Goal: Task Accomplishment & Management: Use online tool/utility

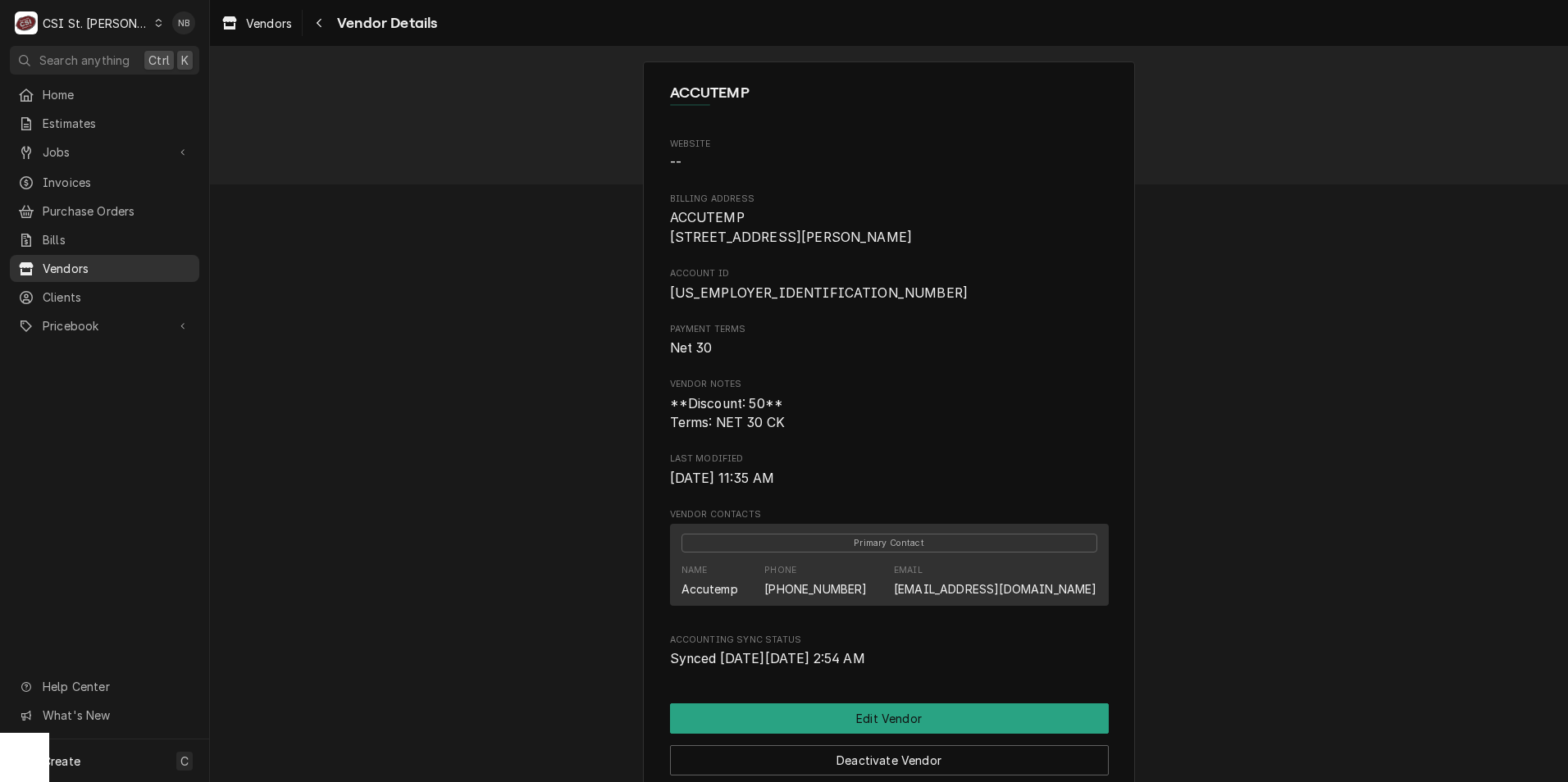
click at [133, 264] on span "Vendors" at bounding box center [117, 269] width 148 height 18
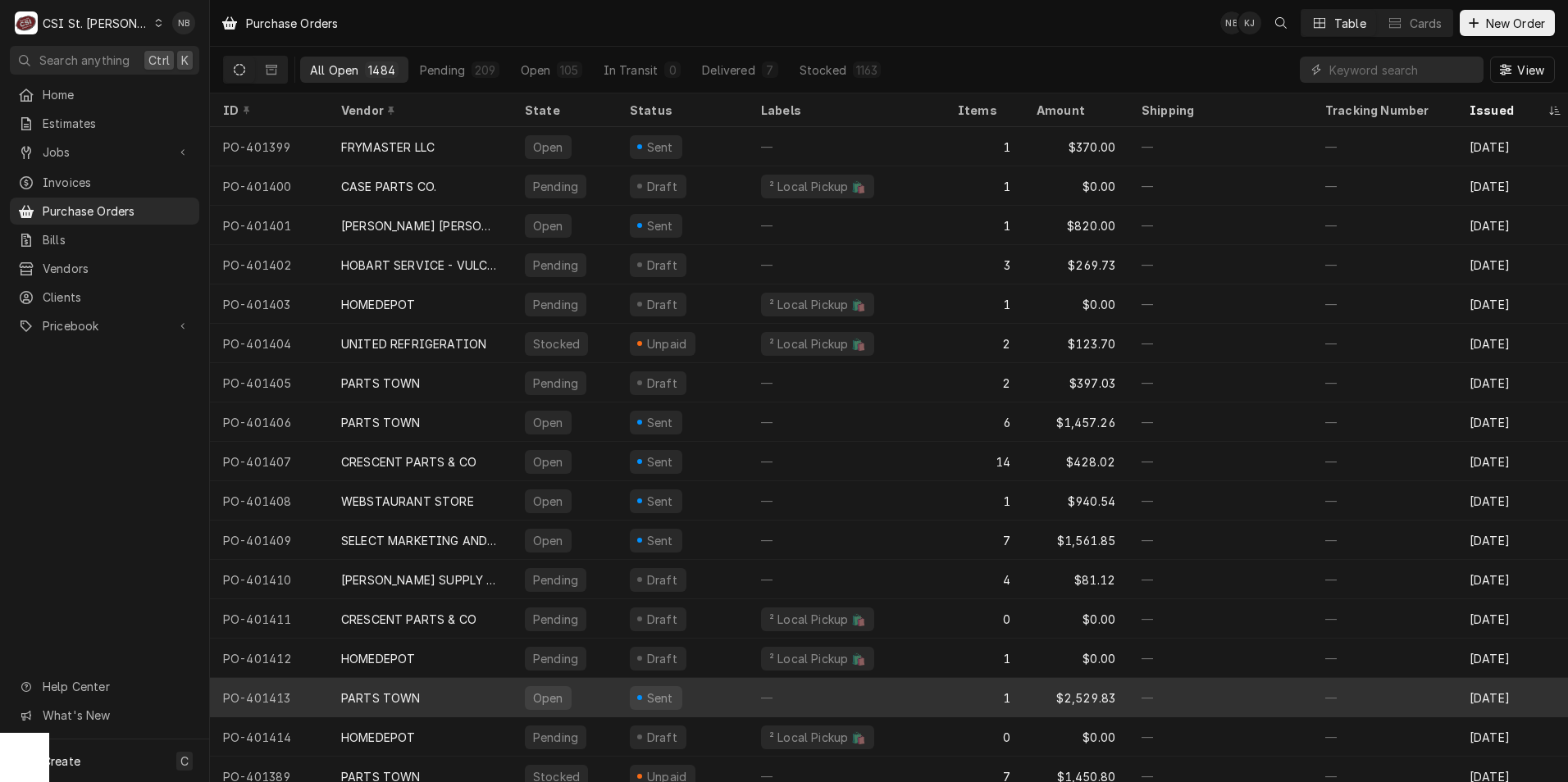
click at [439, 687] on div "PARTS TOWN" at bounding box center [420, 698] width 183 height 39
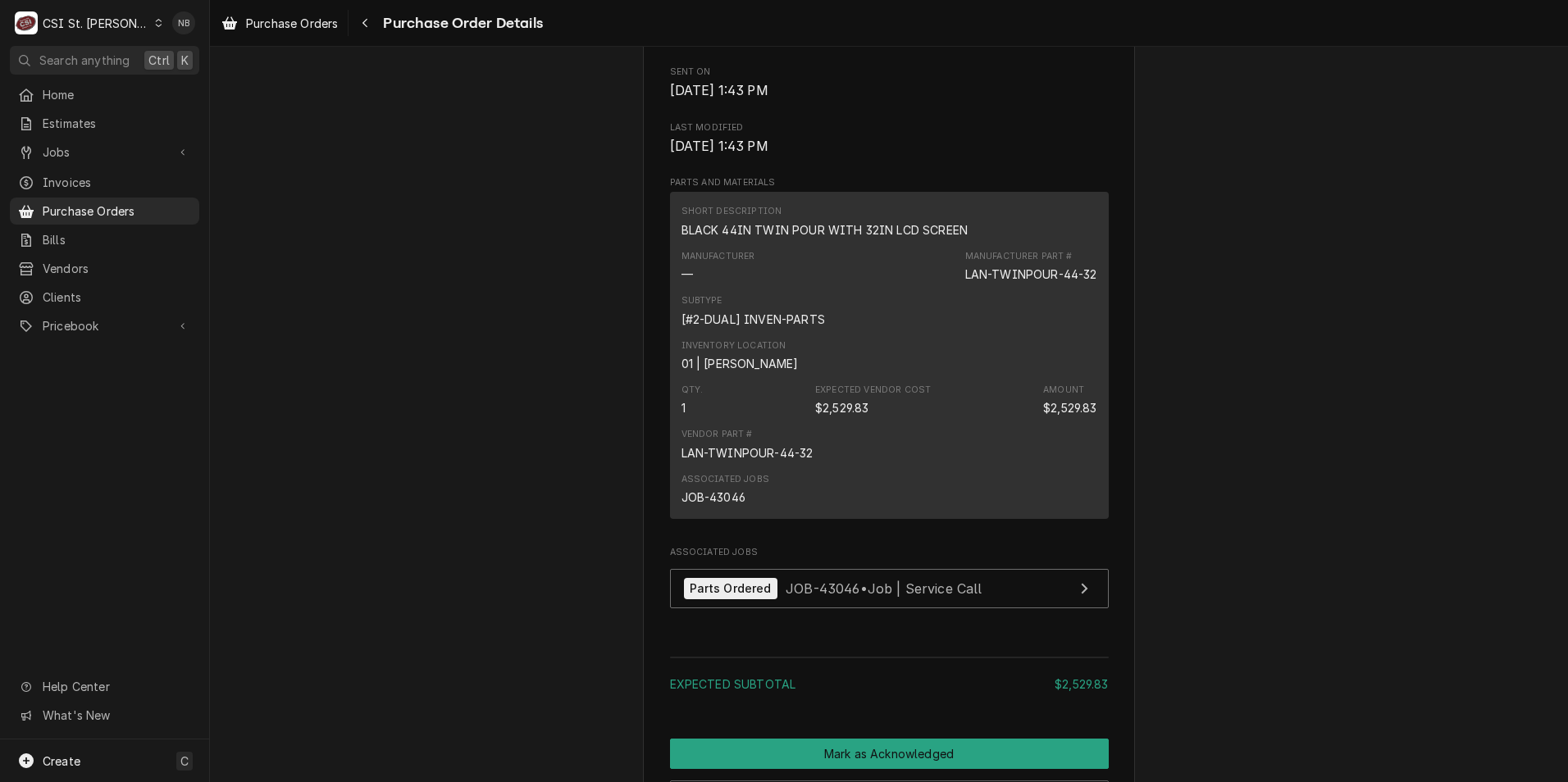
scroll to position [984, 0]
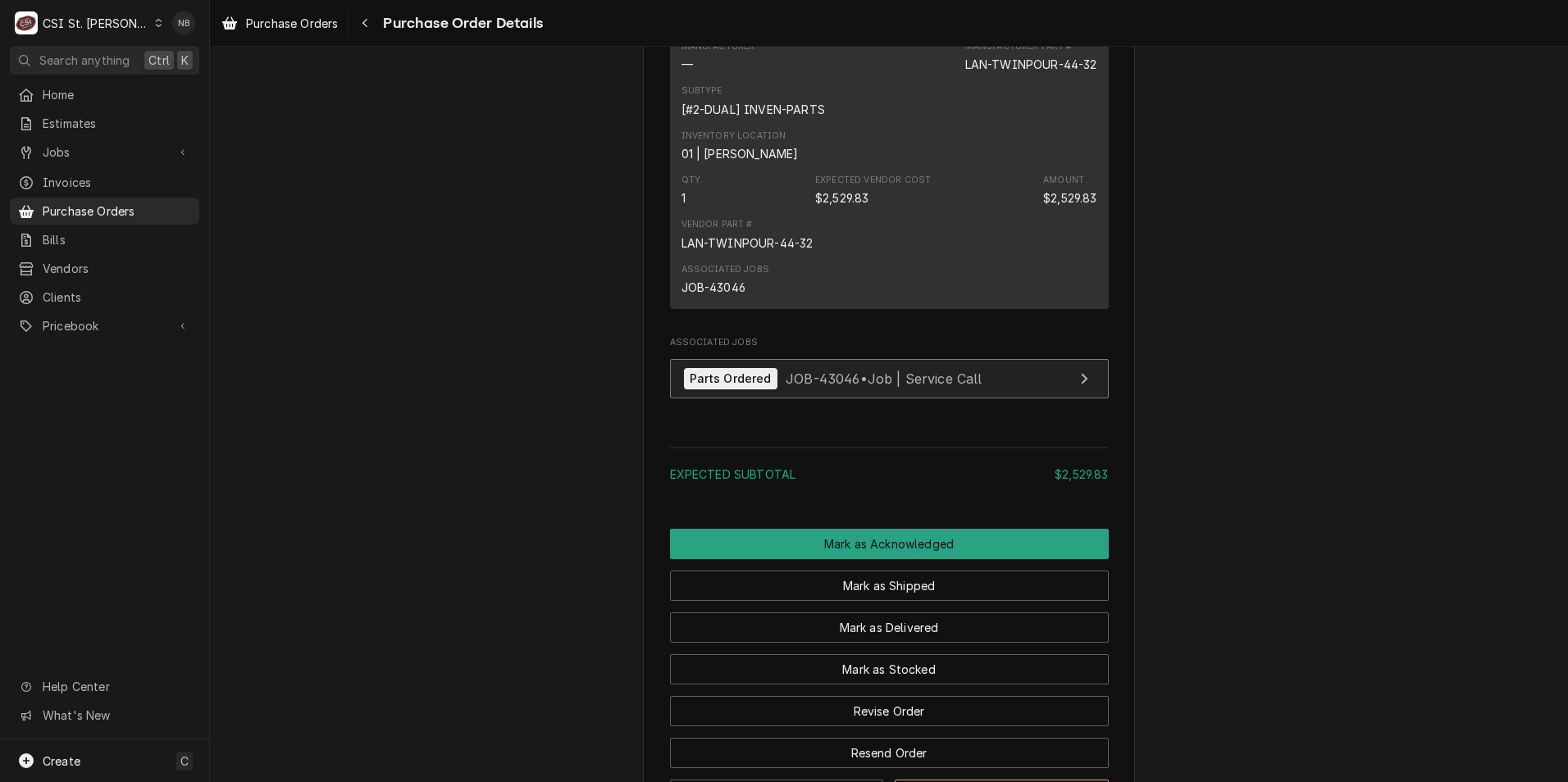
click at [850, 386] on span "JOB-43046 • Job | Service Call" at bounding box center [884, 378] width 196 height 17
click at [117, 203] on span "Purchase Orders" at bounding box center [117, 211] width 148 height 18
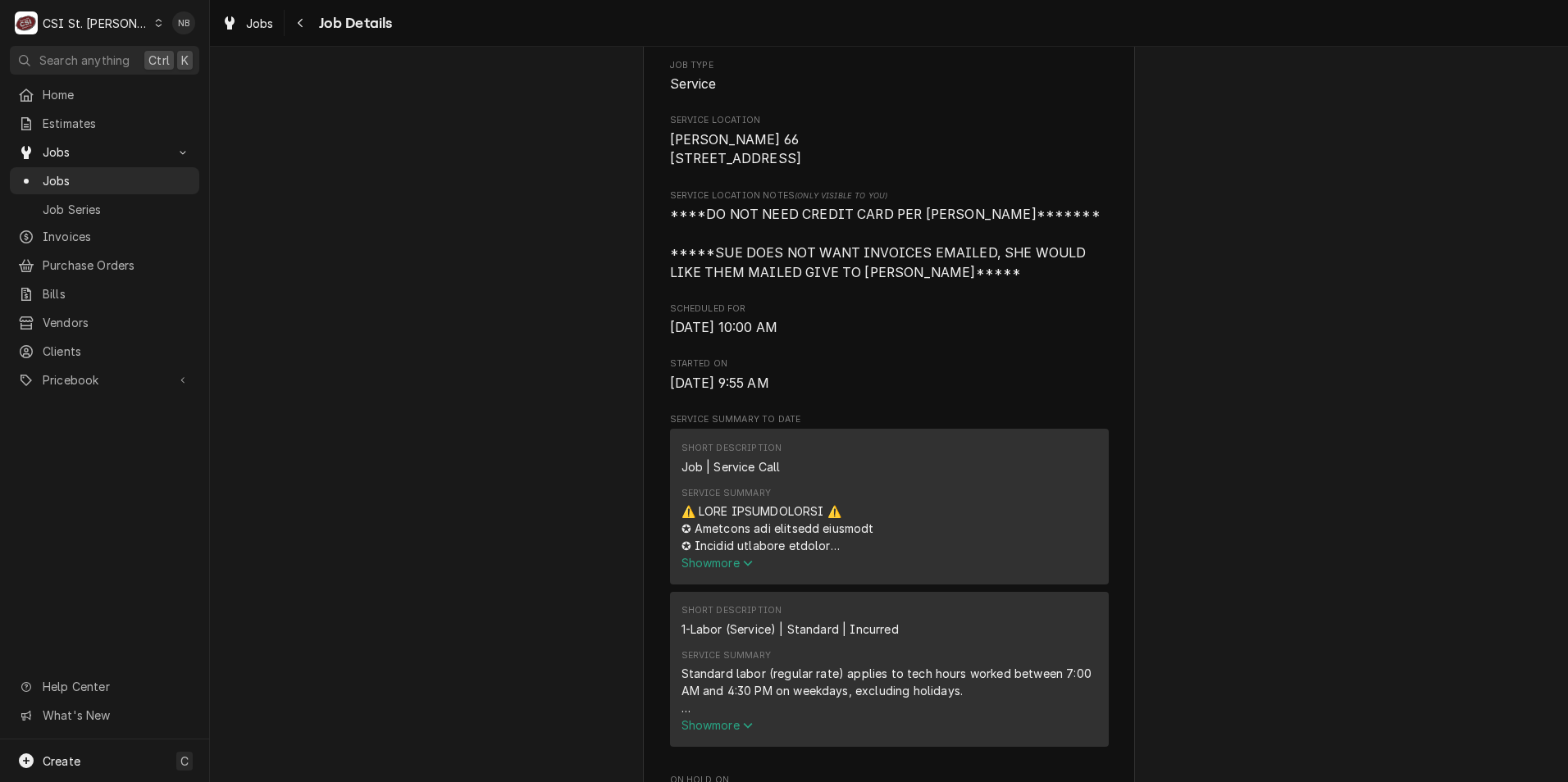
scroll to position [656, 0]
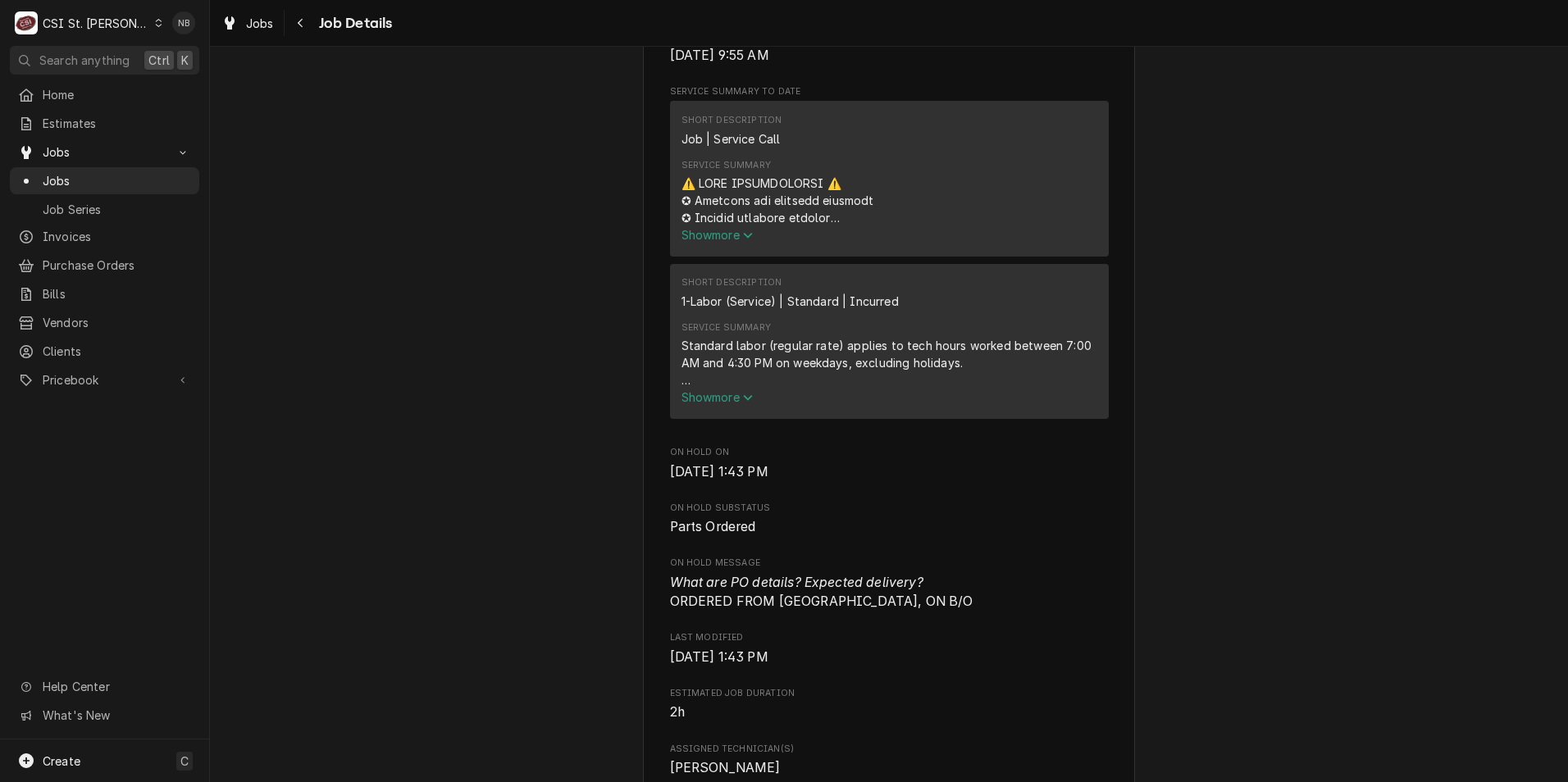
click at [714, 404] on span "Show more" at bounding box center [717, 397] width 72 height 14
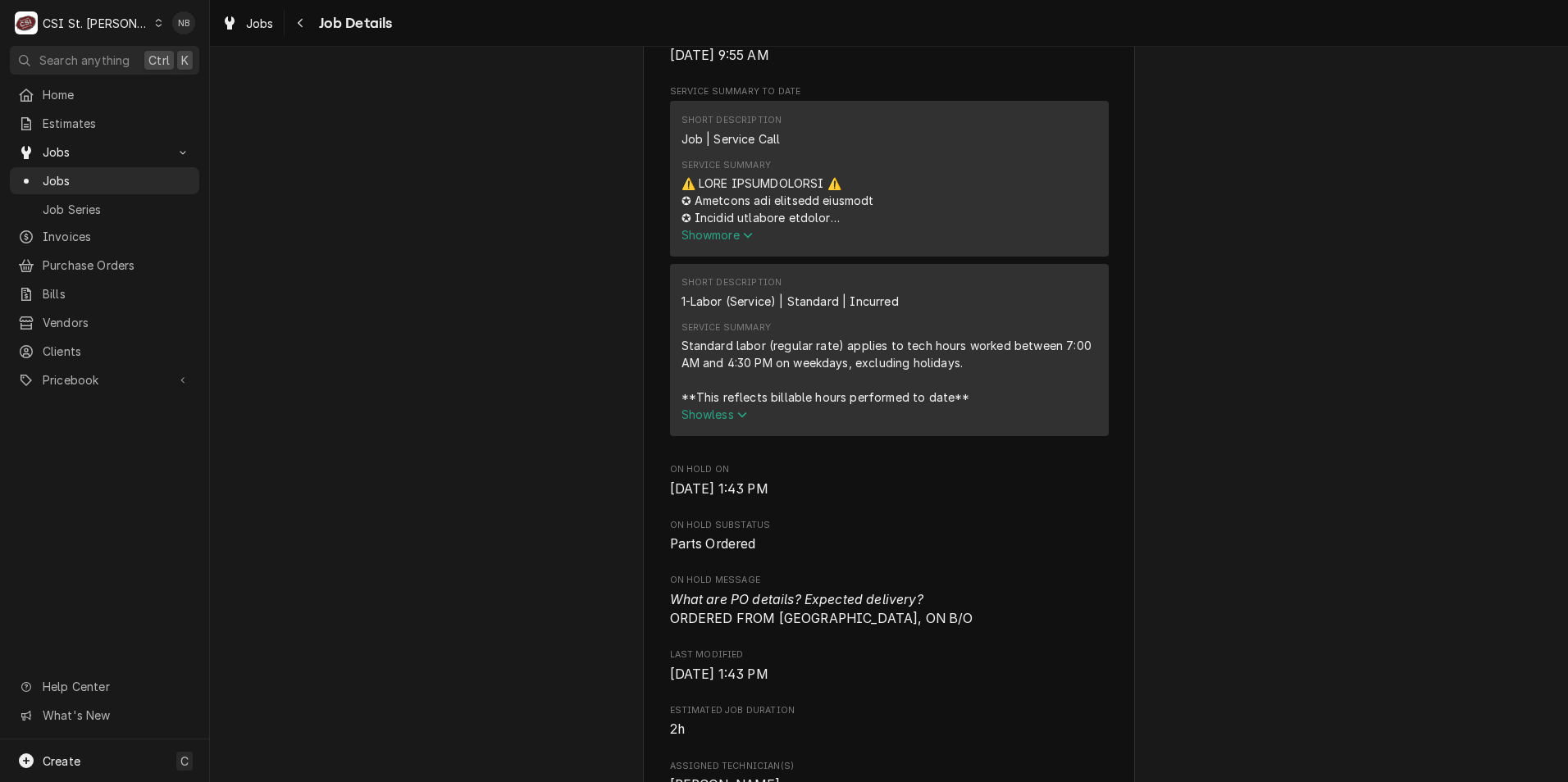
click at [732, 242] on span "Show more" at bounding box center [717, 234] width 72 height 14
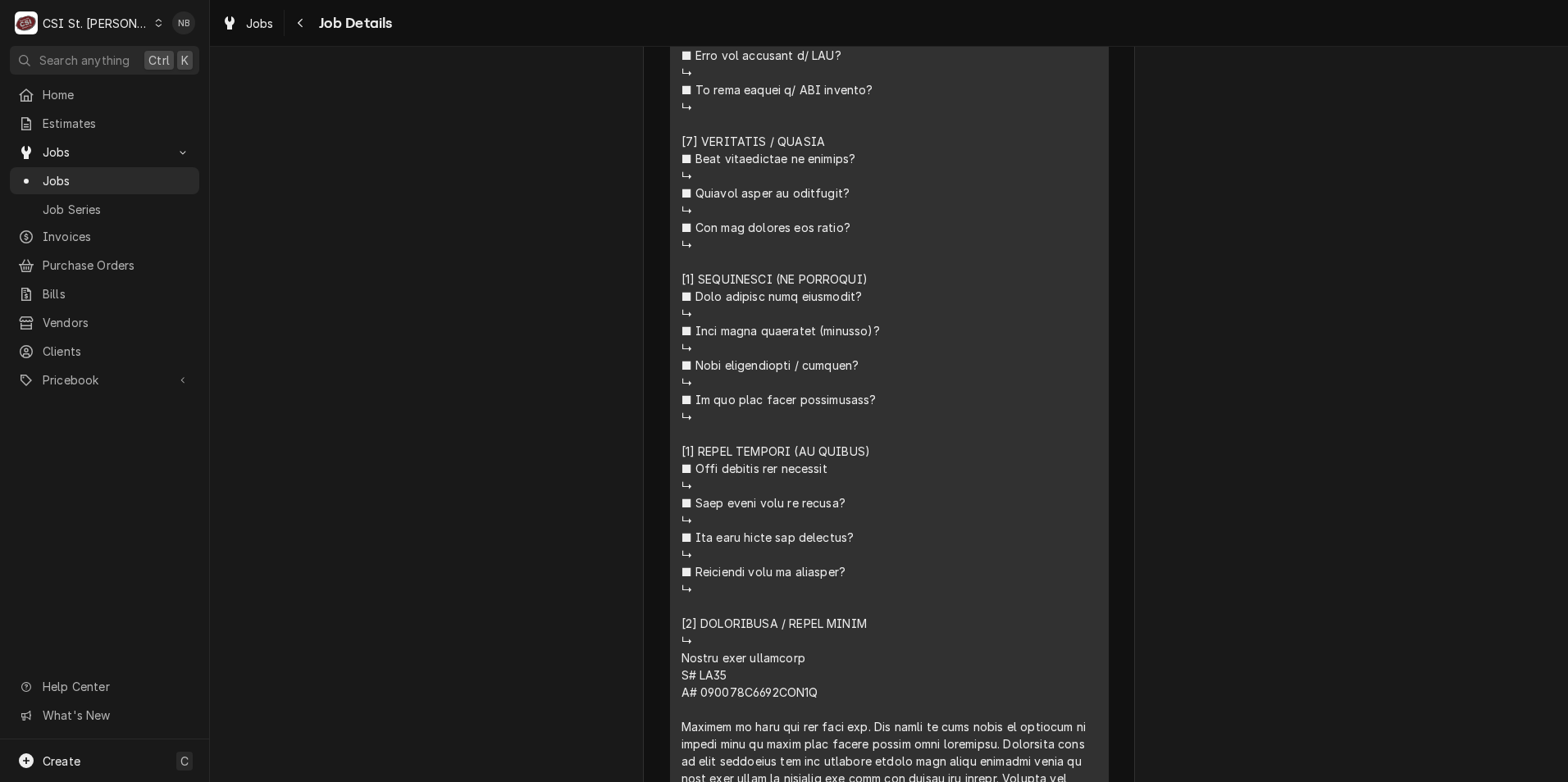
scroll to position [1394, 0]
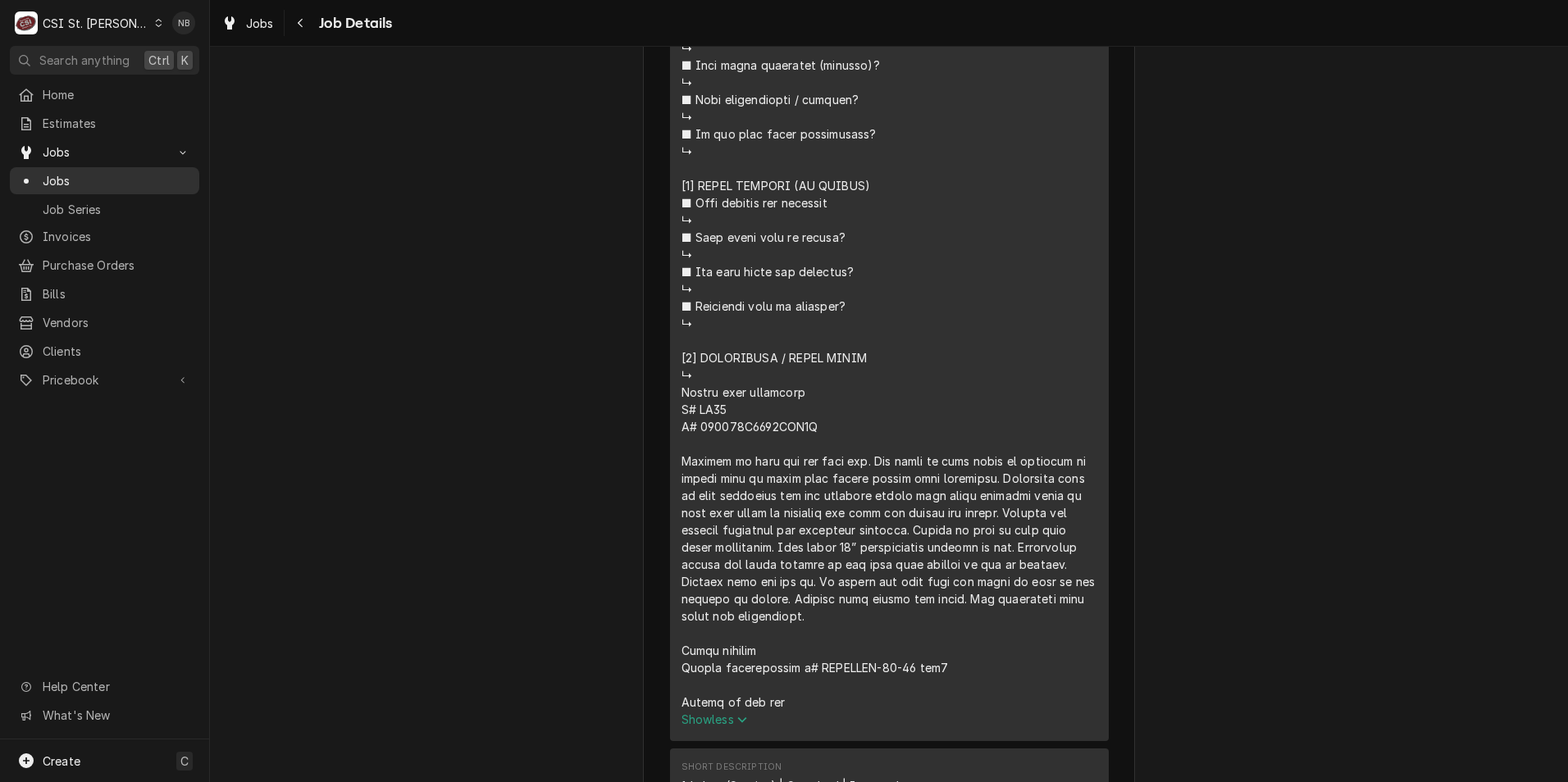
click at [54, 172] on span "Jobs" at bounding box center [117, 181] width 148 height 18
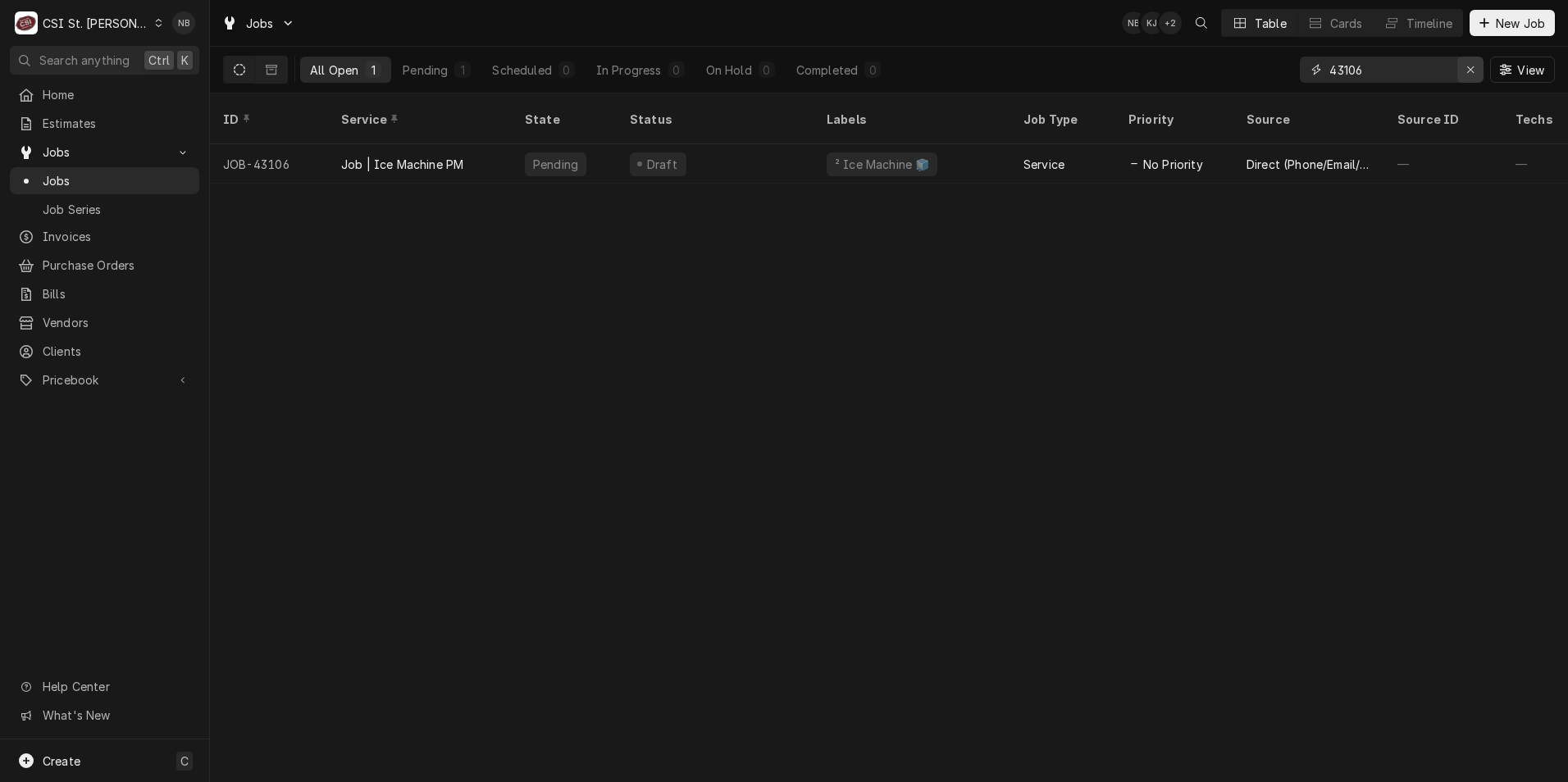
click at [1472, 73] on icon "Erase input" at bounding box center [1471, 69] width 9 height 11
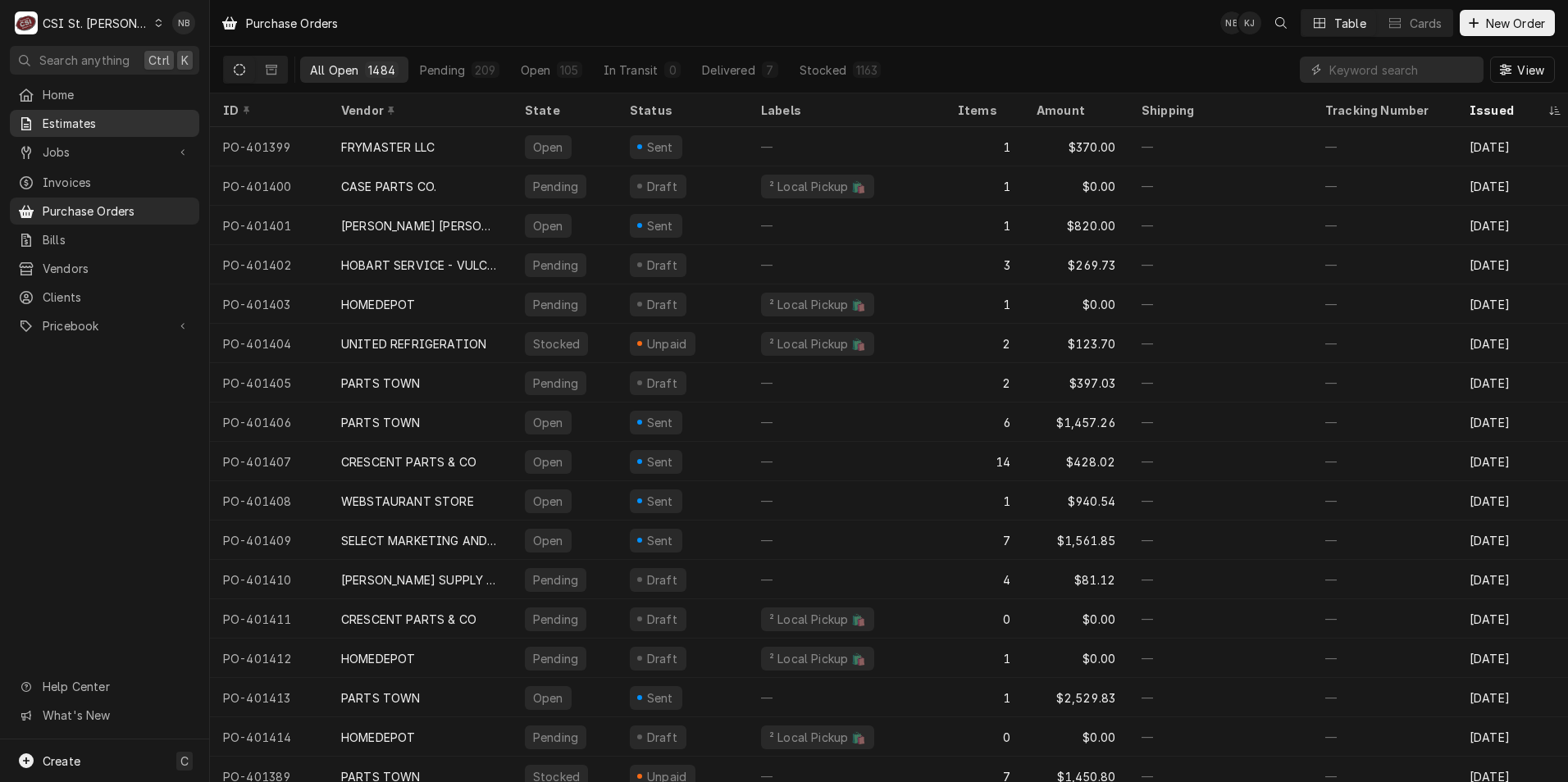
click at [113, 125] on span "Estimates" at bounding box center [117, 123] width 148 height 18
click at [107, 144] on span "Jobs" at bounding box center [105, 152] width 124 height 18
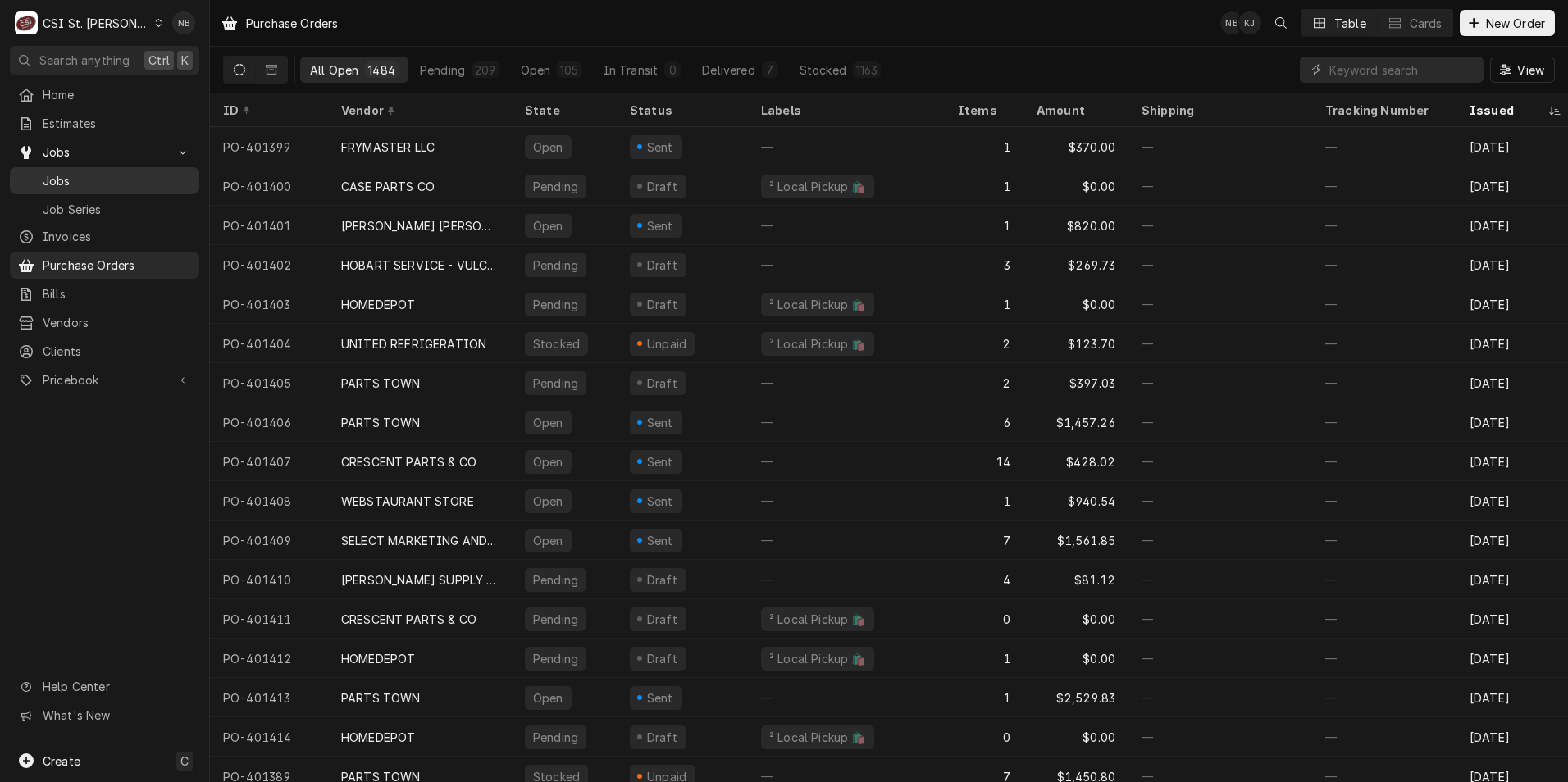
click at [110, 172] on span "Jobs" at bounding box center [117, 181] width 148 height 18
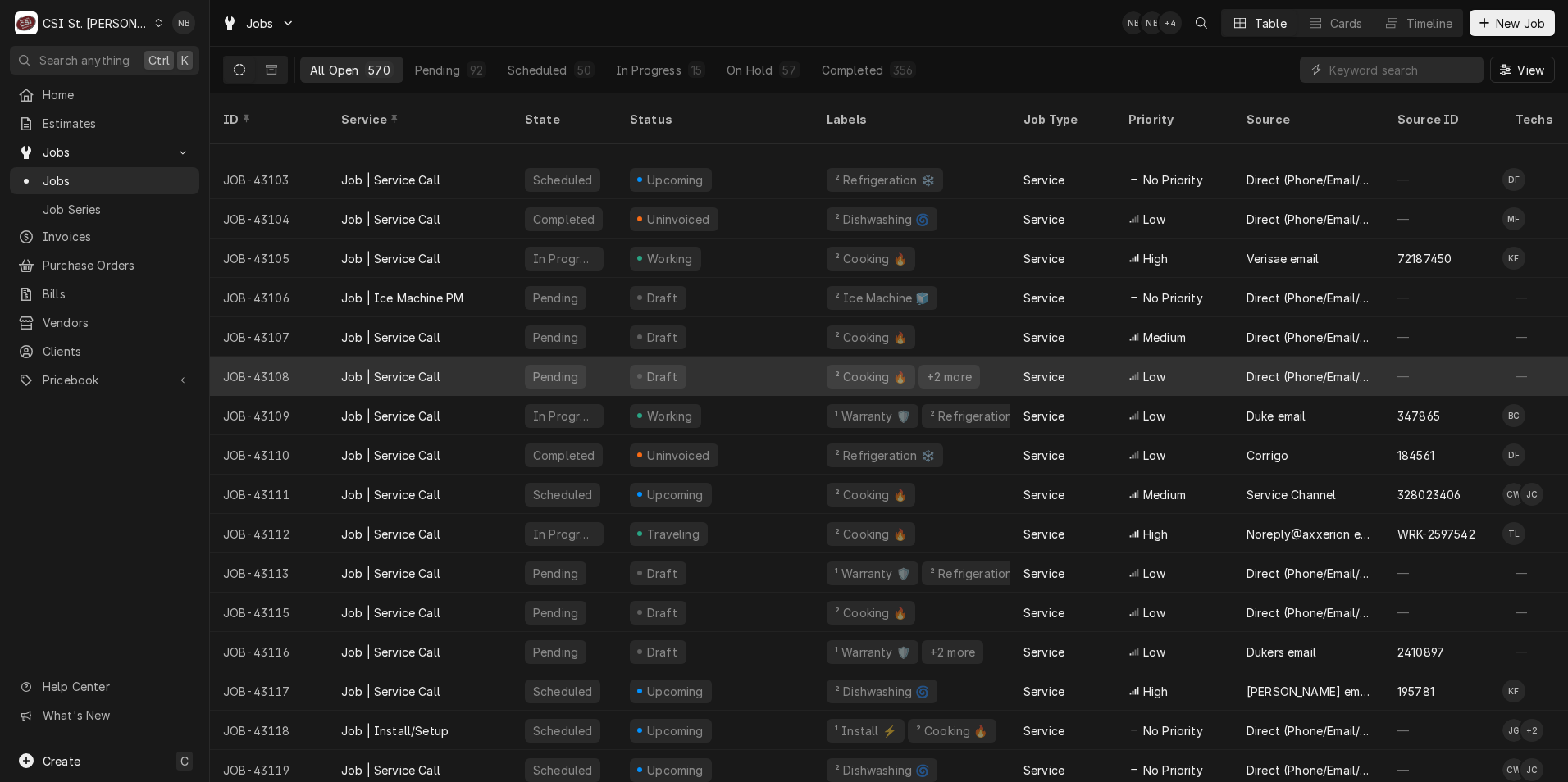
scroll to position [417, 0]
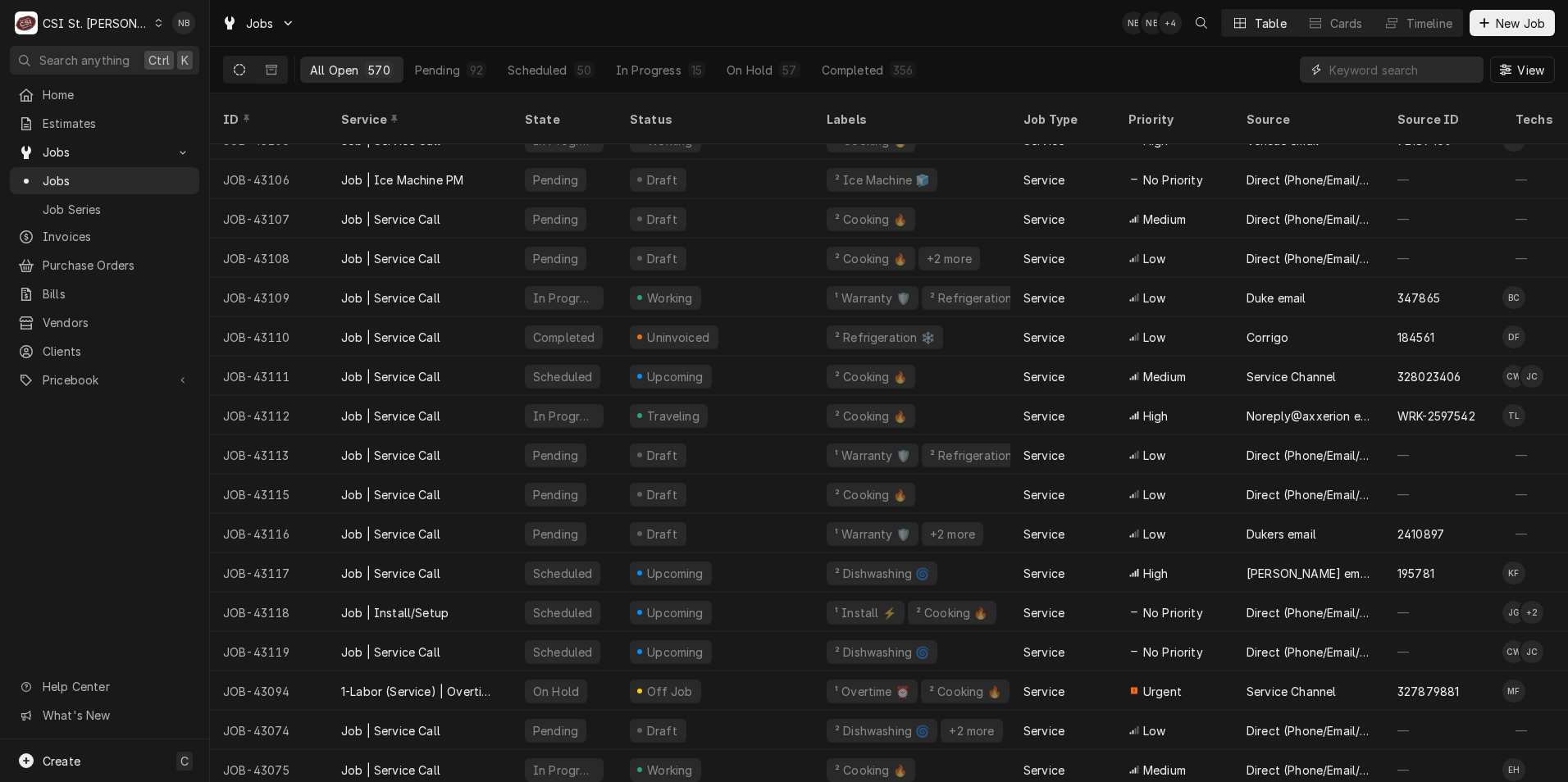
click at [1382, 70] on input "Dynamic Content Wrapper" at bounding box center [1403, 69] width 146 height 26
type input "43073"
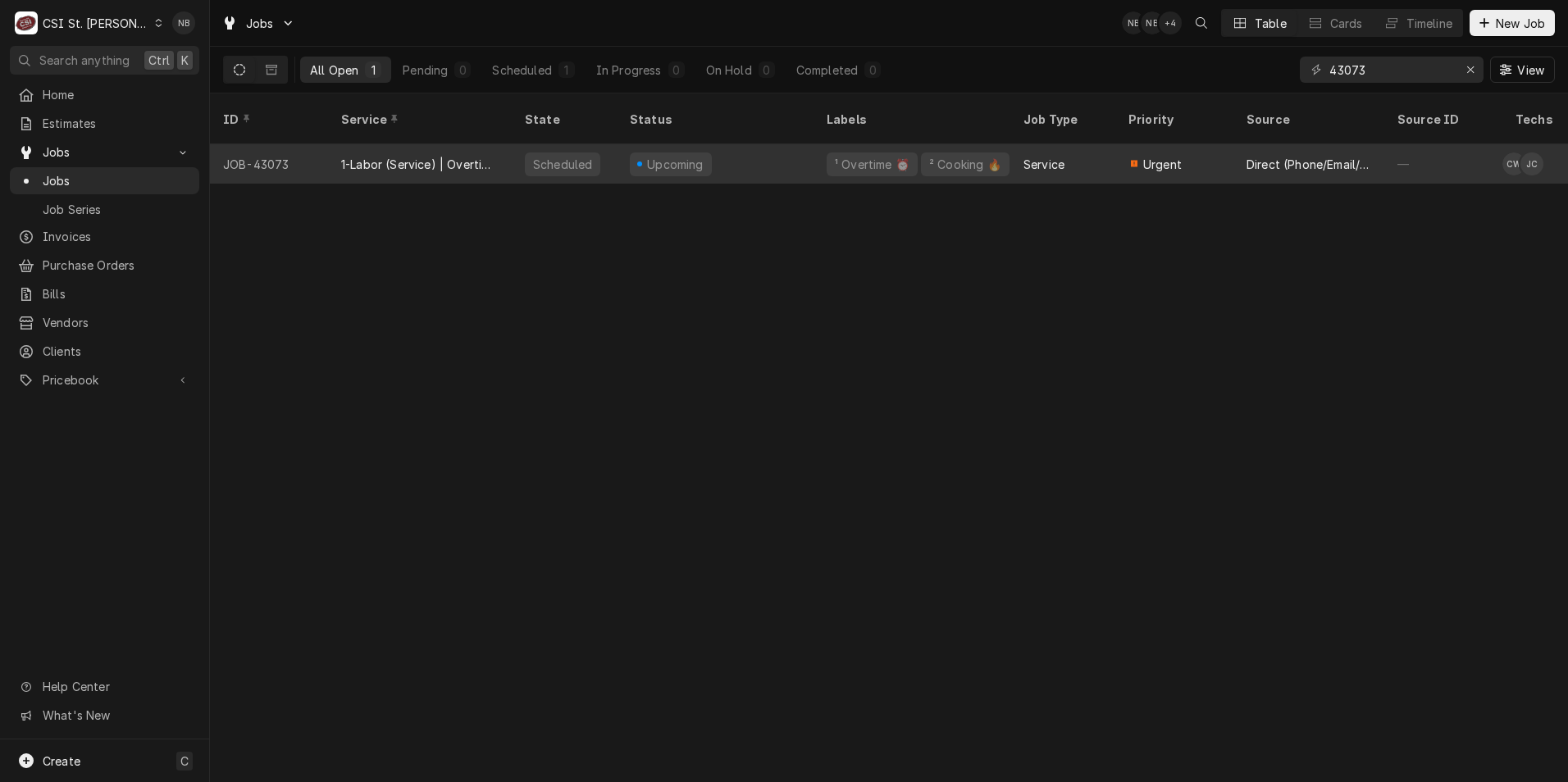
click at [775, 148] on div "Upcoming" at bounding box center [714, 164] width 196 height 39
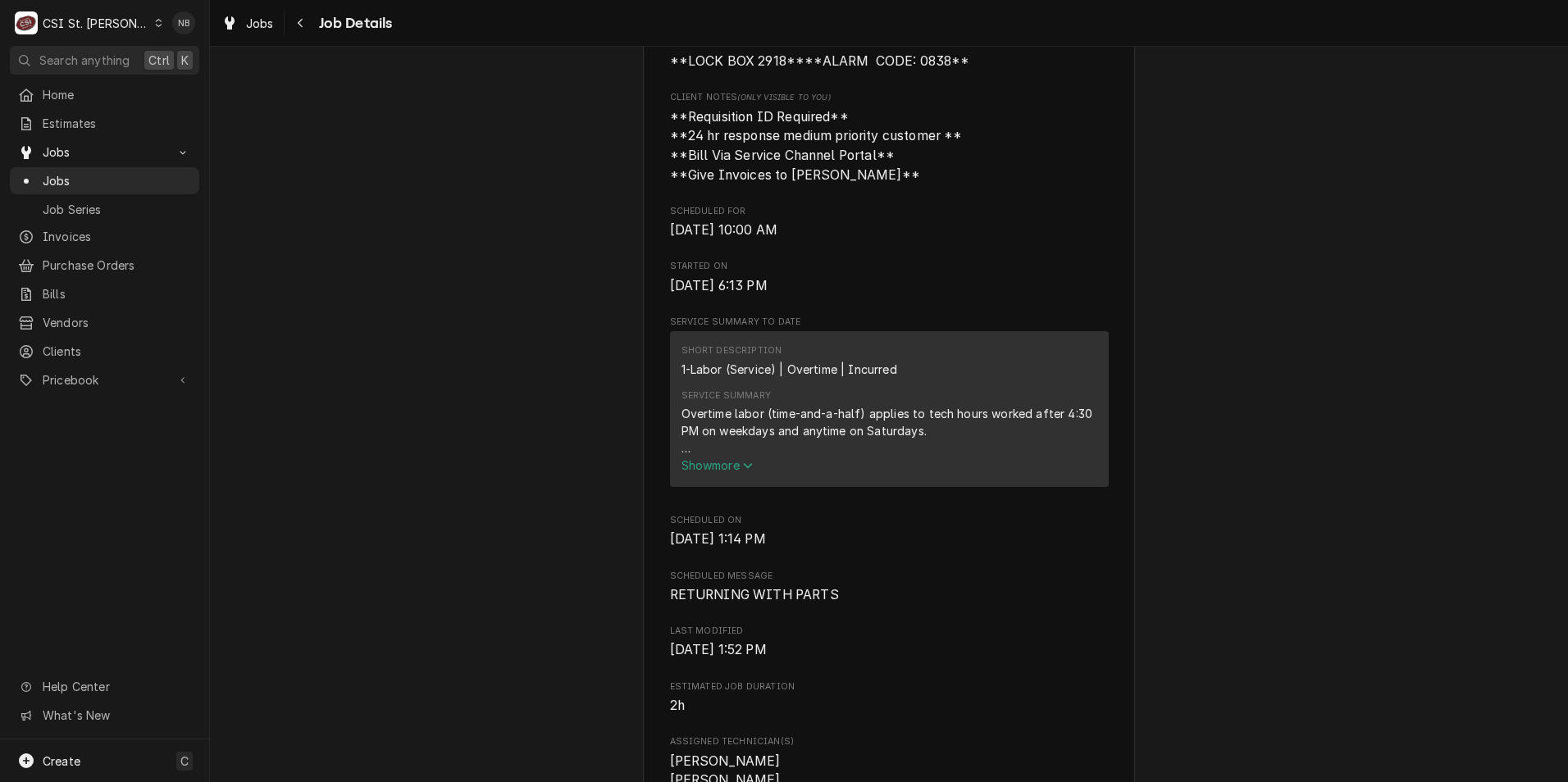
scroll to position [606, 0]
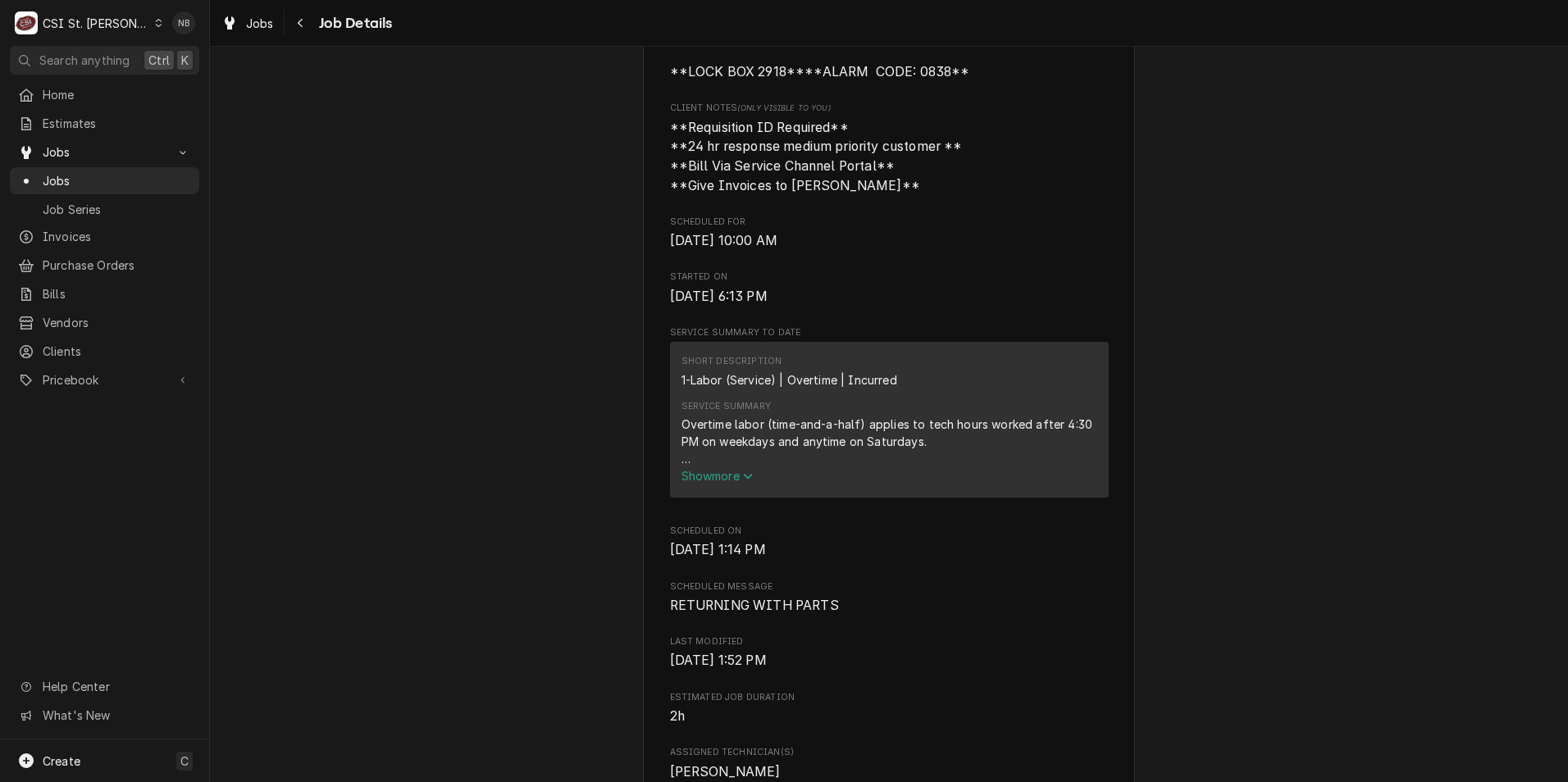
click at [716, 483] on span "Show more" at bounding box center [717, 475] width 72 height 14
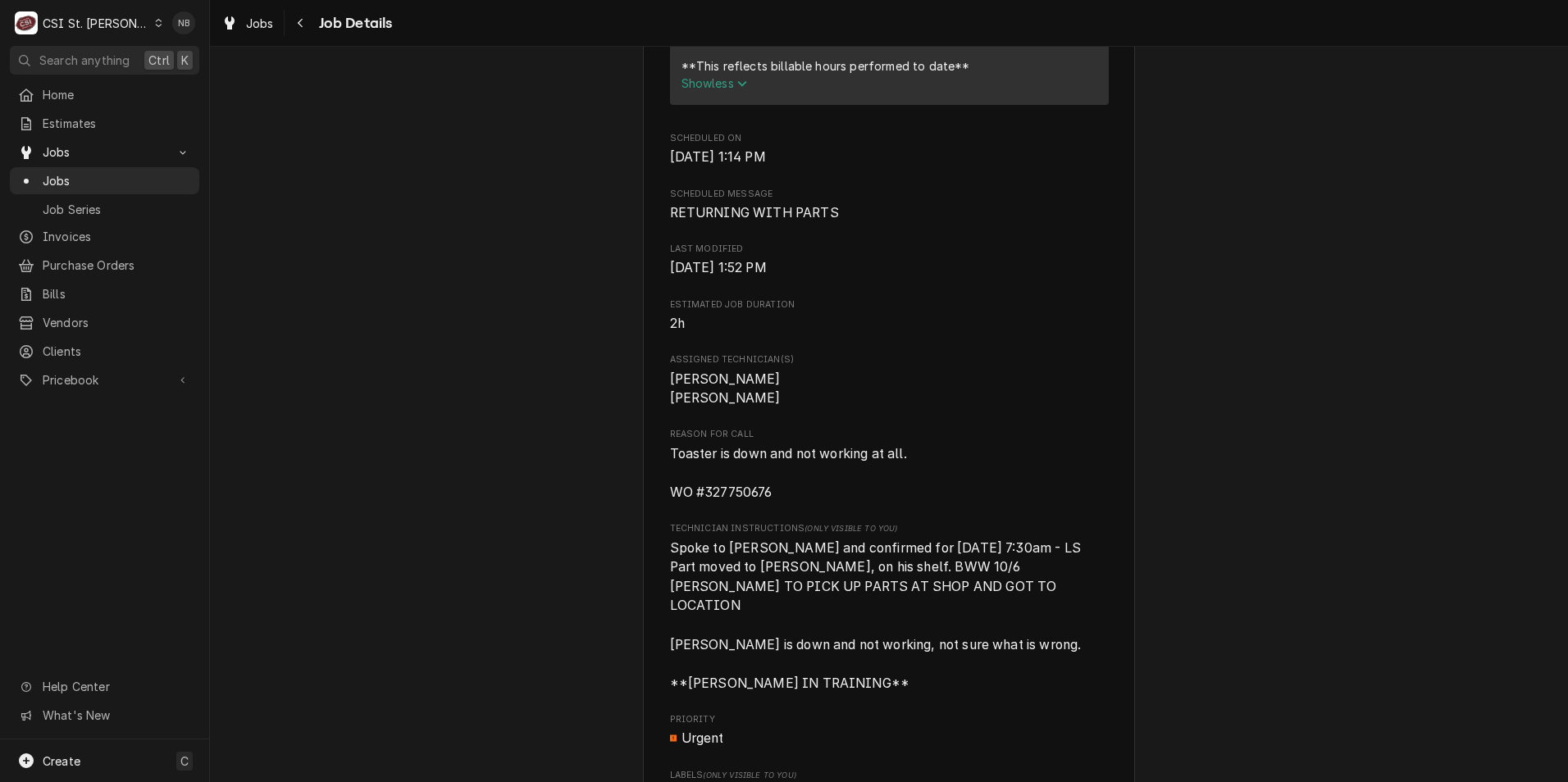
scroll to position [770, 0]
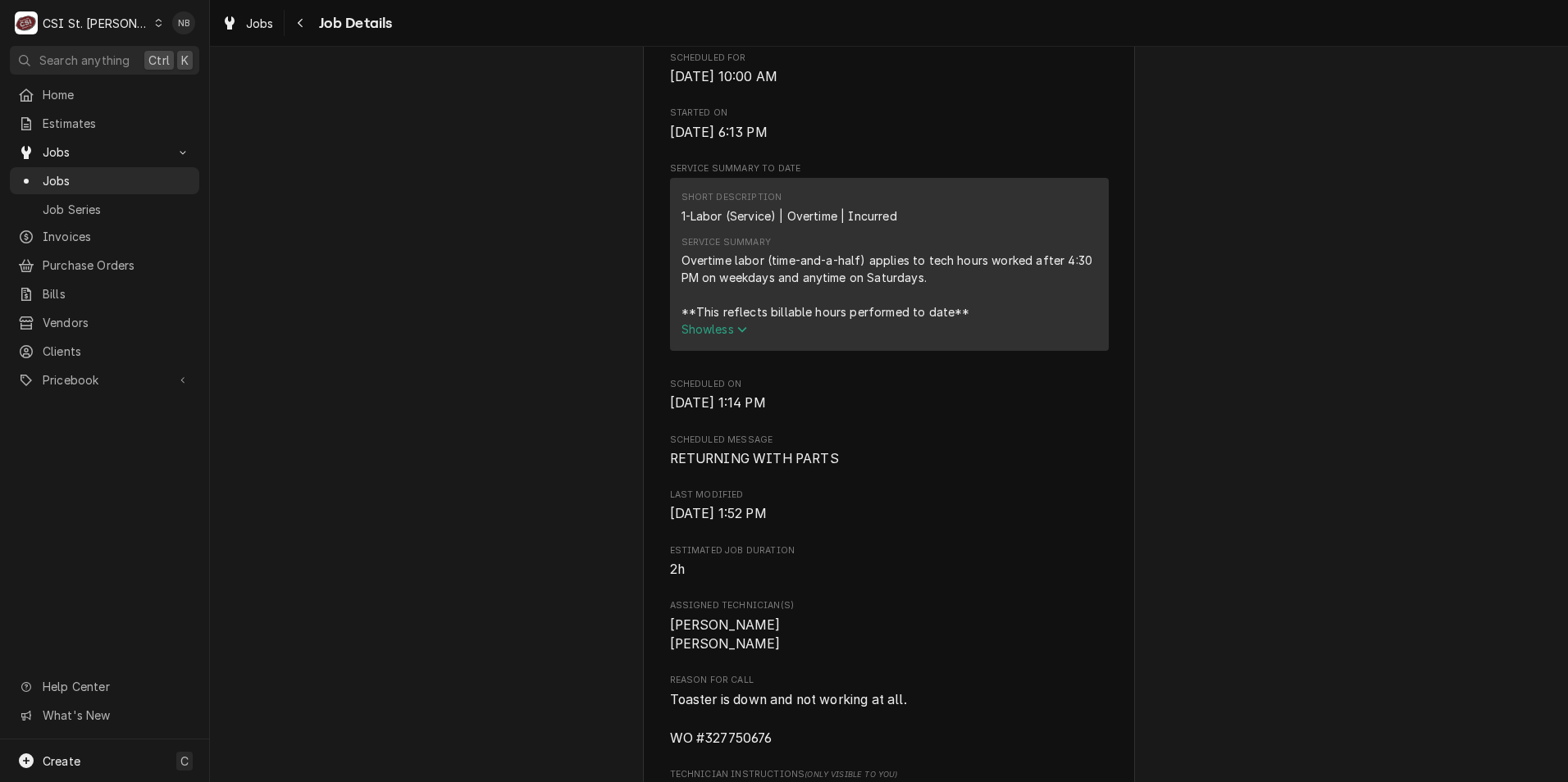
click at [714, 336] on span "Show less" at bounding box center [714, 329] width 67 height 14
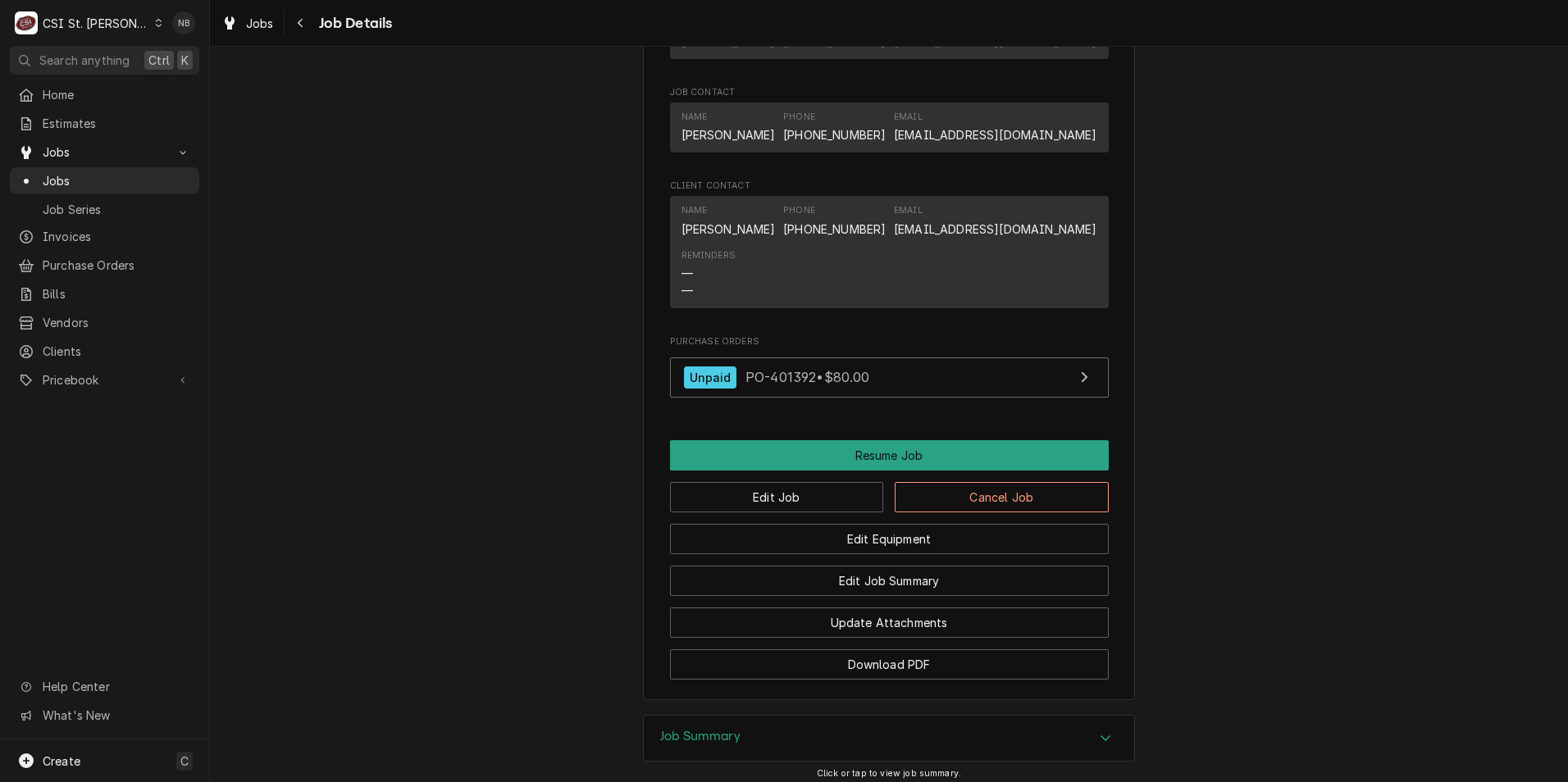
scroll to position [1968, 0]
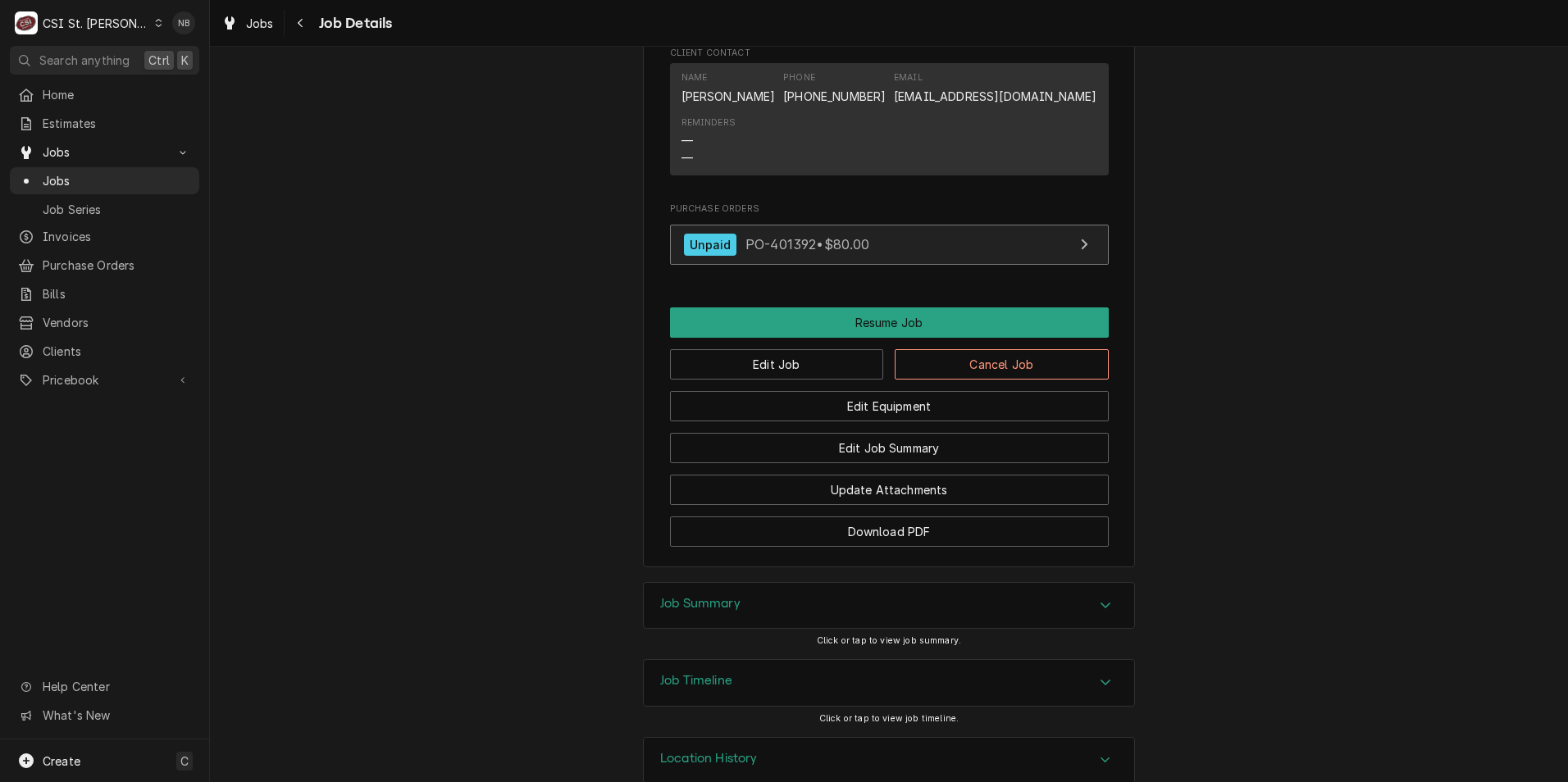
click at [863, 229] on link "Unpaid PO-401392 • $80.00" at bounding box center [889, 244] width 438 height 40
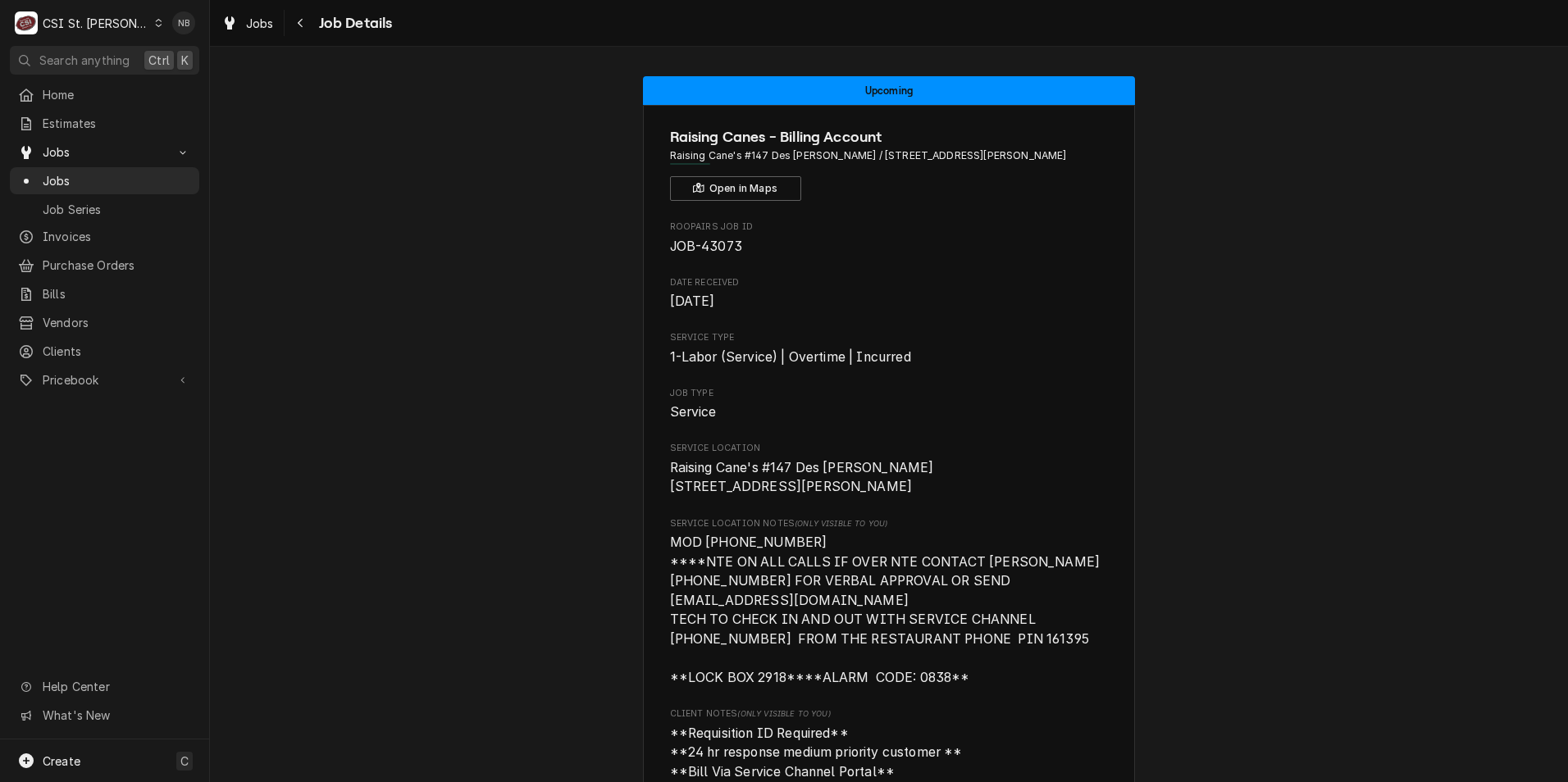
scroll to position [164, 0]
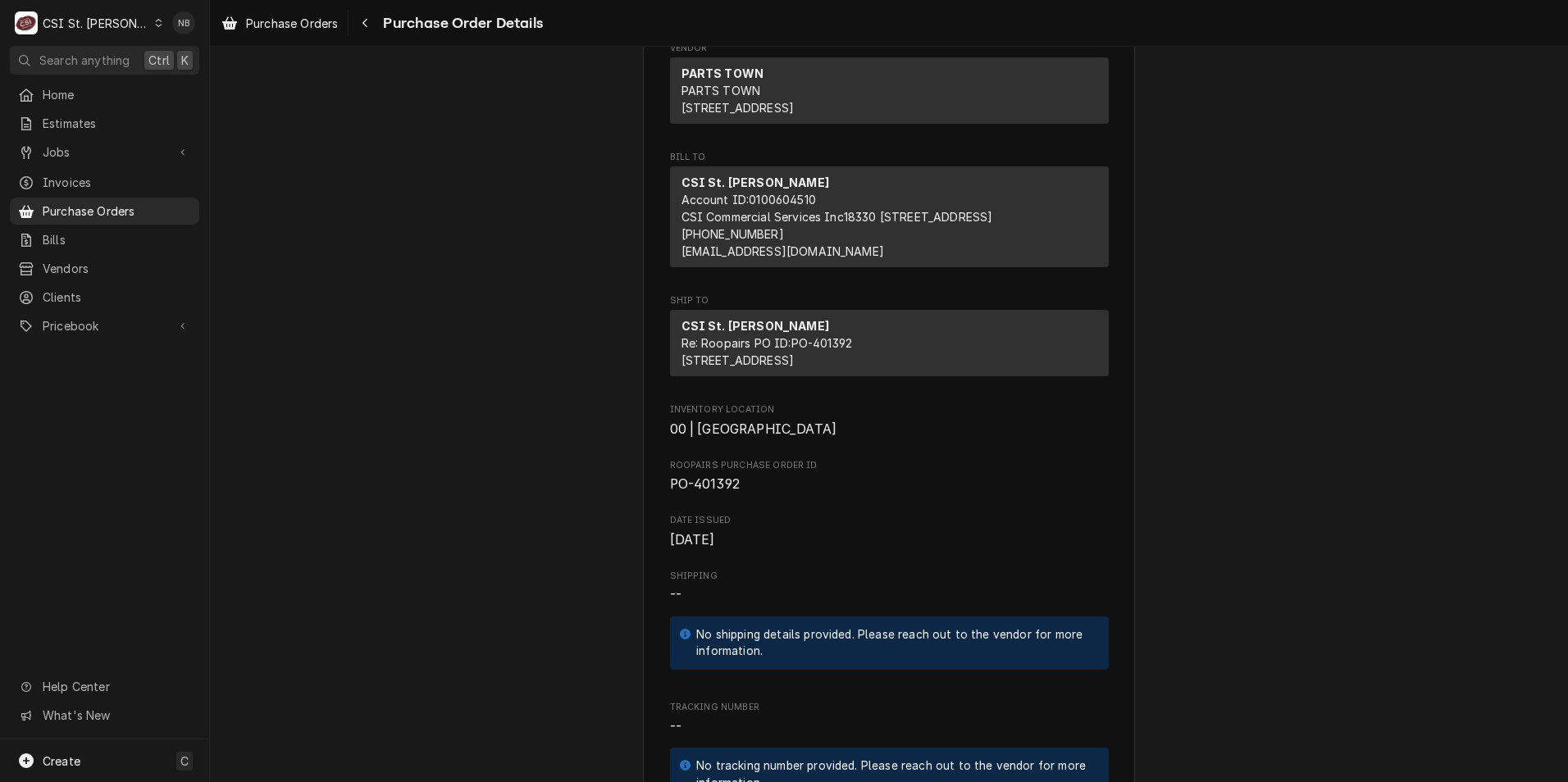
scroll to position [410, 0]
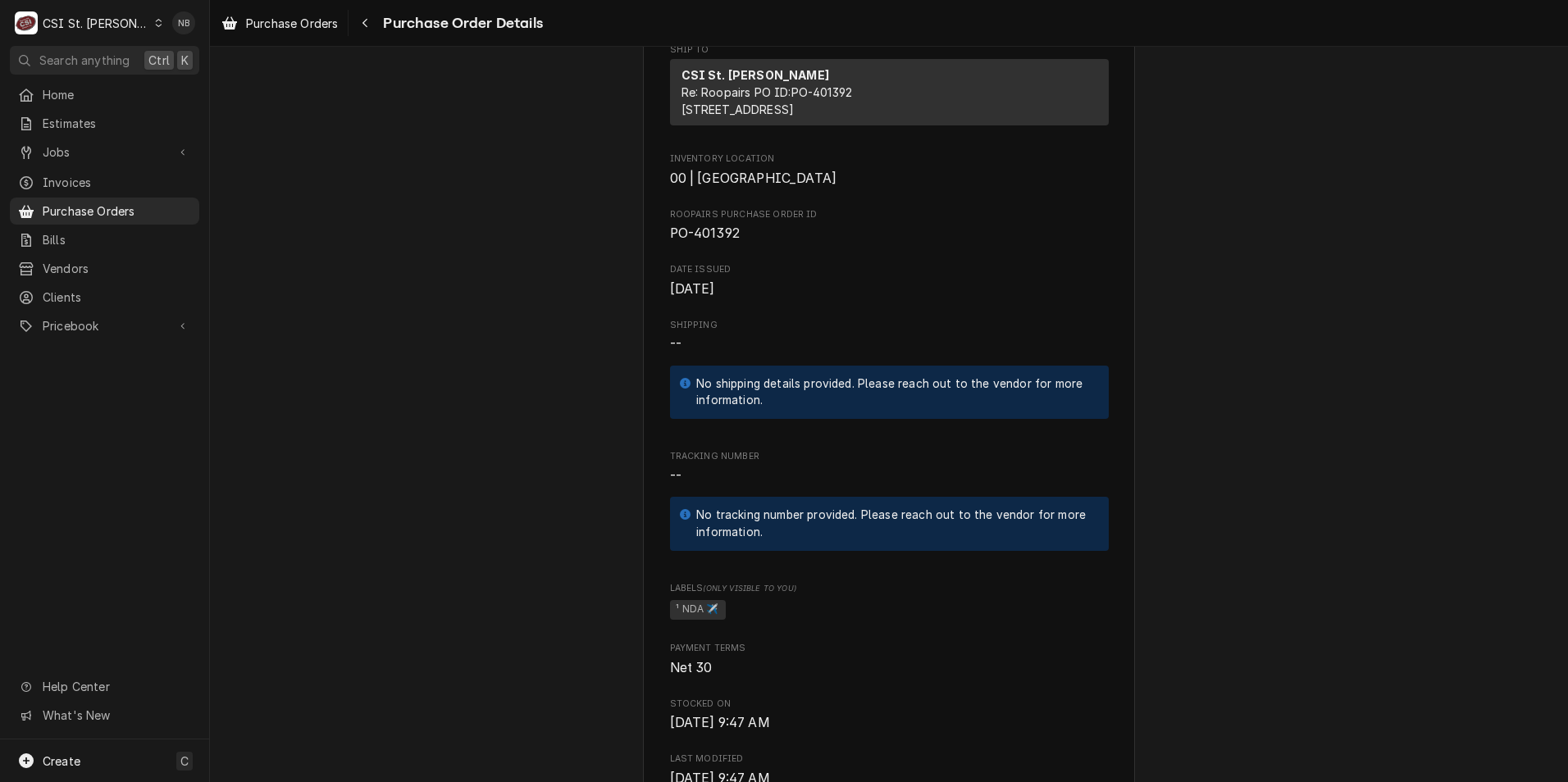
click at [740, 244] on span "PO-401392" at bounding box center [889, 233] width 438 height 19
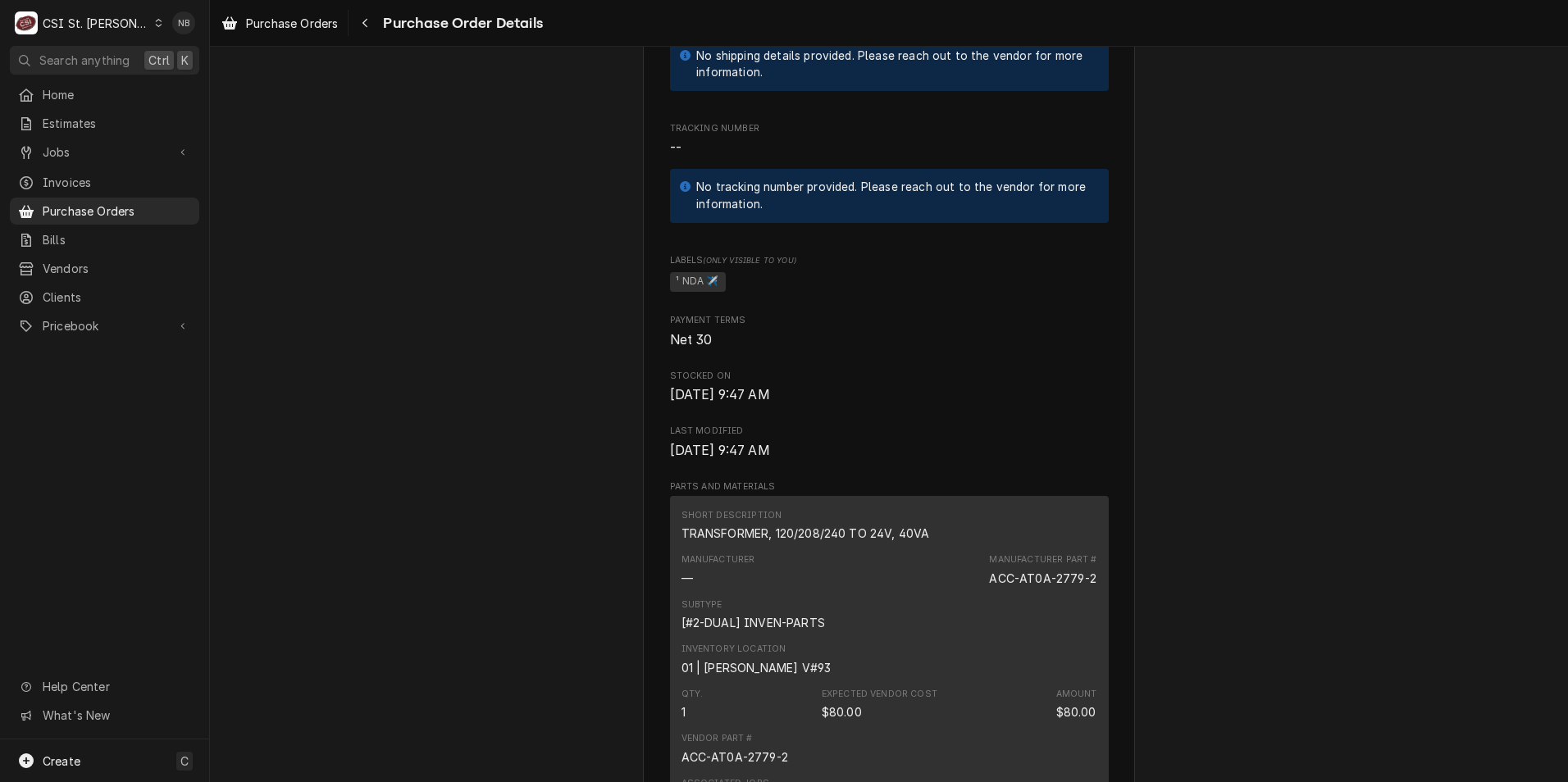
scroll to position [1066, 0]
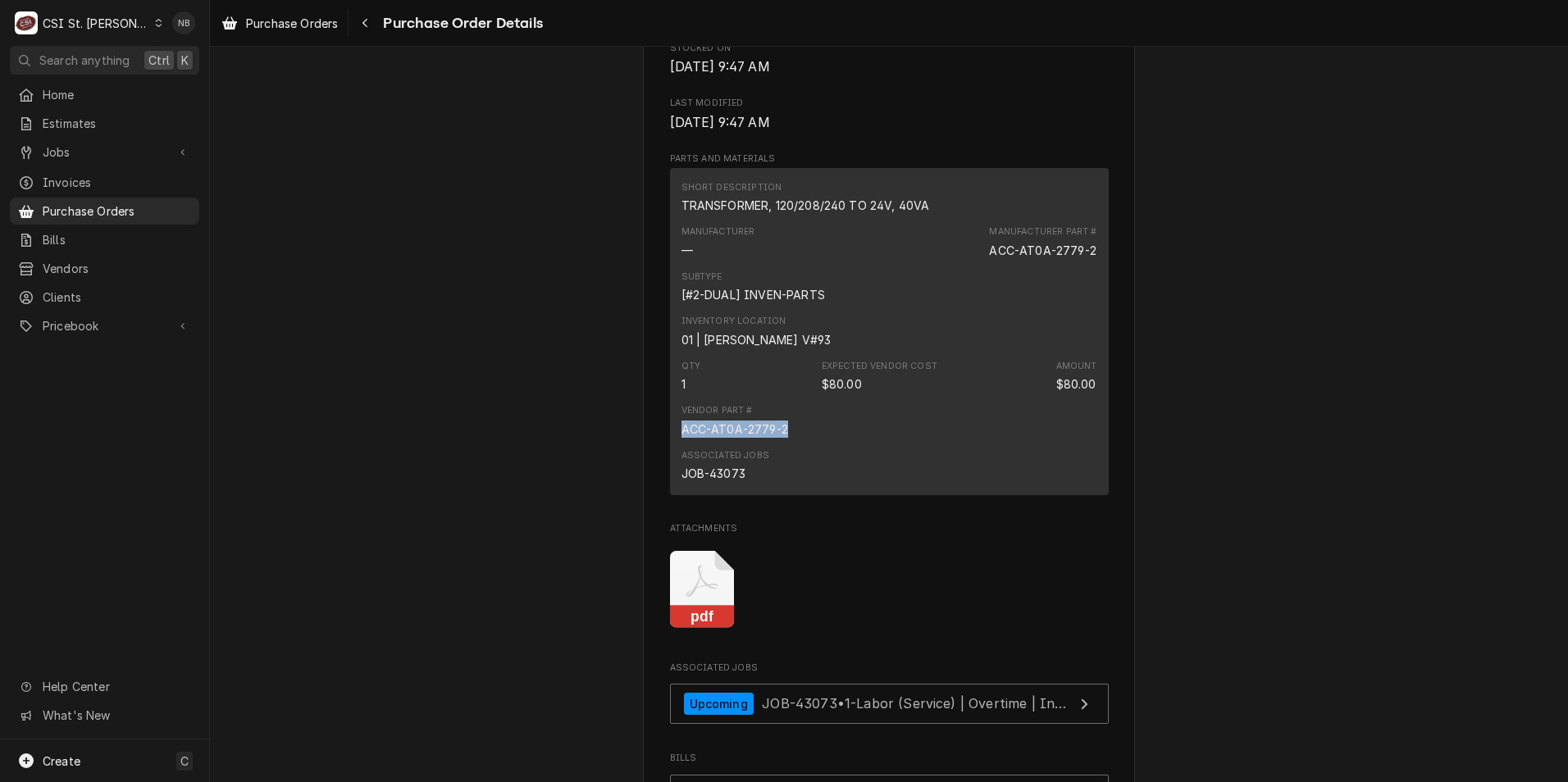
drag, startPoint x: 798, startPoint y: 484, endPoint x: 671, endPoint y: 482, distance: 127.0
click at [671, 482] on div "Short Description TRANSFORMER, 120/208/240 TO 24V, 40VA Manufacturer — Manufact…" at bounding box center [889, 331] width 438 height 326
drag, startPoint x: 671, startPoint y: 482, endPoint x: 684, endPoint y: 478, distance: 13.6
copy div "ACC-AT0A-2779-2"
drag, startPoint x: 95, startPoint y: 312, endPoint x: 103, endPoint y: 324, distance: 14.4
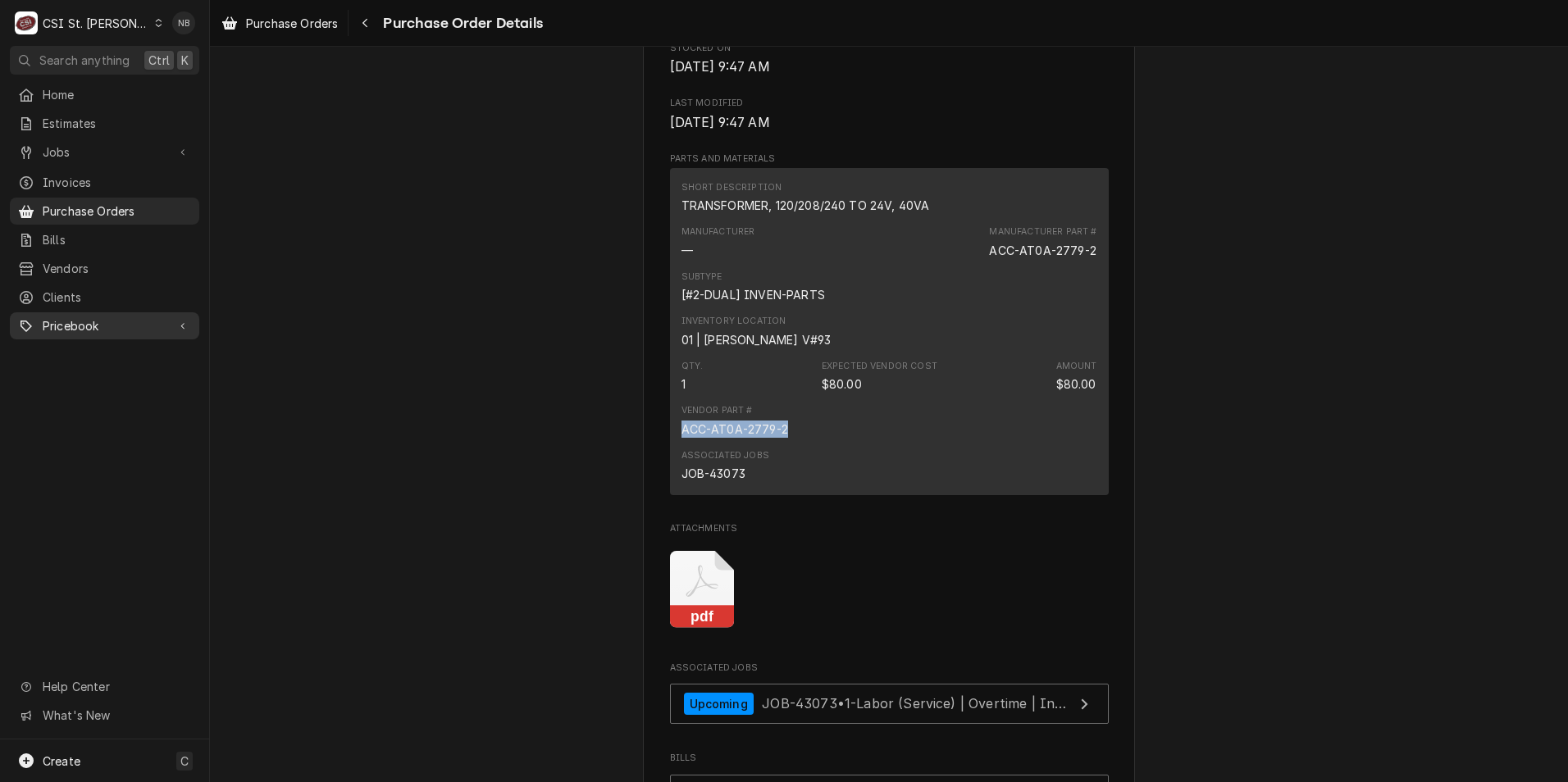
click at [95, 317] on span "Pricebook" at bounding box center [105, 325] width 124 height 18
click at [110, 378] on span "Parts & Materials" at bounding box center [117, 383] width 148 height 18
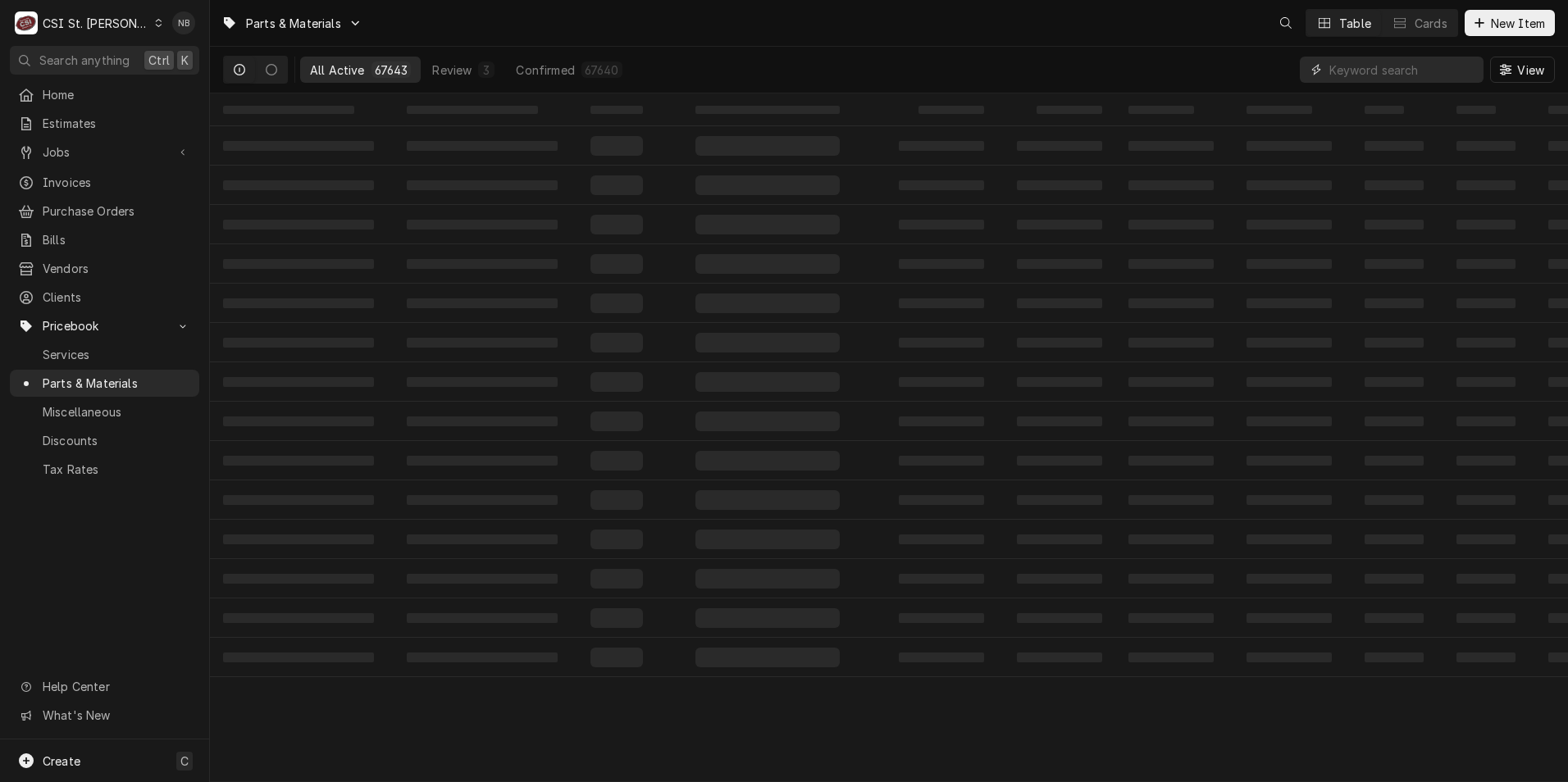
click at [1405, 81] on input "Dynamic Content Wrapper" at bounding box center [1403, 69] width 146 height 26
paste input "ACC-AT0A-2779-2"
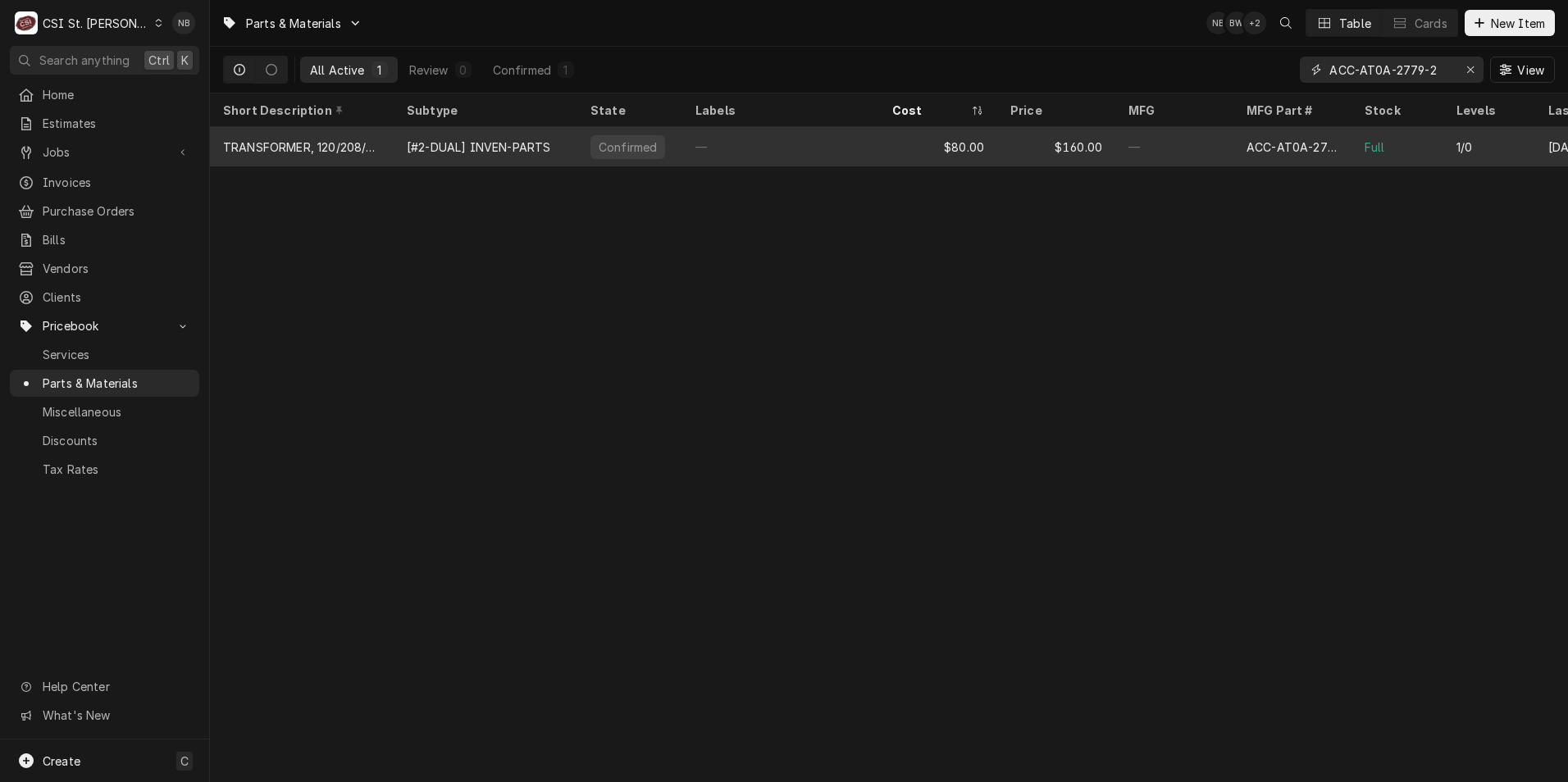
type input "ACC-AT0A-2779-2"
click at [764, 134] on div "—" at bounding box center [780, 146] width 196 height 39
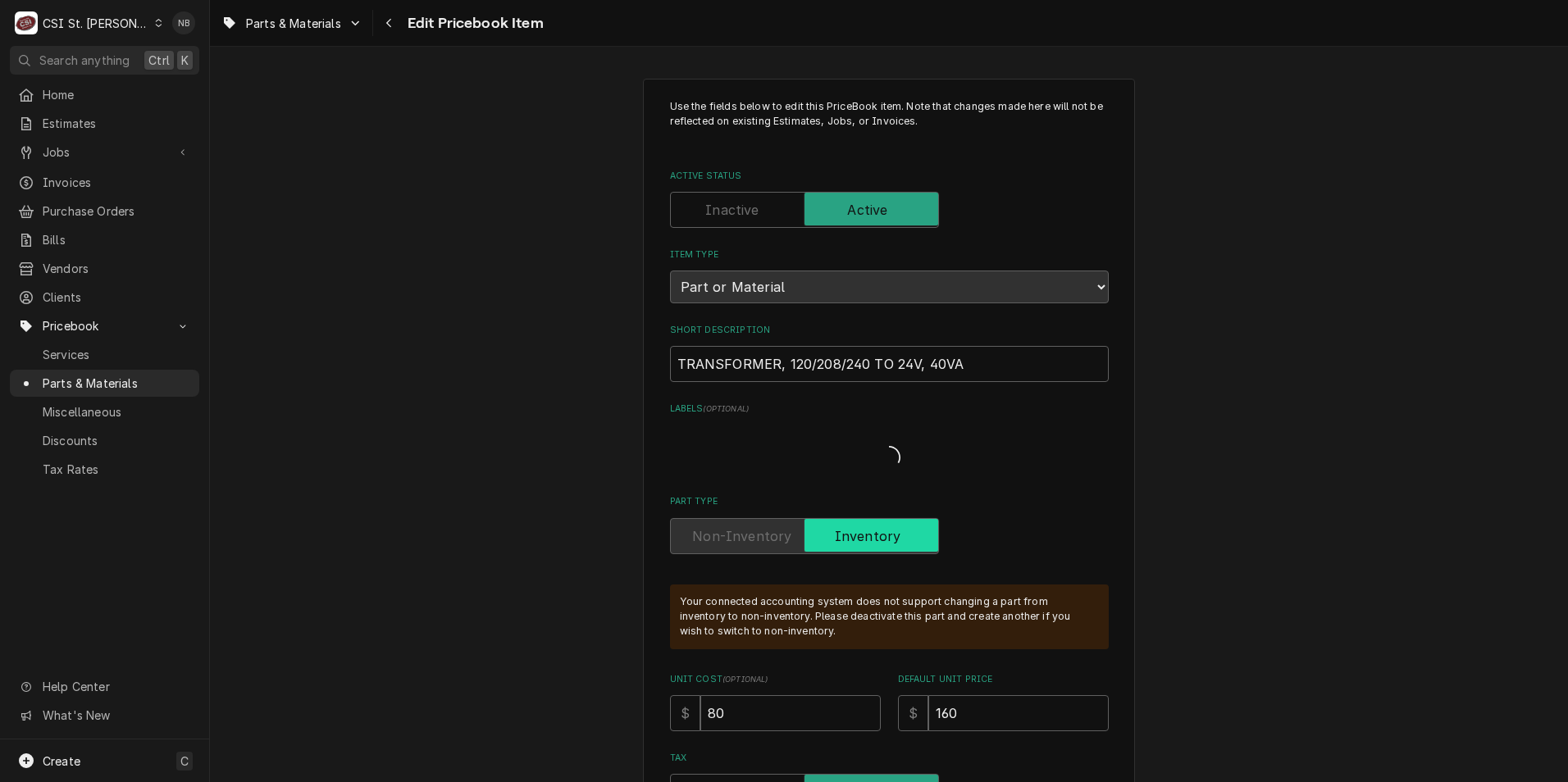
type textarea "x"
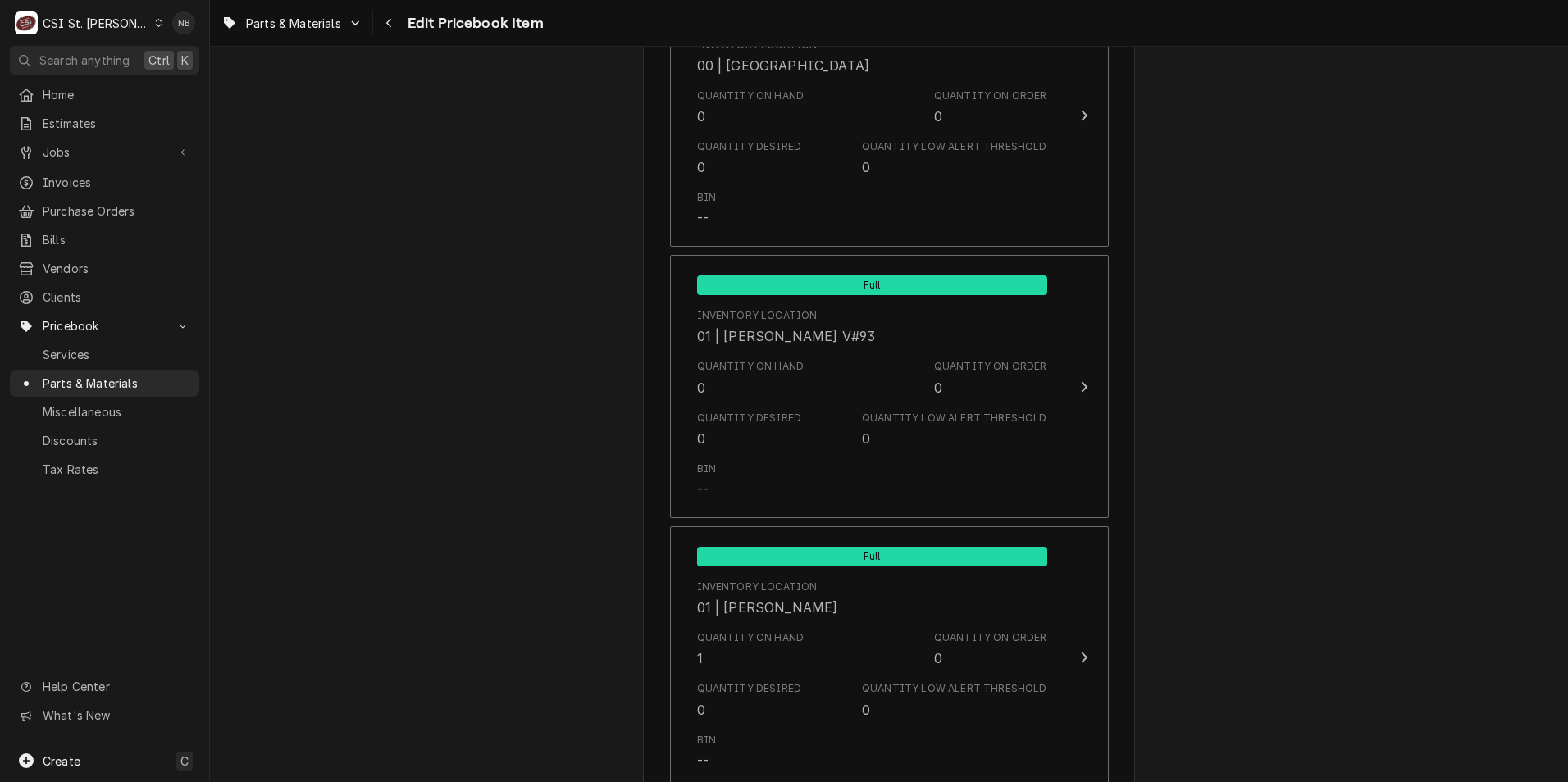
scroll to position [1968, 0]
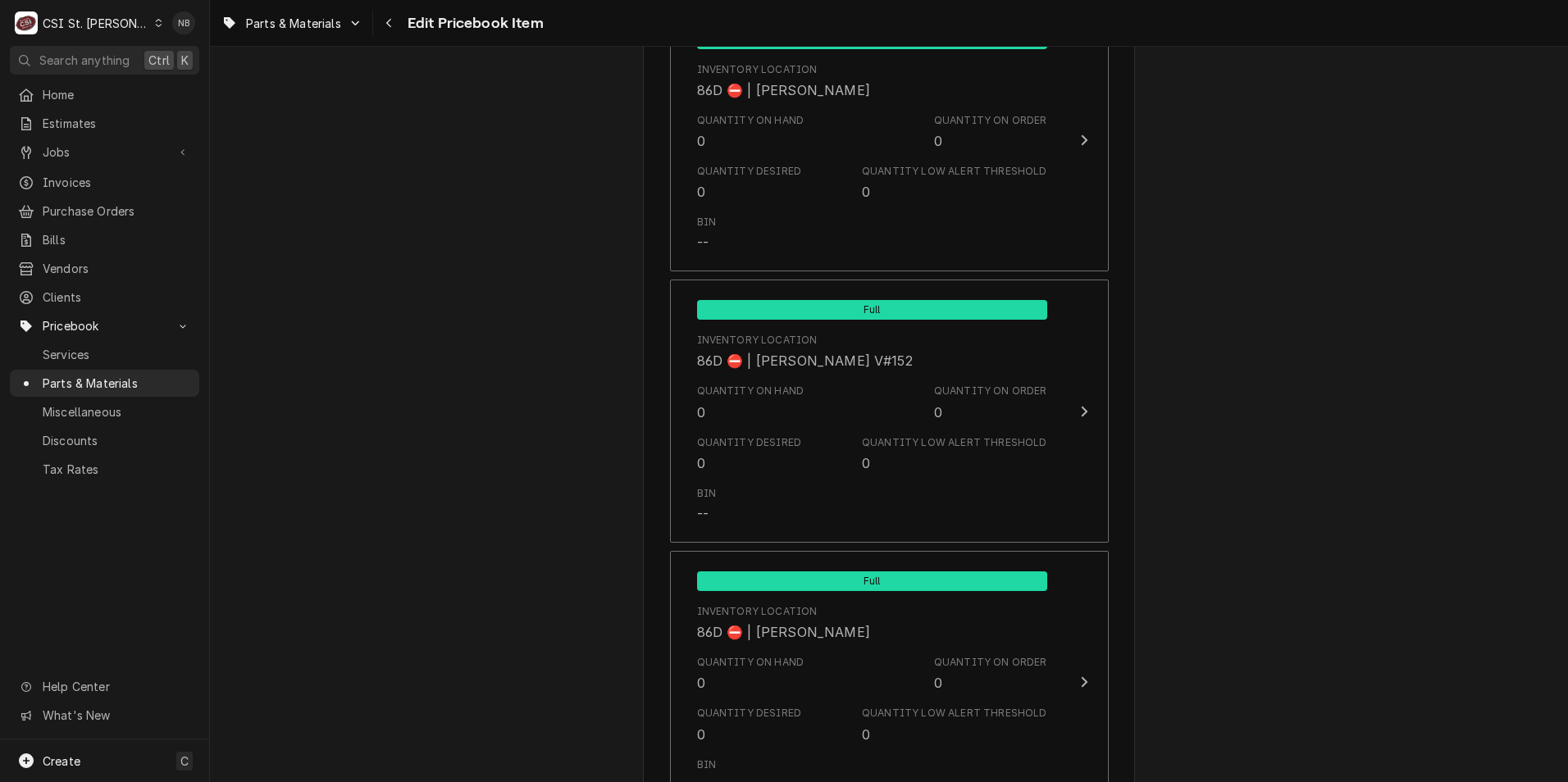
scroll to position [14130, 0]
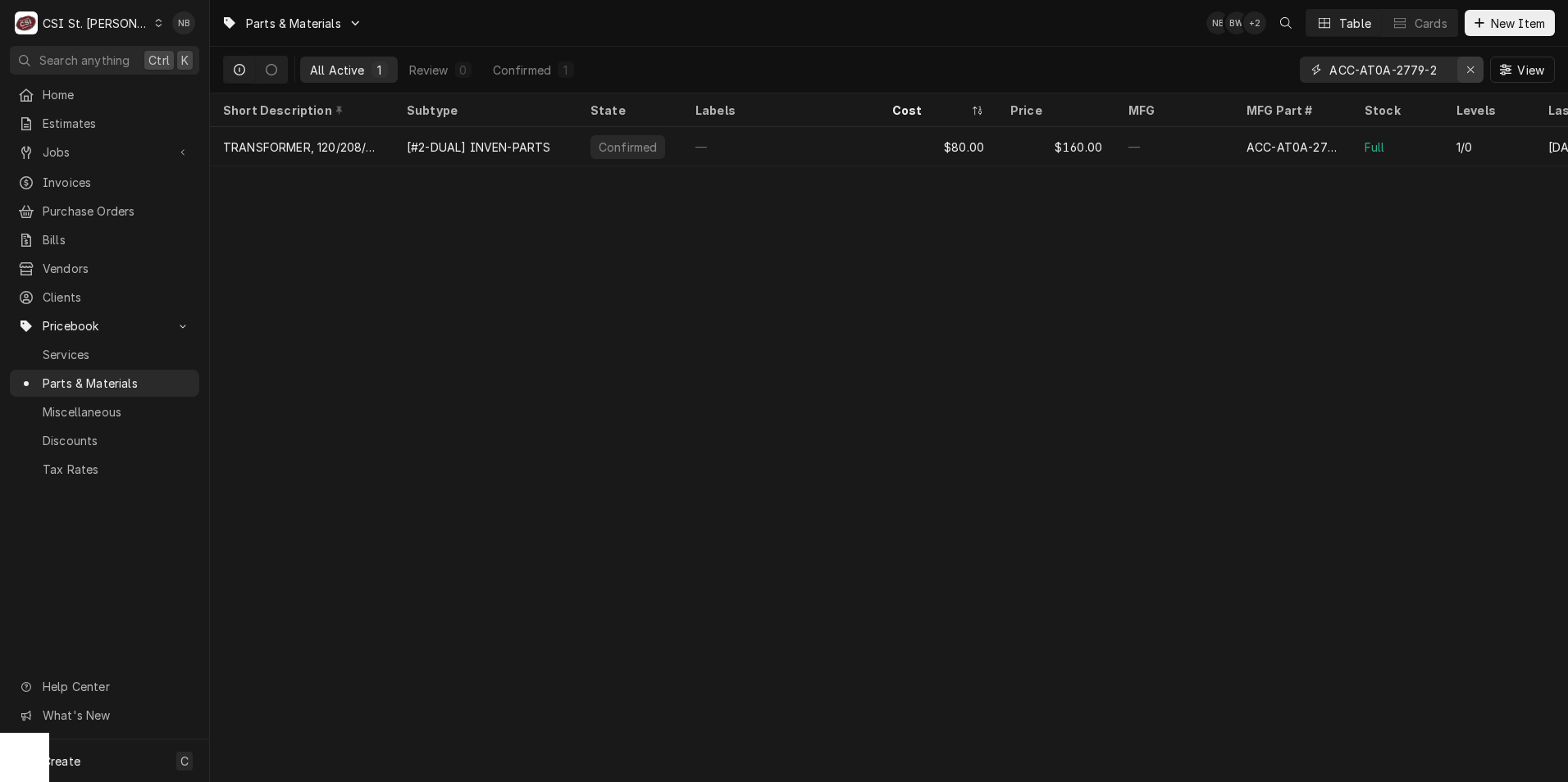
click at [1467, 73] on icon "Erase input" at bounding box center [1471, 69] width 9 height 11
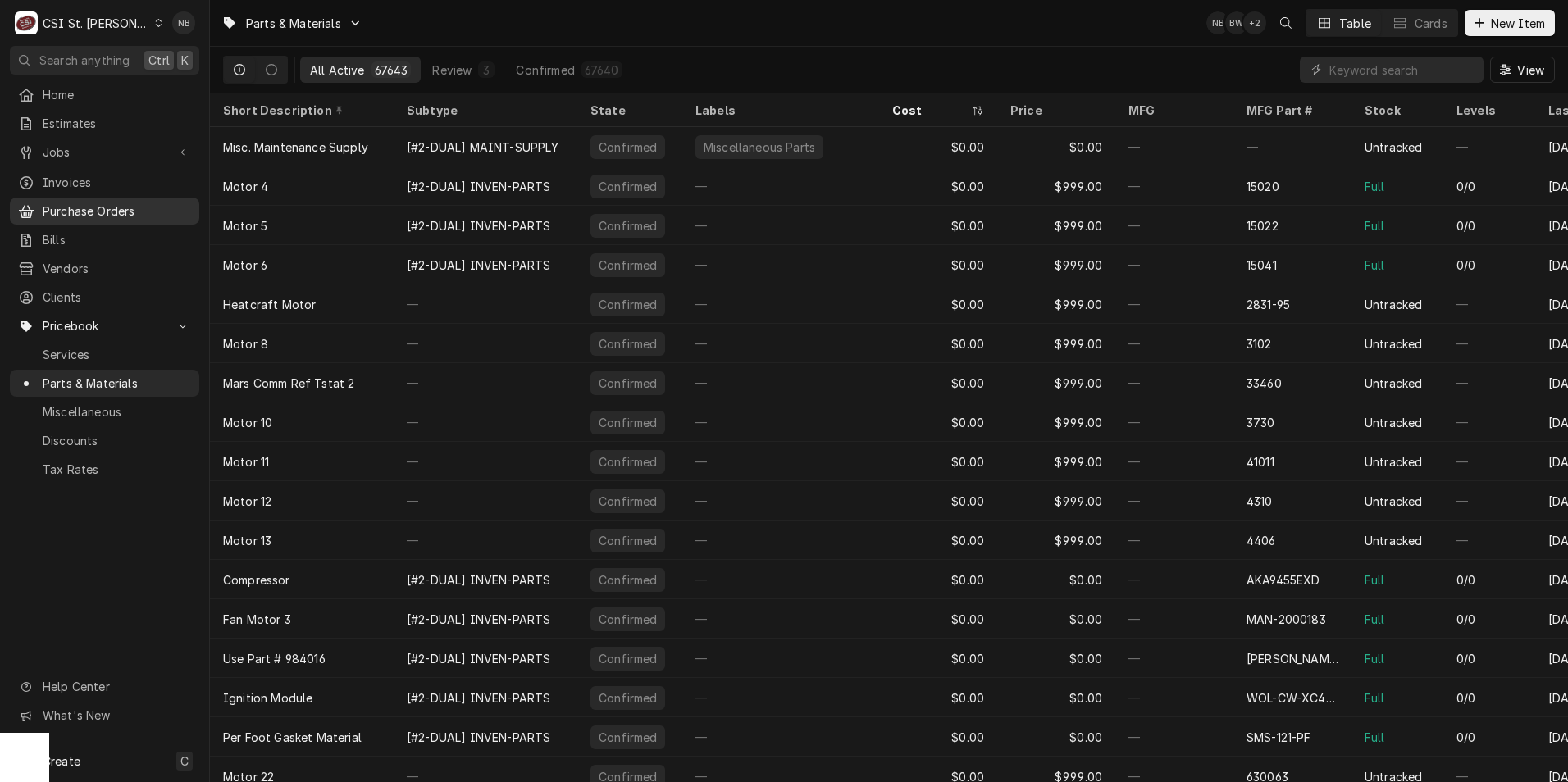
click at [135, 206] on span "Purchase Orders" at bounding box center [117, 211] width 148 height 18
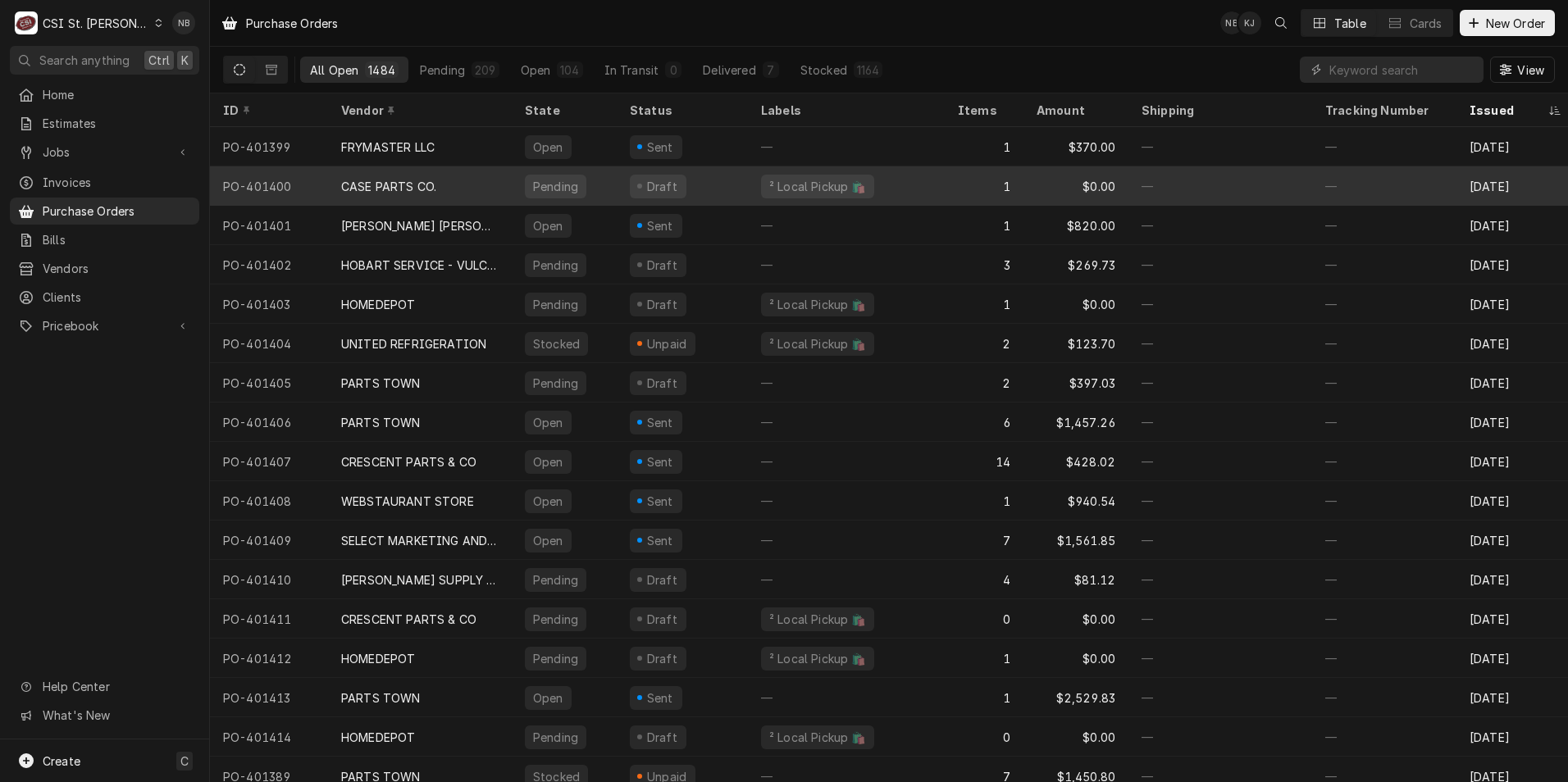
click at [496, 184] on div "CASE PARTS CO." at bounding box center [420, 186] width 183 height 39
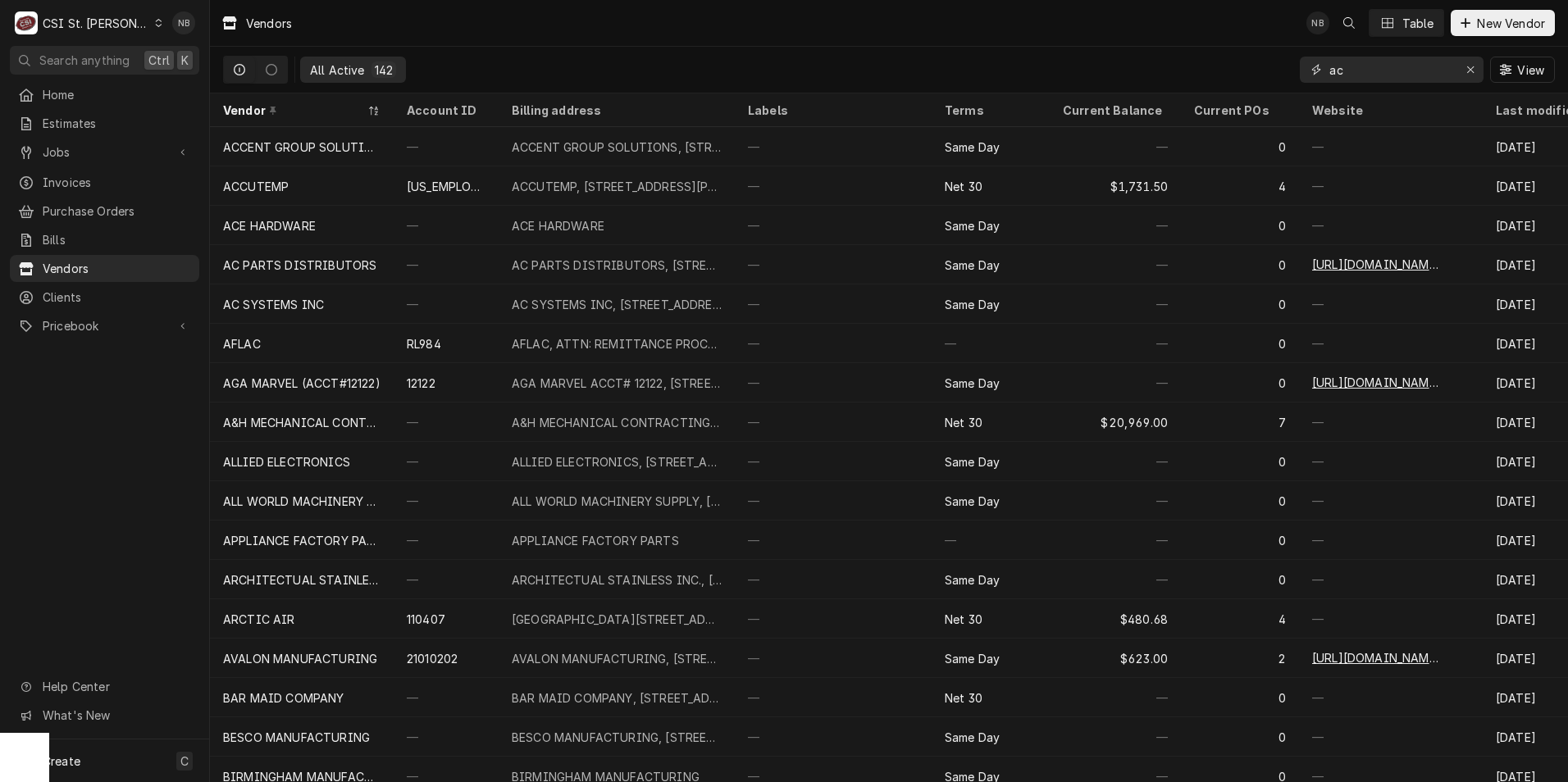
click at [1392, 80] on input "ac" at bounding box center [1391, 69] width 123 height 26
click at [1472, 64] on div "Erase input" at bounding box center [1471, 69] width 17 height 17
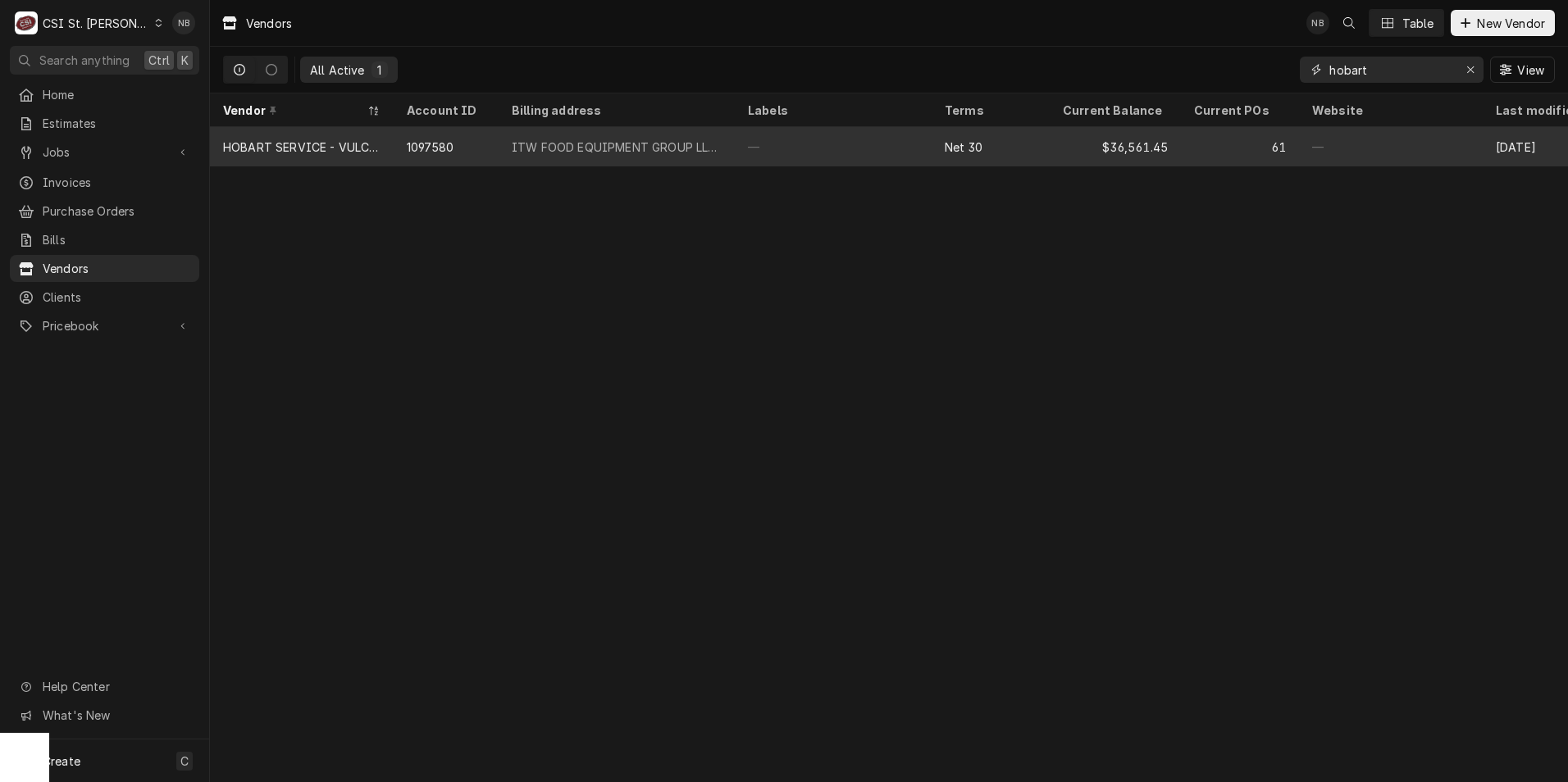
type input "hobart"
click at [888, 139] on div "—" at bounding box center [833, 146] width 196 height 39
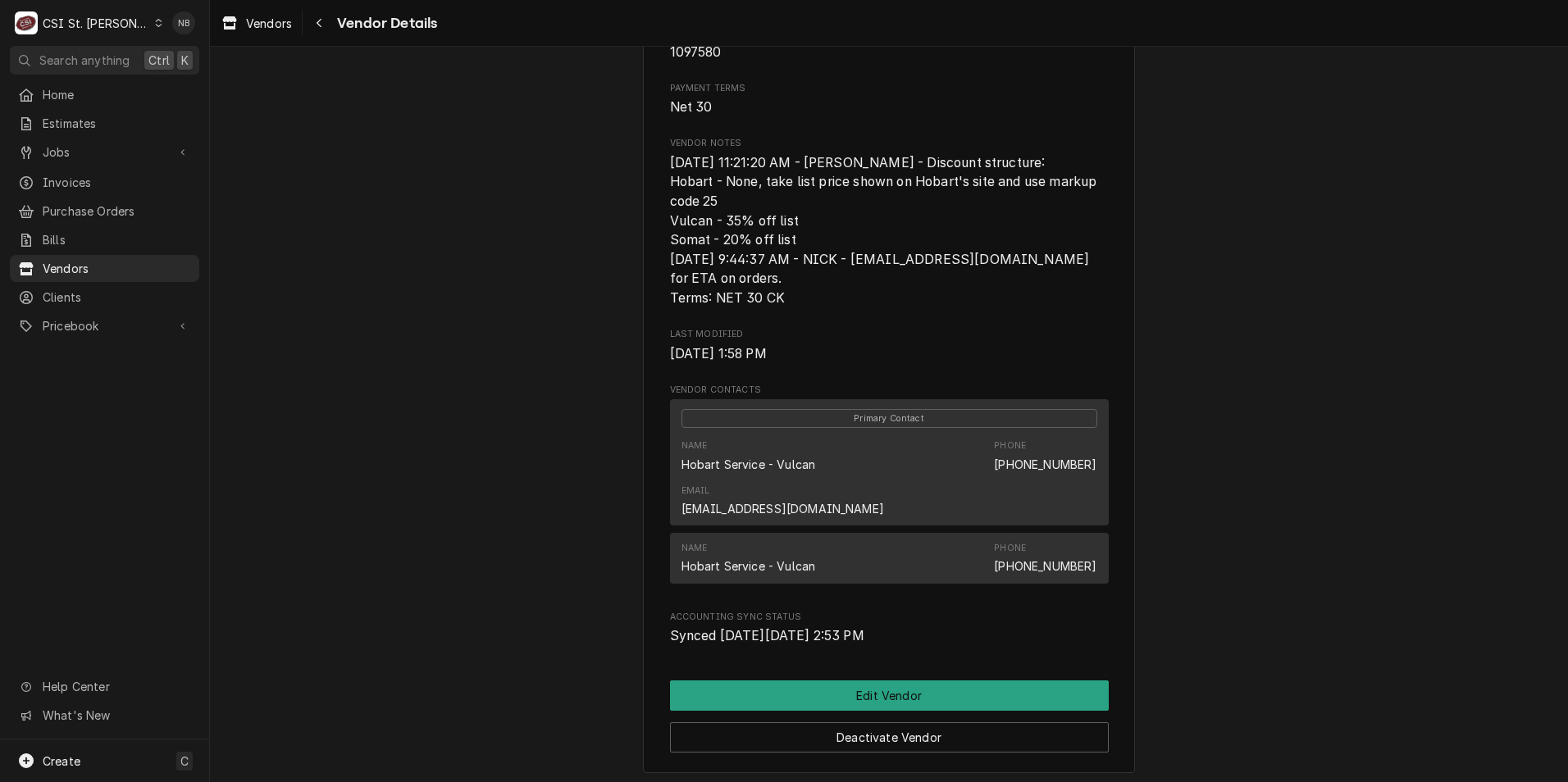
scroll to position [246, 0]
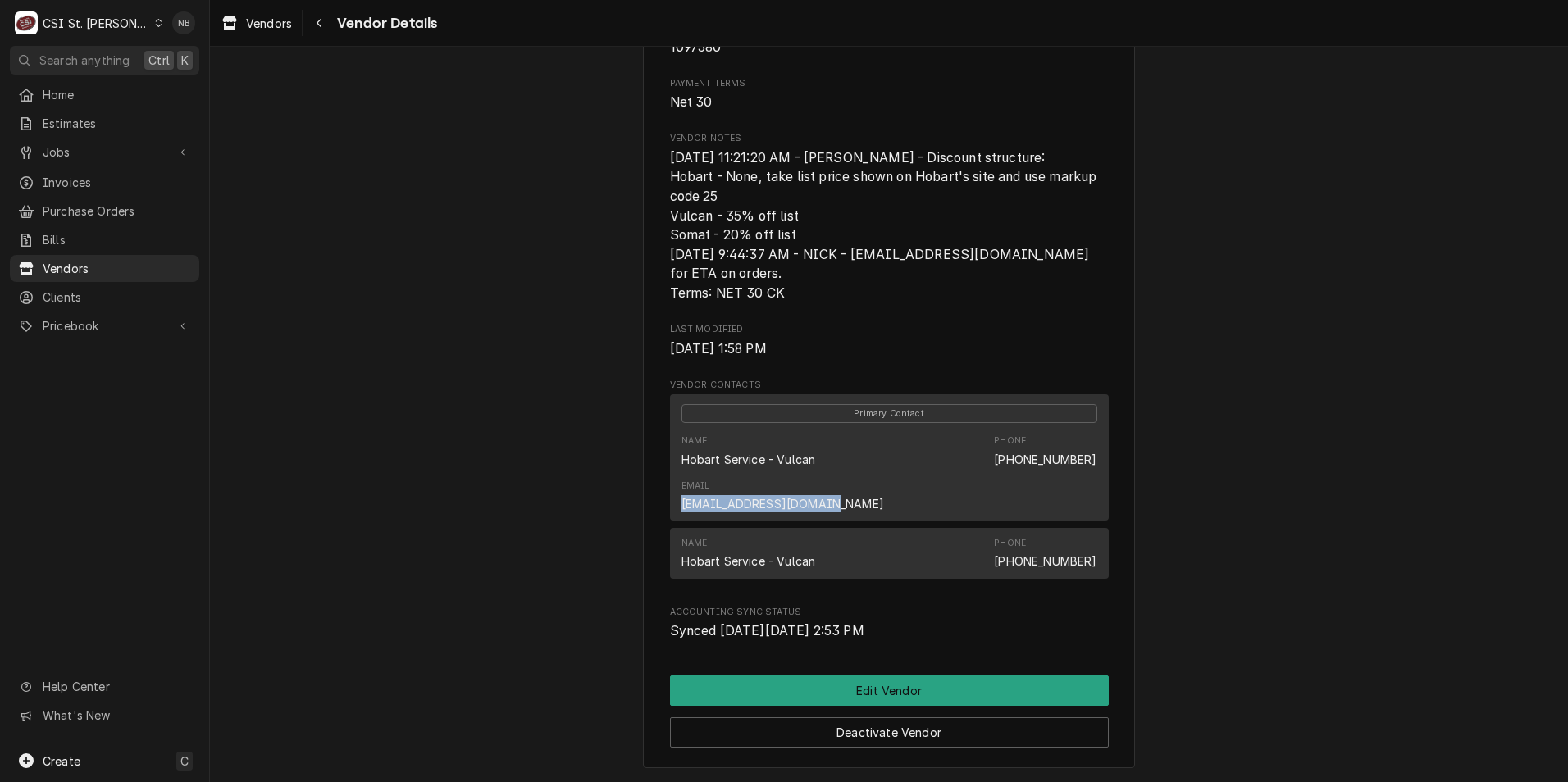
drag, startPoint x: 1093, startPoint y: 479, endPoint x: 953, endPoint y: 483, distance: 140.1
click at [953, 483] on div "Primary Contact Name Hobart Service - Vulcan Phone [PHONE_NUMBER] Email [EMAIL_…" at bounding box center [889, 458] width 438 height 126
copy link "[EMAIL_ADDRESS][DOMAIN_NAME]"
click at [122, 212] on span "Purchase Orders" at bounding box center [117, 211] width 148 height 18
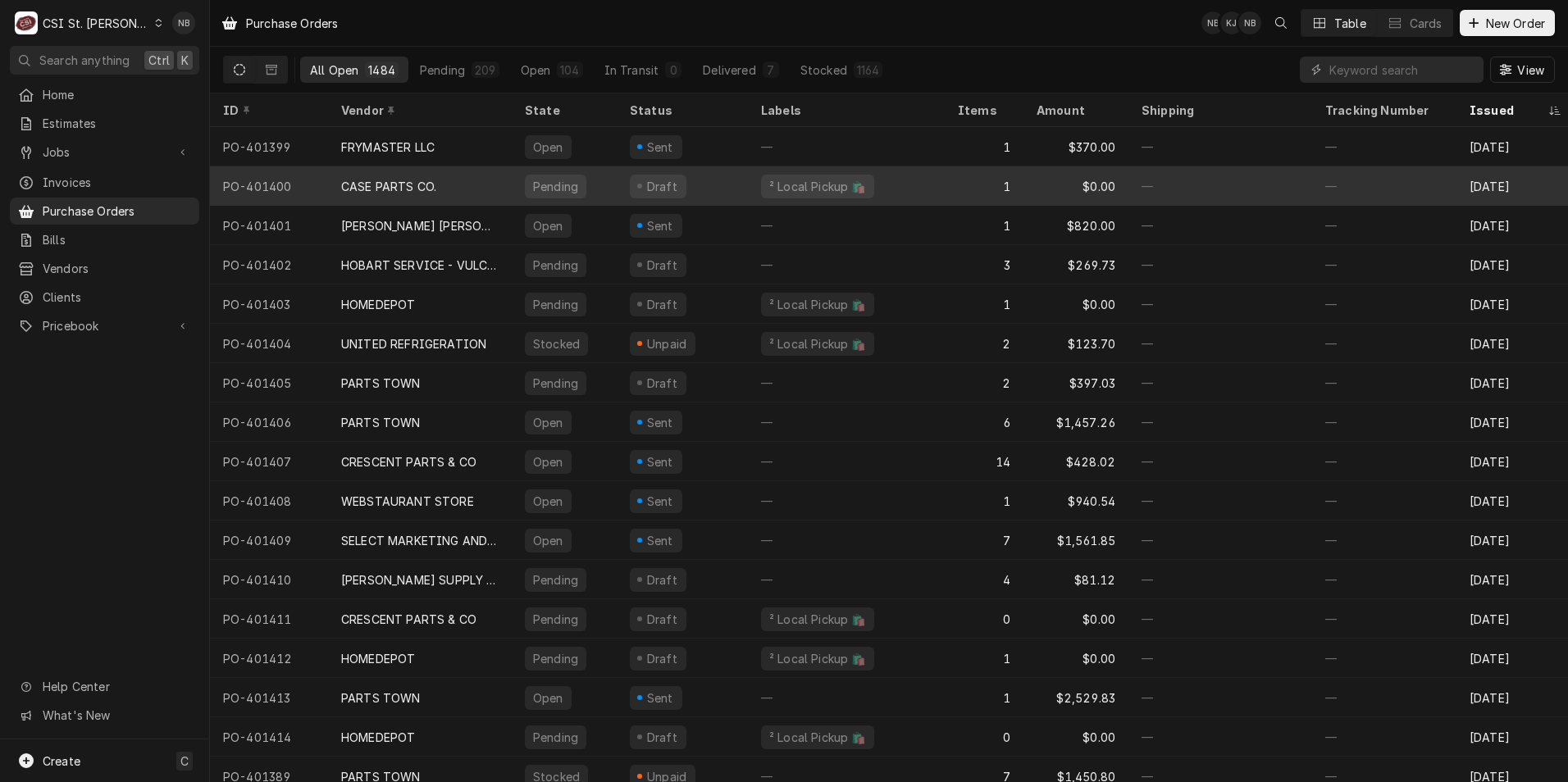
click at [453, 176] on div "CASE PARTS CO." at bounding box center [420, 186] width 183 height 39
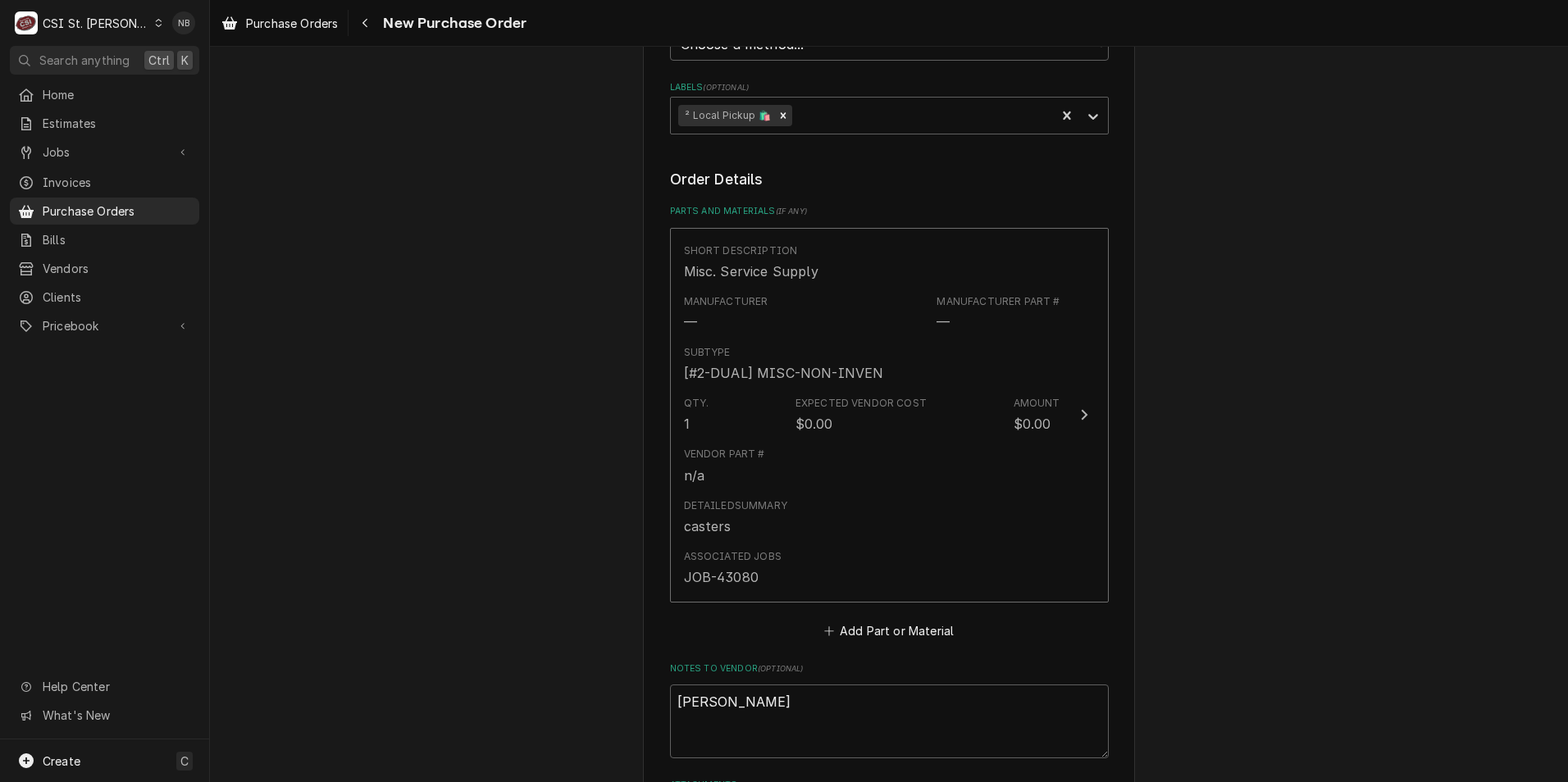
scroll to position [973, 0]
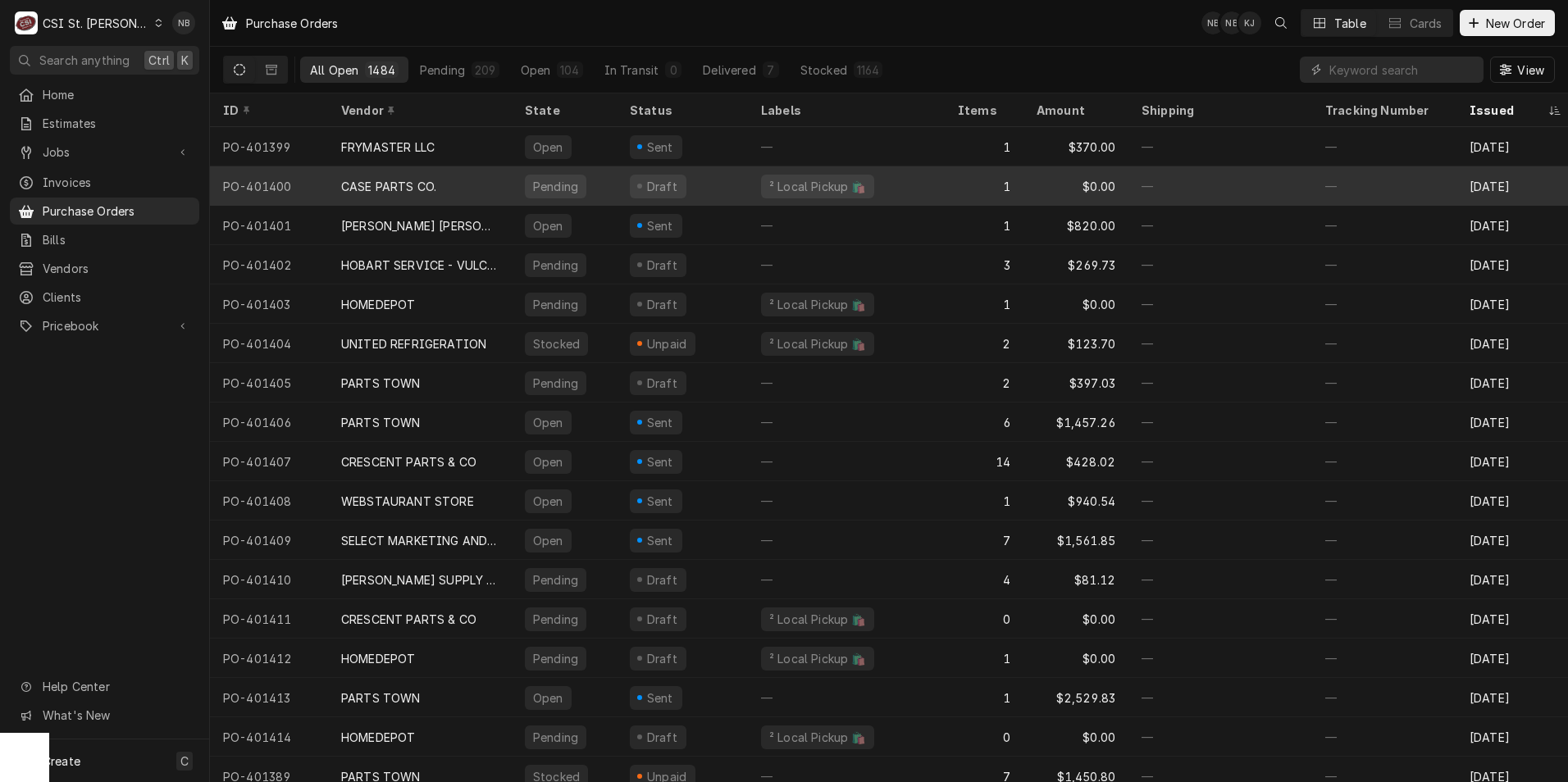
click at [422, 184] on div "CASE PARTS CO." at bounding box center [388, 186] width 95 height 18
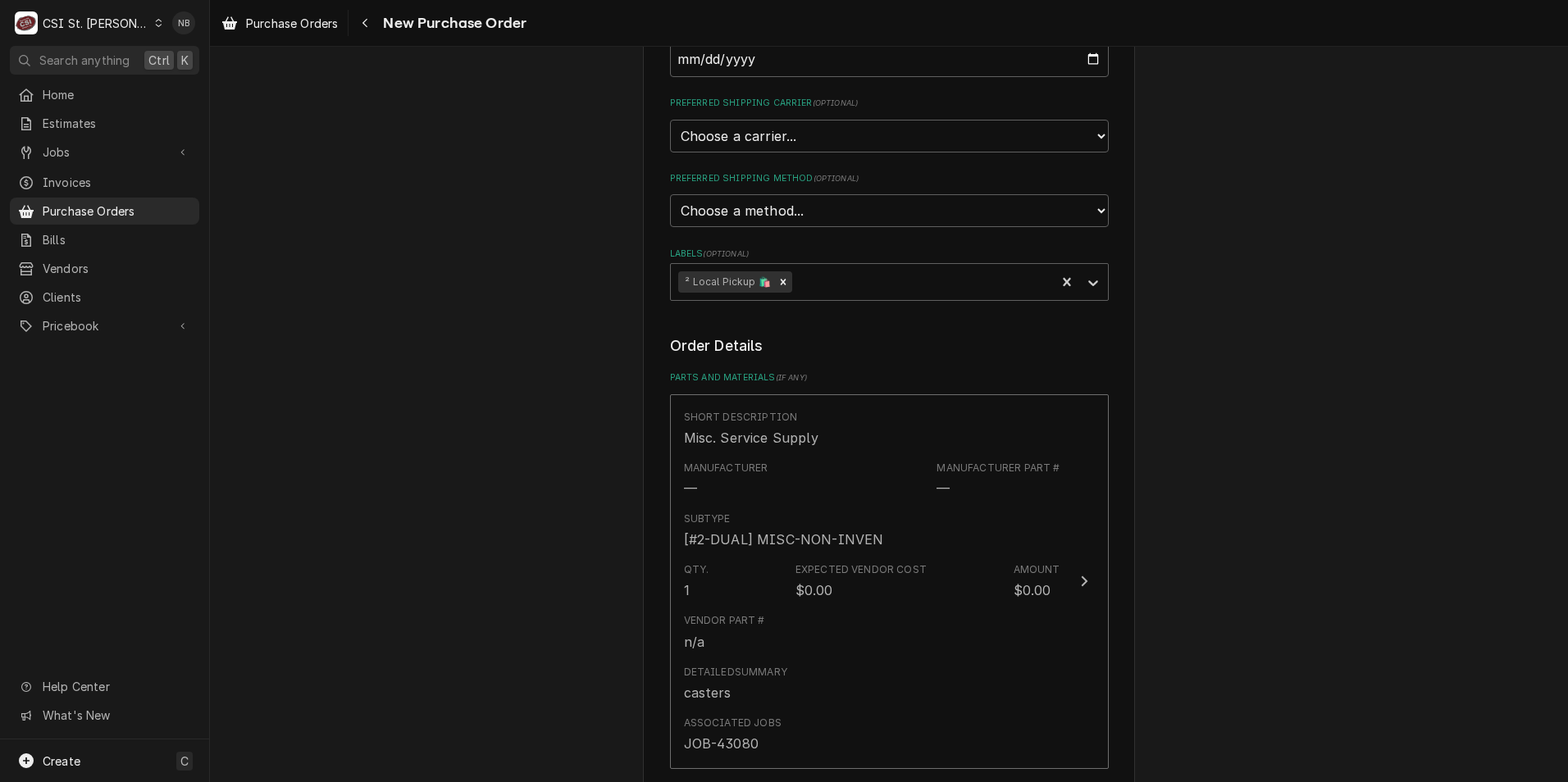
scroll to position [410, 0]
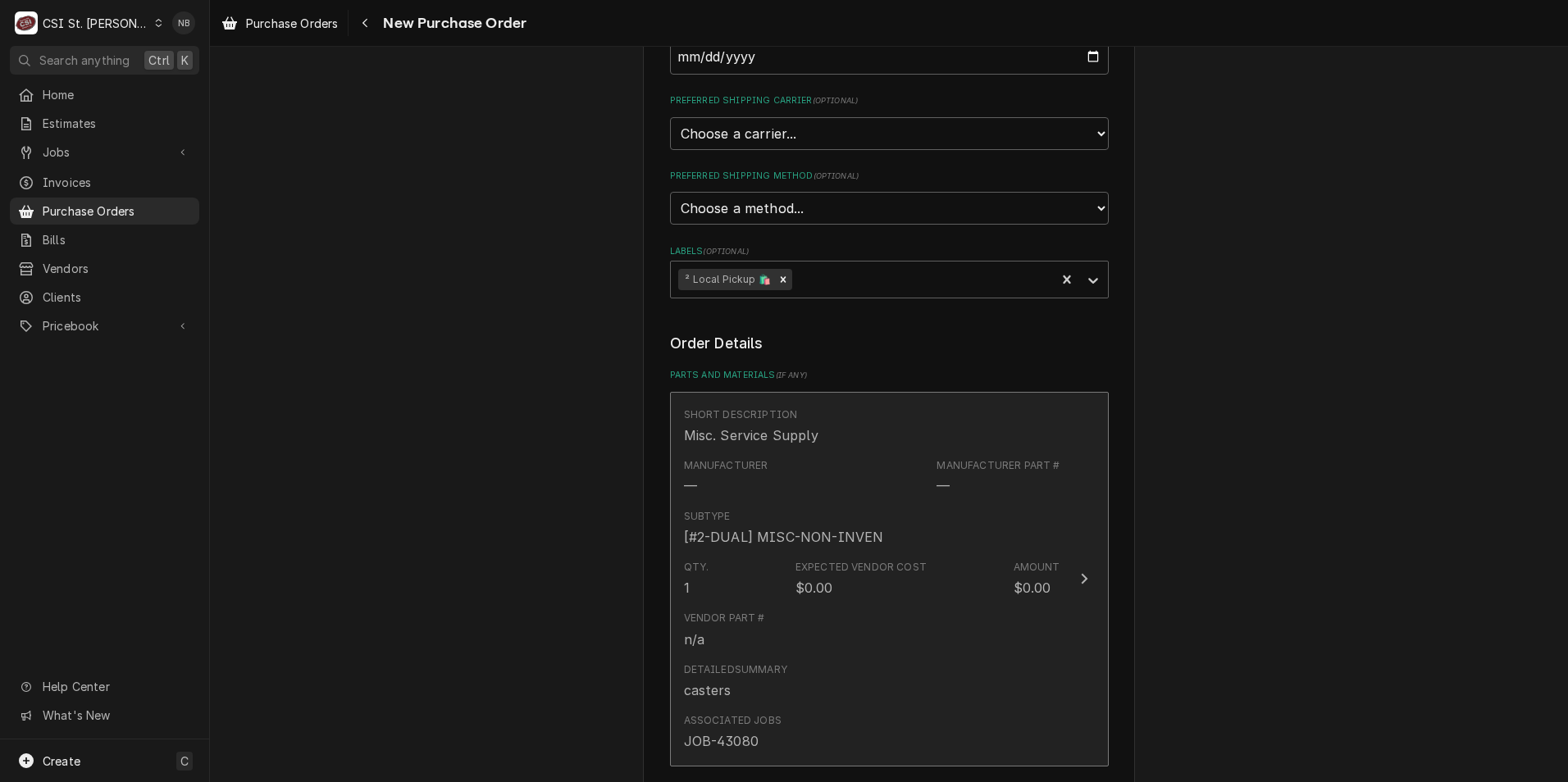
click at [860, 407] on div "Short Description Misc. Service Supply" at bounding box center [872, 426] width 376 height 51
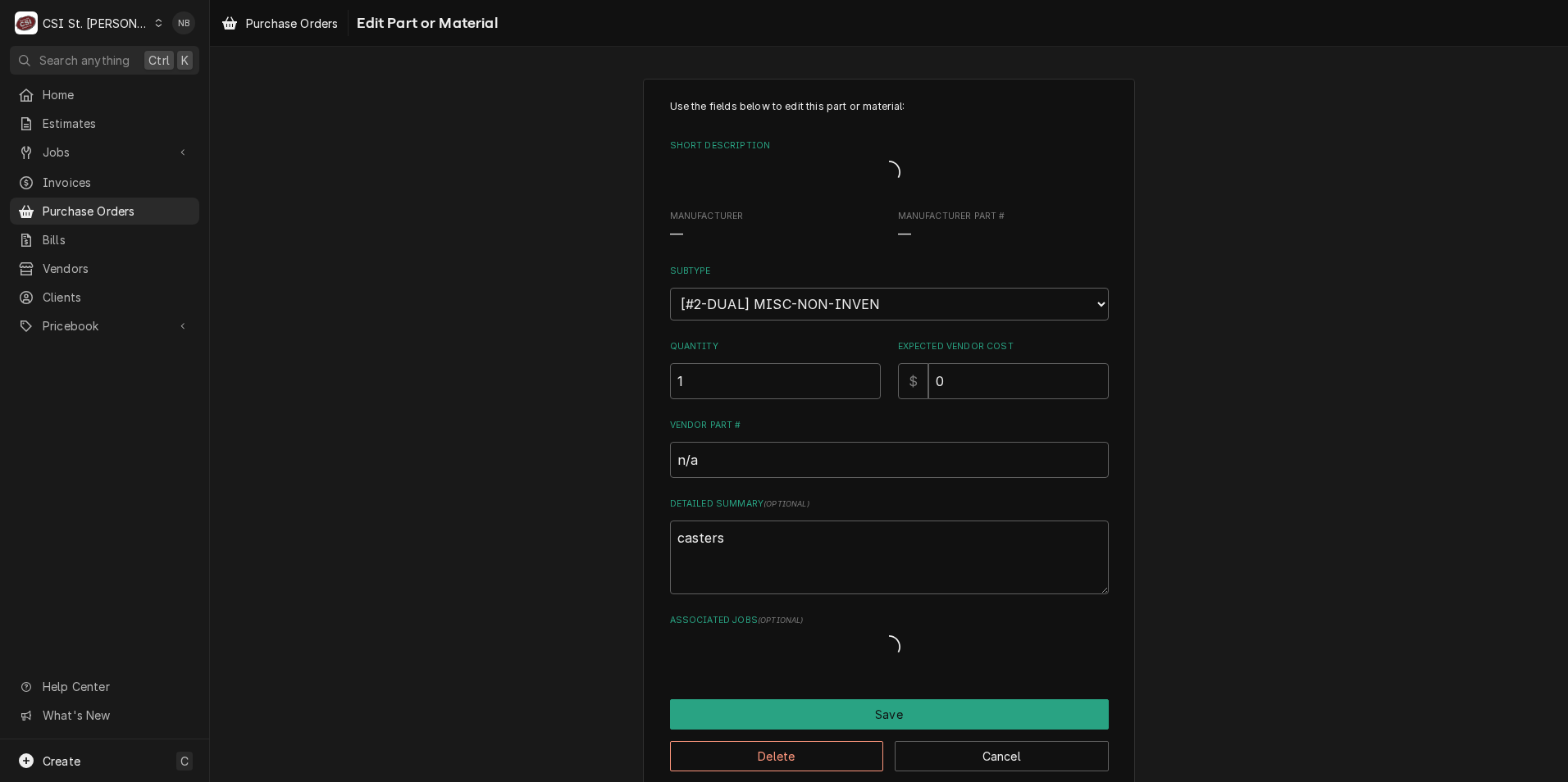
type textarea "x"
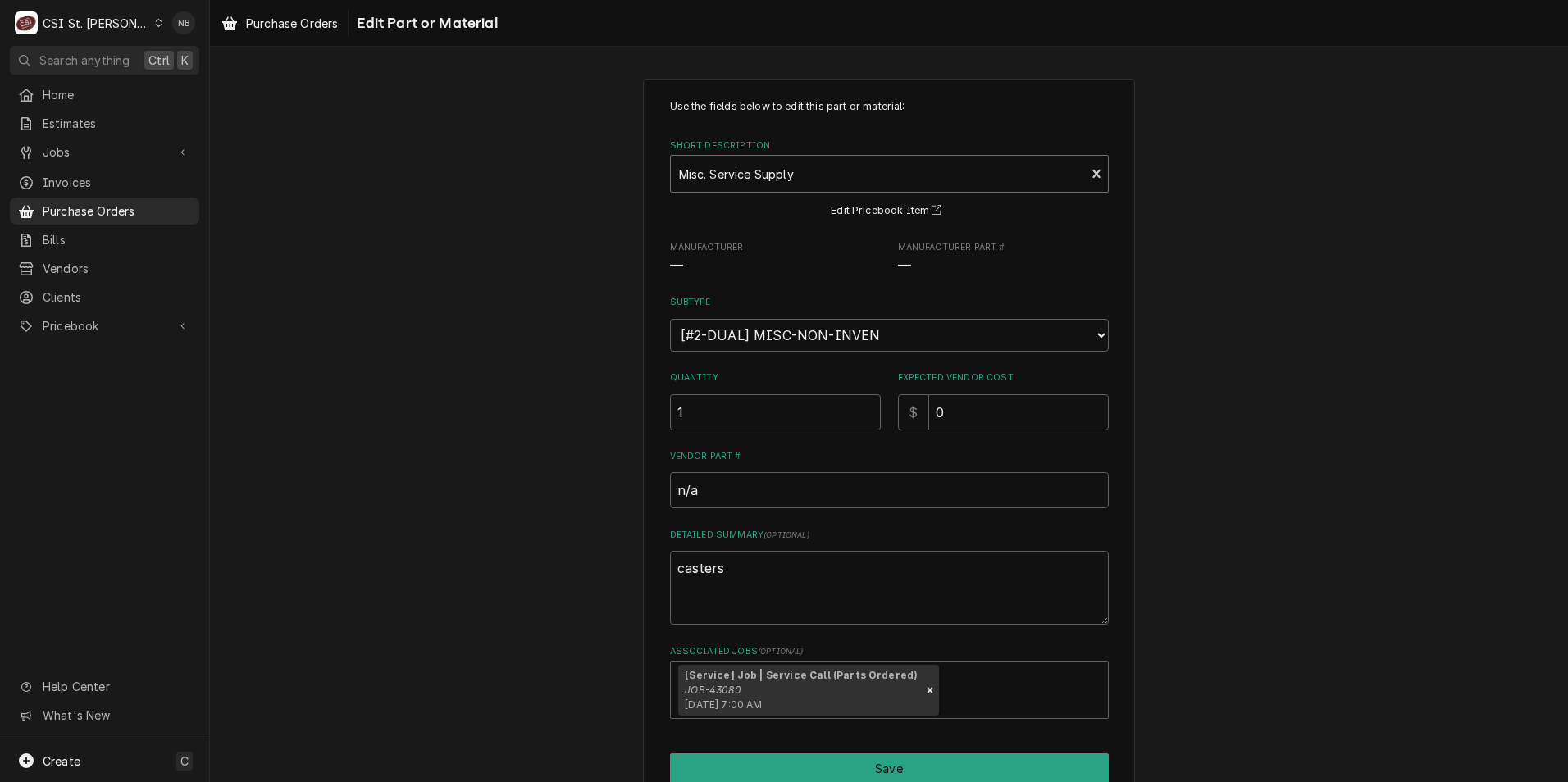
click at [810, 184] on div "Short Description" at bounding box center [879, 174] width 398 height 30
type input "6" caster"
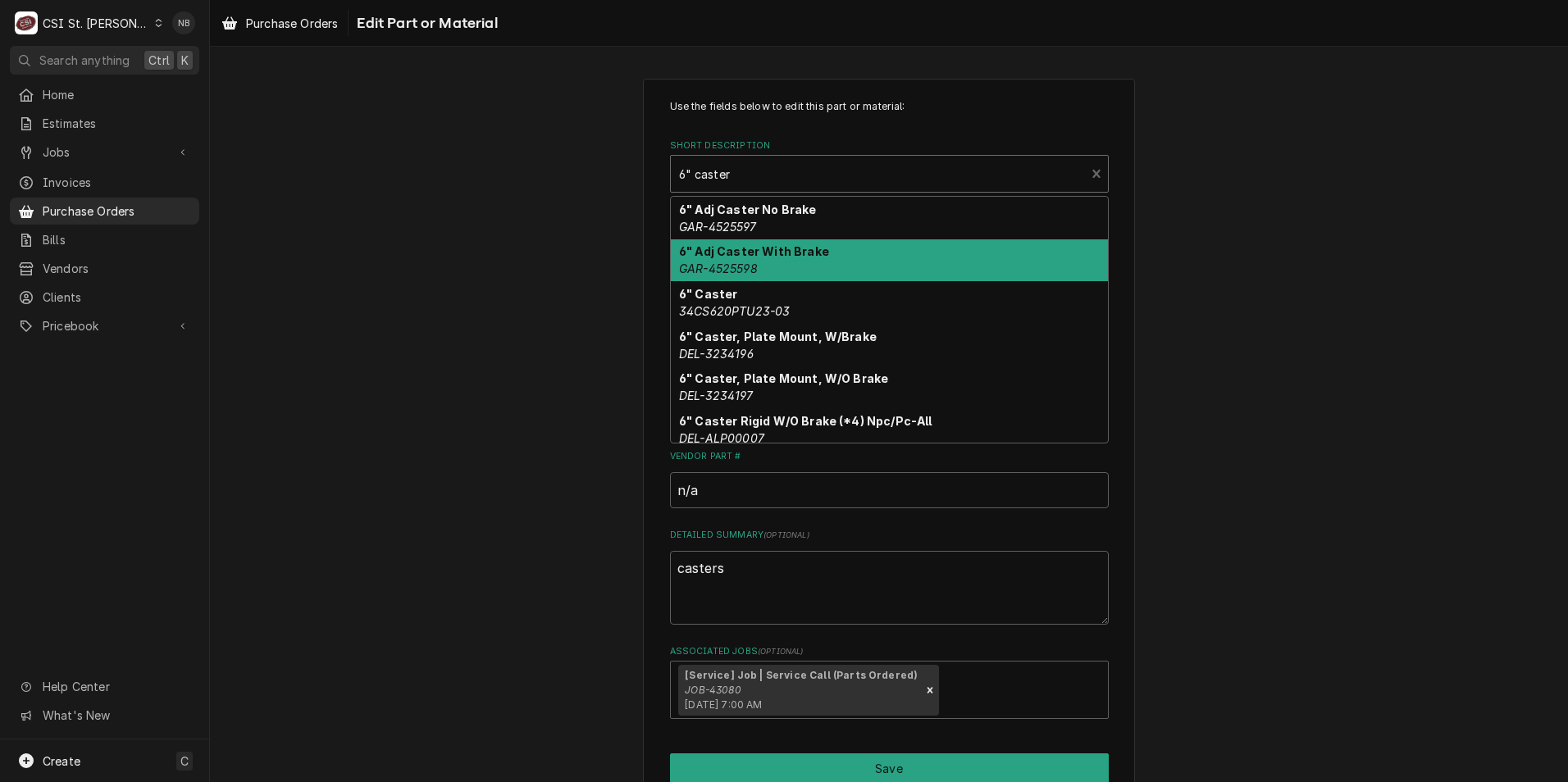
click at [803, 258] on strong "6" Adj Caster With Brake" at bounding box center [754, 251] width 150 height 14
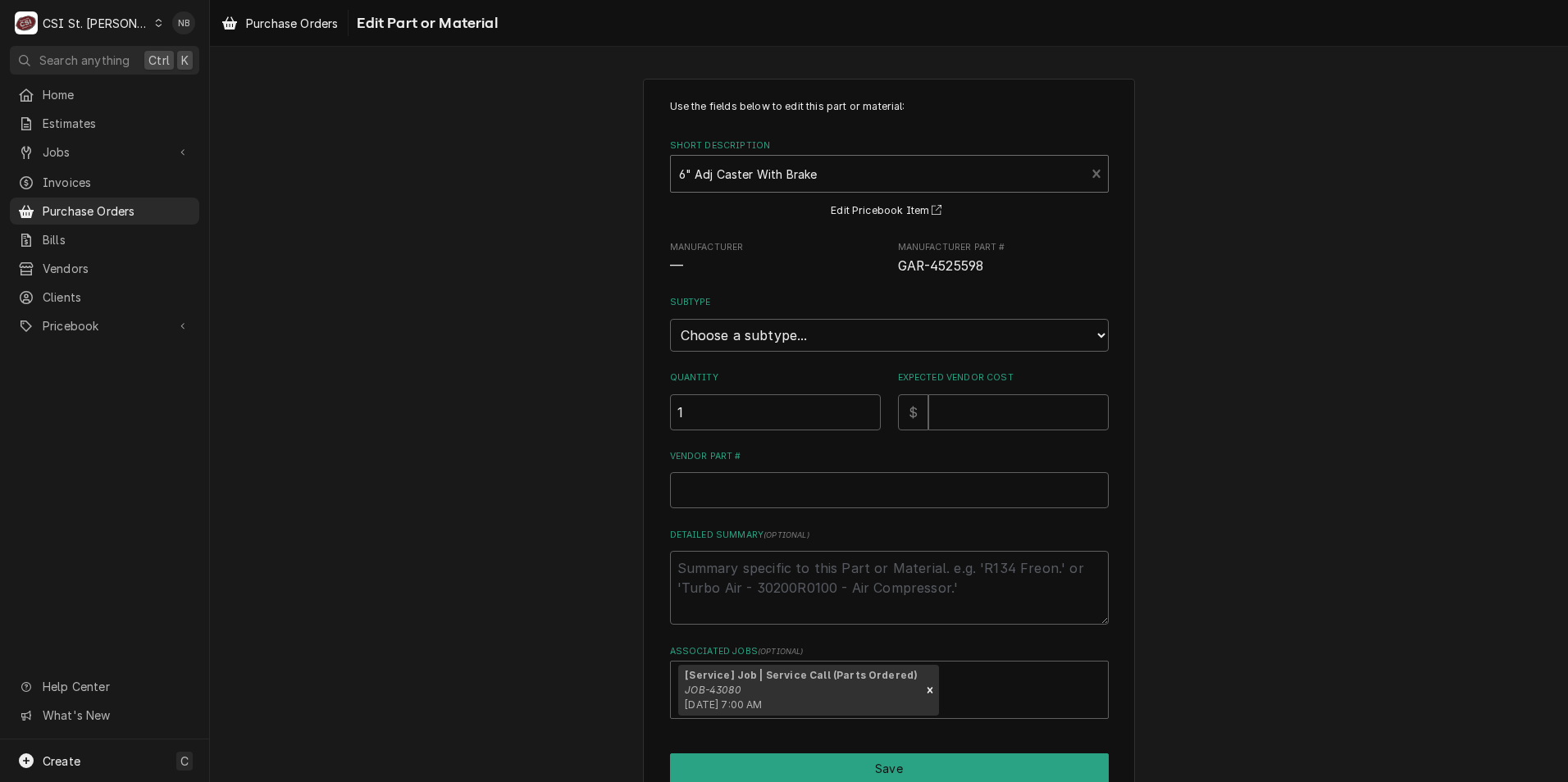
type textarea "x"
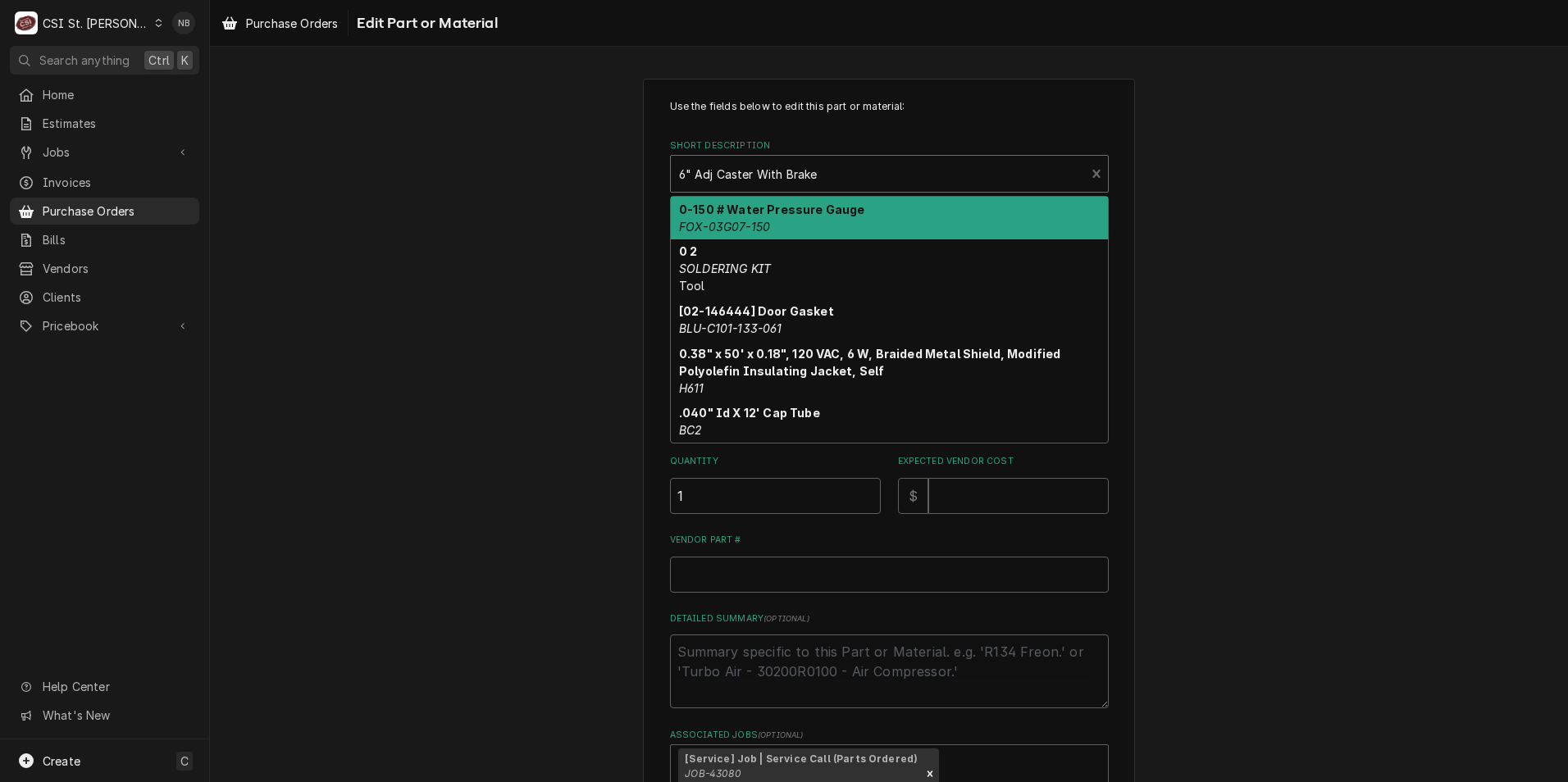
click at [802, 174] on div "Short Description" at bounding box center [879, 174] width 398 height 30
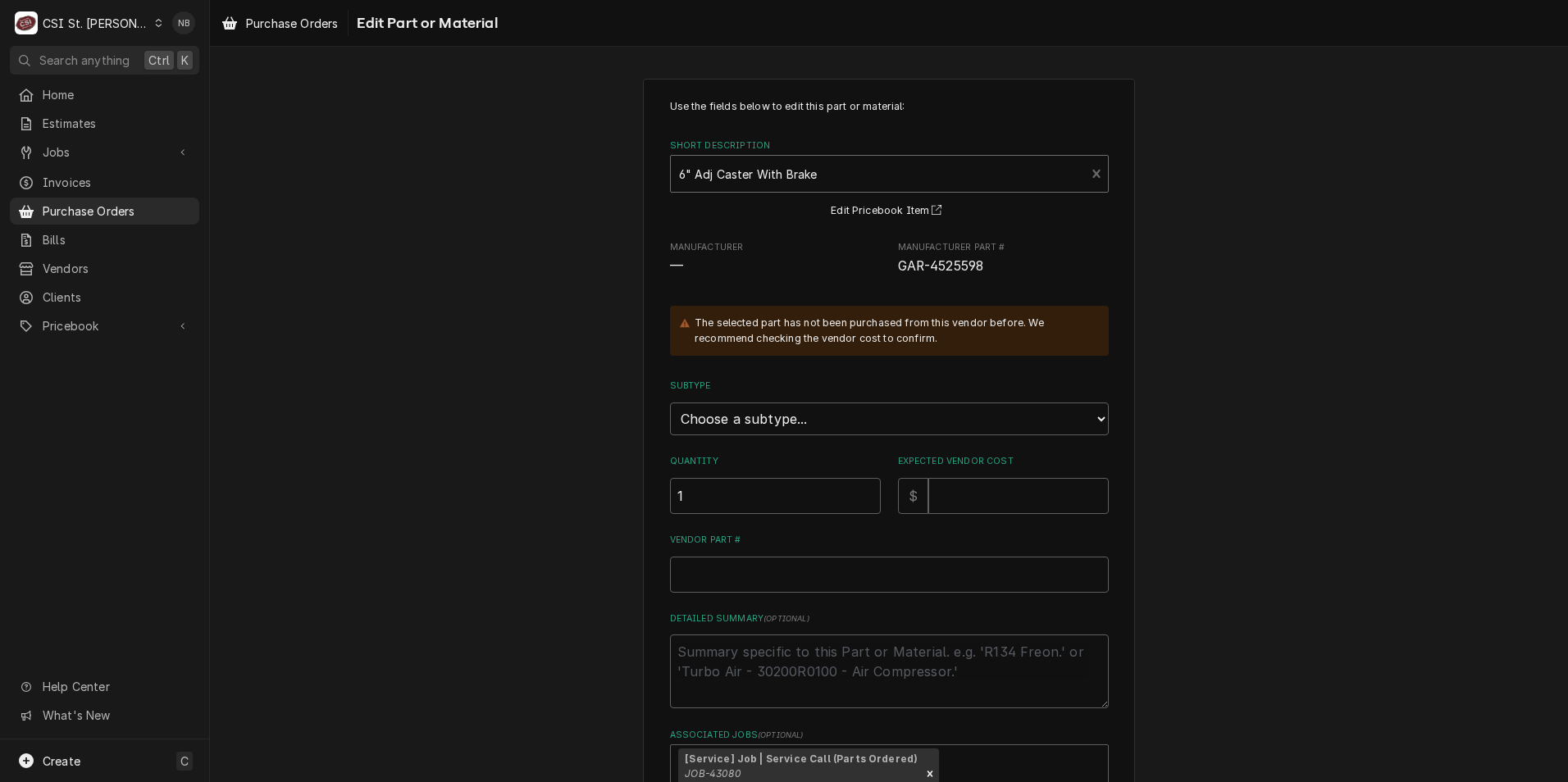
drag, startPoint x: 867, startPoint y: 183, endPoint x: 709, endPoint y: 181, distance: 158.0
click at [709, 181] on div "Short Description" at bounding box center [879, 174] width 398 height 30
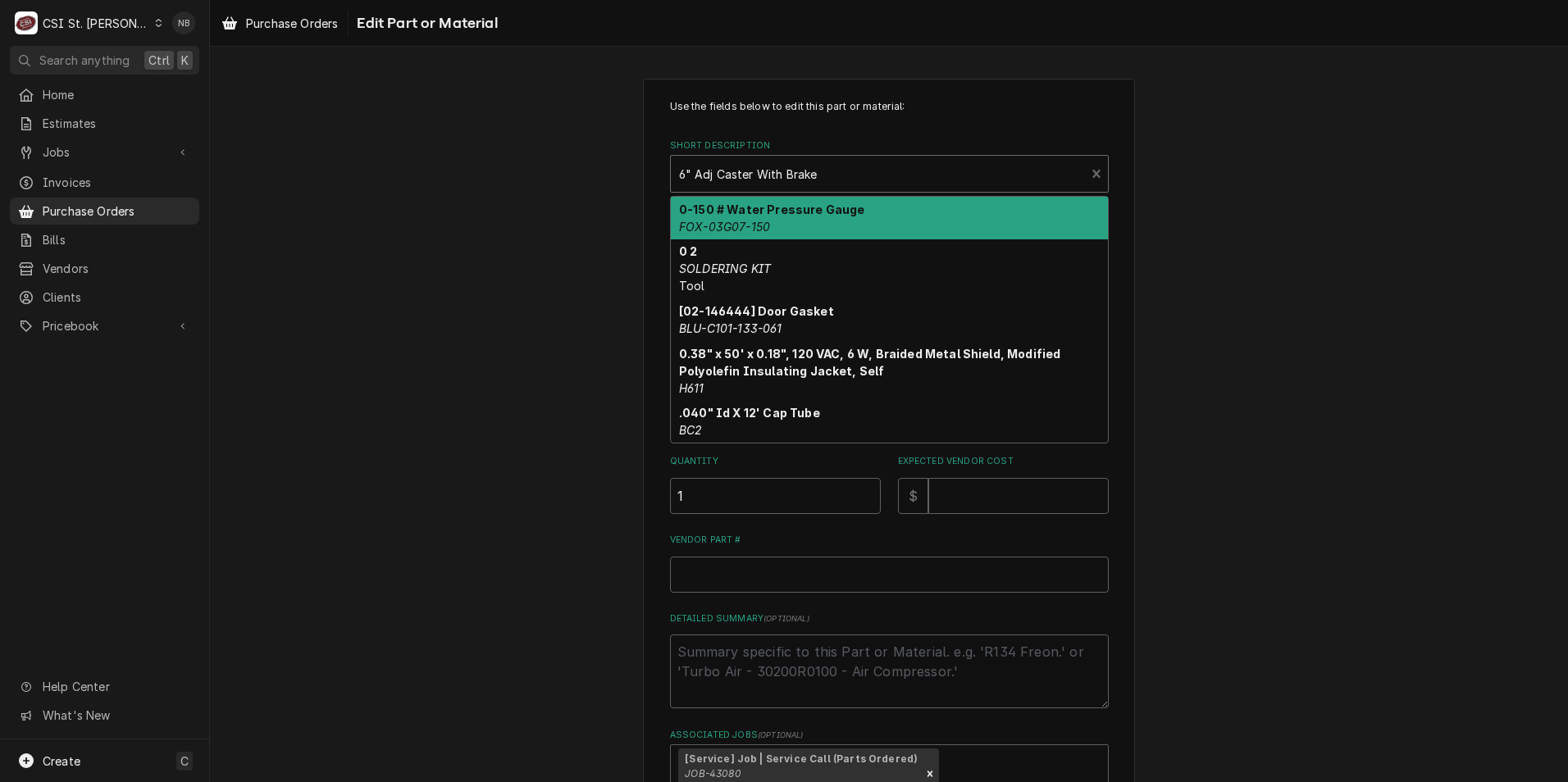
click at [811, 182] on div "Short Description" at bounding box center [879, 174] width 398 height 30
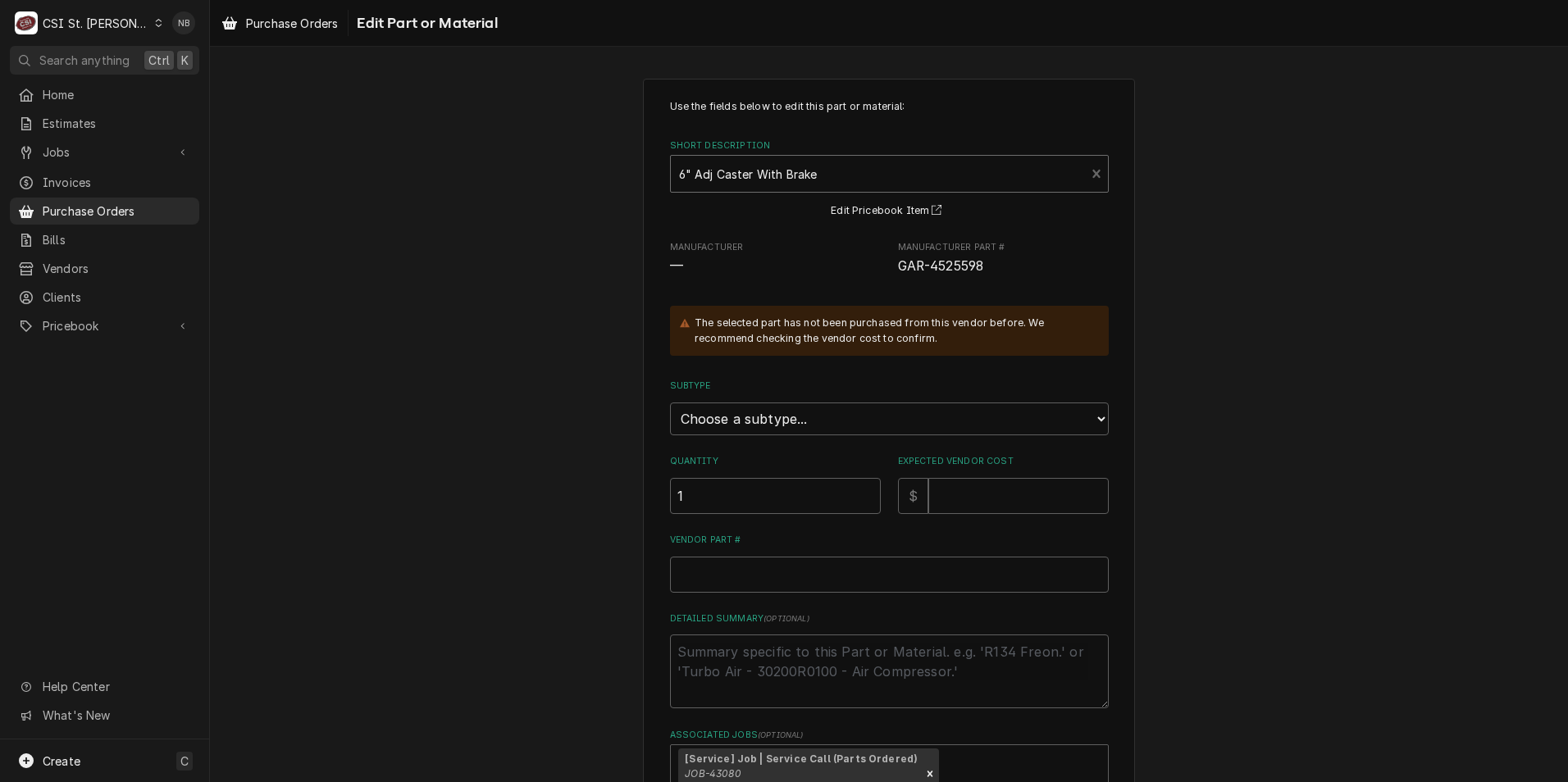
click at [811, 182] on div "Short Description" at bounding box center [879, 174] width 398 height 30
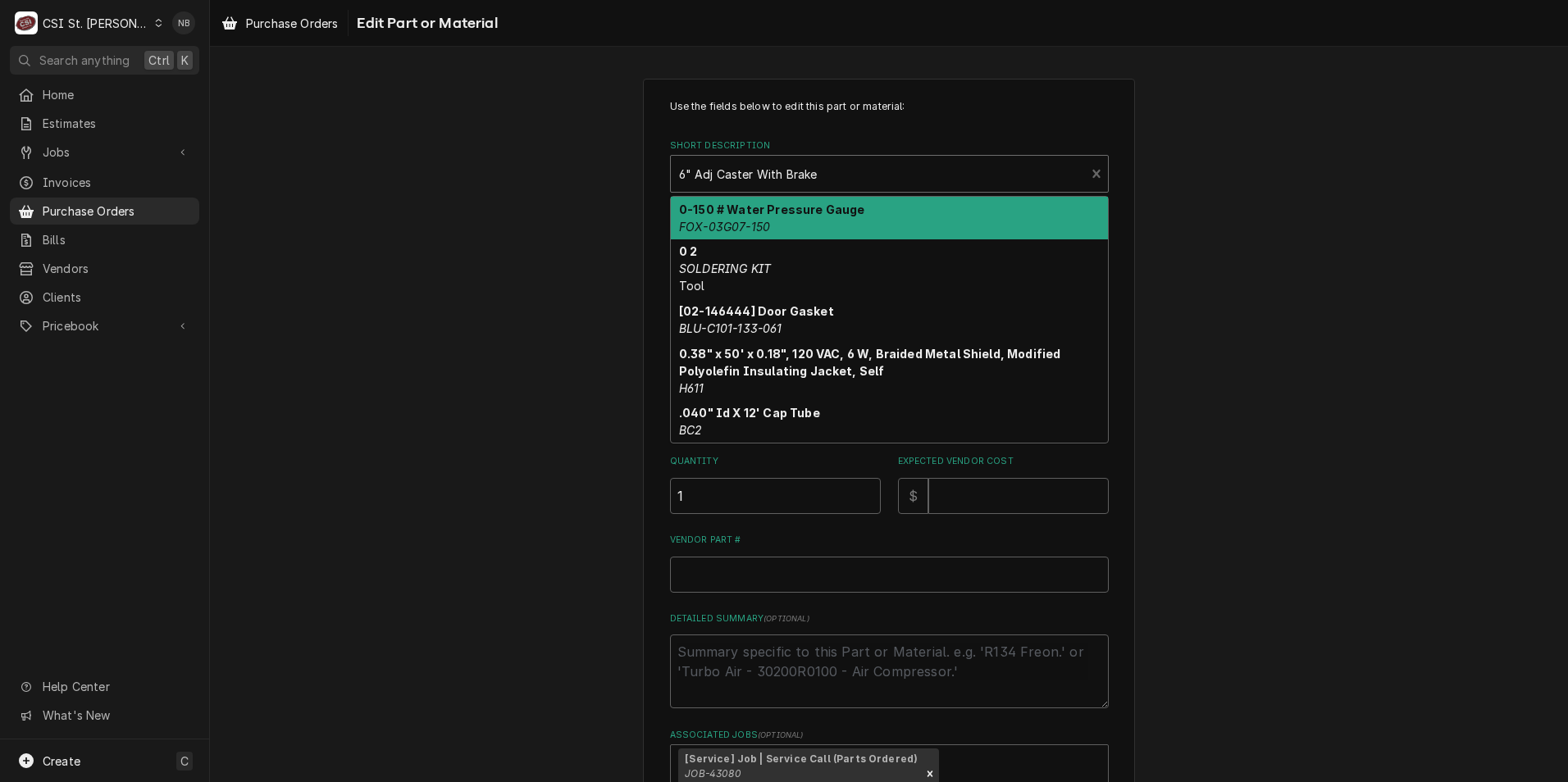
drag, startPoint x: 811, startPoint y: 182, endPoint x: 517, endPoint y: 172, distance: 294.2
click at [517, 172] on div "Use the fields below to edit this part or material: Short Description option [o…" at bounding box center [890, 504] width 1359 height 880
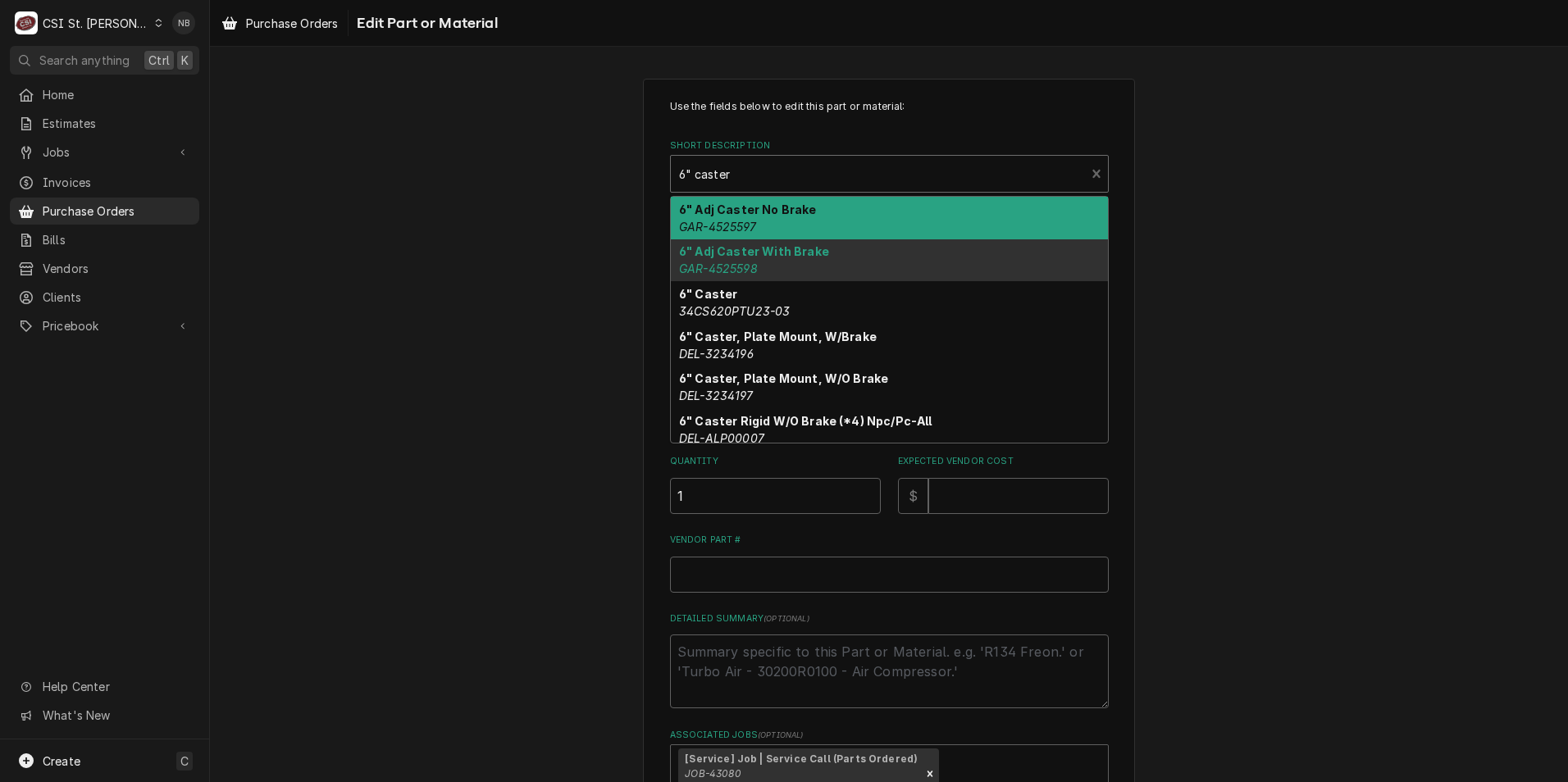
type input "6" caster"
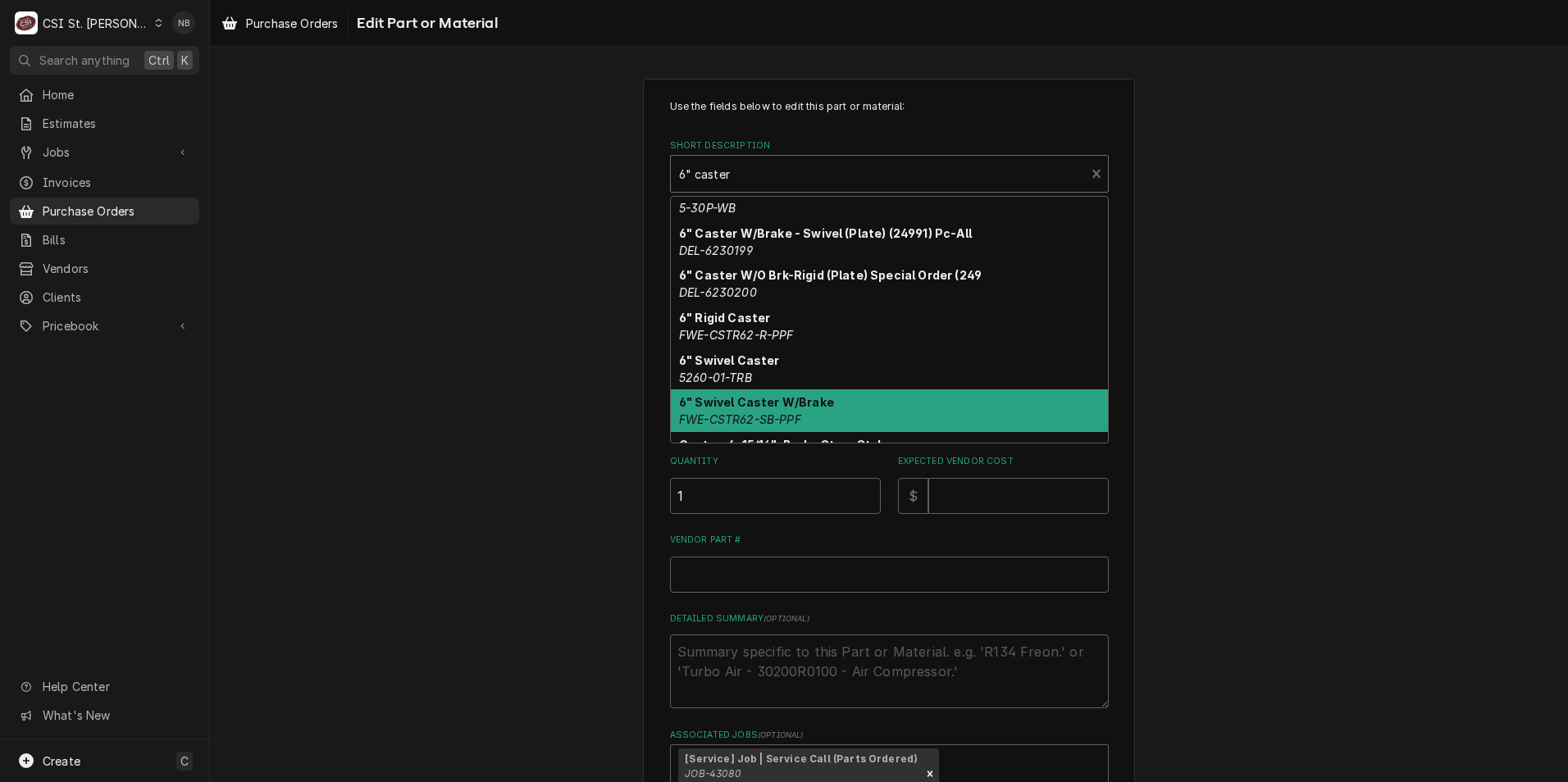
scroll to position [233, 0]
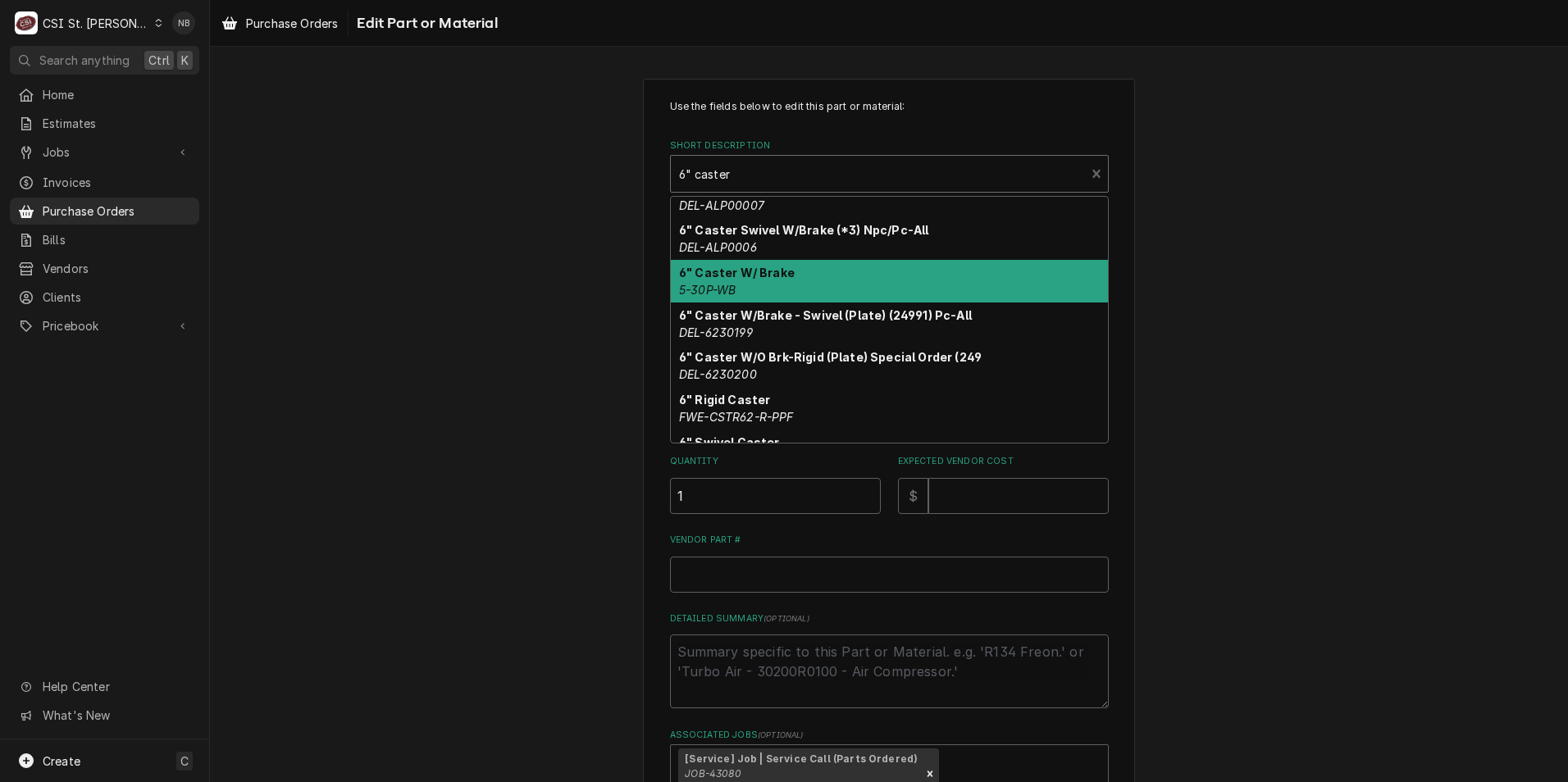
click at [785, 275] on div "6" Caster W/ Brake 5-30P-WB" at bounding box center [890, 282] width 437 height 43
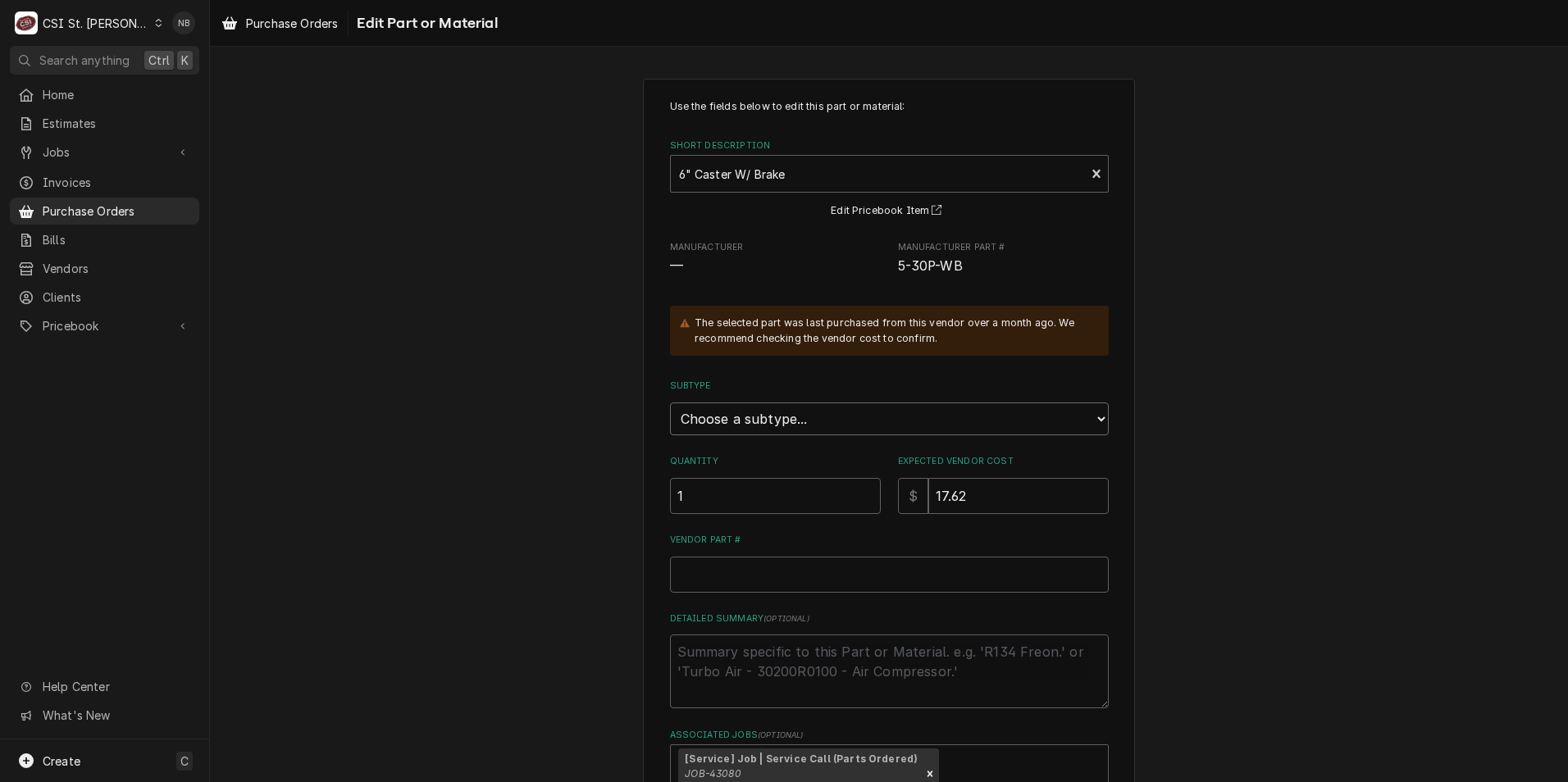
click at [826, 410] on select "Choose a subtype... [#2-DUAL] AFTERHRS-WH-CHG-2 [#2-DUAL] BEV-EQUIP [#2-DUAL] B…" at bounding box center [889, 419] width 438 height 32
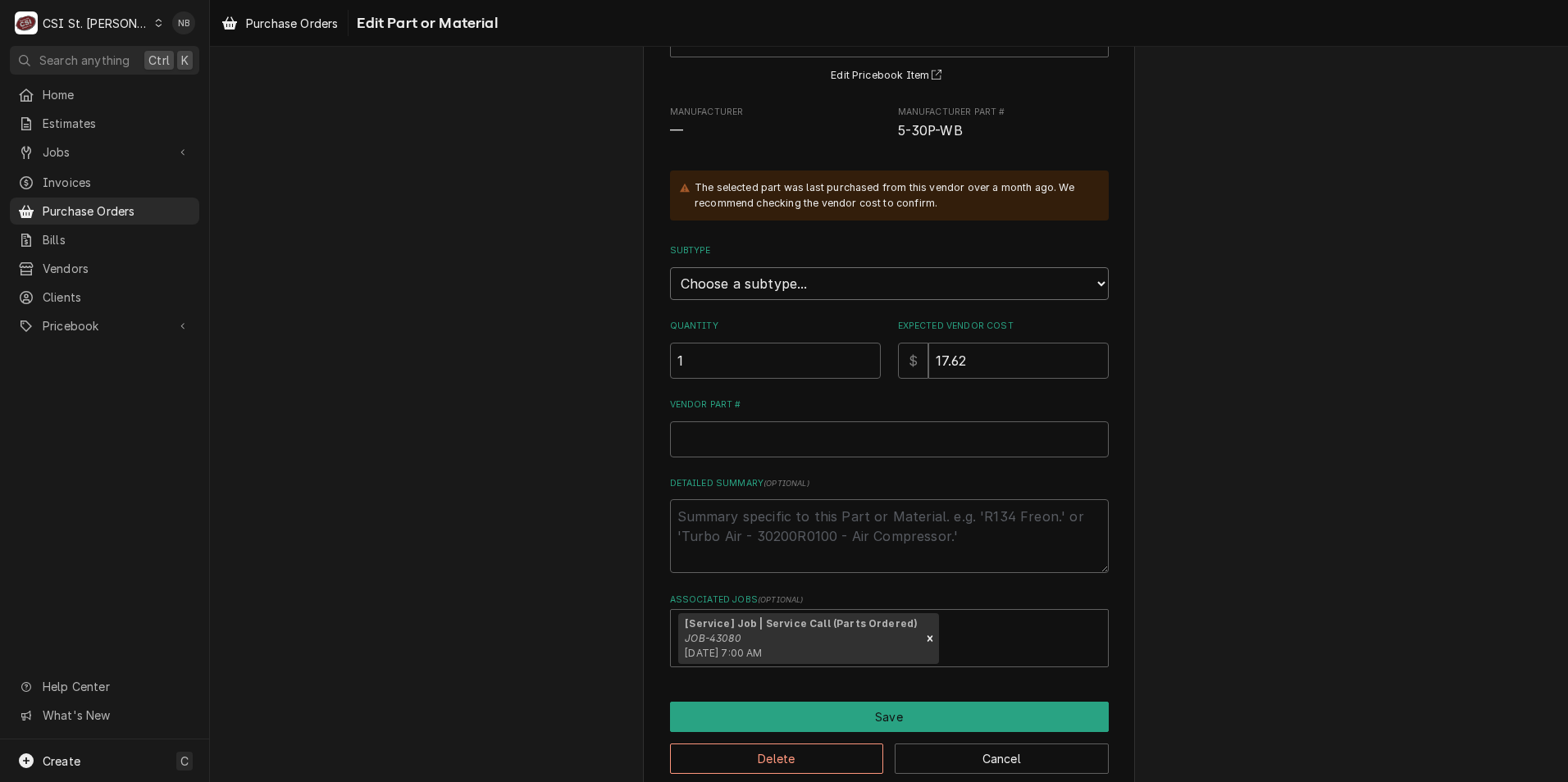
scroll to position [162, 0]
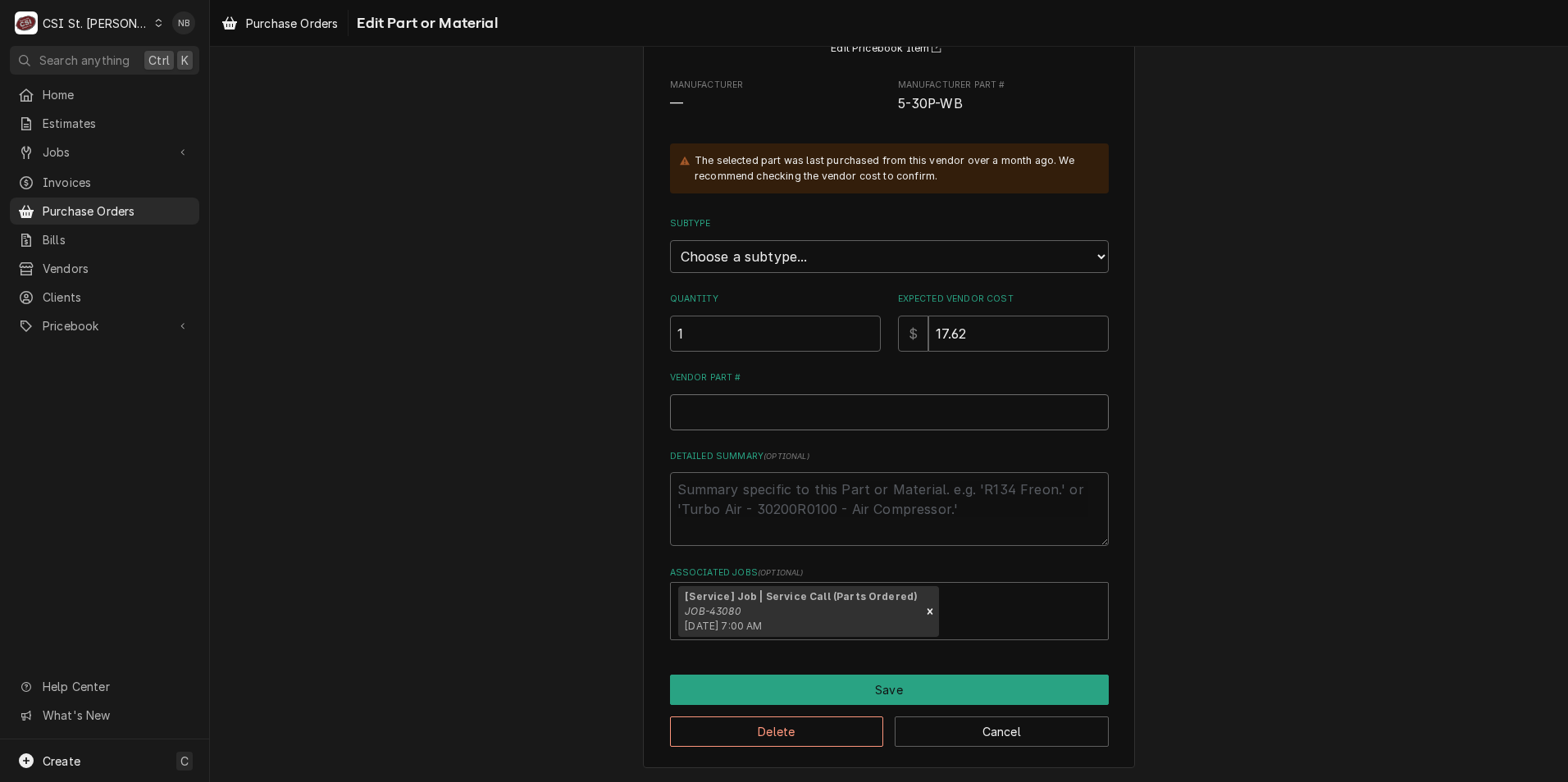
click at [826, 410] on input "Vendor Part #" at bounding box center [889, 412] width 438 height 36
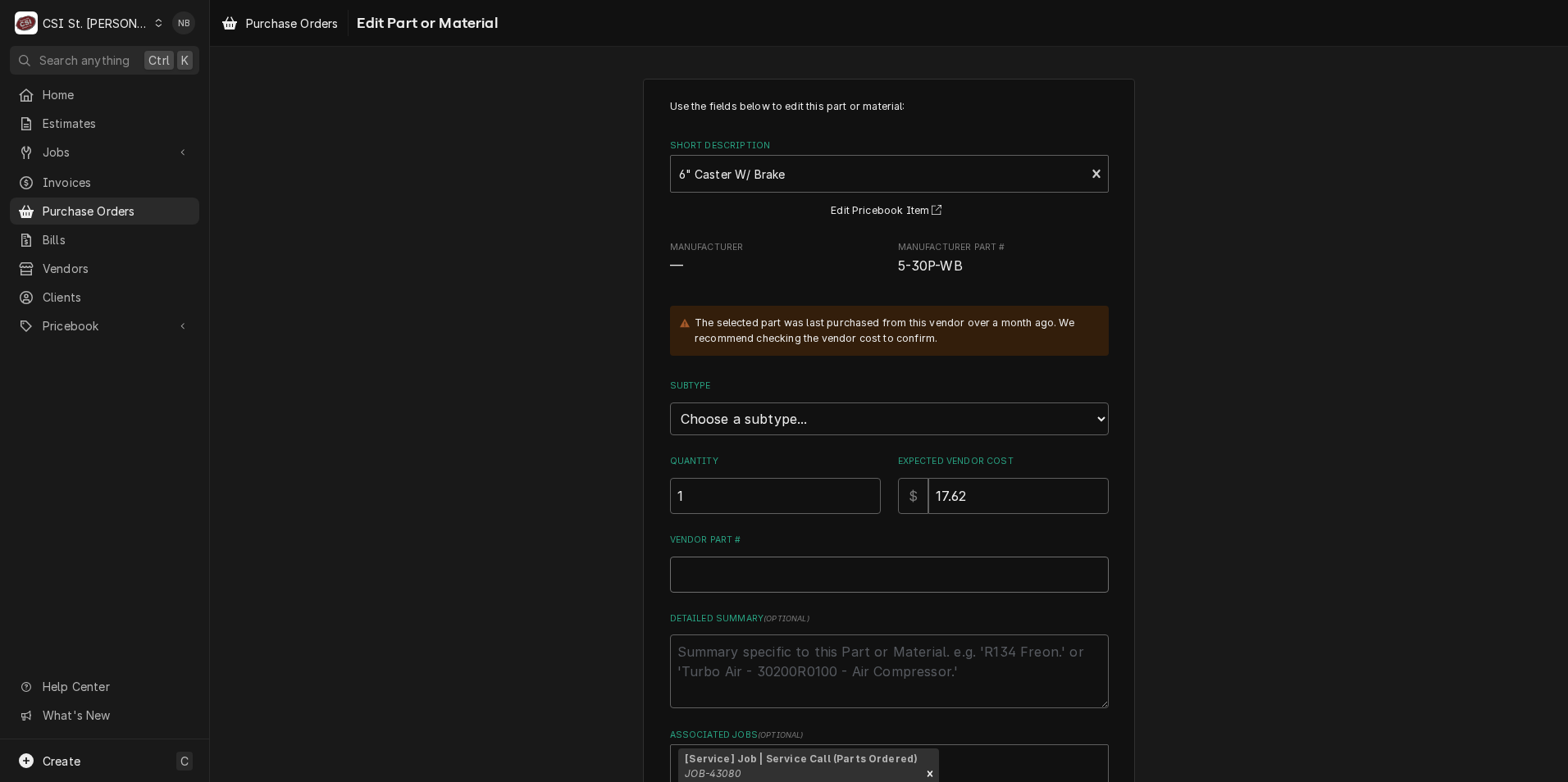
scroll to position [82, 0]
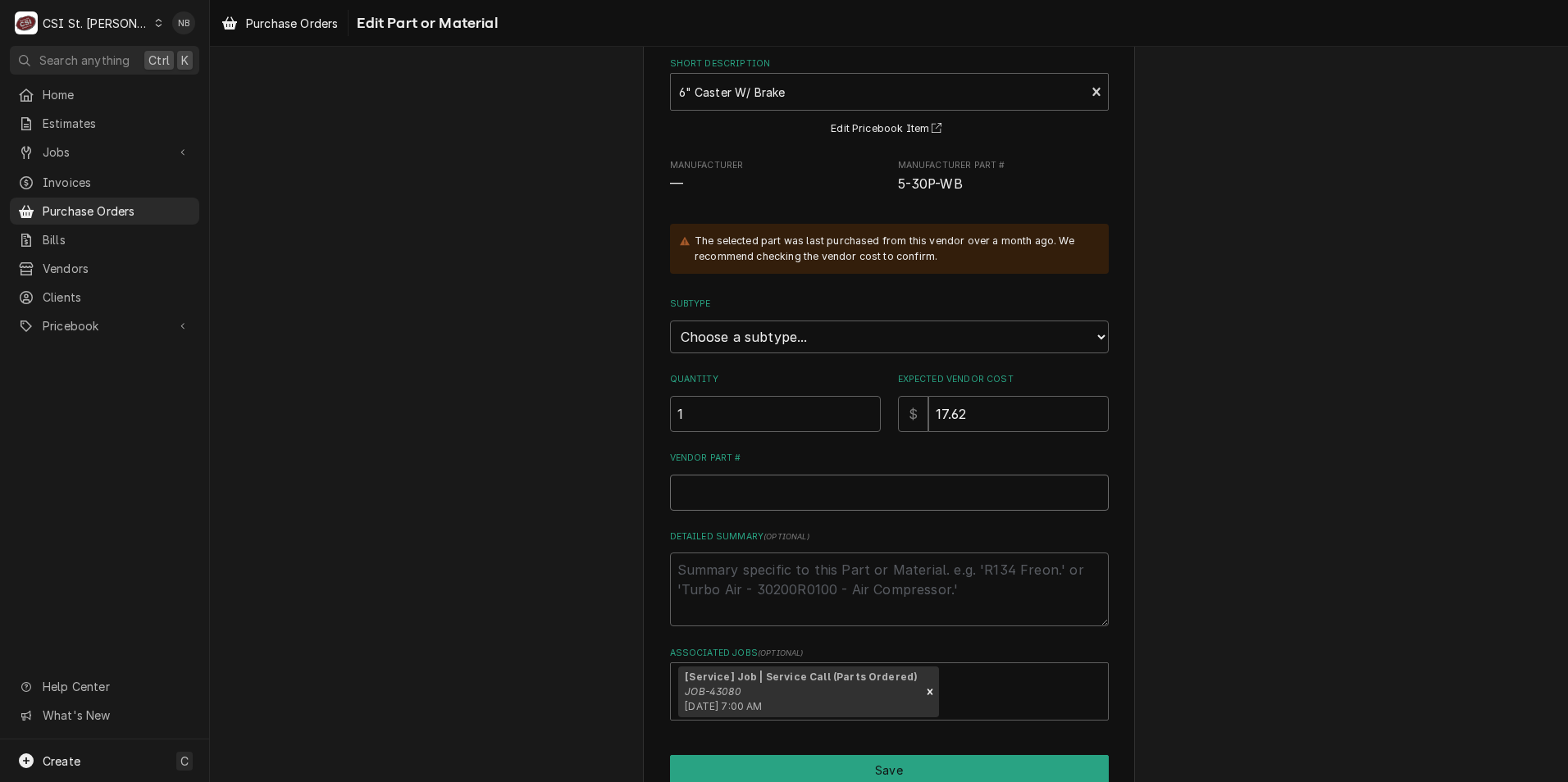
type textarea "x"
type input "5"
type textarea "x"
type input "5-"
type textarea "x"
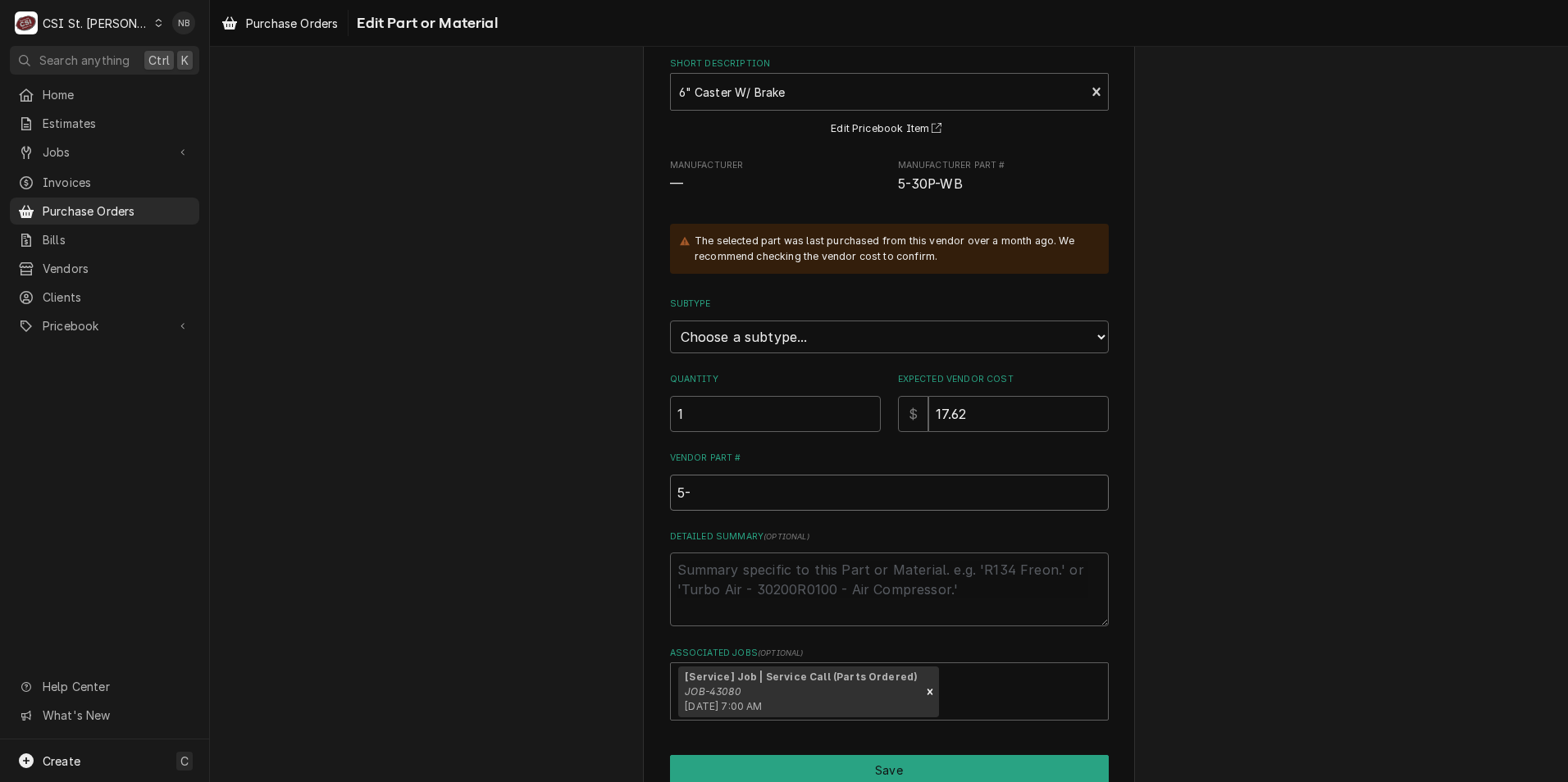
type input "5-3"
type textarea "x"
type input "5-36"
type textarea "x"
type input "5-36P"
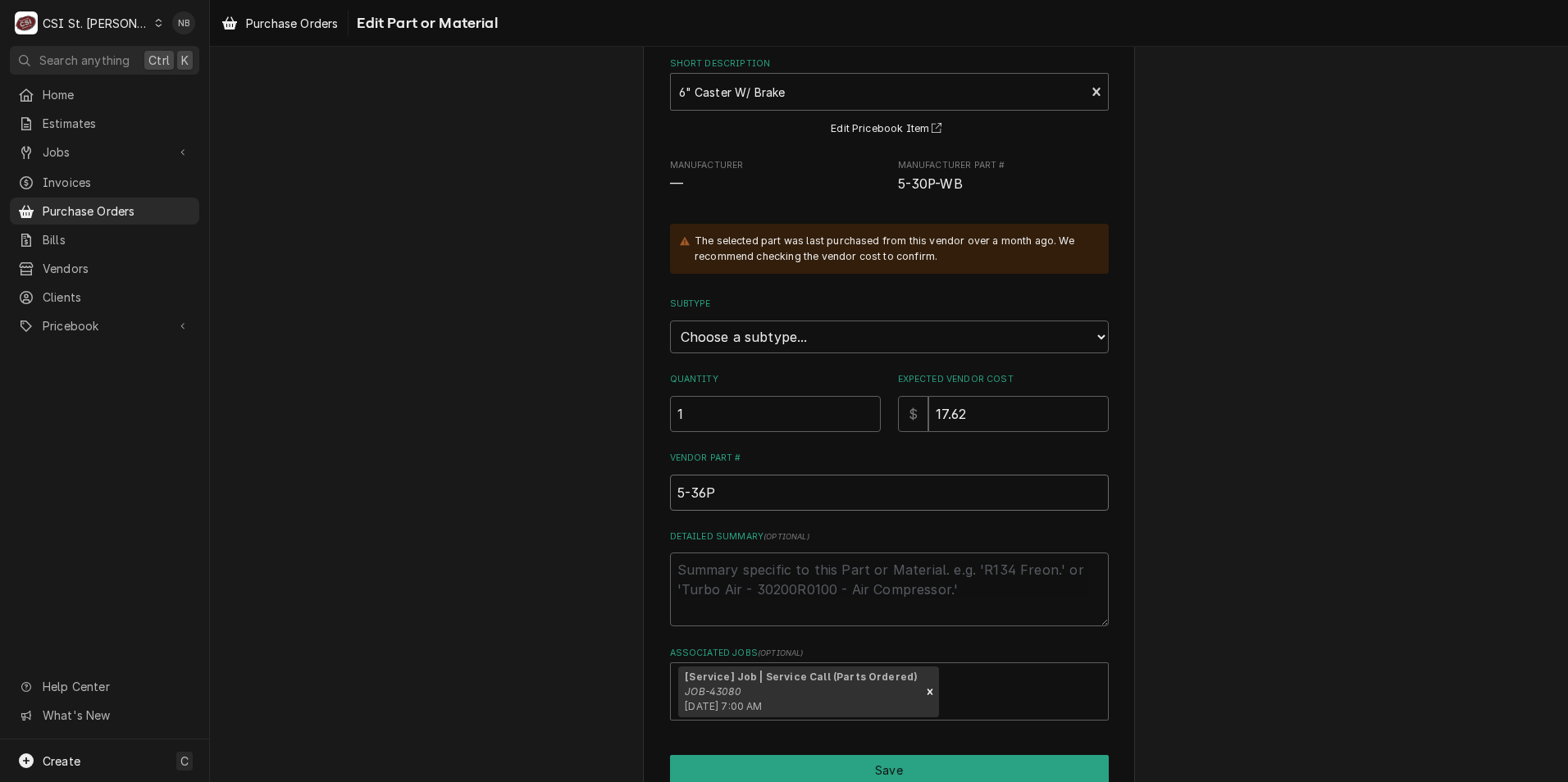
type textarea "x"
type input "5-36P-"
type textarea "x"
type input "5-36P-W"
type textarea "x"
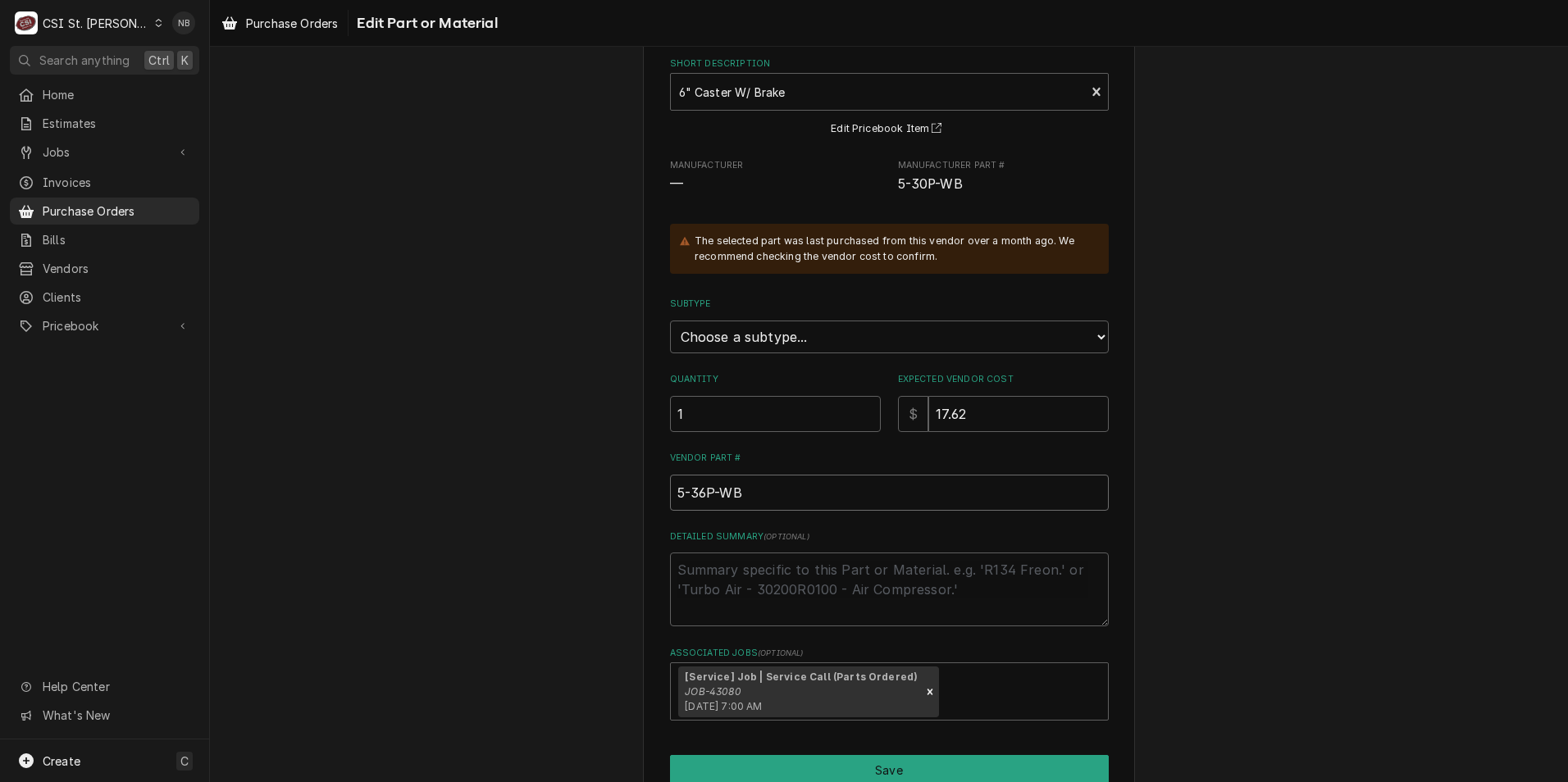
type input "5-36P-WB"
drag, startPoint x: 966, startPoint y: 414, endPoint x: 864, endPoint y: 414, distance: 102.0
click at [864, 414] on div "Quantity 1 Expected Vendor Cost $ 17.62" at bounding box center [889, 402] width 438 height 58
type textarea "x"
type input "2"
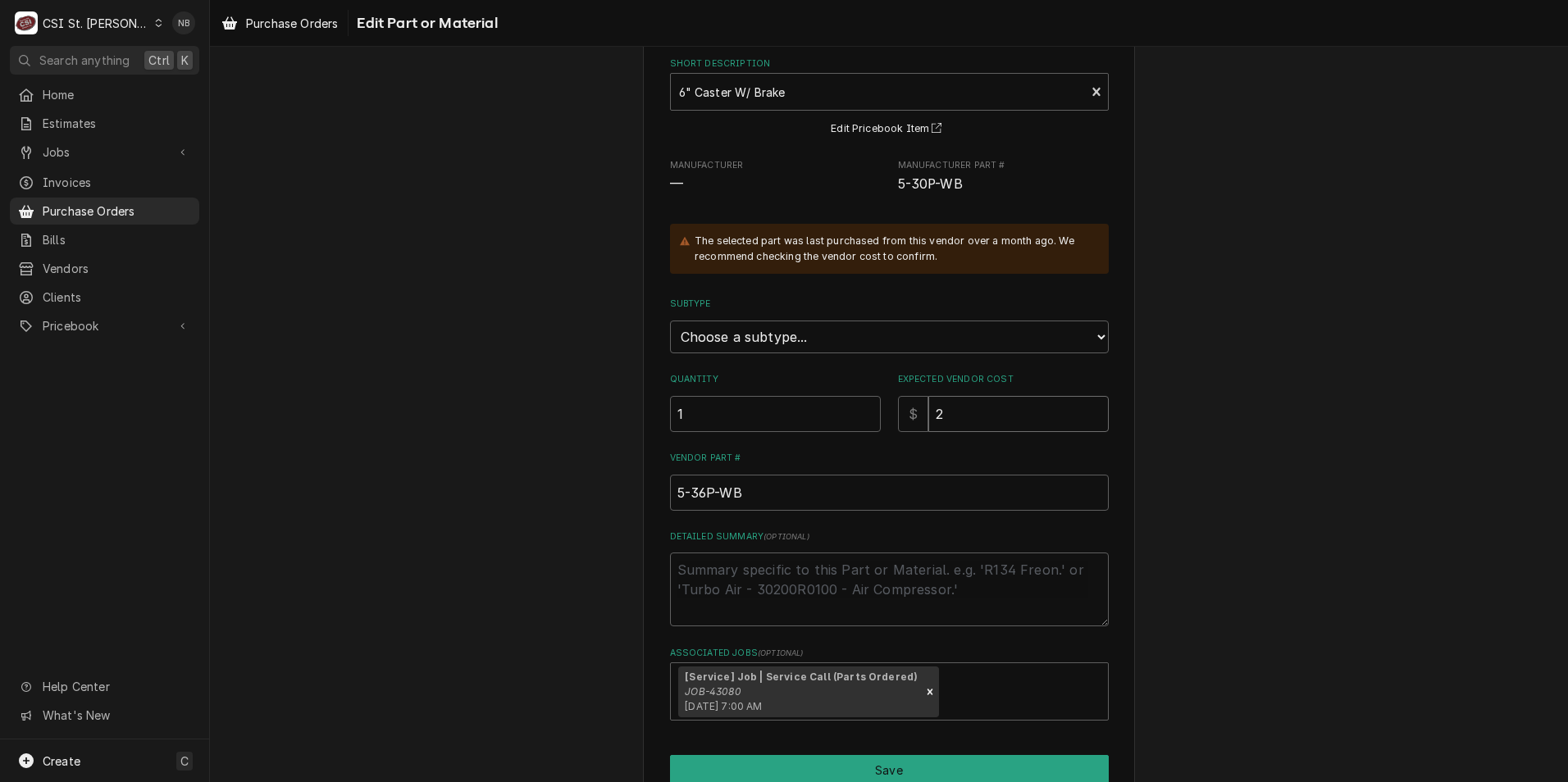
type textarea "x"
type input "21"
type textarea "x"
type input "21.9"
type textarea "x"
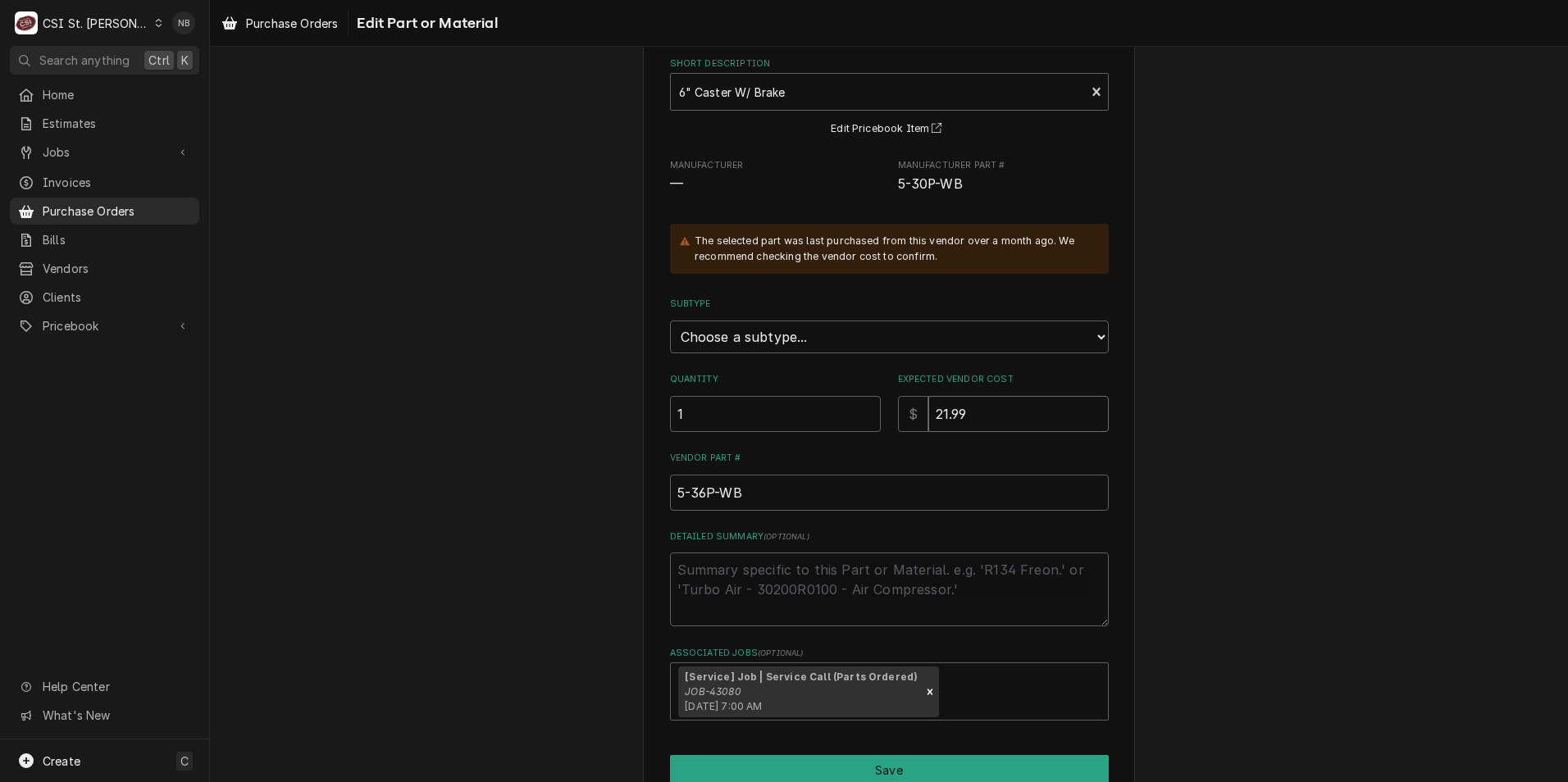
type input "21.99"
click at [868, 466] on div "Vendor Part # 5-36P-WB" at bounding box center [889, 481] width 438 height 58
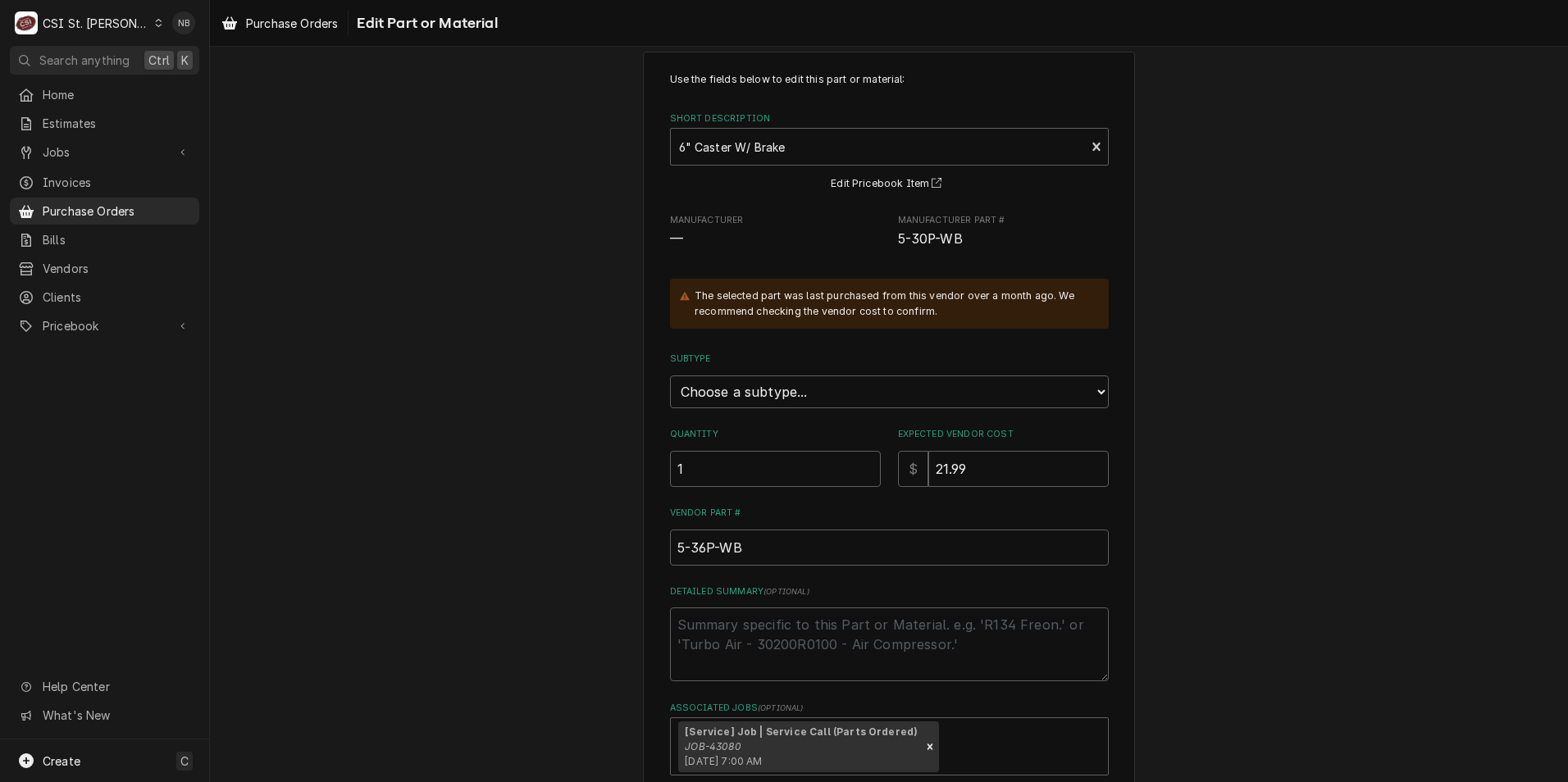
scroll to position [0, 0]
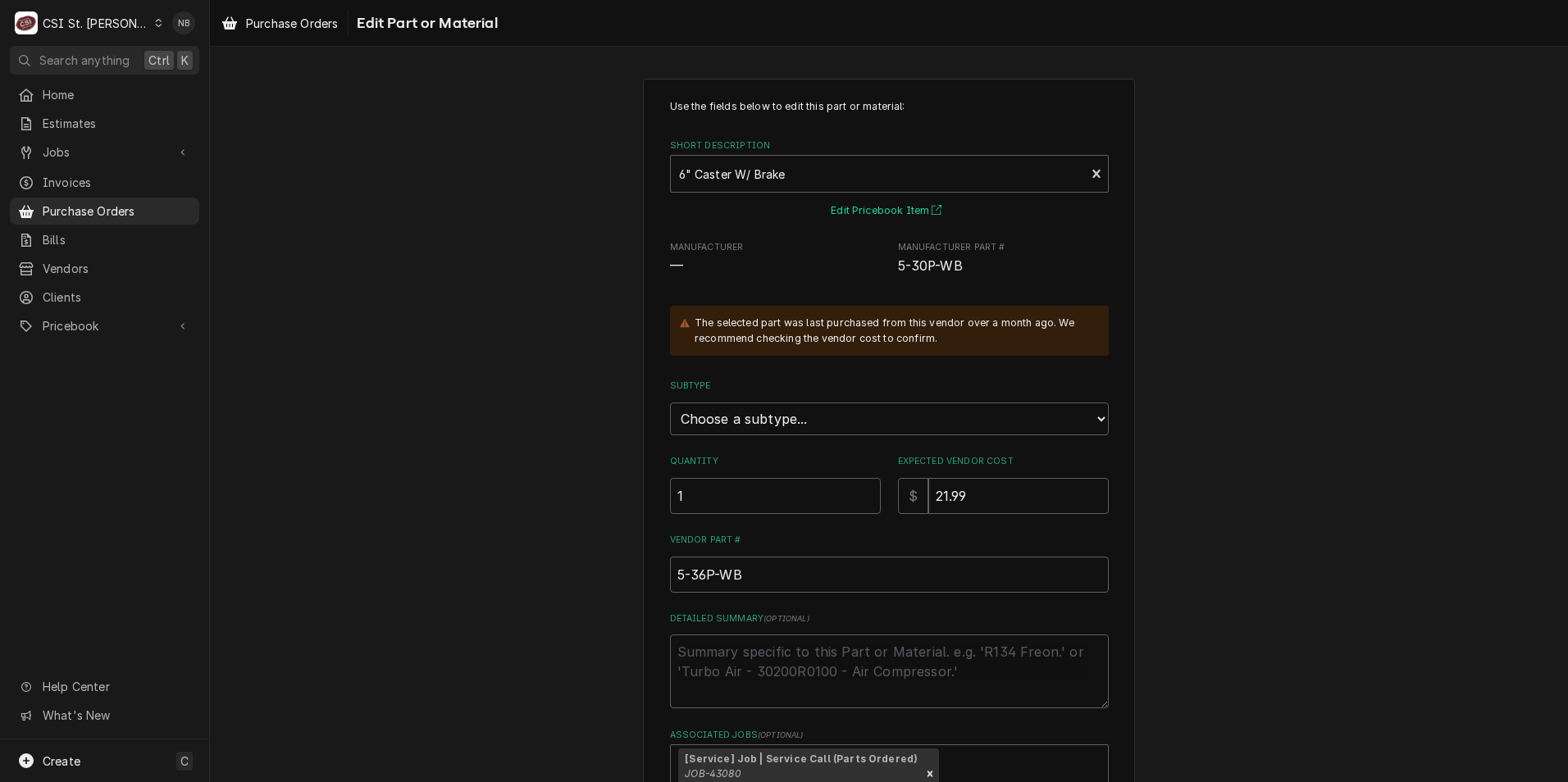
click at [870, 208] on button "Edit Pricebook Item" at bounding box center [889, 211] width 121 height 20
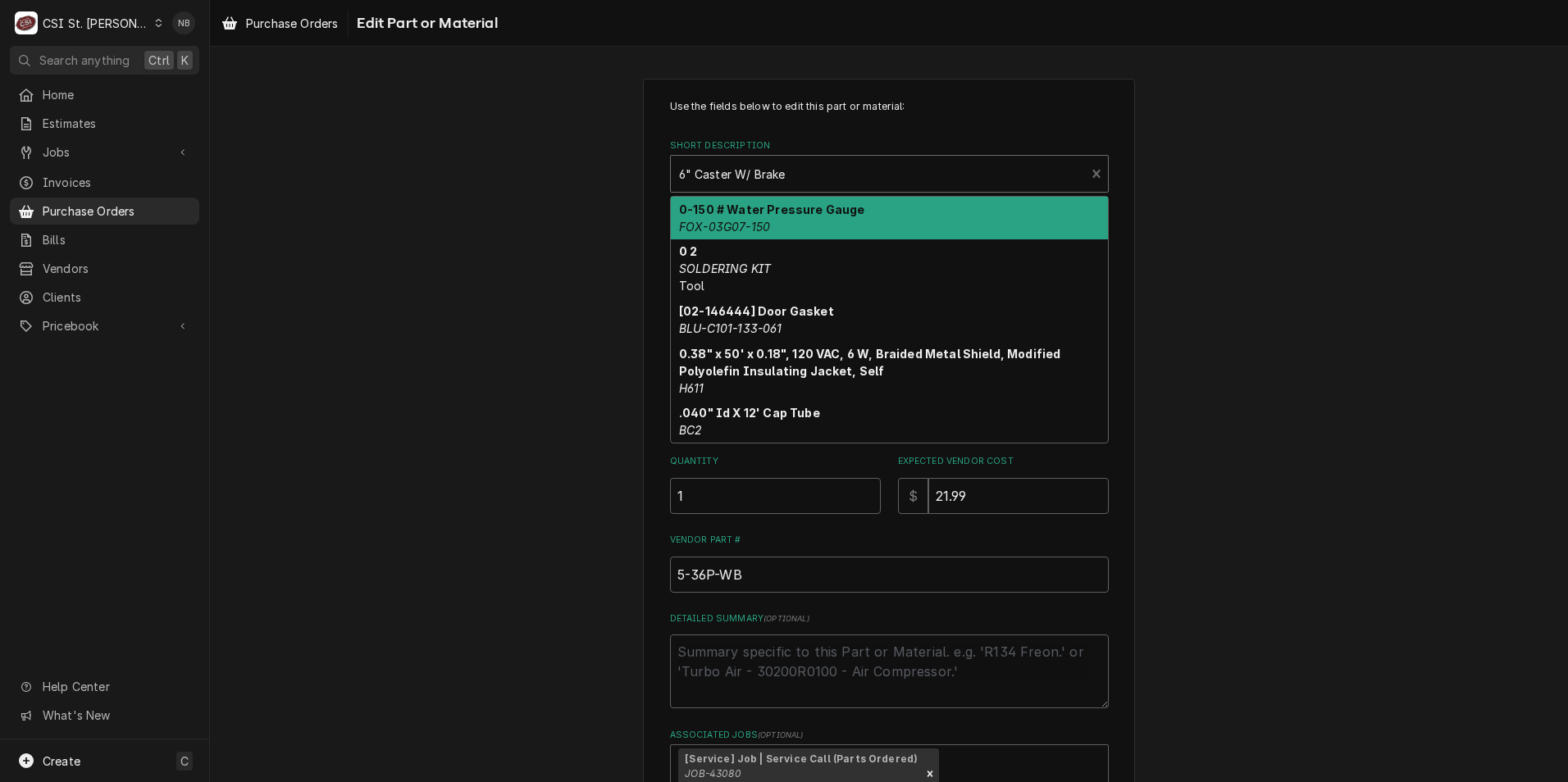
click at [928, 174] on div "Short Description" at bounding box center [879, 174] width 398 height 30
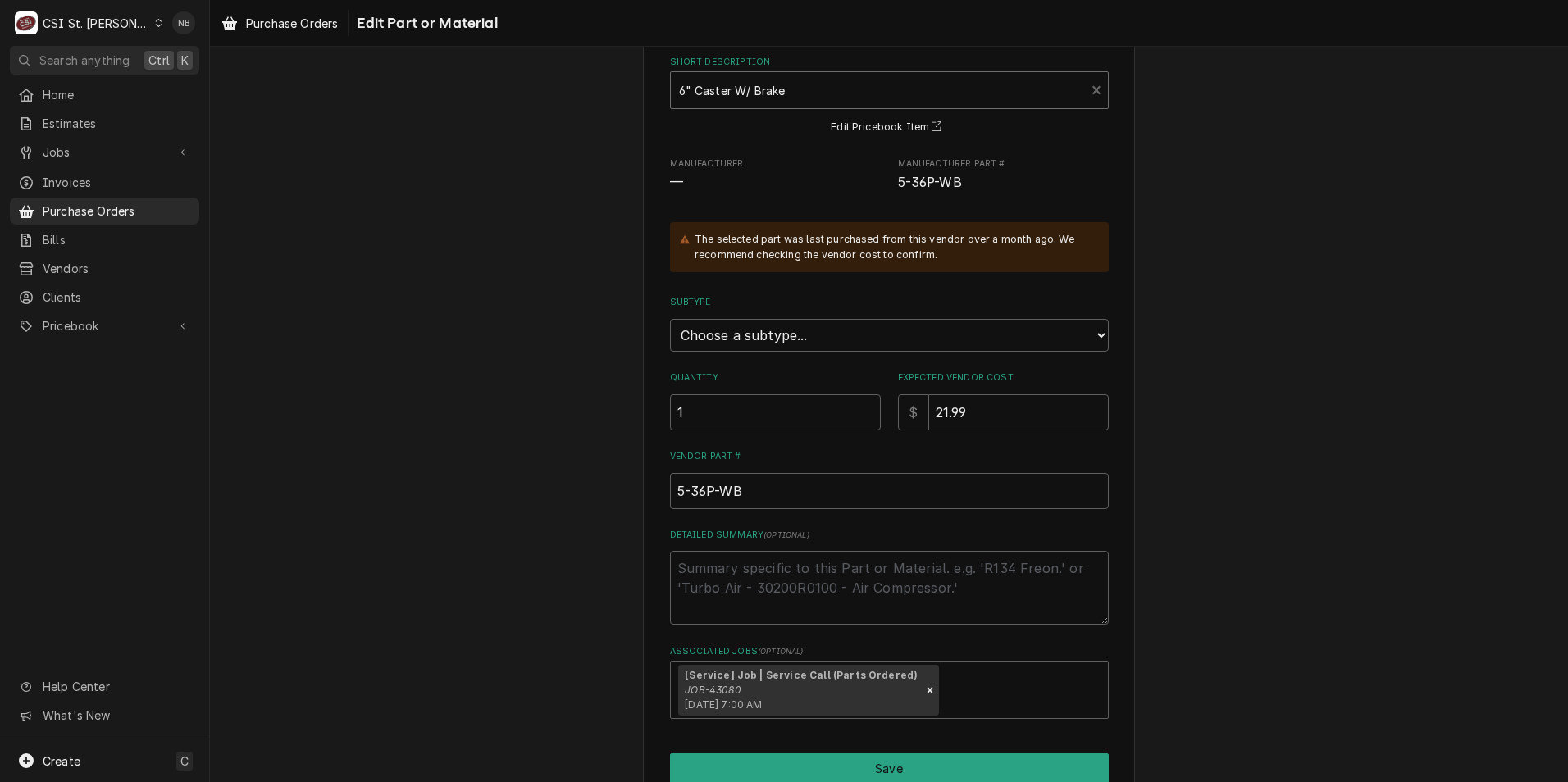
scroll to position [162, 0]
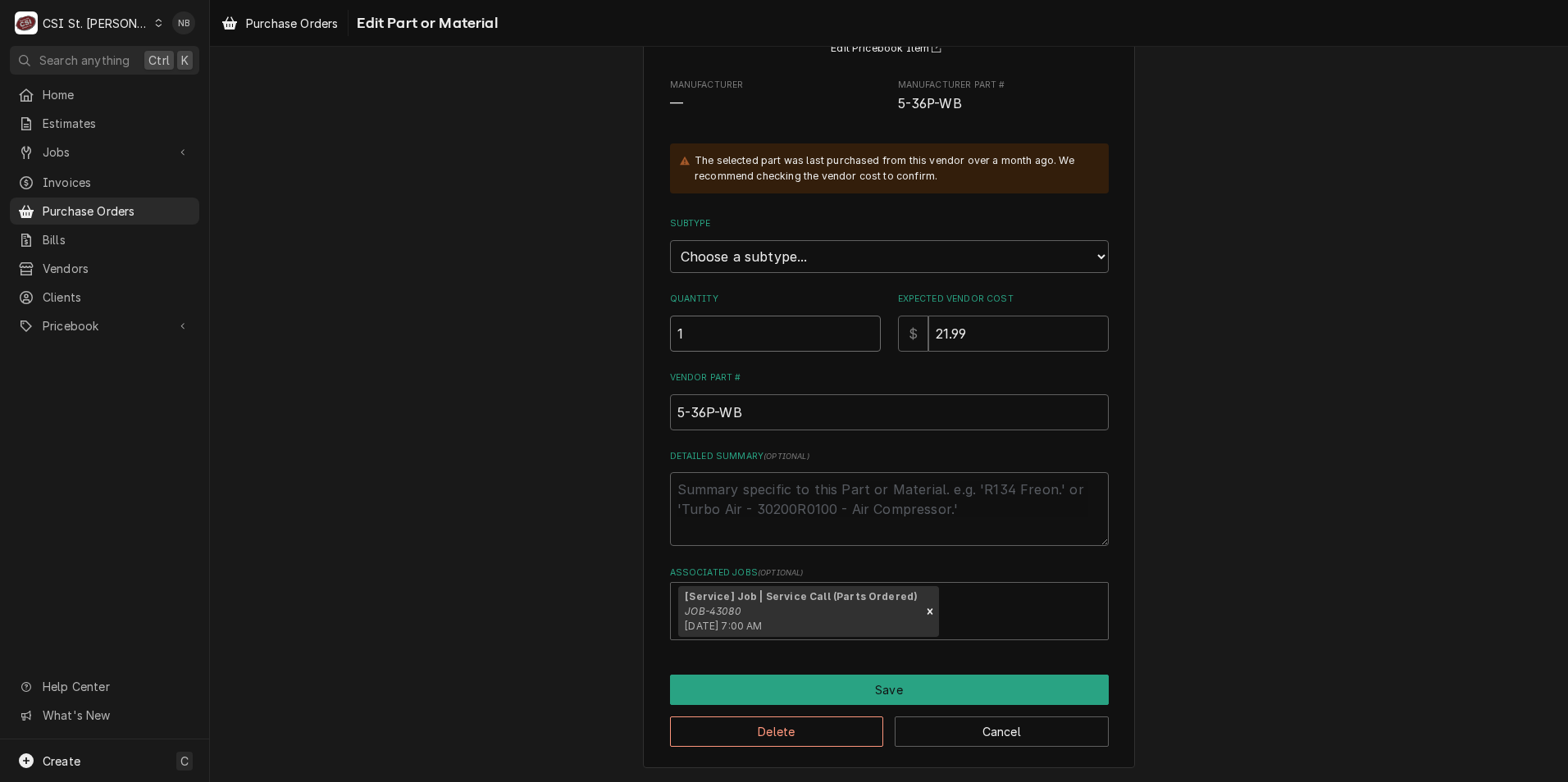
click at [738, 340] on input "1" at bounding box center [775, 334] width 210 height 36
type textarea "x"
type input "4"
click at [722, 251] on select "Choose a subtype... [#2-DUAL] AFTERHRS-WH-CHG-2 [#2-DUAL] BEV-EQUIP [#2-DUAL] B…" at bounding box center [889, 256] width 438 height 32
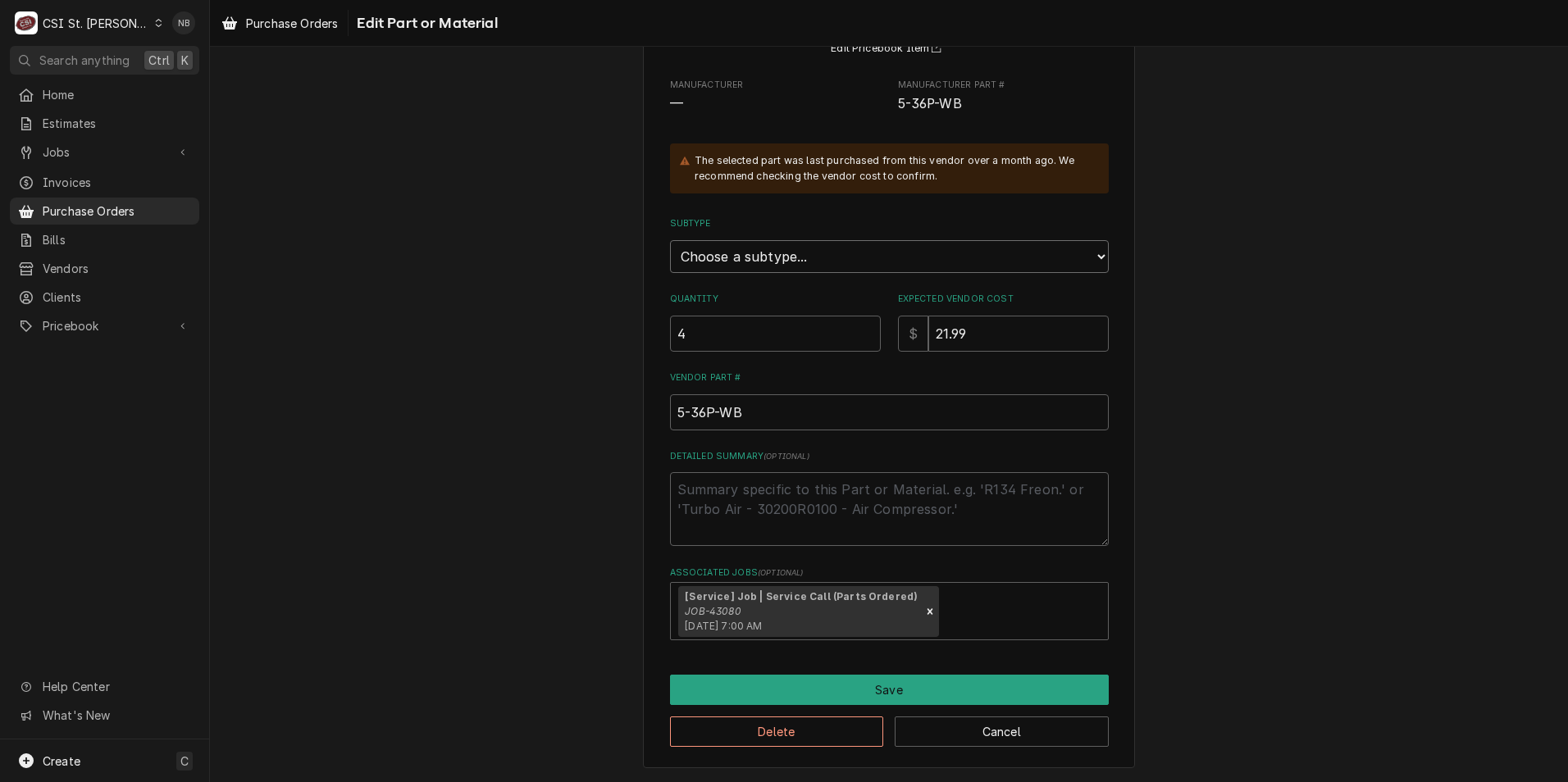
select select "1"
click at [670, 240] on select "Choose a subtype... [#2-DUAL] AFTERHRS-WH-CHG-2 [#2-DUAL] BEV-EQUIP [#2-DUAL] B…" at bounding box center [889, 256] width 438 height 32
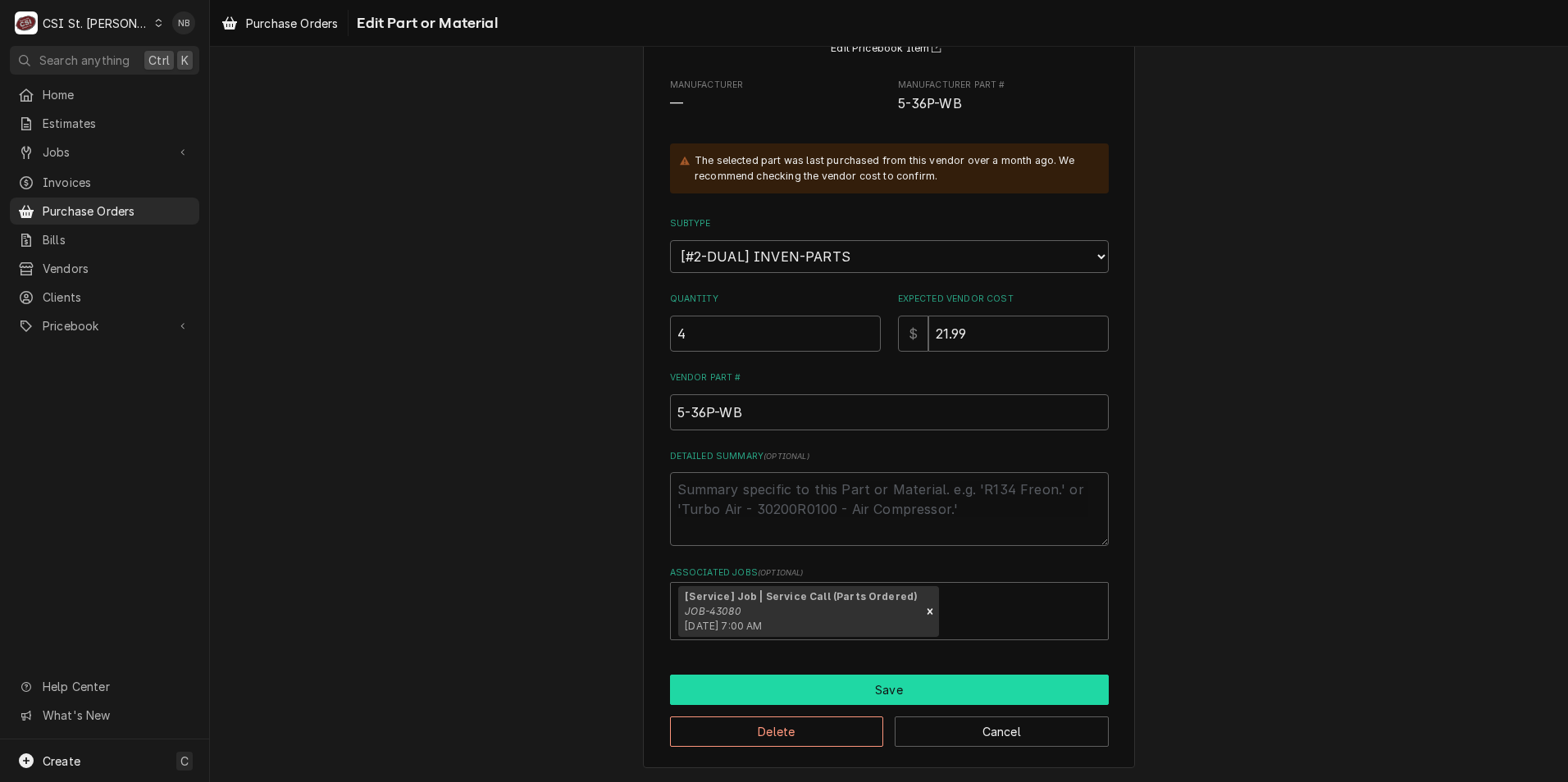
click at [861, 677] on button "Save" at bounding box center [889, 689] width 438 height 31
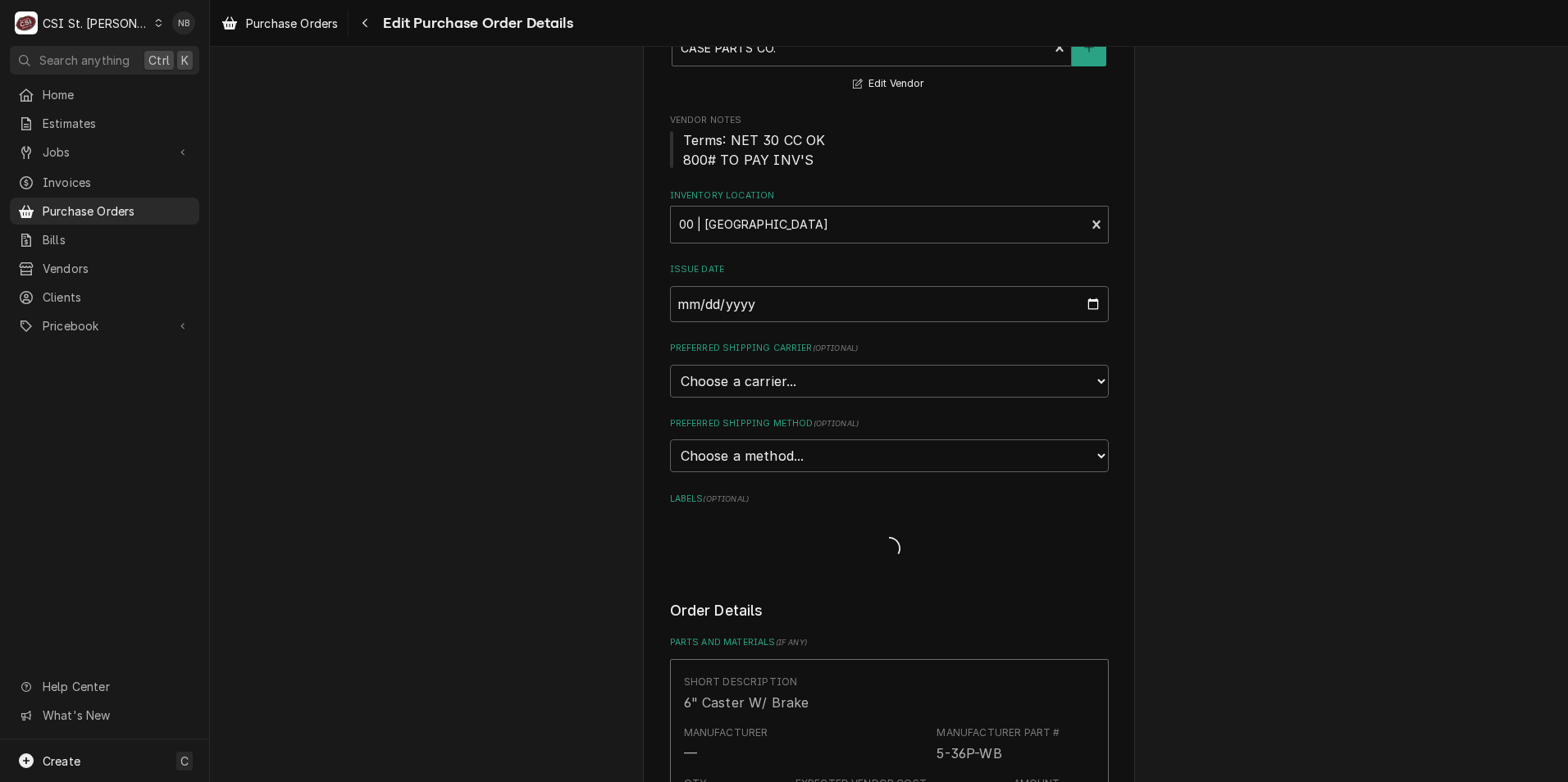
scroll to position [410, 0]
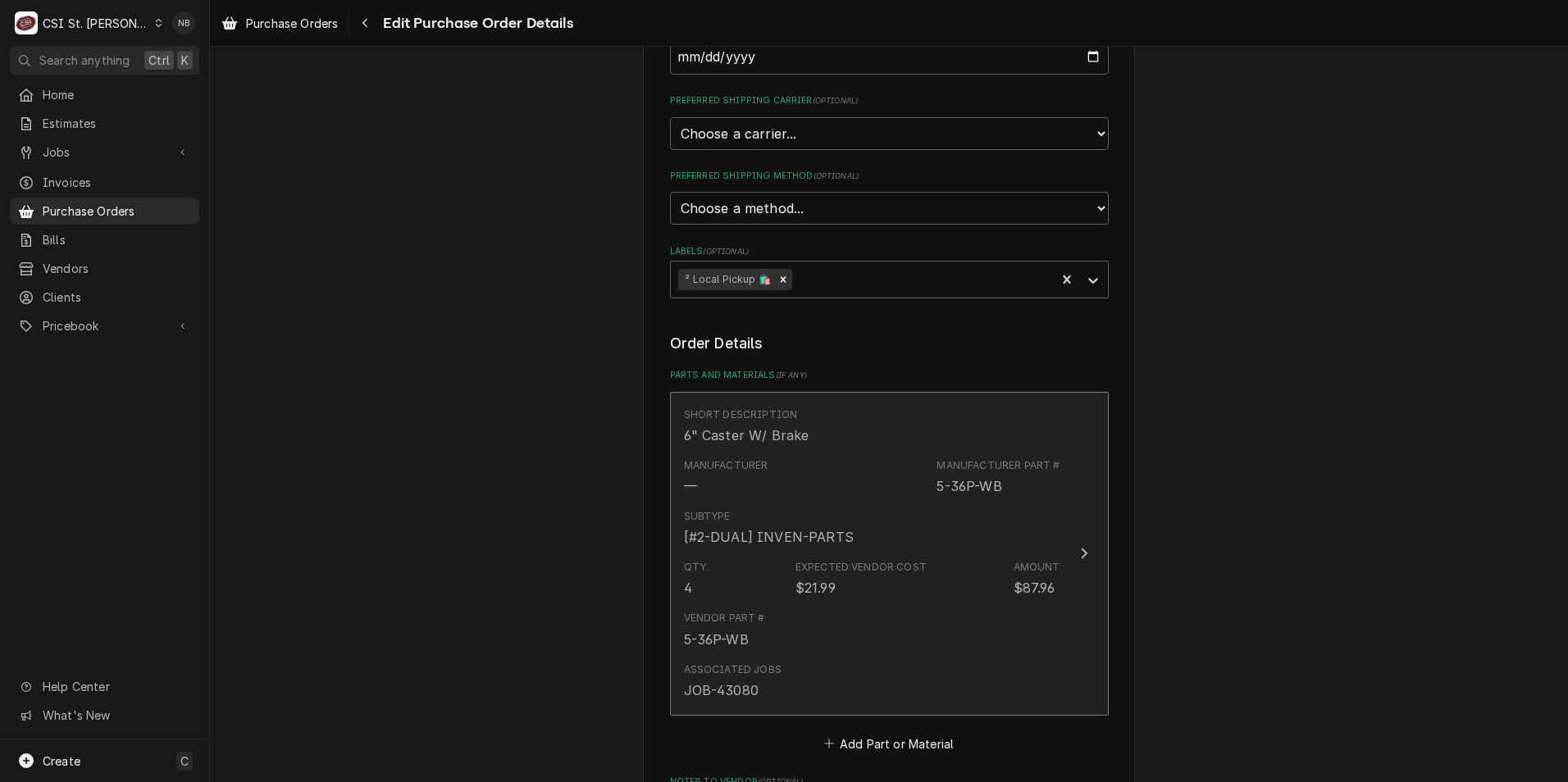
click at [878, 581] on div "Expected Vendor Cost $21.99" at bounding box center [861, 578] width 132 height 38
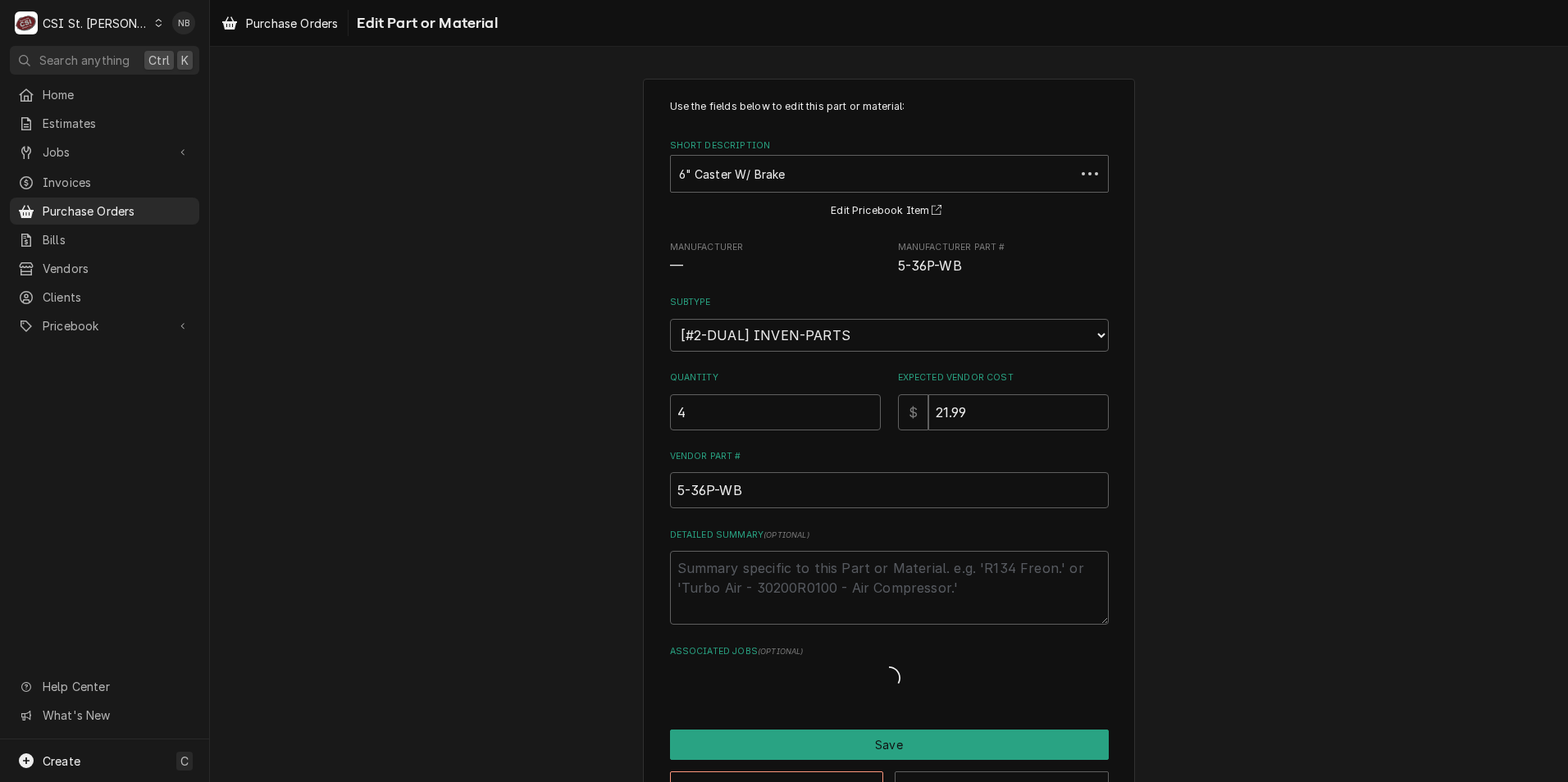
type textarea "x"
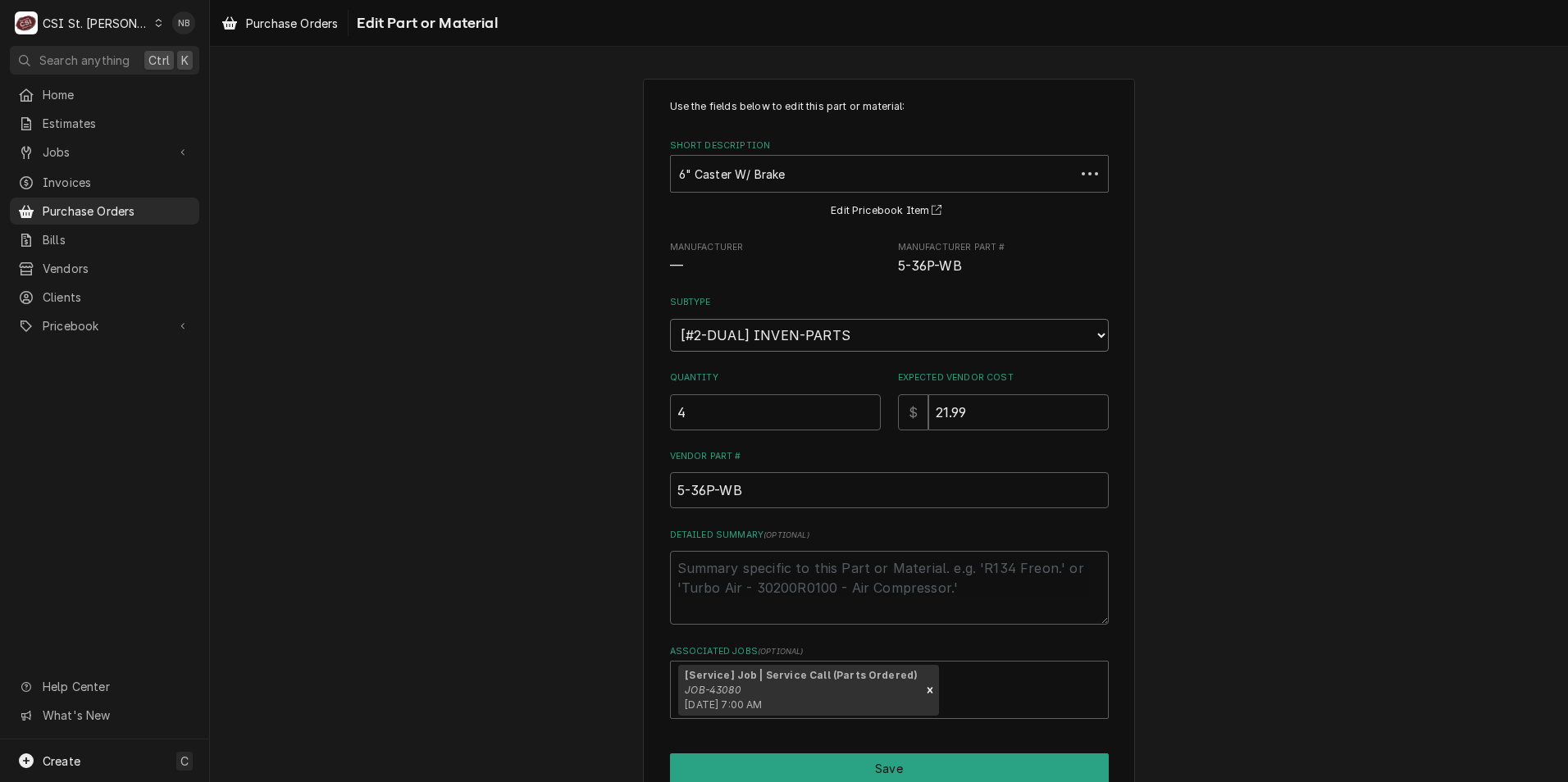
click at [816, 347] on select "Choose a subtype... [#2-DUAL] AFTERHRS-WH-CHG-2 [#2-DUAL] BEV-EQUIP [#2-DUAL] B…" at bounding box center [889, 334] width 438 height 32
select select "5"
click at [670, 319] on select "Choose a subtype... [#2-DUAL] AFTERHRS-WH-CHG-2 [#2-DUAL] BEV-EQUIP [#2-DUAL] B…" at bounding box center [889, 334] width 438 height 32
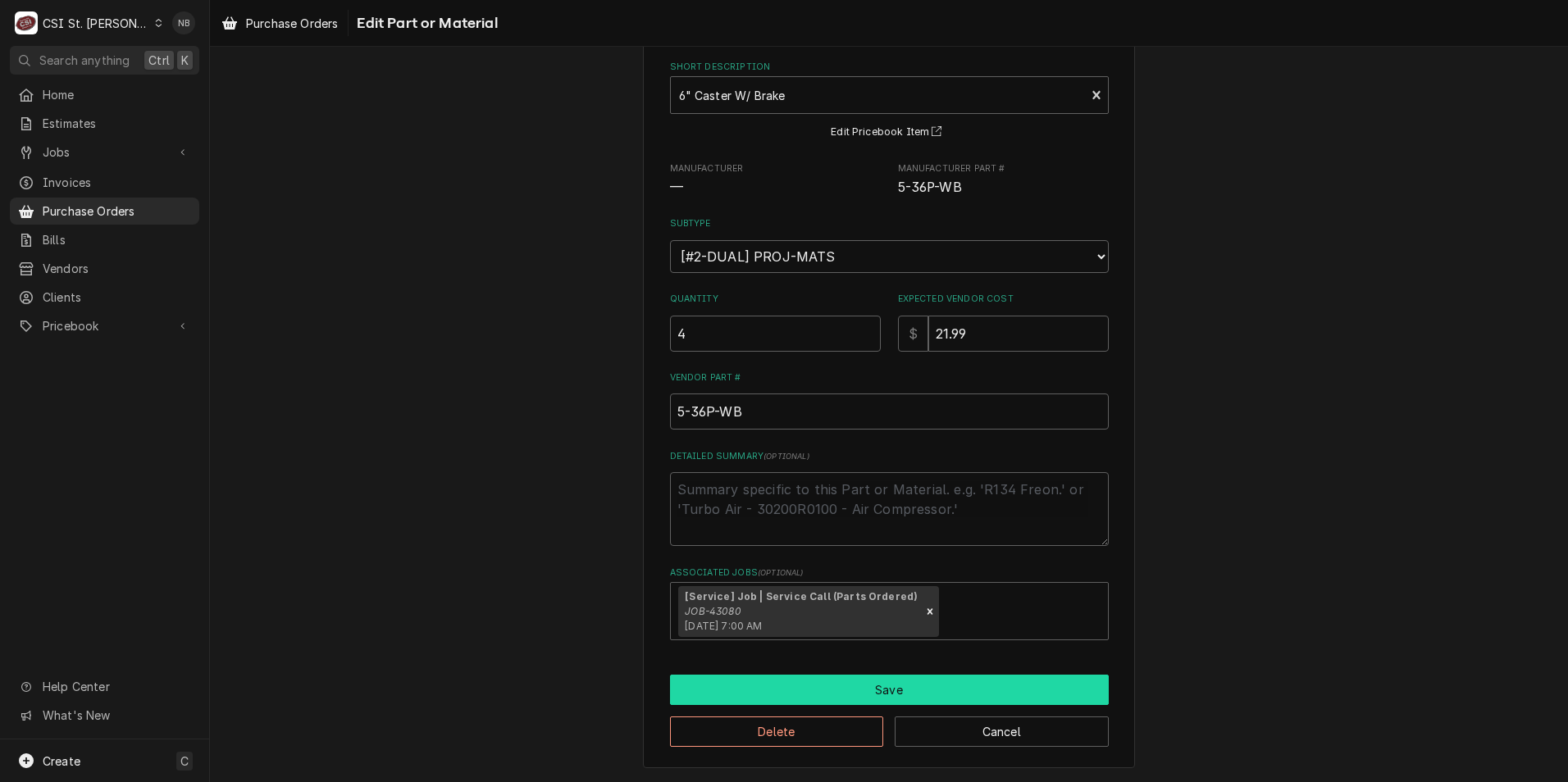
click at [917, 688] on button "Save" at bounding box center [889, 689] width 438 height 31
type textarea "x"
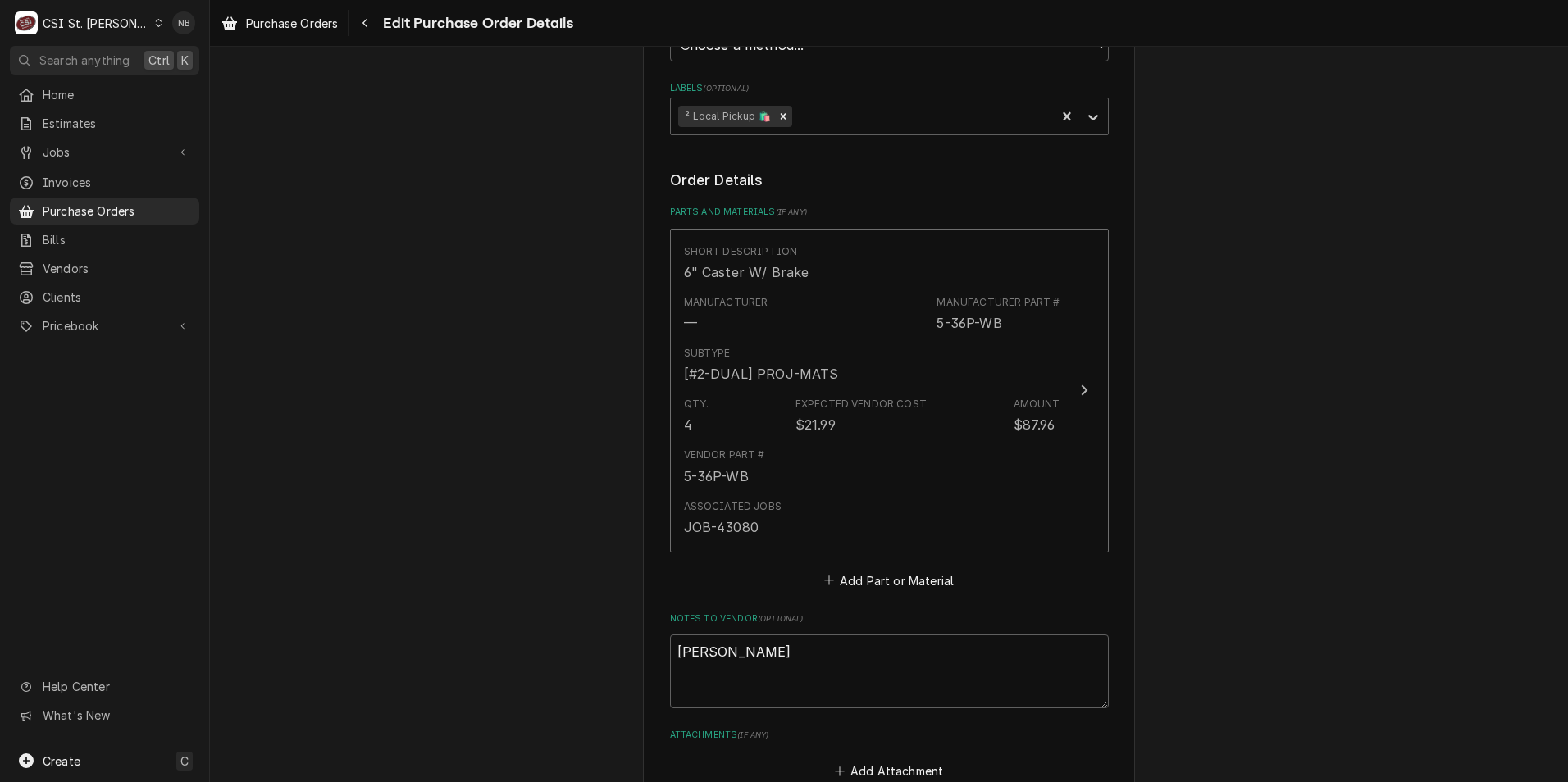
scroll to position [574, 0]
click at [899, 581] on button "Add Part or Material" at bounding box center [889, 579] width 135 height 23
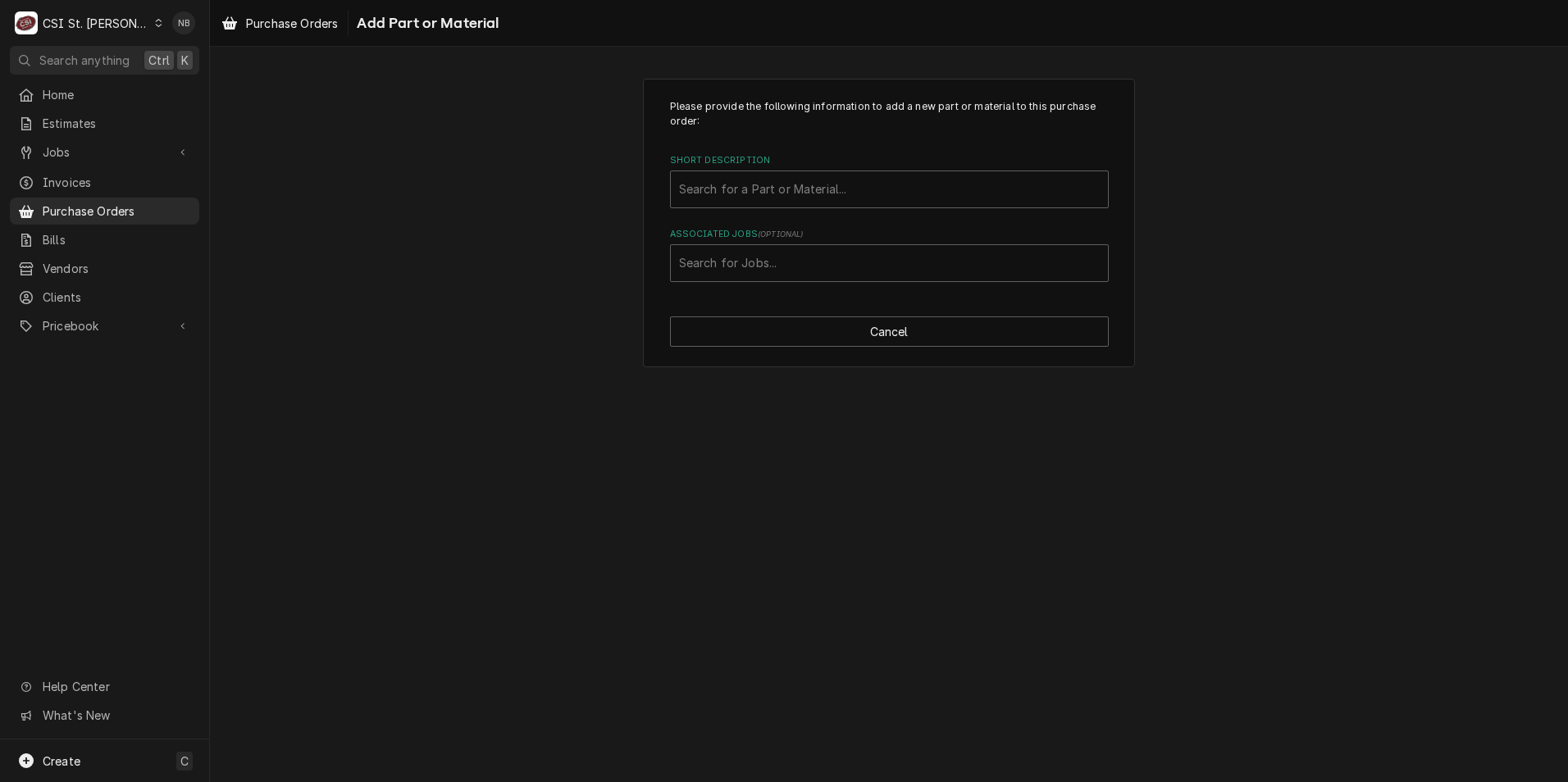
click at [809, 167] on label "Short Description" at bounding box center [889, 160] width 438 height 13
click at [804, 184] on div "Short Description" at bounding box center [890, 189] width 421 height 30
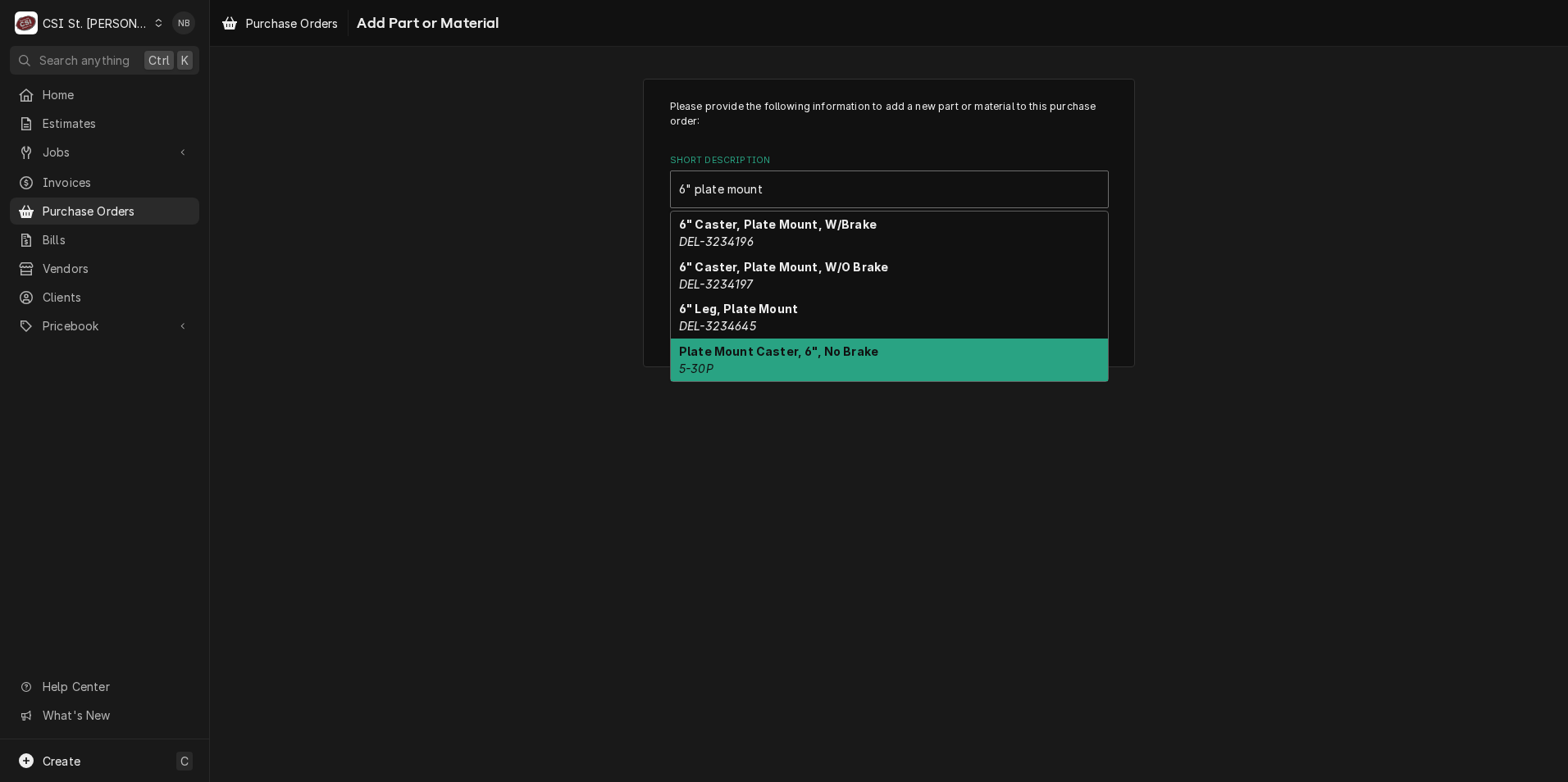
type input "6" plate mount"
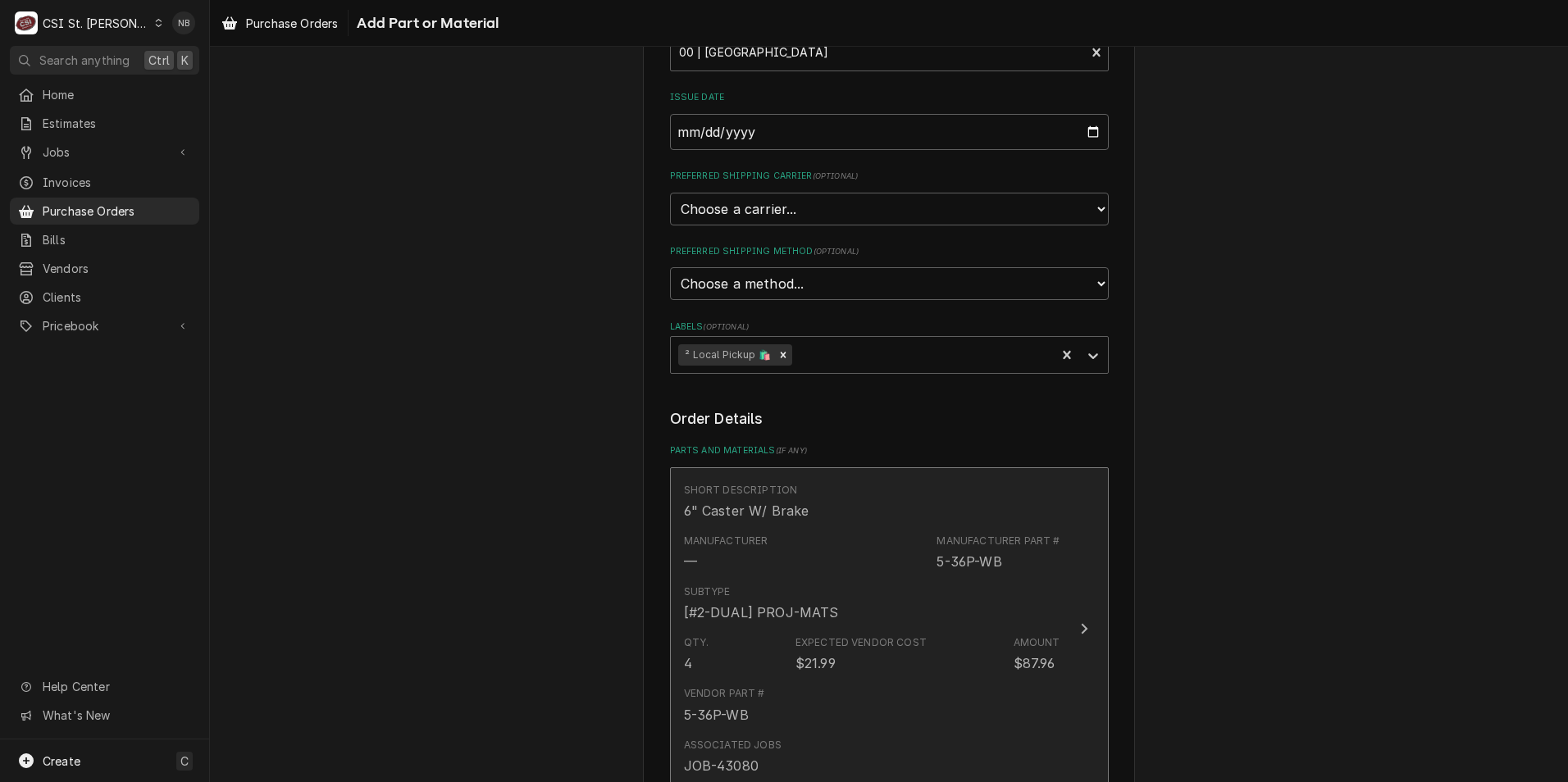
scroll to position [328, 0]
click at [808, 523] on div "Short Description 6" Caster W/ Brake" at bounding box center [872, 508] width 376 height 51
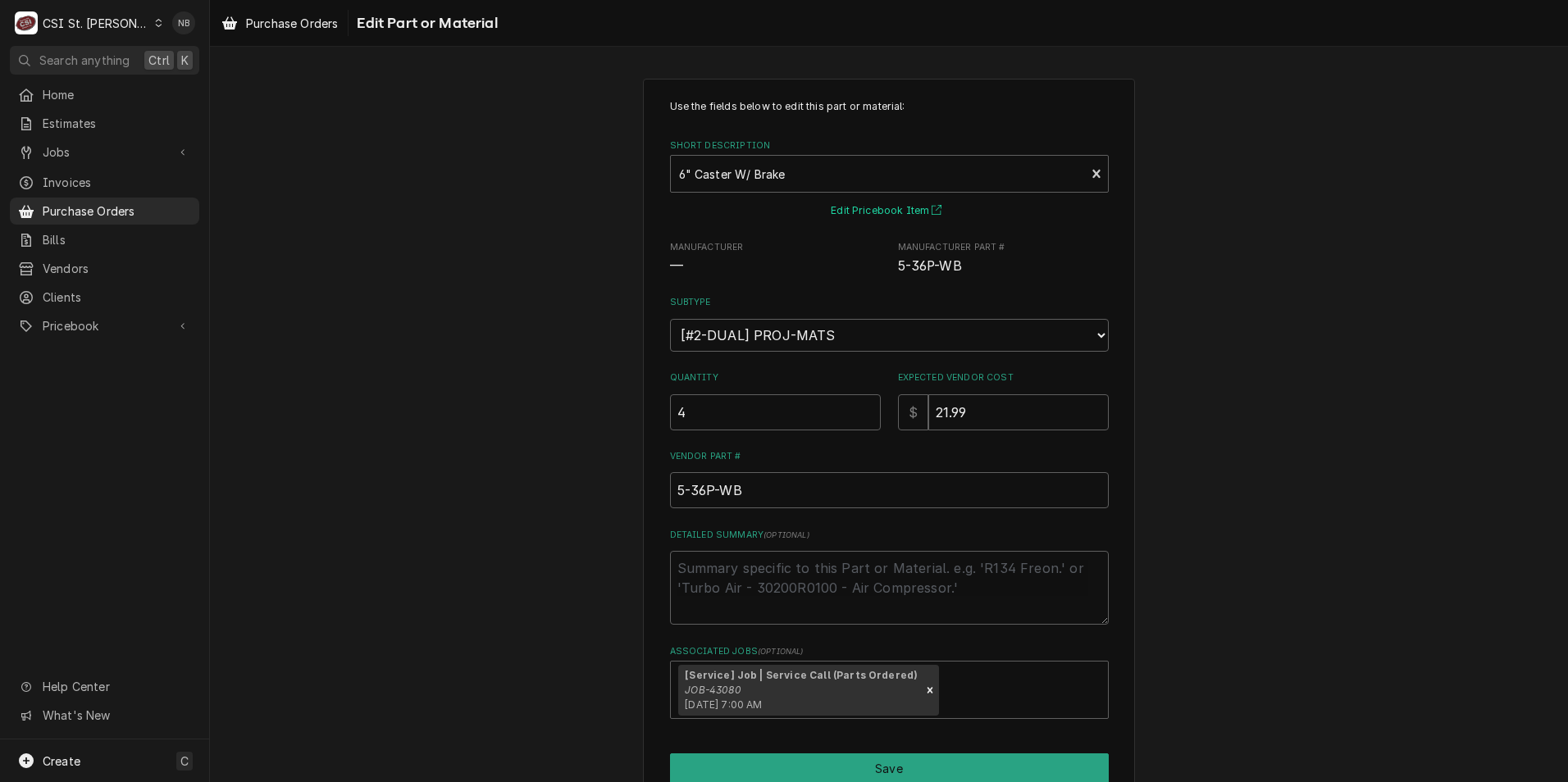
click at [890, 208] on button "Edit Pricebook Item" at bounding box center [889, 211] width 121 height 20
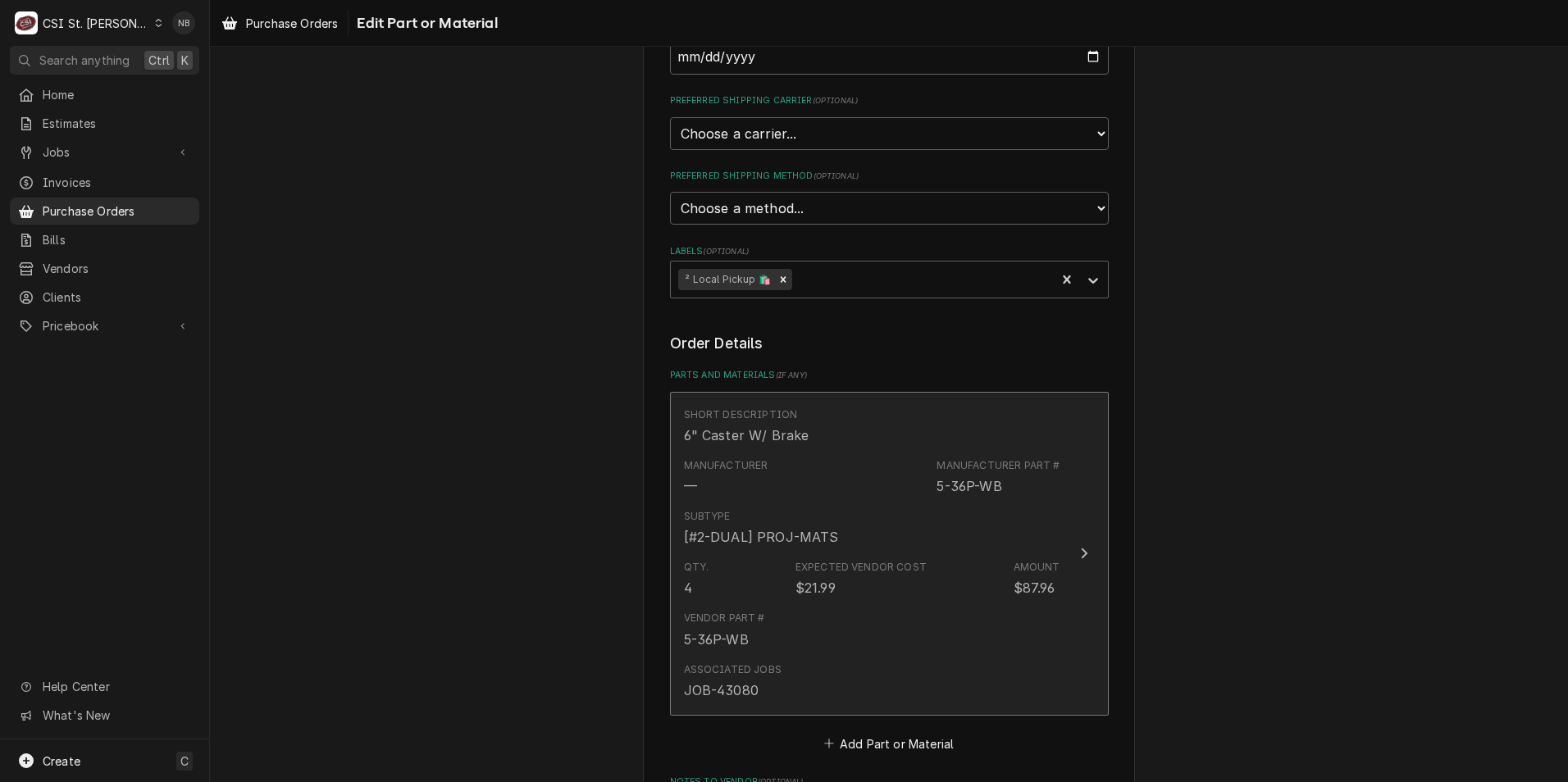
click at [829, 507] on div "Subtype [#2-DUAL] PROJ-MATS" at bounding box center [872, 527] width 376 height 51
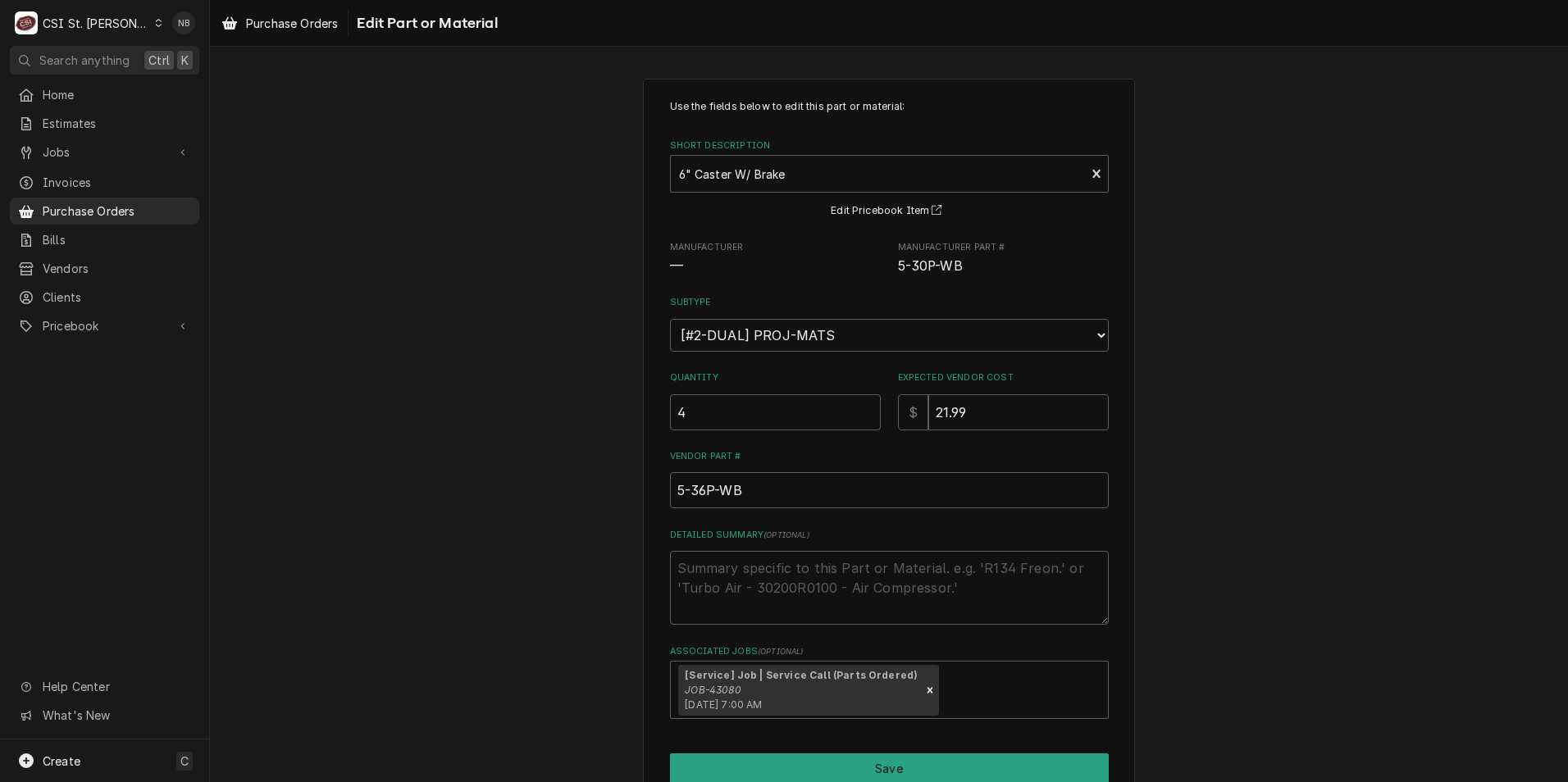
scroll to position [79, 0]
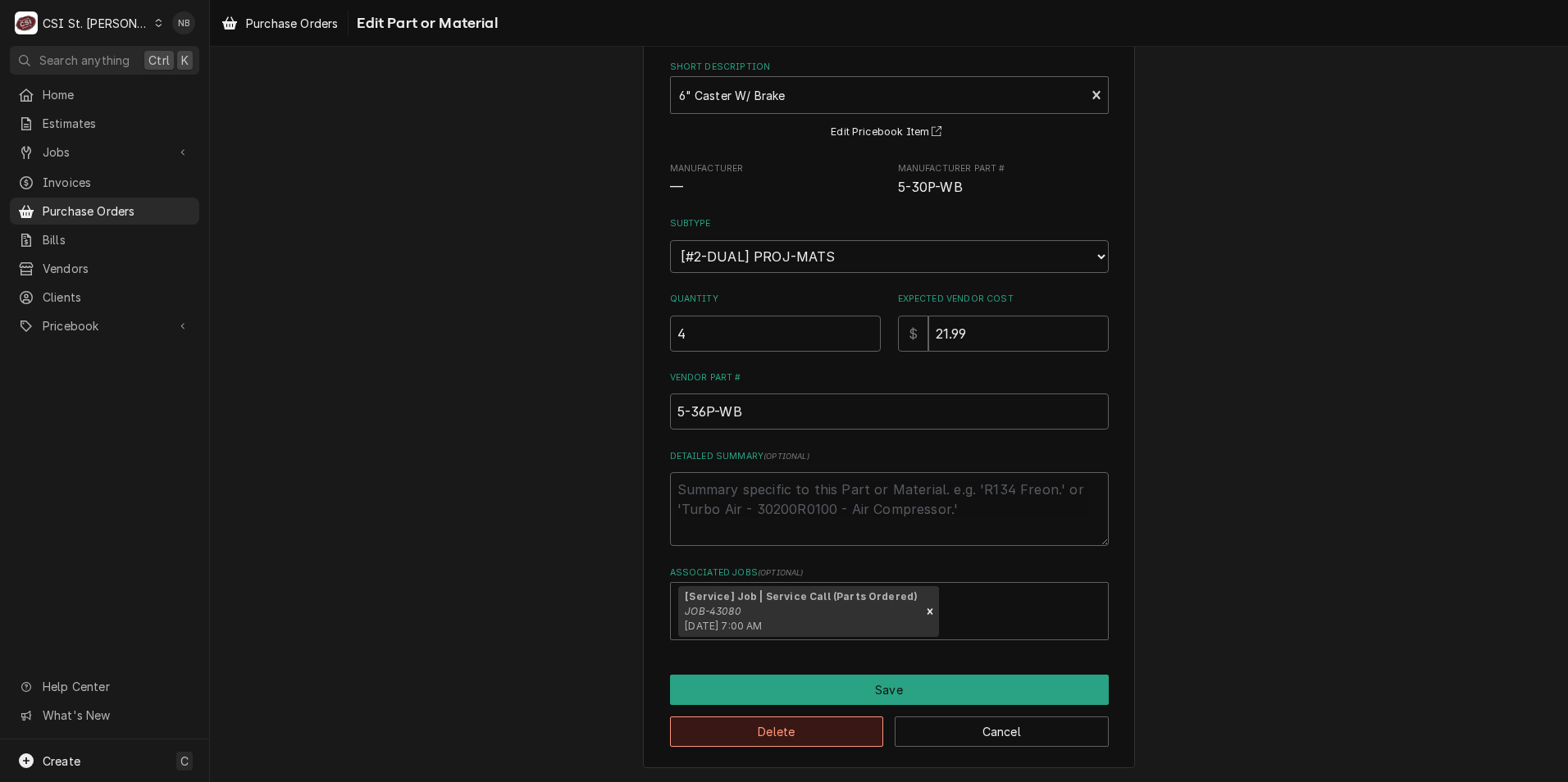
click at [779, 738] on button "Delete" at bounding box center [777, 731] width 214 height 31
type textarea "x"
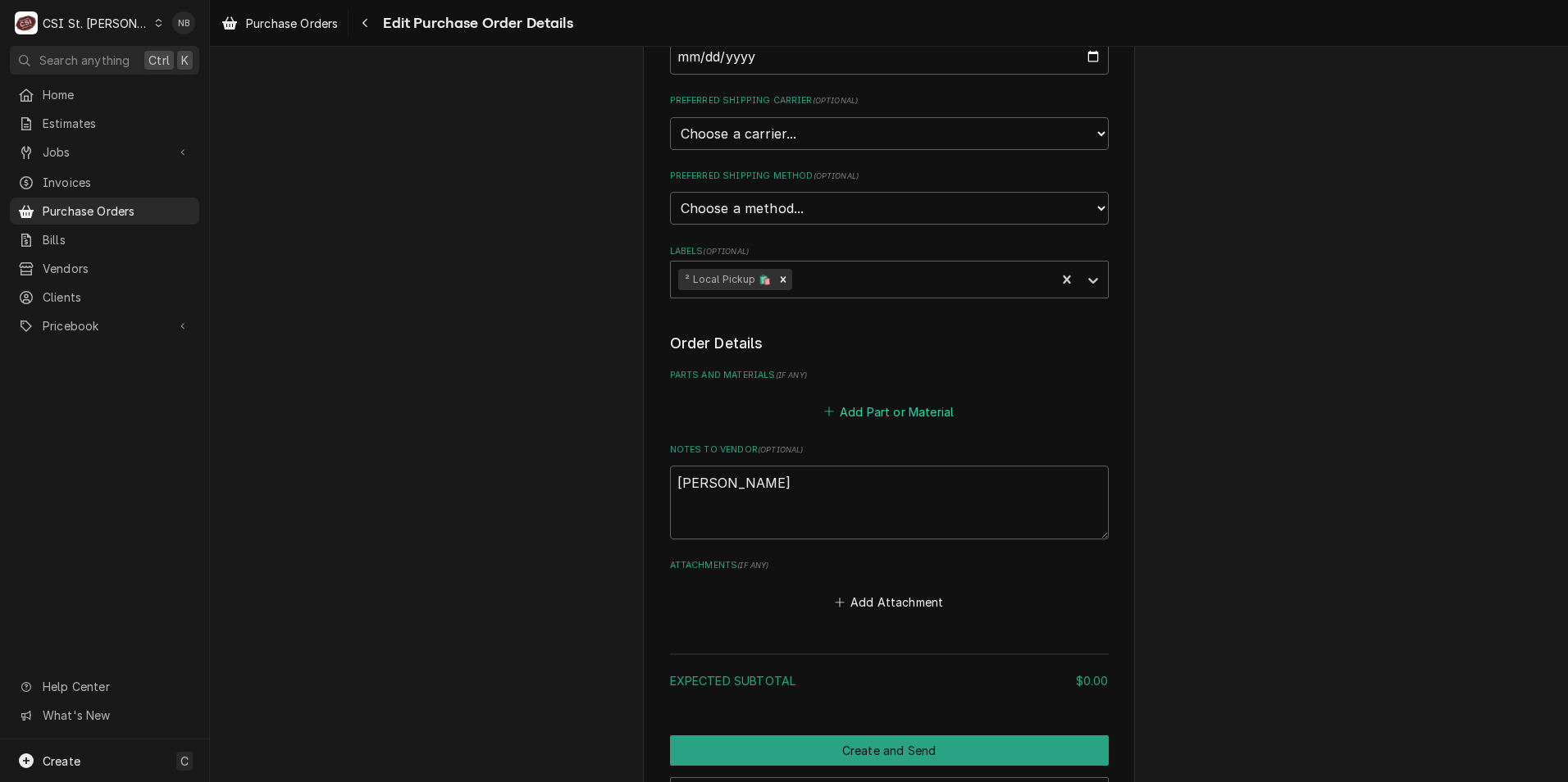
click at [911, 419] on button "Add Part or Material" at bounding box center [889, 411] width 135 height 23
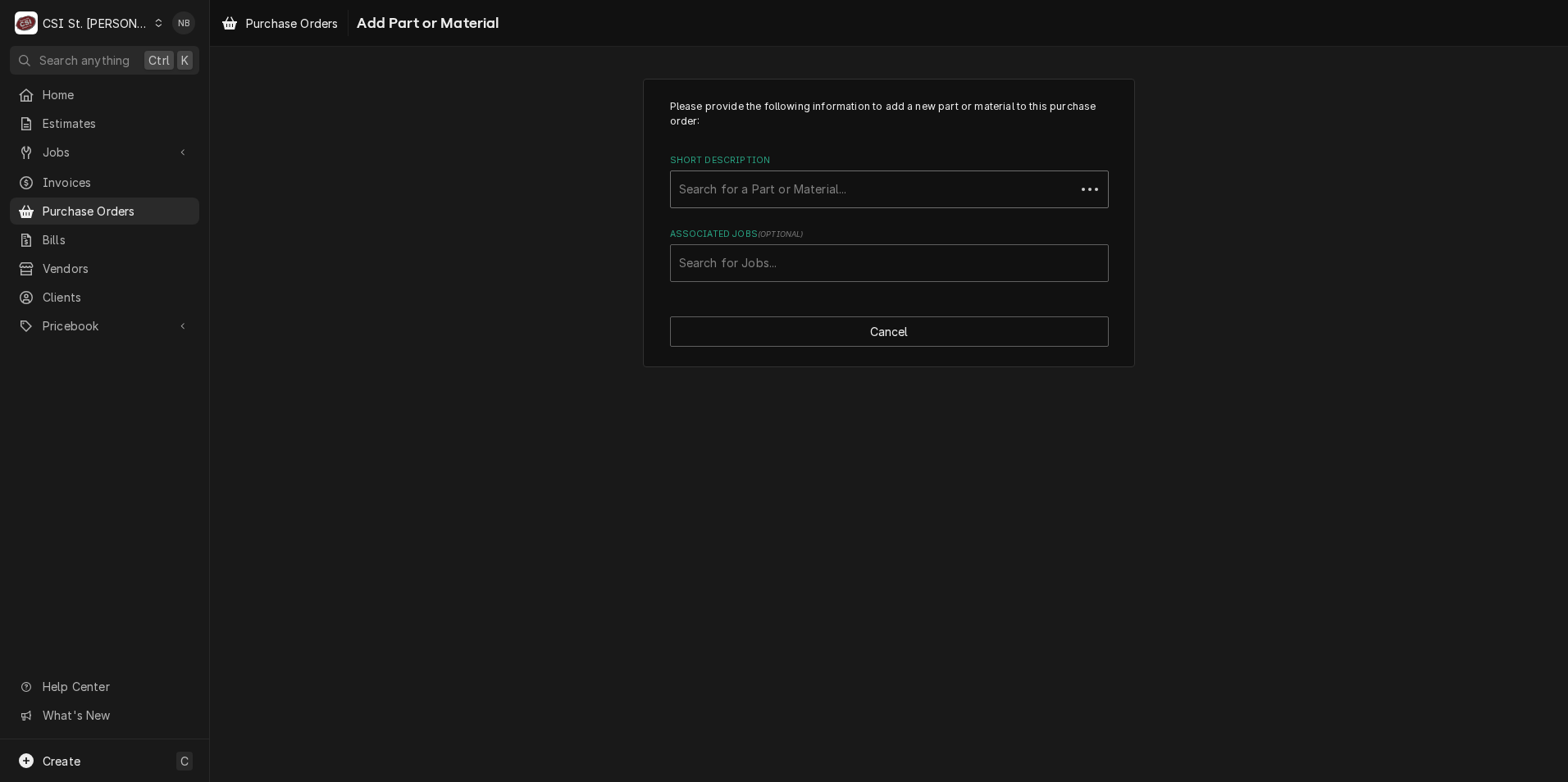
click at [831, 190] on div "Short Description" at bounding box center [873, 189] width 388 height 30
type input "5-36"
drag, startPoint x: 830, startPoint y: 191, endPoint x: 692, endPoint y: 196, distance: 138.1
click at [692, 196] on div "Short Description" at bounding box center [890, 189] width 421 height 30
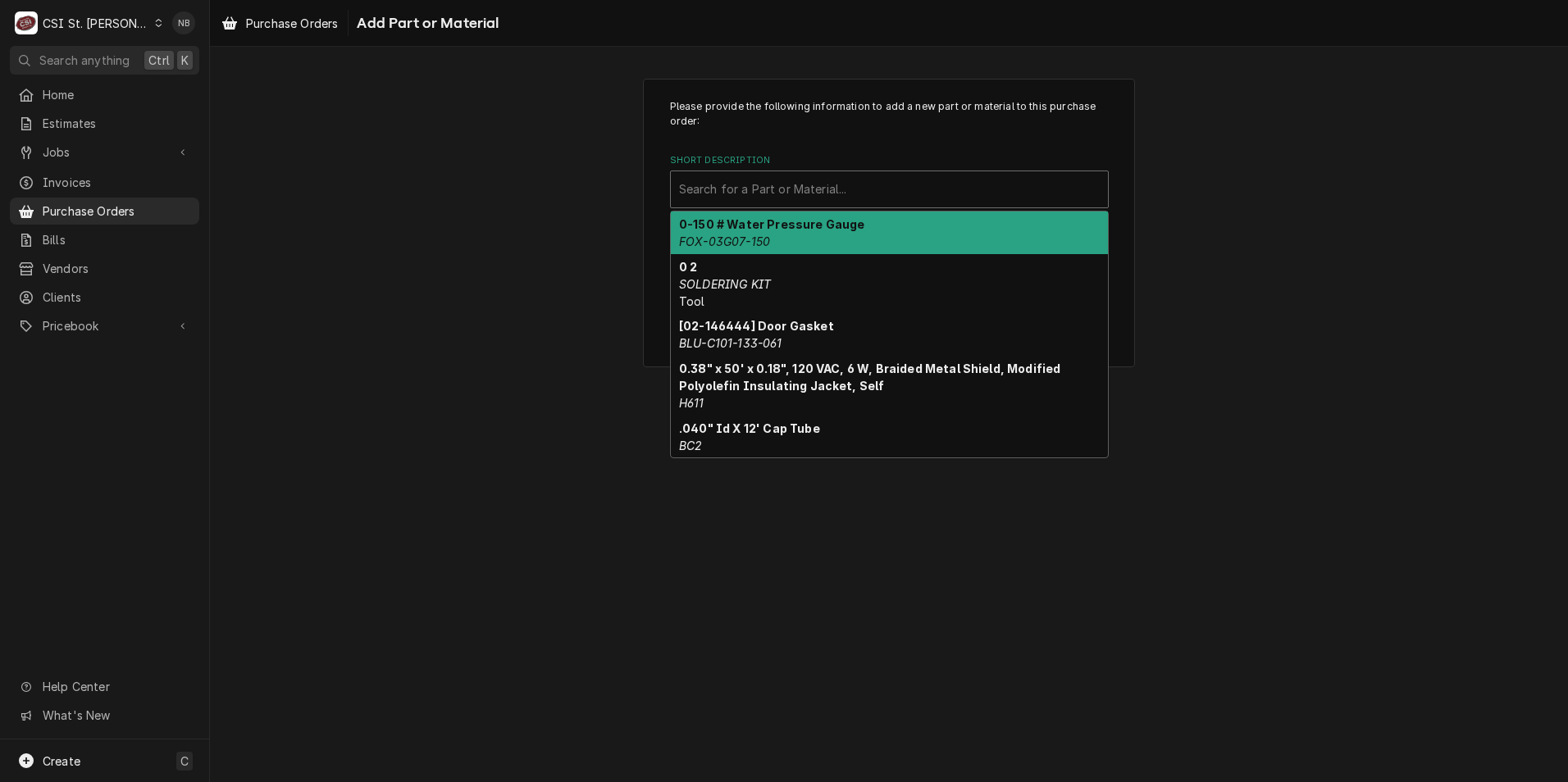
click at [732, 188] on div "Short Description" at bounding box center [890, 189] width 421 height 30
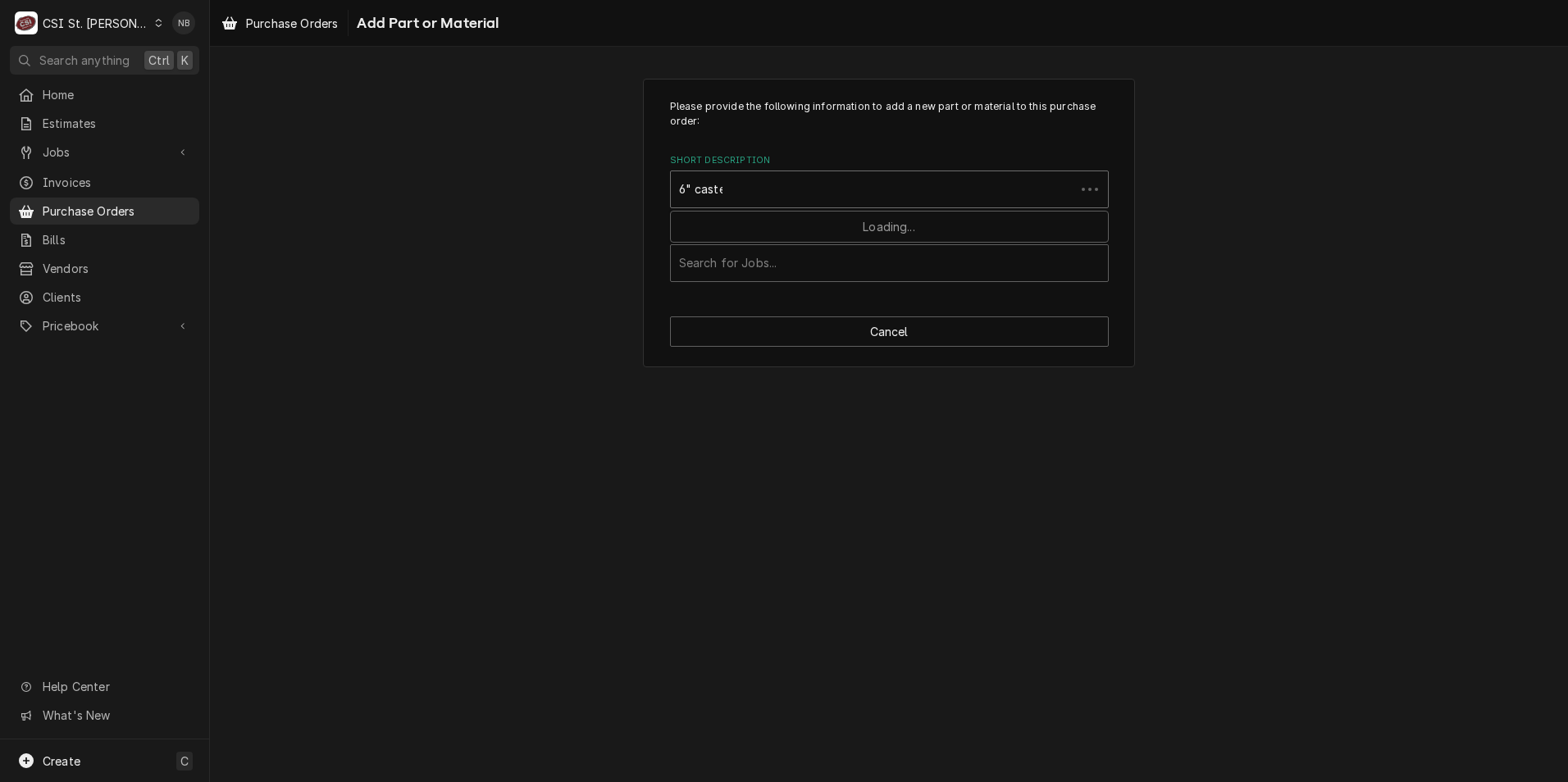
type input "6" caster"
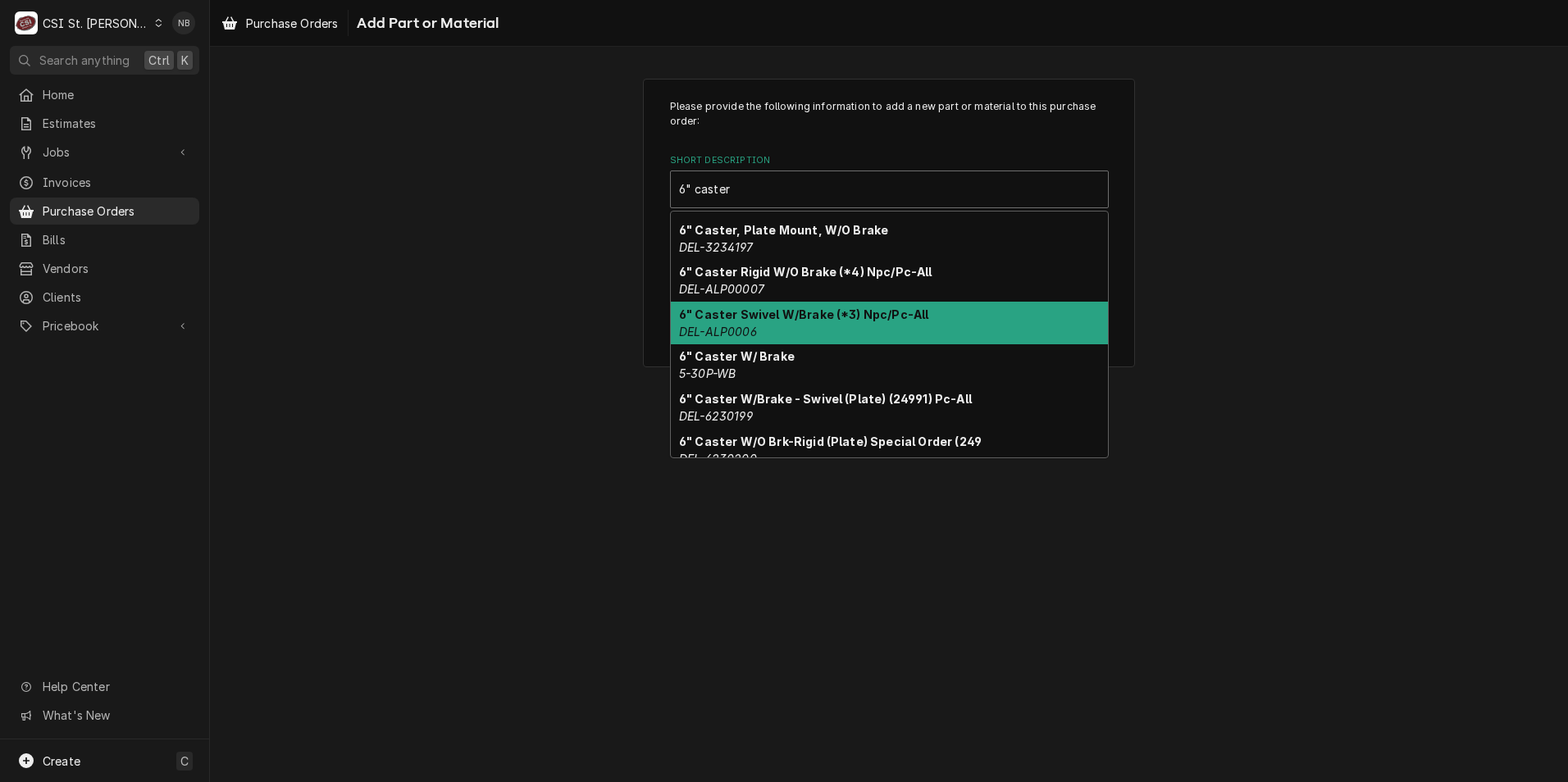
scroll to position [177, 0]
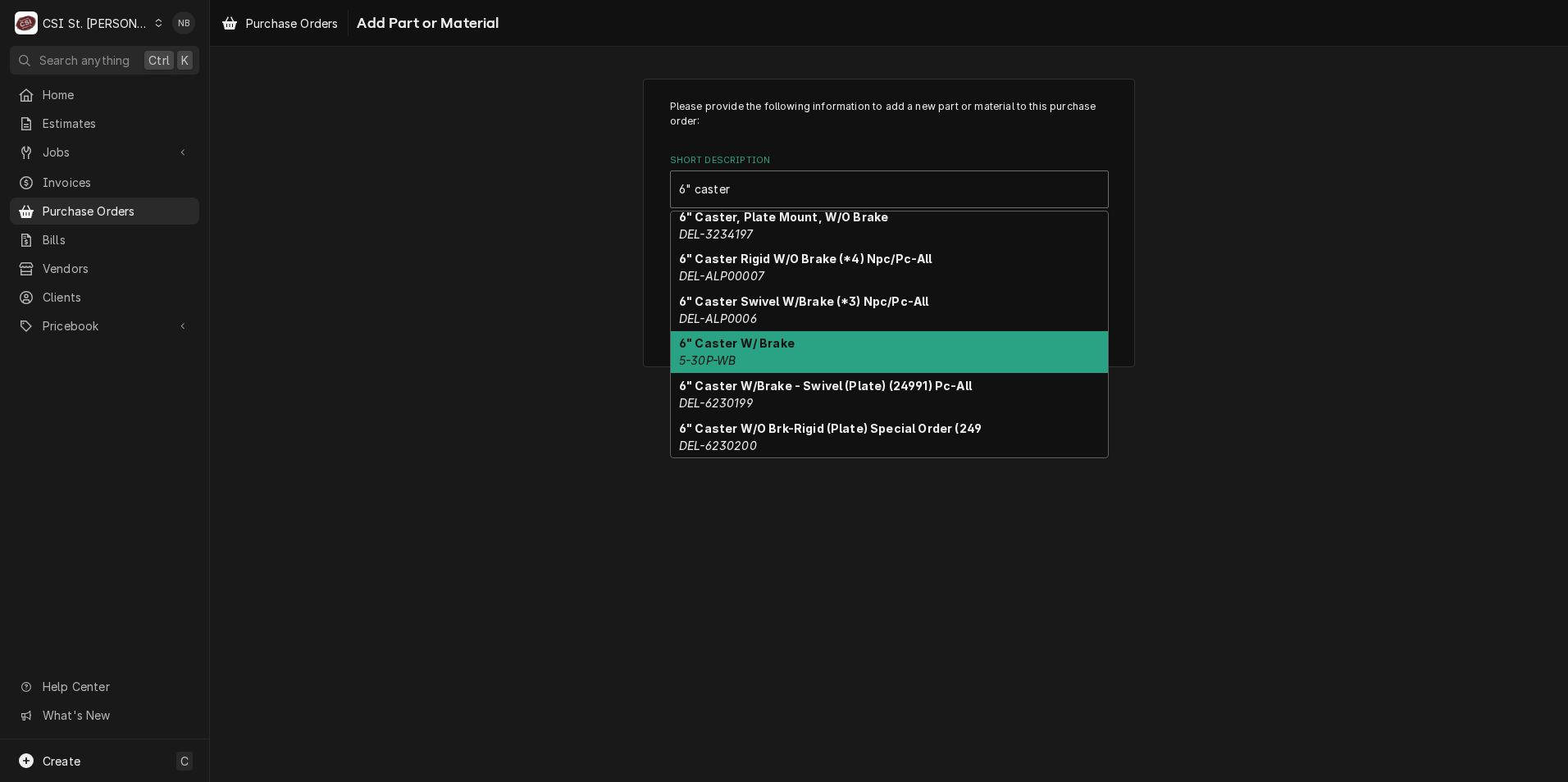
click at [889, 353] on div "6" Caster W/ Brake 5-30P-WB" at bounding box center [890, 353] width 437 height 43
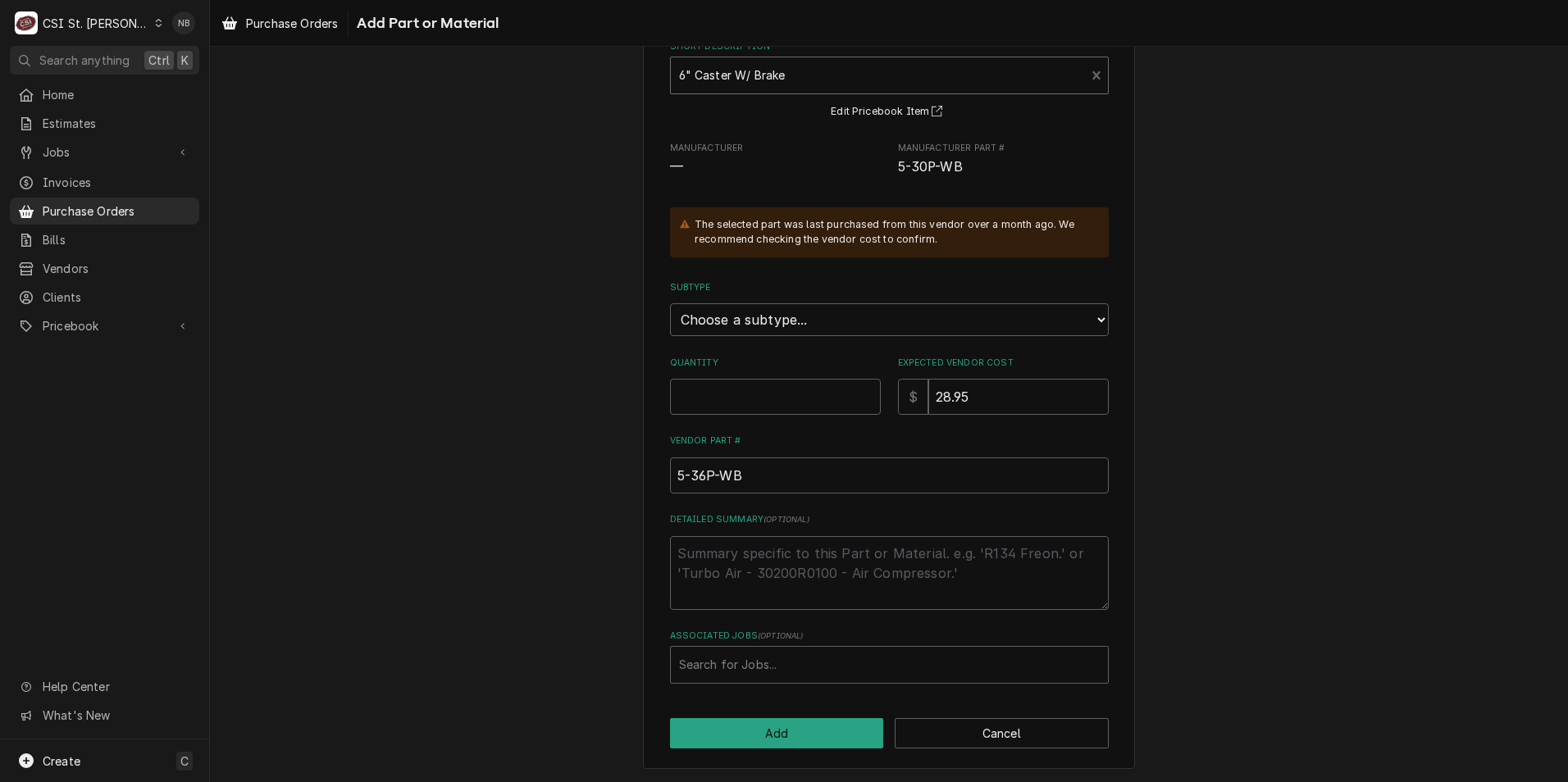
scroll to position [116, 0]
click at [714, 390] on input "Quantity" at bounding box center [775, 395] width 210 height 36
click at [696, 474] on input "5-36P-WB" at bounding box center [889, 473] width 438 height 36
click at [702, 474] on input "5-36P-WB" at bounding box center [889, 473] width 438 height 36
type textarea "x"
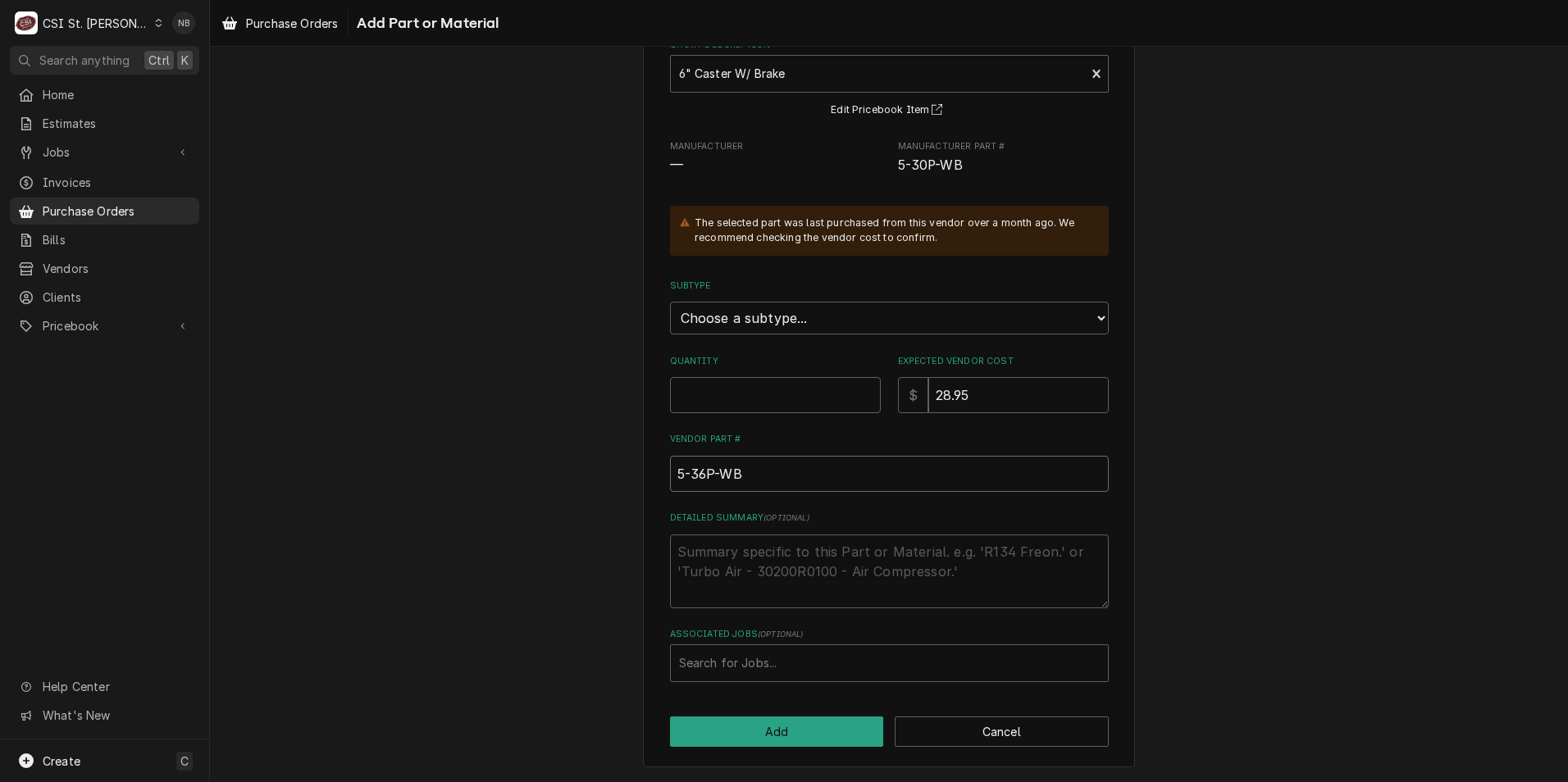
type input "5-3P-WB"
type textarea "x"
type input "5-30P-WB"
click at [774, 409] on input "Quantity" at bounding box center [775, 395] width 210 height 36
type textarea "x"
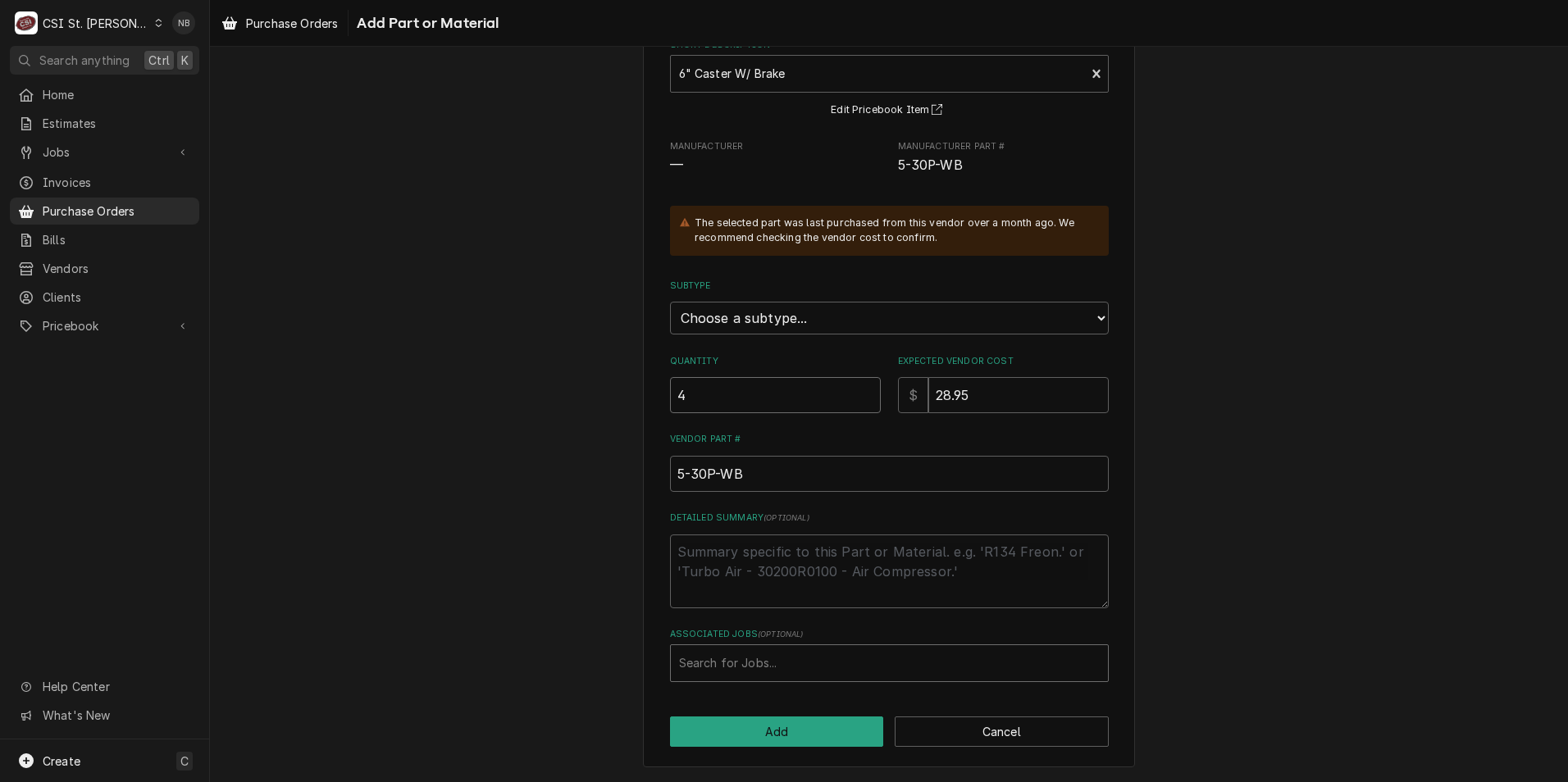
type input "4"
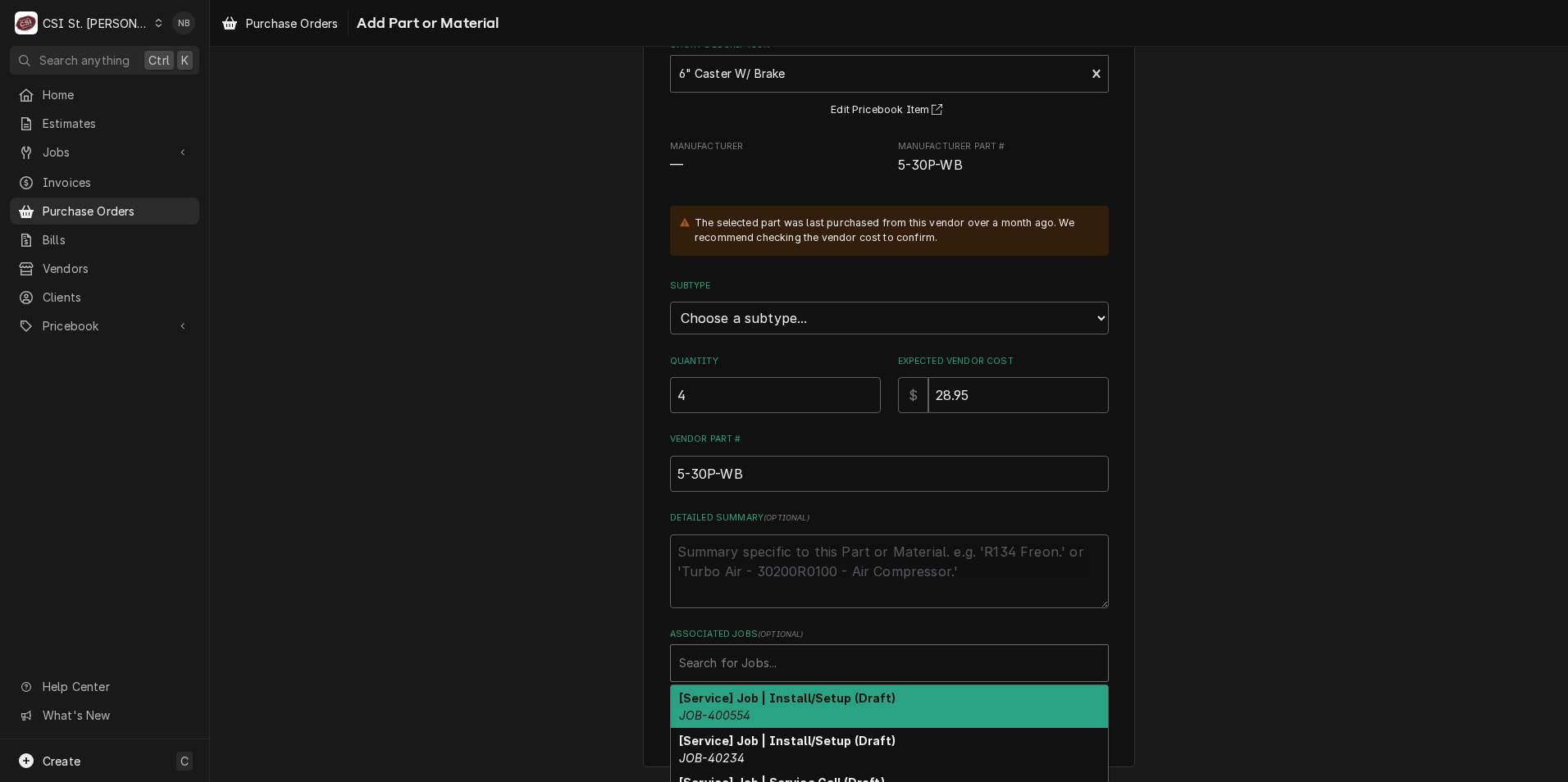
click at [791, 662] on div "Associated Jobs" at bounding box center [890, 663] width 421 height 30
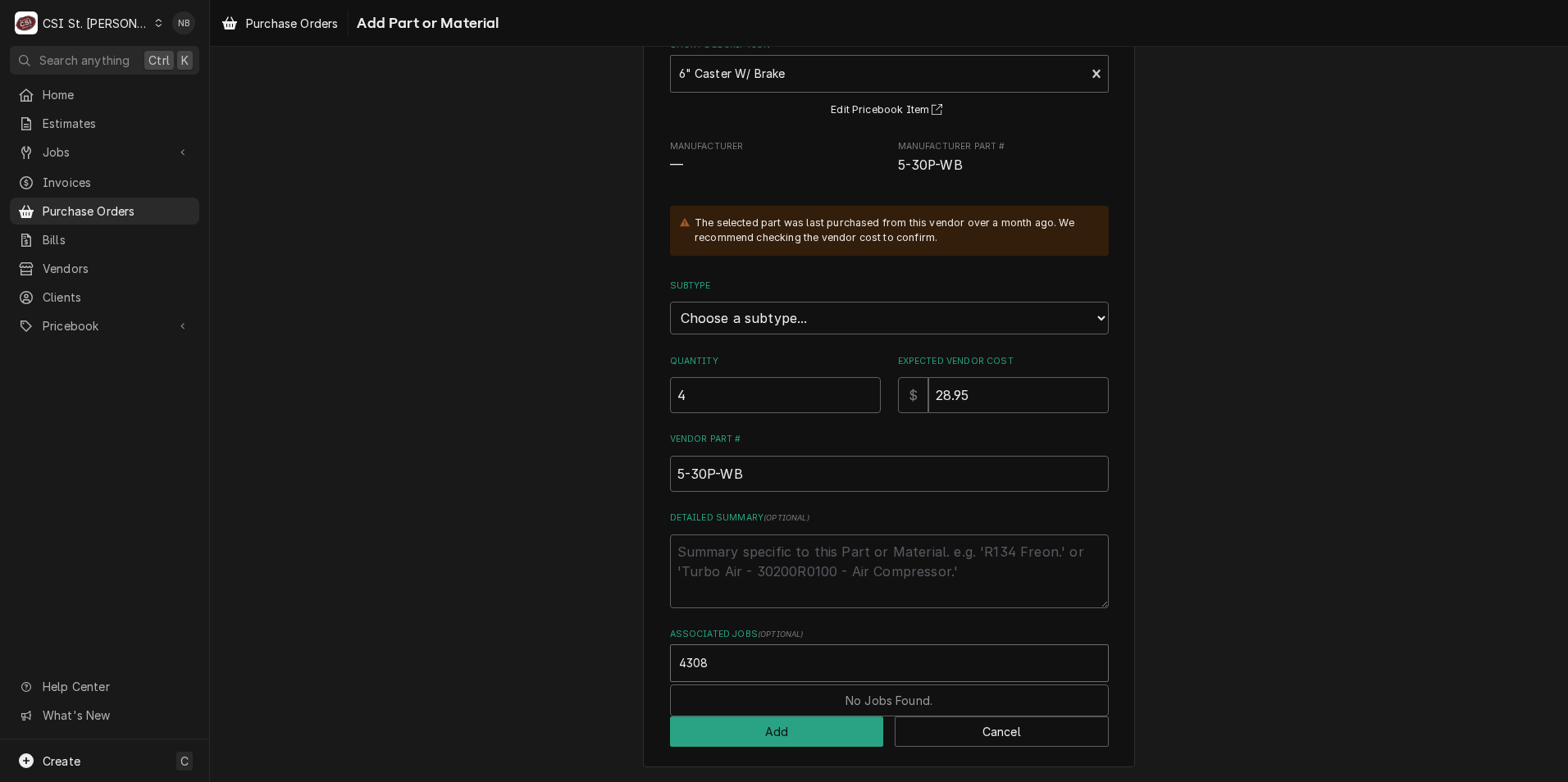
type input "43080"
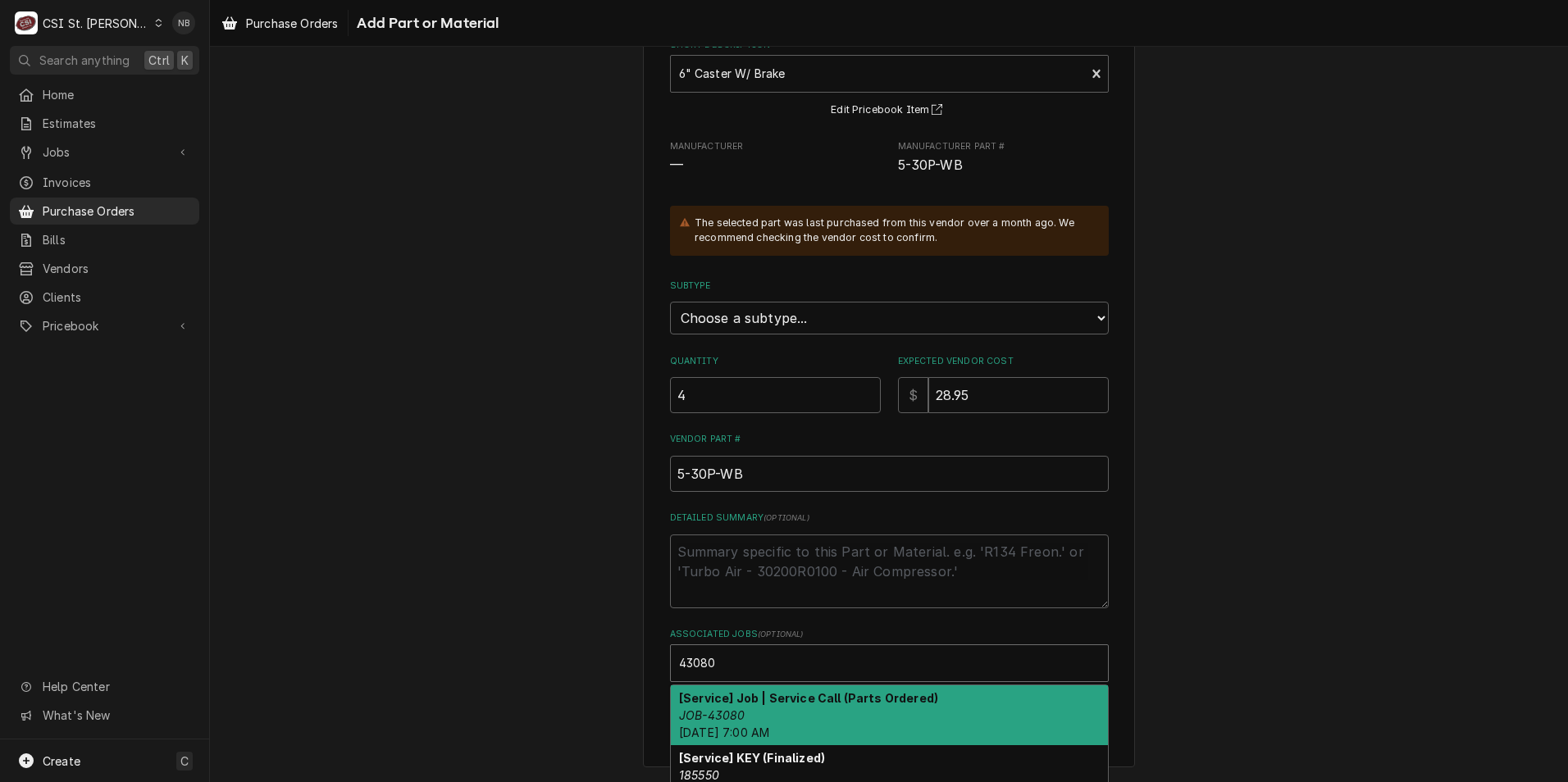
click at [792, 692] on strong "[Service] Job | Service Call (Parts Ordered)" at bounding box center [809, 698] width 259 height 14
type textarea "x"
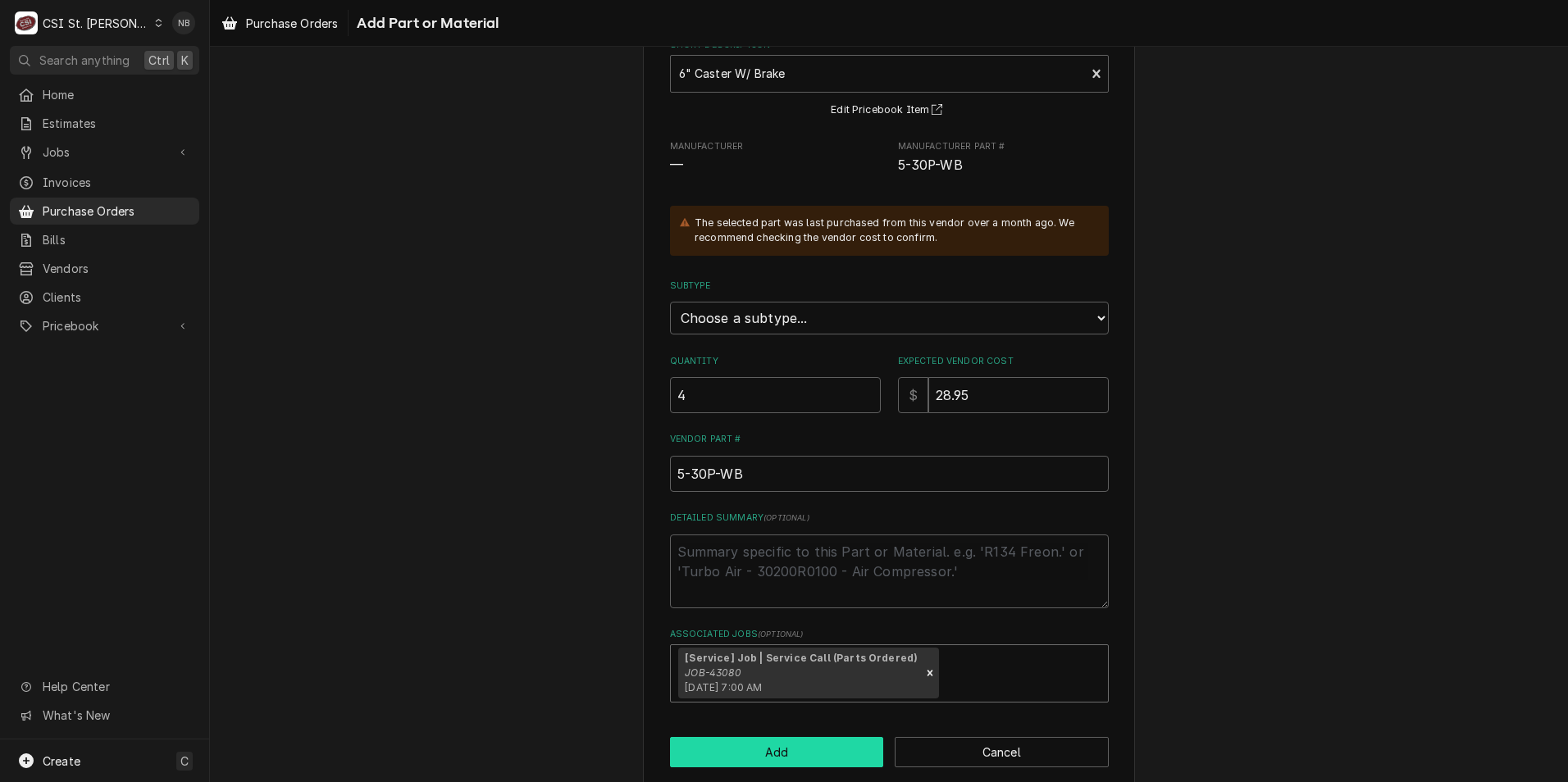
click at [770, 759] on button "Add" at bounding box center [777, 752] width 214 height 31
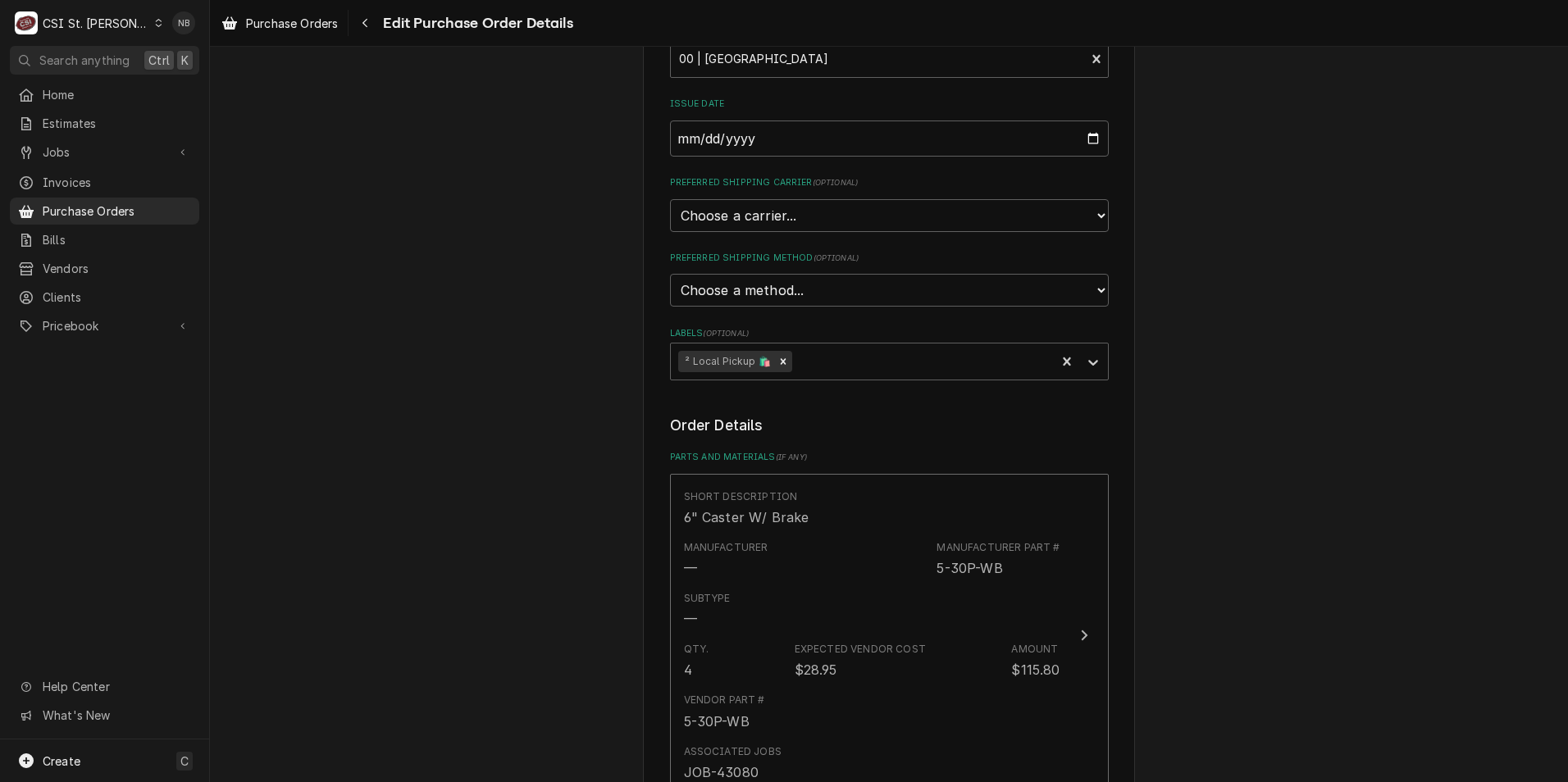
scroll to position [574, 0]
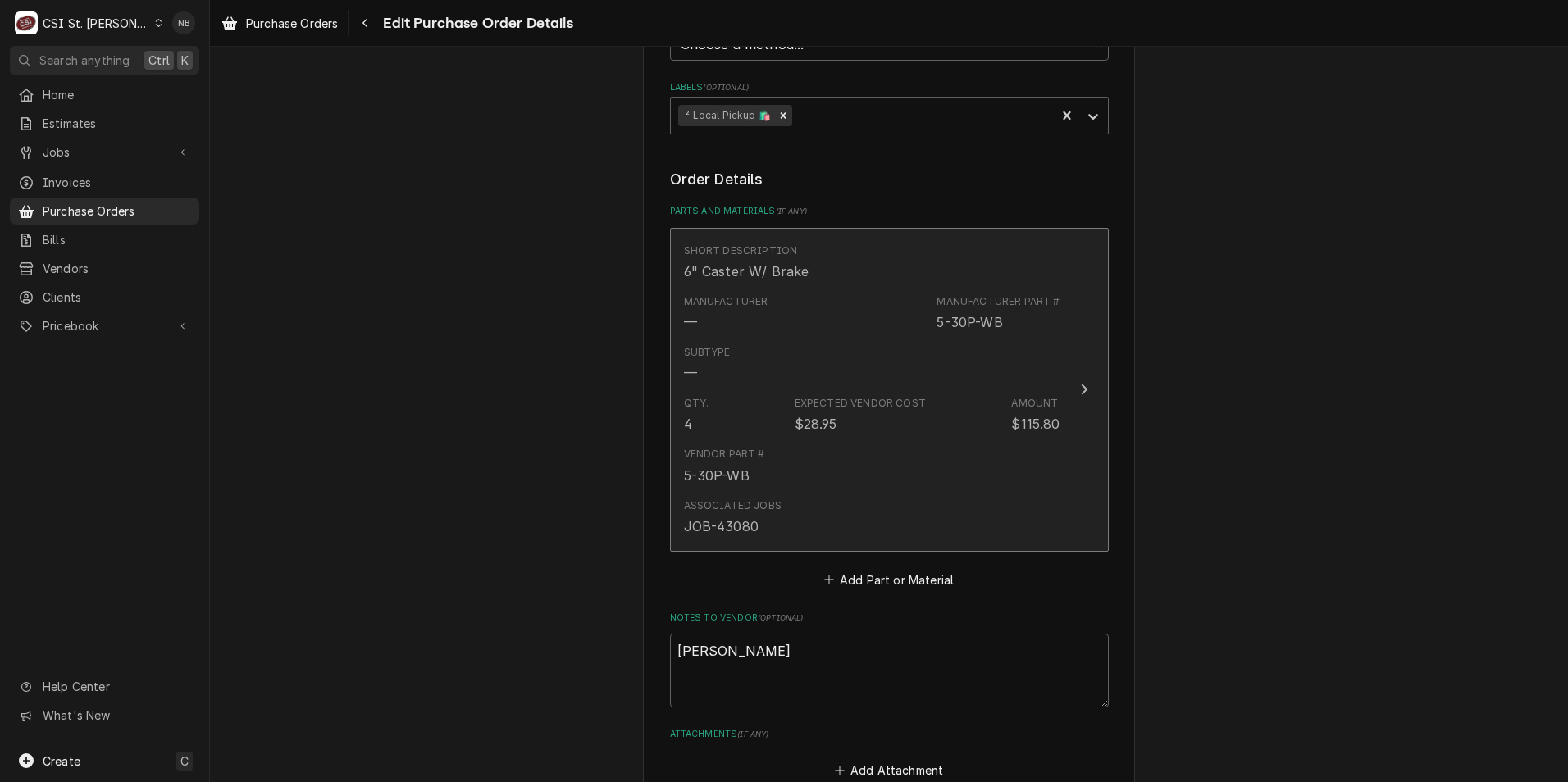
click at [795, 386] on div "Subtype —" at bounding box center [872, 363] width 376 height 51
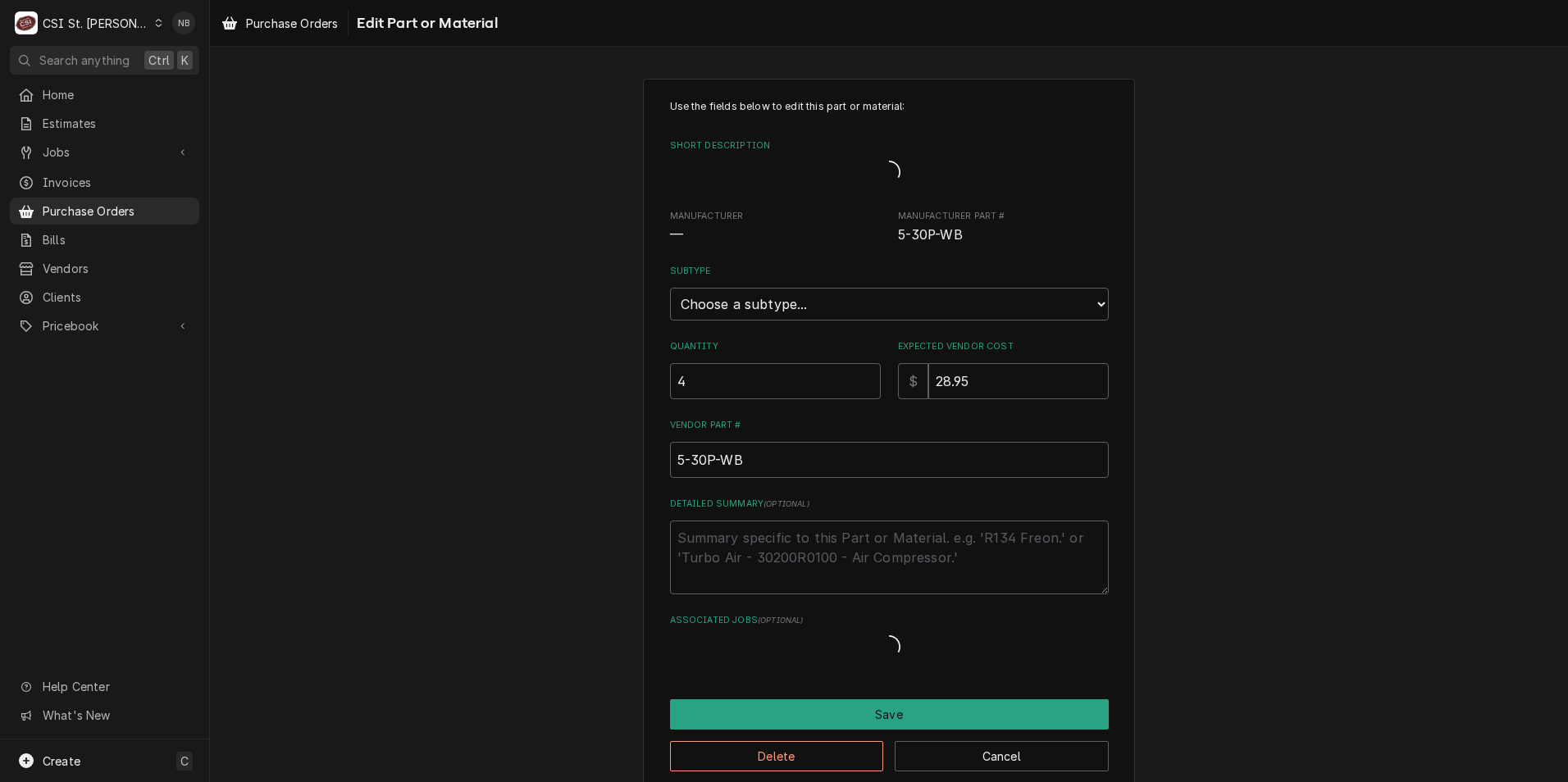
type textarea "x"
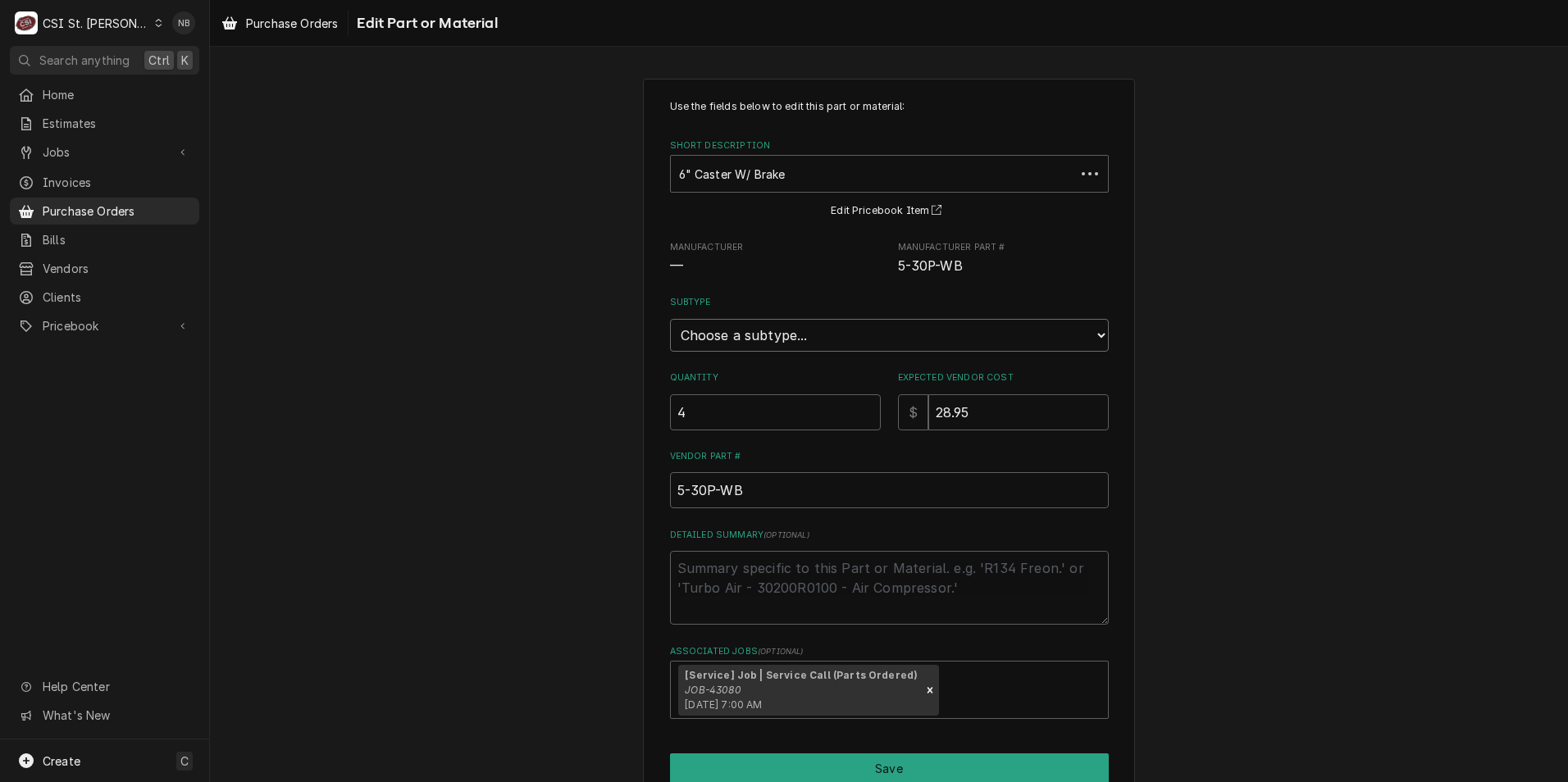
click at [802, 337] on select "Choose a subtype... [#2-DUAL] AFTERHRS-WH-CHG-2 [#2-DUAL] BEV-EQUIP [#2-DUAL] B…" at bounding box center [889, 334] width 438 height 32
select select "5"
click at [670, 319] on select "Choose a subtype... [#2-DUAL] AFTERHRS-WH-CHG-2 [#2-DUAL] BEV-EQUIP [#2-DUAL] B…" at bounding box center [889, 334] width 438 height 32
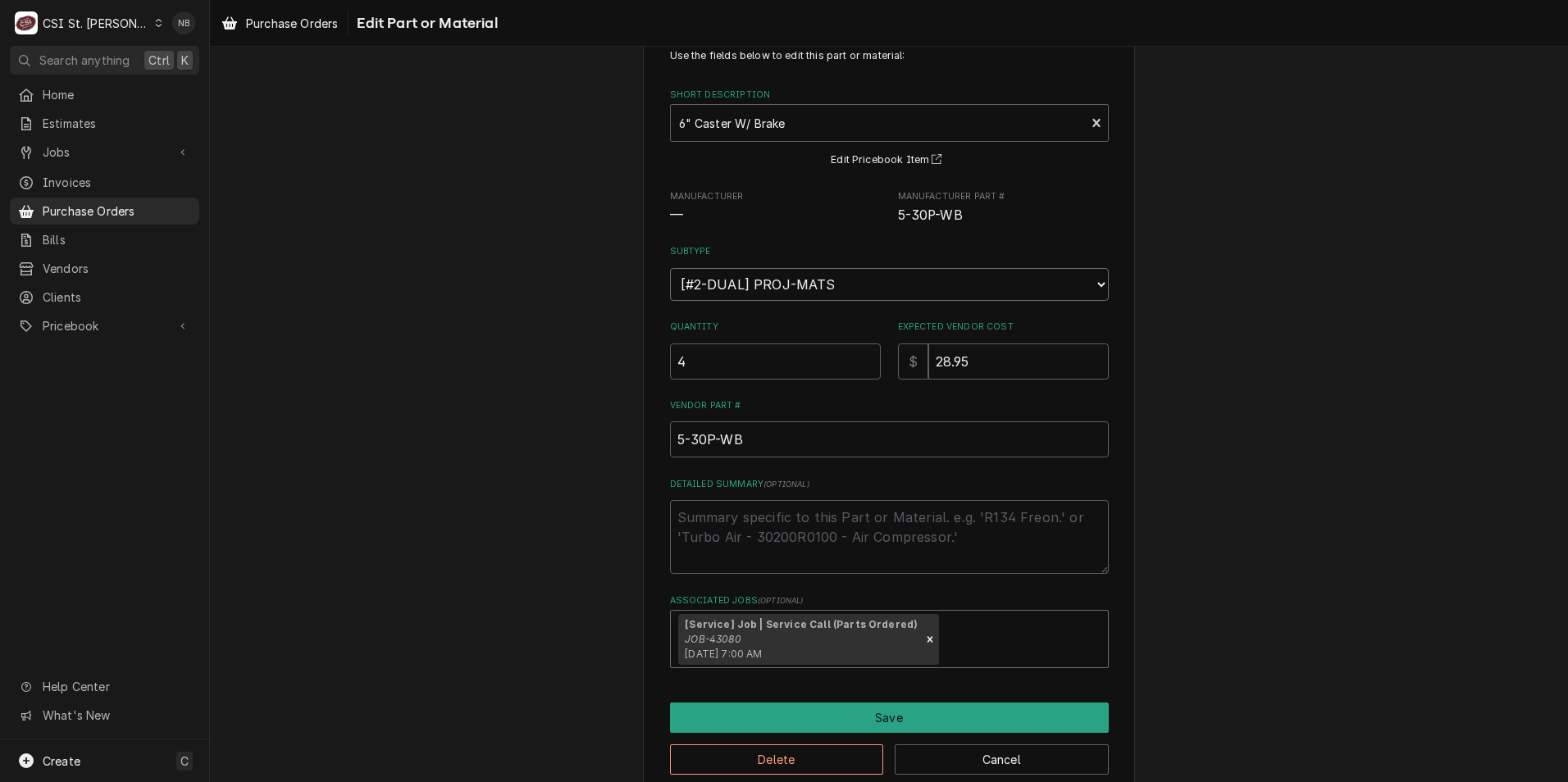
scroll to position [79, 0]
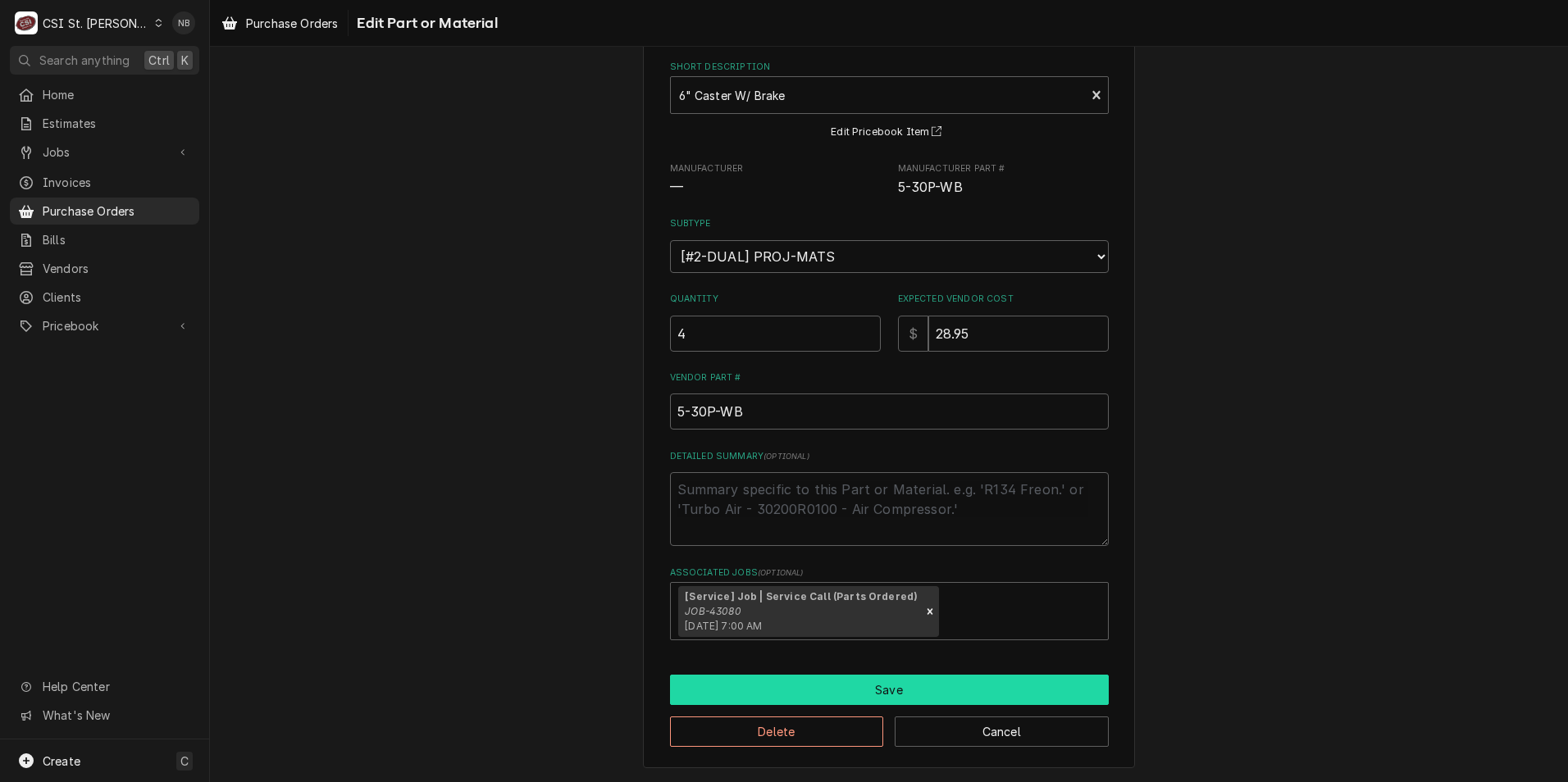
click at [837, 687] on button "Save" at bounding box center [889, 689] width 438 height 31
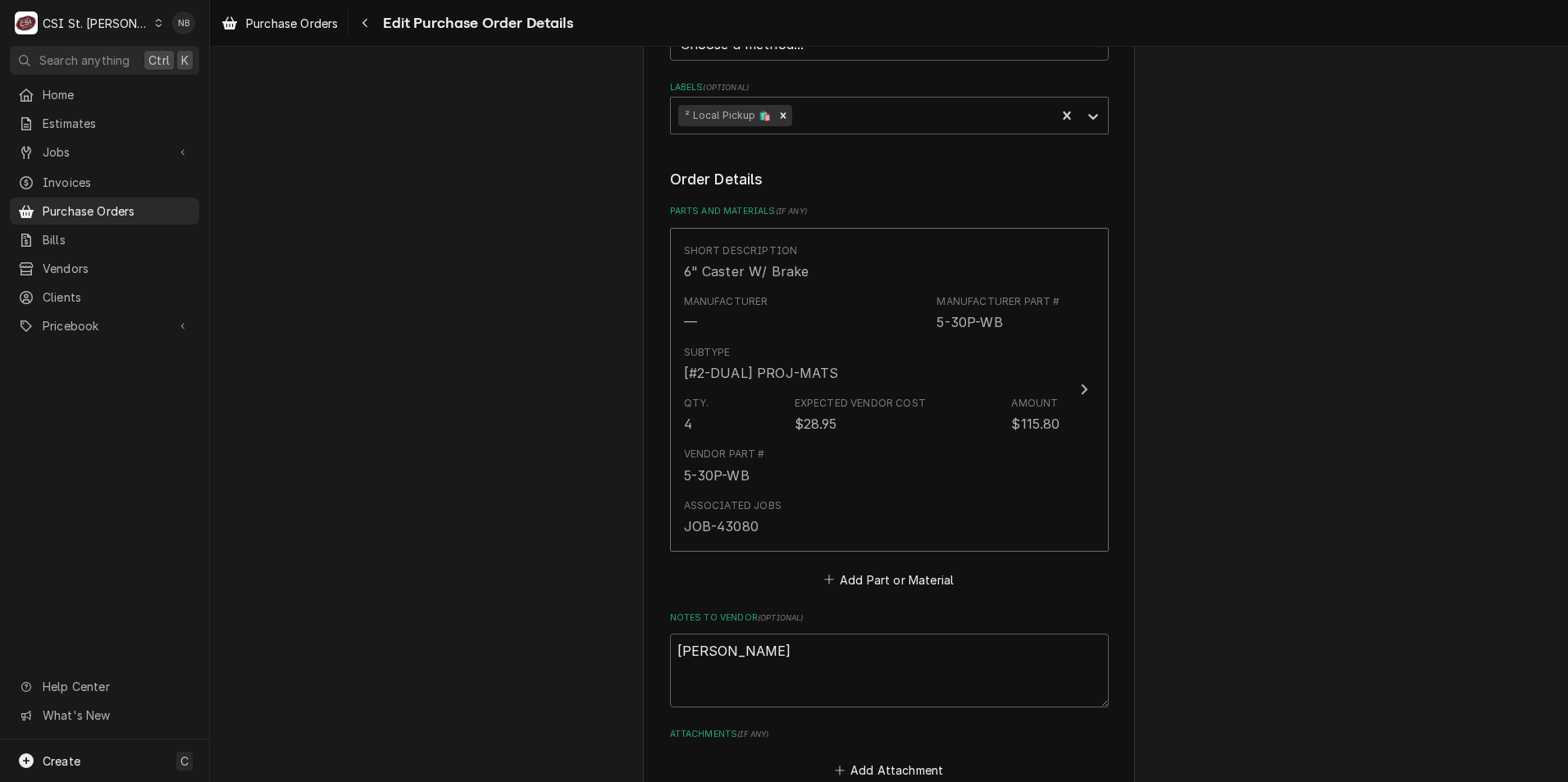
scroll to position [574, 0]
type textarea "x"
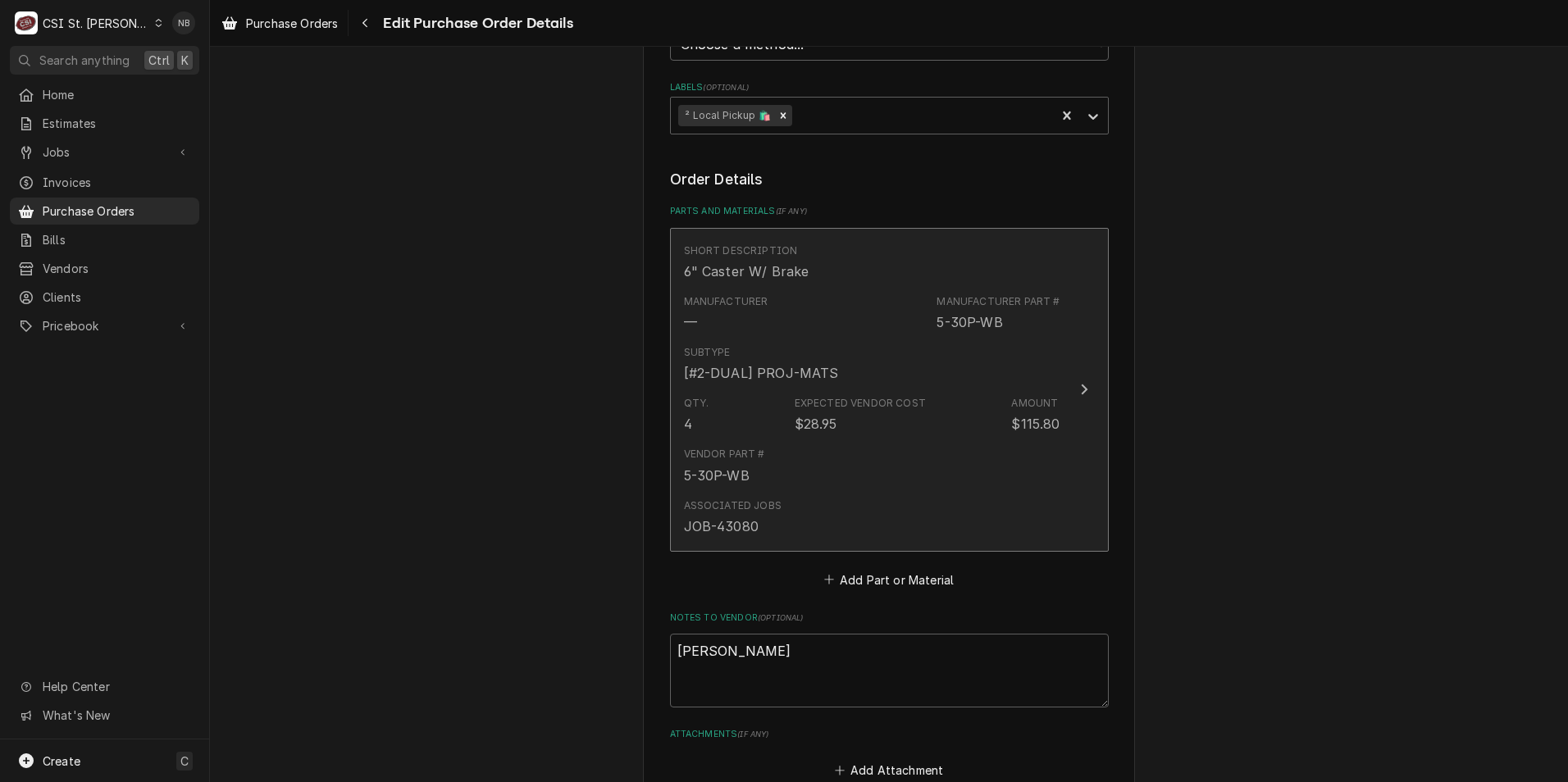
scroll to position [738, 0]
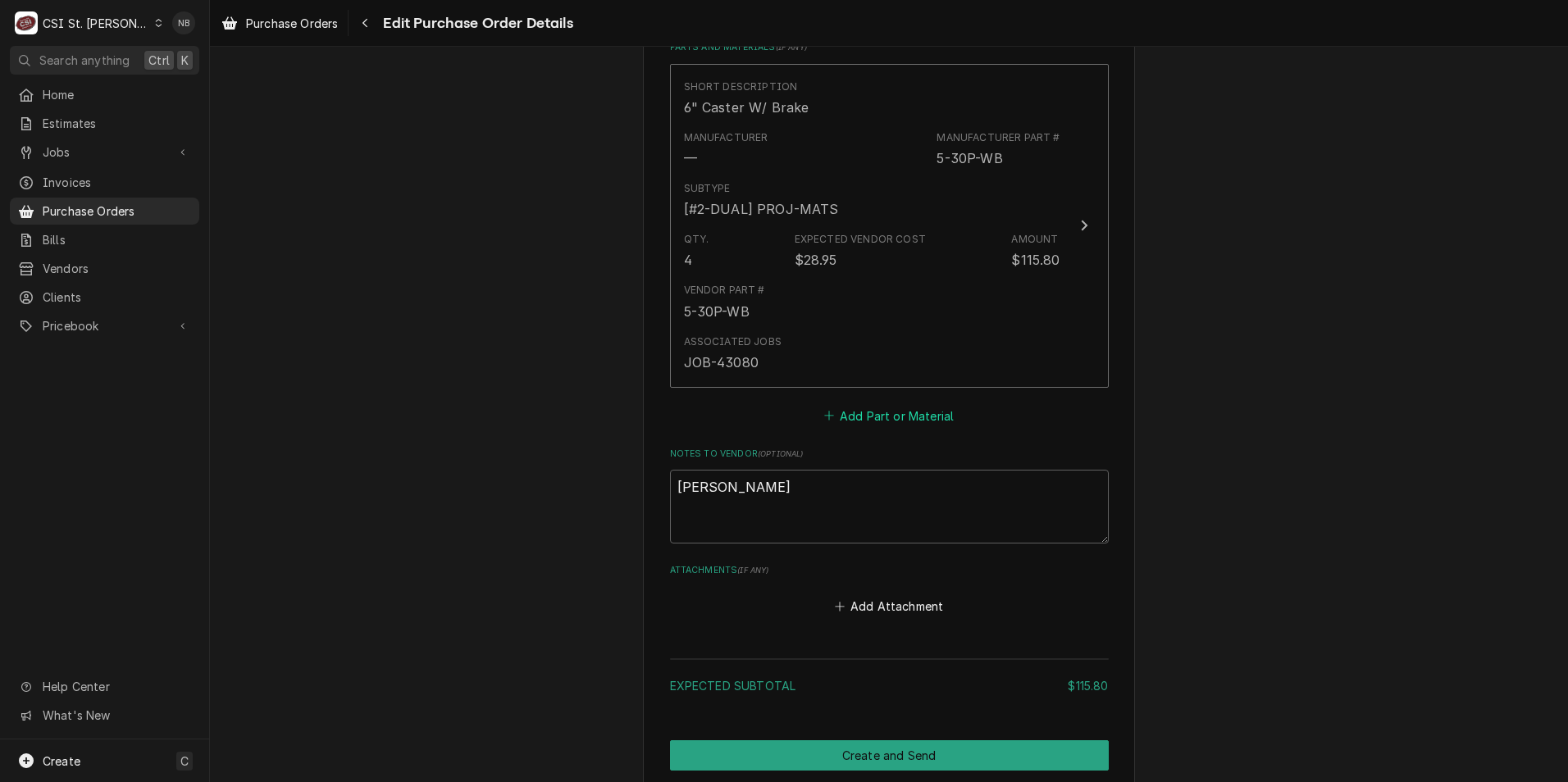
click at [902, 415] on button "Add Part or Material" at bounding box center [889, 415] width 135 height 23
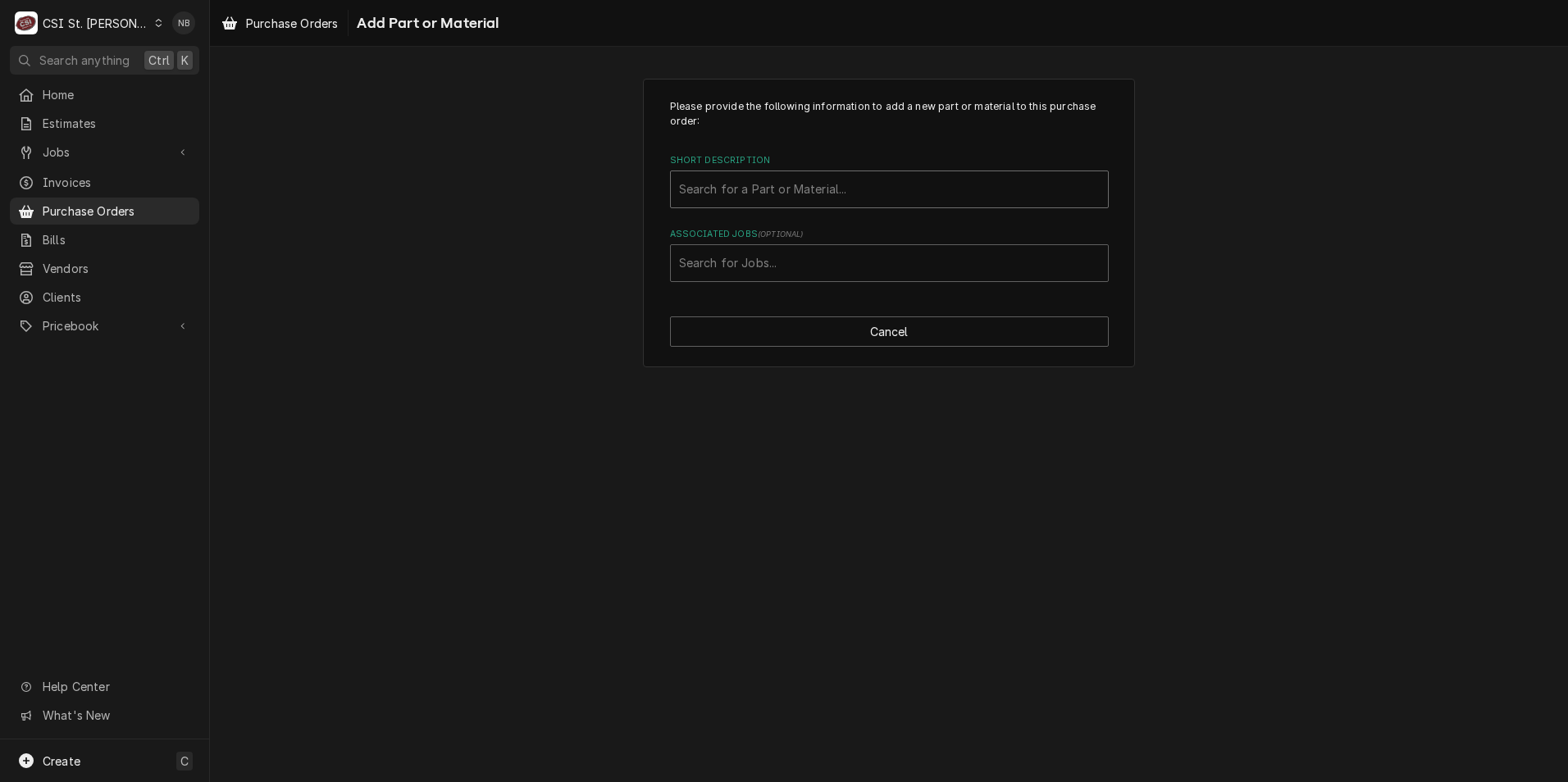
click at [844, 191] on div "Short Description" at bounding box center [890, 189] width 421 height 30
type input "5-36"
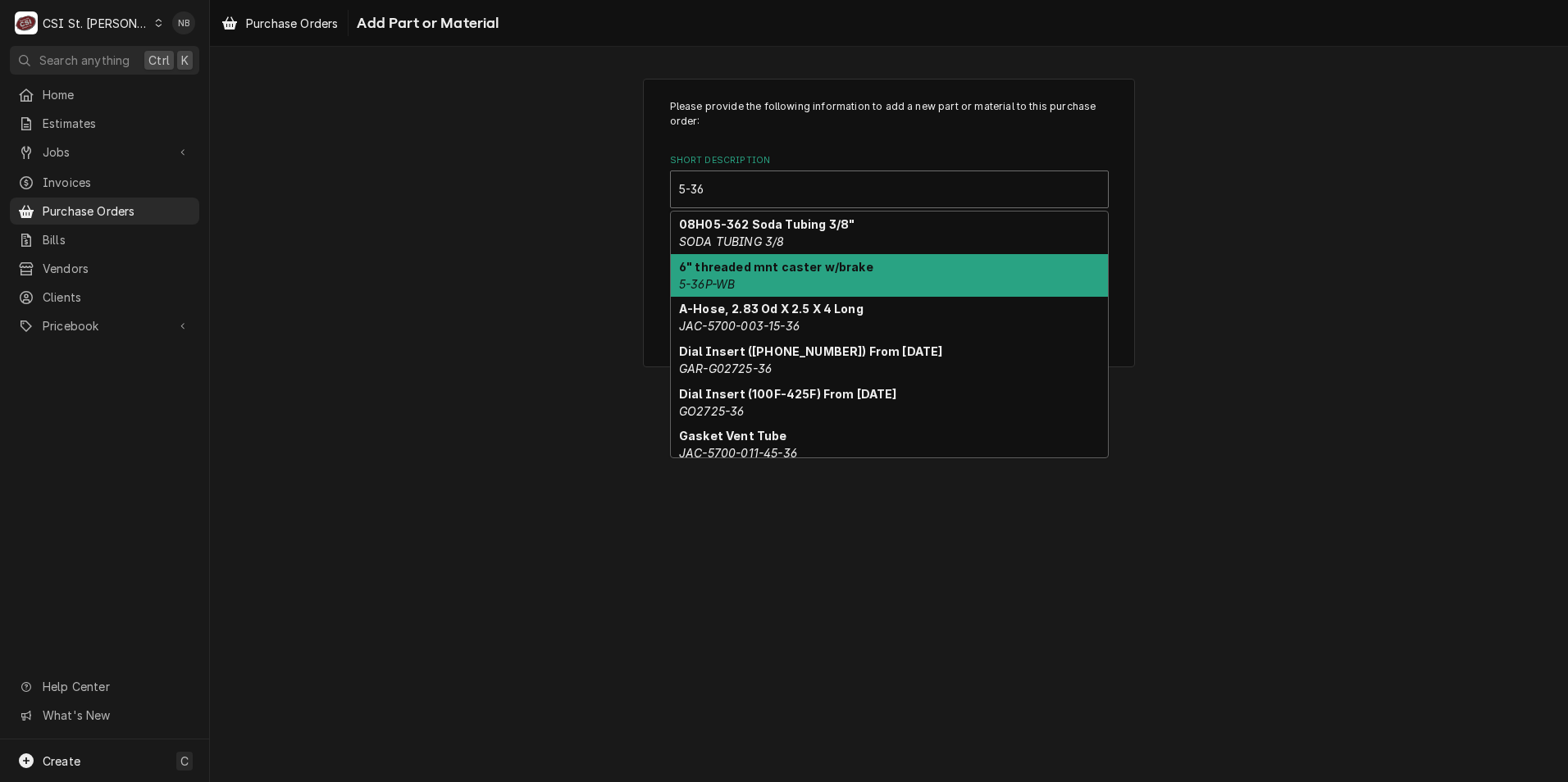
click at [827, 272] on strong "6" threaded mnt caster w/brake" at bounding box center [777, 267] width 195 height 14
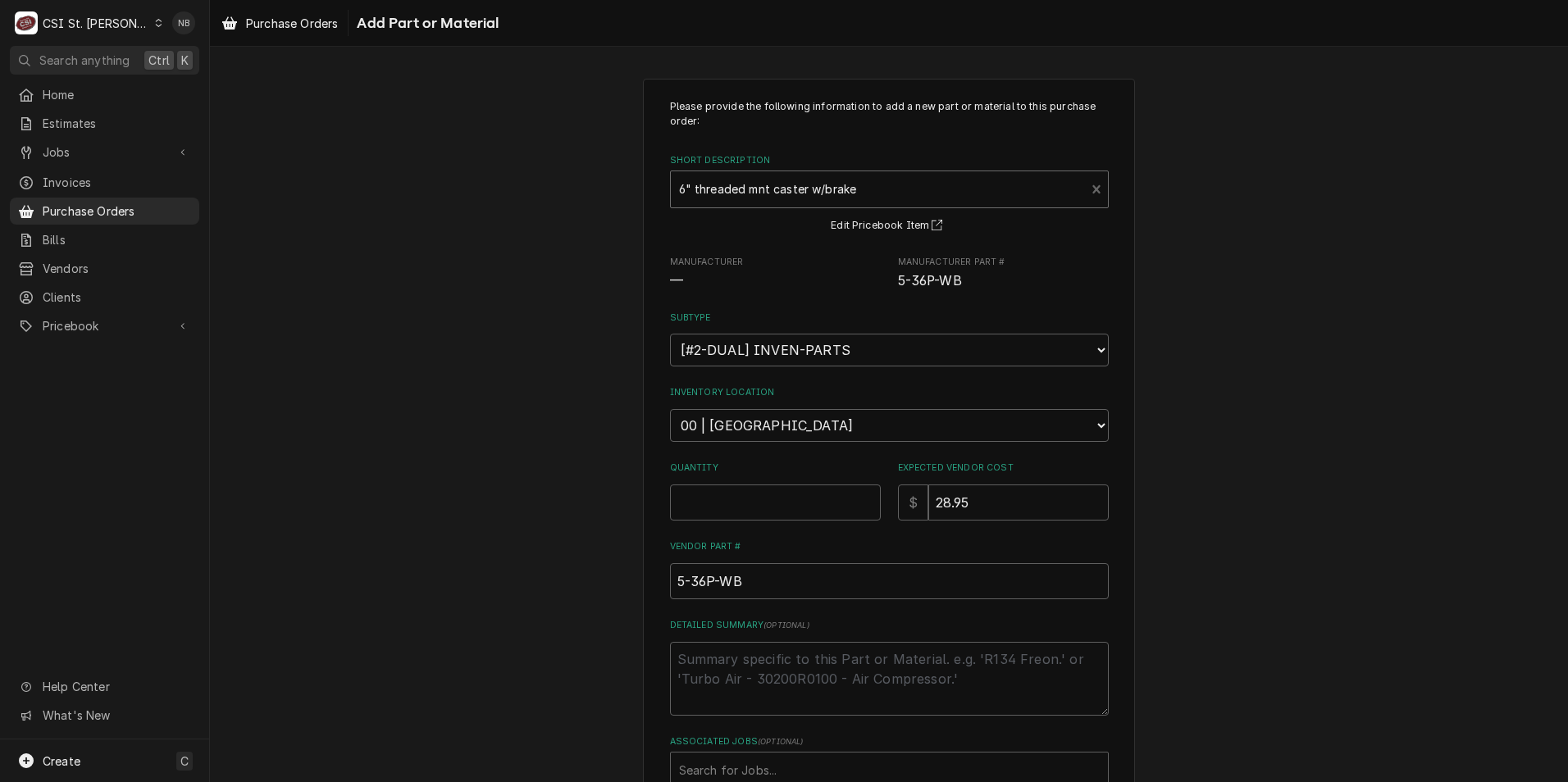
type textarea "x"
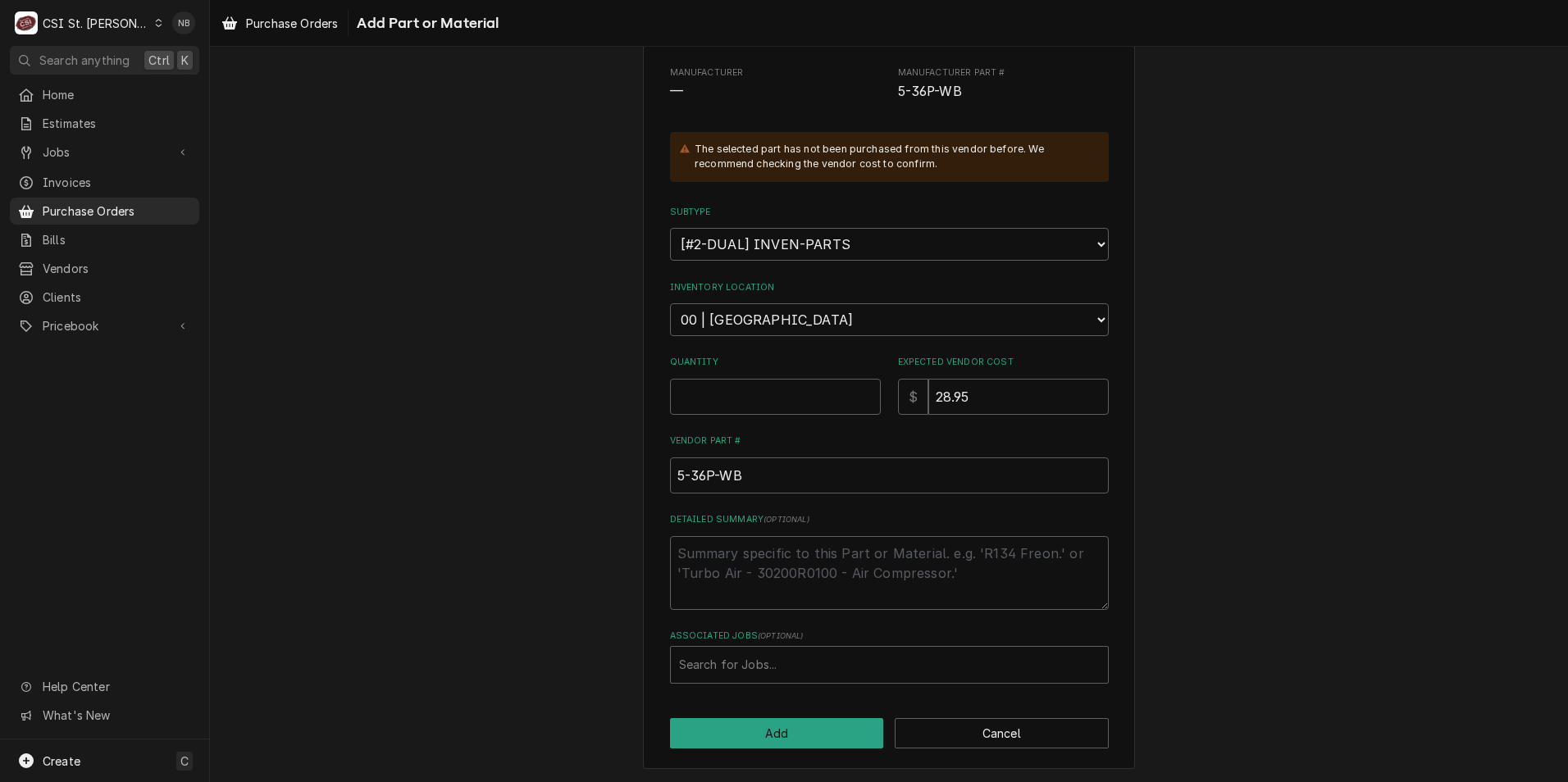
scroll to position [191, 0]
click at [787, 309] on select "Choose a location... 00 | STL WAREHOUSE 01 | CHUCK WAMBOLDT V#93 01 | COURTNEY …" at bounding box center [889, 318] width 438 height 32
select select "1418"
click at [670, 302] on select "Choose a location... 00 | STL WAREHOUSE 01 | CHUCK WAMBOLDT V#93 01 | COURTNEY …" at bounding box center [889, 318] width 438 height 32
click at [804, 394] on input "Quantity" at bounding box center [775, 395] width 210 height 36
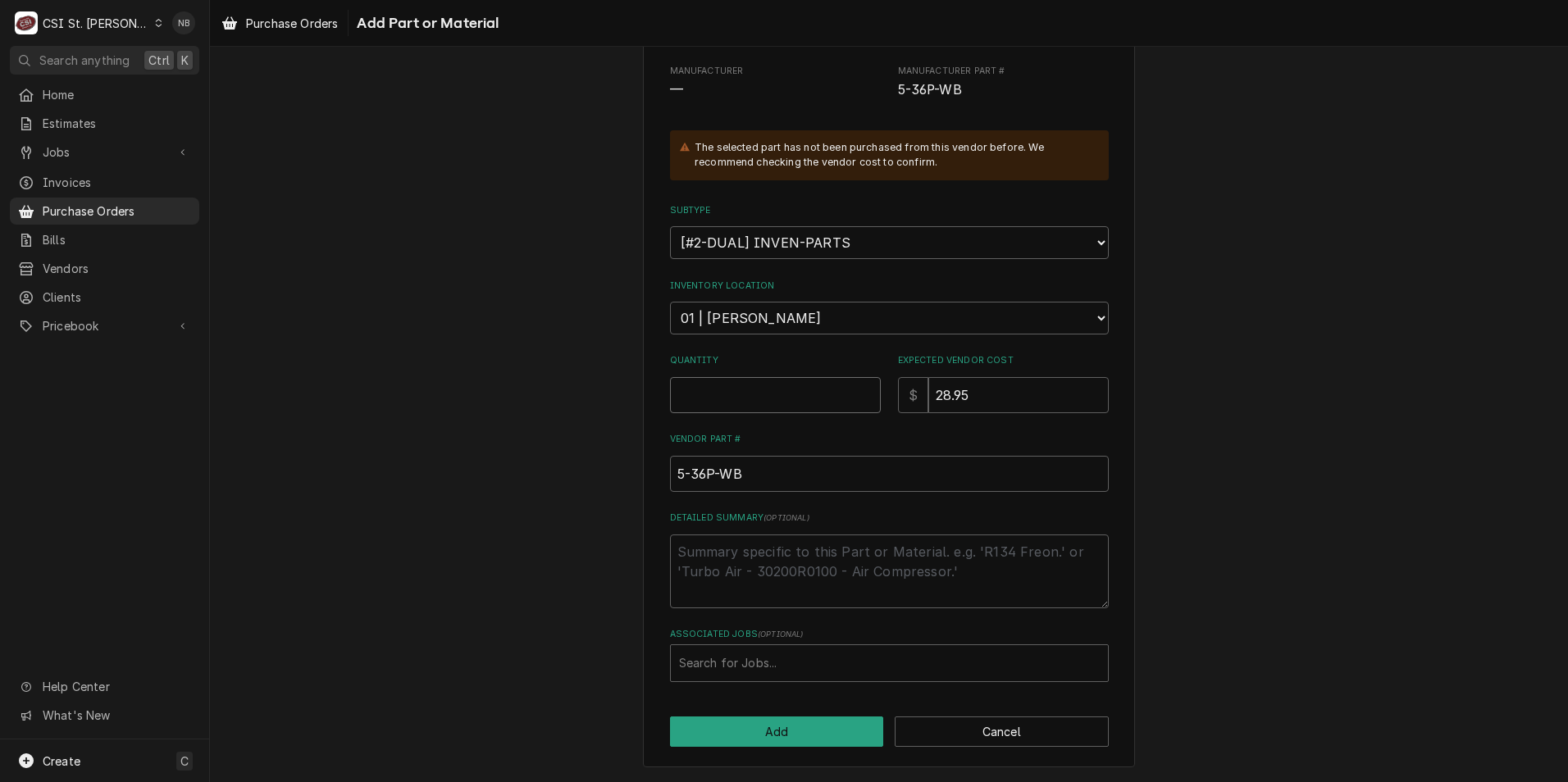
type textarea "x"
type input "7"
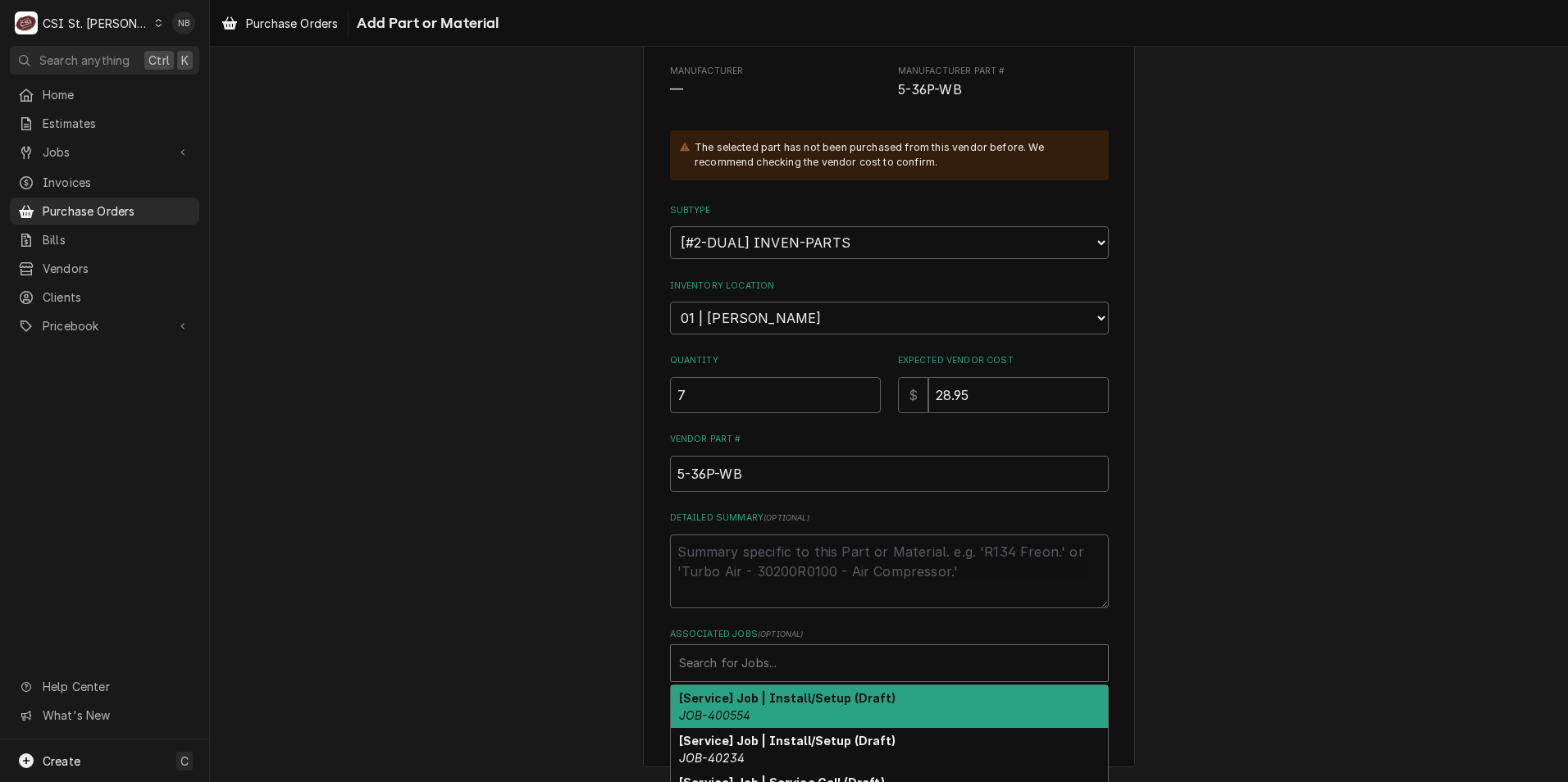
click at [796, 654] on div "Associated Jobs" at bounding box center [890, 663] width 421 height 30
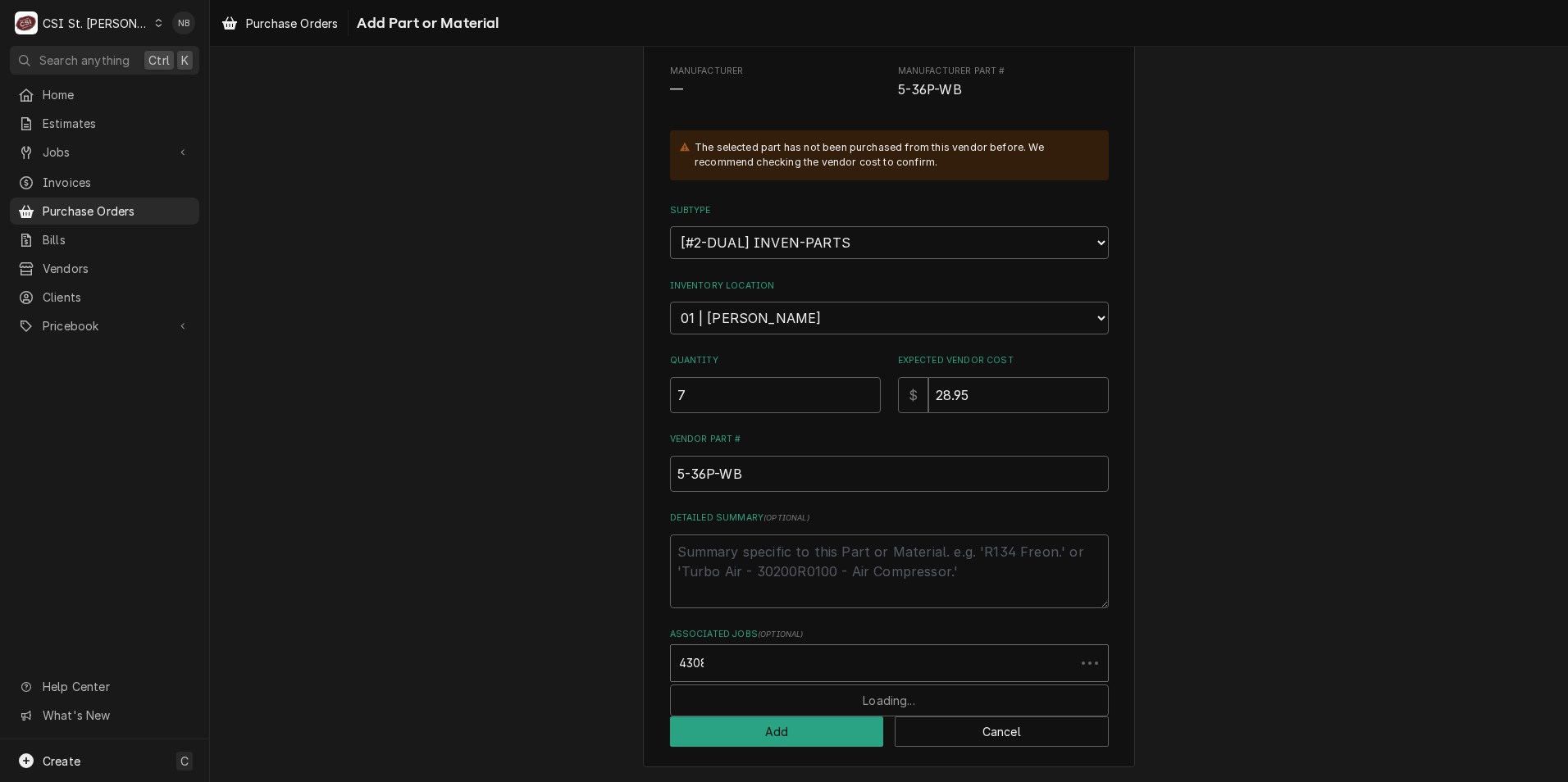
type input "43080"
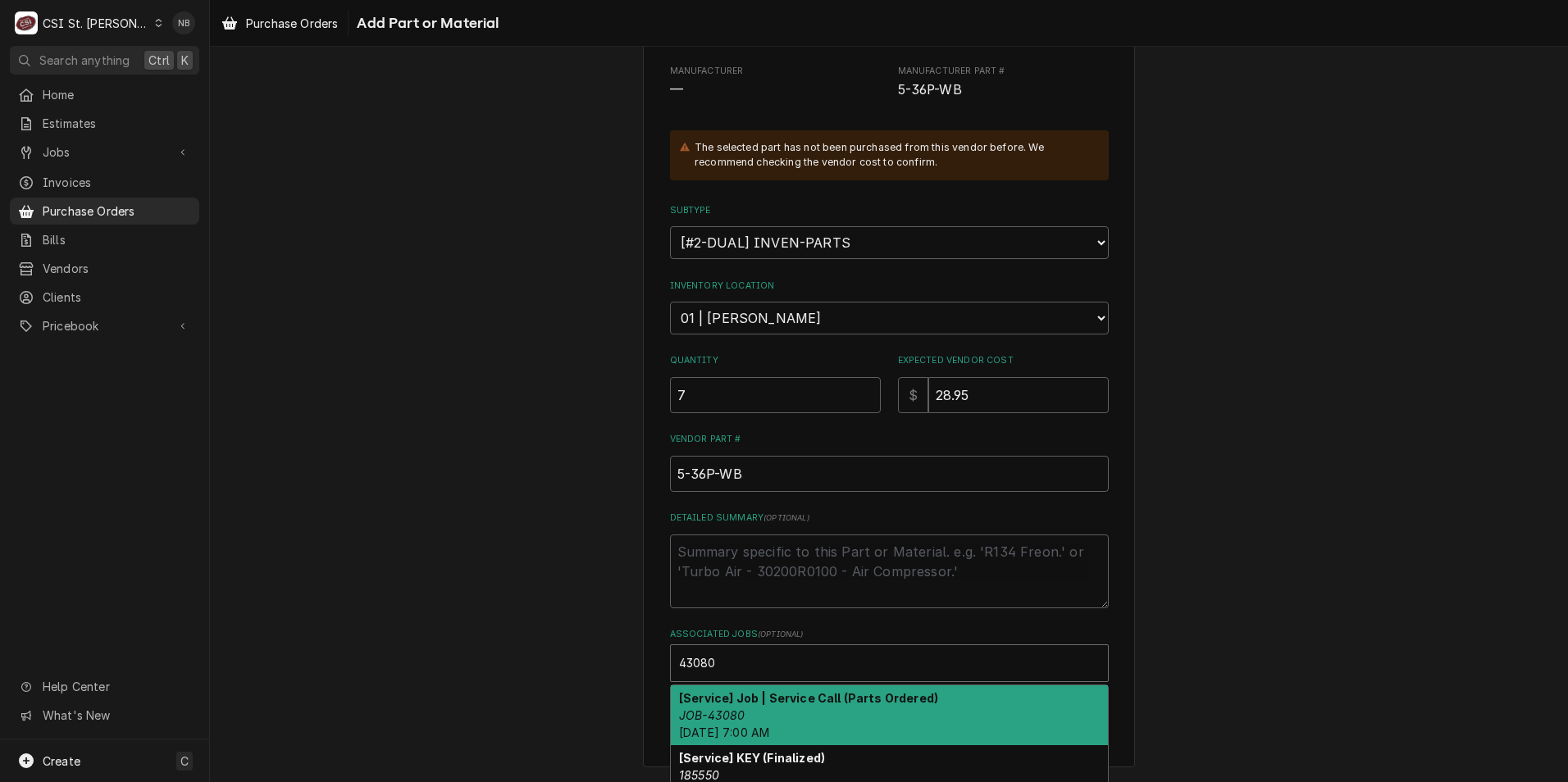
click at [777, 723] on div "[Service] Job | Service Call (Parts Ordered) JOB-43080 Mon, Oct 6th, 2025 - 7:0…" at bounding box center [890, 715] width 437 height 60
type textarea "x"
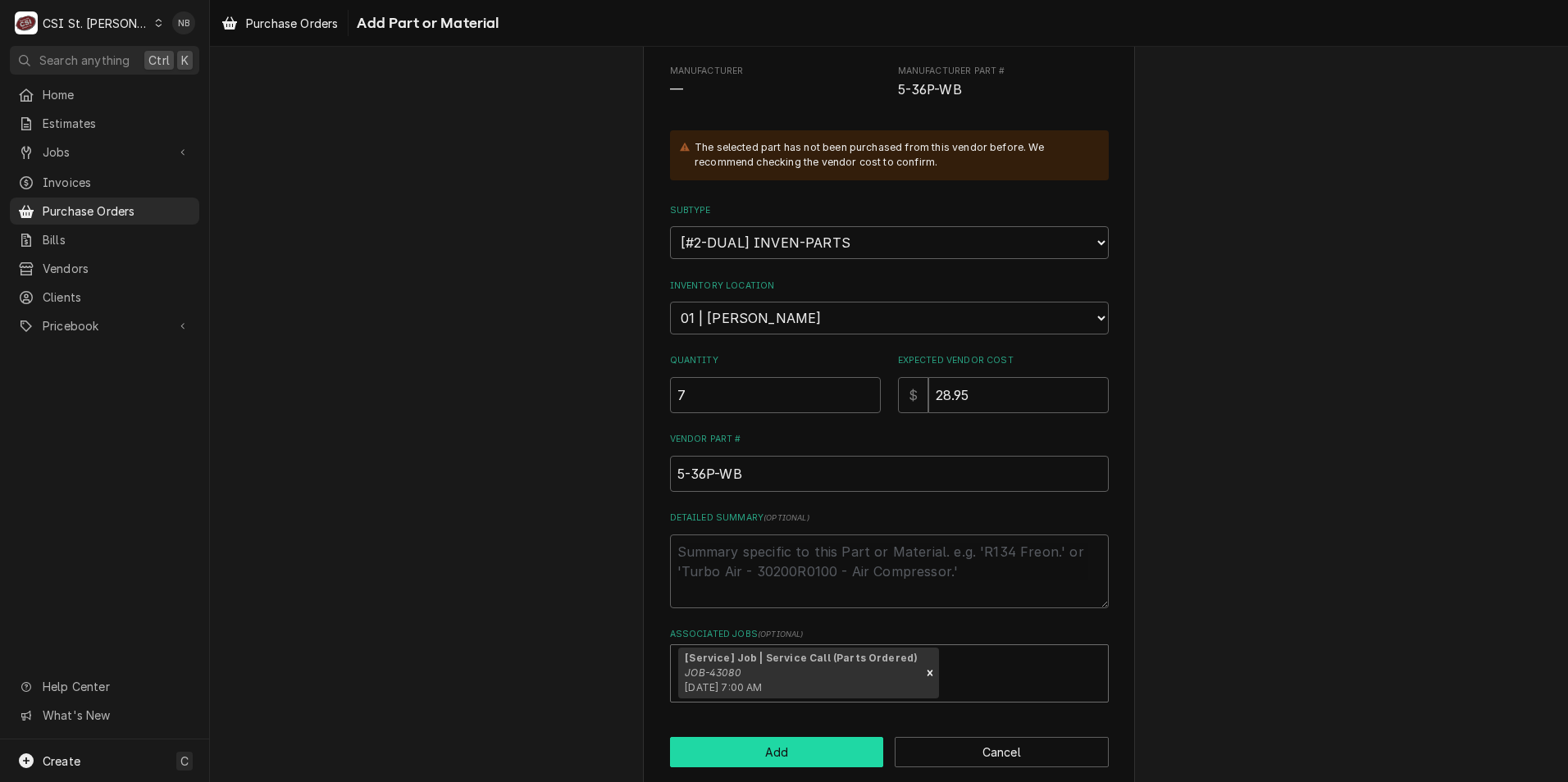
click at [773, 755] on button "Add" at bounding box center [777, 752] width 214 height 31
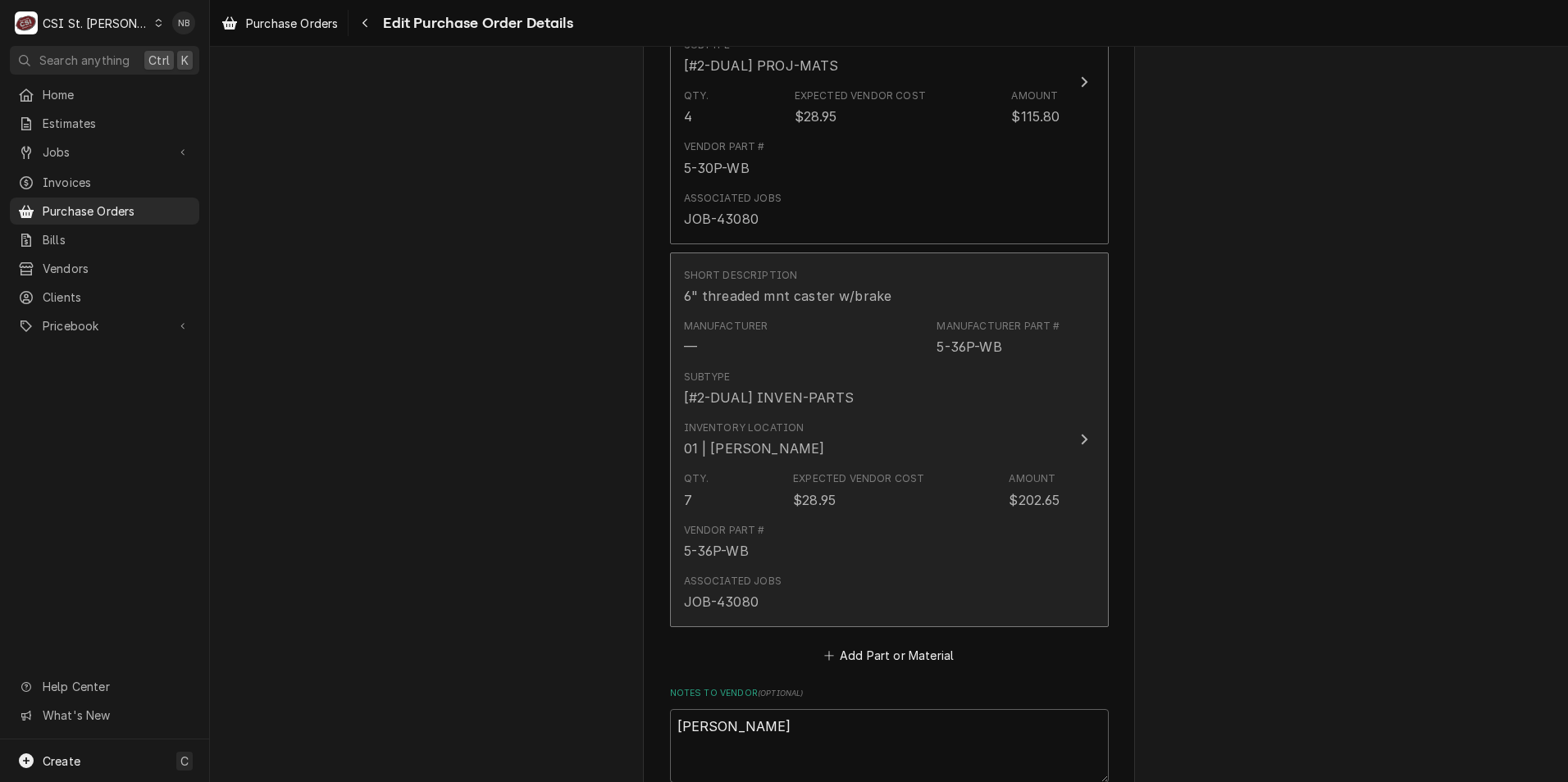
scroll to position [882, 0]
click at [791, 364] on div "Subtype [#2-DUAL] INVEN-PARTS" at bounding box center [872, 387] width 376 height 51
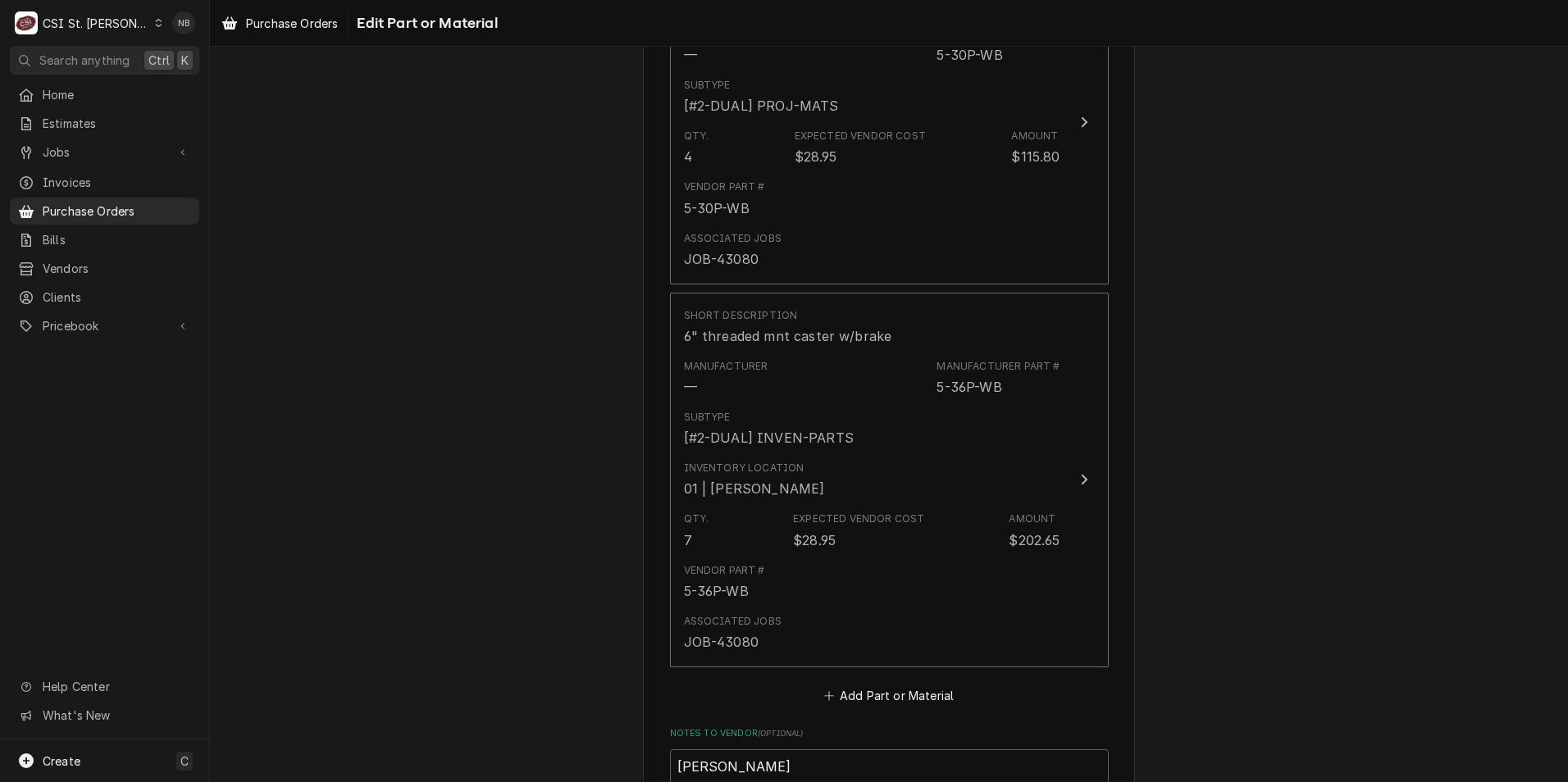
scroll to position [1046, 0]
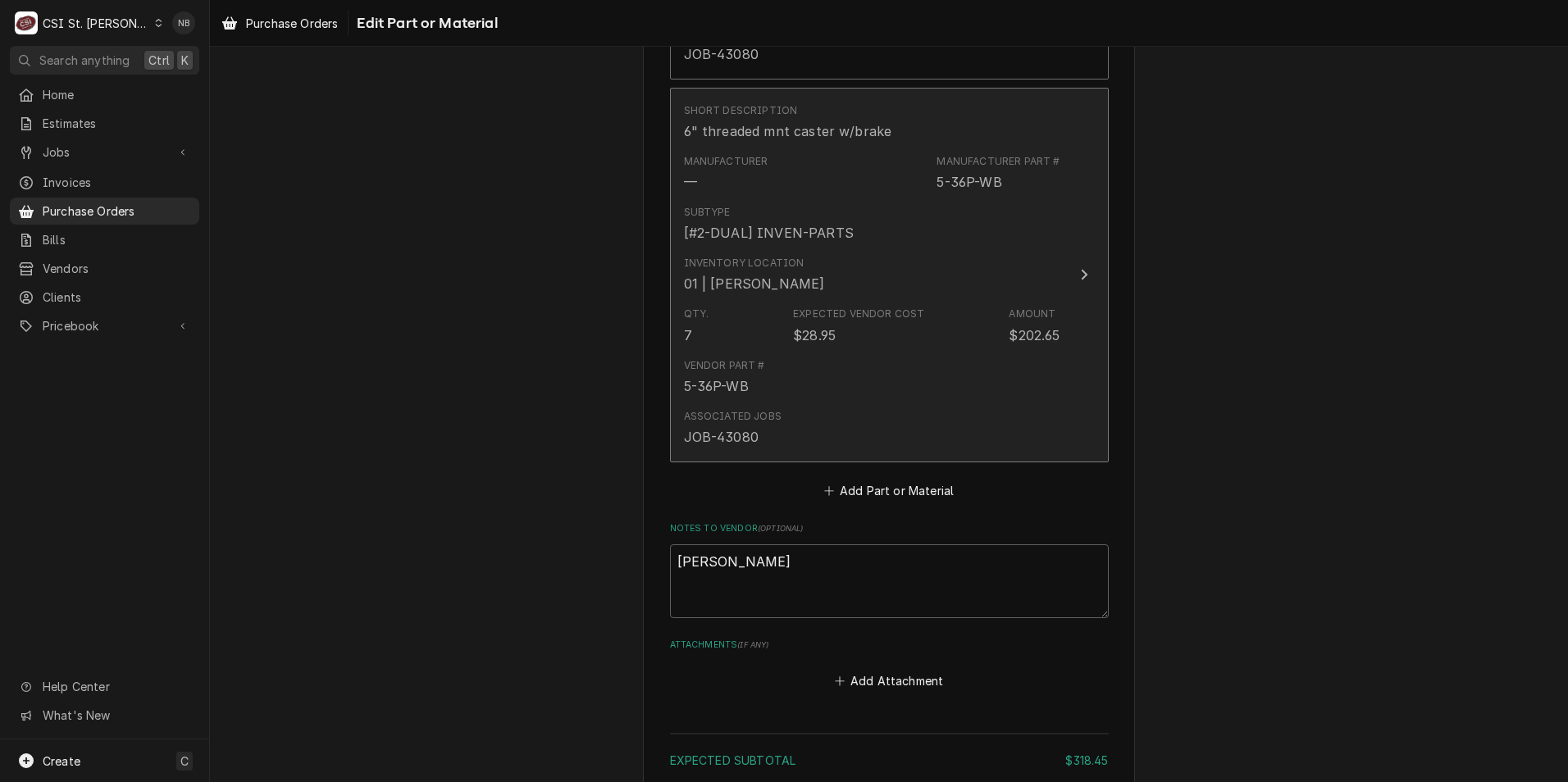
click at [790, 366] on div "Vendor Part # 5-36P-WB" at bounding box center [872, 377] width 376 height 51
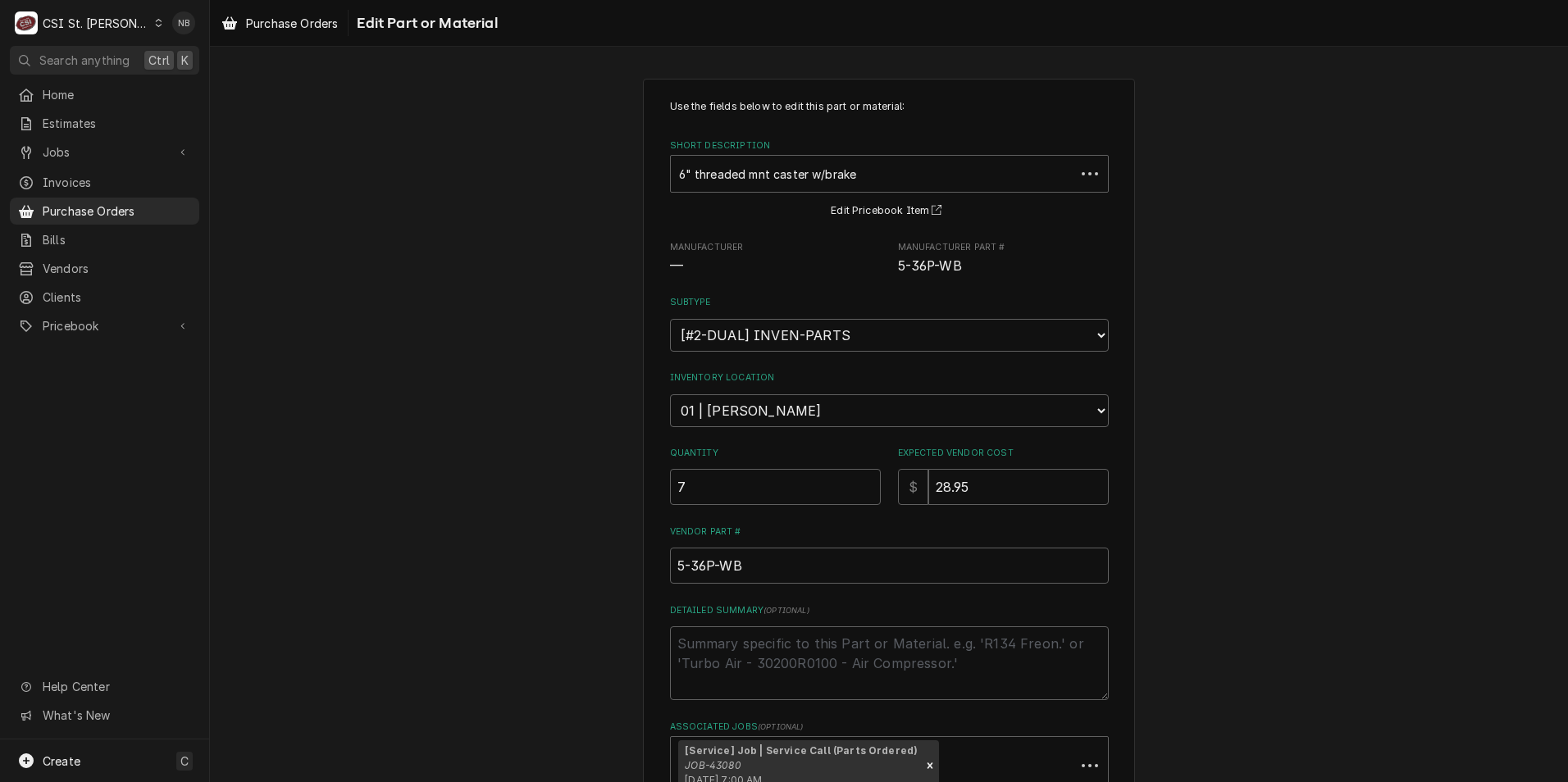
drag, startPoint x: 941, startPoint y: 382, endPoint x: 938, endPoint y: 435, distance: 53.1
click at [941, 386] on div "Inventory Location Choose a location... 00 | STL WAREHOUSE 01 | CHUCK WAMBOLDT …" at bounding box center [889, 398] width 438 height 55
click at [944, 493] on input "28.95" at bounding box center [1018, 486] width 181 height 36
type textarea "x"
type input "2.95"
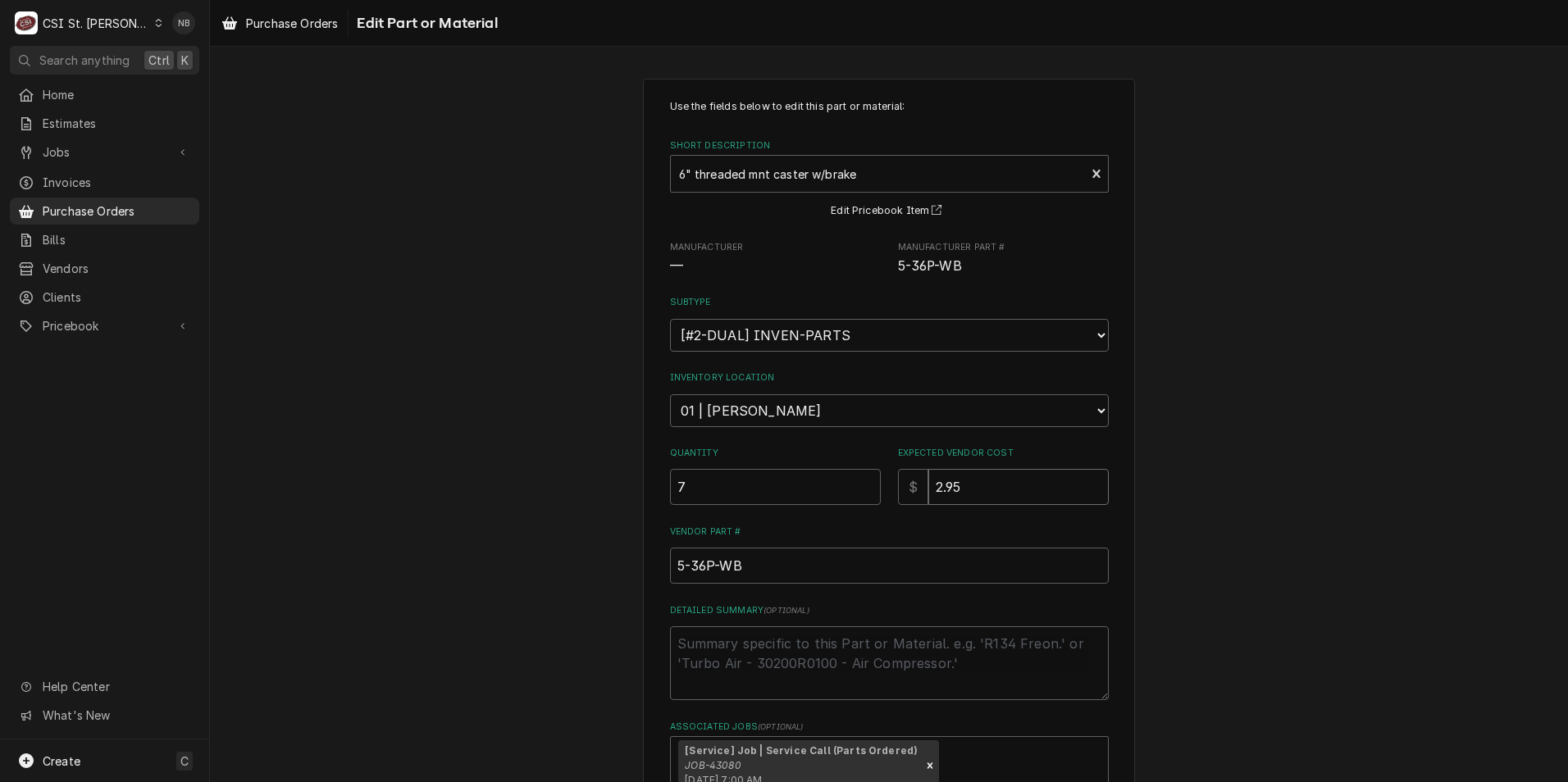
type textarea "x"
type input "21.95"
type textarea "x"
type input "21.9"
type textarea "x"
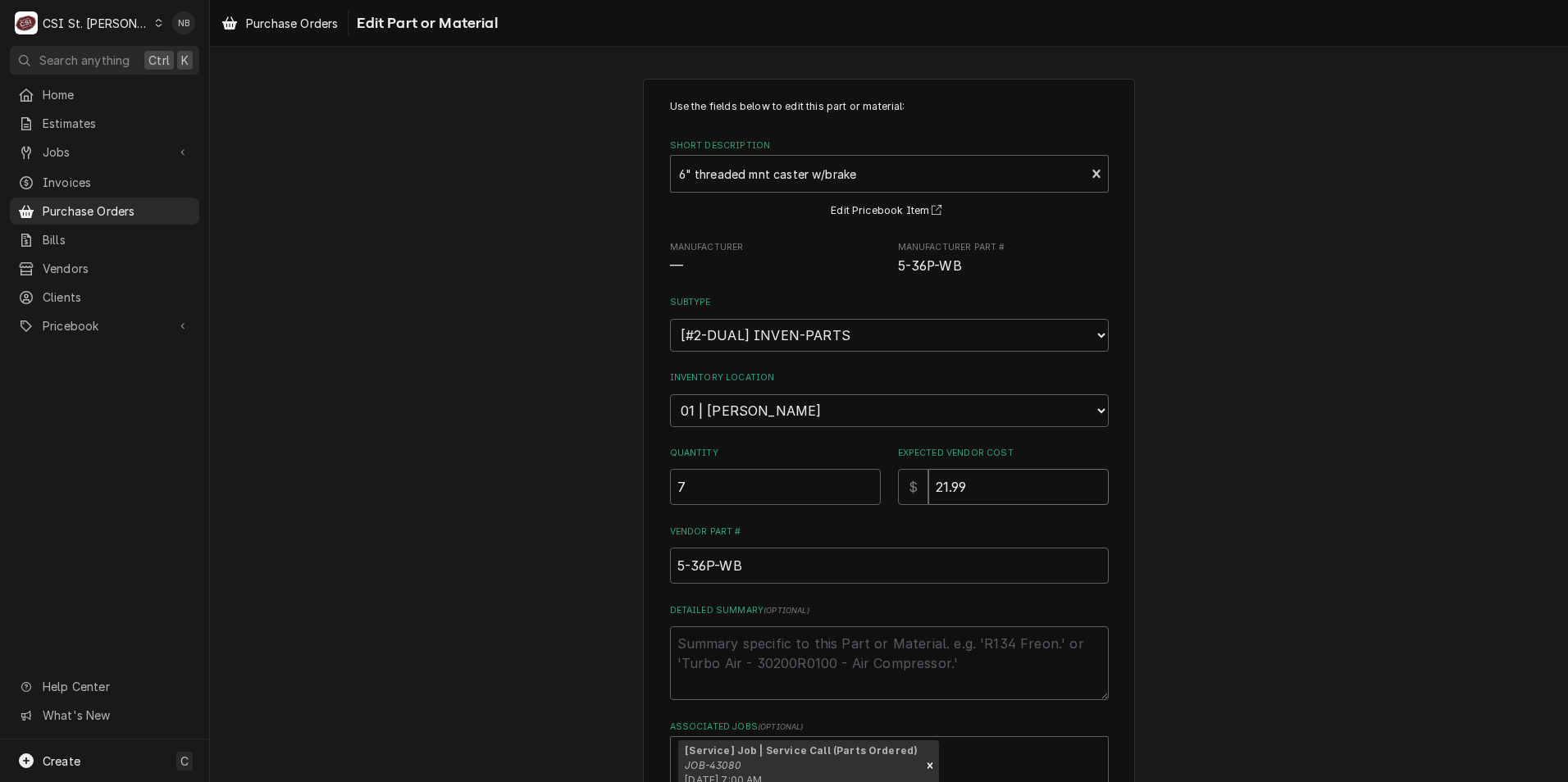
type input "21.99"
click at [1285, 530] on div "Use the fields below to edit this part or material: Short Description 6" thread…" at bounding box center [890, 500] width 1359 height 873
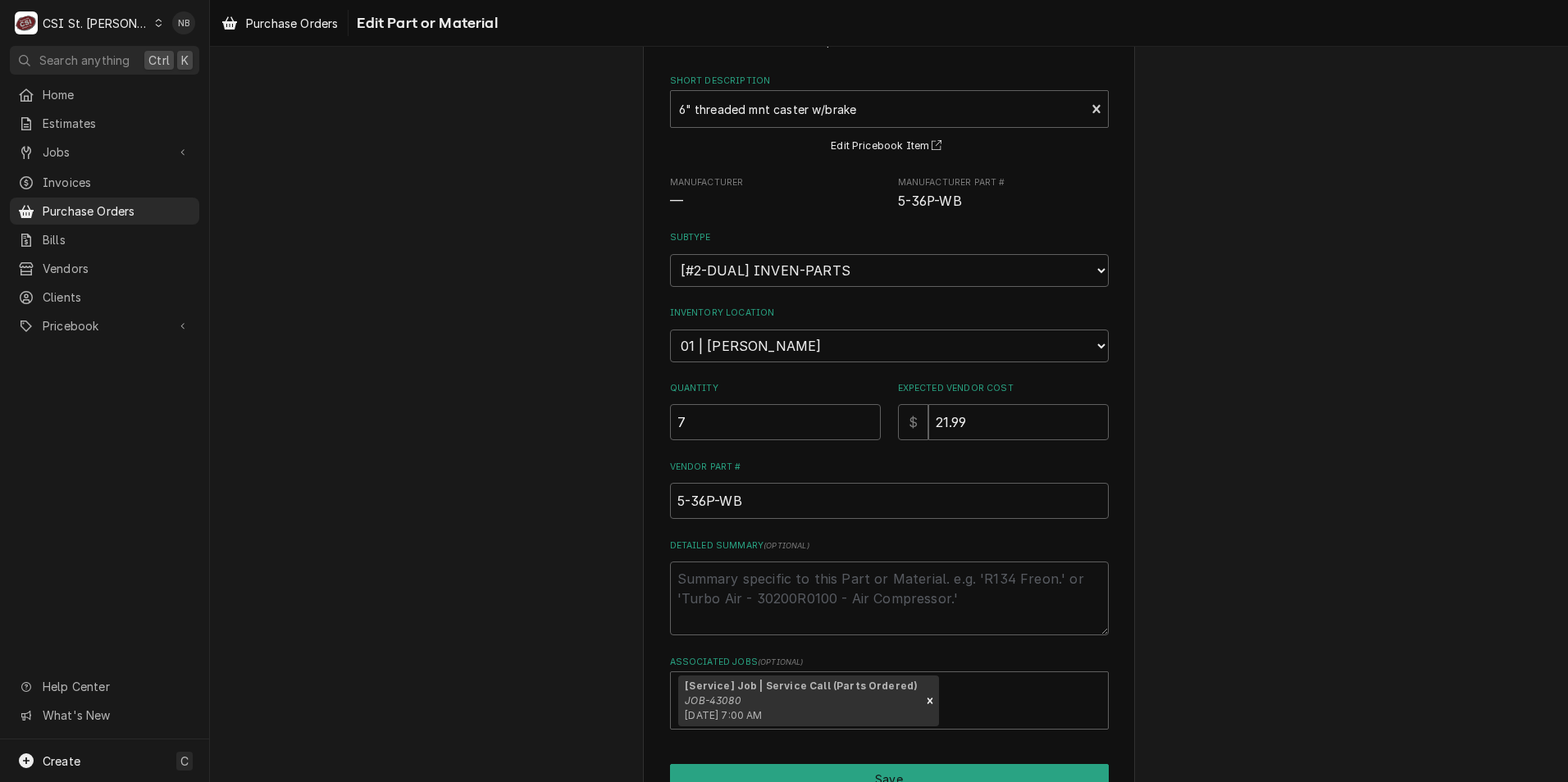
scroll to position [154, 0]
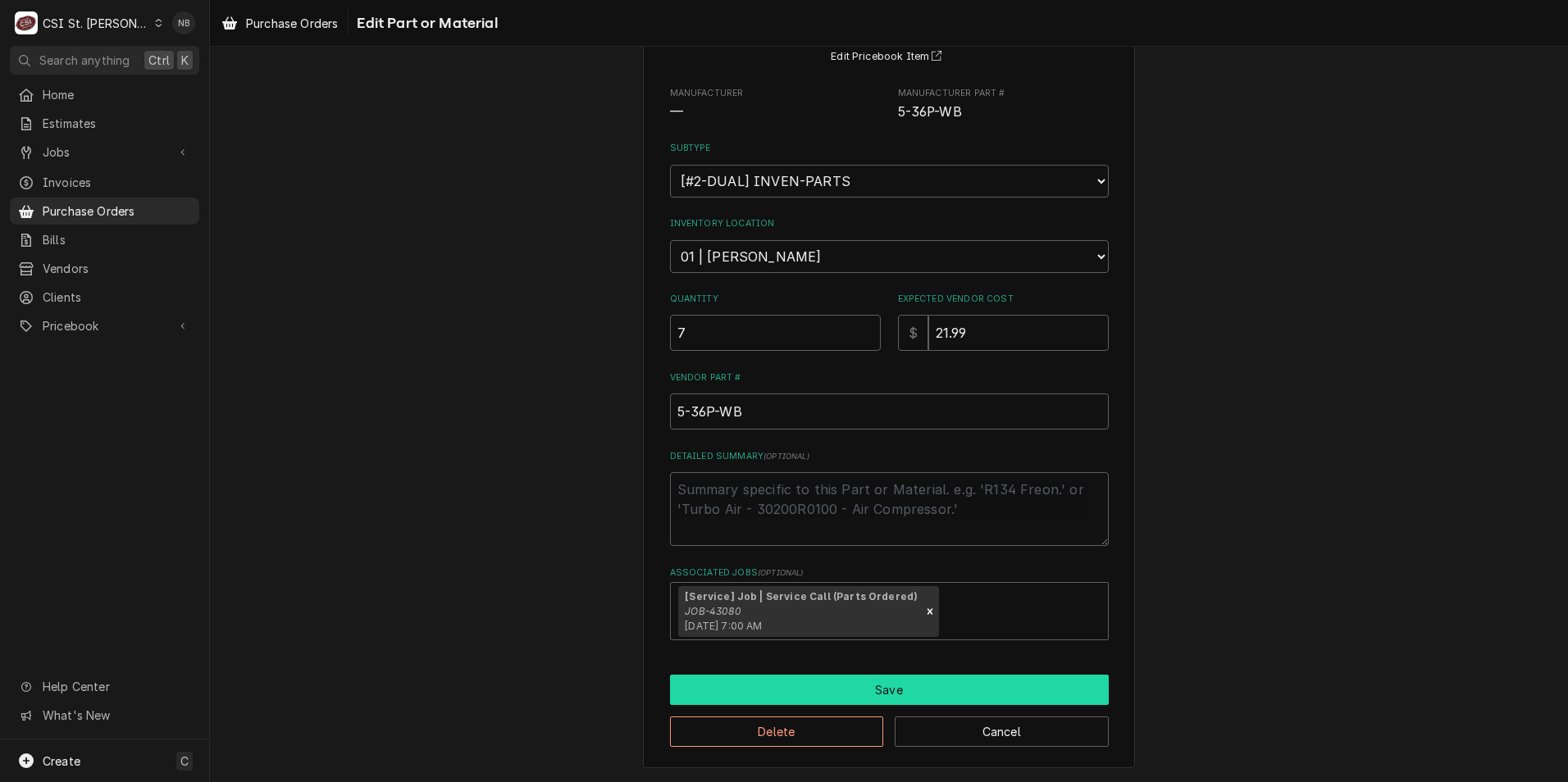
click at [907, 682] on button "Save" at bounding box center [889, 689] width 438 height 31
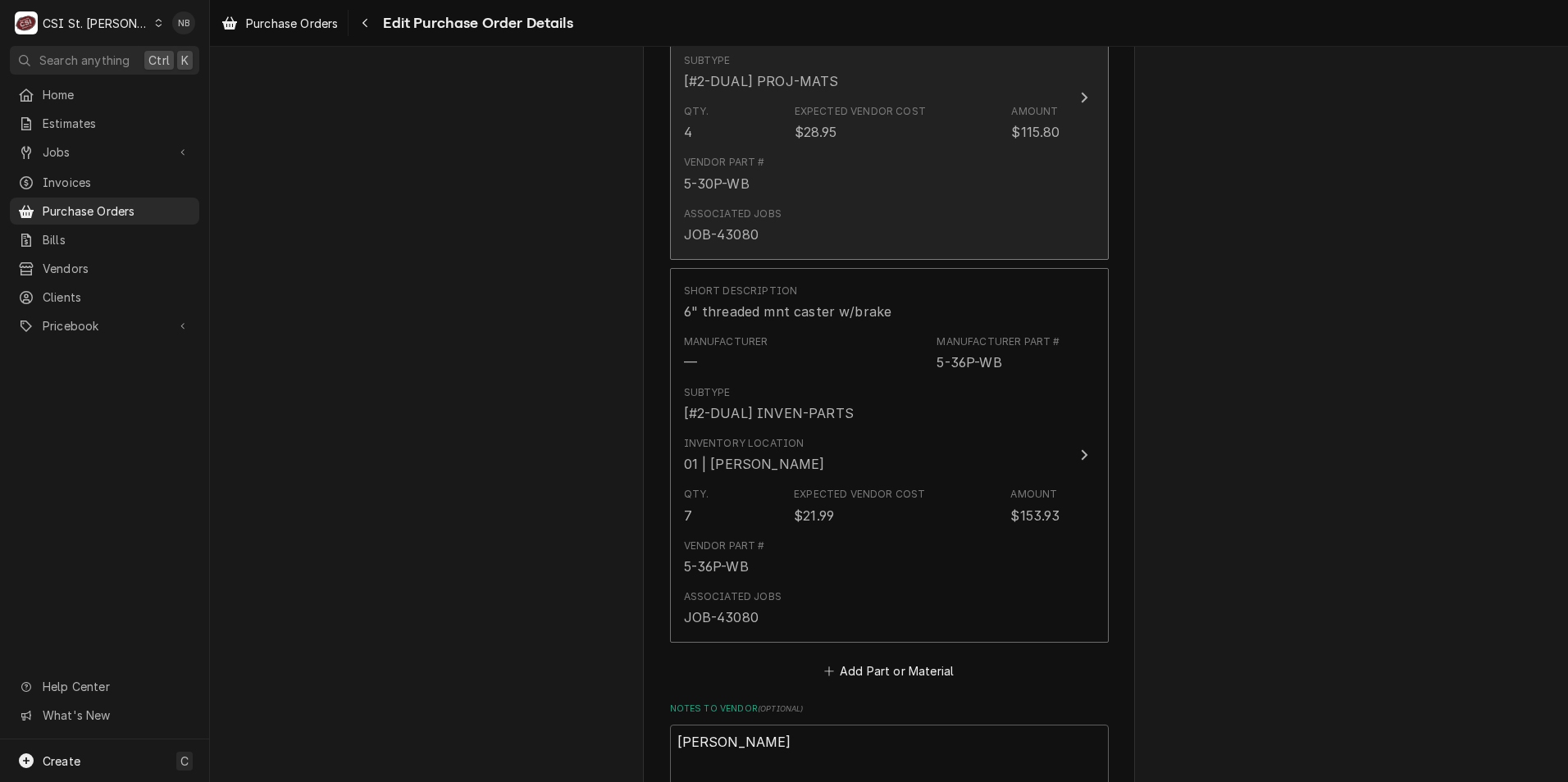
scroll to position [780, 0]
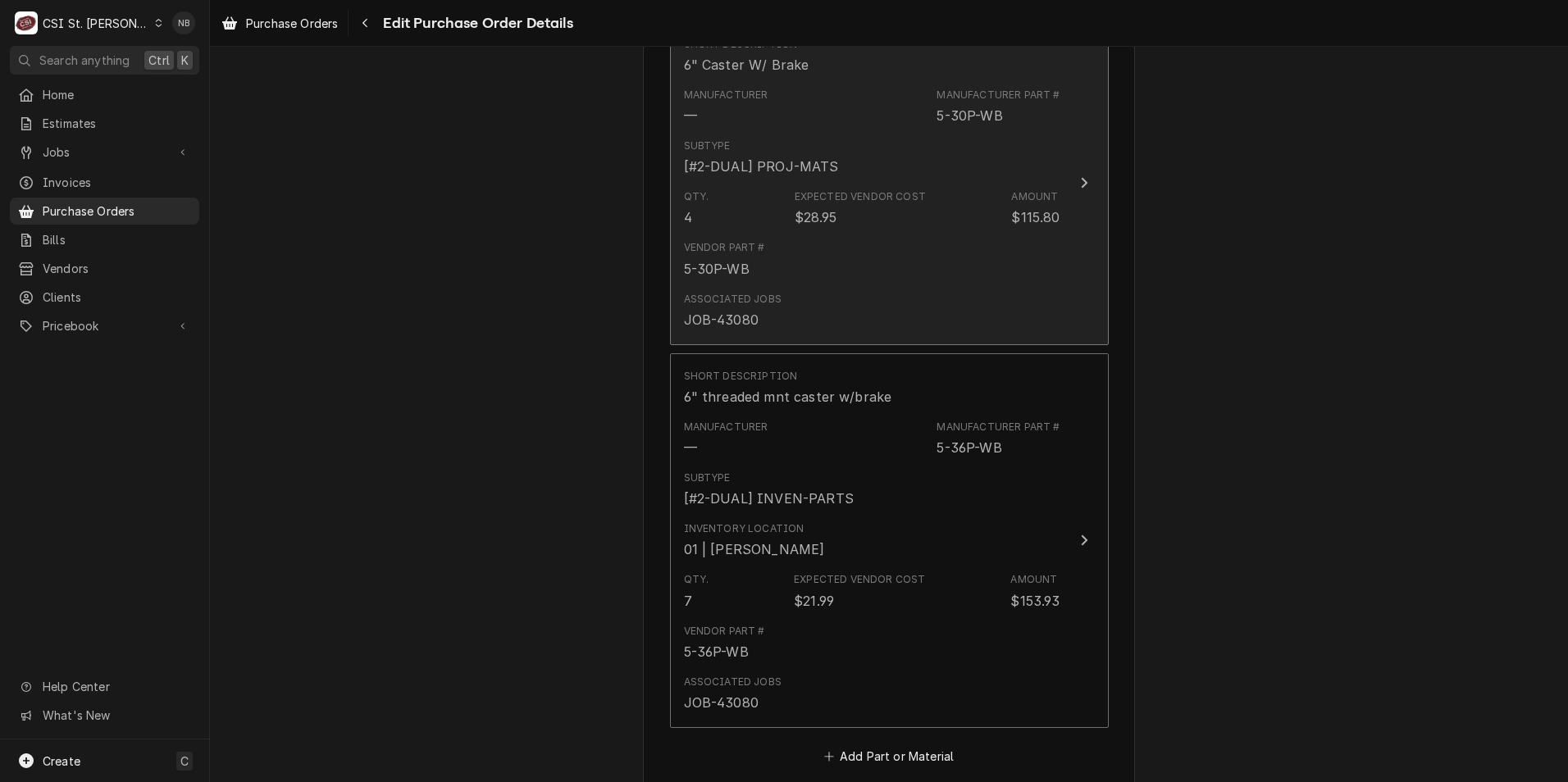
click at [893, 267] on div "Vendor Part # 5-30P-WB" at bounding box center [872, 259] width 376 height 51
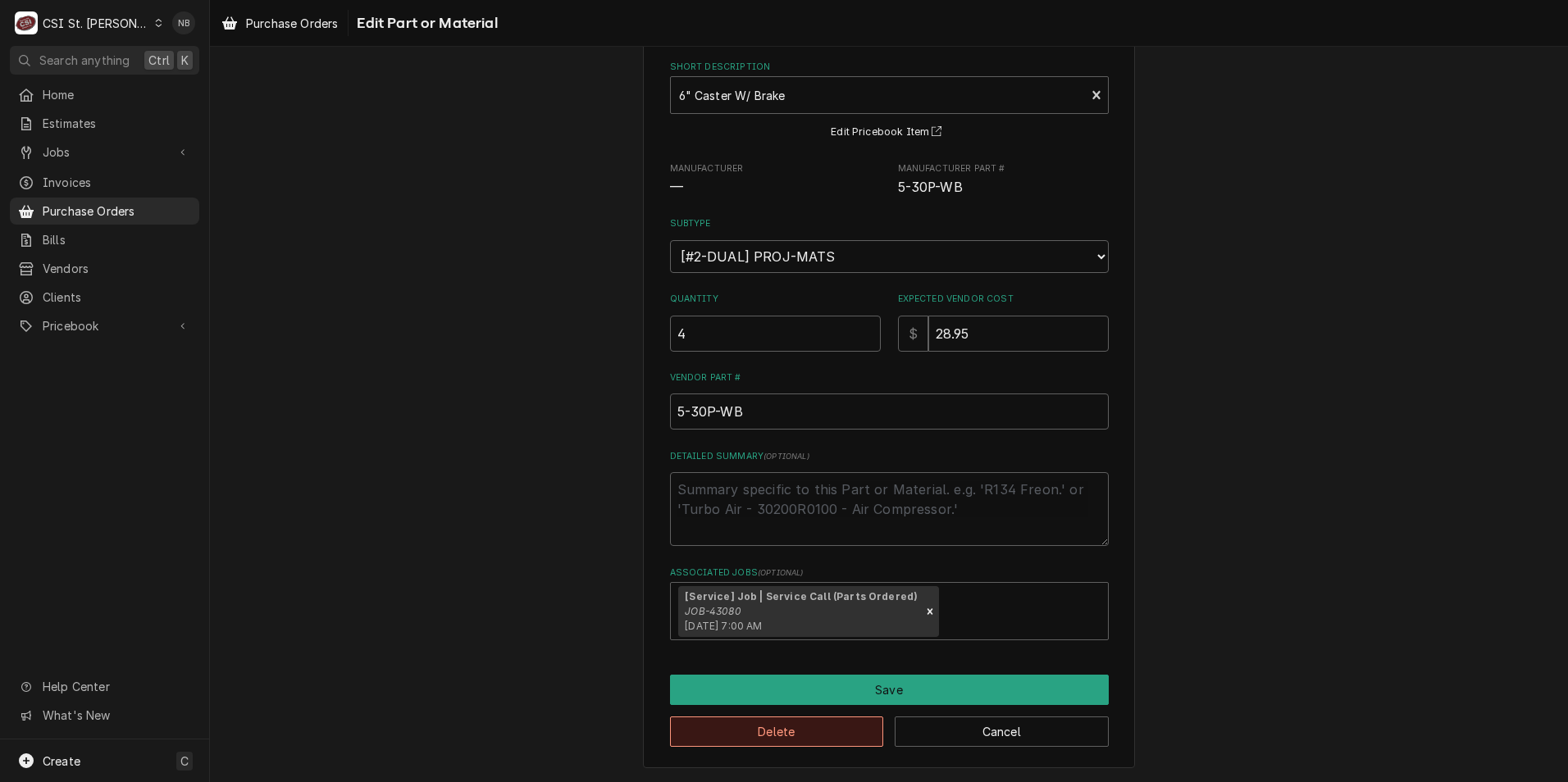
click at [805, 729] on button "Delete" at bounding box center [777, 731] width 214 height 31
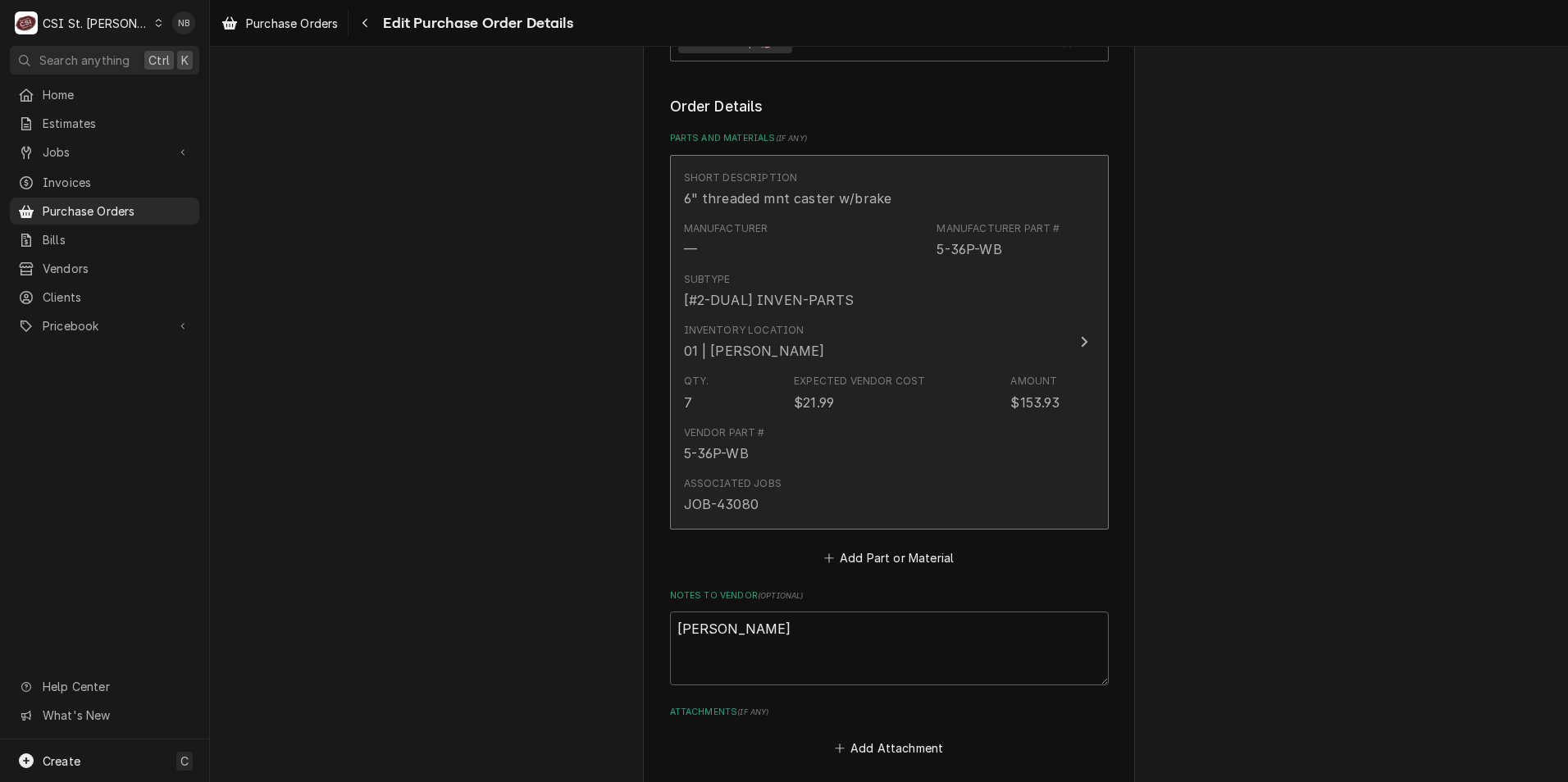
scroll to position [515, 0]
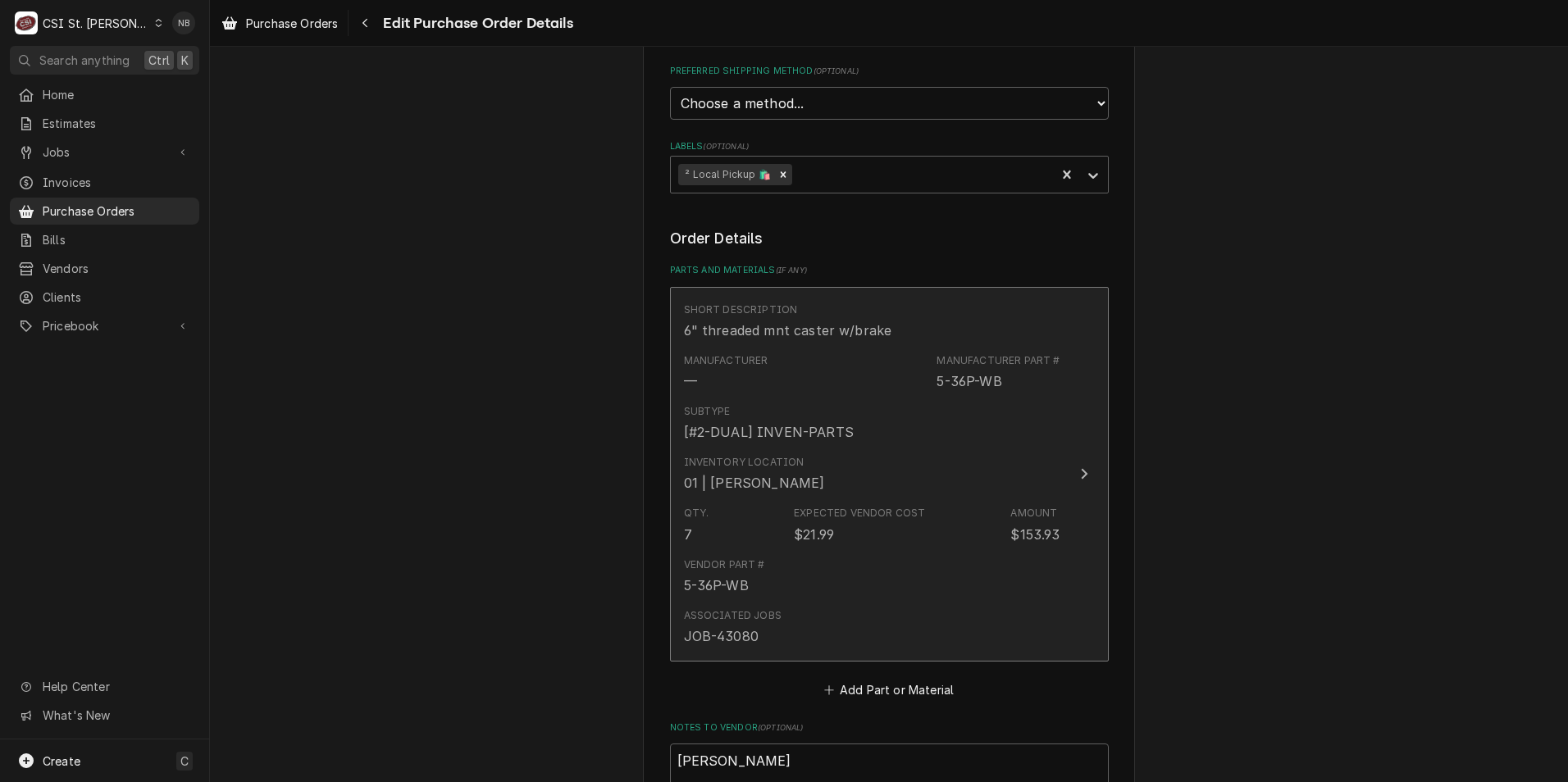
click at [919, 384] on div "Manufacturer — Manufacturer Part # 5-36P-WB" at bounding box center [872, 372] width 376 height 51
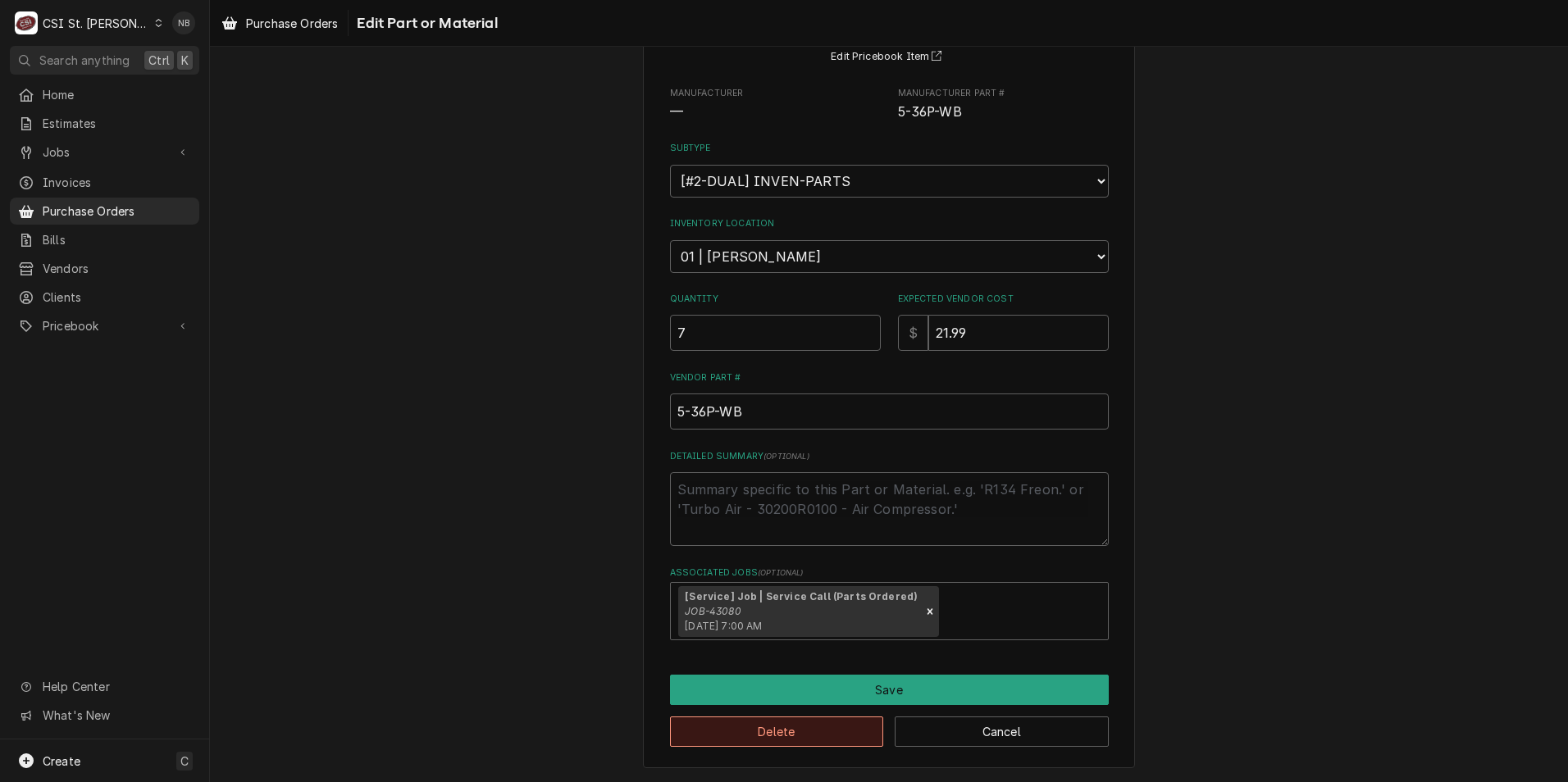
click at [790, 743] on button "Delete" at bounding box center [777, 731] width 214 height 31
type textarea "x"
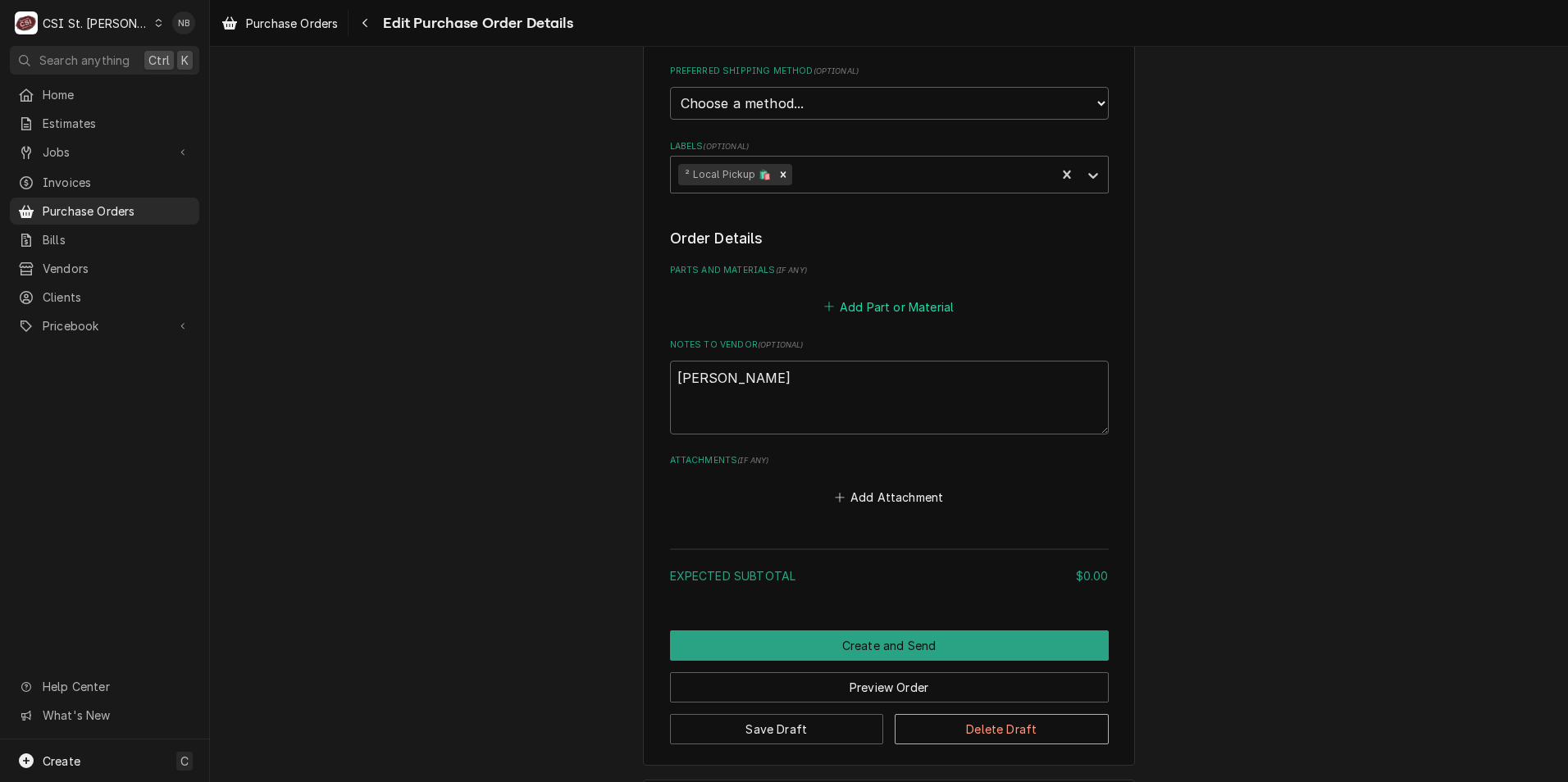
click at [892, 309] on button "Add Part or Material" at bounding box center [889, 307] width 135 height 23
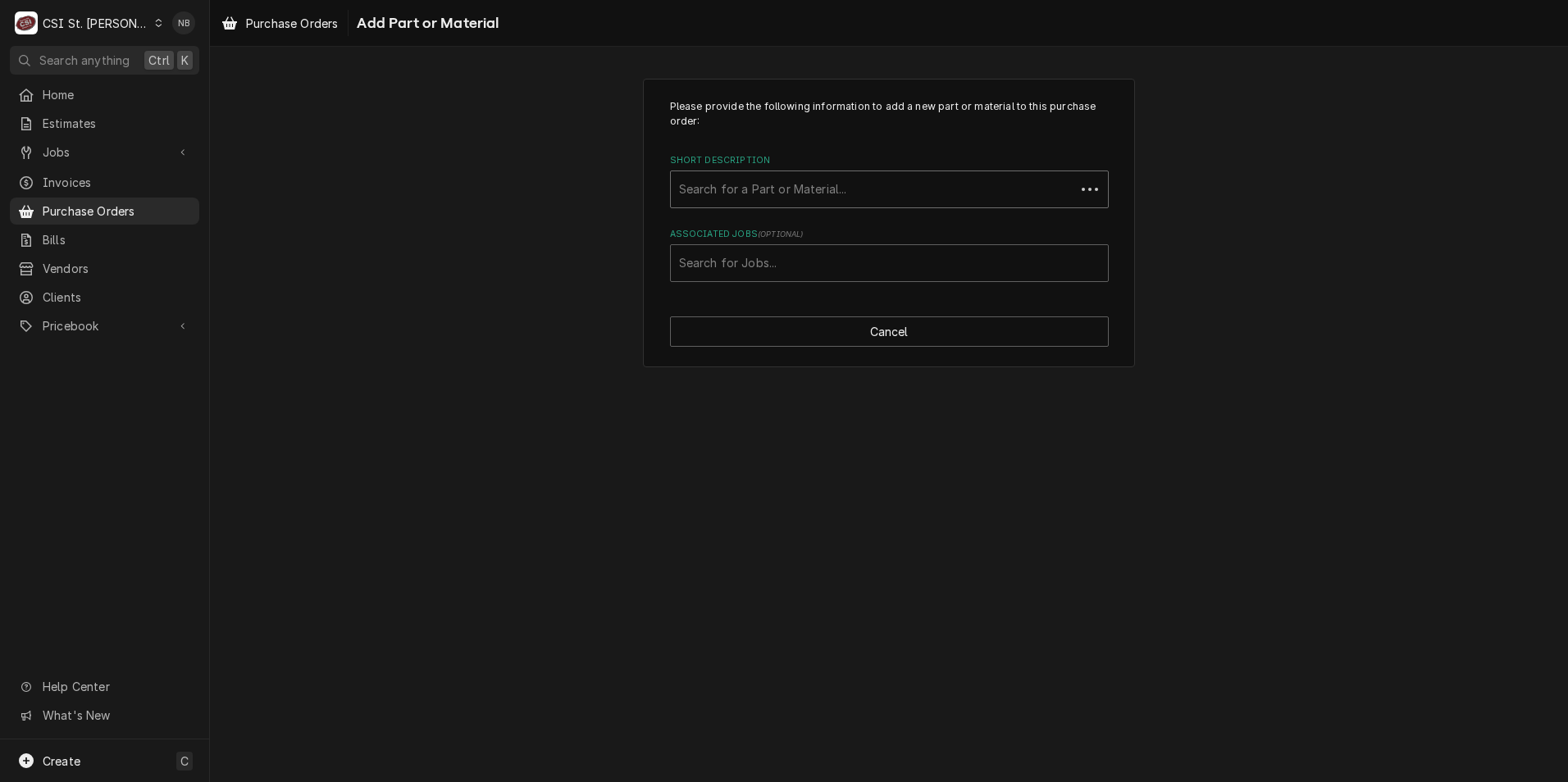
click at [854, 202] on div "Short Description" at bounding box center [873, 189] width 388 height 30
type input "5-36P"
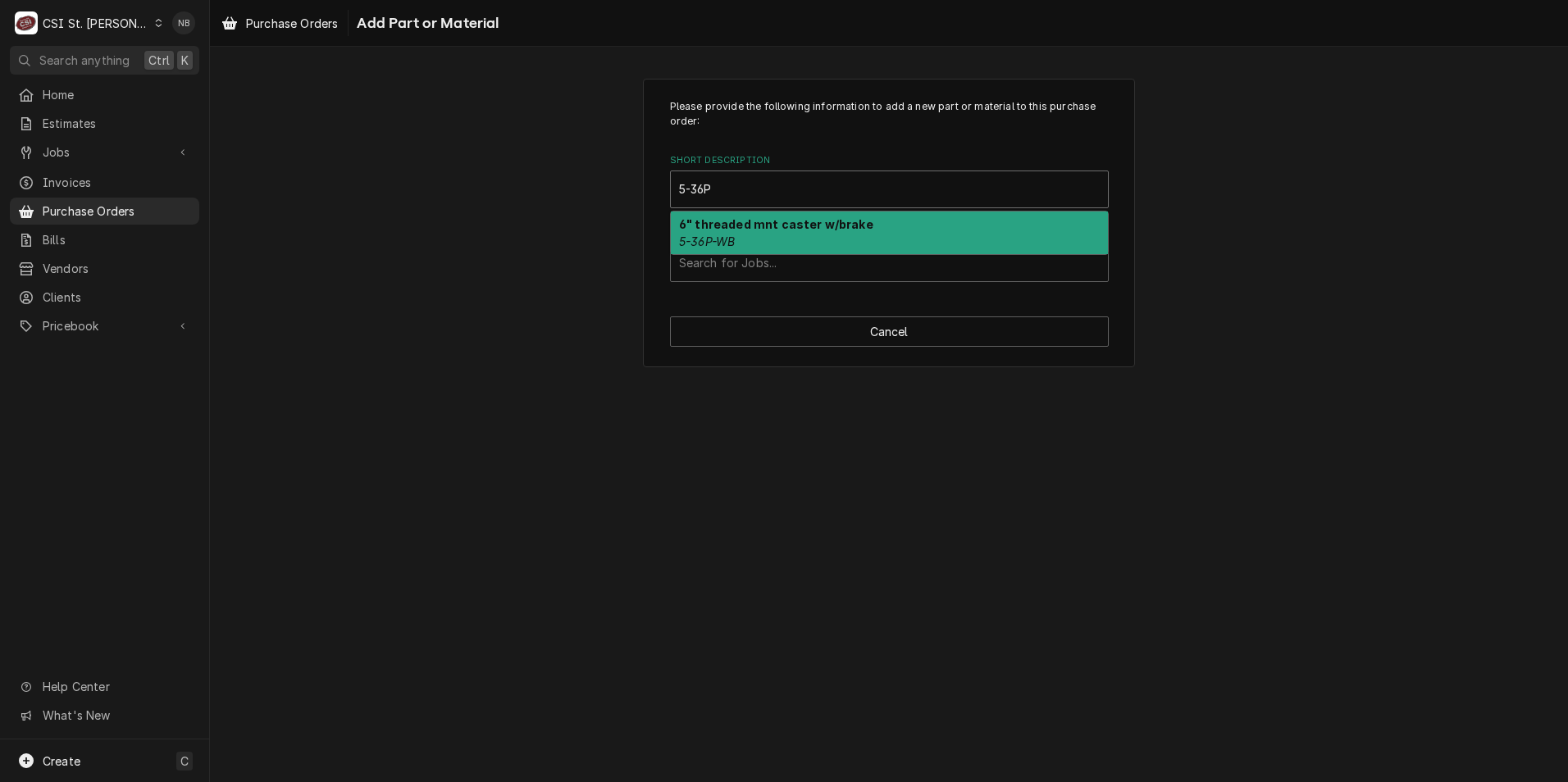
click at [844, 232] on strong "6" threaded mnt caster w/brake" at bounding box center [777, 224] width 195 height 14
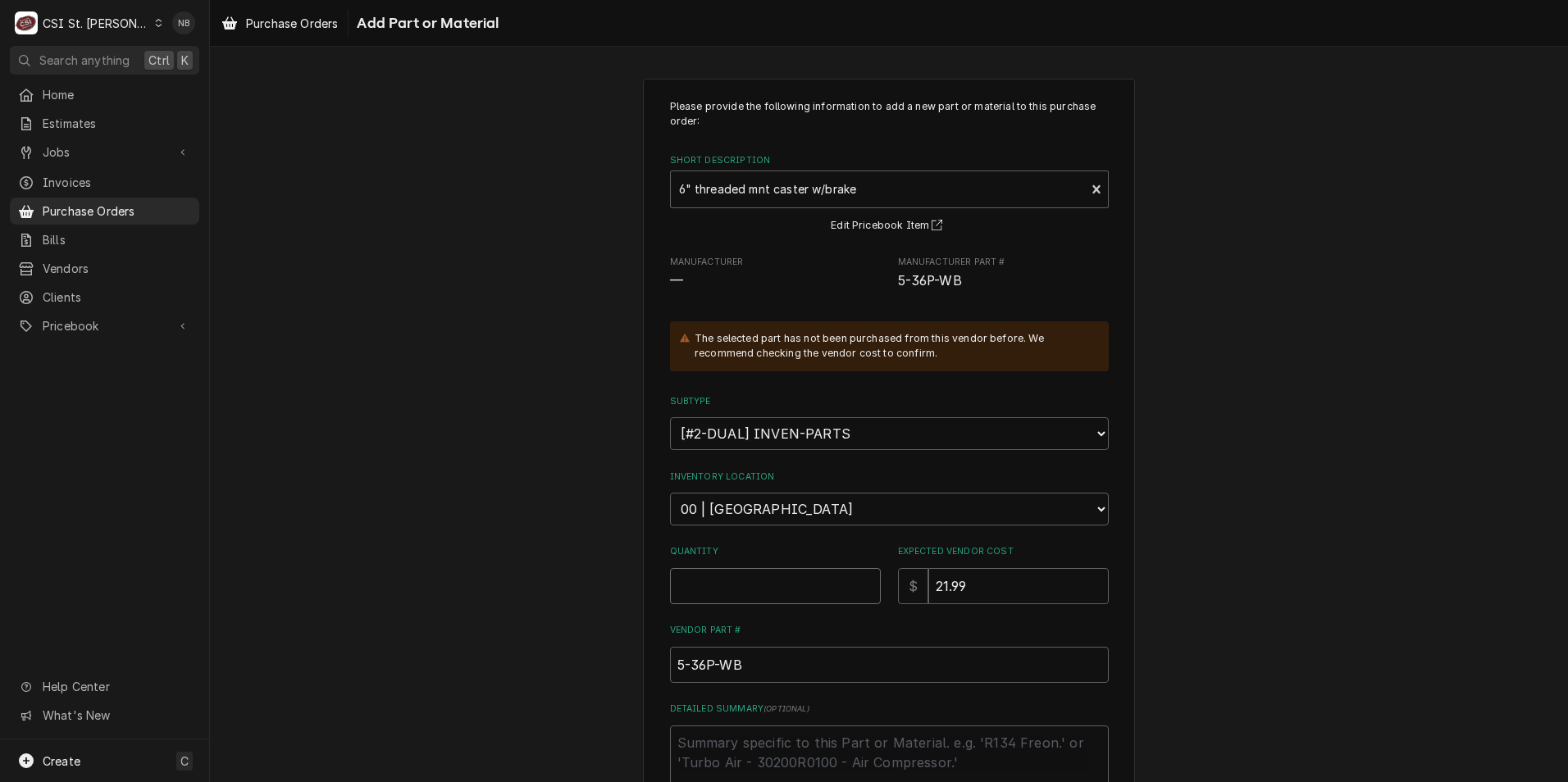
click at [746, 585] on input "Quantity" at bounding box center [775, 586] width 210 height 36
type textarea "x"
type input "4"
click at [798, 517] on select "Choose a location... 00 | STL WAREHOUSE 01 | CHUCK WAMBOLDT V#93 01 | COURTNEY …" at bounding box center [889, 509] width 438 height 32
select select "1418"
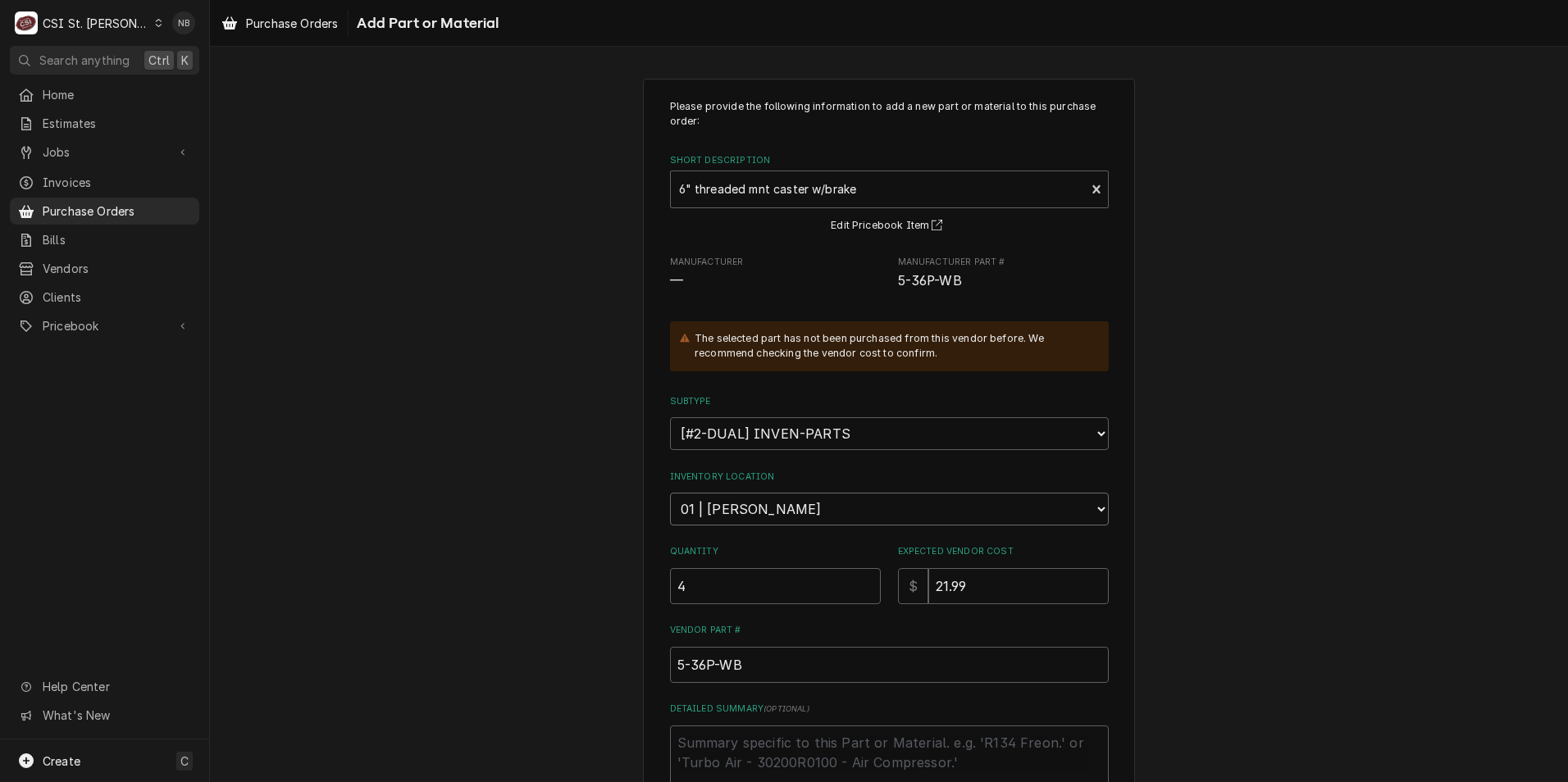
click at [670, 493] on select "Choose a location... 00 | STL WAREHOUSE 01 | CHUCK WAMBOLDT V#93 01 | COURTNEY …" at bounding box center [889, 509] width 438 height 32
type textarea "x"
click at [1335, 610] on div "Please provide the following information to add a new part or material to this …" at bounding box center [890, 518] width 1359 height 909
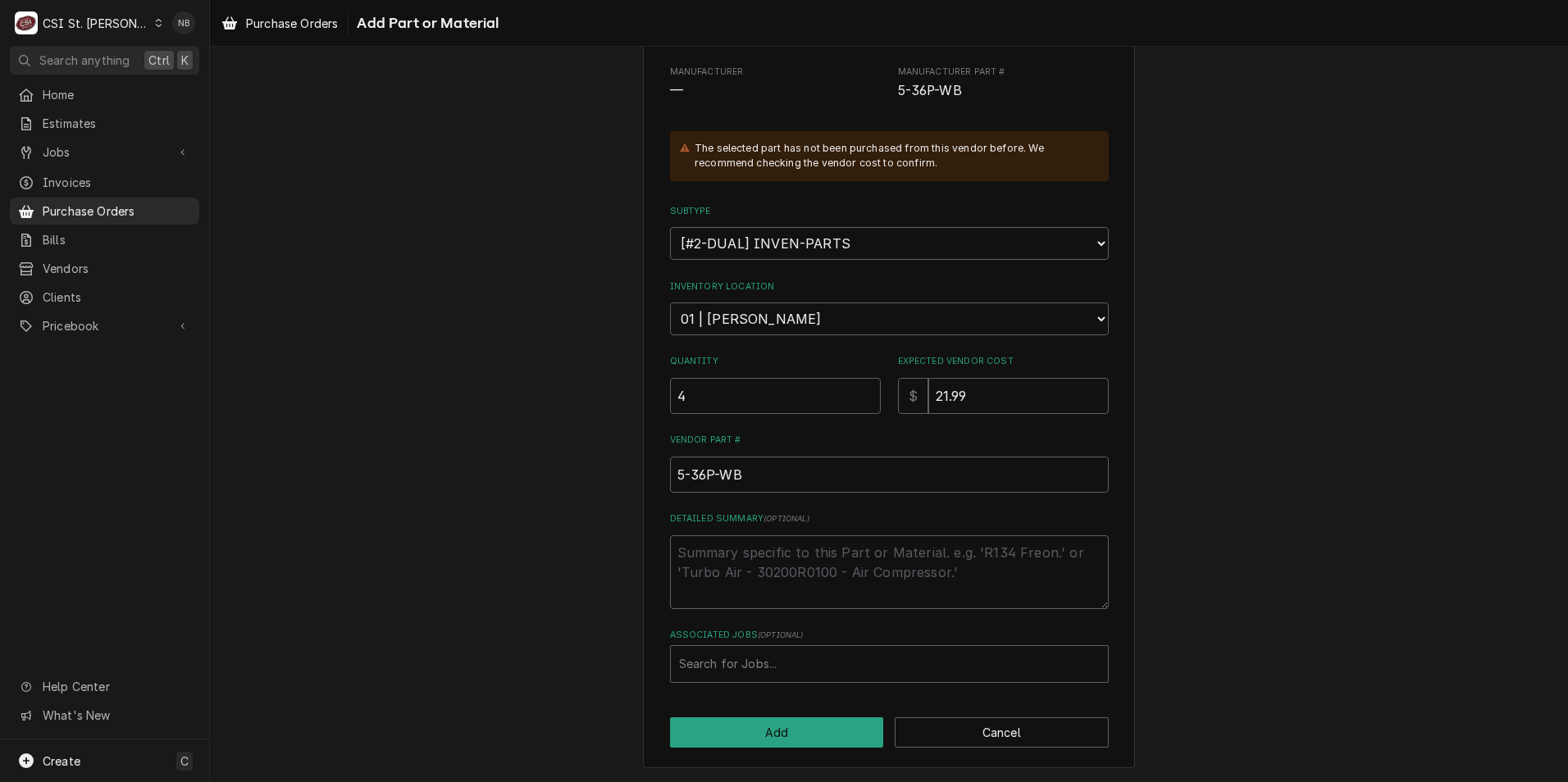
scroll to position [191, 0]
click at [876, 666] on div "Associated Jobs" at bounding box center [890, 663] width 421 height 30
type input "43080"
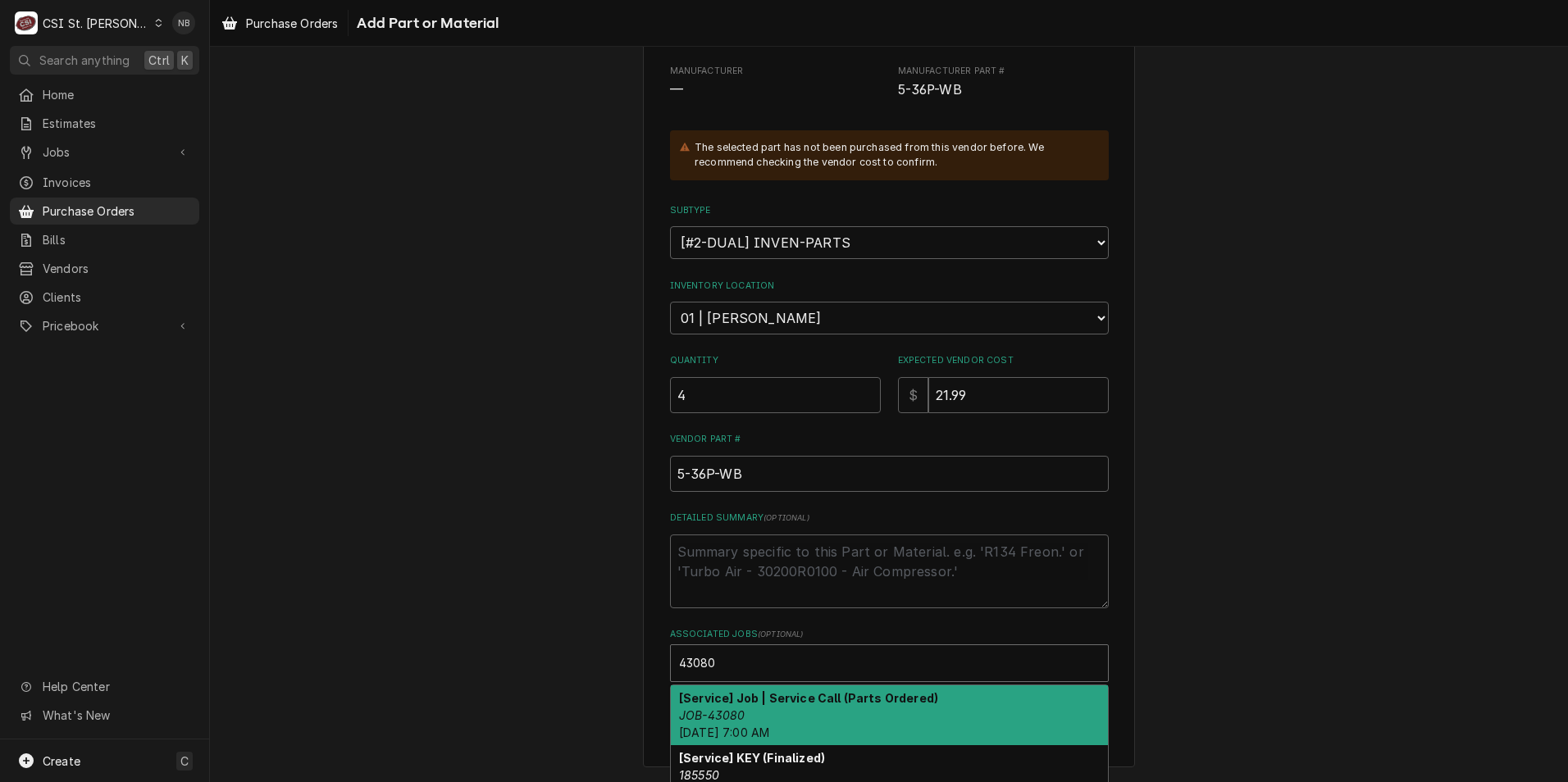
click at [839, 713] on div "[Service] Job | Service Call (Parts Ordered) JOB-43080 Mon, Oct 6th, 2025 - 7:0…" at bounding box center [890, 715] width 437 height 60
type textarea "x"
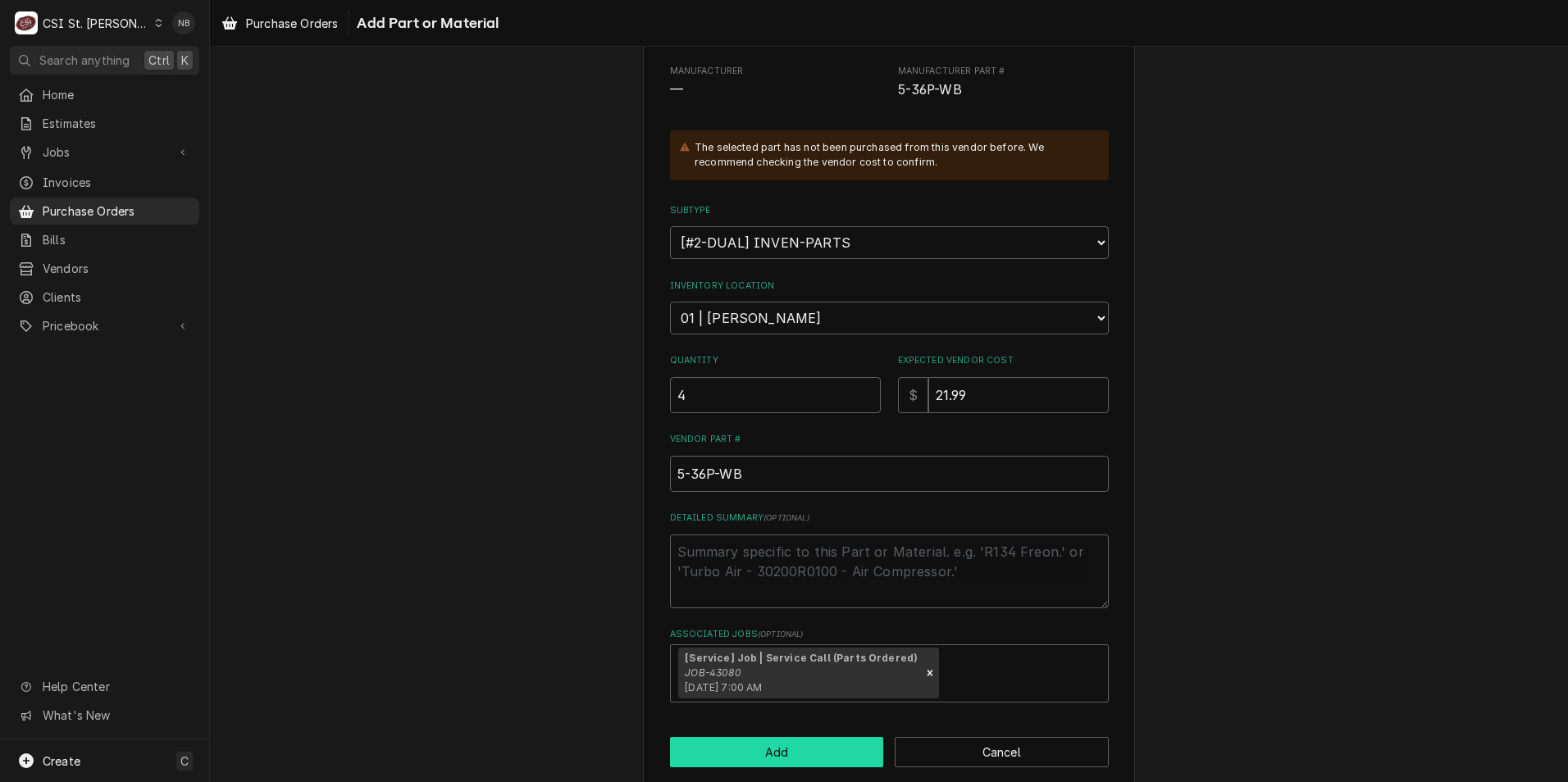
click at [777, 750] on button "Add" at bounding box center [777, 752] width 214 height 31
type textarea "x"
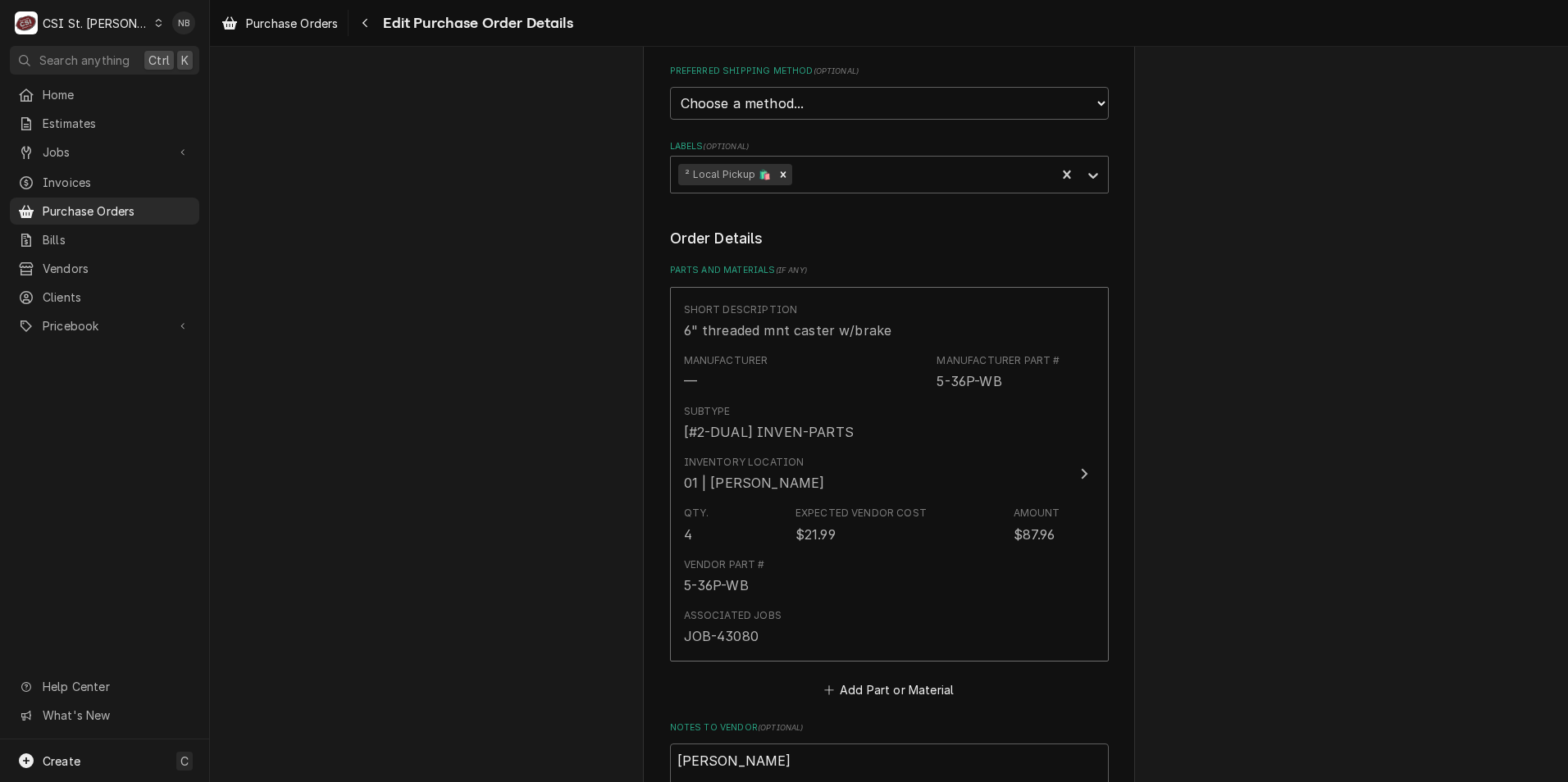
scroll to position [679, 0]
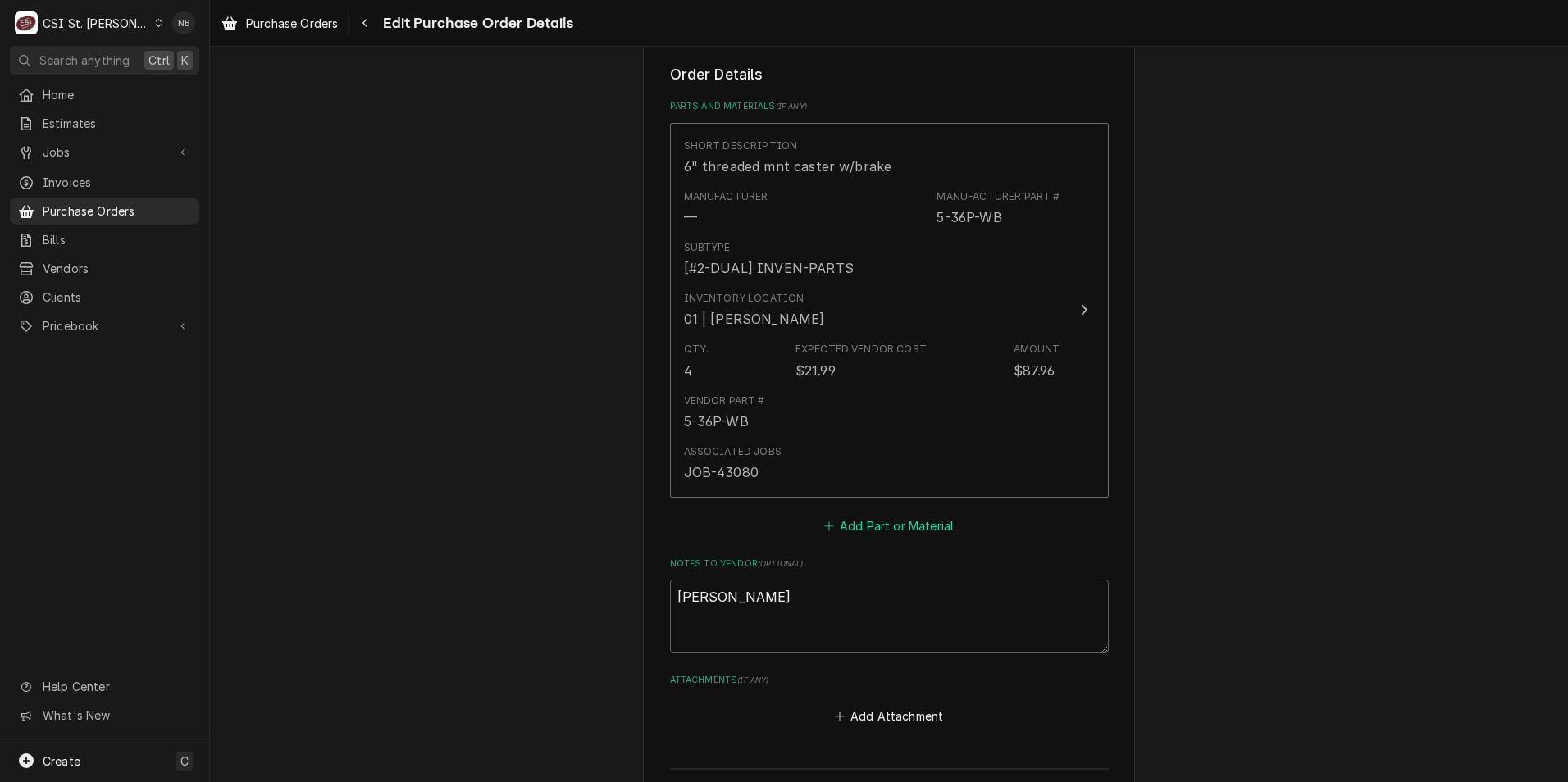
click at [866, 529] on button "Add Part or Material" at bounding box center [889, 525] width 135 height 23
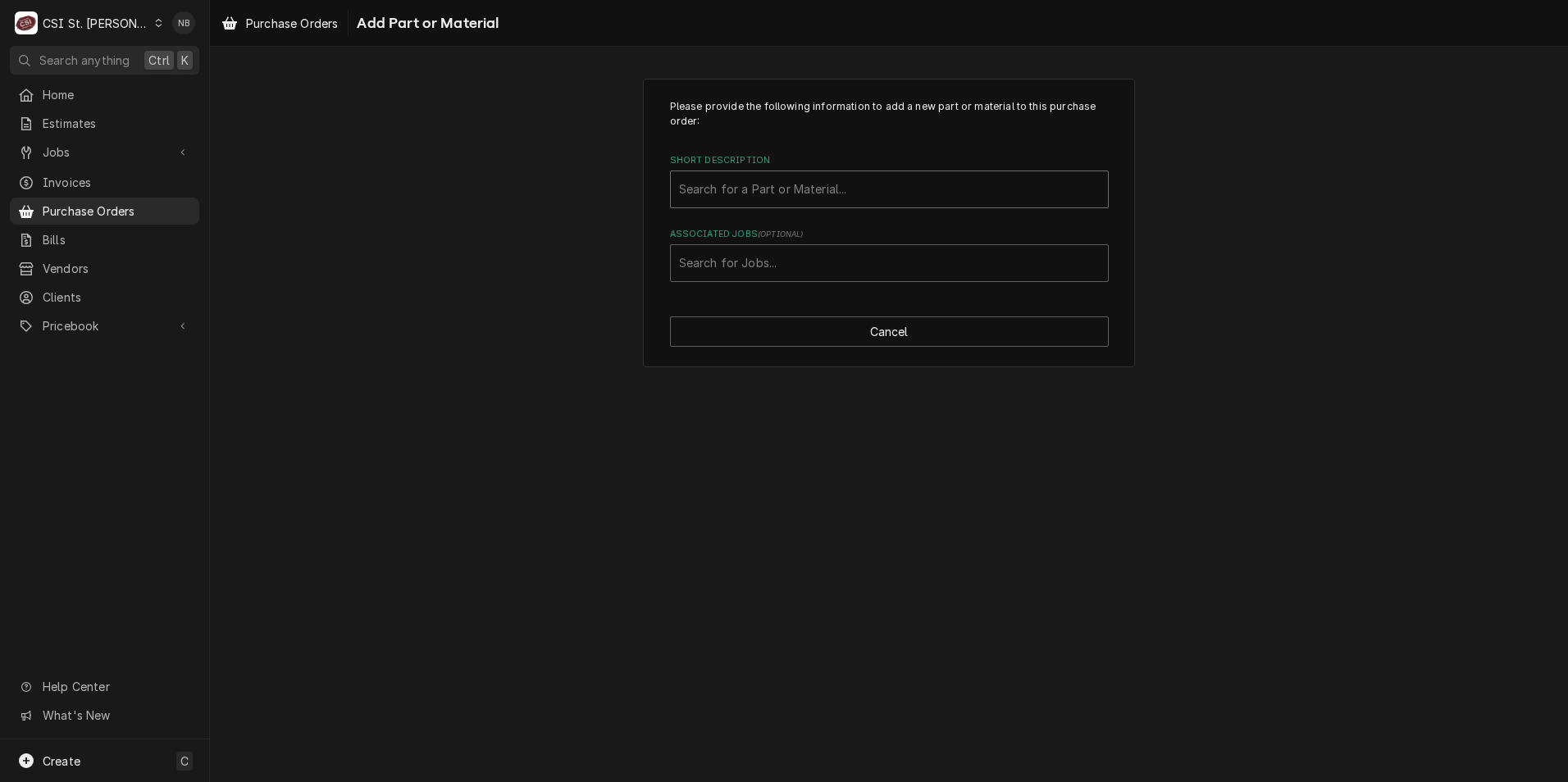
click at [785, 175] on div "Short Description" at bounding box center [890, 189] width 421 height 30
type input "5-30P"
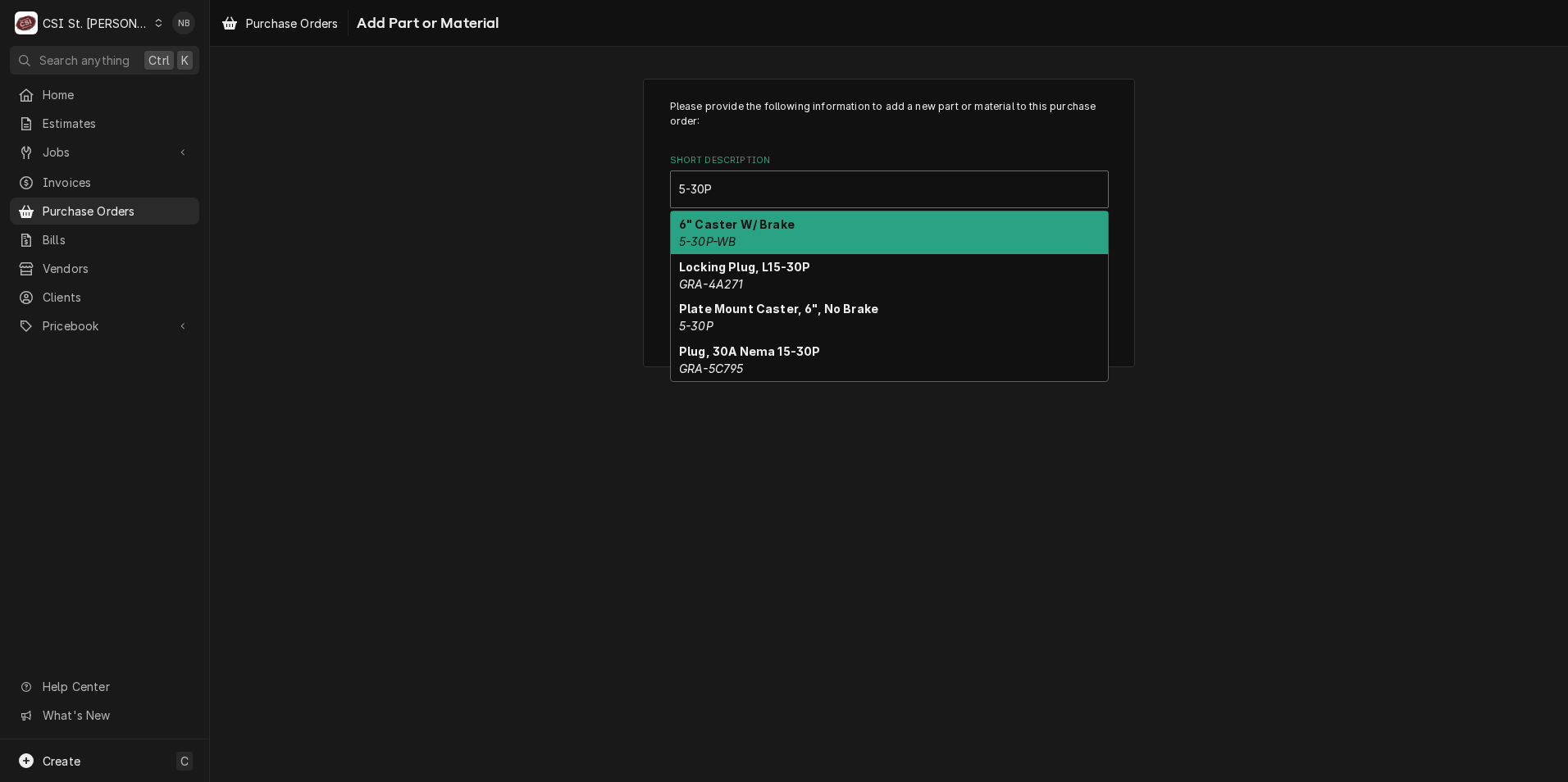
click at [797, 244] on div "6" Caster W/ Brake 5-30P-WB" at bounding box center [890, 233] width 437 height 43
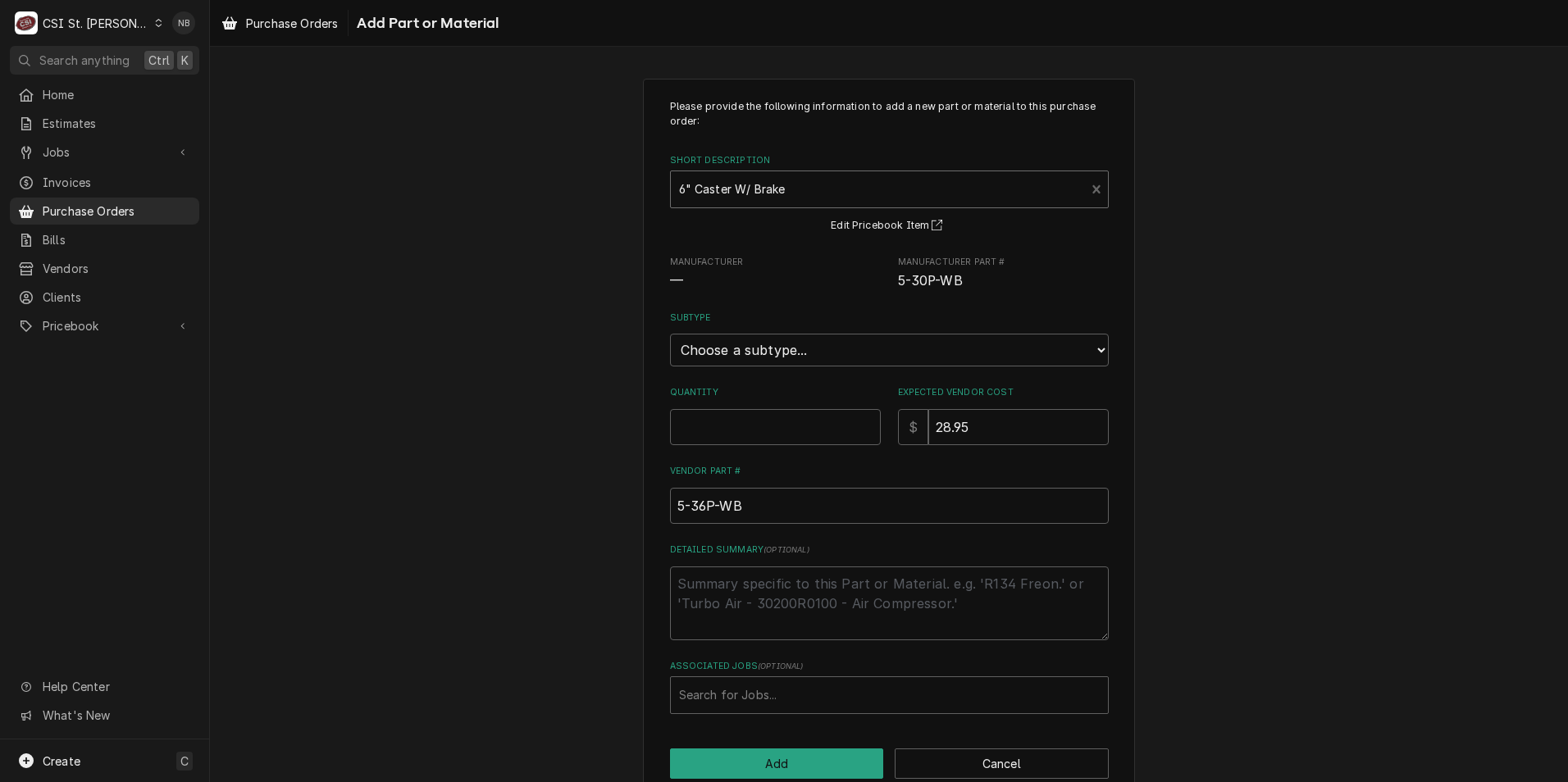
type textarea "x"
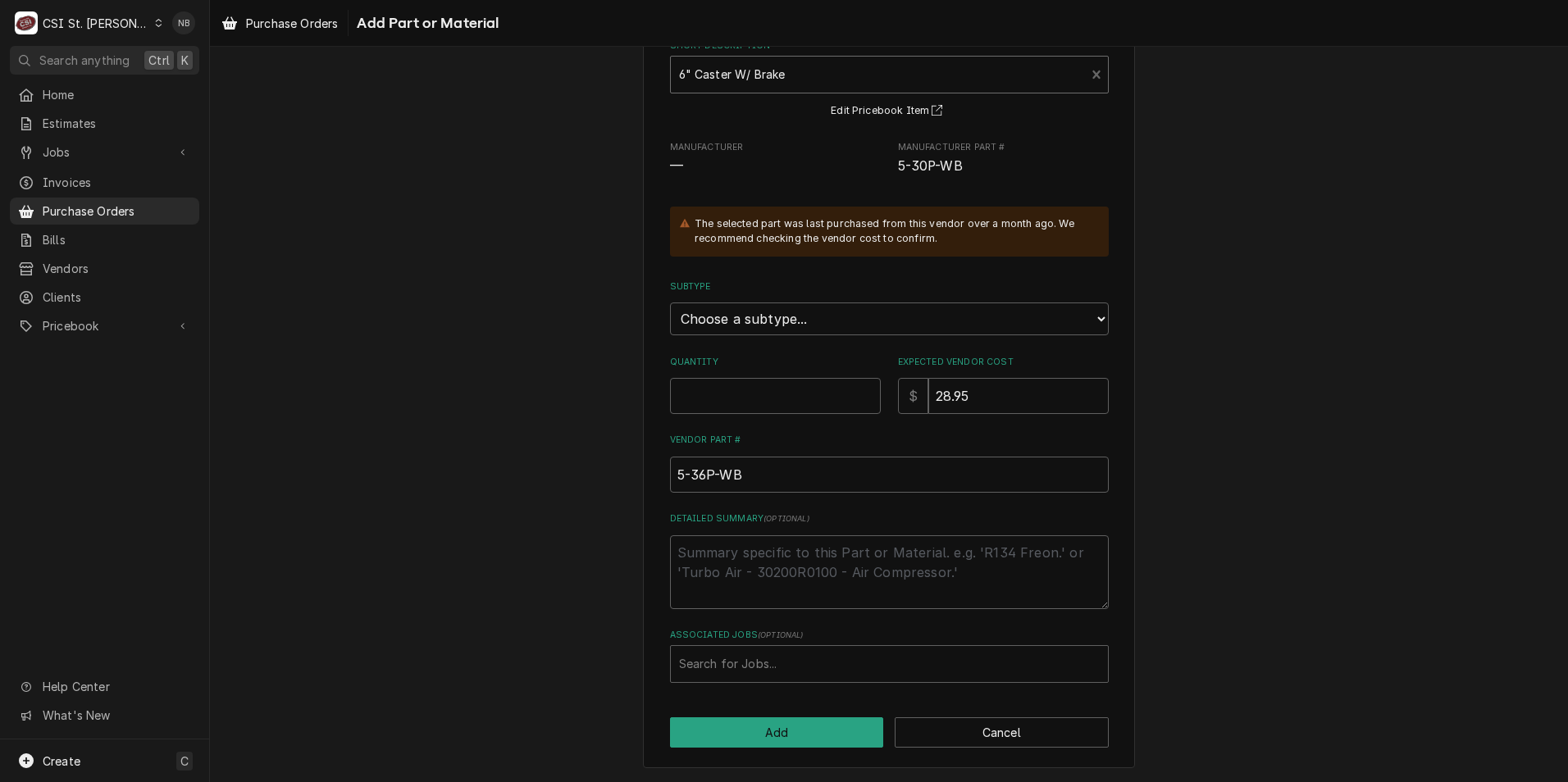
scroll to position [116, 0]
click at [762, 321] on select "Choose a subtype... [#2-DUAL] AFTERHRS-WH-CHG-2 [#2-DUAL] BEV-EQUIP [#2-DUAL] B…" at bounding box center [889, 318] width 438 height 32
select select "5"
click at [670, 302] on select "Choose a subtype... [#2-DUAL] AFTERHRS-WH-CHG-2 [#2-DUAL] BEV-EQUIP [#2-DUAL] B…" at bounding box center [889, 318] width 438 height 32
click at [788, 393] on input "Quantity" at bounding box center [775, 395] width 210 height 36
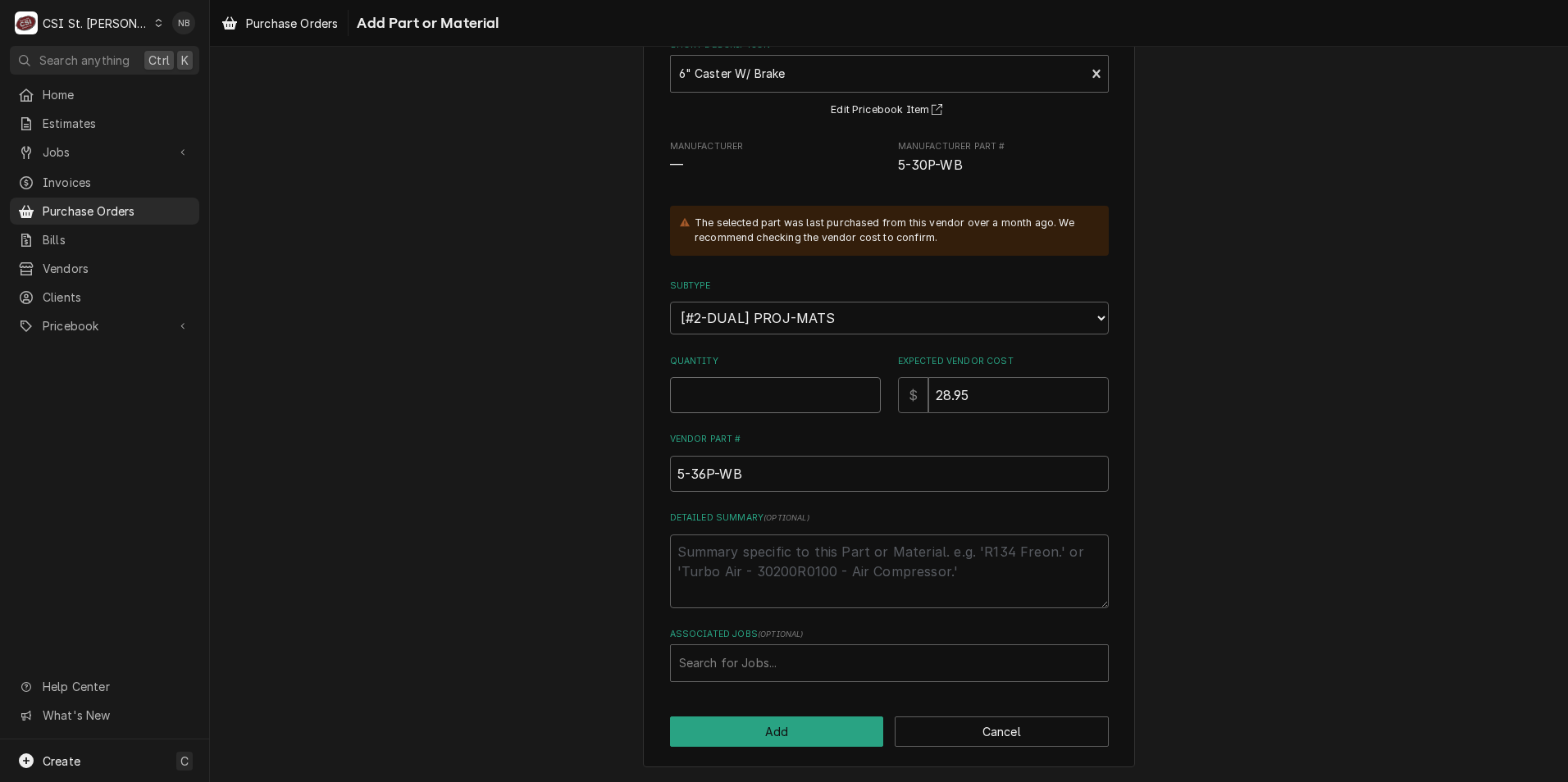
type textarea "x"
type input "7"
click at [815, 686] on div "Please provide the following information to add a new part or material to this …" at bounding box center [889, 365] width 492 height 805
click at [820, 668] on div "Associated Jobs" at bounding box center [890, 663] width 421 height 30
type input "43080"
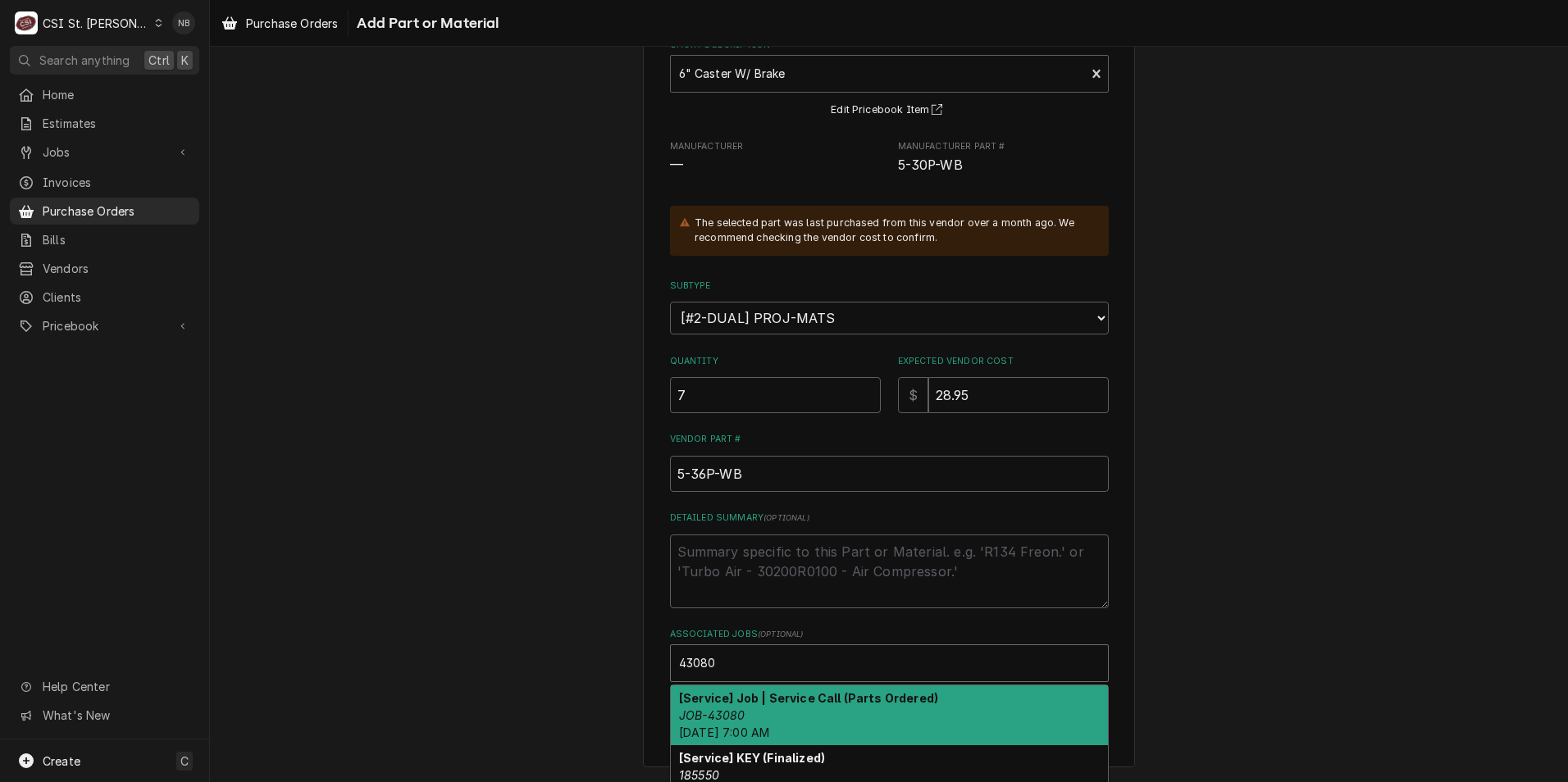
click at [836, 721] on div "[Service] Job | Service Call (Parts Ordered) JOB-43080 Mon, Oct 6th, 2025 - 7:0…" at bounding box center [890, 715] width 437 height 60
type textarea "x"
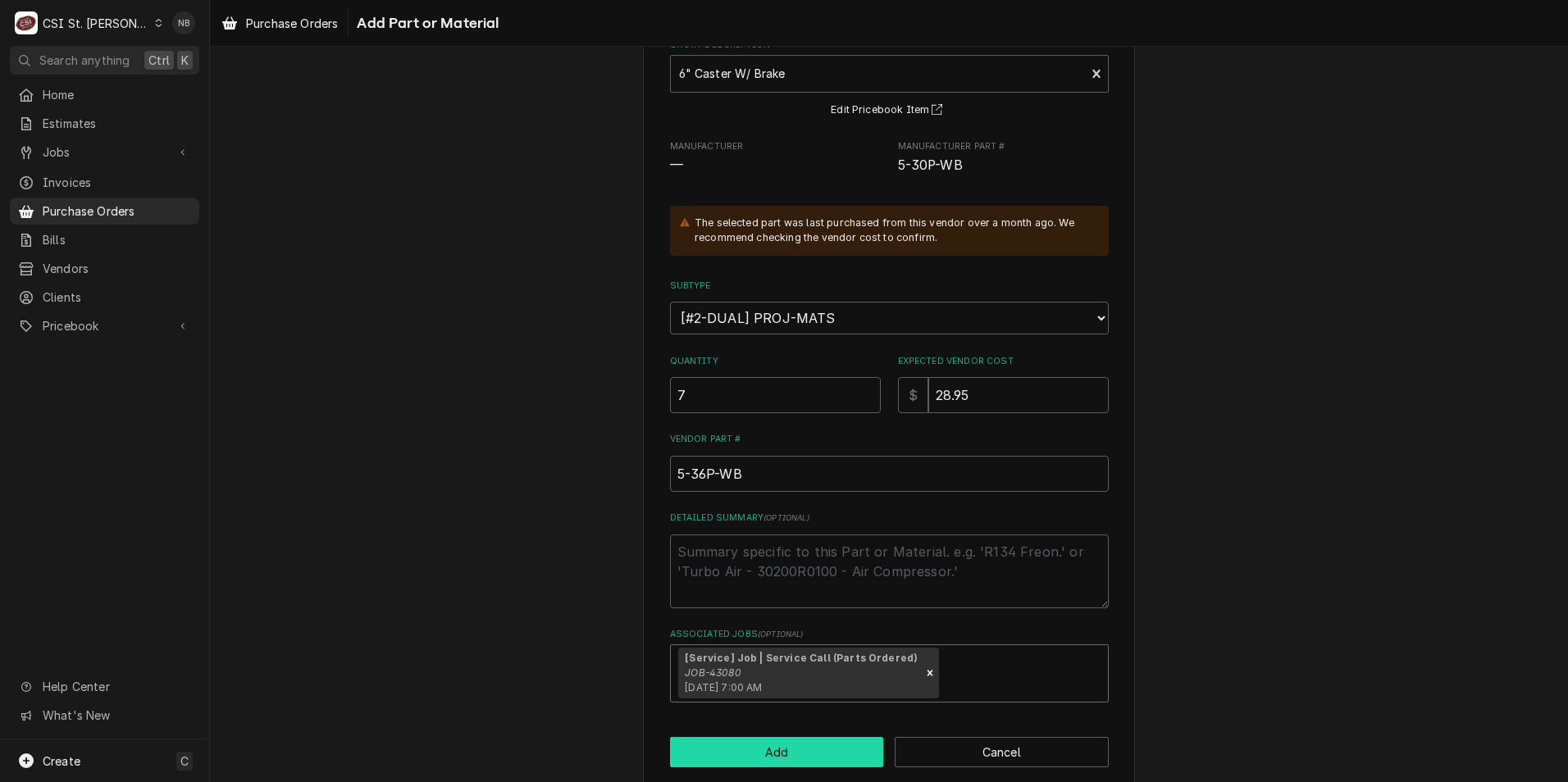
click at [787, 762] on button "Add" at bounding box center [777, 752] width 214 height 31
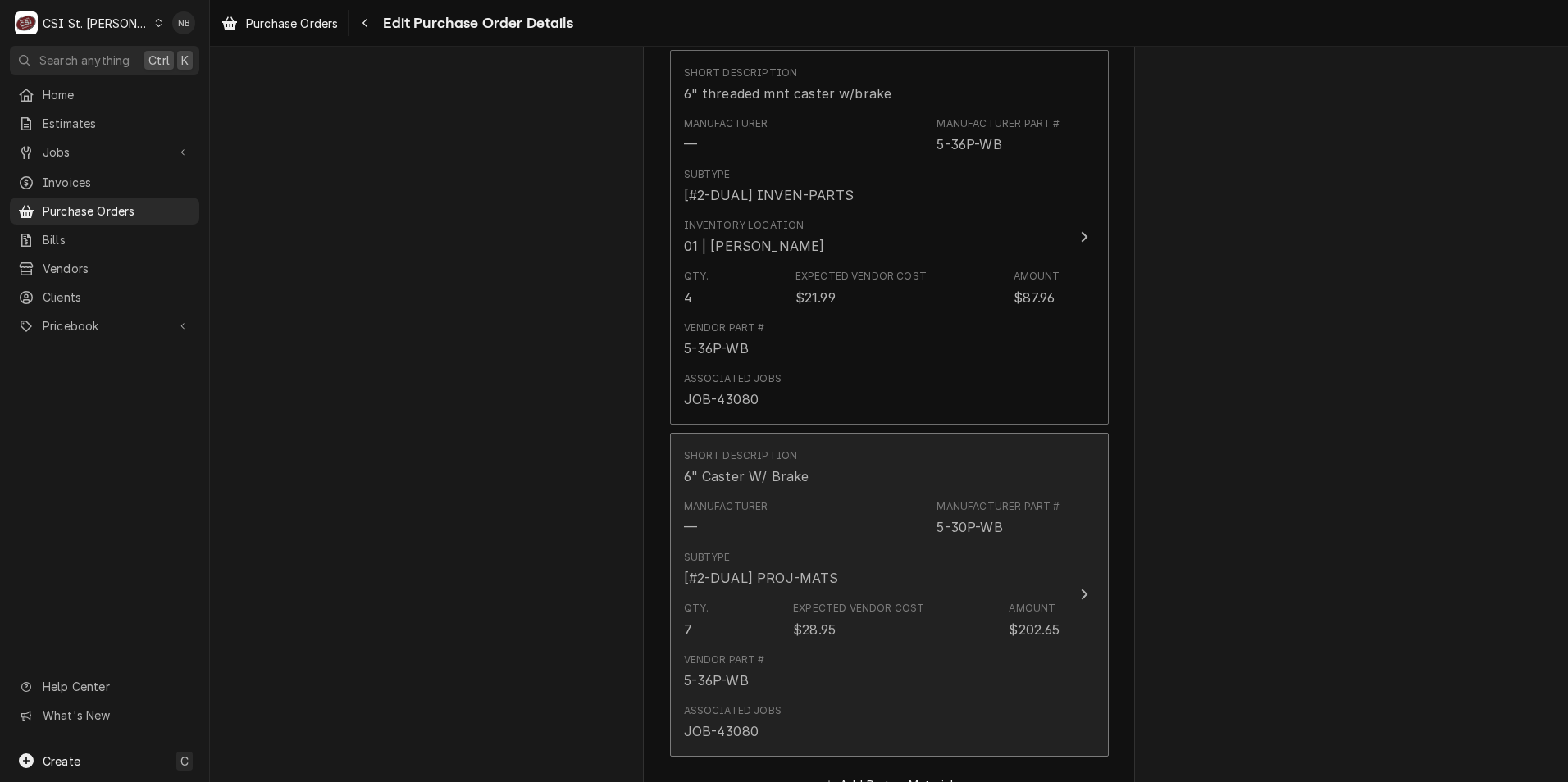
scroll to position [843, 0]
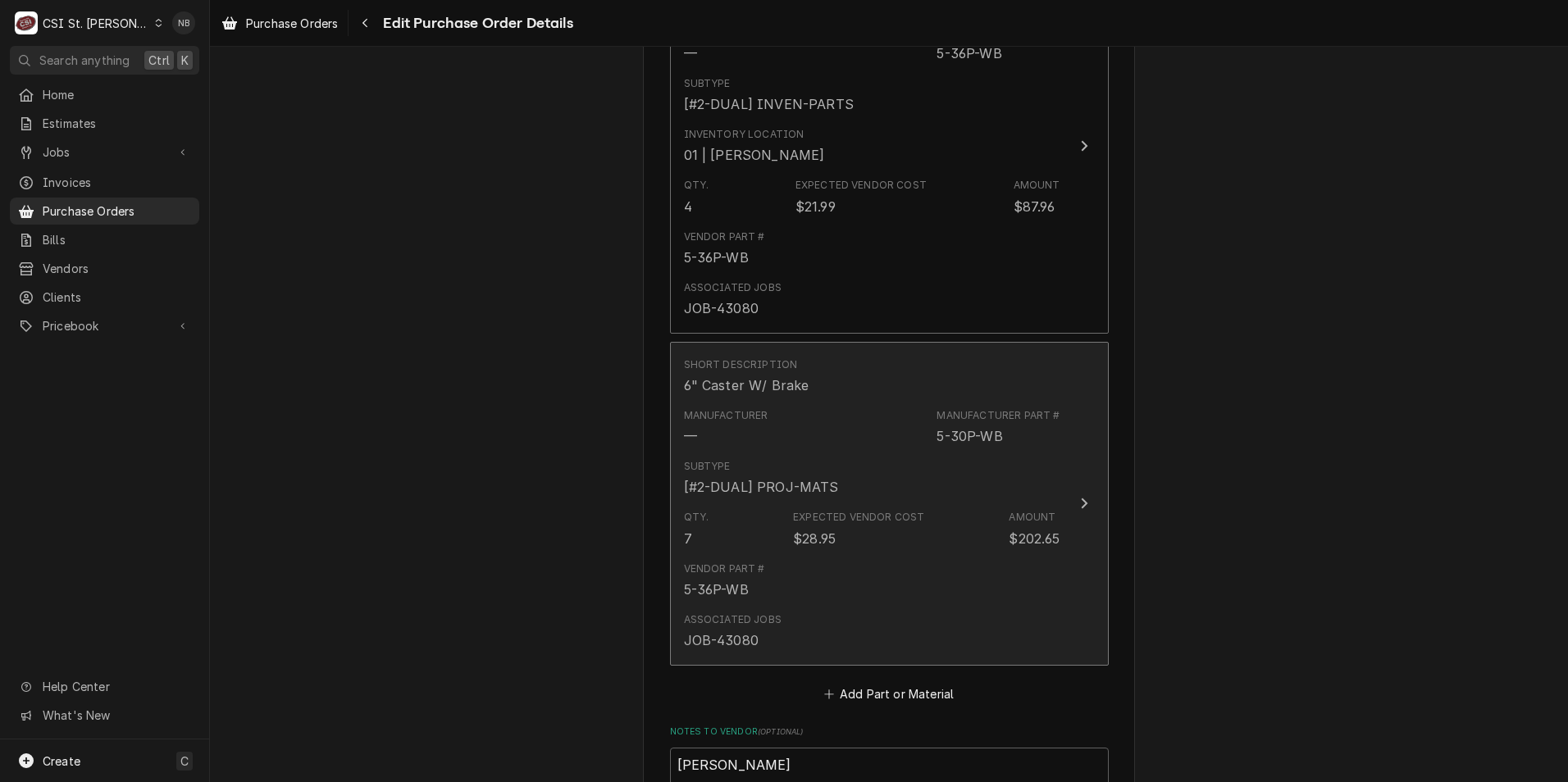
click at [817, 560] on div "Vendor Part # 5-36P-WB" at bounding box center [872, 580] width 376 height 51
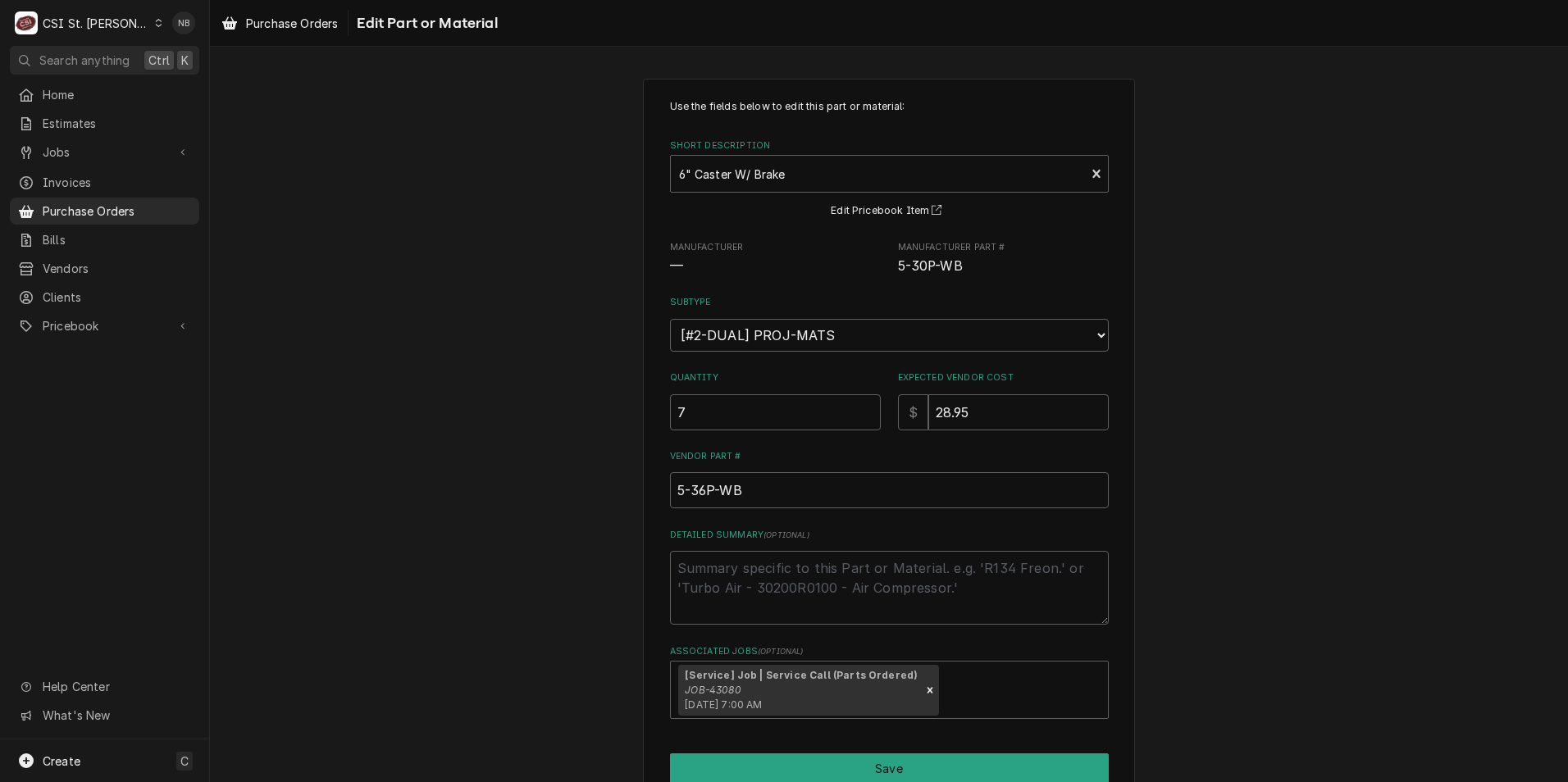
scroll to position [79, 0]
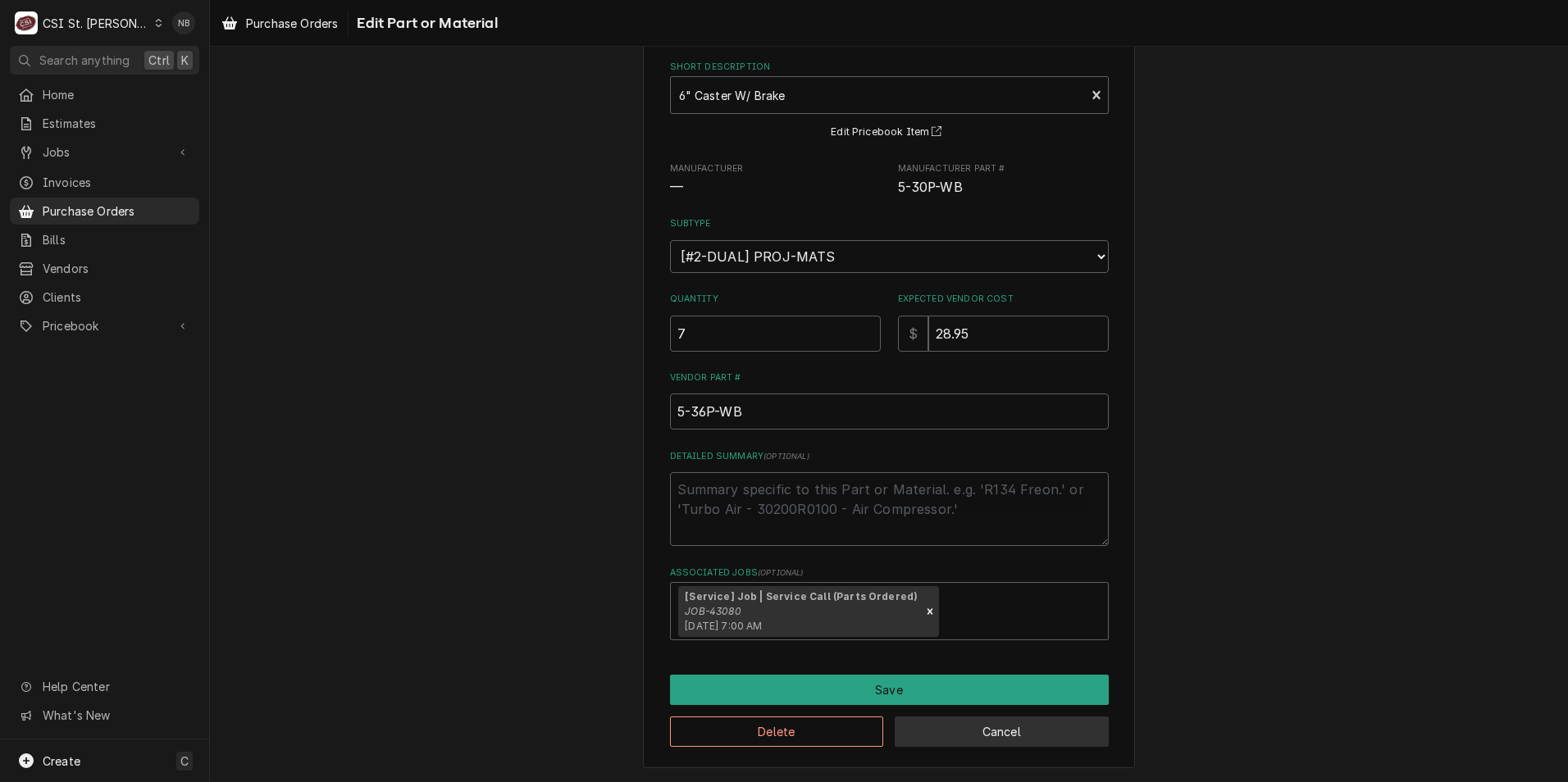
click at [953, 731] on button "Cancel" at bounding box center [1001, 731] width 214 height 31
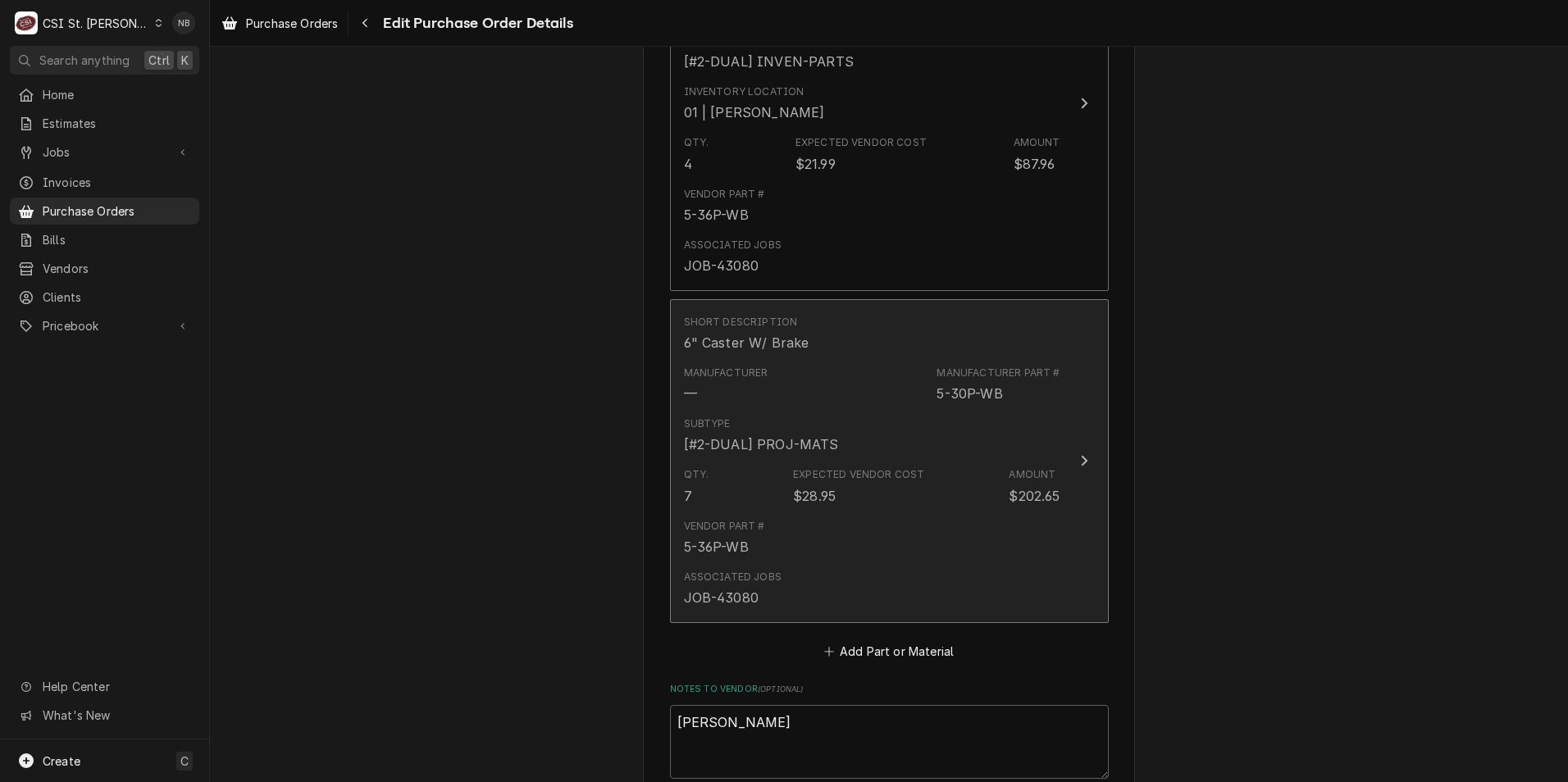
scroll to position [905, 0]
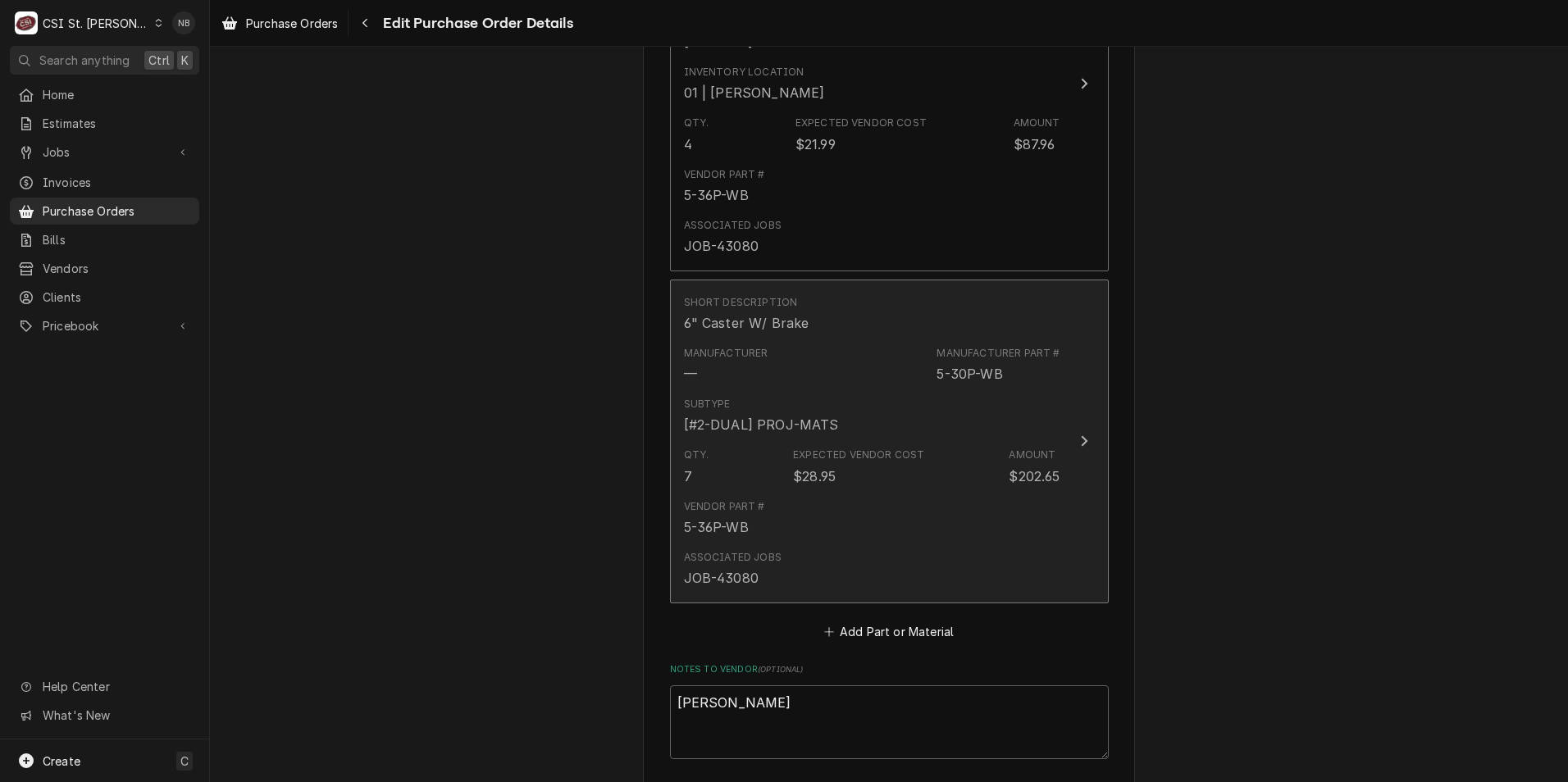
click at [727, 502] on div "Vendor Part #" at bounding box center [725, 507] width 82 height 15
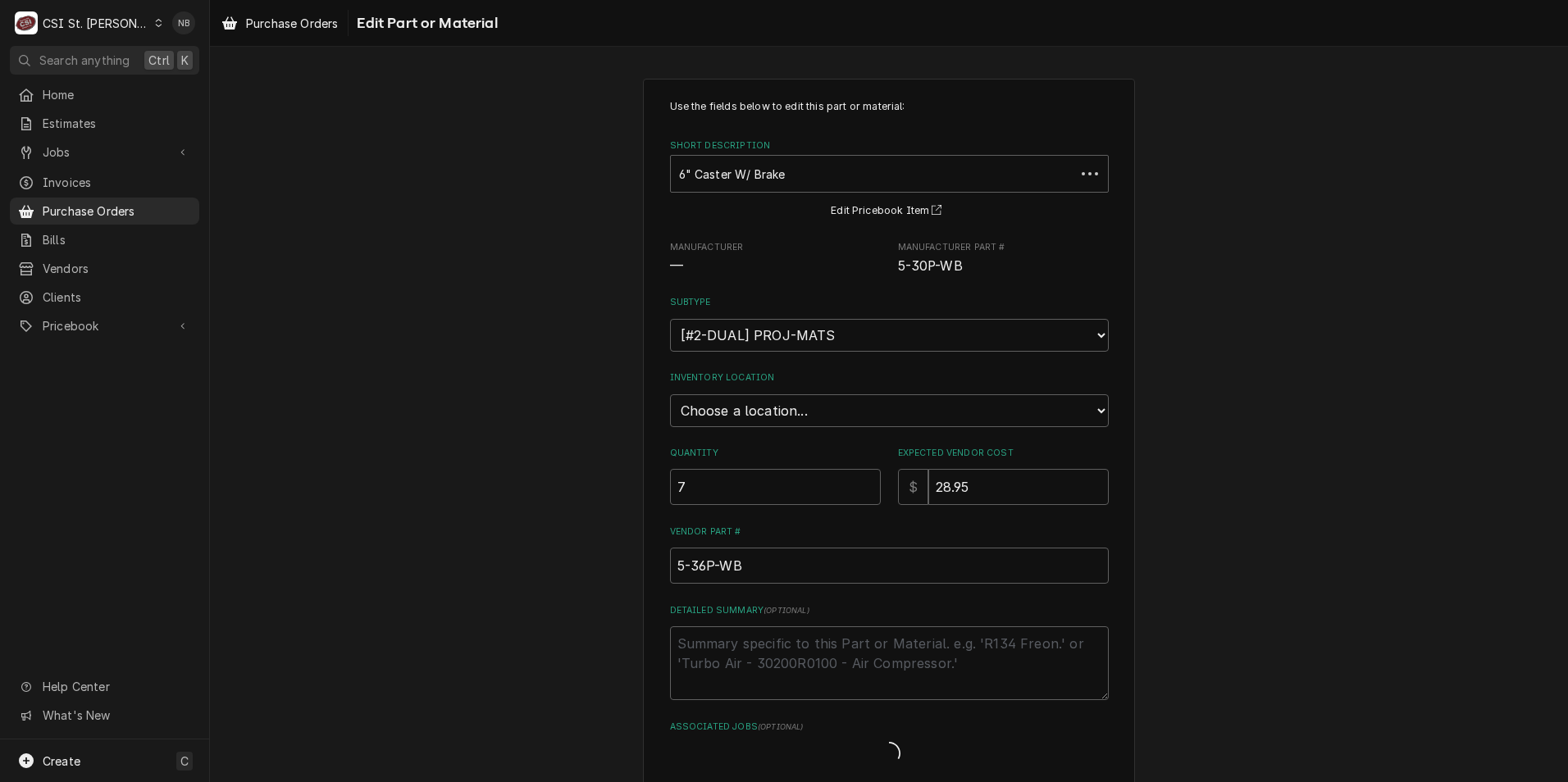
type textarea "x"
click at [762, 410] on select "Choose a location... 00 | STL WAREHOUSE 01 | CHUCK WAMBOLDT V#93 01 | COURTNEY …" at bounding box center [889, 410] width 438 height 32
select select "1418"
click at [670, 395] on select "Choose a location... 00 | STL WAREHOUSE 01 | CHUCK WAMBOLDT V#93 01 | COURTNEY …" at bounding box center [889, 410] width 438 height 32
click at [1266, 525] on div "Use the fields below to edit this part or material: Short Description 6" Caster…" at bounding box center [890, 500] width 1359 height 873
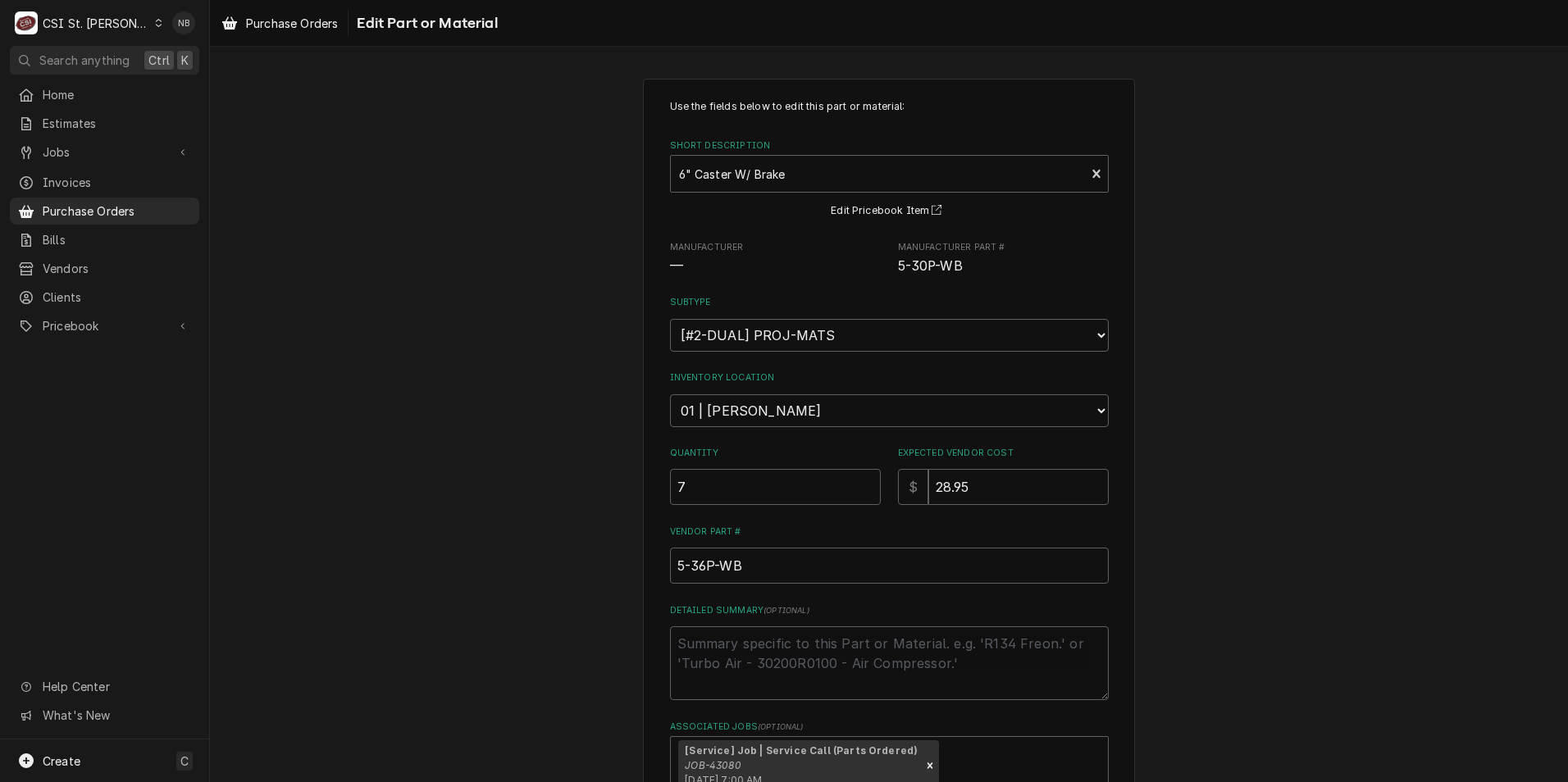
scroll to position [154, 0]
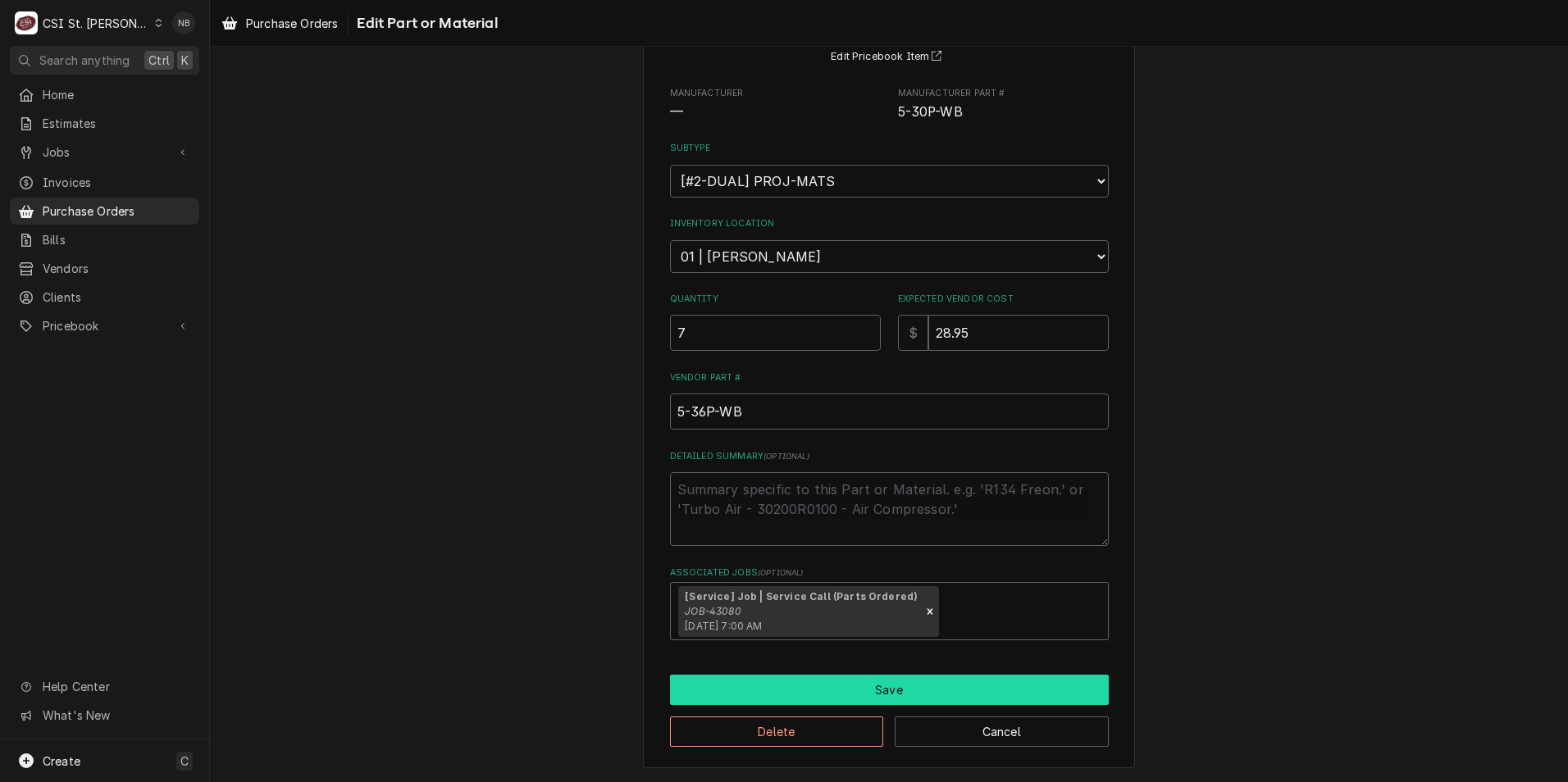
click at [875, 694] on button "Save" at bounding box center [889, 689] width 438 height 31
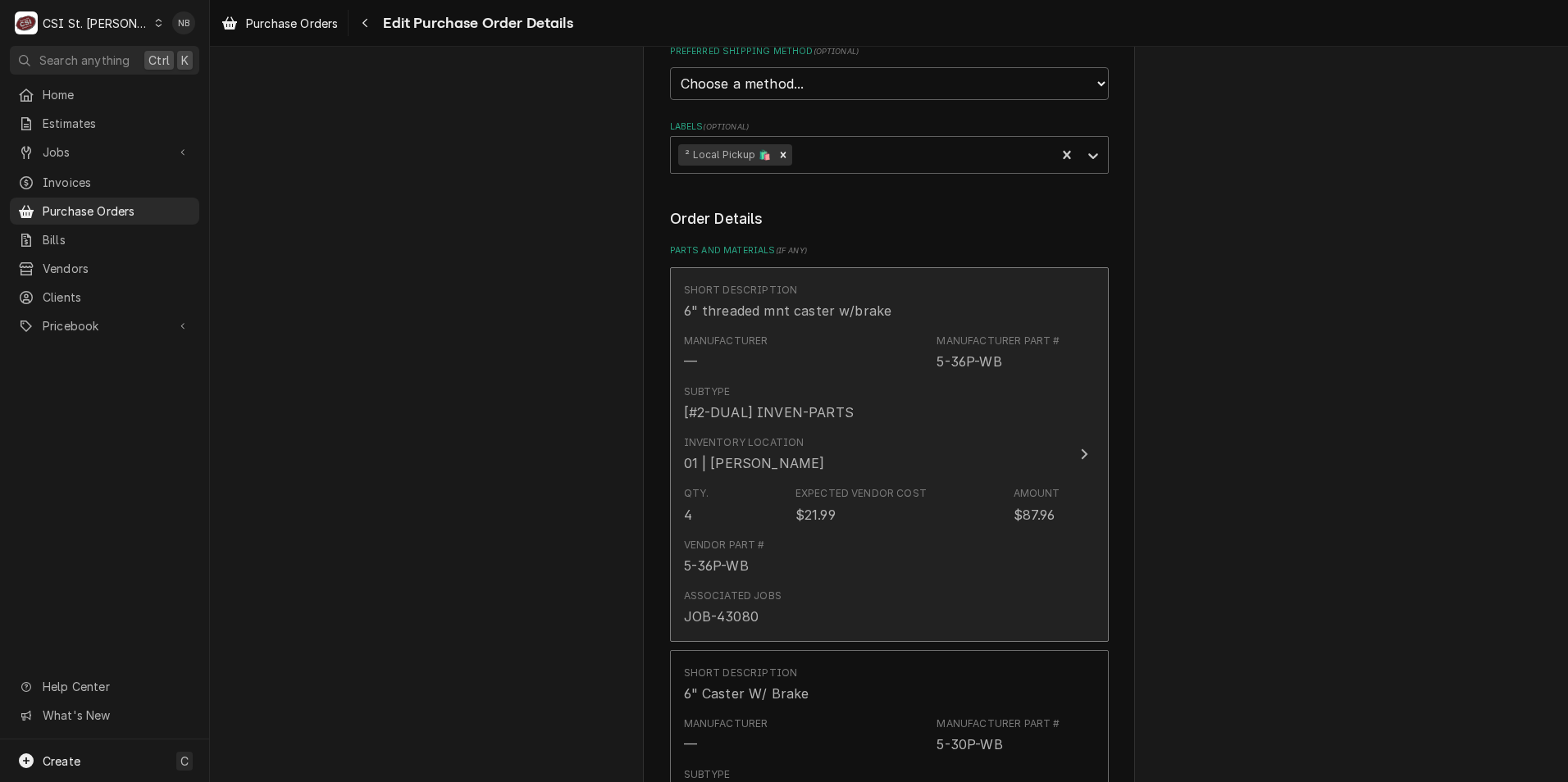
scroll to position [526, 0]
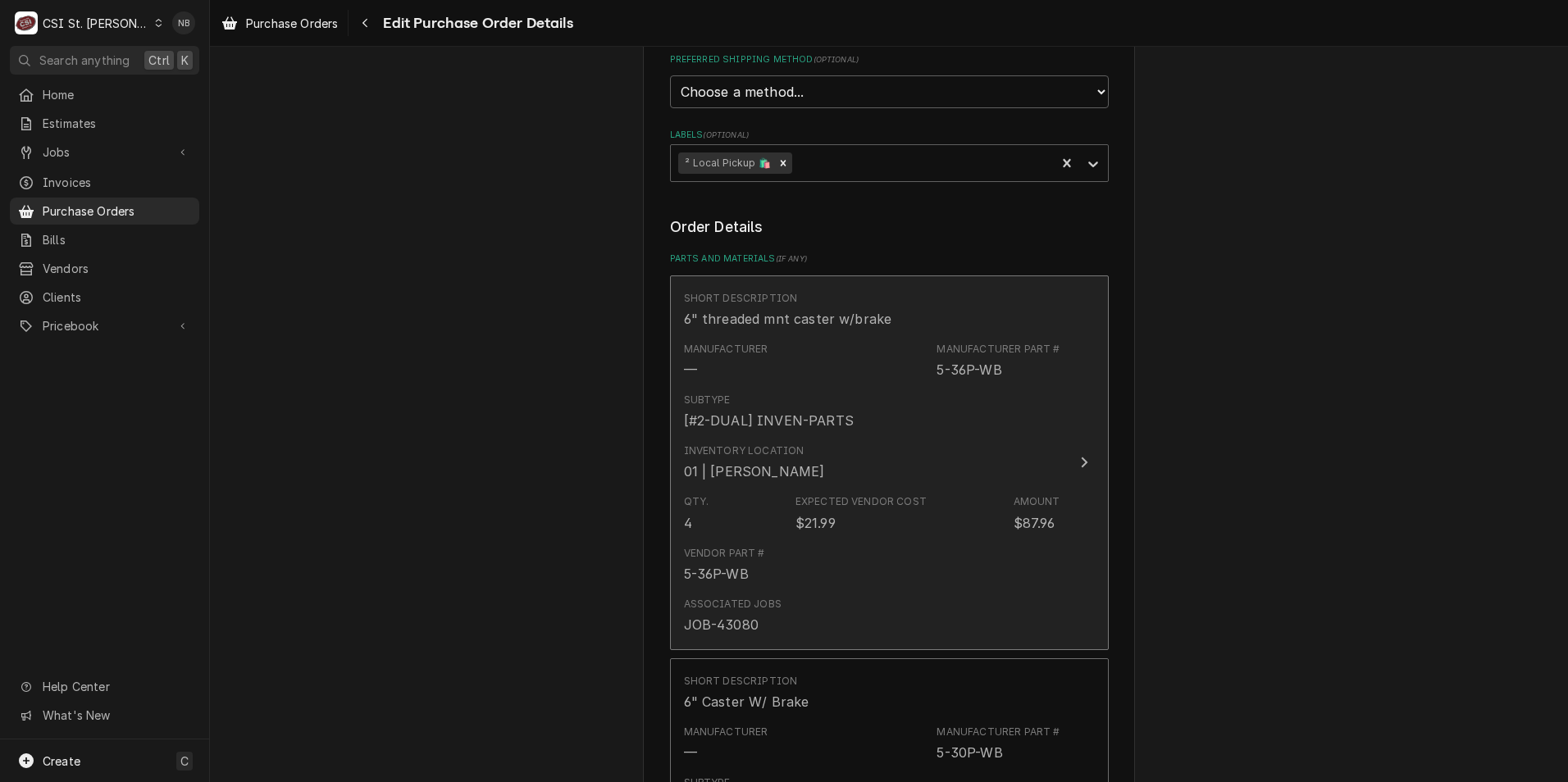
click at [845, 491] on div "Qty. 4 Expected Vendor Cost $21.99 Amount $87.96" at bounding box center [872, 513] width 376 height 51
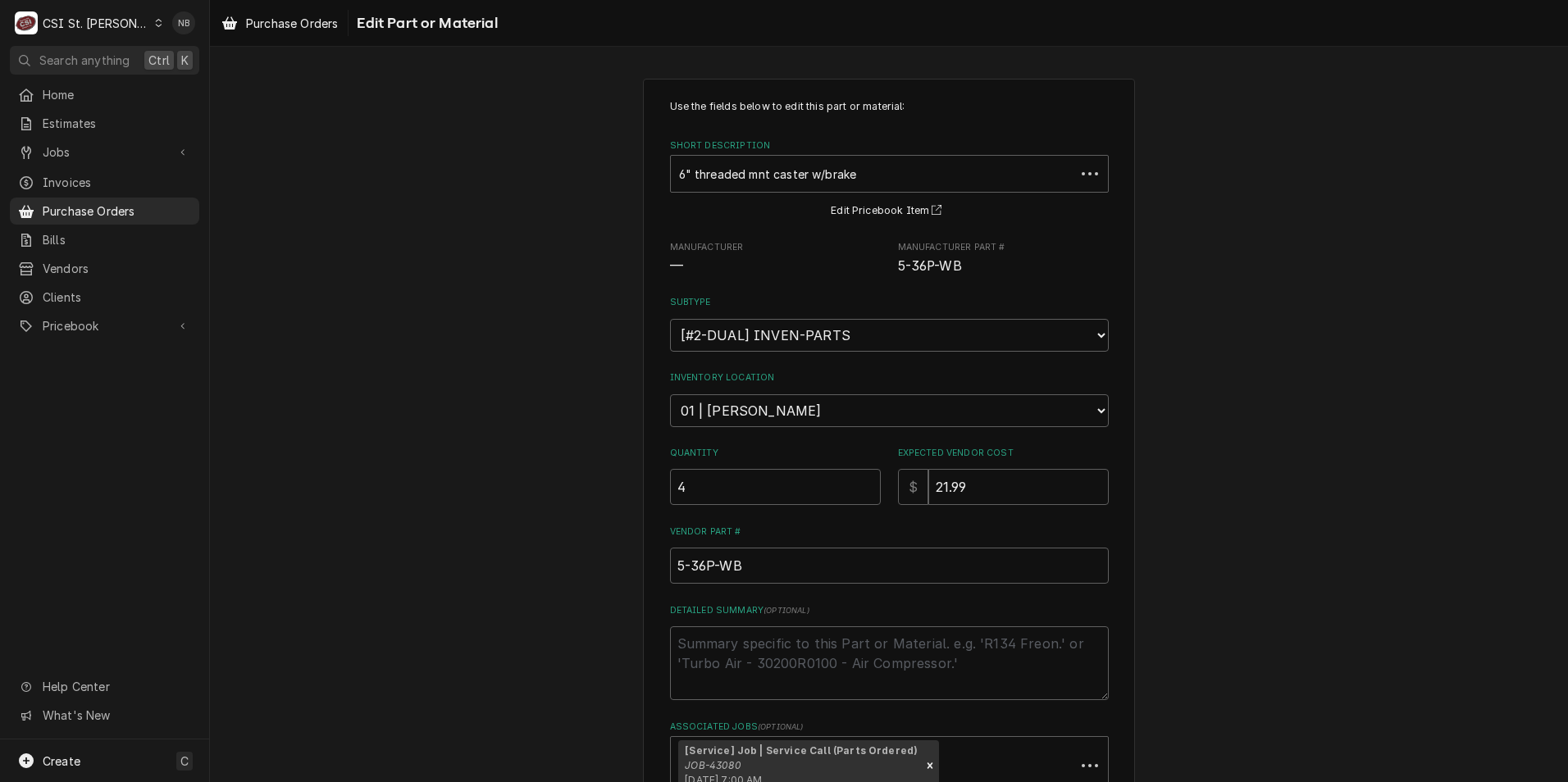
type textarea "x"
click at [804, 339] on select "Choose a subtype... [#2-DUAL] AFTERHRS-WH-CHG-2 [#2-DUAL] BEV-EQUIP [#2-DUAL] B…" at bounding box center [889, 334] width 438 height 32
select select "5"
click at [670, 319] on select "Choose a subtype... [#2-DUAL] AFTERHRS-WH-CHG-2 [#2-DUAL] BEV-EQUIP [#2-DUAL] B…" at bounding box center [889, 334] width 438 height 32
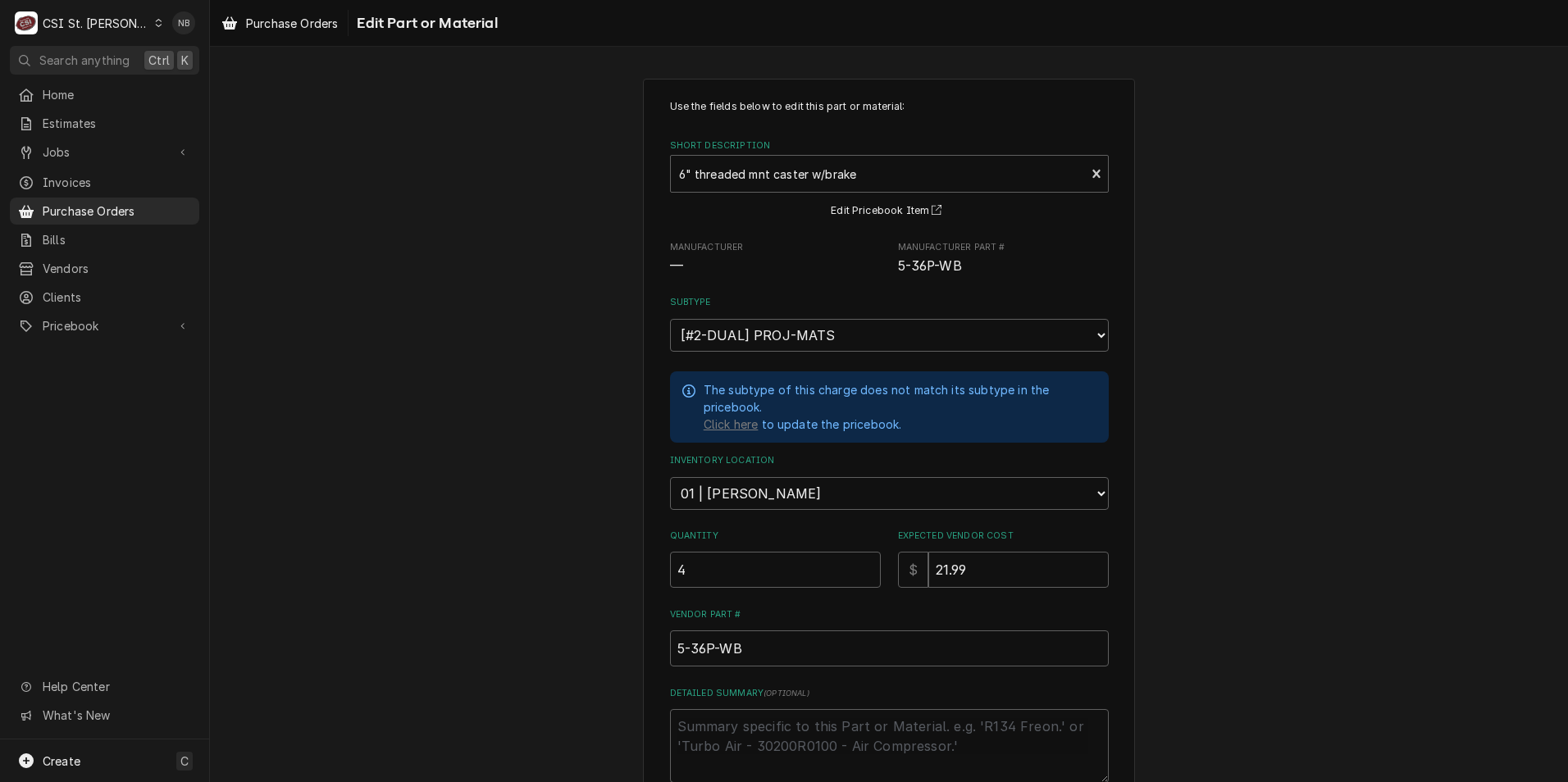
click at [1221, 648] on div "Use the fields below to edit this part or material: Short Description 6" thread…" at bounding box center [890, 541] width 1359 height 955
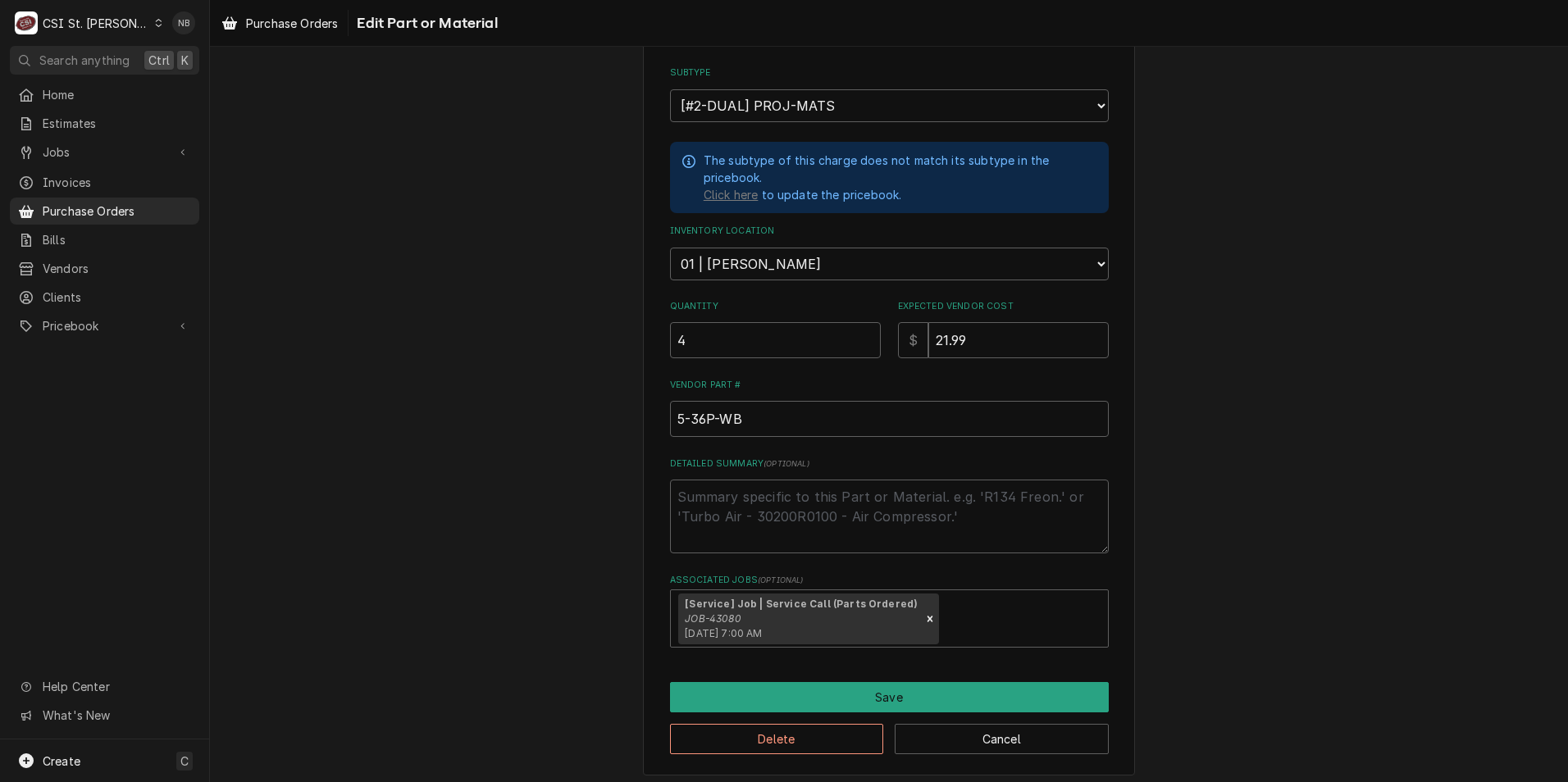
scroll to position [234, 0]
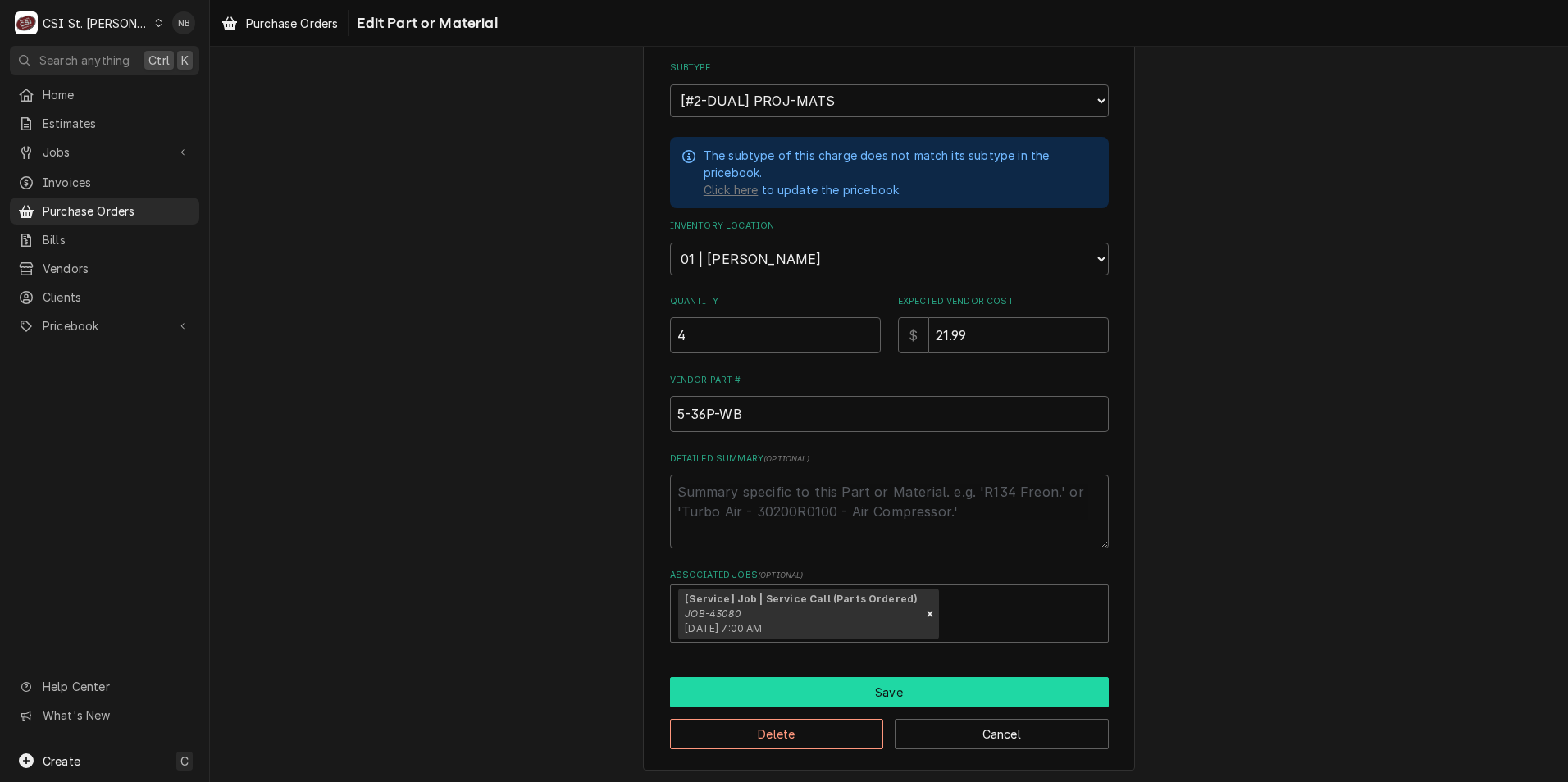
click at [893, 687] on button "Save" at bounding box center [889, 692] width 438 height 31
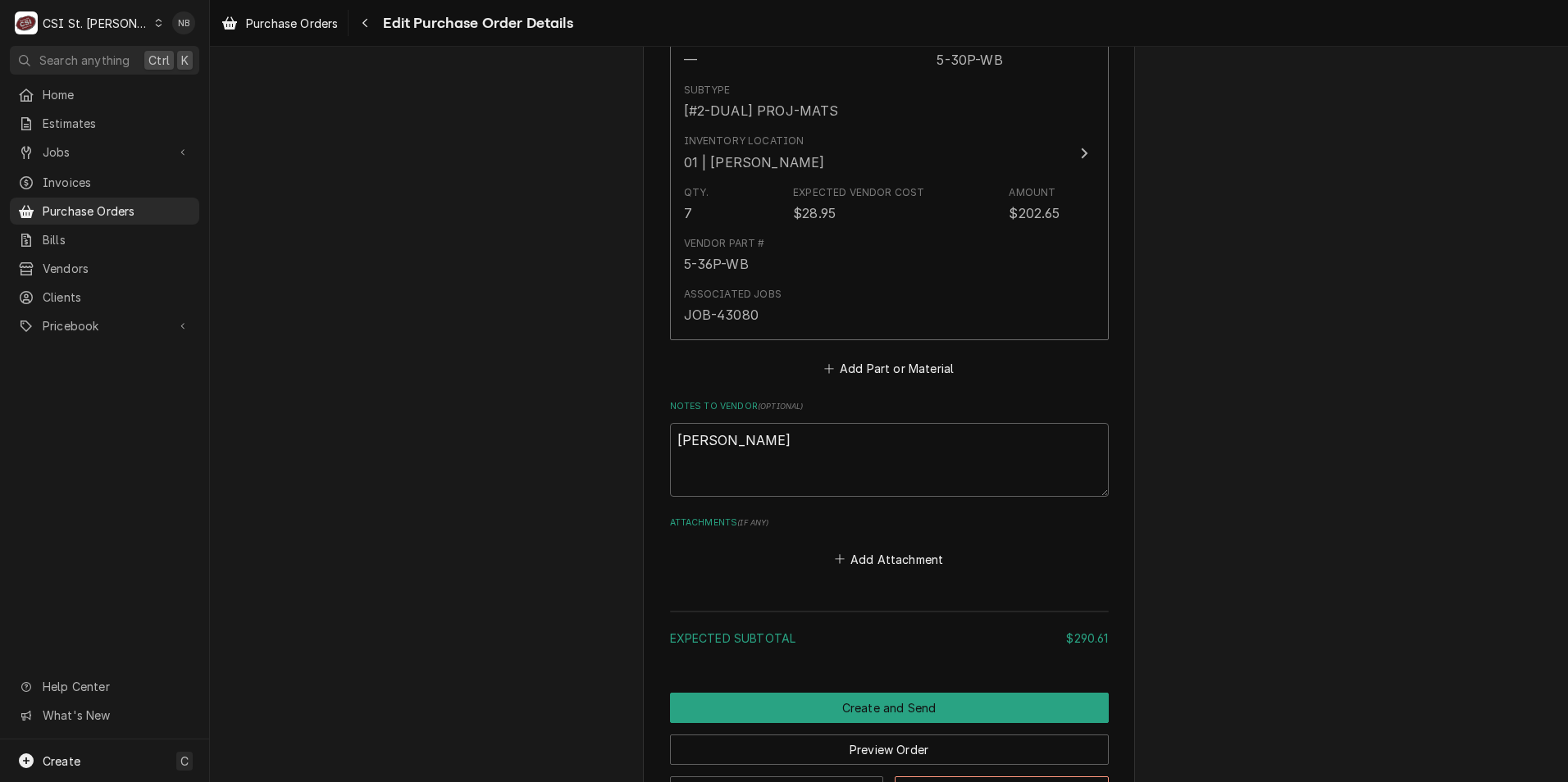
scroll to position [1346, 0]
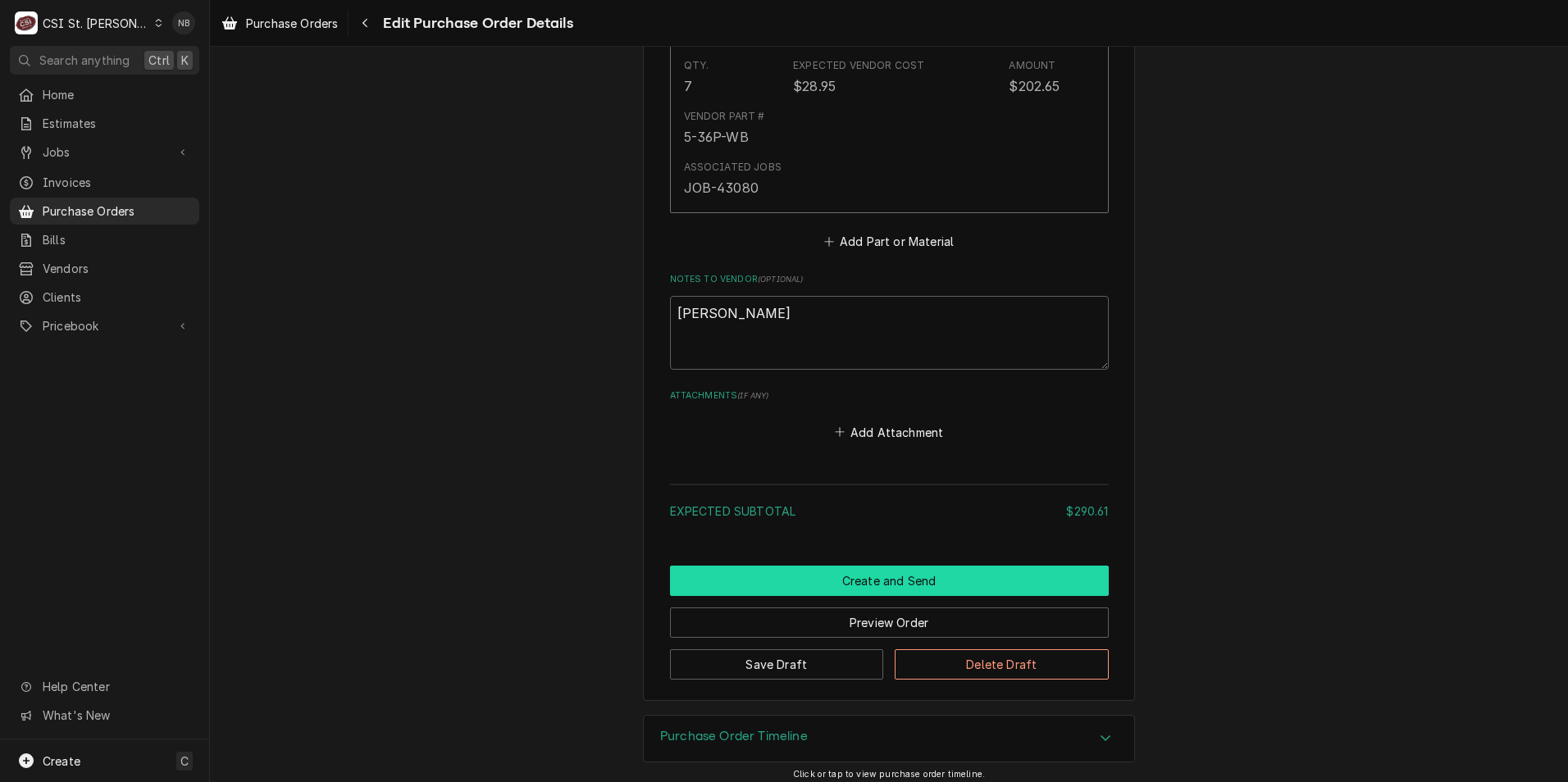
click at [893, 574] on button "Create and Send" at bounding box center [889, 581] width 438 height 31
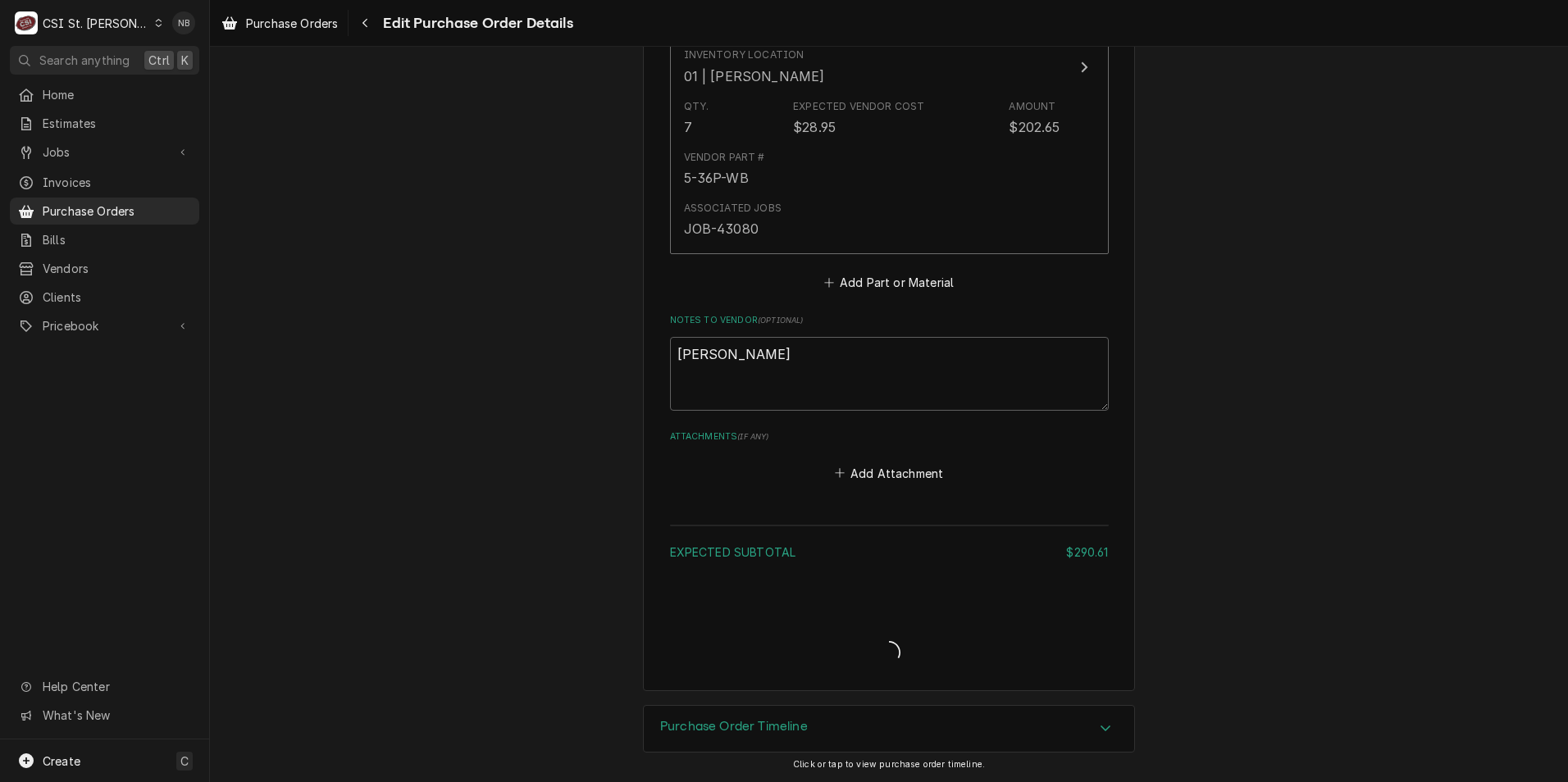
scroll to position [1305, 0]
type textarea "x"
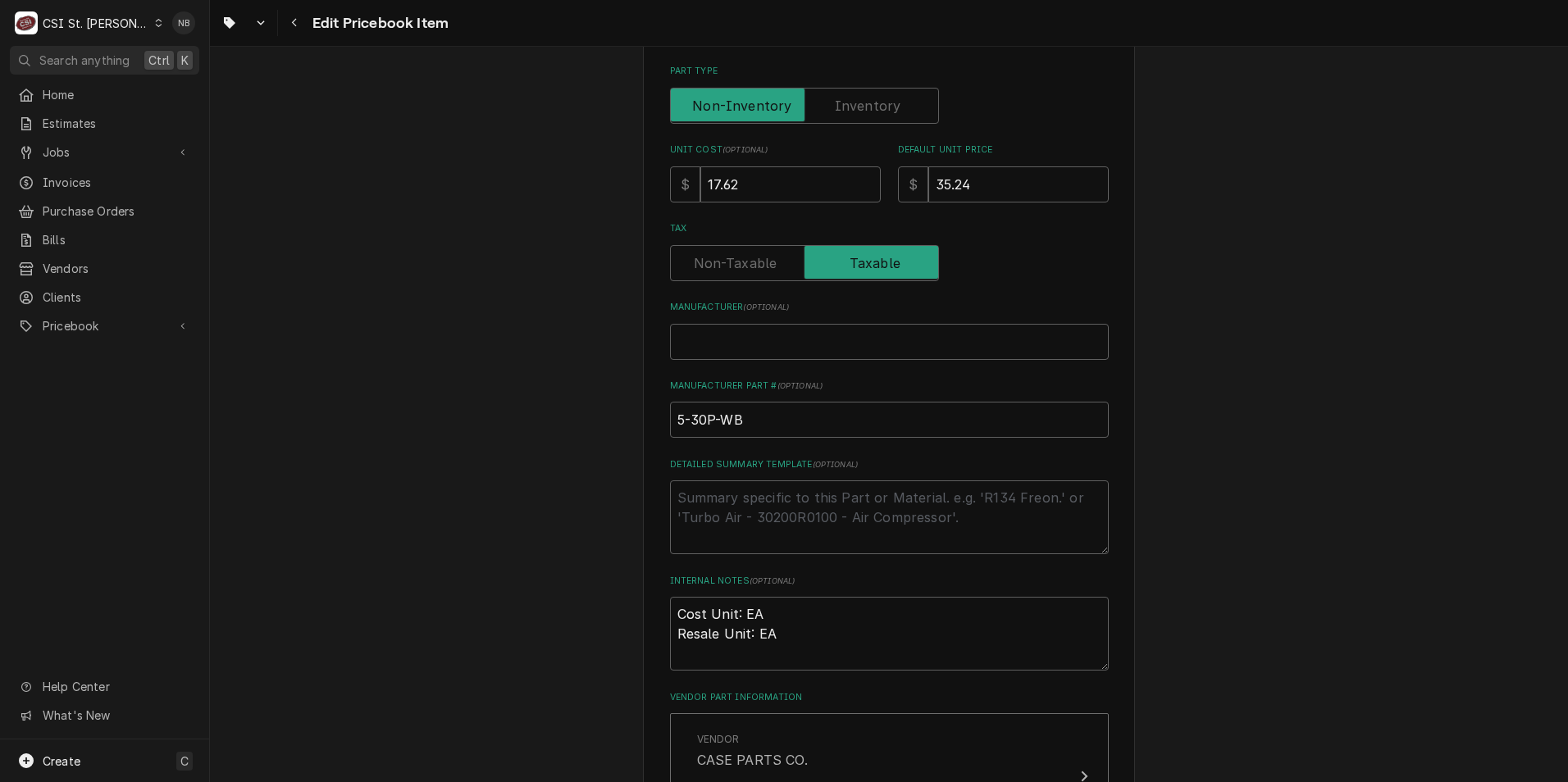
scroll to position [492, 0]
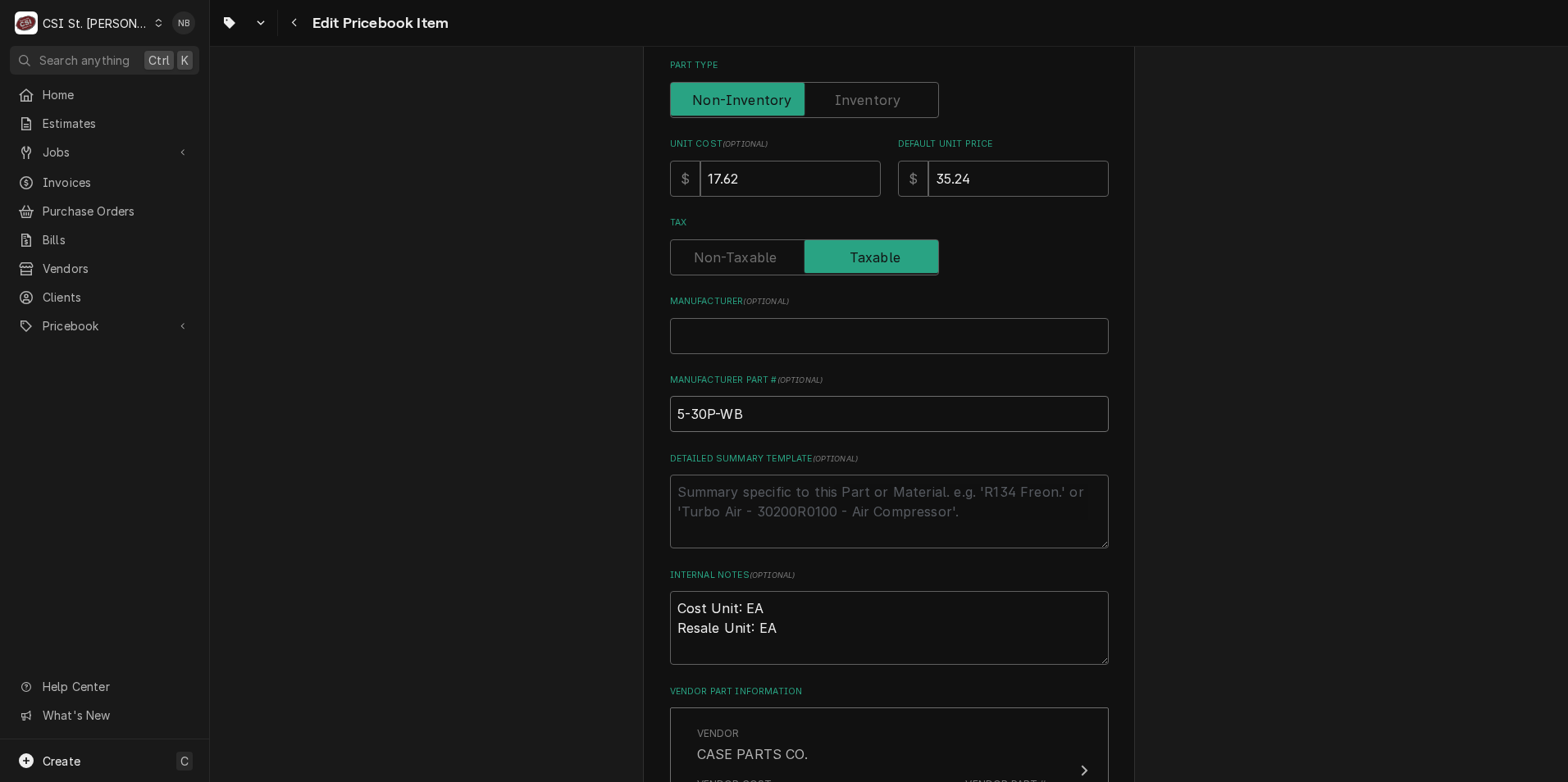
click at [702, 412] on input "5-30P-WB" at bounding box center [889, 413] width 438 height 36
type textarea "x"
type input "5-3P-WB"
type textarea "x"
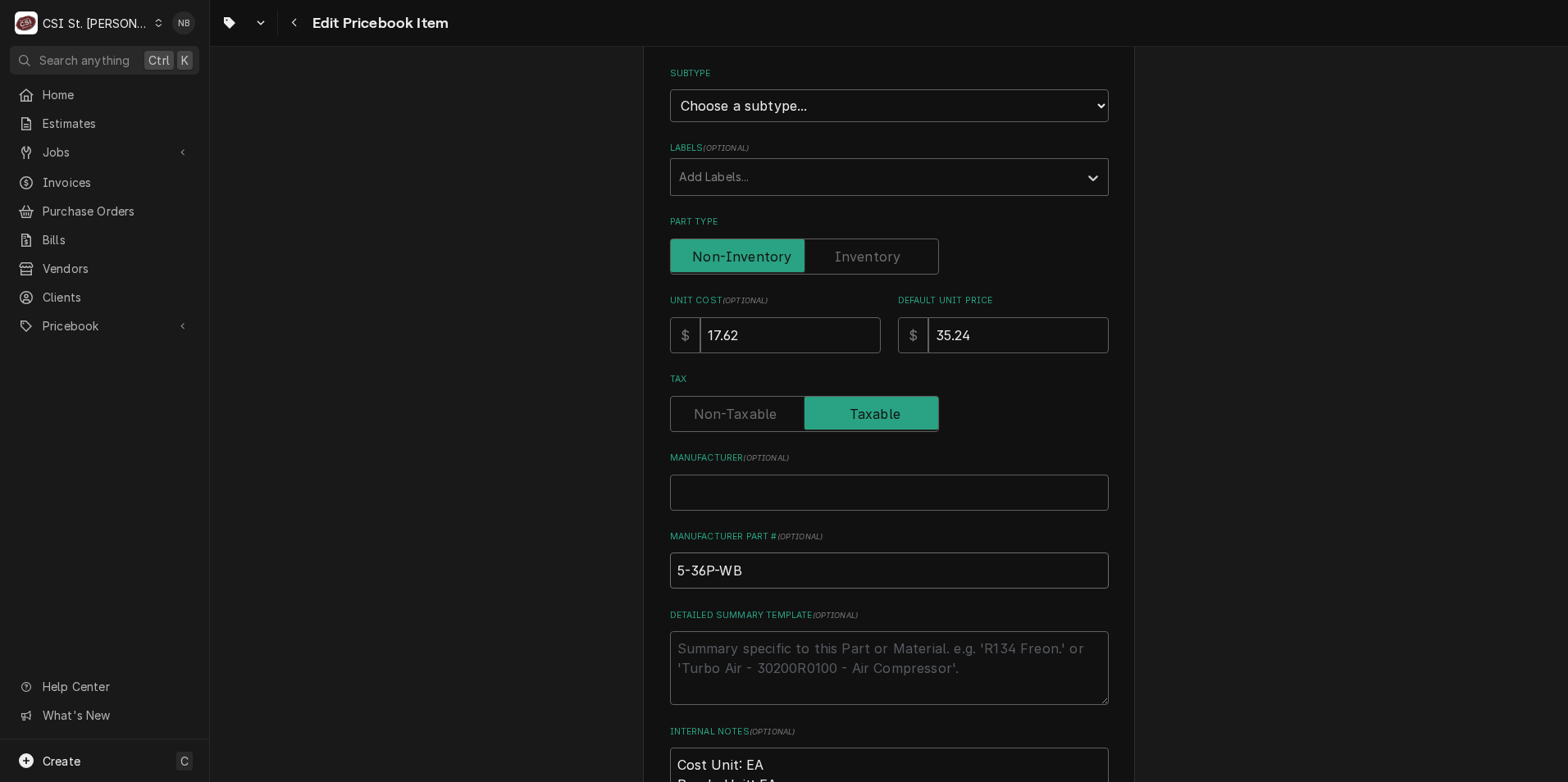
scroll to position [328, 0]
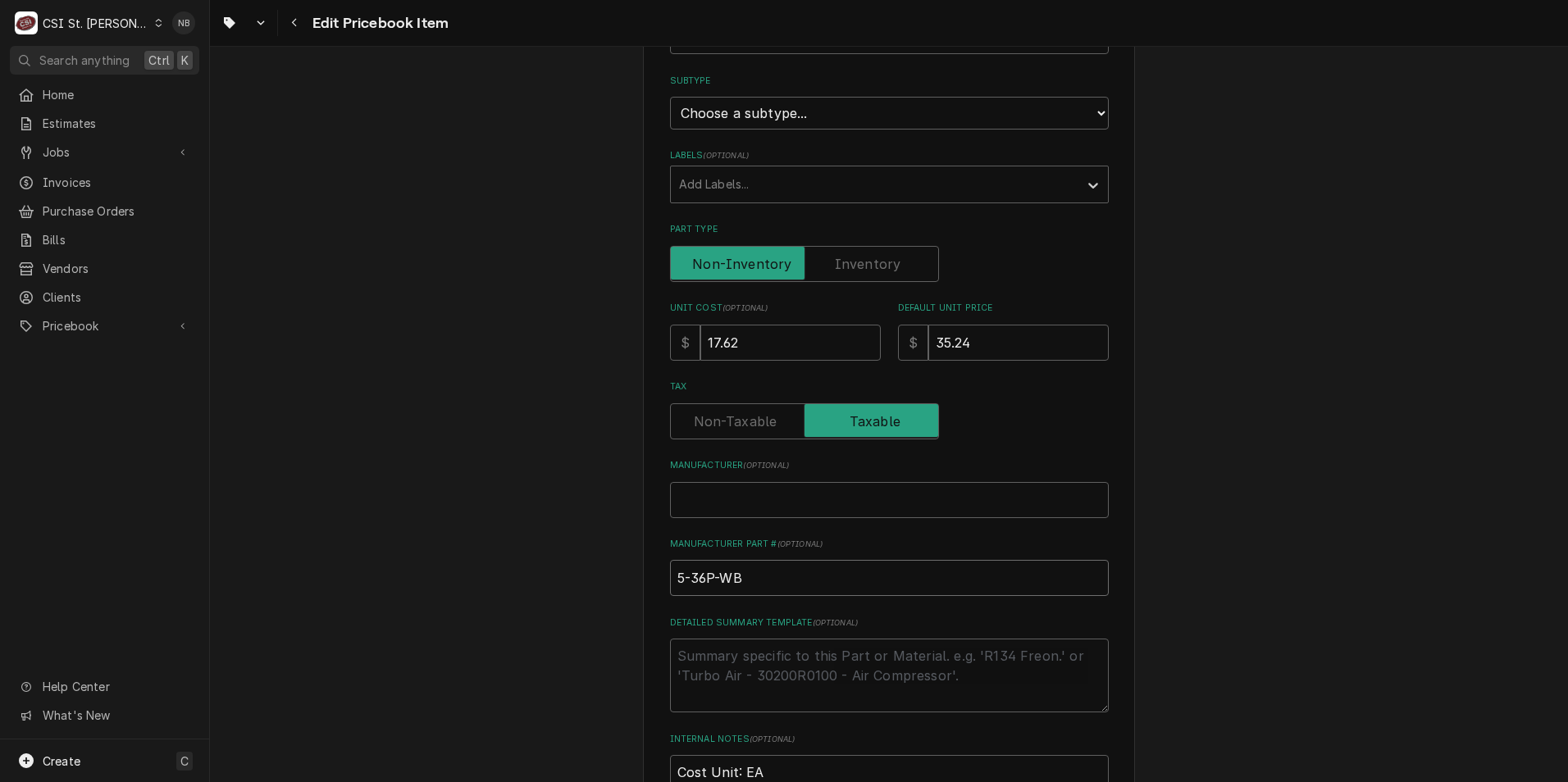
type input "5-36P-WB"
drag, startPoint x: 759, startPoint y: 347, endPoint x: 706, endPoint y: 335, distance: 54.3
click at [706, 335] on input "17.62" at bounding box center [790, 342] width 181 height 36
type textarea "x"
type input "1"
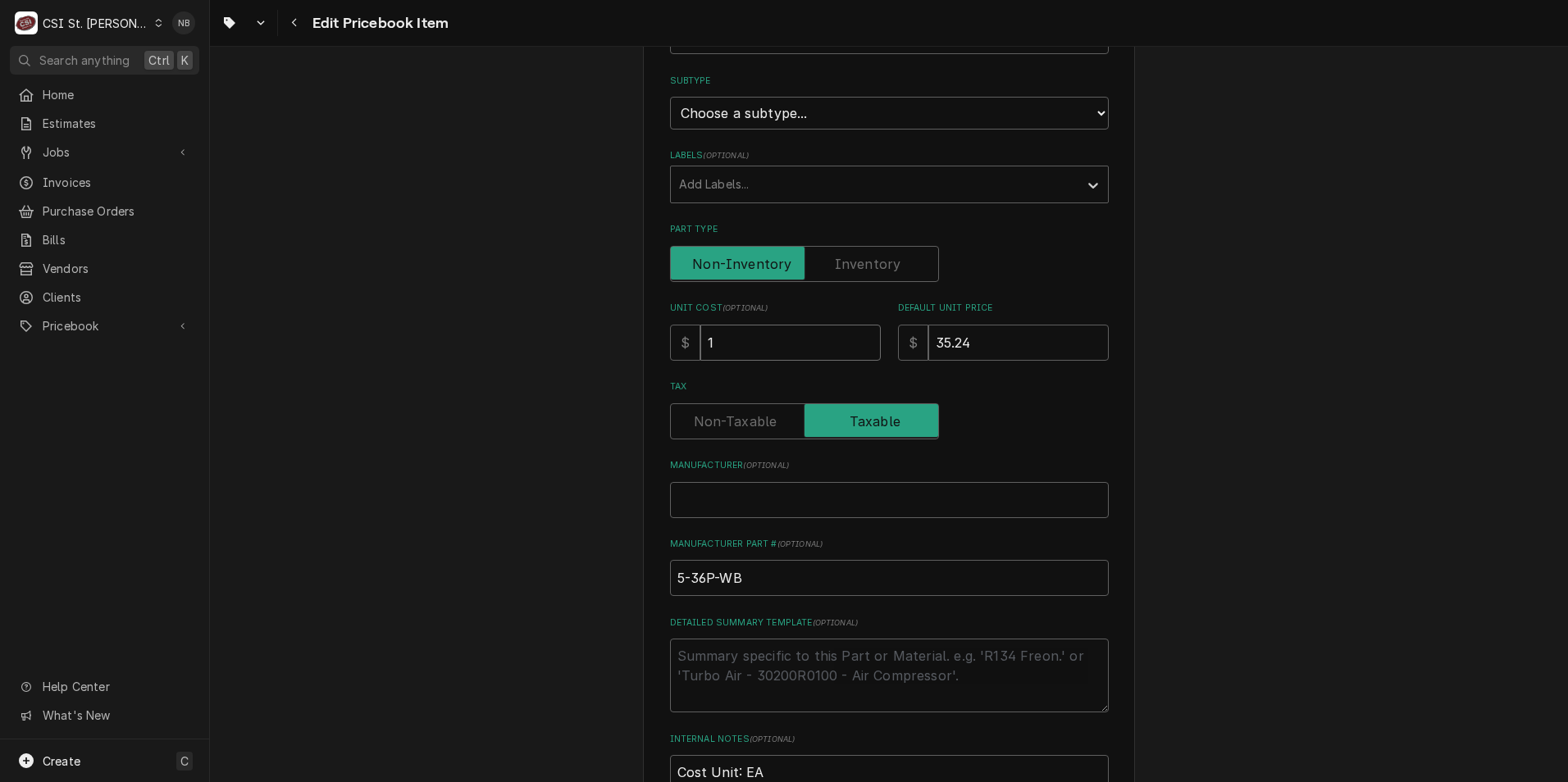
type textarea "x"
type input "2"
type textarea "x"
type input "21"
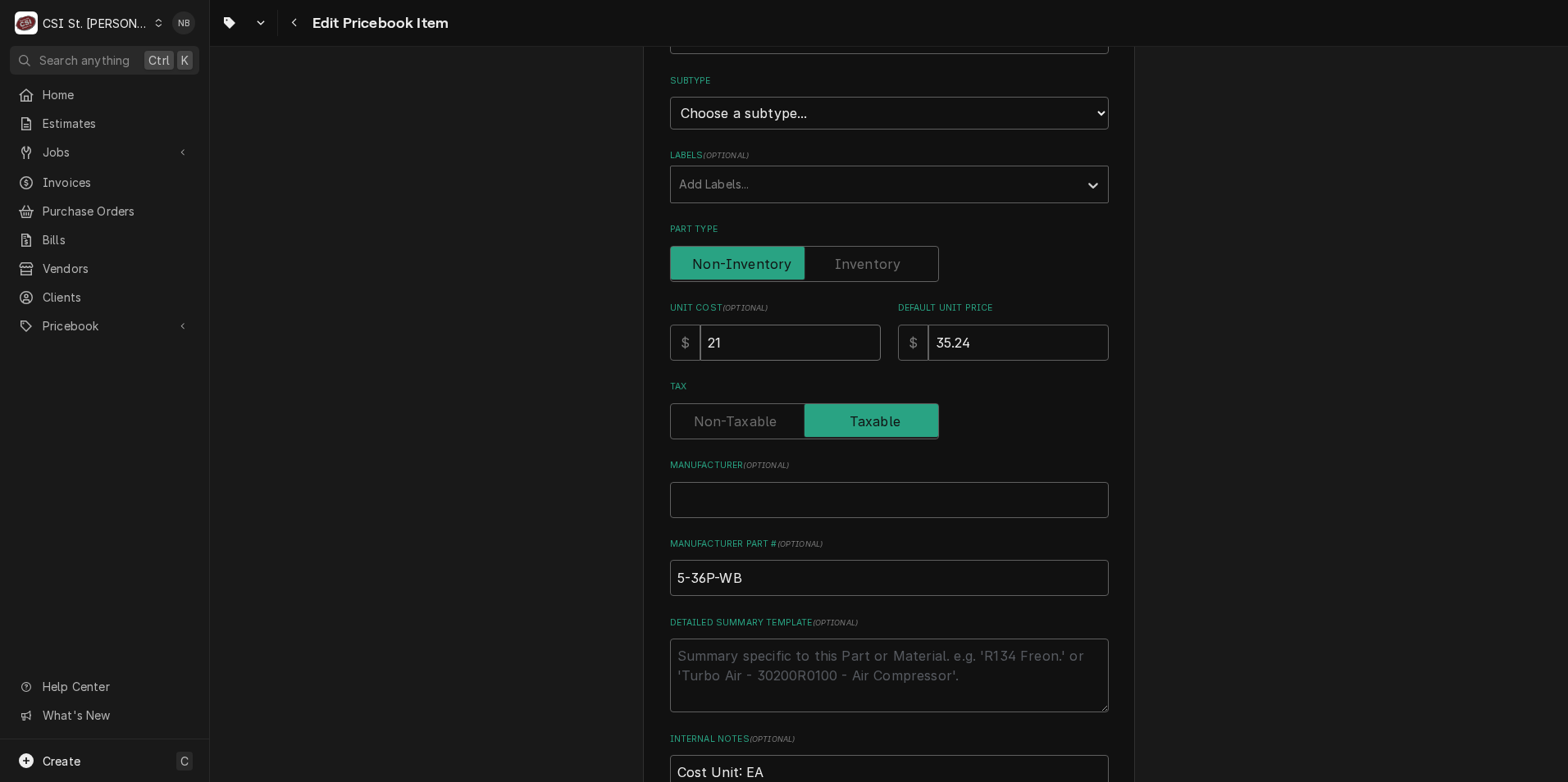
type textarea "x"
type input "21.9"
type textarea "x"
type input "21.99"
type textarea "x"
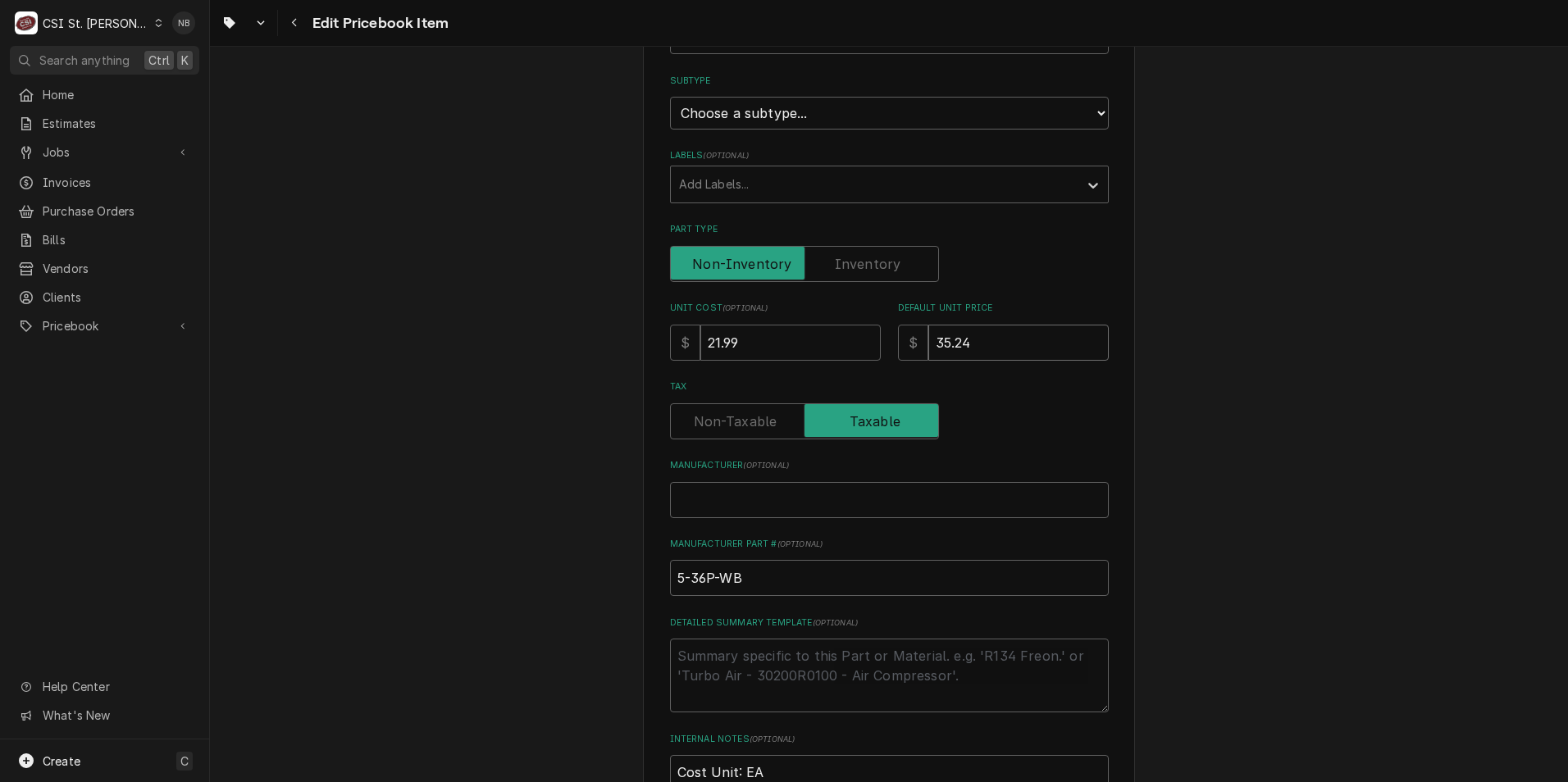
type input "4"
type textarea "x"
type input "43"
type textarea "x"
type input "43.9"
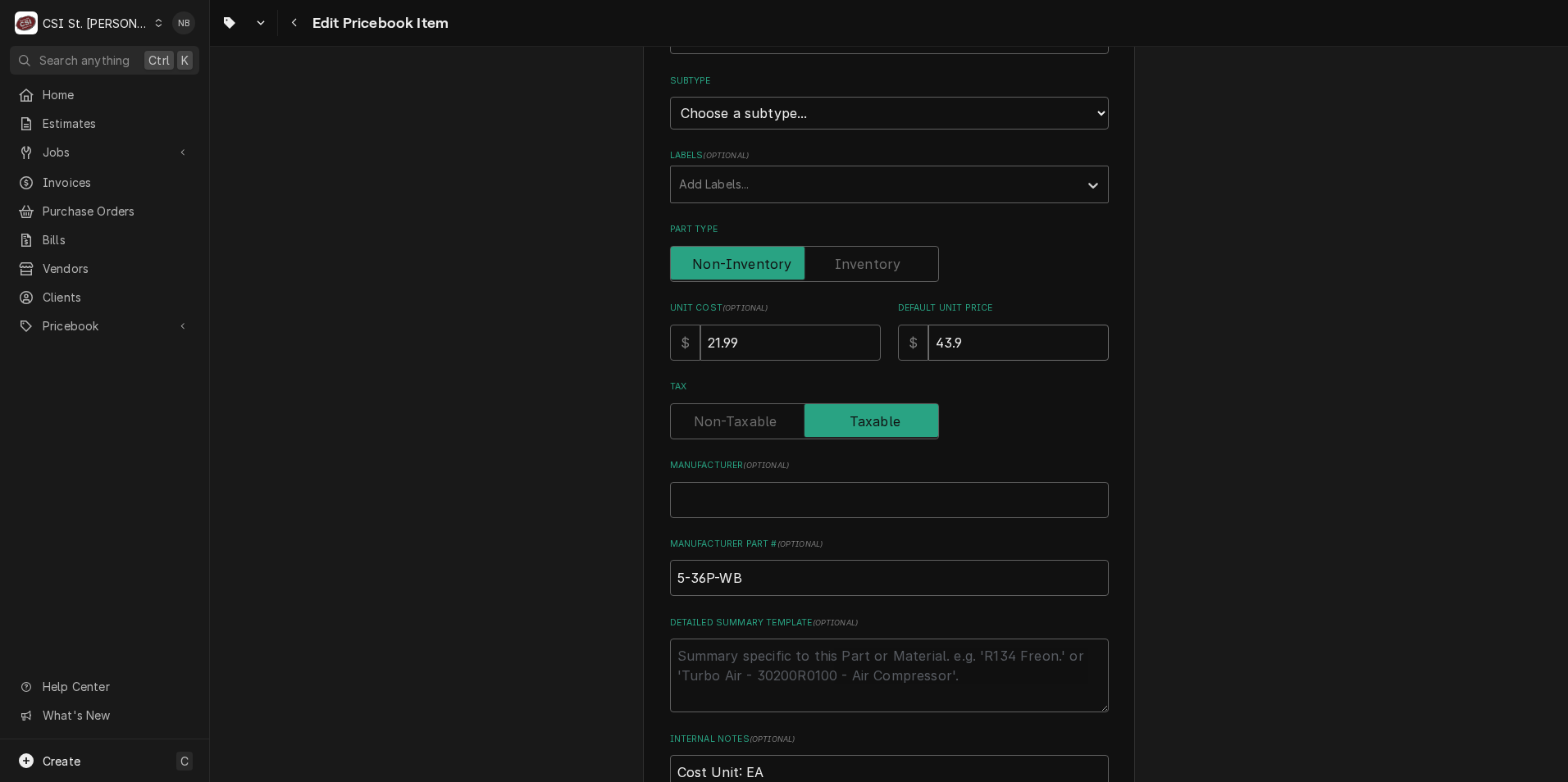
type textarea "x"
type input "43.98"
click at [1011, 396] on div "Tax" at bounding box center [889, 410] width 438 height 58
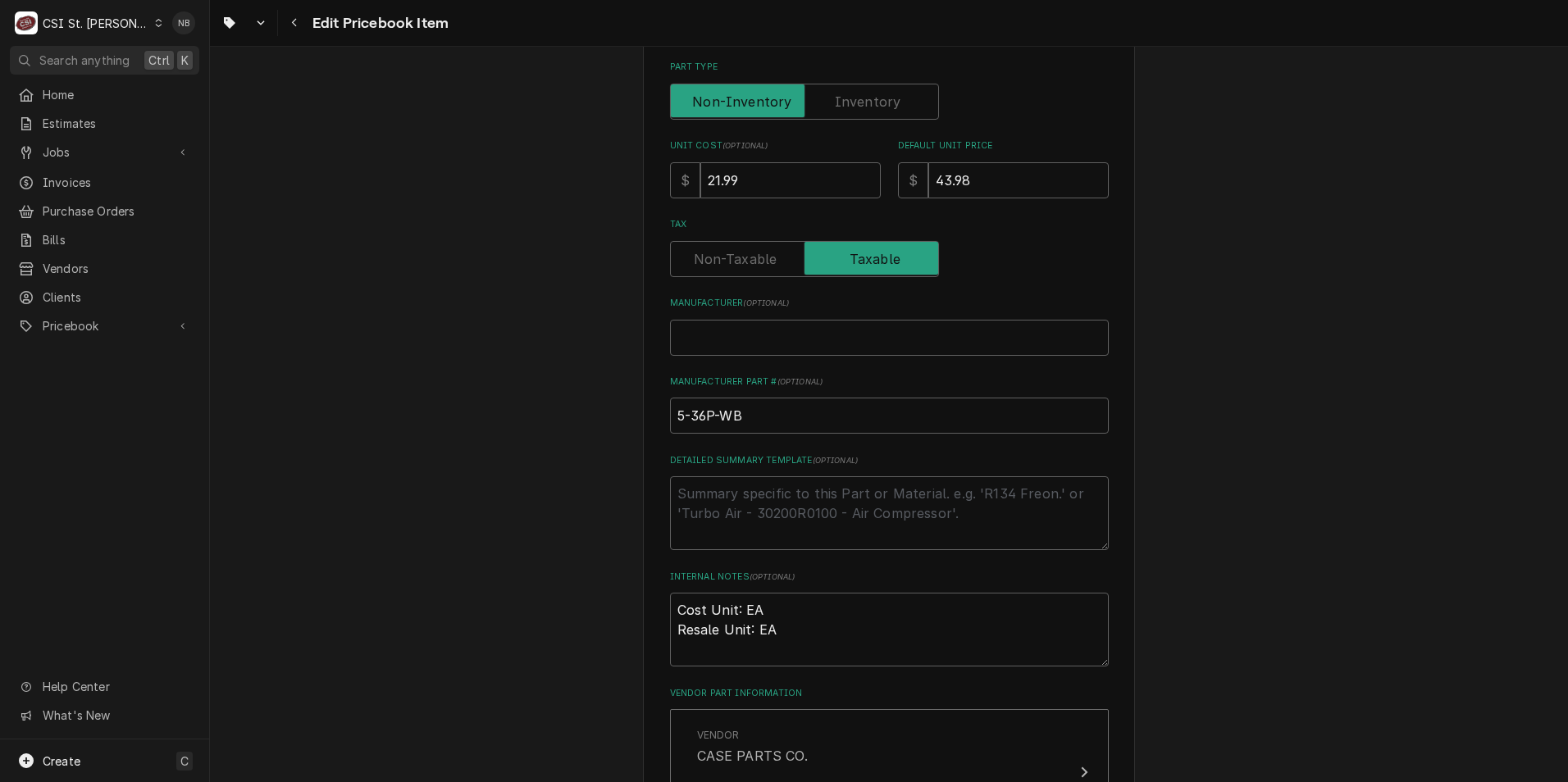
scroll to position [492, 0]
click at [765, 415] on input "5-36P-WB" at bounding box center [889, 413] width 438 height 36
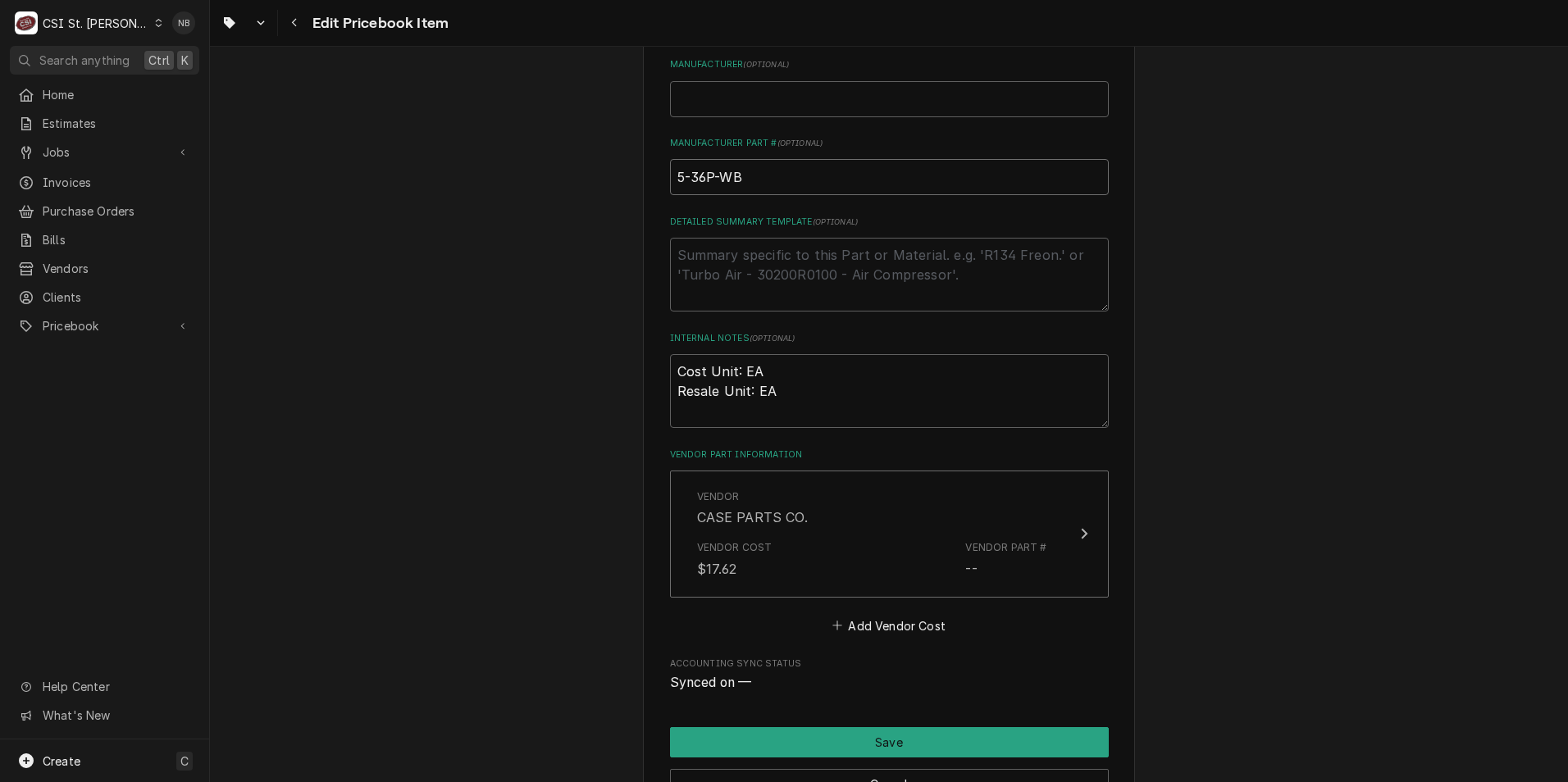
scroll to position [738, 0]
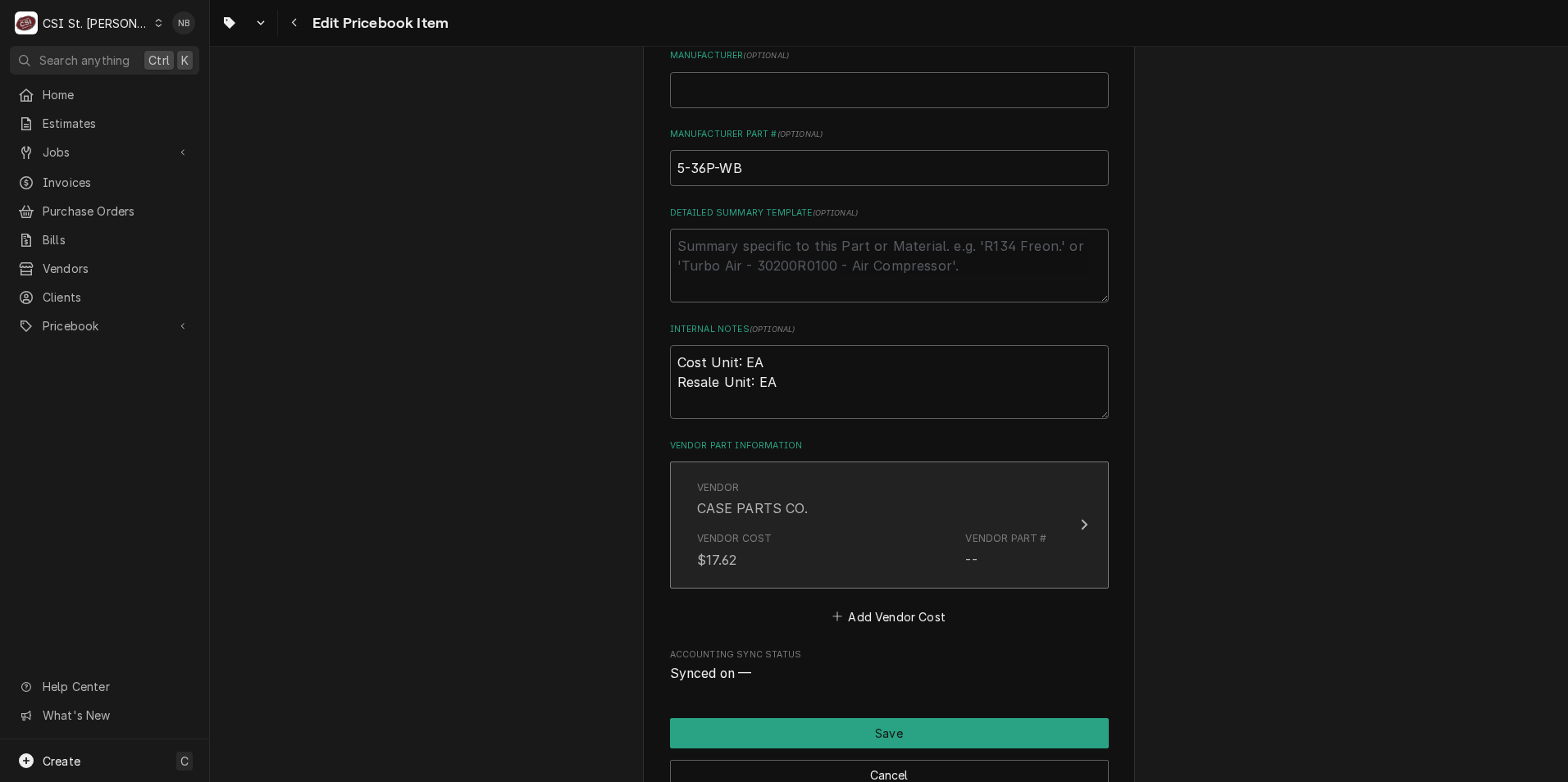
click at [827, 520] on div "Vendor CASE PARTS CO." at bounding box center [872, 499] width 350 height 51
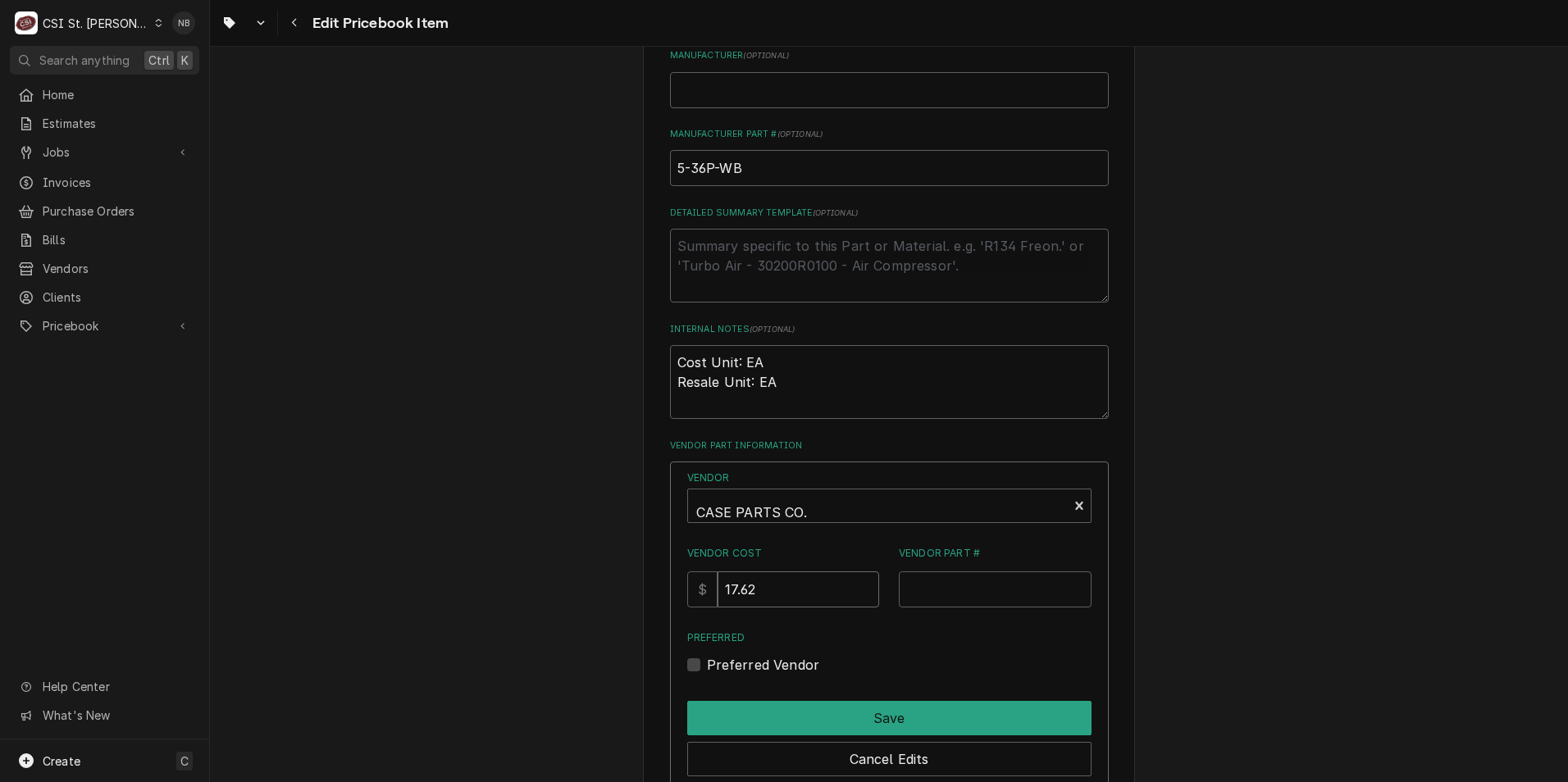
drag, startPoint x: 792, startPoint y: 589, endPoint x: 582, endPoint y: 584, distance: 210.1
click at [603, 586] on div "Use the fields below to edit this PriceBook item. Note that changes made here w…" at bounding box center [890, 195] width 1359 height 1737
type input "21.99"
click at [967, 574] on input "Vendor Part #" at bounding box center [995, 589] width 193 height 36
type input "5-36P-WB"
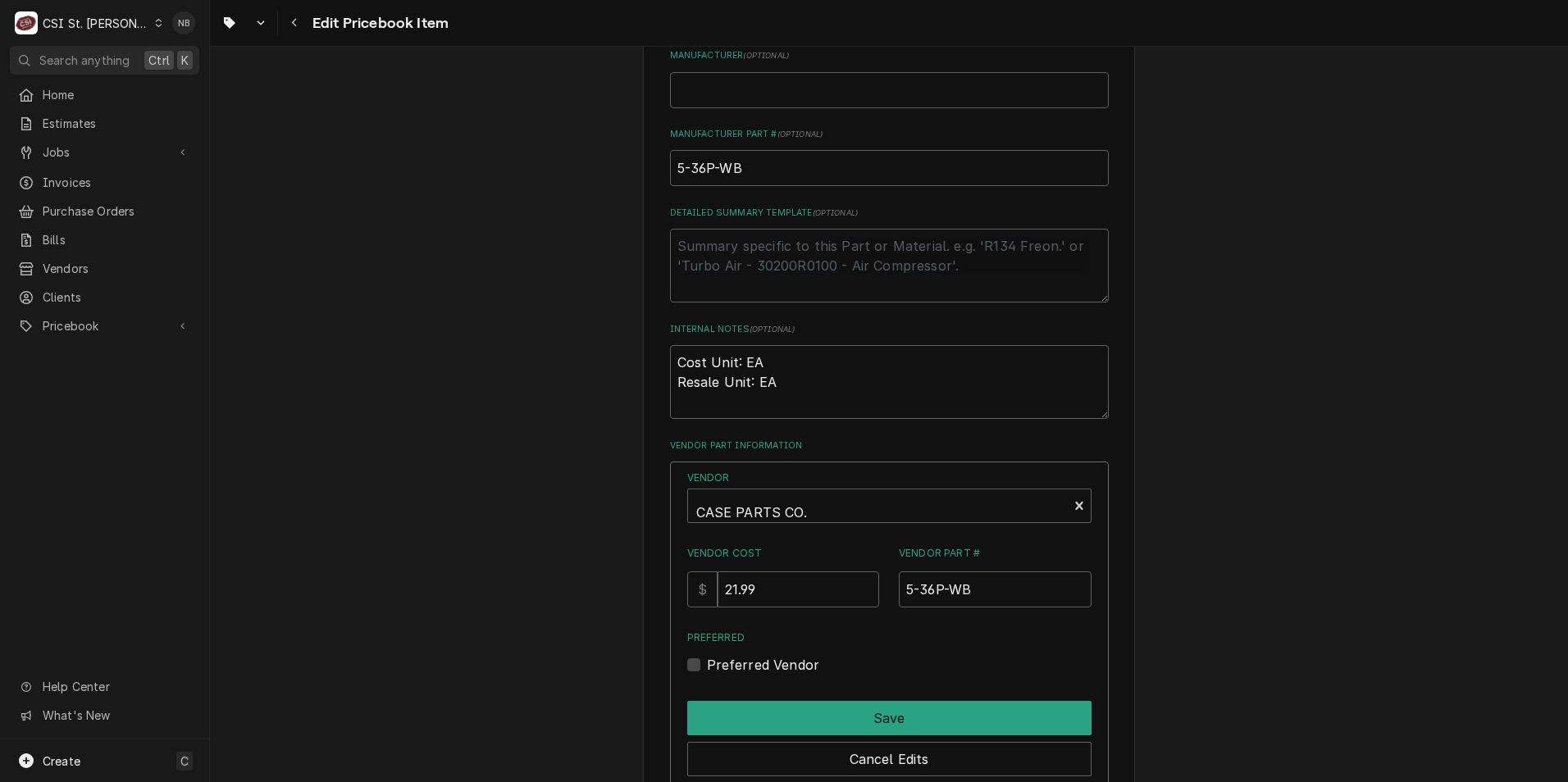
click at [707, 664] on label "Preferred Vendor" at bounding box center [764, 664] width 113 height 19
click at [707, 664] on input "Preferred" at bounding box center [909, 673] width 404 height 36
checkbox input "true"
click at [759, 693] on div "Vendor CASE PARTS CO. Vendor Cost $ 21.99 Vendor Part # 5-36P-WB Preferred Pref…" at bounding box center [889, 644] width 438 height 365
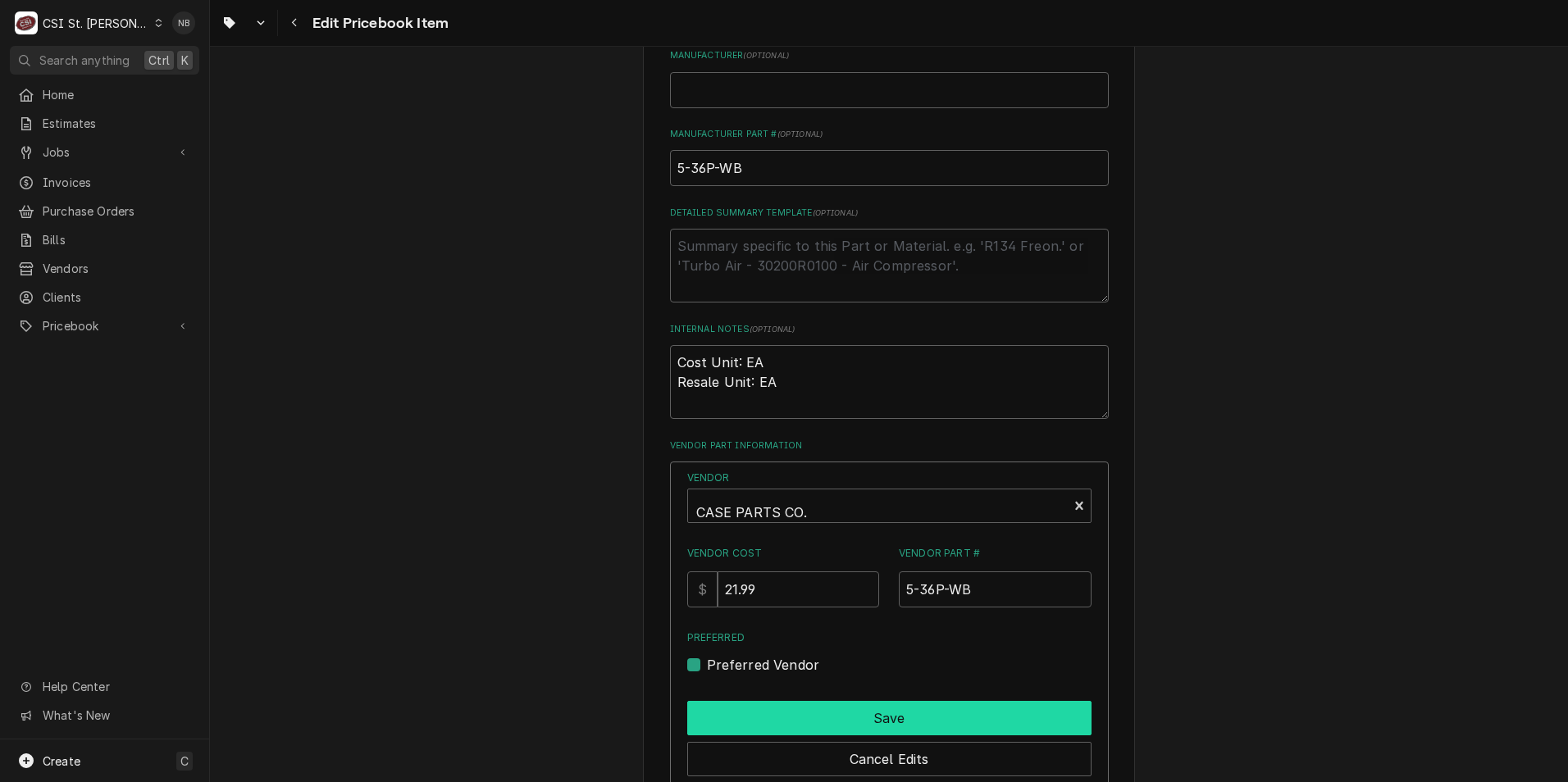
click at [762, 704] on button "Save" at bounding box center [890, 718] width 404 height 34
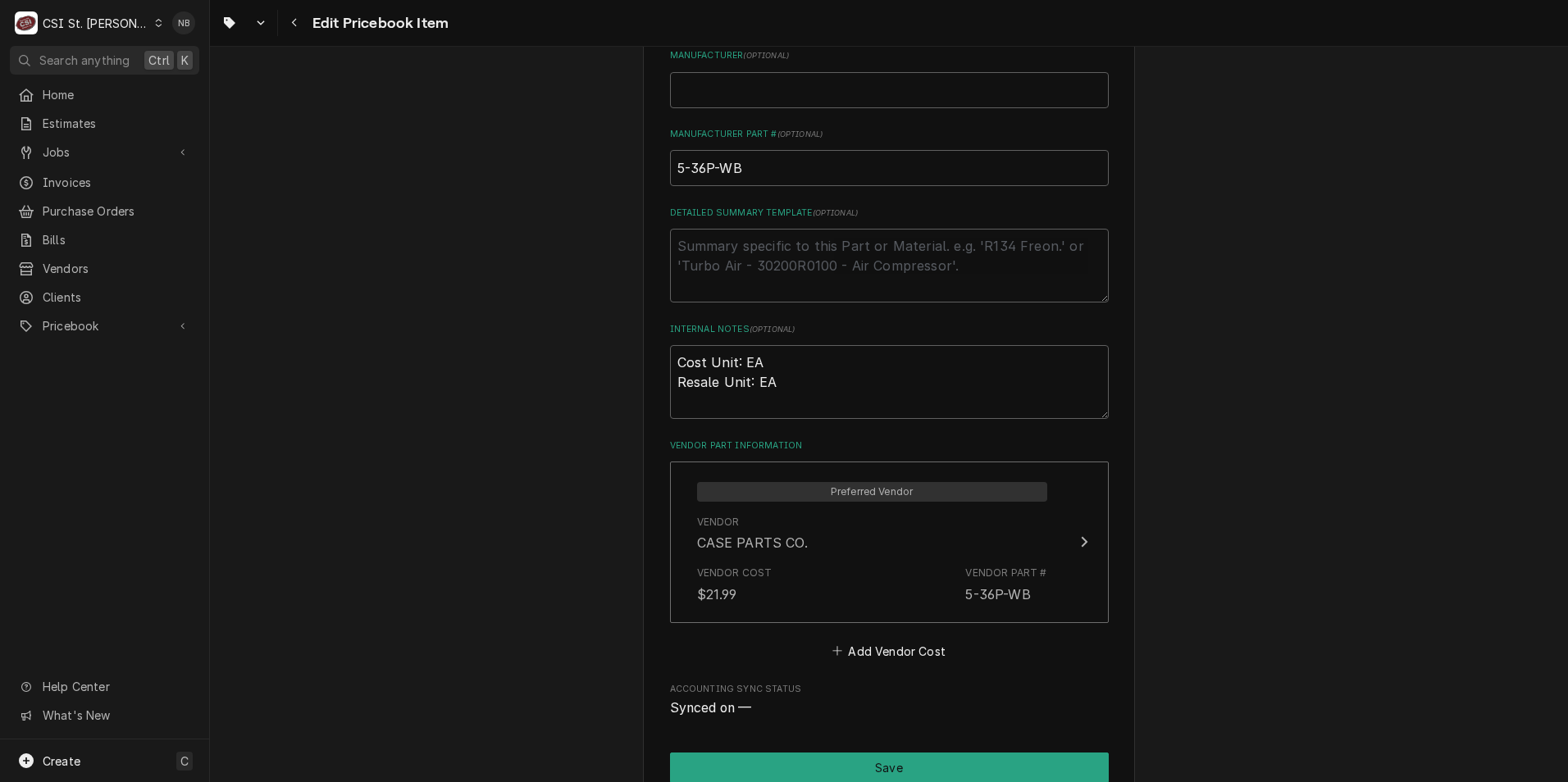
click at [1326, 595] on div "Use the fields below to edit this PriceBook item. Note that changes made here w…" at bounding box center [890, 94] width 1359 height 1534
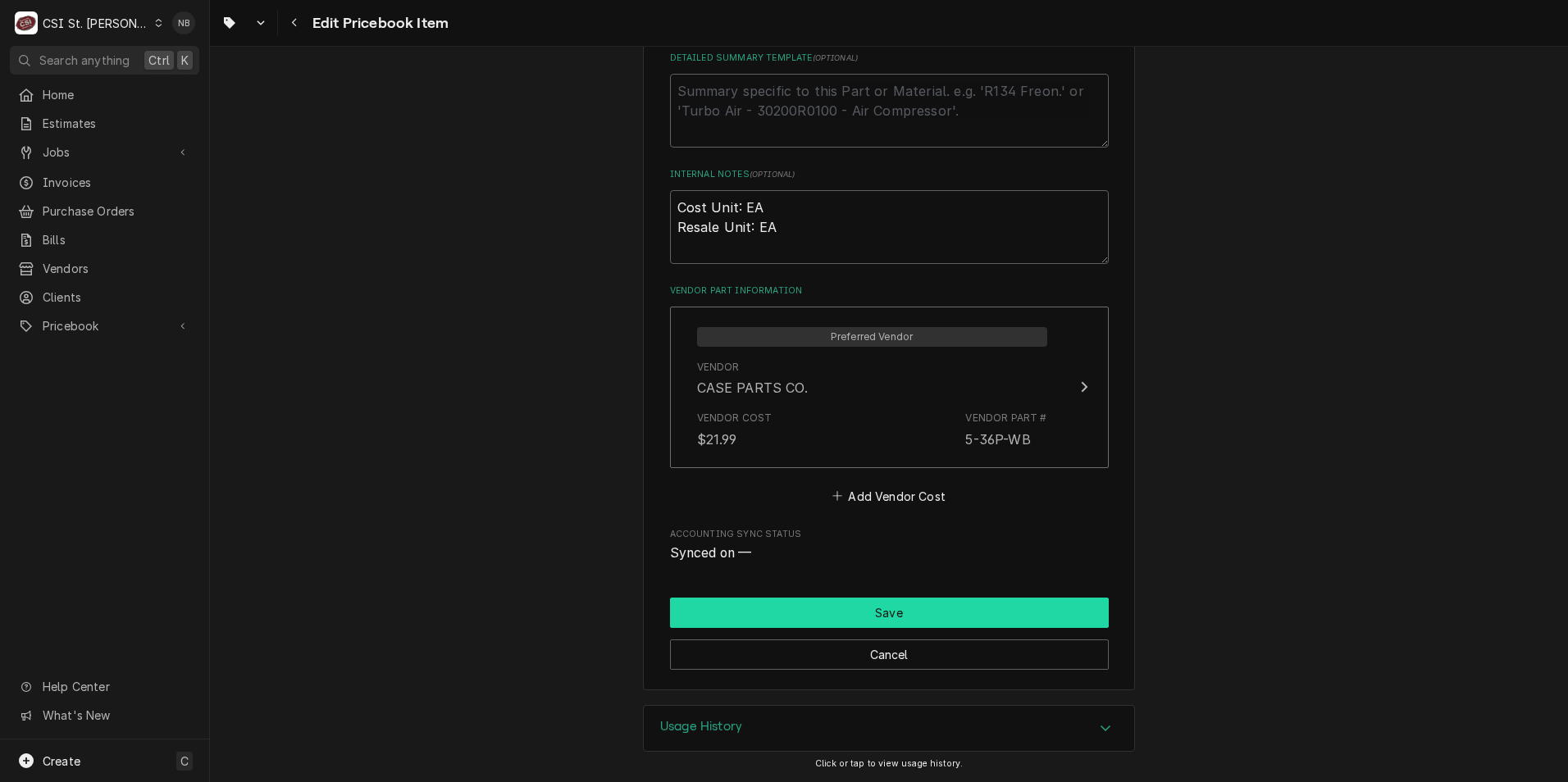
click at [975, 617] on button "Save" at bounding box center [889, 612] width 438 height 31
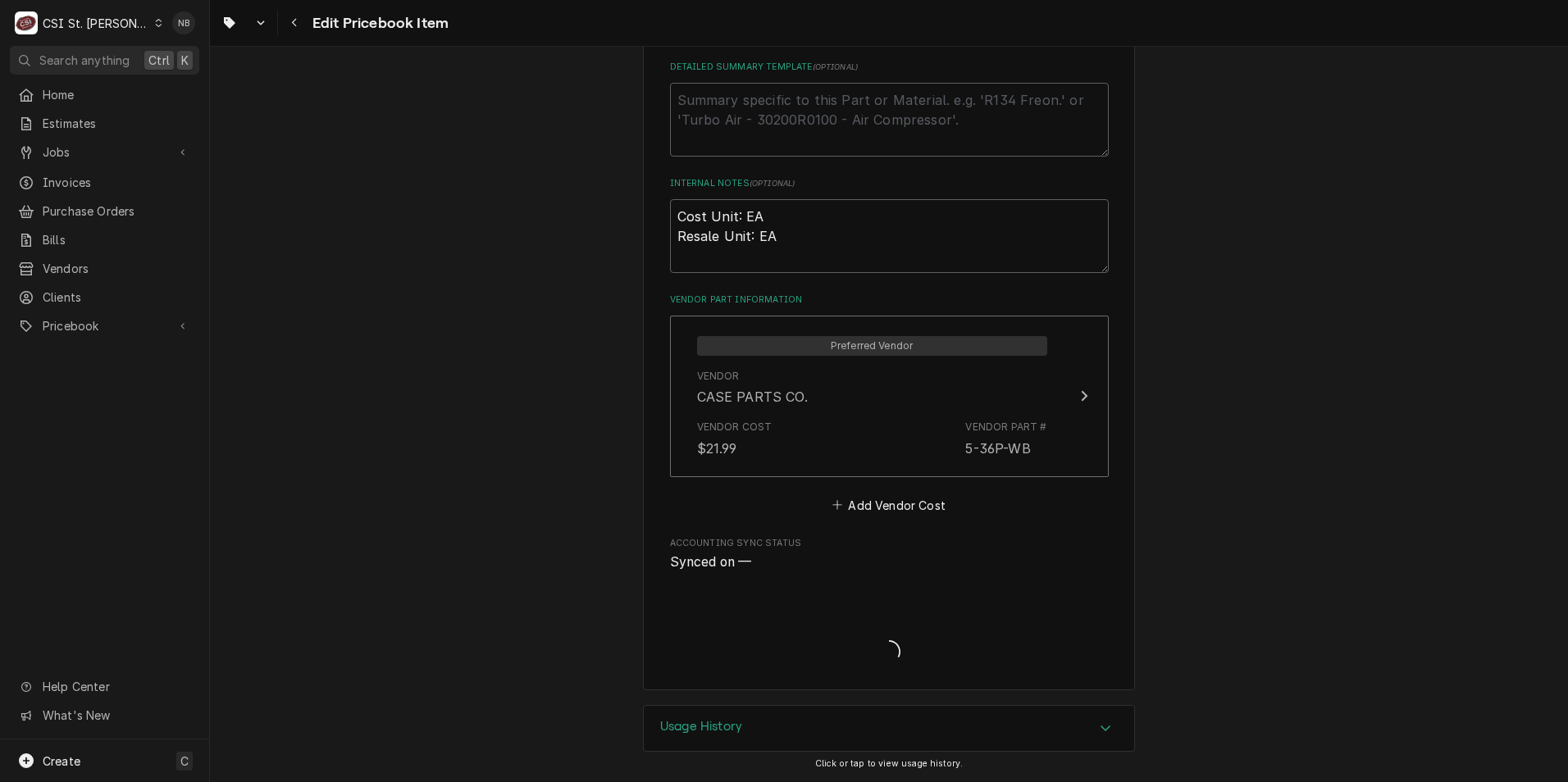
type textarea "x"
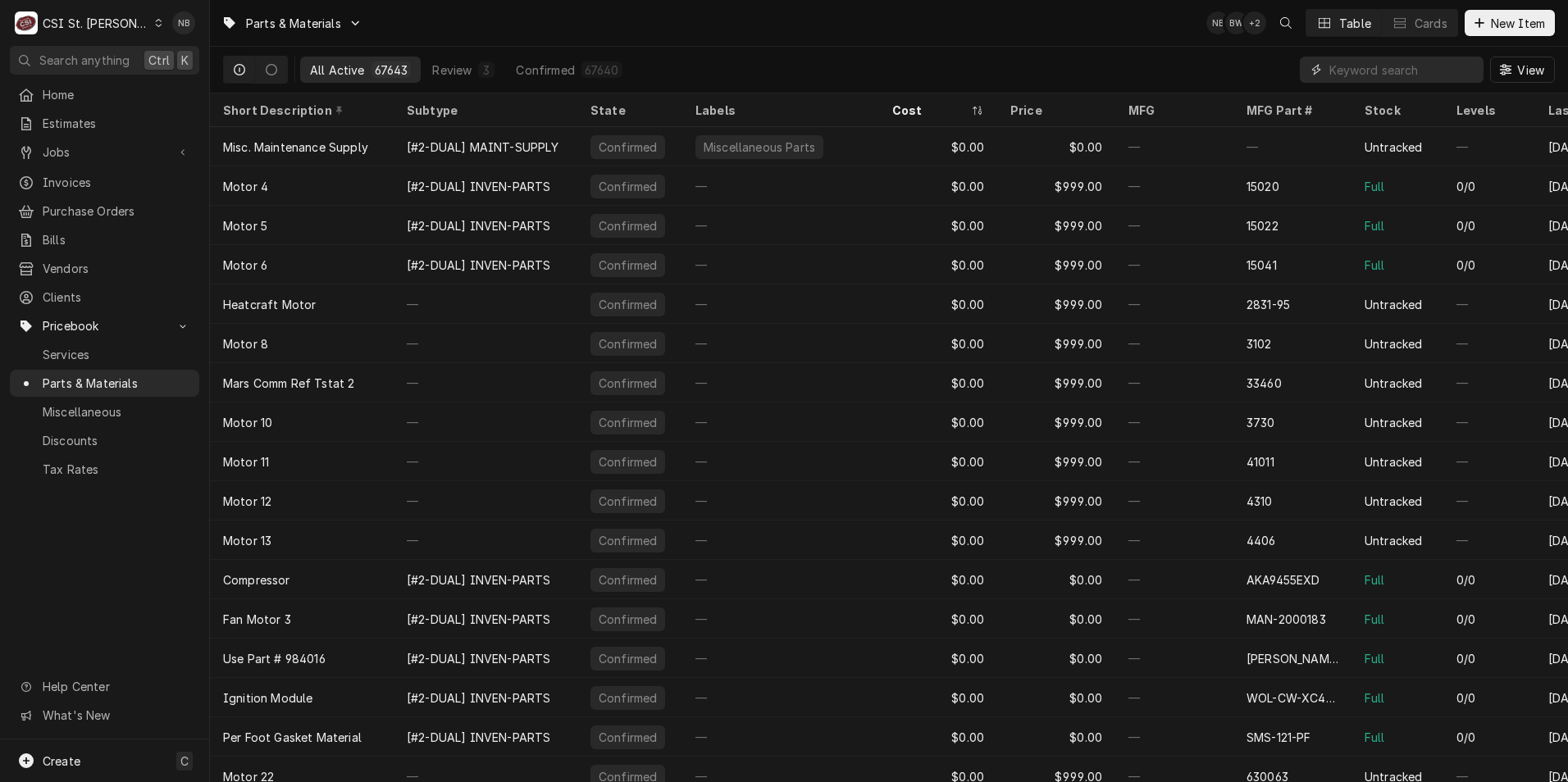
click at [1347, 60] on input "Dynamic Content Wrapper" at bounding box center [1403, 69] width 146 height 26
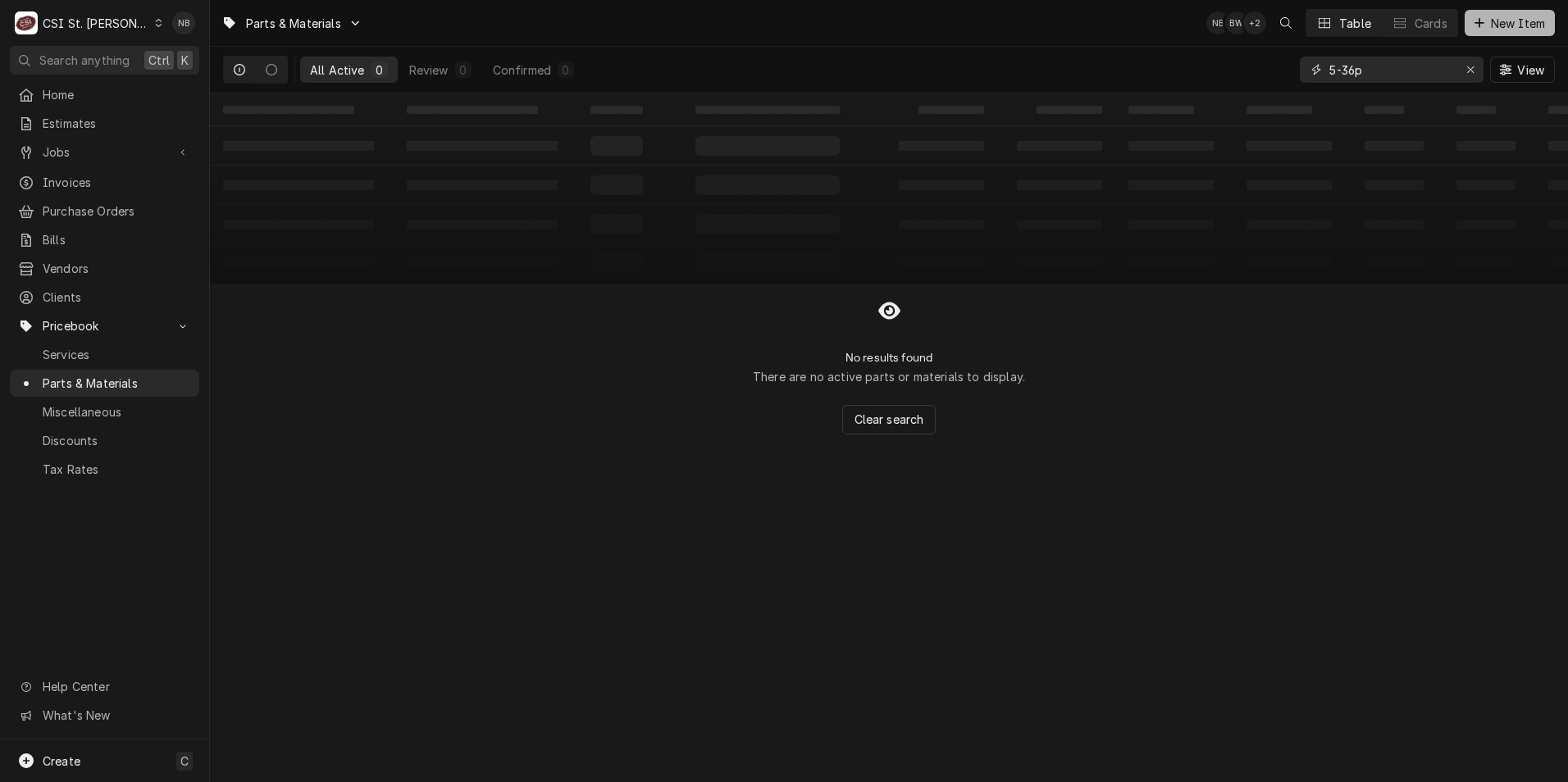
type input "5-36p"
click at [1494, 24] on span "New Item" at bounding box center [1517, 23] width 60 height 18
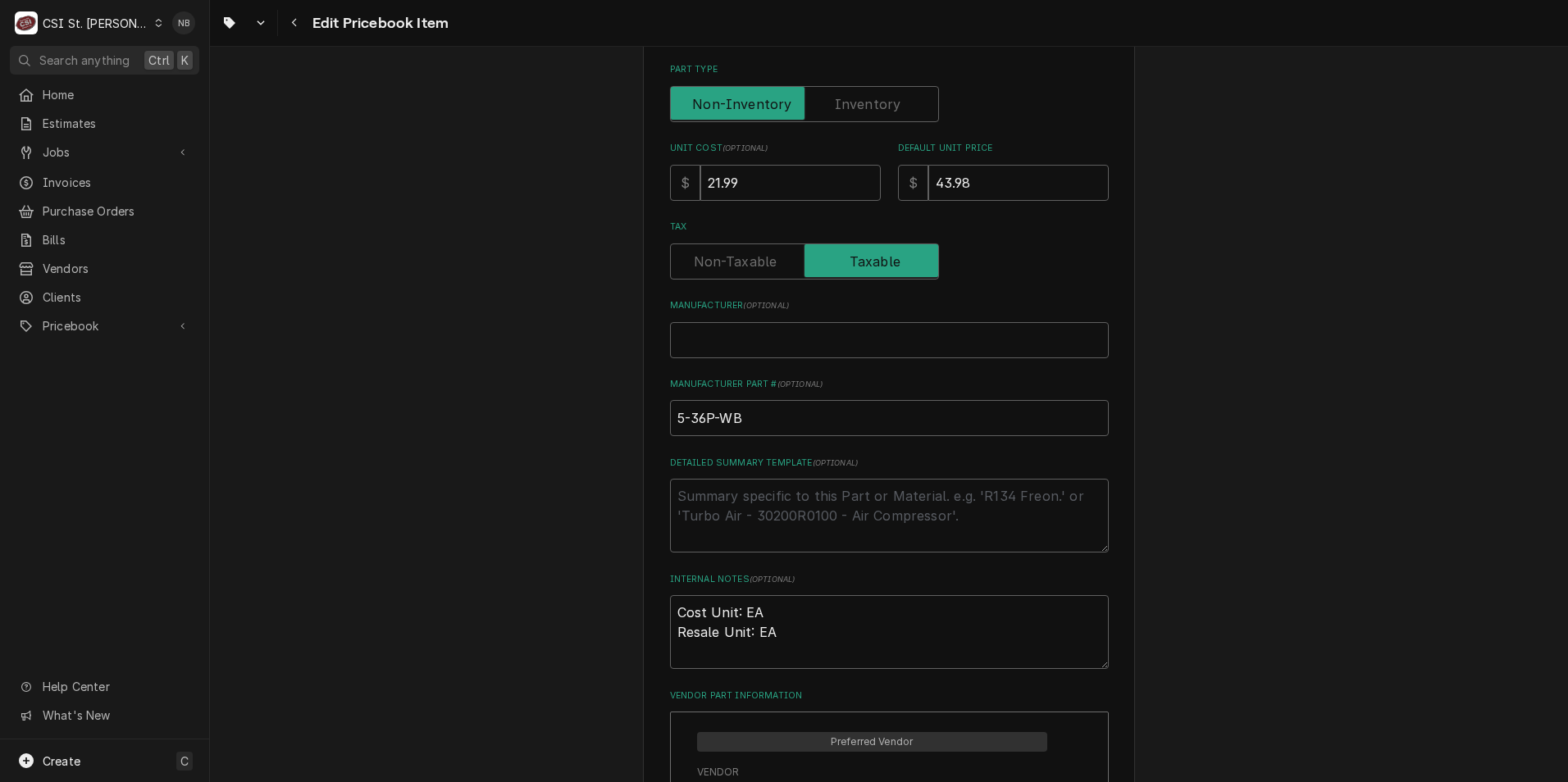
scroll to position [492, 0]
click at [699, 415] on input "5-36P-WB" at bounding box center [889, 413] width 438 height 36
type textarea "x"
type input "5-3P-WB"
type textarea "x"
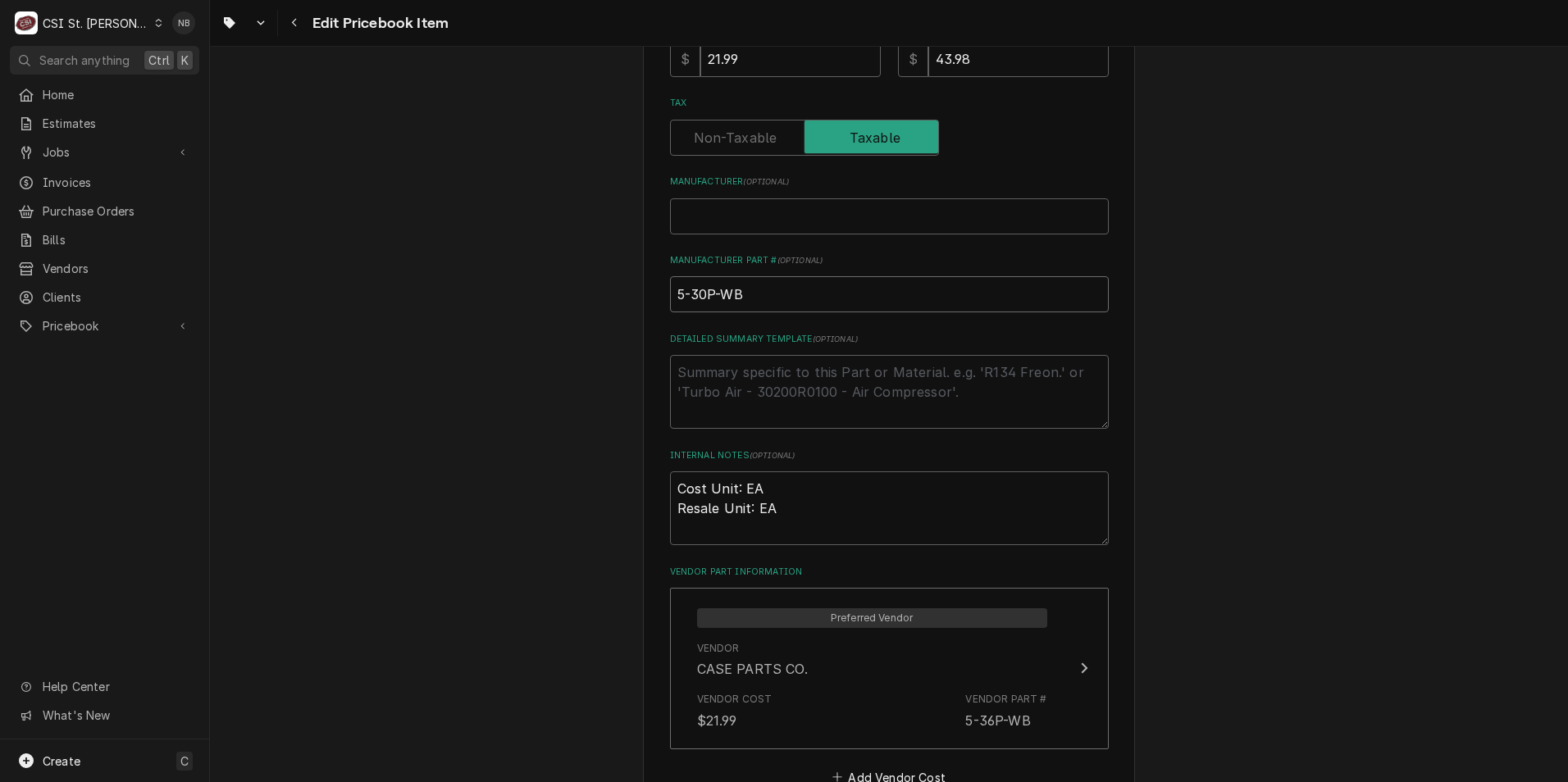
scroll to position [738, 0]
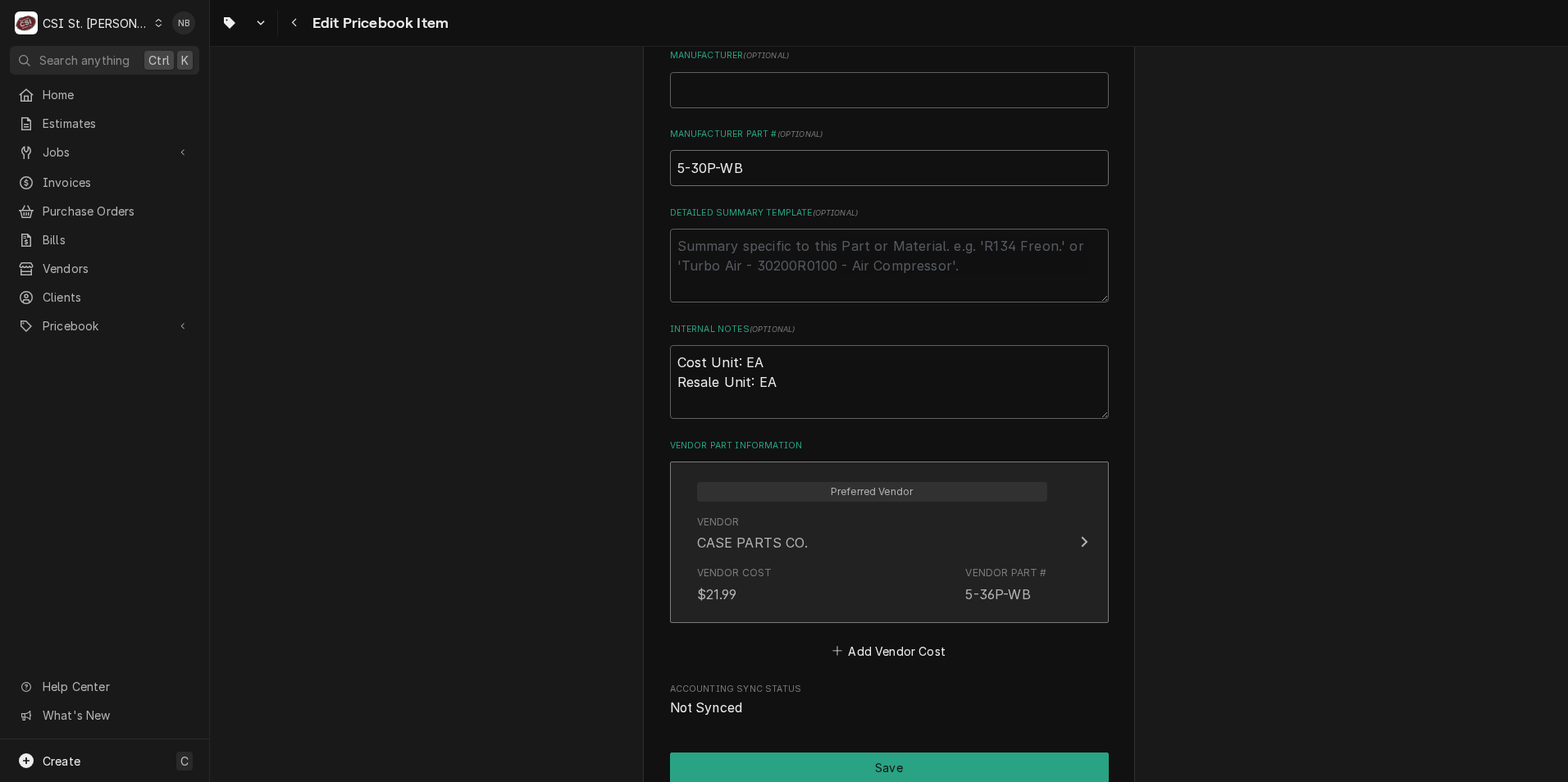
type input "5-30P-WB"
click at [841, 573] on div "Vendor Cost $21.99 Vendor Part # 5-36P-WB" at bounding box center [872, 585] width 350 height 51
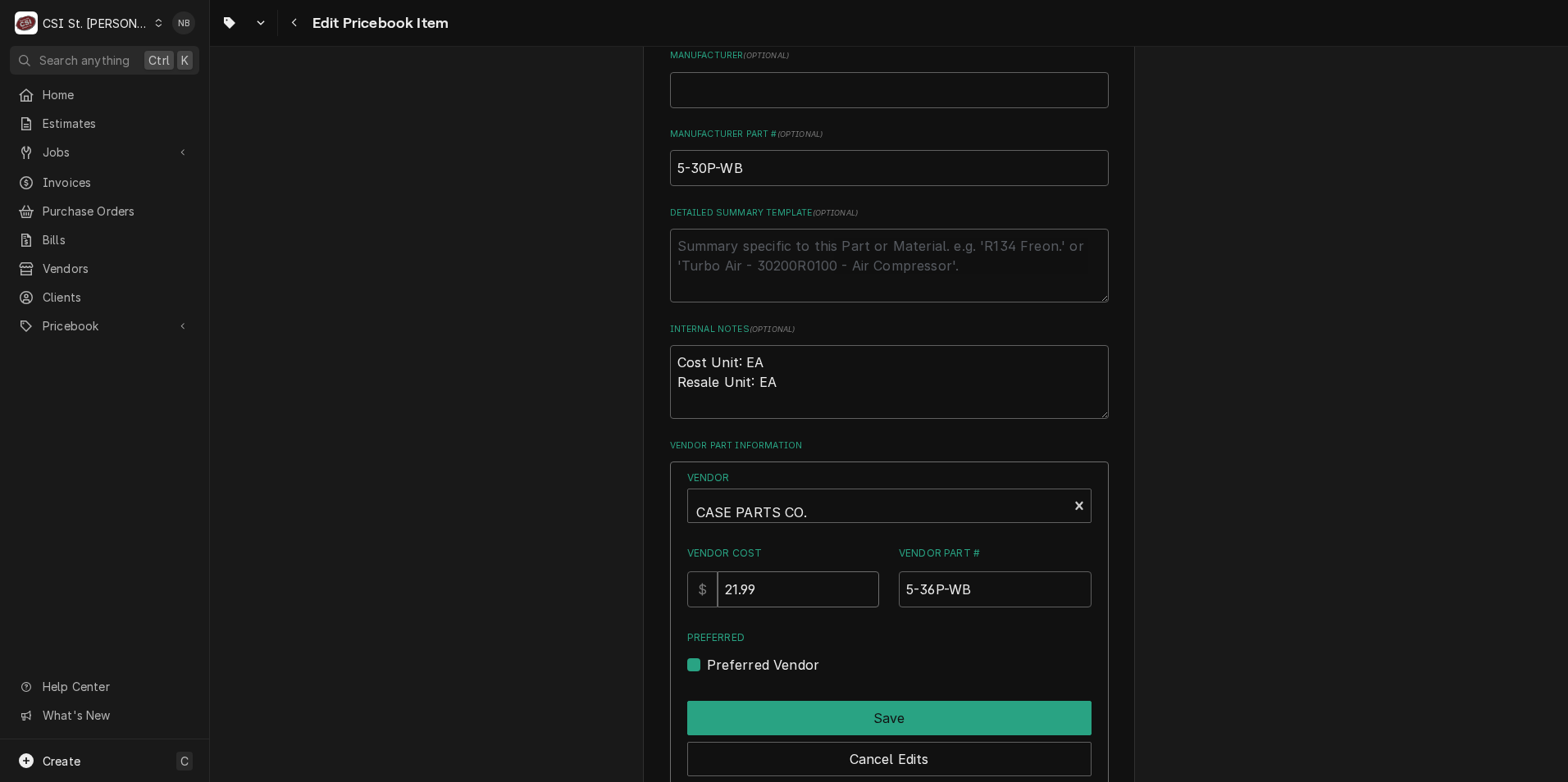
drag, startPoint x: 786, startPoint y: 597, endPoint x: 479, endPoint y: 563, distance: 308.9
click at [488, 563] on div "Use the fields below to edit this PriceBook item. Note that changes made here w…" at bounding box center [890, 195] width 1359 height 1737
type input "3"
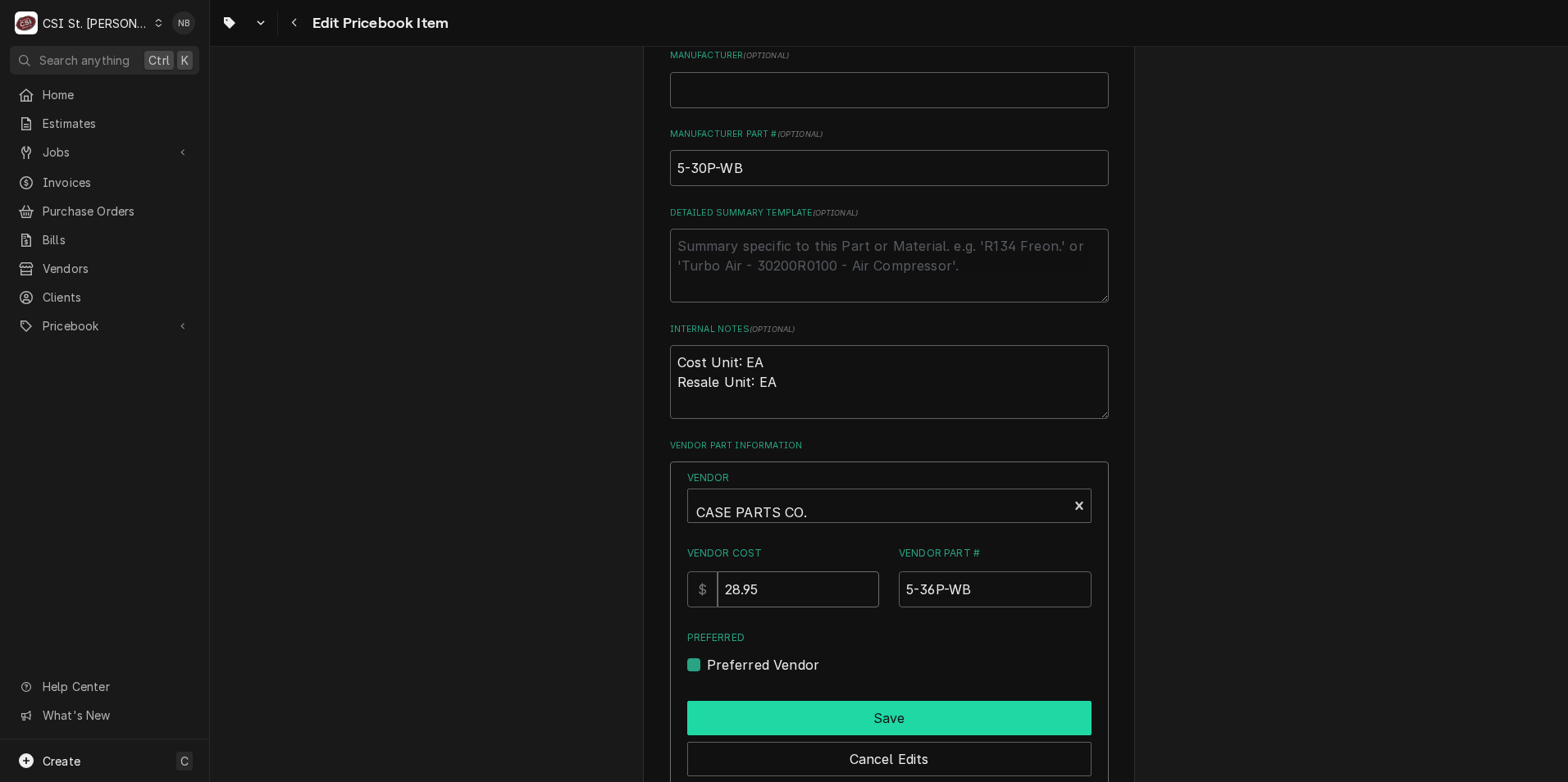
type input "28.95"
click at [941, 724] on button "Save" at bounding box center [890, 718] width 404 height 34
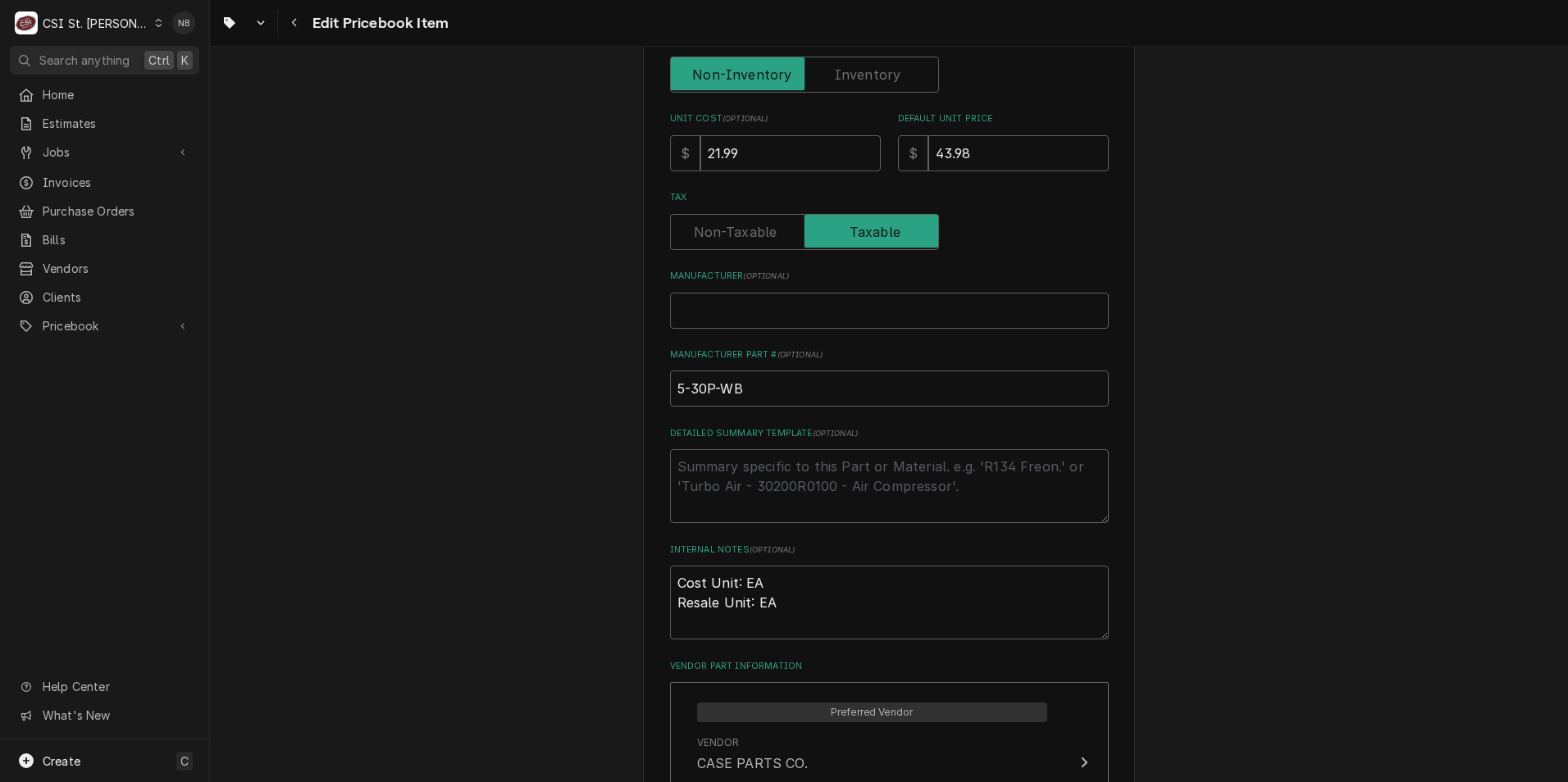
scroll to position [492, 0]
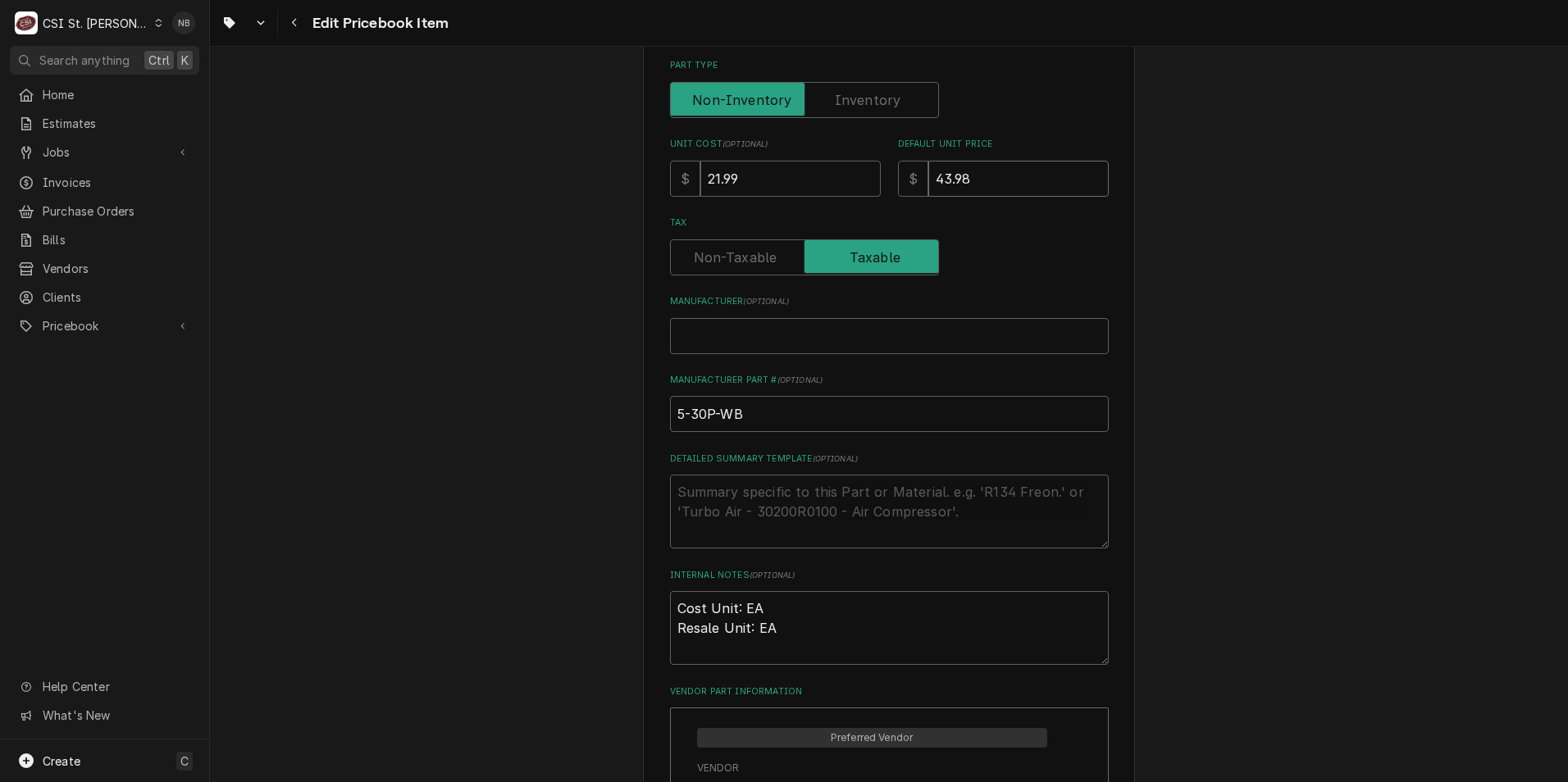
drag, startPoint x: 1052, startPoint y: 176, endPoint x: 871, endPoint y: 176, distance: 181.0
click at [871, 176] on div "Unit Cost ( optional ) $ 21.99 Default Unit Price $ 43.98" at bounding box center [889, 167] width 438 height 58
type textarea "x"
type input "5"
type textarea "x"
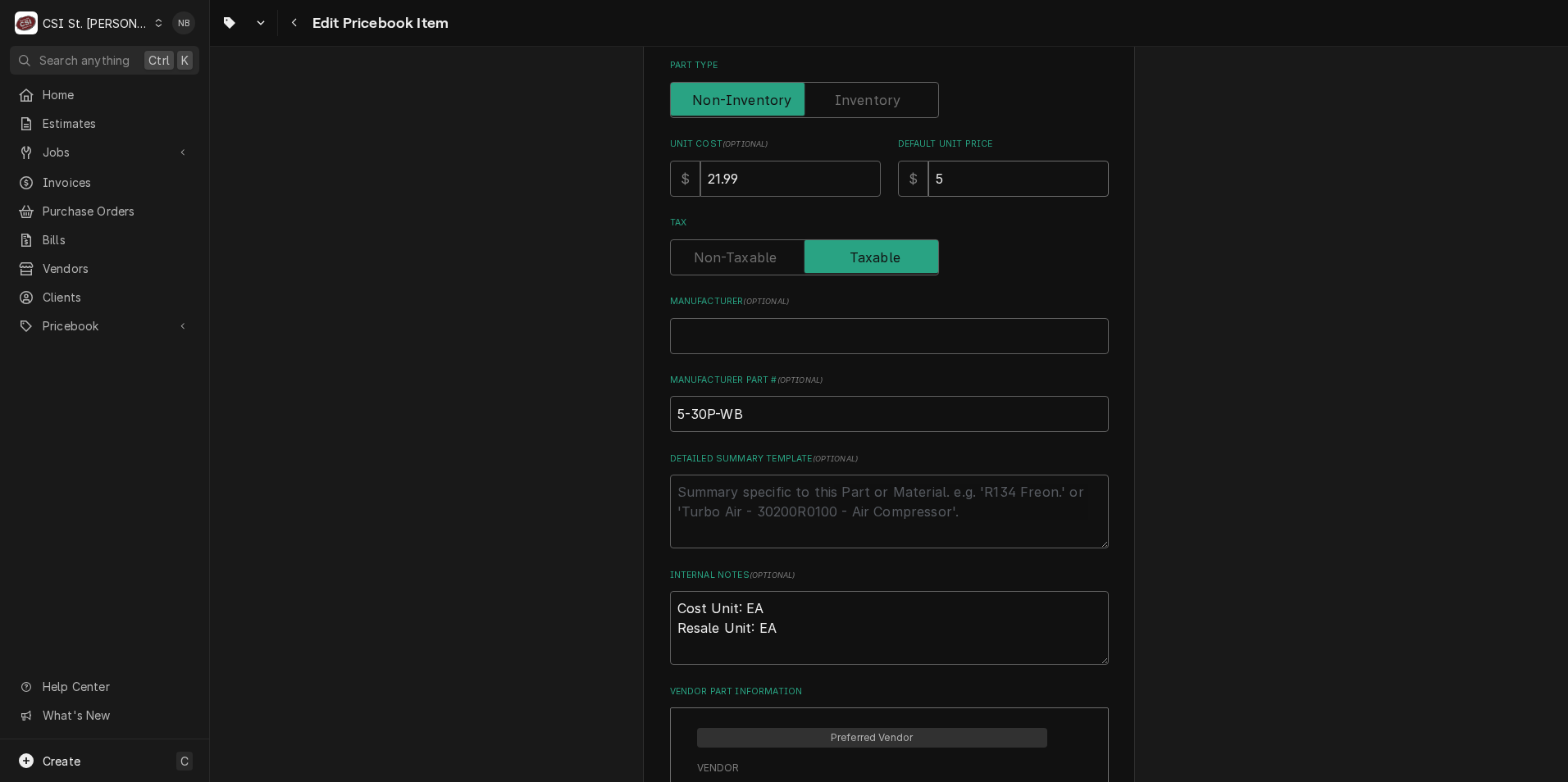
type input "57"
type textarea "x"
type input "57.9"
type textarea "x"
type input "57.90"
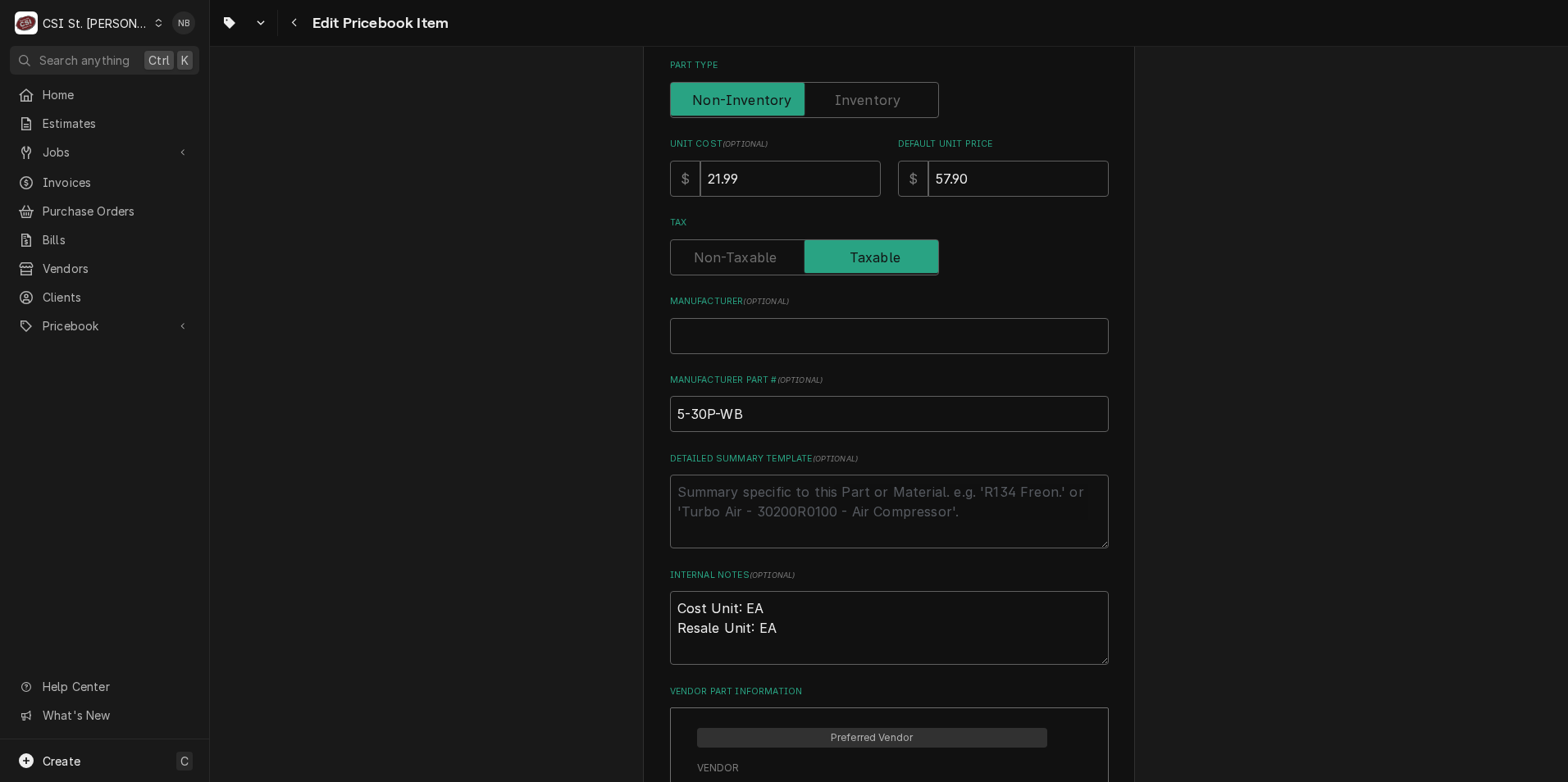
click at [1140, 232] on div "Use the fields below to edit this PriceBook item. Note that changes made here w…" at bounding box center [890, 339] width 1359 height 1534
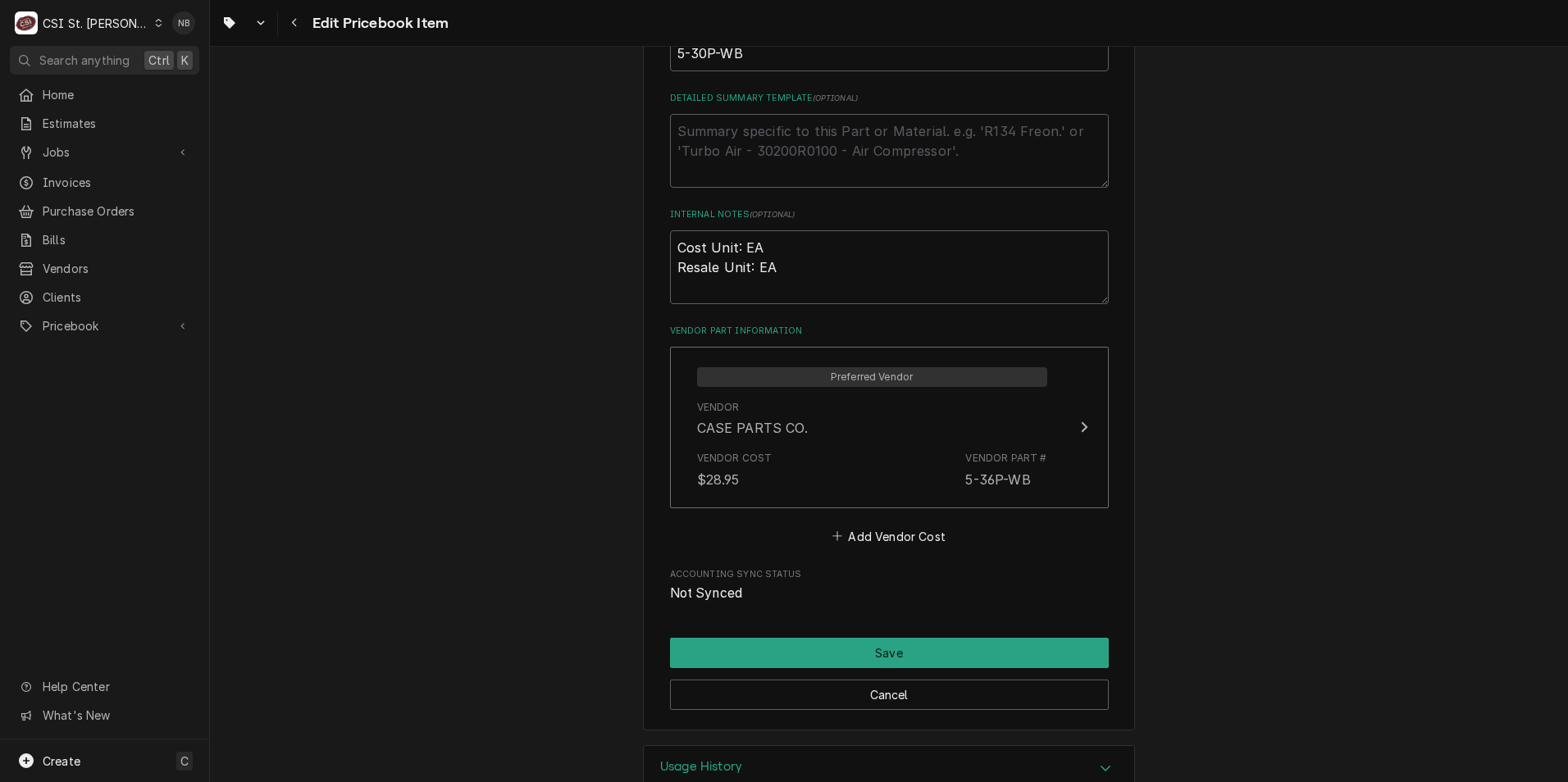
scroll to position [893, 0]
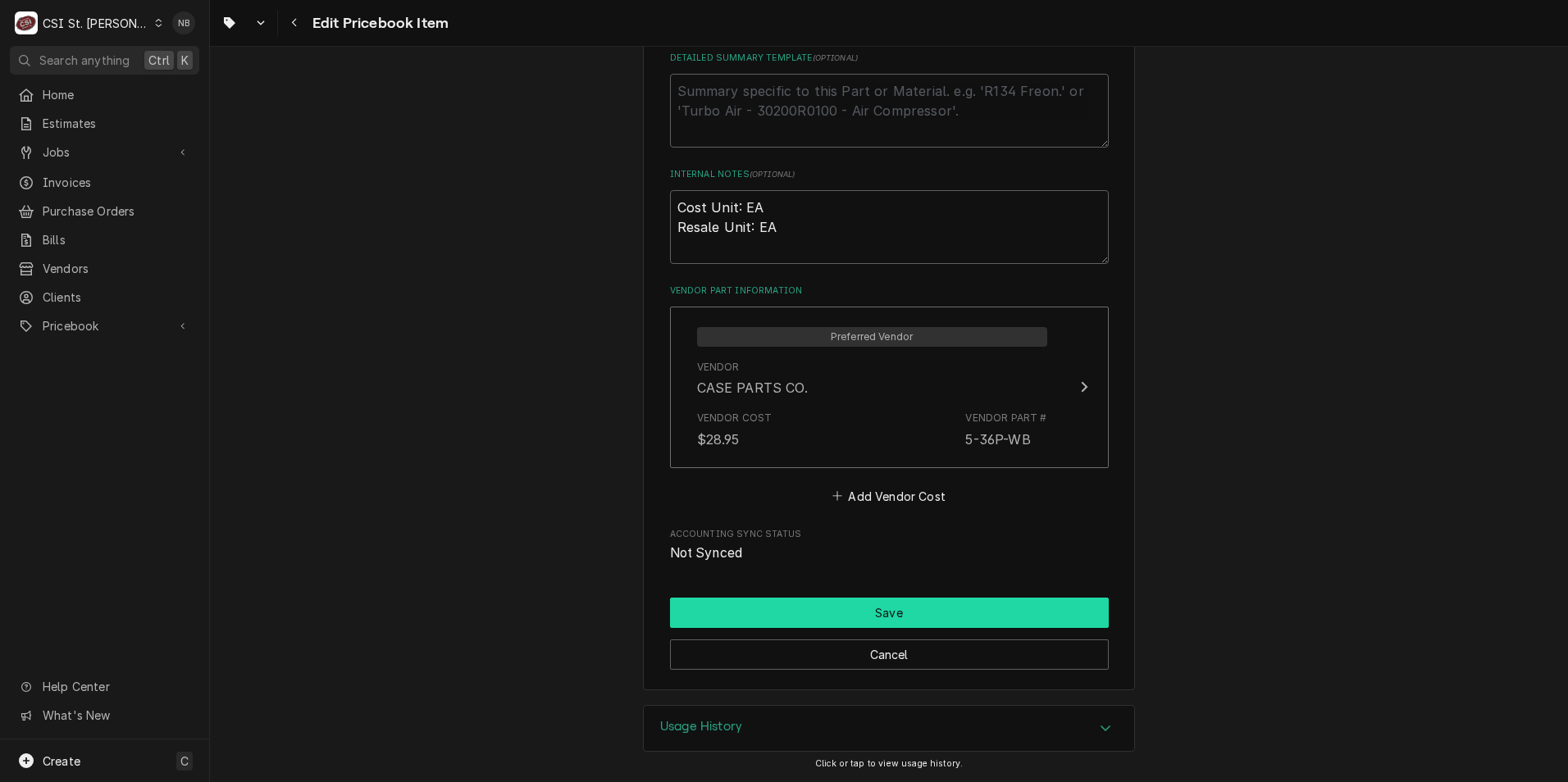
click at [948, 616] on button "Save" at bounding box center [889, 612] width 438 height 31
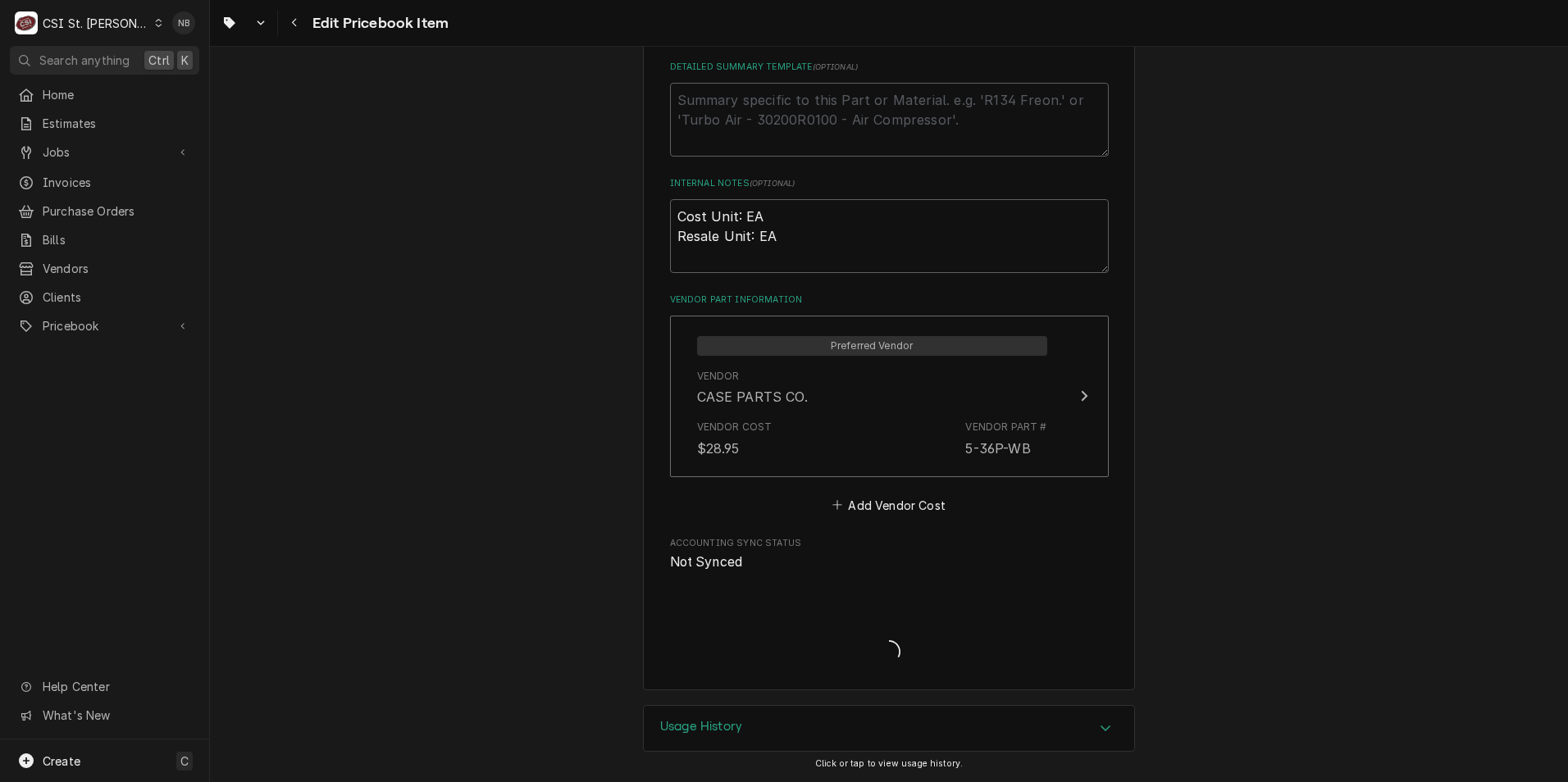
scroll to position [884, 0]
type textarea "x"
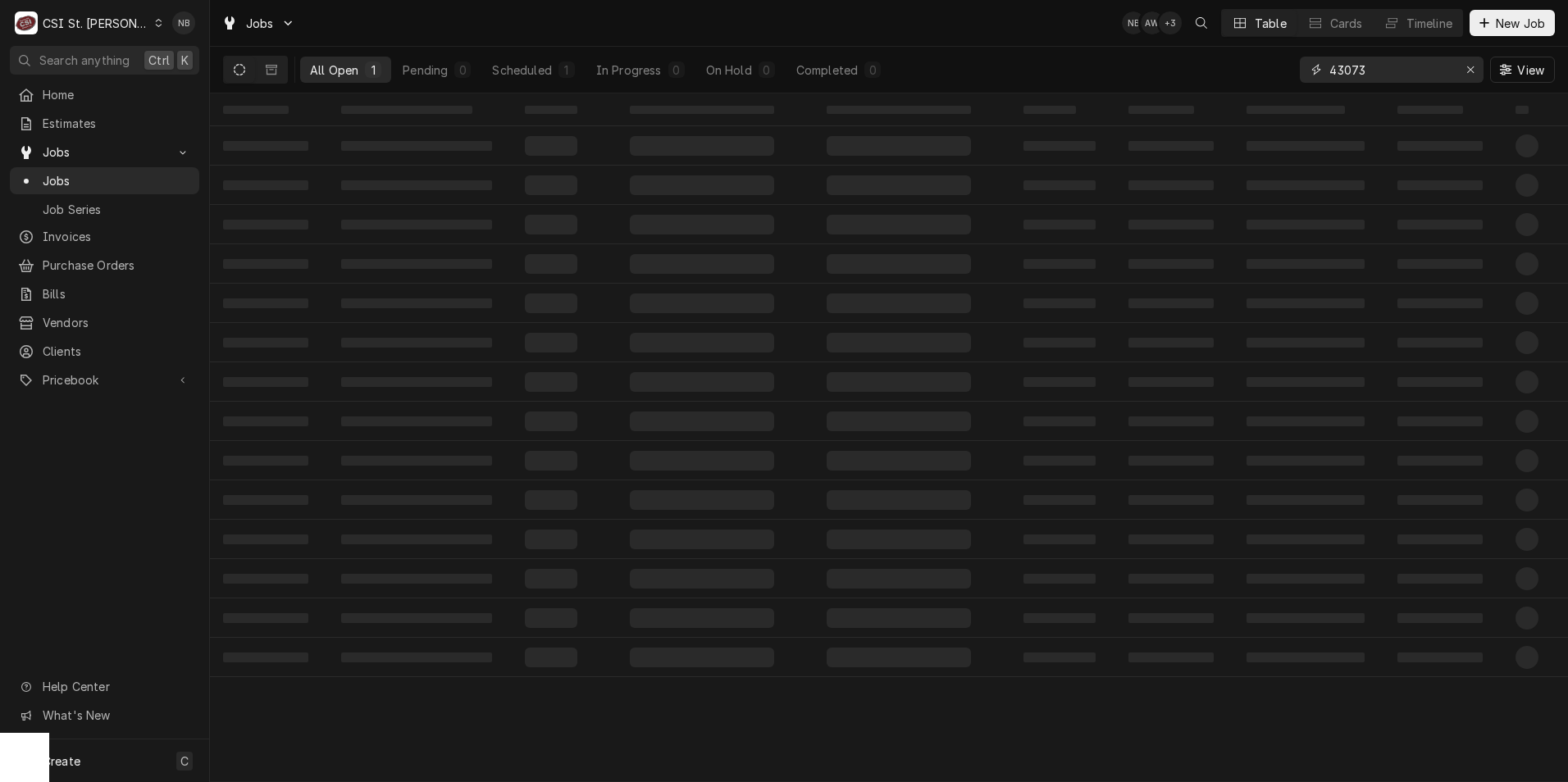
drag, startPoint x: 1380, startPoint y: 66, endPoint x: 1351, endPoint y: 78, distance: 31.4
click at [1351, 78] on input "43073" at bounding box center [1391, 69] width 123 height 26
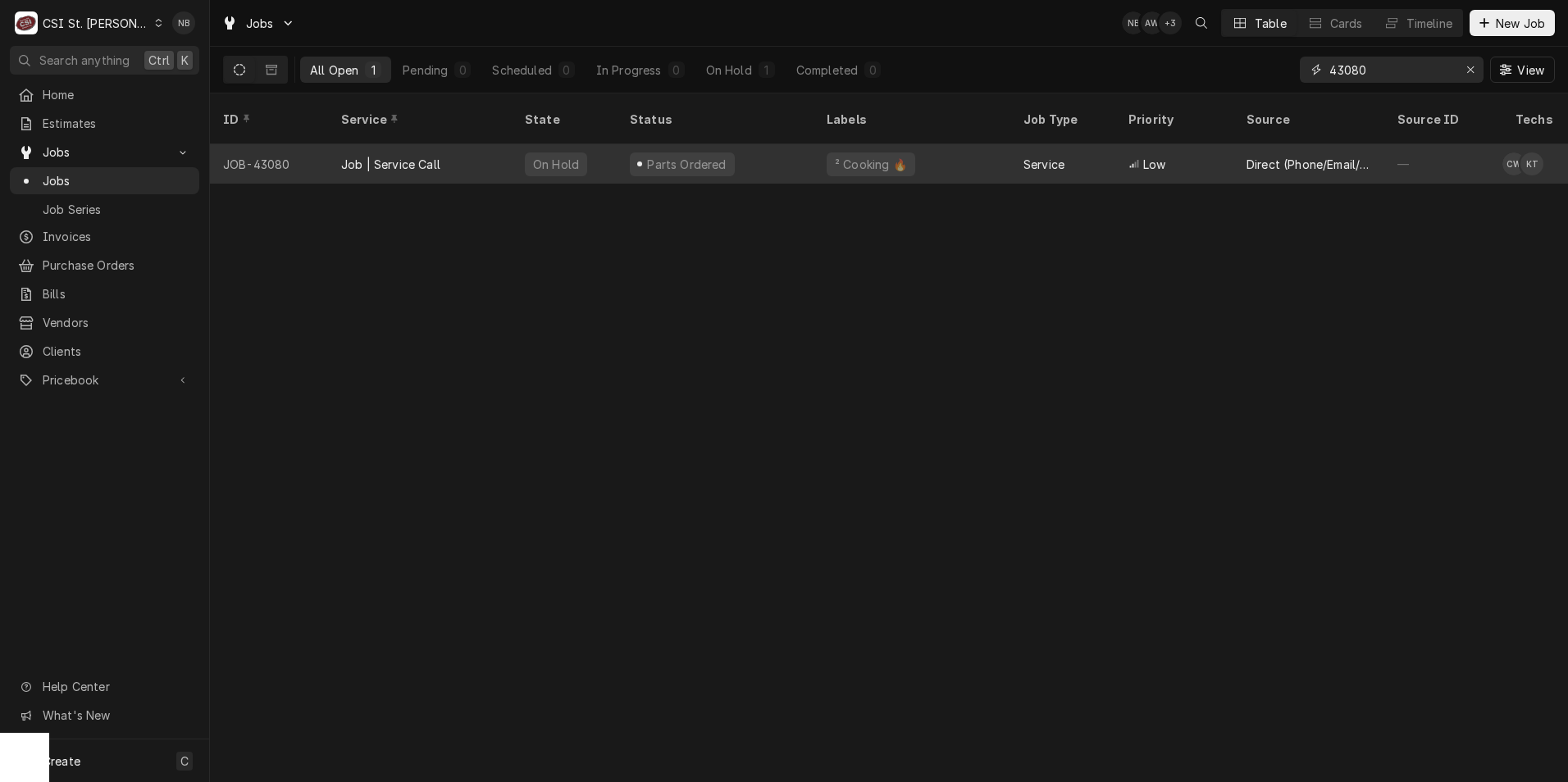
type input "43080"
click at [783, 157] on div "Parts Ordered" at bounding box center [714, 164] width 196 height 39
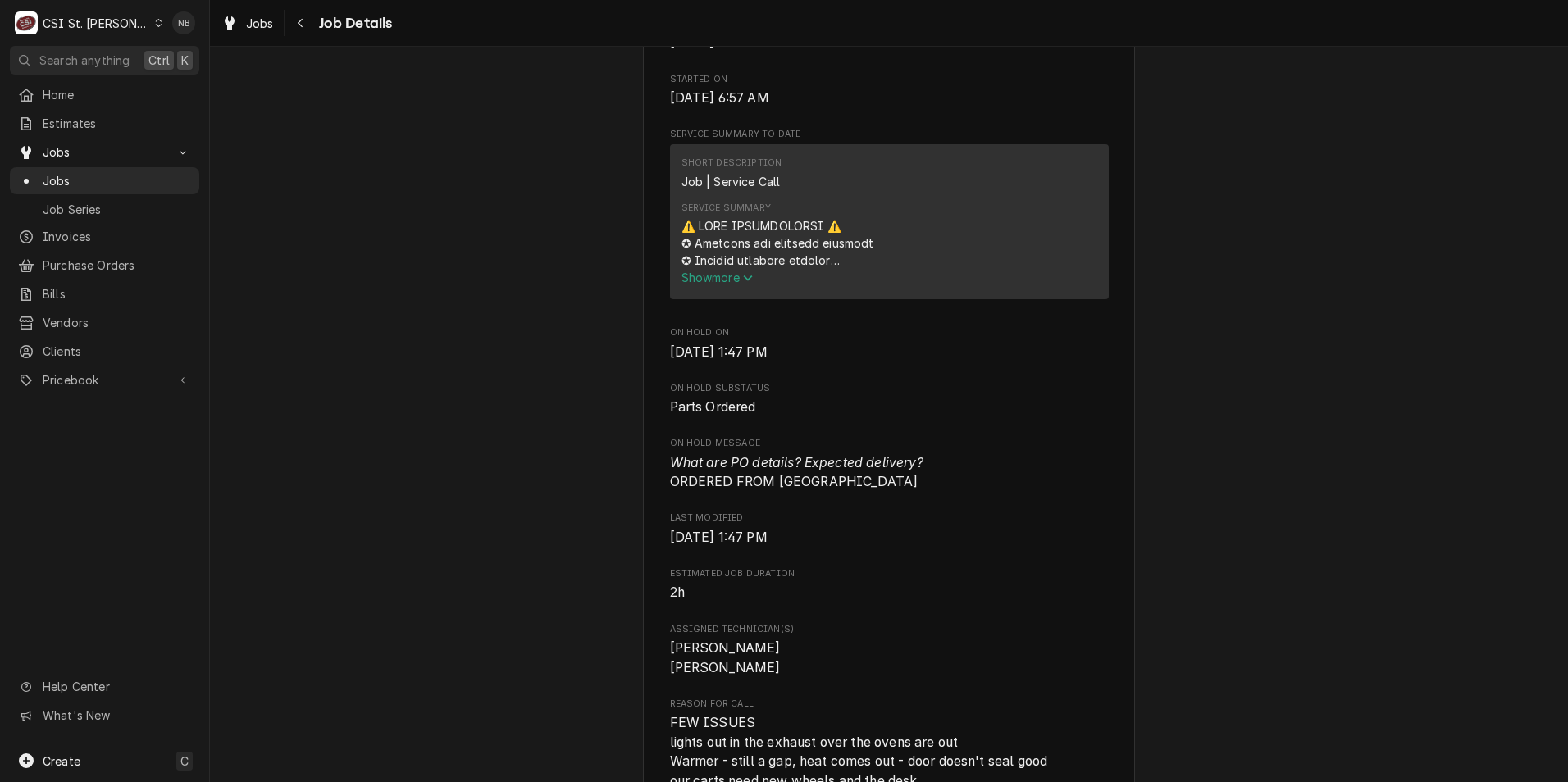
scroll to position [656, 0]
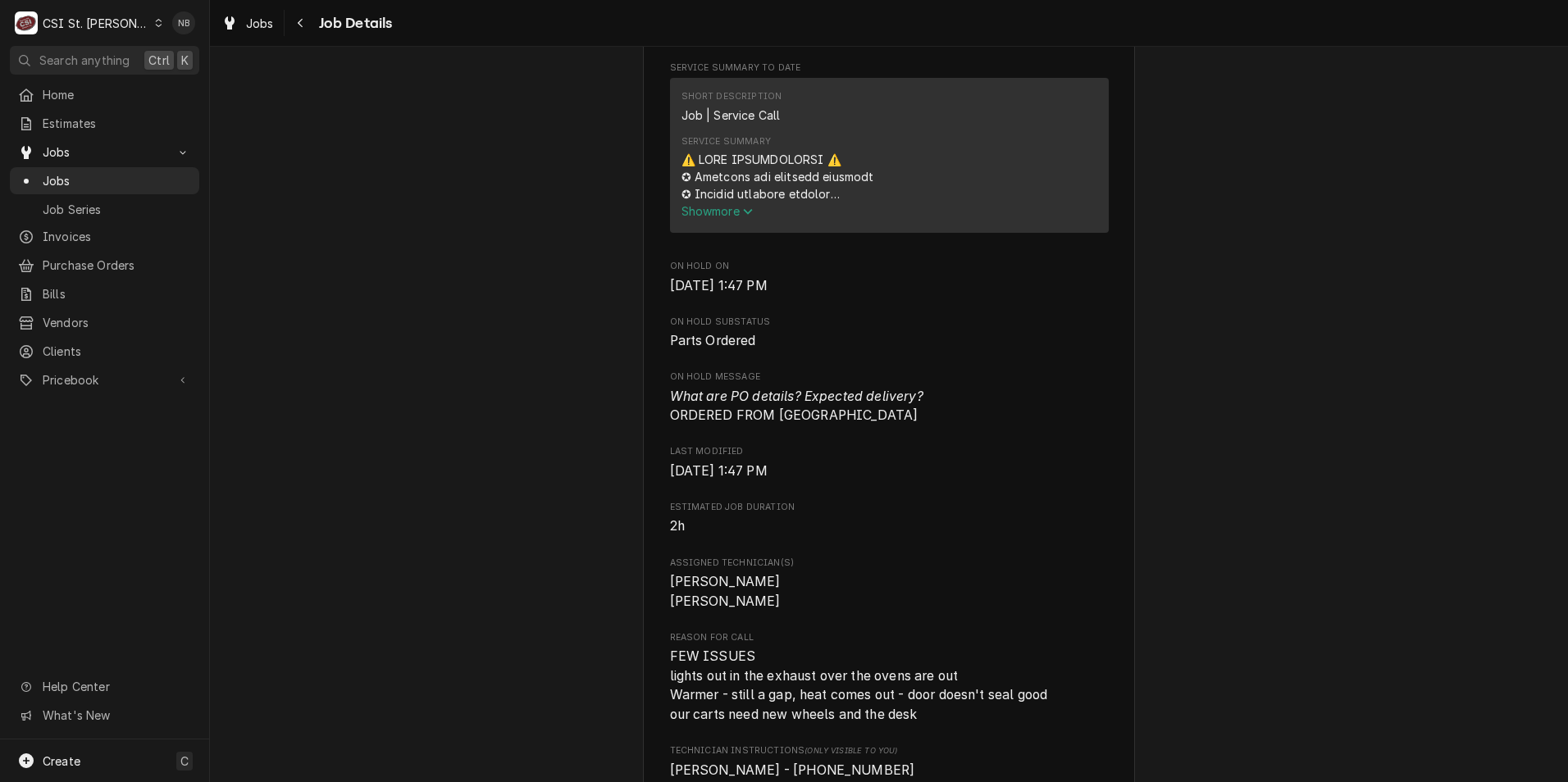
click at [701, 211] on span "Show more" at bounding box center [717, 210] width 72 height 14
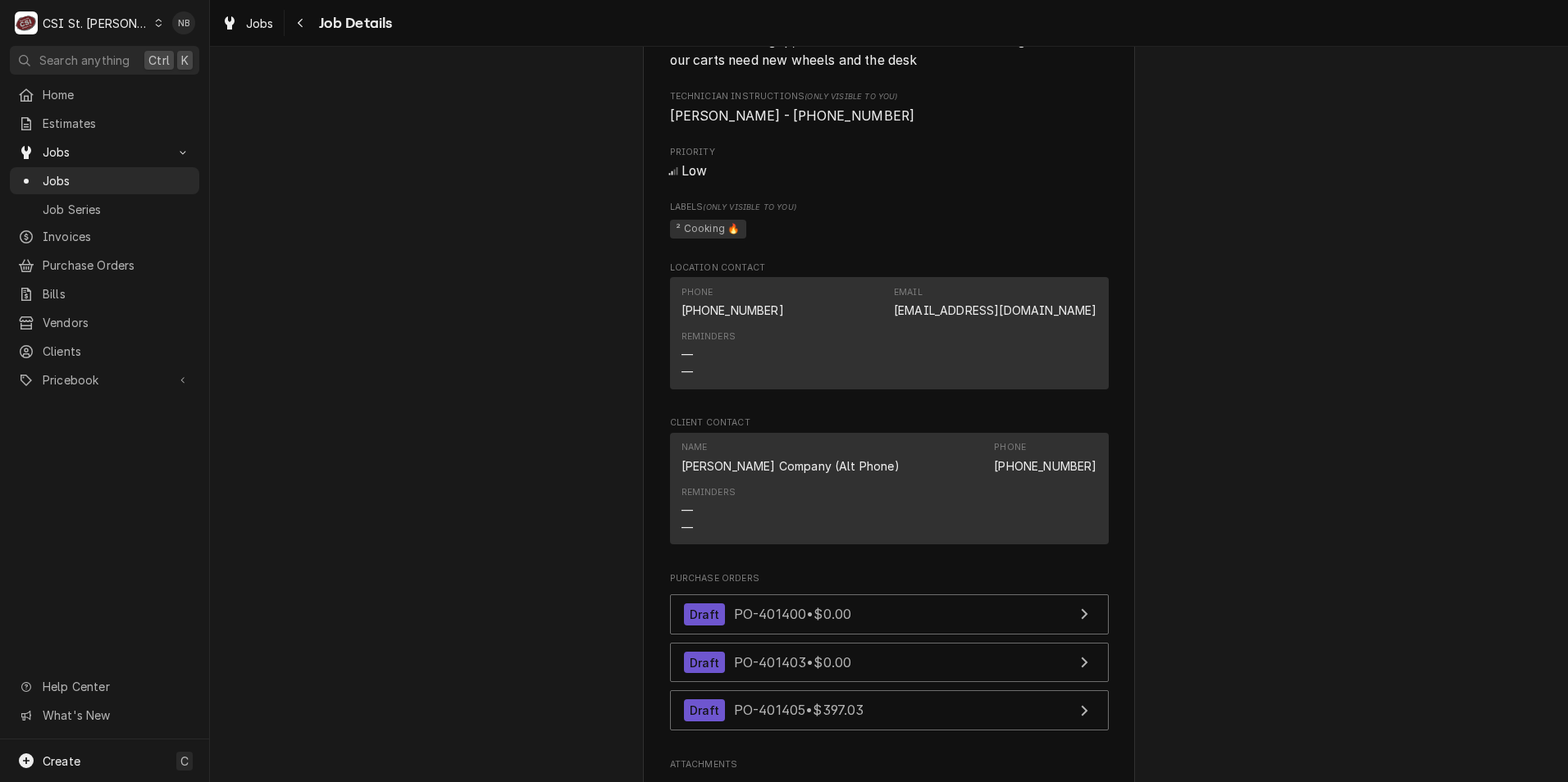
scroll to position [2460, 0]
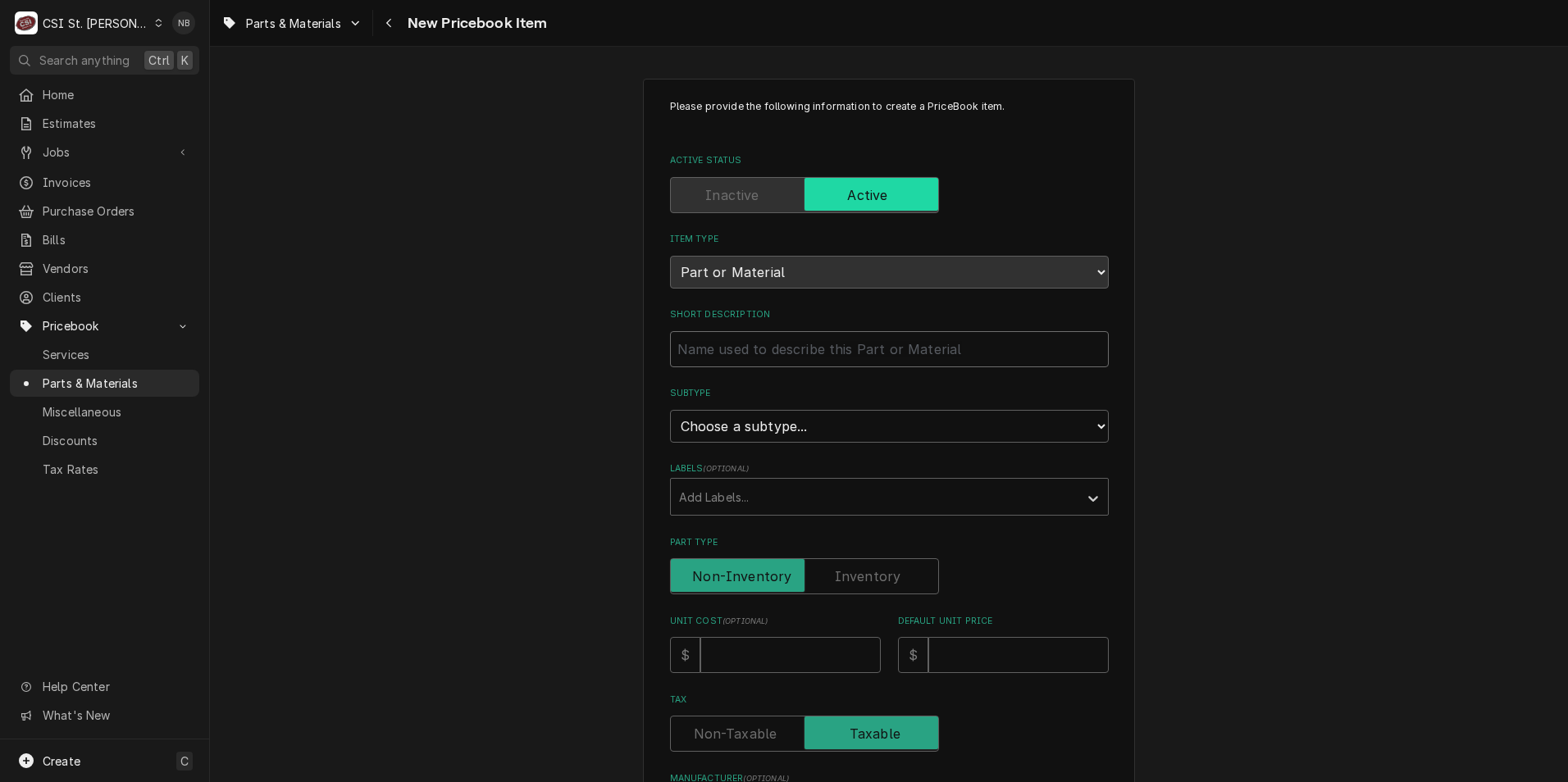
click at [836, 353] on input "Short Description" at bounding box center [889, 349] width 438 height 36
type textarea "x"
type input "6"
type textarea "x"
type input "6""
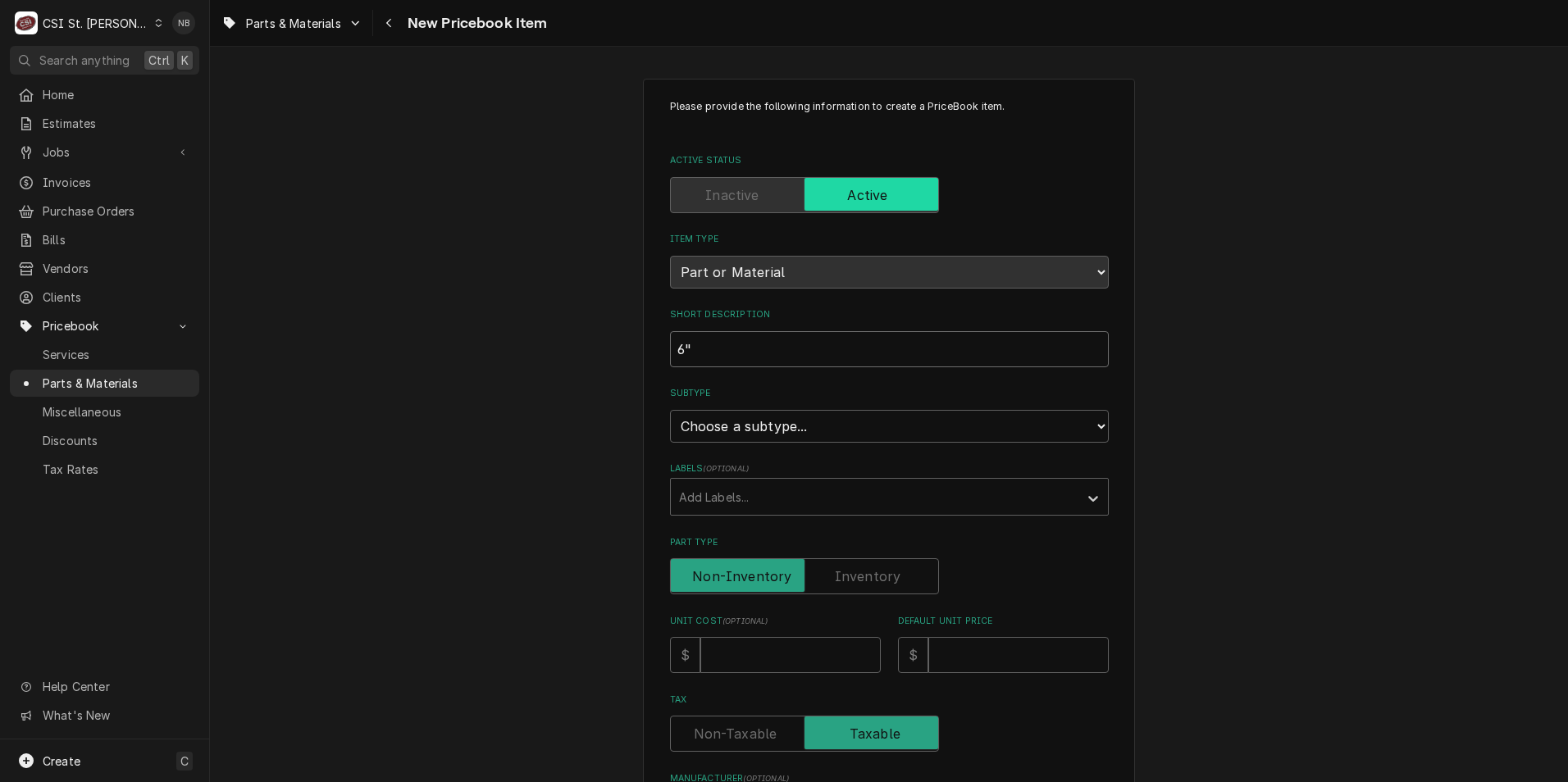
type textarea "x"
type input "6""
type textarea "x"
type input "6" p"
type textarea "x"
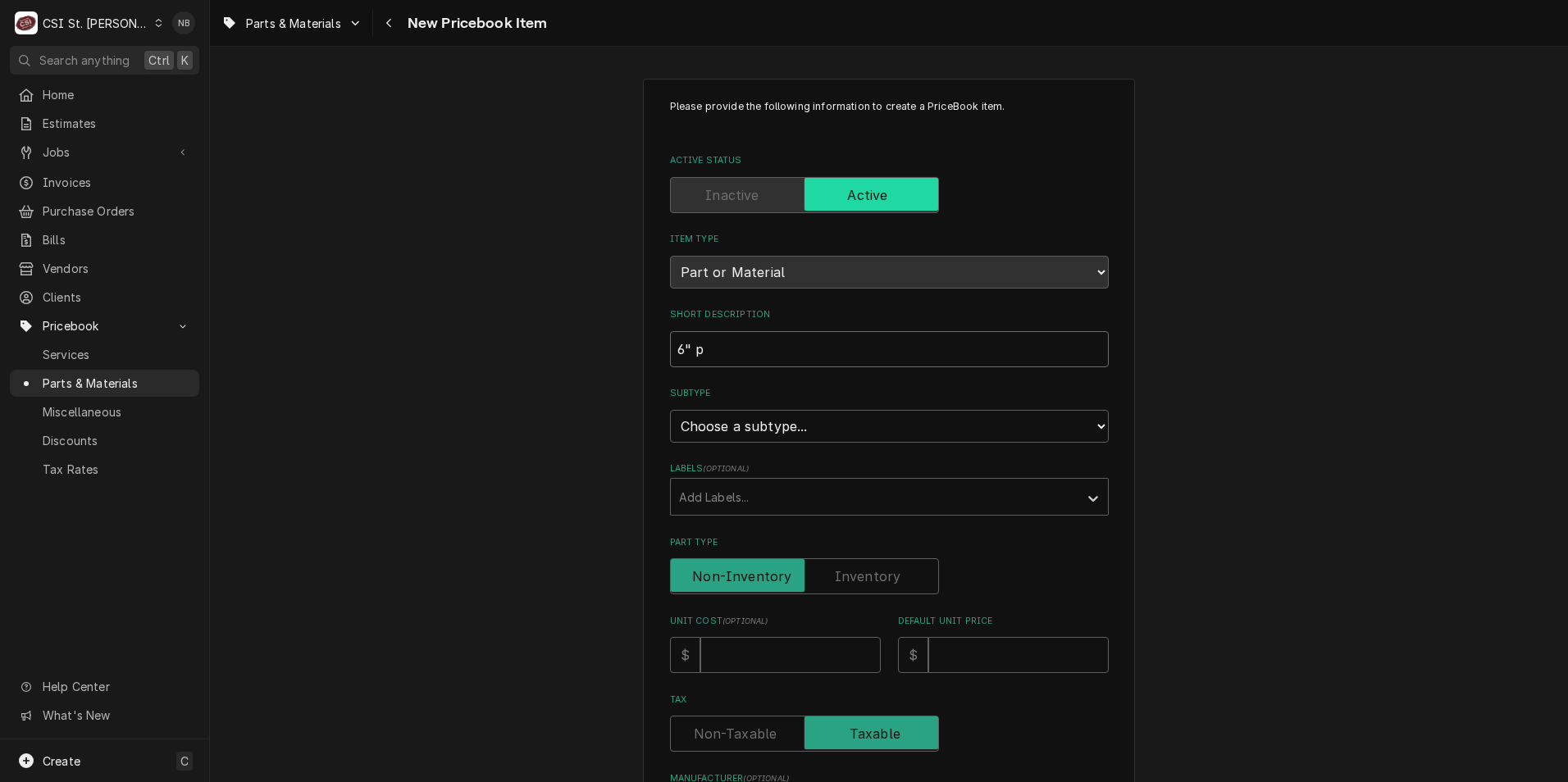
type input "6" pl"
type textarea "x"
type input "6" pla"
type textarea "x"
type input "6" plat"
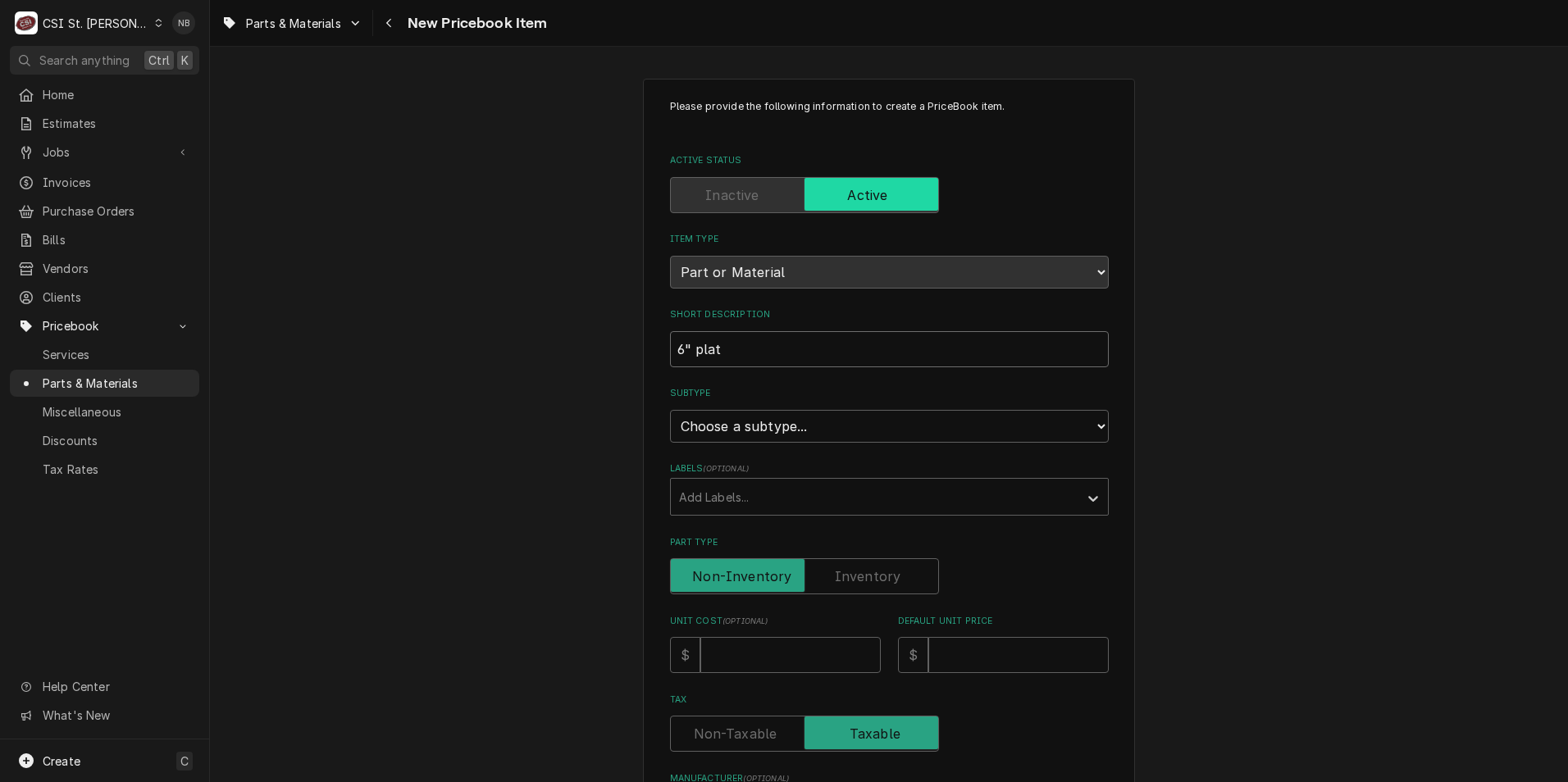
type textarea "x"
type input "6" plate"
type textarea "x"
type input "6" plate"
type textarea "x"
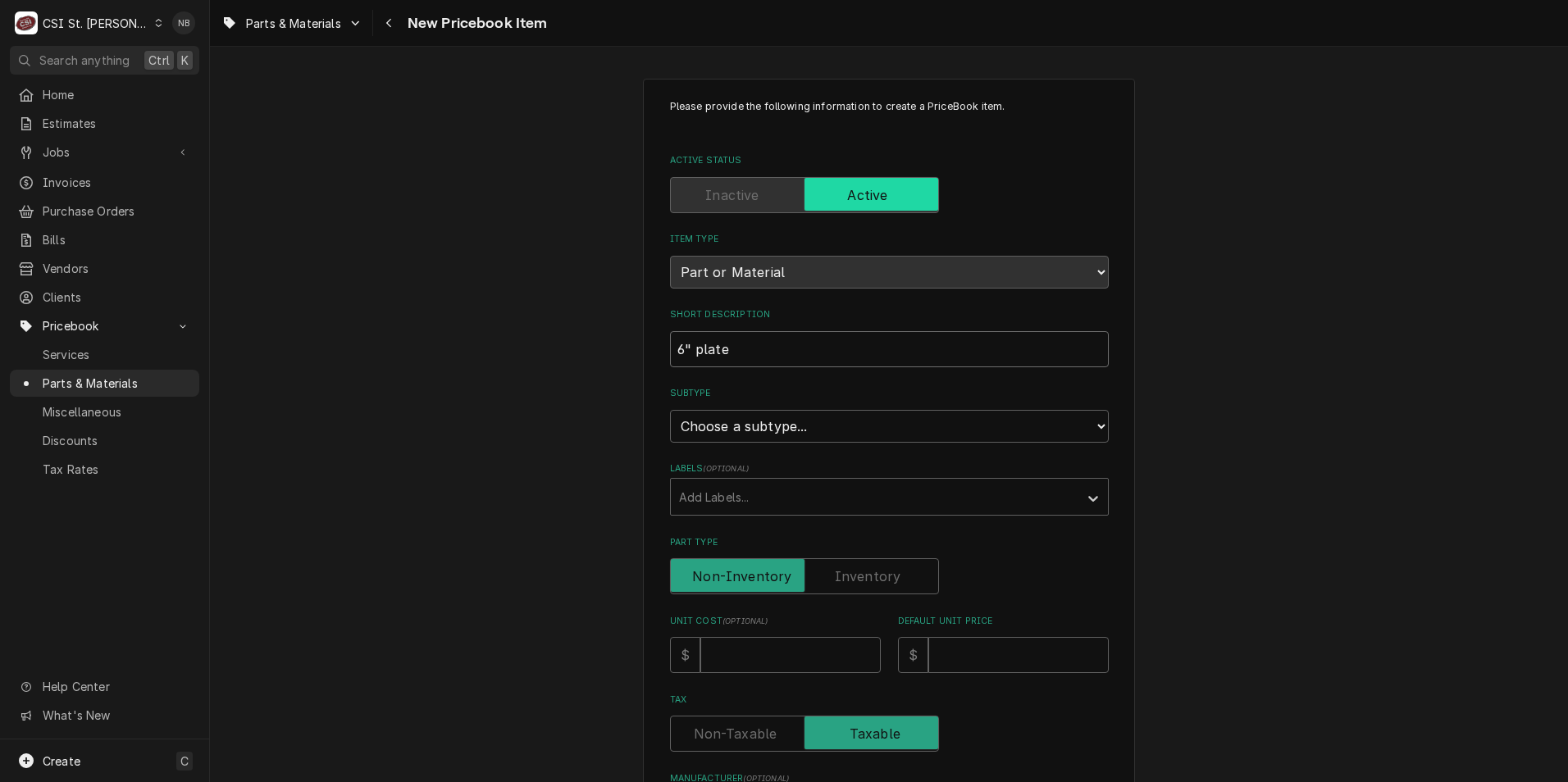
type input "6" plate m"
type textarea "x"
type input "6" plate mo"
type textarea "x"
type input "6" plate mou"
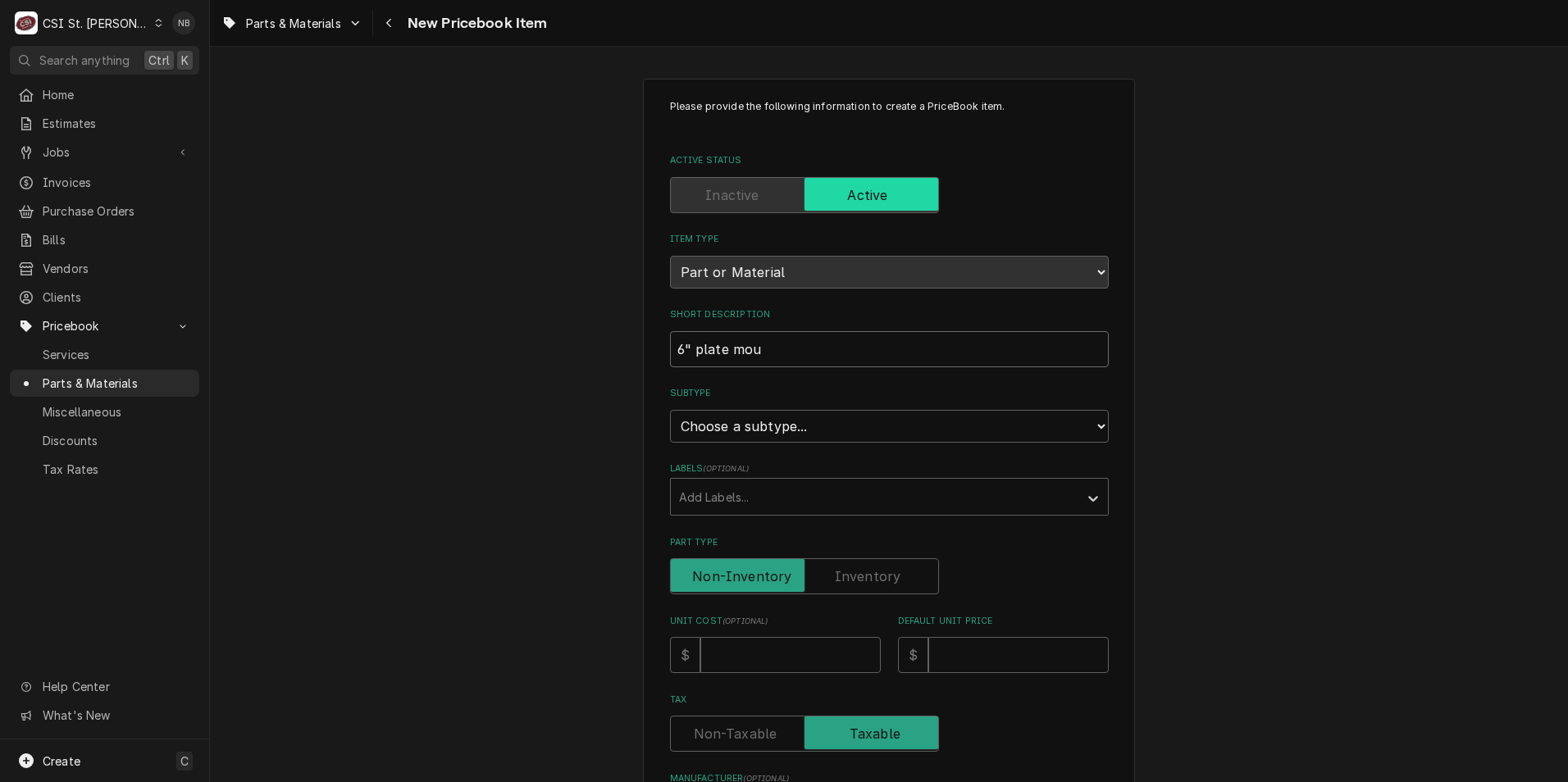
type textarea "x"
type input "6" plate mount"
type textarea "x"
type input "6" plate mount"
type textarea "x"
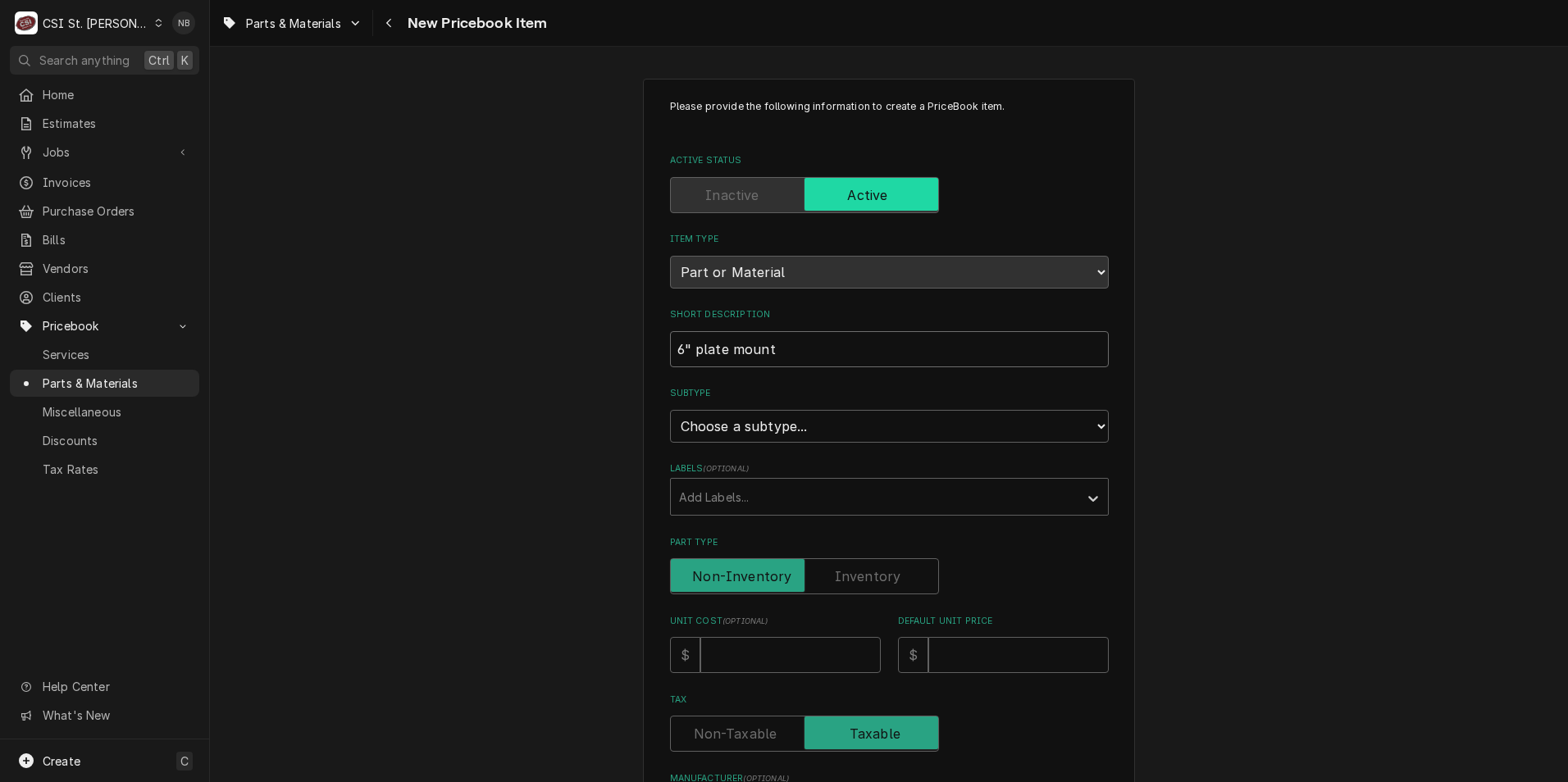
type input "6" plate mount w"
type textarea "x"
type input "6" plate mount w/"
type textarea "x"
type input "6" plate mount w/b"
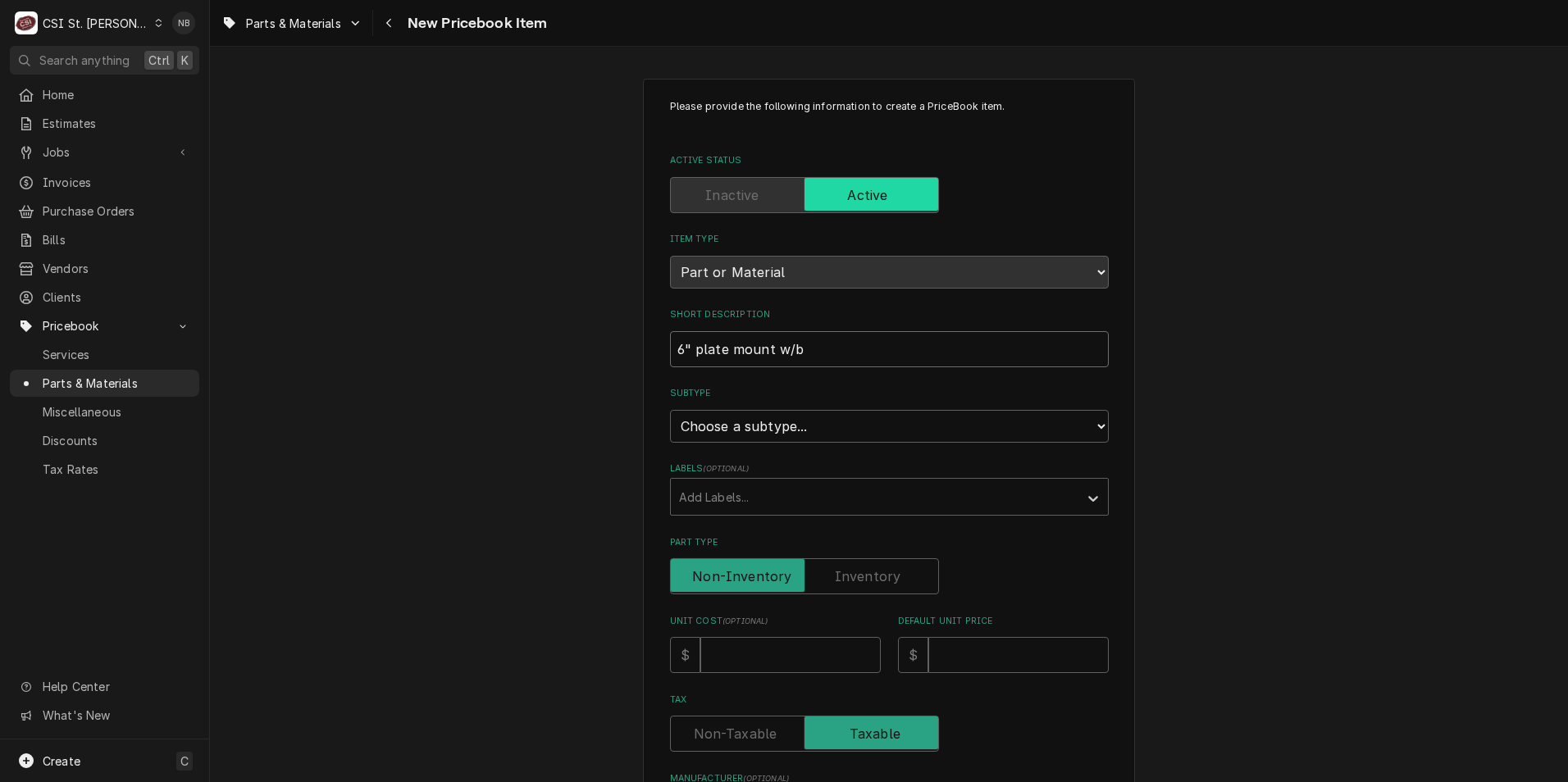
type textarea "x"
type input "6" plate mount w/br"
type textarea "x"
type input "6" plate mount w/bra"
type textarea "x"
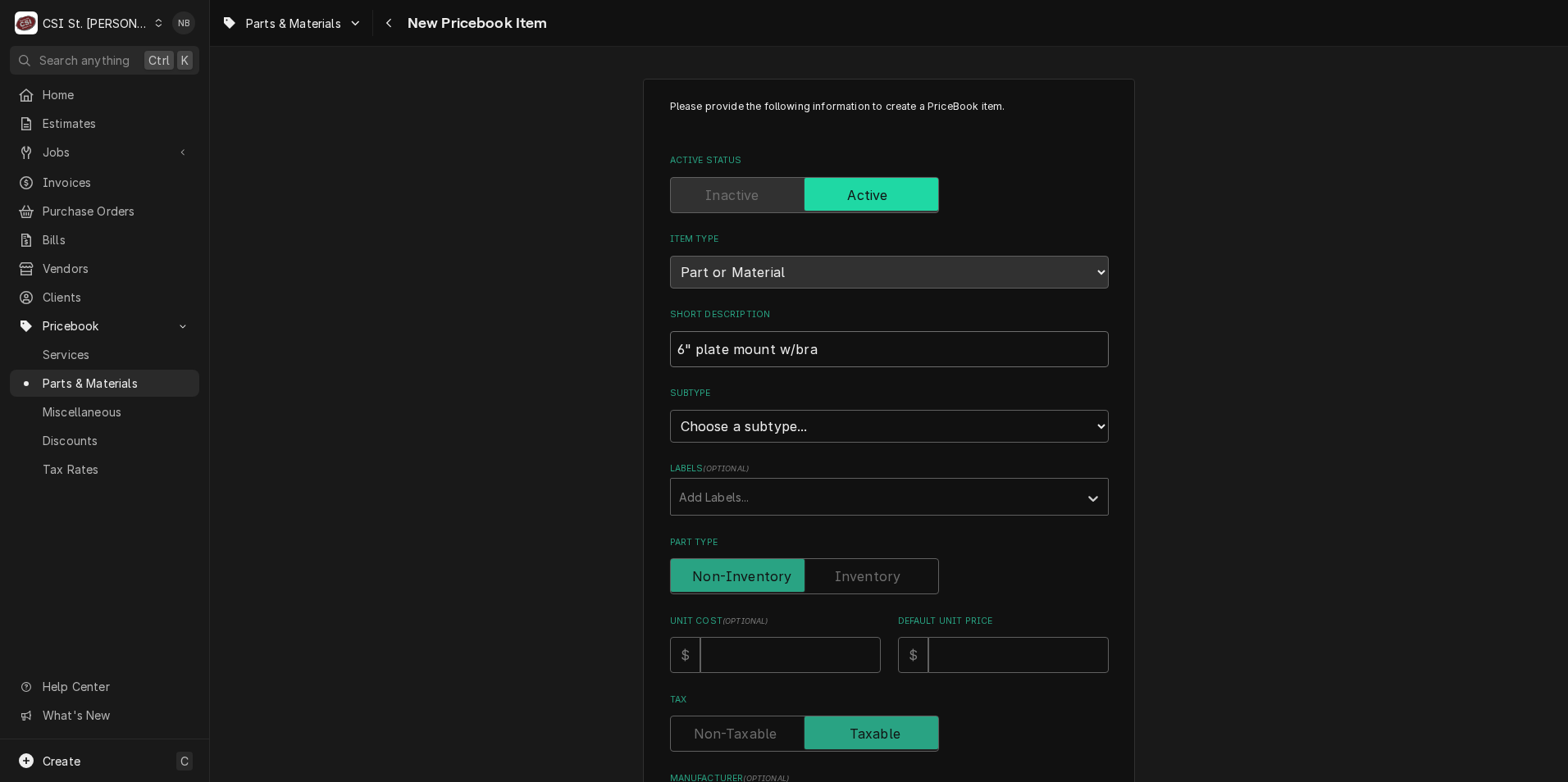
type input "6" plate mount w/brak"
type textarea "x"
type input "6" plate mount w/brake"
type textarea "x"
type input "6" plate mount w/brak"
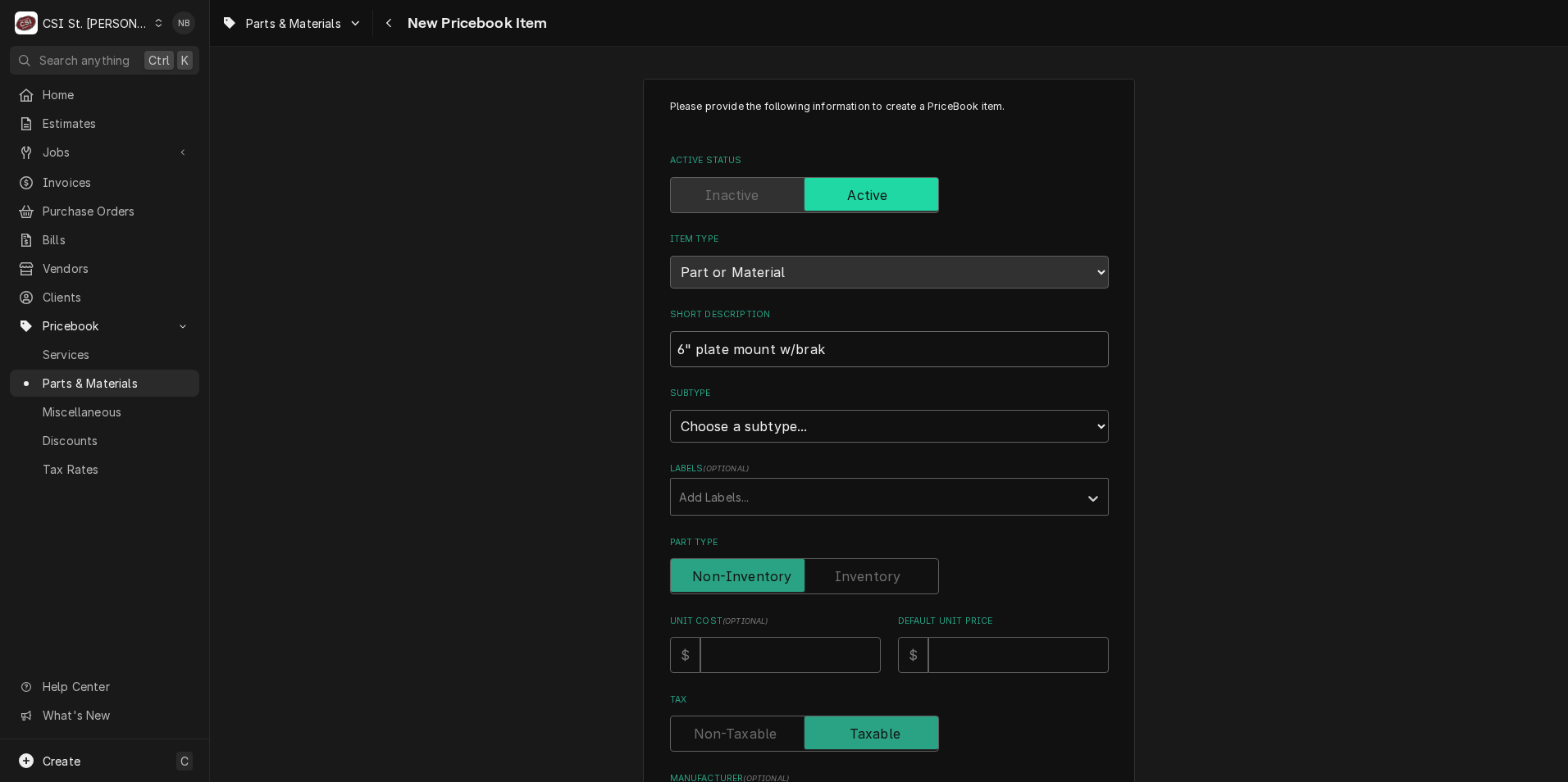
type textarea "x"
type input "6" plate mount w/bra"
type textarea "x"
type input "6" plate mount w/br"
type textarea "x"
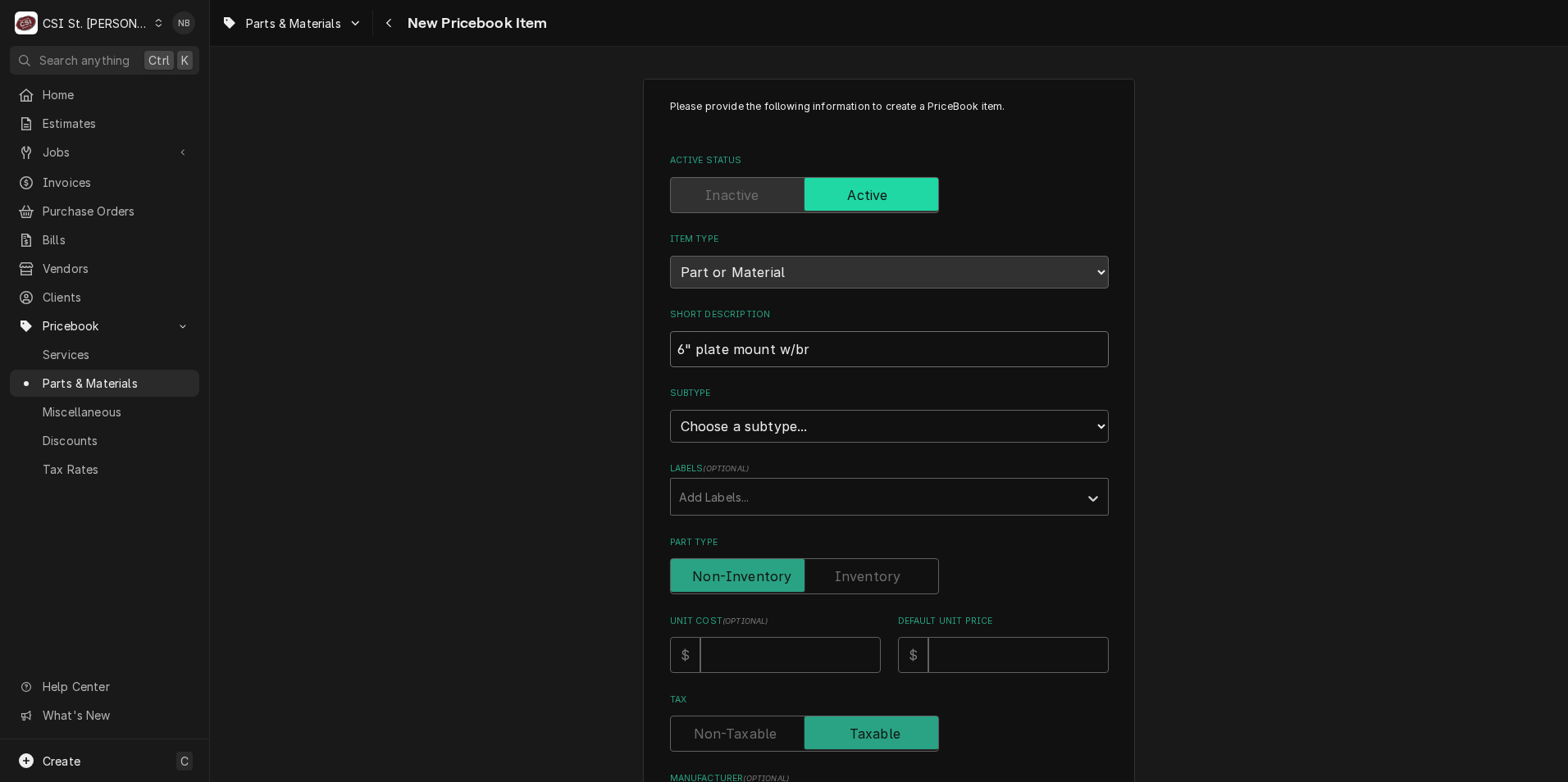
type input "6" plate mount w/b"
type textarea "x"
type input "6" plate mount w/"
type textarea "x"
type input "6" plate mount w"
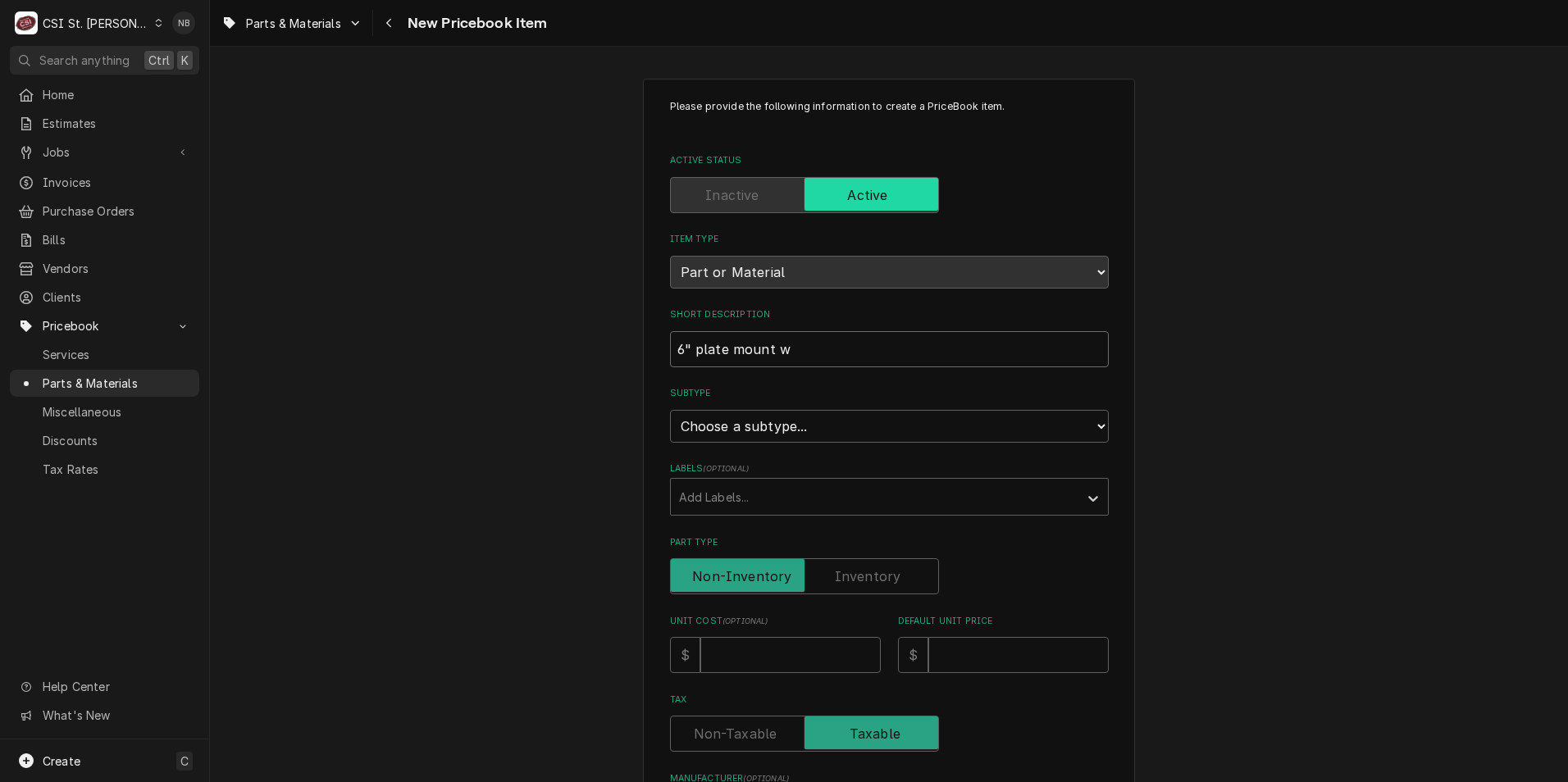
type textarea "x"
type input "6" plate mount"
type textarea "x"
type input "6" plate mount"
type textarea "x"
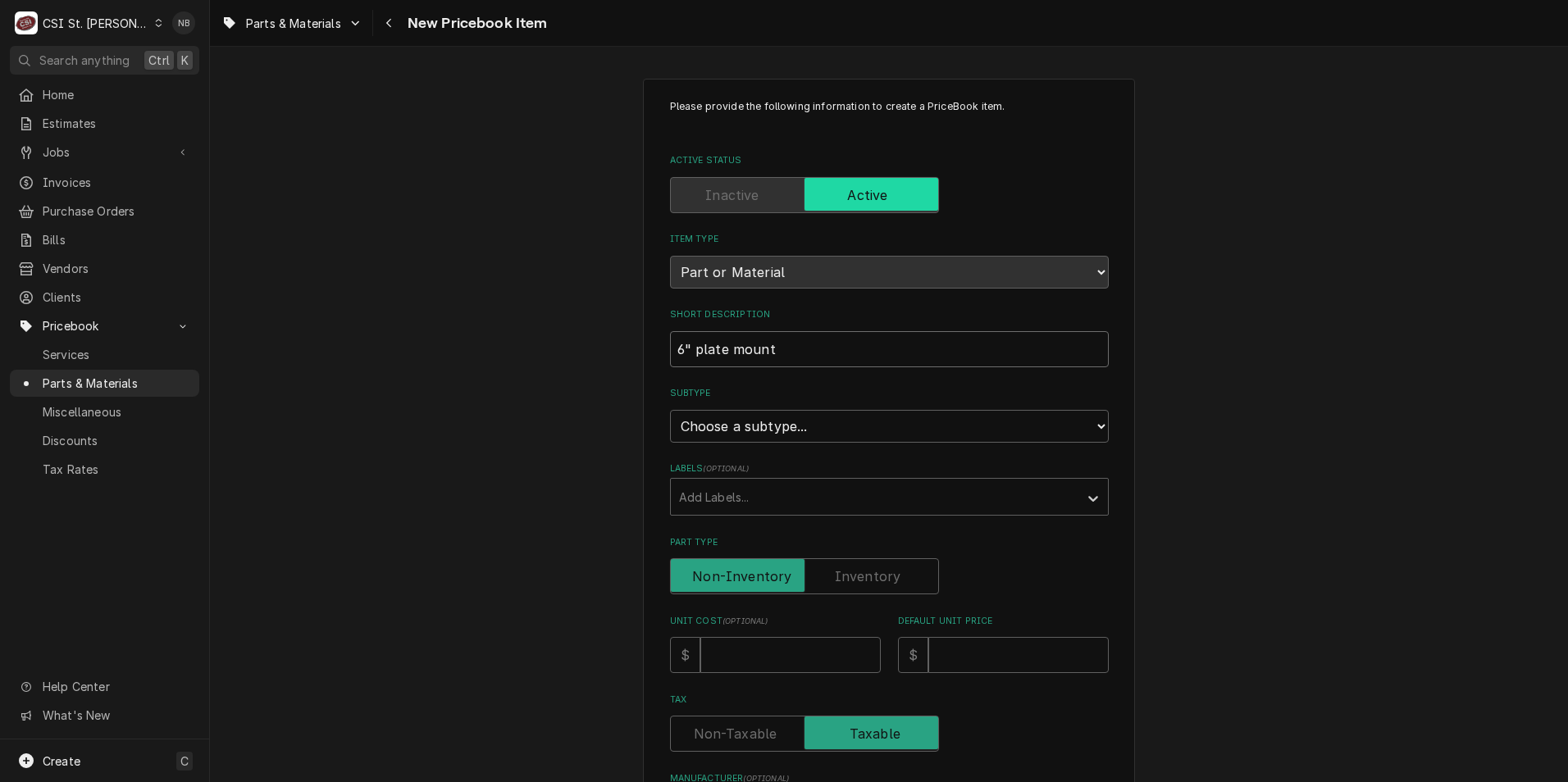
type input "6" plate moun"
type textarea "x"
type input "6" plate mou"
type textarea "x"
type input "6" plate mo"
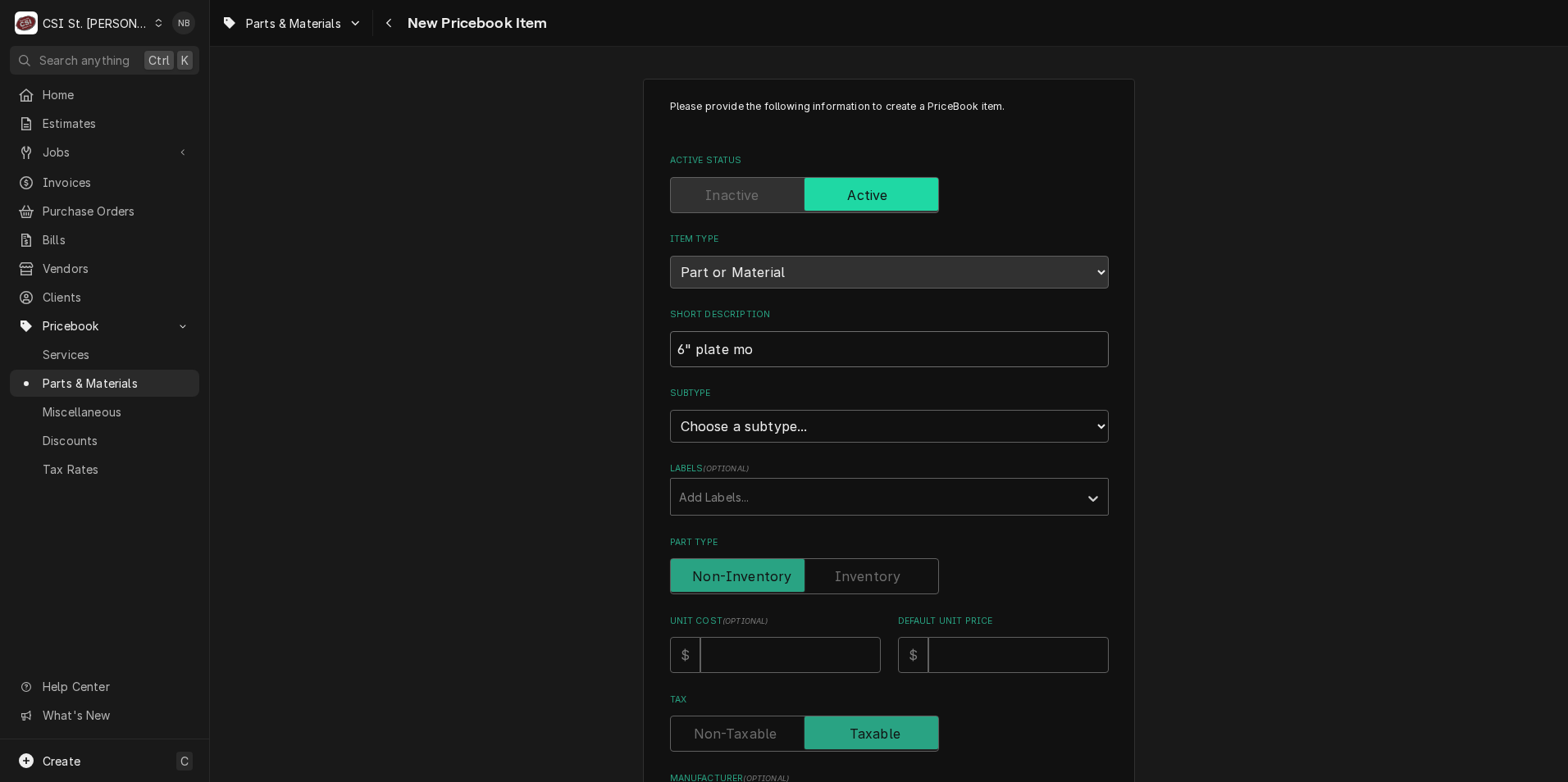
type textarea "x"
type input "6" plate m"
type textarea "x"
type input "6" plate"
type textarea "x"
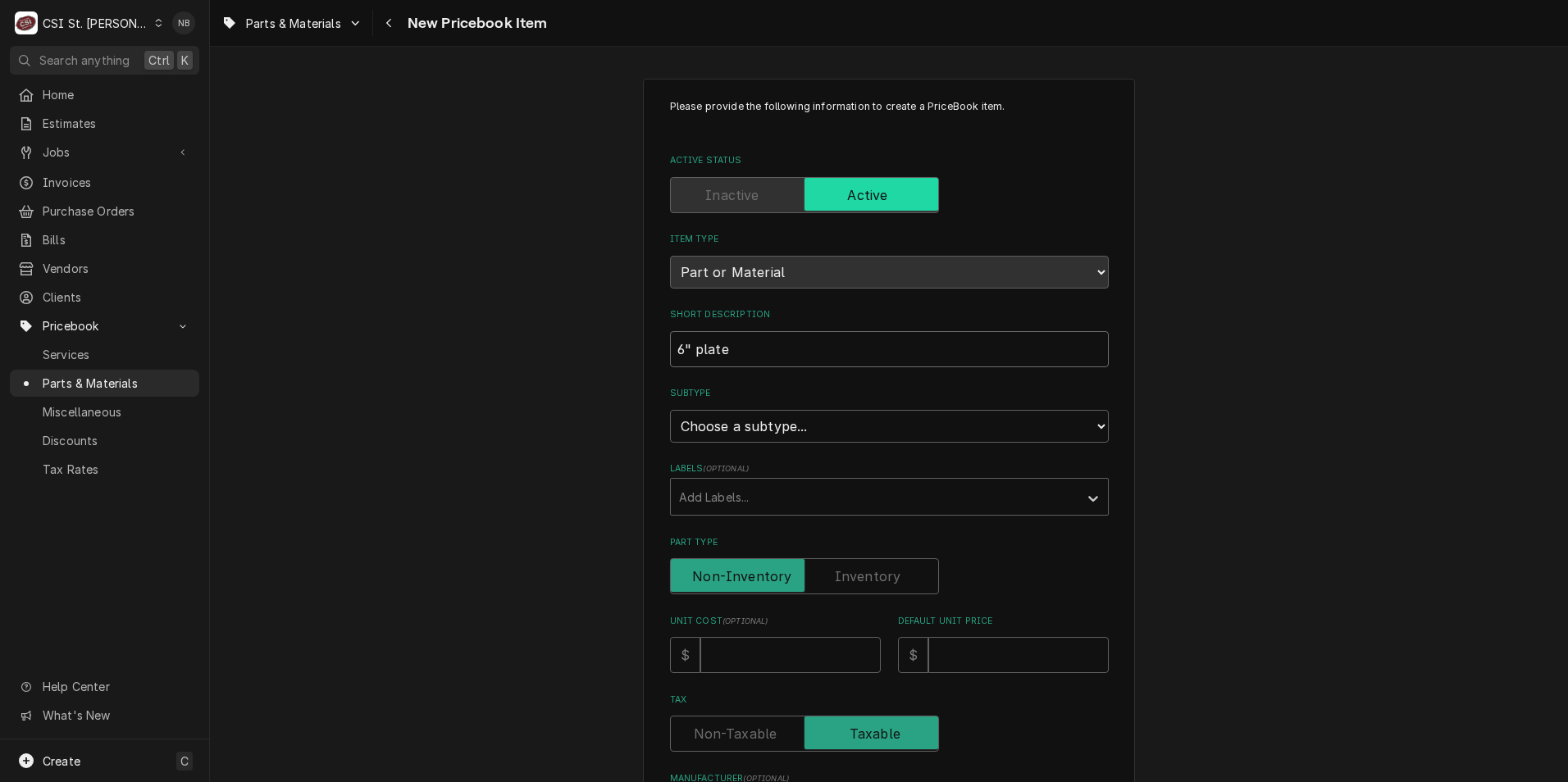
type input "6" plate"
type textarea "x"
type input "6" plat"
type textarea "x"
type input "6" pla"
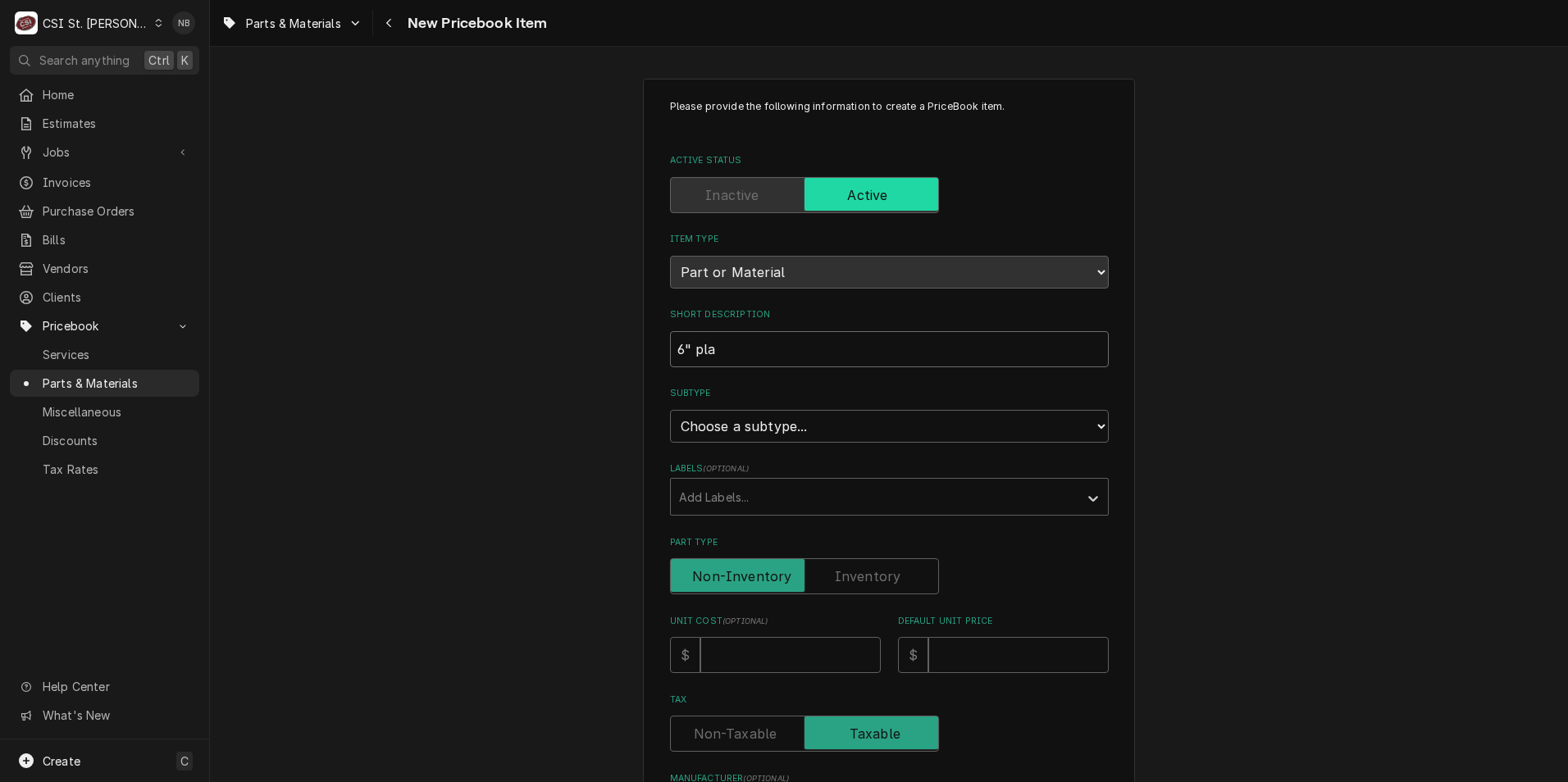
type textarea "x"
type input "6" pl"
type textarea "x"
type input "6" p"
type textarea "x"
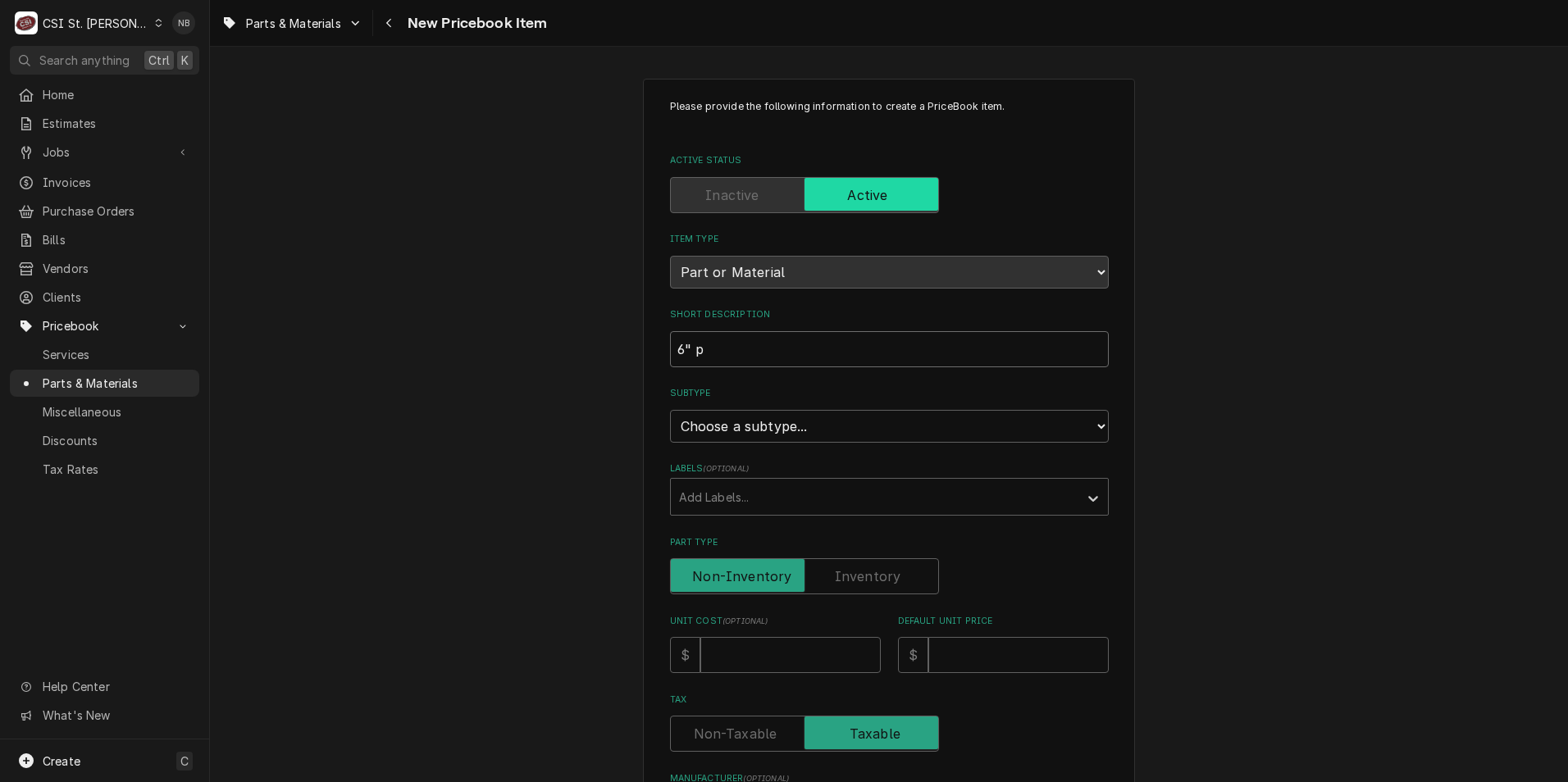
type input "6""
type textarea "x"
type input "6""
type textarea "x"
type input "6"
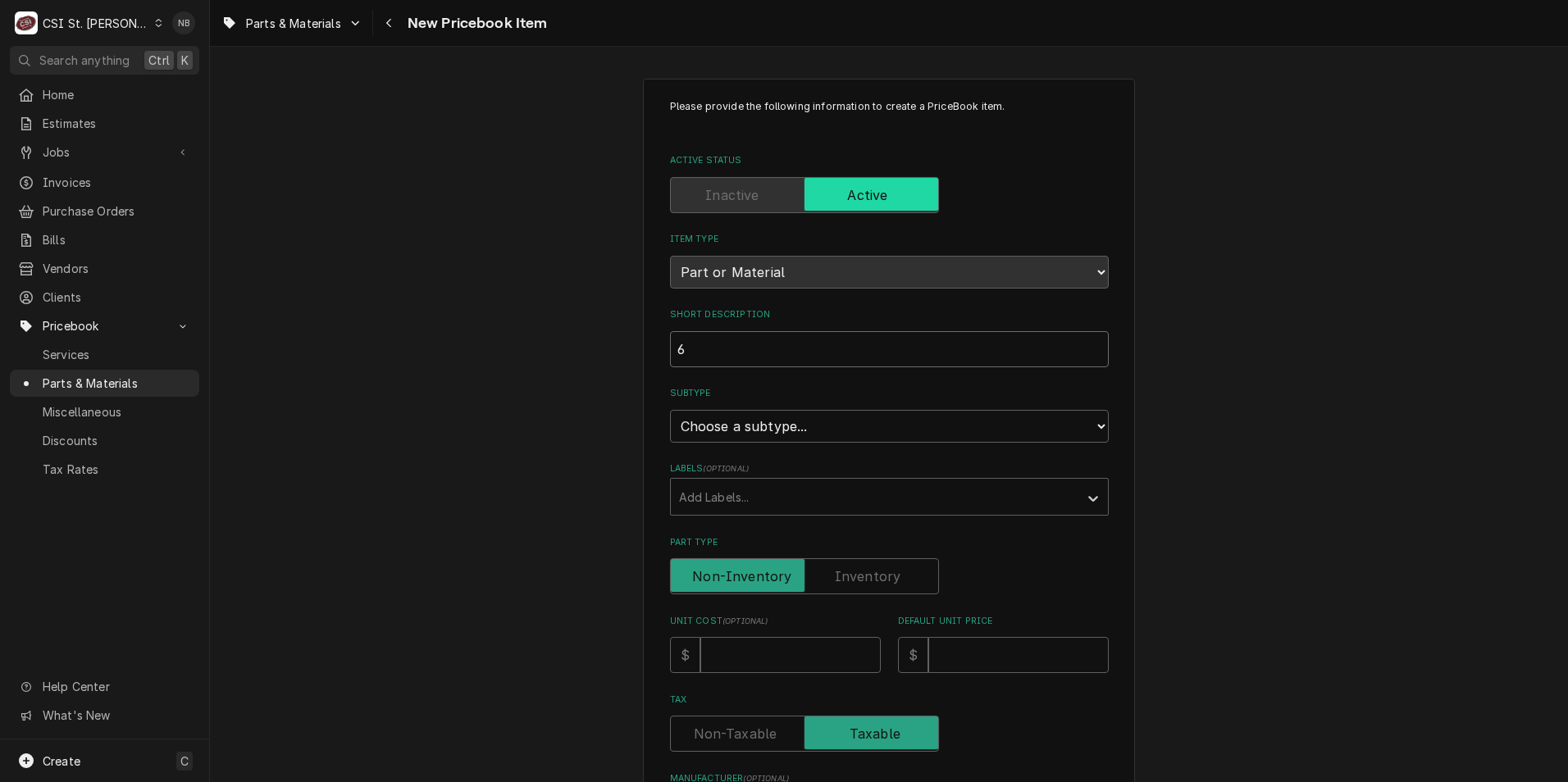
type textarea "x"
type input "6"
type textarea "x"
type input "6""
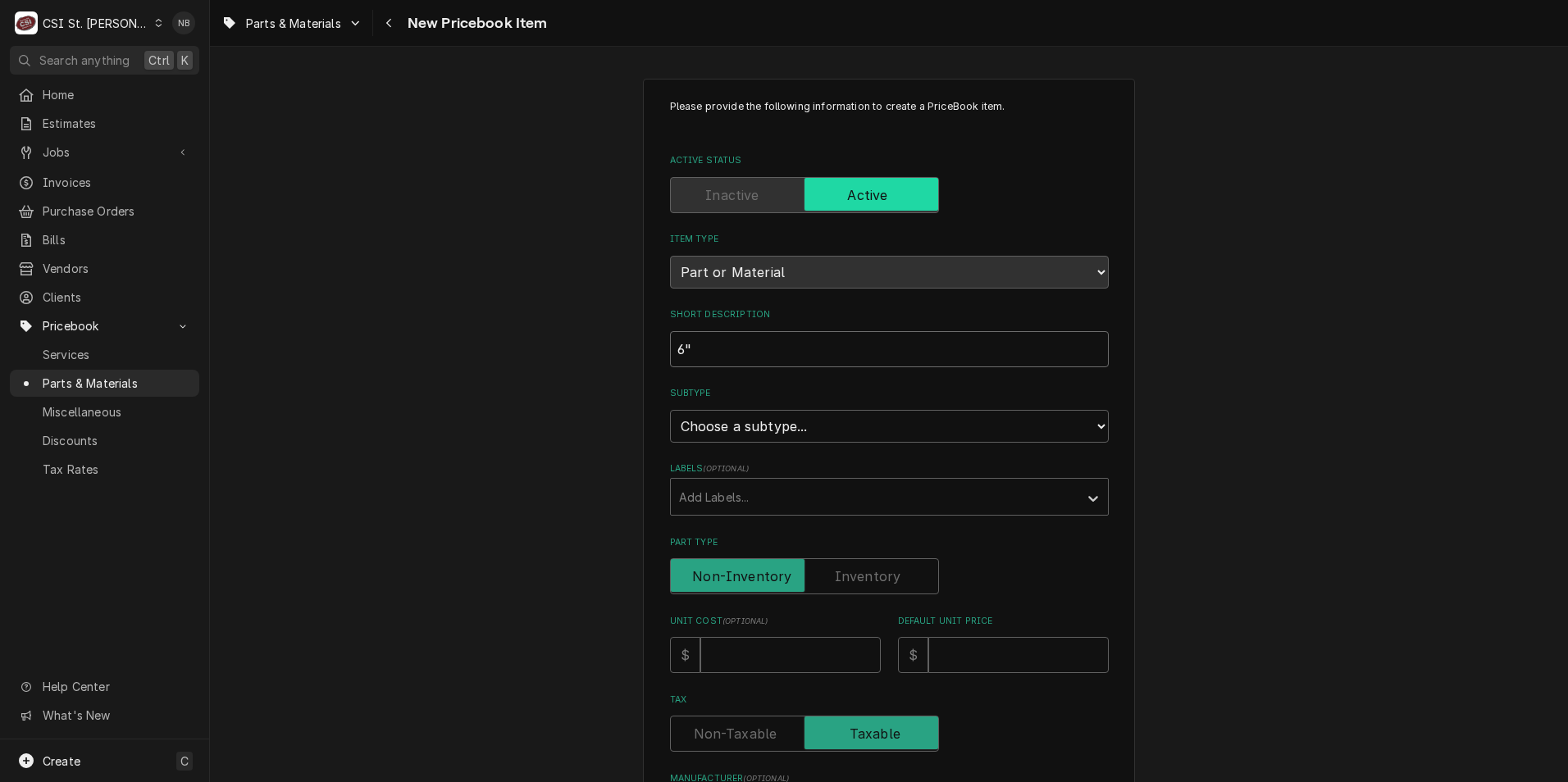
type textarea "x"
type input "6""
type textarea "x"
type input "6" t"
type textarea "x"
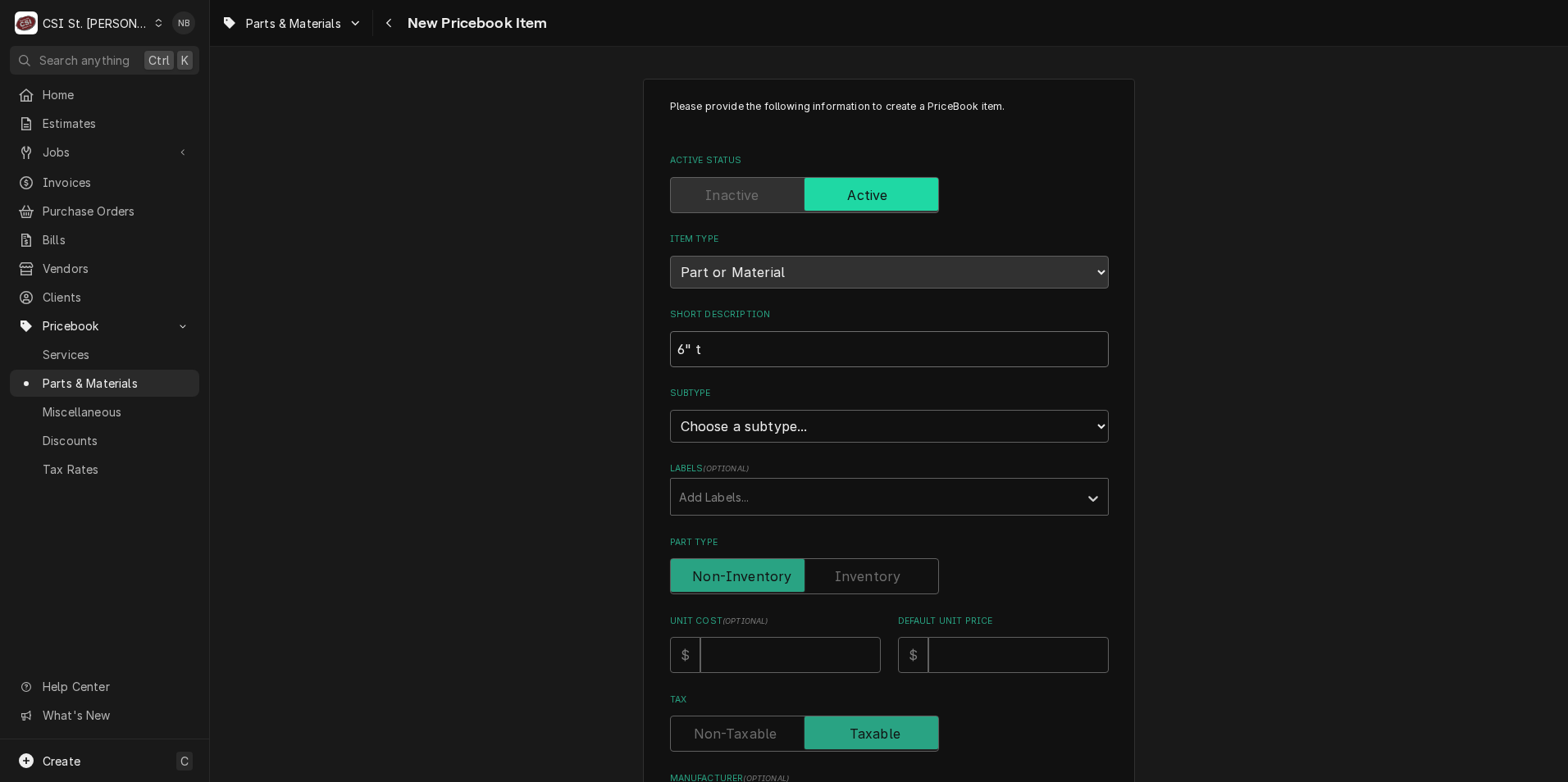
type input "6" th"
type textarea "x"
type input "6" thr"
type textarea "x"
type input "6" thre"
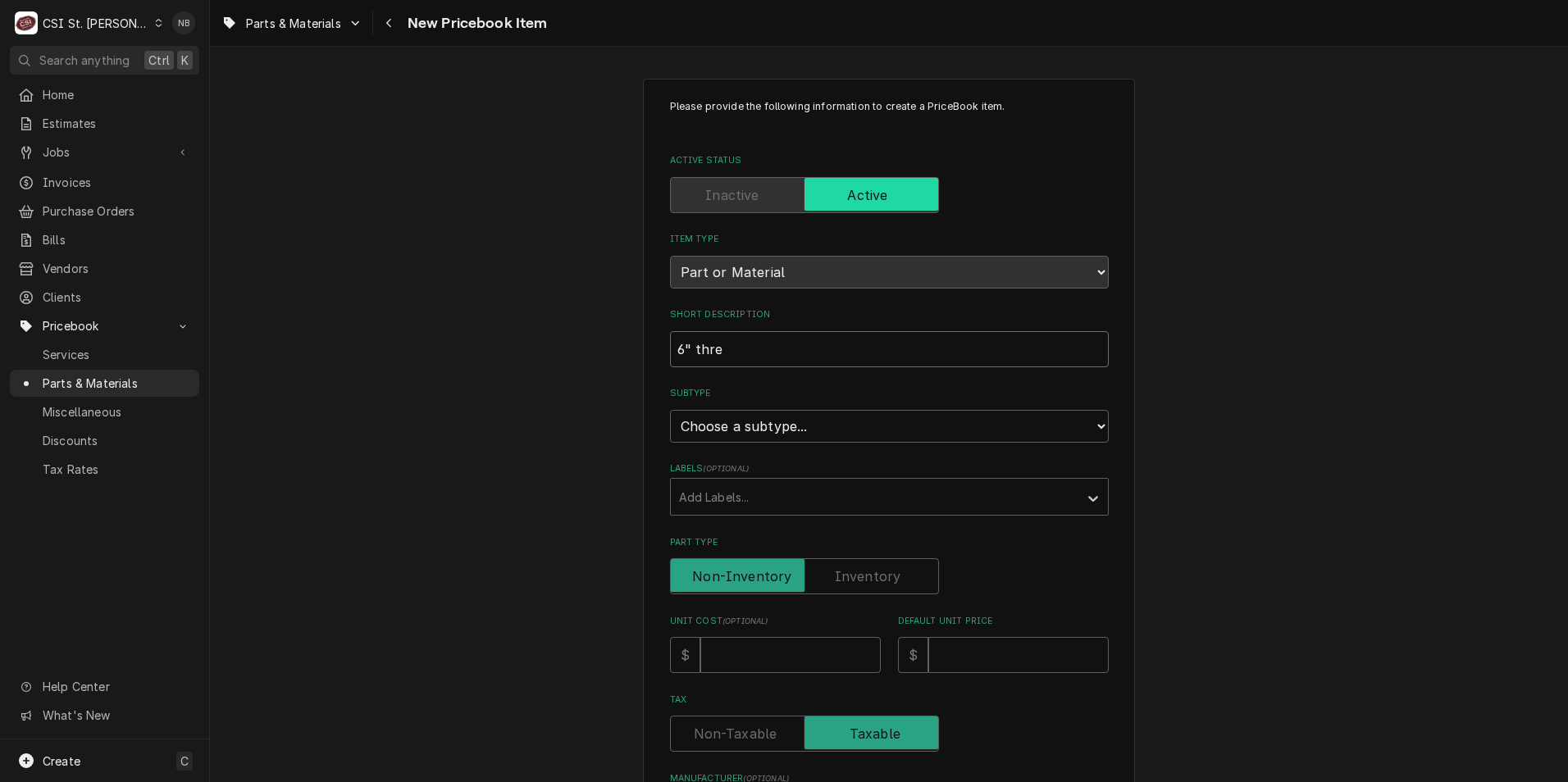
type textarea "x"
type input "6" threa"
type textarea "x"
type input "6" thread"
type textarea "x"
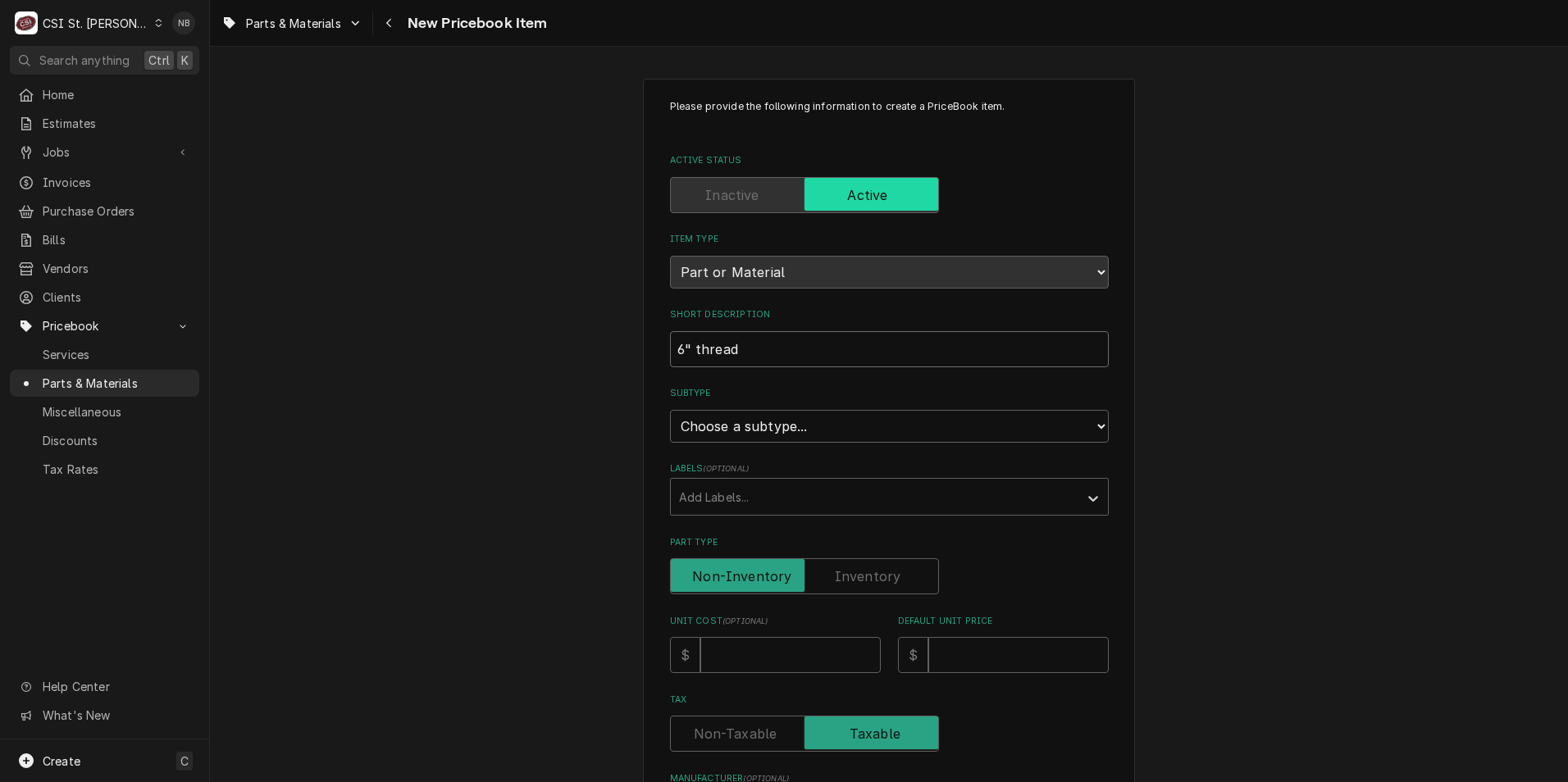
type input "6" threade"
type textarea "x"
type input "6" threaded"
type textarea "x"
type input "6" threaded"
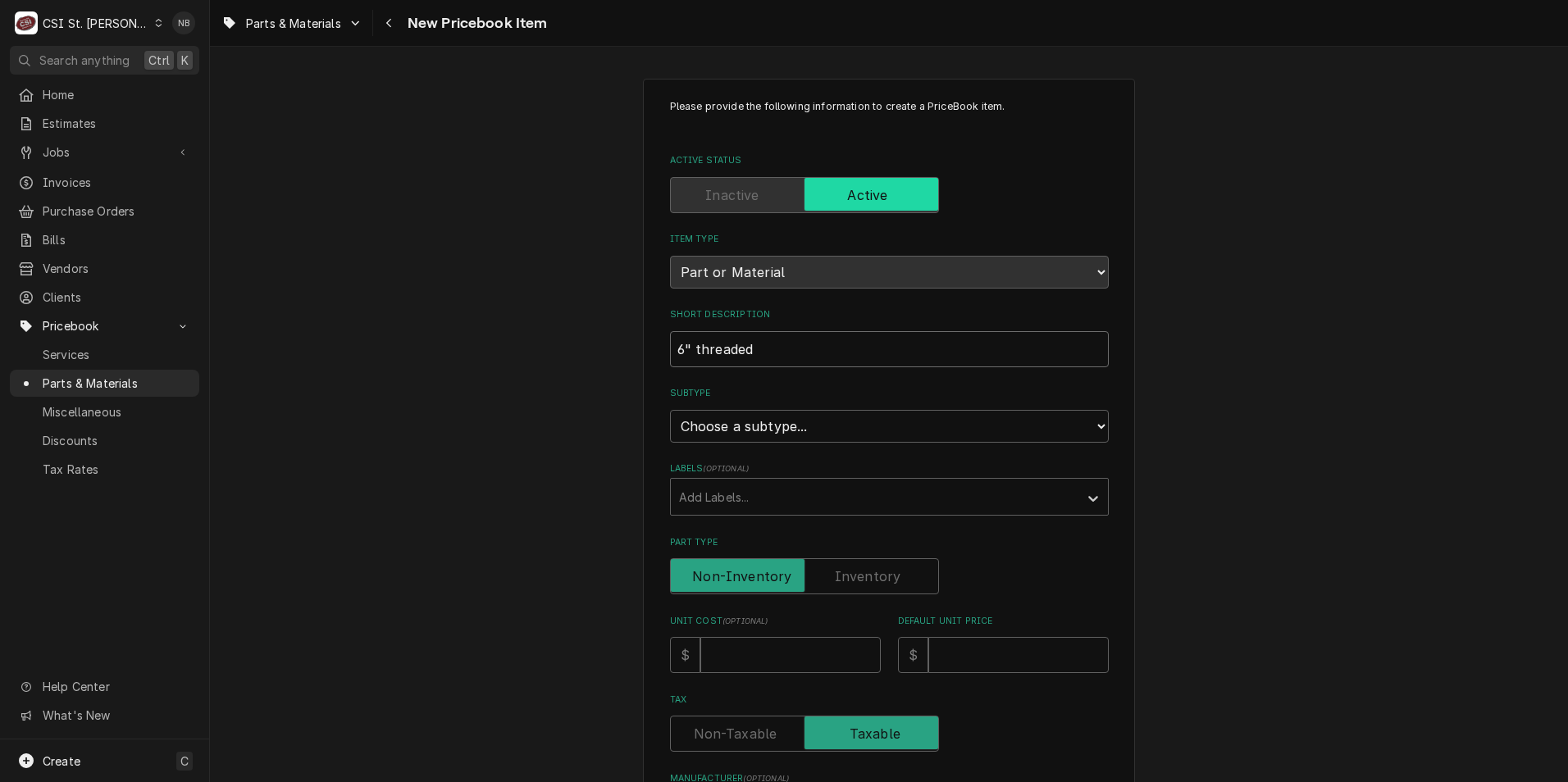
type textarea "x"
type input "6" threaded m"
type textarea "x"
type input "6" threaded mn"
type textarea "x"
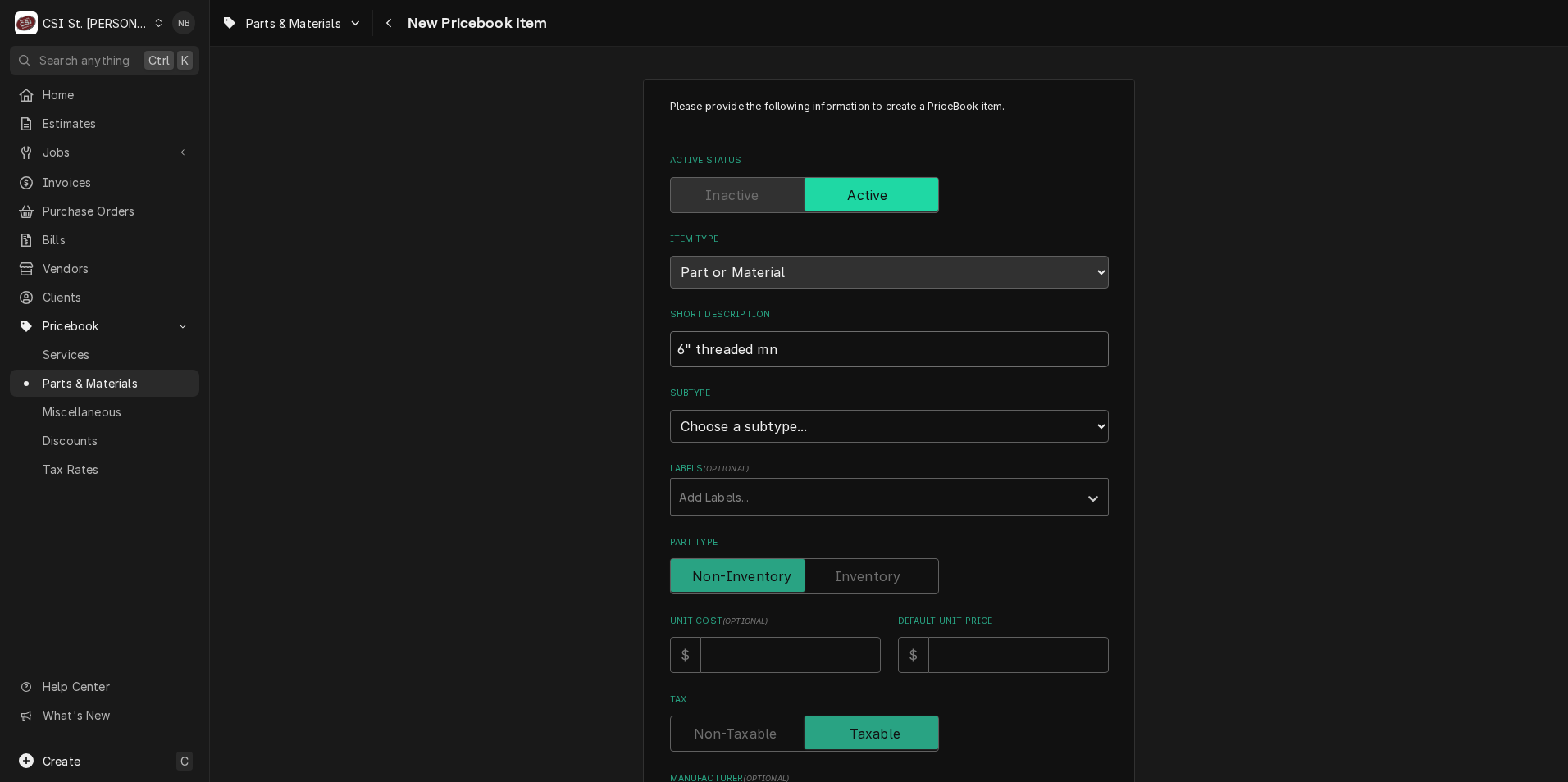
type input "6" threaded mnt"
type textarea "x"
type input "6" threaded mnt"
type textarea "x"
type input "6" threaded mnt c"
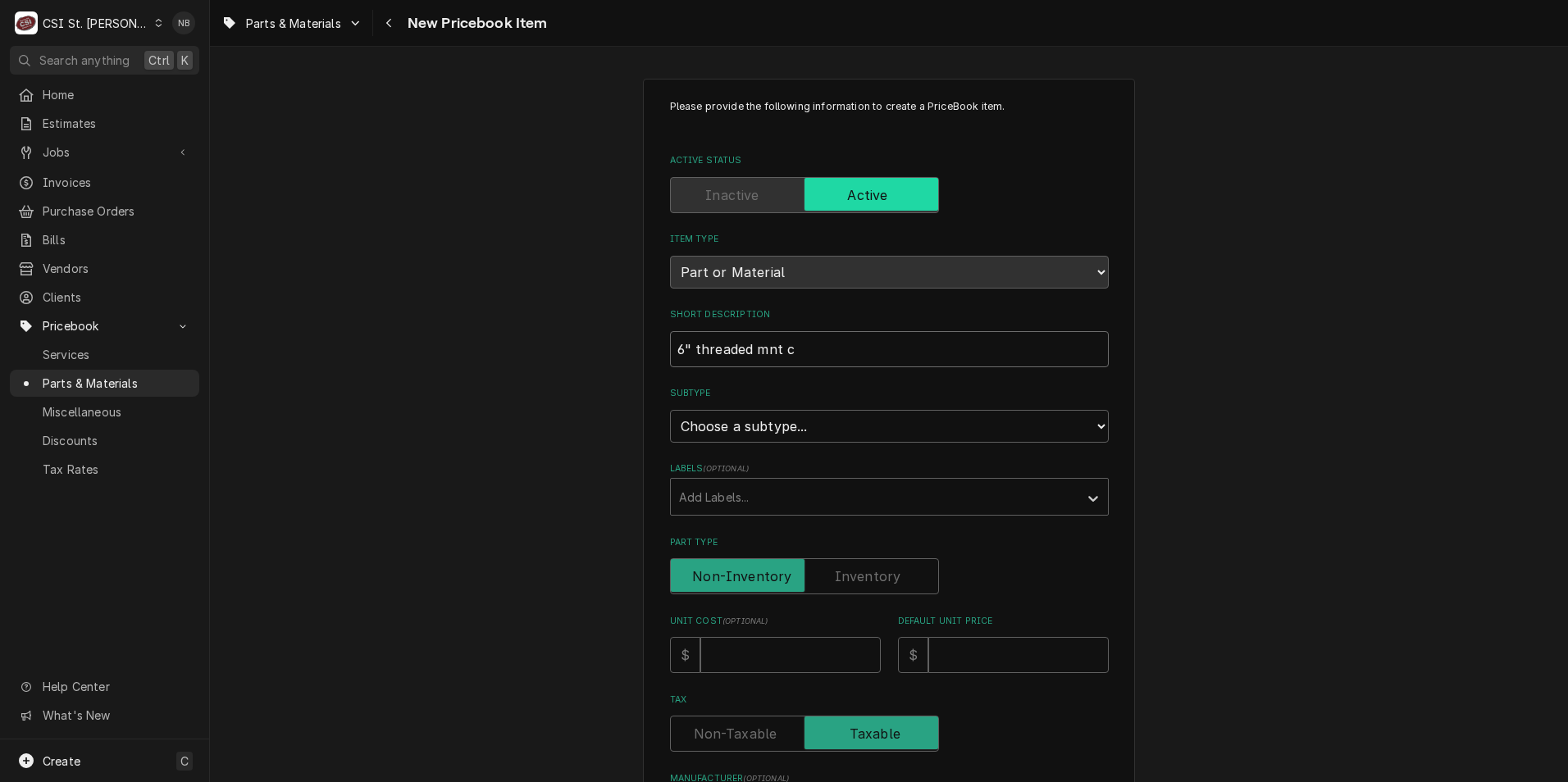
type textarea "x"
type input "6" threaded mnt ca"
type textarea "x"
type input "6" threaded mnt cas"
type textarea "x"
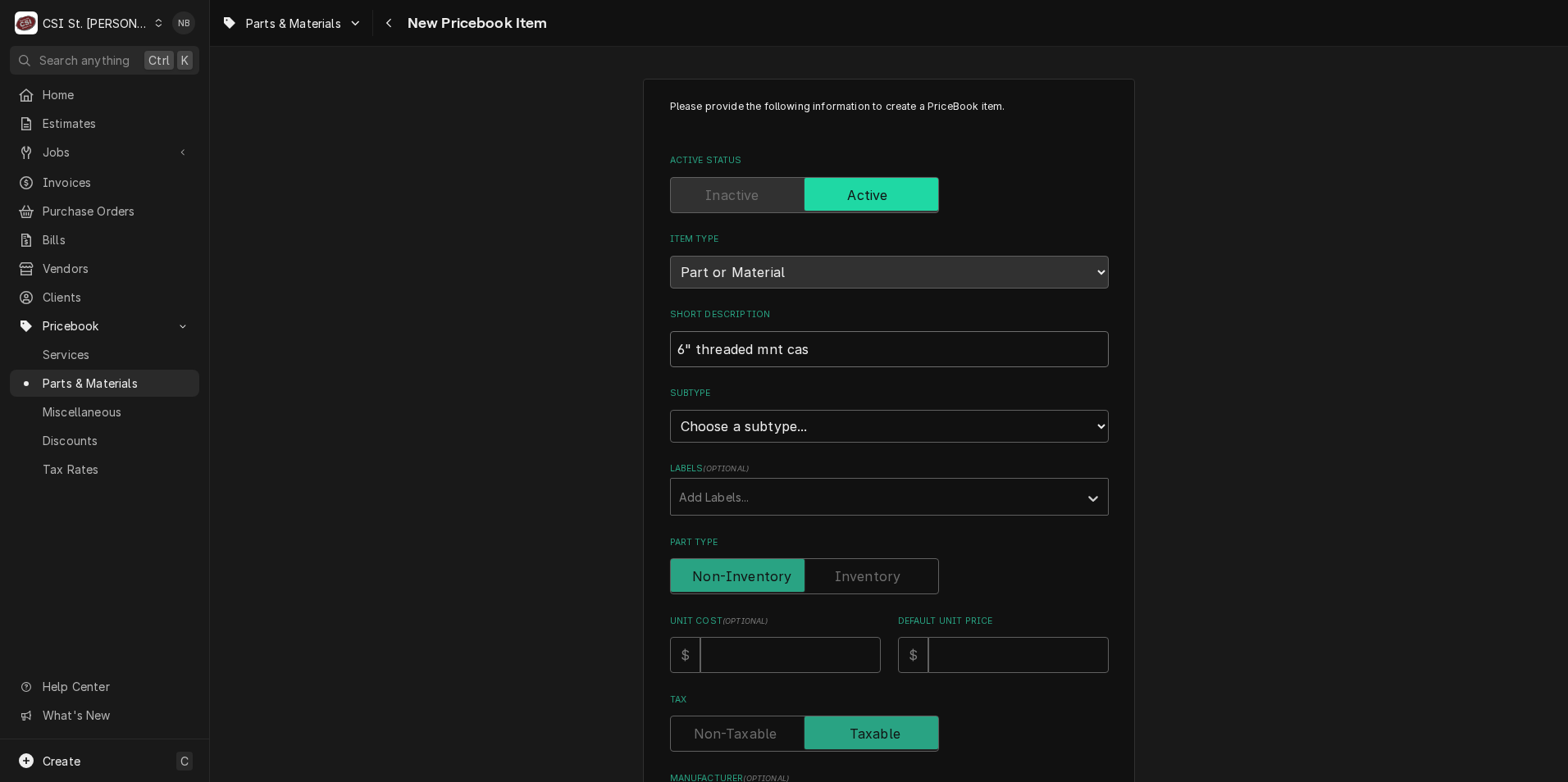
type input "6" threaded mnt cast"
type textarea "x"
type input "6" threaded mnt caste"
type textarea "x"
type input "6" threaded mnt caster"
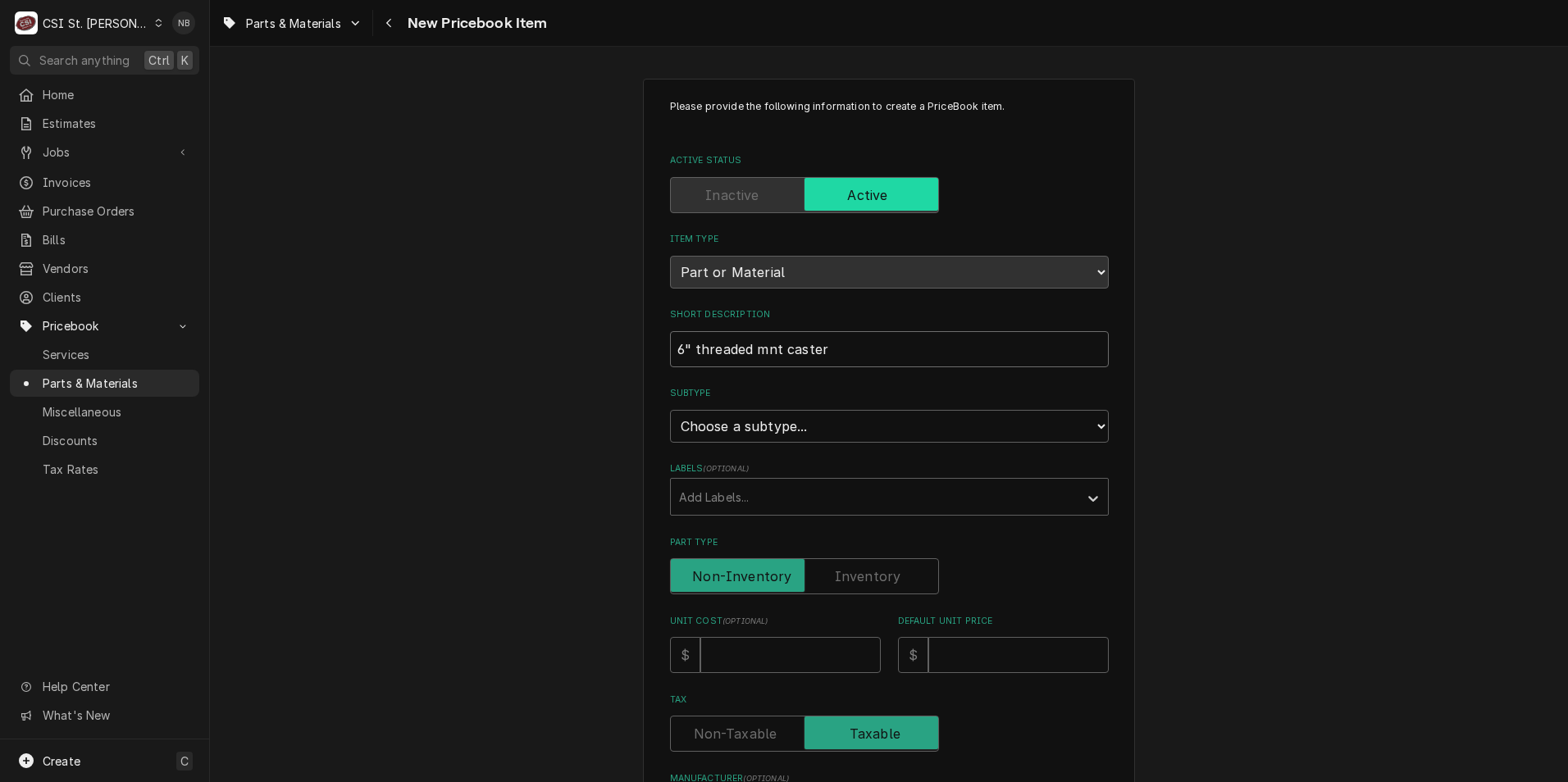
type textarea "x"
type input "6" threaded mnt caster"
type textarea "x"
type input "6" threaded mnt caster w"
type textarea "x"
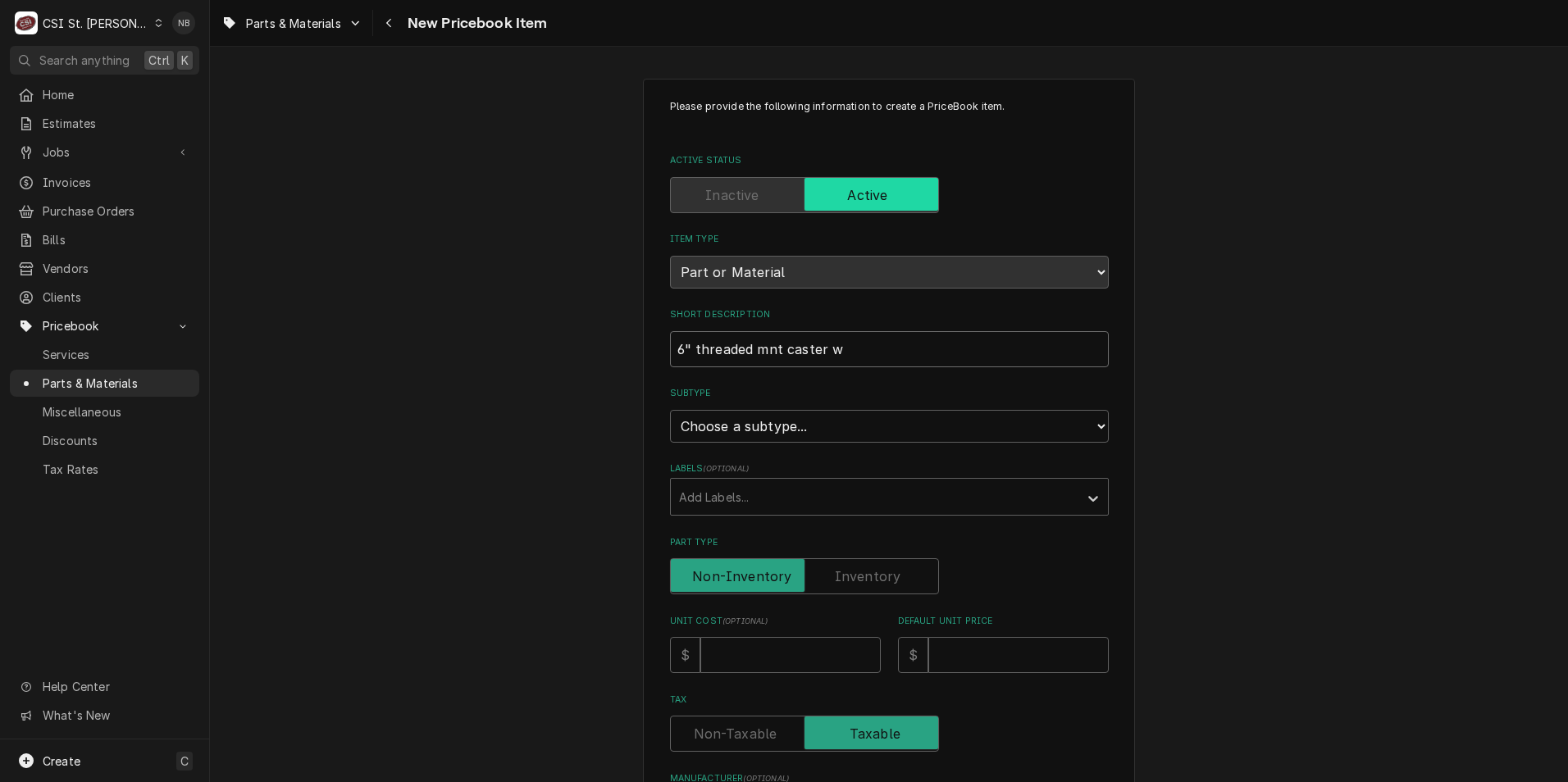
type input "6" threaded mnt caster w/"
type textarea "x"
type input "6" threaded mnt caster w/br"
type textarea "x"
type input "6" threaded mnt caster w/bra"
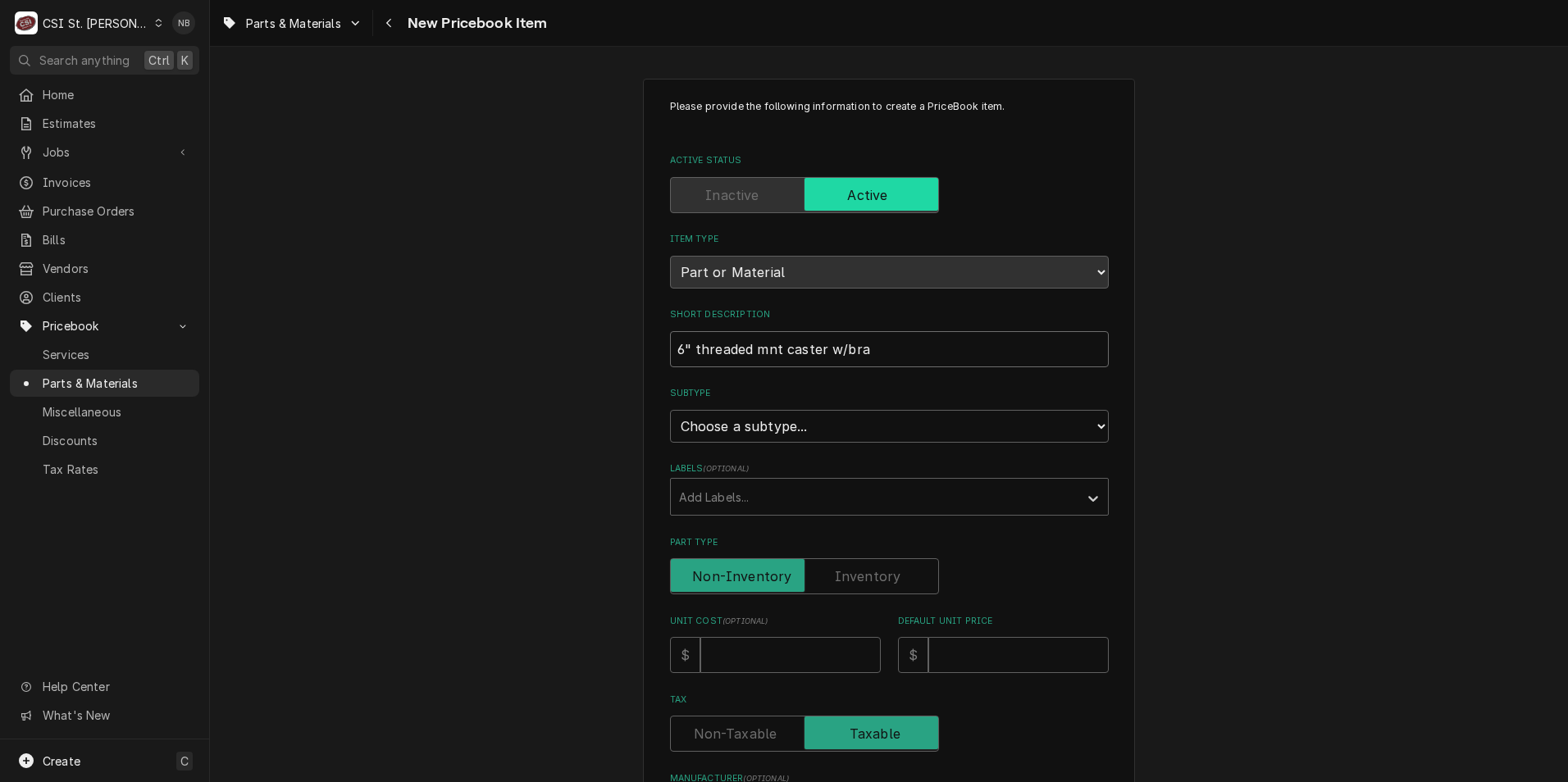
type textarea "x"
type input "6" threaded mnt caster w/brak"
type textarea "x"
type input "6" threaded mnt caster w/brake"
click at [815, 409] on div "Subtype Choose a subtype... [#2-DUAL] AFTERHRS-WH-CHG-2 [#2-DUAL] BEV-EQUIP [#2…" at bounding box center [889, 414] width 438 height 55
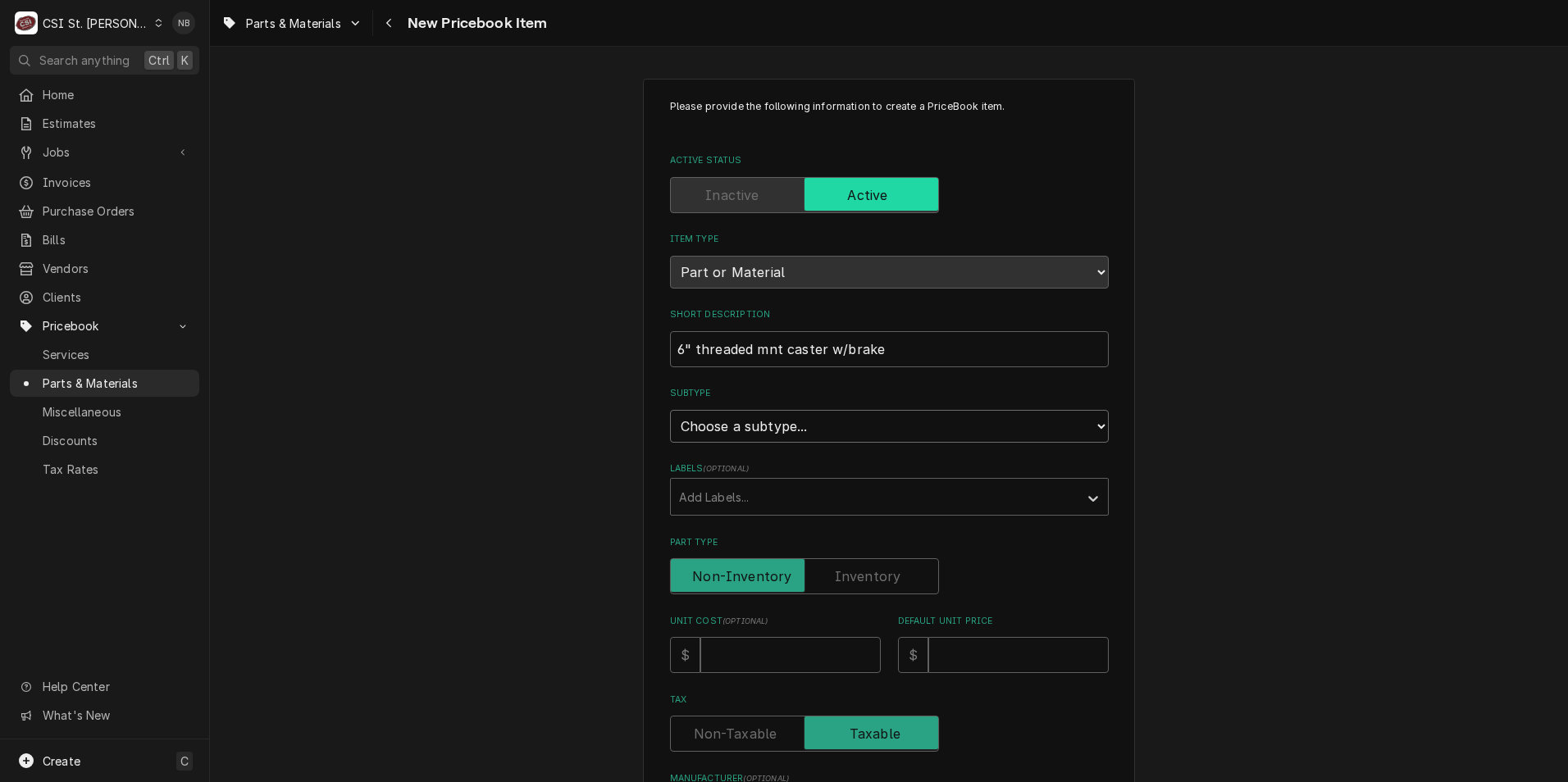
click at [813, 421] on select "Choose a subtype... [#2-DUAL] AFTERHRS-WH-CHG-2 [#2-DUAL] BEV-EQUIP [#2-DUAL] B…" at bounding box center [889, 425] width 438 height 32
select select "1"
click at [670, 410] on select "Choose a subtype... [#2-DUAL] AFTERHRS-WH-CHG-2 [#2-DUAL] BEV-EQUIP [#2-DUAL] B…" at bounding box center [889, 425] width 438 height 32
type textarea "x"
click at [854, 499] on div "Labels" at bounding box center [875, 497] width 391 height 30
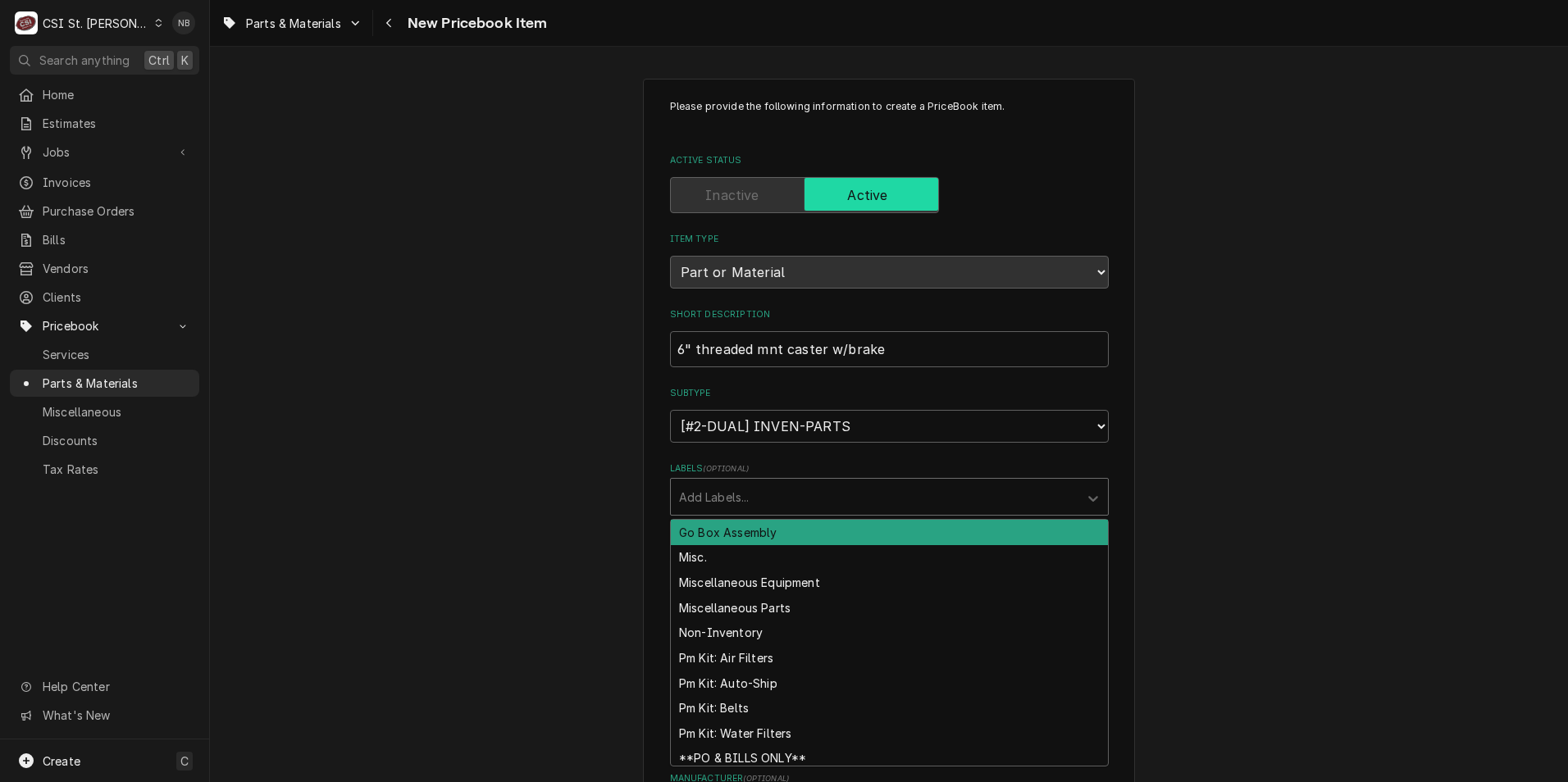
click at [854, 499] on div "Labels" at bounding box center [875, 497] width 391 height 30
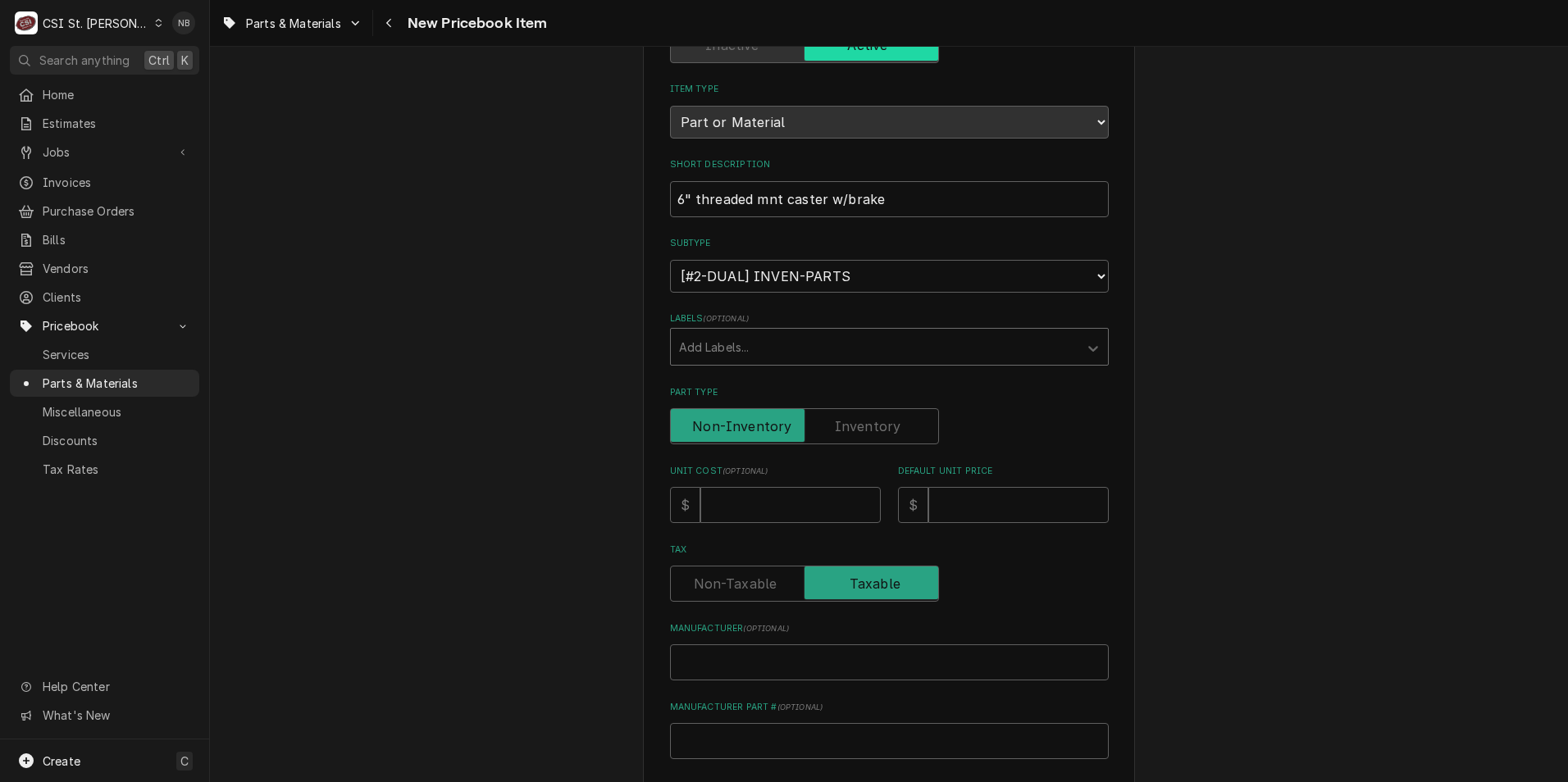
scroll to position [164, 0]
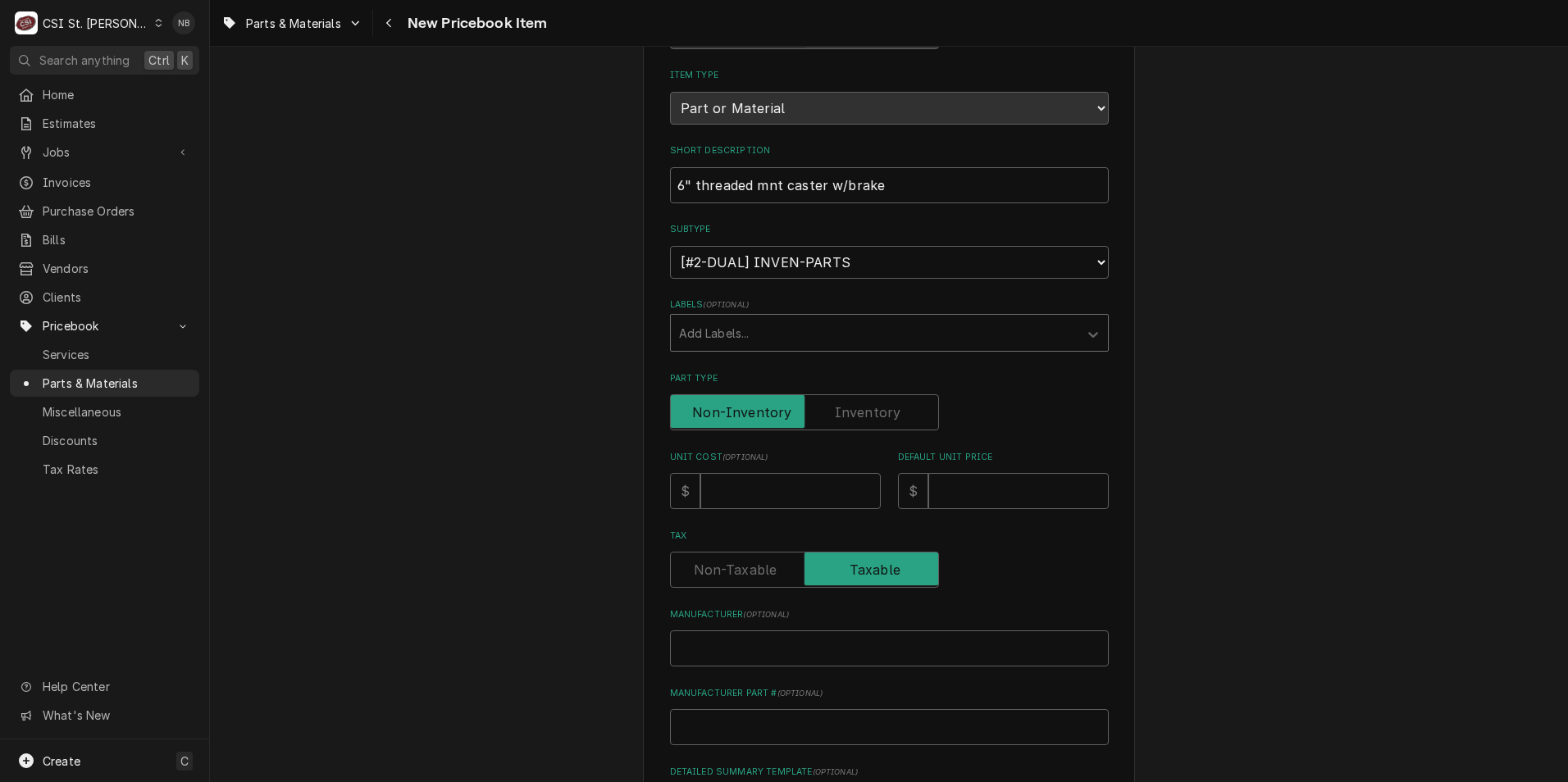
click at [865, 413] on label "Part Type" at bounding box center [804, 412] width 269 height 36
click at [865, 413] on input "Part Type" at bounding box center [804, 412] width 254 height 36
checkbox input "true"
click at [805, 473] on div "Unit Cost ( optional ) $" at bounding box center [775, 480] width 210 height 58
click at [785, 504] on input "Unit Cost ( optional )" at bounding box center [790, 491] width 181 height 36
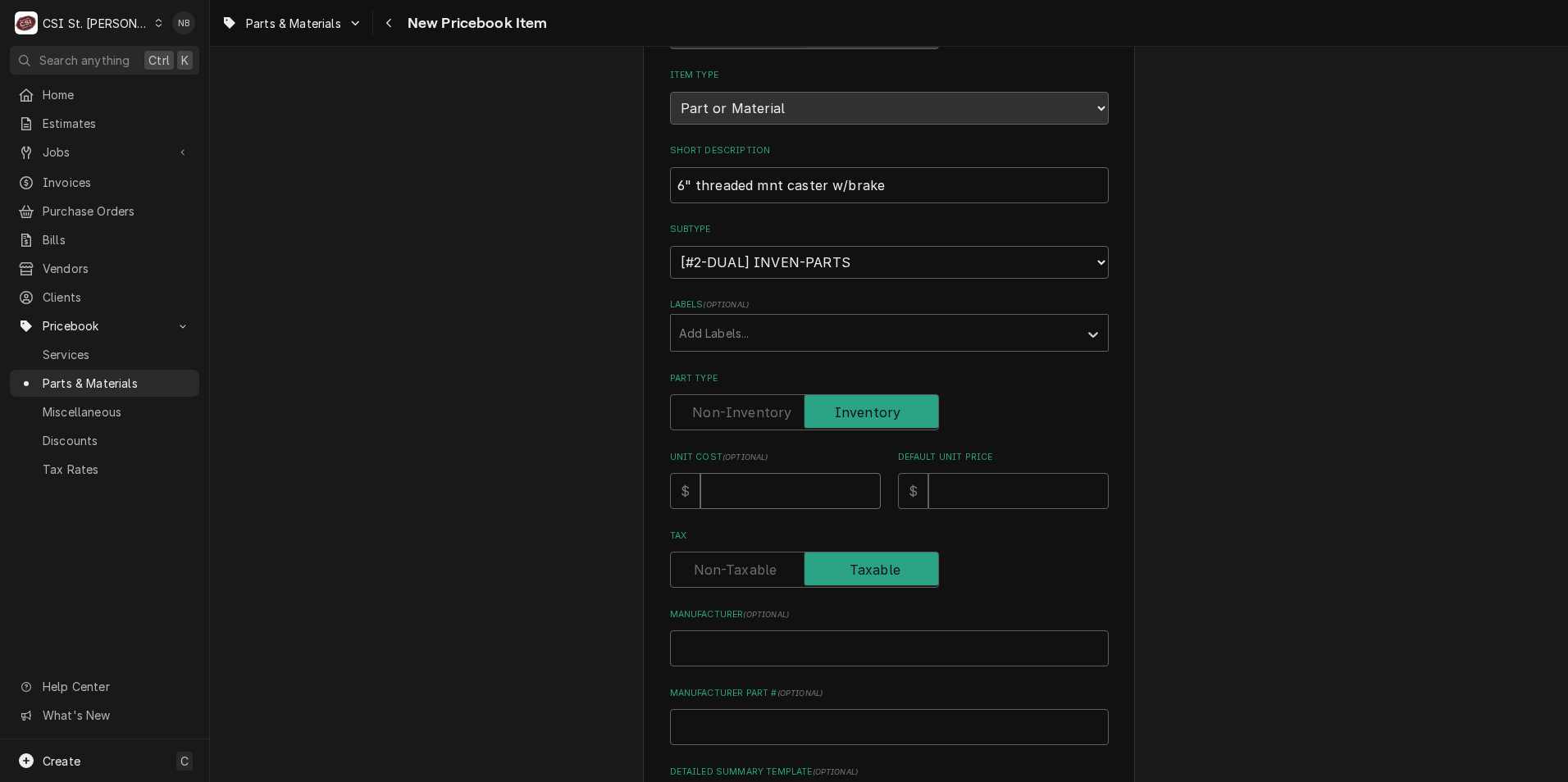
type textarea "x"
type input "2"
type textarea "x"
type input "21"
type textarea "x"
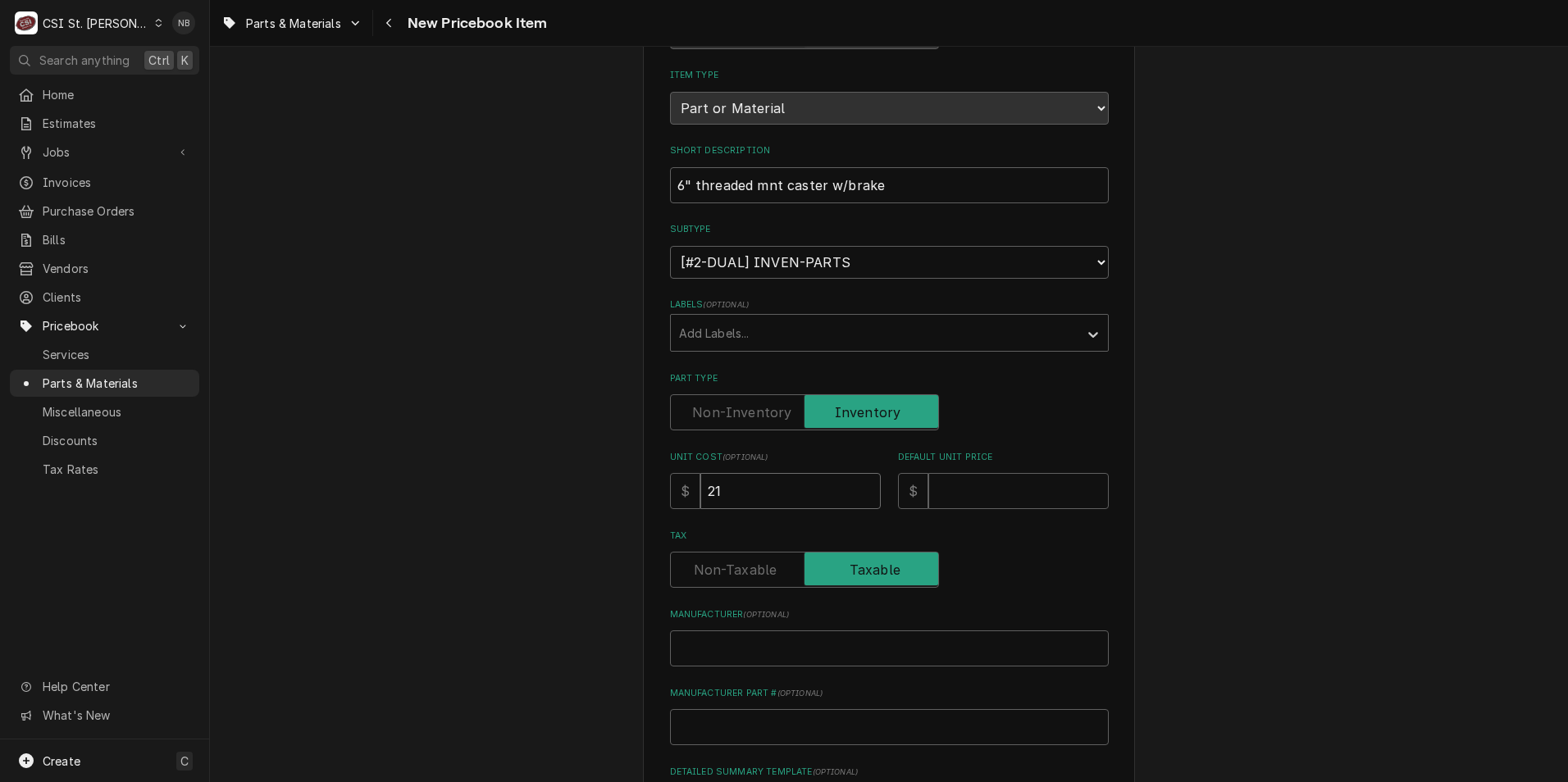
type input "21.9"
type textarea "x"
type input "21.99"
type textarea "x"
type input "1"
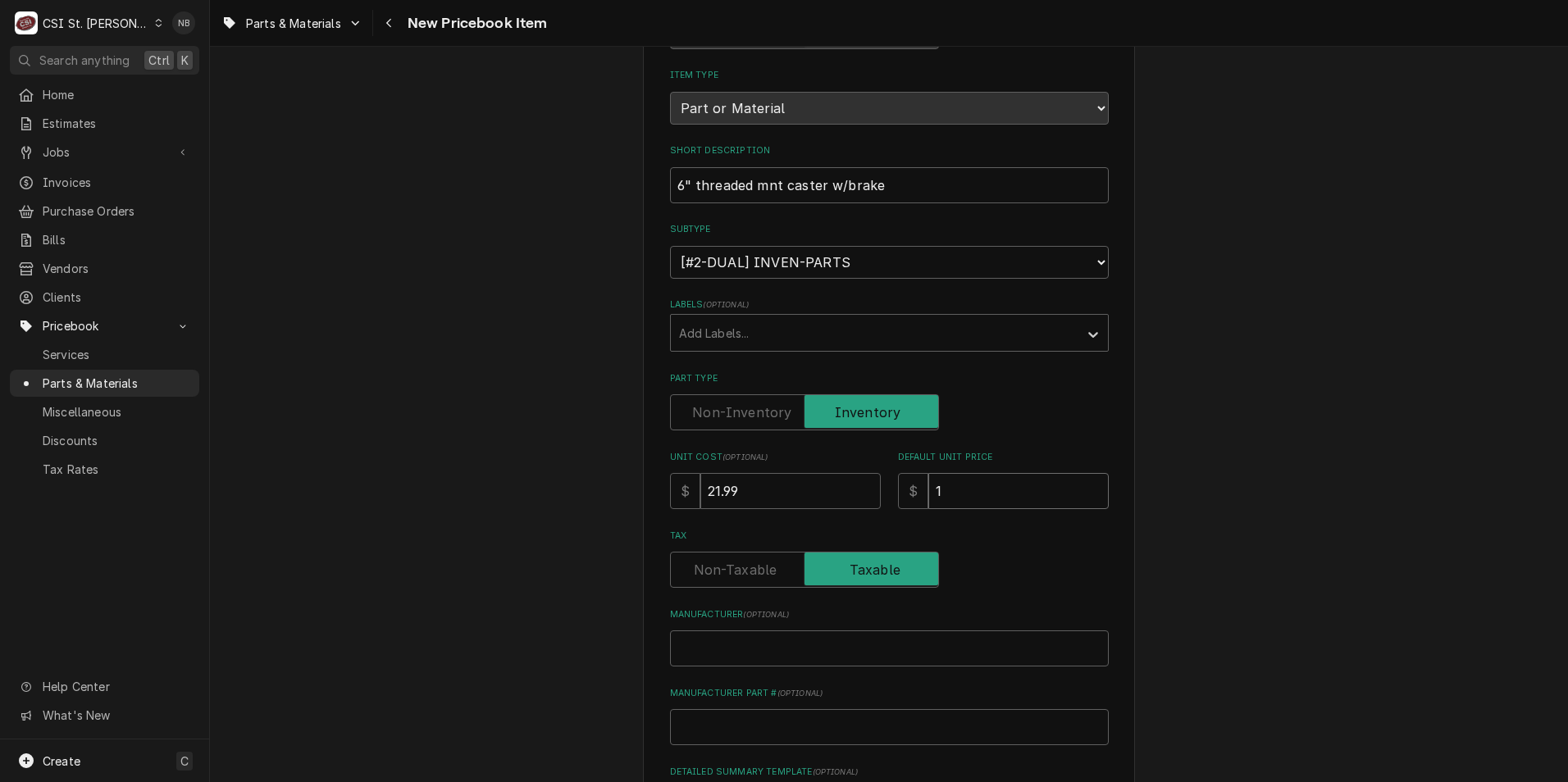
type textarea "x"
type input "12"
type textarea "x"
type input "1"
type textarea "x"
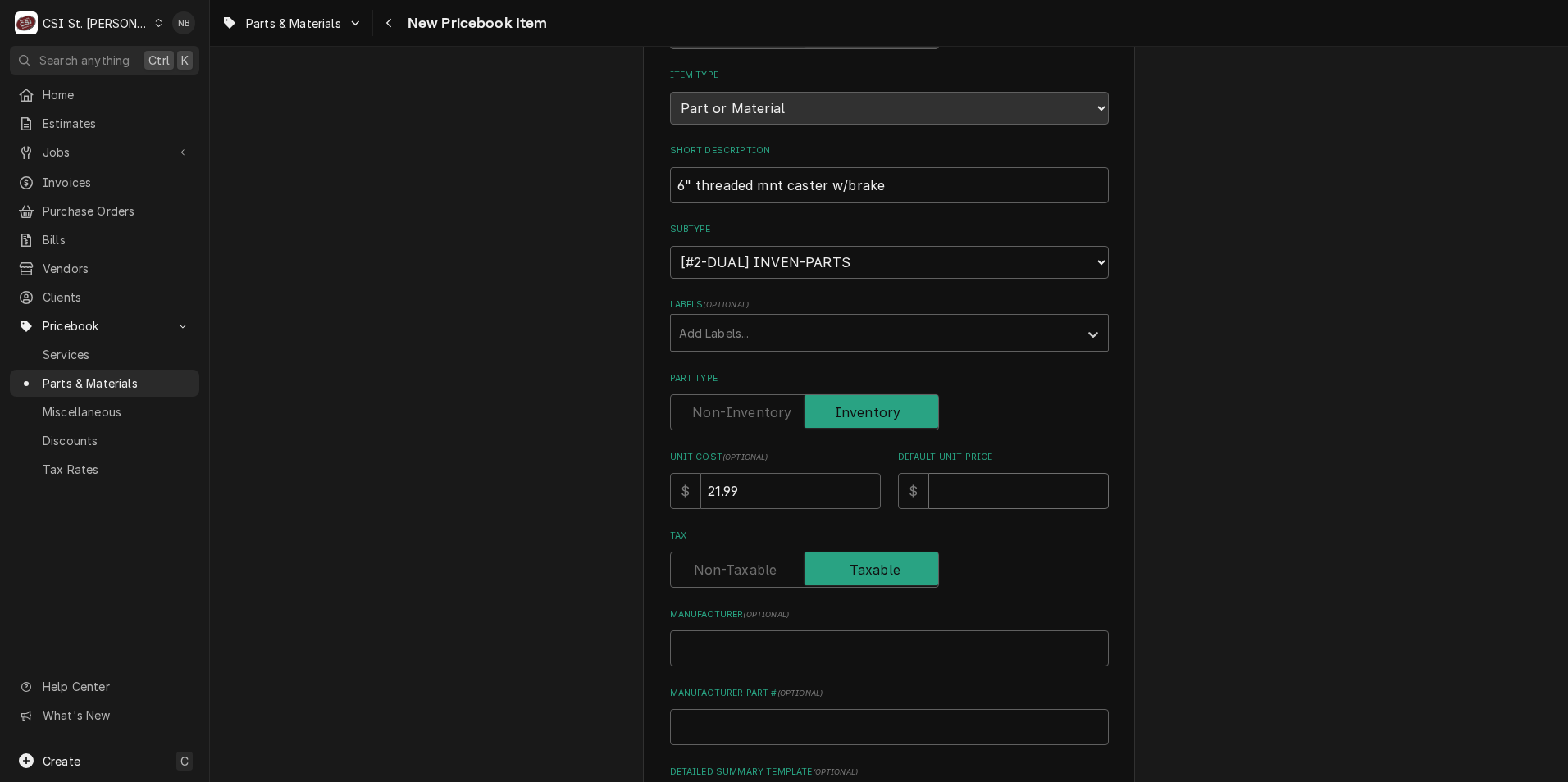
type textarea "x"
type input "4"
type textarea "x"
type input "43"
type textarea "x"
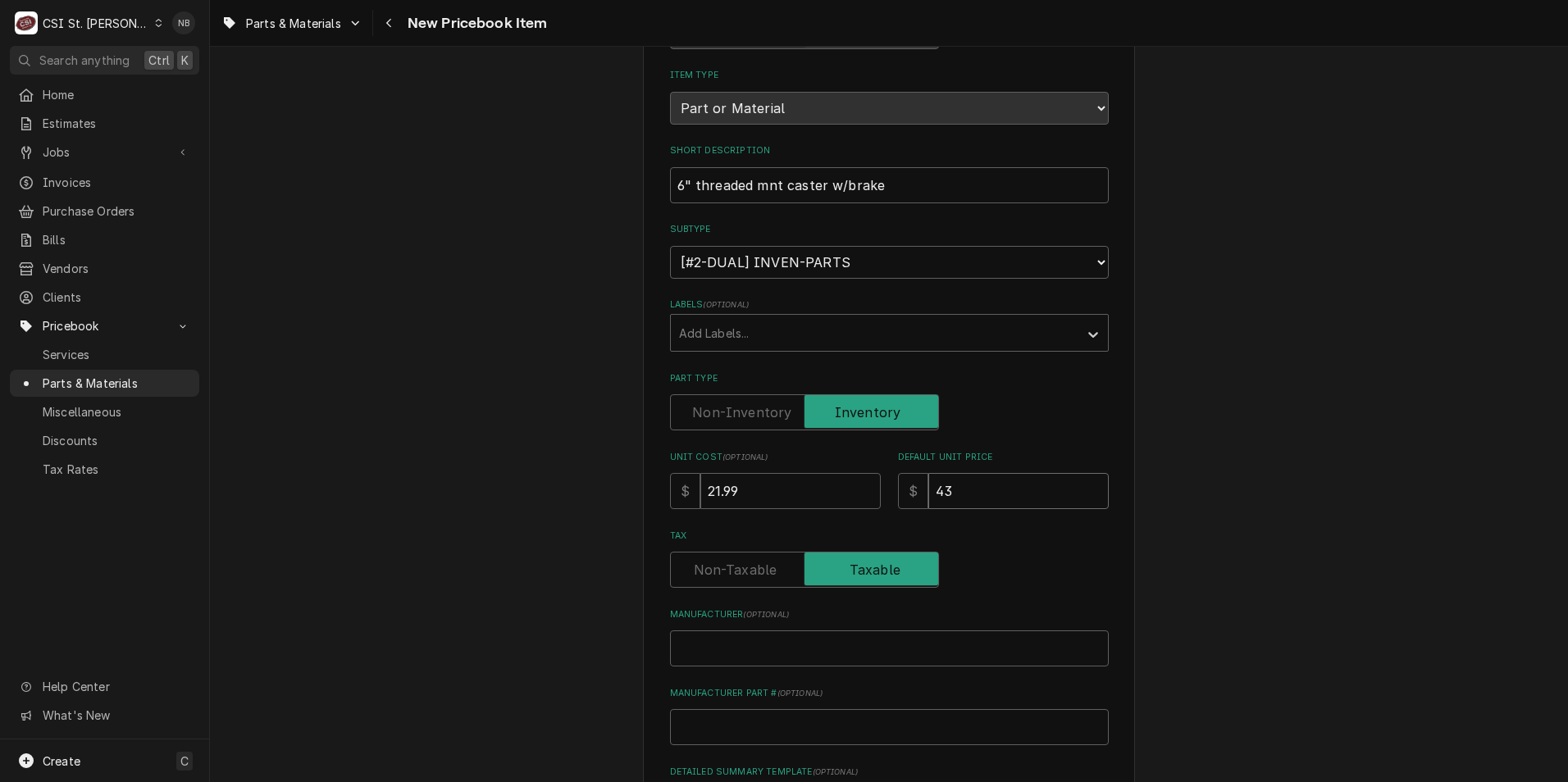
type input "43.9"
type textarea "x"
type input "43.98"
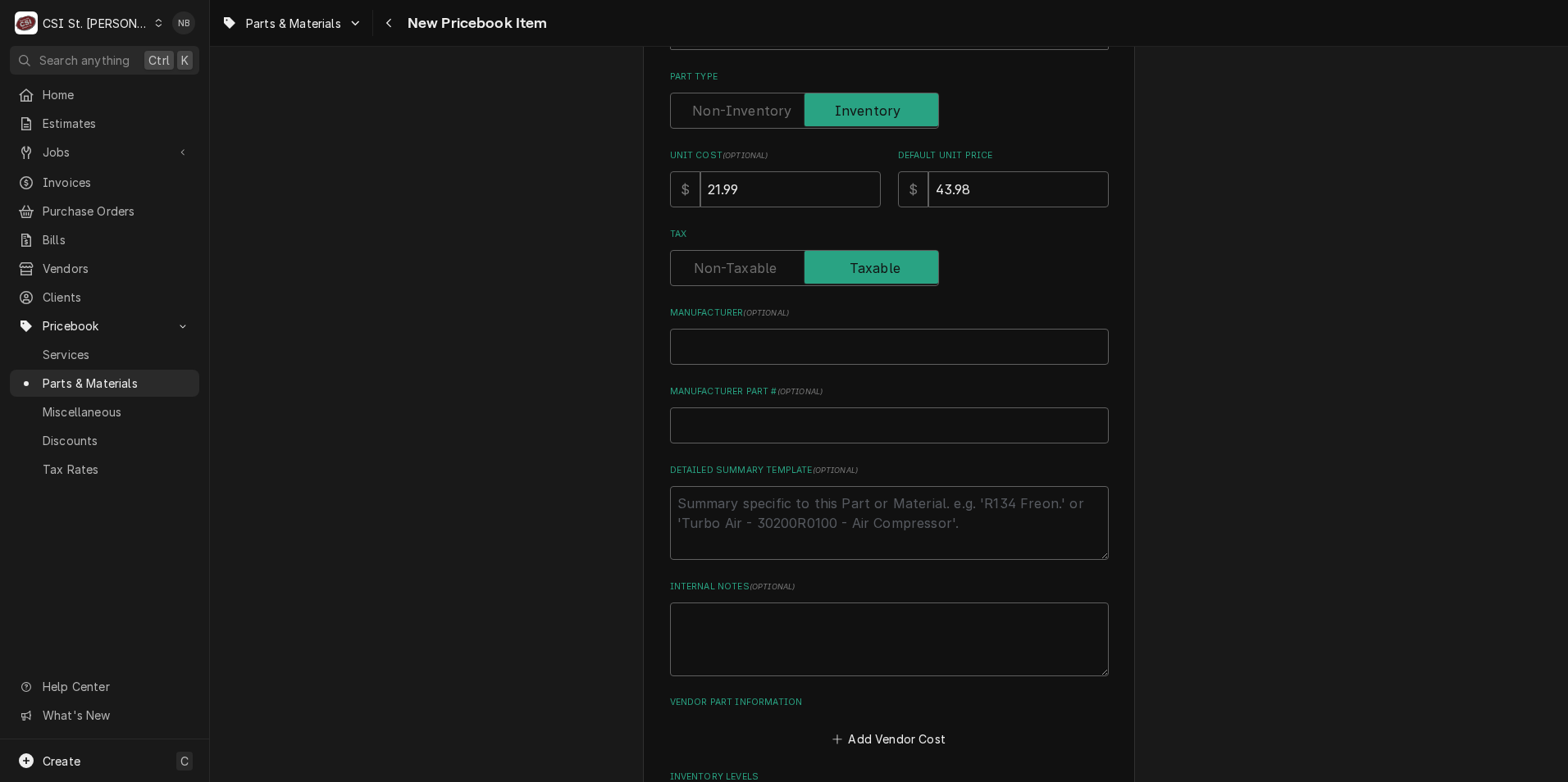
scroll to position [492, 0]
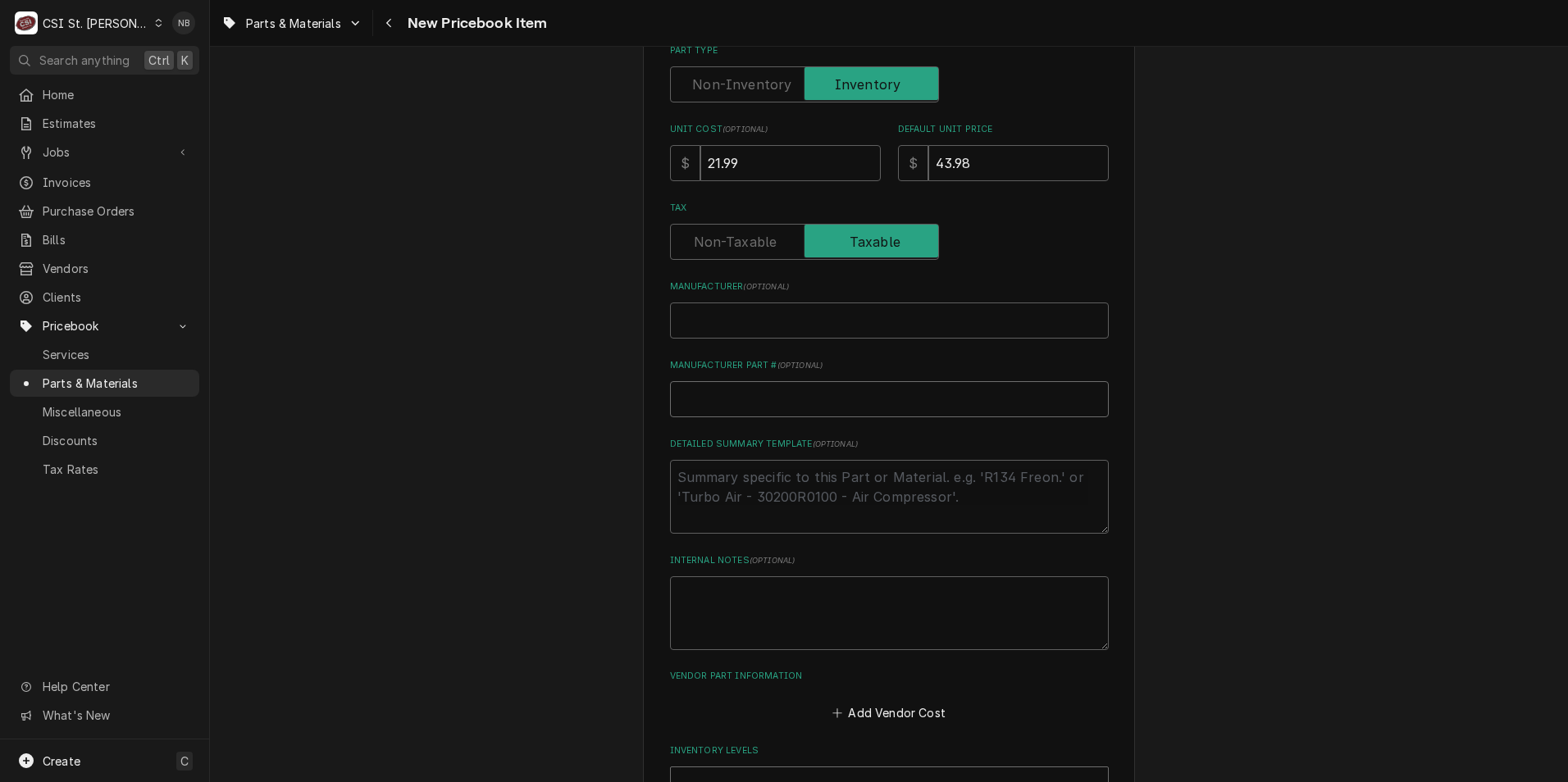
click at [781, 399] on input "Manufacturer Part # ( optional )" at bounding box center [889, 399] width 438 height 36
type textarea "x"
type input "5"
type textarea "x"
type input "5-"
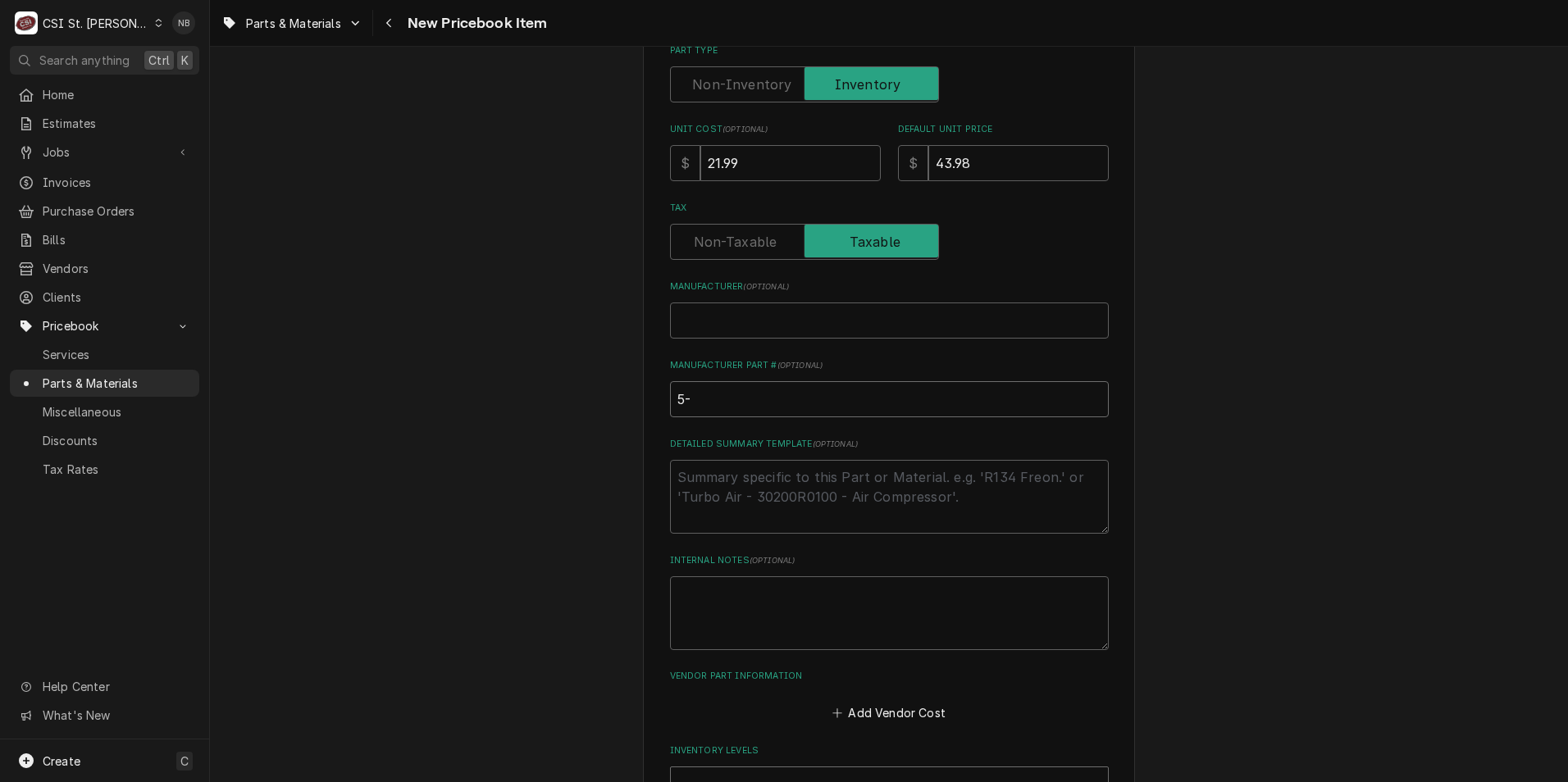
type textarea "x"
type input "5-3"
type textarea "x"
type input "5-36"
type textarea "x"
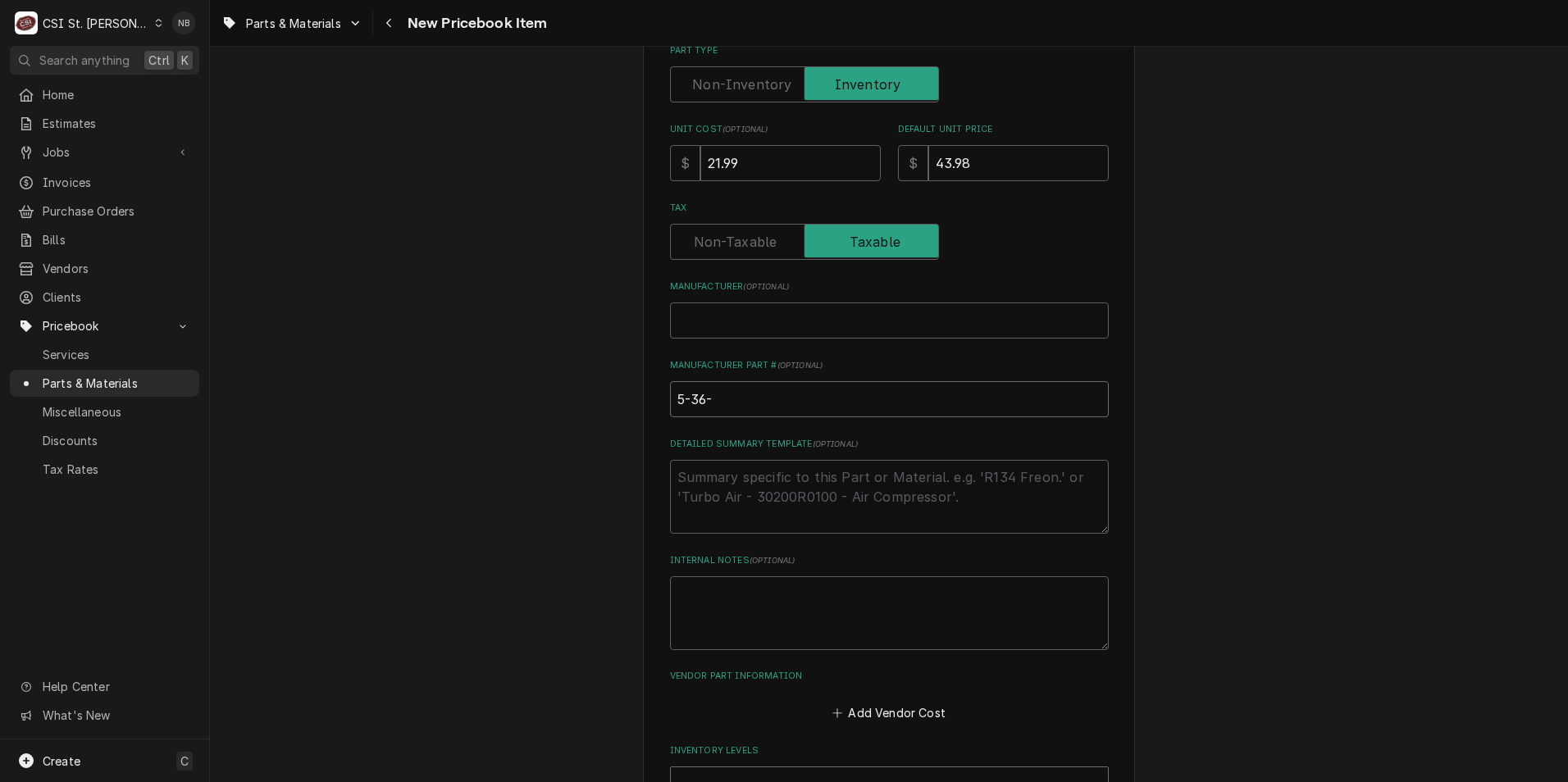
type input "5-36-"
click at [750, 233] on label "Tax" at bounding box center [804, 242] width 269 height 36
click at [750, 233] on input "Tax" at bounding box center [804, 242] width 254 height 36
checkbox input "false"
click at [748, 402] on input "5-36-" at bounding box center [889, 399] width 438 height 36
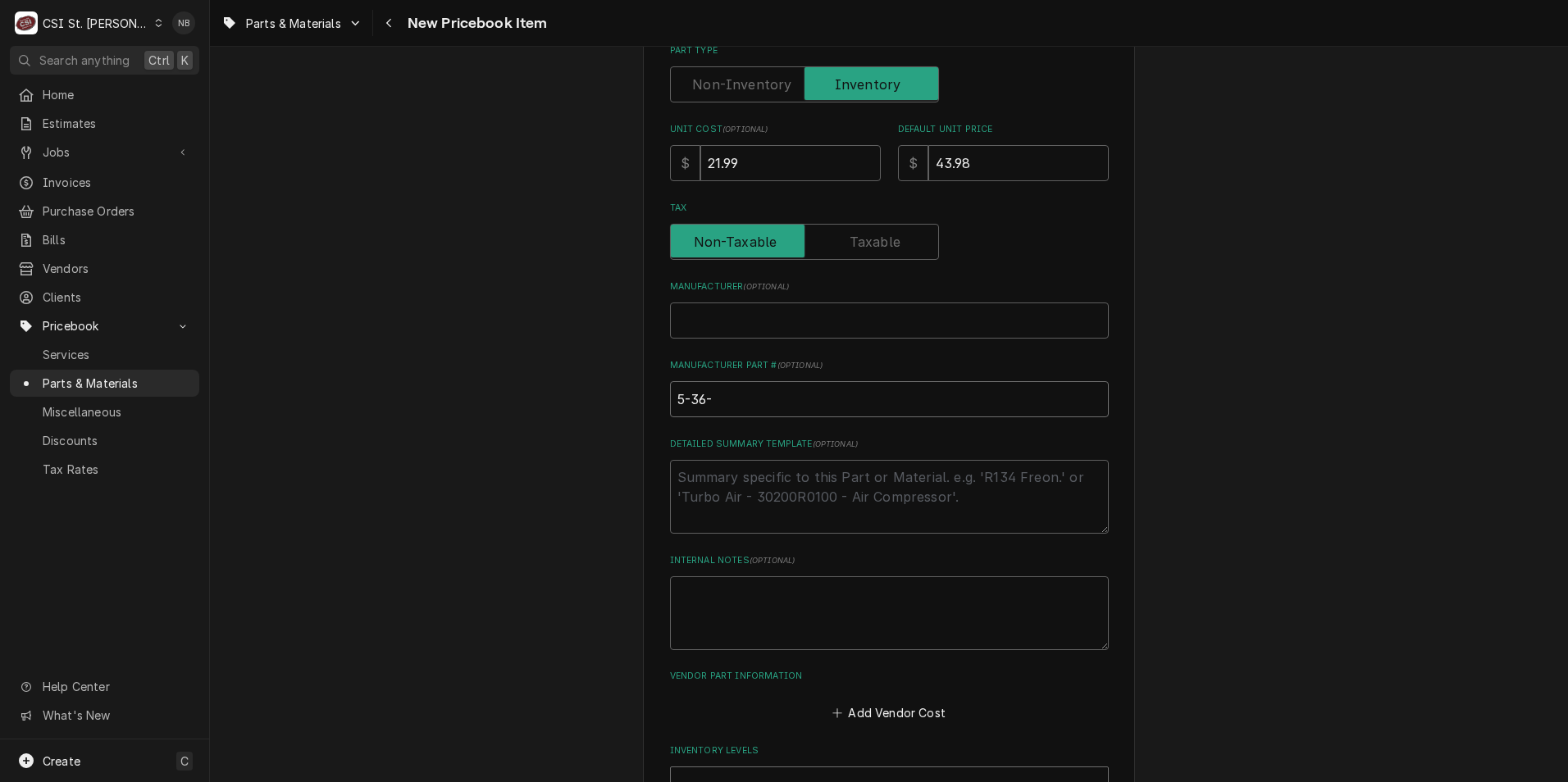
type textarea "x"
type input "5-36-P"
type textarea "x"
type input "5-36-"
type textarea "x"
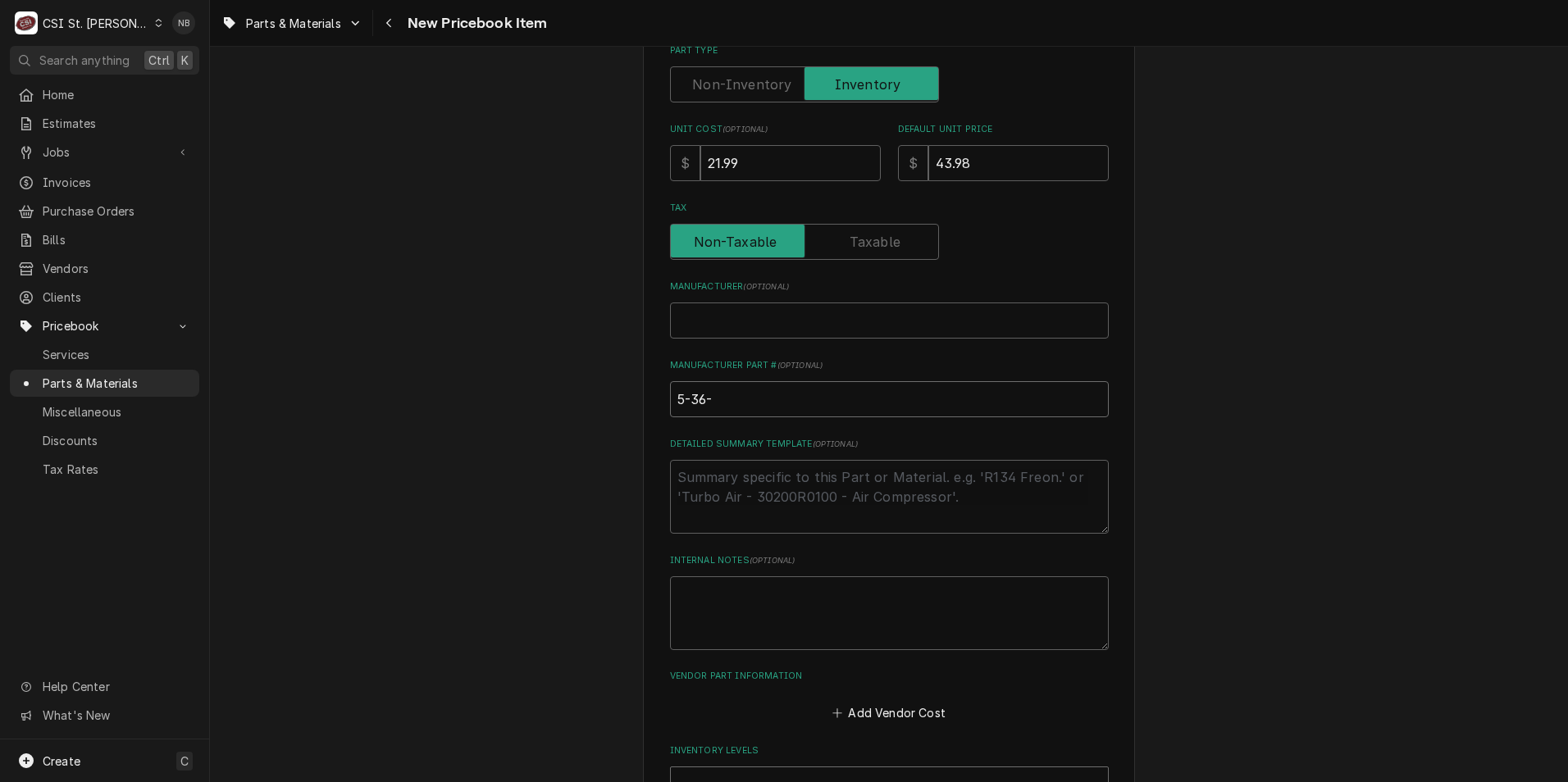
type input "5-36"
type textarea "x"
type input "5-3"
type textarea "x"
type input "5-36"
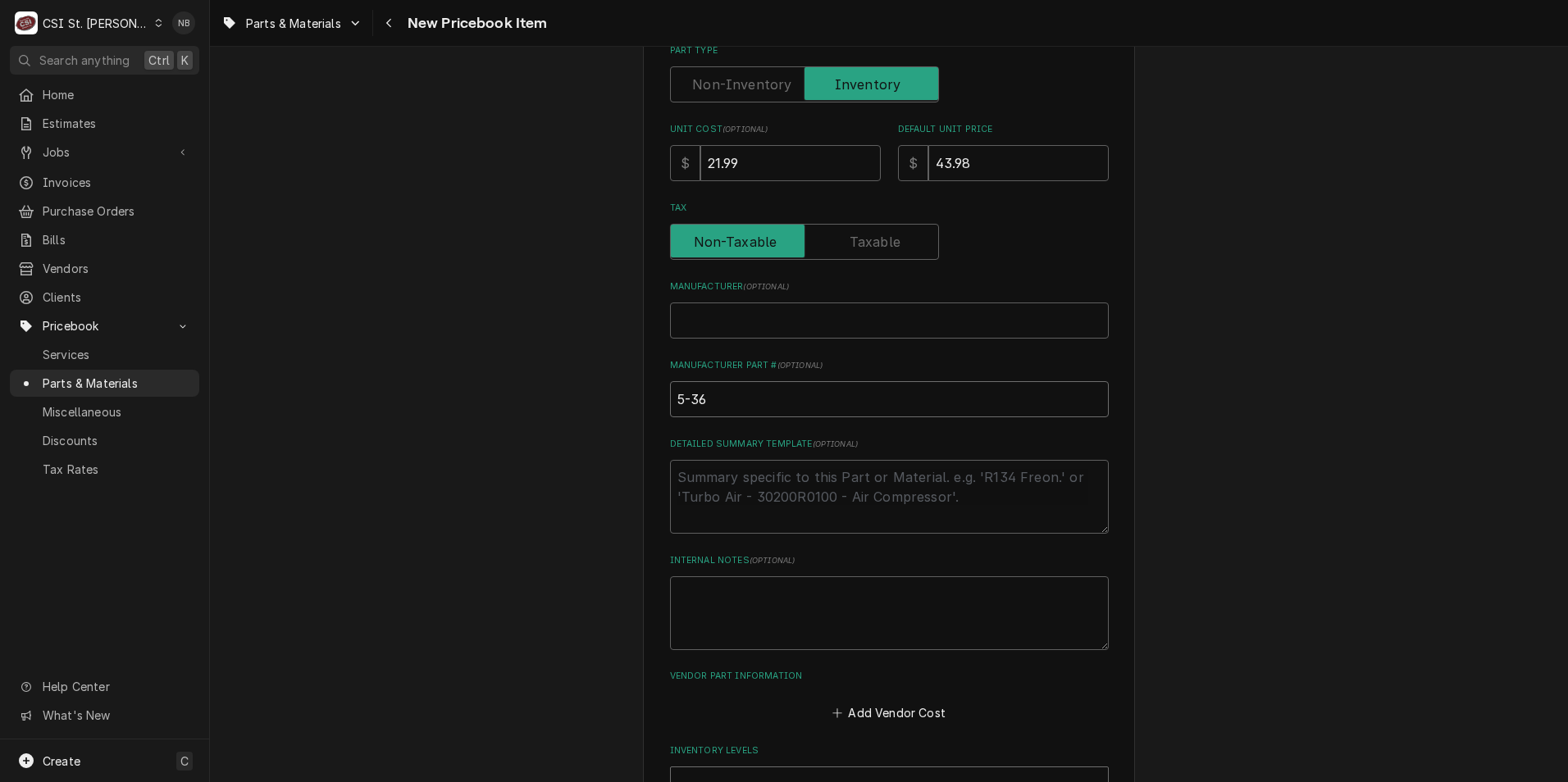
type textarea "x"
type input "5-36P"
type textarea "x"
type input "5-36P-"
type textarea "x"
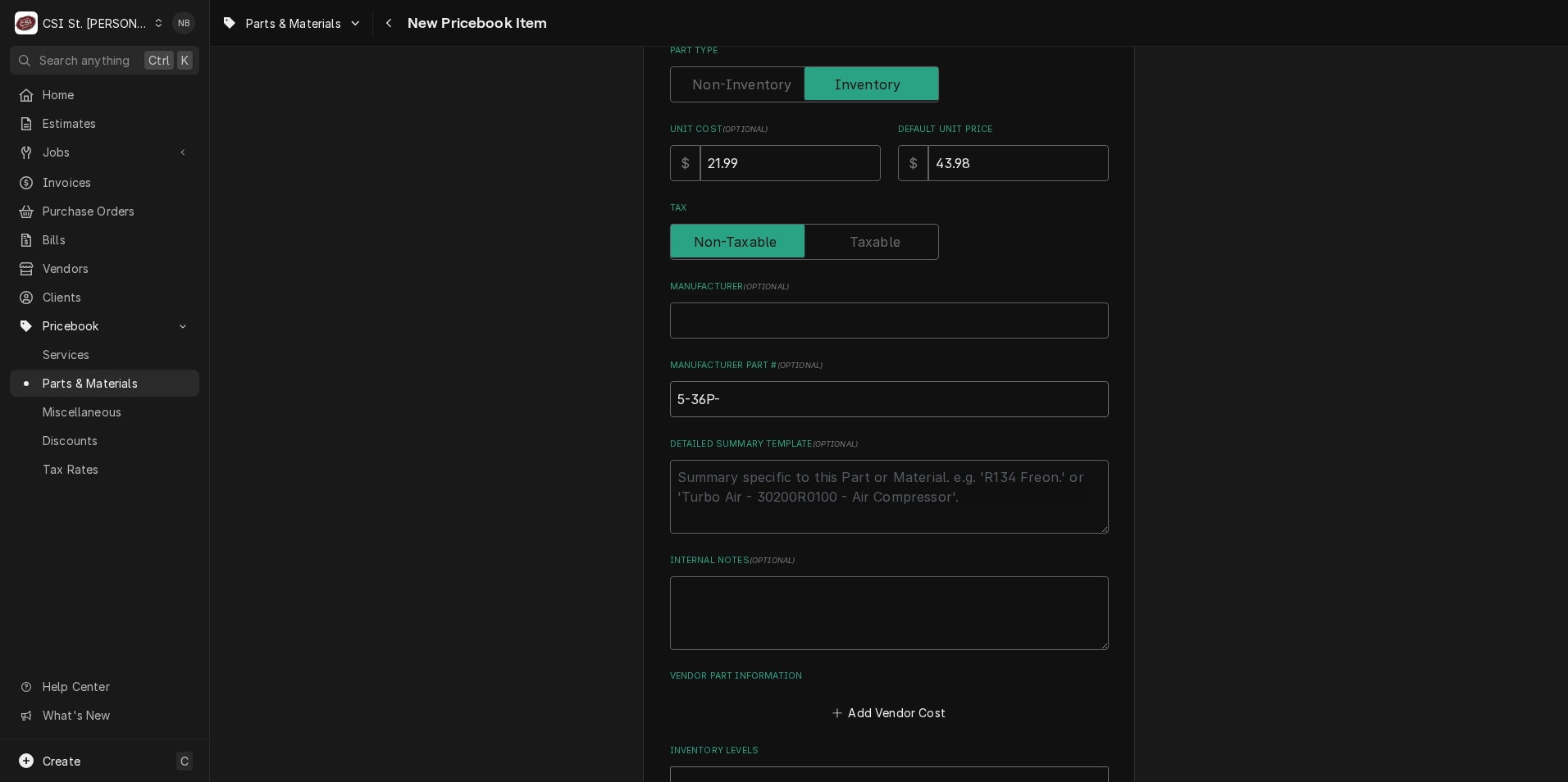
type input "5-36P-W"
type textarea "x"
type input "5-36P-WB"
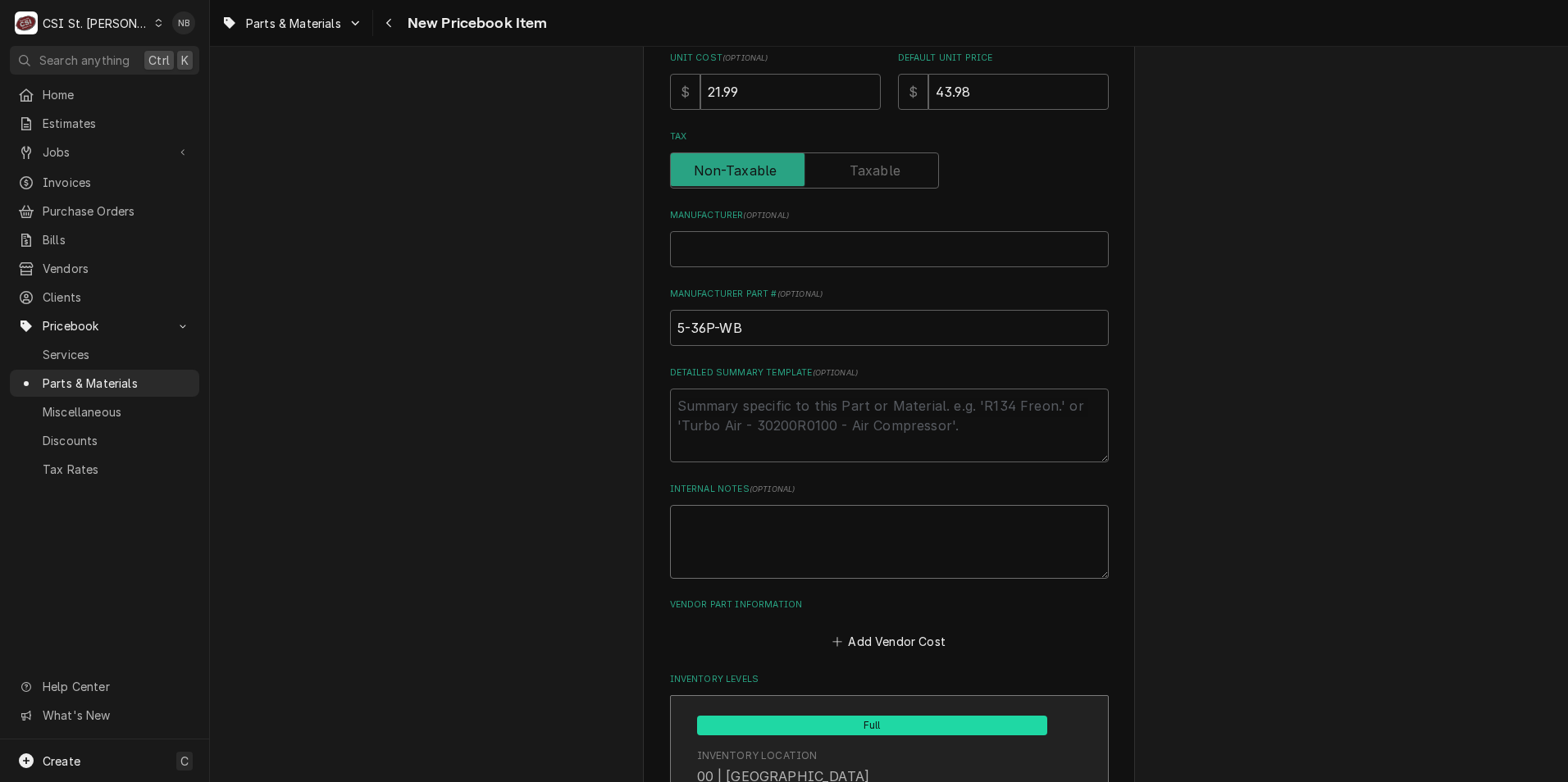
scroll to position [656, 0]
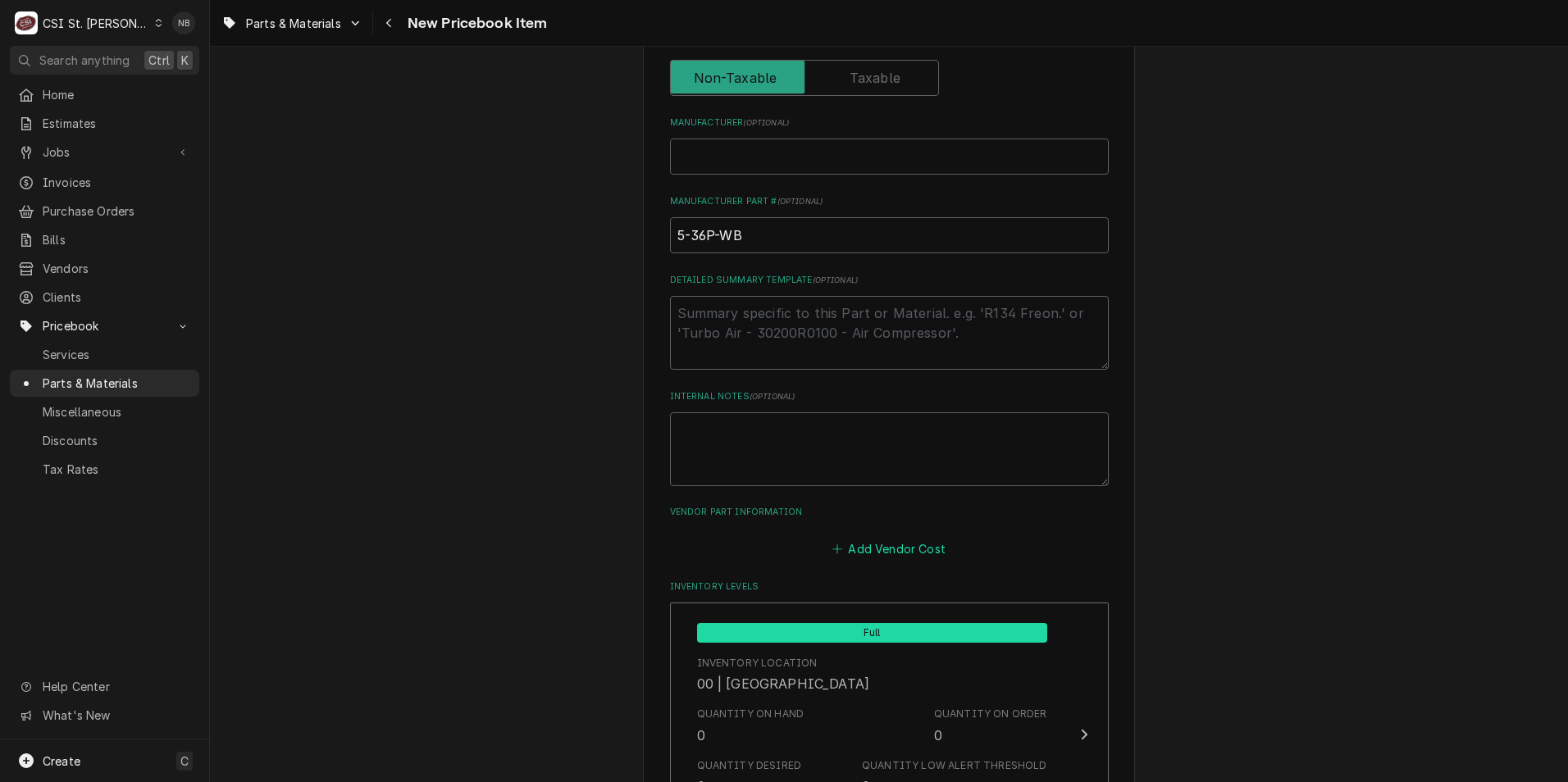
click at [909, 552] on button "Add Vendor Cost" at bounding box center [890, 549] width 119 height 23
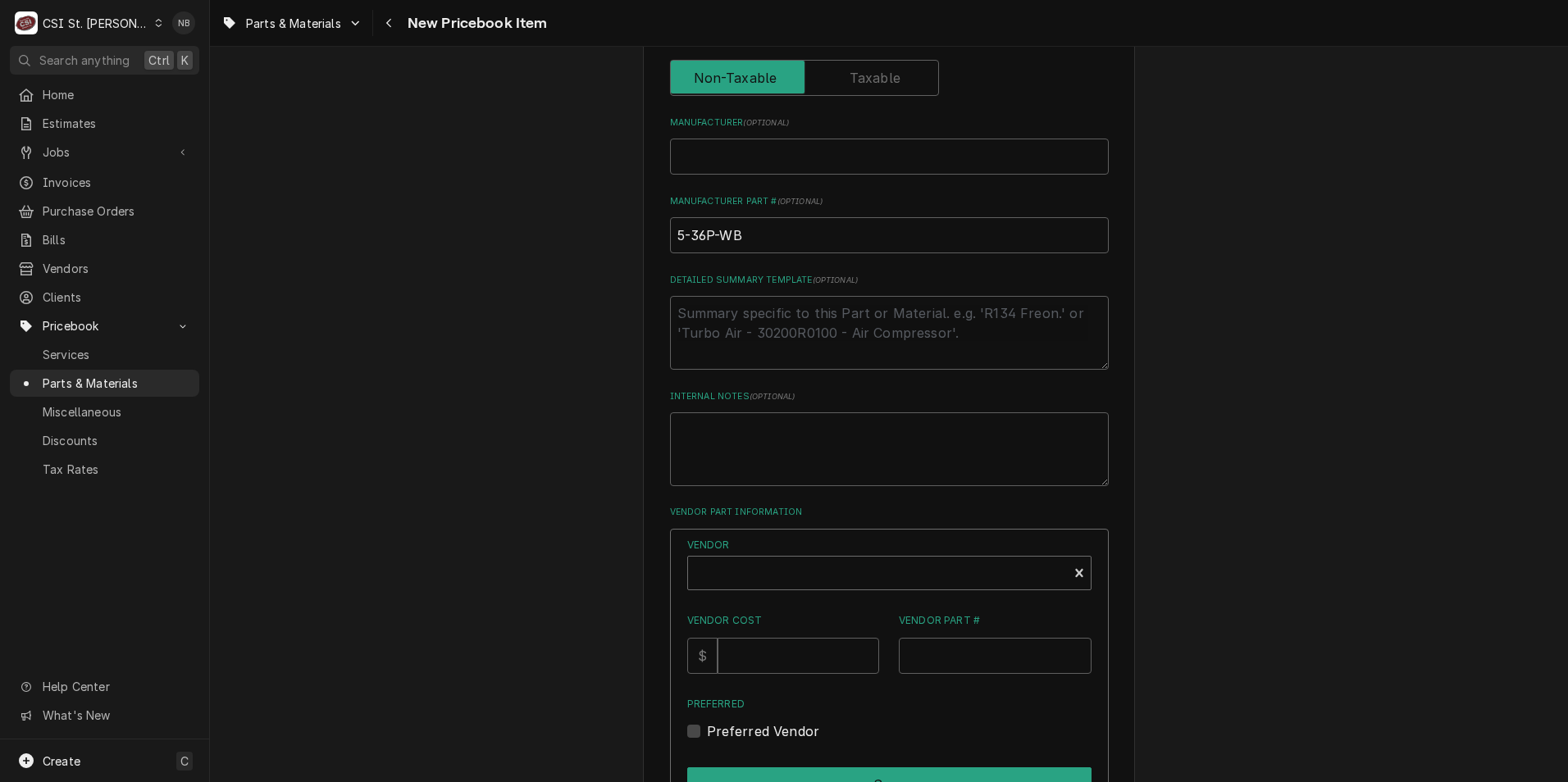
click at [872, 572] on div "Vendor" at bounding box center [878, 579] width 363 height 39
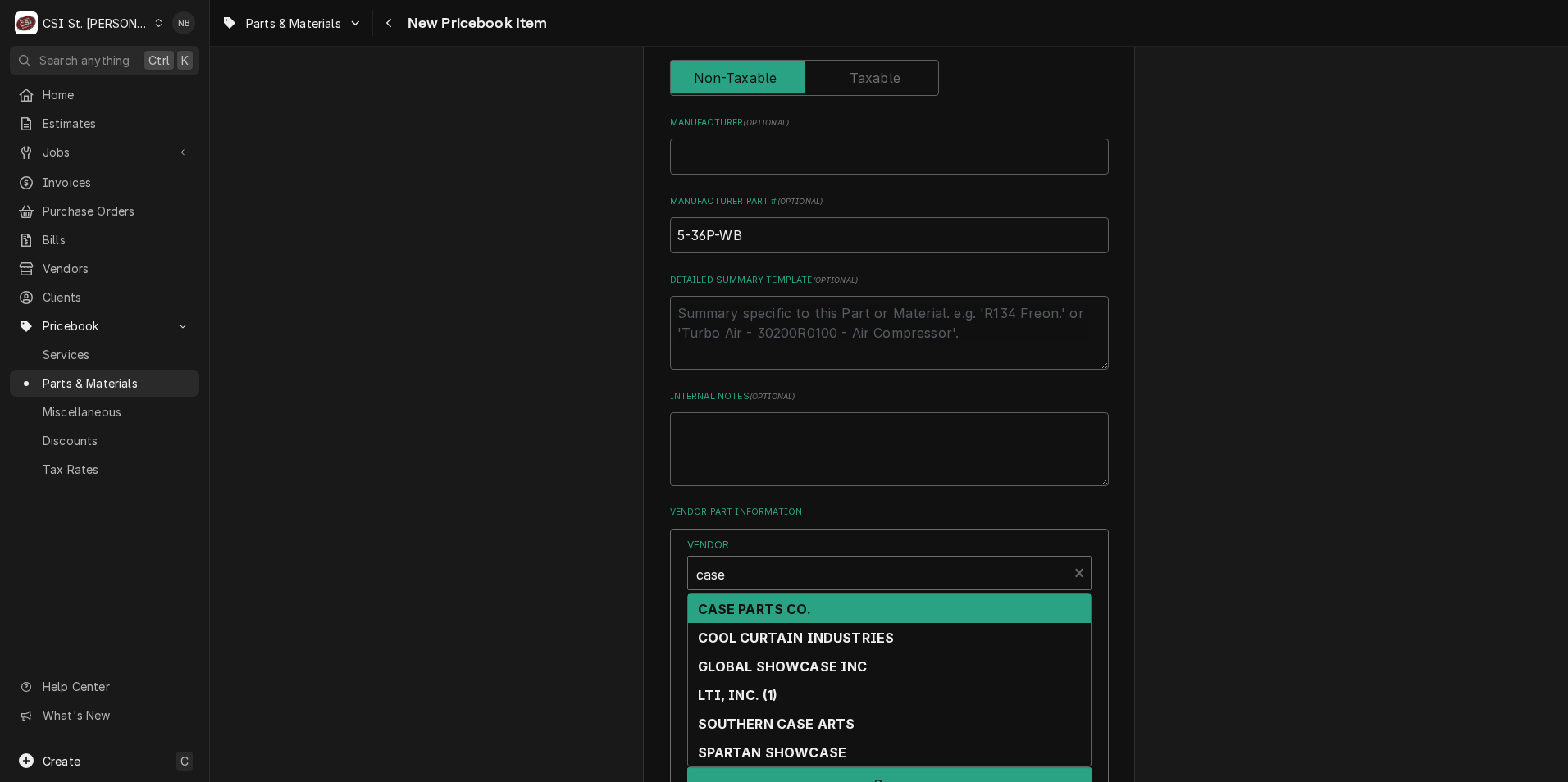
click at [866, 608] on div "CASE PARTS CO." at bounding box center [889, 609] width 403 height 29
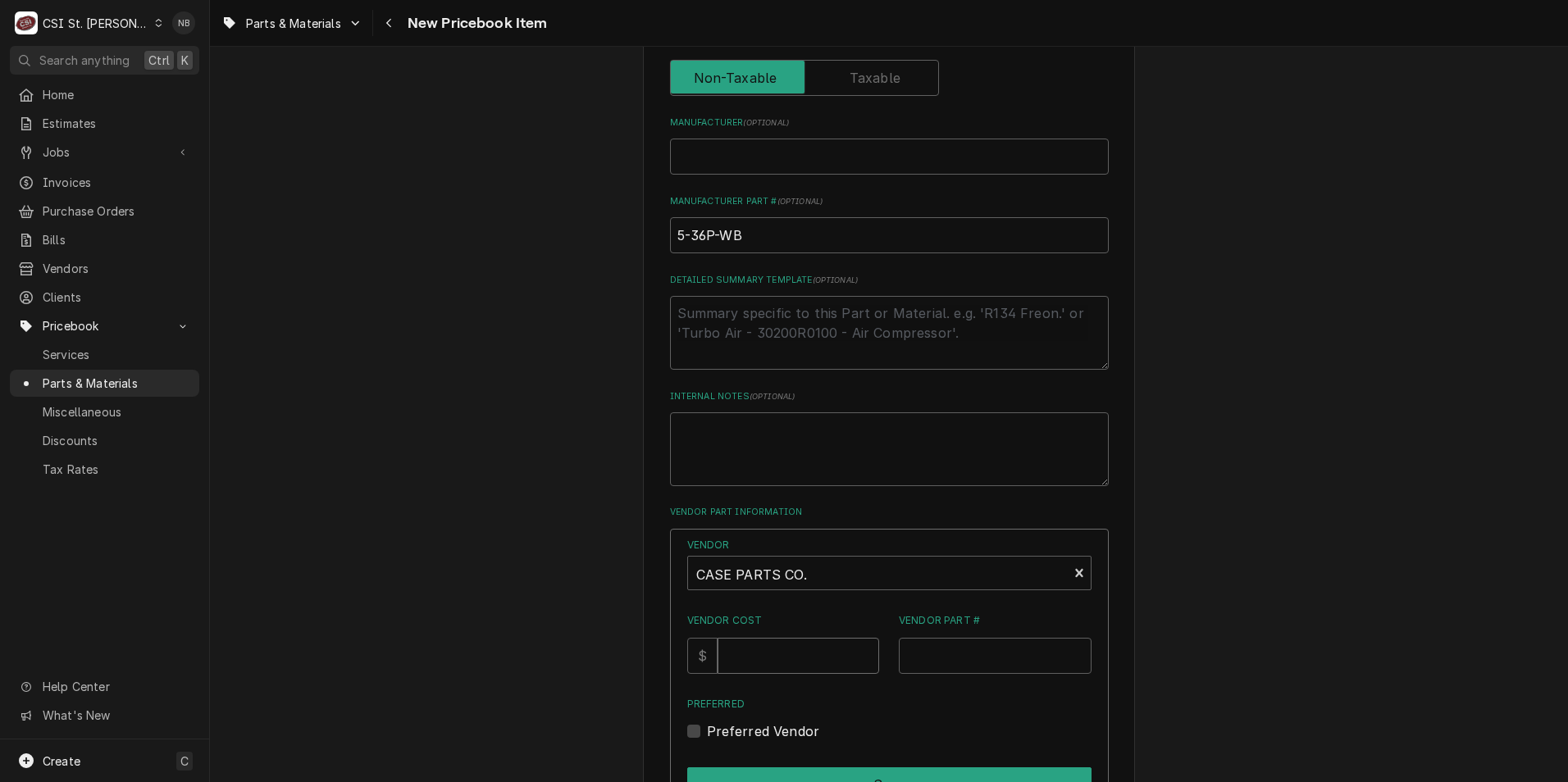
click at [786, 647] on input "Vendor Cost" at bounding box center [798, 656] width 161 height 36
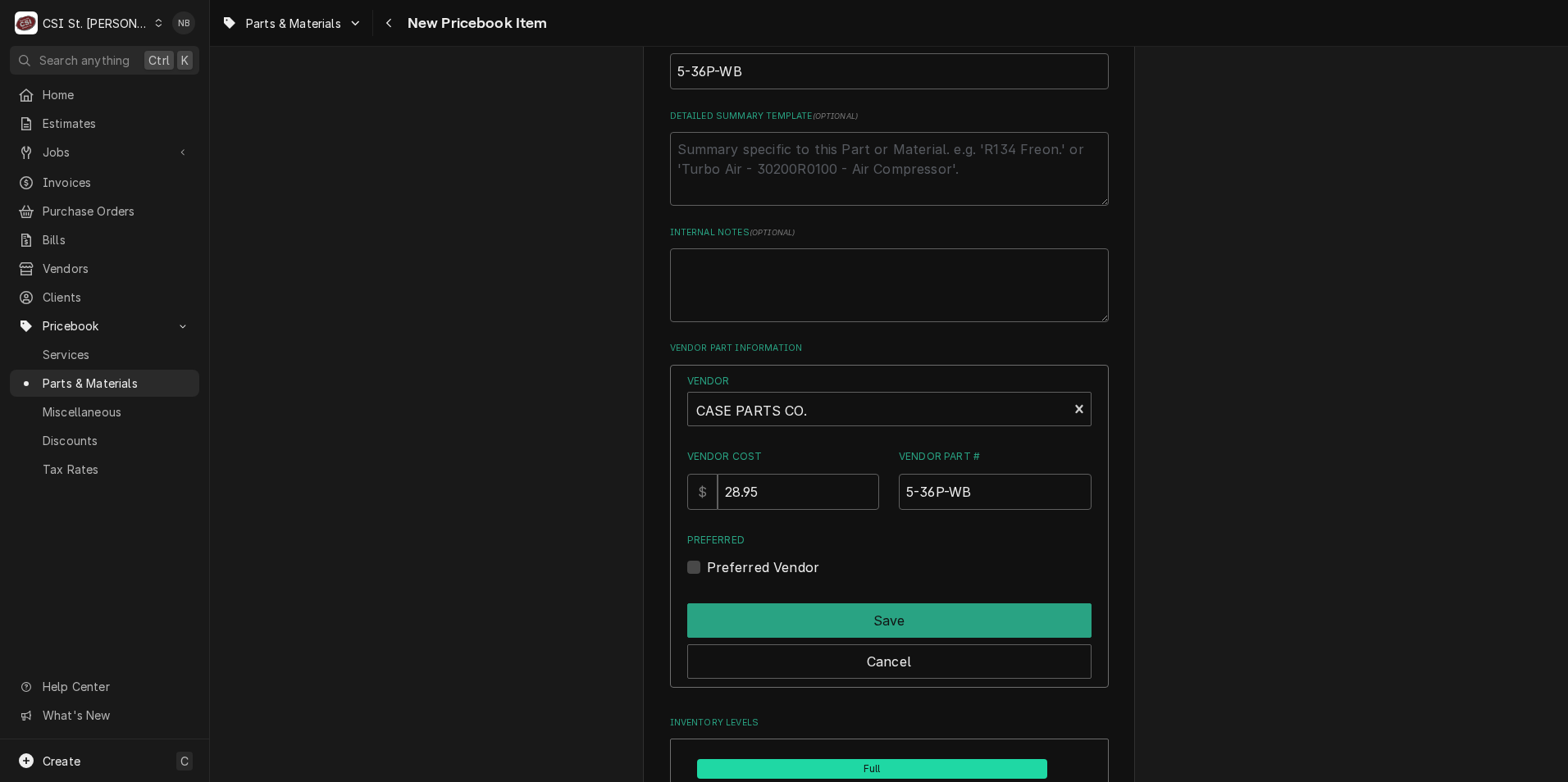
click at [707, 563] on label "Preferred Vendor" at bounding box center [764, 567] width 113 height 19
click at [707, 563] on input "Preferred" at bounding box center [909, 575] width 404 height 36
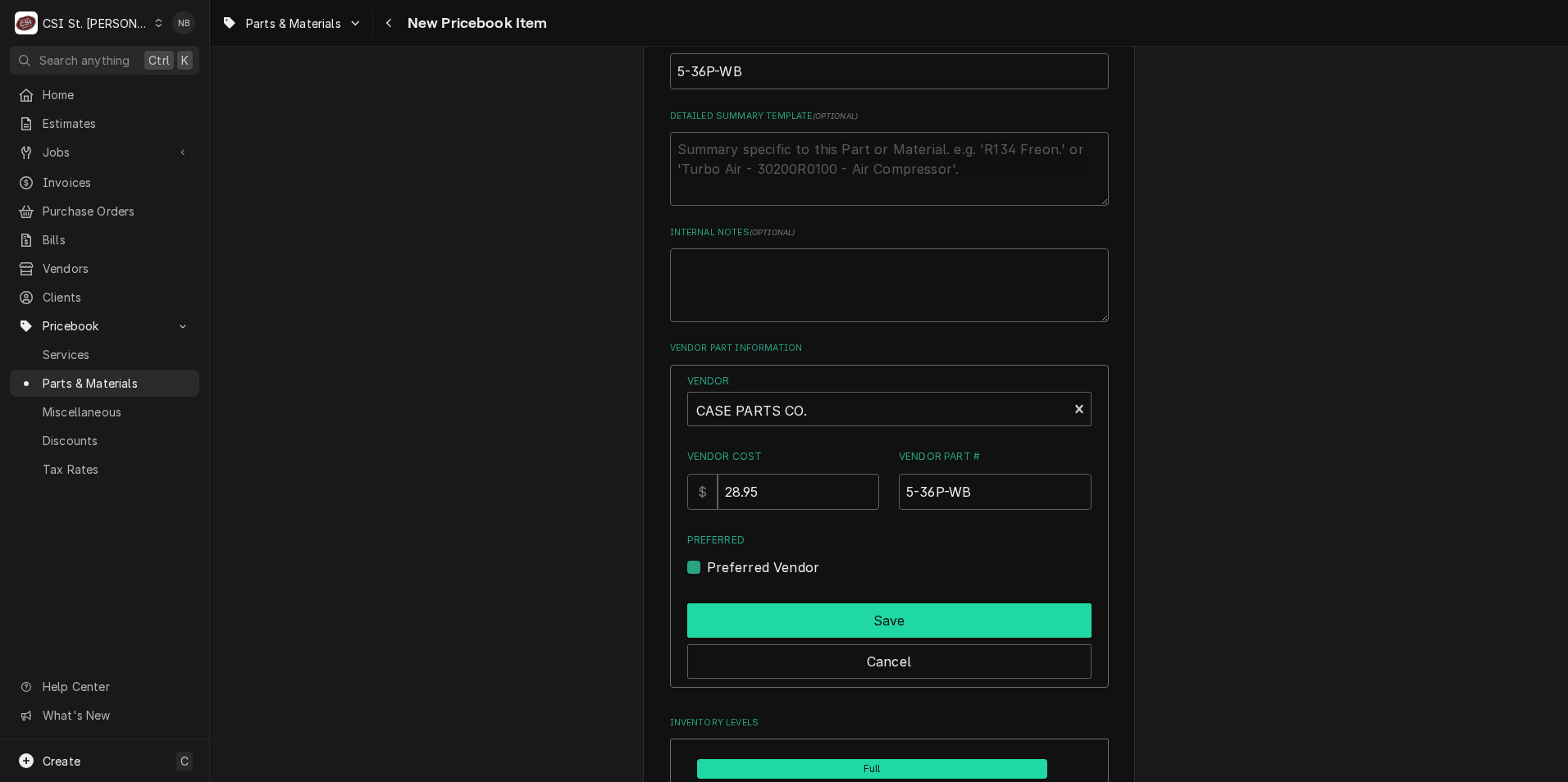
click at [765, 623] on button "Save" at bounding box center [890, 620] width 404 height 34
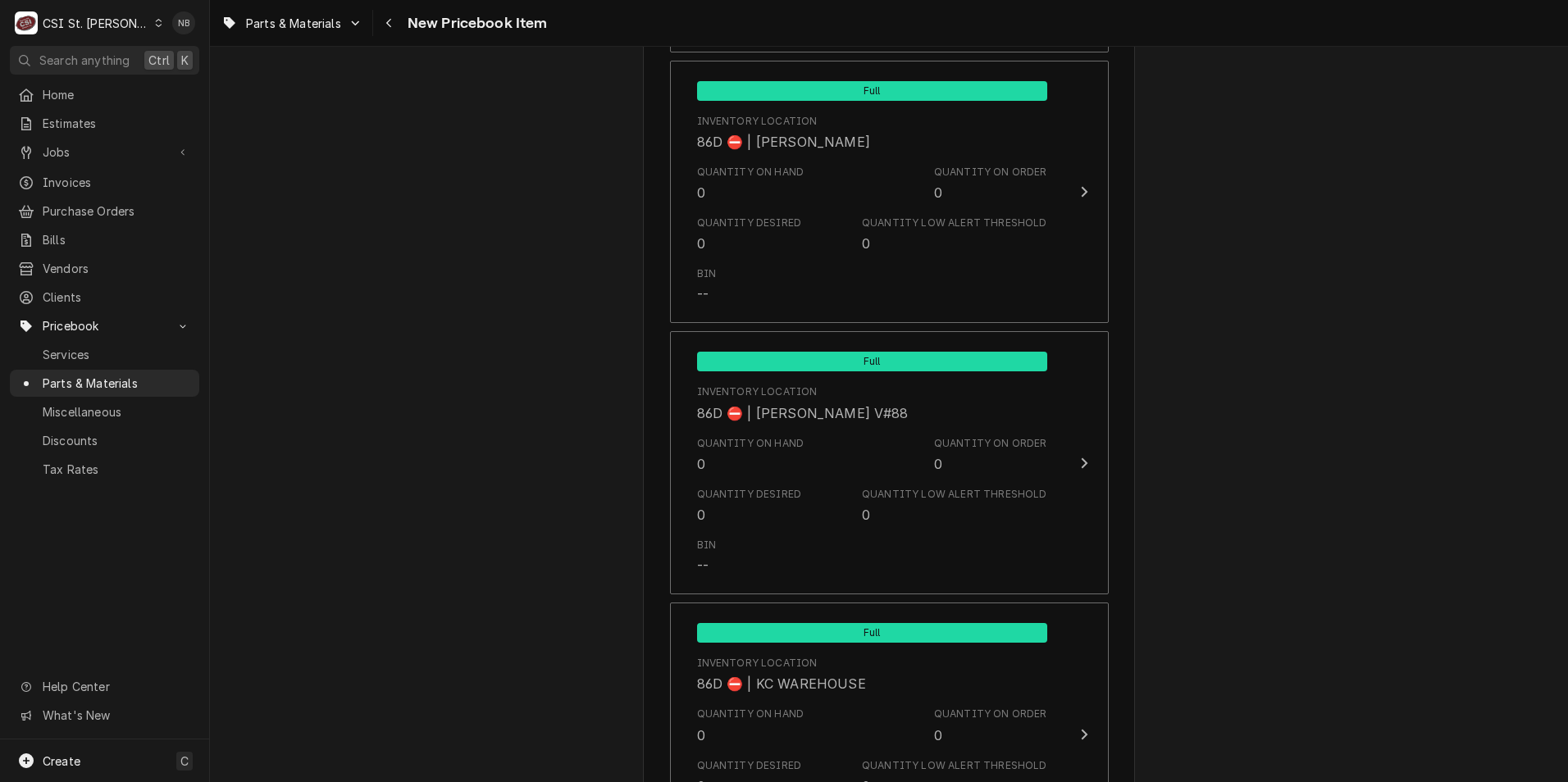
scroll to position [10976, 0]
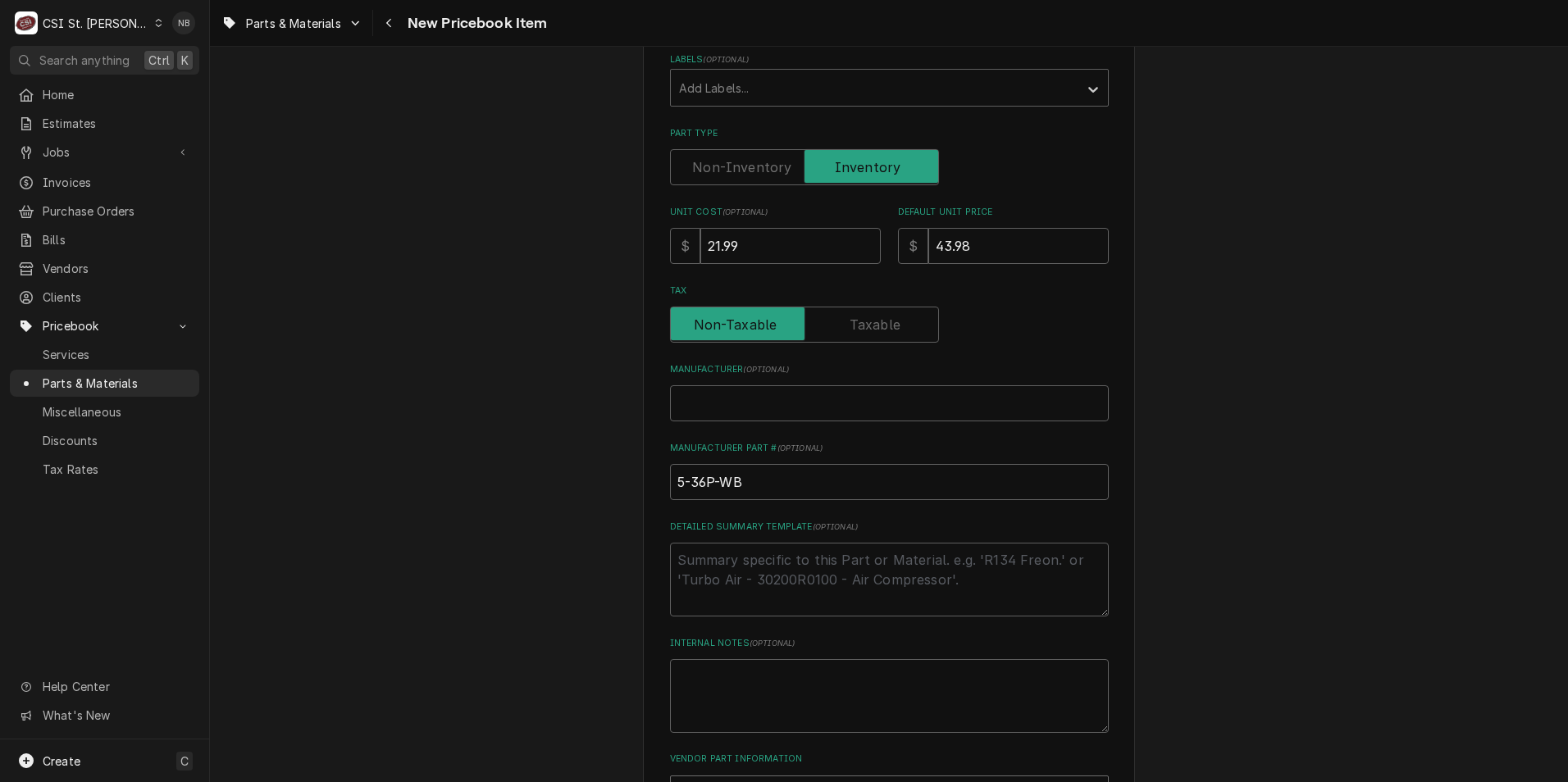
scroll to position [410, 0]
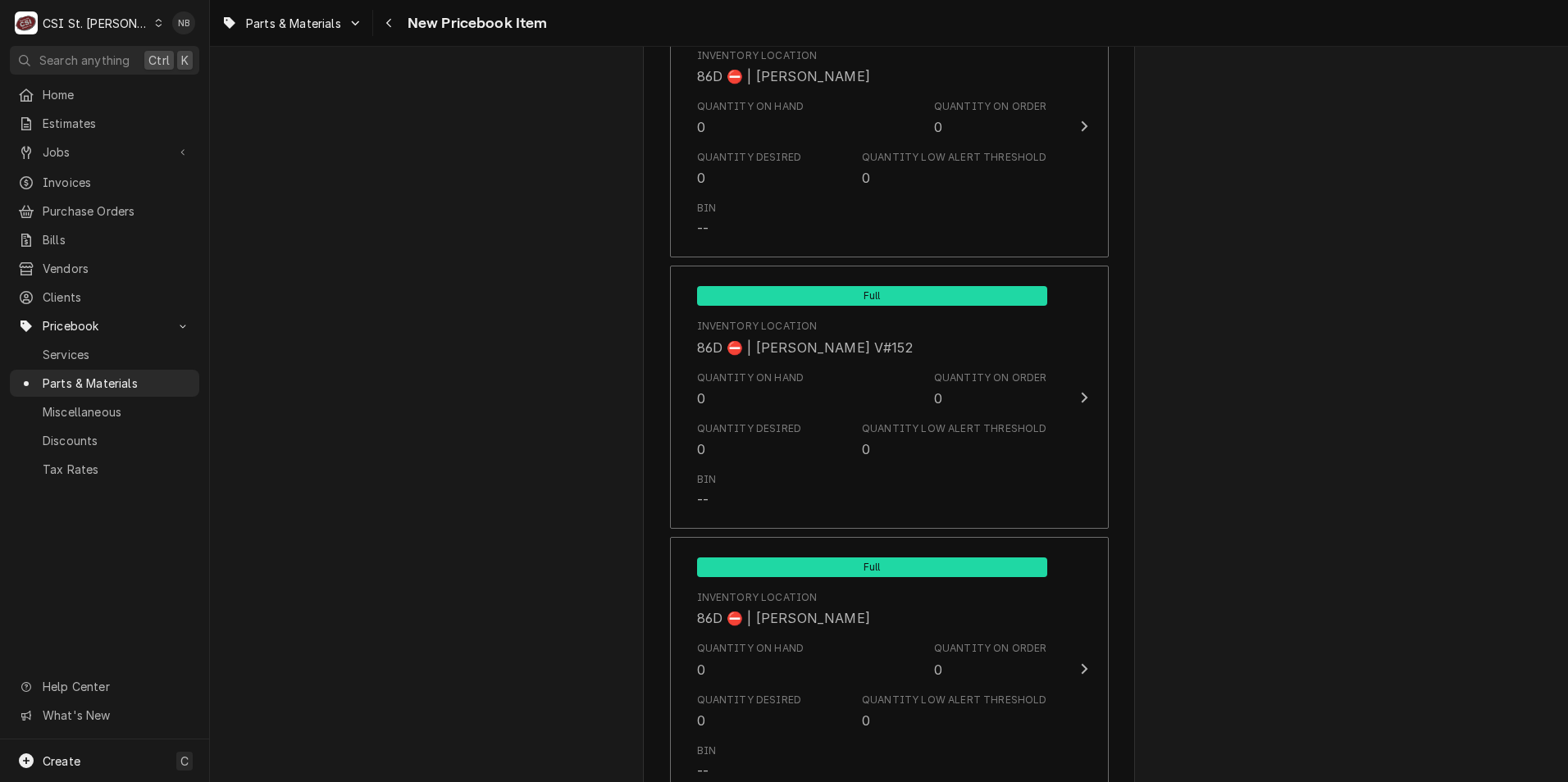
scroll to position [13764, 0]
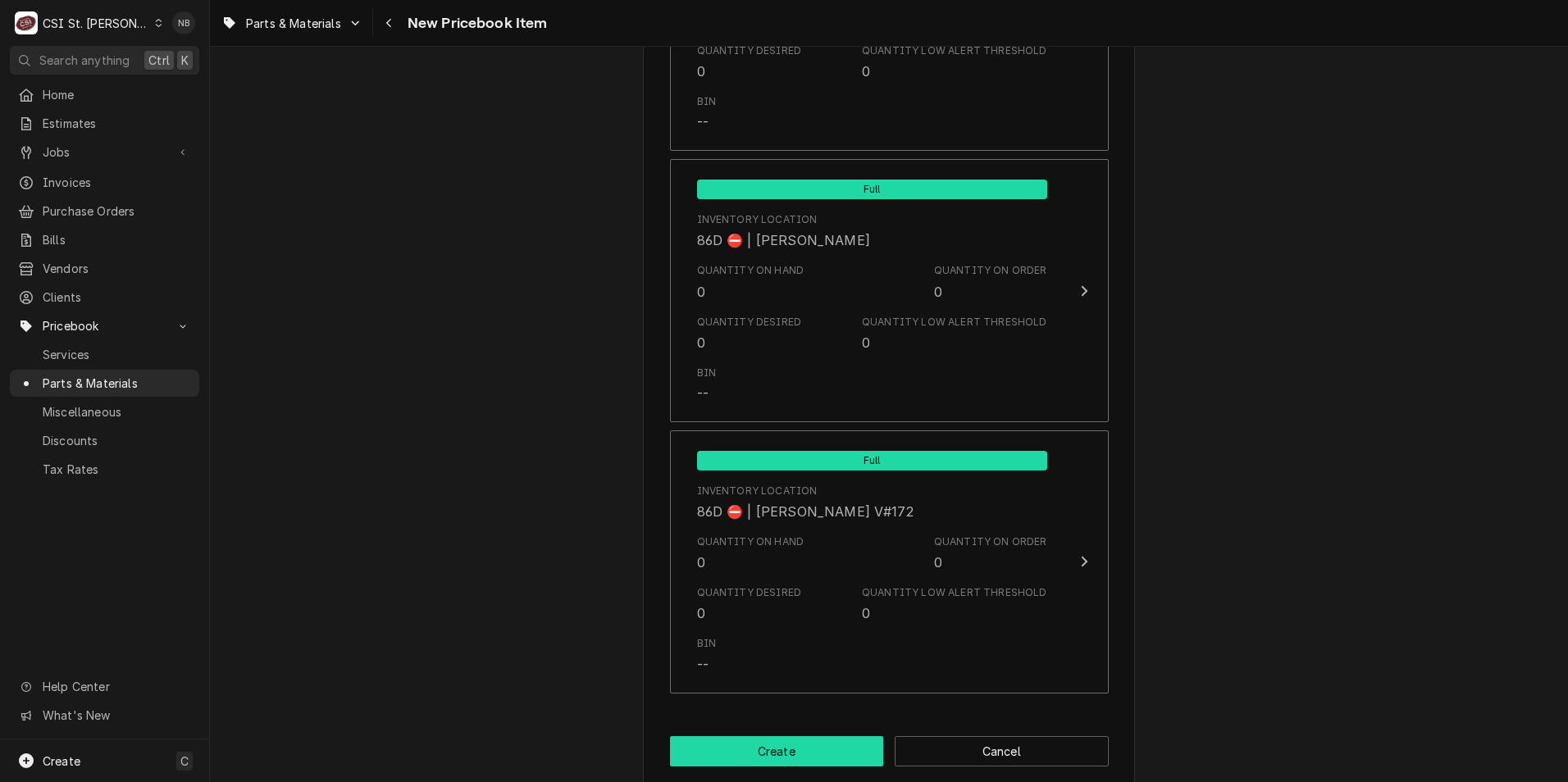
click at [757, 737] on button "Create" at bounding box center [777, 751] width 214 height 31
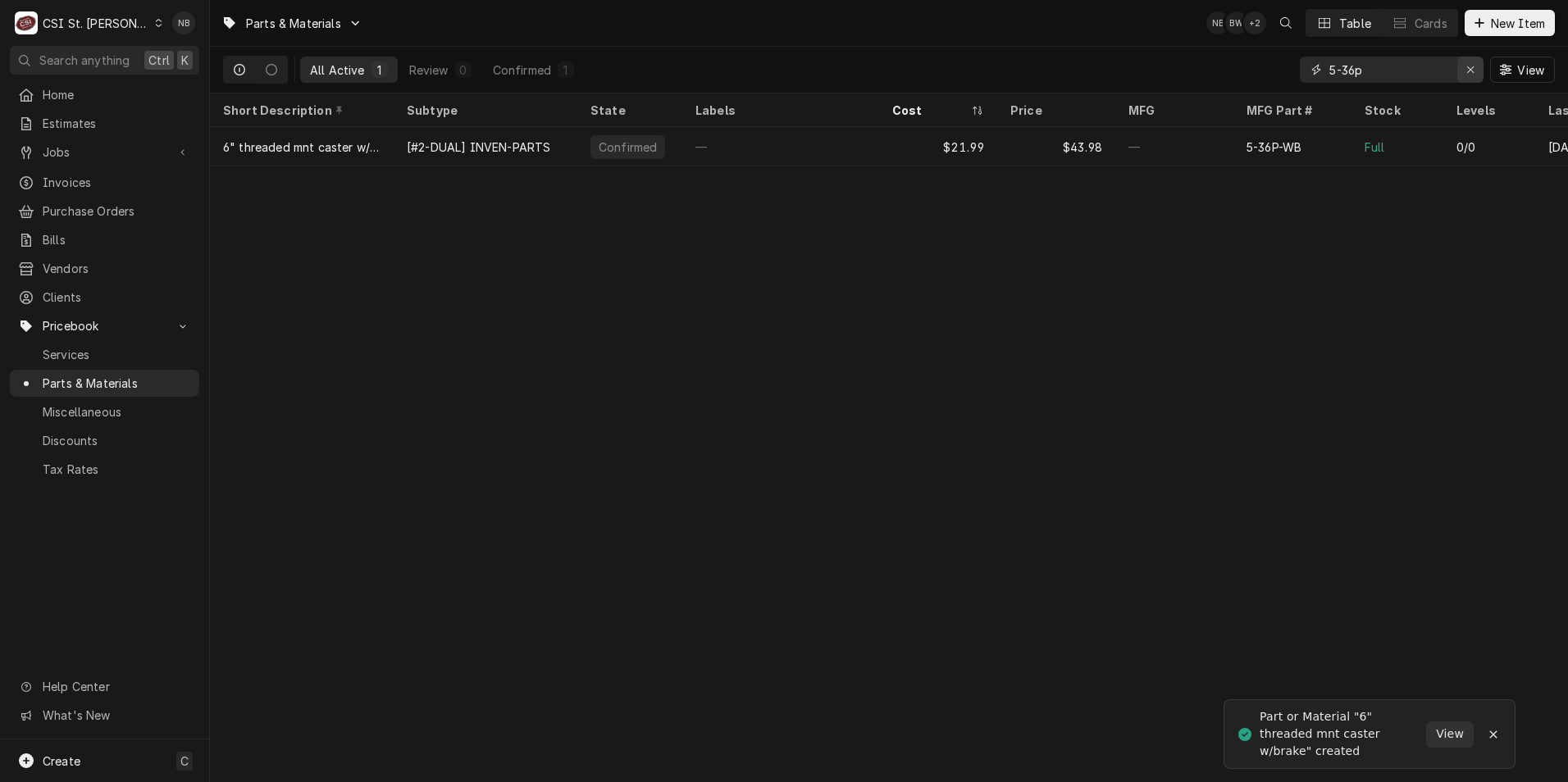
click at [1466, 65] on icon "Erase input" at bounding box center [1471, 69] width 9 height 11
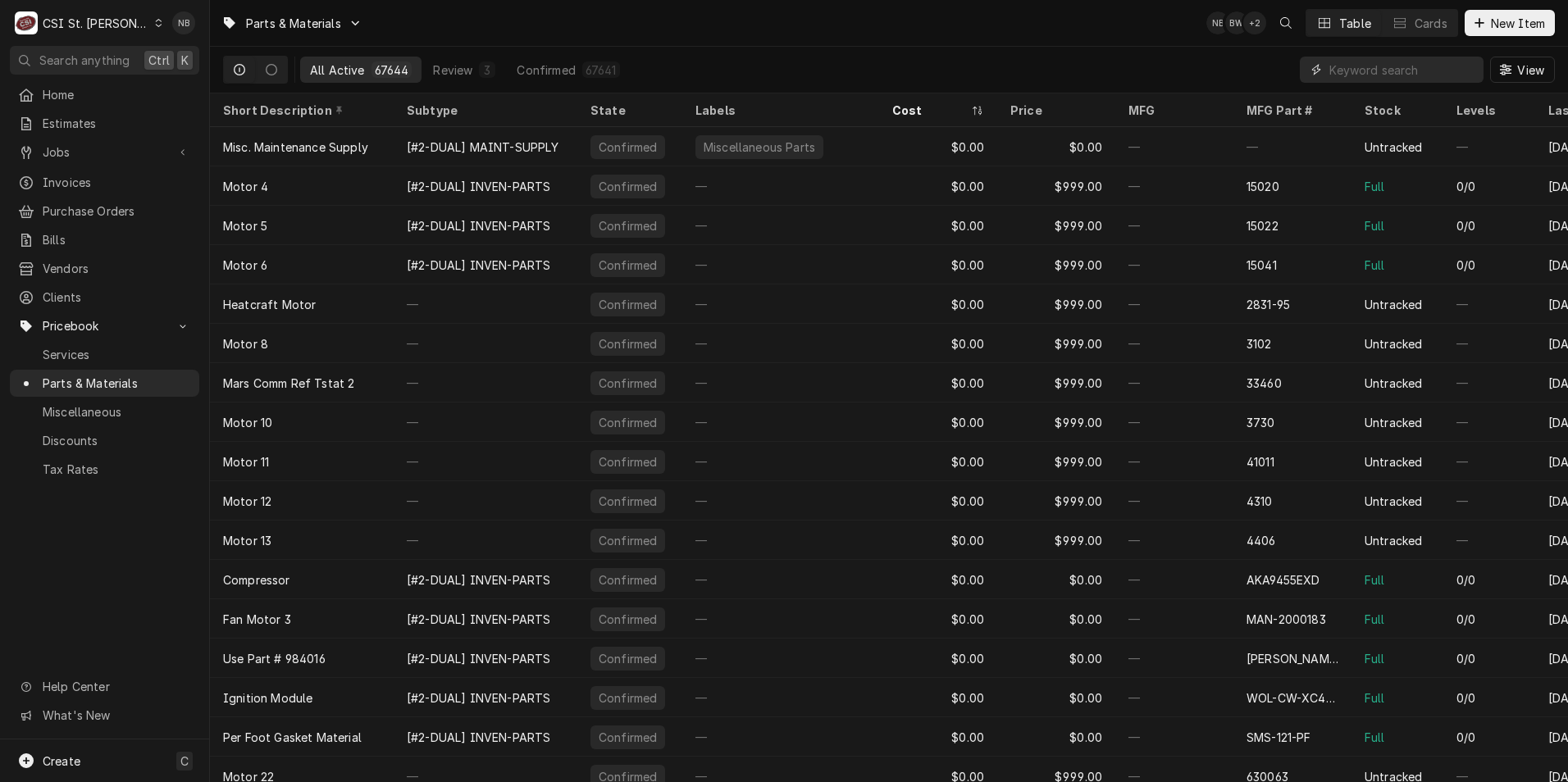
click at [1423, 67] on input "Dynamic Content Wrapper" at bounding box center [1403, 69] width 146 height 26
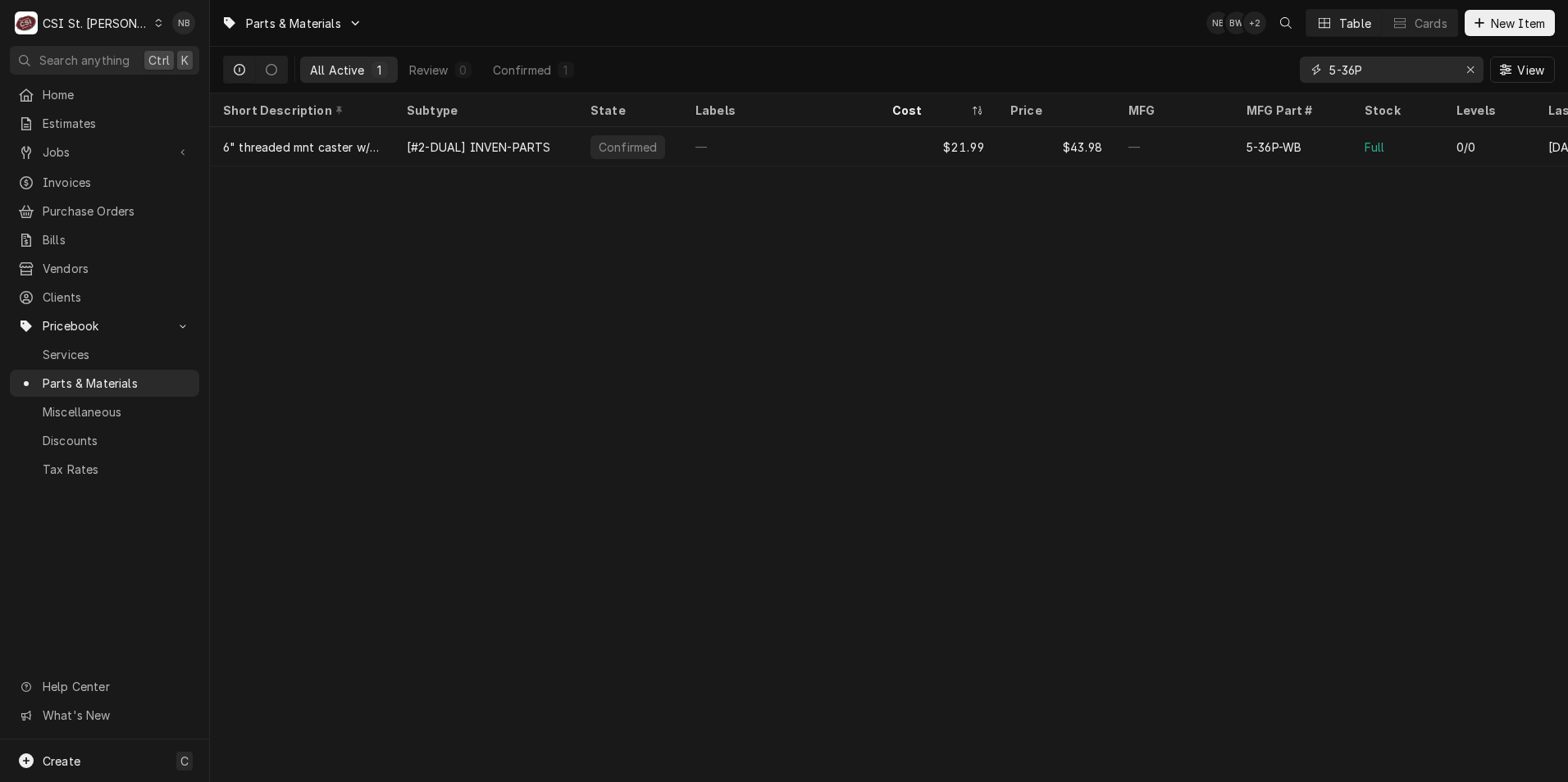
type input "5-36P"
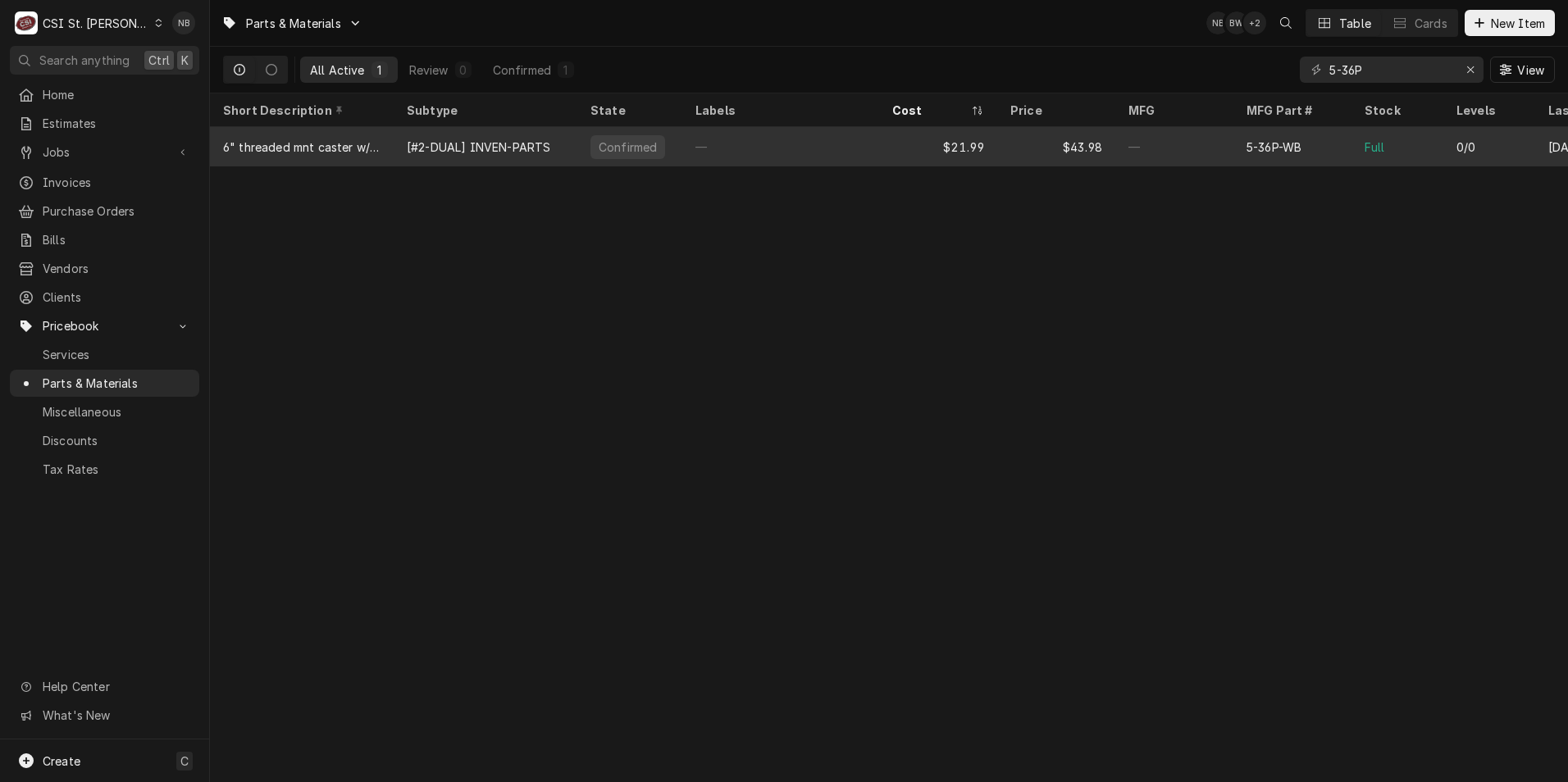
click at [778, 147] on div "—" at bounding box center [780, 146] width 196 height 39
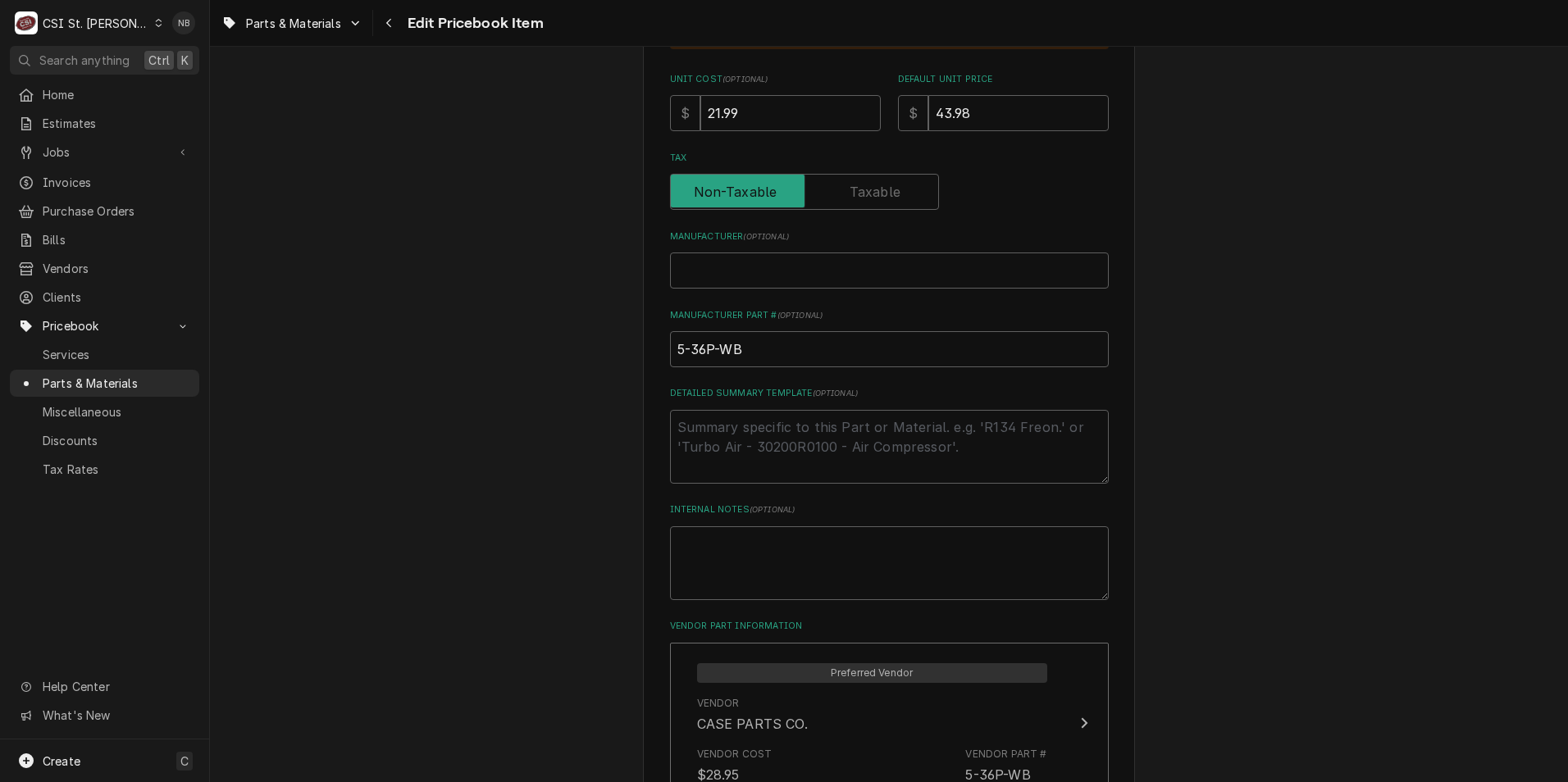
scroll to position [902, 0]
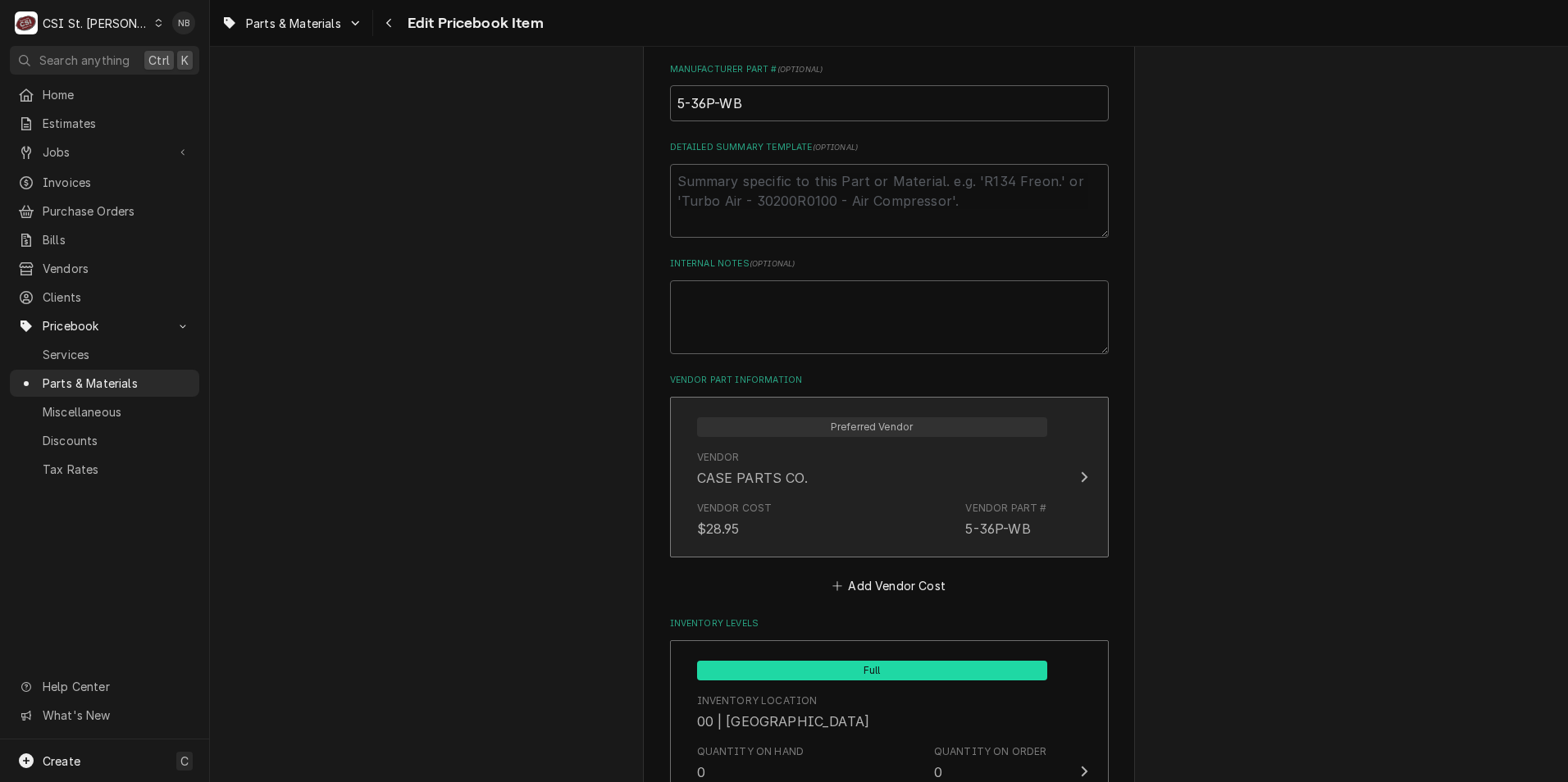
click at [844, 460] on div "Vendor CASE PARTS CO." at bounding box center [872, 469] width 350 height 51
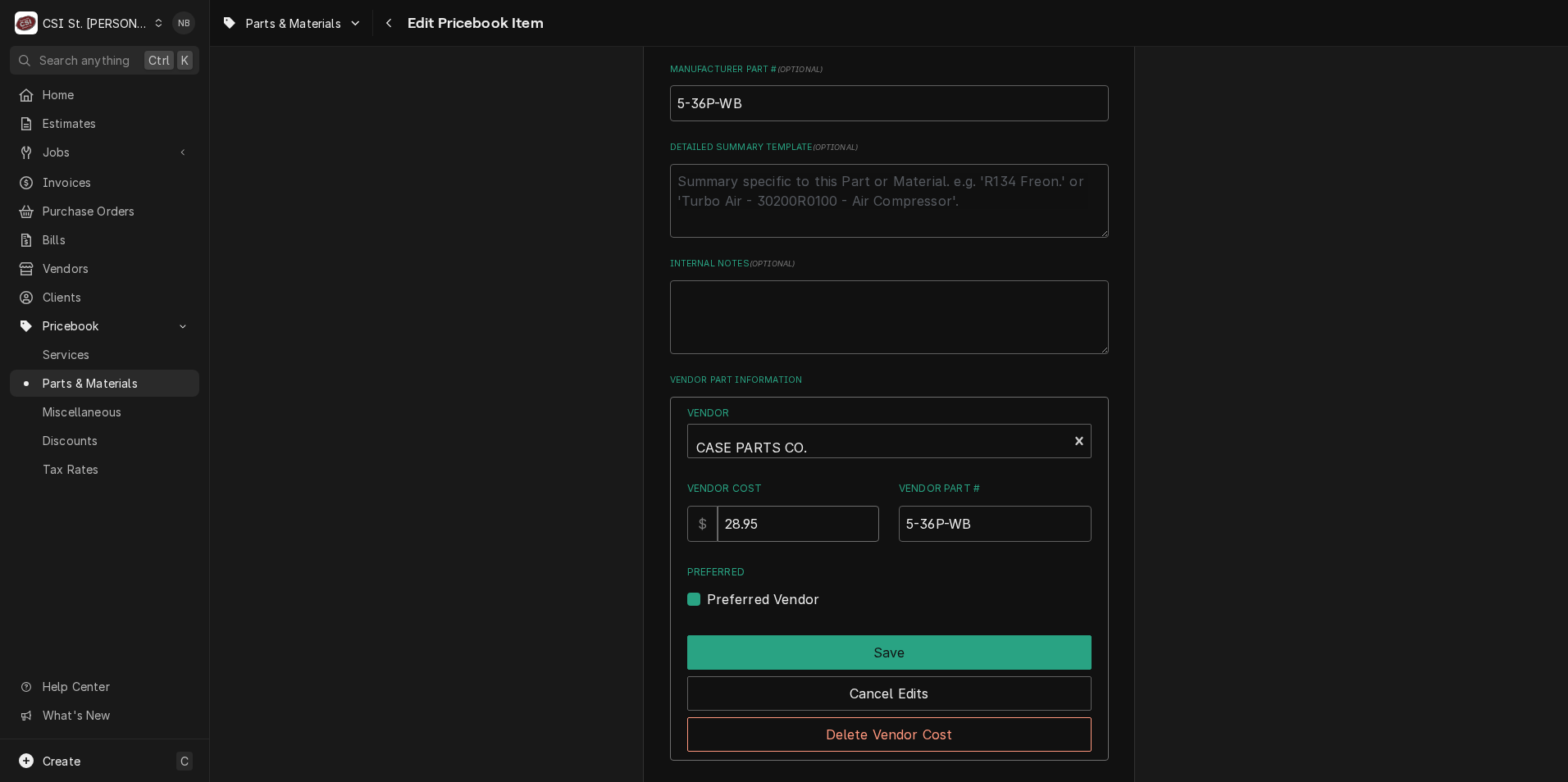
click at [746, 524] on input "28.95" at bounding box center [798, 523] width 161 height 36
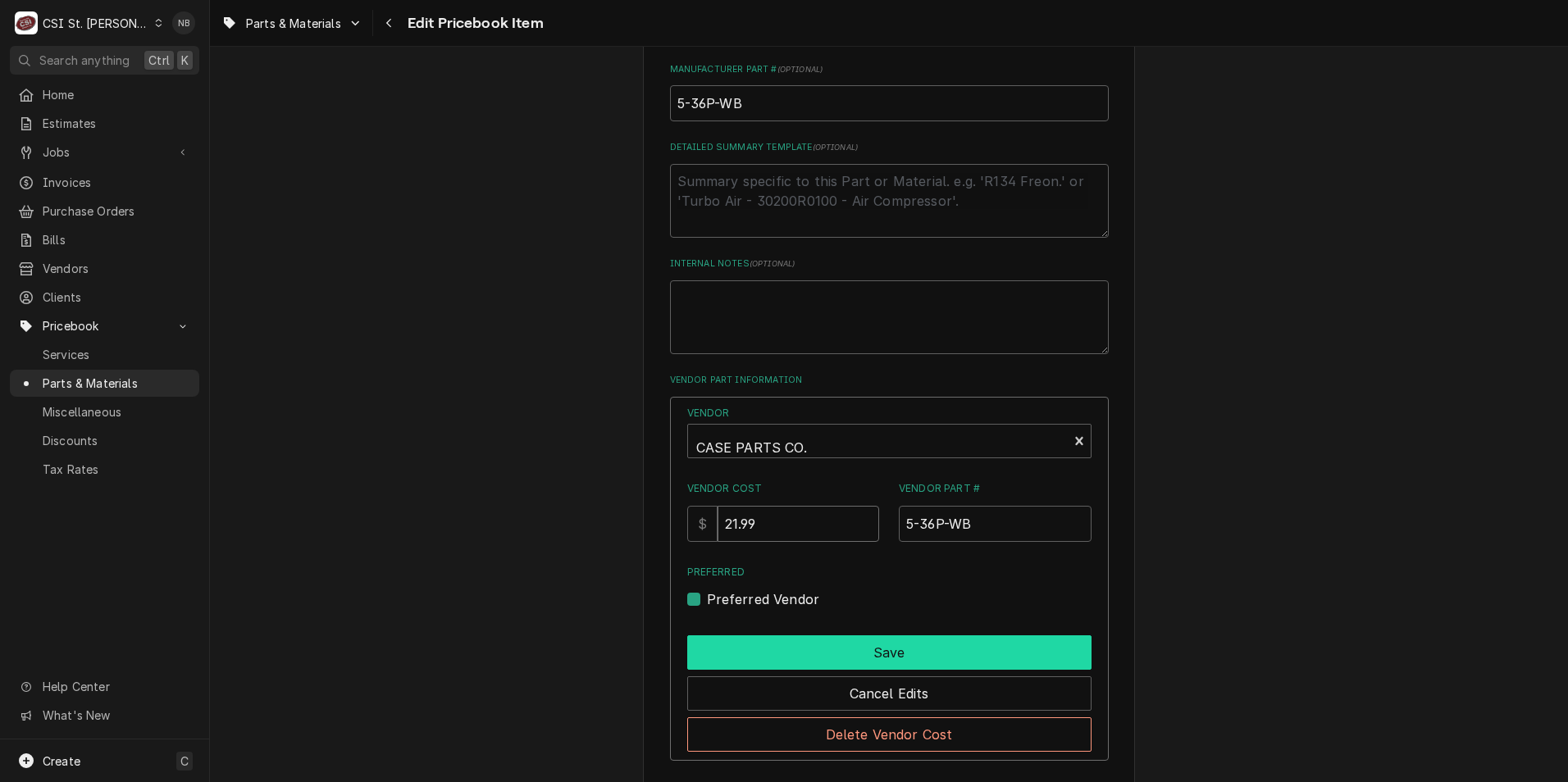
type input "21.99"
click at [868, 650] on button "Save" at bounding box center [890, 652] width 404 height 34
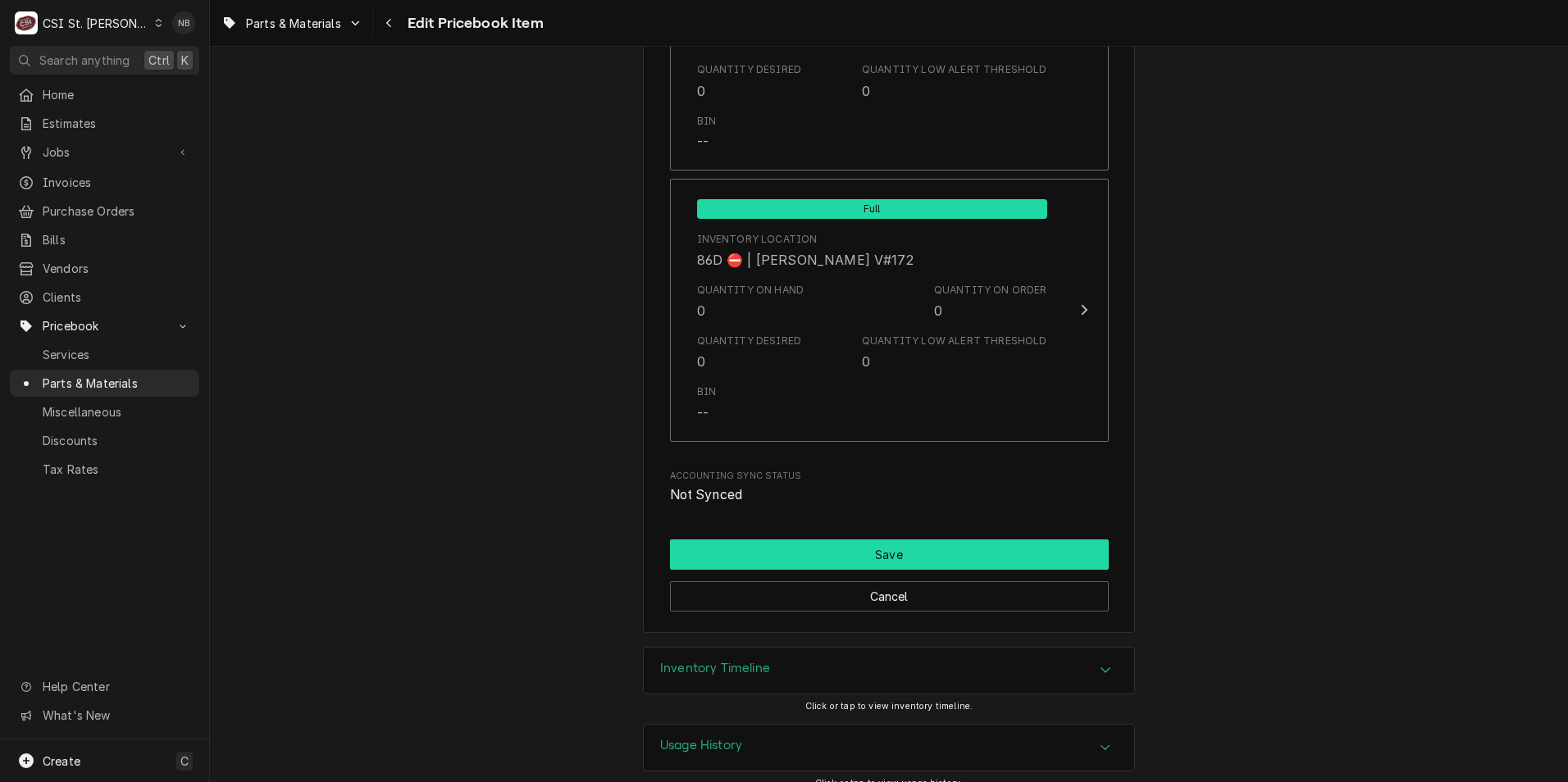
click at [847, 539] on button "Save" at bounding box center [889, 554] width 438 height 31
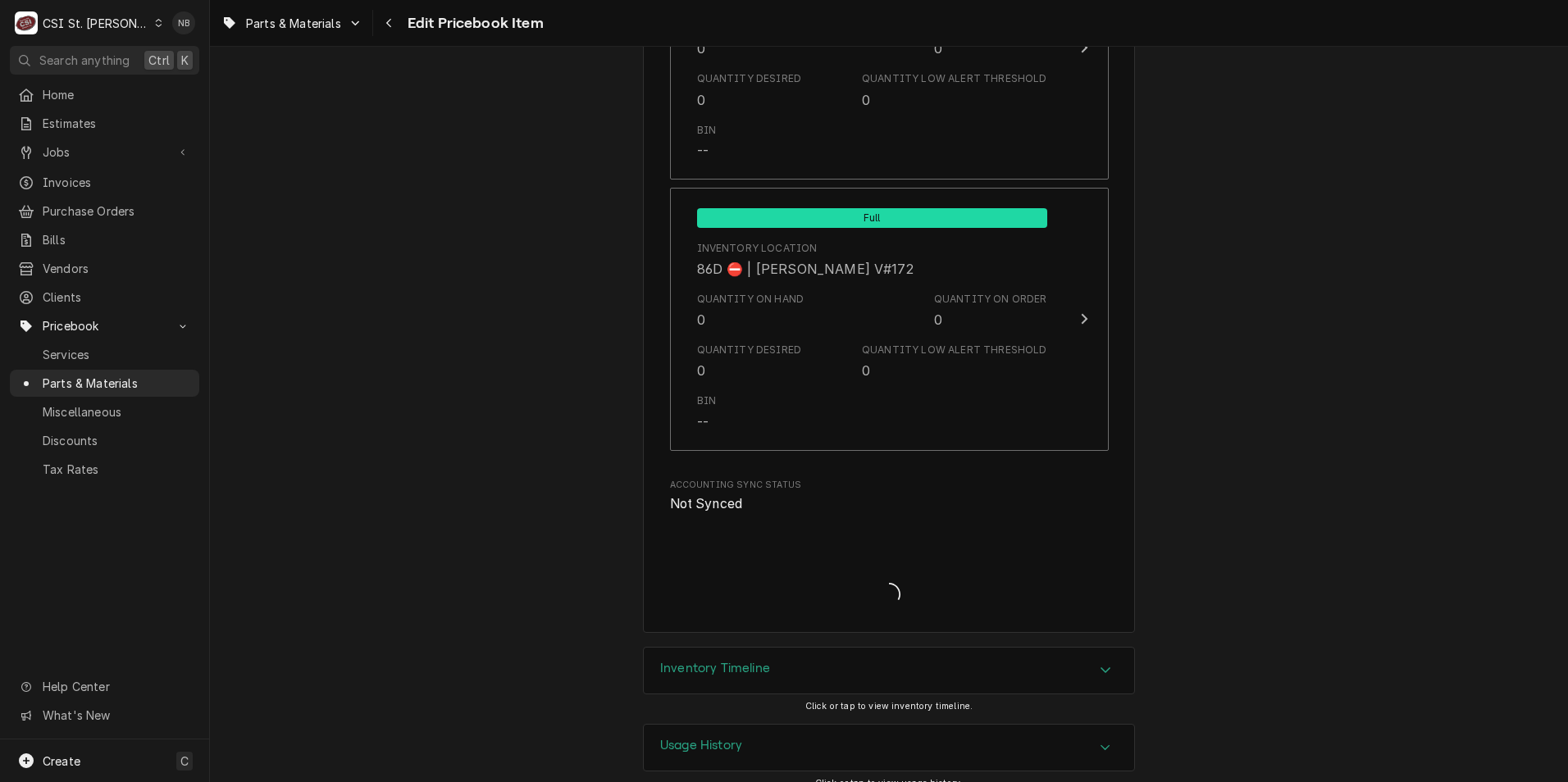
type textarea "x"
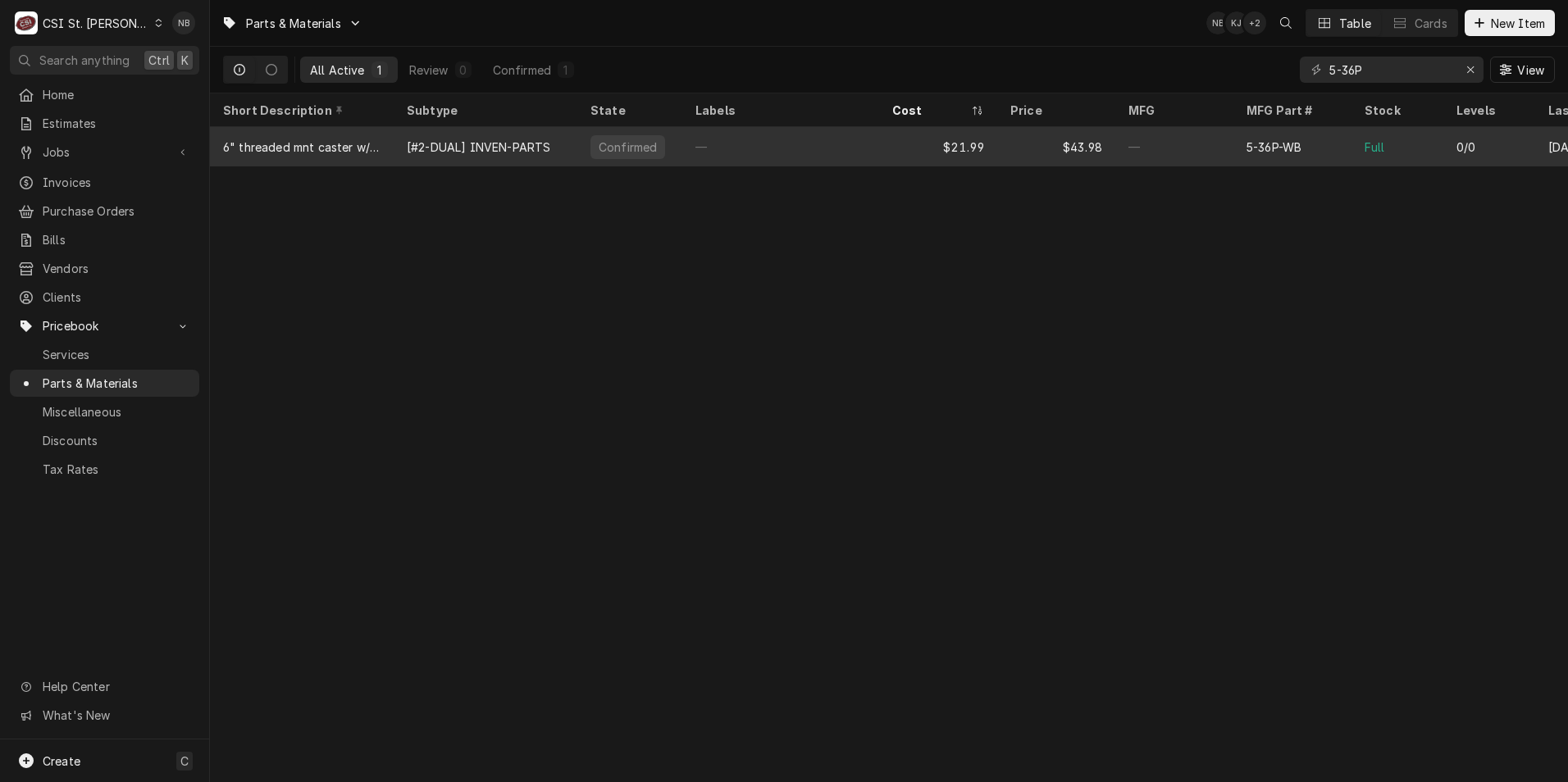
click at [1162, 144] on div "—" at bounding box center [1174, 146] width 118 height 39
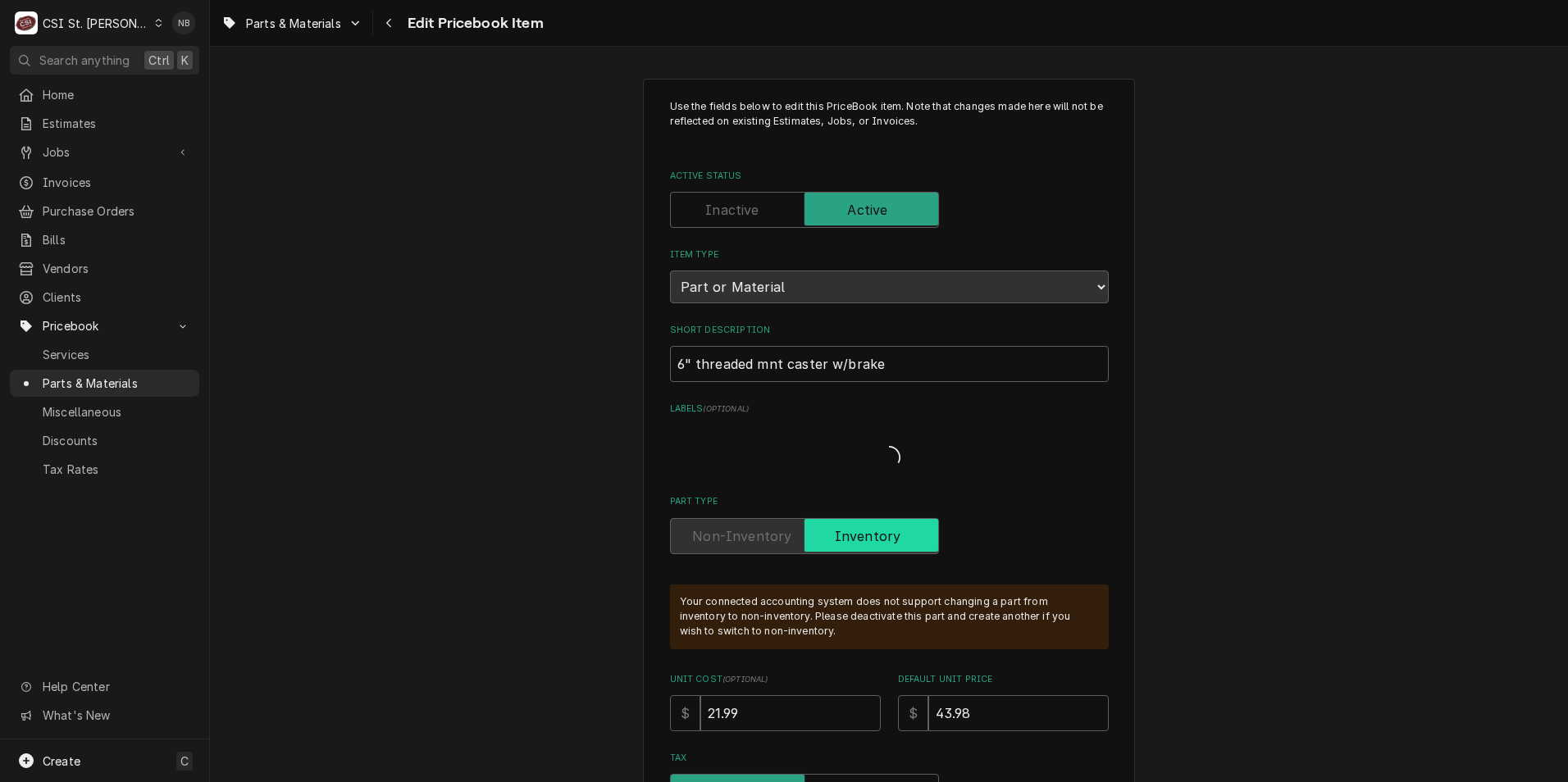
type textarea "x"
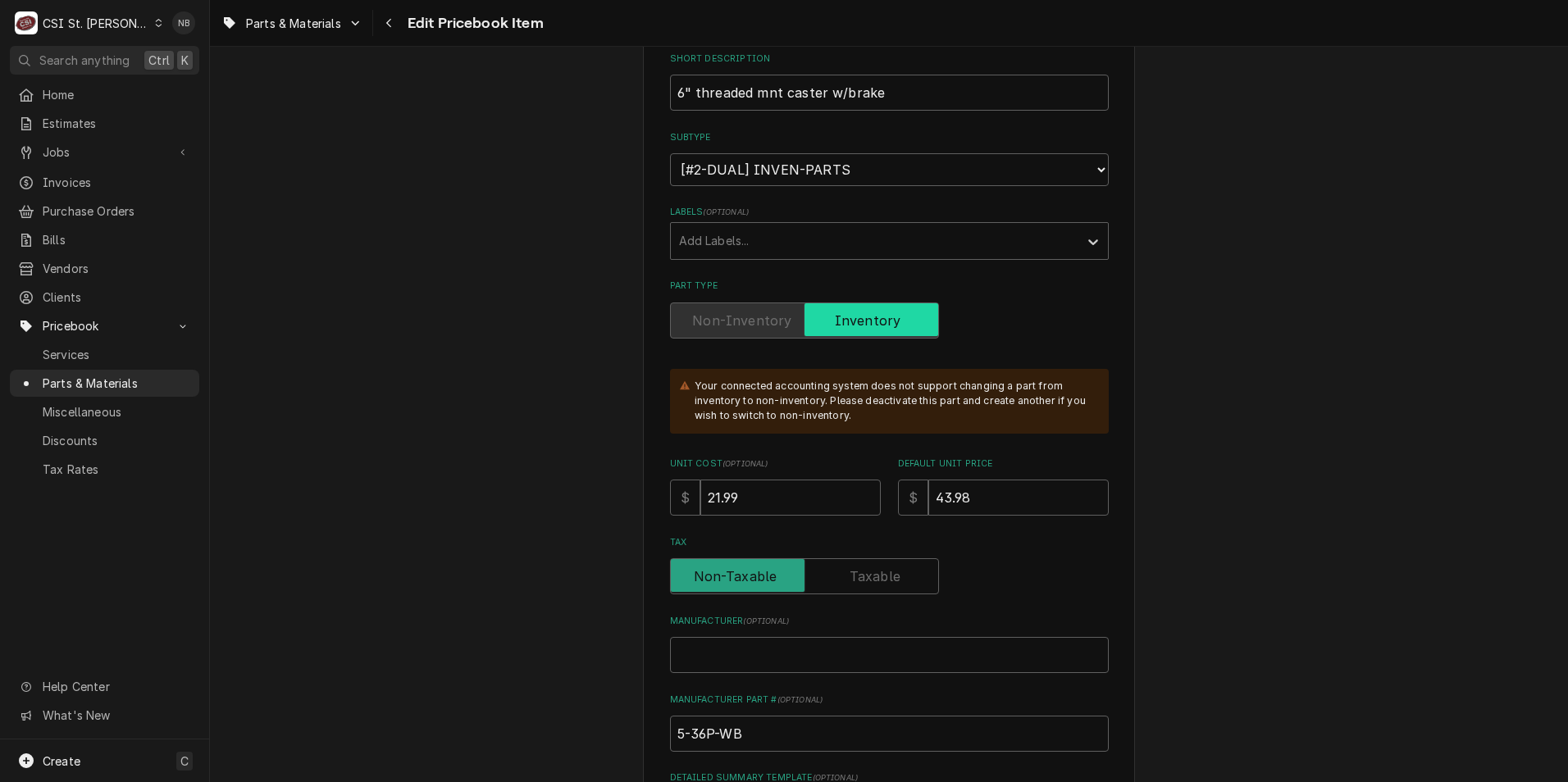
scroll to position [164, 0]
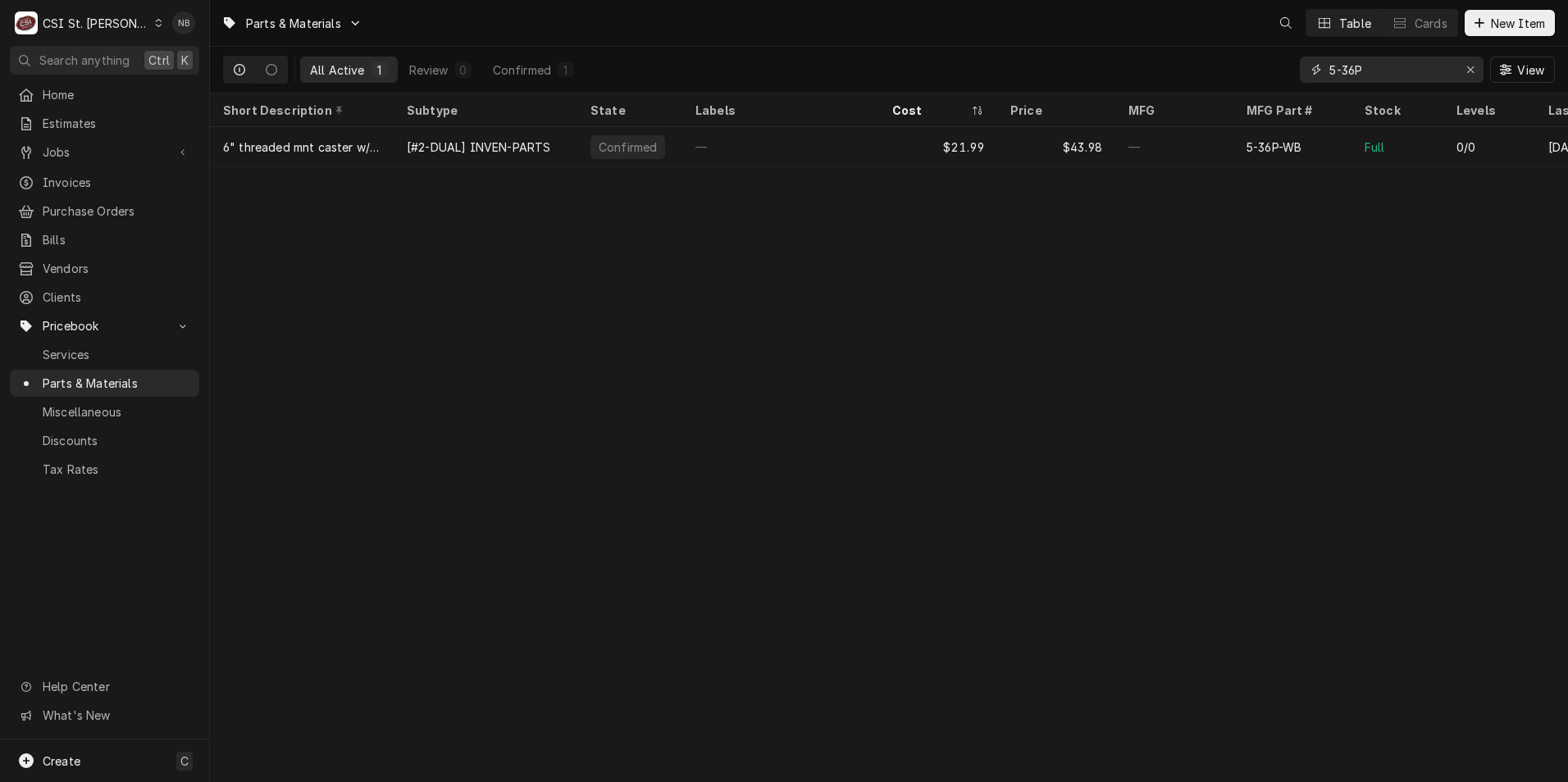
click at [1351, 77] on input "5-36P" at bounding box center [1391, 69] width 123 height 26
click at [1351, 72] on input "5-36P" at bounding box center [1391, 69] width 123 height 26
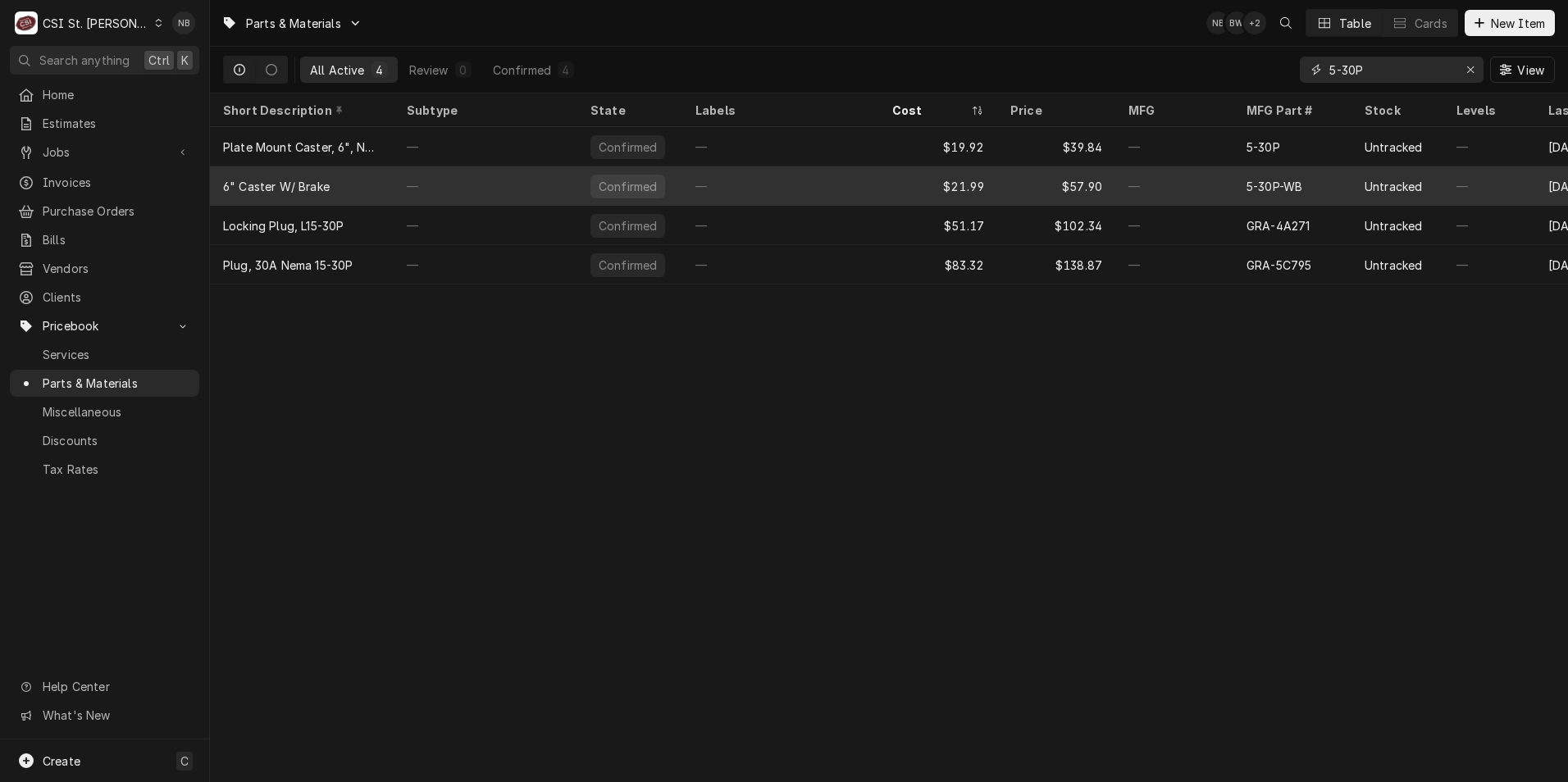
type input "5-30P"
click at [1208, 182] on div "—" at bounding box center [1174, 186] width 118 height 39
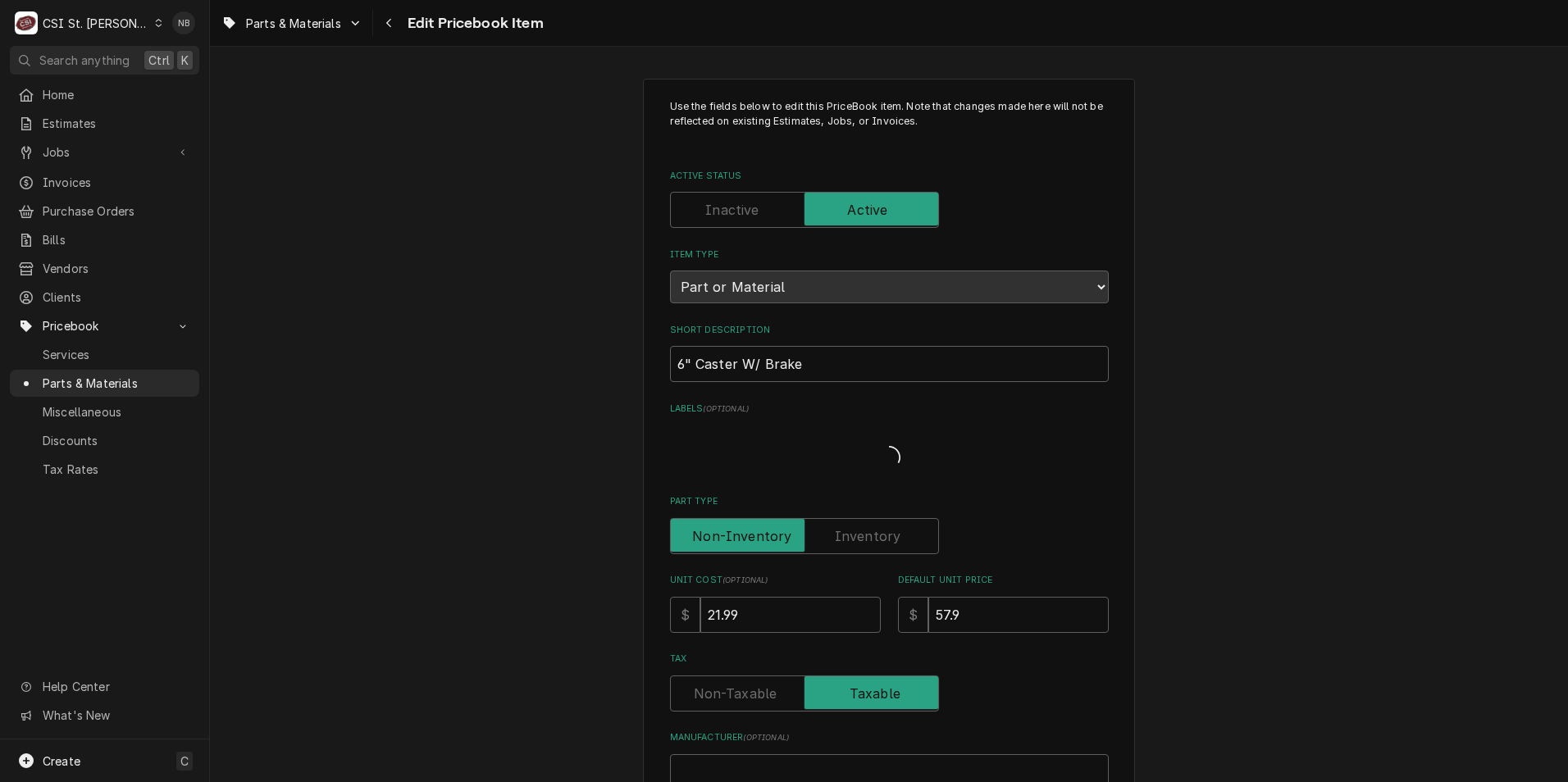
type textarea "x"
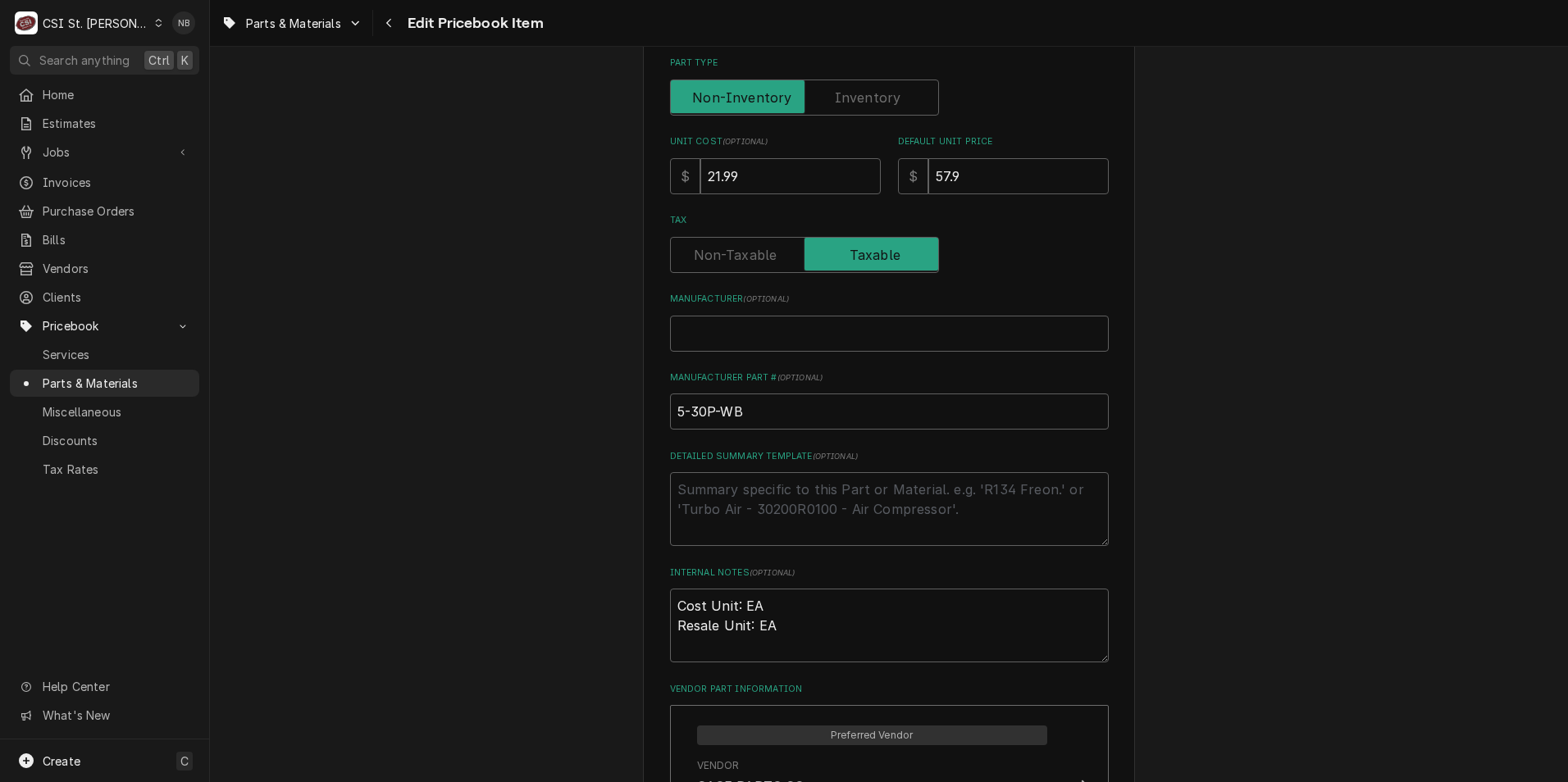
scroll to position [492, 0]
click at [832, 82] on input "Part Type" at bounding box center [804, 99] width 254 height 36
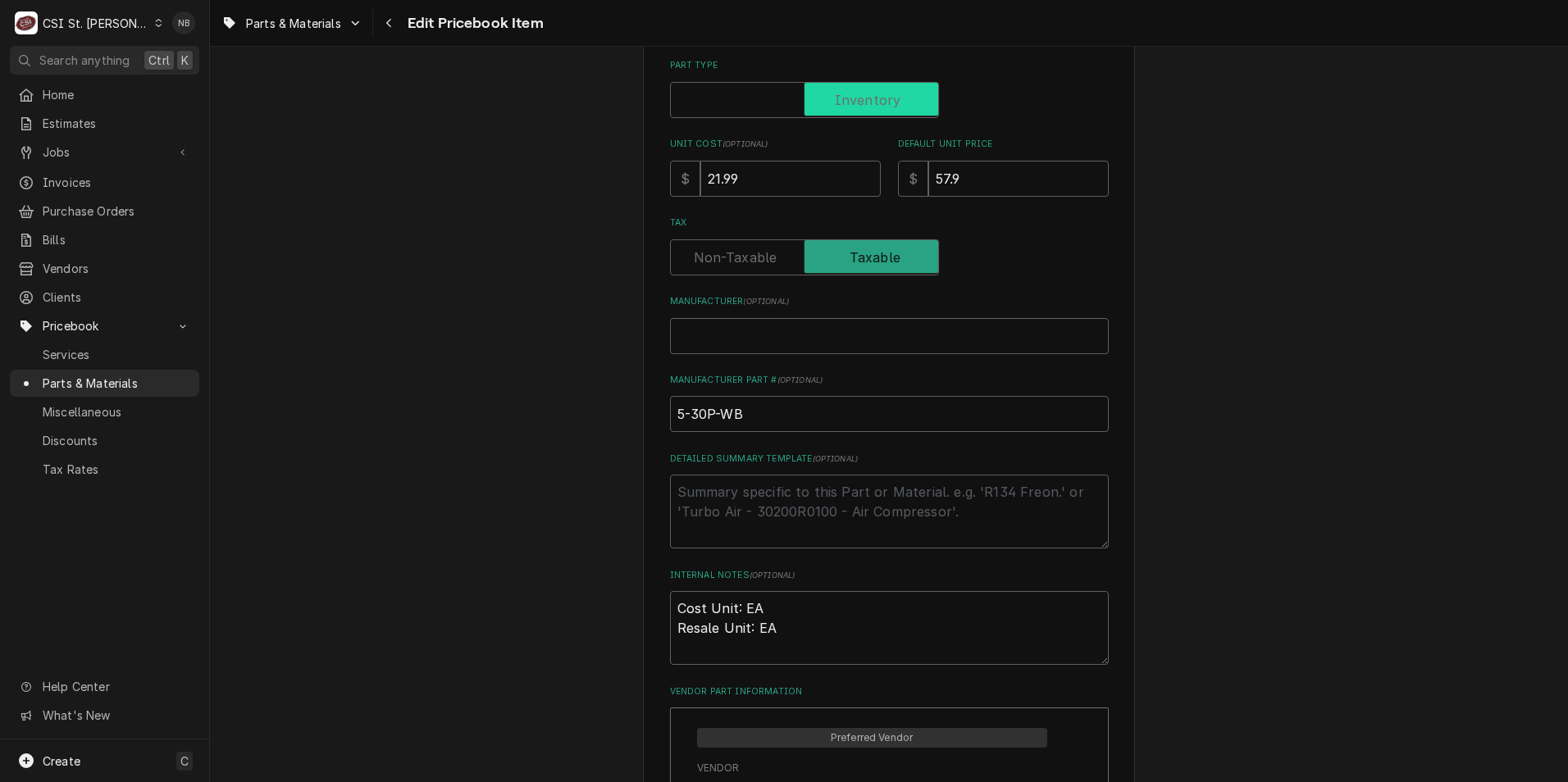
checkbox input "true"
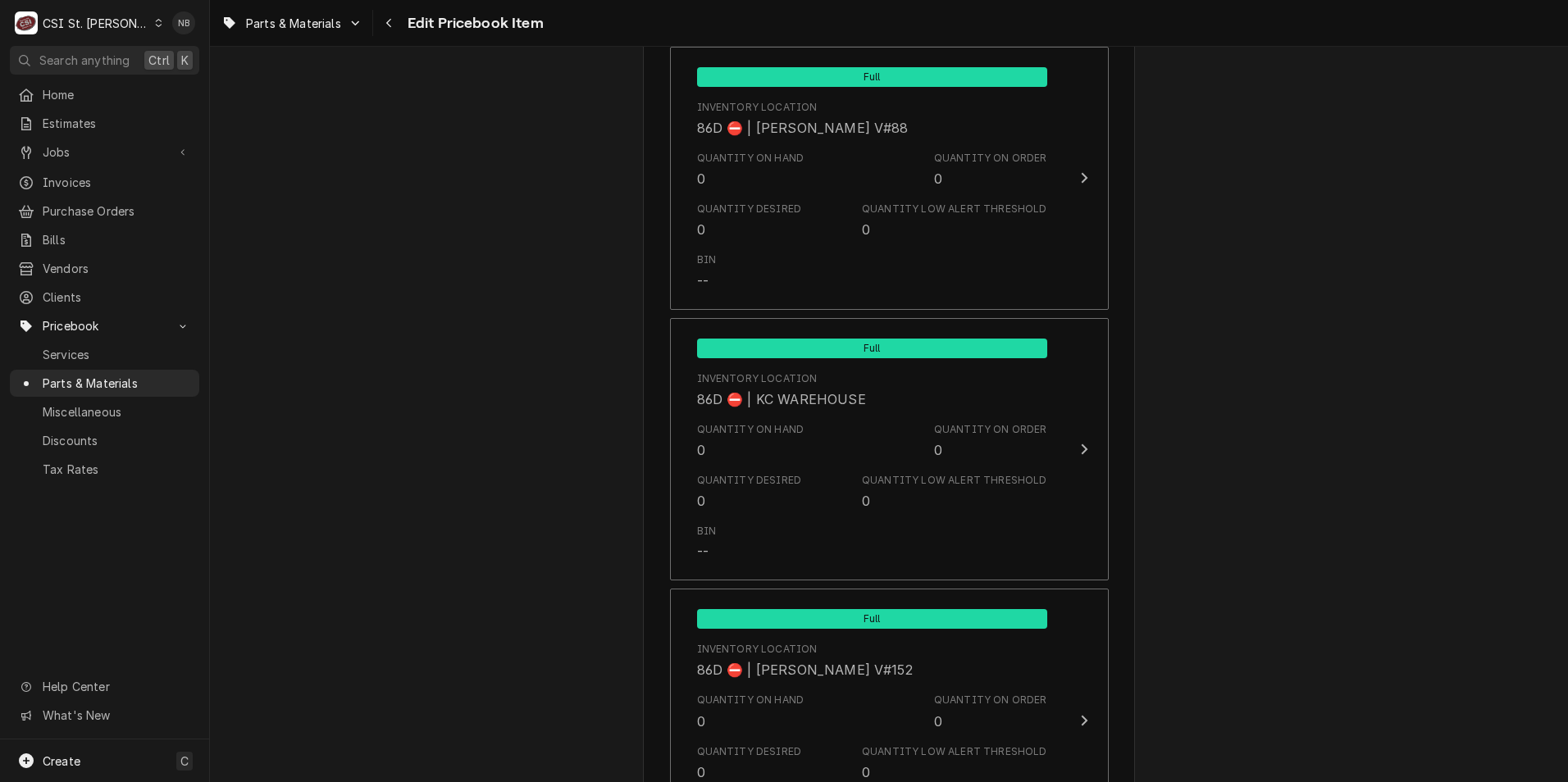
scroll to position [14031, 0]
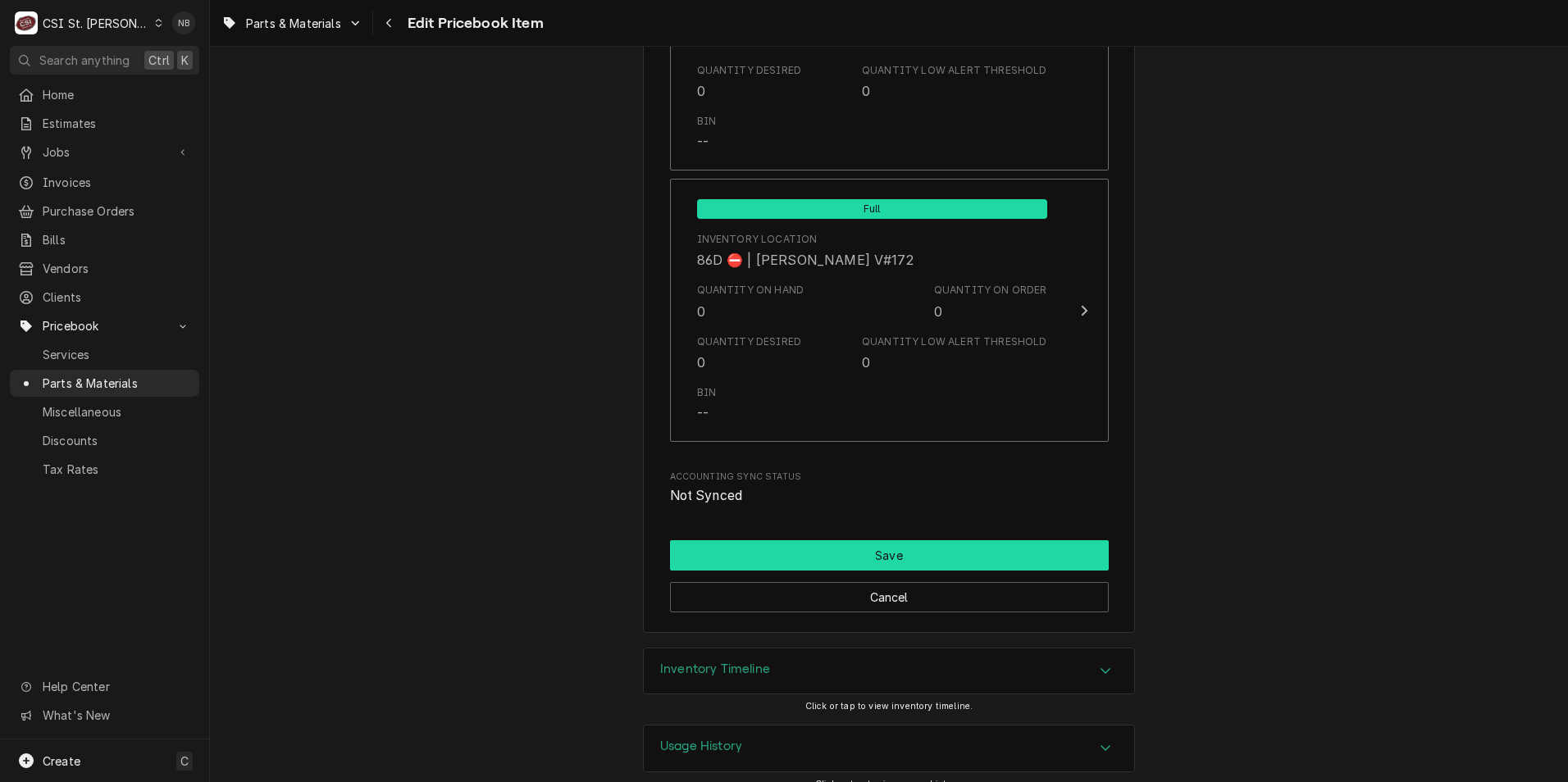
click at [976, 540] on button "Save" at bounding box center [889, 555] width 438 height 31
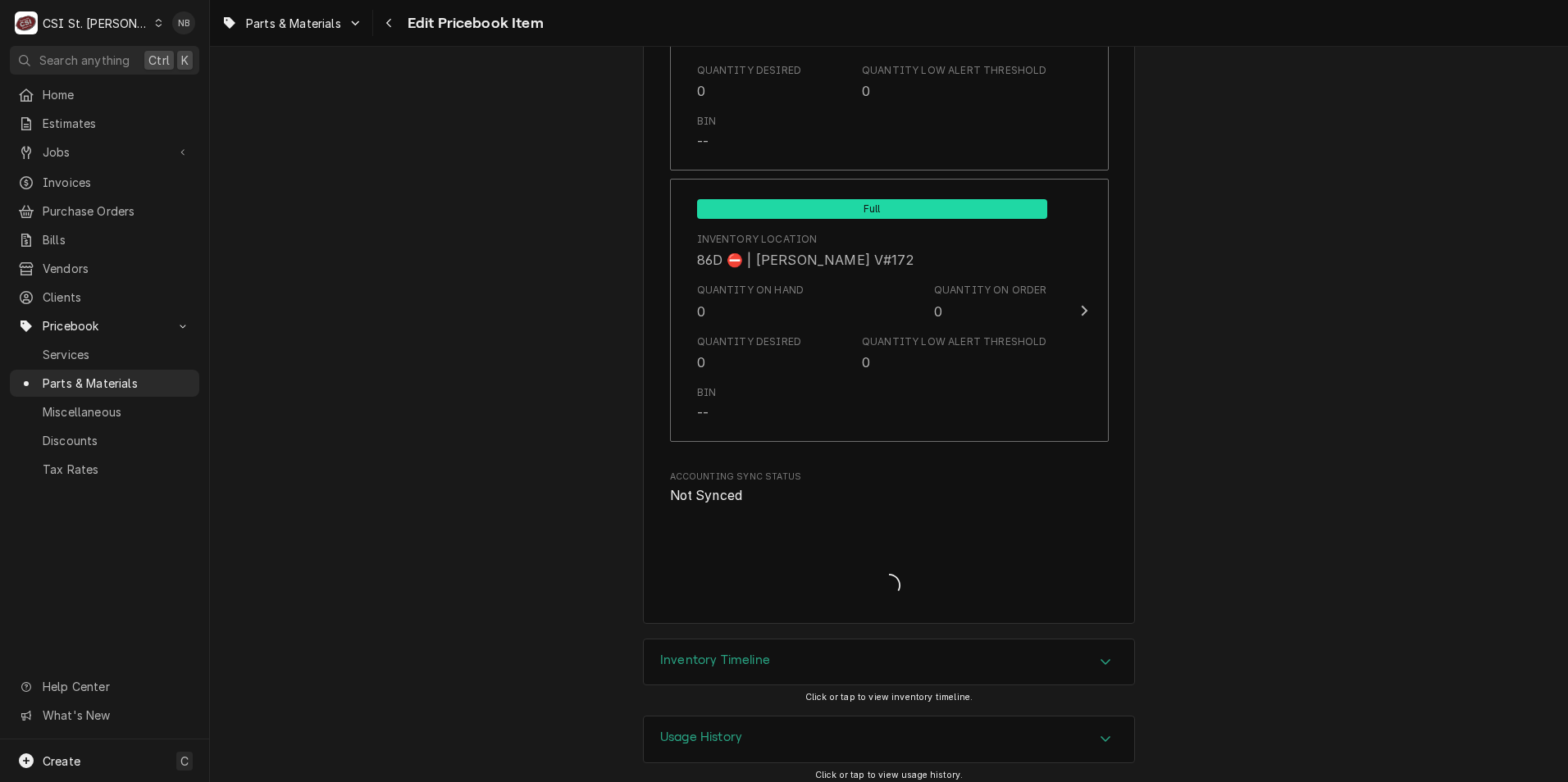
scroll to position [14021, 0]
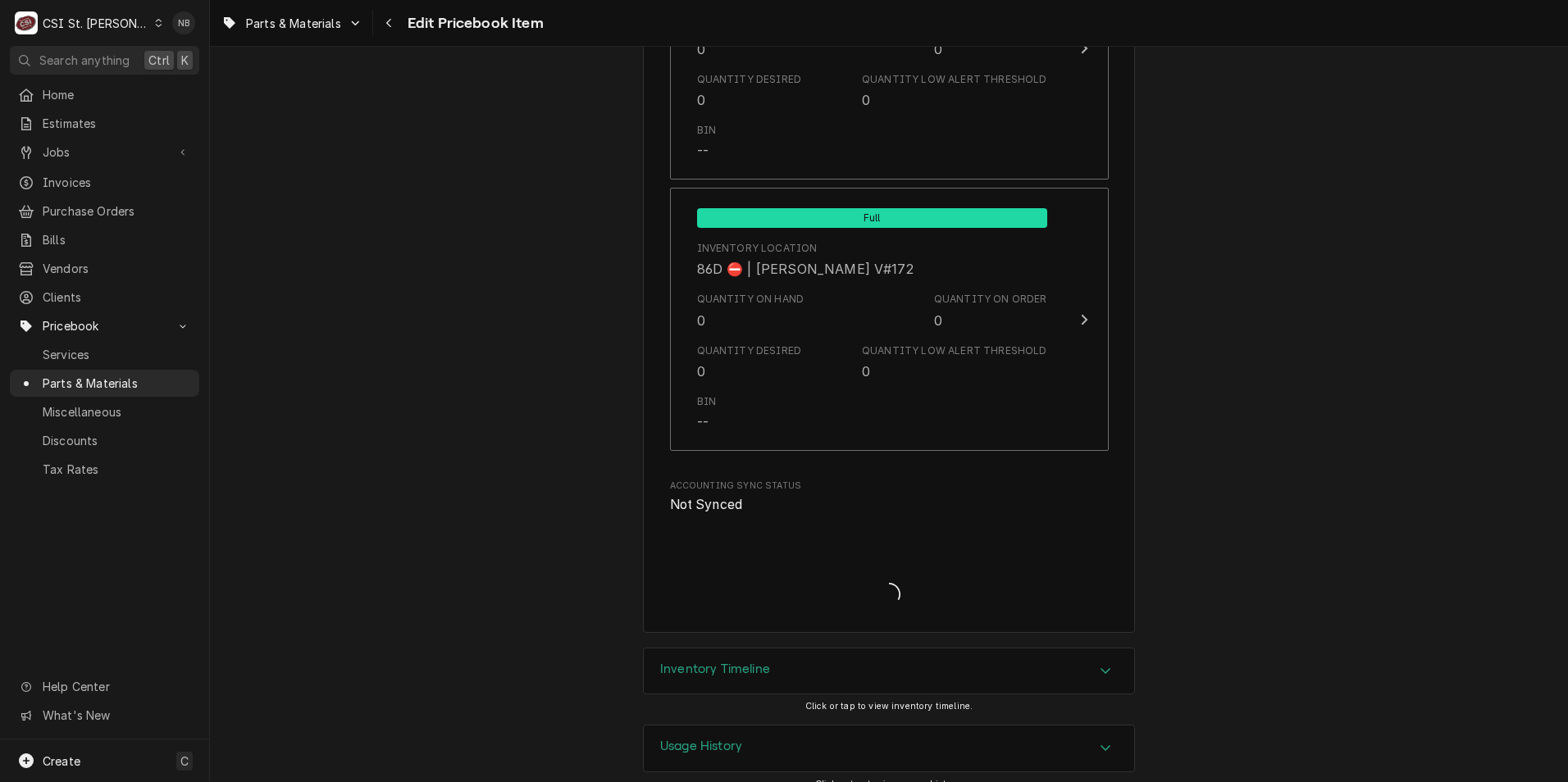
type textarea "x"
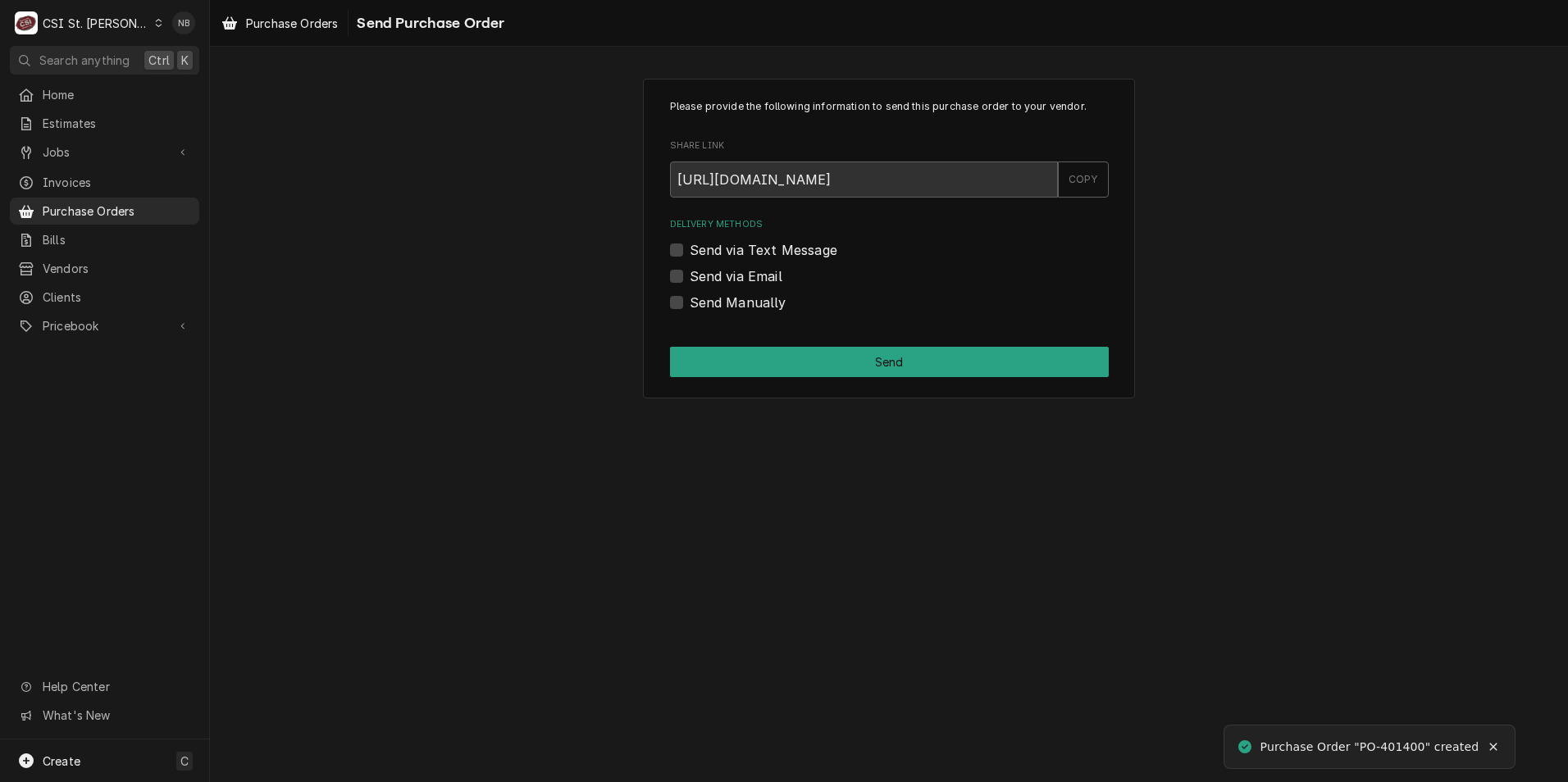
click at [689, 297] on label "Send Manually" at bounding box center [738, 302] width 96 height 19
click at [689, 297] on input "Send Manually" at bounding box center [908, 310] width 438 height 36
checkbox input "true"
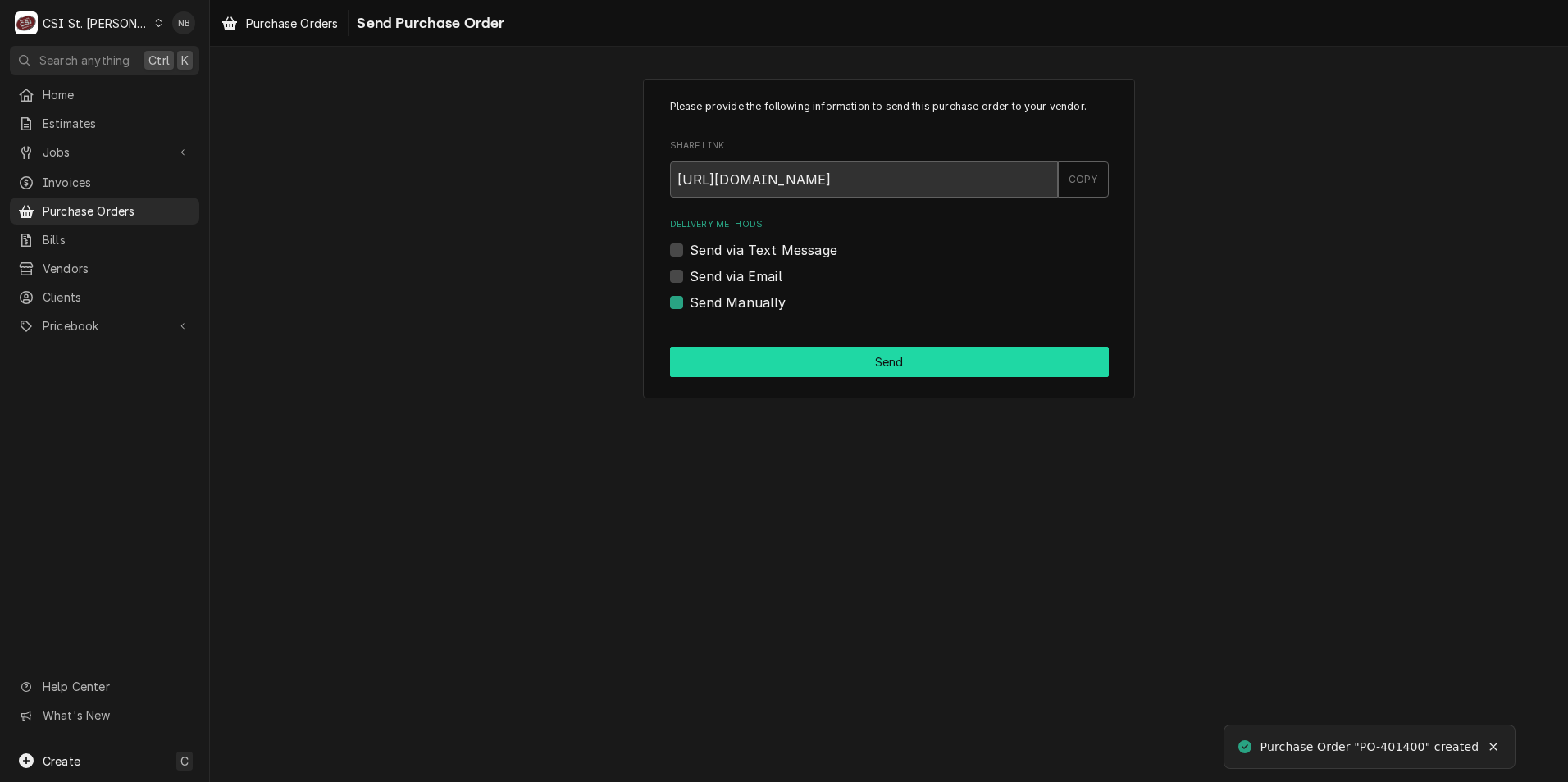
click at [716, 365] on button "Send" at bounding box center [889, 361] width 438 height 31
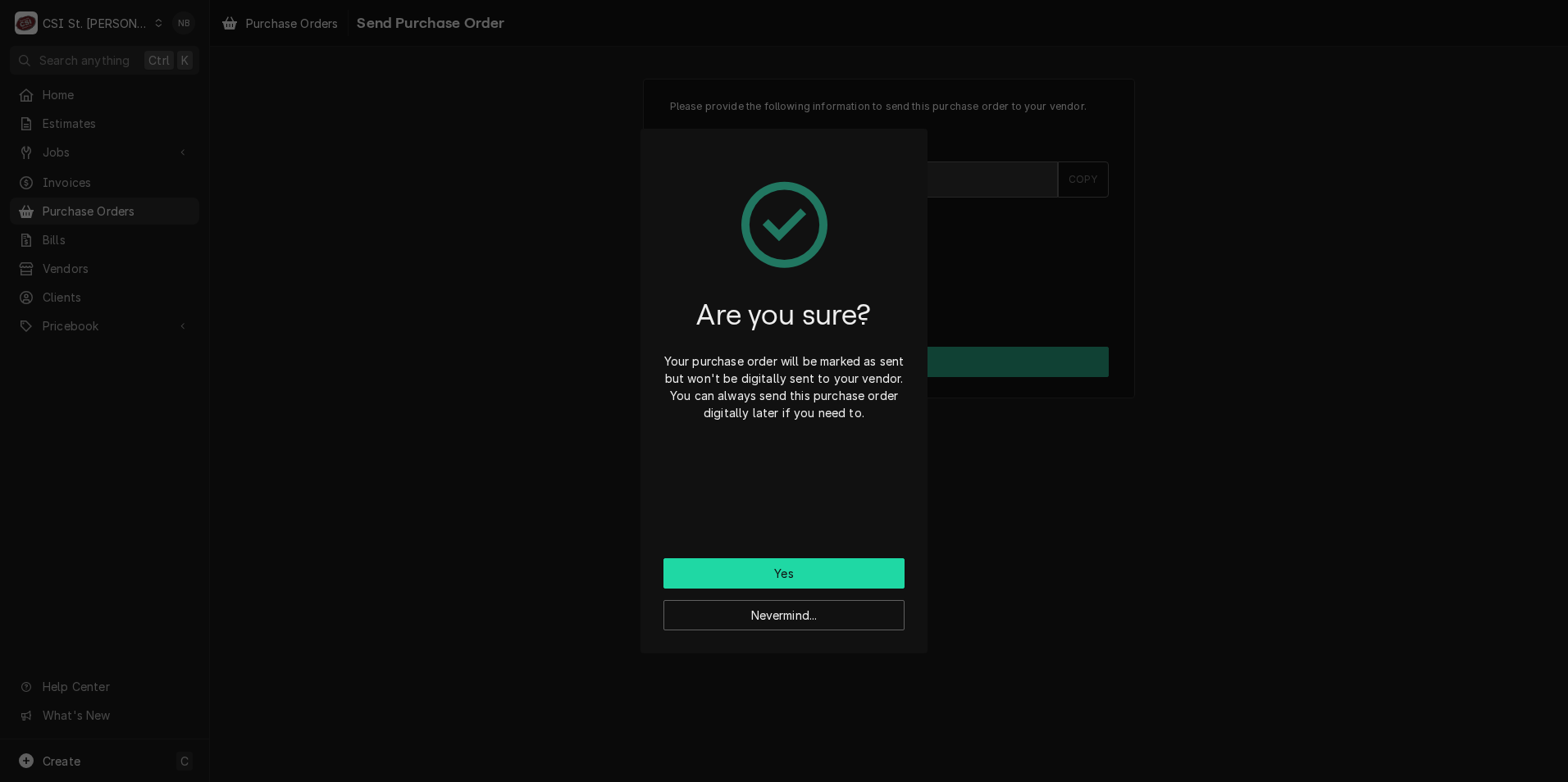
click at [807, 568] on button "Yes" at bounding box center [784, 574] width 241 height 31
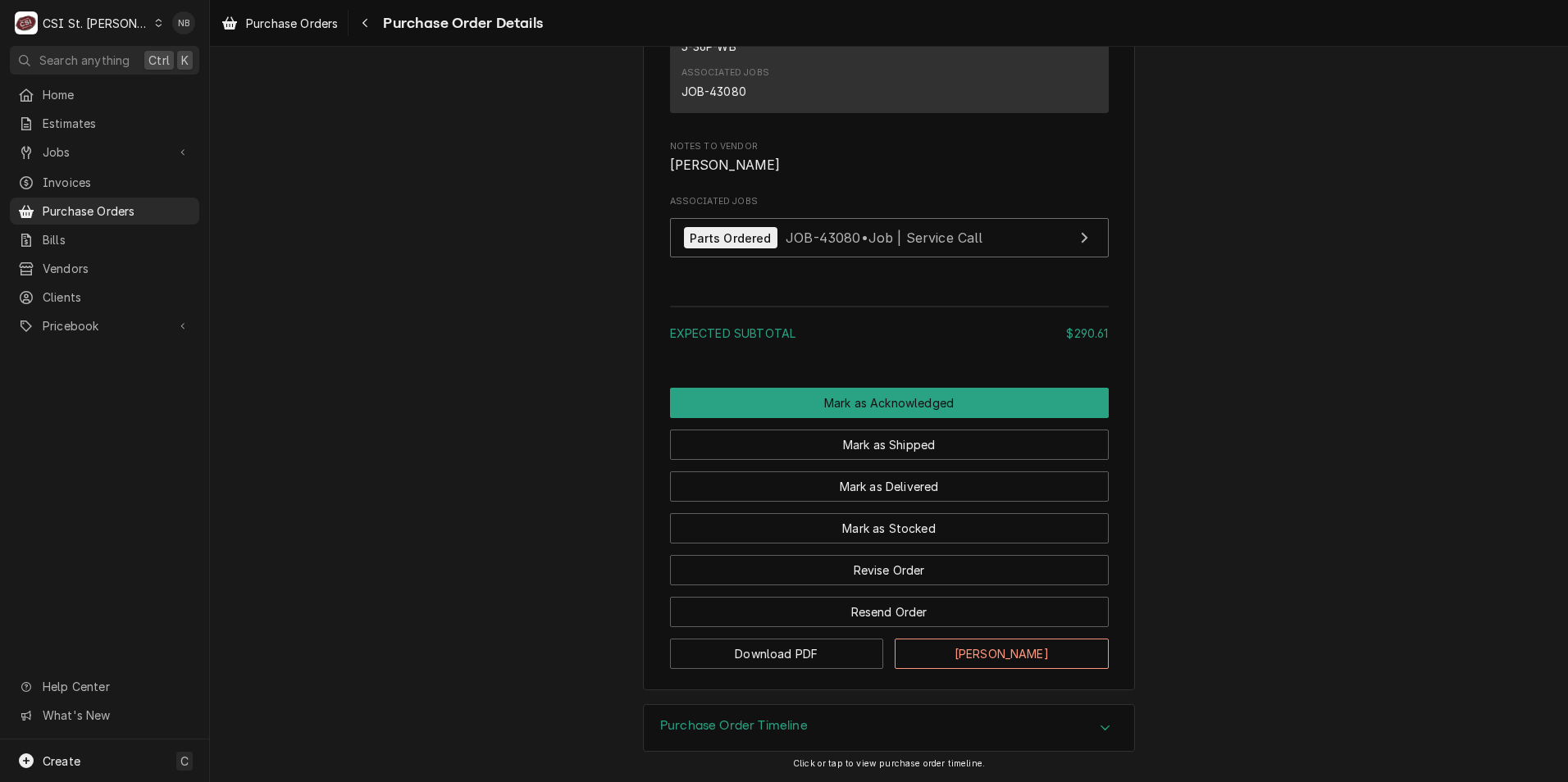
scroll to position [1626, 0]
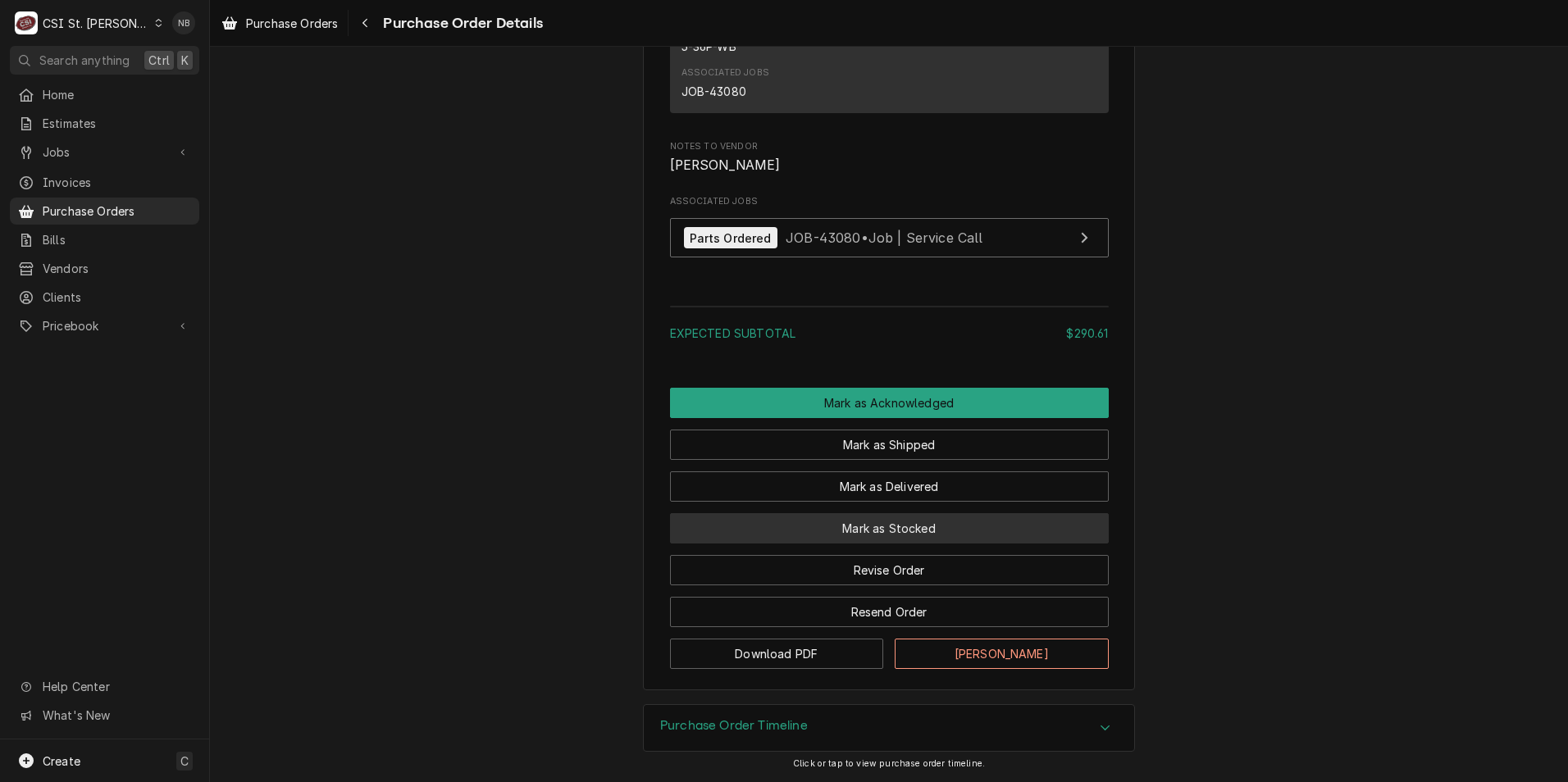
click at [839, 526] on button "Mark as Stocked" at bounding box center [889, 528] width 438 height 31
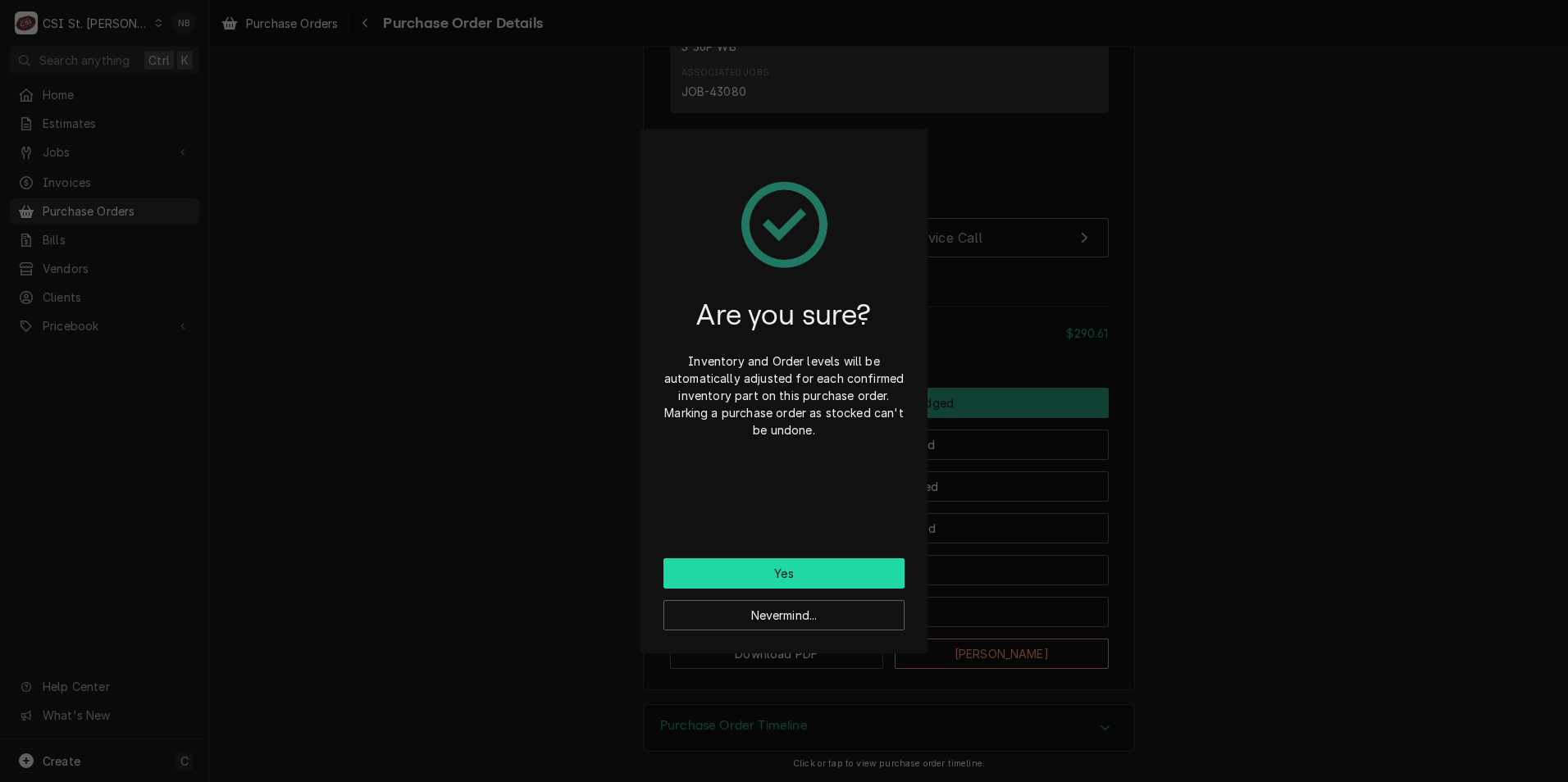
click at [787, 565] on button "Yes" at bounding box center [784, 574] width 241 height 31
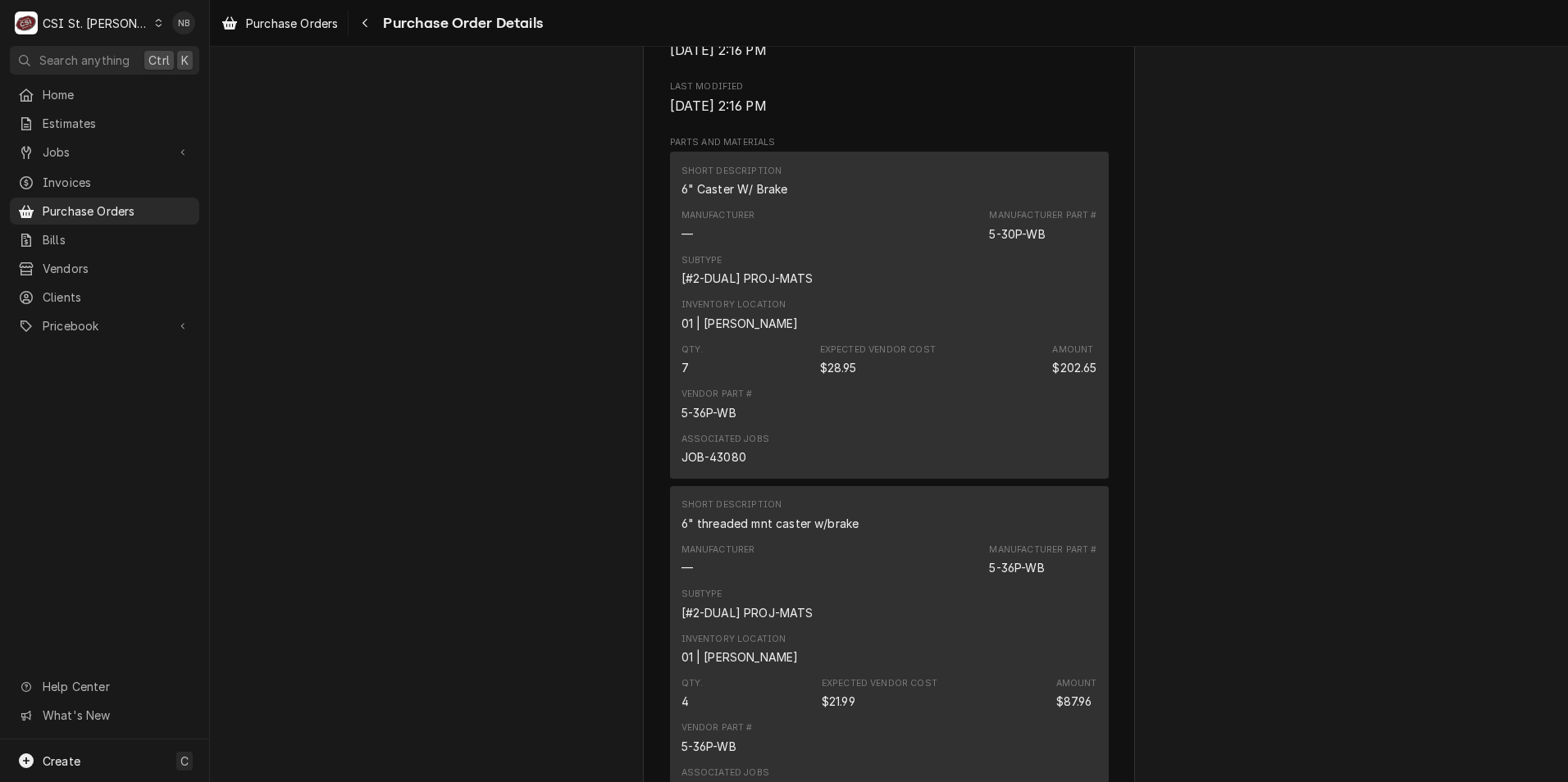
scroll to position [1066, 0]
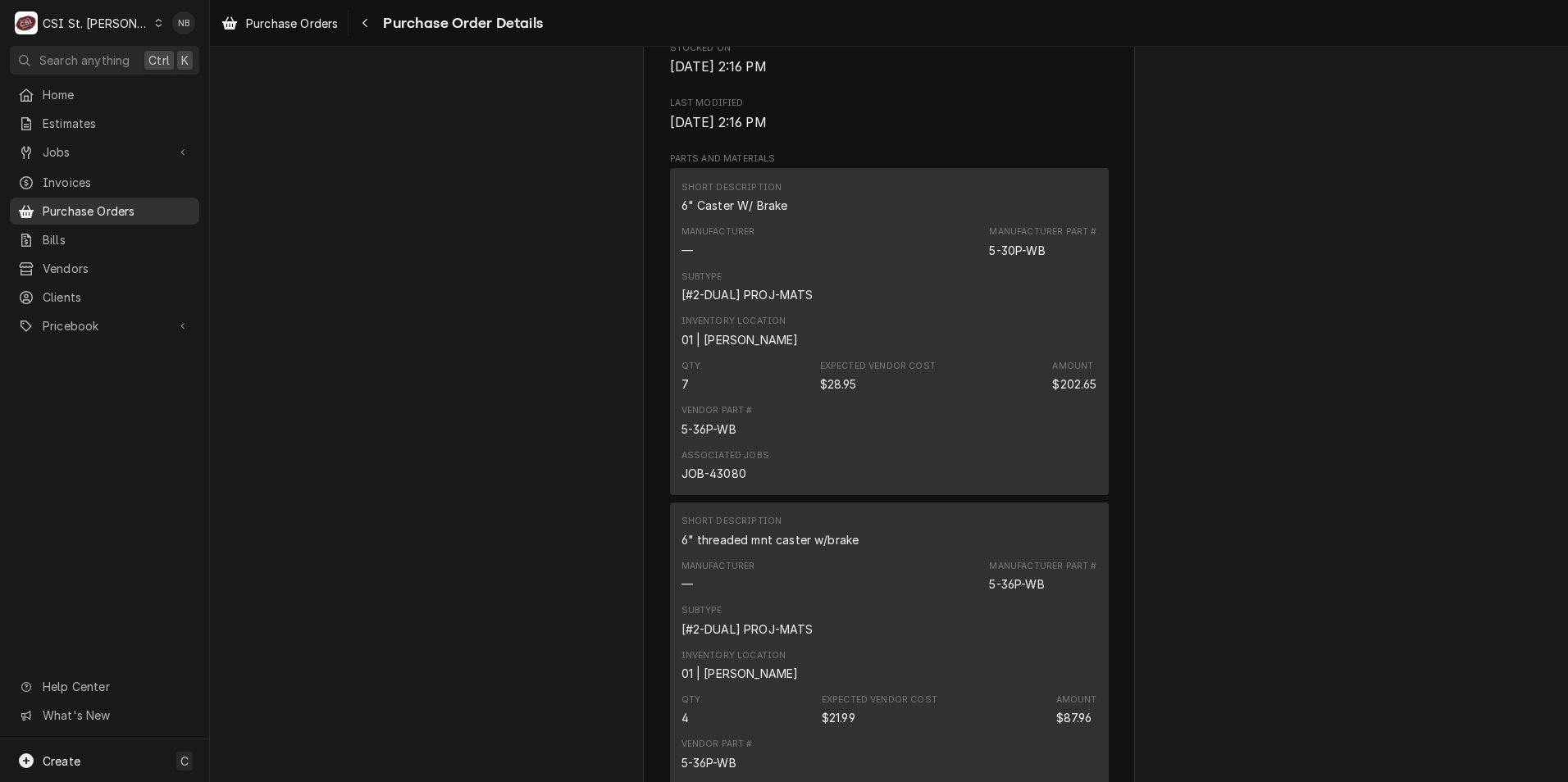
click at [125, 203] on span "Purchase Orders" at bounding box center [117, 211] width 148 height 18
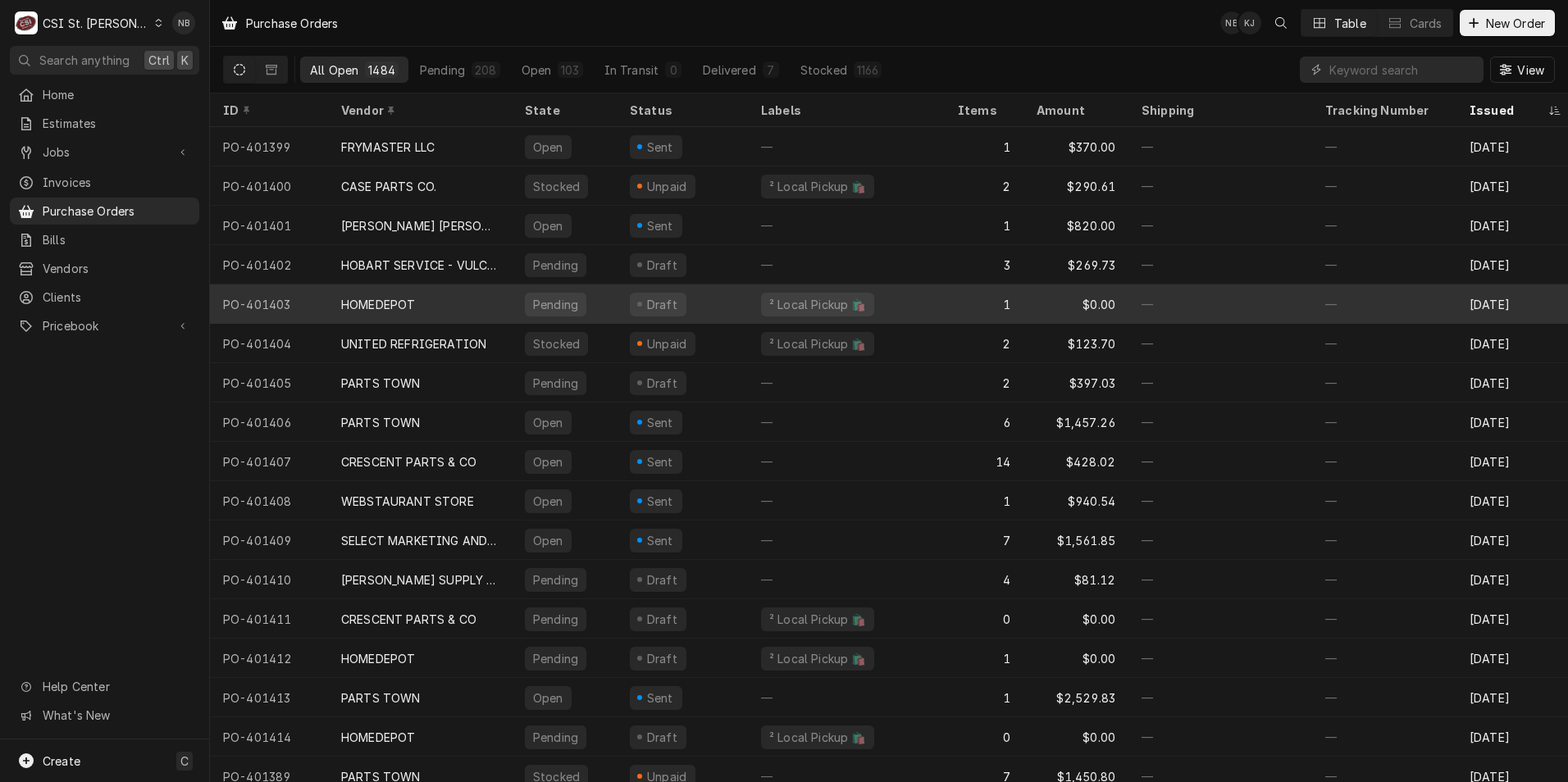
click at [438, 292] on div "HOMEDEPOT" at bounding box center [420, 304] width 183 height 39
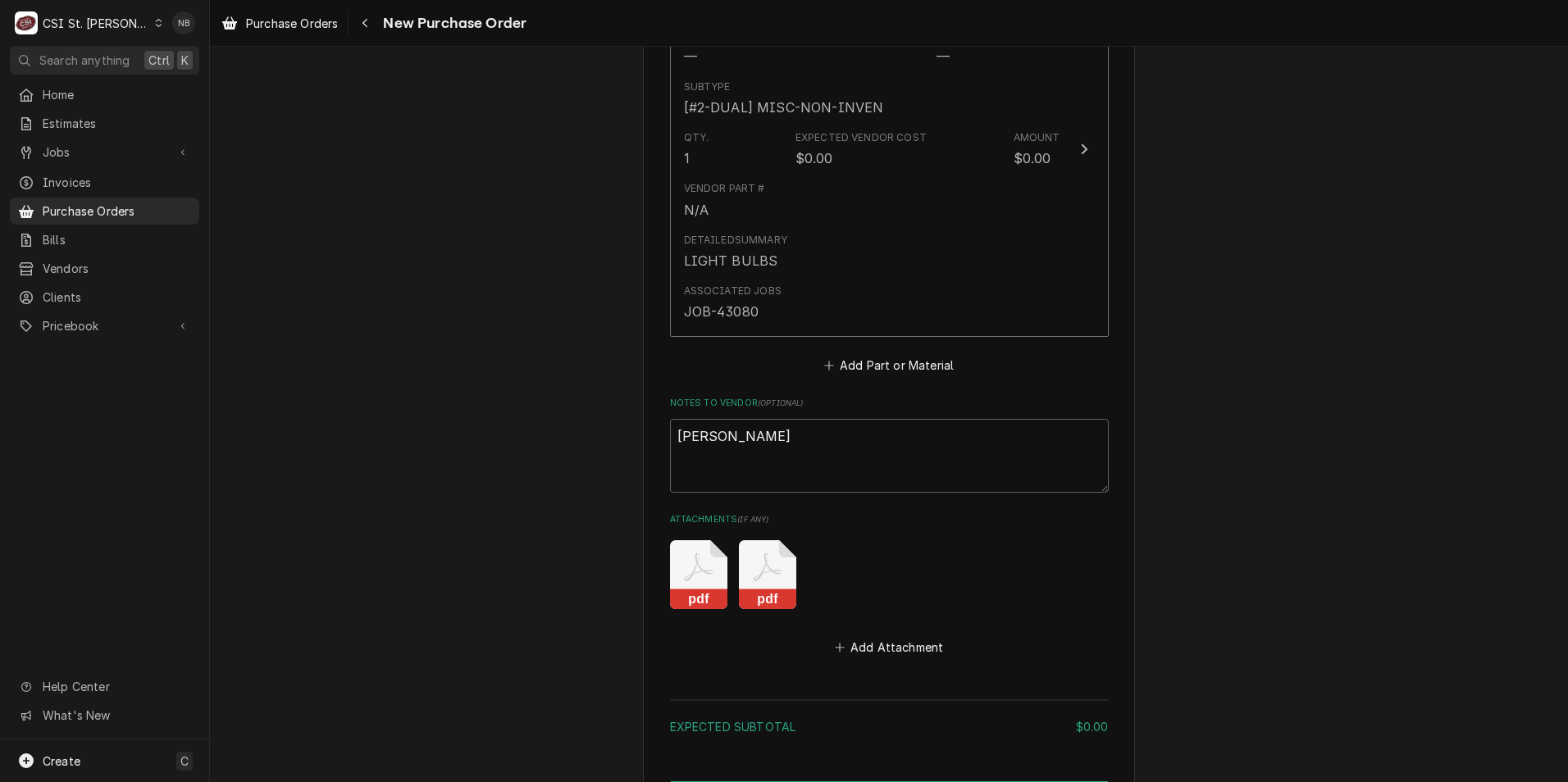
scroll to position [574, 0]
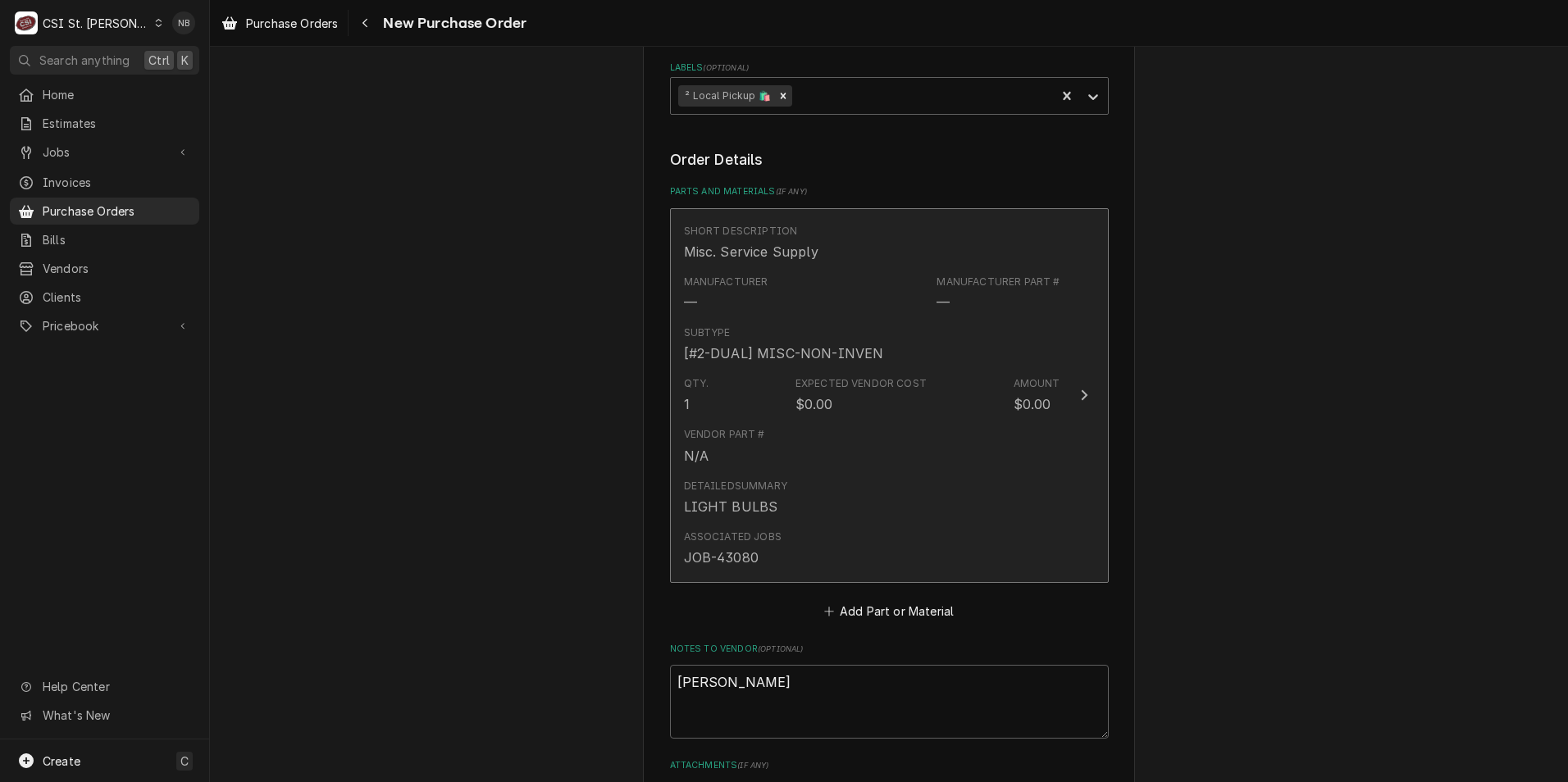
click at [841, 484] on div "Detailed Summary LIGHT BULBS" at bounding box center [872, 498] width 376 height 51
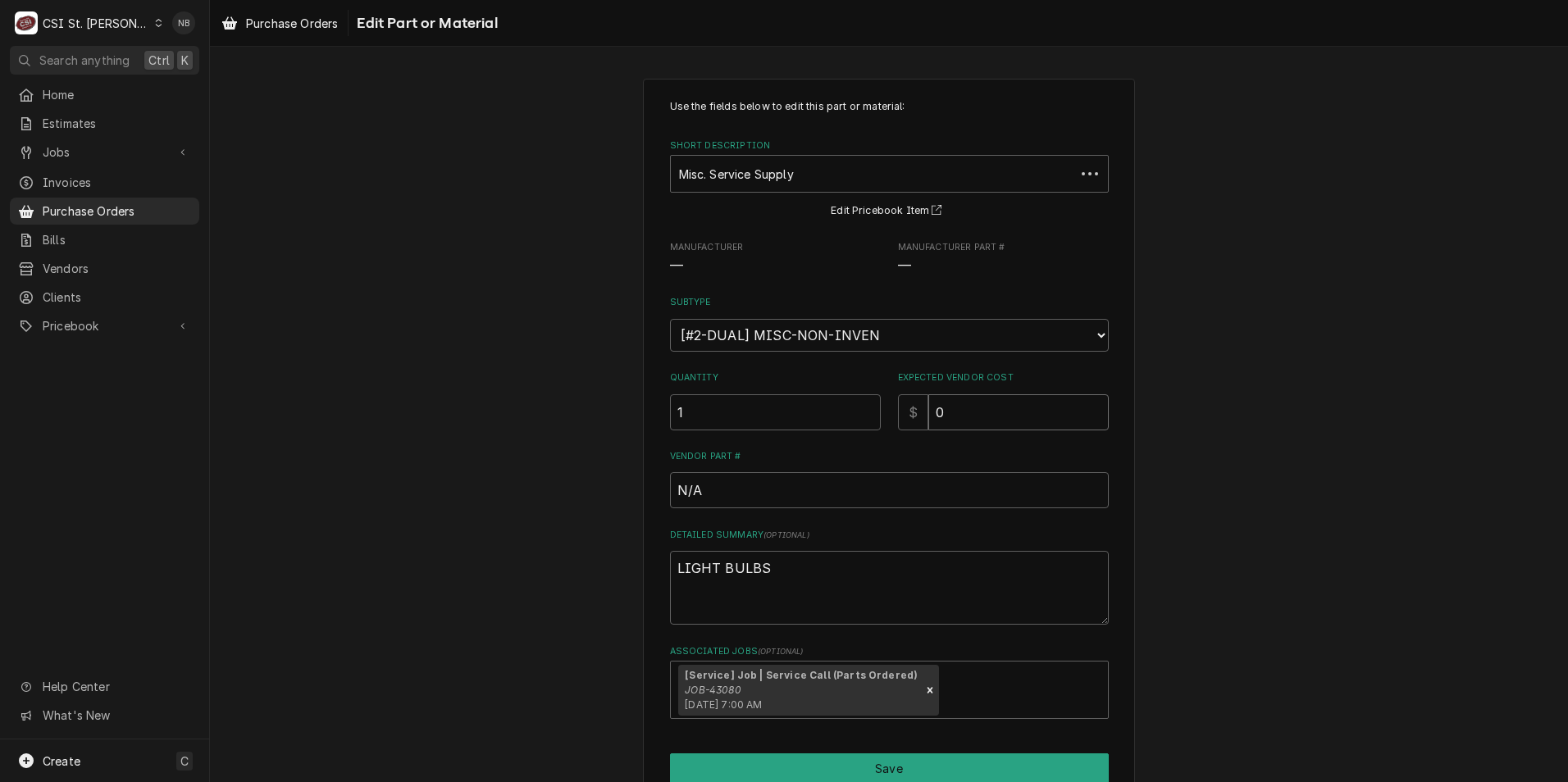
click at [1008, 422] on input "0" at bounding box center [1018, 412] width 181 height 36
drag, startPoint x: 1007, startPoint y: 422, endPoint x: 904, endPoint y: 417, distance: 103.1
click at [904, 417] on div "$ 0" at bounding box center [1003, 412] width 210 height 36
type textarea "x"
type input "9"
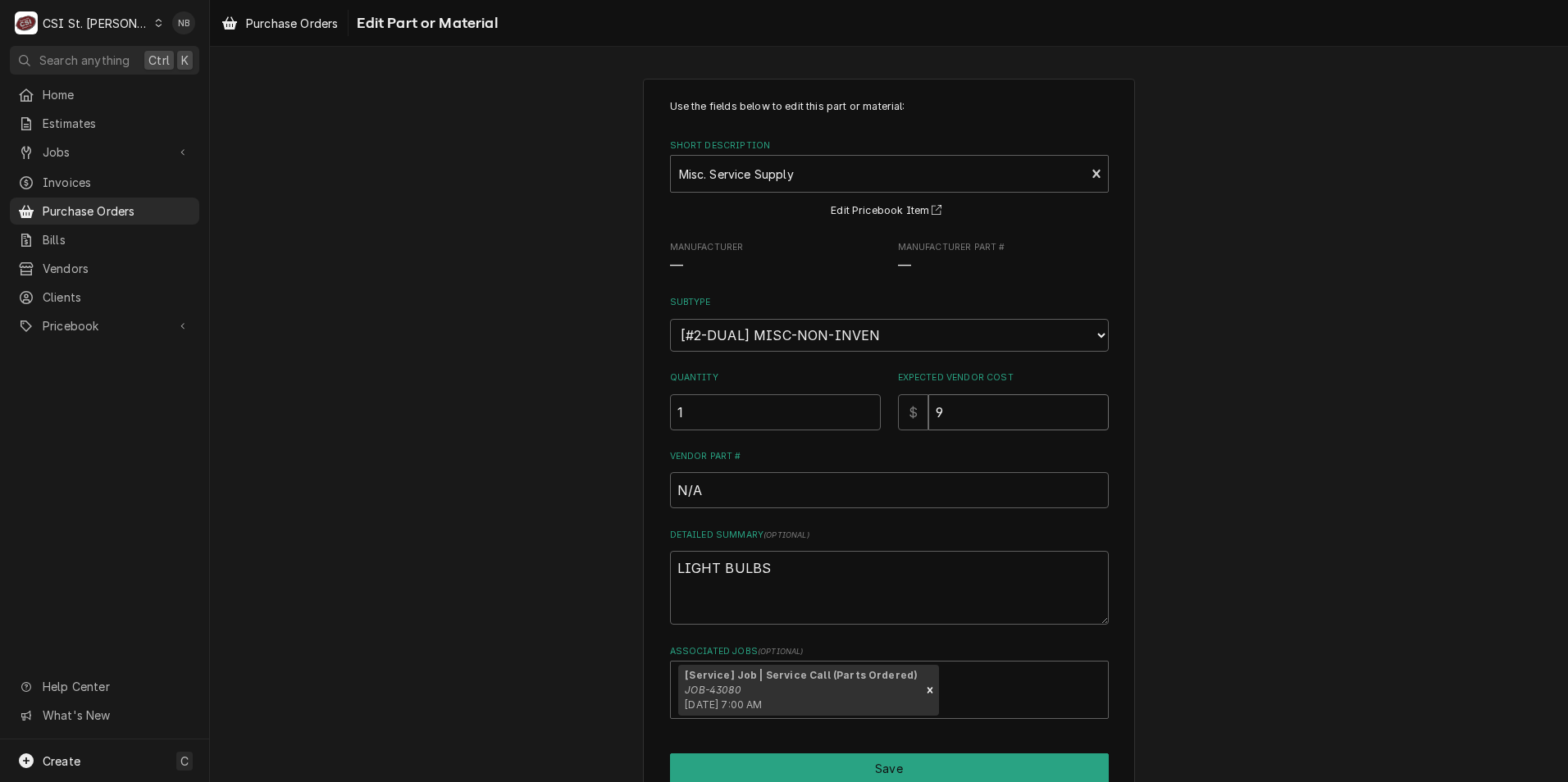
type textarea "x"
type input "9.9"
type textarea "x"
type input "9.99"
type textarea "x"
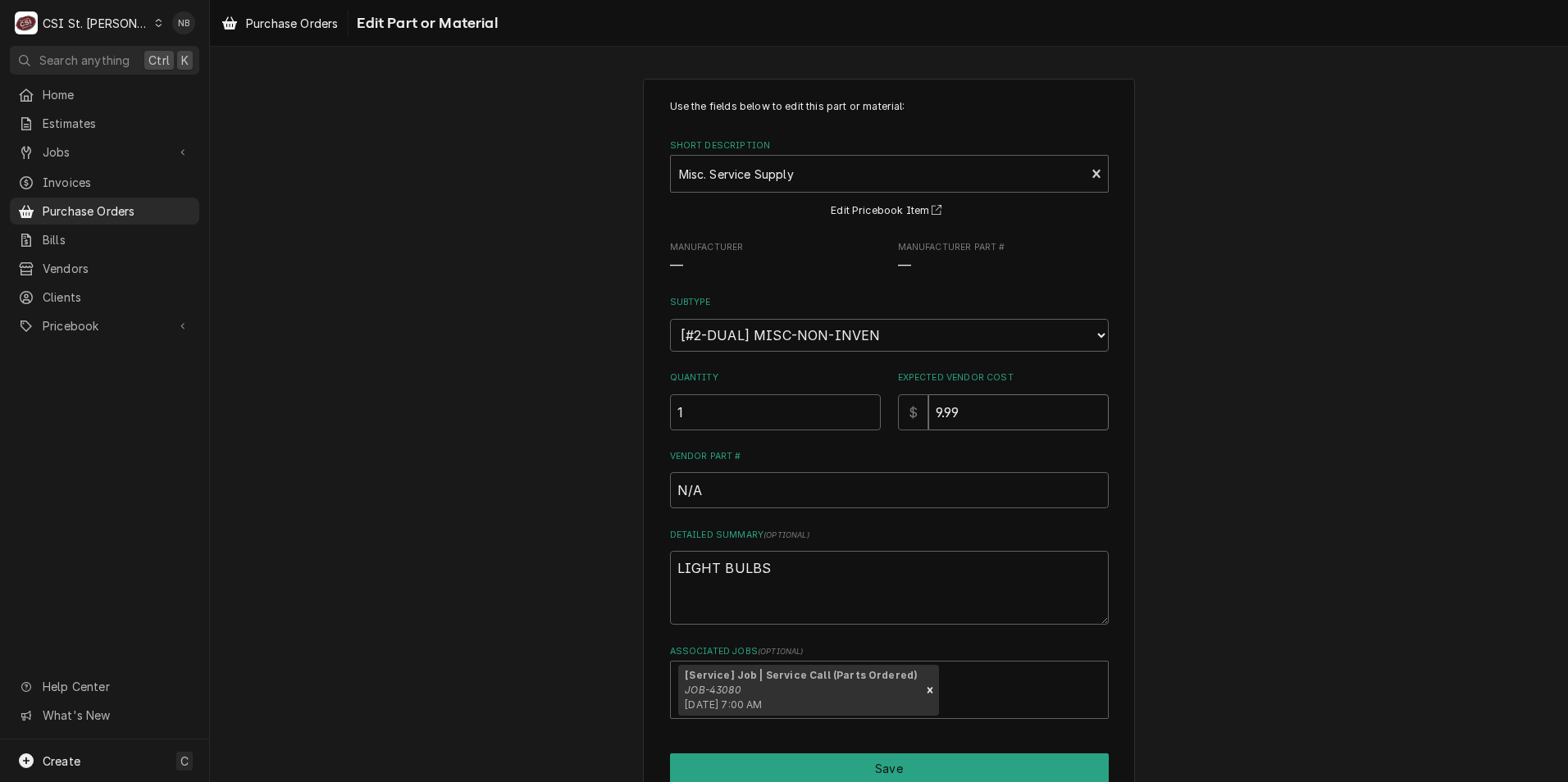
type input "9.9"
type textarea "x"
type input "9.97"
click at [910, 771] on button "Save" at bounding box center [889, 768] width 438 height 31
type textarea "x"
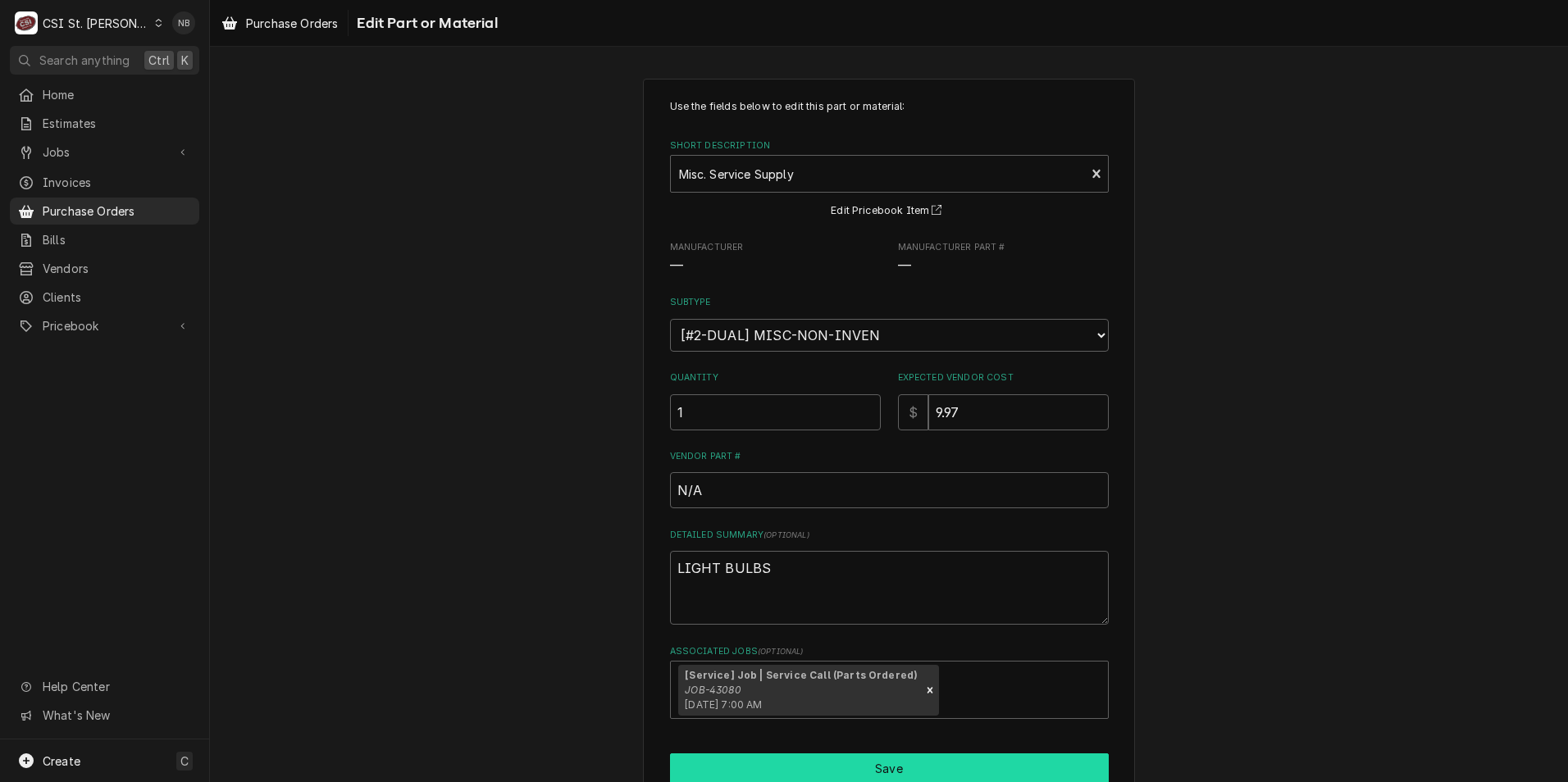
scroll to position [574, 0]
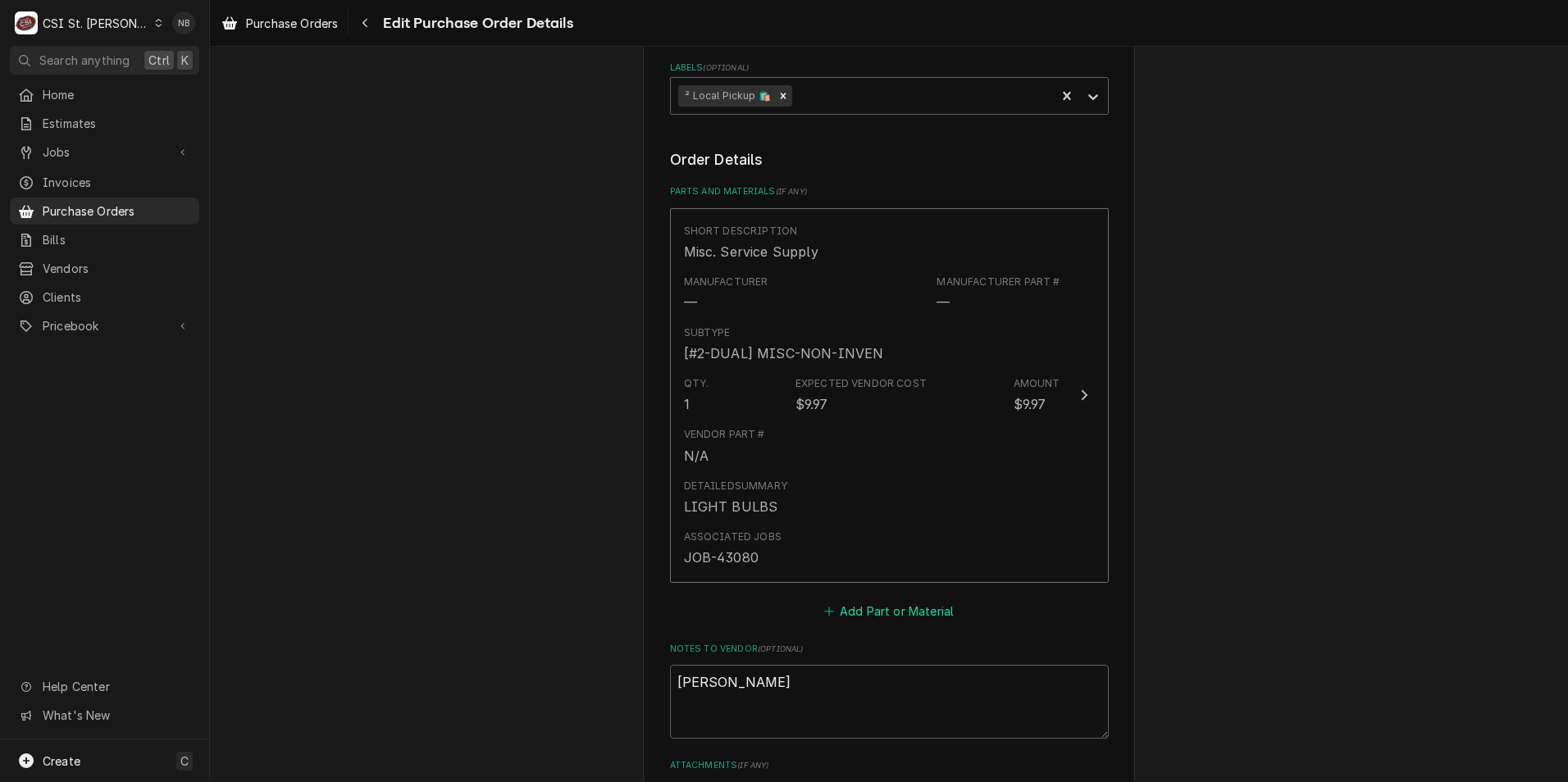
click at [891, 617] on button "Add Part or Material" at bounding box center [889, 611] width 135 height 23
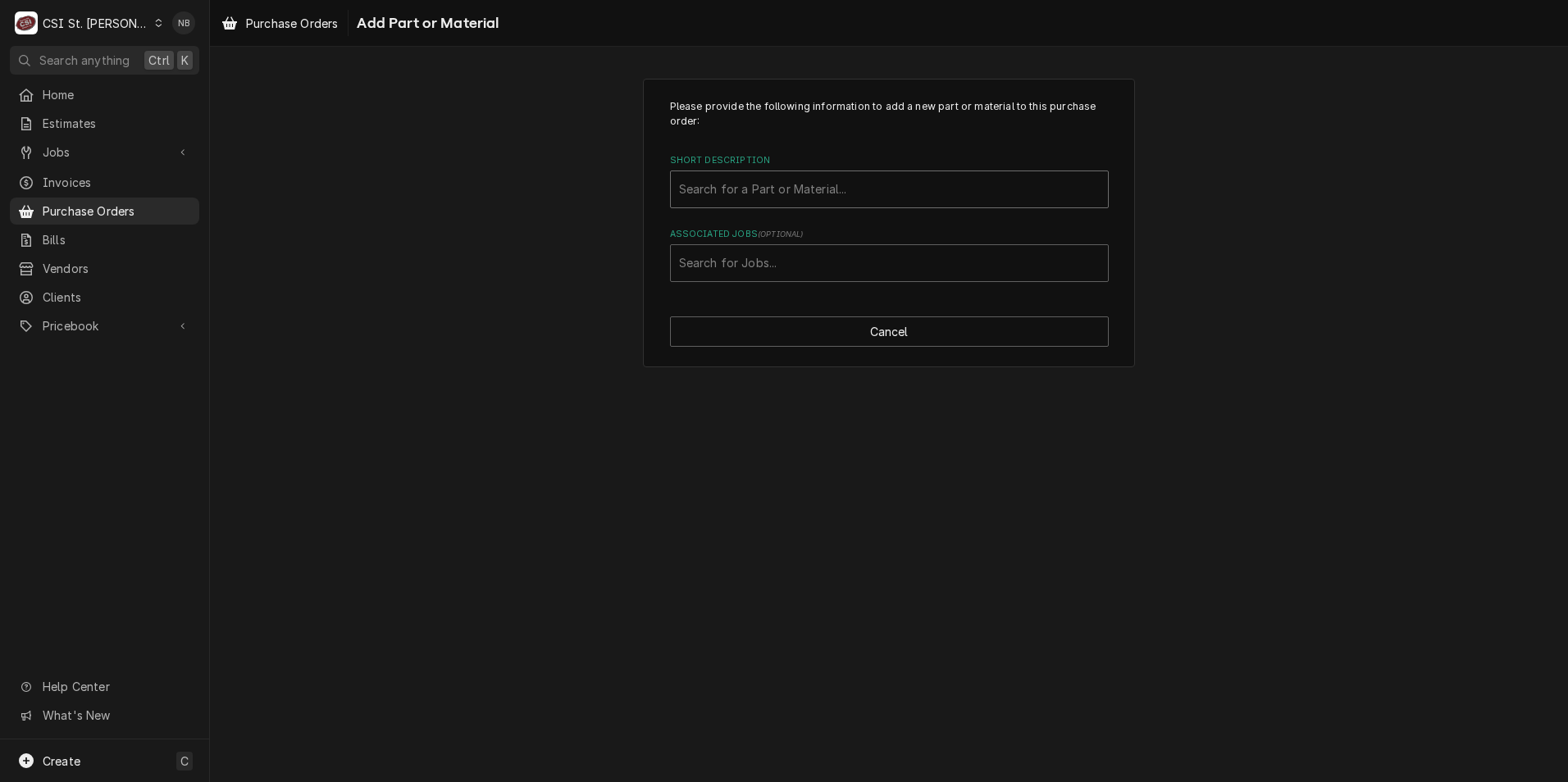
click at [787, 194] on div "Short Description" at bounding box center [890, 189] width 421 height 30
click at [797, 192] on div "Short Description" at bounding box center [890, 189] width 421 height 30
type input "caster rubber"
click at [797, 192] on div "Short Description" at bounding box center [890, 189] width 421 height 30
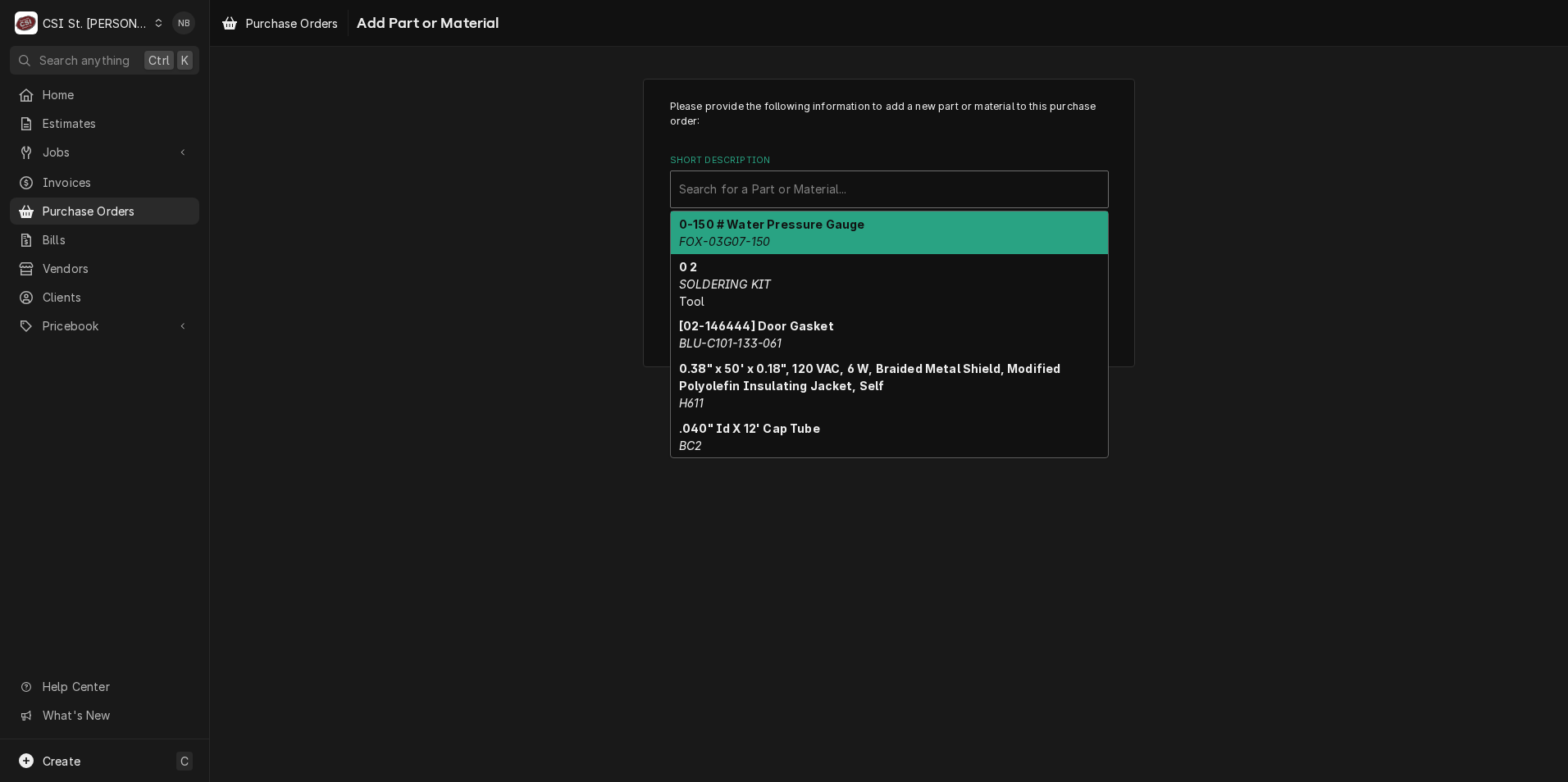
click at [797, 192] on div "Short Description" at bounding box center [890, 189] width 421 height 30
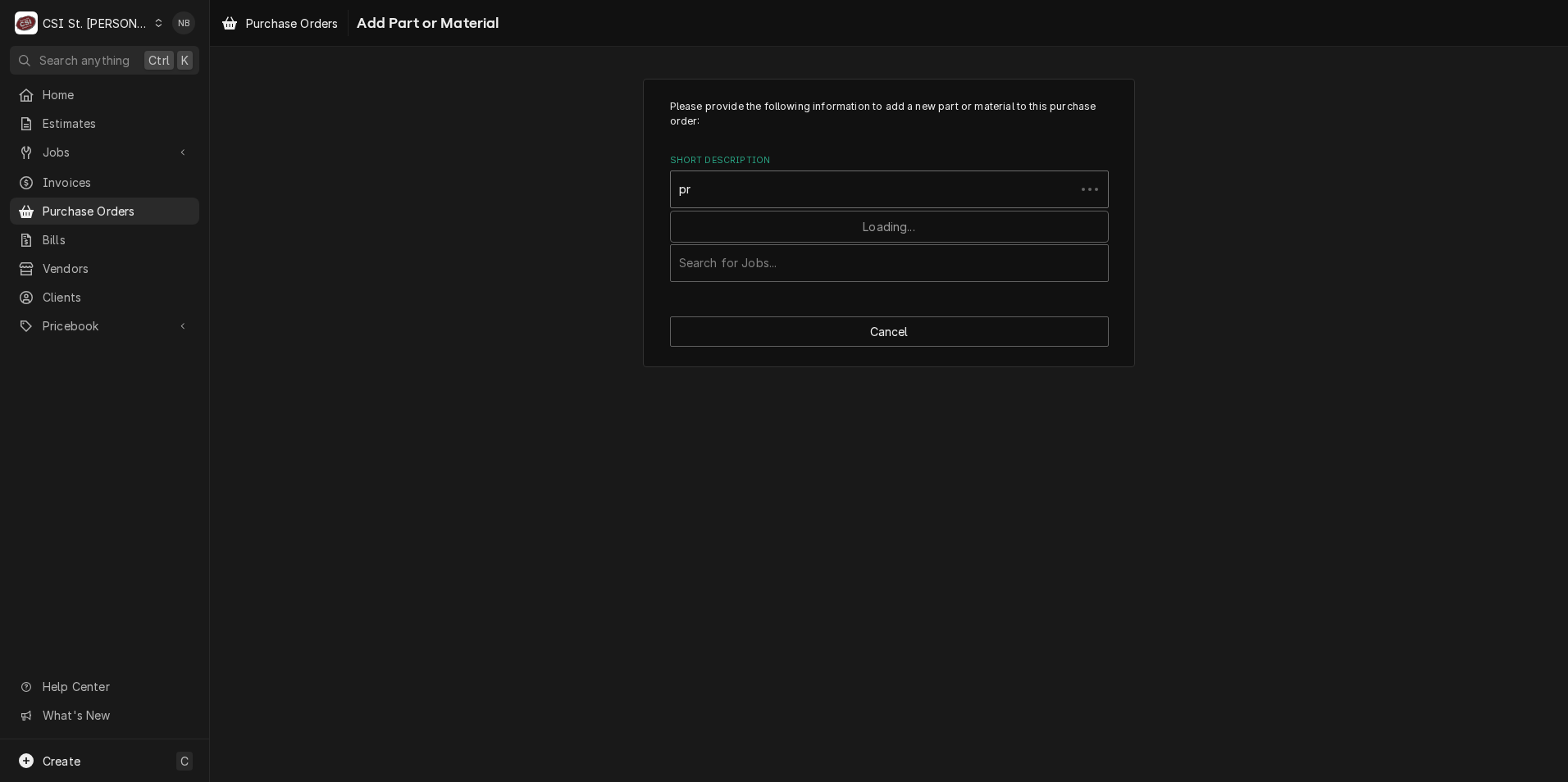
type input "p"
click at [724, 146] on div "Please provide the following information to add a new part or material to this …" at bounding box center [889, 190] width 438 height 183
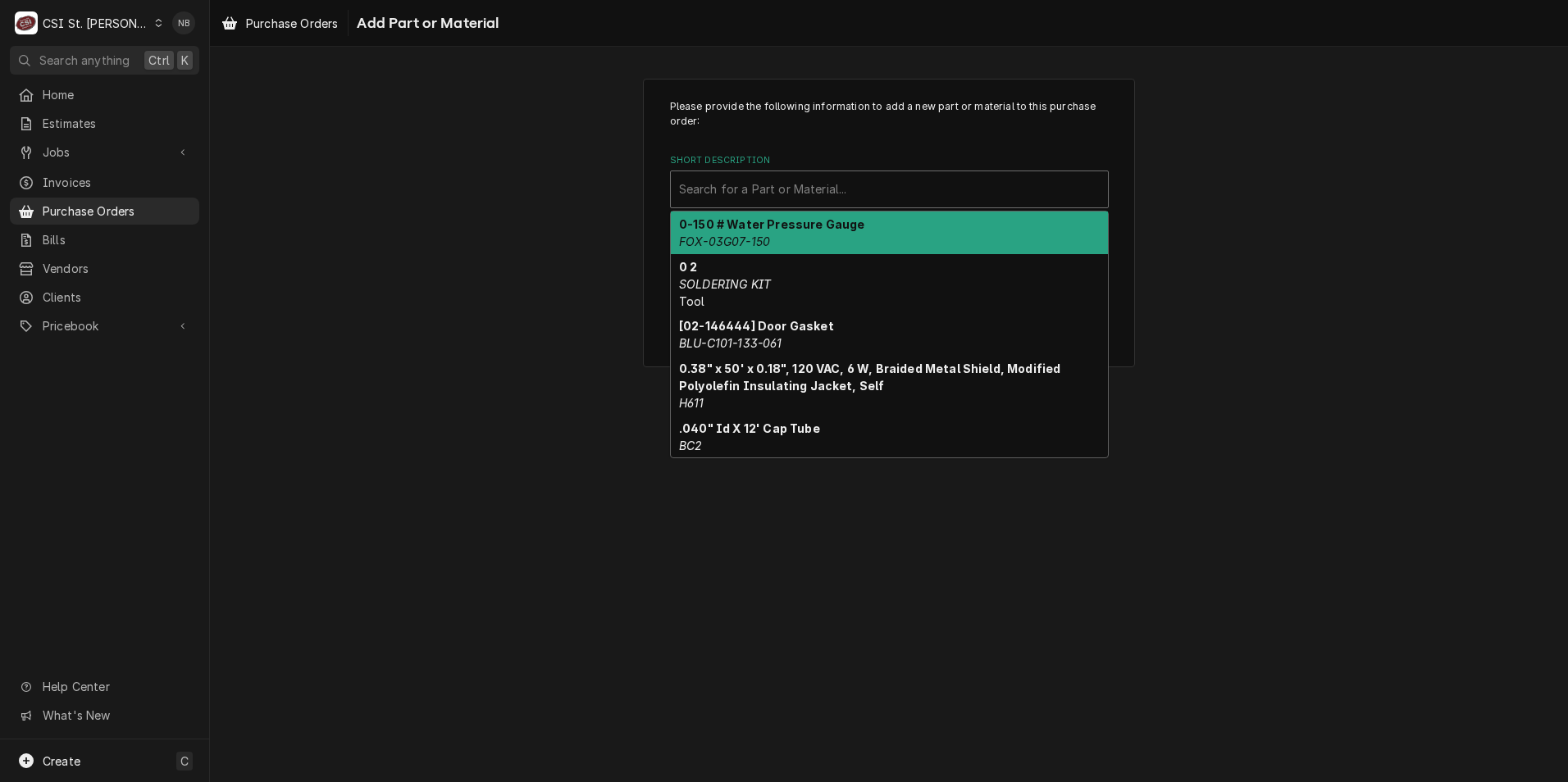
click at [743, 186] on div "Short Description" at bounding box center [890, 189] width 421 height 30
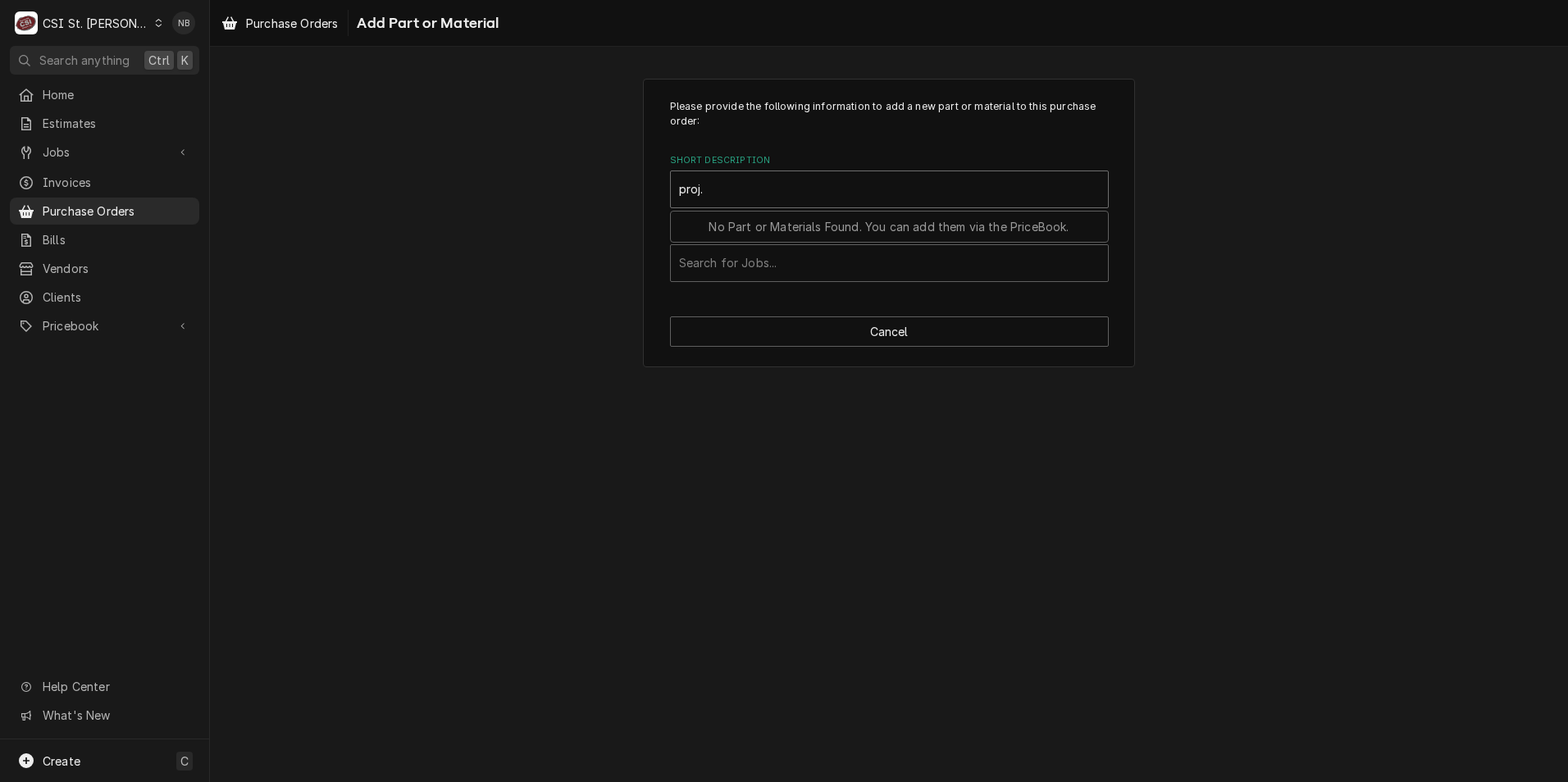
type input "proj"
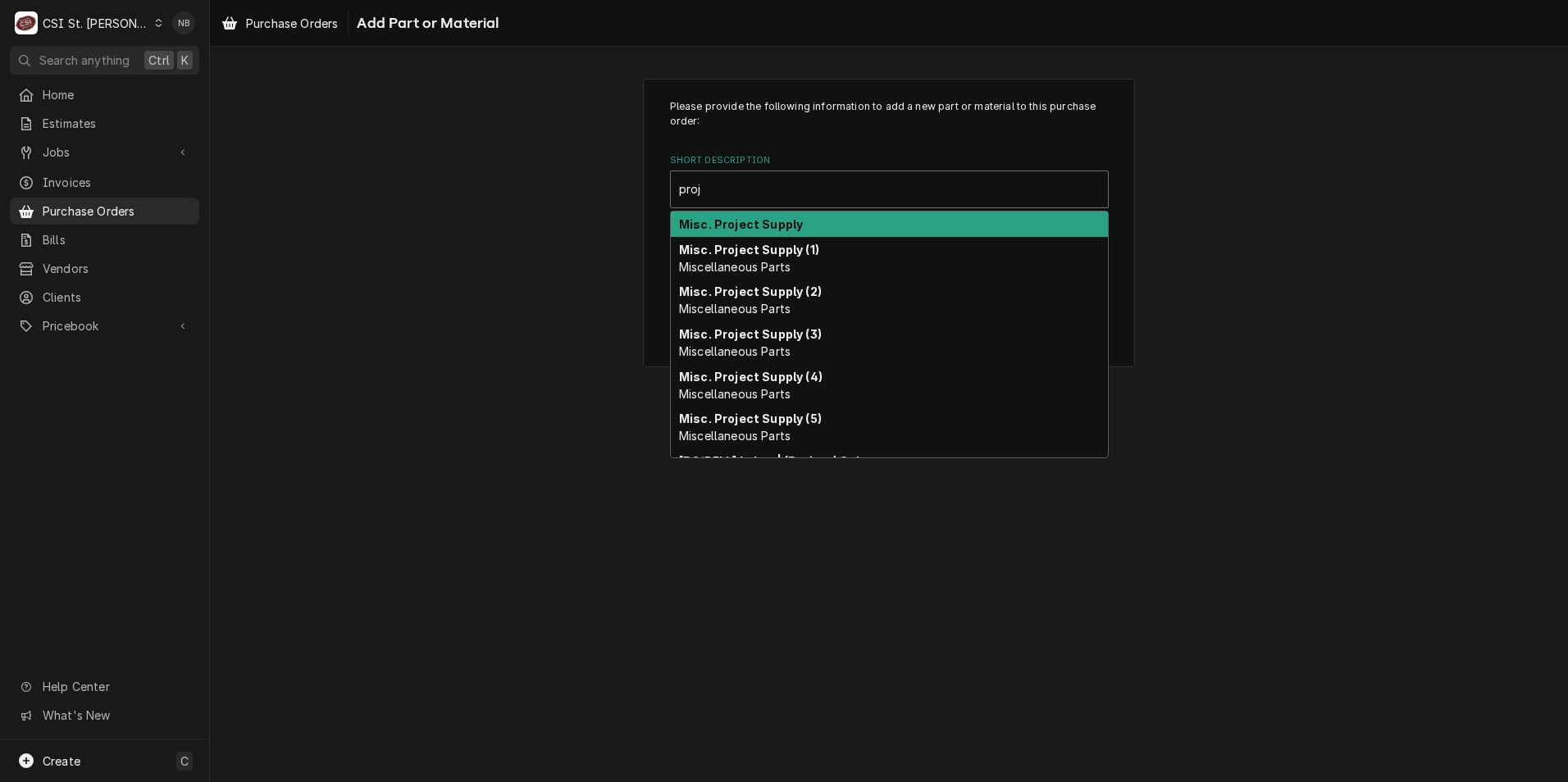
click at [811, 230] on div "Misc. Project Supply" at bounding box center [890, 223] width 437 height 25
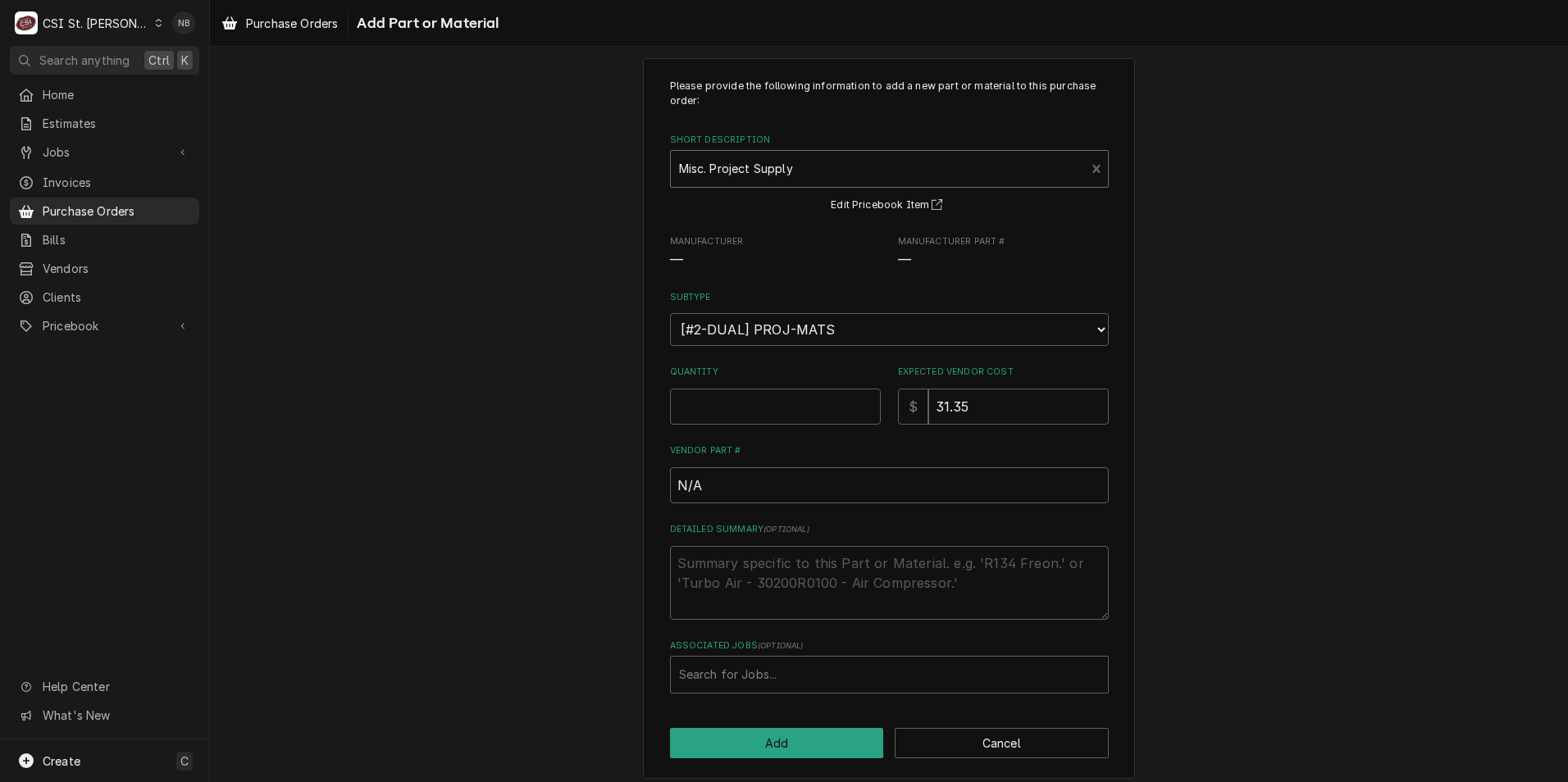
scroll to position [32, 0]
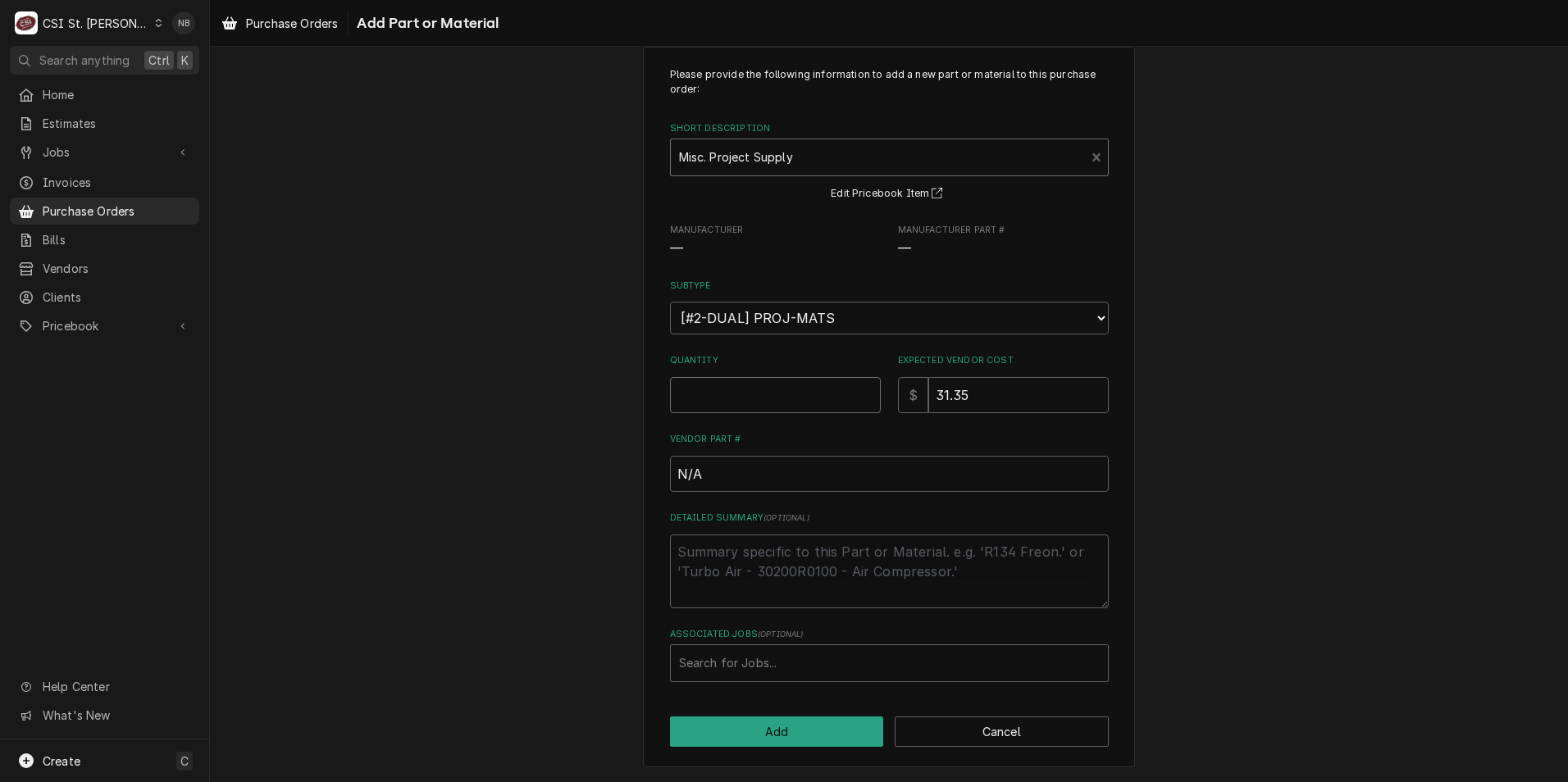
click at [733, 384] on input "Quantity" at bounding box center [775, 395] width 210 height 36
type textarea "x"
type input "4"
type textarea "x"
type input "2"
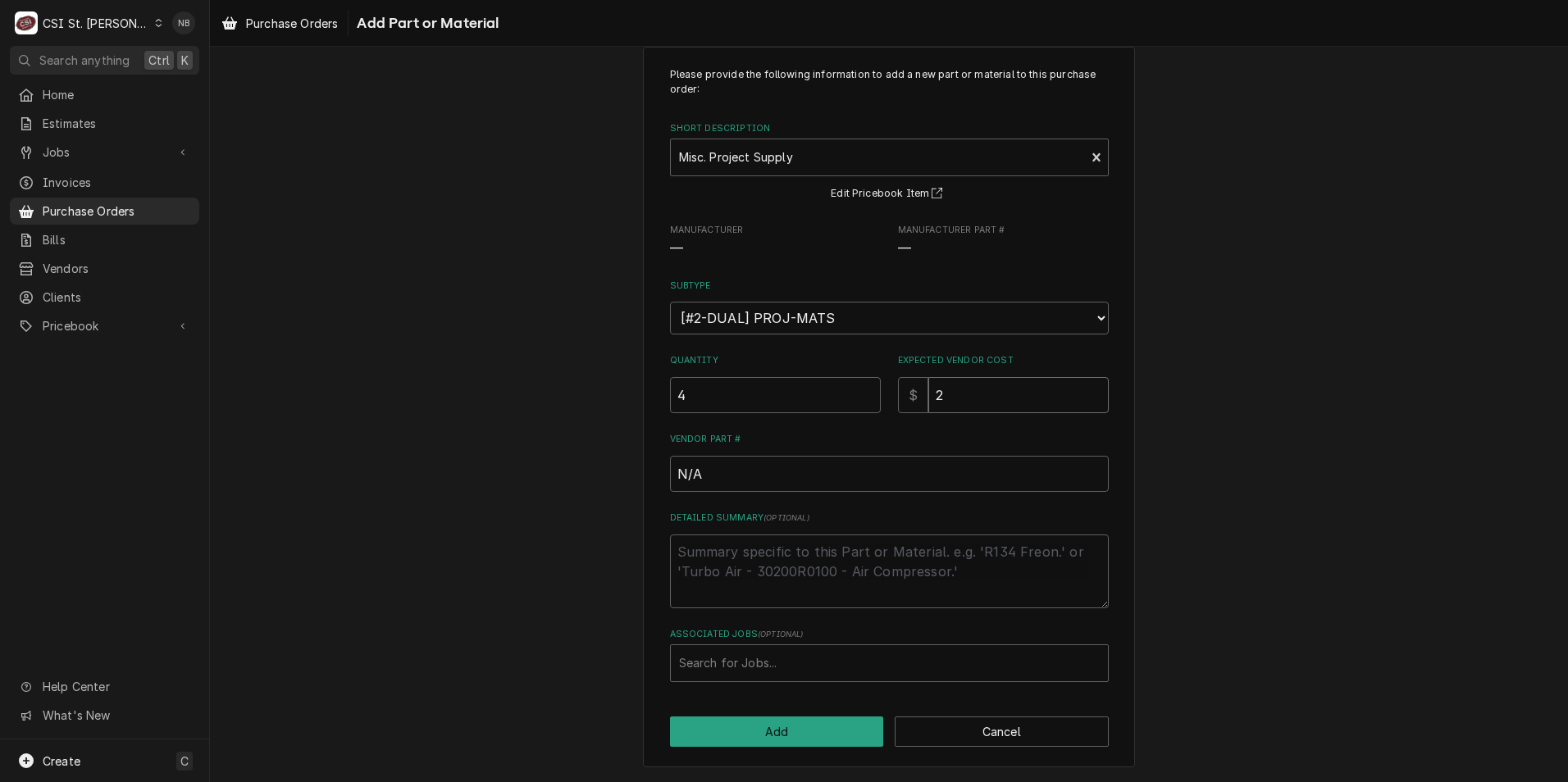
type textarea "x"
type input "27"
type textarea "x"
type input "27.8"
type textarea "x"
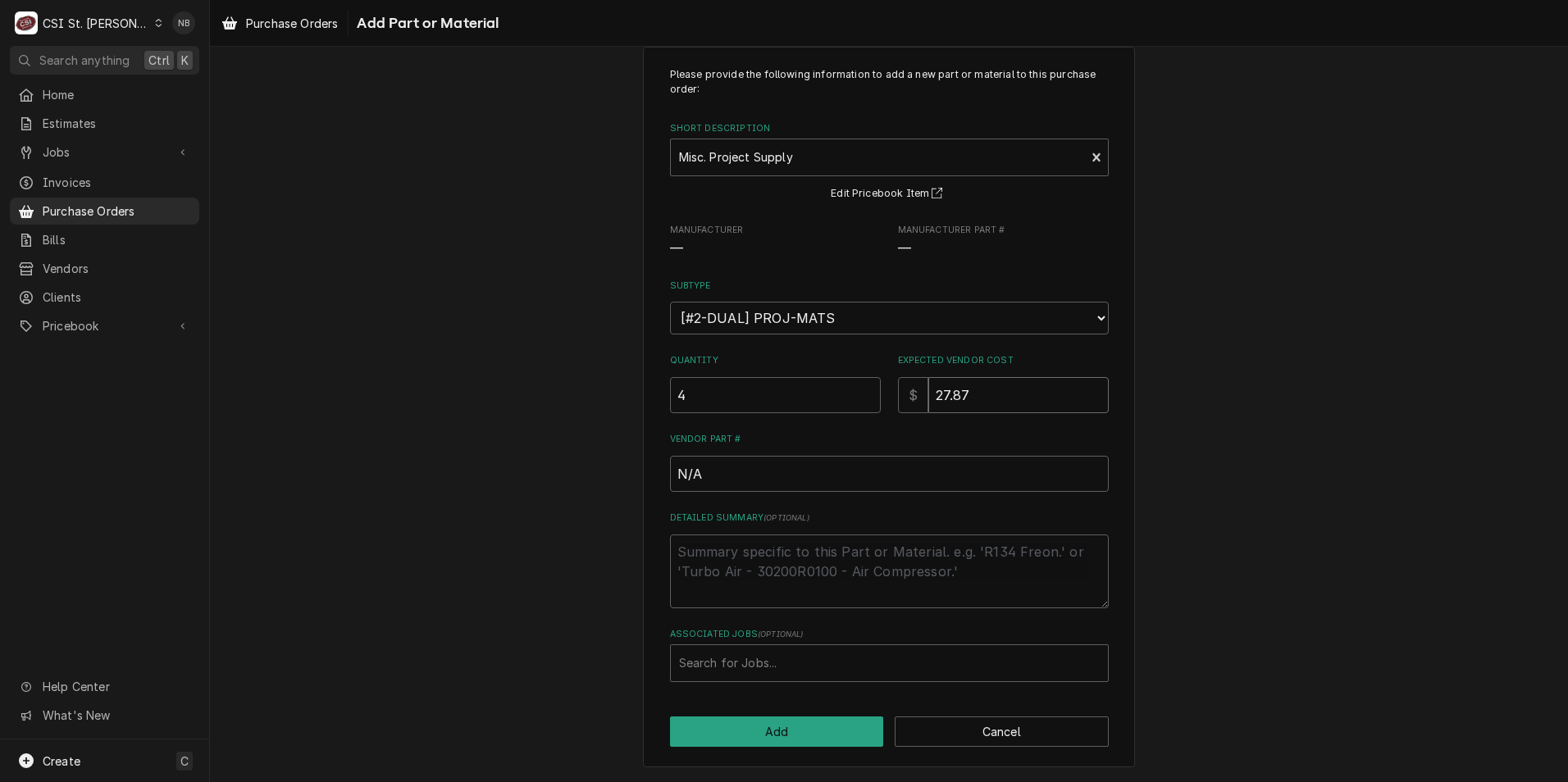
type input "27.87"
type textarea "x"
type textarea "C"
type textarea "x"
type textarea "Ca"
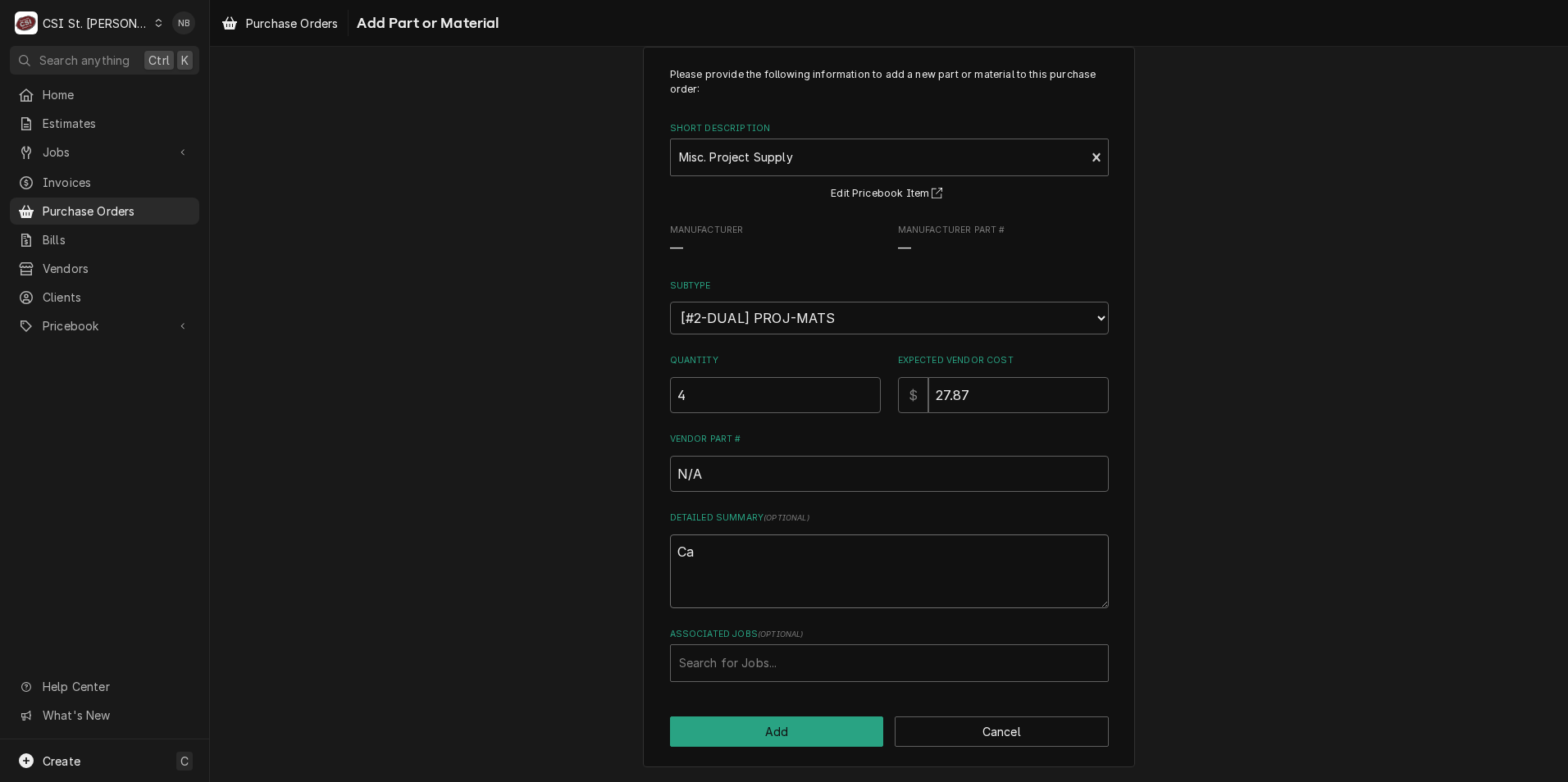
type textarea "x"
type textarea "Cast"
type textarea "x"
type textarea "Caste"
type textarea "x"
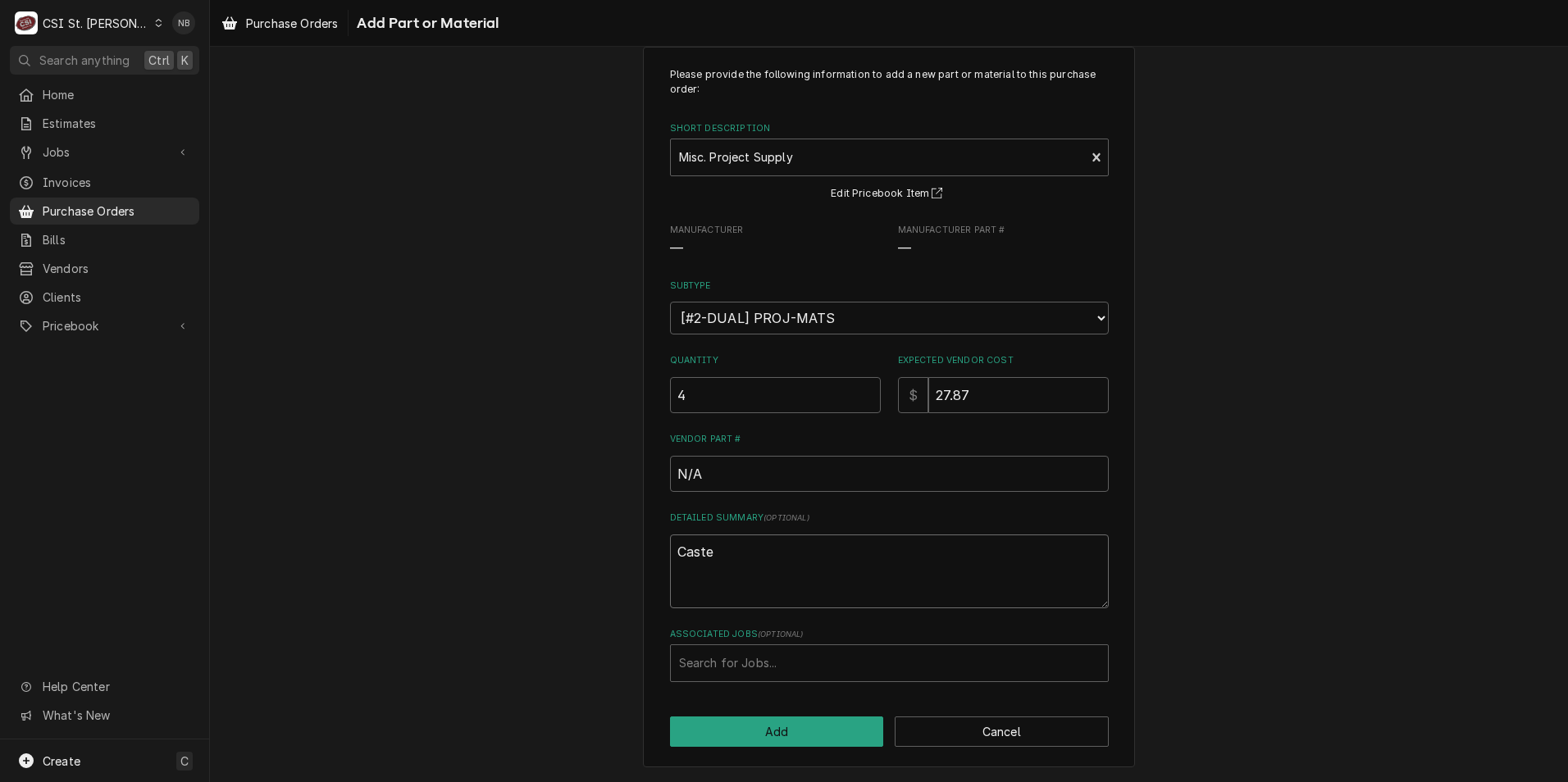
type textarea "Caster"
type textarea "x"
type textarea "Caster"
type textarea "x"
type textarea "Caster s"
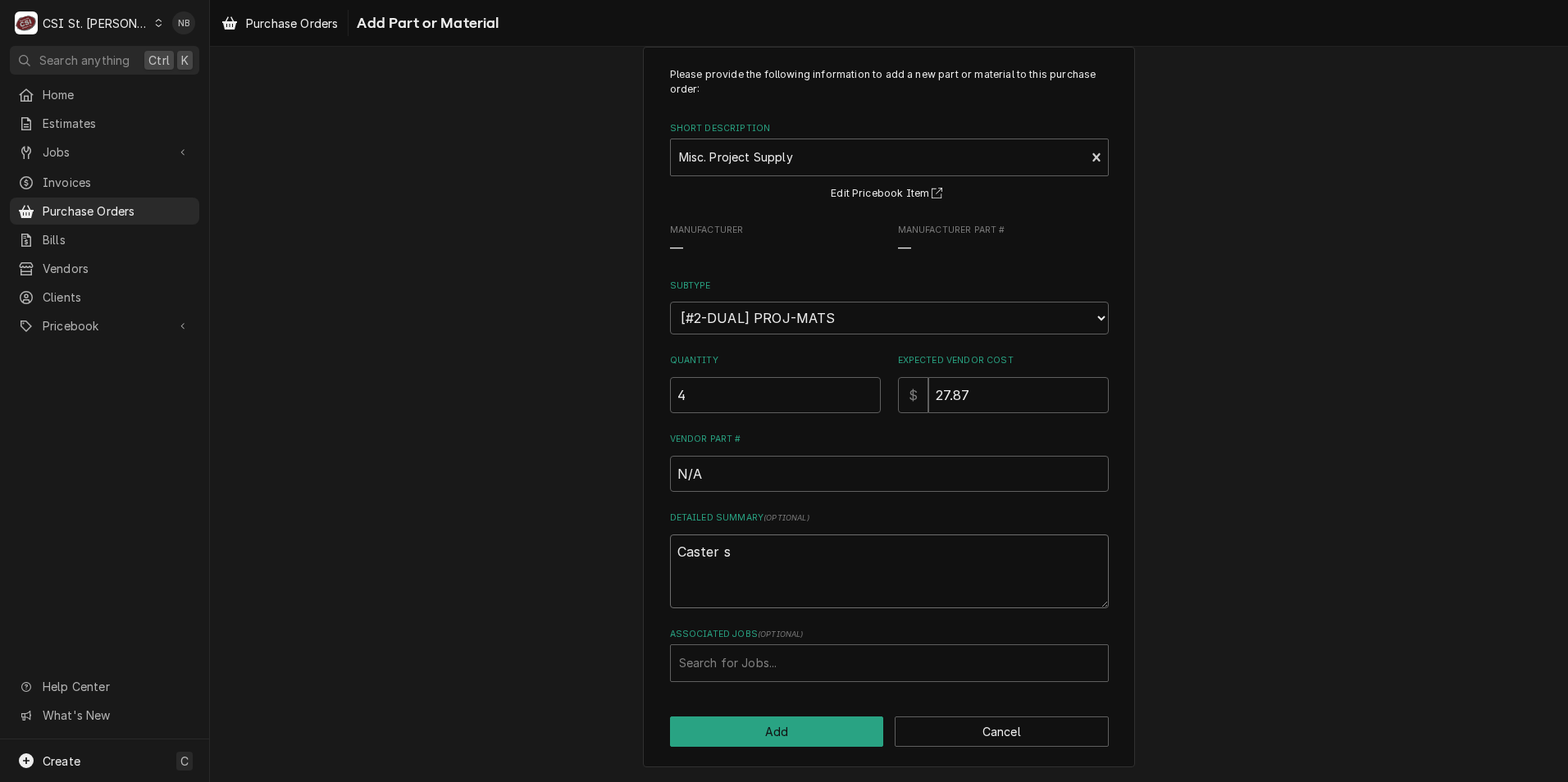
type textarea "x"
type textarea "Caster sw"
type textarea "x"
type textarea "Caster swi"
type textarea "x"
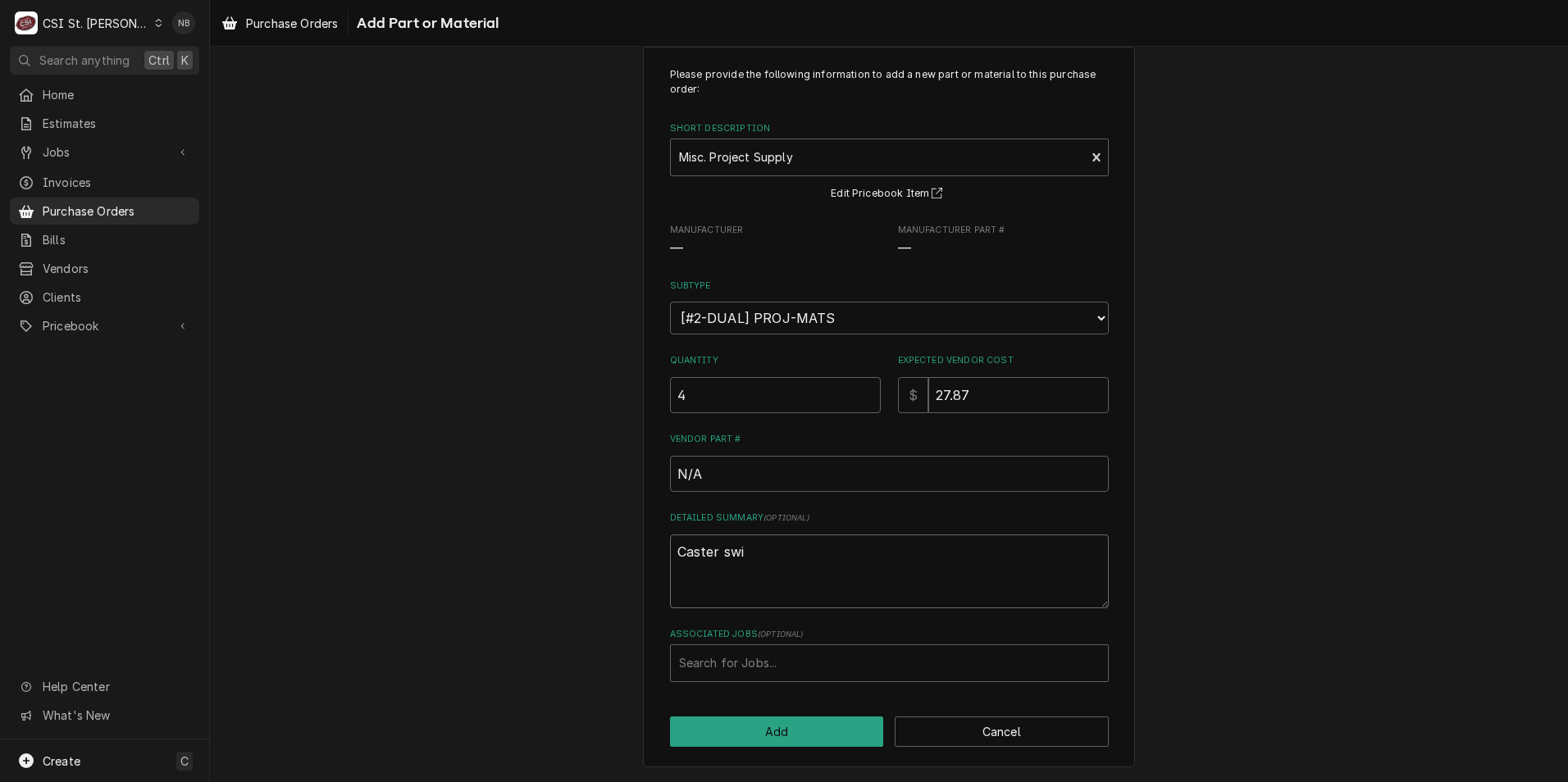
type textarea "Caster swiv"
type textarea "x"
type textarea "Caster swive"
type textarea "x"
type textarea "Caster swivel"
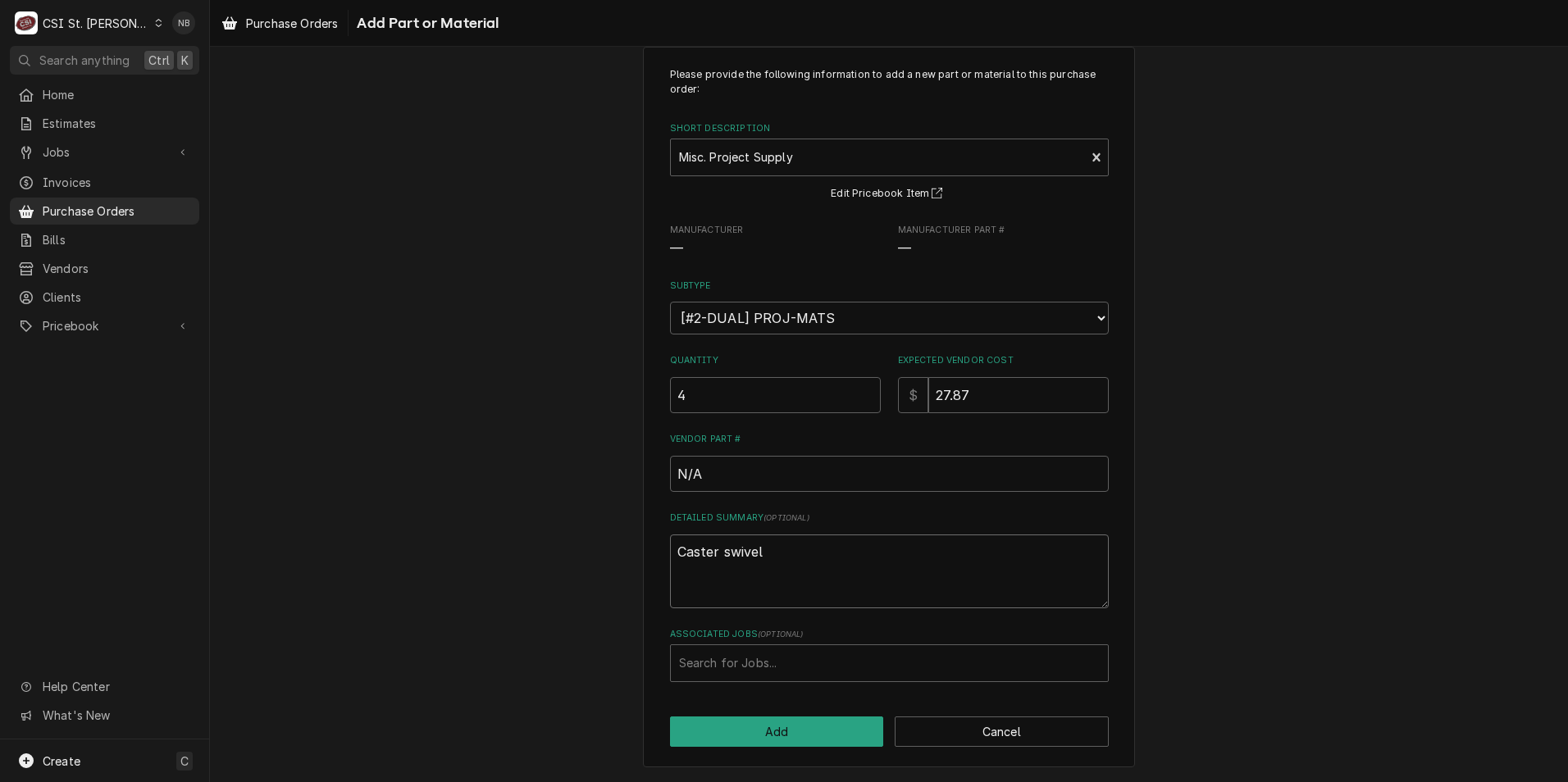
type textarea "x"
type textarea "Caster swivels"
type textarea "x"
type textarea "Caster swivels"
type textarea "x"
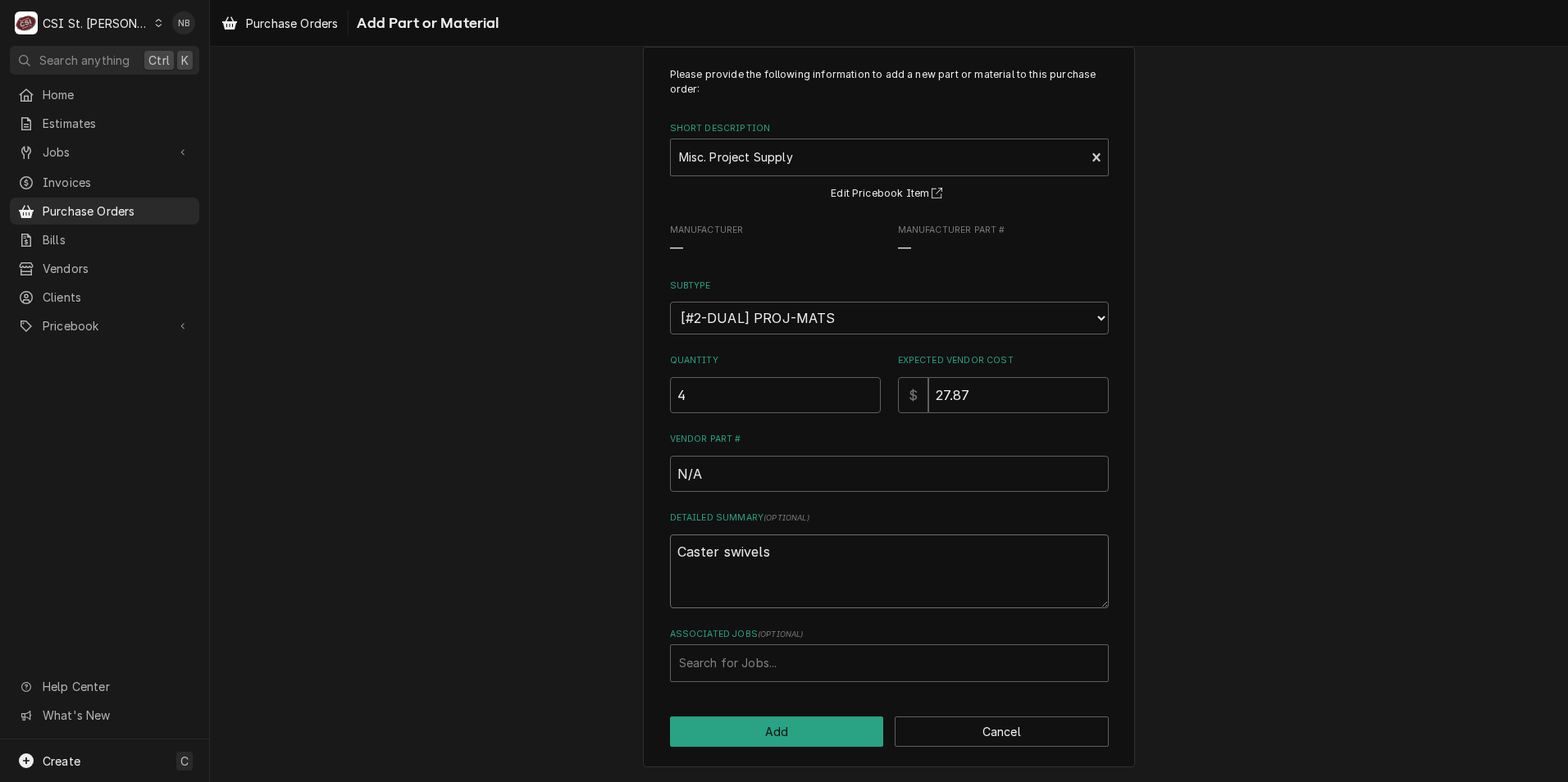
type textarea "Caster swivels"
type input "43080"
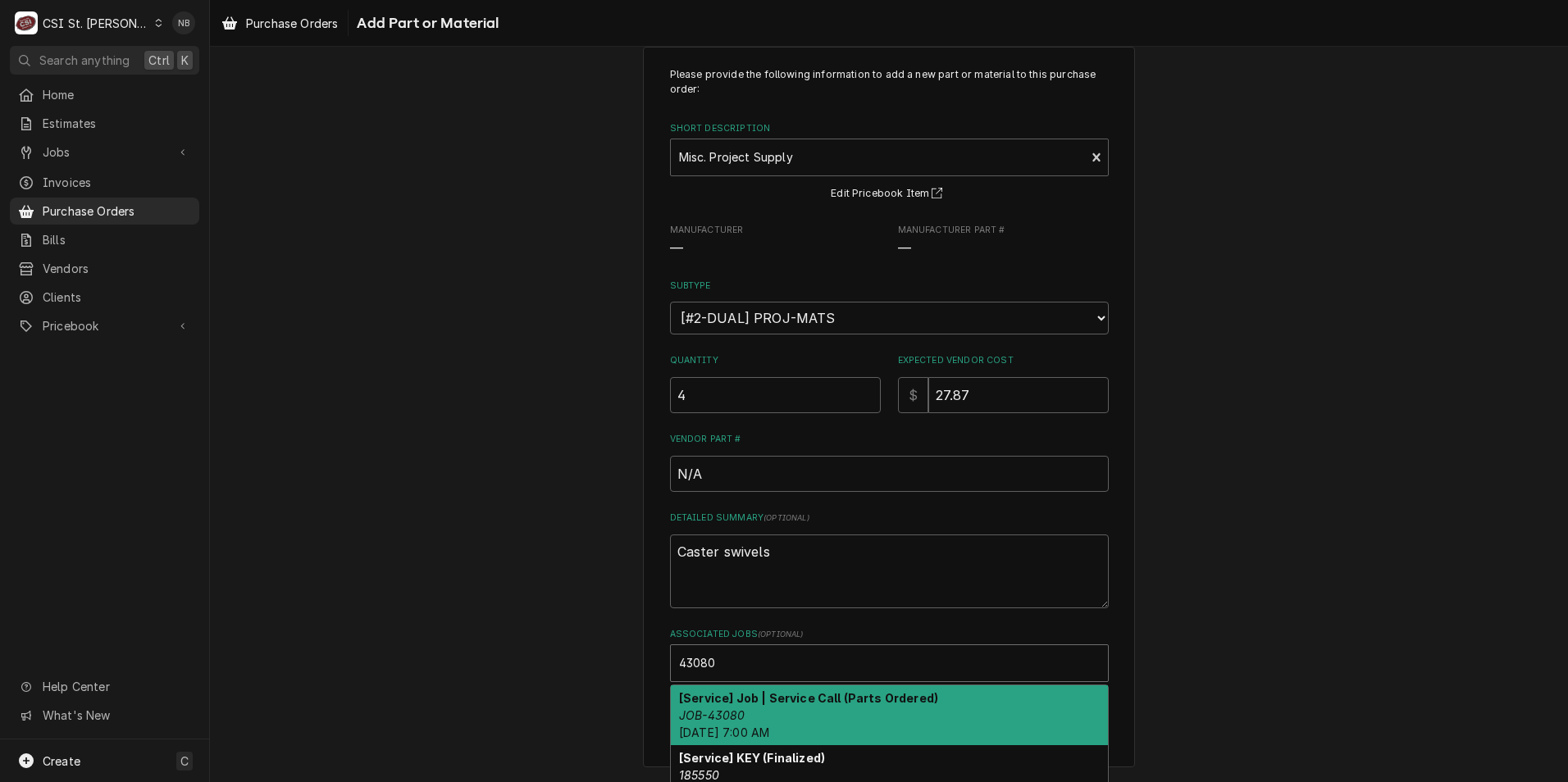
click at [785, 702] on strong "[Service] Job | Service Call (Parts Ordered)" at bounding box center [809, 698] width 259 height 14
type textarea "x"
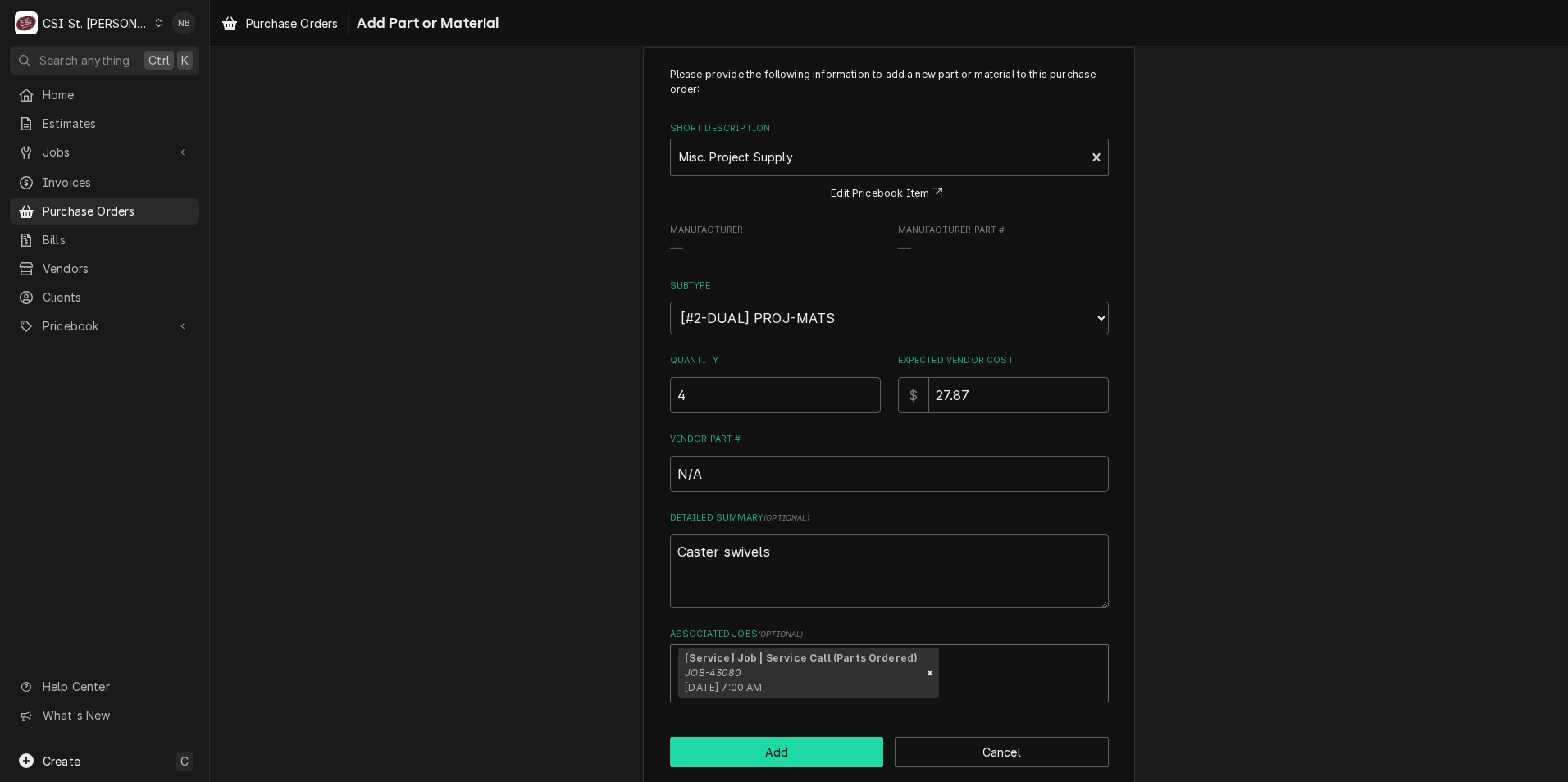
click at [760, 759] on button "Add" at bounding box center [777, 752] width 214 height 31
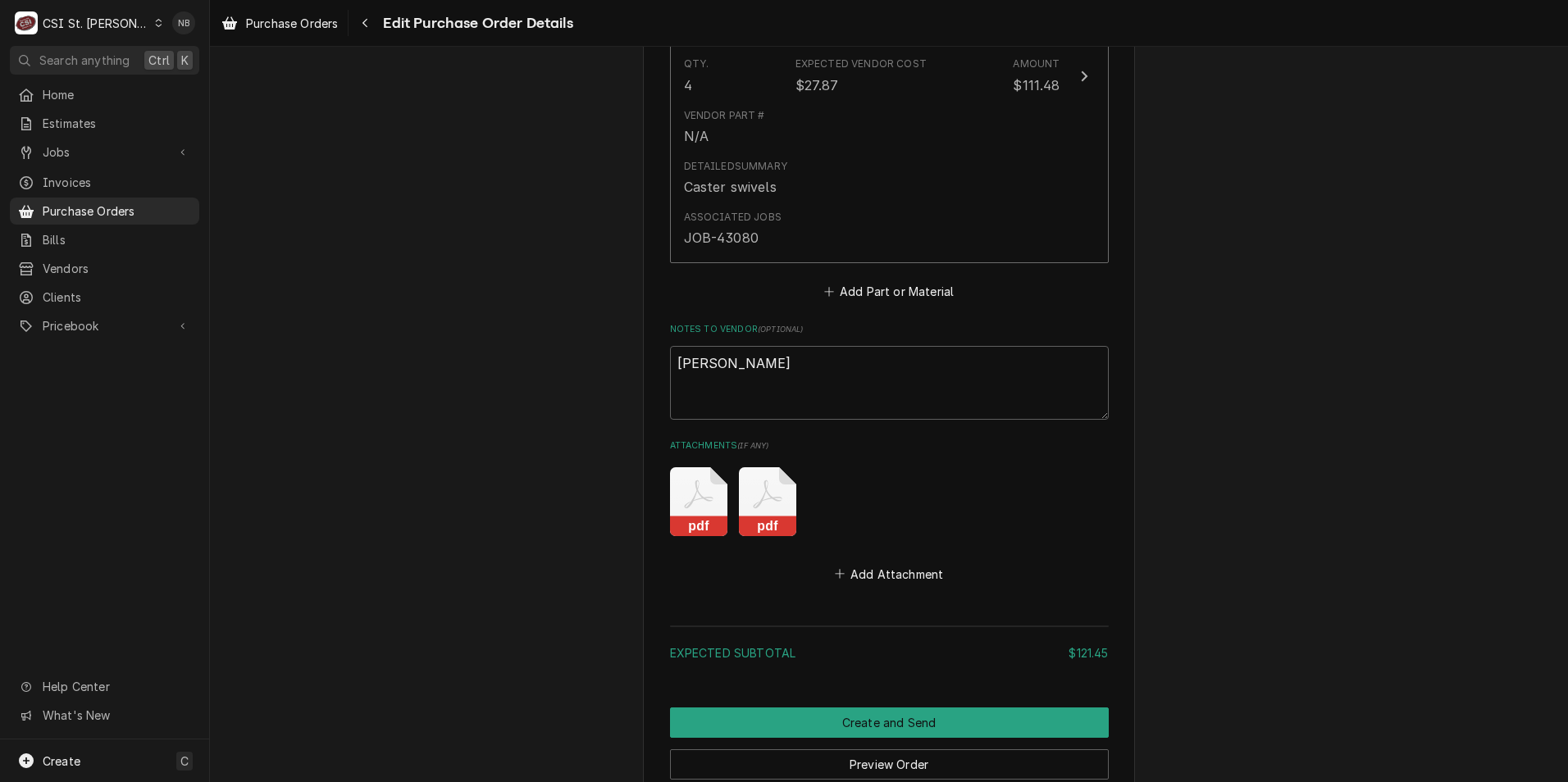
scroll to position [1394, 0]
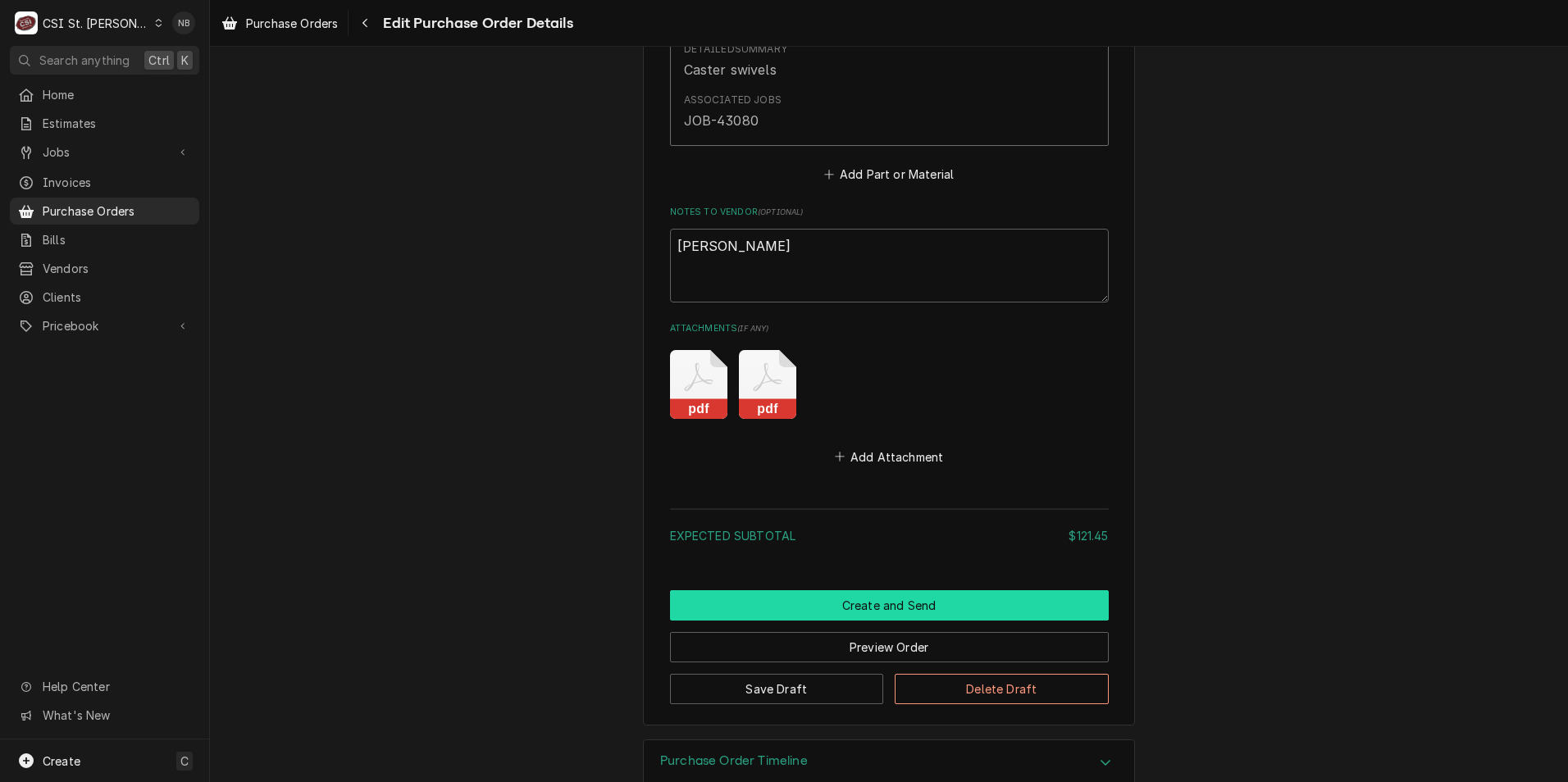
click at [764, 600] on button "Create and Send" at bounding box center [889, 605] width 438 height 31
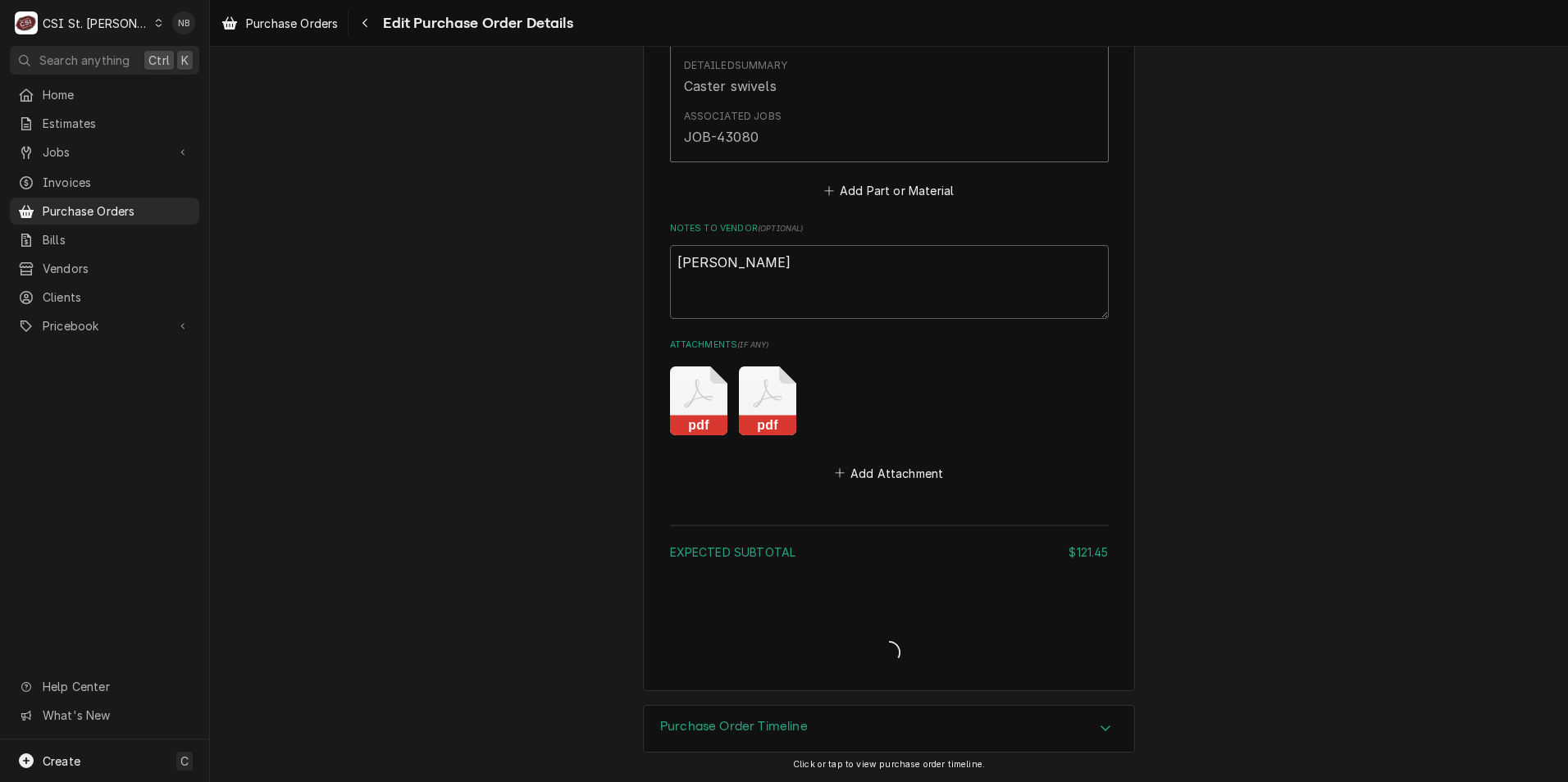
scroll to position [1378, 0]
type textarea "x"
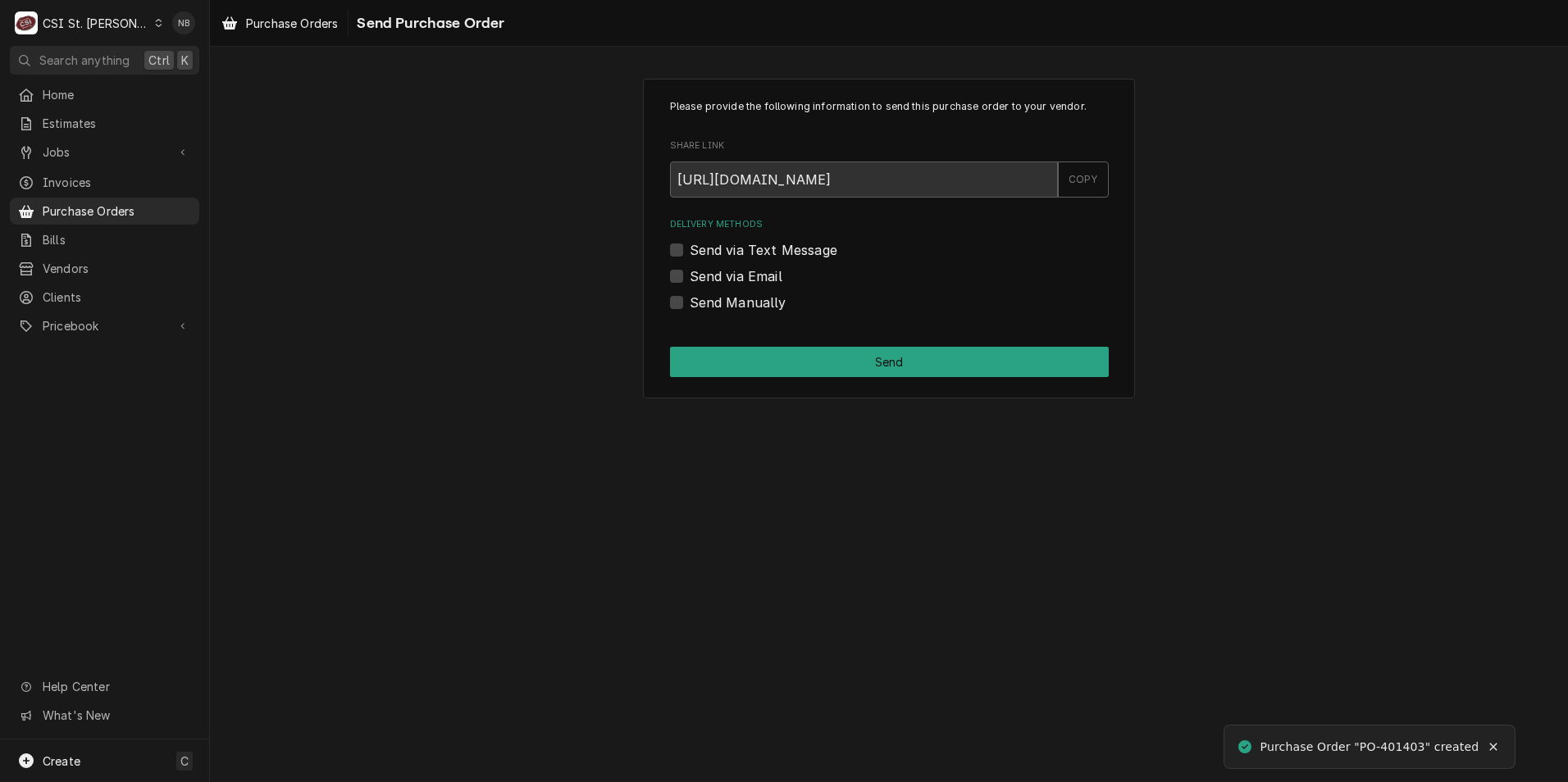
click at [689, 301] on label "Send Manually" at bounding box center [738, 302] width 96 height 19
click at [689, 301] on input "Send Manually" at bounding box center [908, 310] width 438 height 36
checkbox input "true"
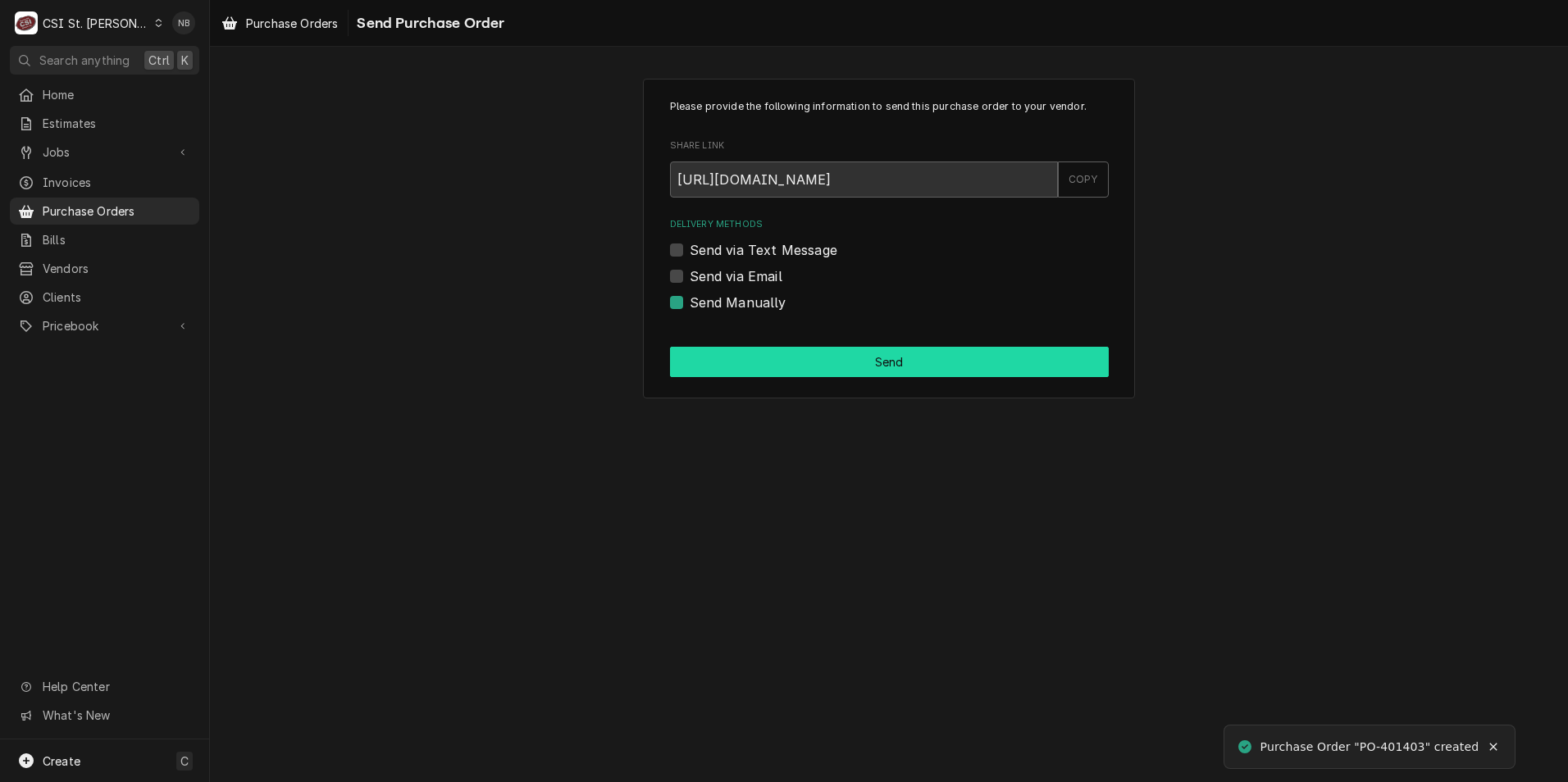
click at [702, 361] on button "Send" at bounding box center [889, 361] width 438 height 31
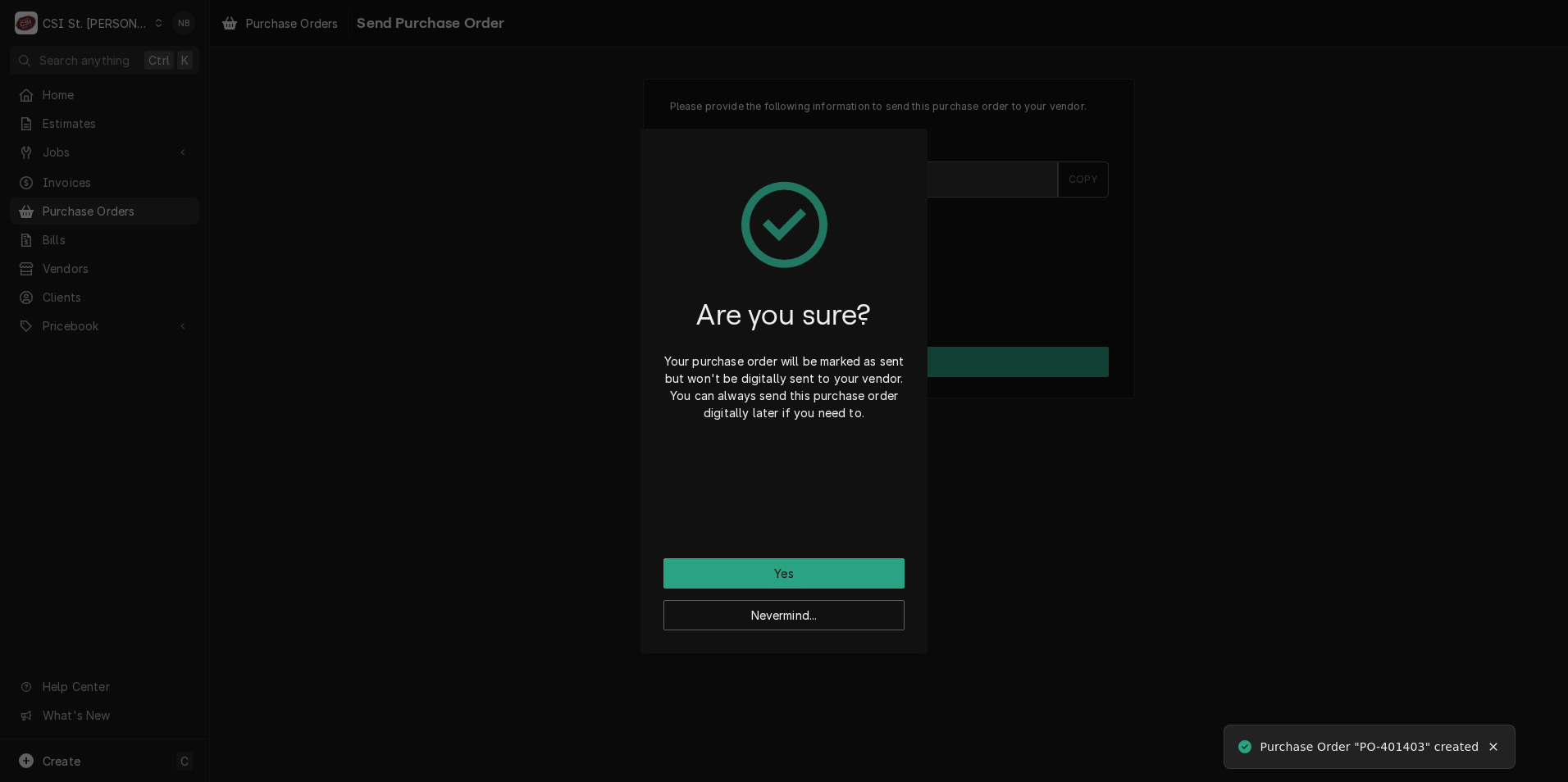
click at [709, 558] on div "Are you sure? Your purchase order will be marked as sent but won't be digitally…" at bounding box center [784, 355] width 241 height 407
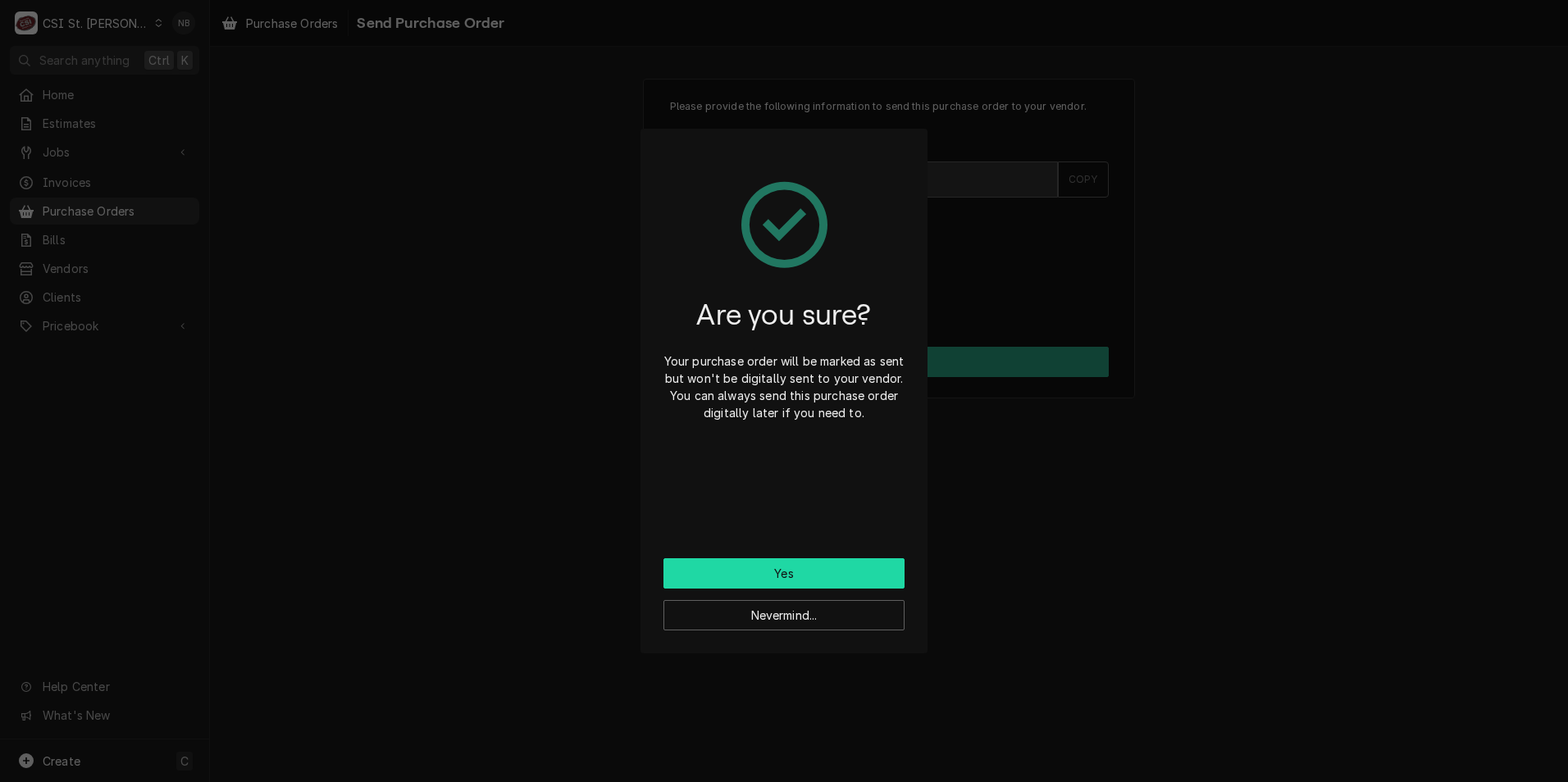
click at [702, 575] on button "Yes" at bounding box center [784, 574] width 241 height 31
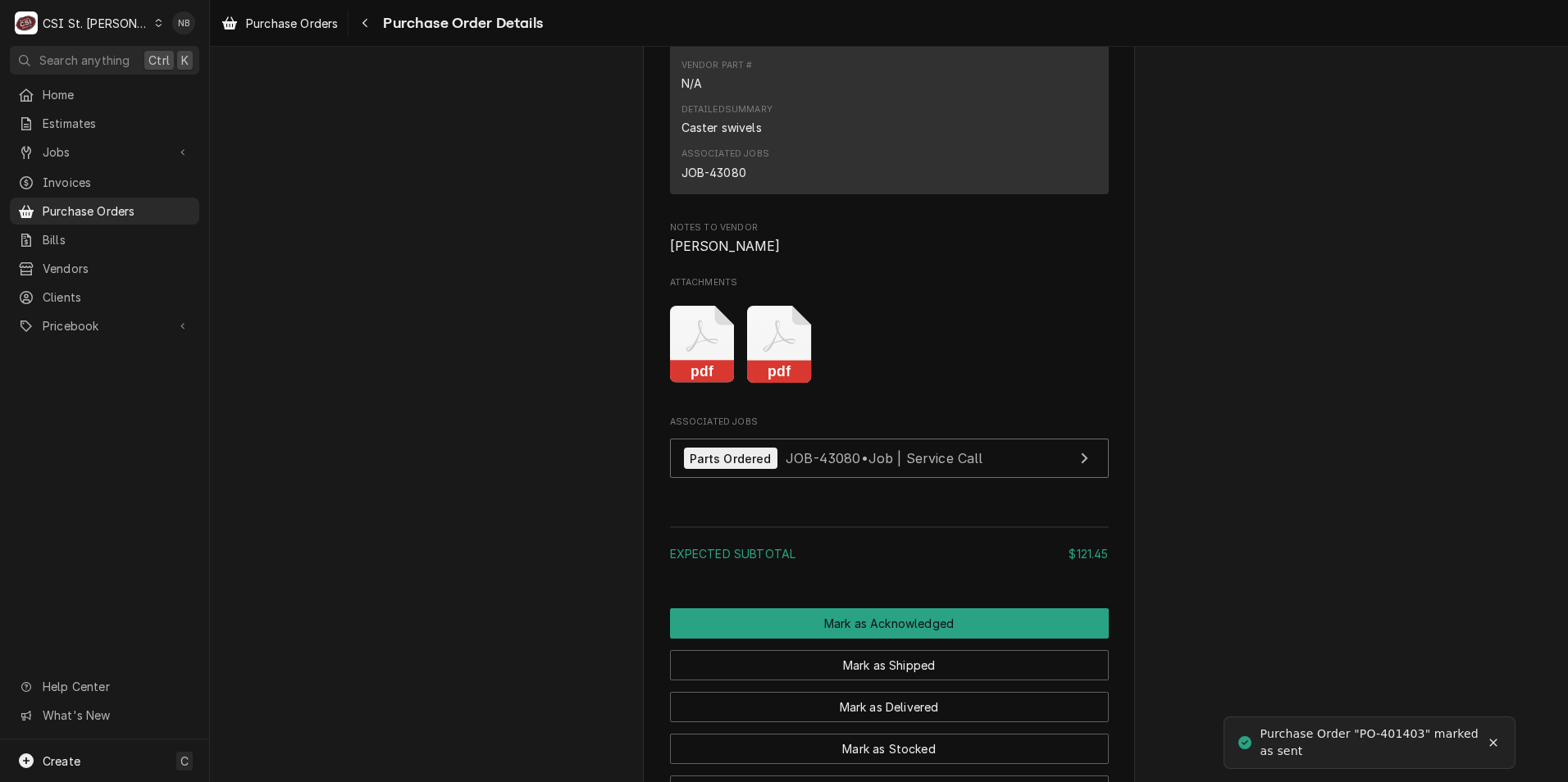
scroll to position [1748, 0]
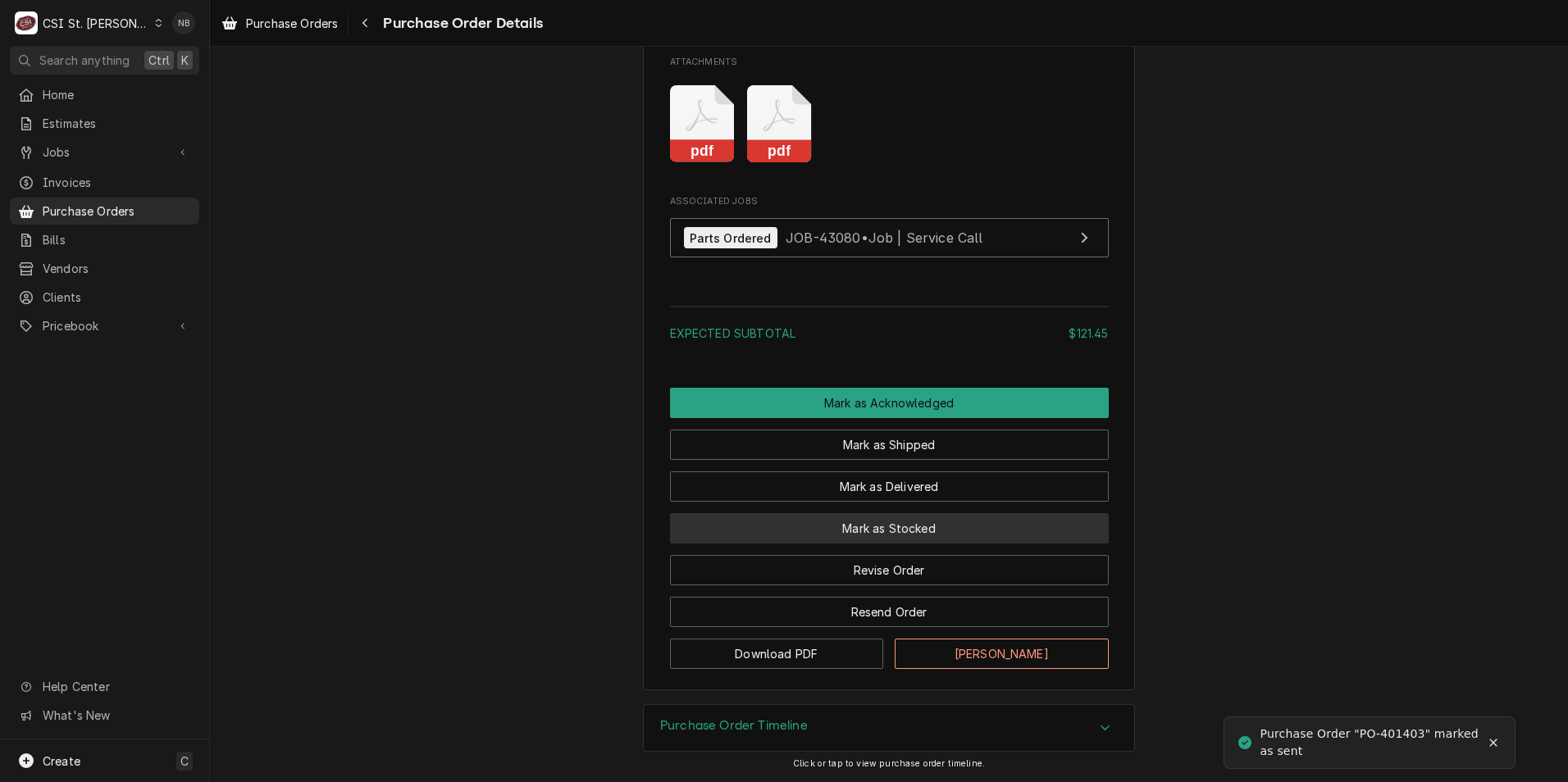
click at [877, 520] on button "Mark as Stocked" at bounding box center [889, 528] width 438 height 31
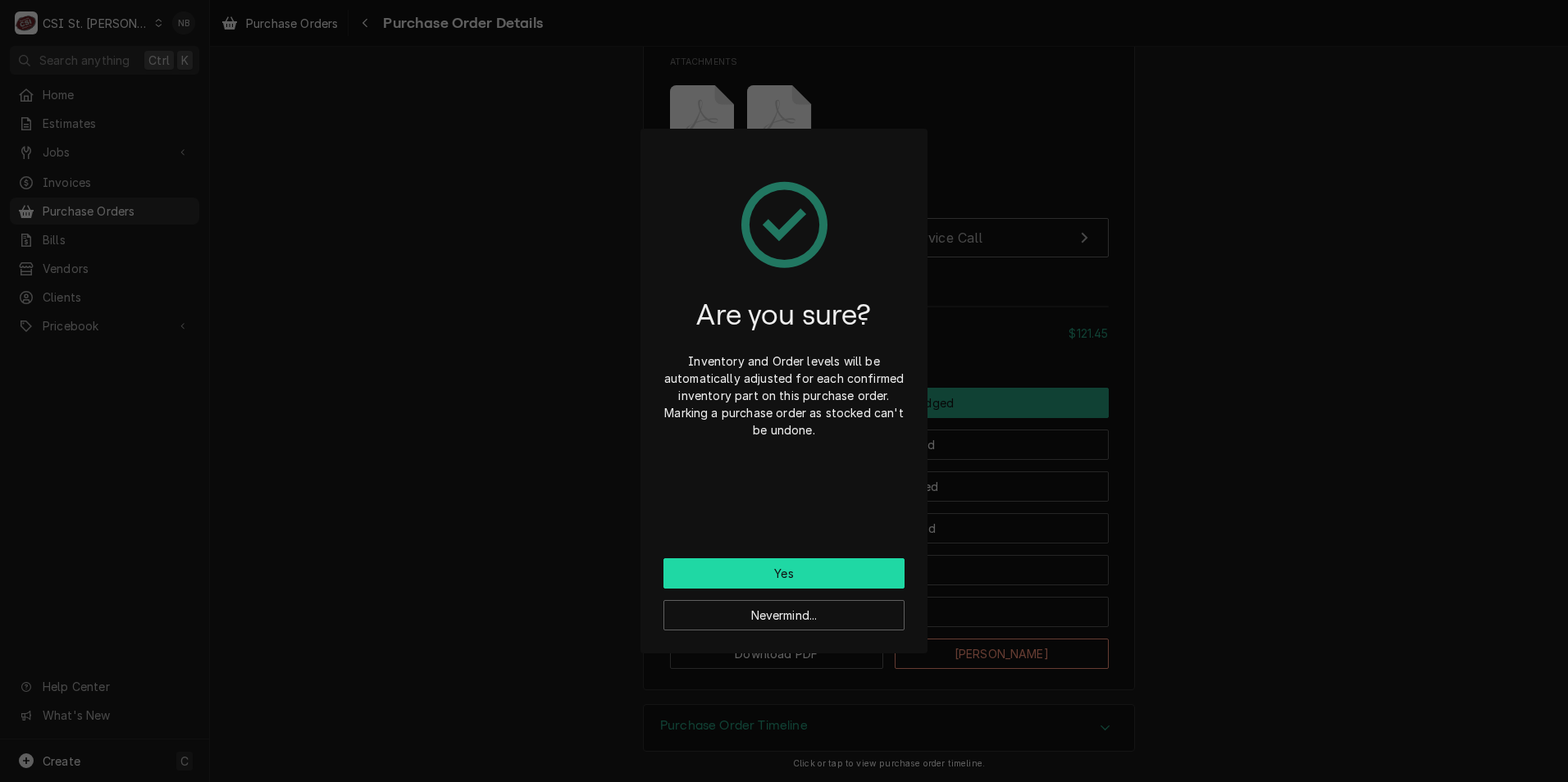
click at [818, 568] on button "Yes" at bounding box center [784, 574] width 241 height 31
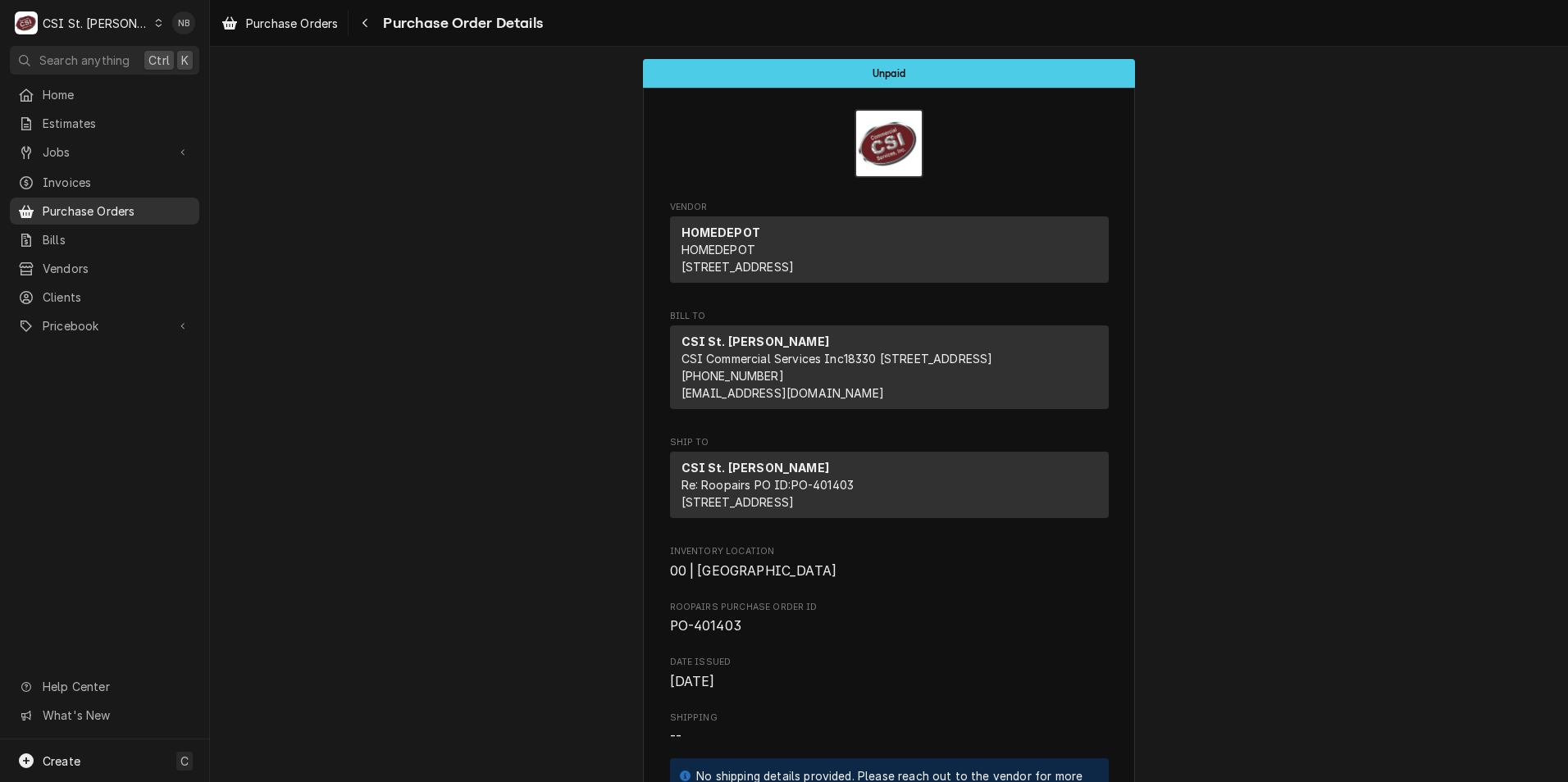
click at [132, 203] on span "Purchase Orders" at bounding box center [117, 211] width 148 height 18
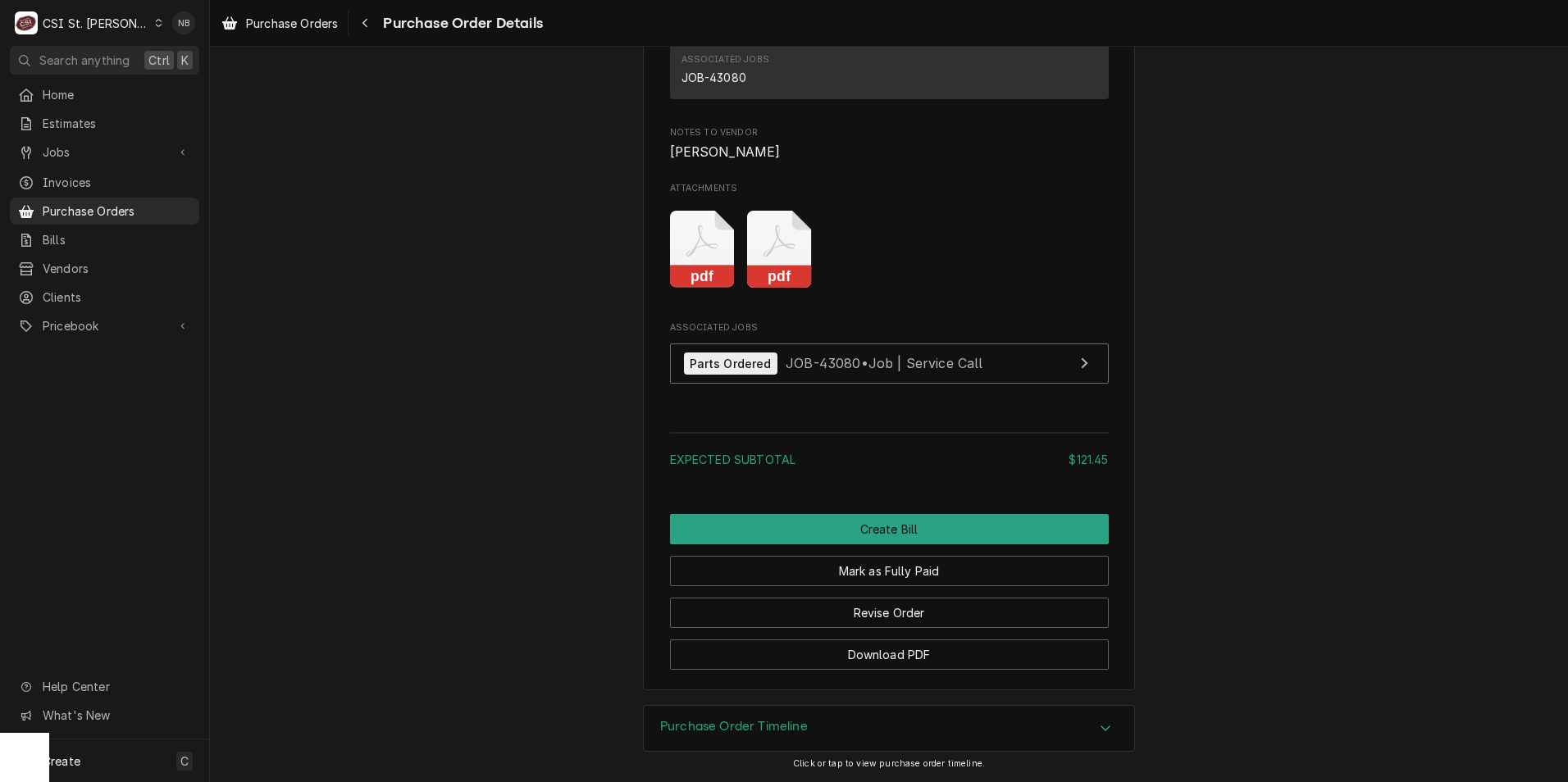
scroll to position [1830, 0]
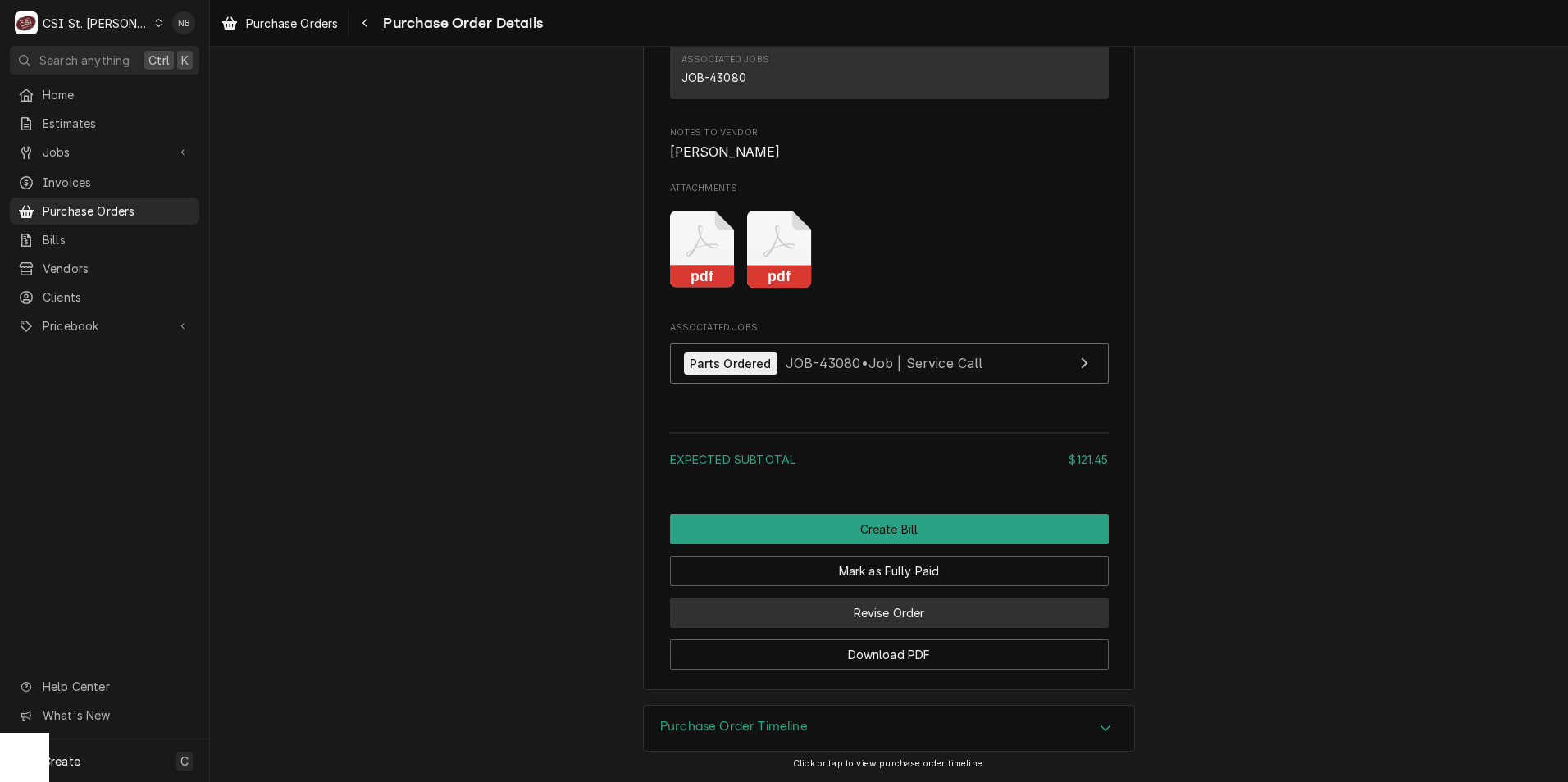
click at [904, 624] on button "Revise Order" at bounding box center [889, 612] width 438 height 31
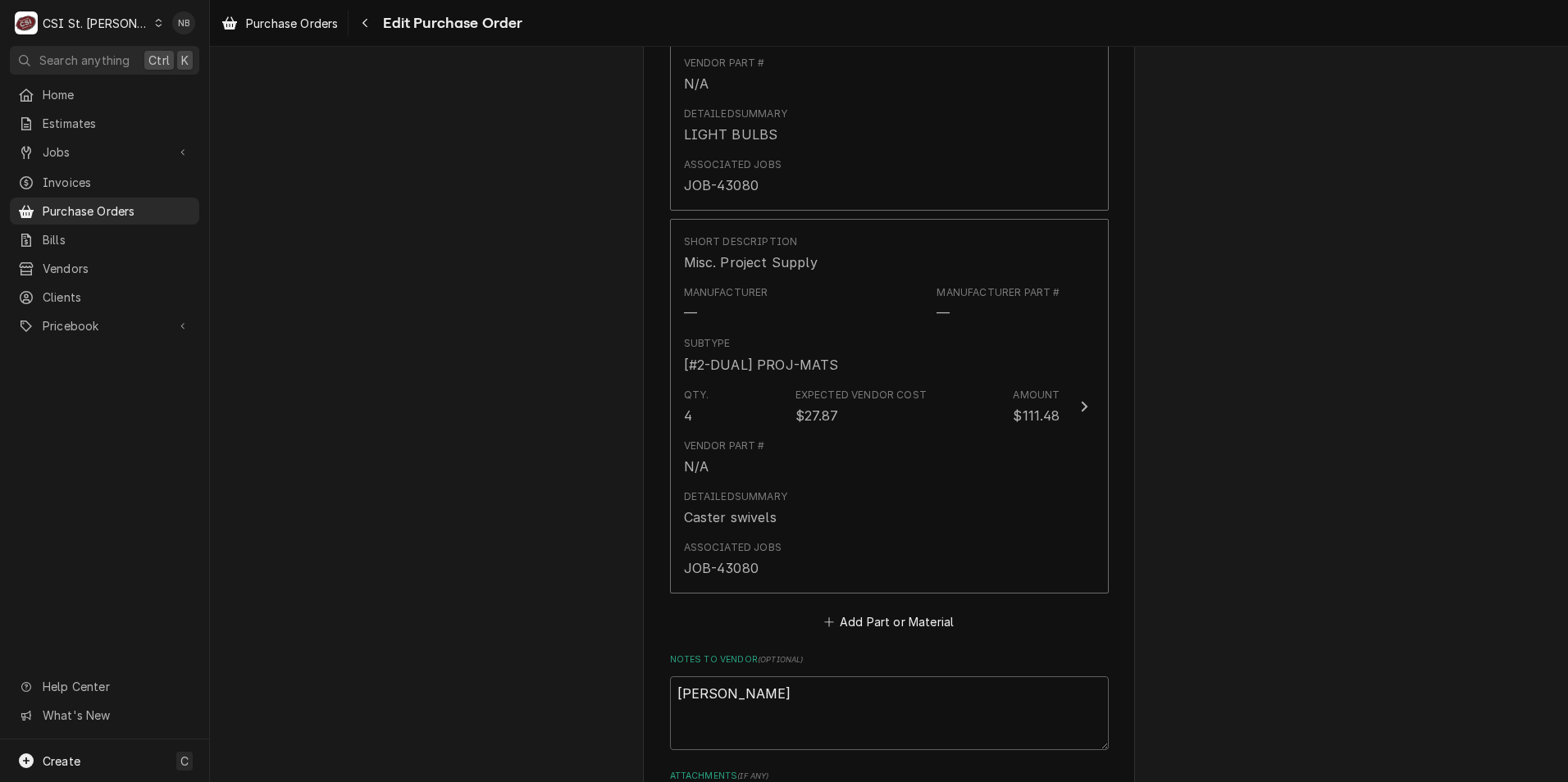
scroll to position [1312, 0]
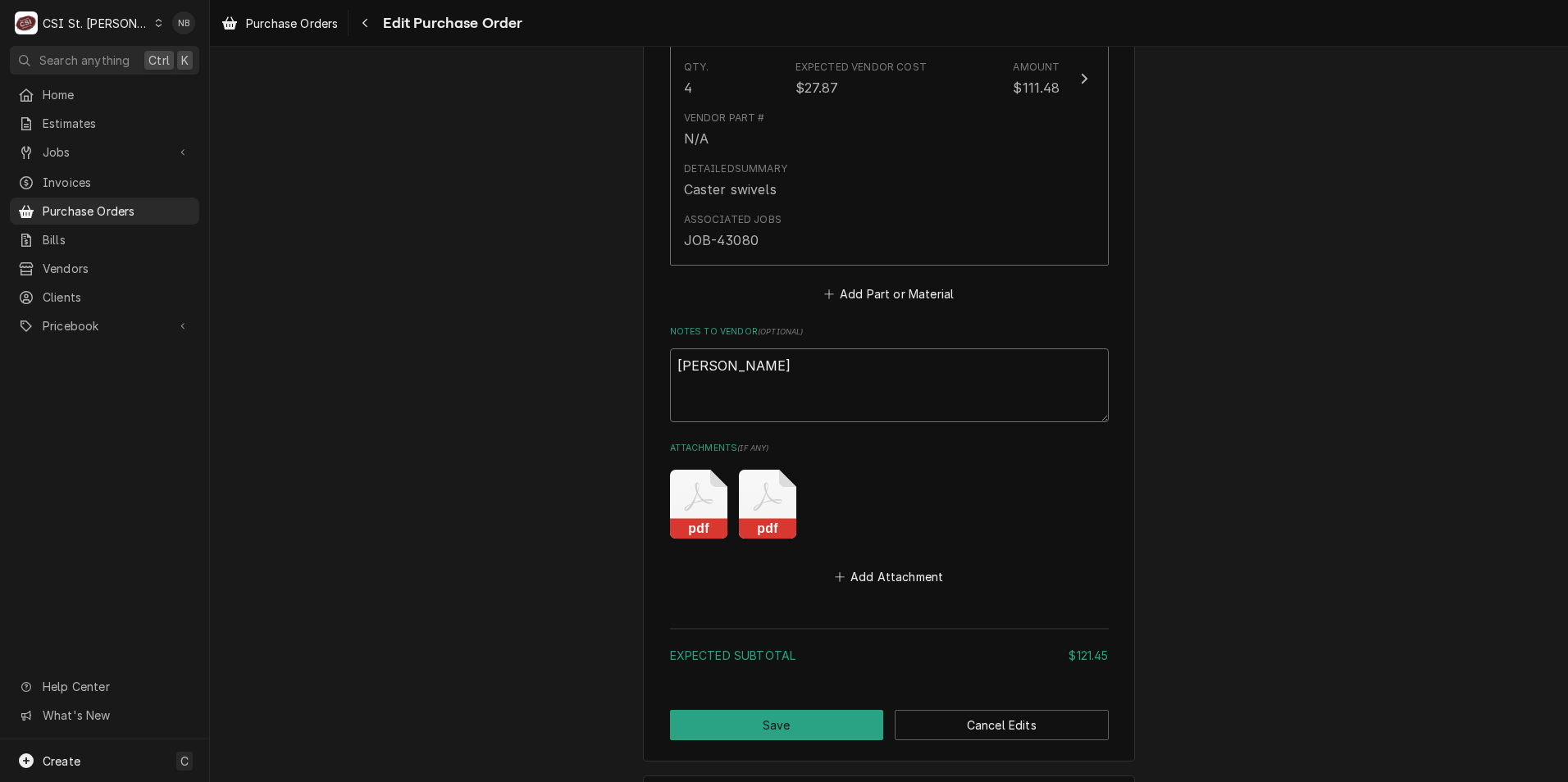
click at [830, 375] on textarea "[PERSON_NAME]" at bounding box center [889, 385] width 438 height 74
type textarea "x"
type textarea "[PERSON_NAME]"
type textarea "x"
type textarea "[PERSON_NAME] an"
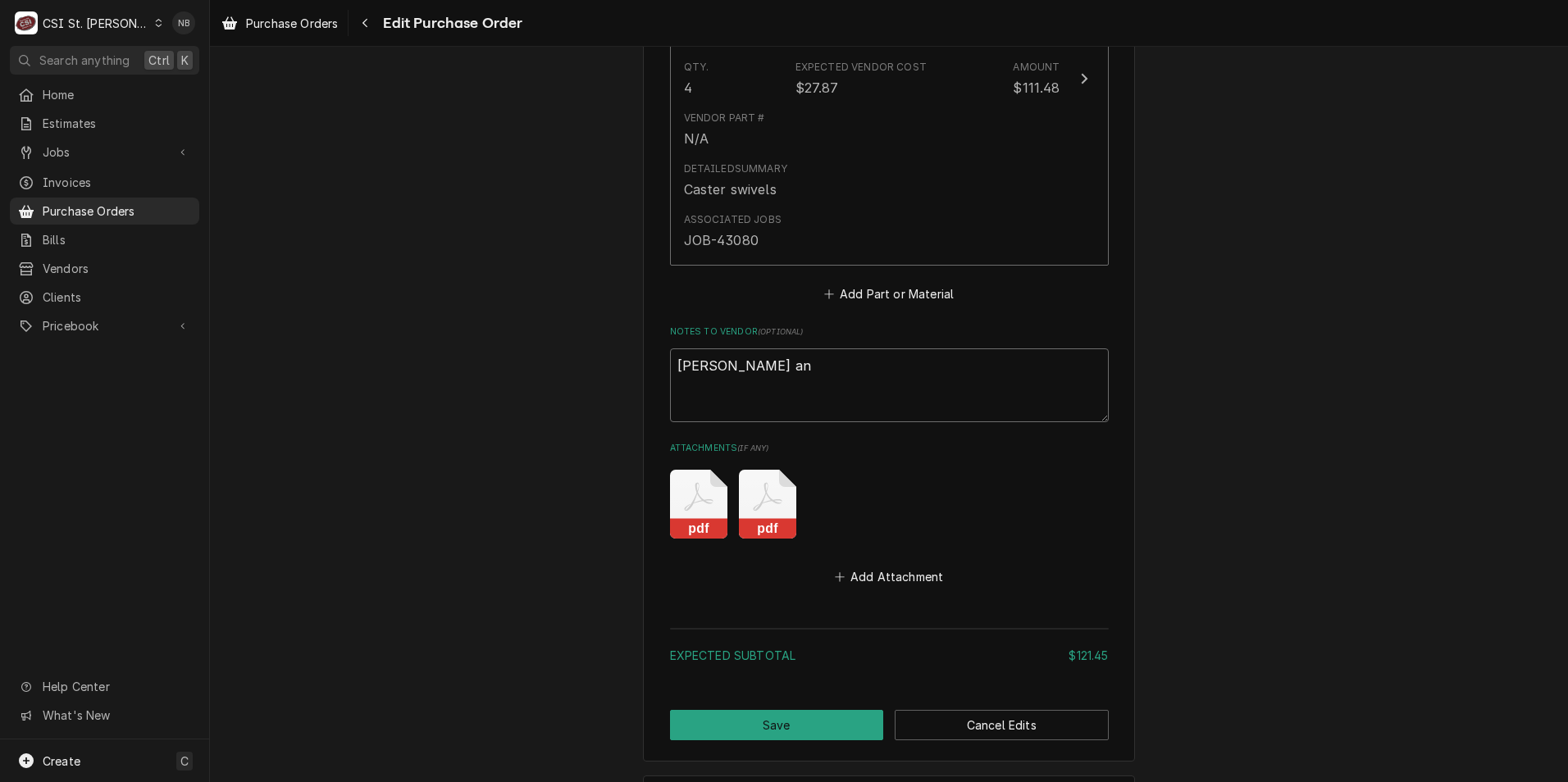
type textarea "x"
type textarea "COURTNEY and"
type textarea "x"
type textarea "COURTNEY and"
type textarea "x"
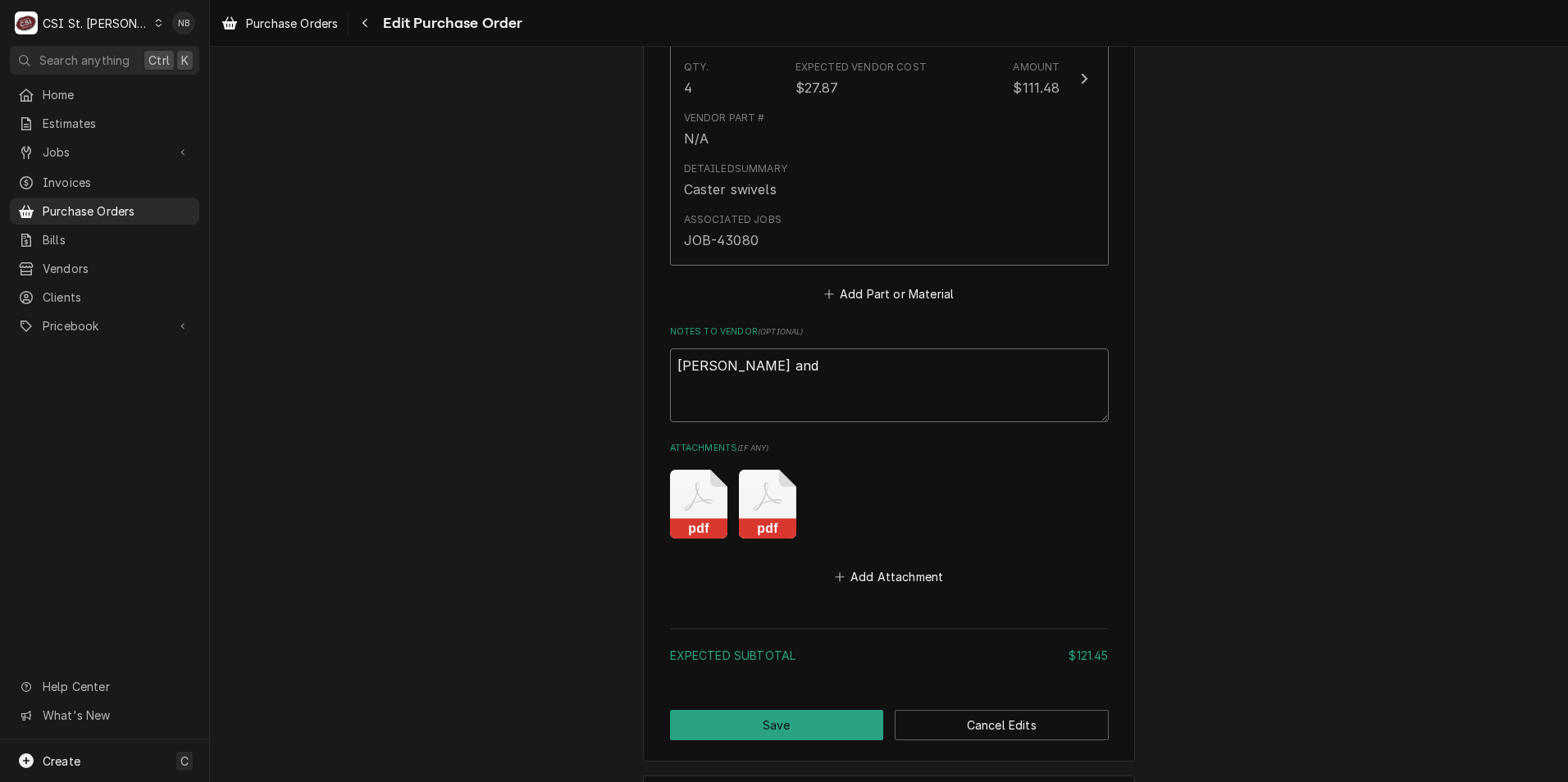
type textarea "COURTNEY and J"
type textarea "x"
type textarea "COURTNEY and Je"
type textarea "x"
type textarea "COURTNEY and Jef"
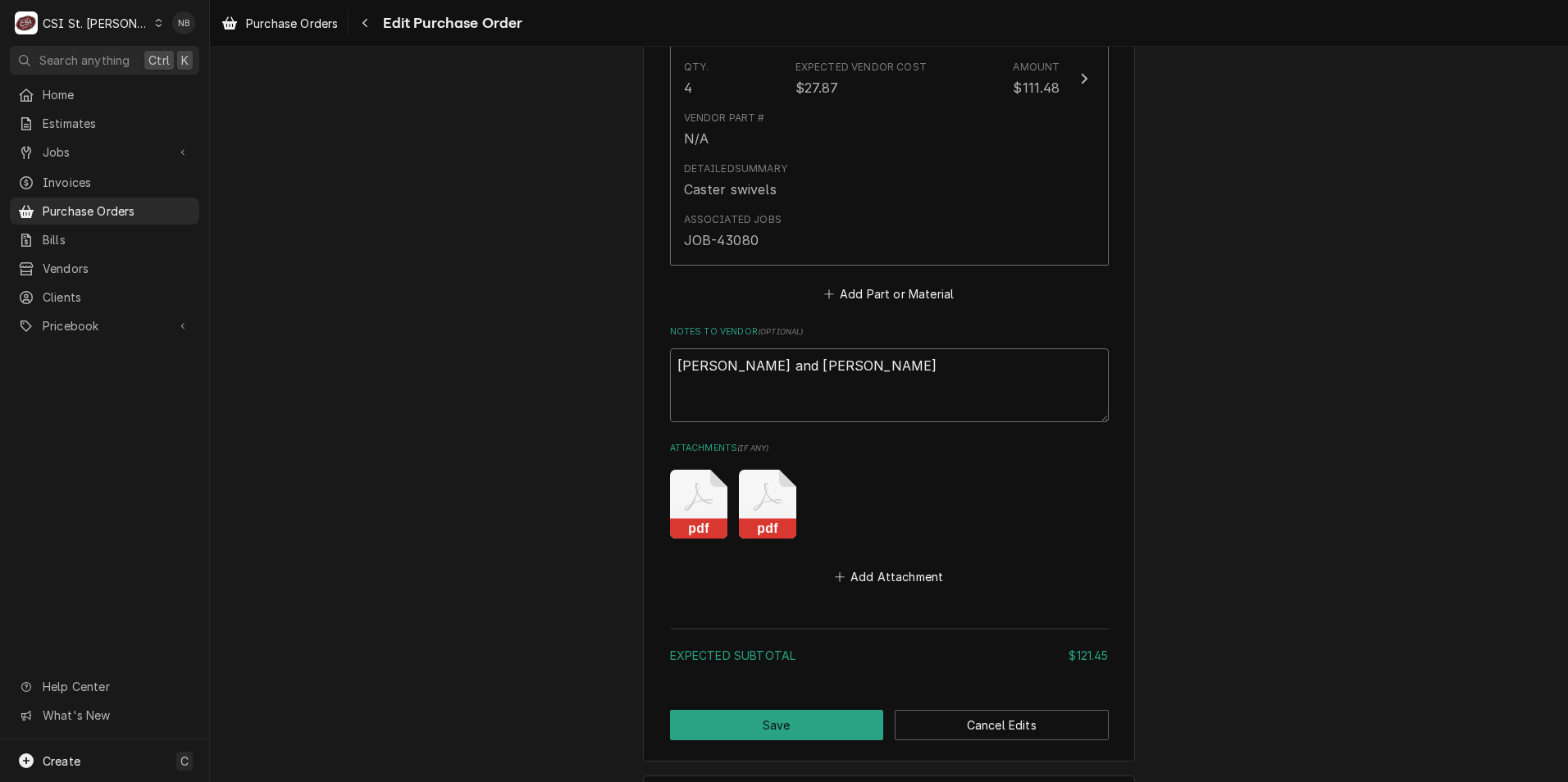
type textarea "x"
type textarea "COURTNEY and Jeff"
type textarea "x"
type textarea "COURTNEY and Jeff"
type textarea "x"
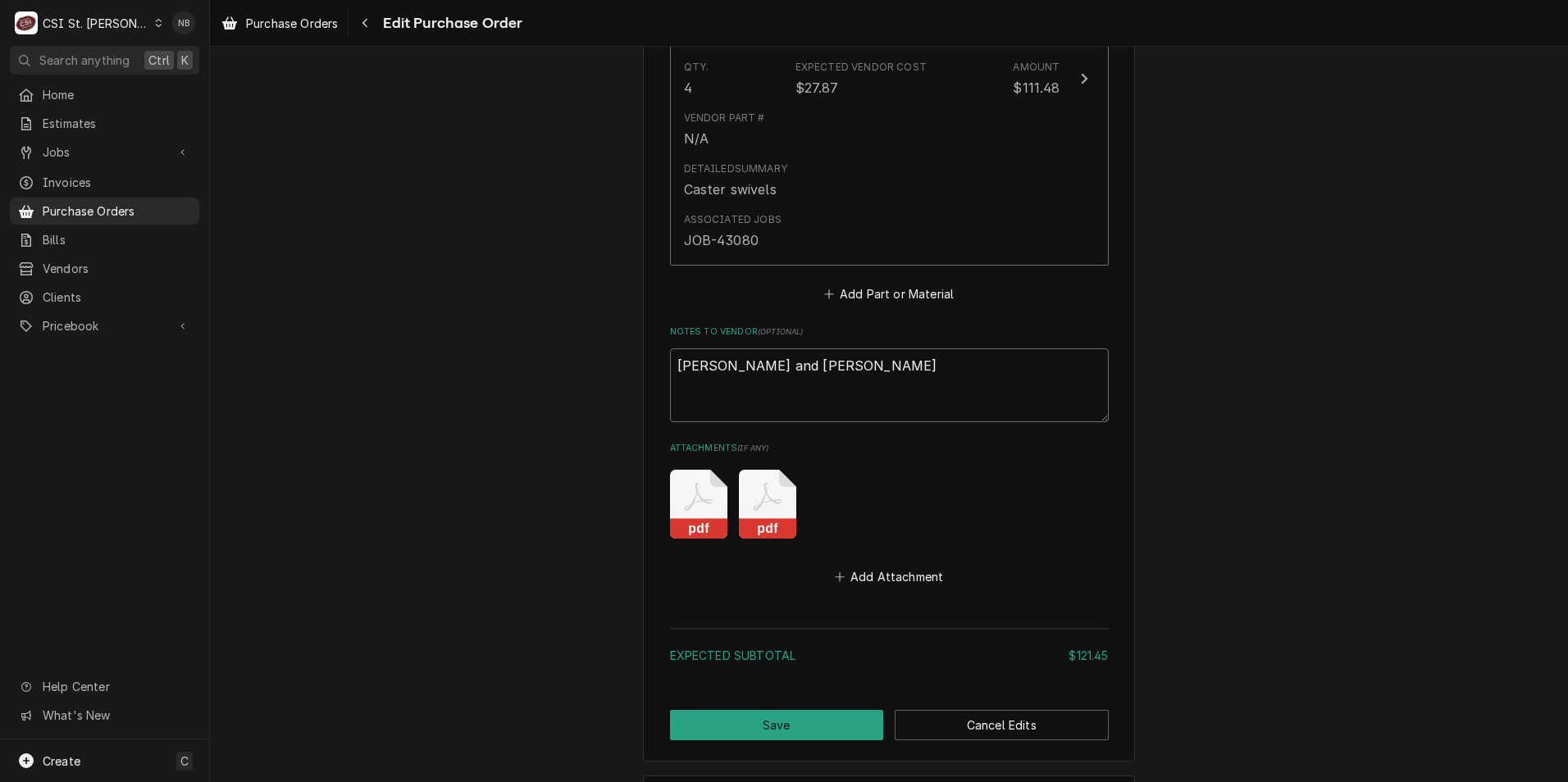
type textarea "COURTNEY and Jeff C"
type textarea "x"
type textarea "COURTNEY and Jeff Co"
type textarea "x"
type textarea "COURTNEY and Jeff Con"
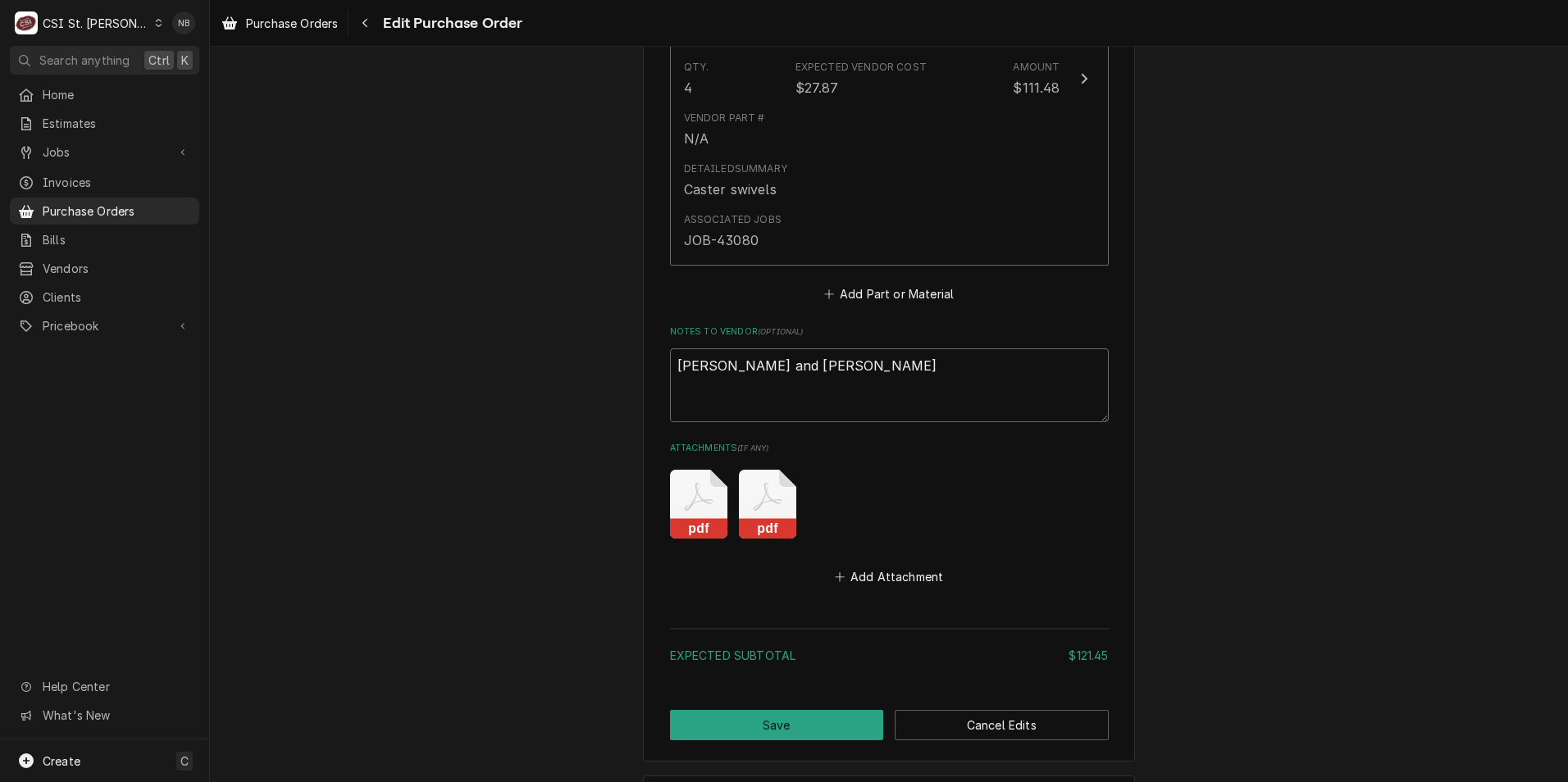
type textarea "x"
type textarea "COURTNEY and Jeff Conn"
type textarea "x"
type textarea "COURTNEY and Jeff Connel"
type textarea "x"
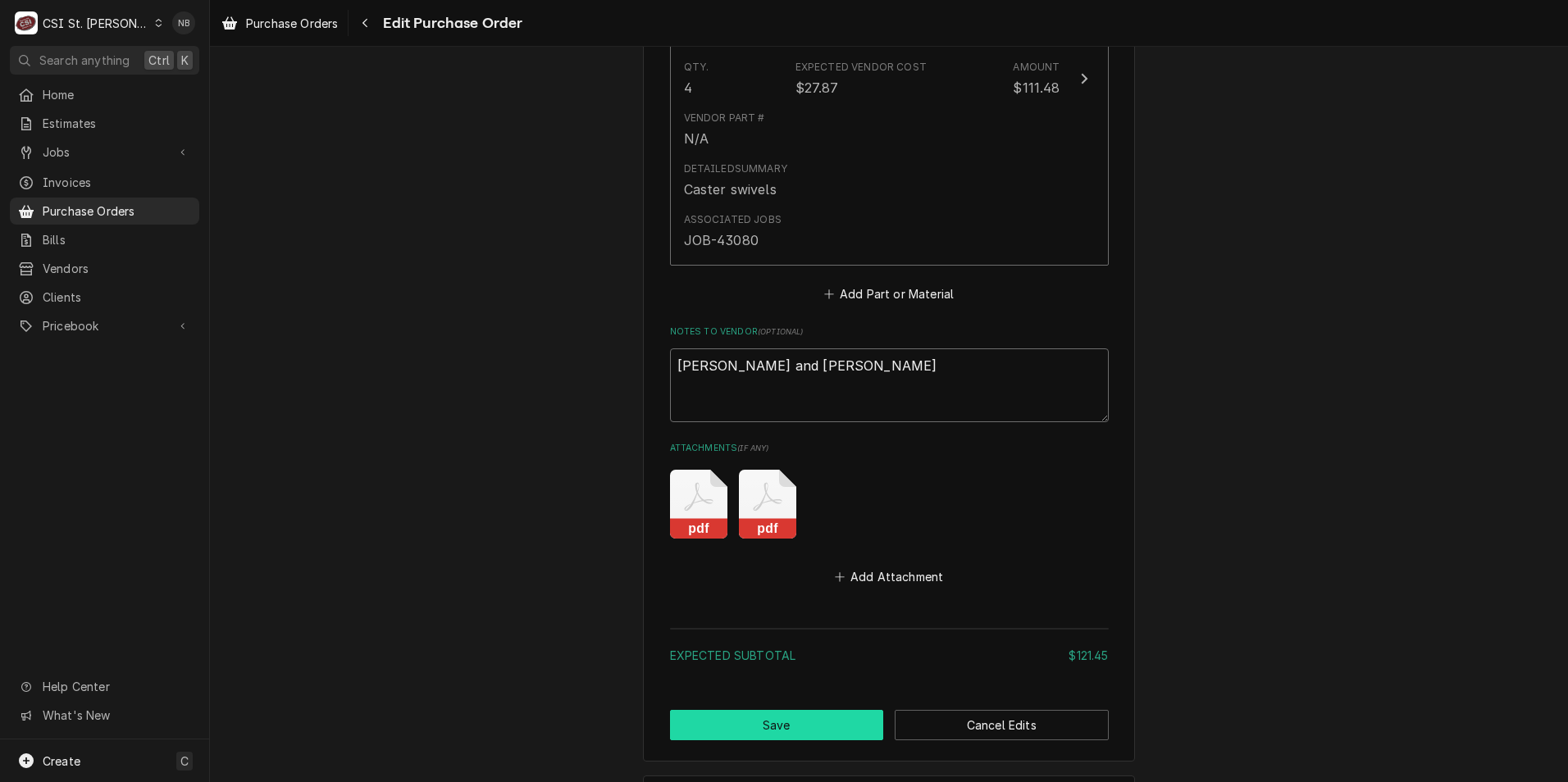
type textarea "[PERSON_NAME] and [PERSON_NAME]"
click at [841, 725] on button "Save" at bounding box center [777, 725] width 214 height 31
type textarea "x"
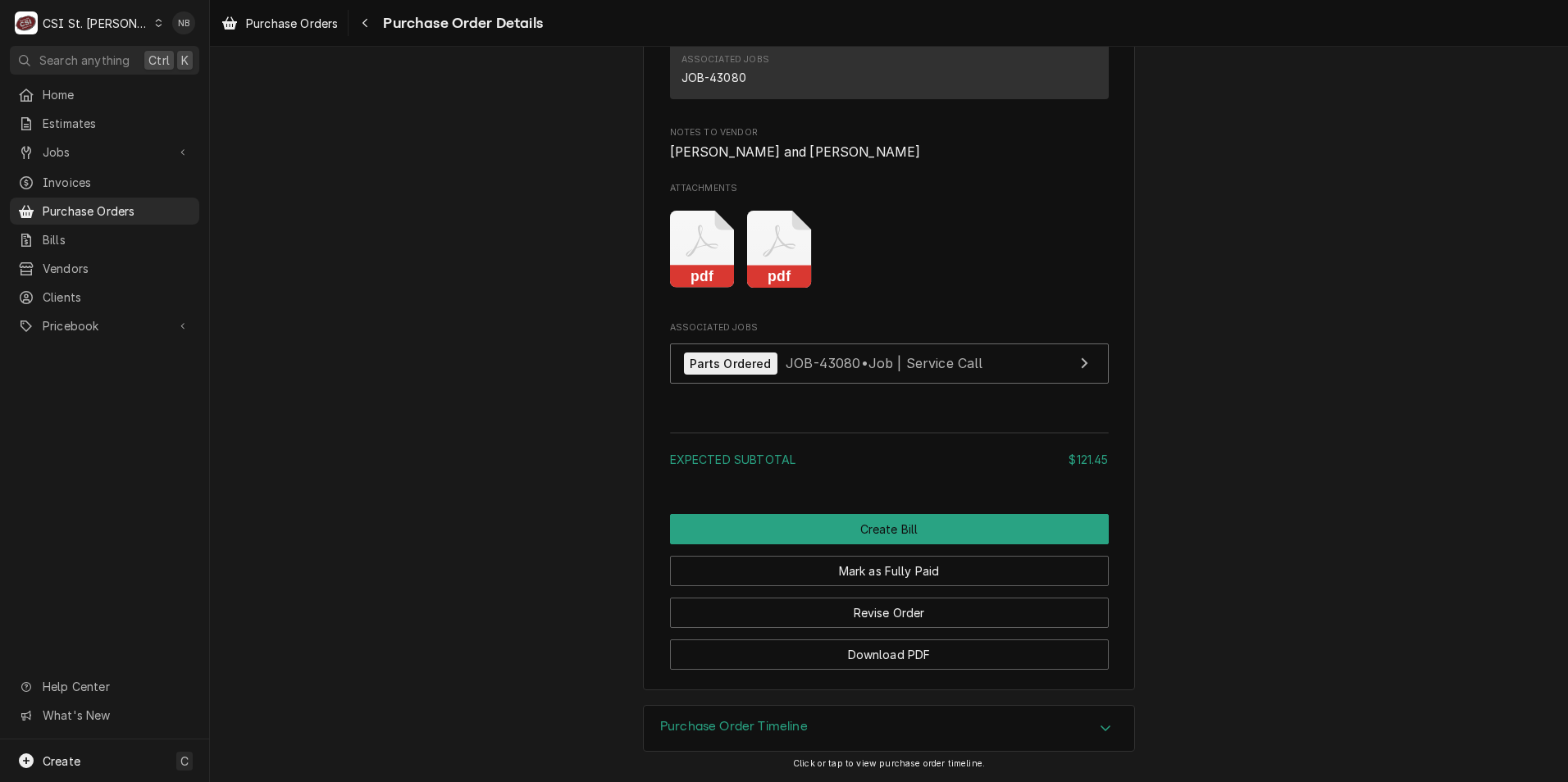
scroll to position [1830, 0]
click at [143, 203] on span "Purchase Orders" at bounding box center [117, 211] width 148 height 18
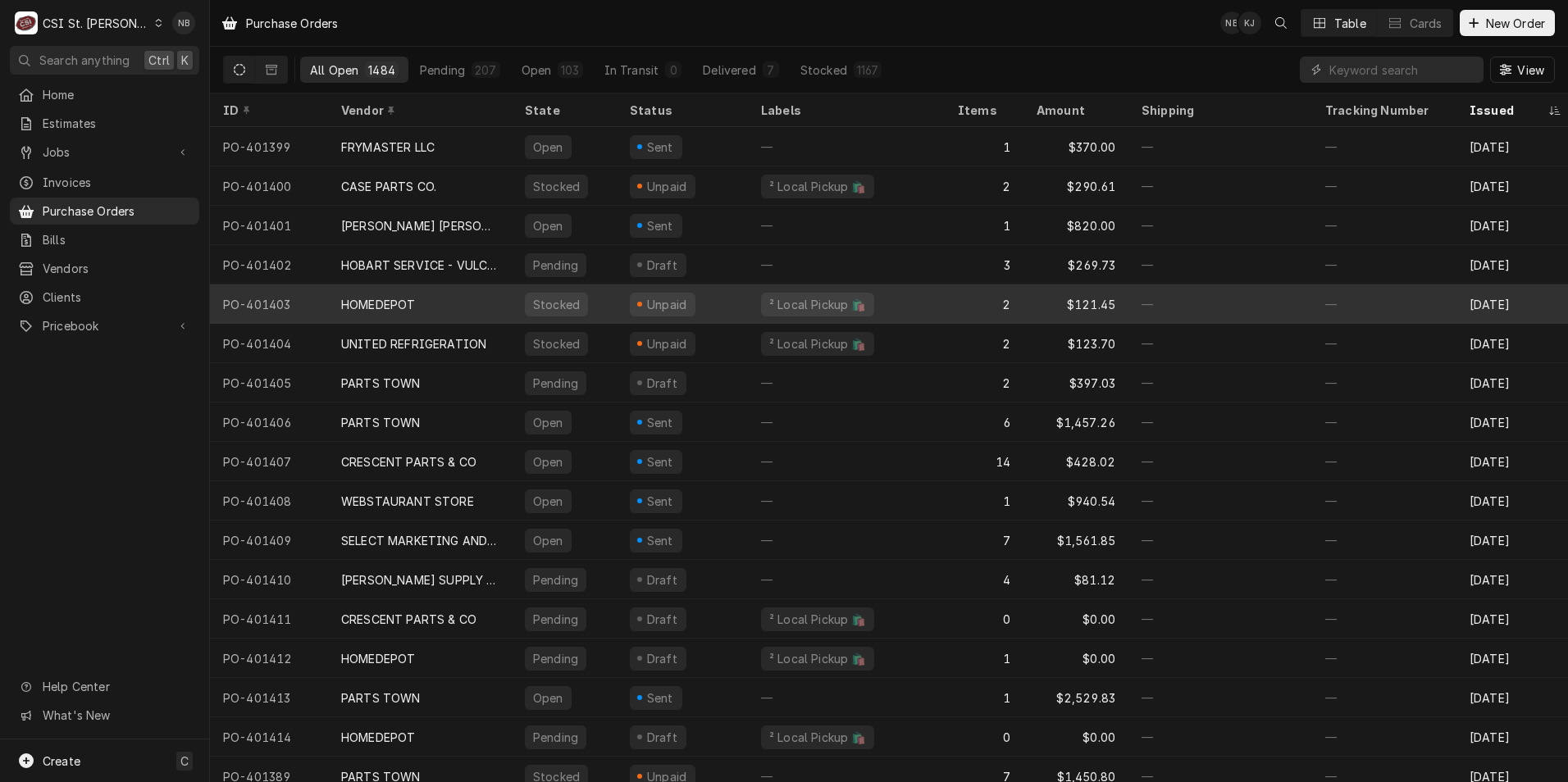
click at [380, 299] on div "HOMEDEPOT" at bounding box center [378, 304] width 74 height 18
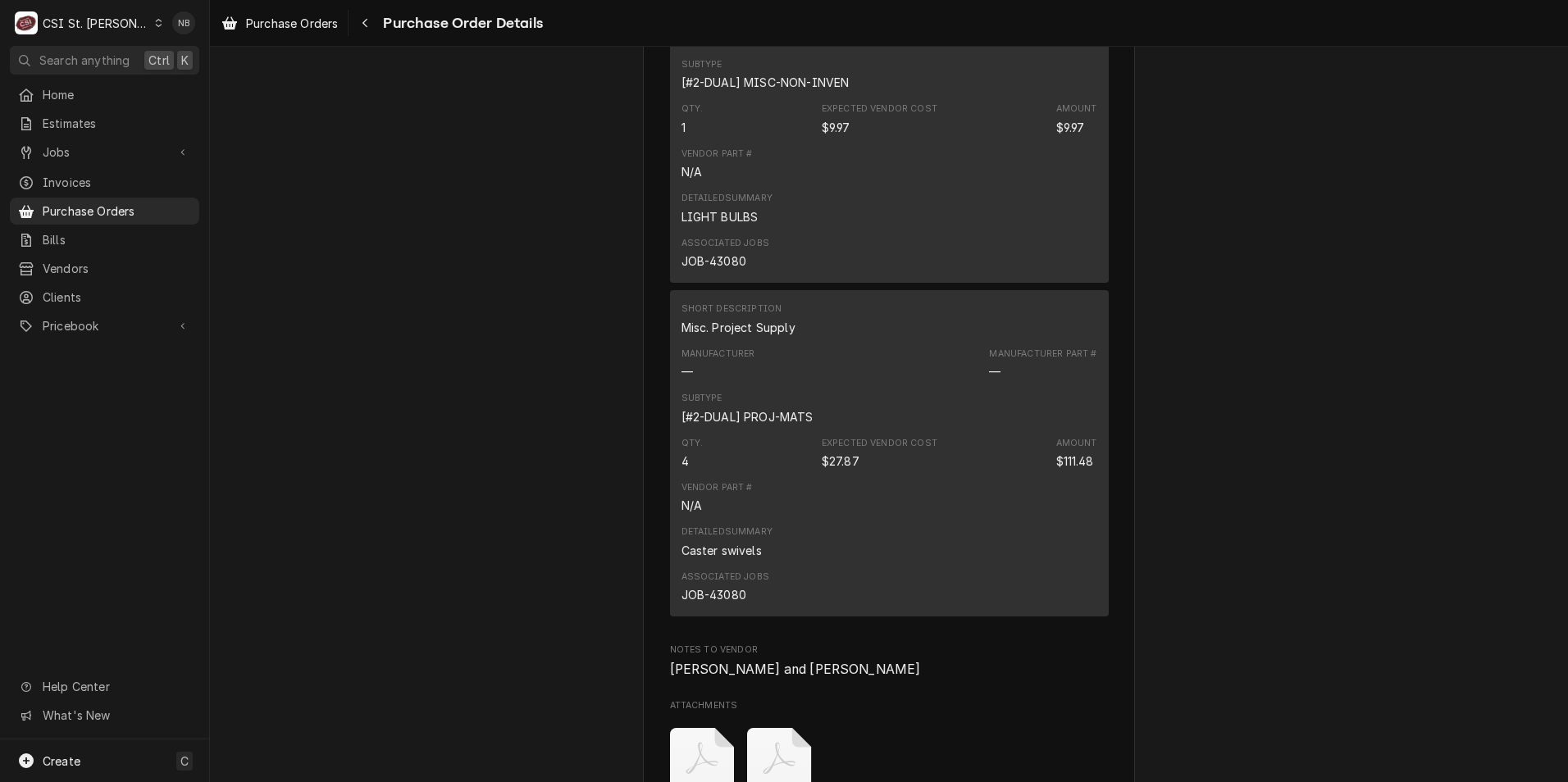
scroll to position [1148, 0]
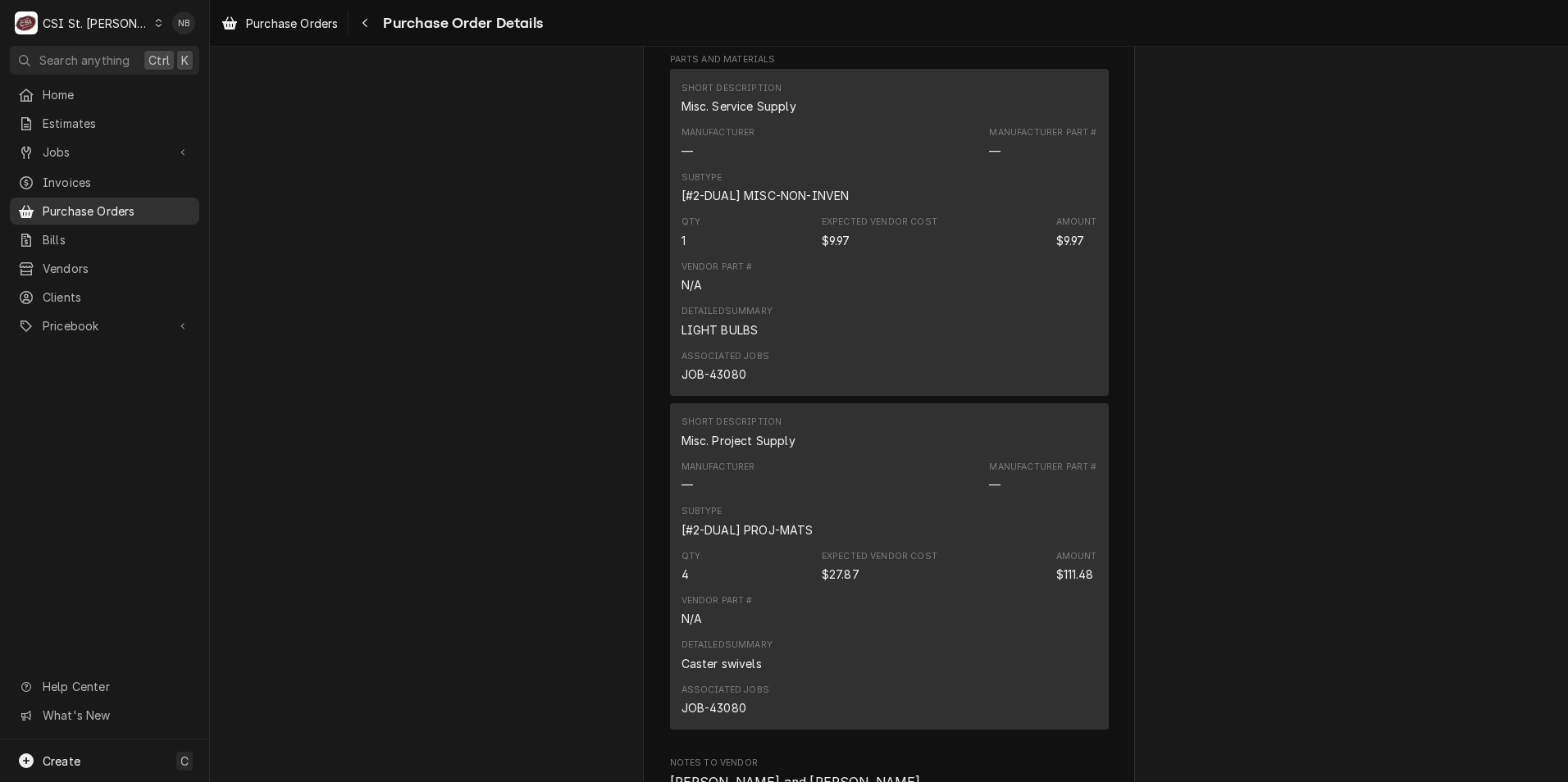
click at [139, 204] on span "Purchase Orders" at bounding box center [117, 211] width 148 height 18
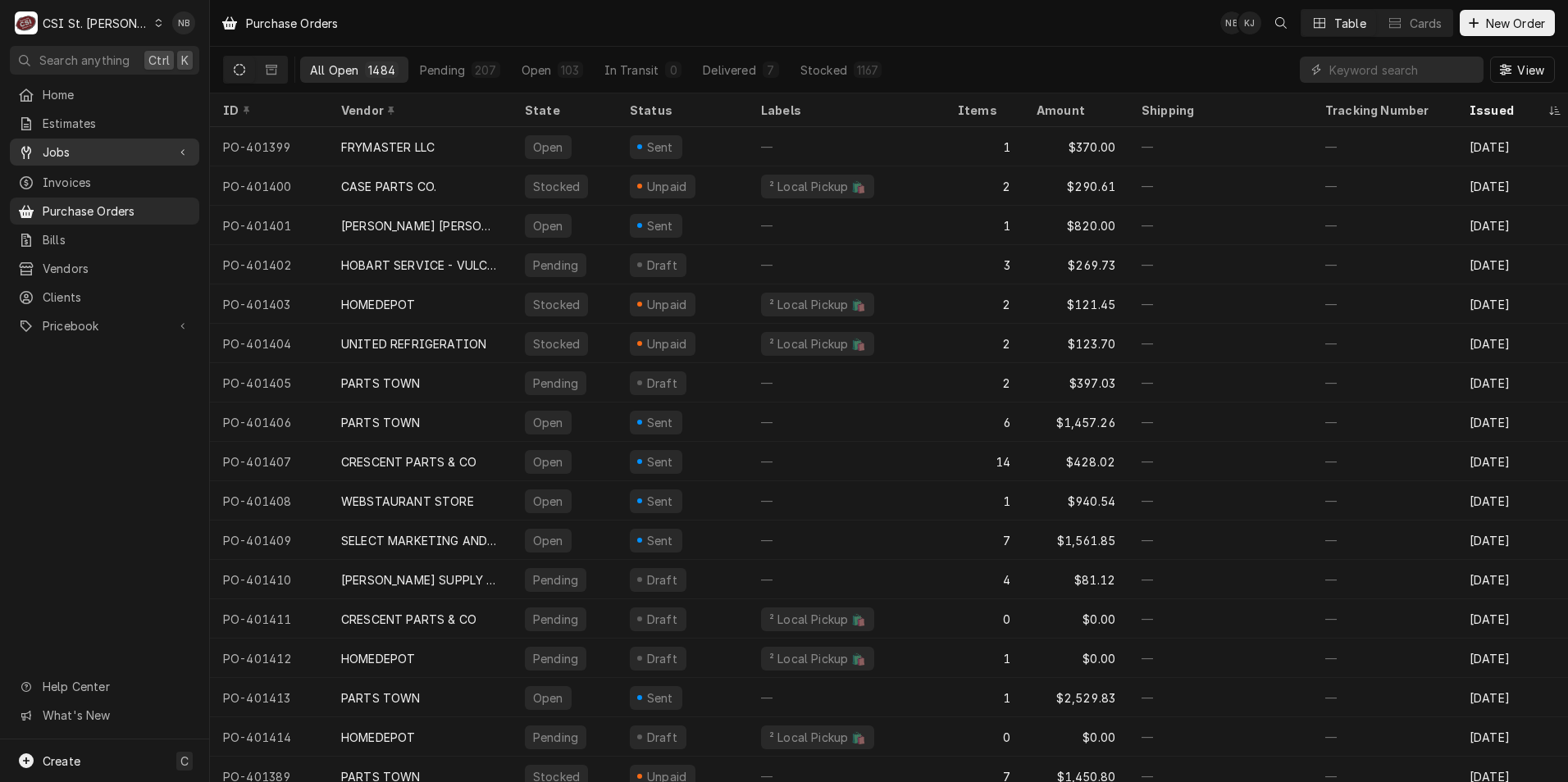
click at [160, 149] on span "Jobs" at bounding box center [105, 152] width 124 height 18
click at [162, 146] on span "Jobs" at bounding box center [105, 152] width 124 height 18
click at [140, 204] on span "Purchase Orders" at bounding box center [117, 211] width 148 height 18
click at [87, 25] on div "CSI St. [PERSON_NAME]" at bounding box center [95, 23] width 107 height 18
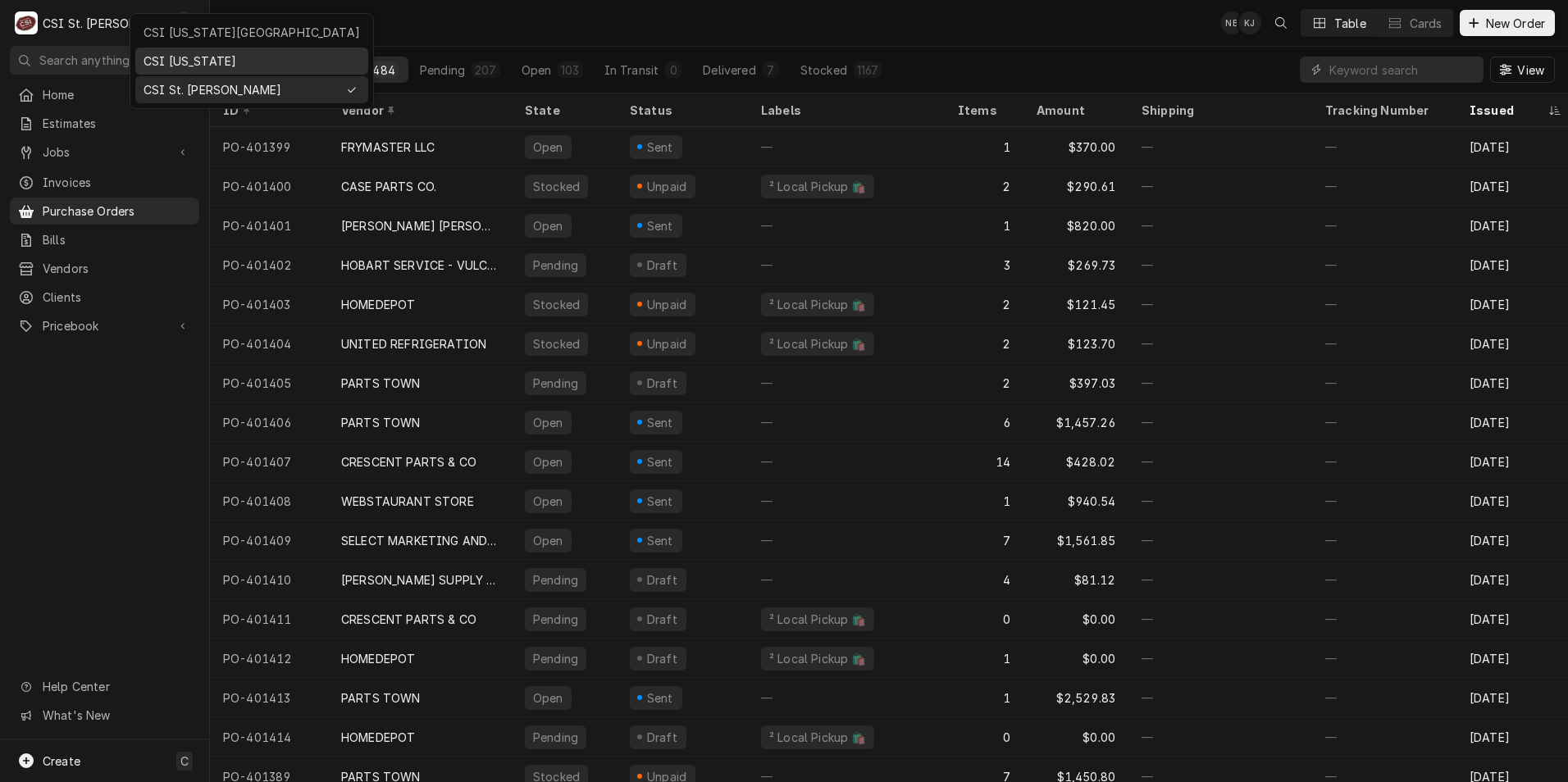
click at [177, 55] on div "CSI [US_STATE]" at bounding box center [252, 61] width 217 height 18
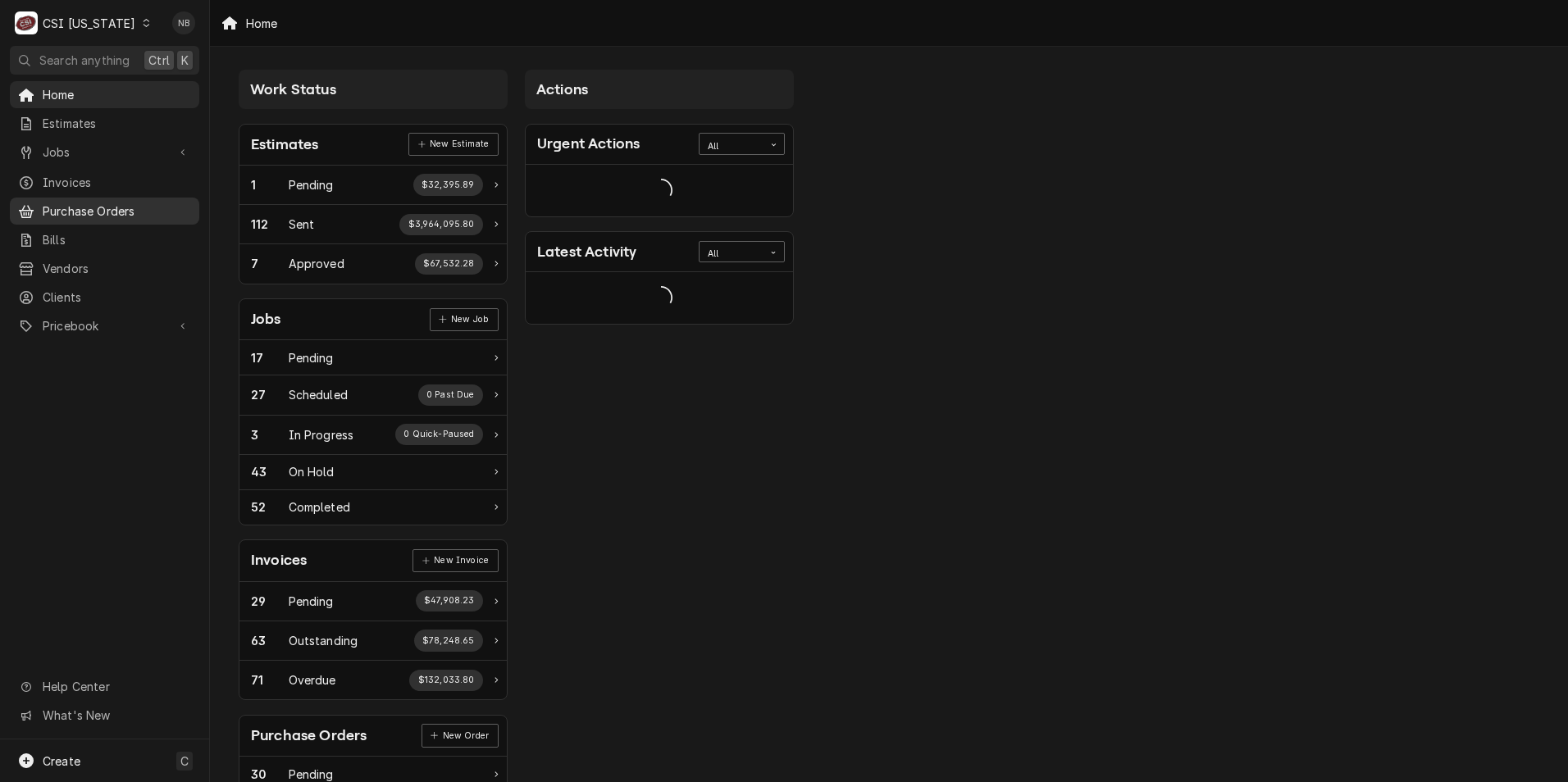
click at [133, 211] on span "Purchase Orders" at bounding box center [117, 211] width 148 height 18
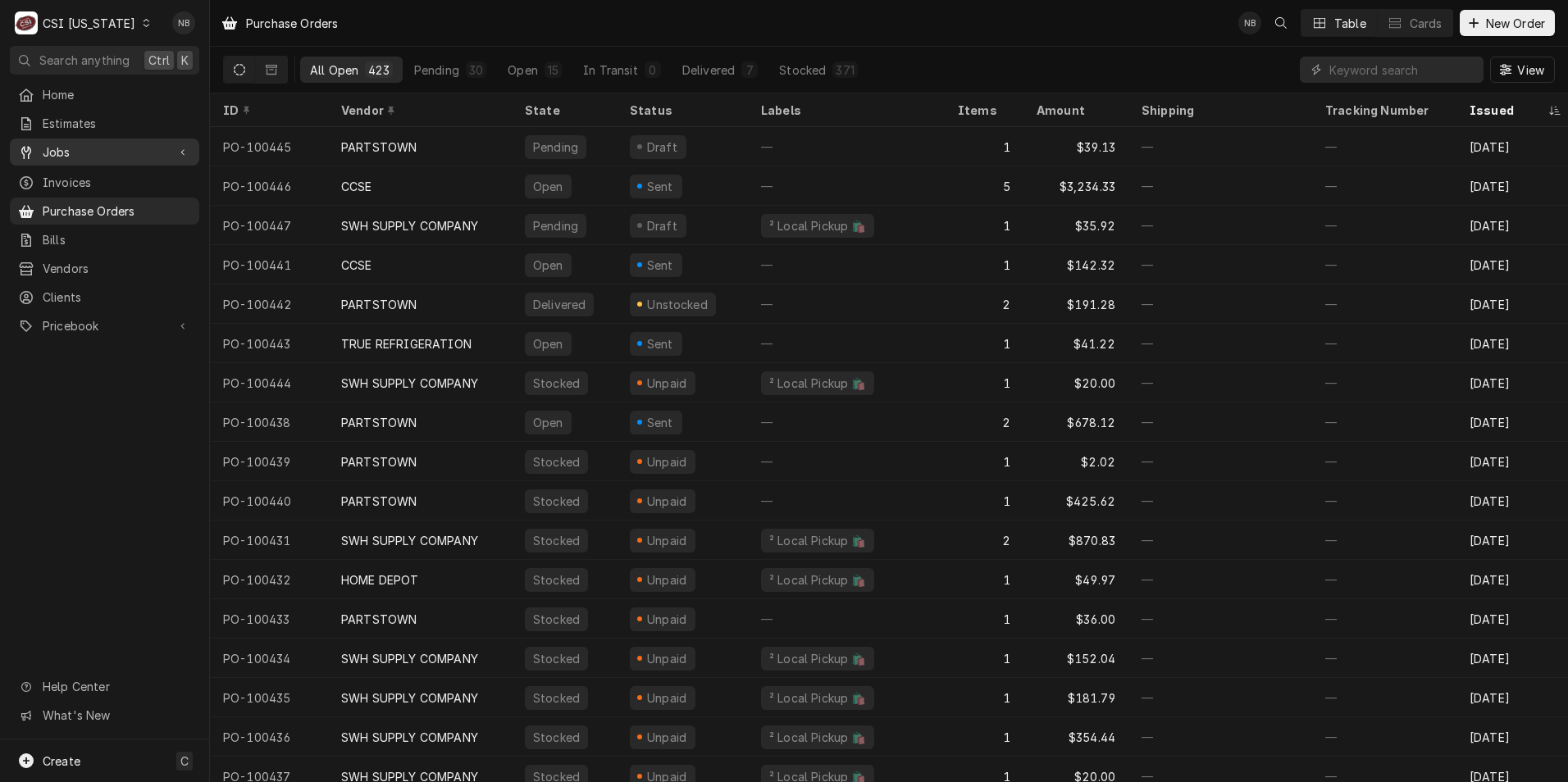
click at [150, 145] on span "Jobs" at bounding box center [105, 152] width 124 height 18
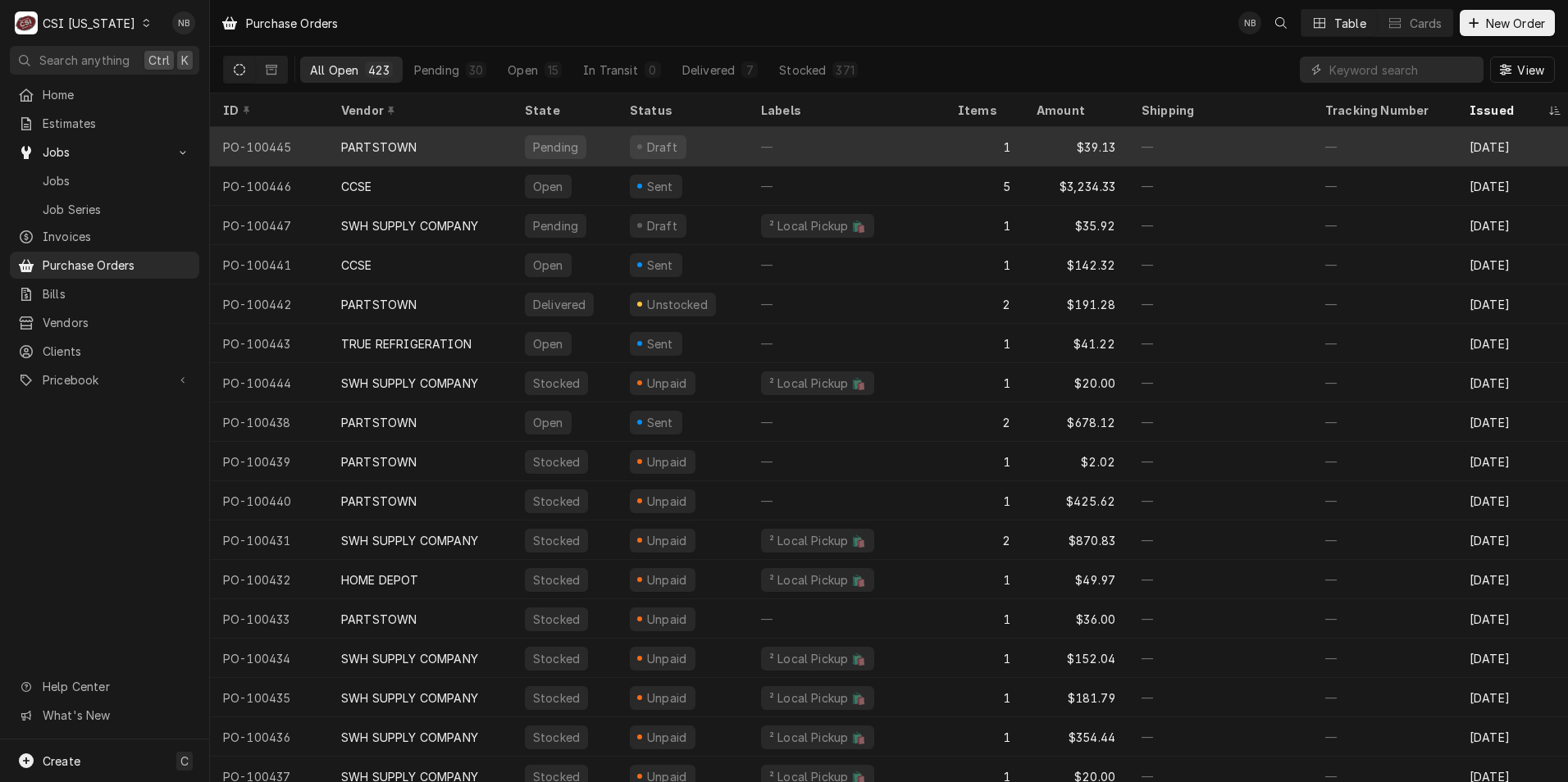
click at [921, 147] on div "—" at bounding box center [846, 146] width 196 height 39
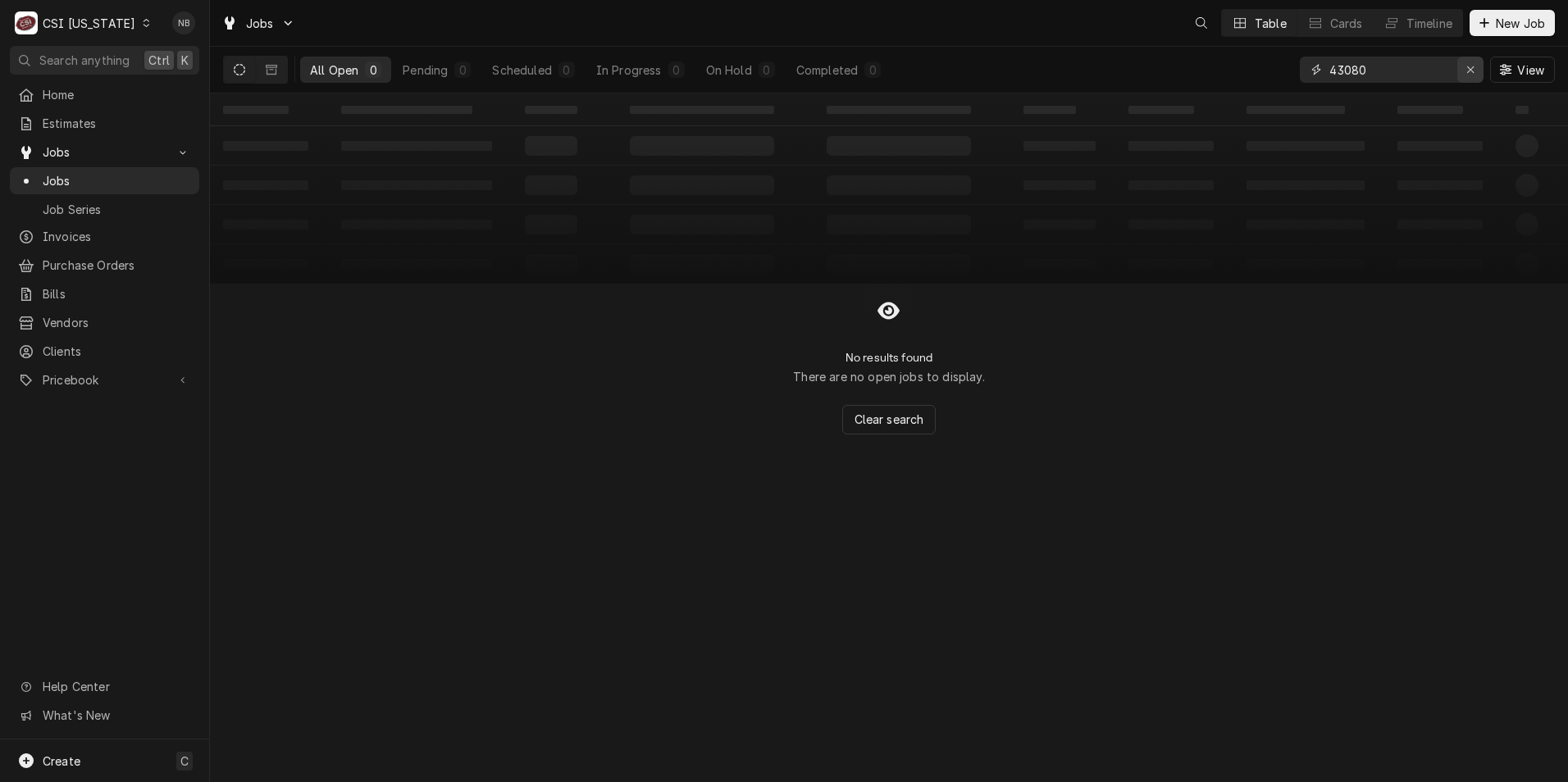
click at [1466, 73] on icon "Erase input" at bounding box center [1471, 69] width 9 height 11
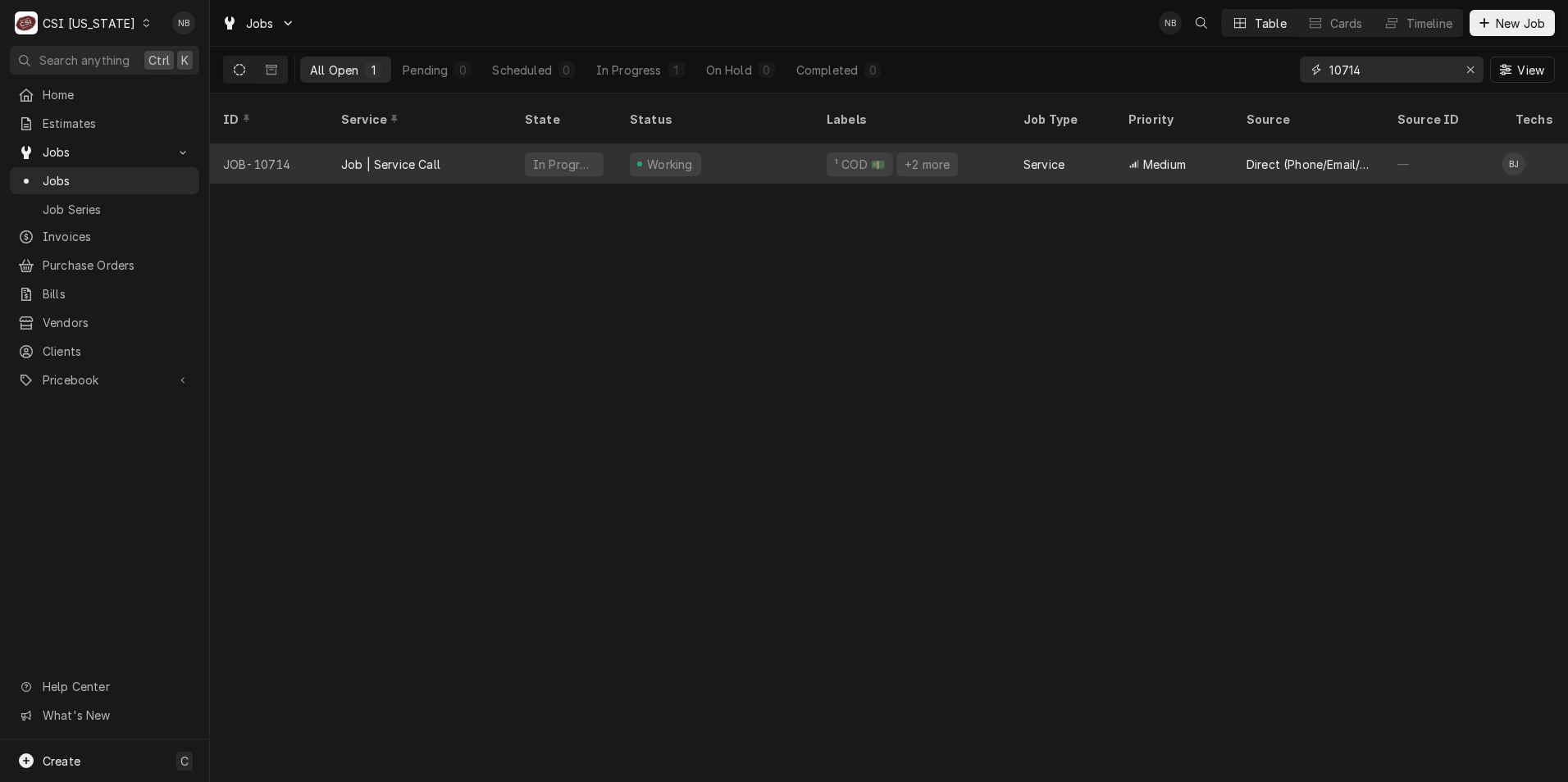
type input "10714"
click at [741, 145] on div "Working" at bounding box center [714, 164] width 196 height 39
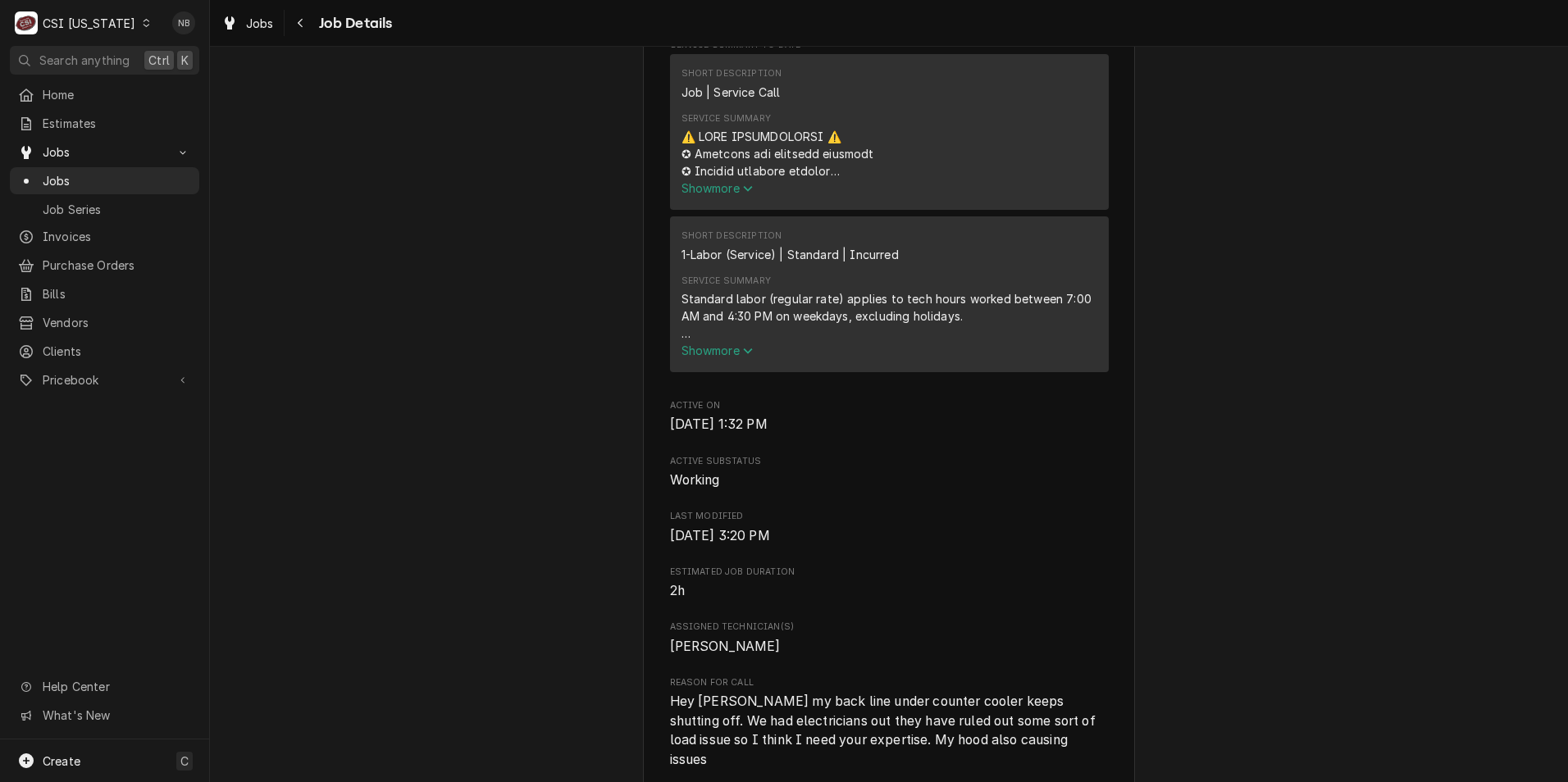
scroll to position [738, 0]
click at [714, 181] on div "Service Summary" at bounding box center [889, 155] width 416 height 52
click at [706, 196] on span "Show more" at bounding box center [717, 188] width 72 height 14
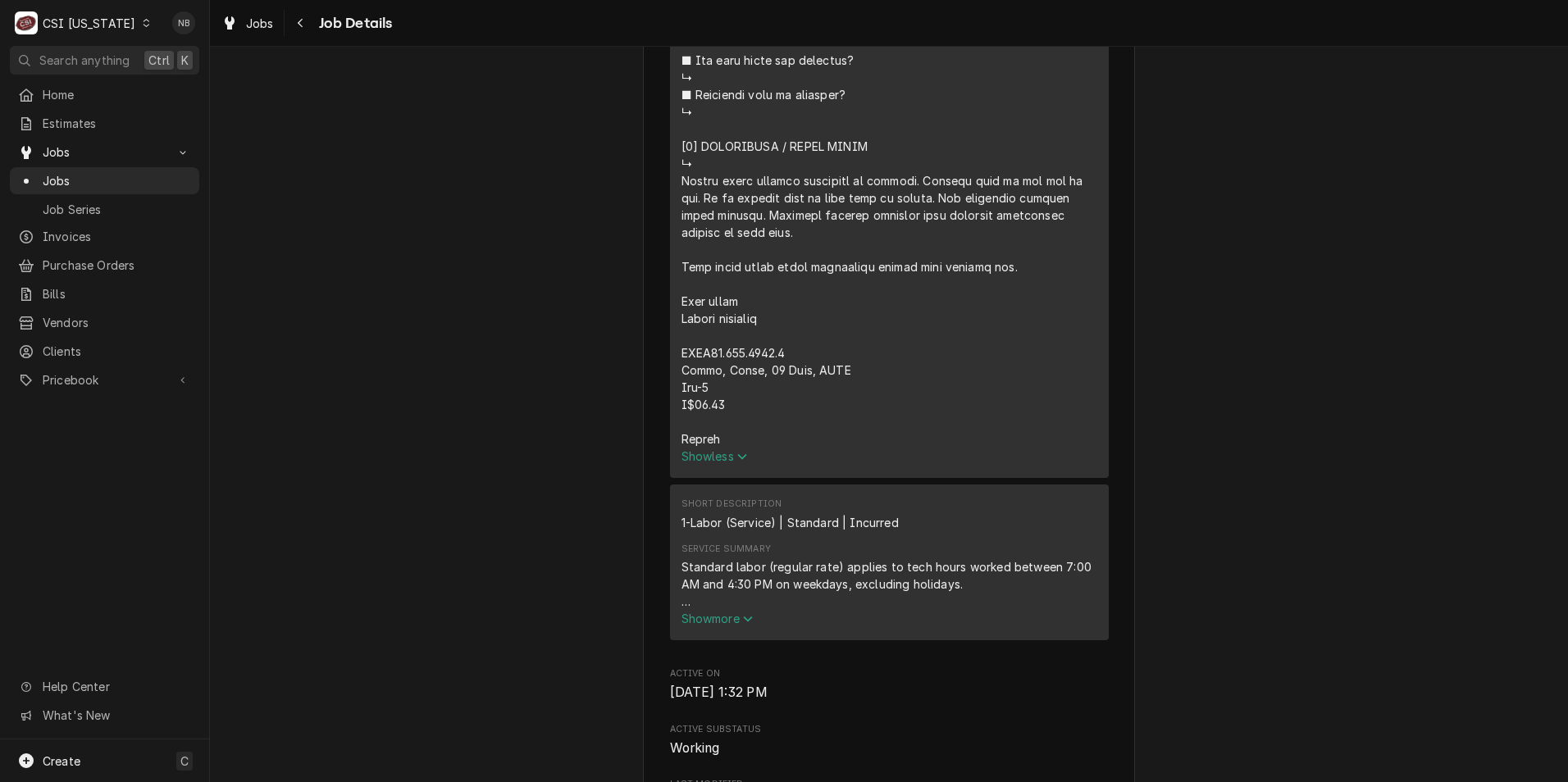
scroll to position [1640, 0]
drag, startPoint x: 783, startPoint y: 374, endPoint x: 670, endPoint y: 380, distance: 113.2
drag, startPoint x: 670, startPoint y: 380, endPoint x: 692, endPoint y: 374, distance: 22.8
copy div "⚠️ 𝗙𝗢𝗥𝗠 𝗜𝗡𝗦𝗧𝗥𝗨𝗖𝗧𝗜𝗢𝗡𝗦 ⚠️ ✪ 𝗖𝗼𝗺𝗽𝗹𝗲𝘁𝗲 𝗮𝗹𝗹 𝗿𝗲𝗹𝗲𝘃𝗮𝗻𝘁 𝘀𝗲𝗰𝘁𝗶𝗼𝗻𝘀 ✪ 𝗣𝗿𝗼𝘃𝗶𝗱𝗲 𝗱𝗲𝘁𝗮𝗶𝗹𝗲𝗱 𝗮𝗻𝘀…"
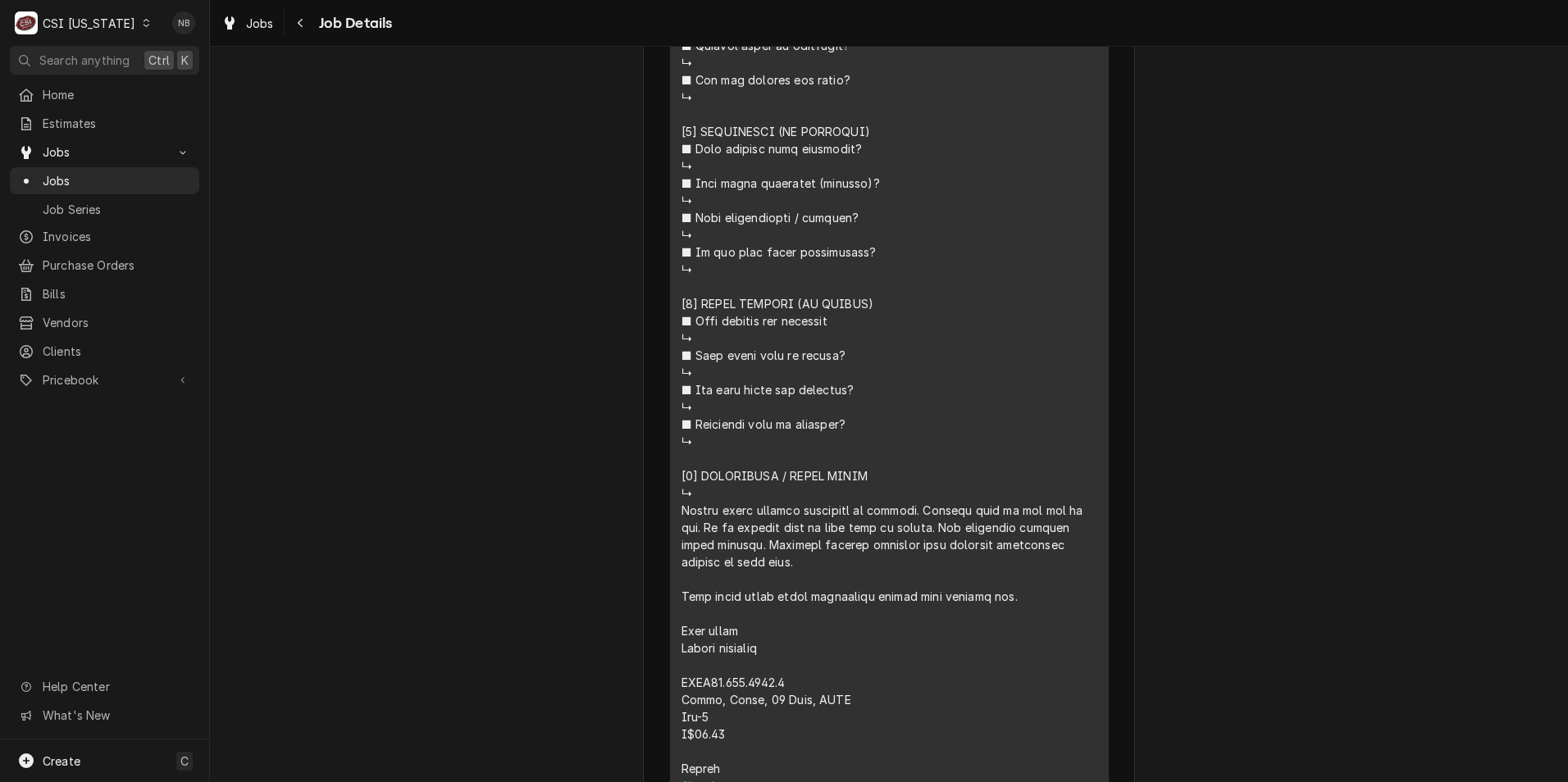
scroll to position [984, 0]
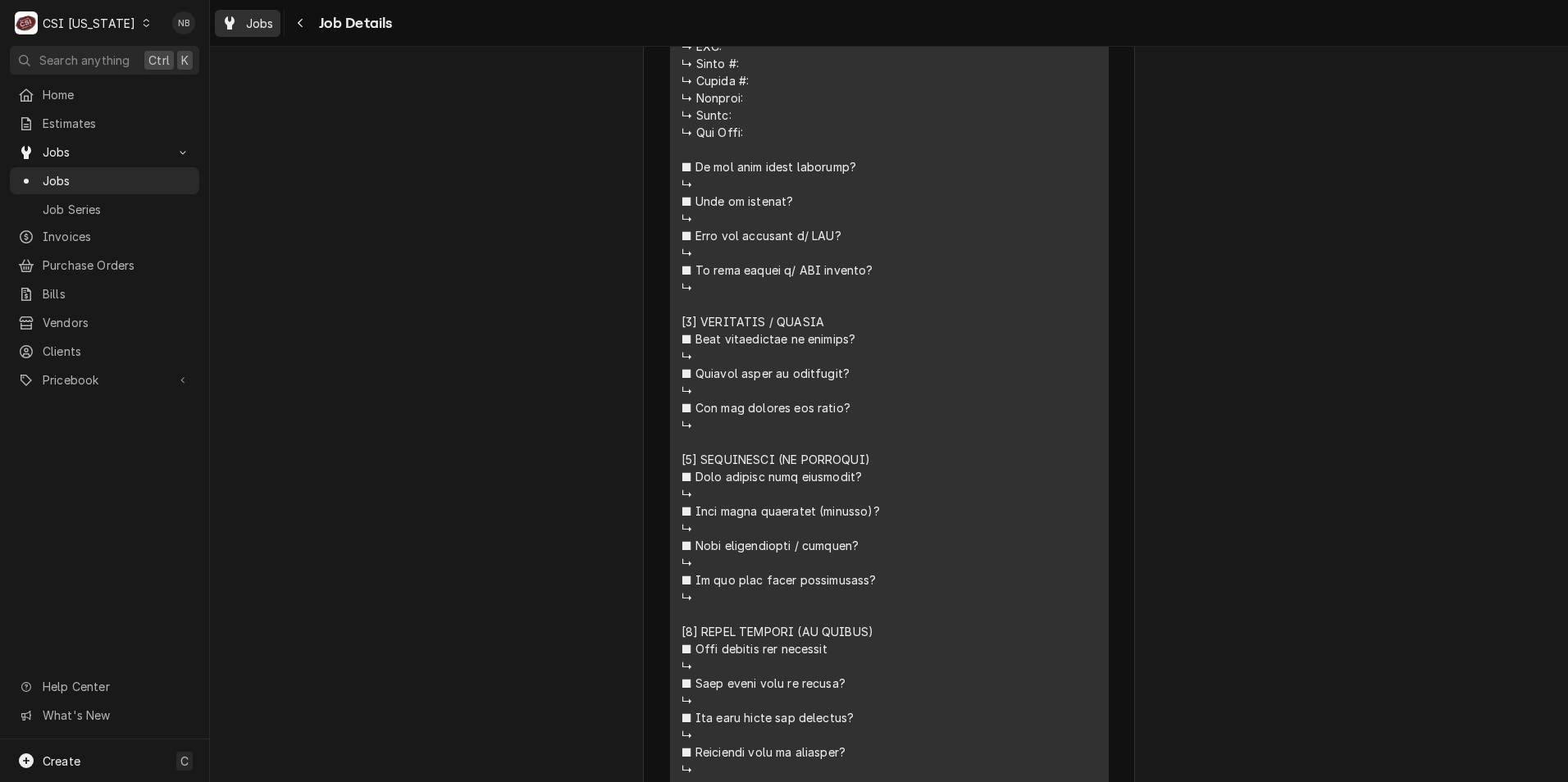
click at [246, 25] on div "Jobs" at bounding box center [247, 23] width 59 height 20
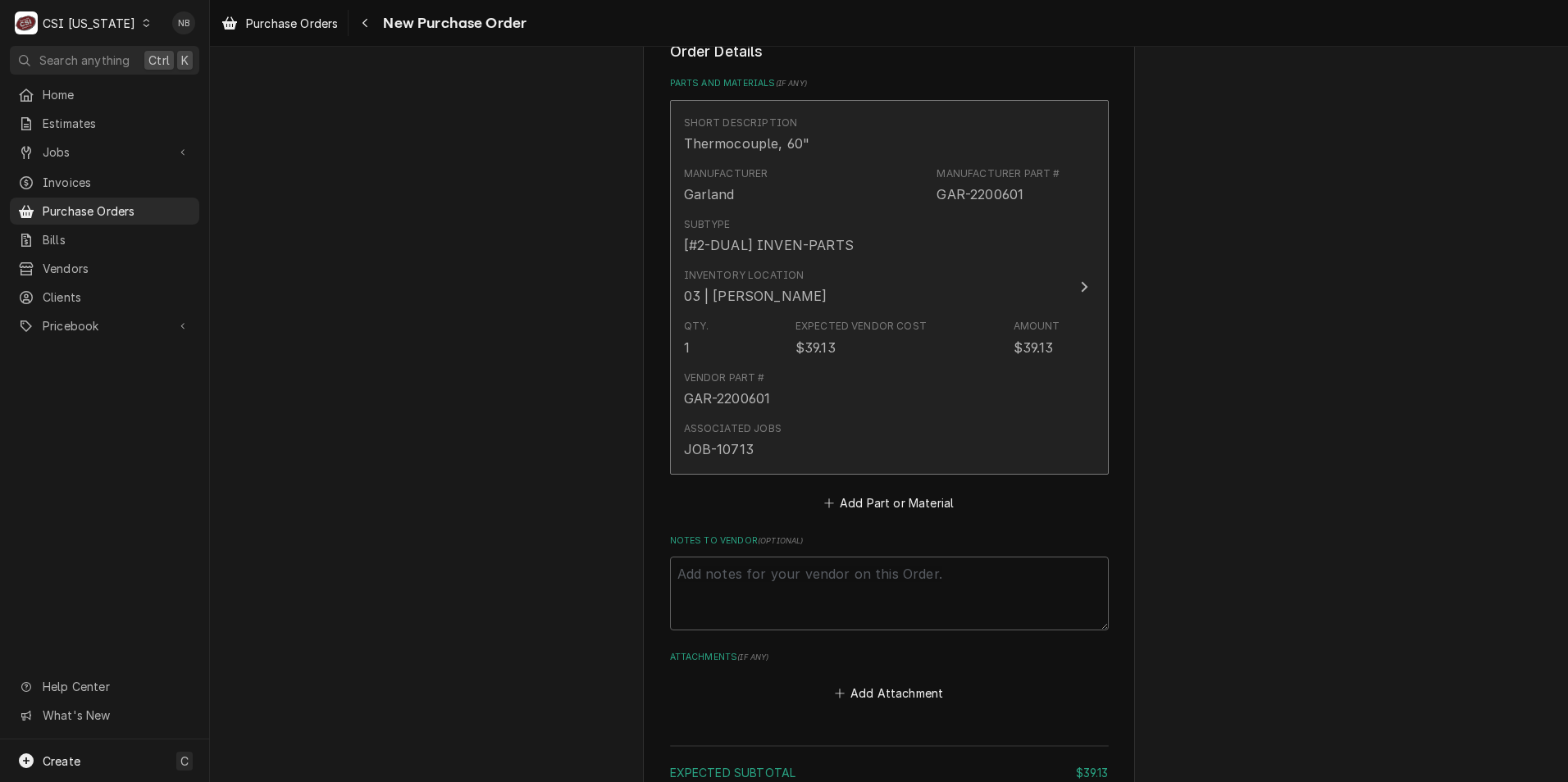
scroll to position [656, 0]
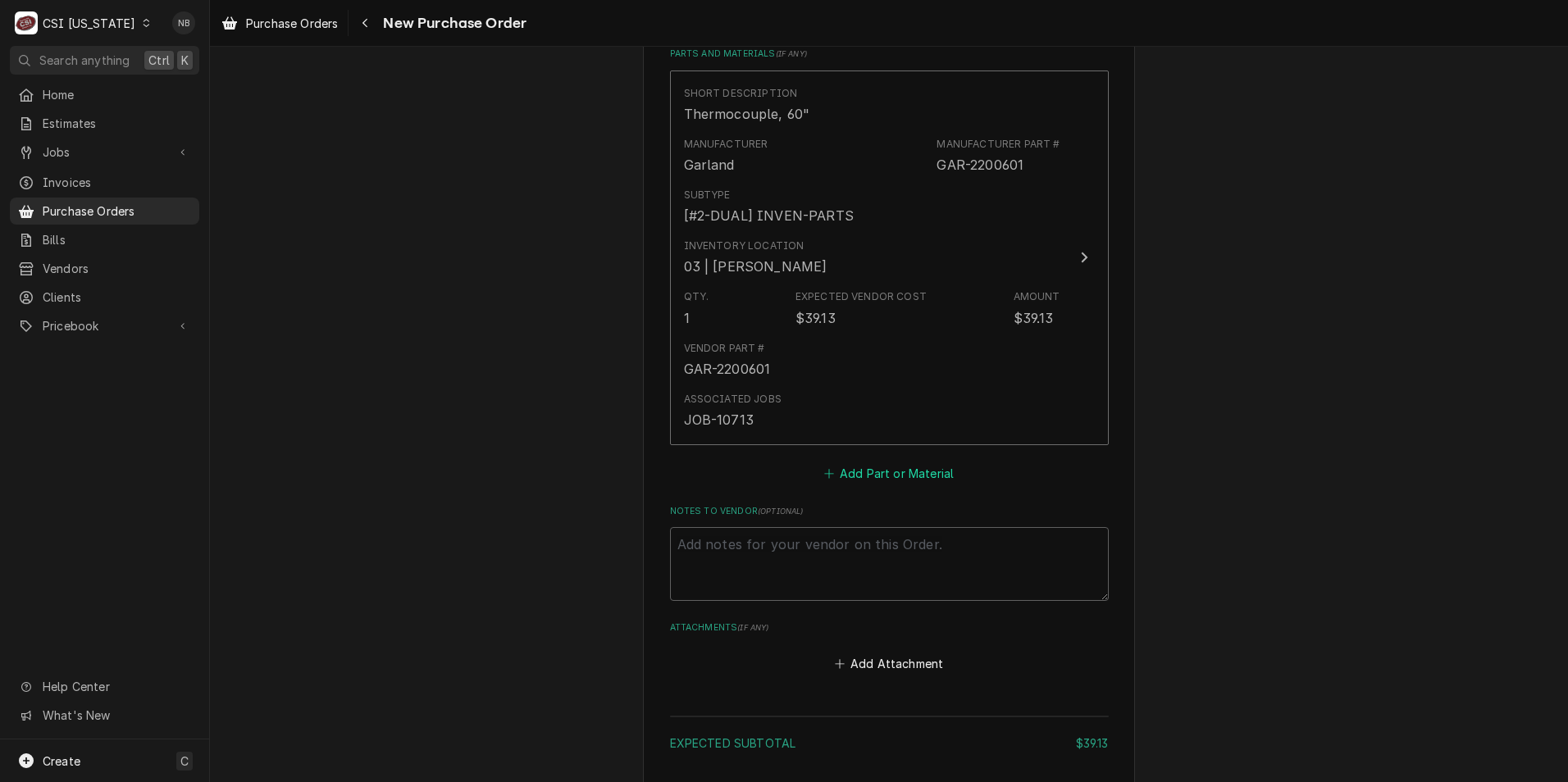
click at [917, 485] on button "Add Part or Material" at bounding box center [889, 473] width 135 height 23
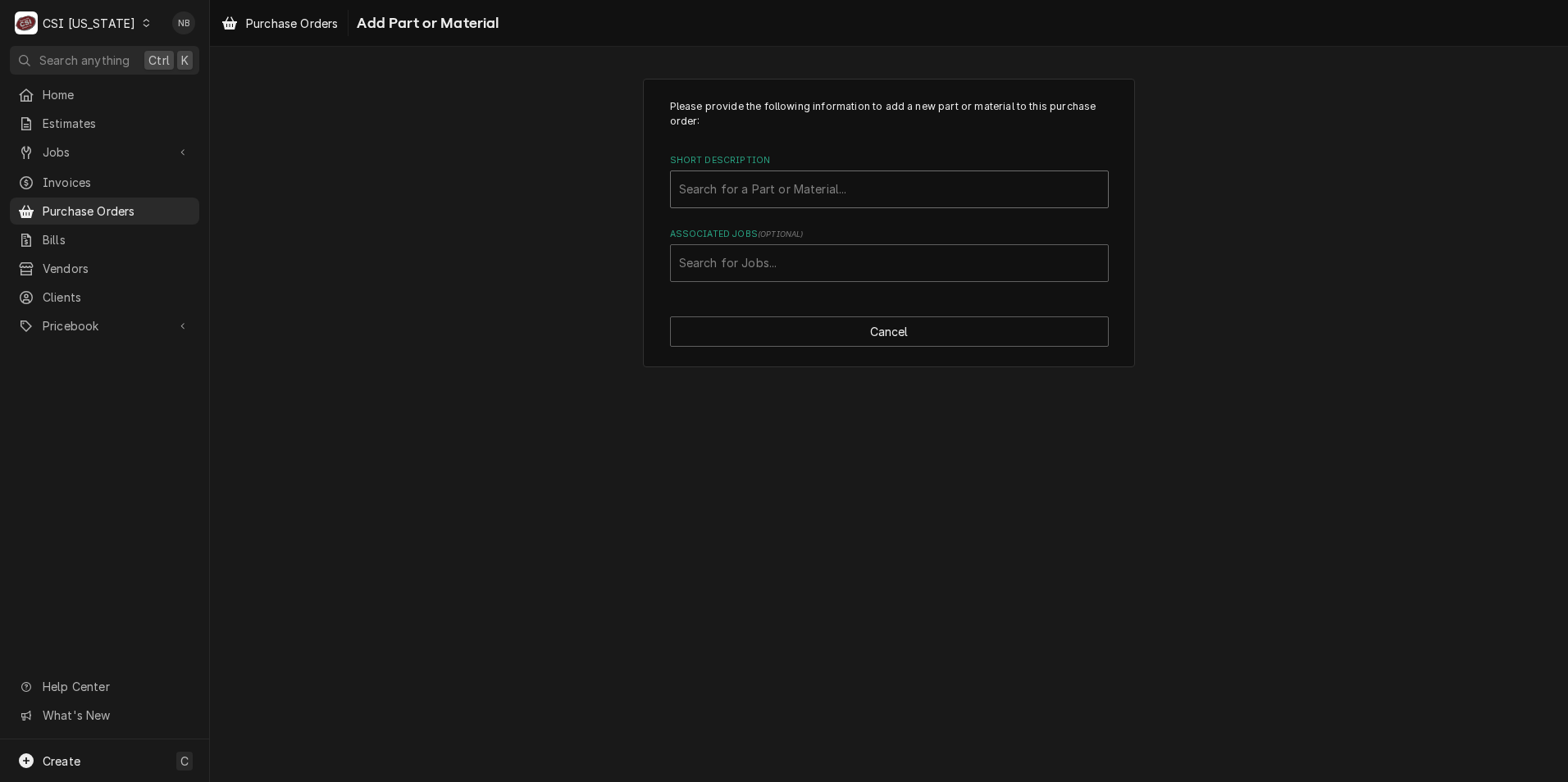
click at [830, 195] on div "Short Description" at bounding box center [890, 189] width 421 height 30
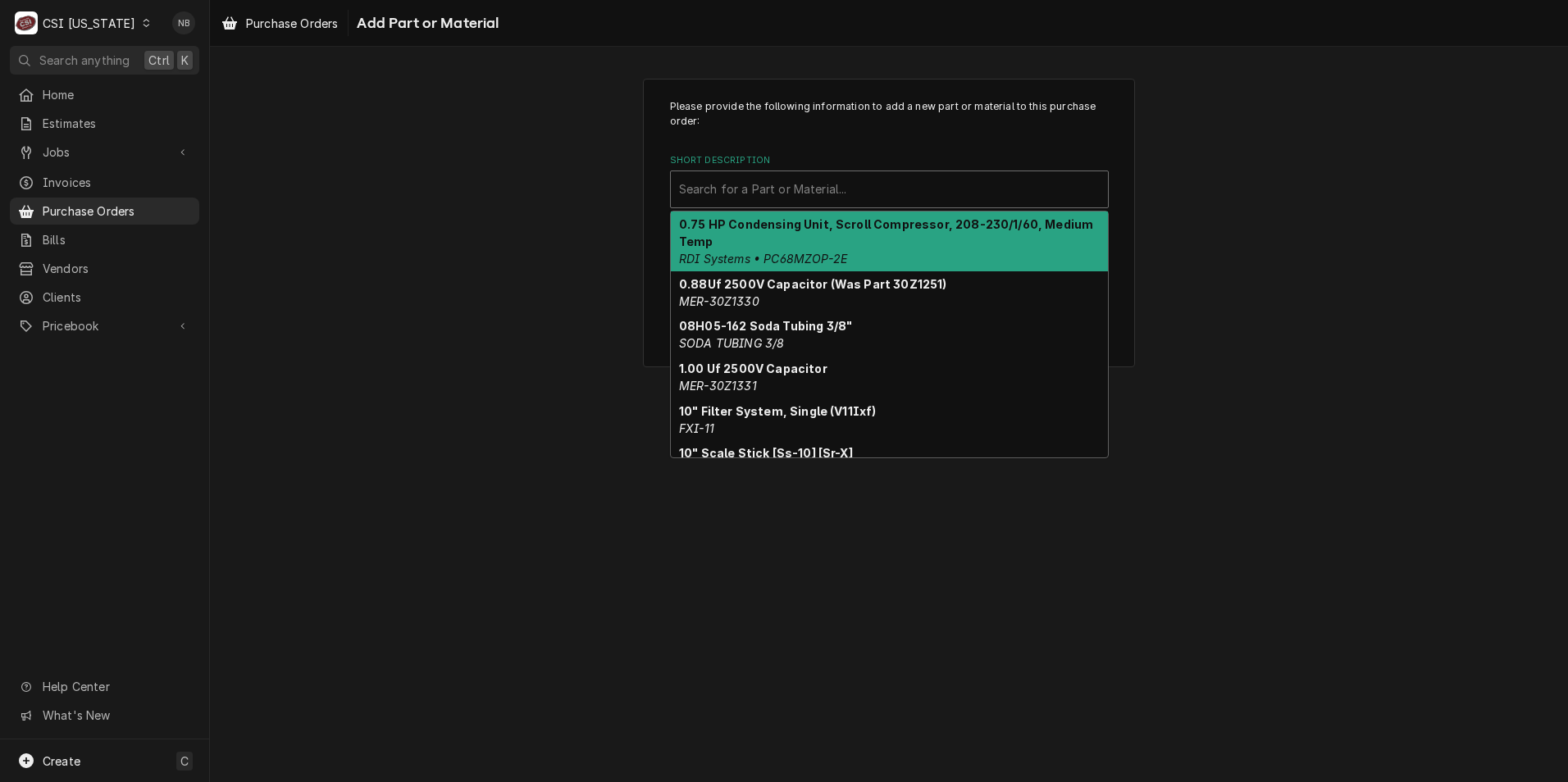
paste input "CPTA34.110.0188.0"
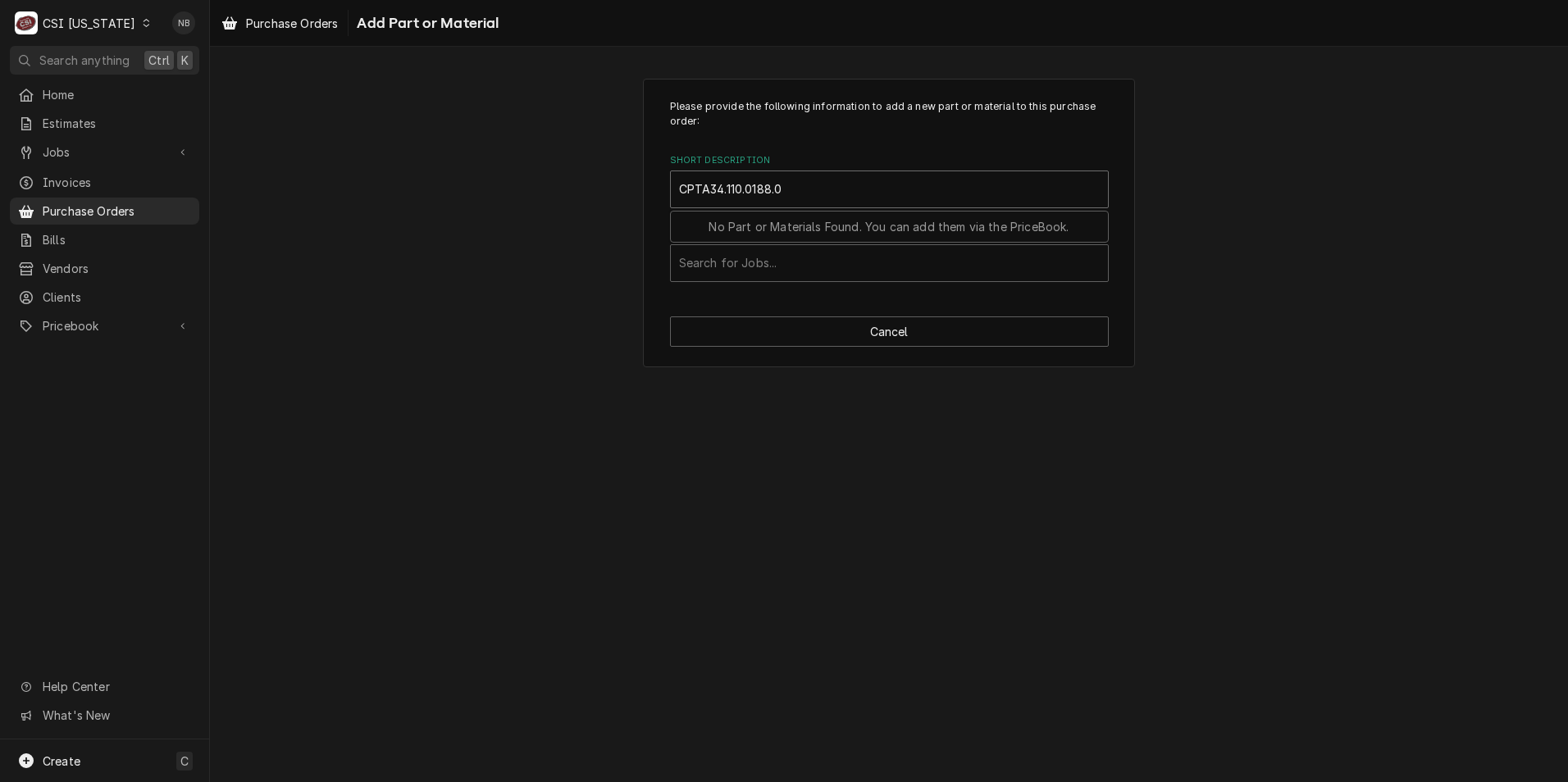
click at [706, 191] on input "CPTA34.110.0188.0" at bounding box center [732, 189] width 107 height 26
click at [695, 193] on input "CPTA34.110.0188.0" at bounding box center [732, 189] width 107 height 26
drag, startPoint x: 698, startPoint y: 183, endPoint x: 616, endPoint y: 183, distance: 82.0
click at [617, 183] on div "Please provide the following information to add a new part or material to this …" at bounding box center [890, 222] width 1359 height 318
drag, startPoint x: 696, startPoint y: 197, endPoint x: 591, endPoint y: 196, distance: 105.0
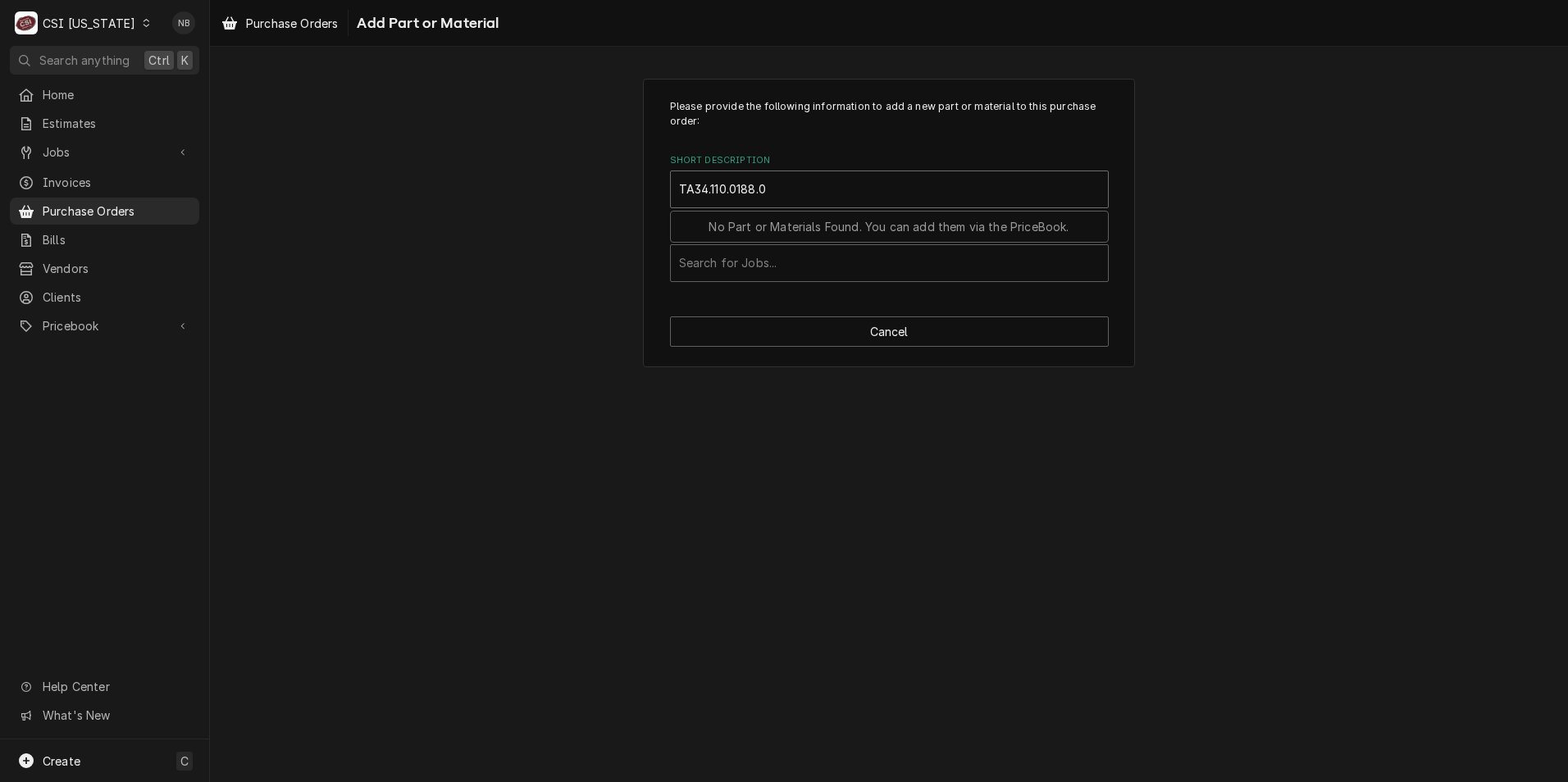
click at [602, 196] on div "Please provide the following information to add a new part or material to this …" at bounding box center [890, 222] width 1359 height 318
type input "34.110.0188.0"
drag, startPoint x: 761, startPoint y: 187, endPoint x: 567, endPoint y: 182, distance: 194.1
click at [567, 182] on div "Please provide the following information to add a new part or material to this …" at bounding box center [890, 222] width 1359 height 318
type input "captive"
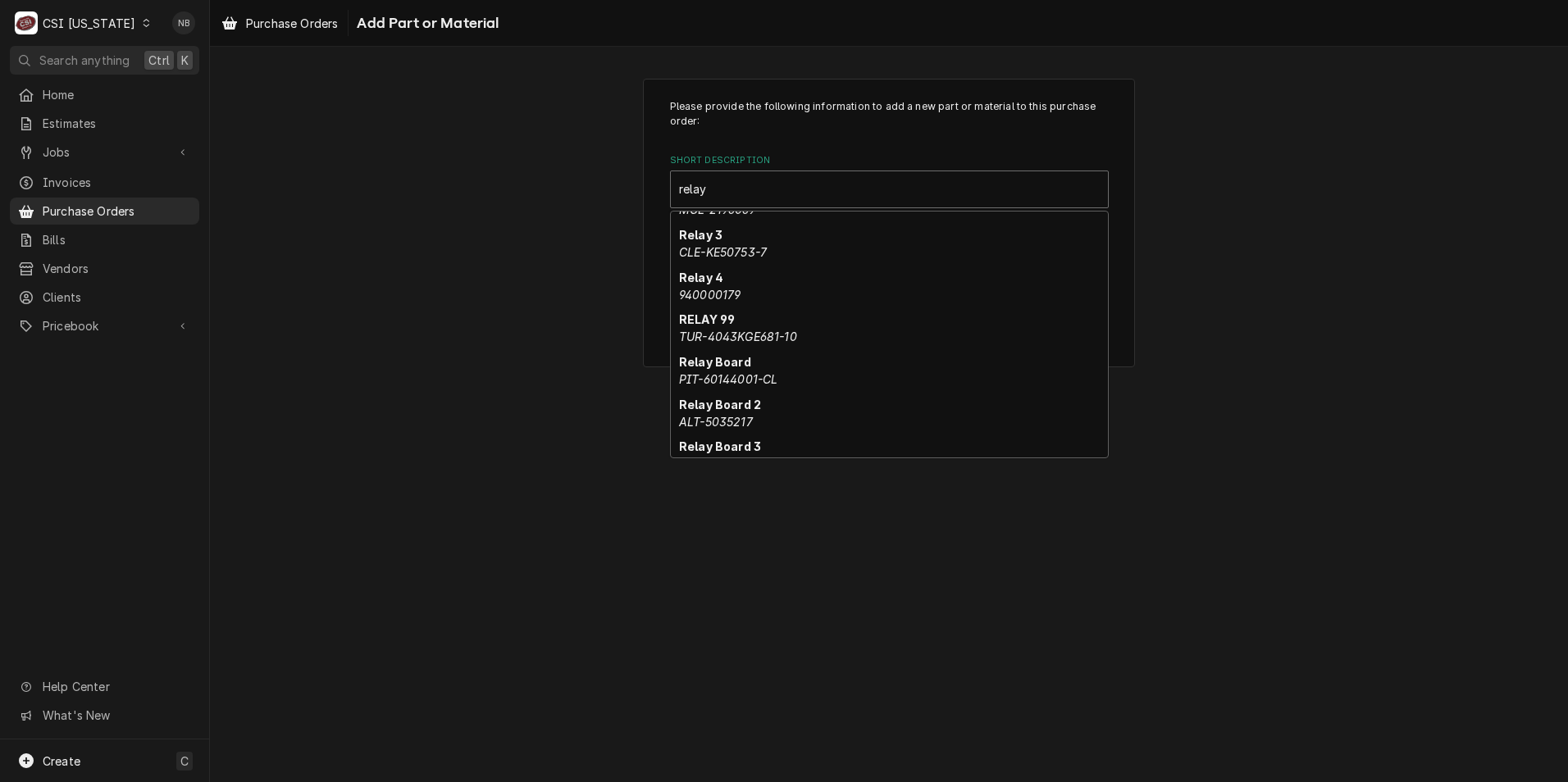
scroll to position [410, 0]
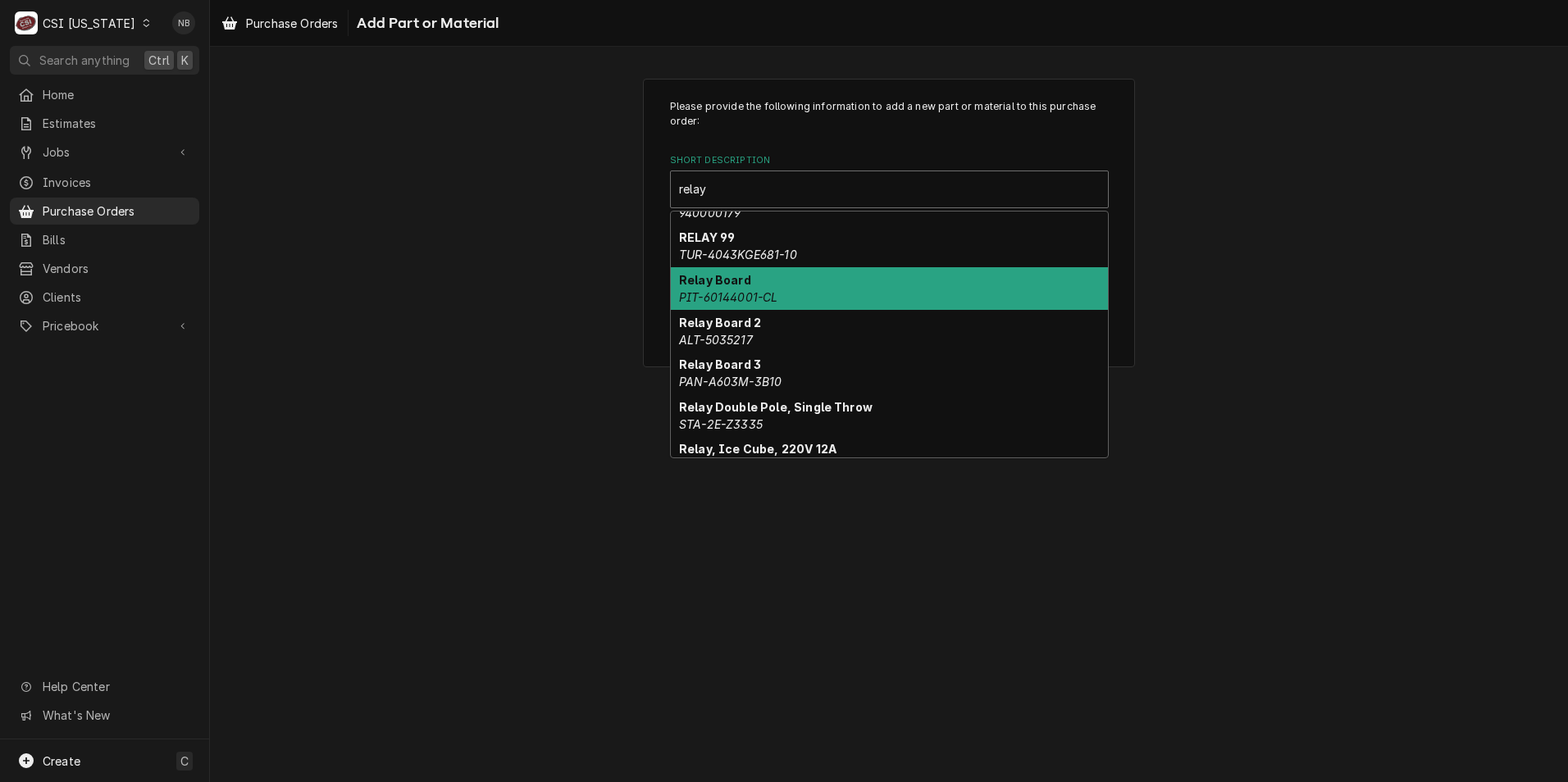
type input "relay"
click at [423, 276] on div "Please provide the following information to add a new part or material to this …" at bounding box center [890, 222] width 1359 height 318
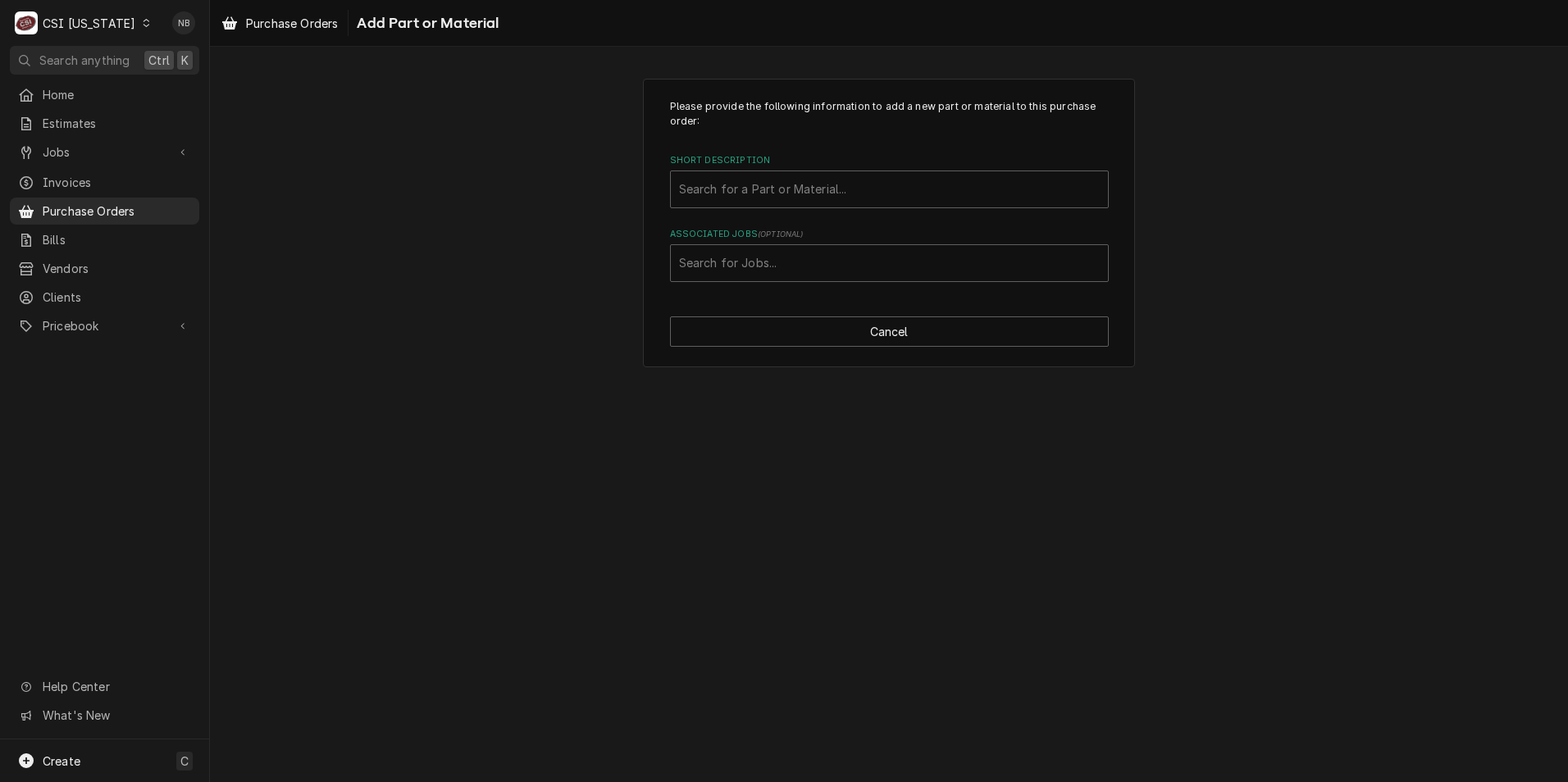
drag, startPoint x: 70, startPoint y: 315, endPoint x: 92, endPoint y: 331, distance: 27.2
click at [70, 317] on span "Pricebook" at bounding box center [105, 325] width 124 height 18
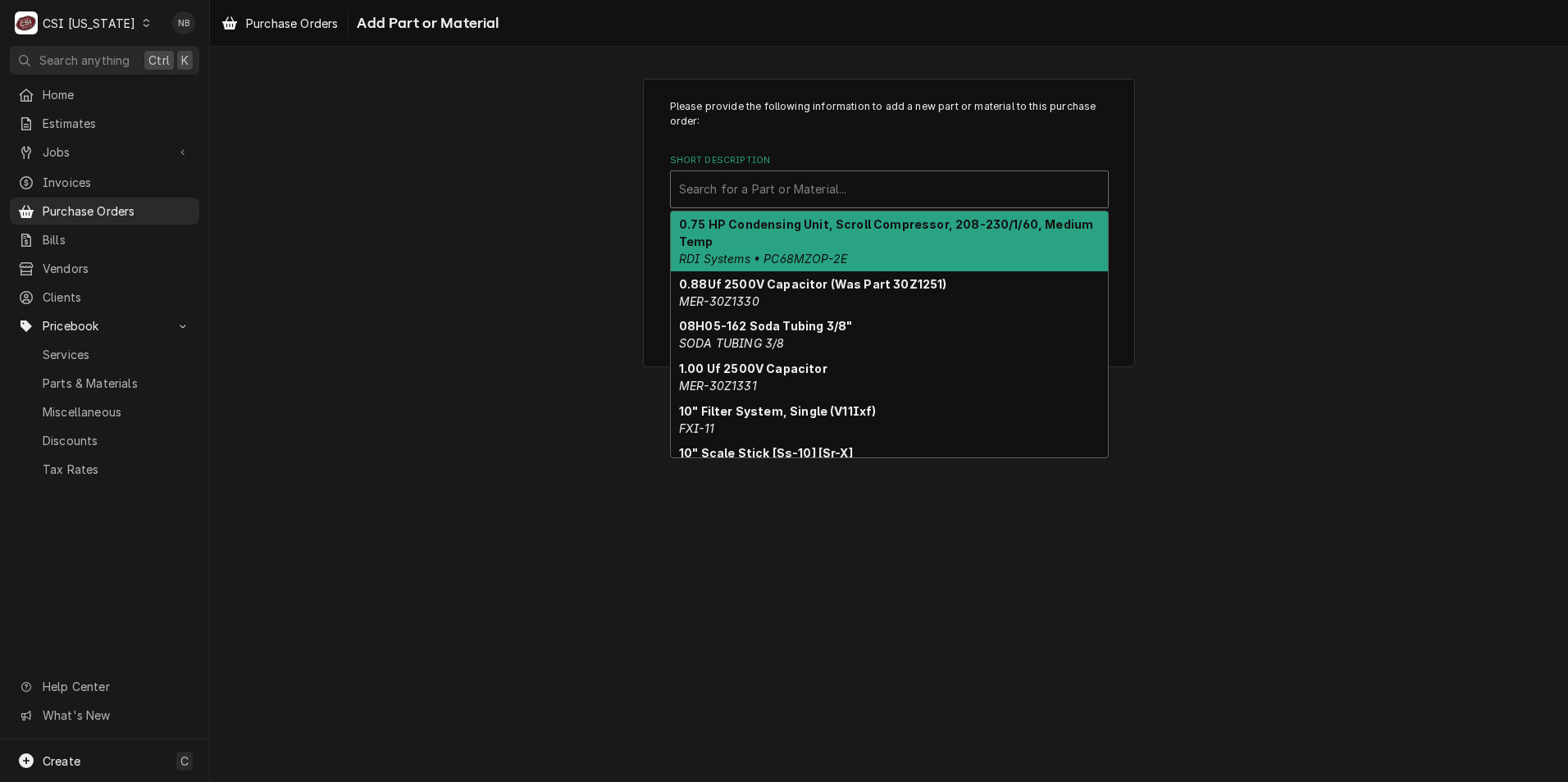
click at [791, 191] on div "Short Description" at bounding box center [890, 189] width 421 height 30
paste input "Relay, Light, 24 Volt, DPDT"
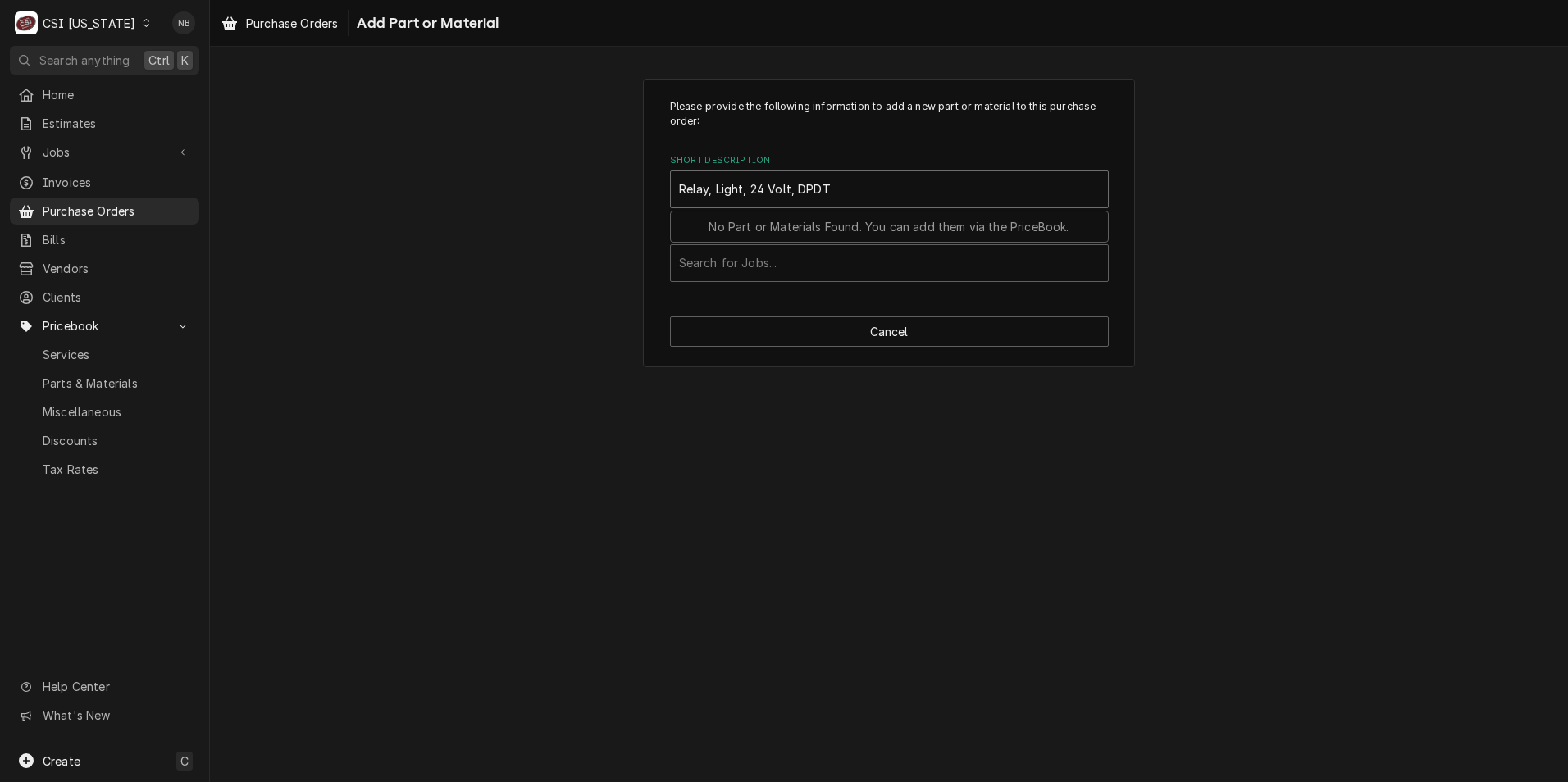
type input "Relay, Light, 24 Volt, DPDT"
click at [861, 292] on div "Please provide the following information to add a new part or material to this …" at bounding box center [889, 223] width 492 height 289
click at [816, 192] on div "Short Description" at bounding box center [890, 189] width 421 height 30
paste input "CPTA34.110.0188.0"
type input "CPTA34.110.0188.0"
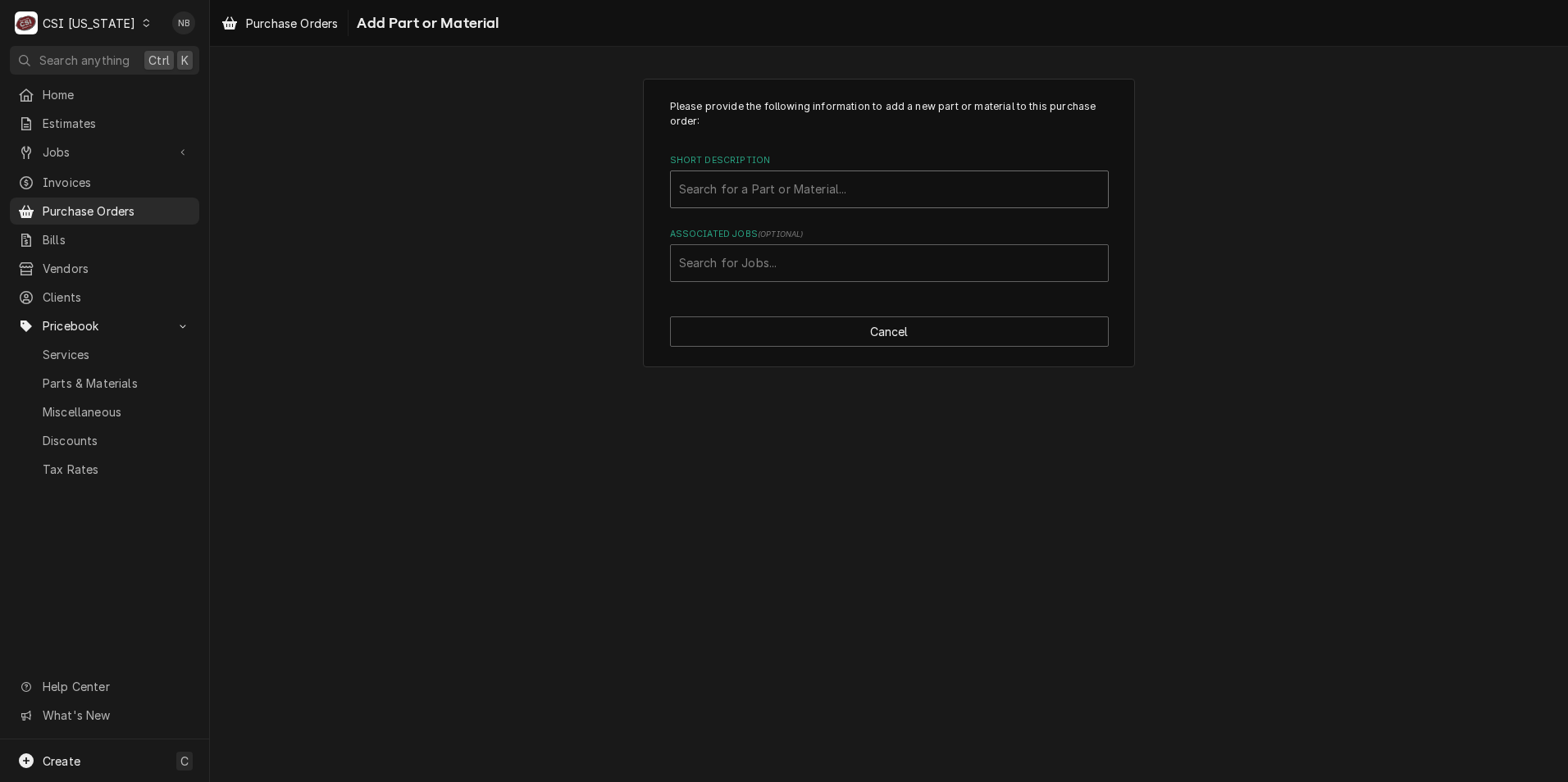
paste input "CPTA34.110.0188.0"
click at [689, 185] on input "CPTA34.110.0188.0" at bounding box center [739, 189] width 120 height 26
type input "CPTA34.110.0188.0"
click at [787, 188] on div "Short Description" at bounding box center [890, 189] width 421 height 30
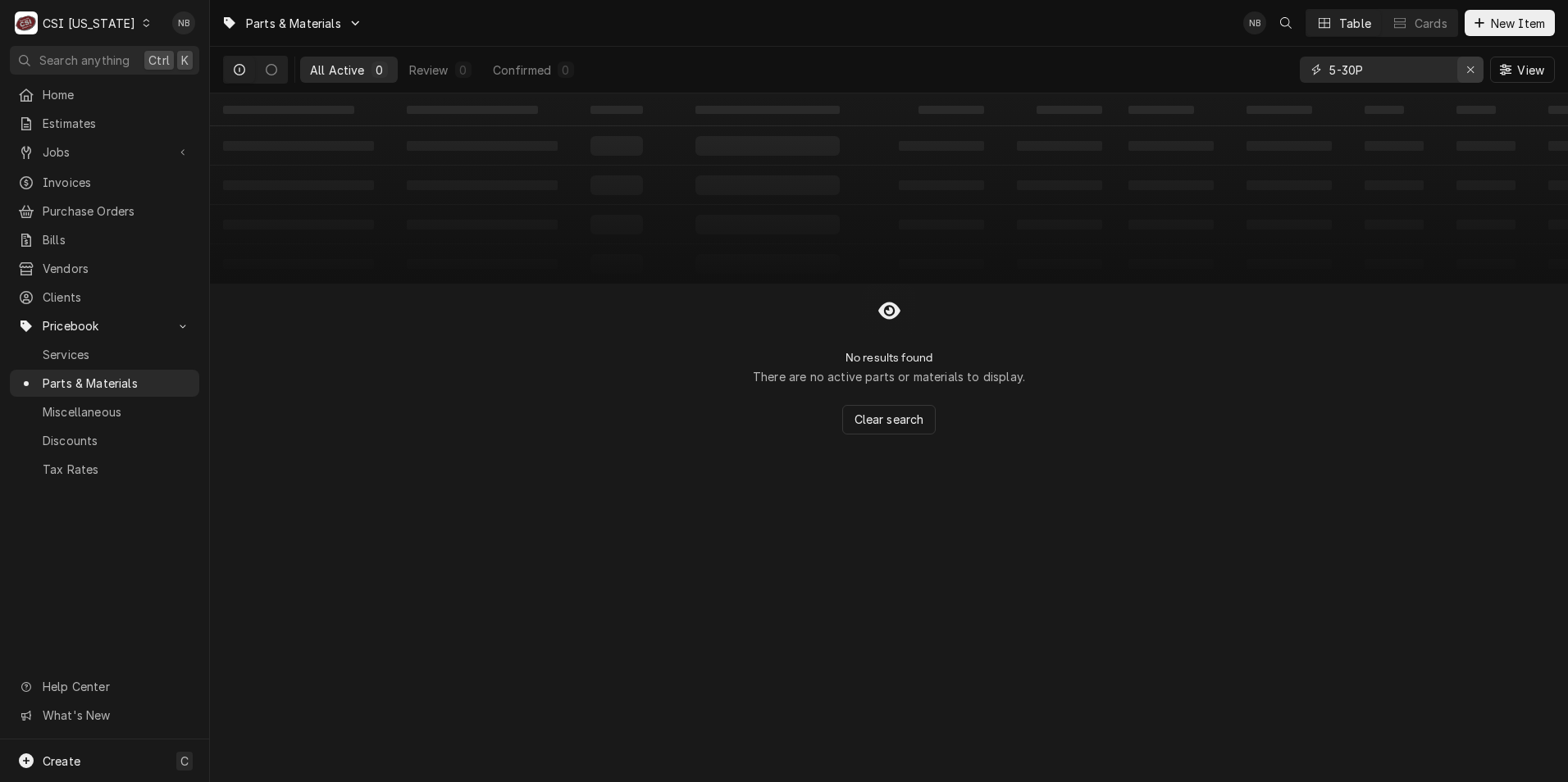
click at [1473, 70] on icon "Erase input" at bounding box center [1471, 69] width 9 height 11
click at [1510, 13] on button "New Item" at bounding box center [1510, 23] width 90 height 26
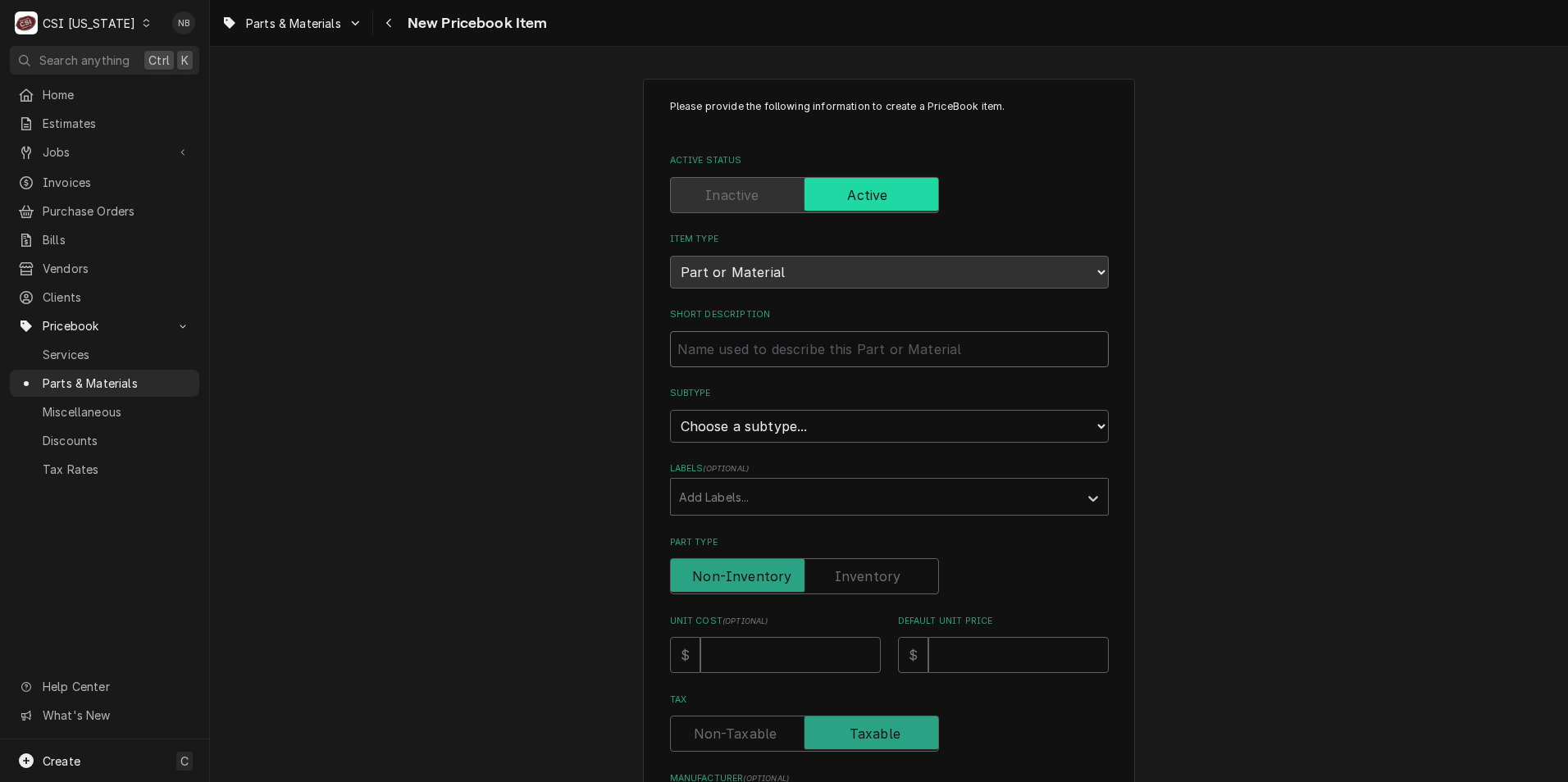
click at [740, 359] on input "Short Description" at bounding box center [889, 349] width 438 height 36
paste input "CPTA34.110.0188.0"
type textarea "x"
type input "CPTA34.110.0188.0"
drag, startPoint x: 827, startPoint y: 359, endPoint x: 505, endPoint y: 329, distance: 323.4
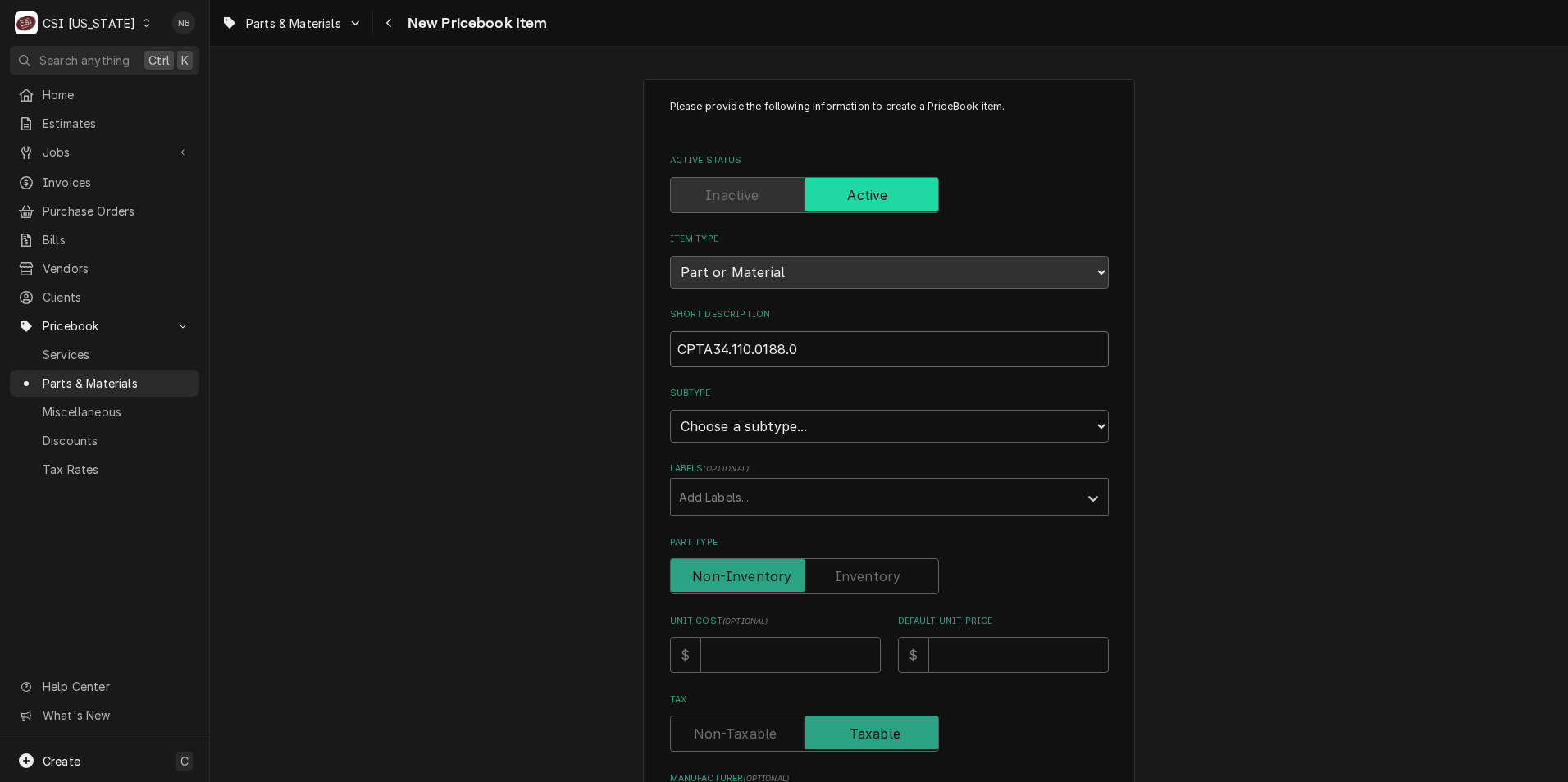
click at [505, 329] on div "Please provide the following information to create a PriceBook item. Active Sta…" at bounding box center [890, 689] width 1359 height 1252
paste input "Relay, Light, 24 Volt, DPDT"
type textarea "x"
type input "Relay, Light, 24 Volt, DPDT"
click at [801, 418] on select "Choose a subtype... [#2-DUAL] AFTERHRS-WH-CHG-2 [#2-DUAL] [PERSON_NAME]-EQUIP […" at bounding box center [889, 425] width 438 height 32
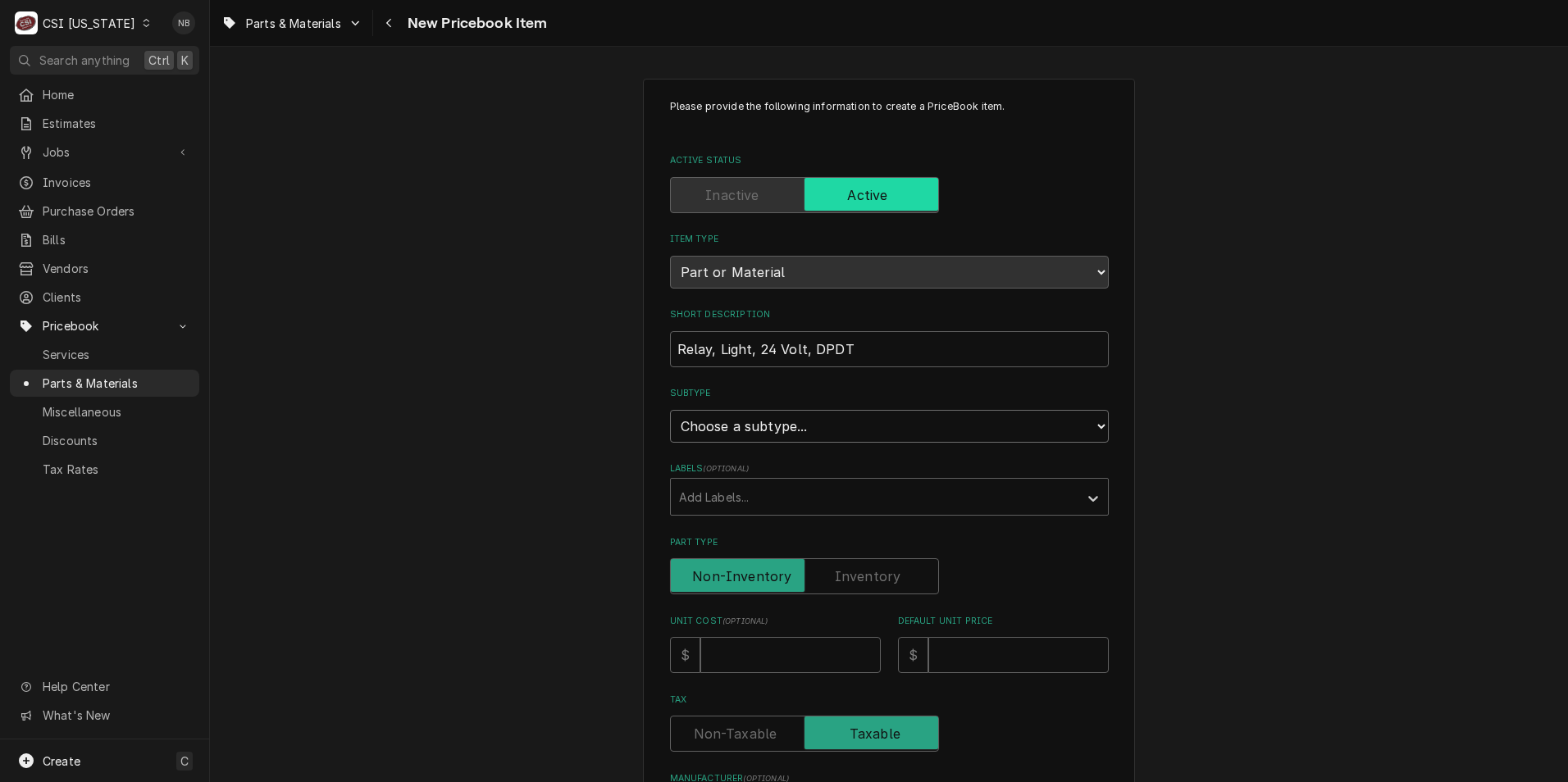
select select "87"
click at [670, 410] on select "Choose a subtype... [#2-DUAL] AFTERHRS-WH-CHG-2 [#2-DUAL] [PERSON_NAME]-EQUIP […" at bounding box center [889, 425] width 438 height 32
type textarea "x"
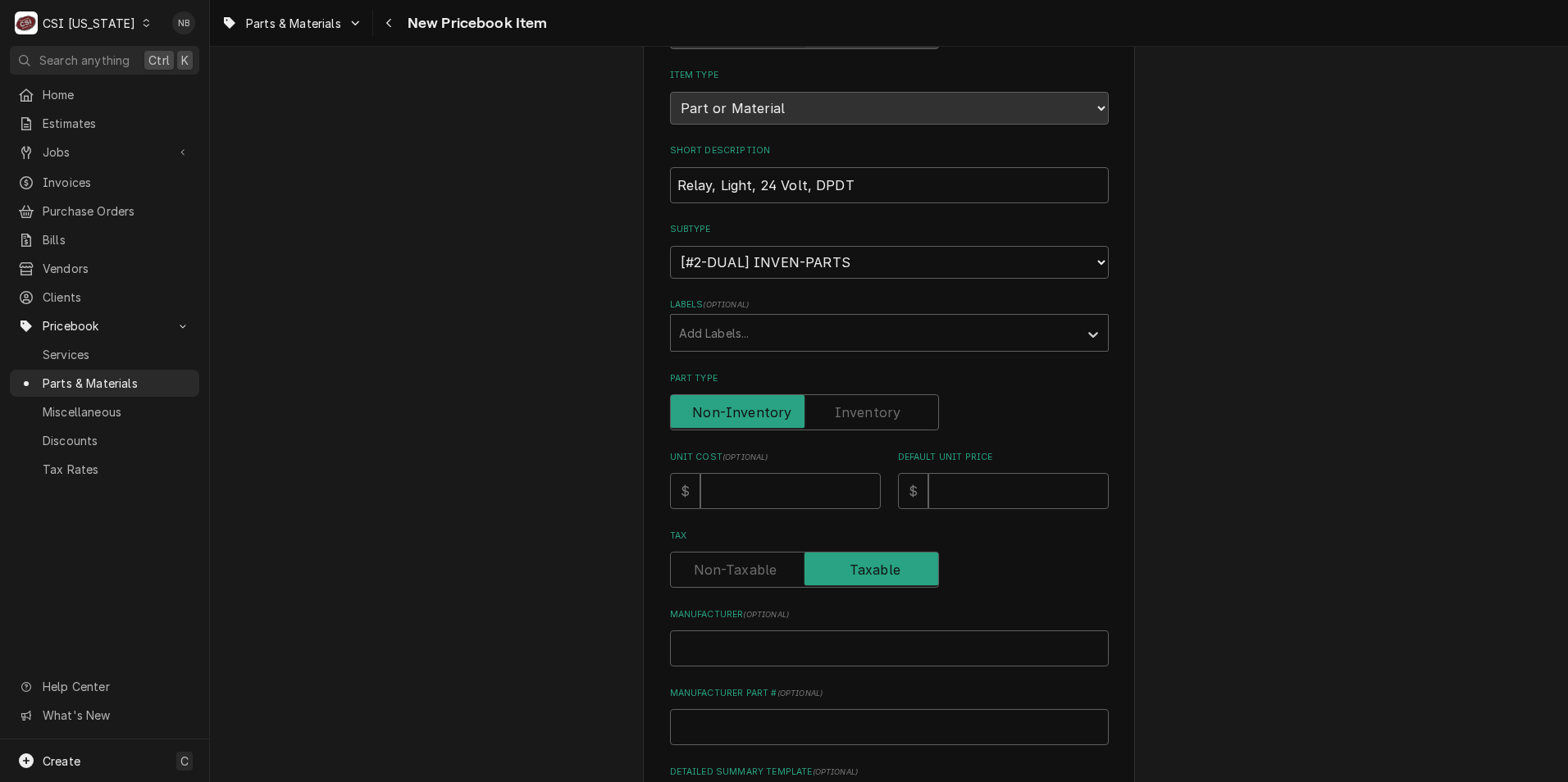
click at [843, 408] on label "Part Type" at bounding box center [804, 412] width 269 height 36
click at [843, 408] on input "Part Type" at bounding box center [804, 412] width 254 height 36
checkbox input "true"
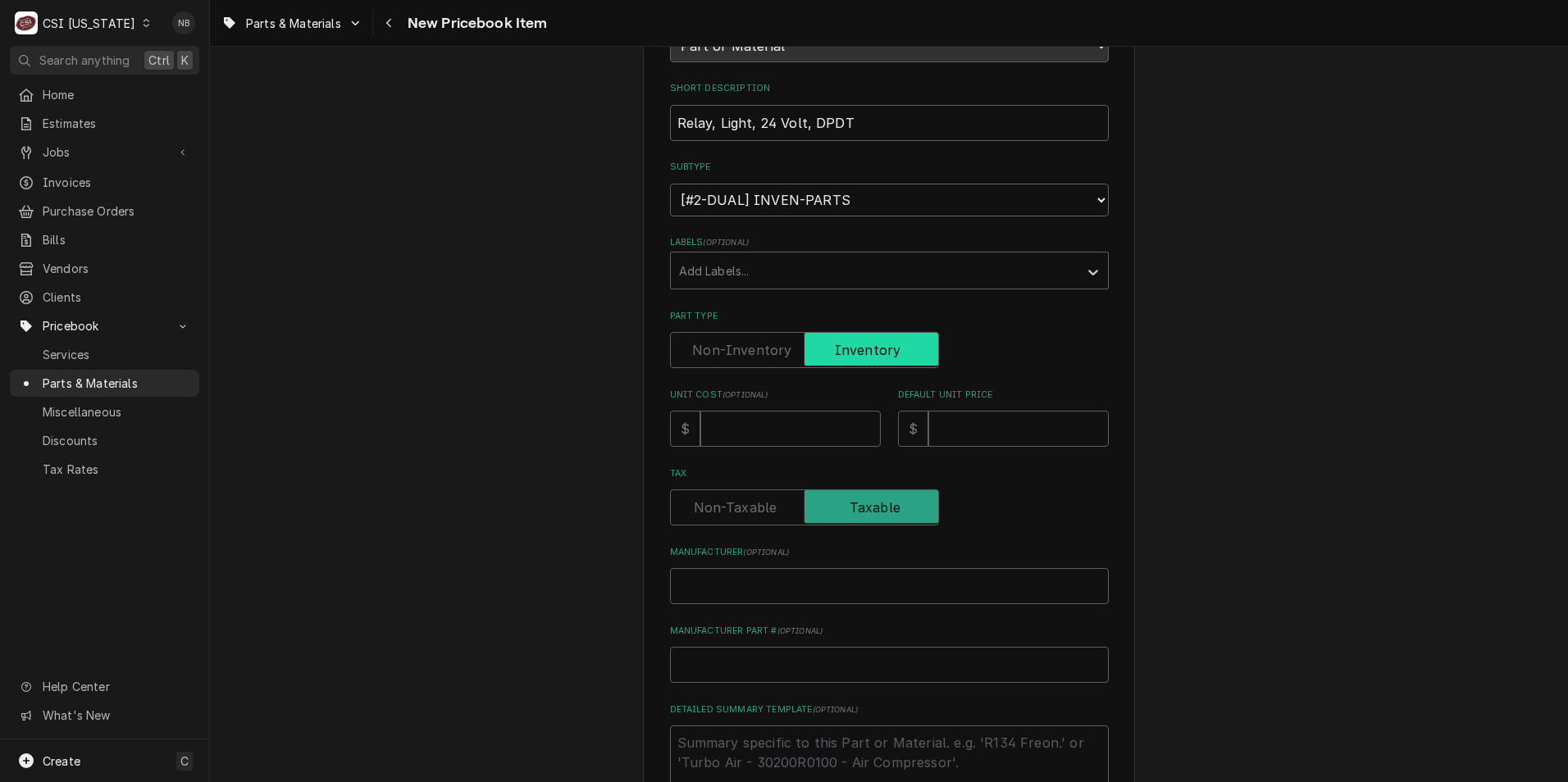
scroll to position [328, 0]
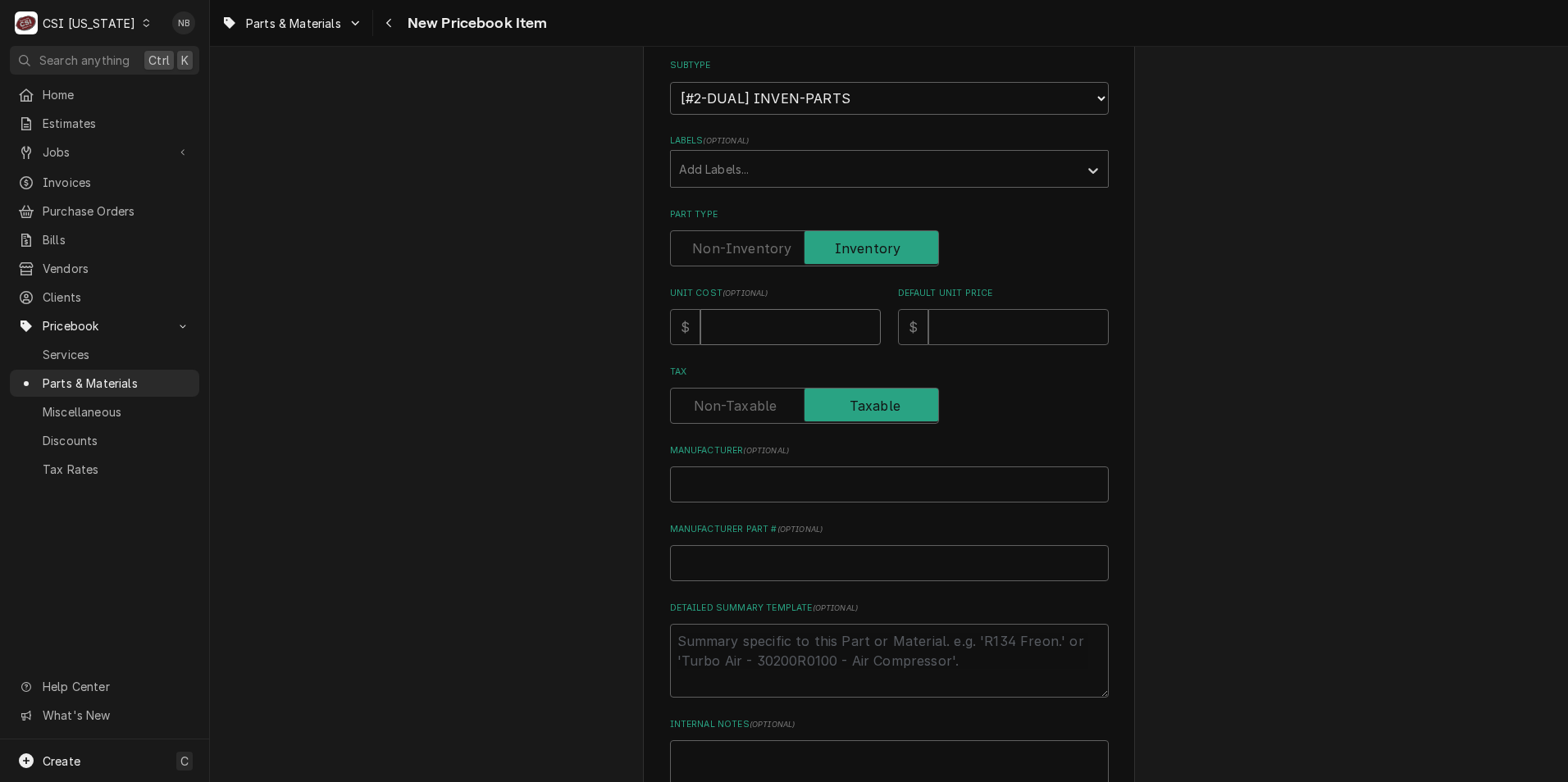
click at [816, 316] on input "Unit Cost ( optional )" at bounding box center [790, 327] width 181 height 36
type textarea "x"
type input "1"
type textarea "x"
type input "17"
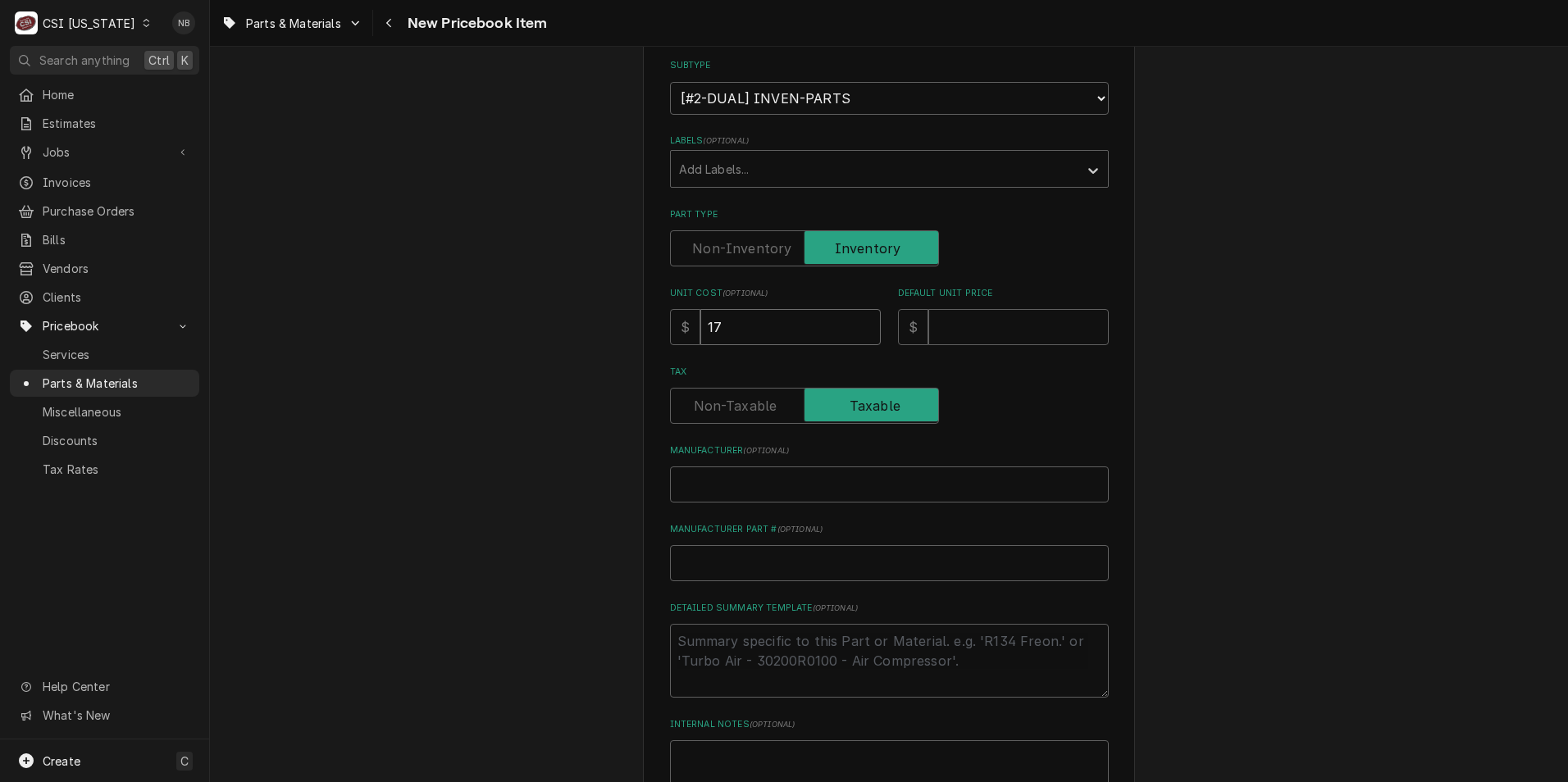
type textarea "x"
type input "17.2"
type textarea "x"
type input "17.21"
type textarea "x"
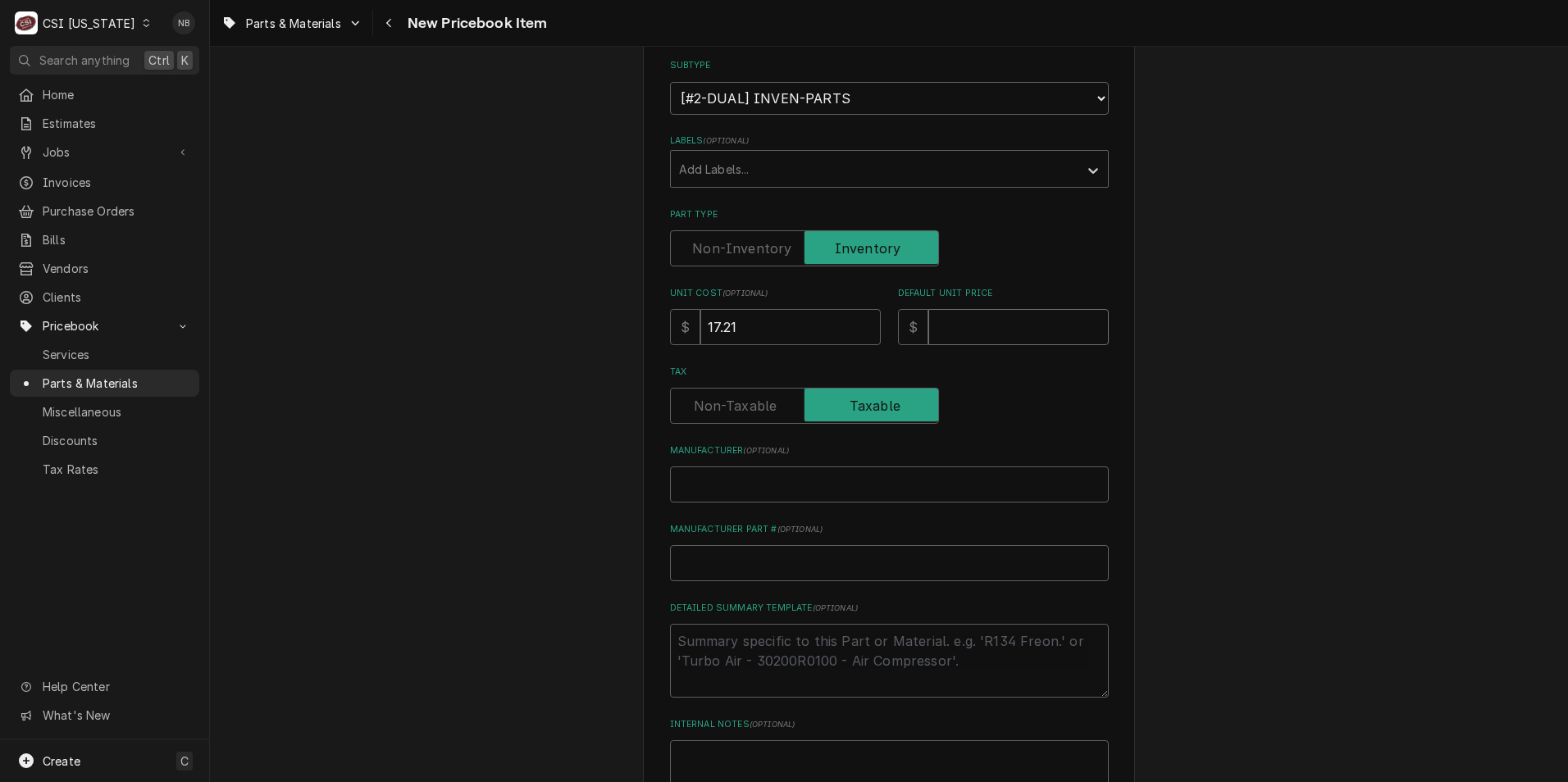
type input "2"
type textarea "x"
type input "26"
type textarea "x"
type input "26.8"
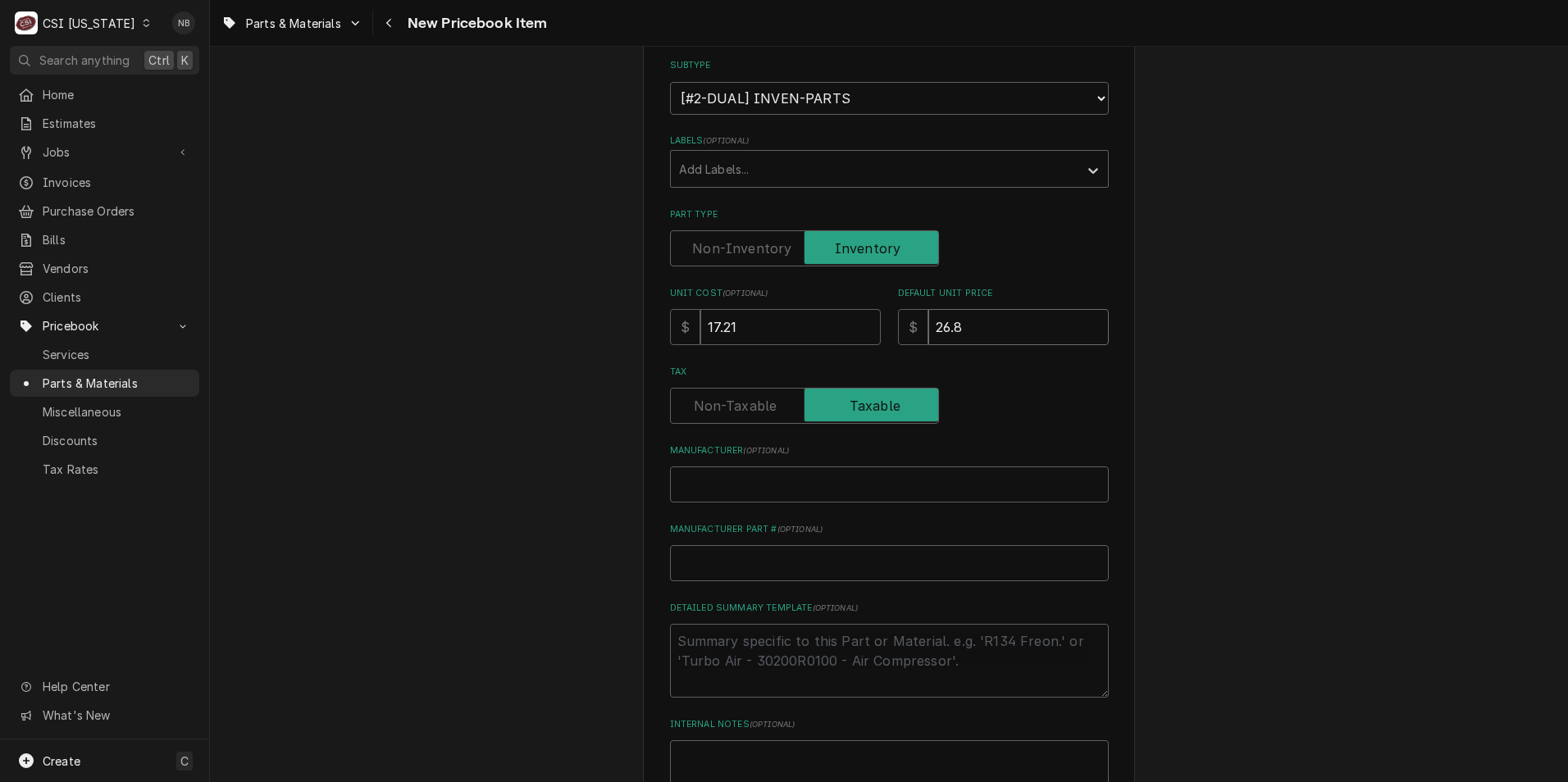
type textarea "x"
type input "26.88"
click at [734, 561] on input "Manufacturer Part # ( optional )" at bounding box center [889, 563] width 438 height 36
paste input "Relay, Light, 24 Volt, DPDT"
type textarea "x"
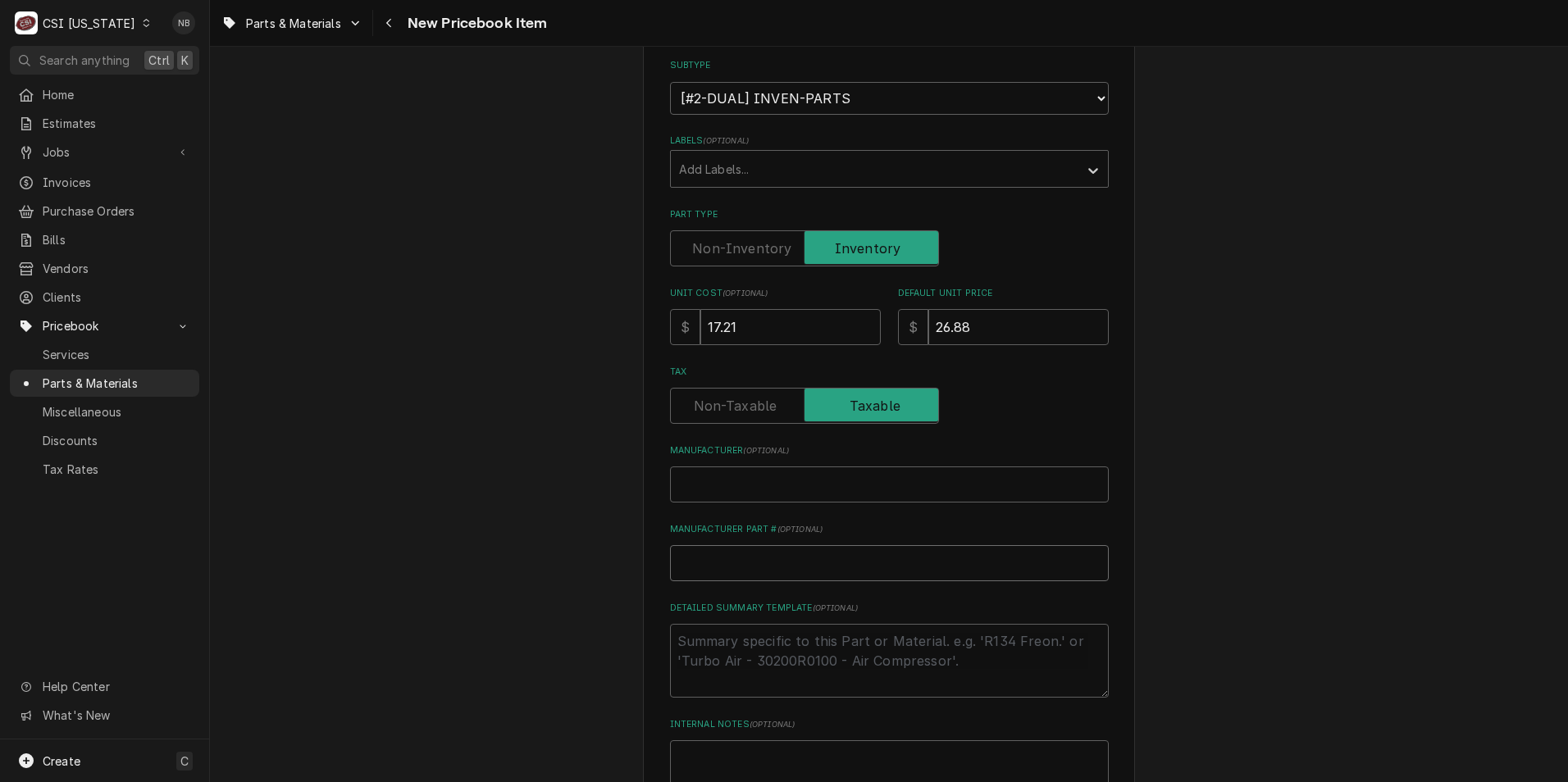
type input "Relay, Light, 24 Volt, DPDT"
drag, startPoint x: 851, startPoint y: 557, endPoint x: 541, endPoint y: 551, distance: 310.1
type textarea "x"
paste input "CPTA34.110.0188.0"
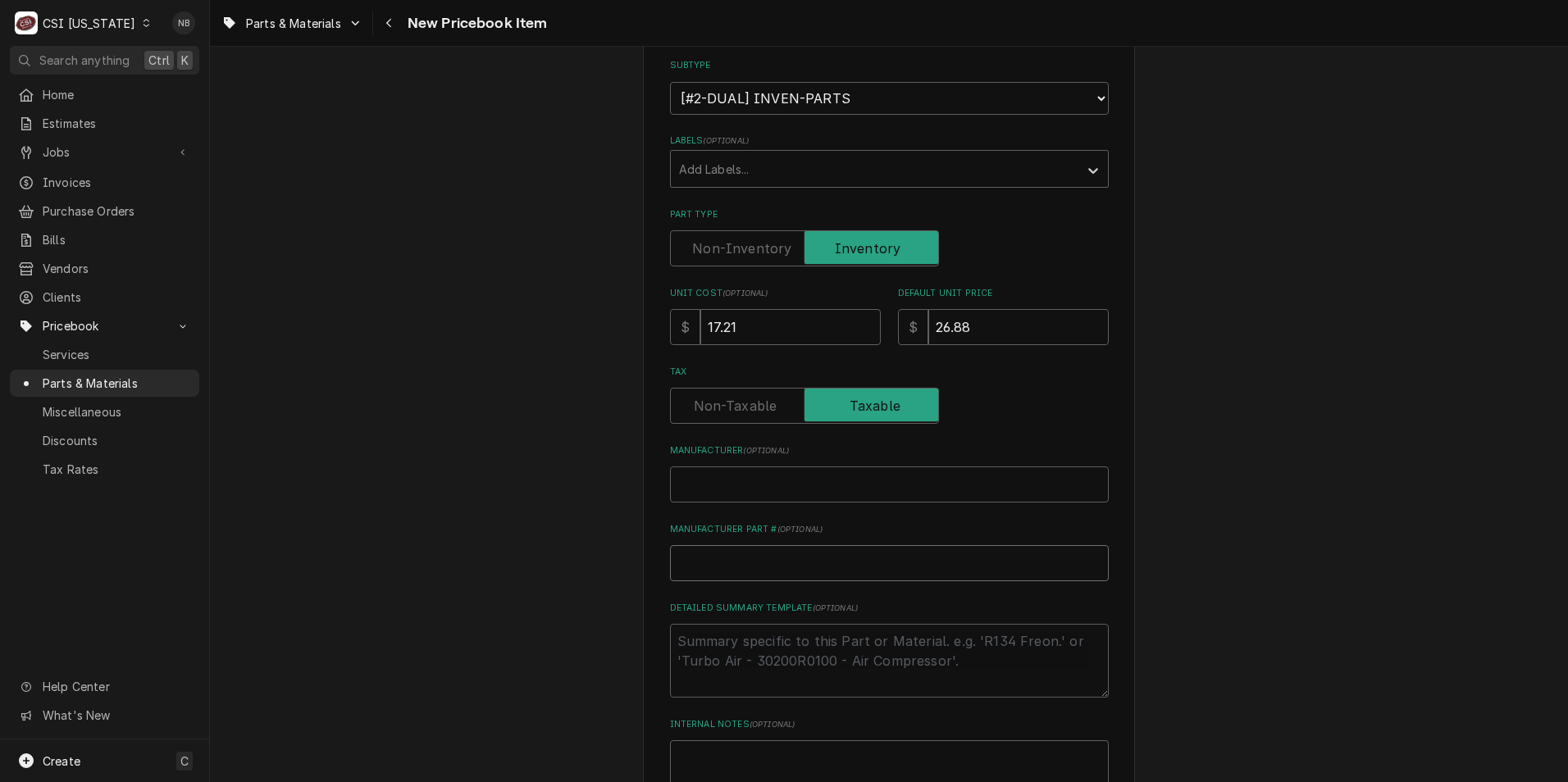
type textarea "x"
type input "CPTA34.110.0188.0"
click at [689, 557] on input "CPTA34.110.0188.0" at bounding box center [889, 563] width 438 height 36
type textarea "x"
type input "CPTA34.110.0188.0"
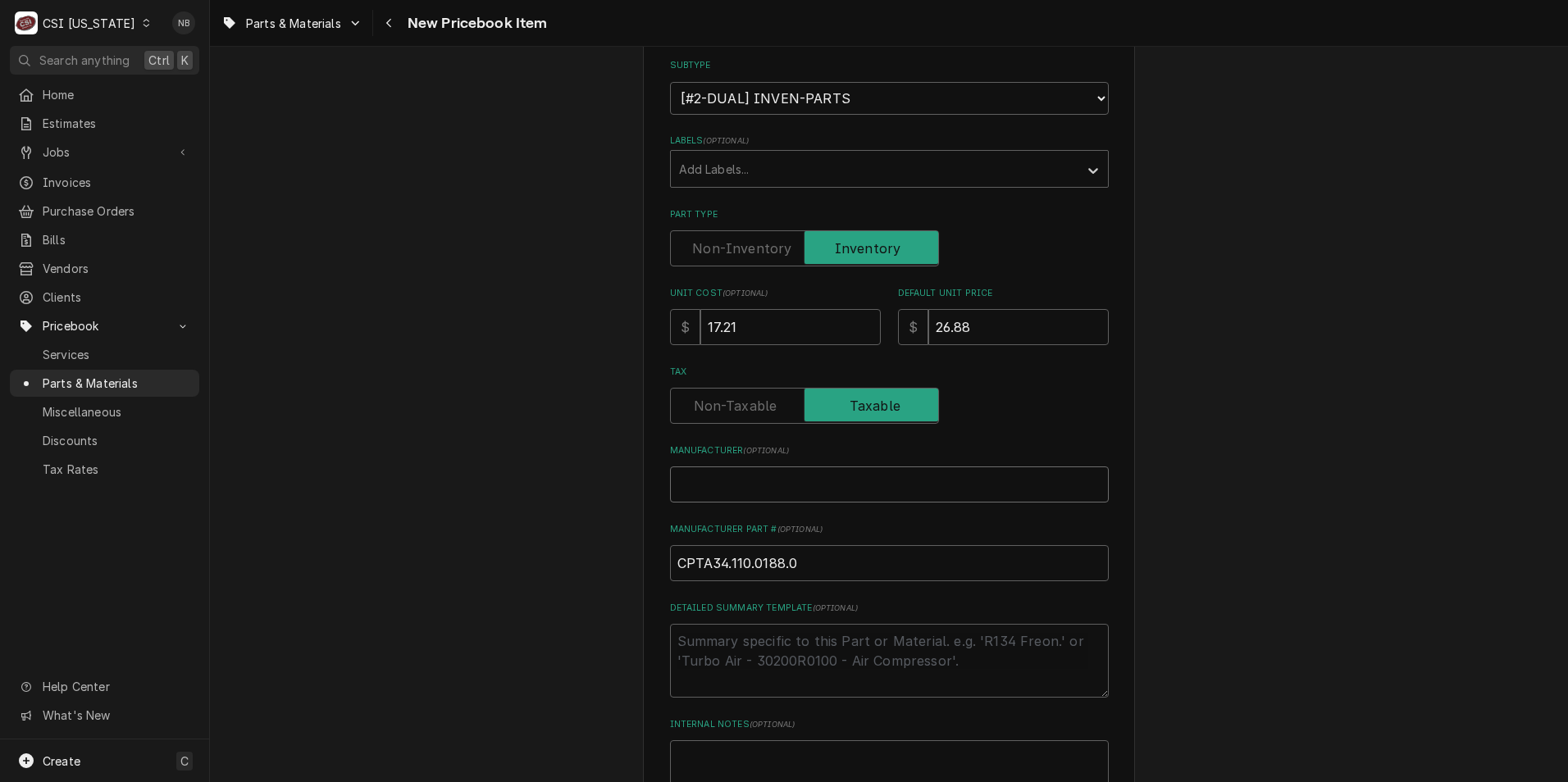
click at [804, 486] on input "Manufacturer ( optional )" at bounding box center [889, 485] width 438 height 36
type textarea "x"
type input "C"
type textarea "x"
type input "Ca"
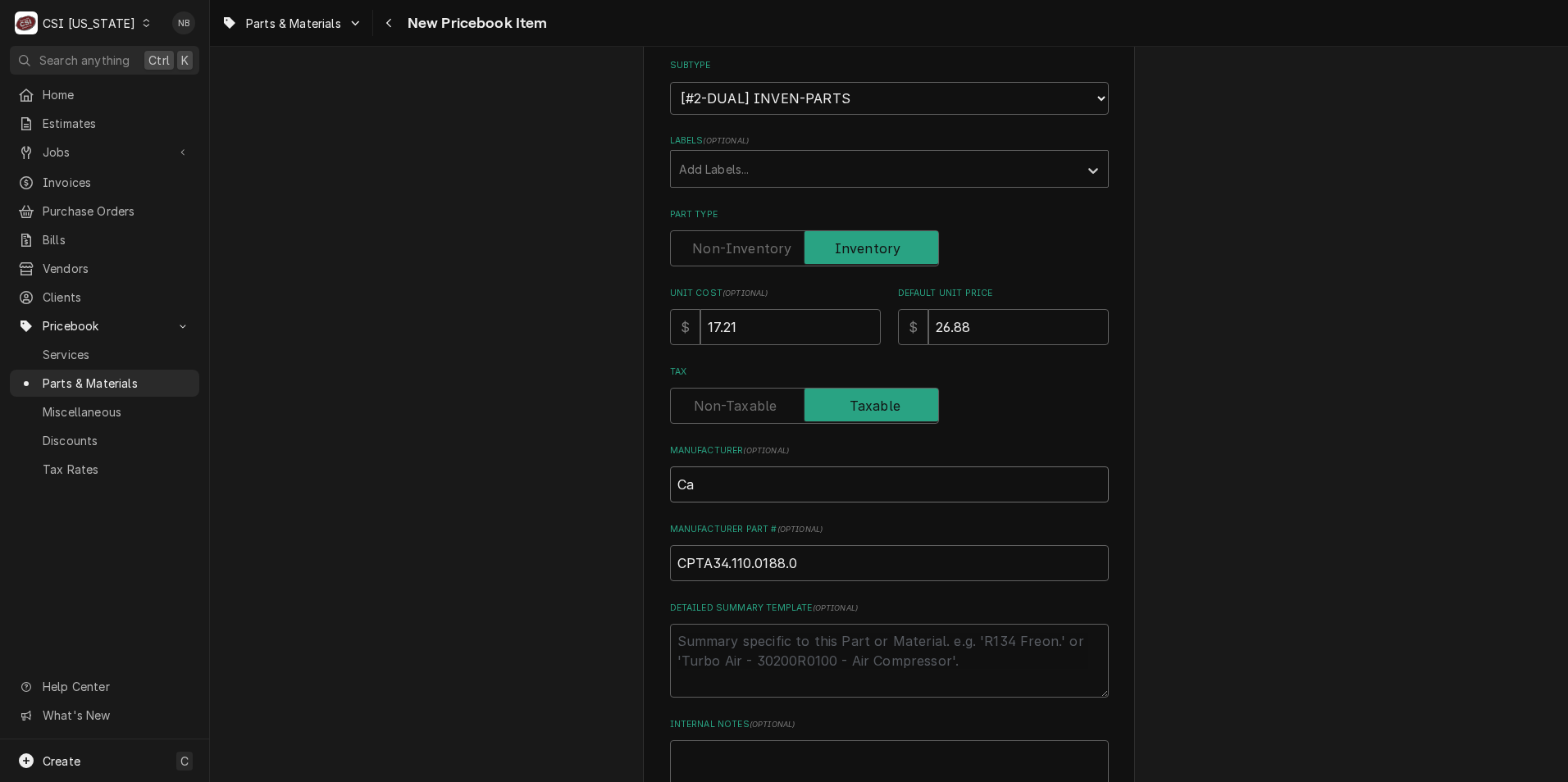
type textarea "x"
type input "Cap"
type textarea "x"
type input "Capt"
type textarea "x"
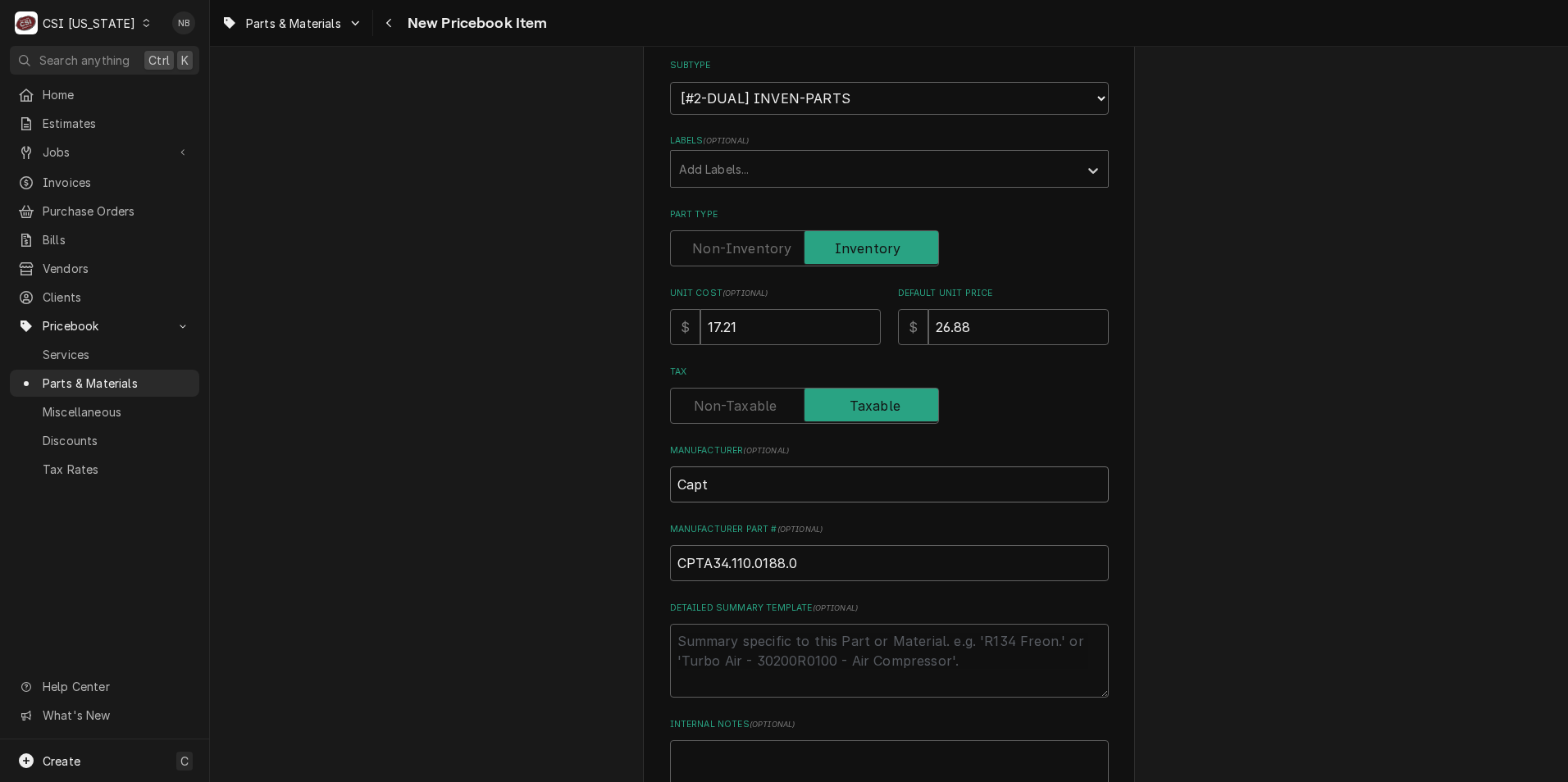
type input "Capti"
type textarea "x"
type input "Captiv"
type textarea "x"
type input "Captive"
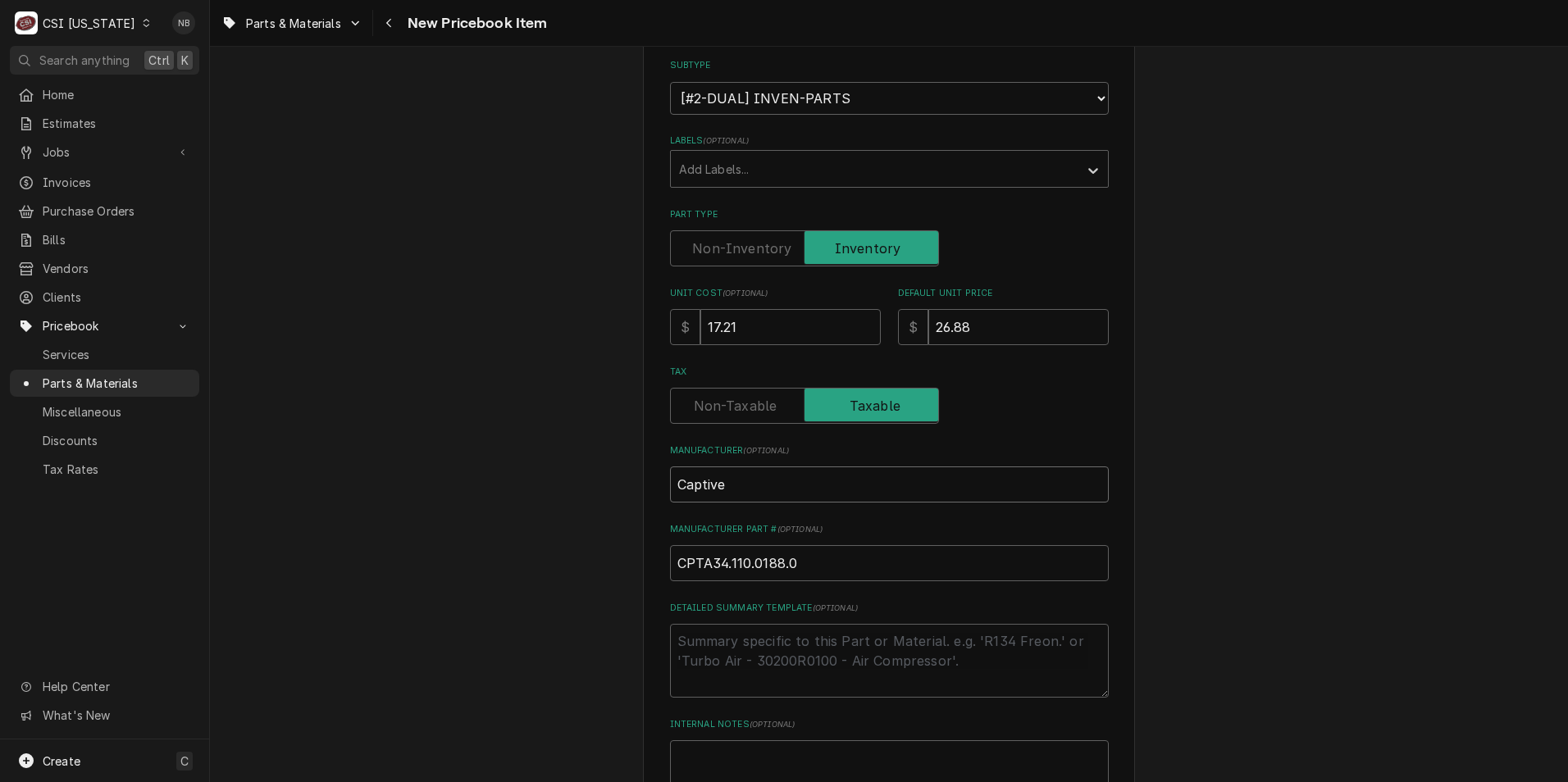
type textarea "x"
type input "Captive"
type textarea "x"
type input "Captive A"
type textarea "x"
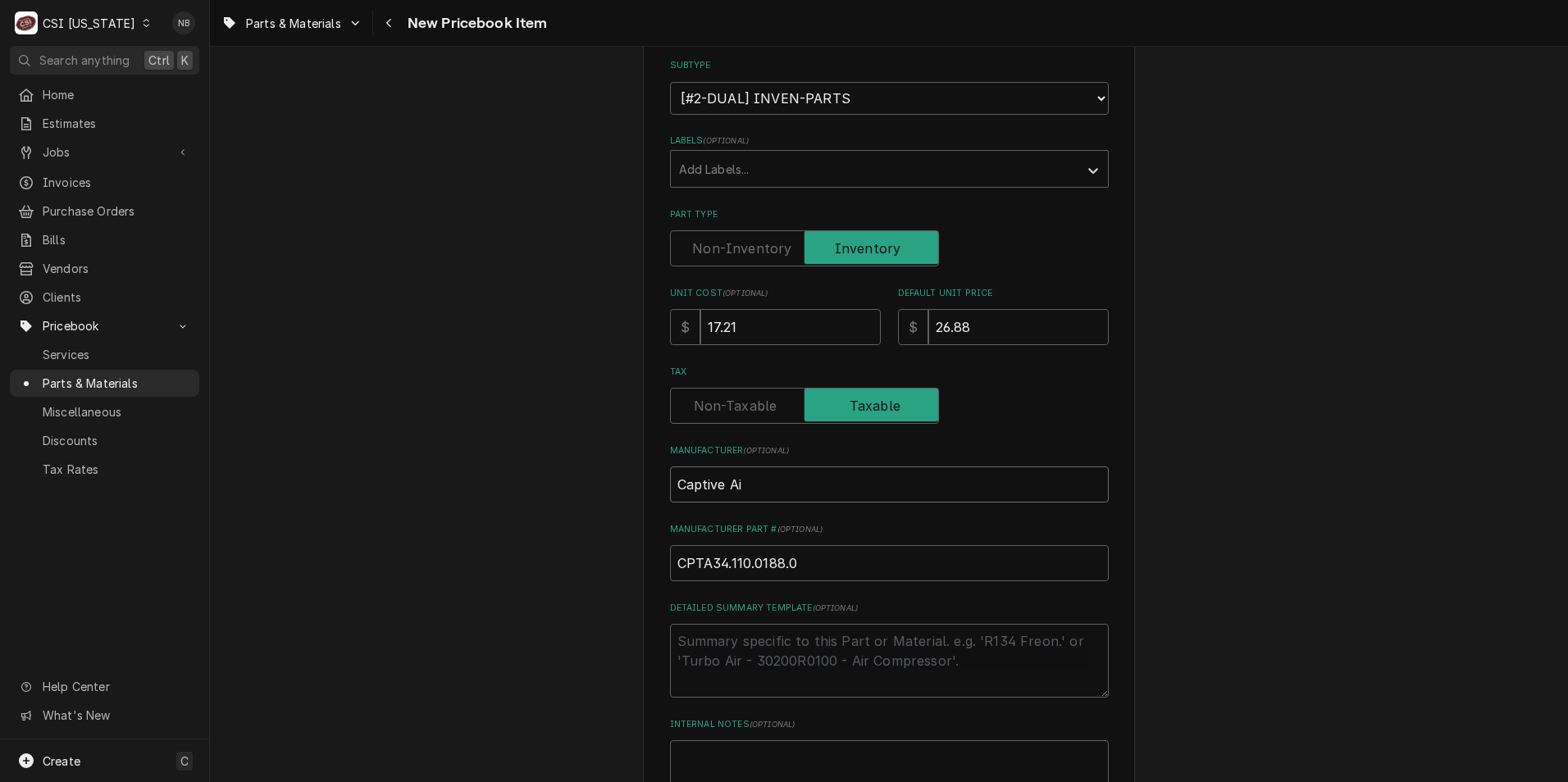
type input "Captive Air"
type textarea "x"
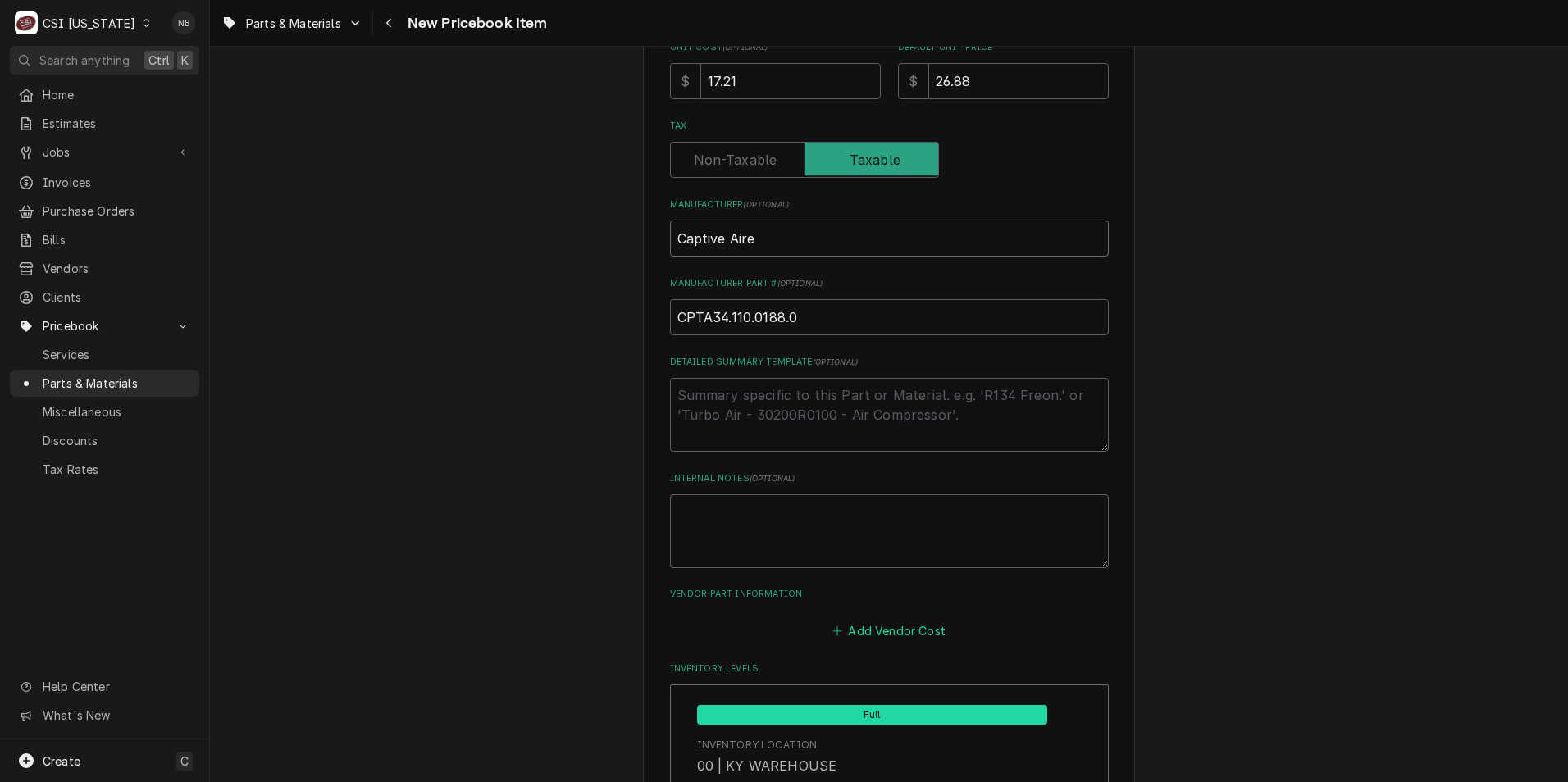
type input "Captive Aire"
click at [879, 624] on button "Add Vendor Cost" at bounding box center [890, 630] width 119 height 23
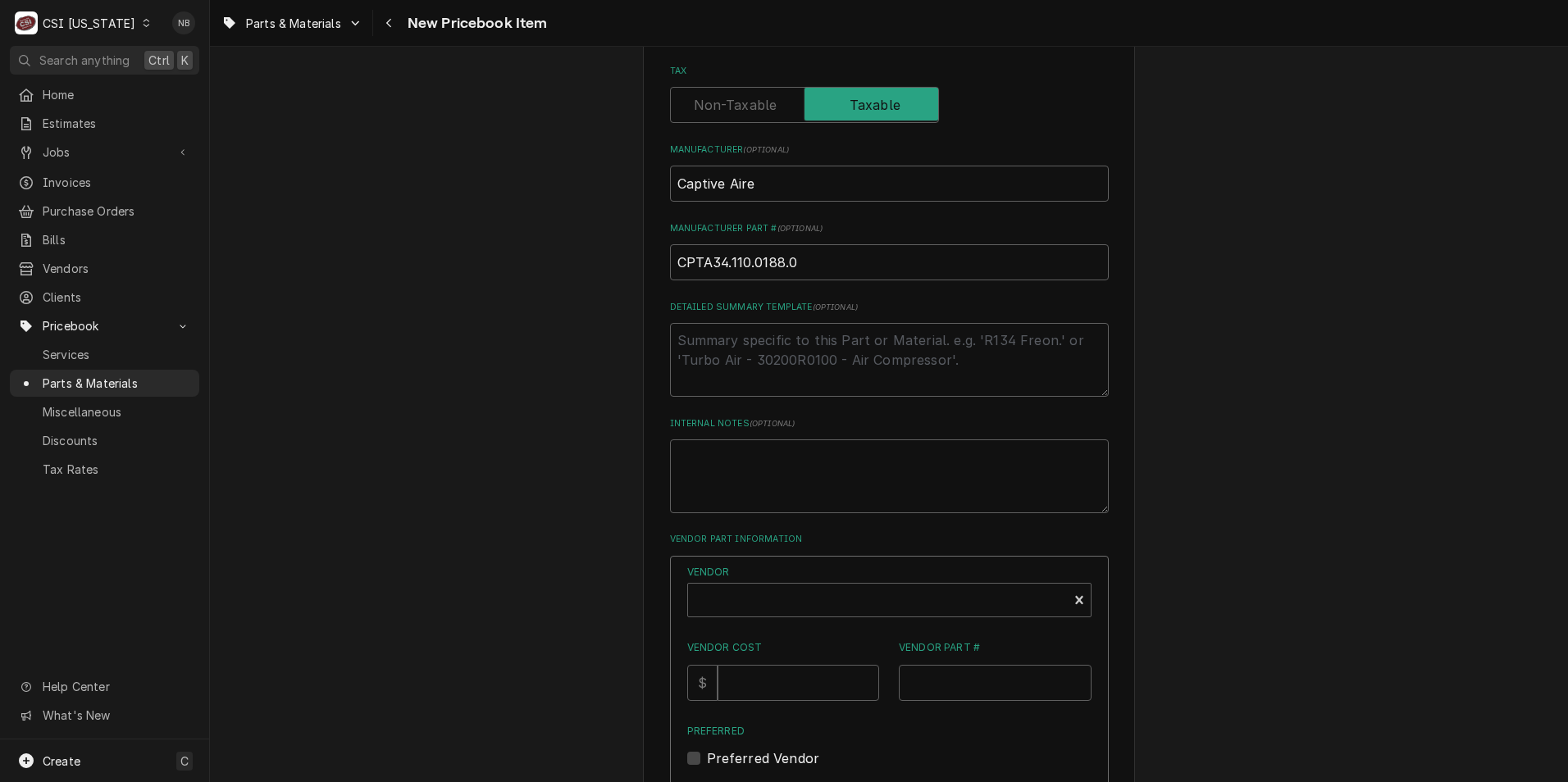
scroll to position [656, 0]
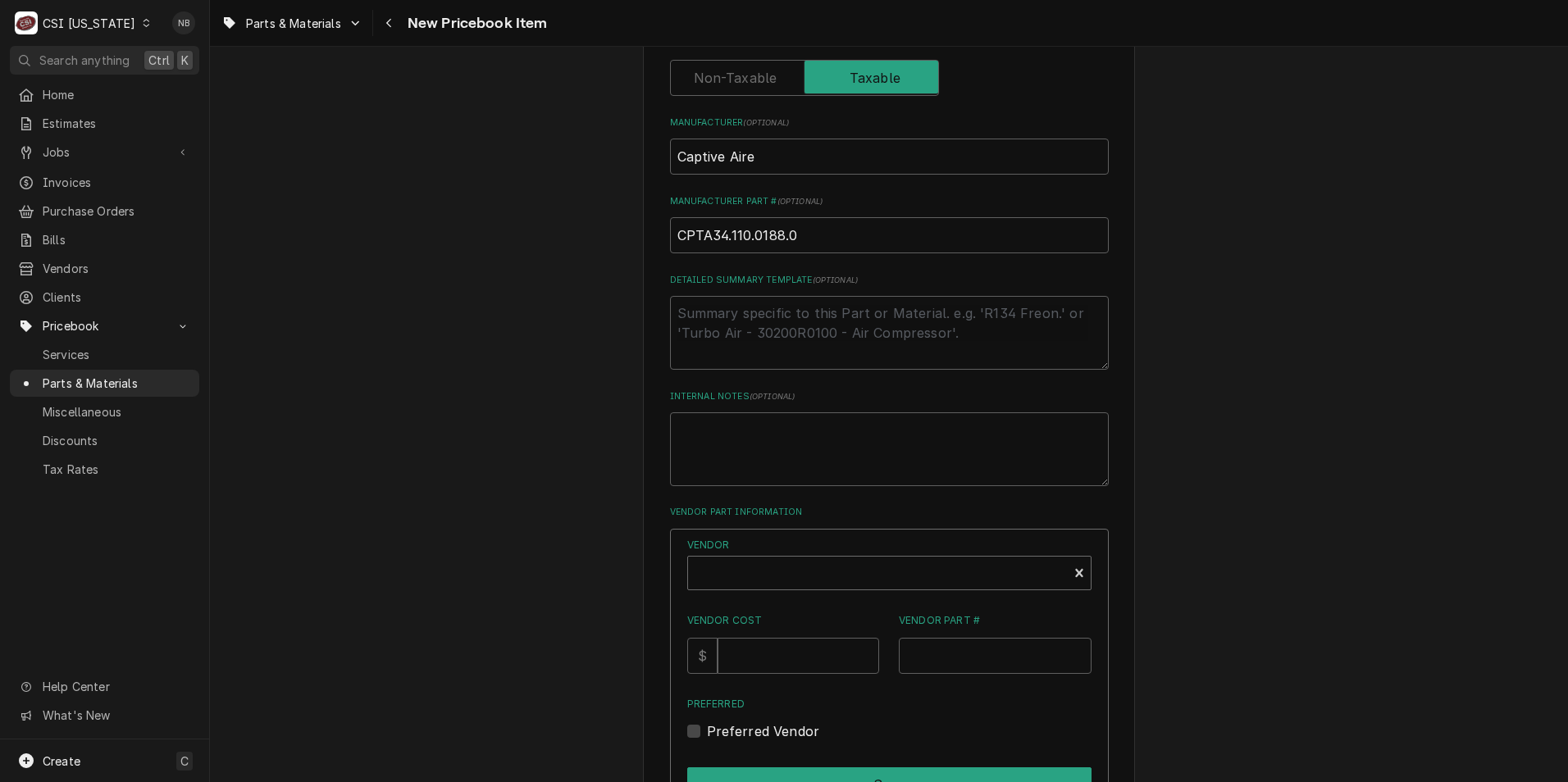
type textarea "x"
click at [847, 583] on div "Vendor" at bounding box center [878, 579] width 363 height 39
type input "Parts Town"
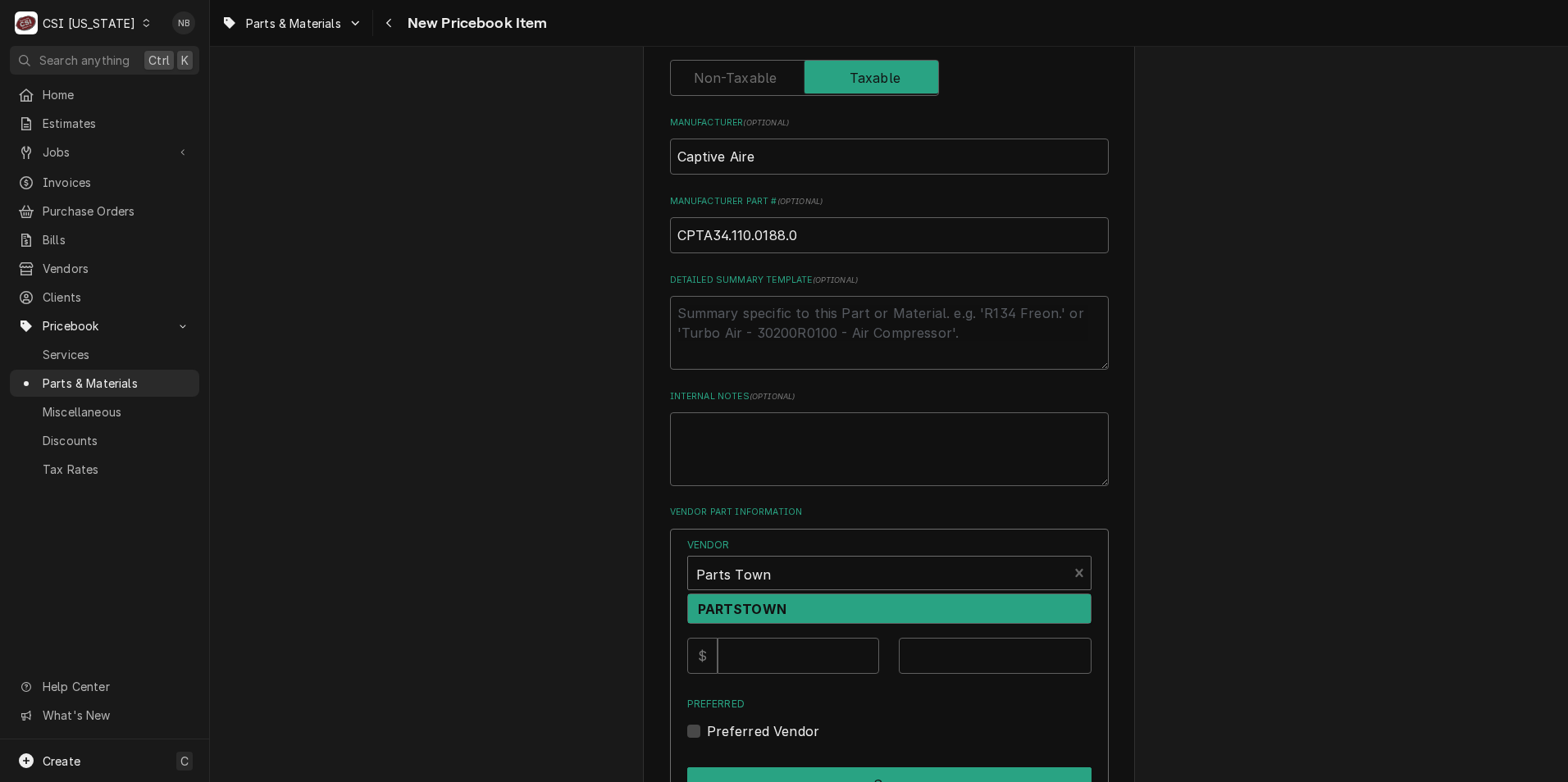
click at [847, 611] on div "PARTSTOWN" at bounding box center [889, 609] width 403 height 29
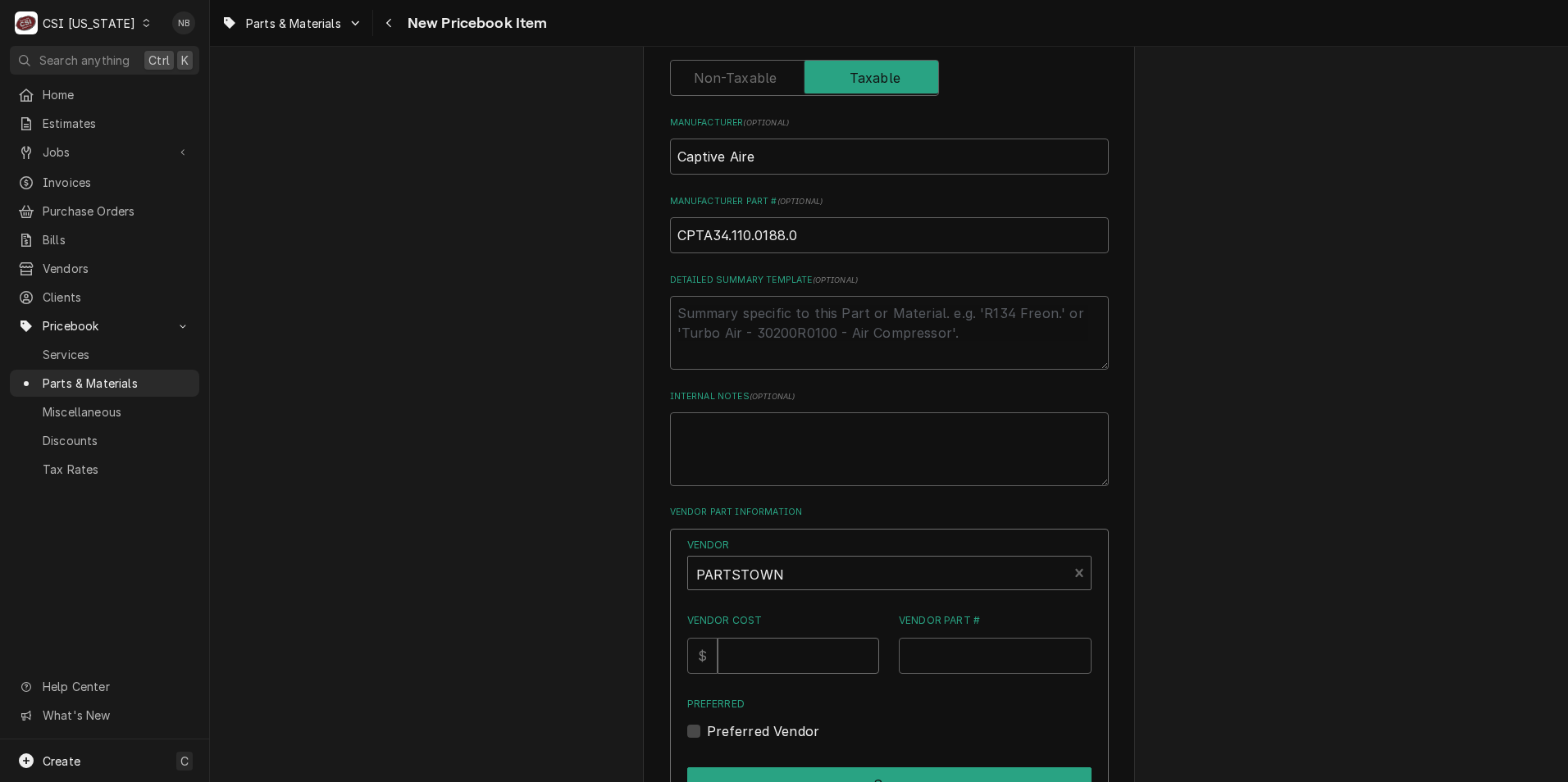
click at [794, 662] on input "Vendor Cost" at bounding box center [798, 656] width 161 height 36
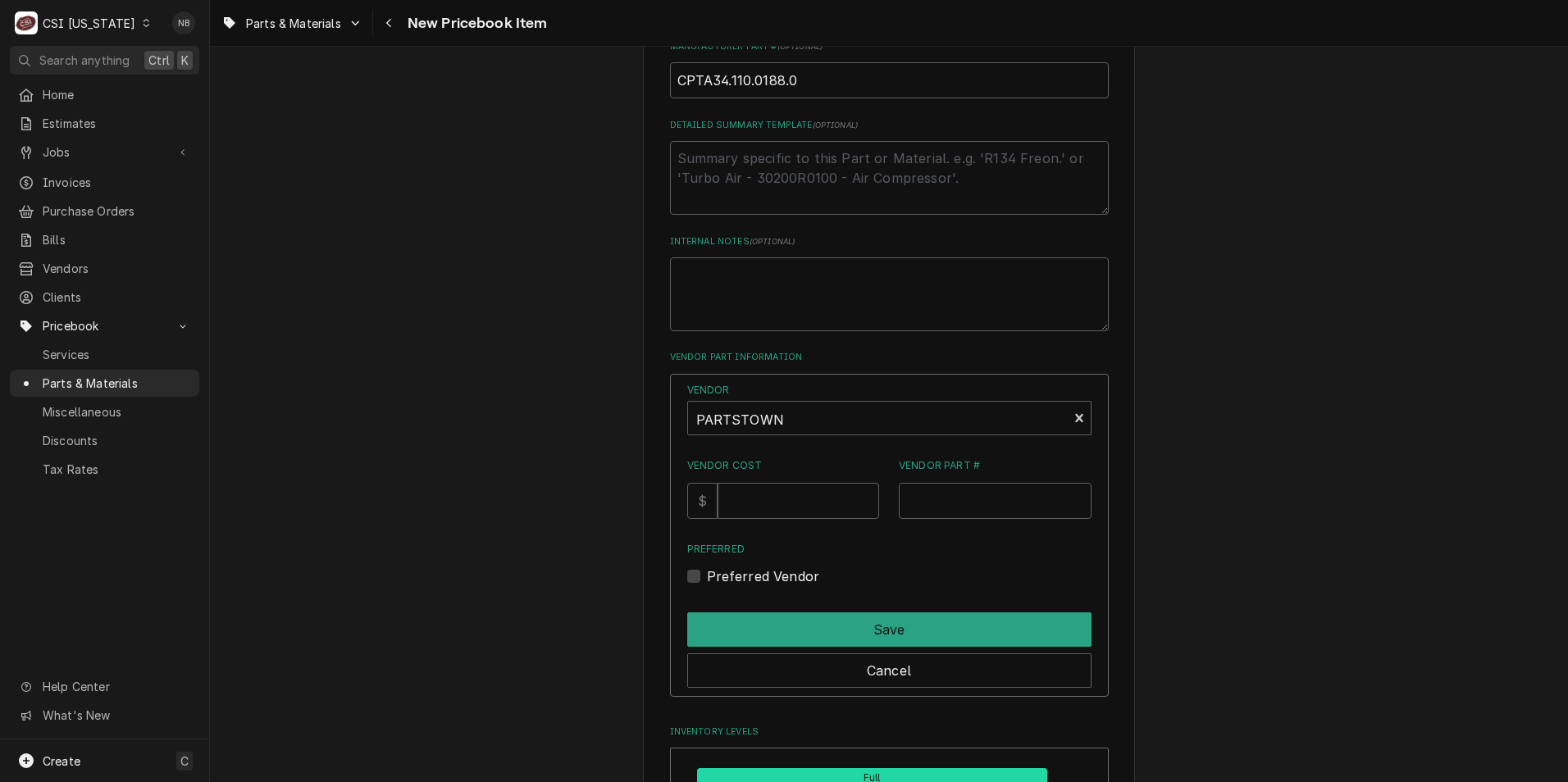
scroll to position [820, 0]
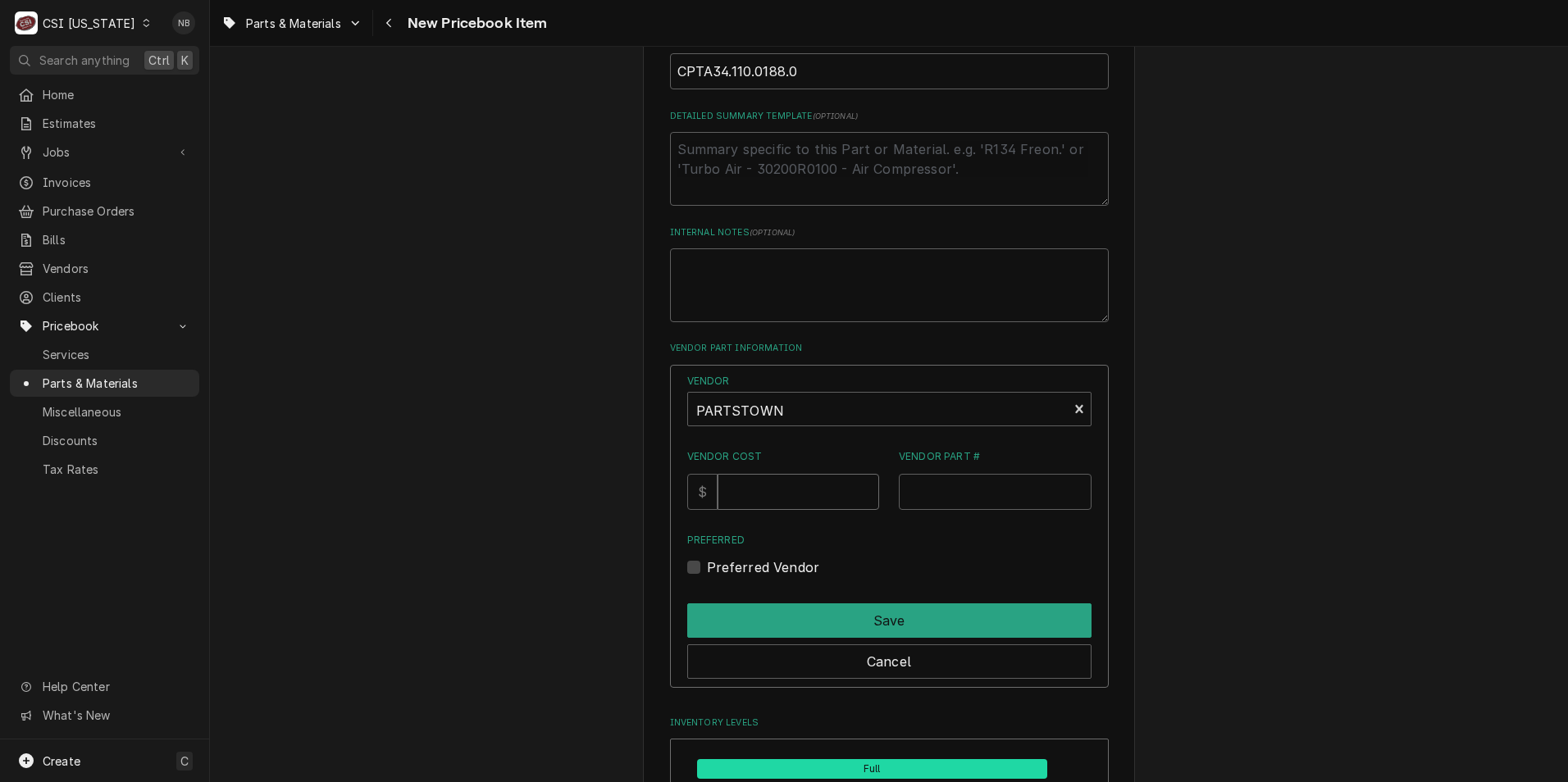
click at [773, 505] on input "Vendor Cost" at bounding box center [798, 492] width 161 height 36
type input "17.21"
paste input "CPTA34.110.0188.0"
type input "CPTA34.110.0188.0"
click at [707, 562] on label "Preferred Vendor" at bounding box center [764, 567] width 113 height 19
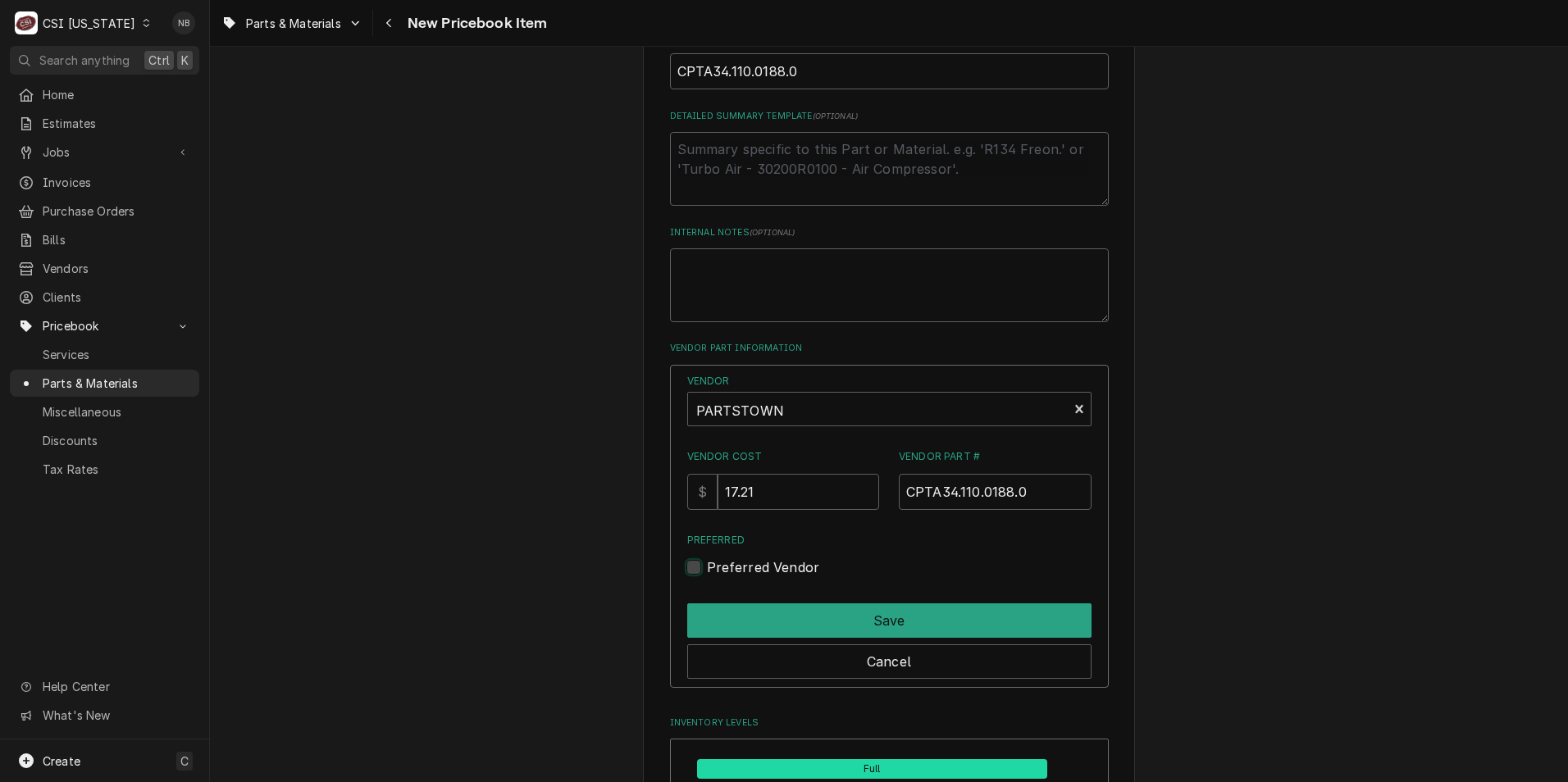
click at [707, 562] on input "Preferred" at bounding box center [909, 575] width 404 height 36
checkbox input "true"
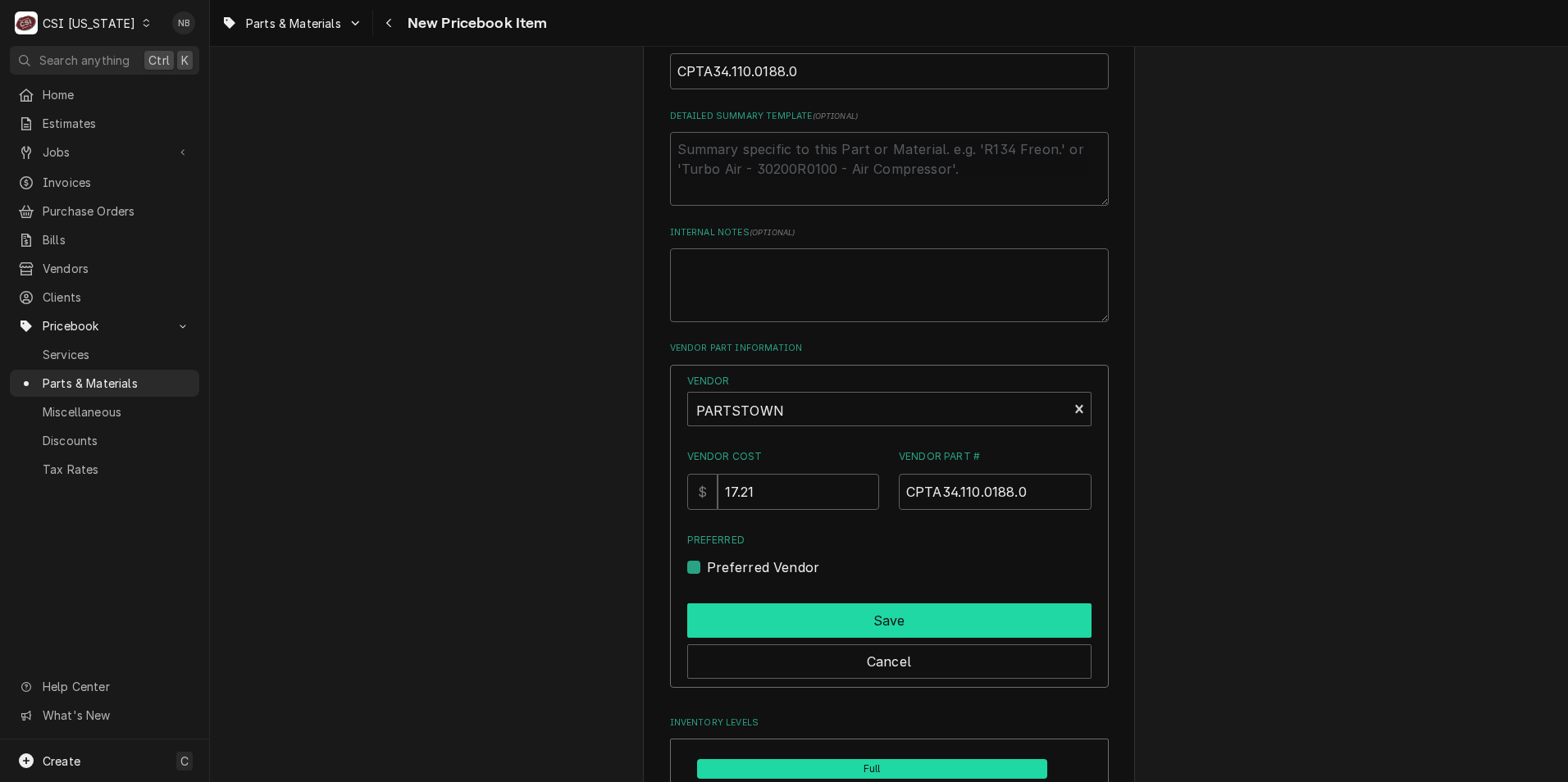
drag, startPoint x: 775, startPoint y: 612, endPoint x: 780, endPoint y: 620, distance: 9.4
click at [776, 612] on button "Save" at bounding box center [890, 620] width 404 height 34
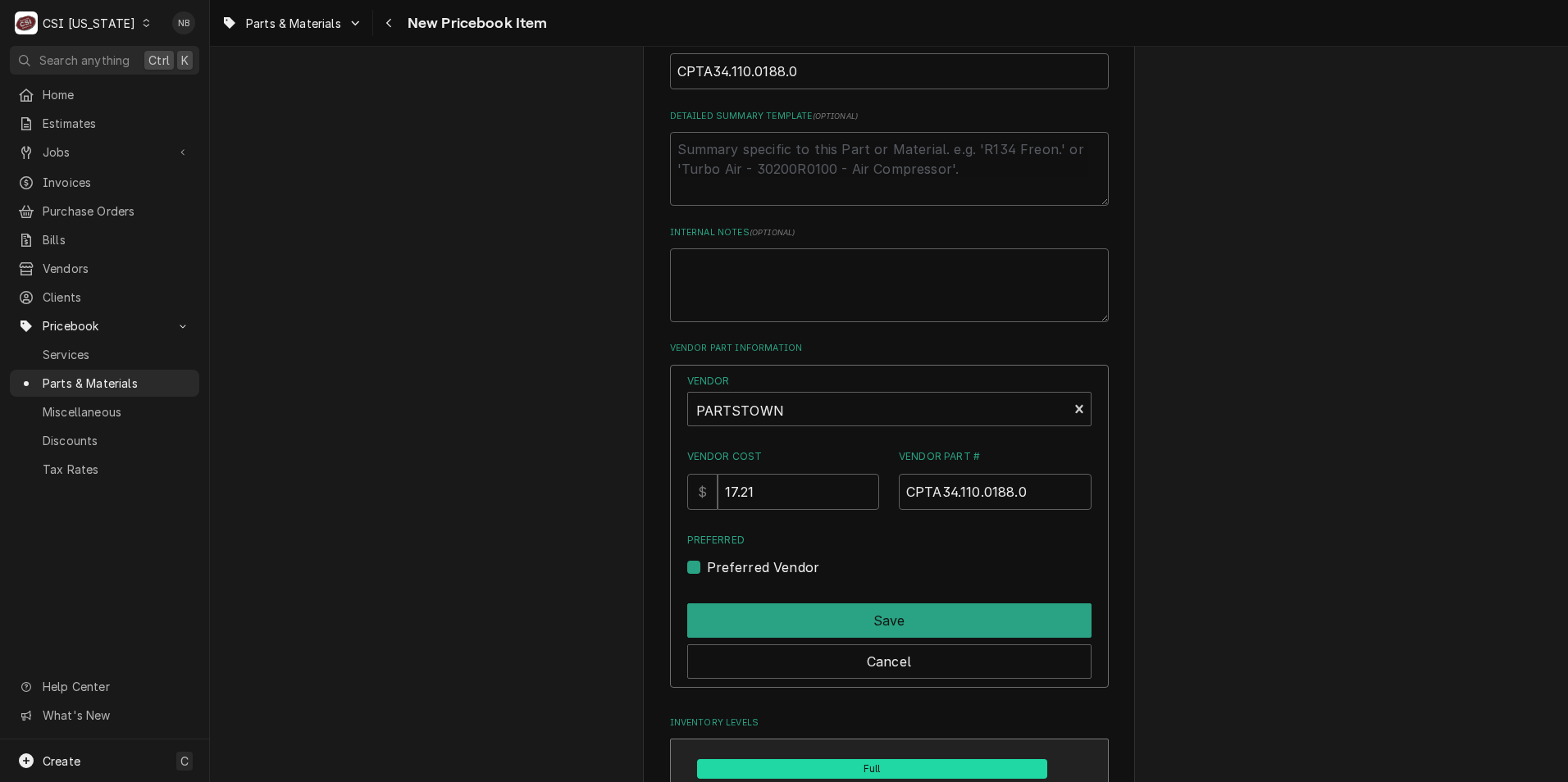
type textarea "x"
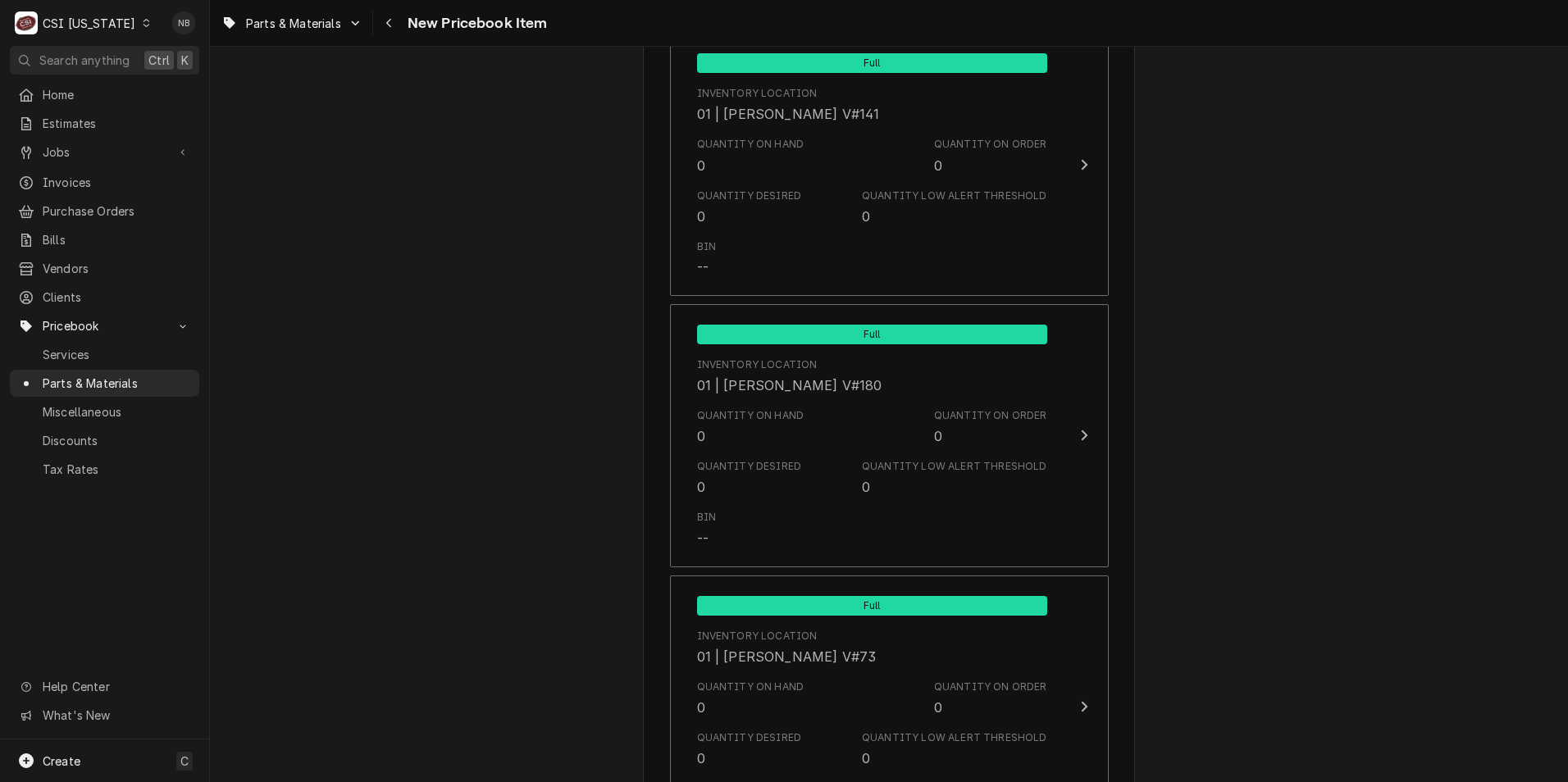
scroll to position [1811, 0]
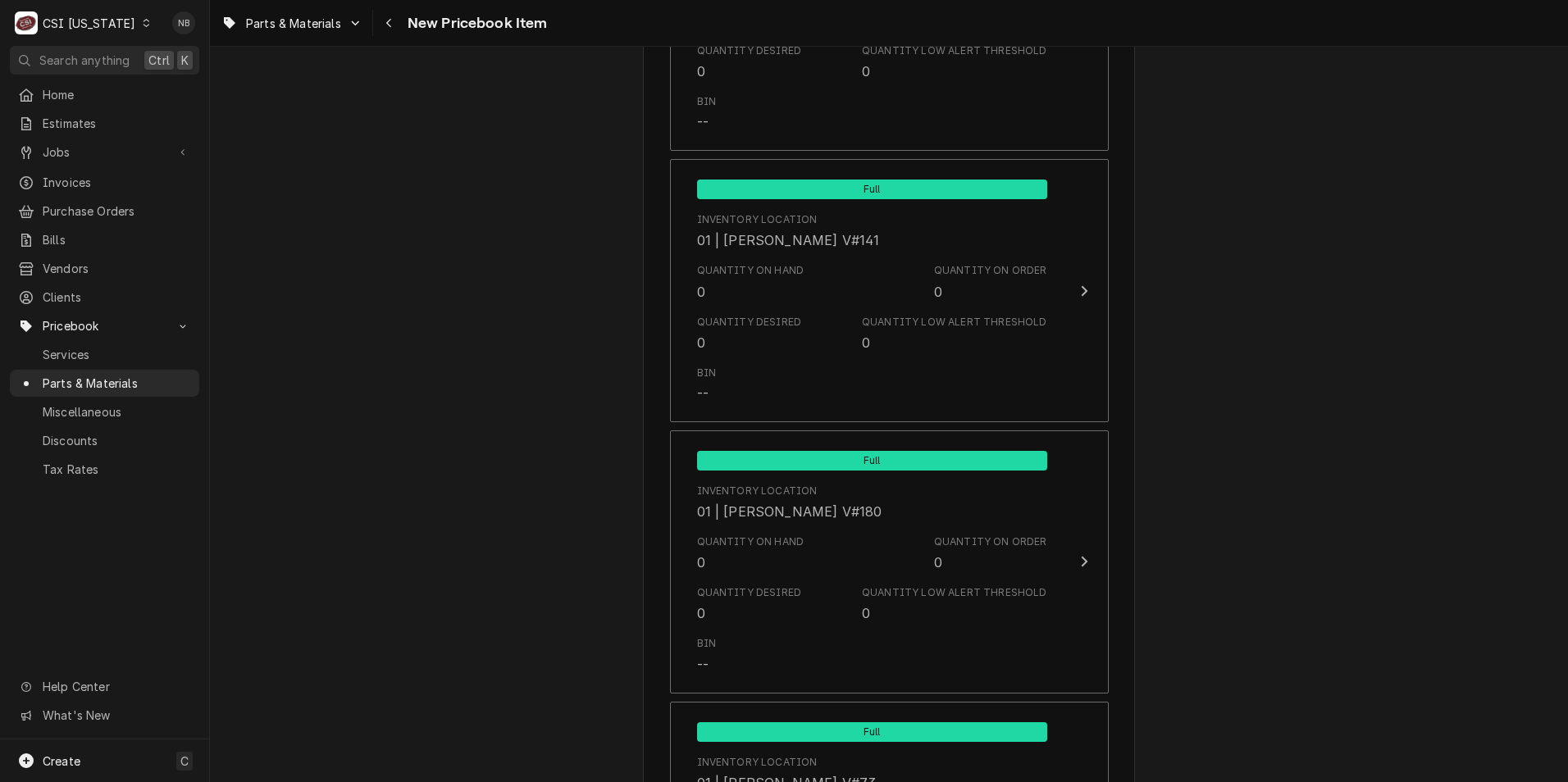
click at [1333, 589] on div "Please provide the following information to create a PriceBook item. Active Sta…" at bounding box center [890, 747] width 1359 height 4989
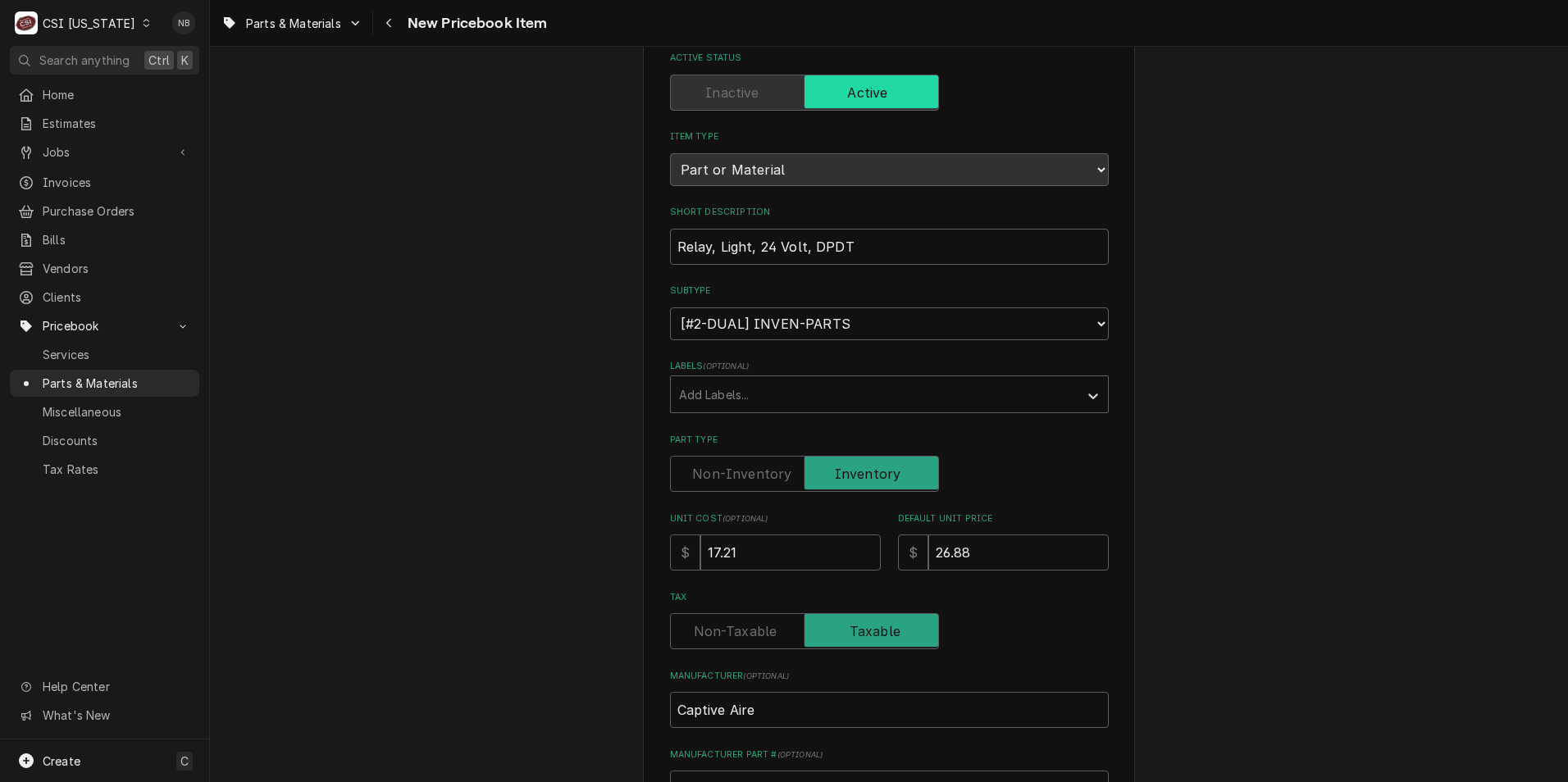
scroll to position [328, 0]
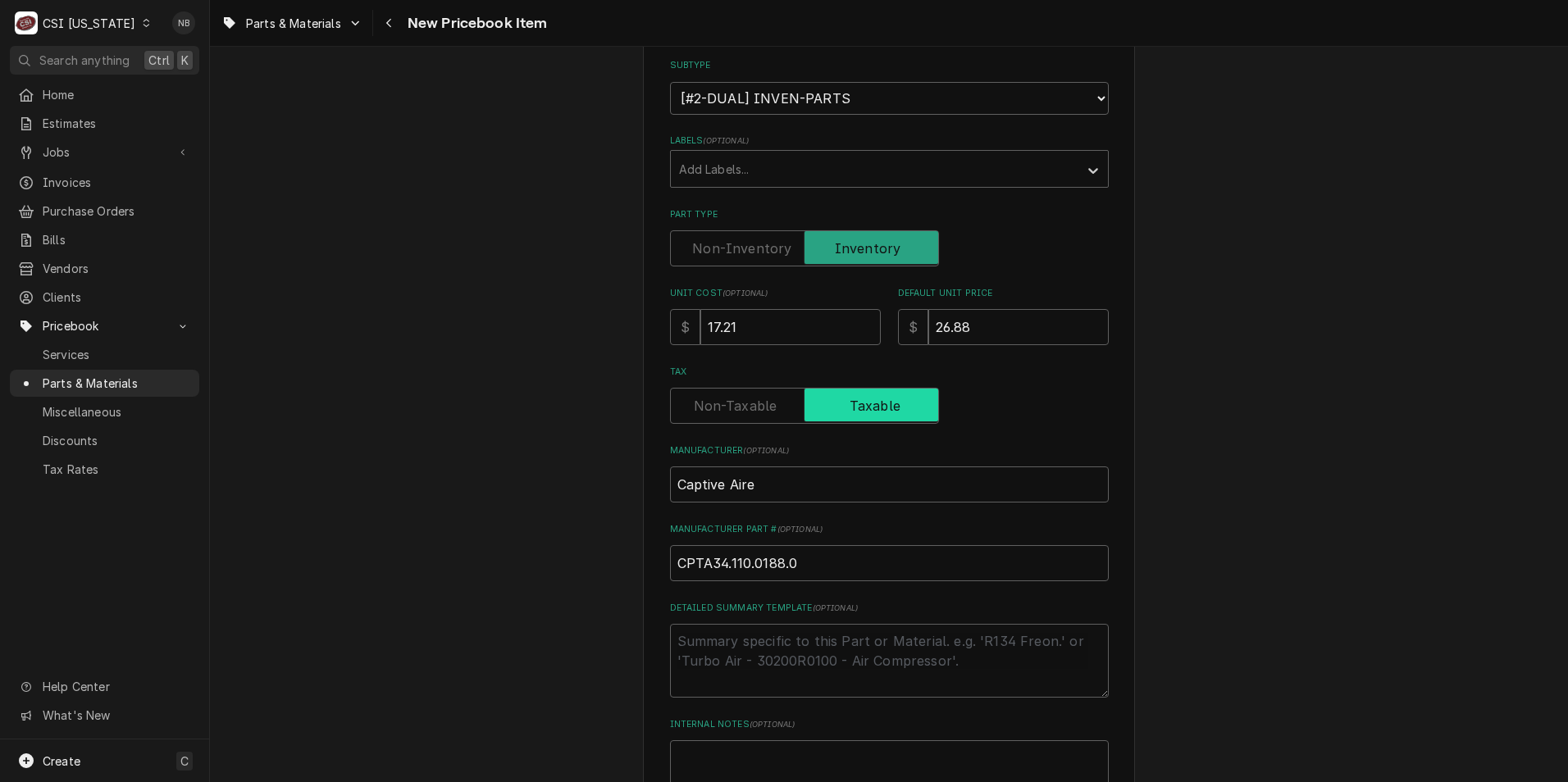
click at [762, 394] on input "Tax" at bounding box center [804, 406] width 254 height 36
checkbox input "false"
type textarea "x"
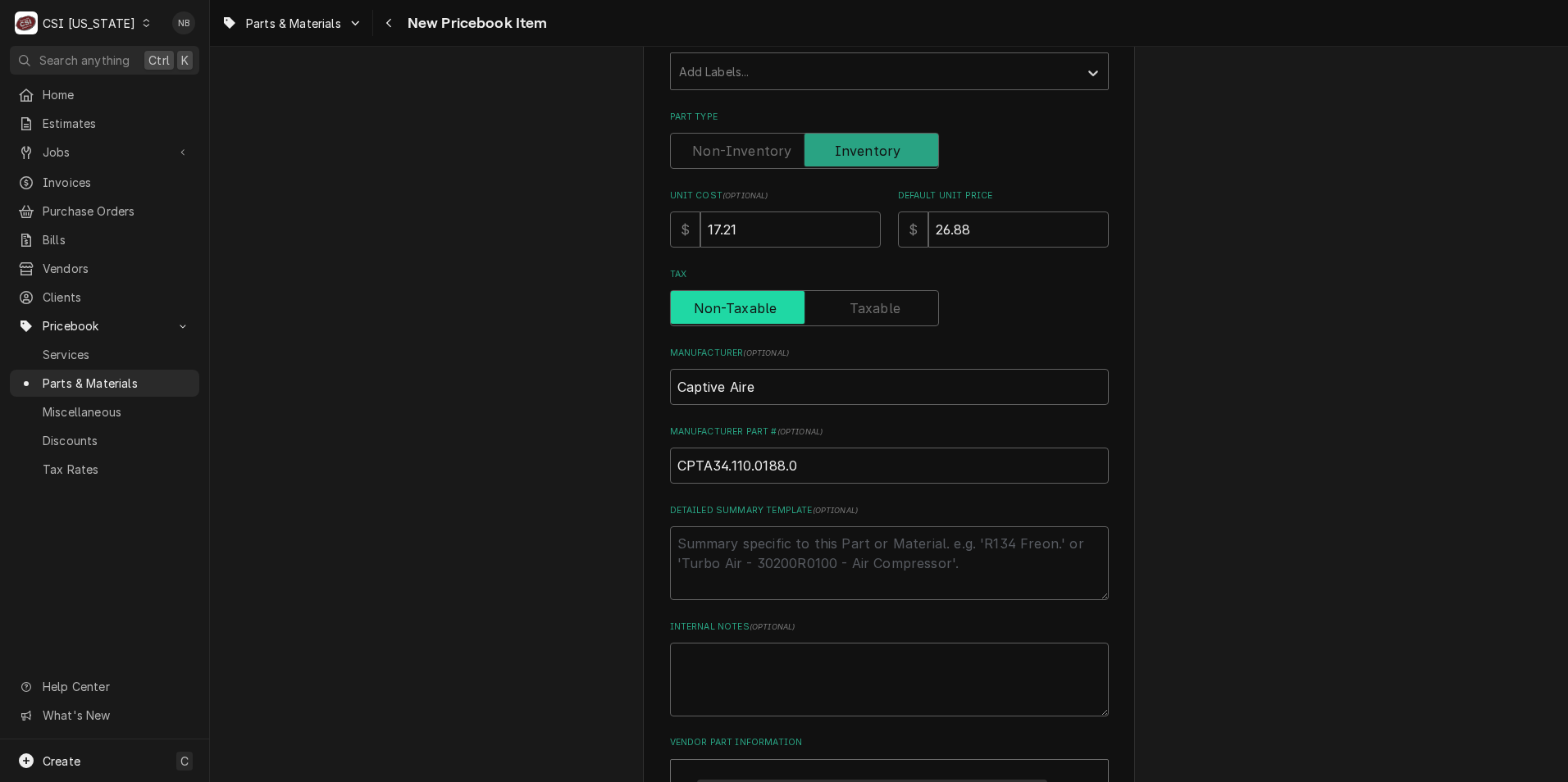
scroll to position [574, 0]
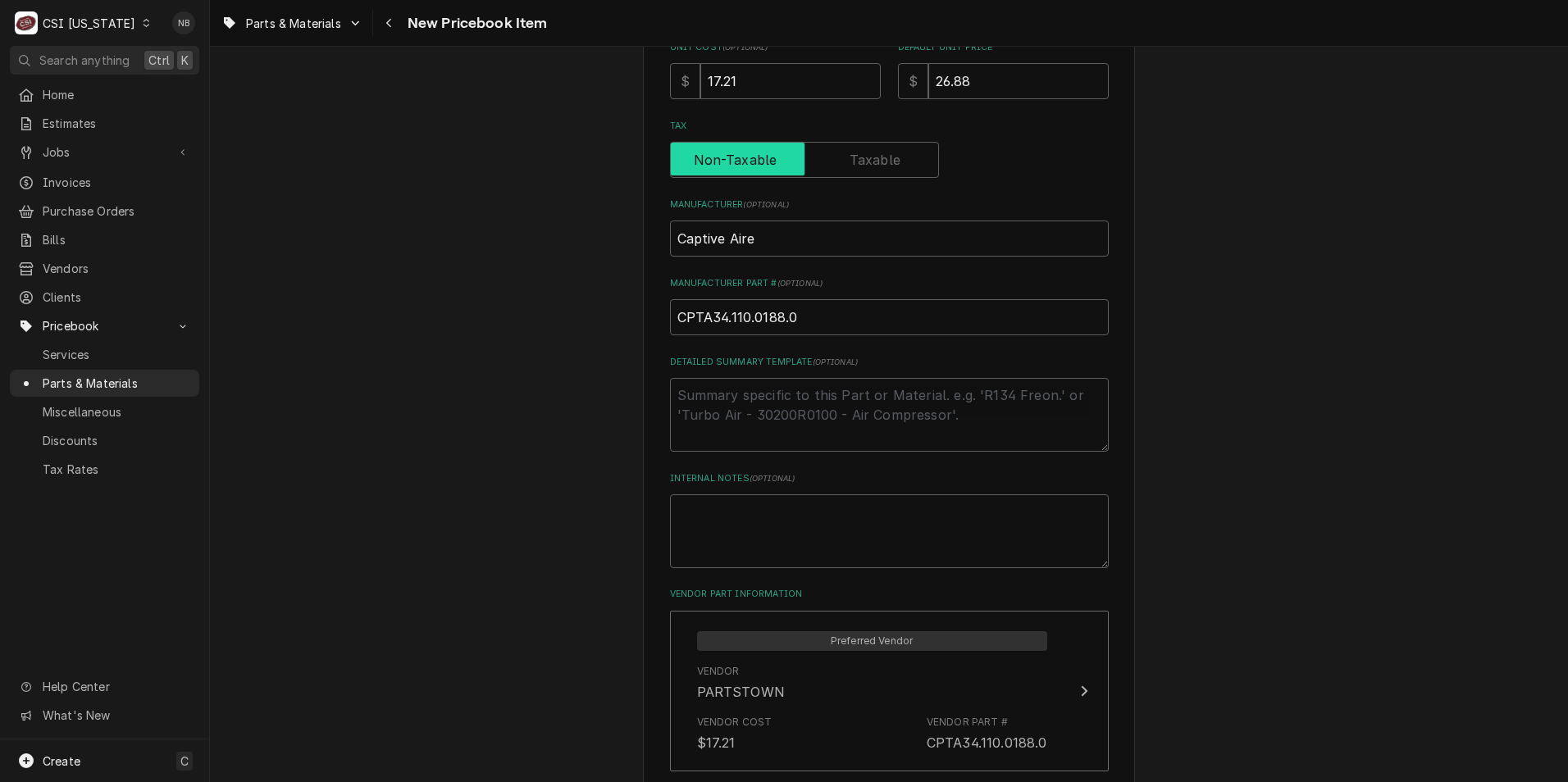
click at [874, 149] on input "Tax" at bounding box center [804, 159] width 254 height 36
checkbox input "true"
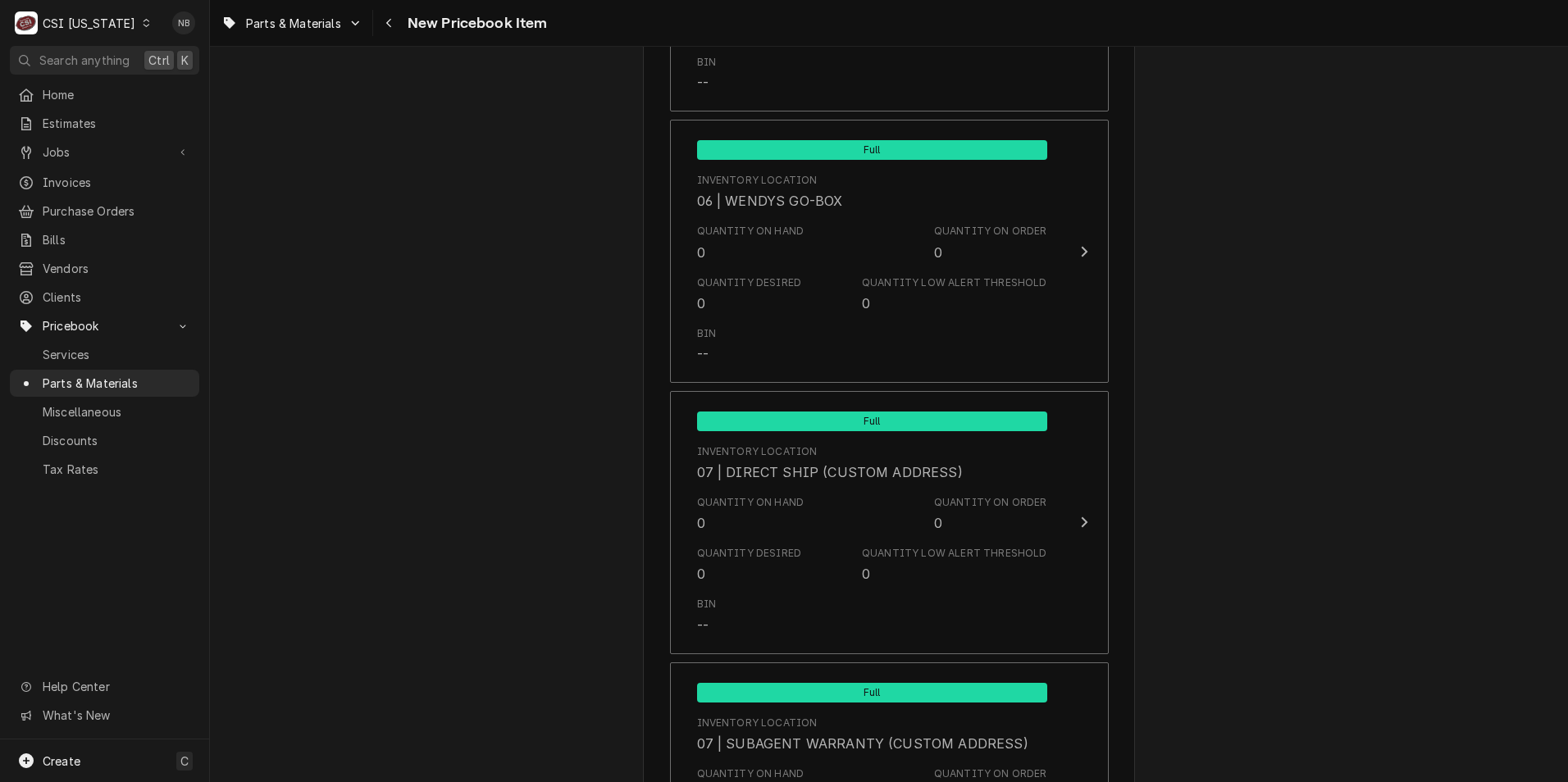
scroll to position [4271, 0]
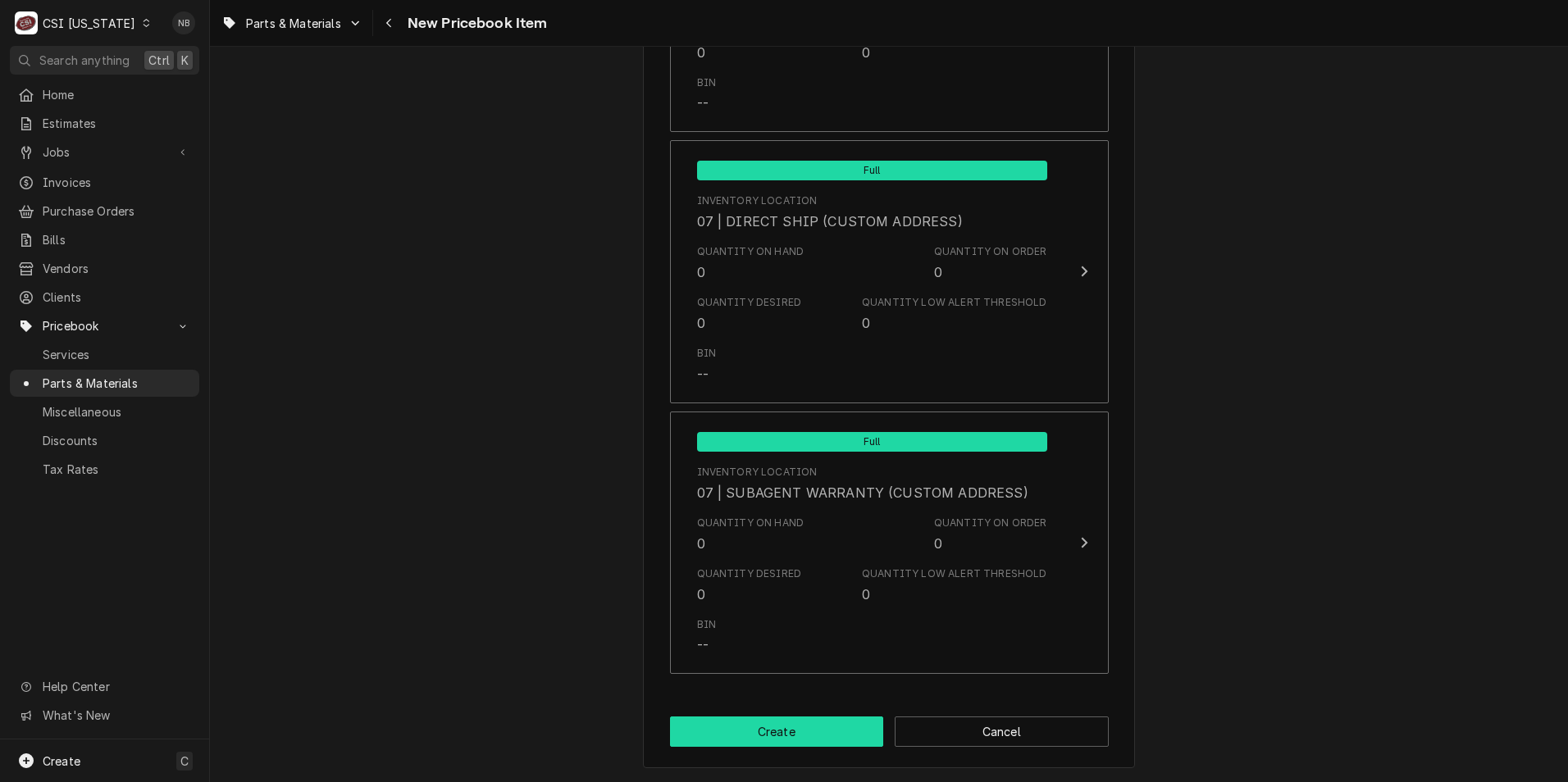
click at [805, 732] on button "Create" at bounding box center [777, 731] width 214 height 31
type textarea "x"
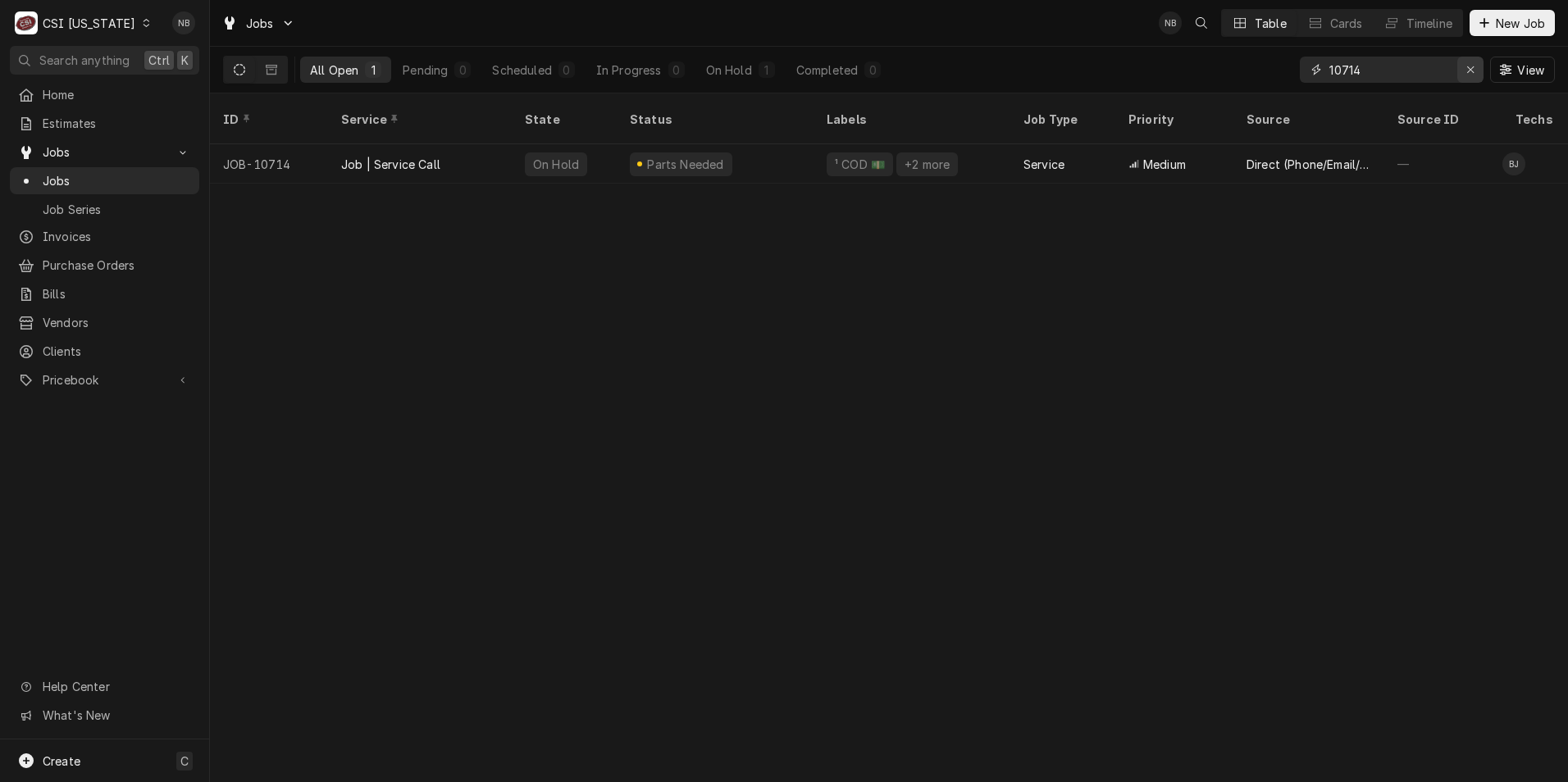
click at [1473, 72] on icon "Erase input" at bounding box center [1470, 69] width 6 height 6
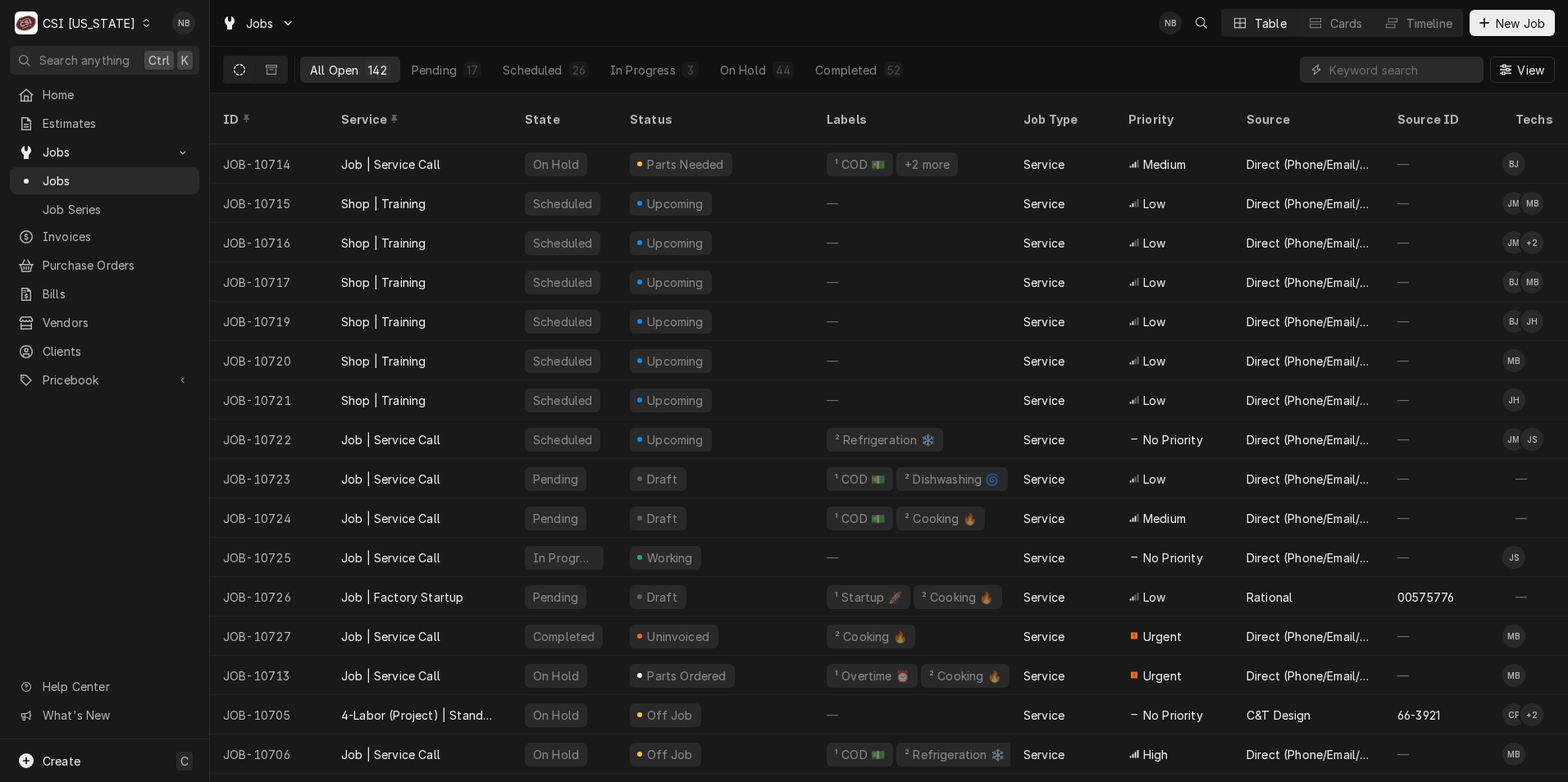
click at [1161, 69] on div "All Open 142 Pending 17 Scheduled 26 In Progress 3 On Hold 44 Completed 52 View" at bounding box center [889, 69] width 1332 height 46
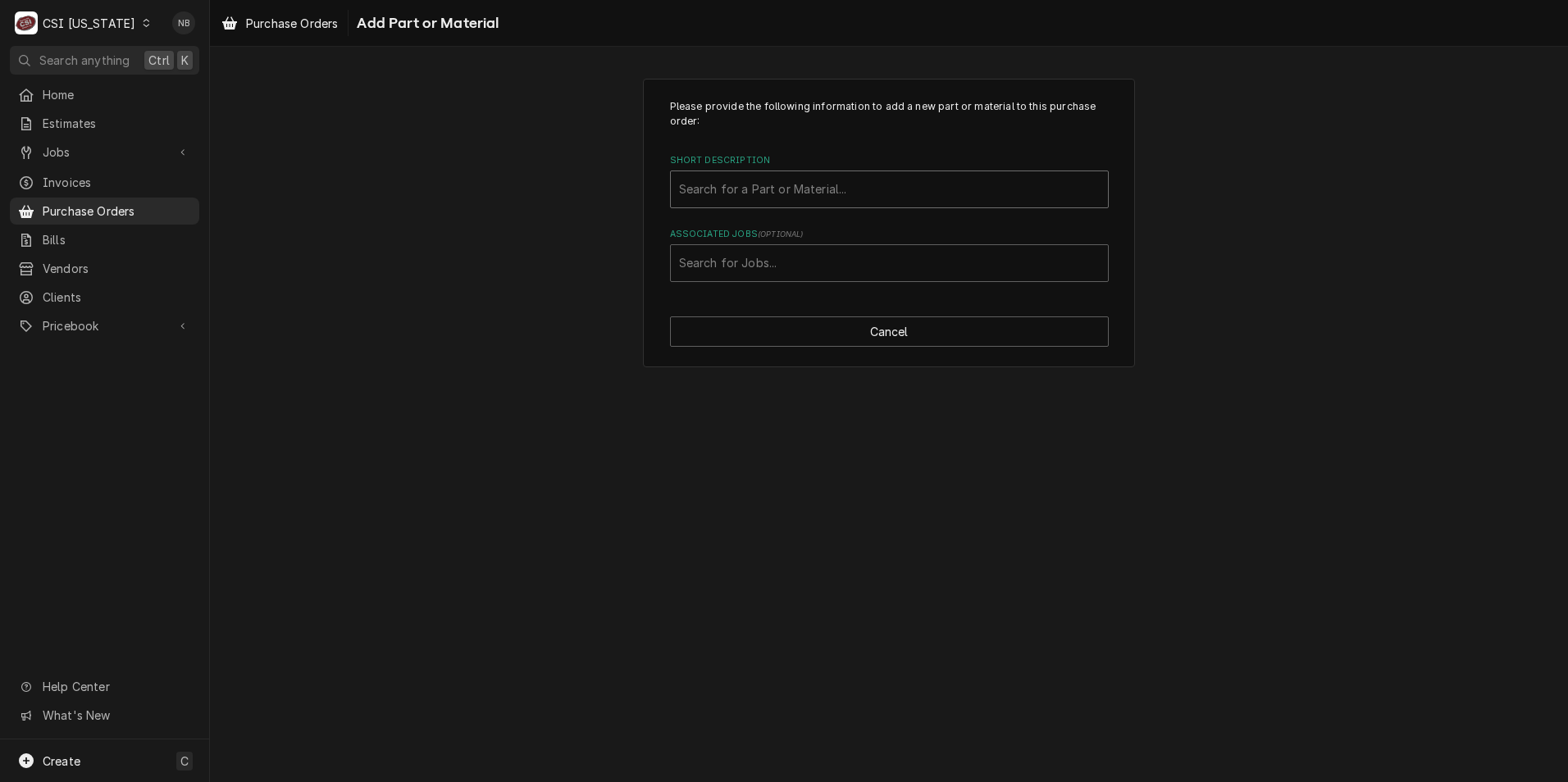
click at [725, 196] on div "Short Description" at bounding box center [890, 189] width 421 height 30
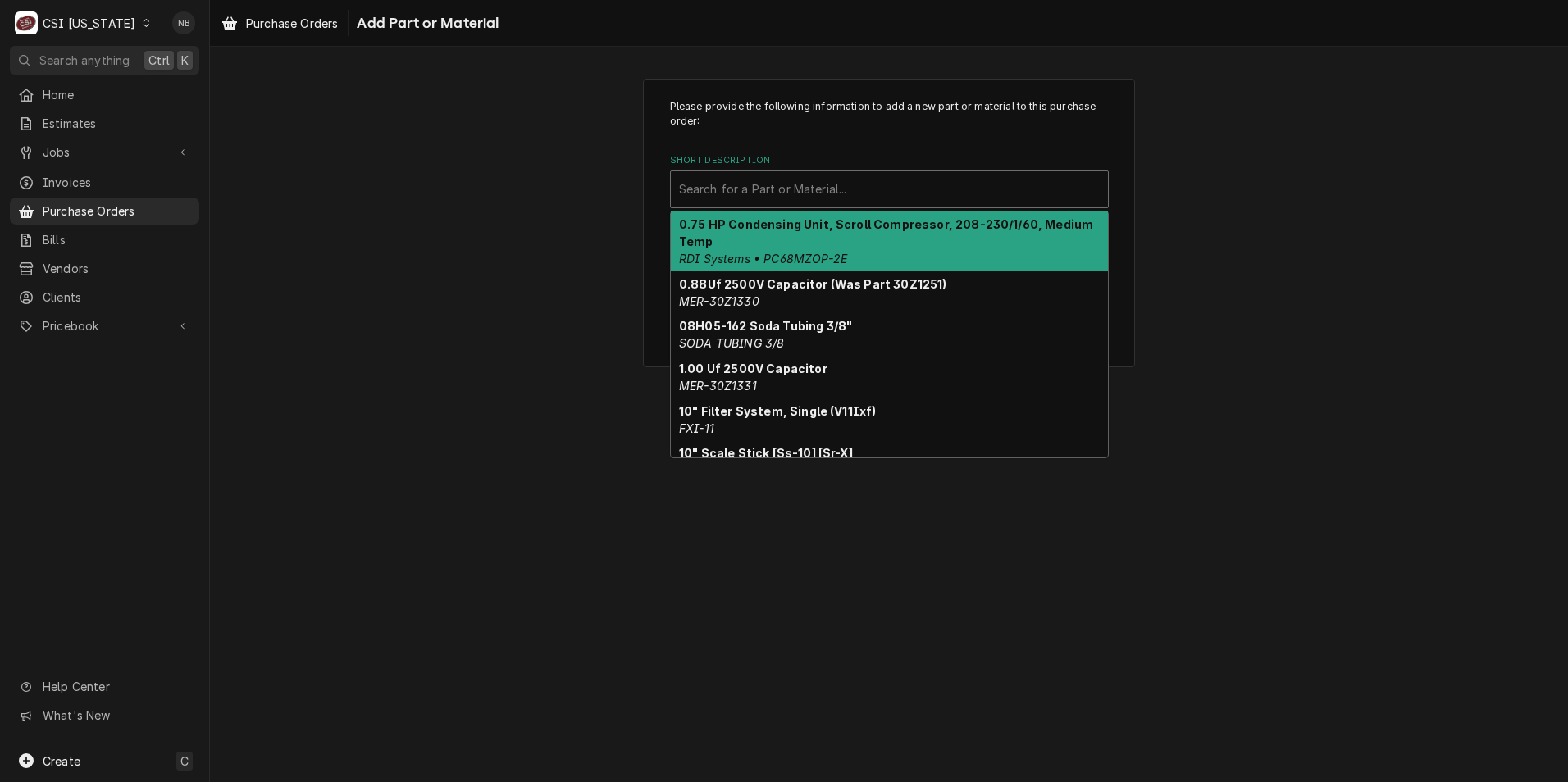
paste input "CPTA34.110.0188.0"
type input "CPTA34.110.0188.0"
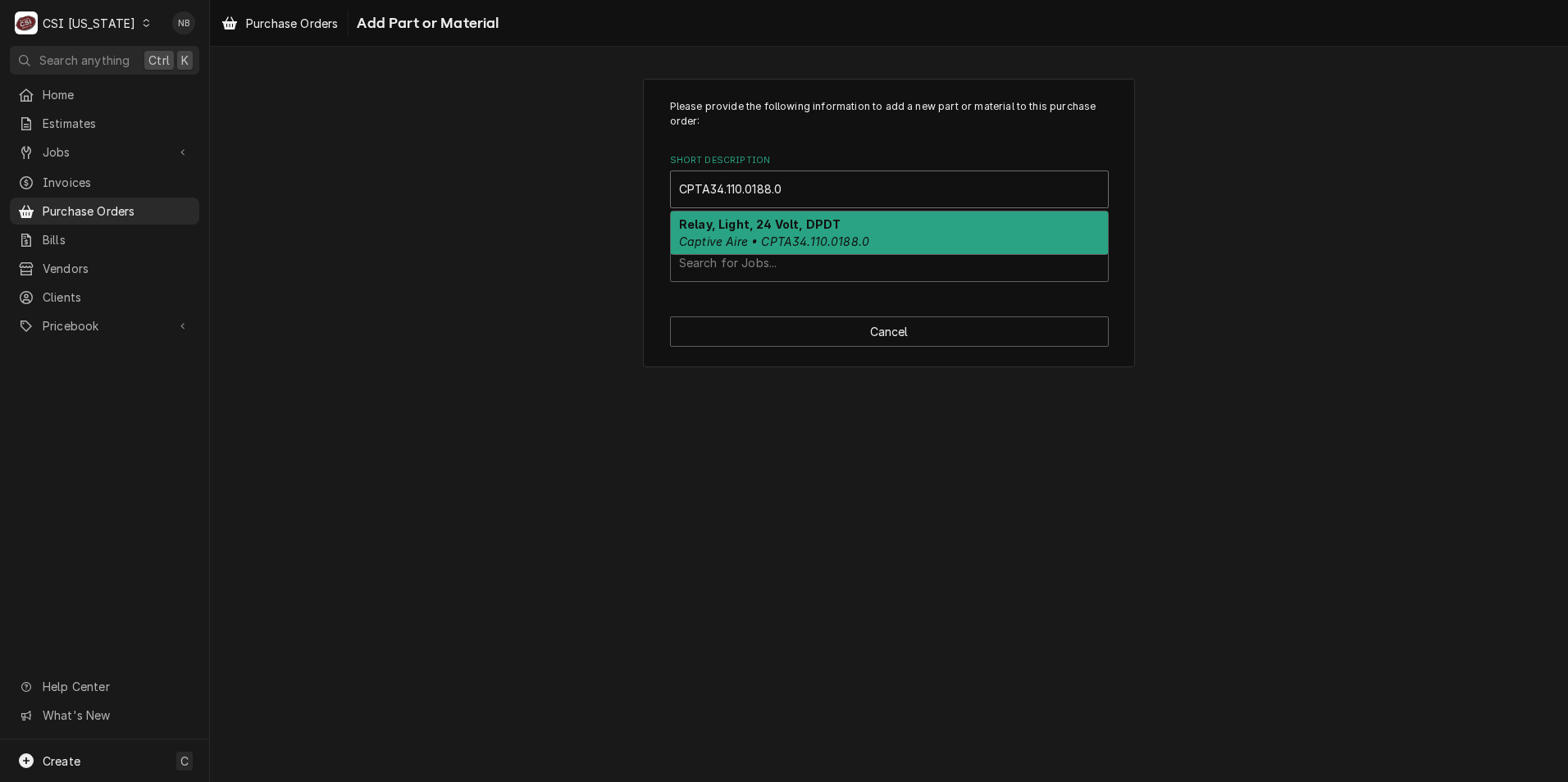
click at [718, 236] on em "Captive Aire • CPTA34.110.0188.0" at bounding box center [774, 241] width 190 height 14
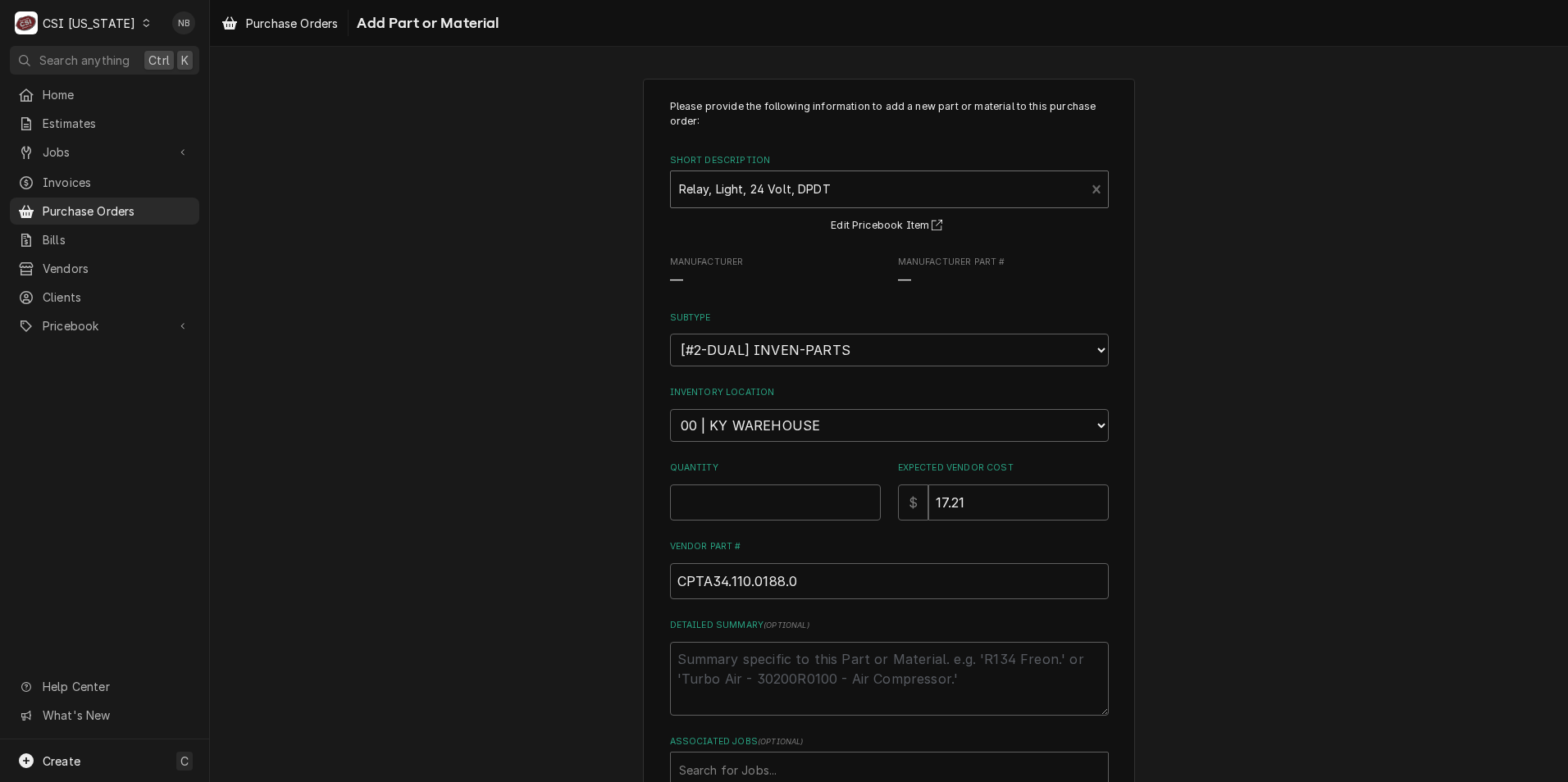
type textarea "x"
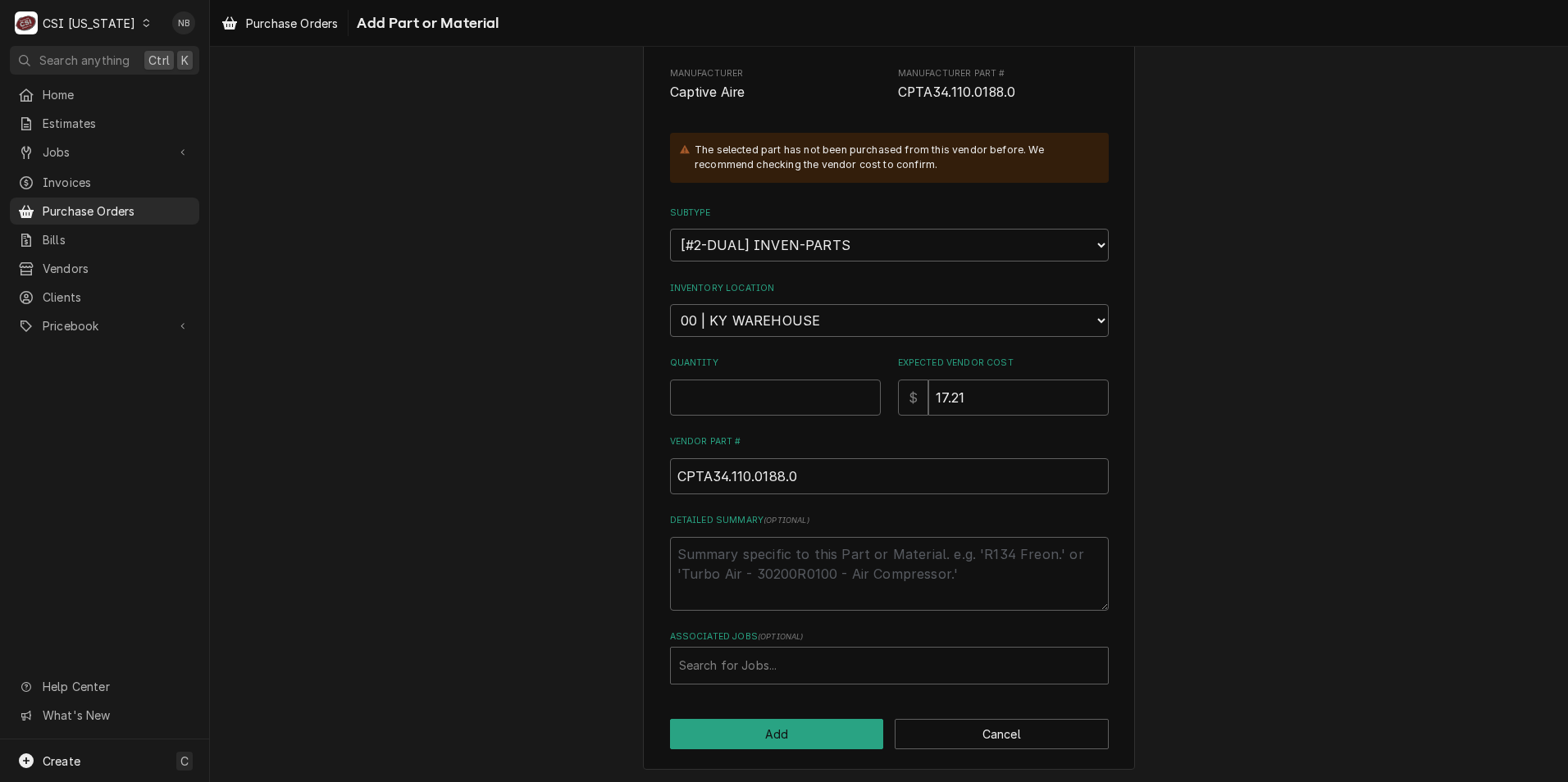
scroll to position [191, 0]
click at [740, 313] on select "Choose a location... 00 | KY WAREHOUSE 01 | BRYANT JOLLEY V#142 01 | JAY MAIDEN…" at bounding box center [889, 318] width 438 height 32
select select "632"
click at [670, 302] on select "Choose a location... 00 | KY WAREHOUSE 01 | BRYANT JOLLEY V#142 01 | JAY MAIDEN…" at bounding box center [889, 318] width 438 height 32
click at [759, 393] on input "Quantity" at bounding box center [775, 395] width 210 height 36
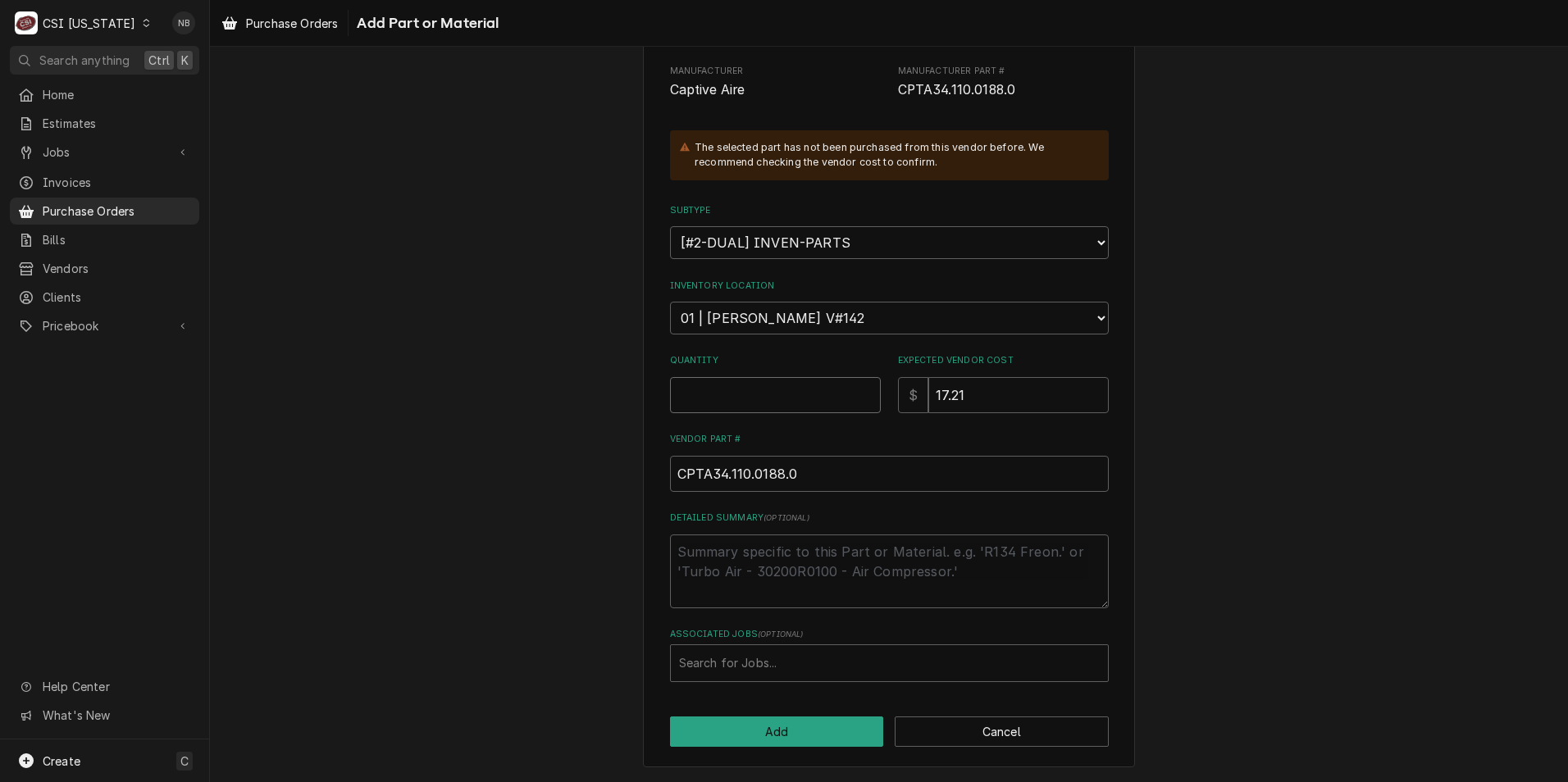
type textarea "x"
type input "1"
click at [811, 673] on div "Associated Jobs" at bounding box center [890, 663] width 421 height 30
type input "43017"
type input "10714"
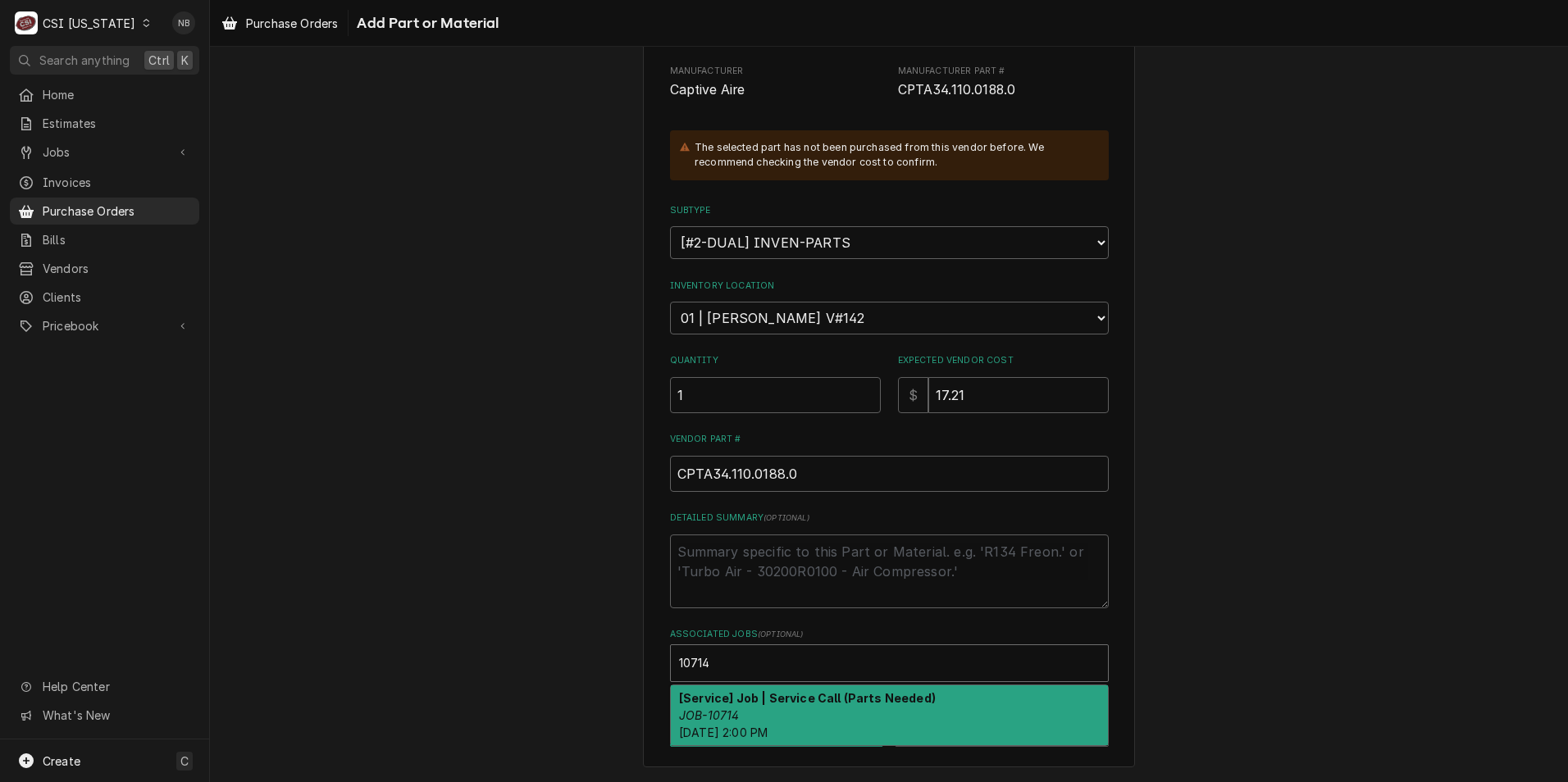
click at [752, 703] on strong "[Service] Job | Service Call (Parts Needed)" at bounding box center [807, 698] width 257 height 14
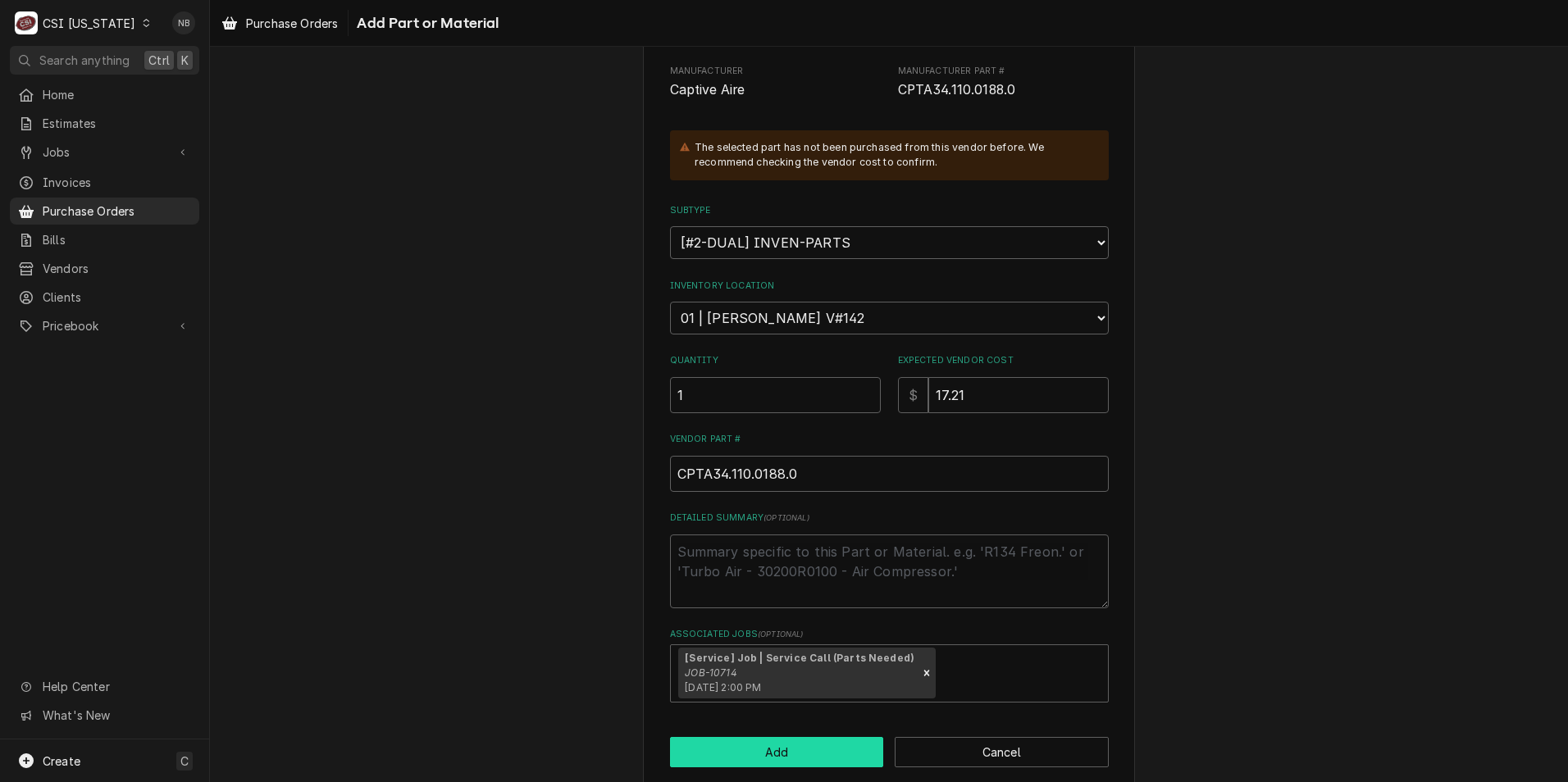
click at [738, 745] on button "Add" at bounding box center [777, 752] width 214 height 31
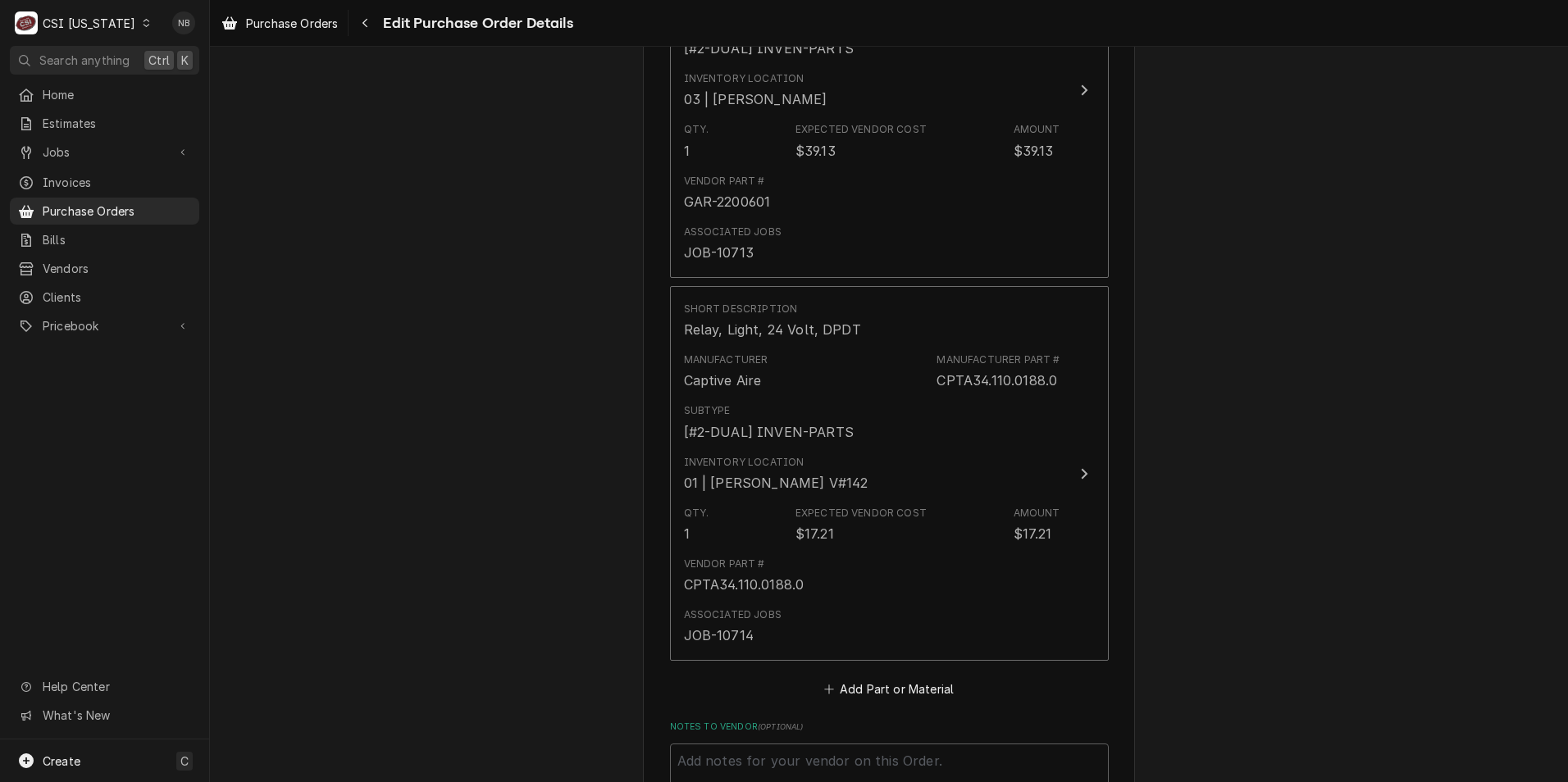
scroll to position [965, 0]
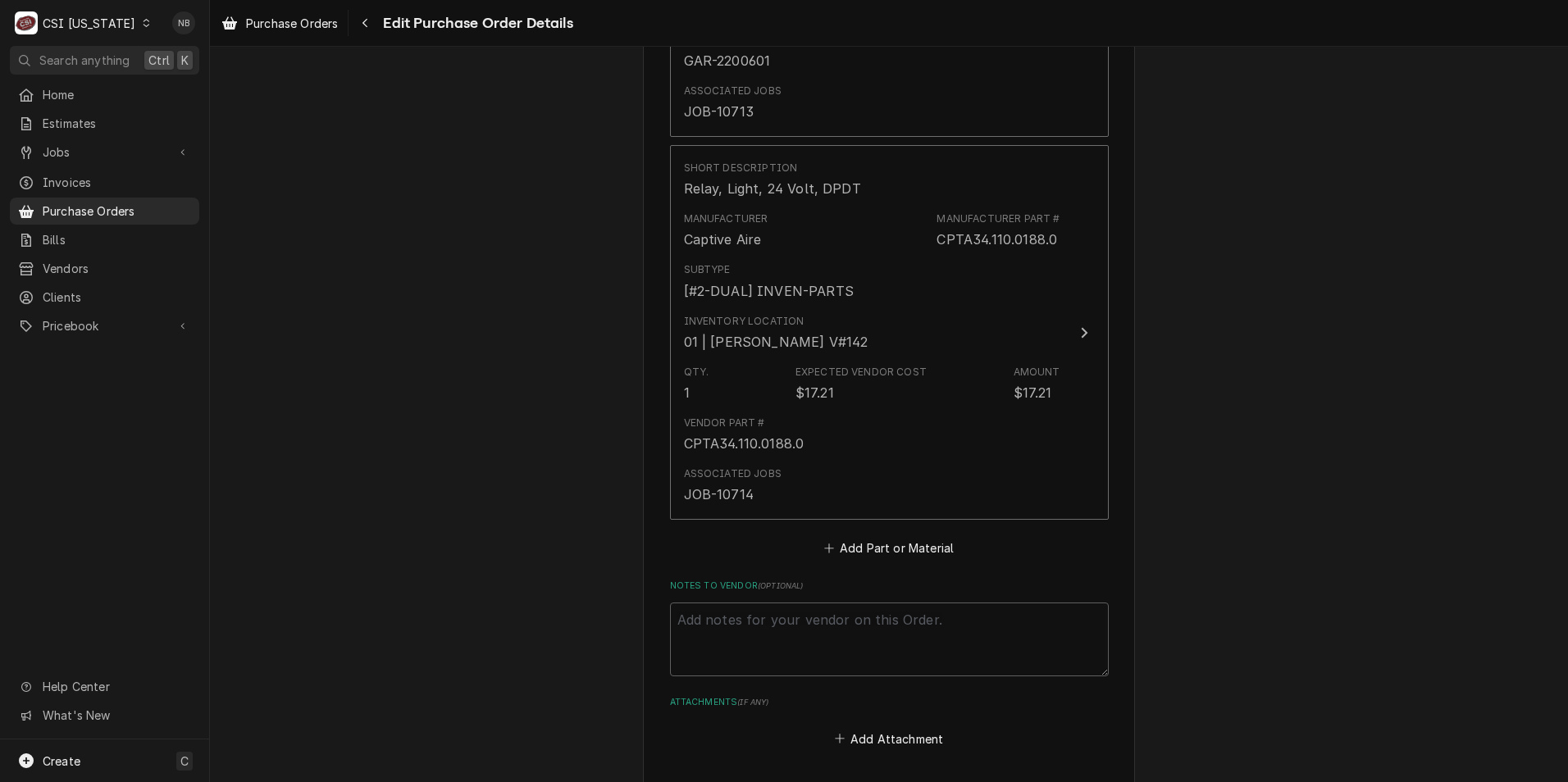
click at [417, 594] on div "Please provide the following information to create your purchase order: Basic D…" at bounding box center [890, 60] width 1359 height 1922
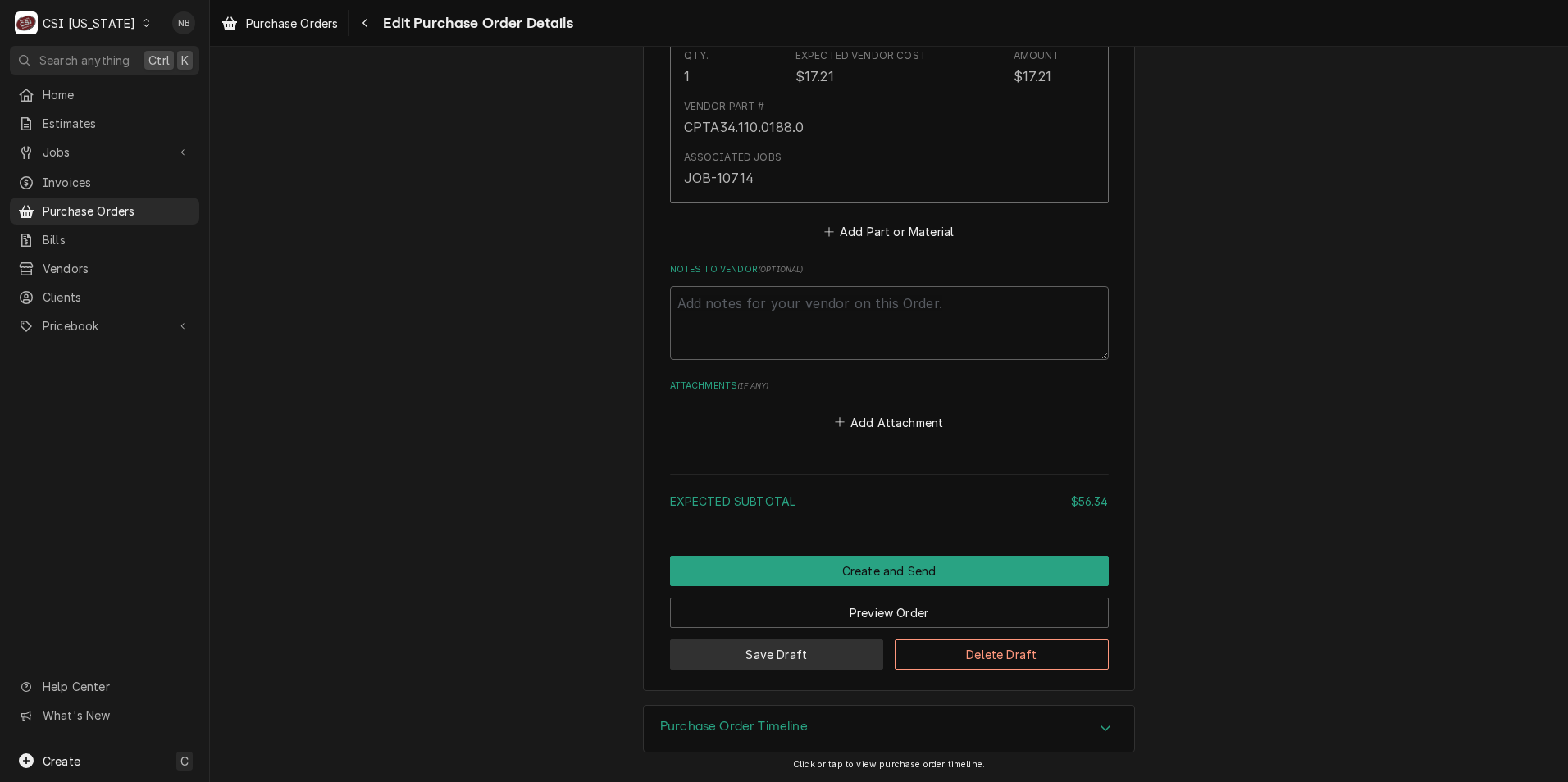
click at [809, 667] on button "Save Draft" at bounding box center [777, 654] width 214 height 31
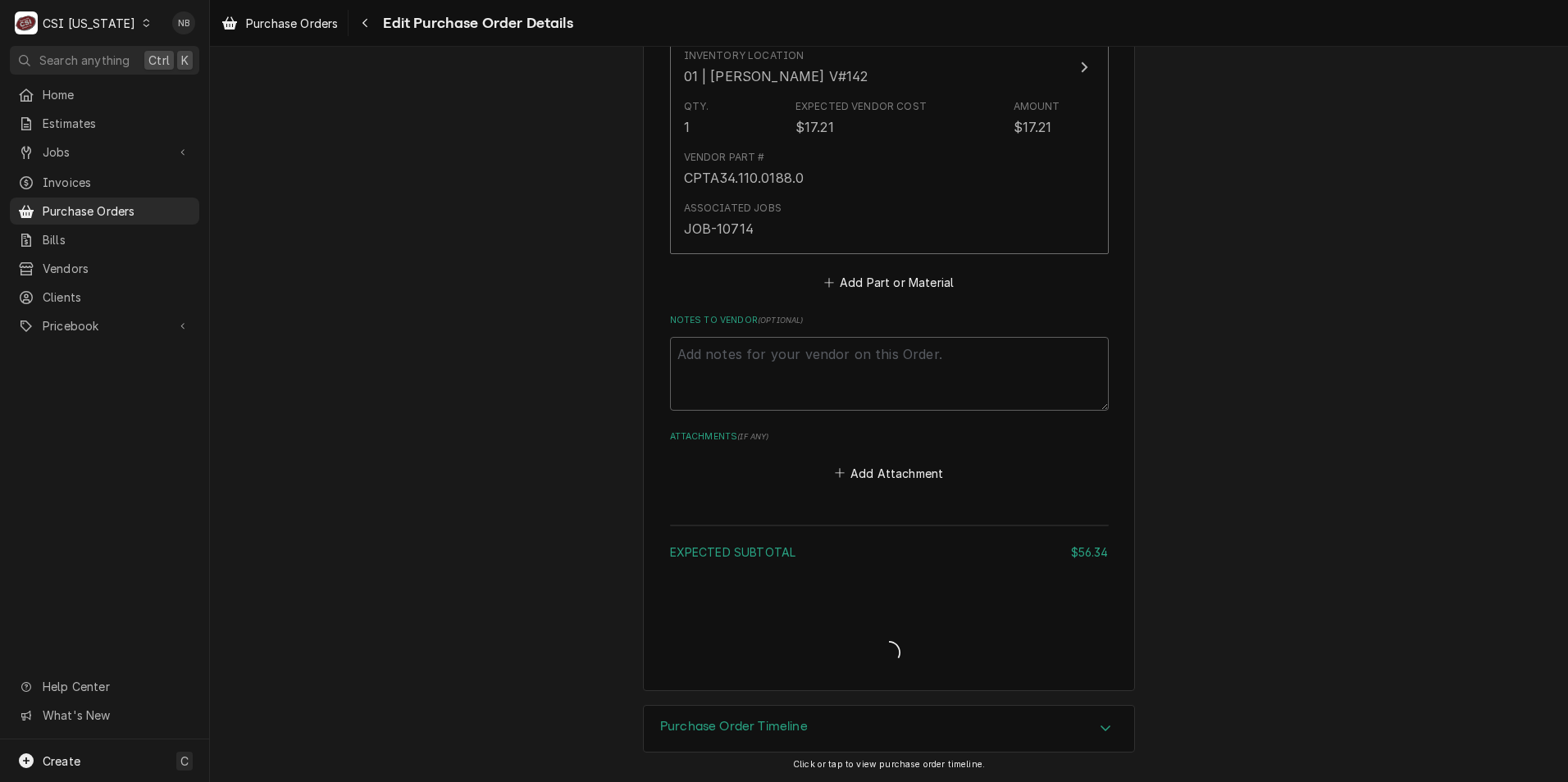
type textarea "x"
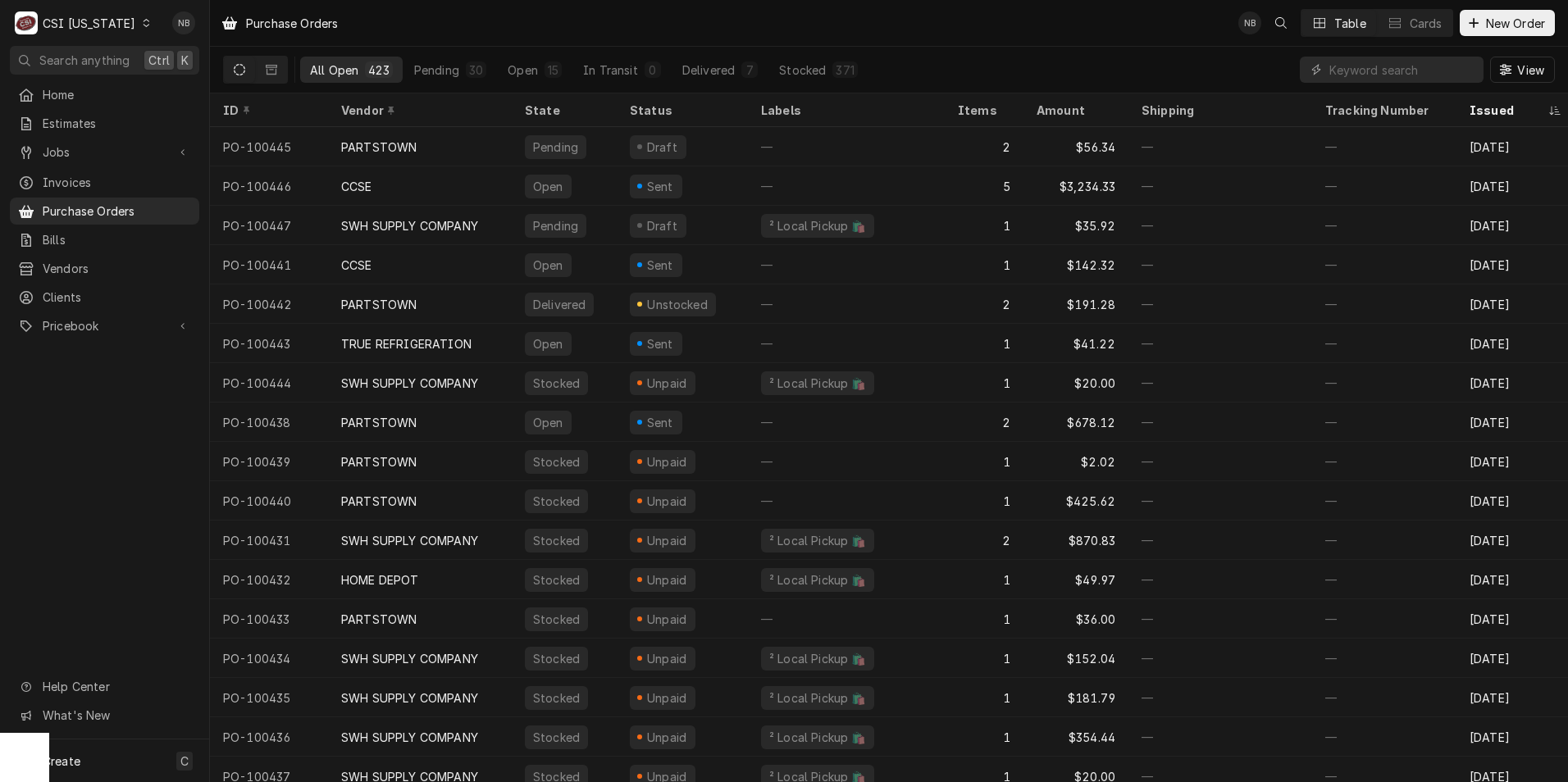
click at [103, 25] on div "CSI [US_STATE]" at bounding box center [89, 23] width 93 height 18
click at [217, 93] on div "CSI St. [PERSON_NAME]" at bounding box center [256, 90] width 217 height 18
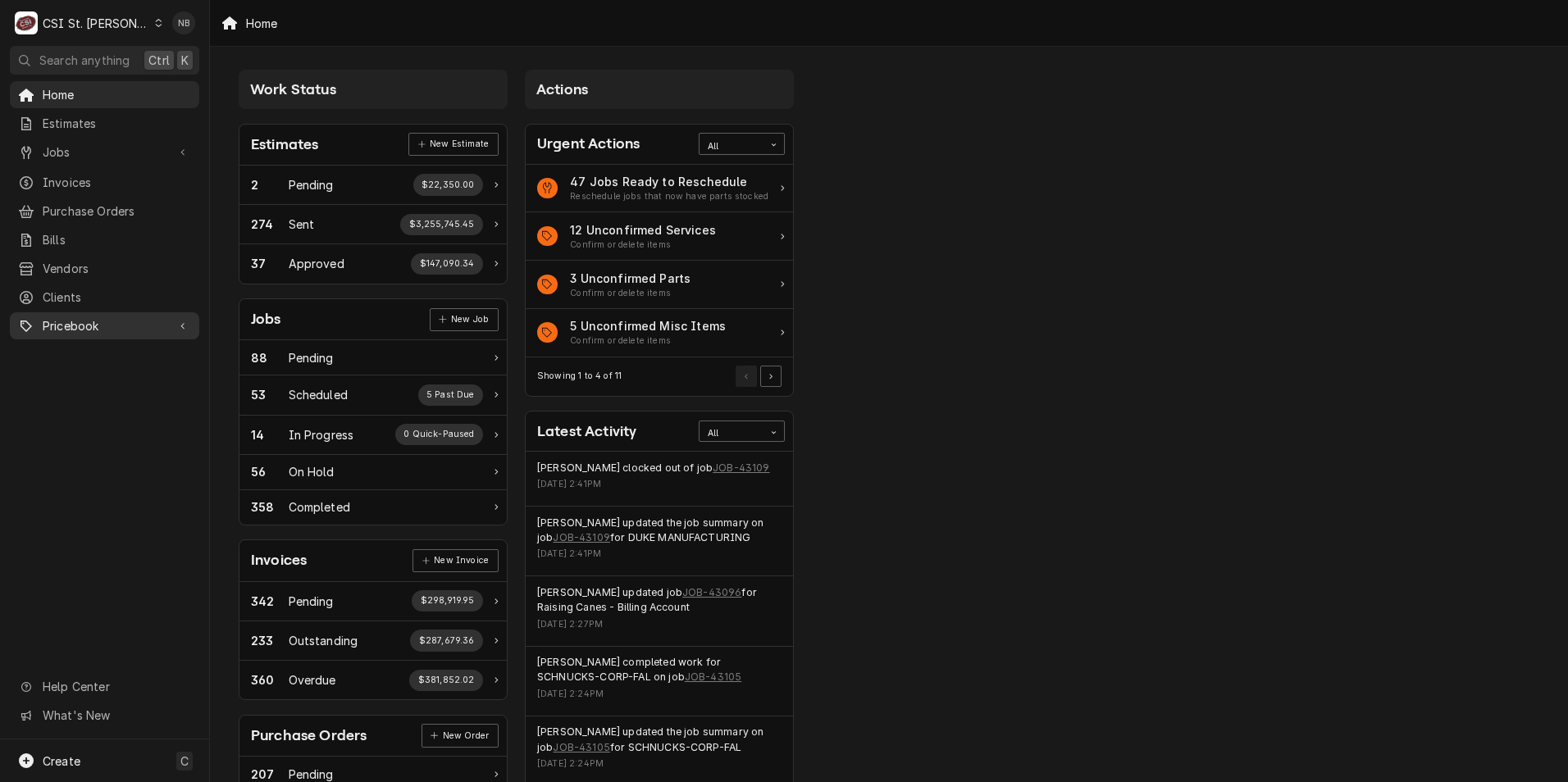
click at [106, 323] on span "Pricebook" at bounding box center [105, 325] width 124 height 18
click at [133, 374] on span "Parts & Materials" at bounding box center [117, 383] width 148 height 18
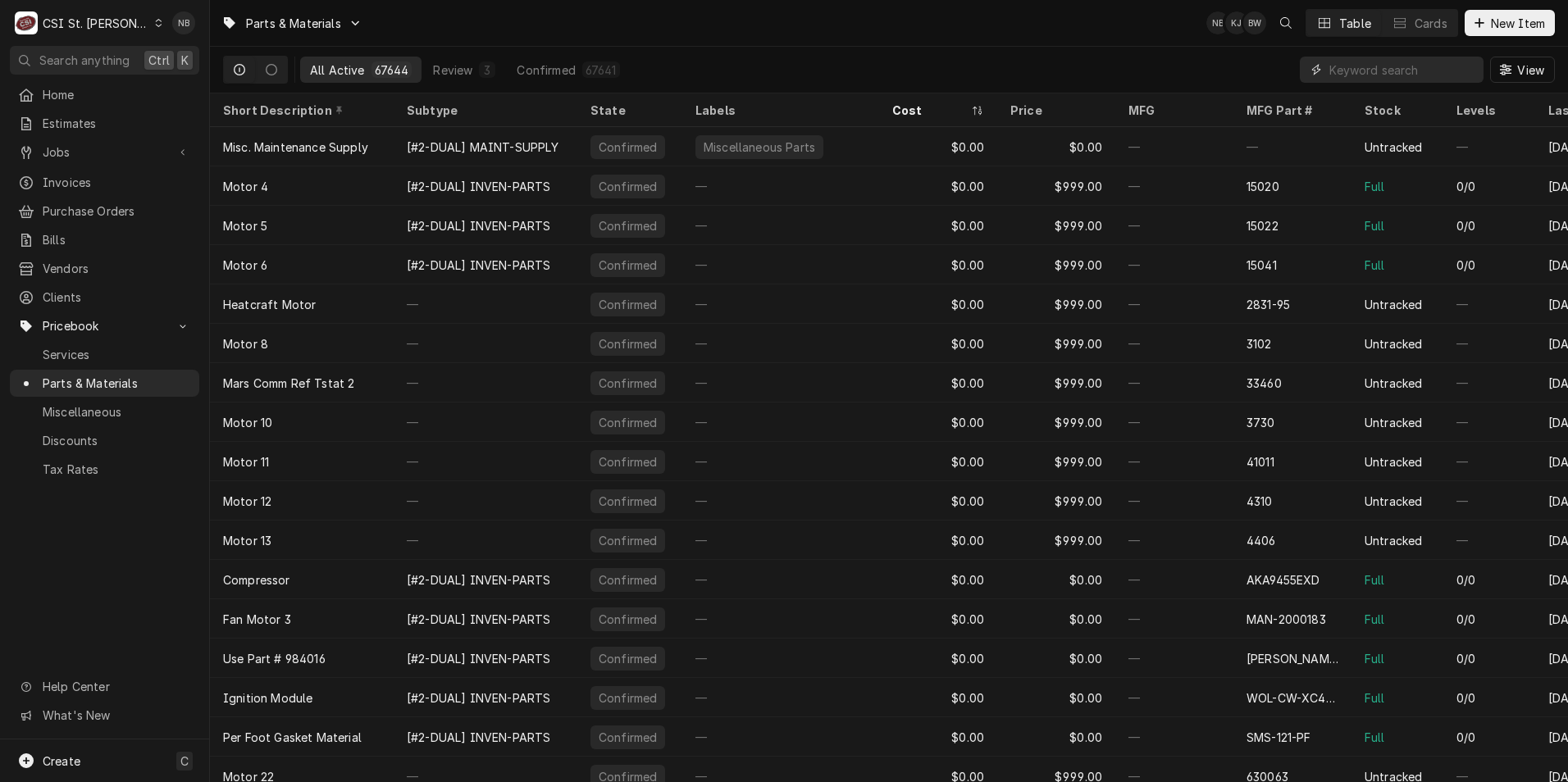
paste input "60068301"
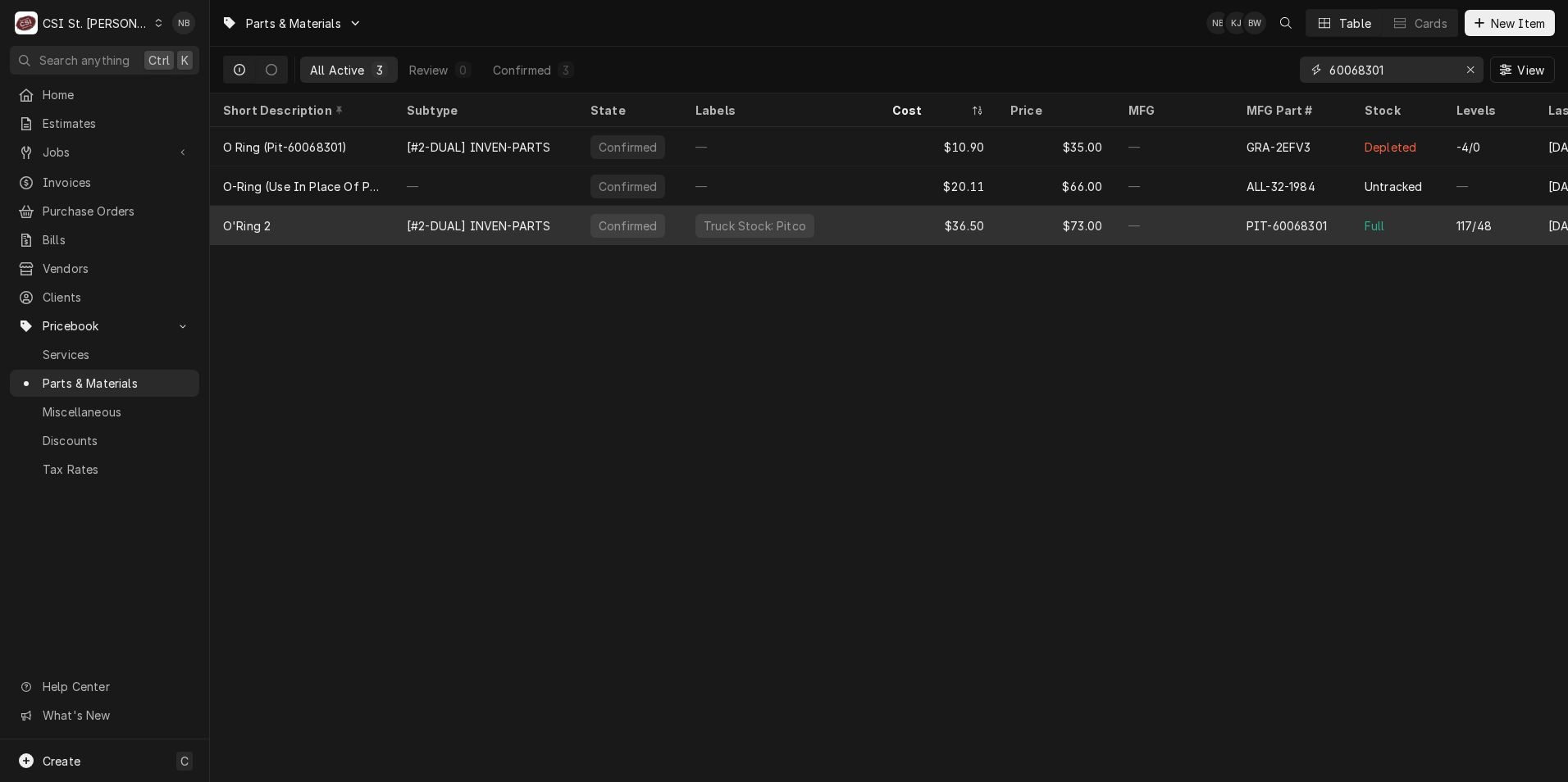
type input "60068301"
click at [1388, 233] on div "Full" at bounding box center [1397, 225] width 92 height 39
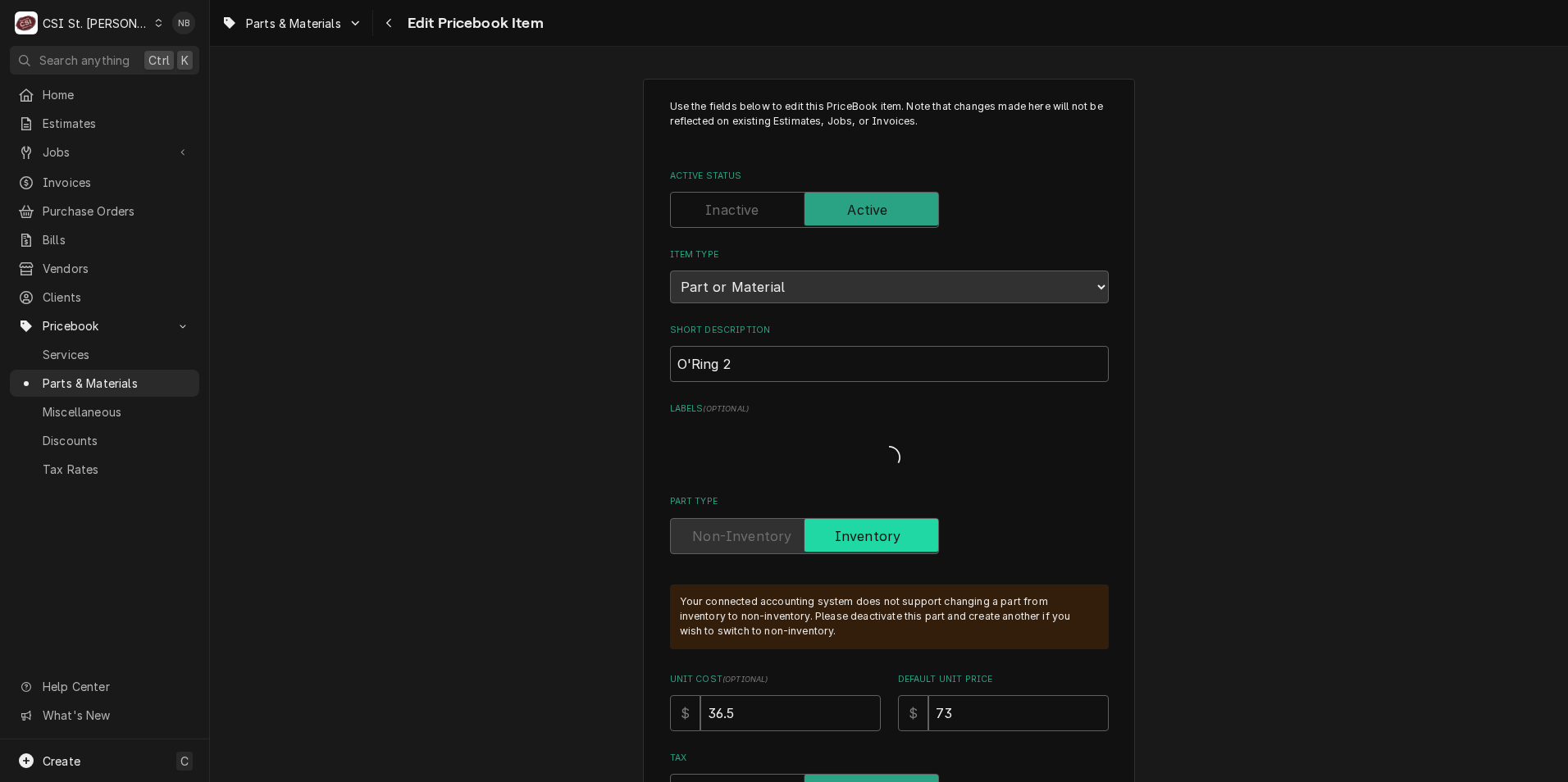
type textarea "x"
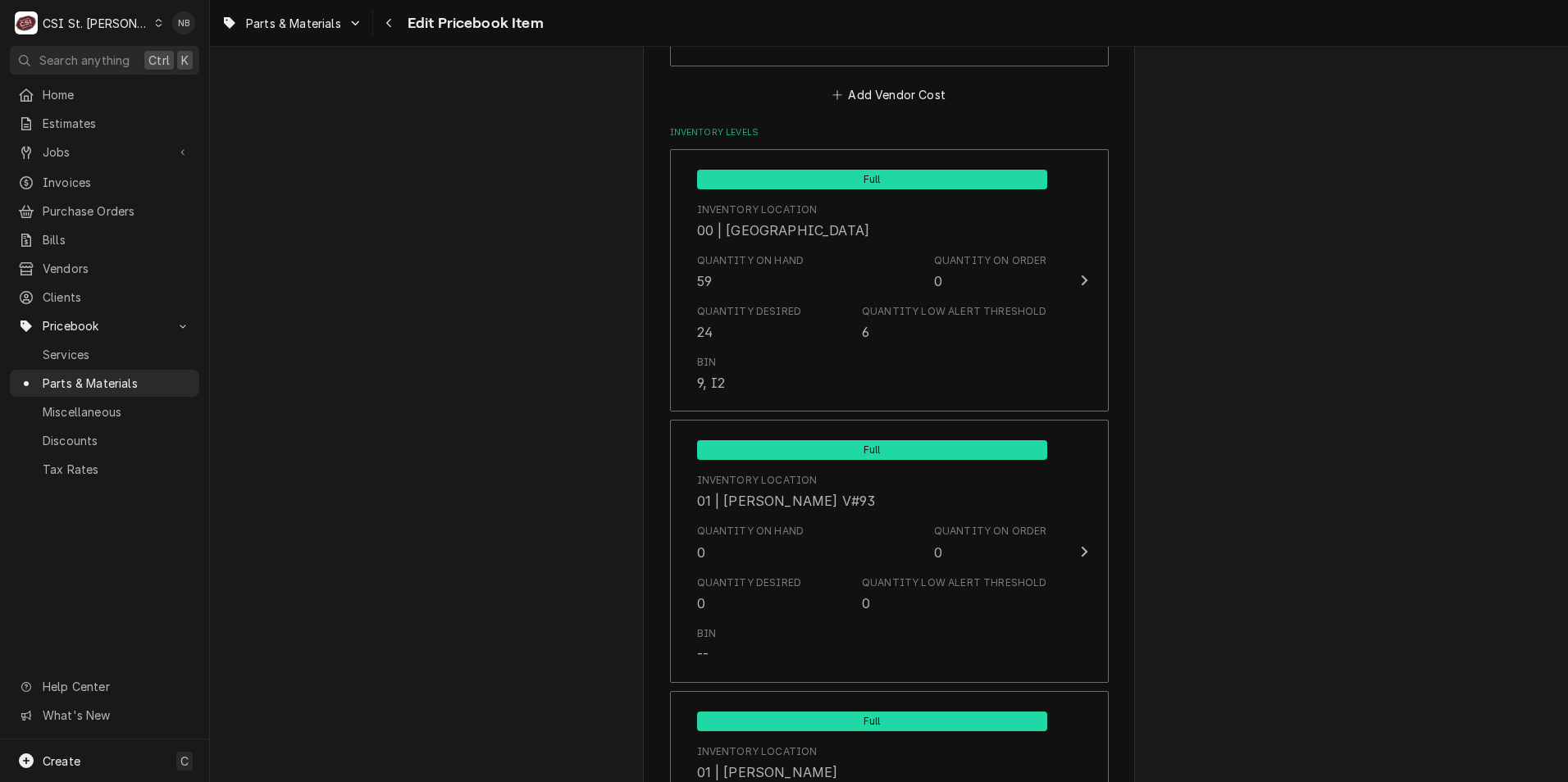
scroll to position [1394, 0]
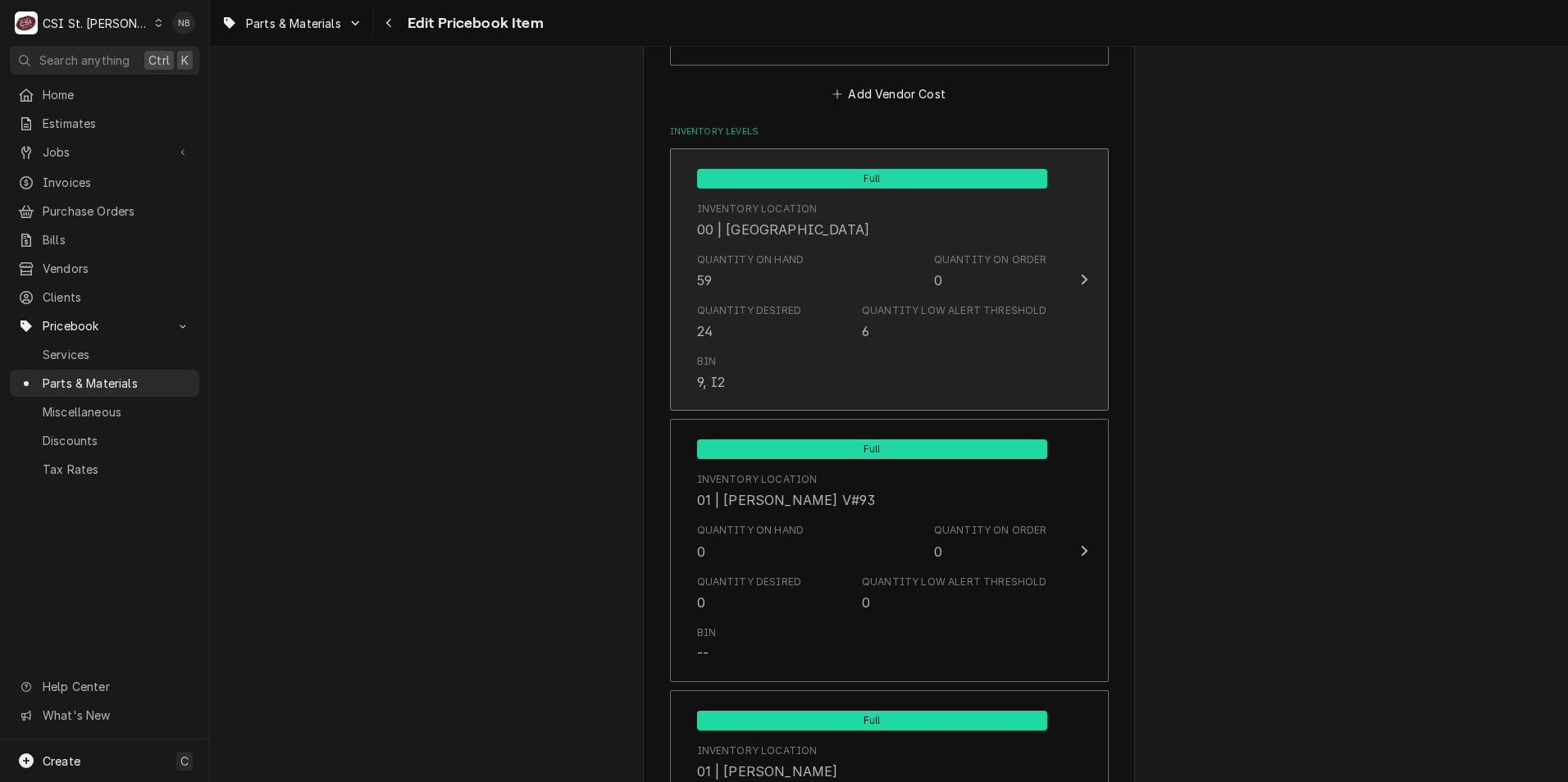
click at [892, 262] on div "Quantity on Hand 59 Quantity on Order 0" at bounding box center [872, 271] width 350 height 51
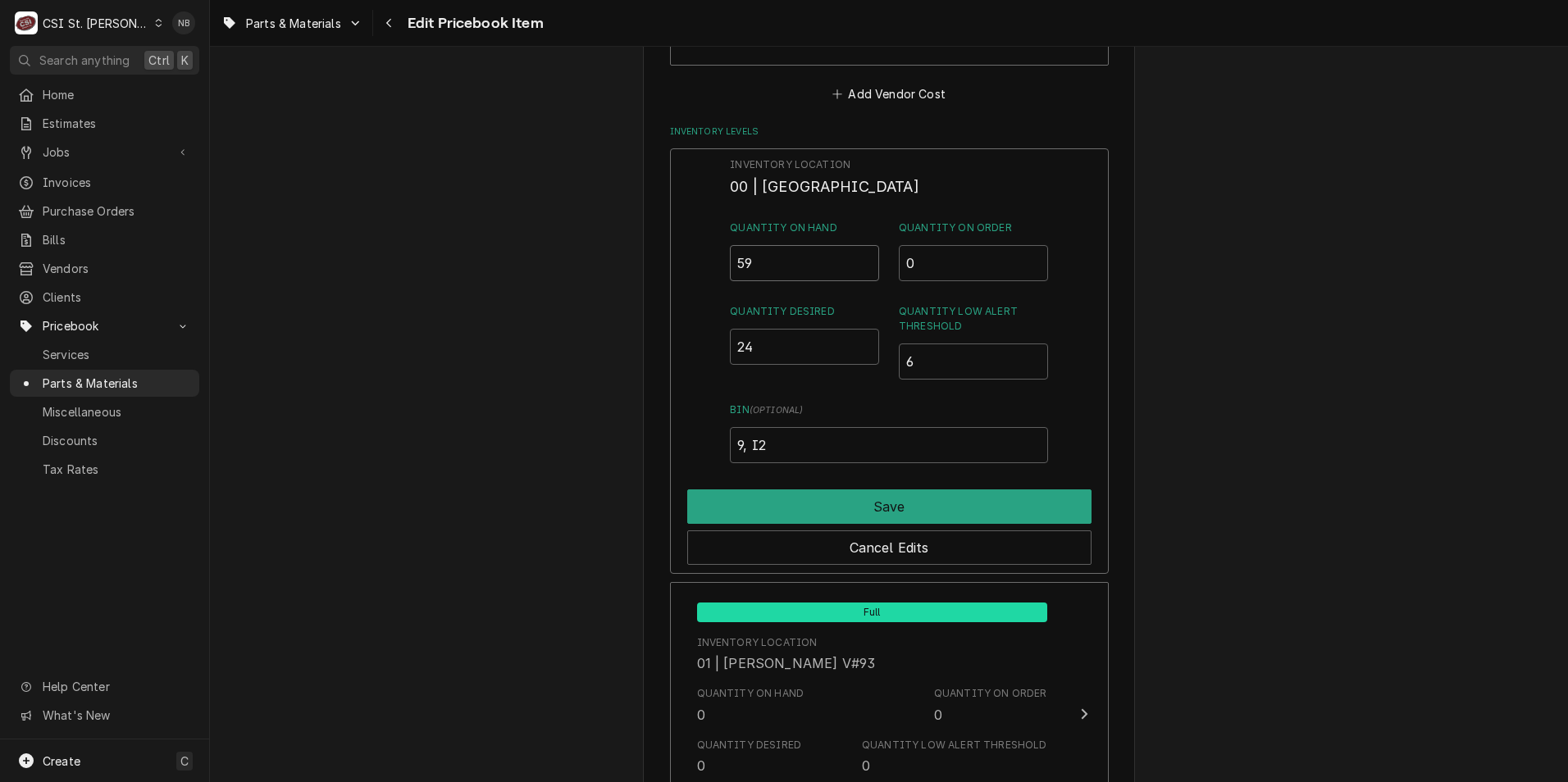
drag, startPoint x: 782, startPoint y: 267, endPoint x: 498, endPoint y: 232, distance: 286.1
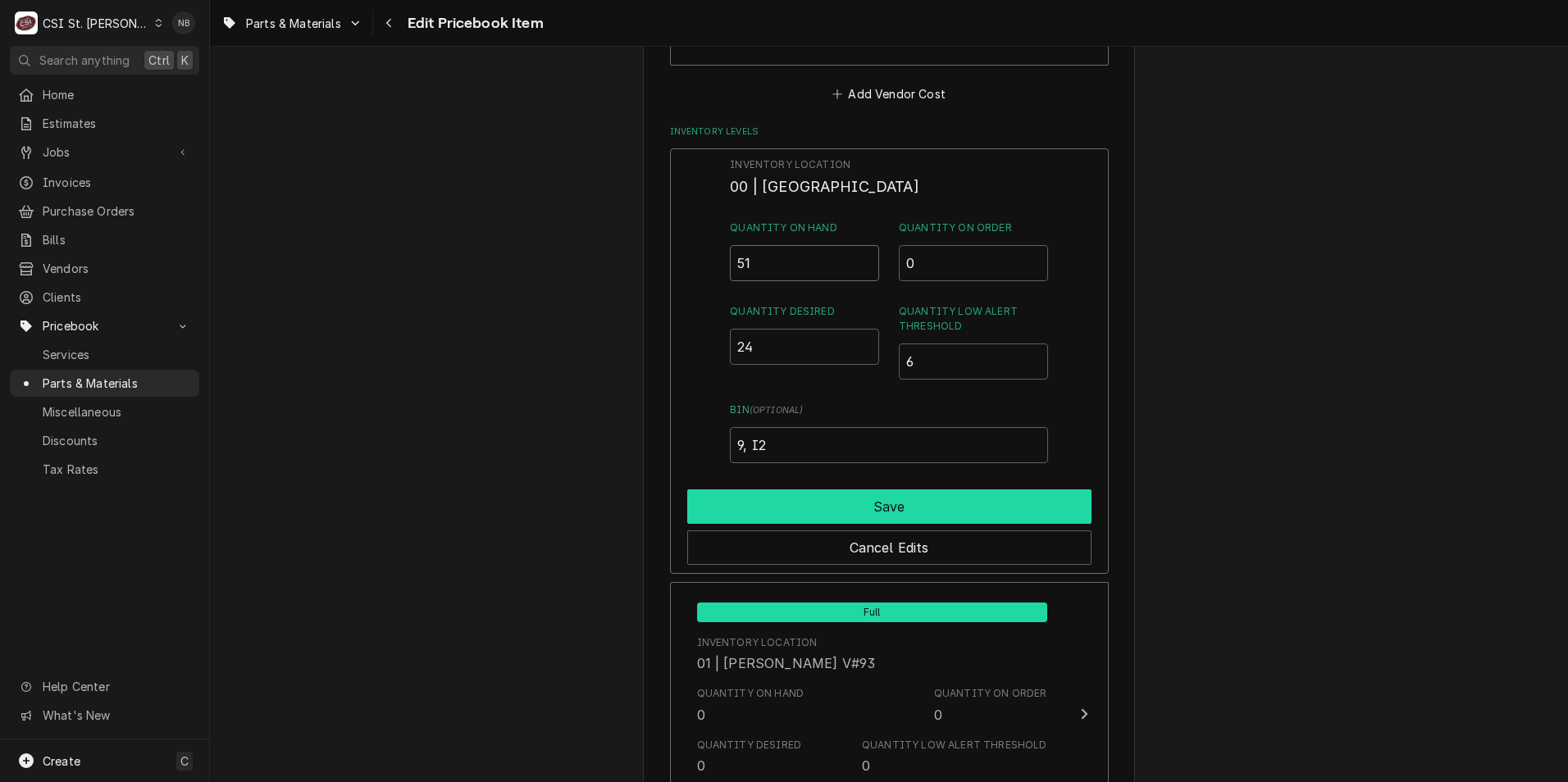
type input "51"
click at [910, 502] on button "Save" at bounding box center [890, 506] width 404 height 34
type textarea "x"
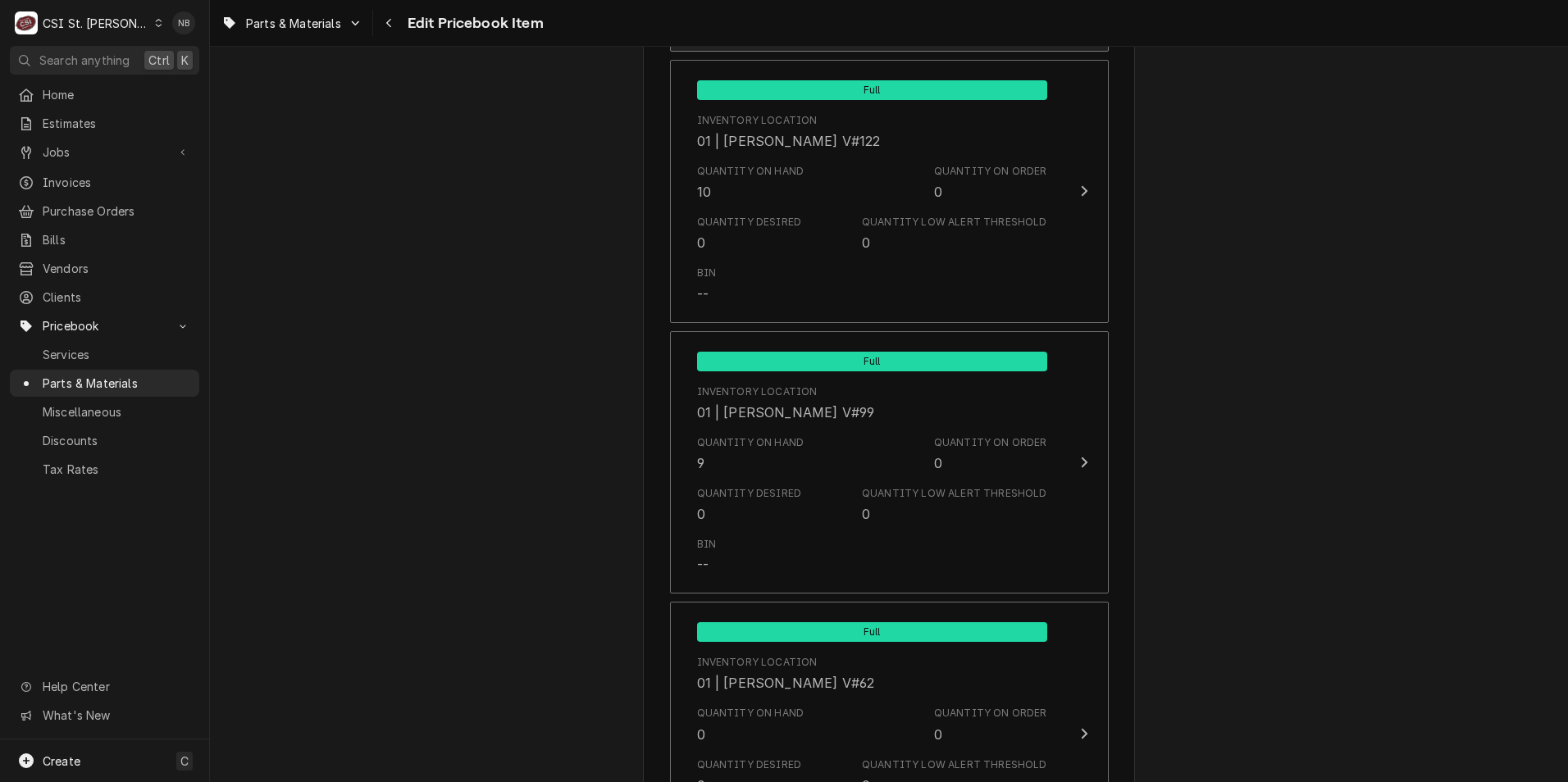
scroll to position [5576, 0]
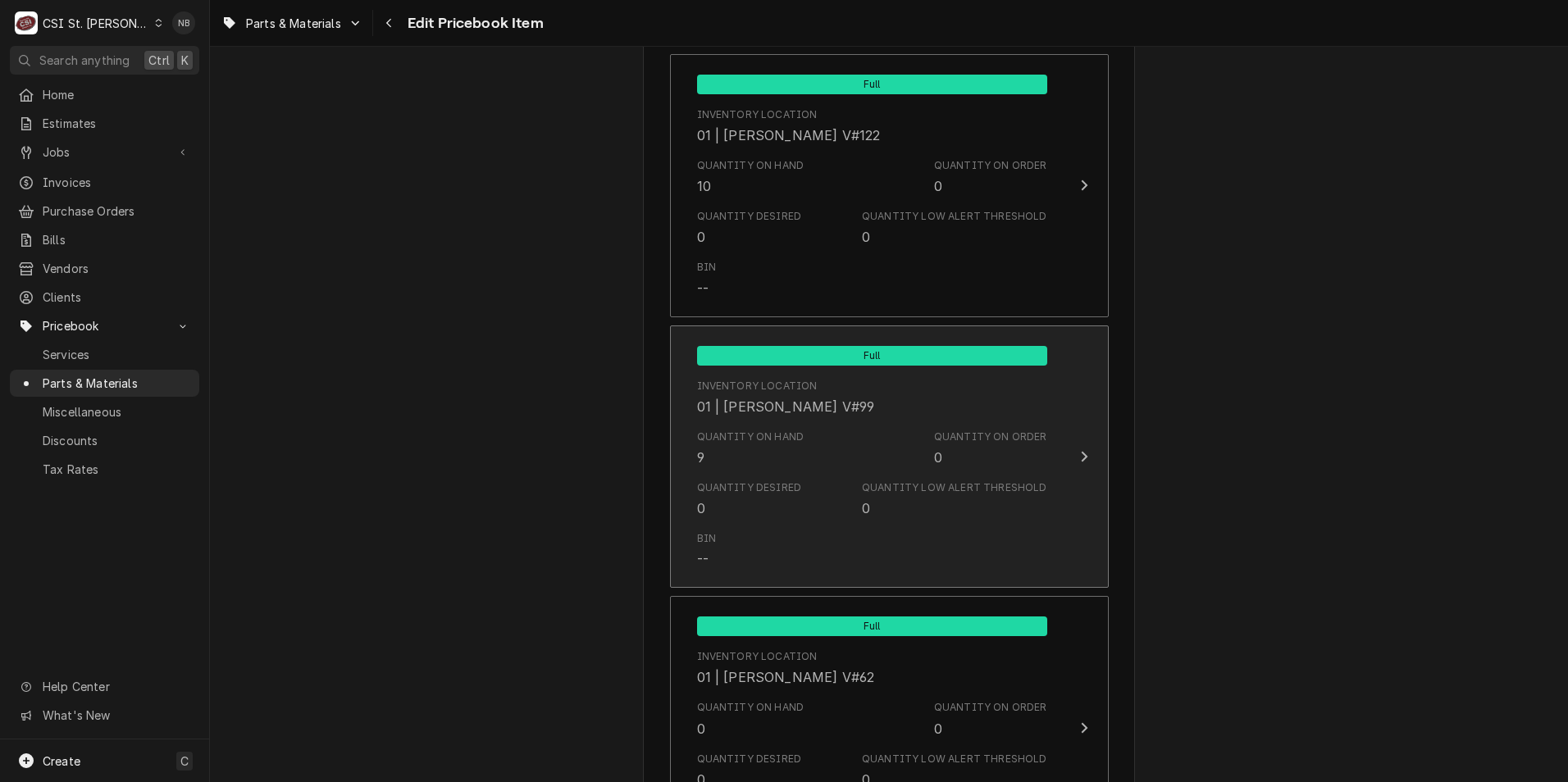
click at [920, 481] on div "Quantity Low Alert Threshold" at bounding box center [954, 488] width 184 height 15
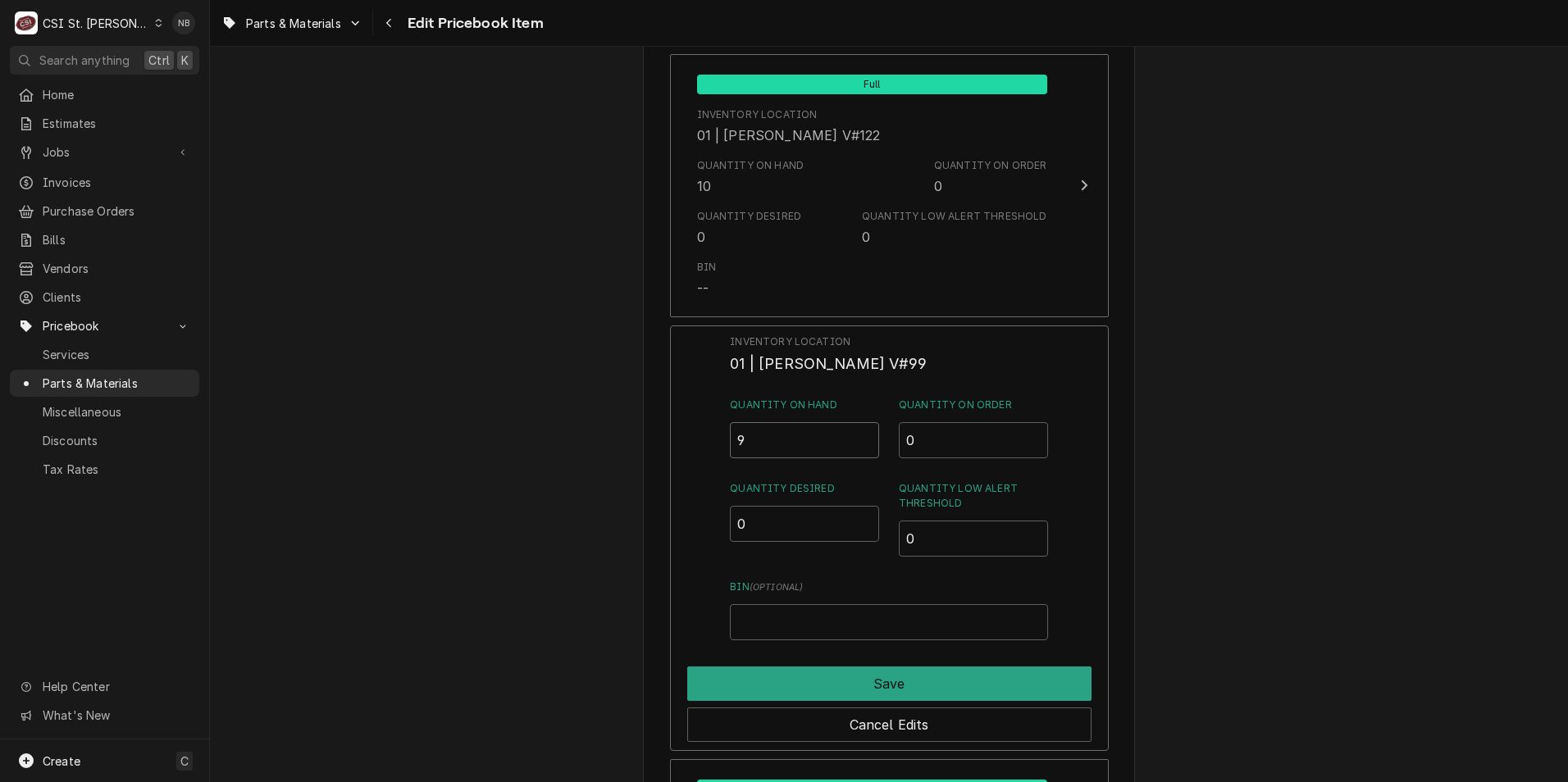
drag, startPoint x: 790, startPoint y: 414, endPoint x: 393, endPoint y: 390, distance: 397.7
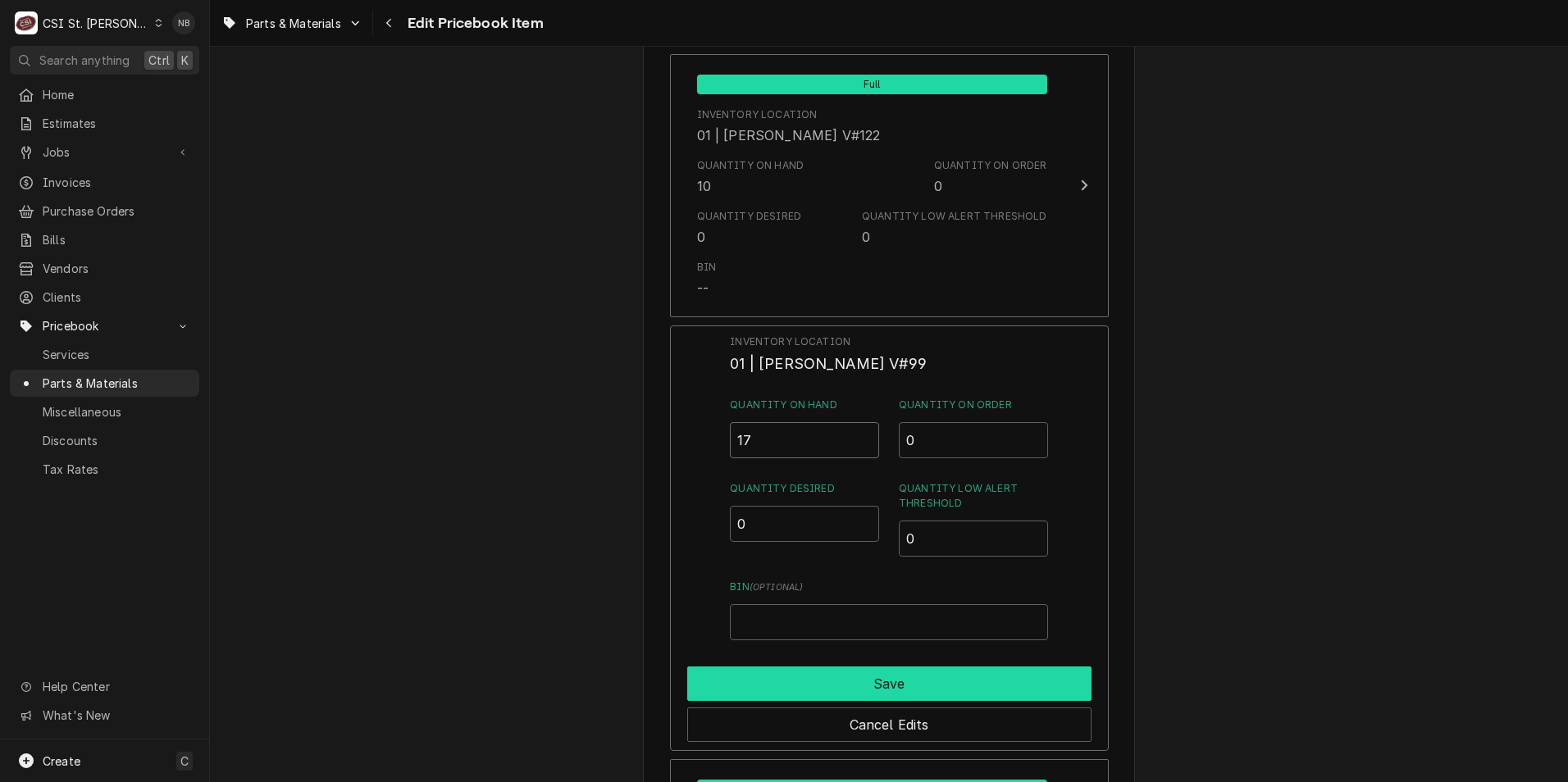
type input "17"
click at [856, 666] on button "Save" at bounding box center [890, 683] width 404 height 34
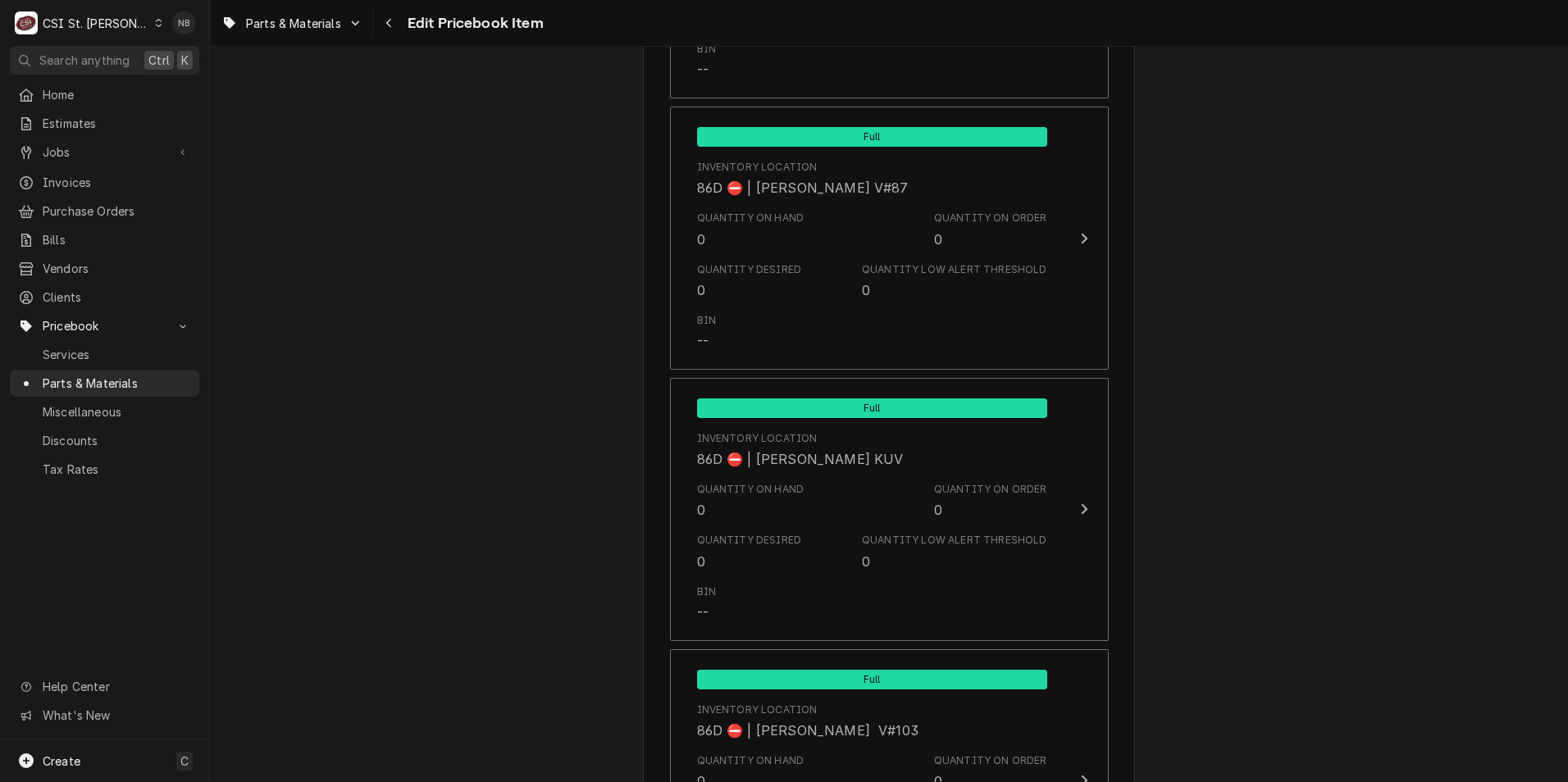
scroll to position [14130, 0]
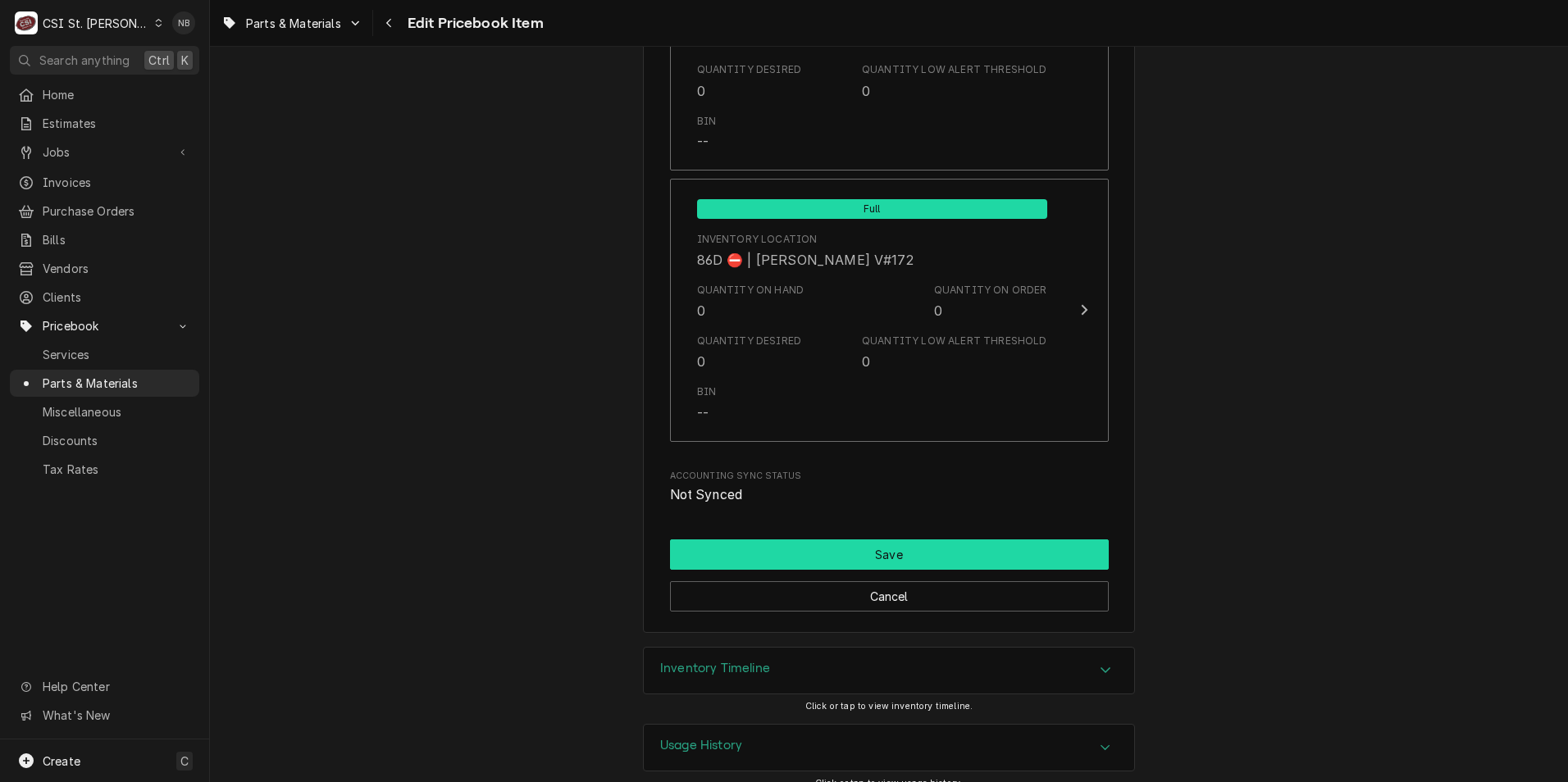
click at [924, 539] on button "Save" at bounding box center [889, 554] width 438 height 31
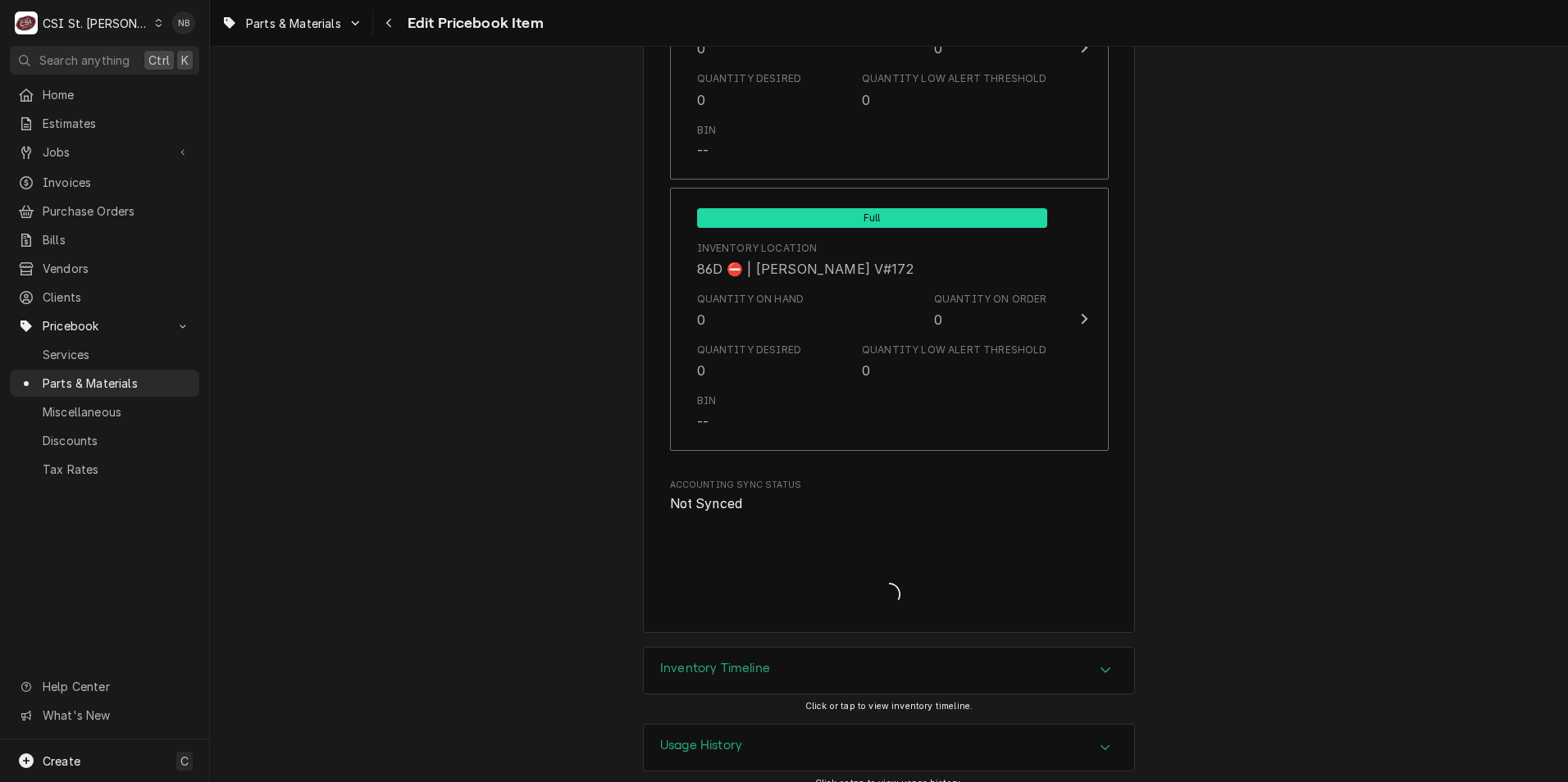
type textarea "x"
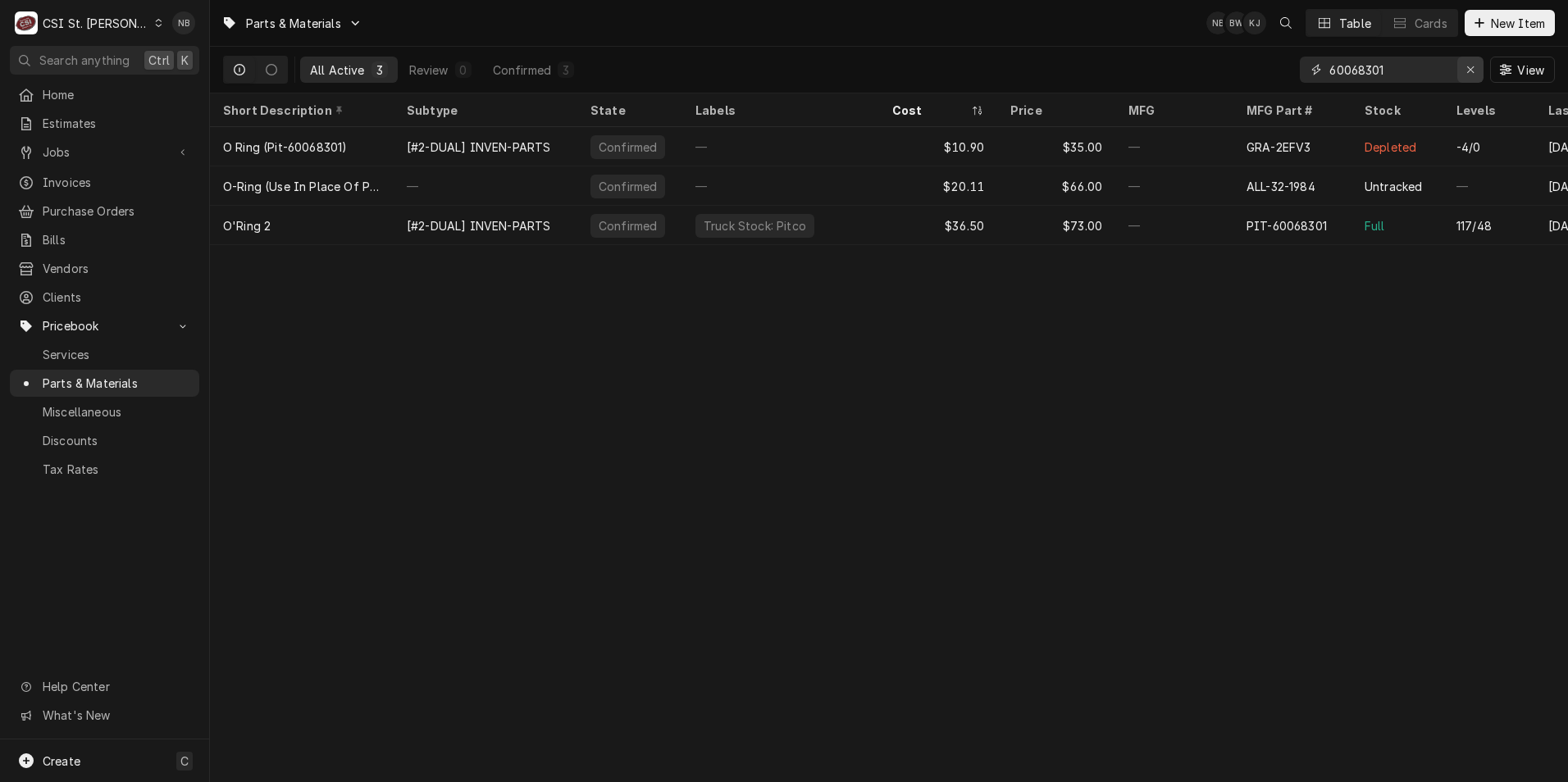
click at [1472, 70] on icon "Erase input" at bounding box center [1471, 69] width 9 height 11
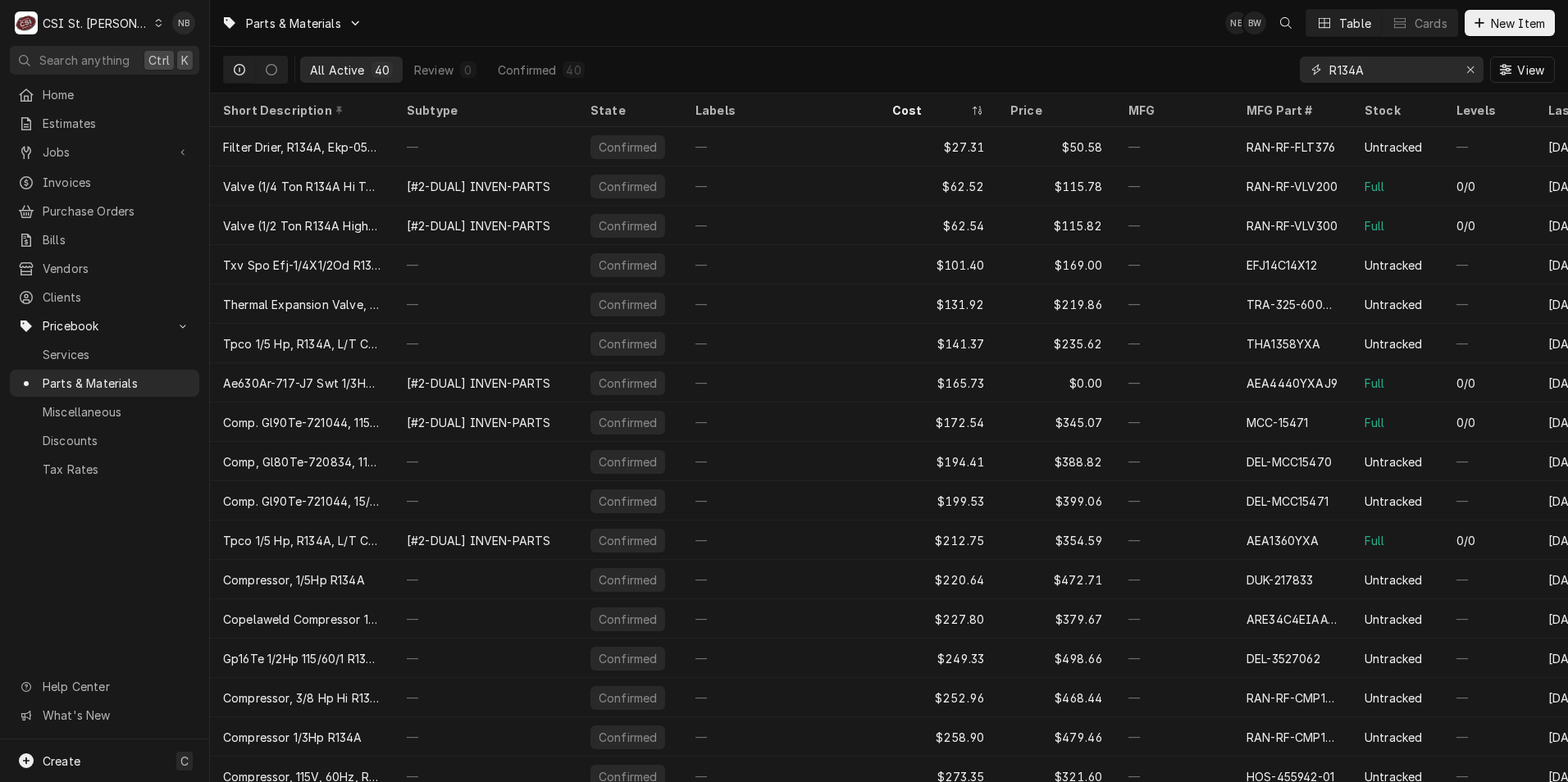
drag, startPoint x: 1358, startPoint y: 67, endPoint x: 1340, endPoint y: 74, distance: 19.3
click at [1340, 74] on input "R134A" at bounding box center [1391, 69] width 123 height 26
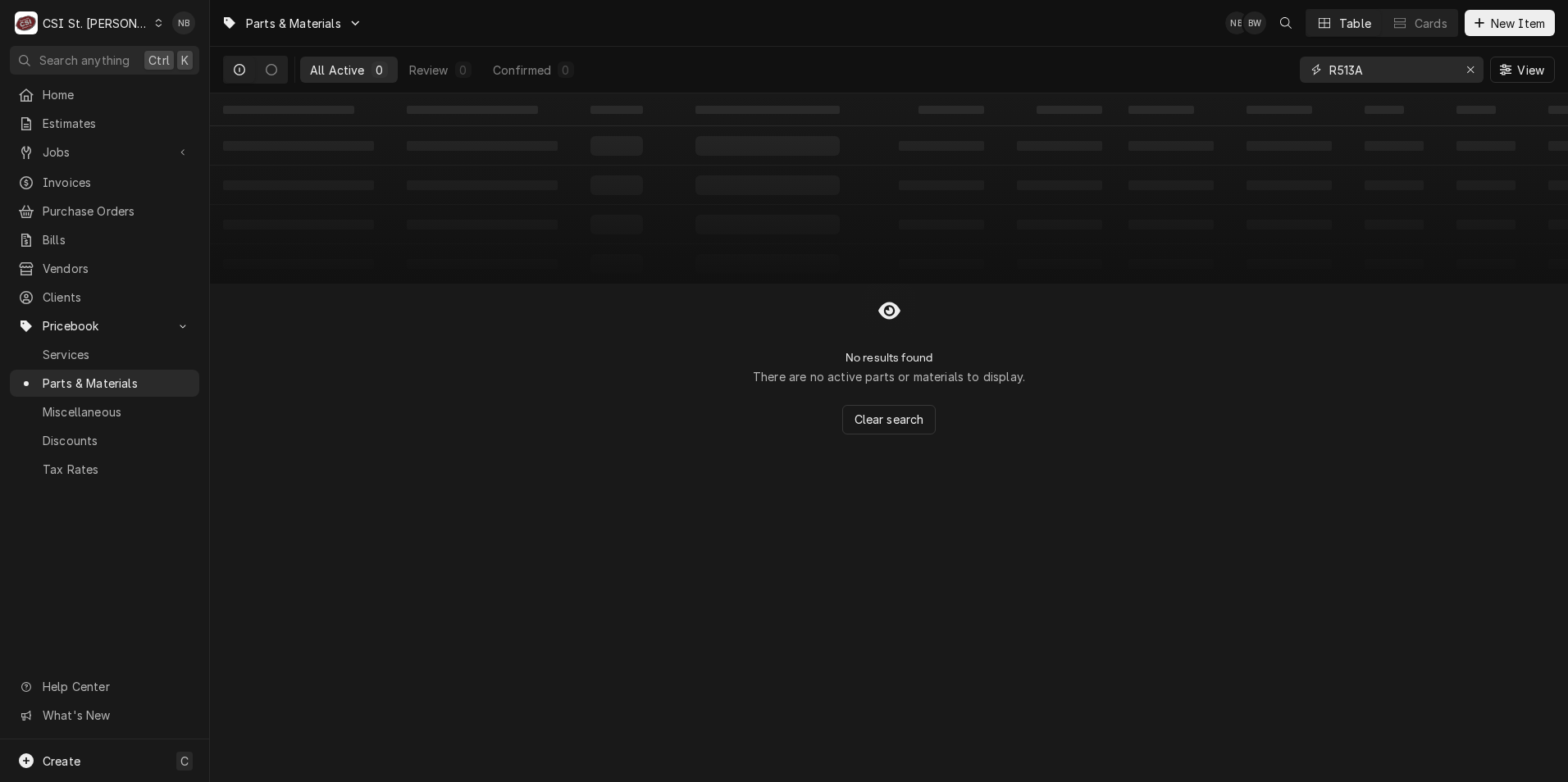
drag, startPoint x: 1381, startPoint y: 70, endPoint x: 1244, endPoint y: 82, distance: 137.5
click at [1244, 82] on div "All Active 0 Review 0 Confirmed 0 R513A View" at bounding box center [889, 69] width 1332 height 46
click at [1379, 70] on input "R513A" at bounding box center [1391, 69] width 123 height 26
click at [1335, 69] on input "R513A" at bounding box center [1391, 69] width 123 height 26
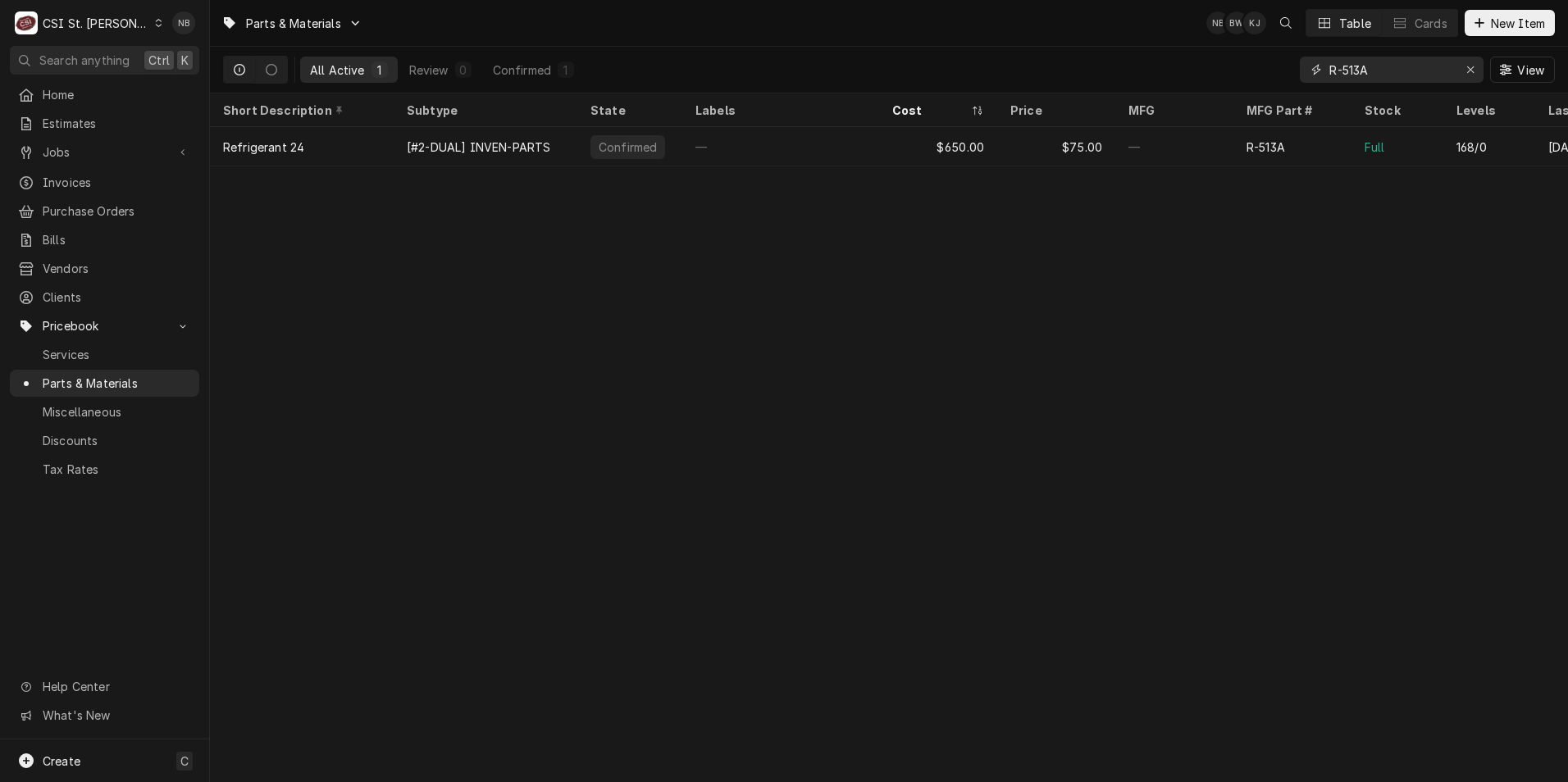
type input "R-513A"
click at [127, 210] on span "Purchase Orders" at bounding box center [117, 211] width 148 height 18
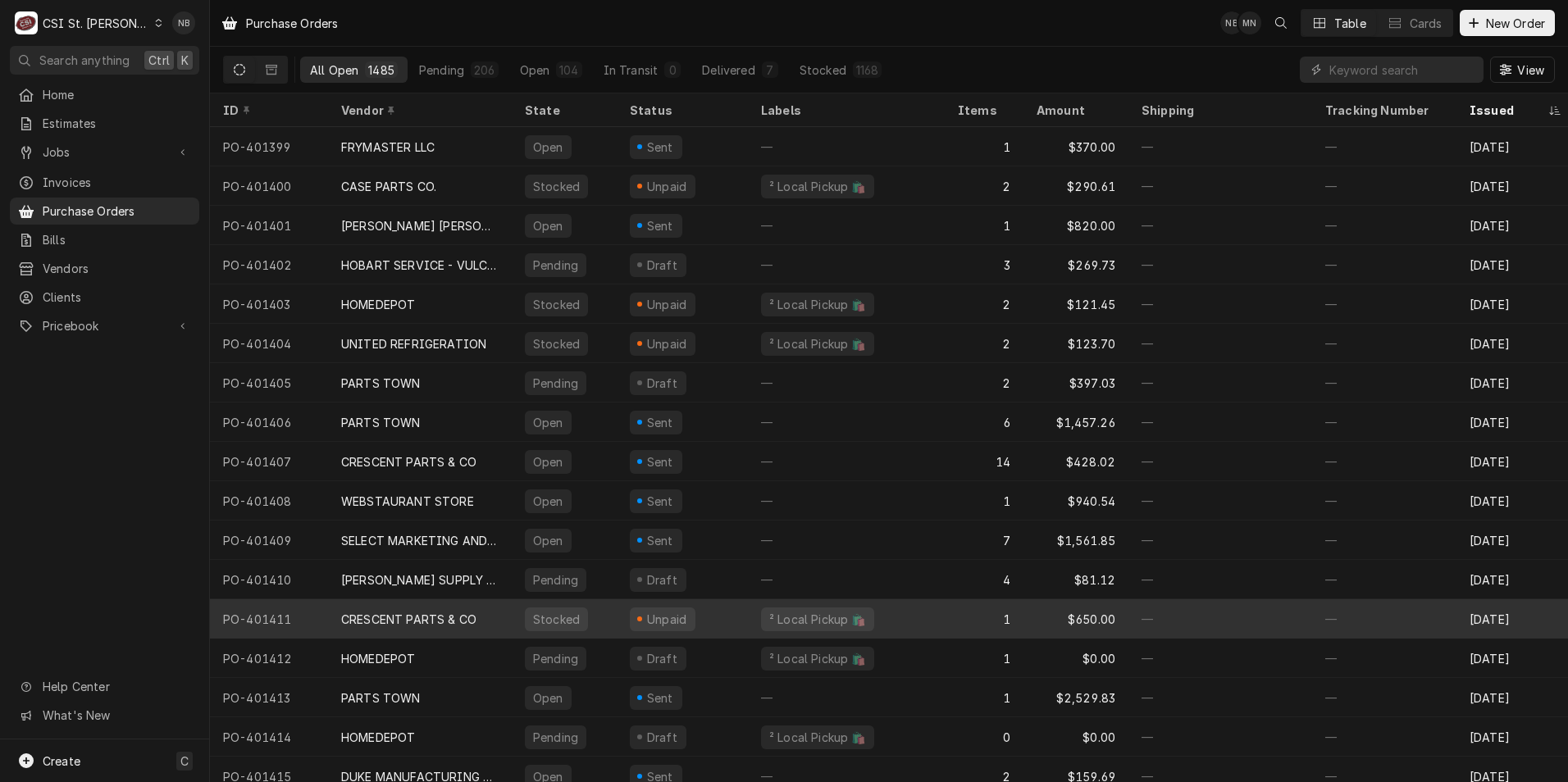
click at [474, 630] on div "CRESCENT PARTS & CO" at bounding box center [420, 619] width 183 height 39
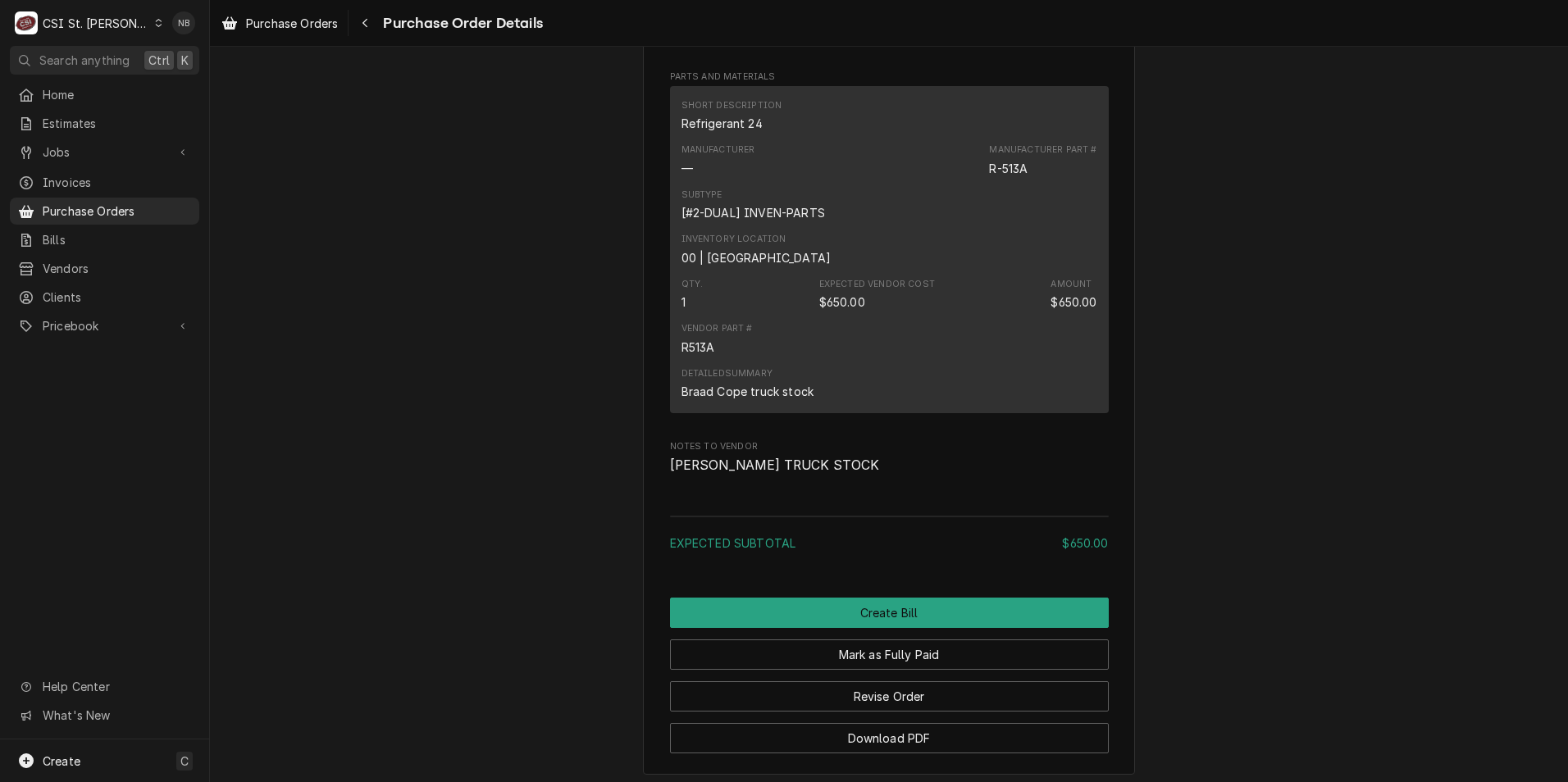
scroll to position [1283, 0]
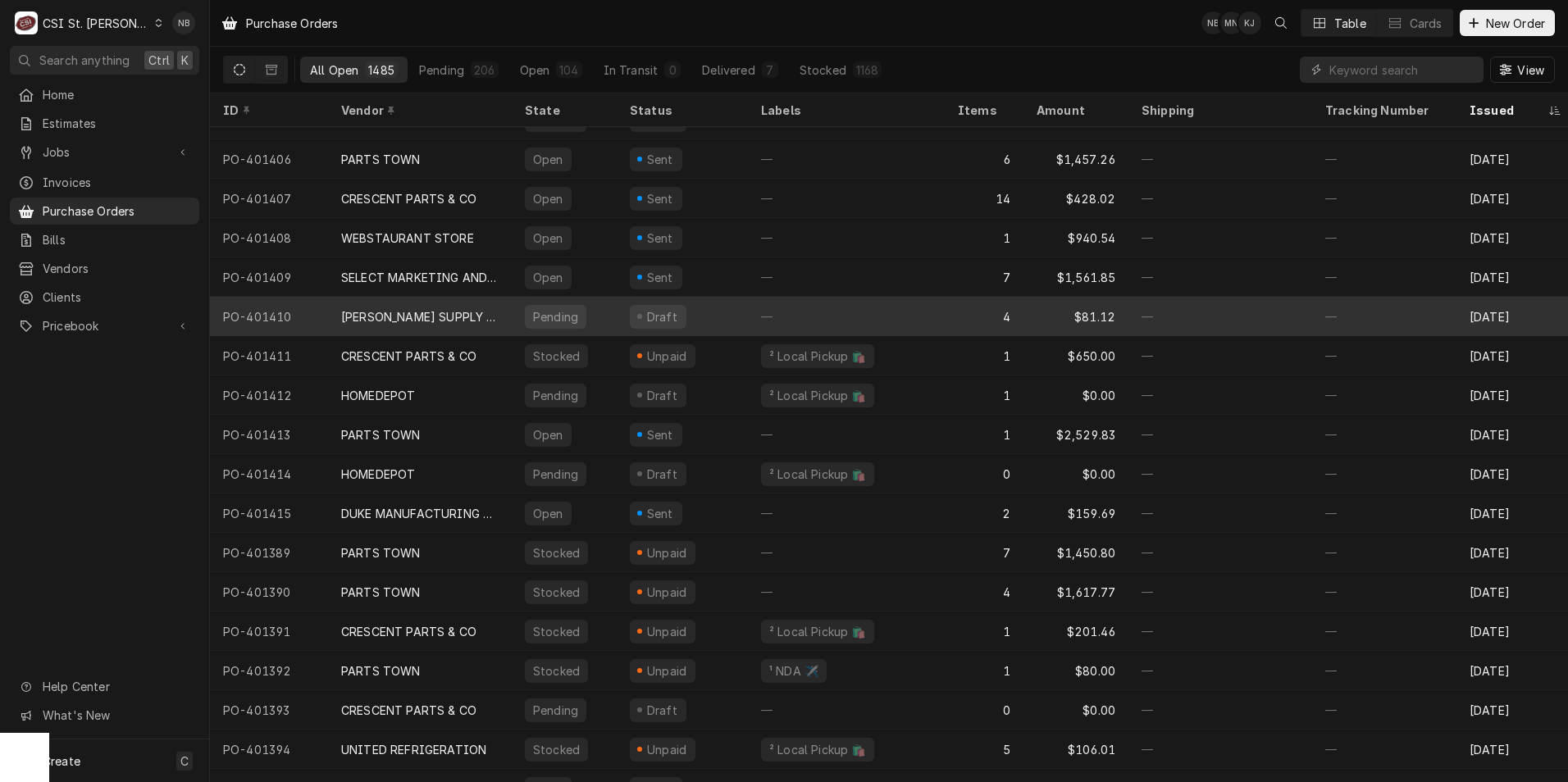
scroll to position [346, 0]
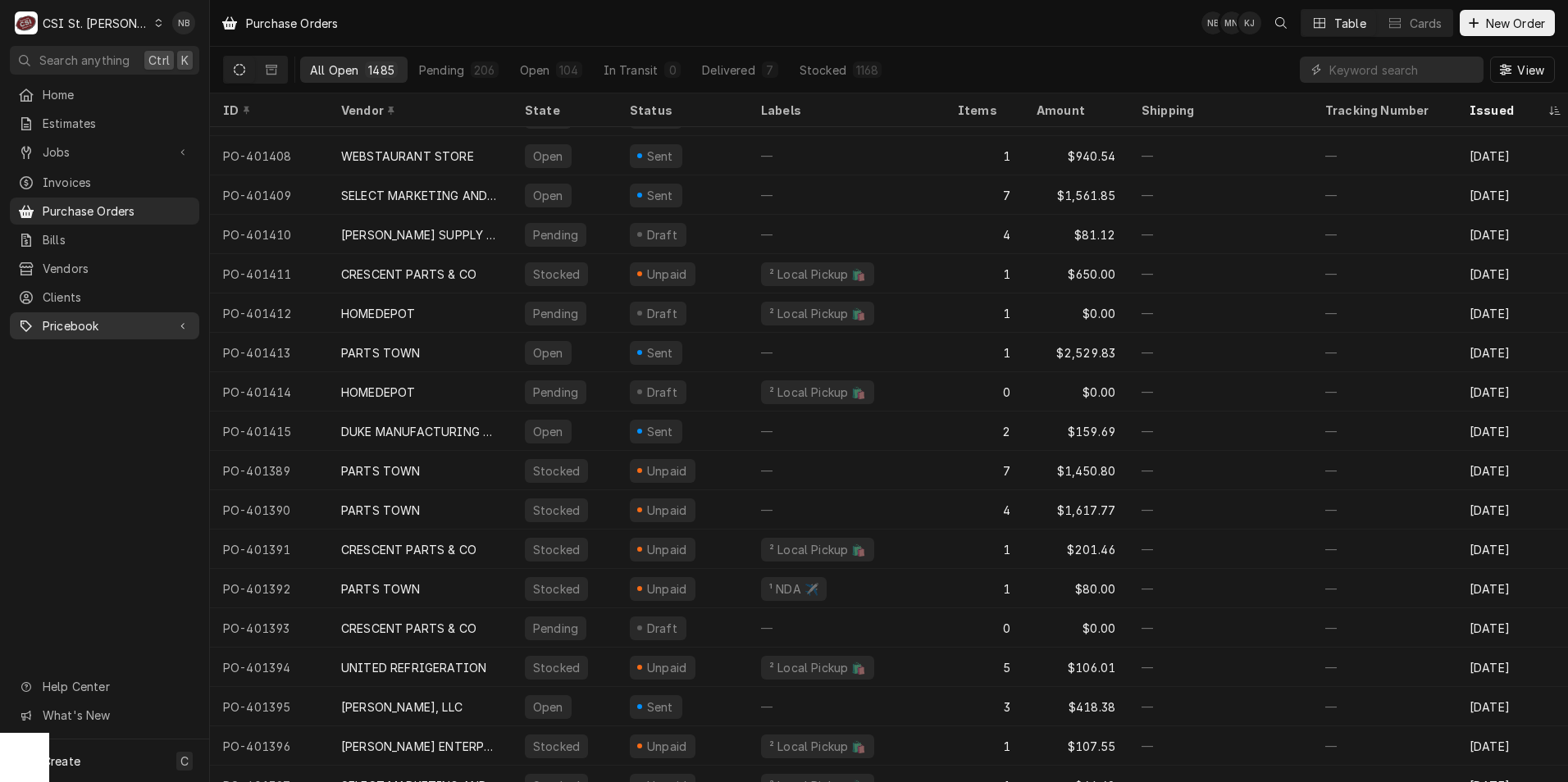
click at [130, 317] on span "Pricebook" at bounding box center [105, 325] width 124 height 18
click at [89, 374] on span "Parts & Materials" at bounding box center [117, 383] width 148 height 18
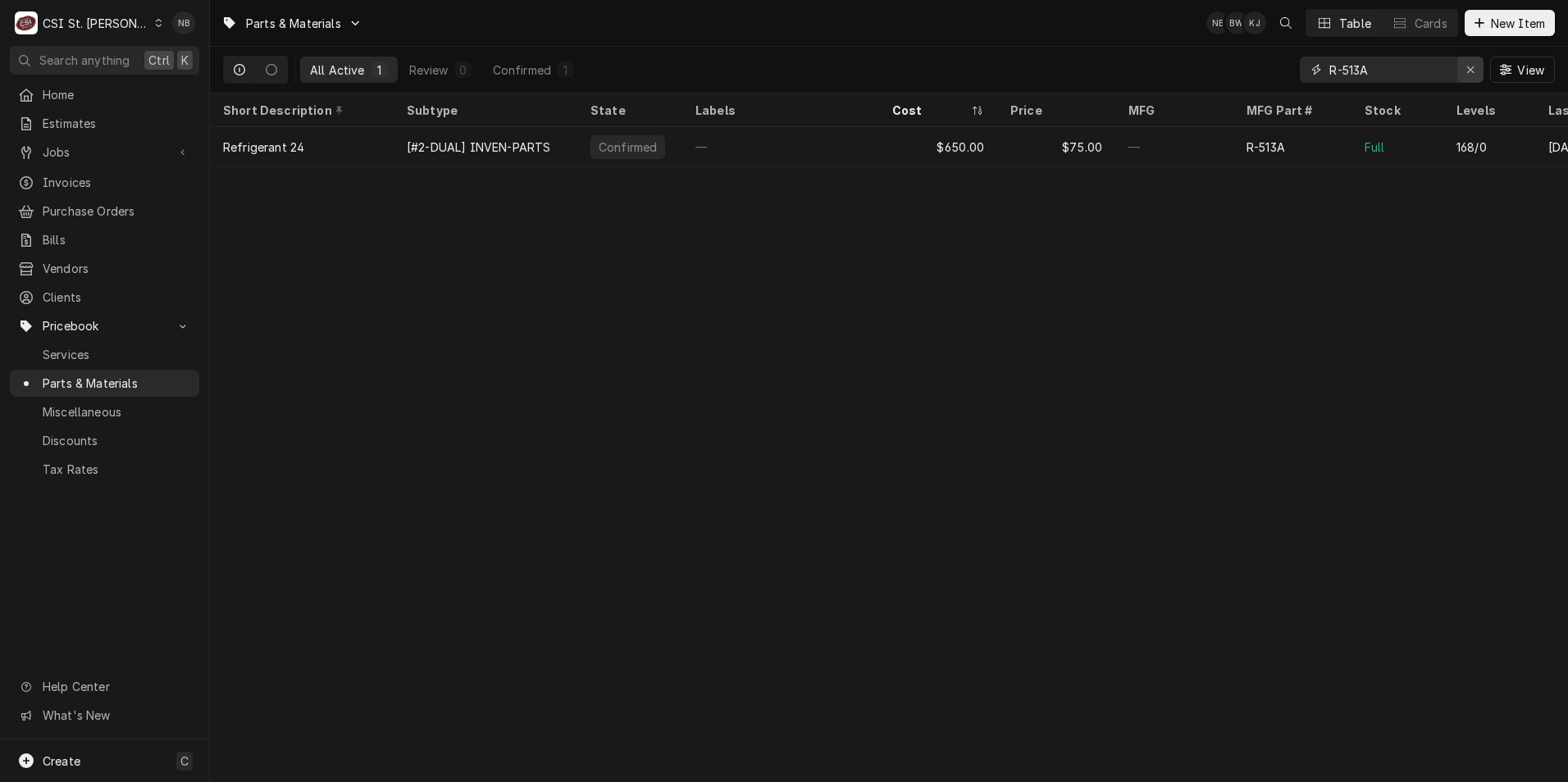
click at [1466, 68] on icon "Erase input" at bounding box center [1471, 69] width 9 height 11
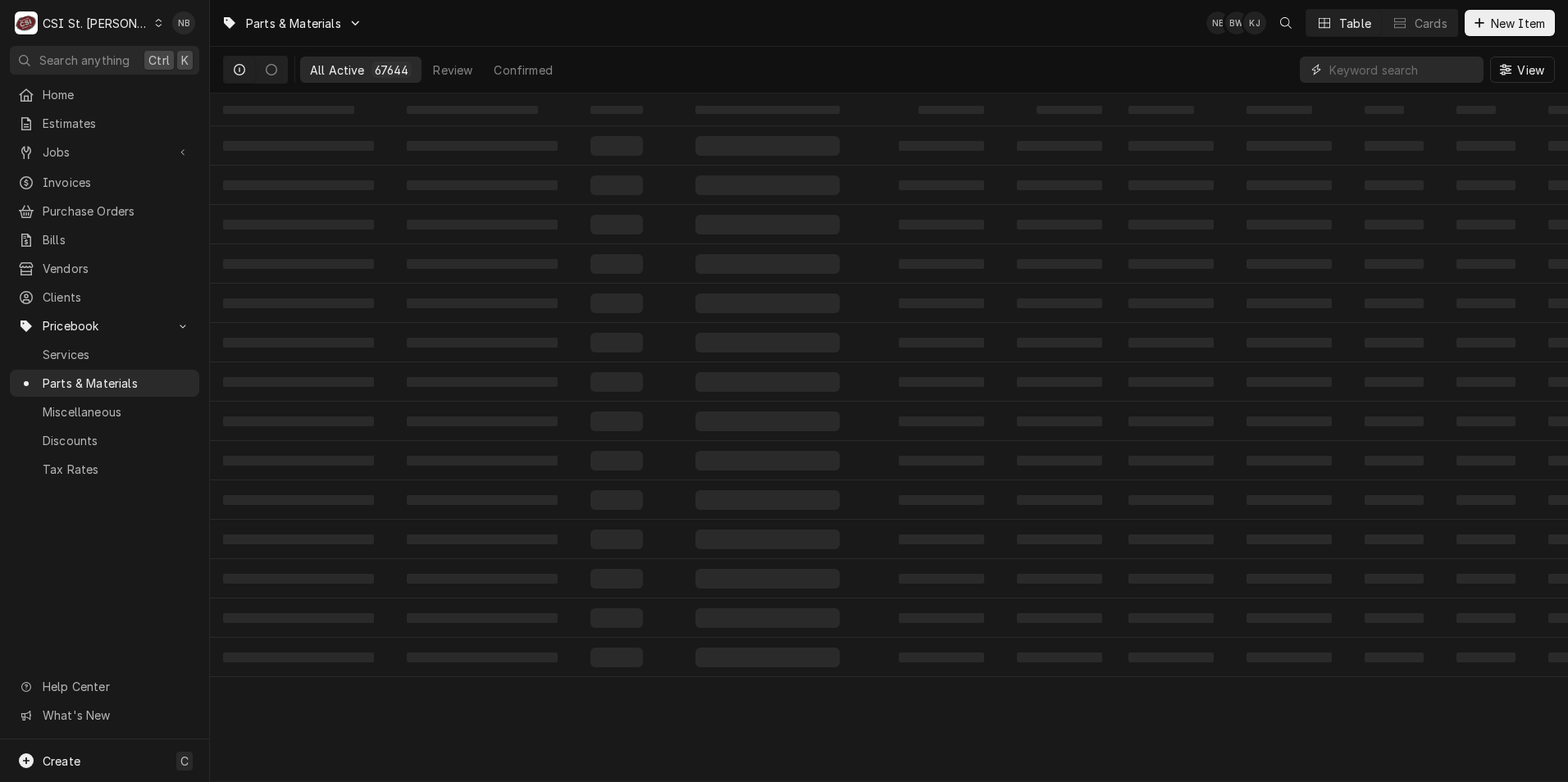
paste input "216516"
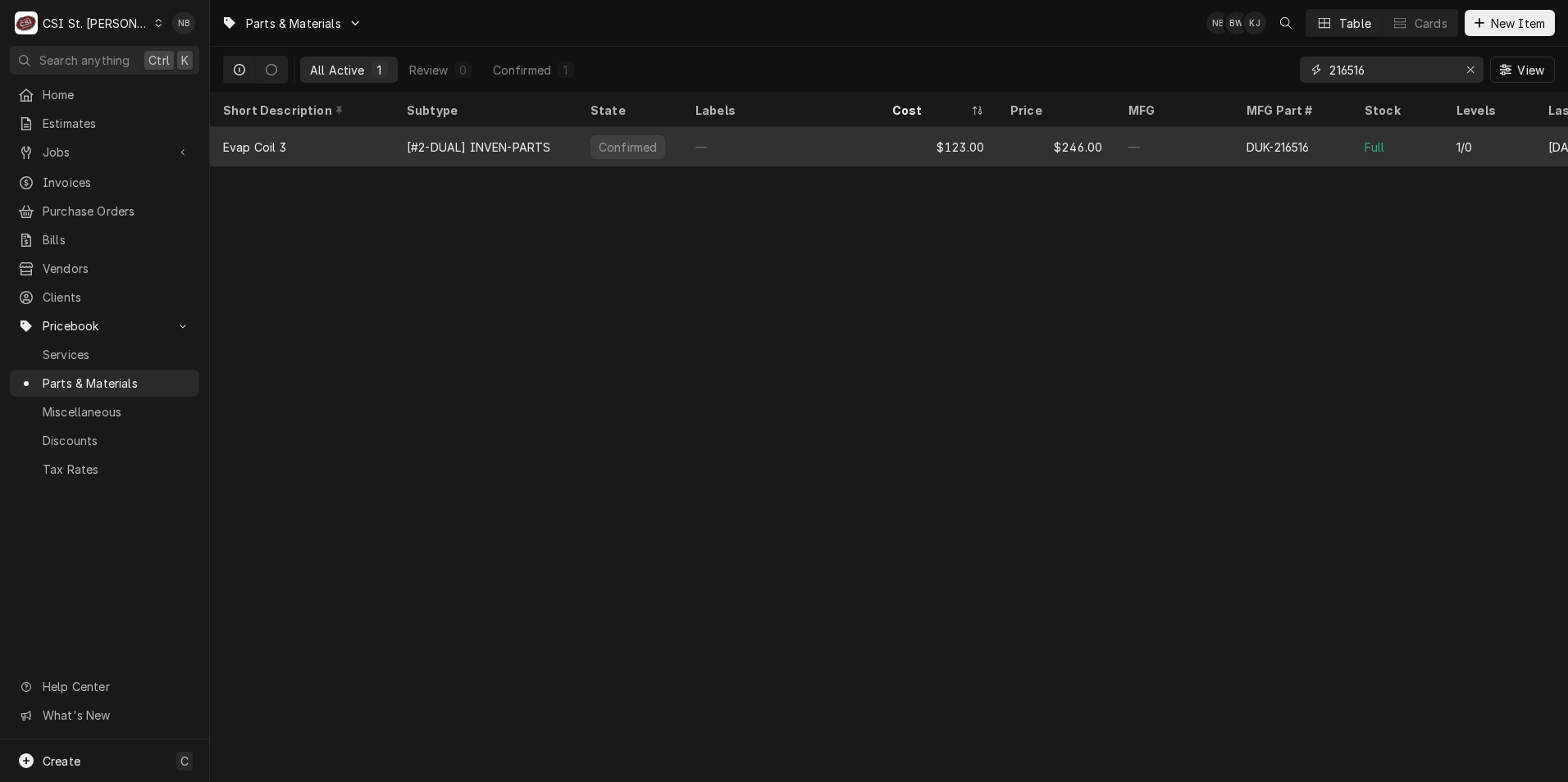
type input "216516"
click at [931, 159] on div "$123.00" at bounding box center [938, 146] width 118 height 39
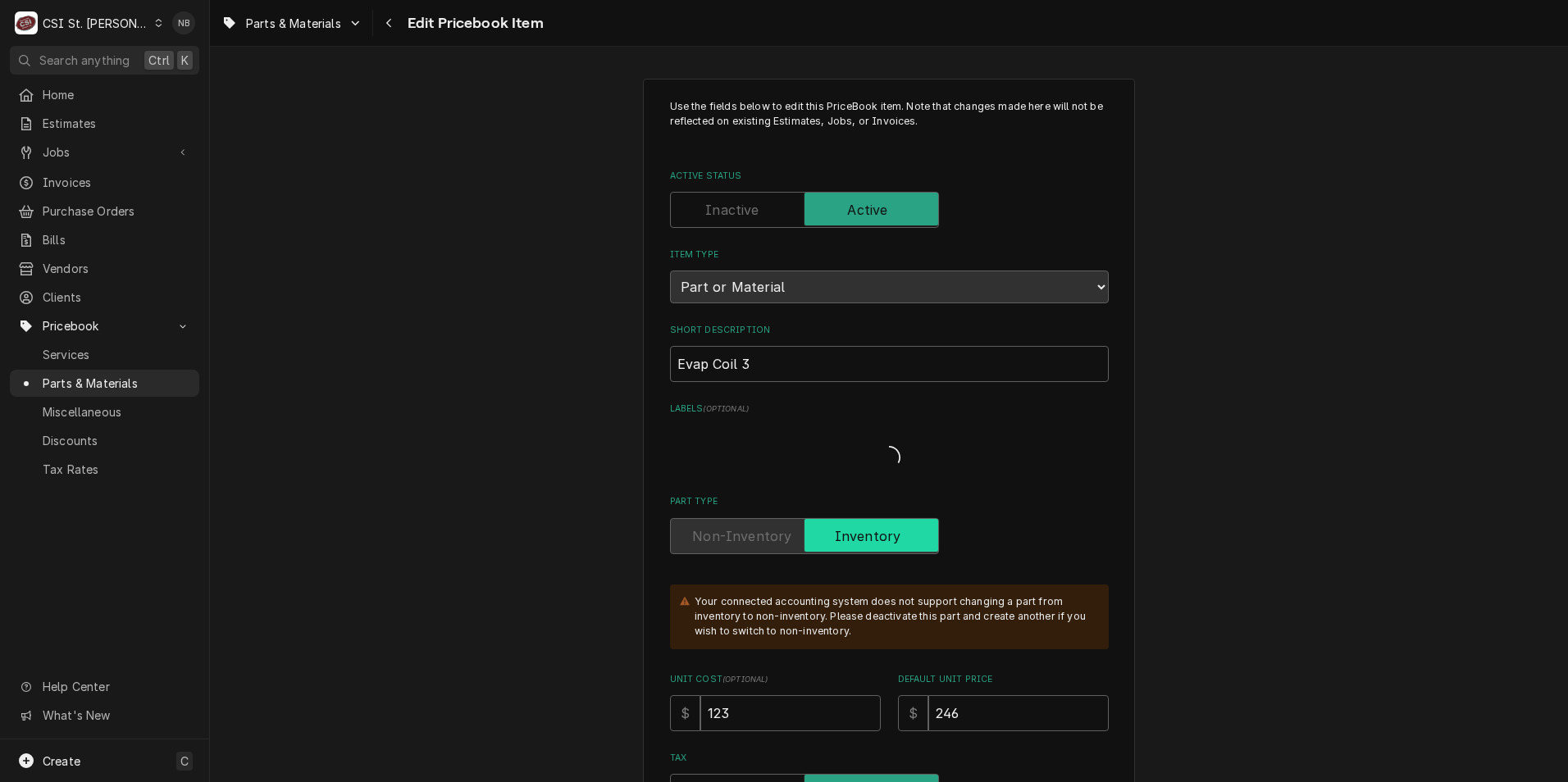
type textarea "x"
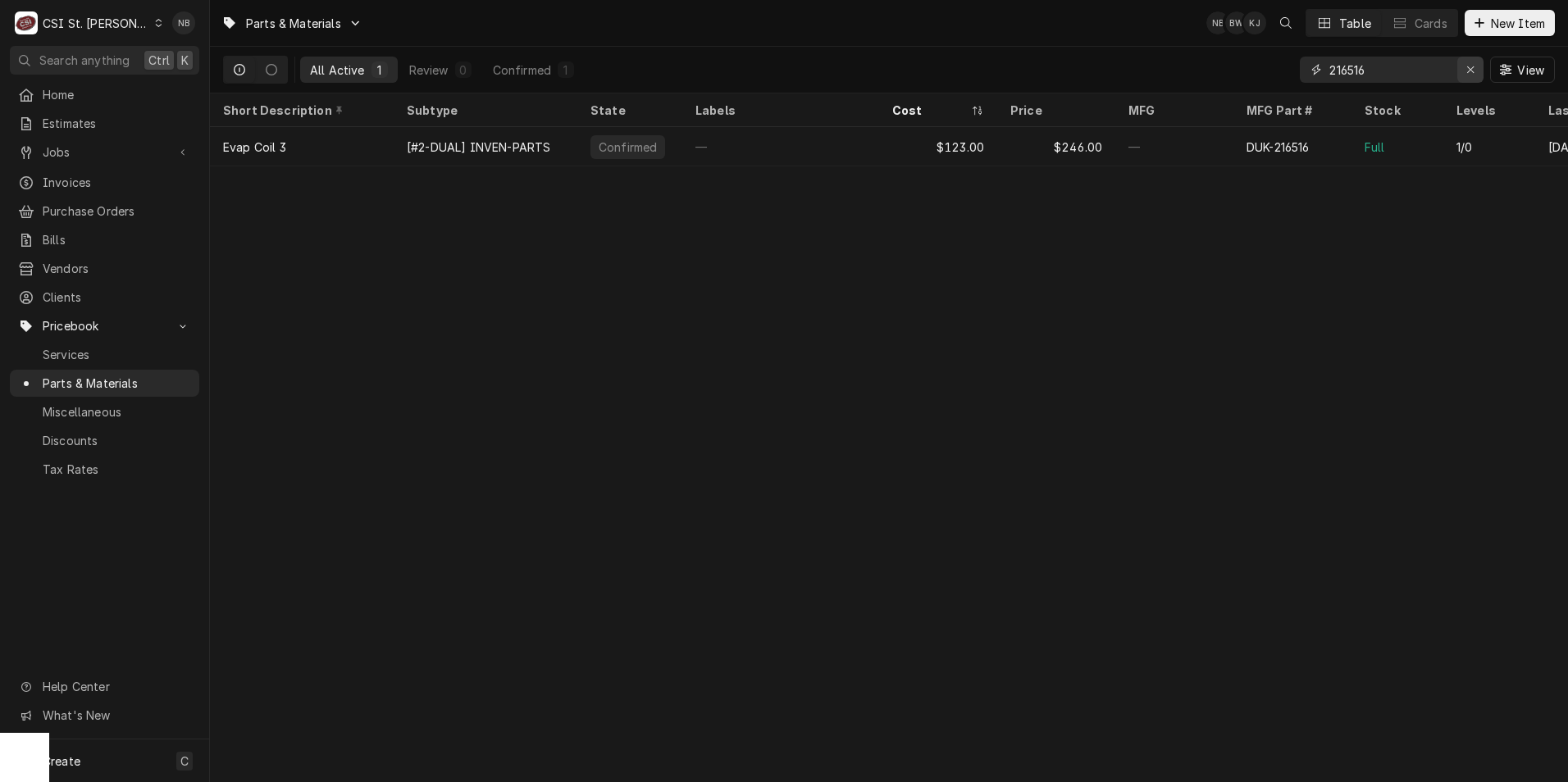
click at [1469, 69] on icon "Erase input" at bounding box center [1471, 69] width 9 height 11
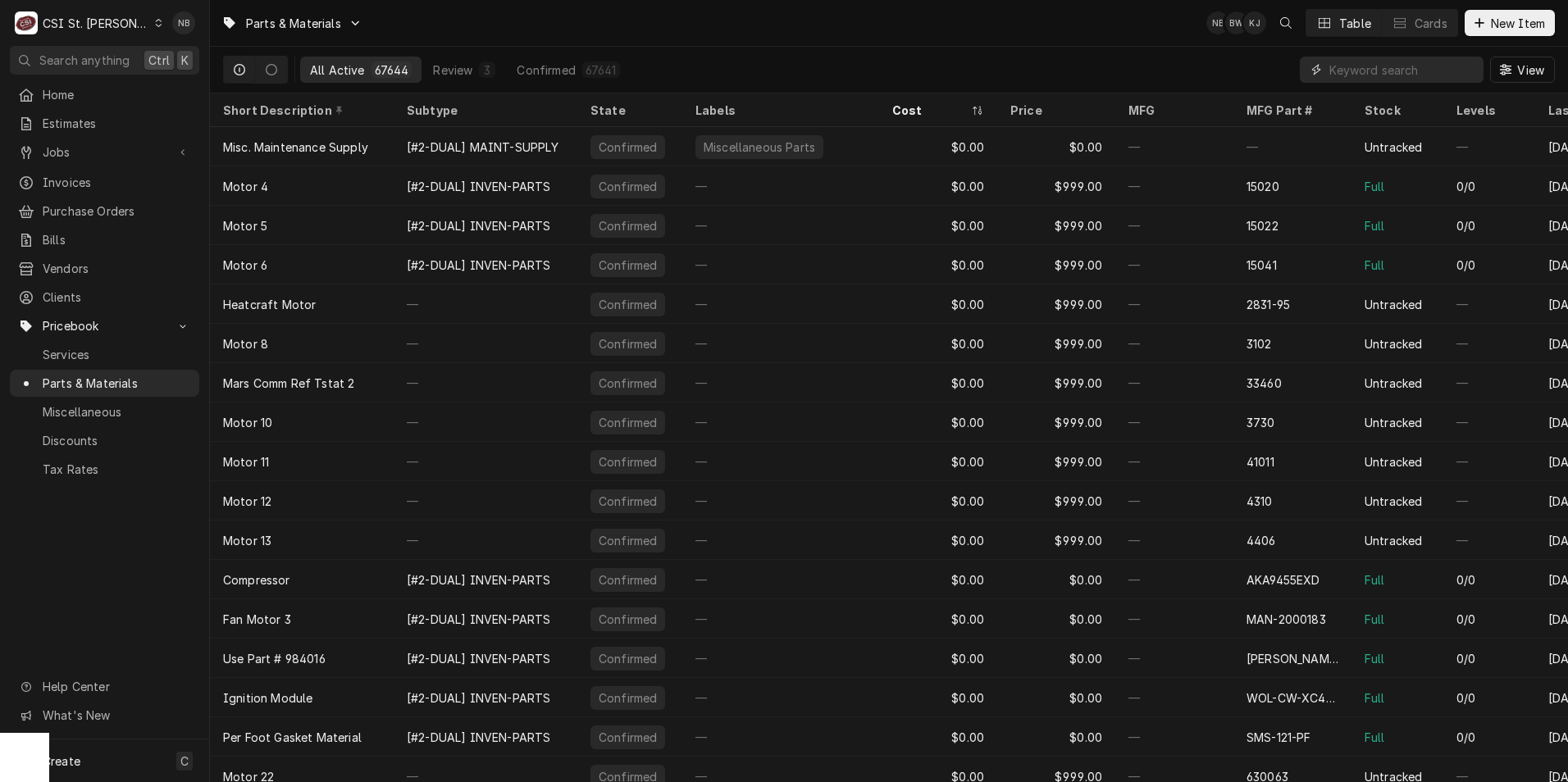
click at [1383, 68] on input "Dynamic Content Wrapper" at bounding box center [1403, 69] width 146 height 26
paste input "527897"
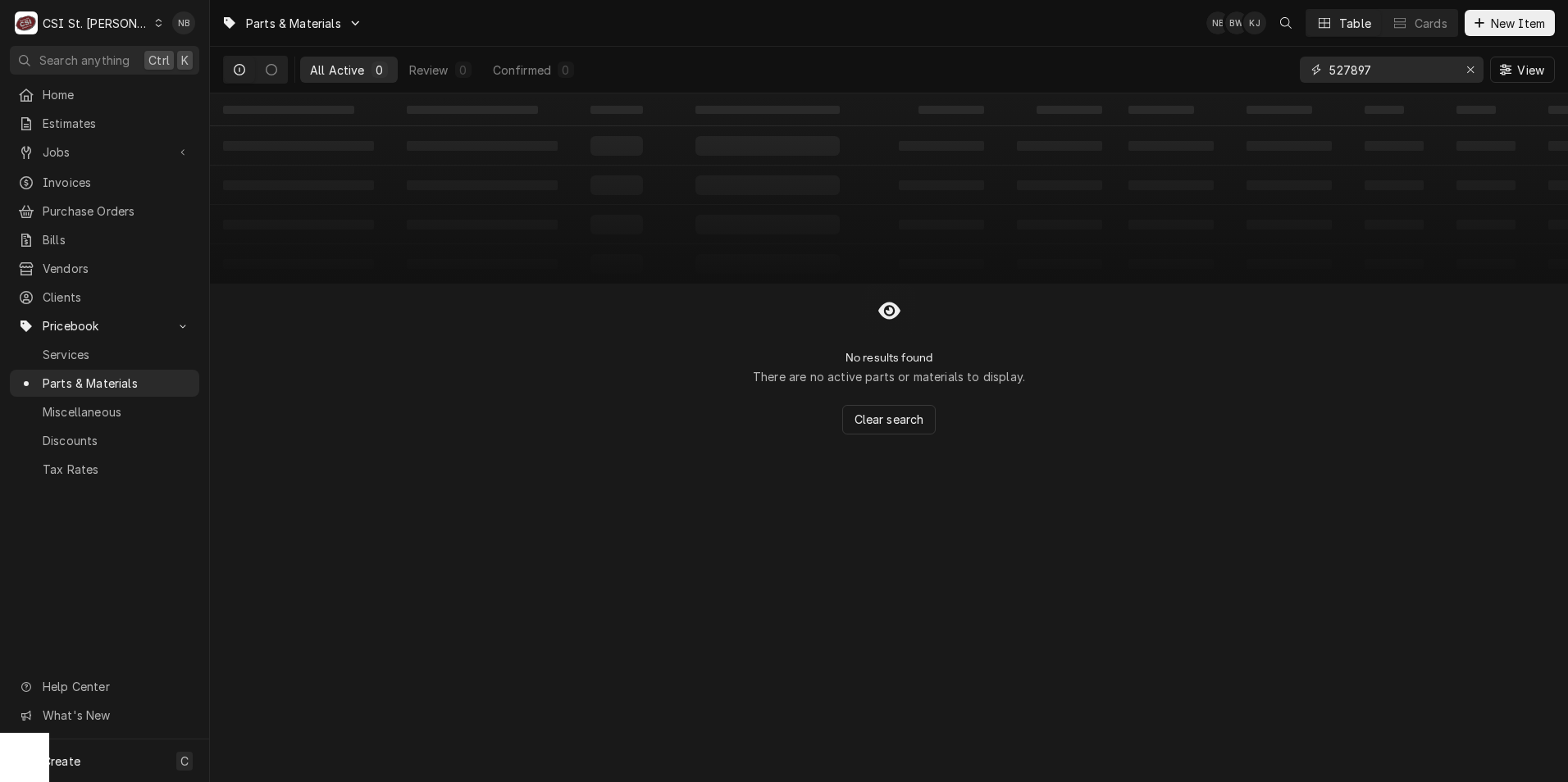
type input "527897"
click at [241, 75] on button "Dynamic Content Wrapper" at bounding box center [240, 69] width 32 height 26
click at [1467, 72] on icon "Erase input" at bounding box center [1470, 69] width 6 height 6
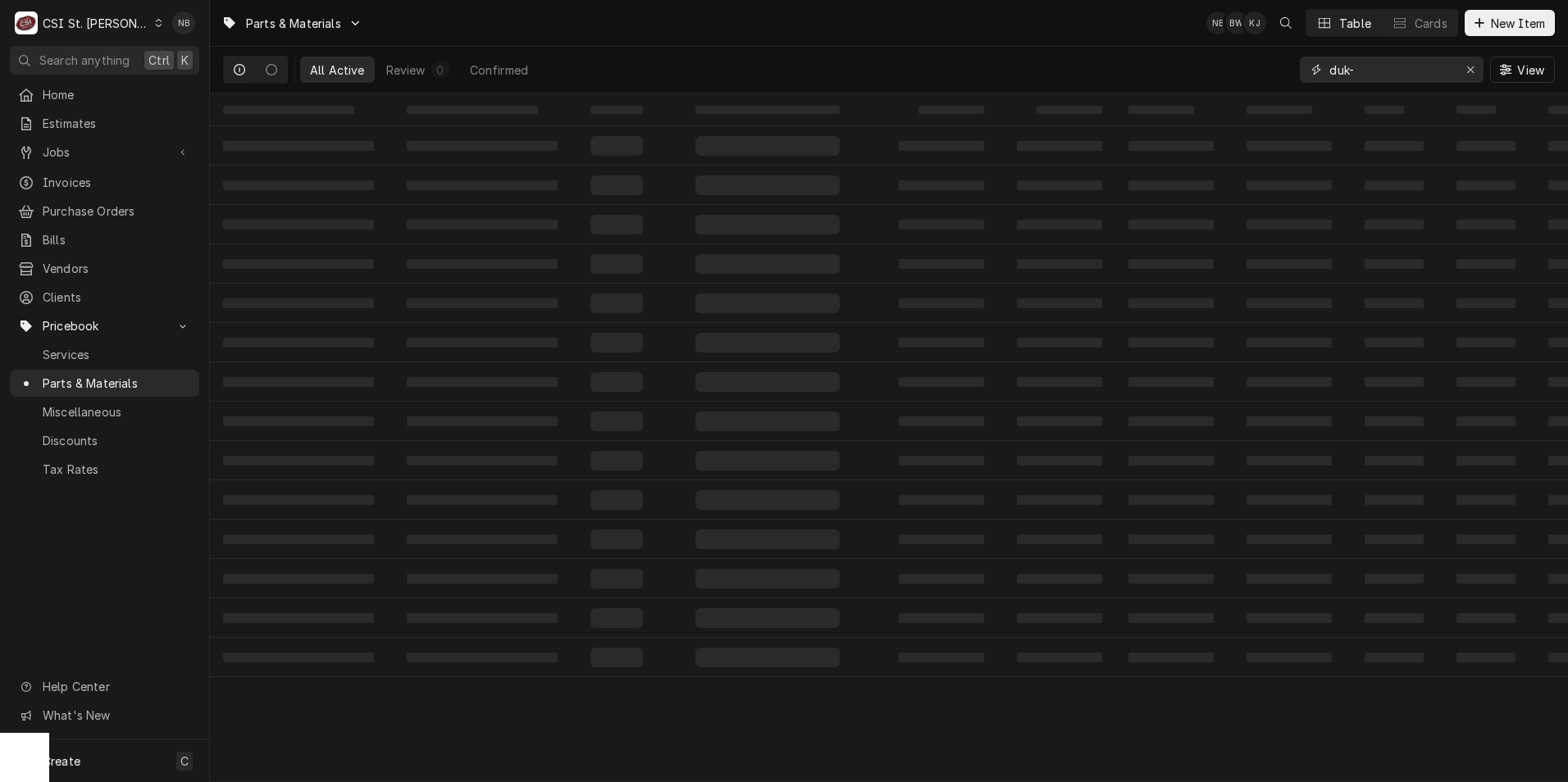
paste input "527897"
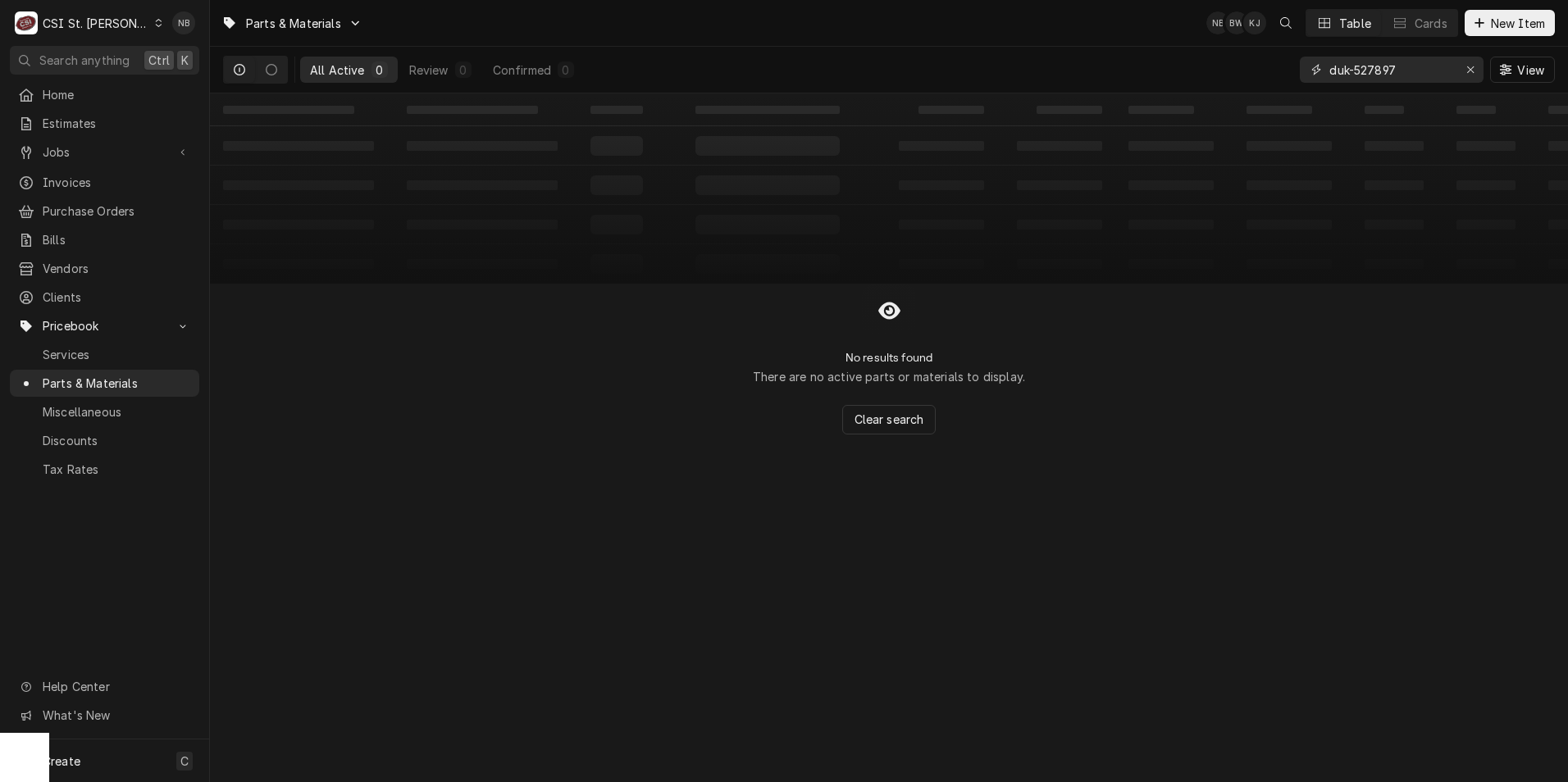
drag, startPoint x: 1348, startPoint y: 72, endPoint x: 1308, endPoint y: 77, distance: 40.3
click at [1308, 77] on div "duk-527897" at bounding box center [1392, 69] width 183 height 26
type input "DUK-527897"
click at [1474, 72] on div "Erase input" at bounding box center [1471, 69] width 17 height 17
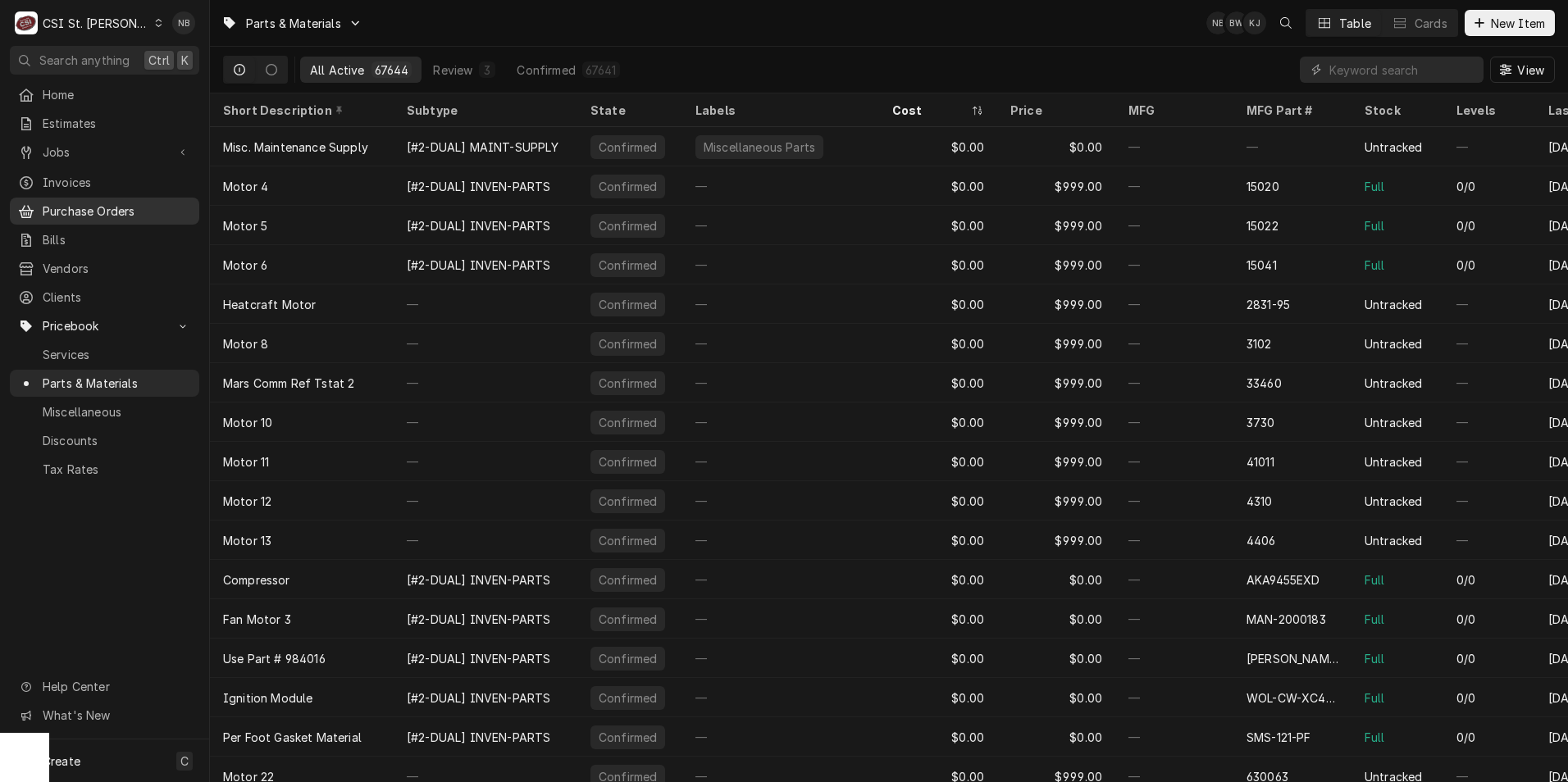
click at [117, 203] on span "Purchase Orders" at bounding box center [117, 211] width 148 height 18
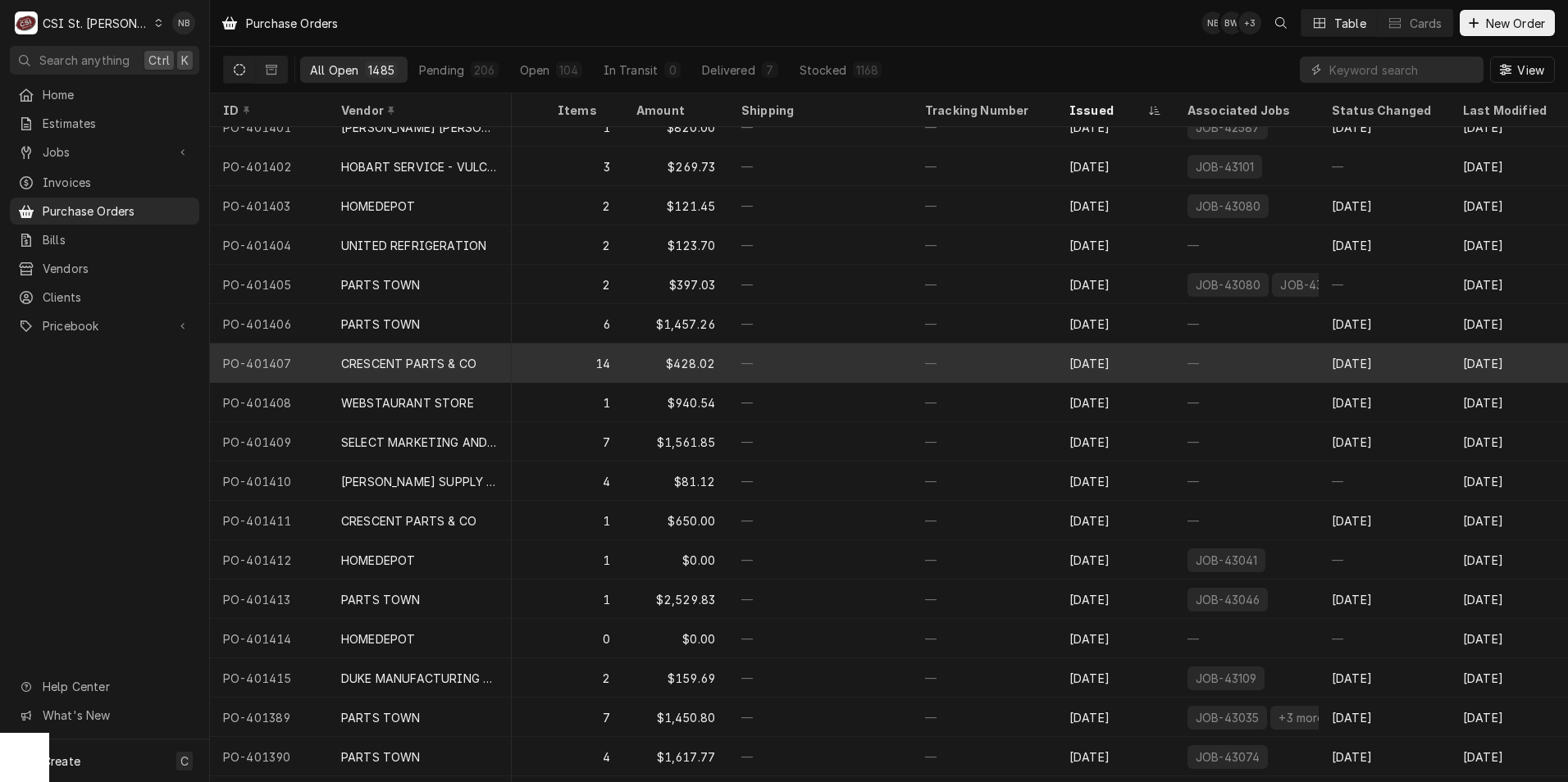
scroll to position [103, 412]
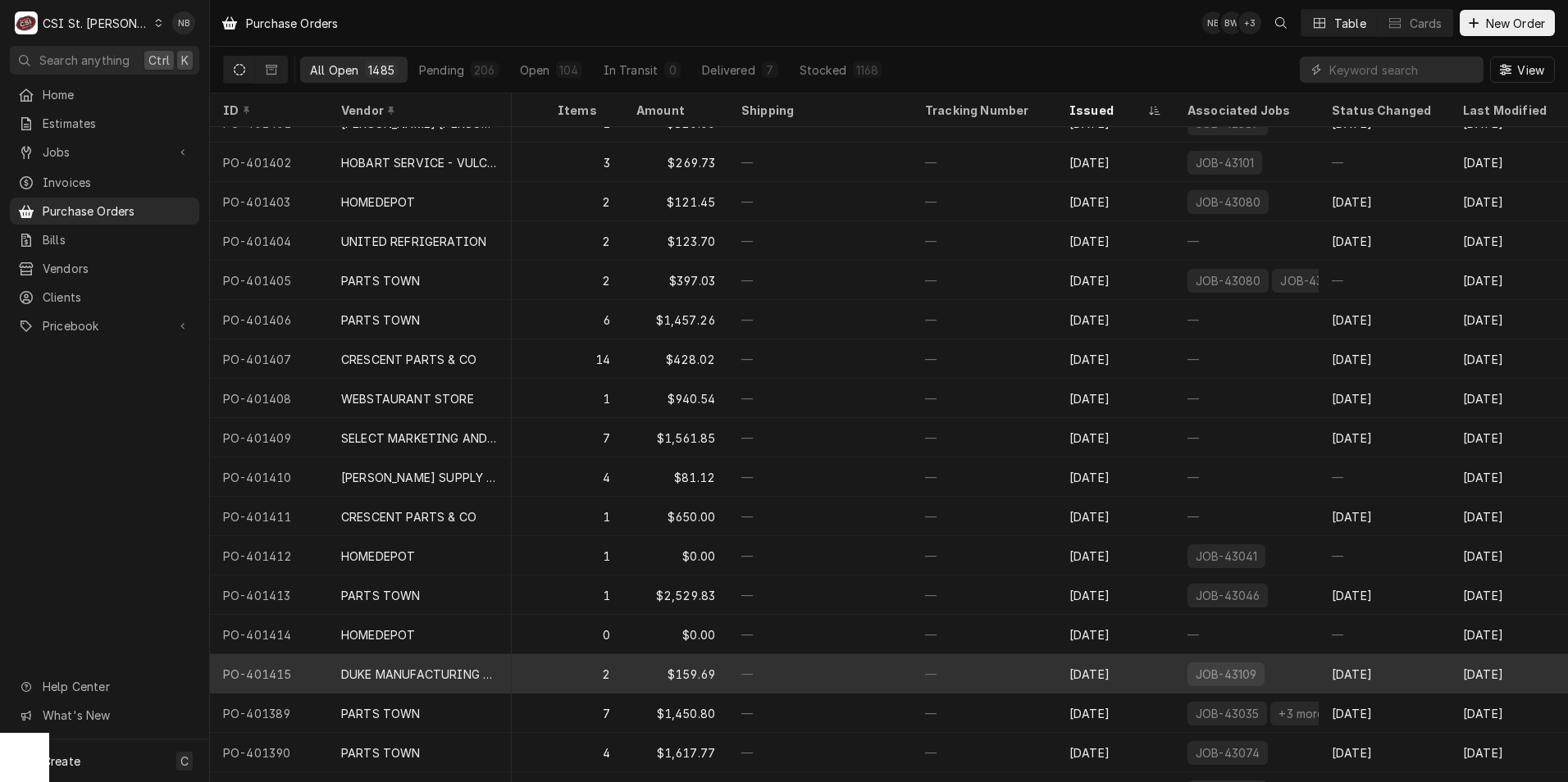
click at [811, 667] on div "—" at bounding box center [820, 674] width 183 height 39
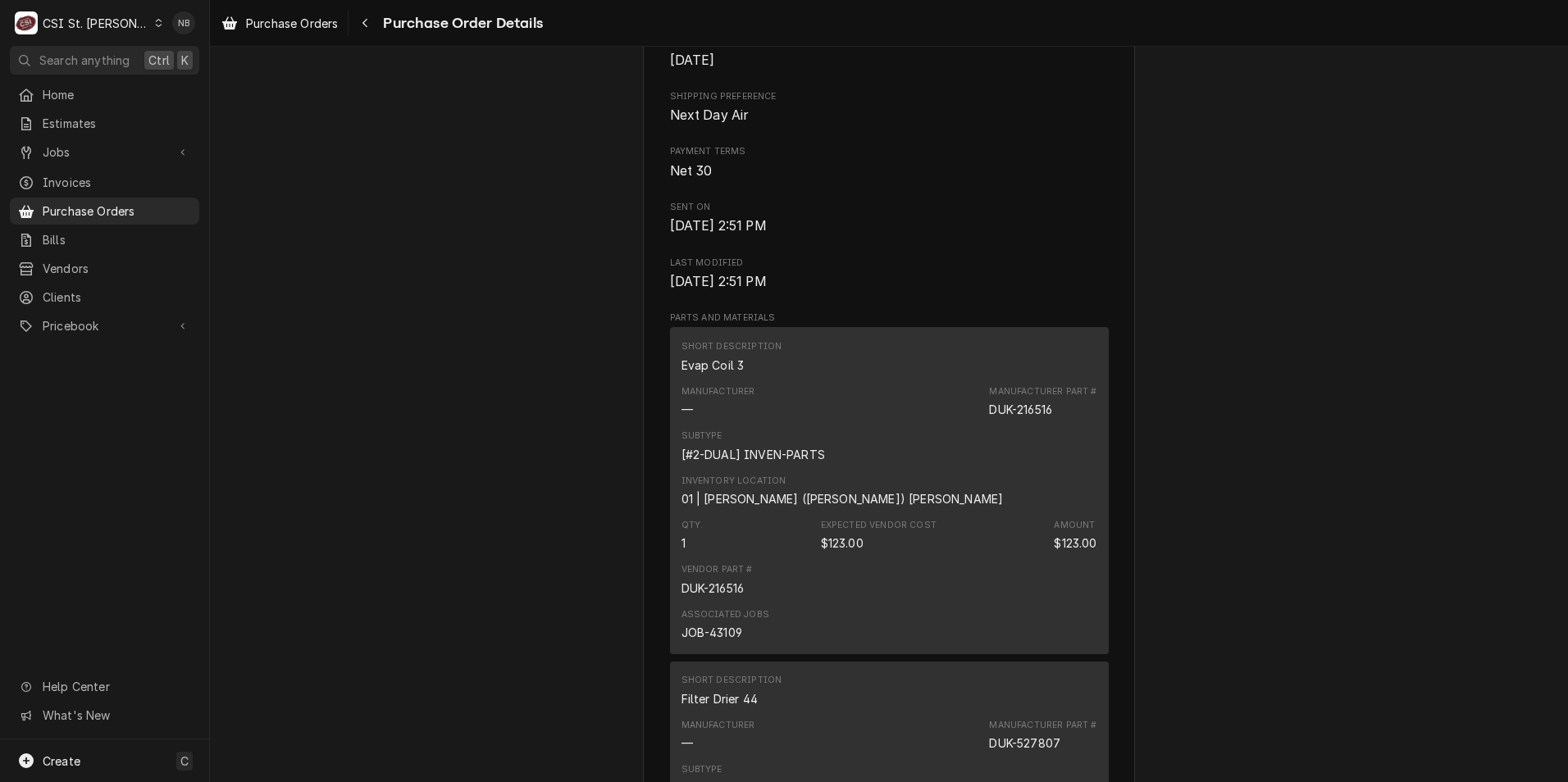
scroll to position [984, 0]
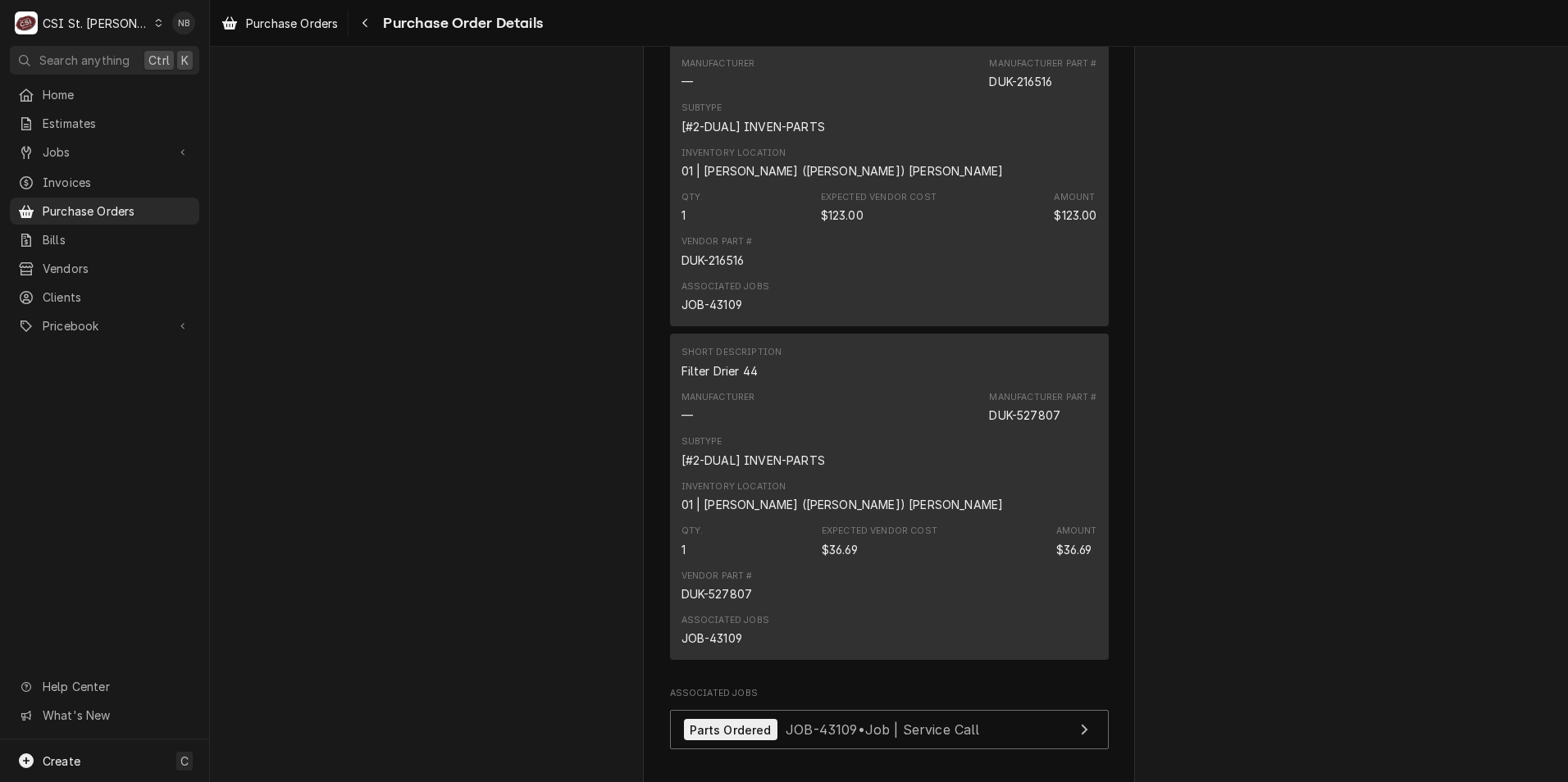
click at [1238, 673] on div "Sent Vendor DUKE MANUFACTURING CO. DUKE MANUFACTURING CO PO BOX 790379 [GEOGRAP…" at bounding box center [890, 129] width 1359 height 2134
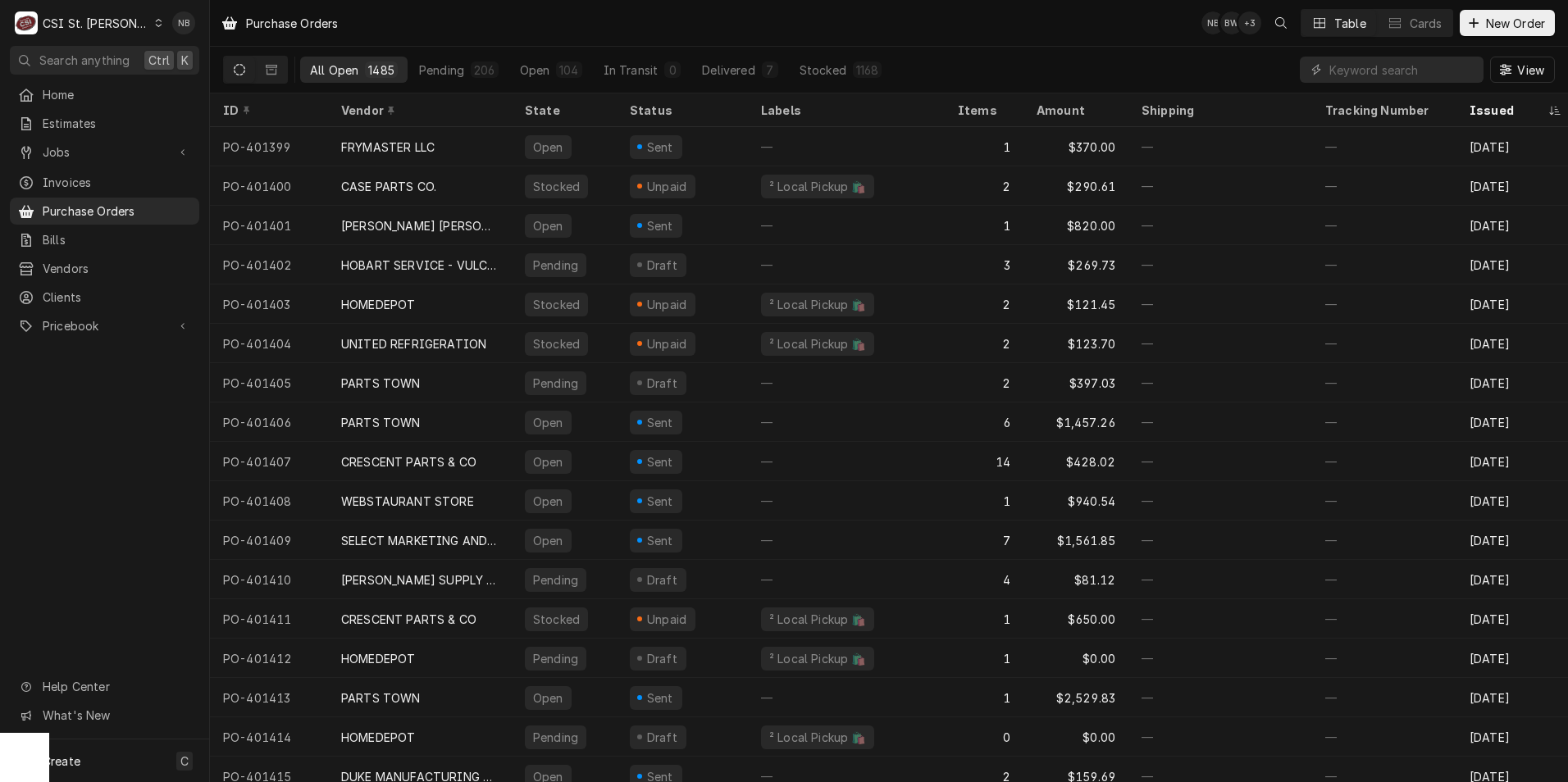
click at [82, 442] on div "Home Estimates Jobs Jobs Job Series Invoices Purchase Orders Bills Vendors Clie…" at bounding box center [105, 410] width 209 height 659
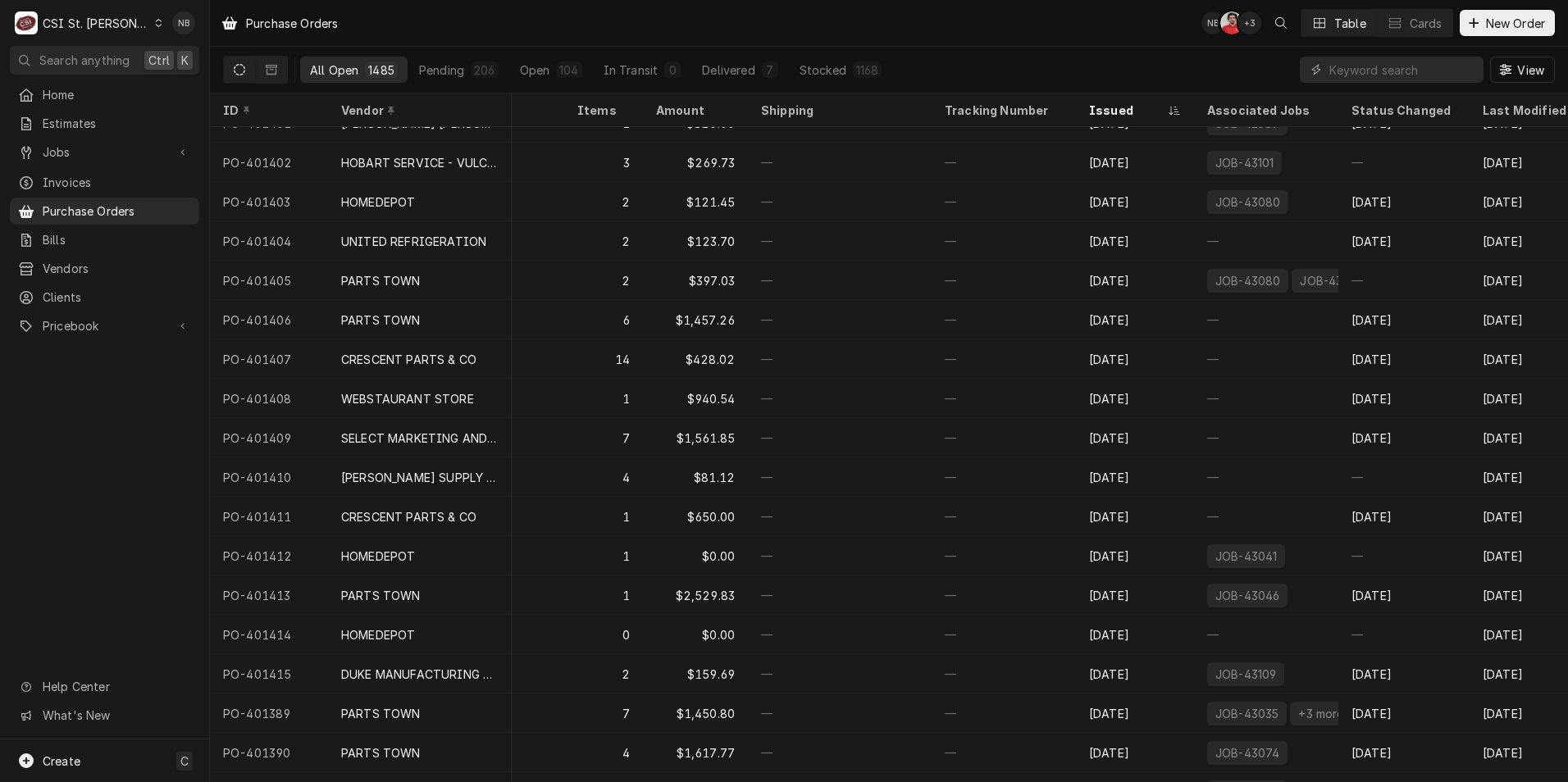
scroll to position [103, 0]
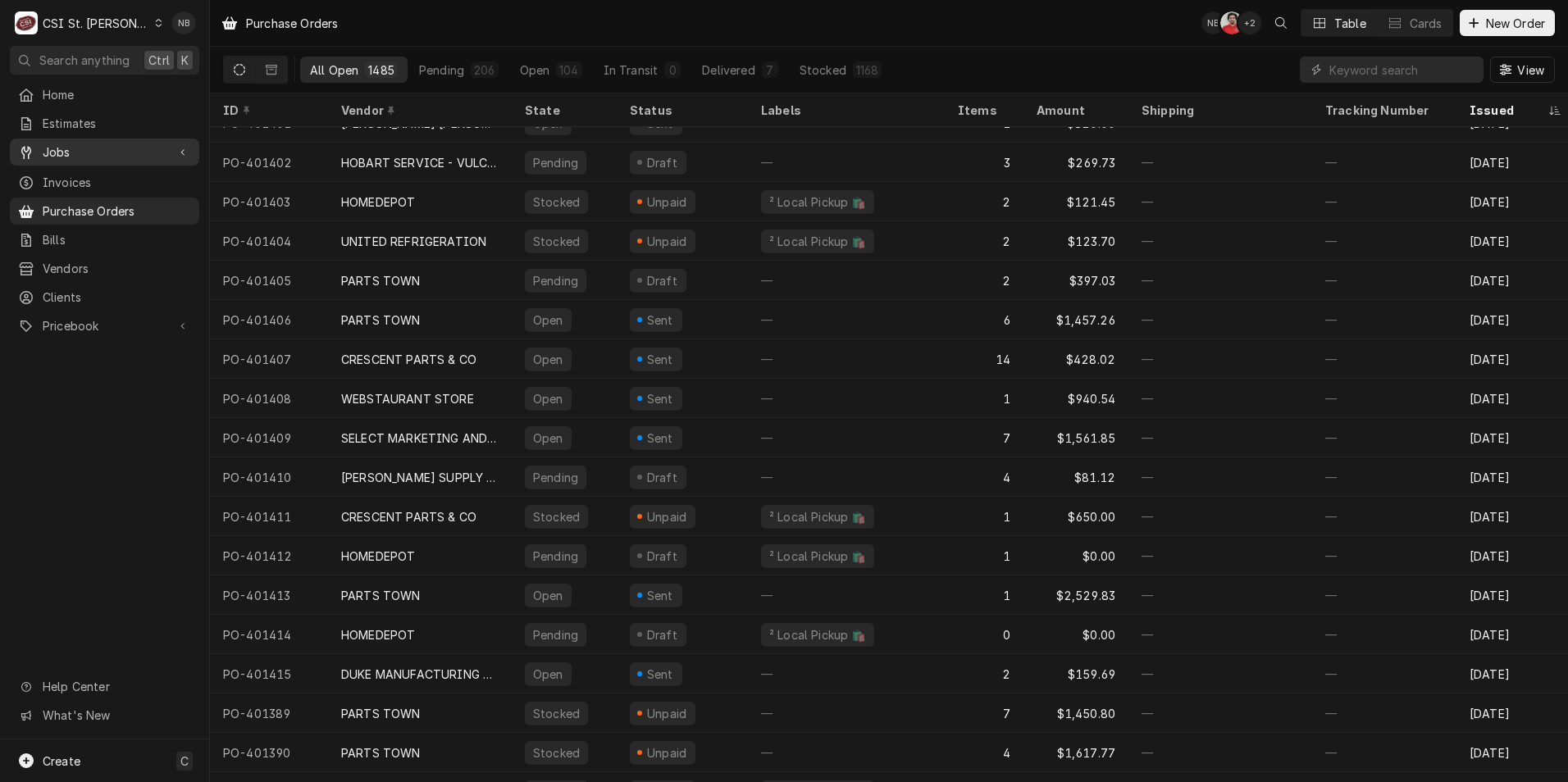
click at [57, 139] on link "Jobs" at bounding box center [105, 152] width 189 height 27
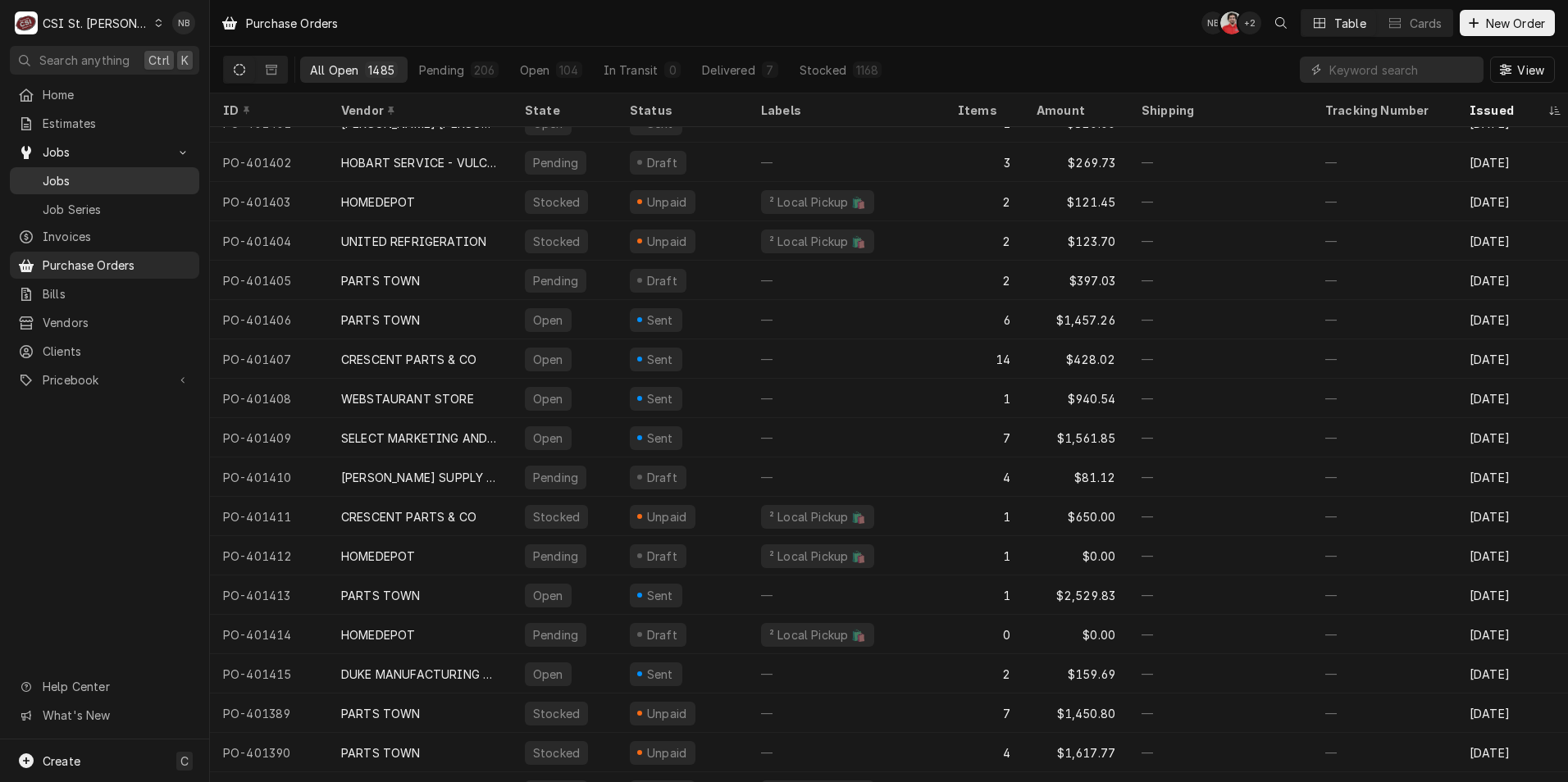
click at [92, 170] on div "Jobs" at bounding box center [104, 181] width 183 height 20
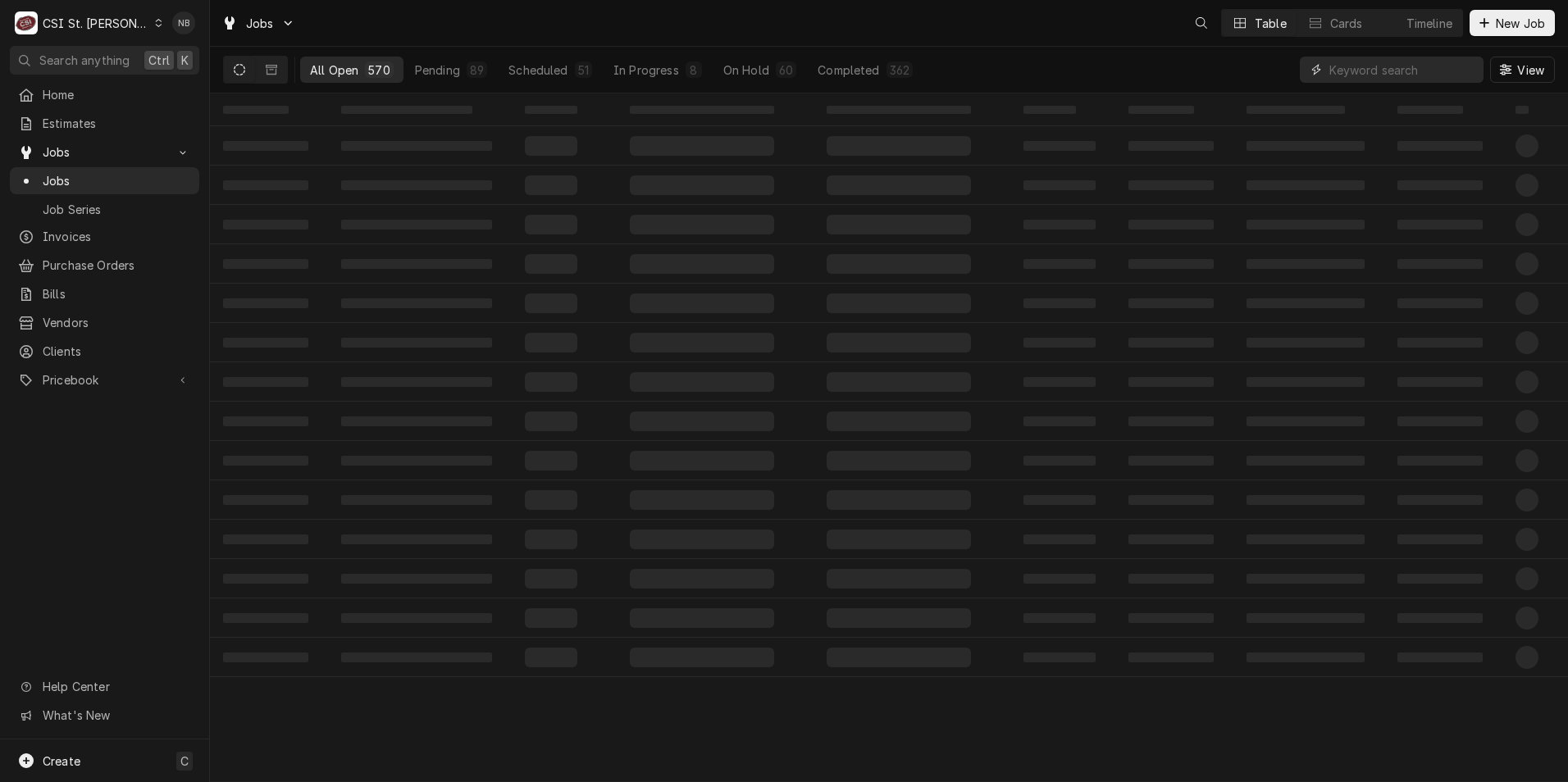
click at [1394, 69] on input "Dynamic Content Wrapper" at bounding box center [1403, 69] width 146 height 26
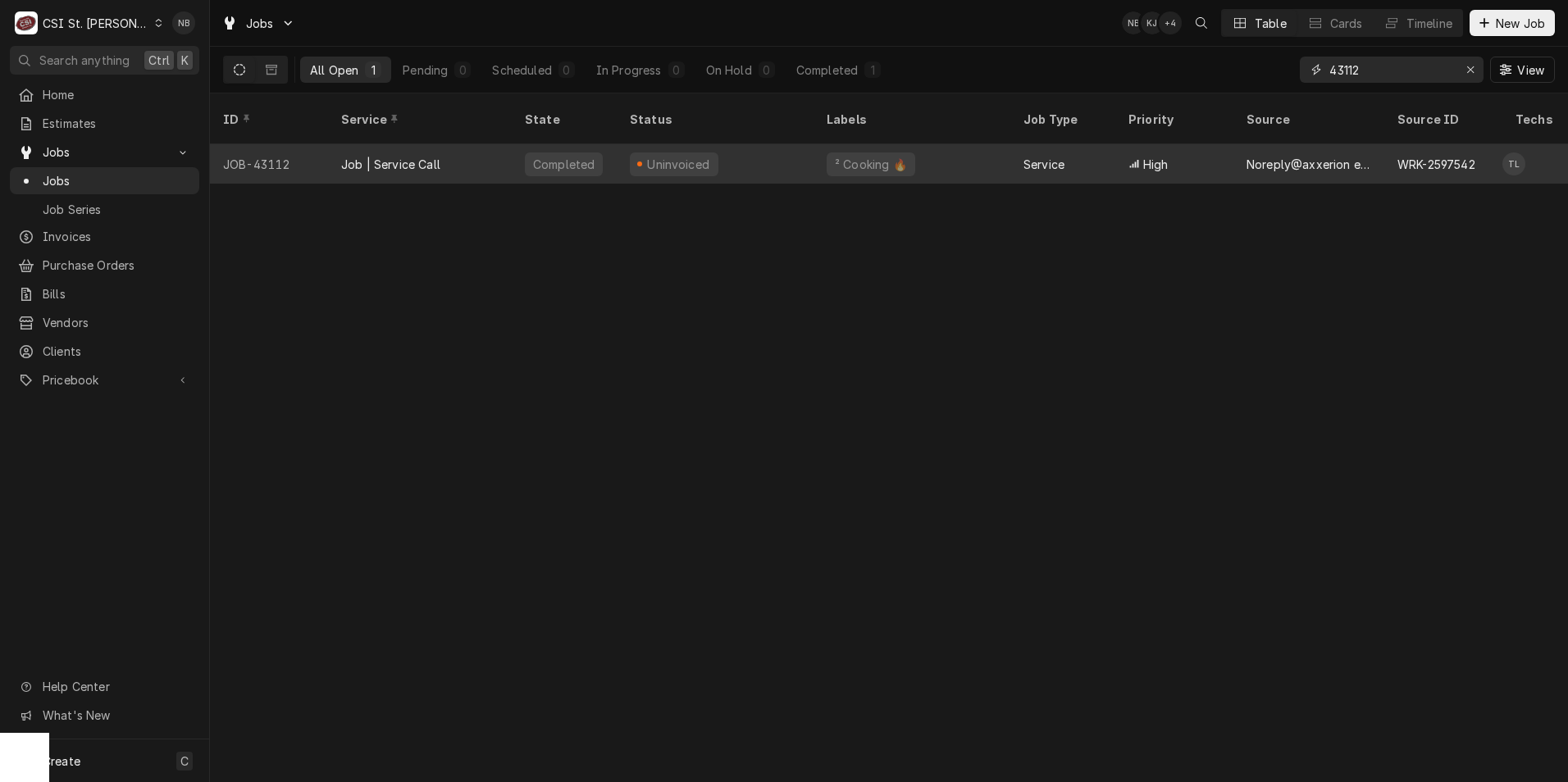
type input "43112"
click at [771, 153] on div "Uninvoiced" at bounding box center [714, 164] width 196 height 39
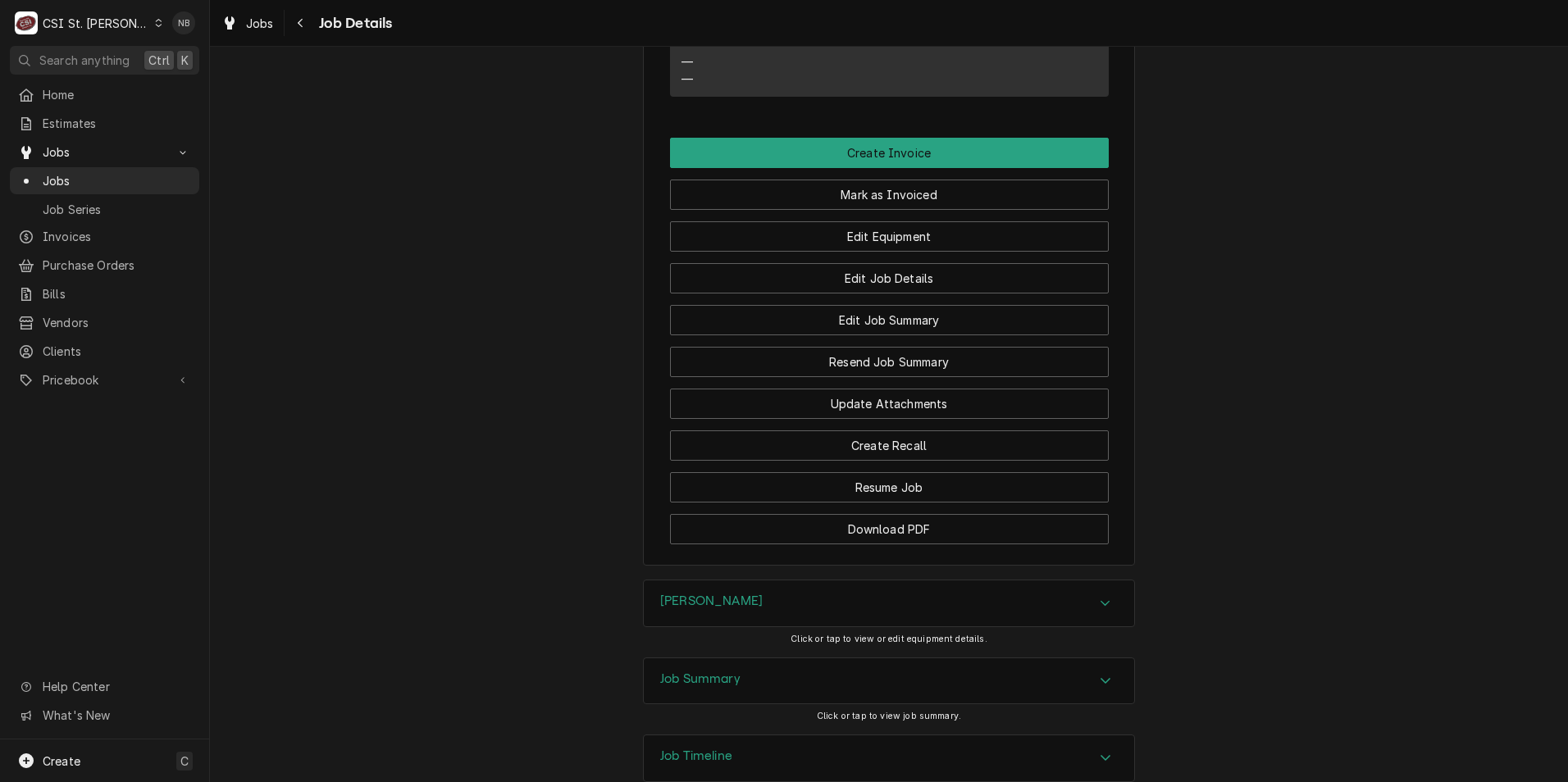
scroll to position [1939, 0]
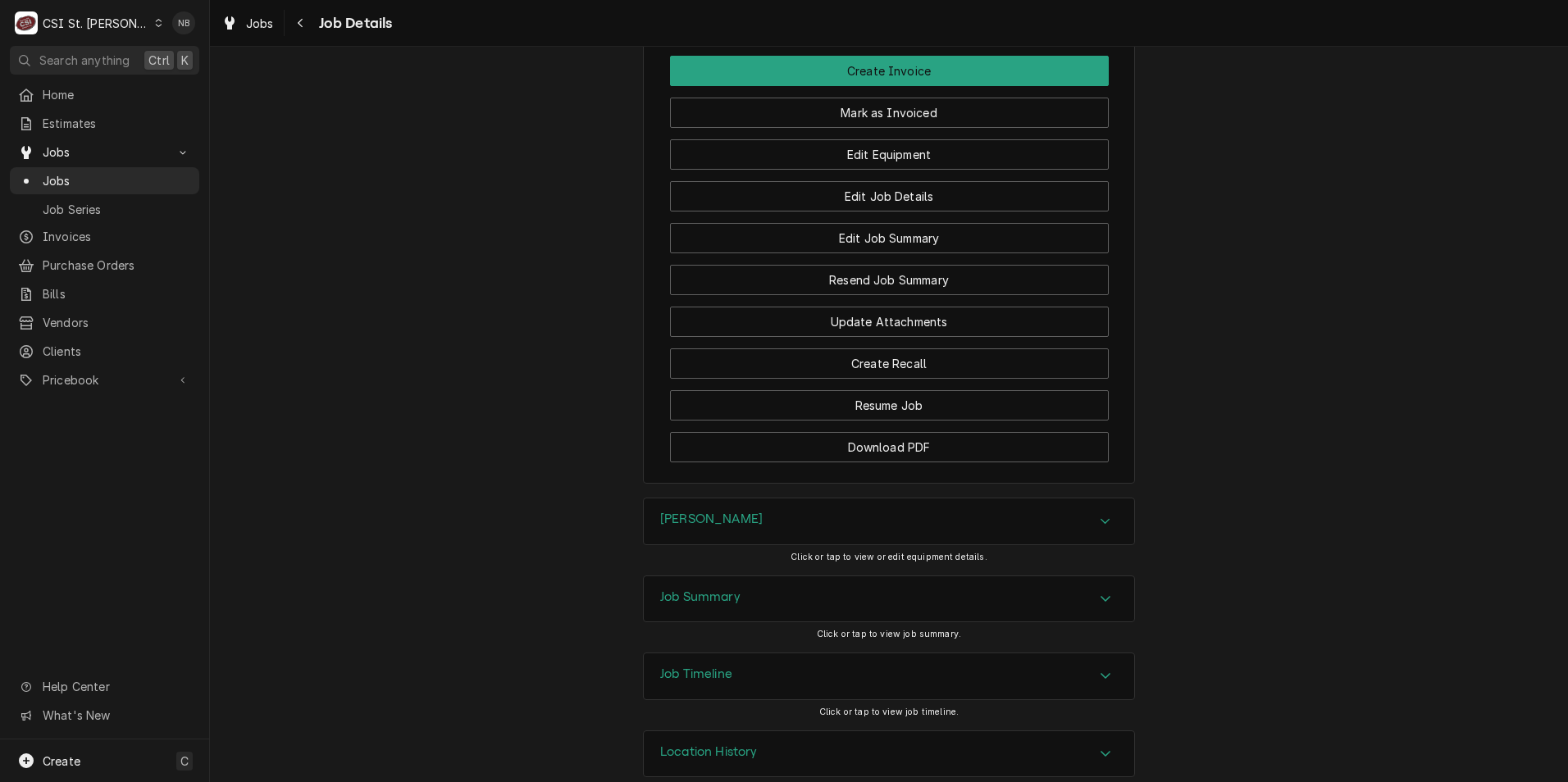
click at [879, 584] on div "Job Summary" at bounding box center [889, 599] width 490 height 46
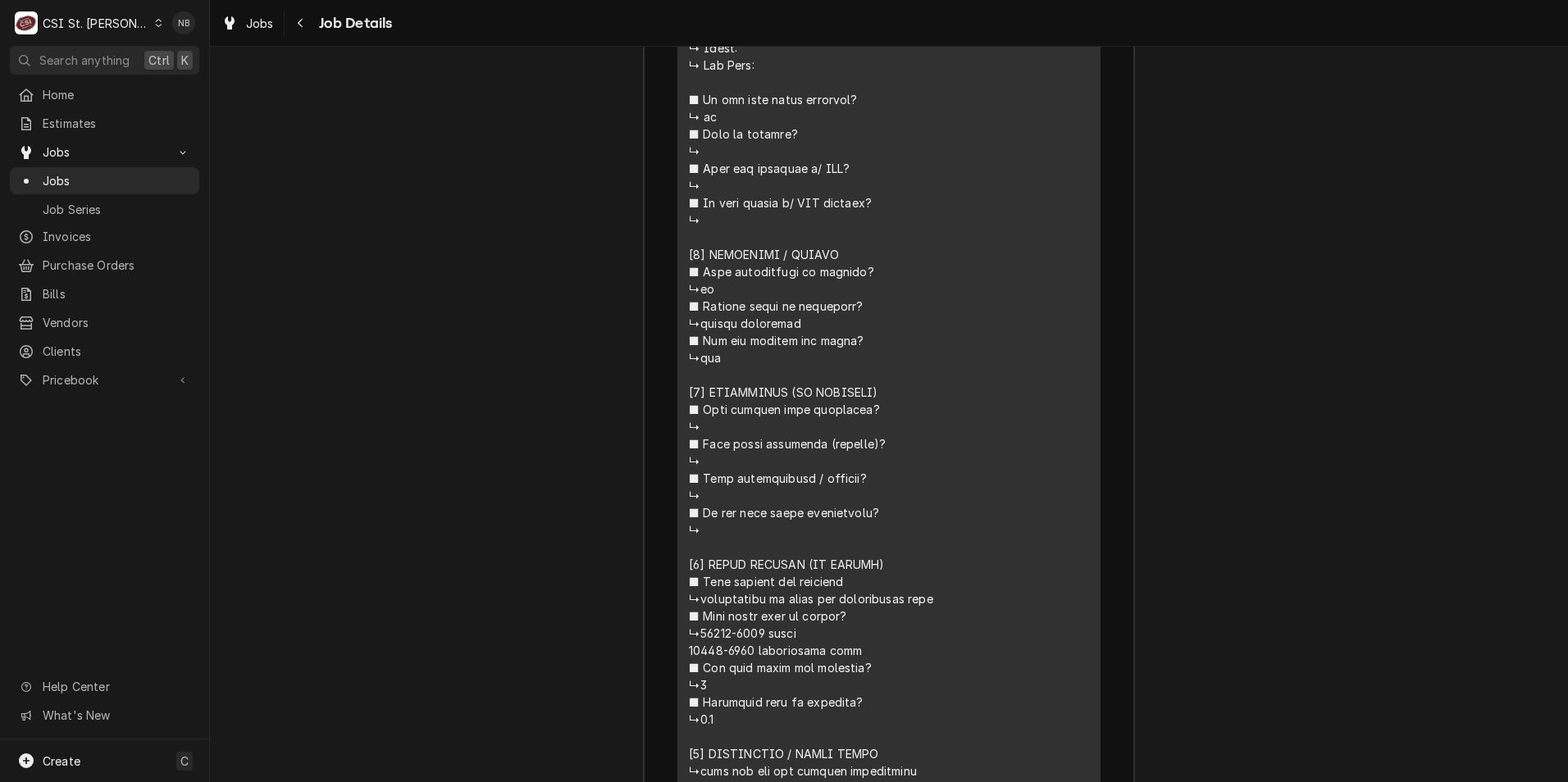
scroll to position [3497, 0]
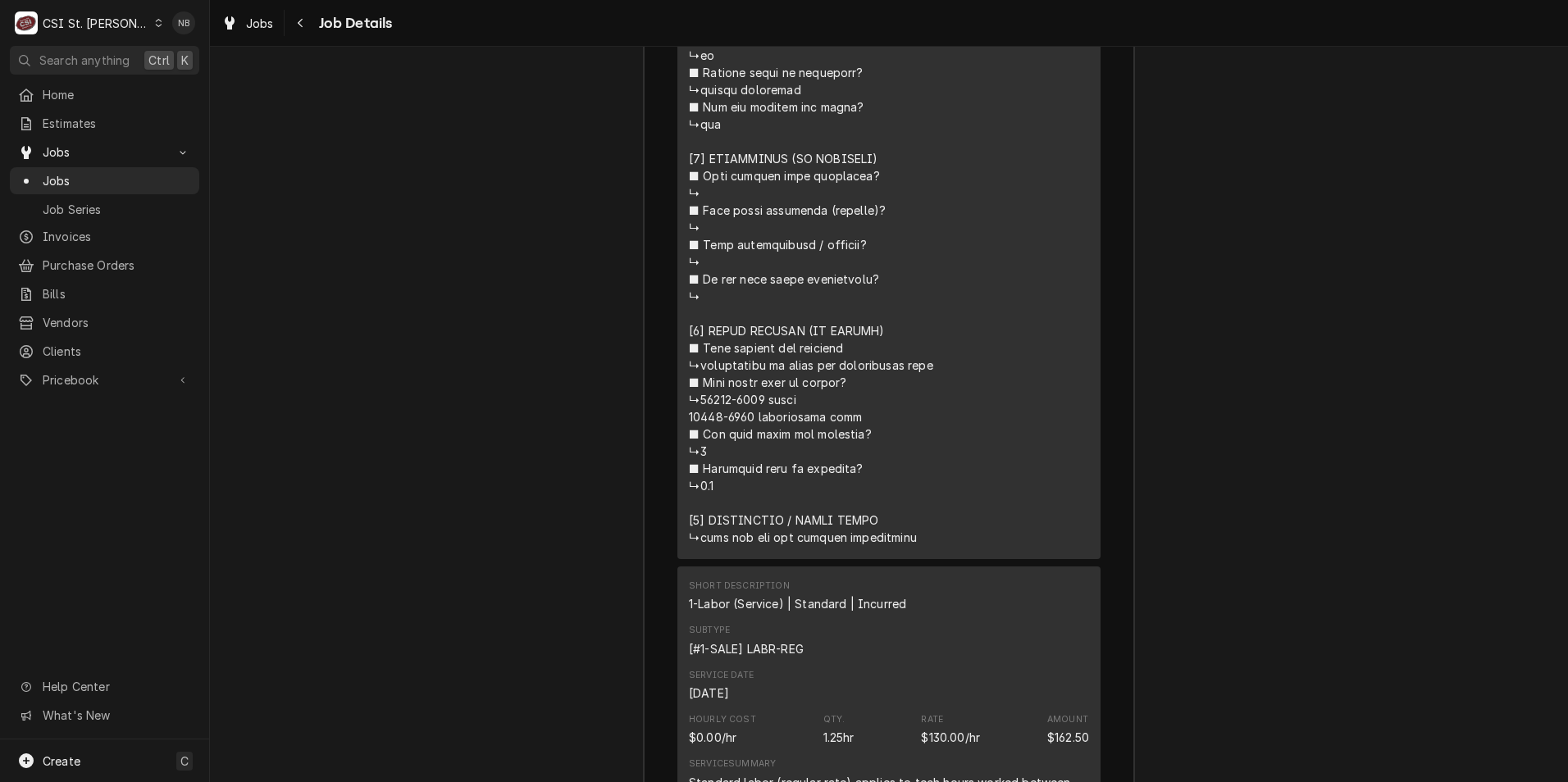
drag, startPoint x: 694, startPoint y: 372, endPoint x: 762, endPoint y: 372, distance: 68.0
click at [762, 372] on div "Line Item" at bounding box center [812, 64] width 247 height 965
drag, startPoint x: 762, startPoint y: 372, endPoint x: 752, endPoint y: 374, distance: 10.2
copy div "⚠️ 𝗙𝗢𝗥𝗠 𝗜𝗡𝗦𝗧𝗥𝗨𝗖𝗧𝗜𝗢𝗡𝗦 ⚠️ ✪ 𝗖𝗼𝗺𝗽𝗹𝗲𝘁𝗲 𝗮𝗹𝗹 𝗿𝗲𝗹𝗲𝘃𝗮𝗻𝘁 𝘀𝗲𝗰𝘁𝗶𝗼𝗻𝘀 ✪ 𝗣𝗿𝗼𝘃𝗶𝗱𝗲 𝗱𝗲𝘁𝗮𝗶𝗹𝗲𝗱 𝗮𝗻𝘀…"
click at [689, 393] on div "Line Item" at bounding box center [812, 64] width 247 height 965
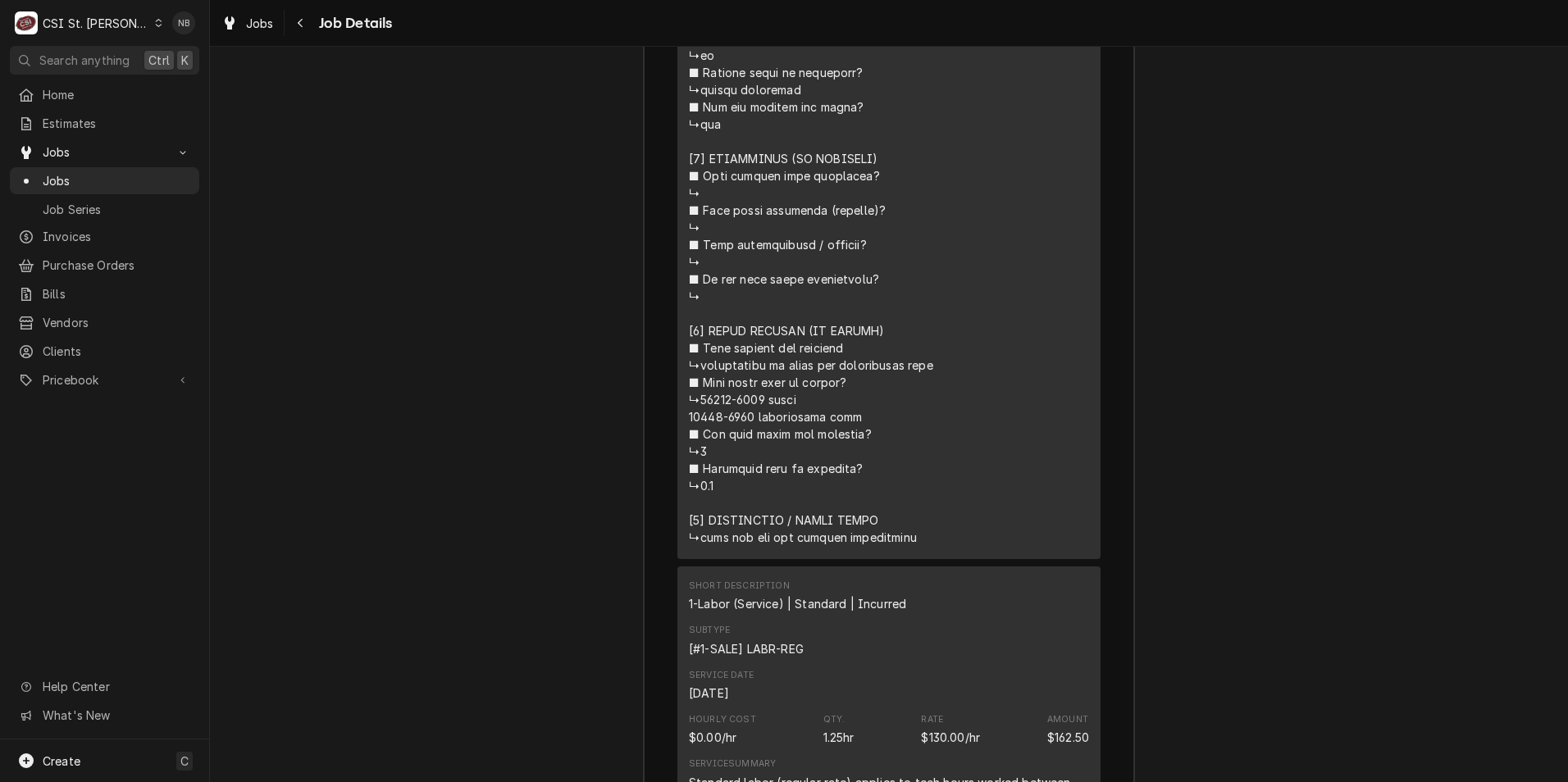
drag, startPoint x: 678, startPoint y: 392, endPoint x: 748, endPoint y: 397, distance: 70.2
drag, startPoint x: 748, startPoint y: 397, endPoint x: 738, endPoint y: 395, distance: 10.2
click at [738, 395] on div "Line Item" at bounding box center [812, 64] width 247 height 965
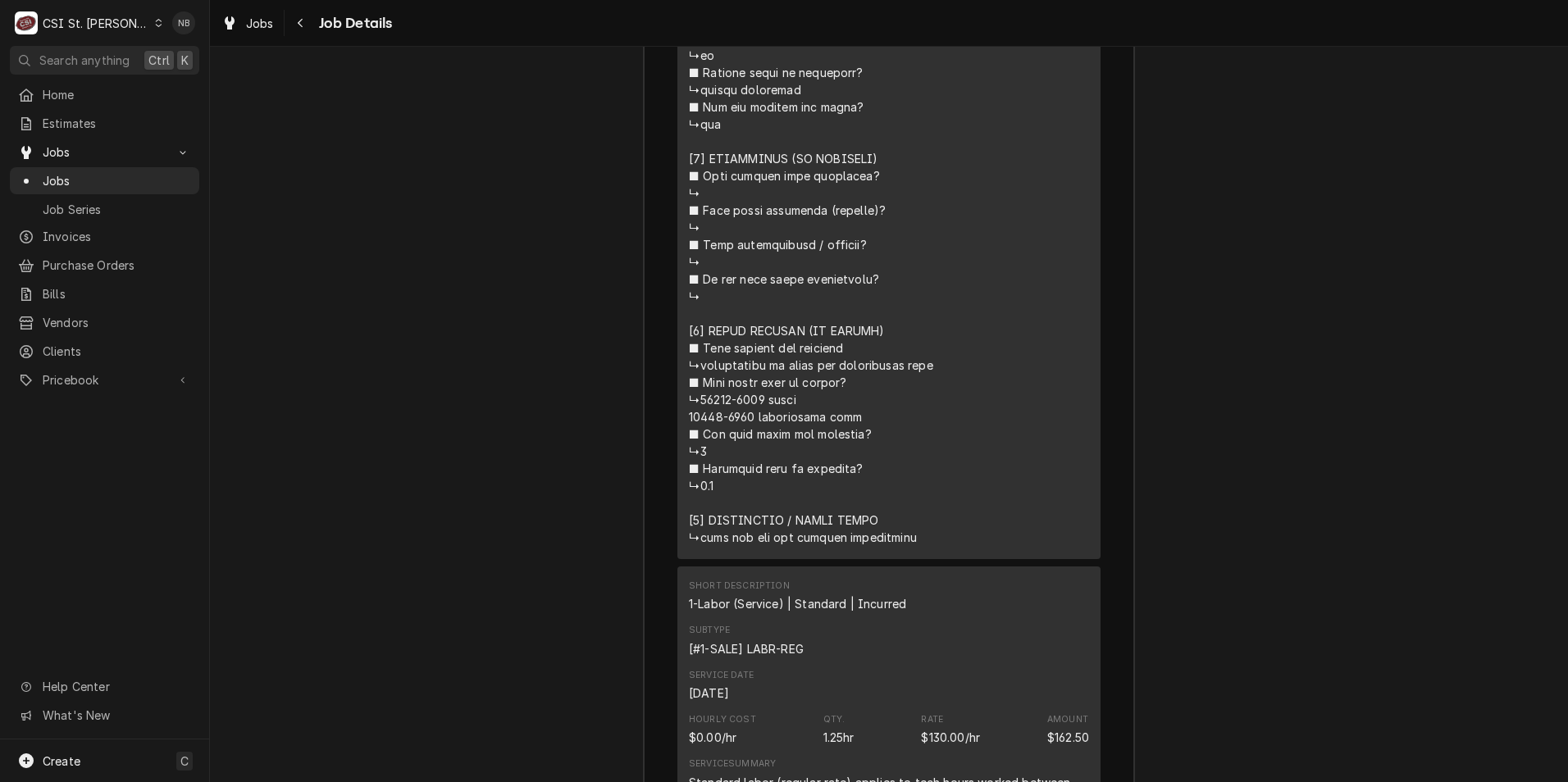
drag, startPoint x: 744, startPoint y: 392, endPoint x: 684, endPoint y: 396, distance: 60.1
click at [689, 396] on div "Line Item" at bounding box center [812, 64] width 247 height 965
drag, startPoint x: 684, startPoint y: 396, endPoint x: 702, endPoint y: 395, distance: 18.0
copy div "⚠️ 𝗙𝗢𝗥𝗠 𝗜𝗡𝗦𝗧𝗥𝗨𝗖𝗧𝗜𝗢𝗡𝗦 ⚠️ ✪ 𝗖𝗼𝗺𝗽𝗹𝗲𝘁𝗲 𝗮𝗹𝗹 𝗿𝗲𝗹𝗲𝘃𝗮𝗻𝘁 𝘀𝗲𝗰𝘁𝗶𝗼𝗻𝘀 ✪ 𝗣𝗿𝗼𝘃𝗶𝗱𝗲 𝗱𝗲𝘁𝗮𝗶𝗹𝗲𝗱 𝗮𝗻𝘀…"
click at [348, 369] on div "Job Summary Roopairs Job ID JOB-43112 Noreply@axxerion email ID WRK-2597542 Ser…" at bounding box center [890, 432] width 1359 height 2829
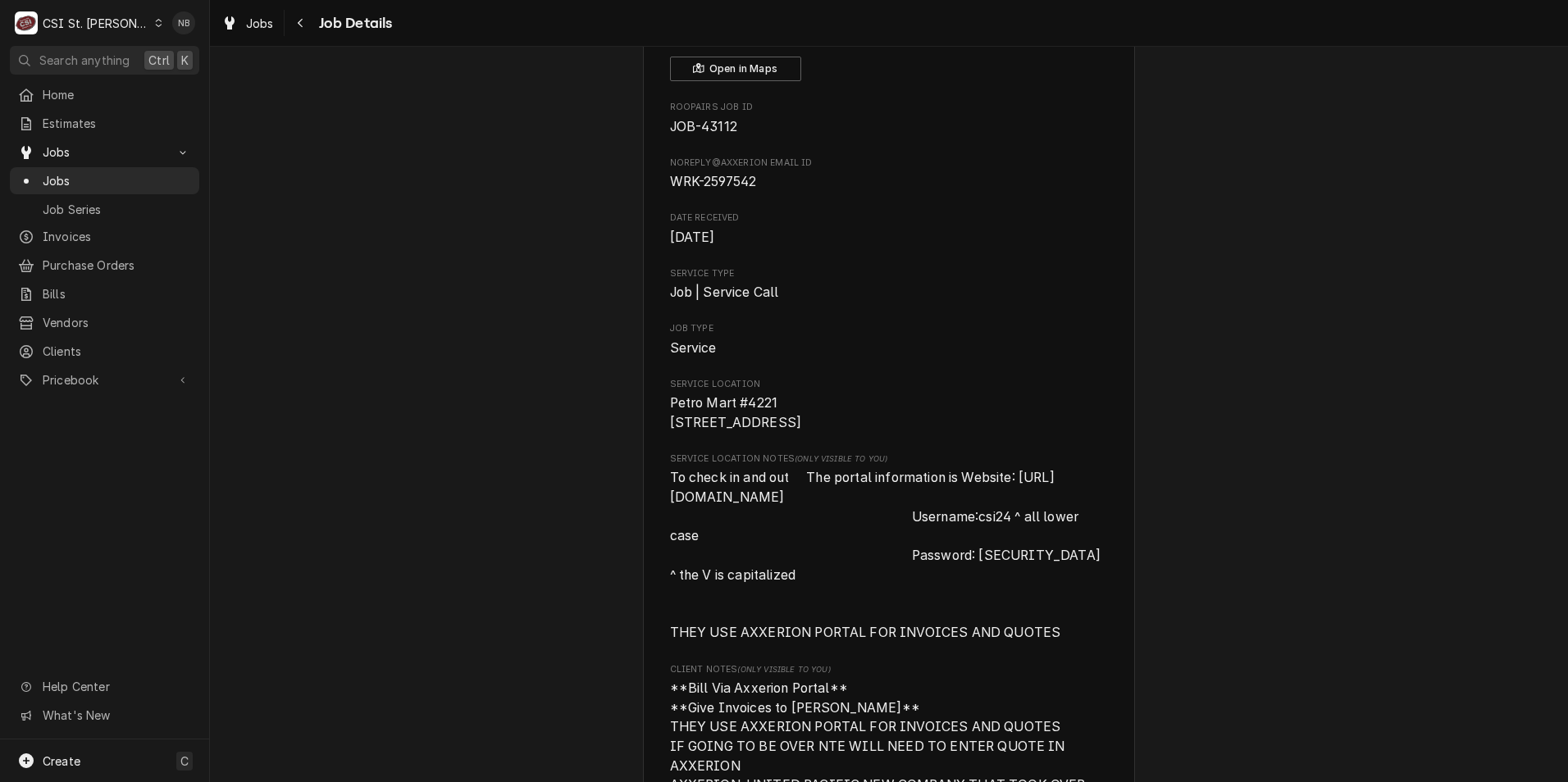
scroll to position [0, 0]
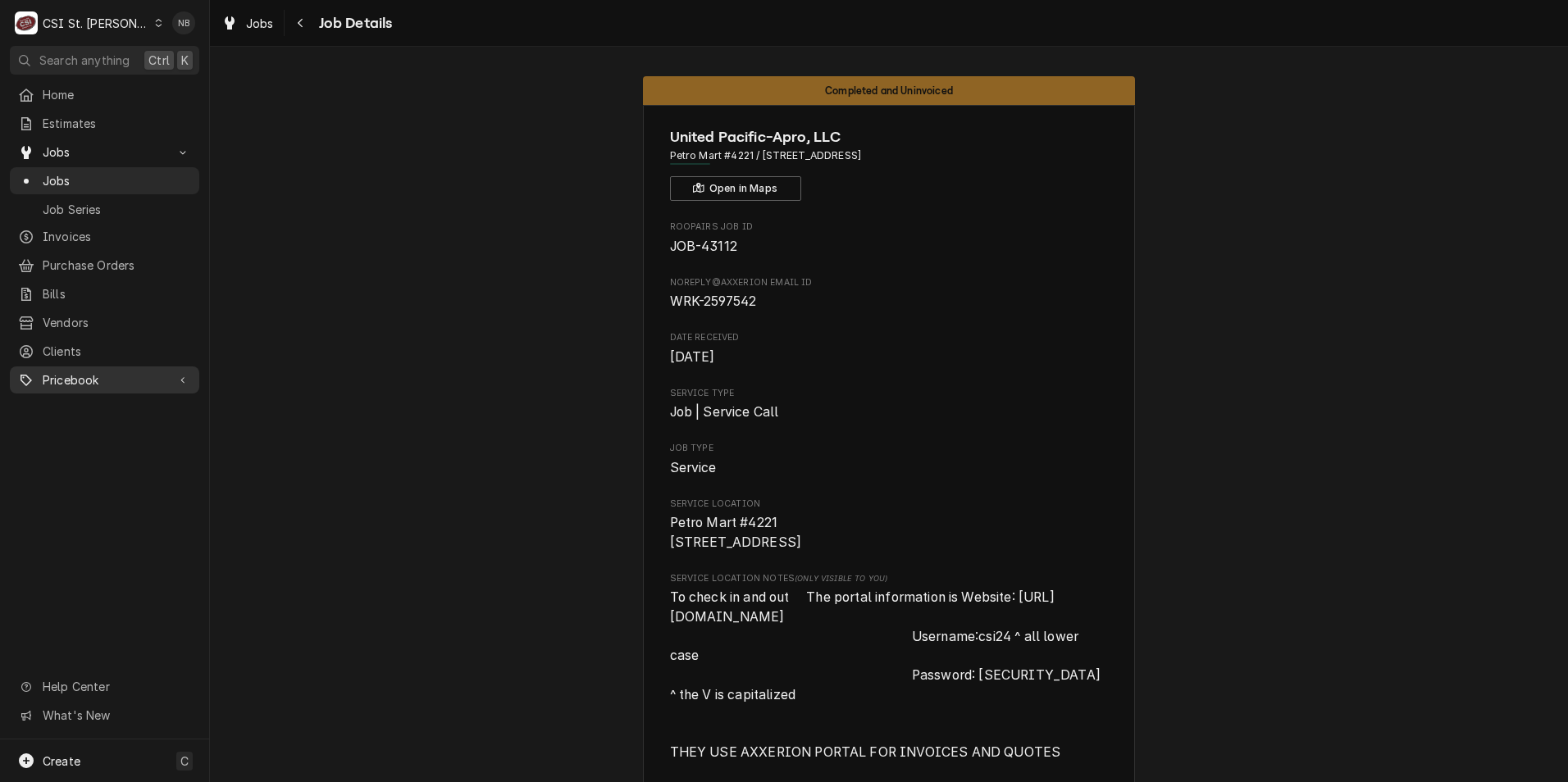
click at [110, 375] on span "Pricebook" at bounding box center [105, 380] width 124 height 18
click at [109, 260] on span "Purchase Orders" at bounding box center [117, 265] width 148 height 18
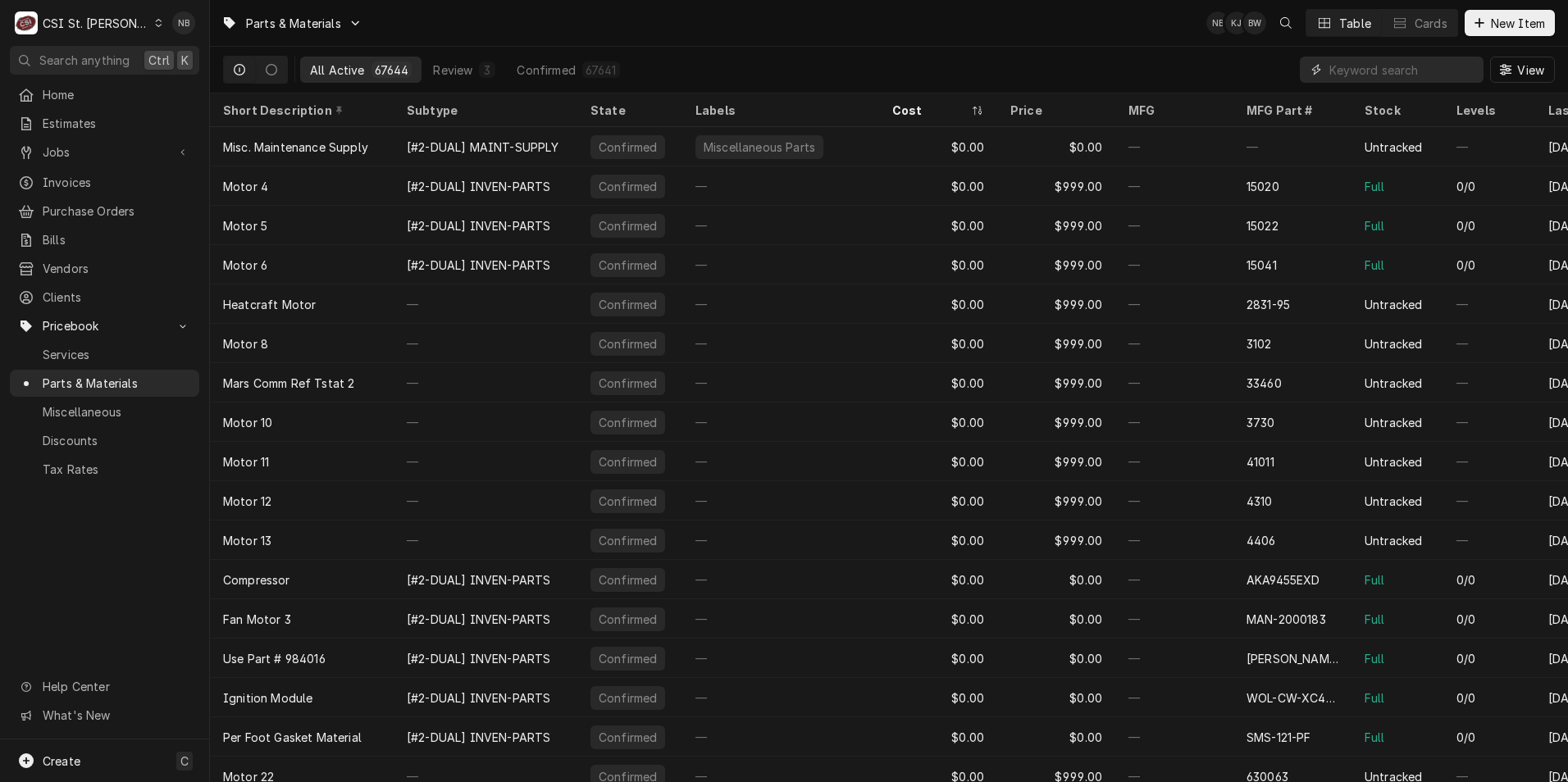
click at [1419, 79] on input "Dynamic Content Wrapper" at bounding box center [1403, 69] width 146 height 26
click at [1336, 65] on input "Dynamic Content Wrapper" at bounding box center [1403, 69] width 146 height 26
click at [1342, 68] on input "Dynamic Content Wrapper" at bounding box center [1403, 69] width 146 height 26
paste input "18616-0014"
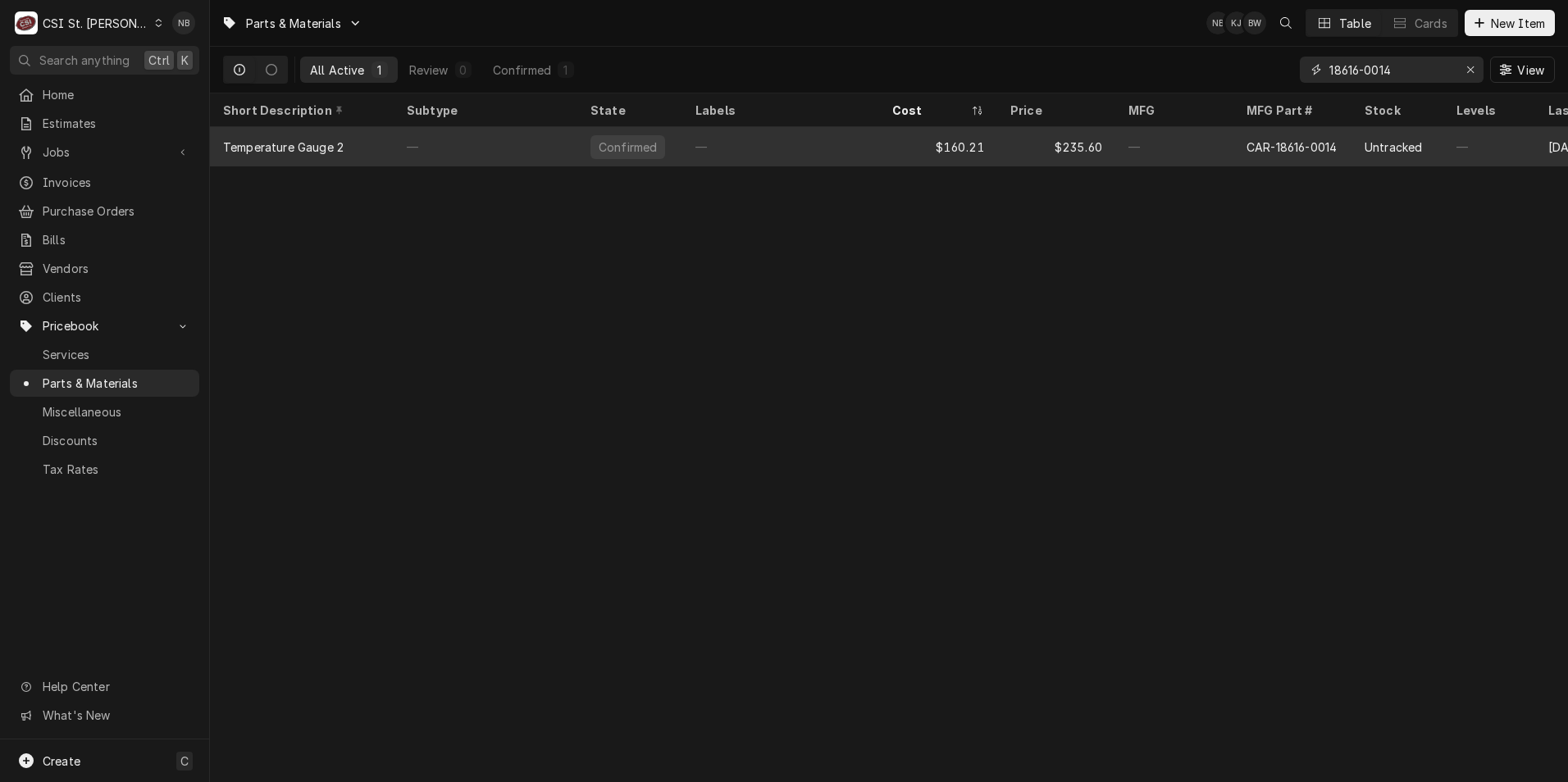
type input "18616-0014"
click at [759, 148] on div "—" at bounding box center [780, 146] width 196 height 39
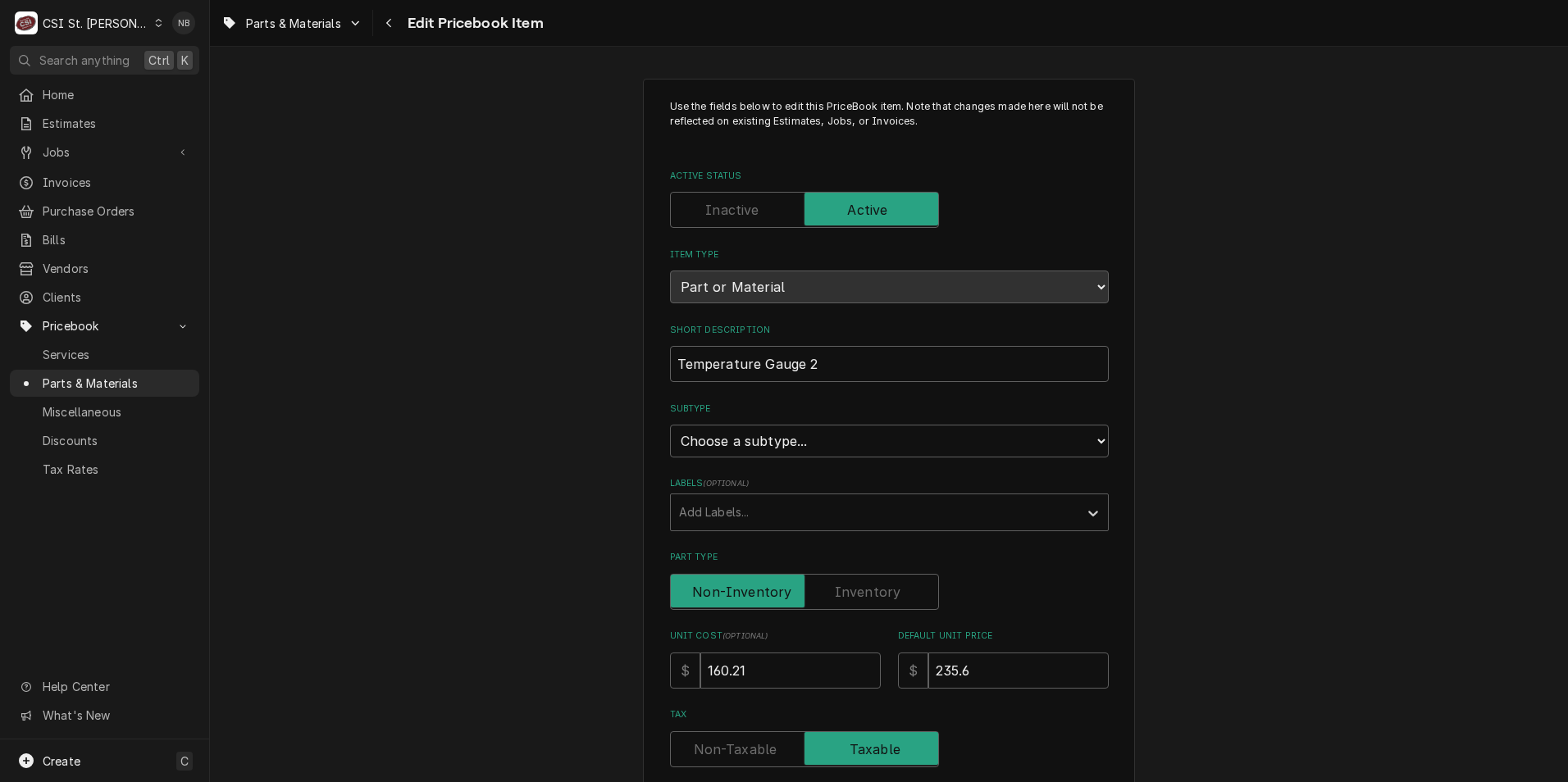
scroll to position [164, 0]
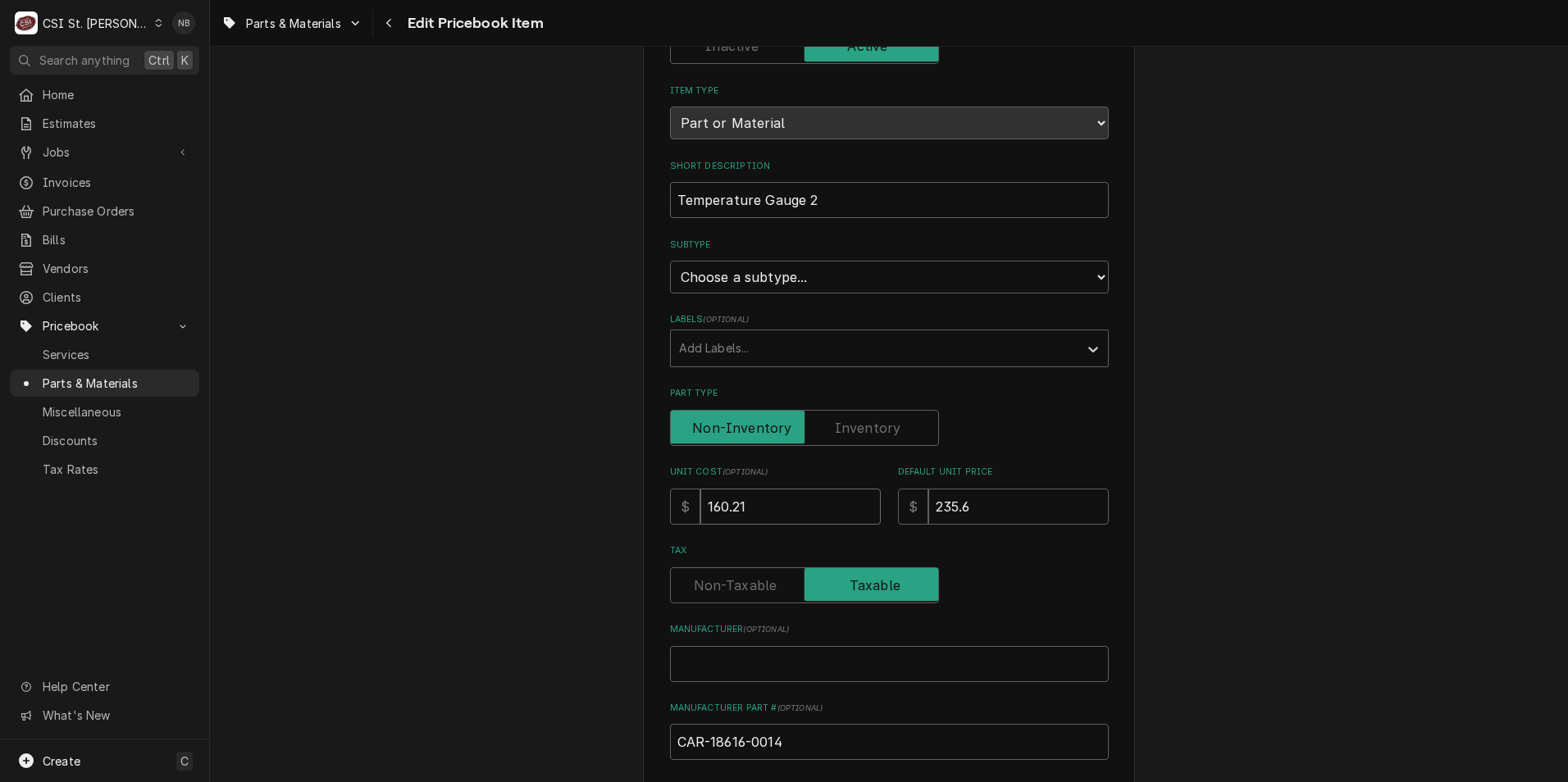
click at [718, 510] on input "160.21" at bounding box center [790, 506] width 181 height 36
type textarea "x"
type input "16.21"
type textarea "x"
type input "168.21"
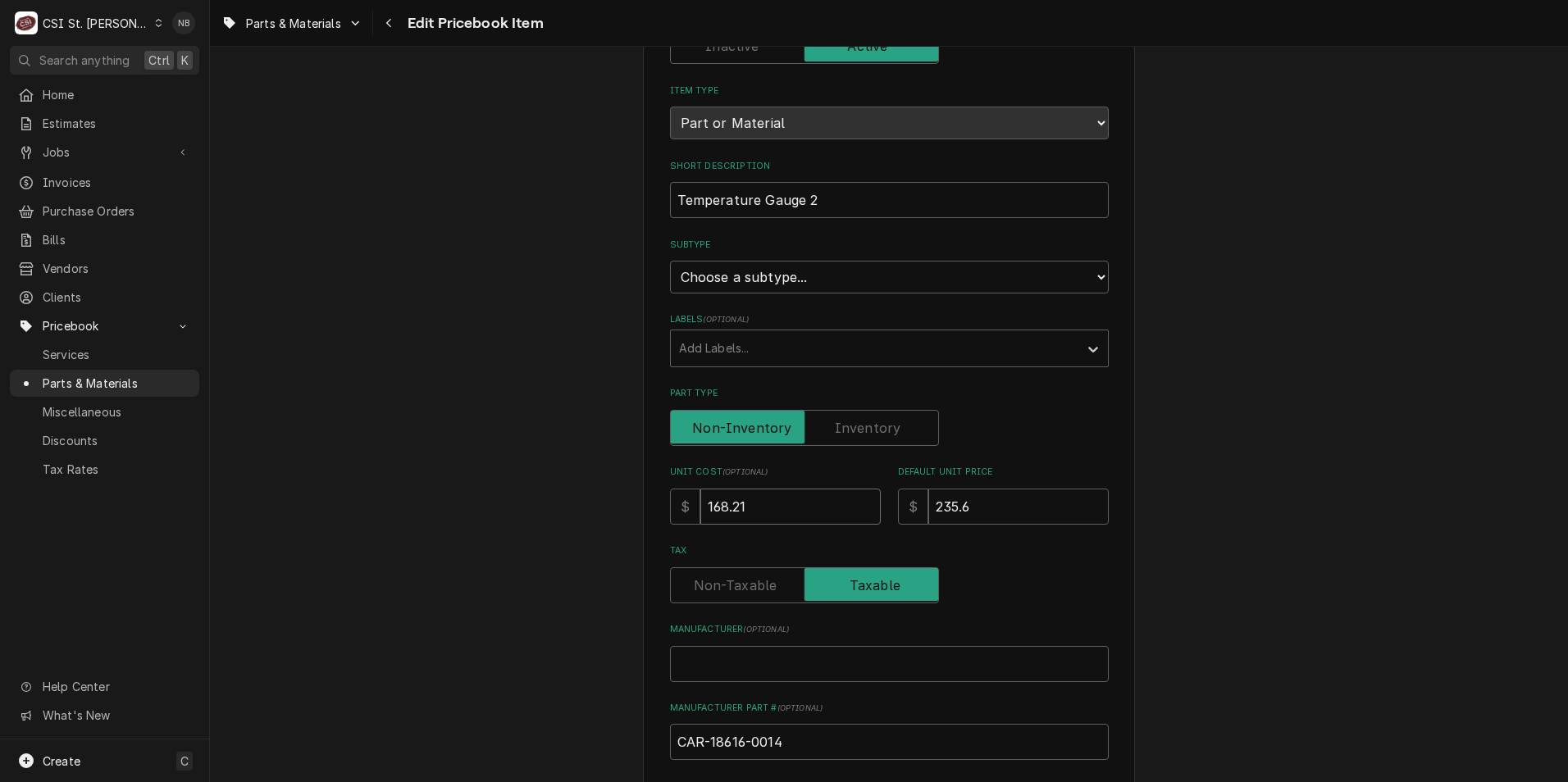
click at [752, 504] on input "168.21" at bounding box center [790, 506] width 181 height 36
click at [725, 505] on input "168.21" at bounding box center [790, 506] width 181 height 36
click at [737, 503] on input "168.21" at bounding box center [790, 506] width 181 height 36
type textarea "x"
type input "168.2"
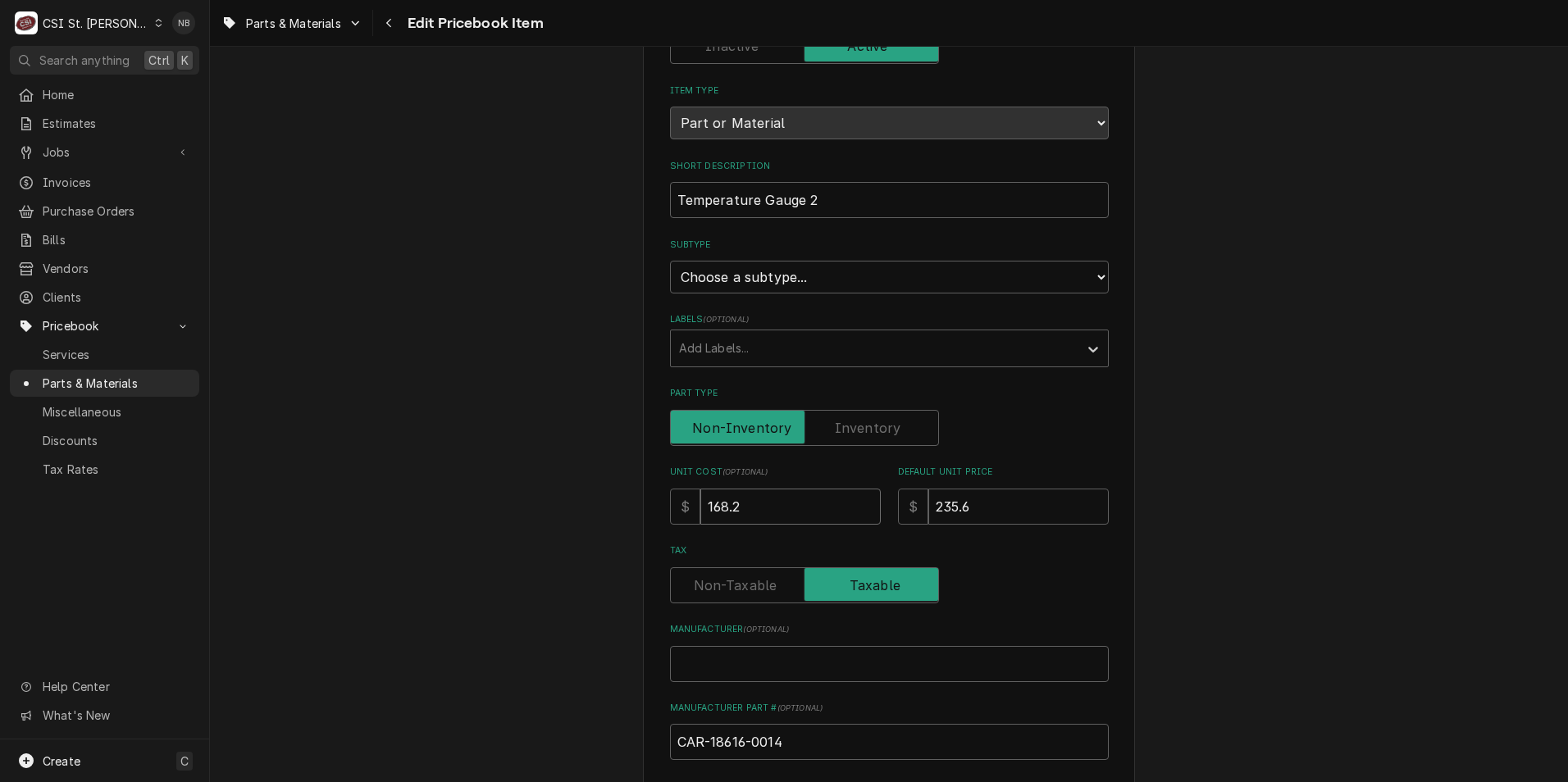
type textarea "x"
type input "168"
type textarea "x"
type input "168.8"
type textarea "x"
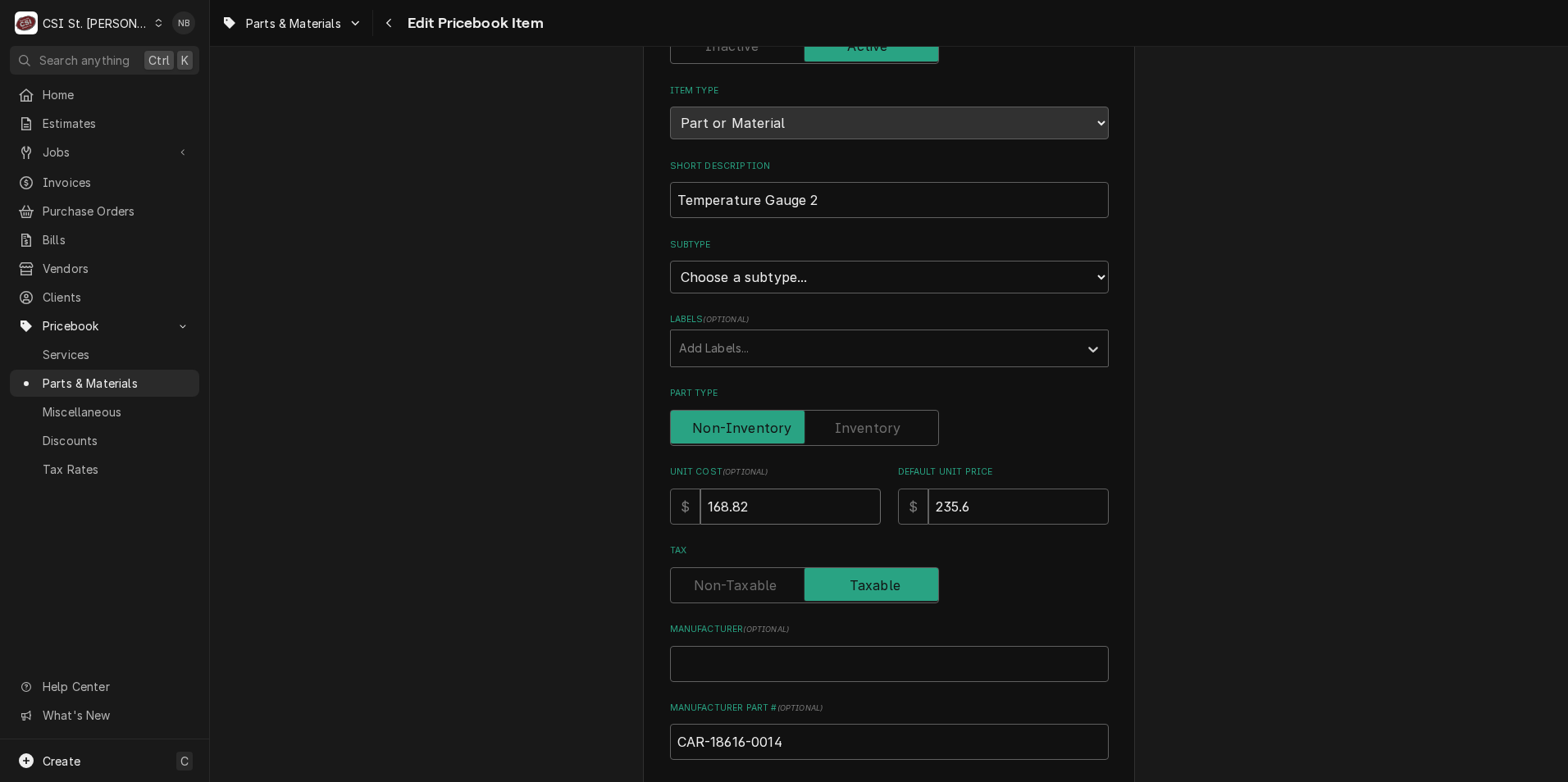
type input "168.82"
drag, startPoint x: 993, startPoint y: 515, endPoint x: 681, endPoint y: 475, distance: 314.6
click at [689, 476] on div "Unit Cost ( optional ) $ 168.82 Default Unit Price $ 235.6" at bounding box center [889, 495] width 438 height 58
type textarea "x"
type input "2"
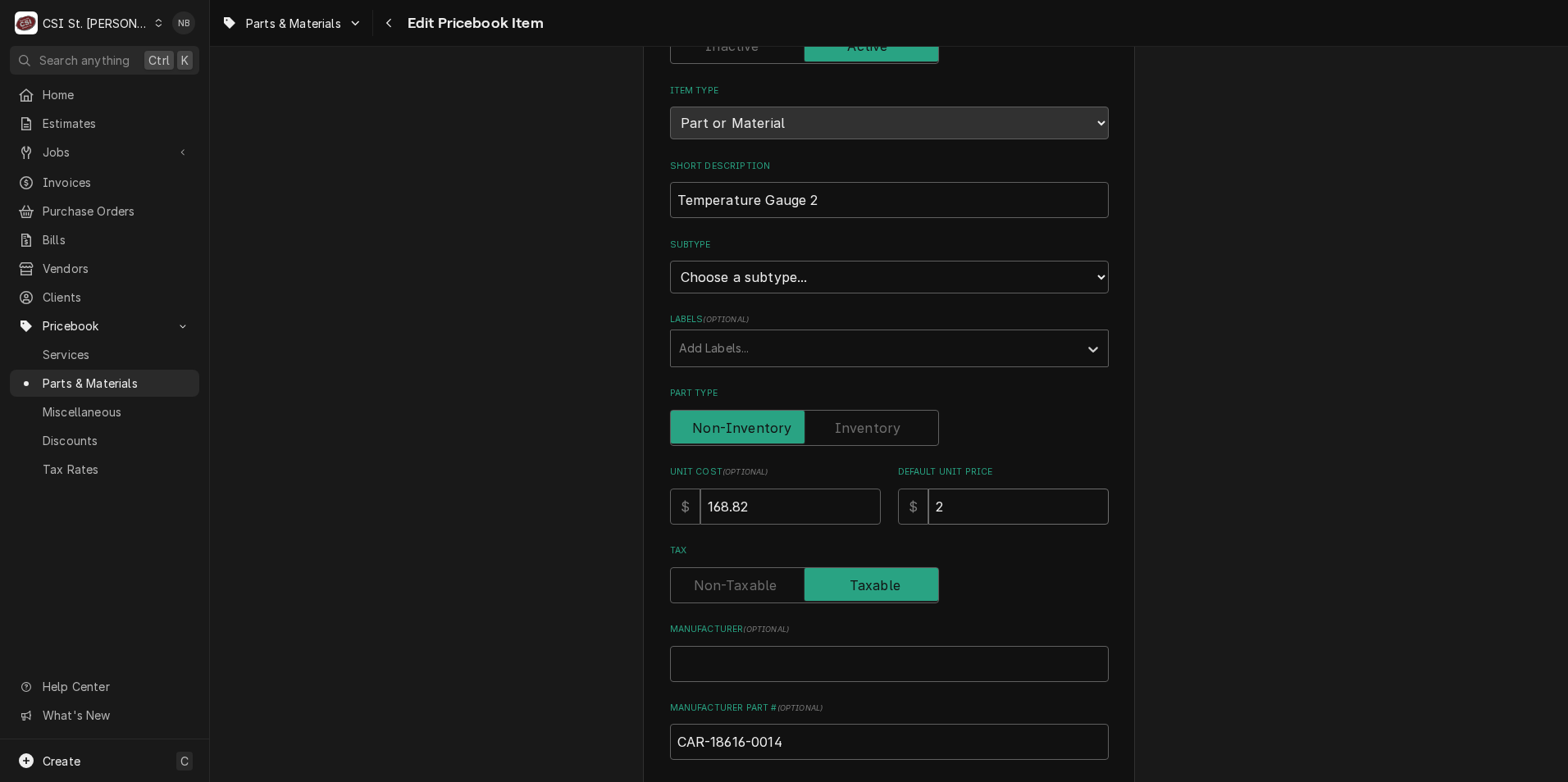
type textarea "x"
type input "24"
type textarea "x"
type input "248"
type textarea "x"
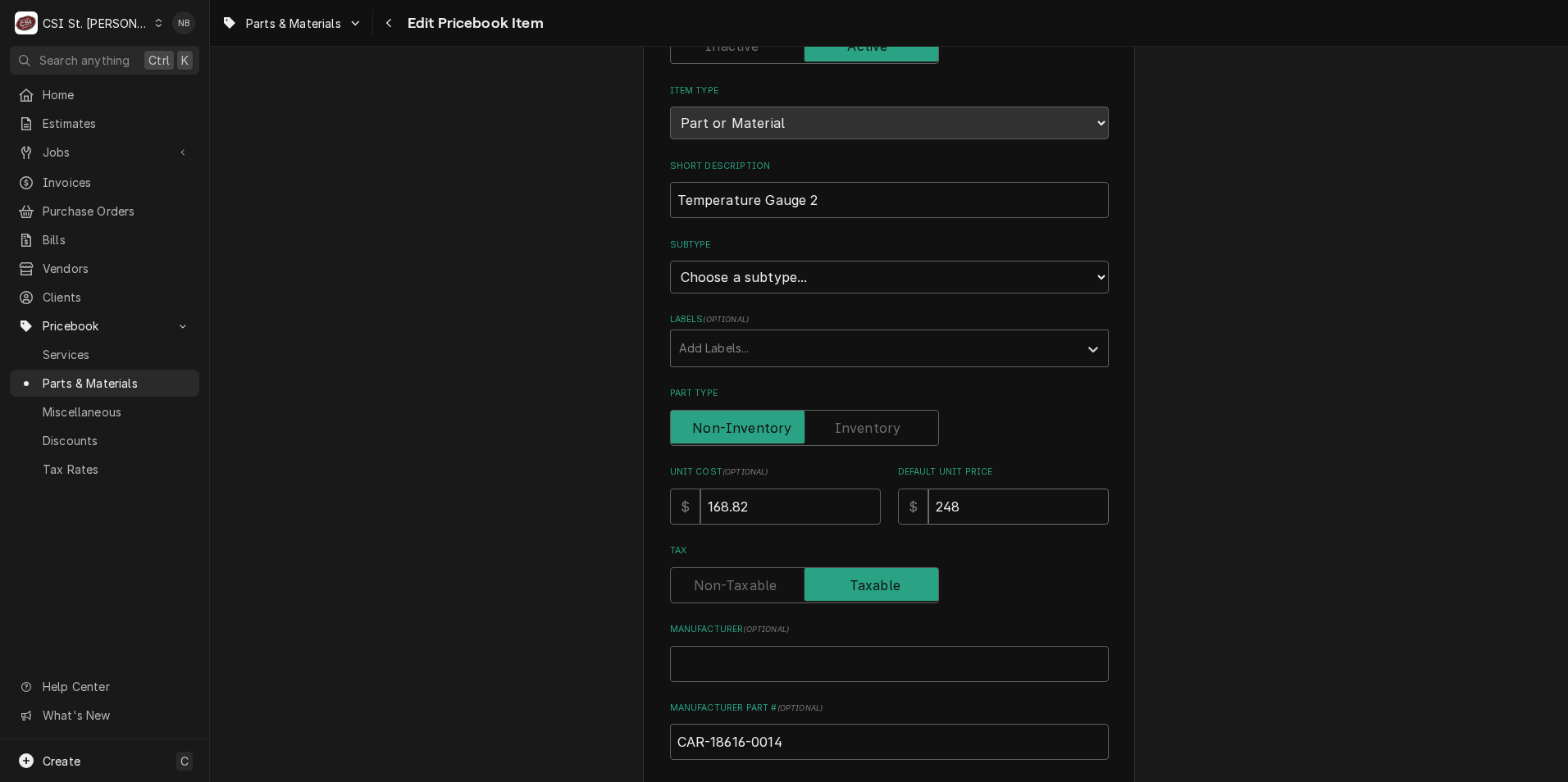
type input "248.2"
type textarea "x"
type input "248.26"
click at [1300, 348] on div "Use the fields below to edit this PriceBook item. Note that changes made here w…" at bounding box center [890, 650] width 1359 height 1500
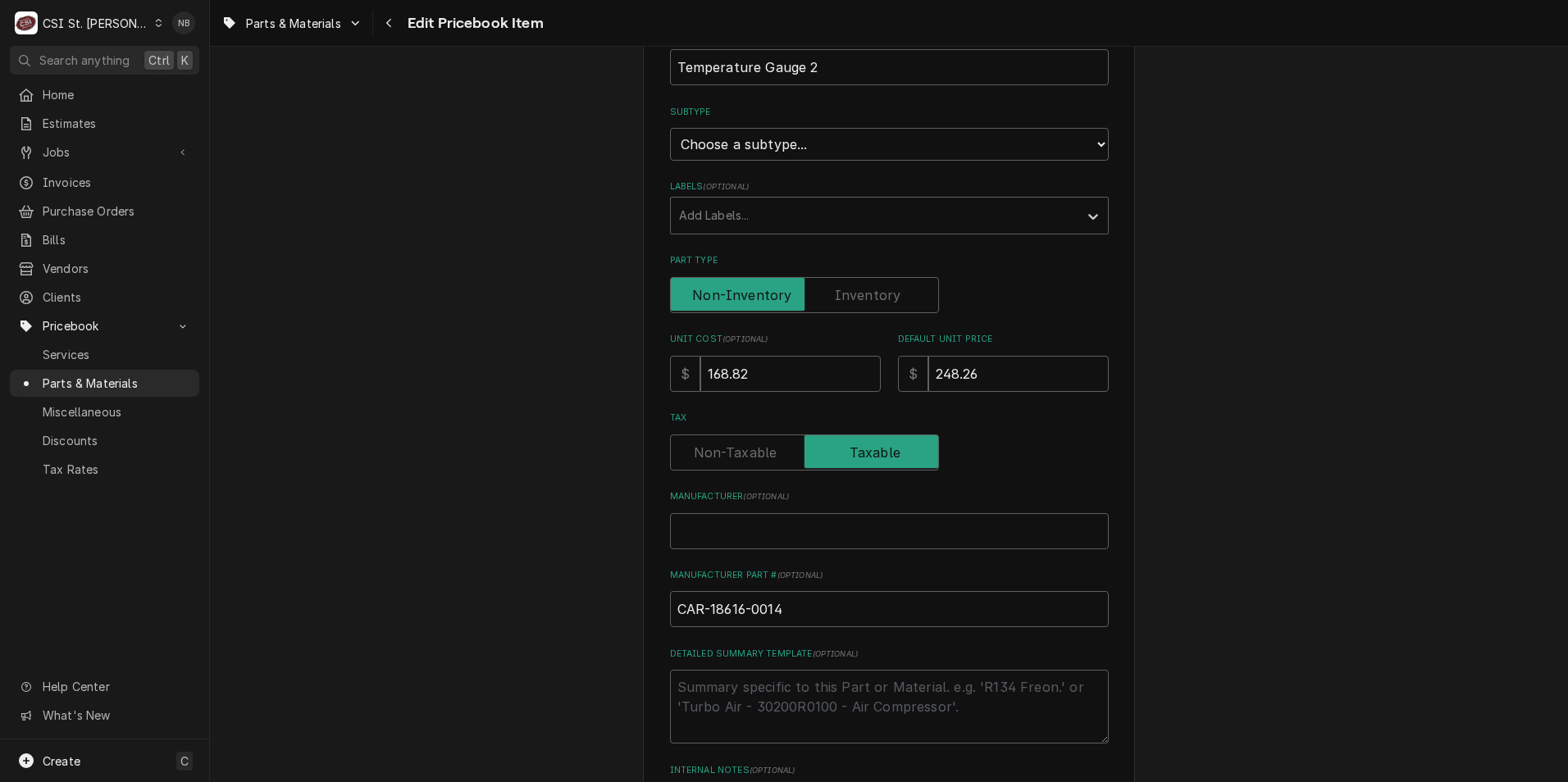
scroll to position [410, 0]
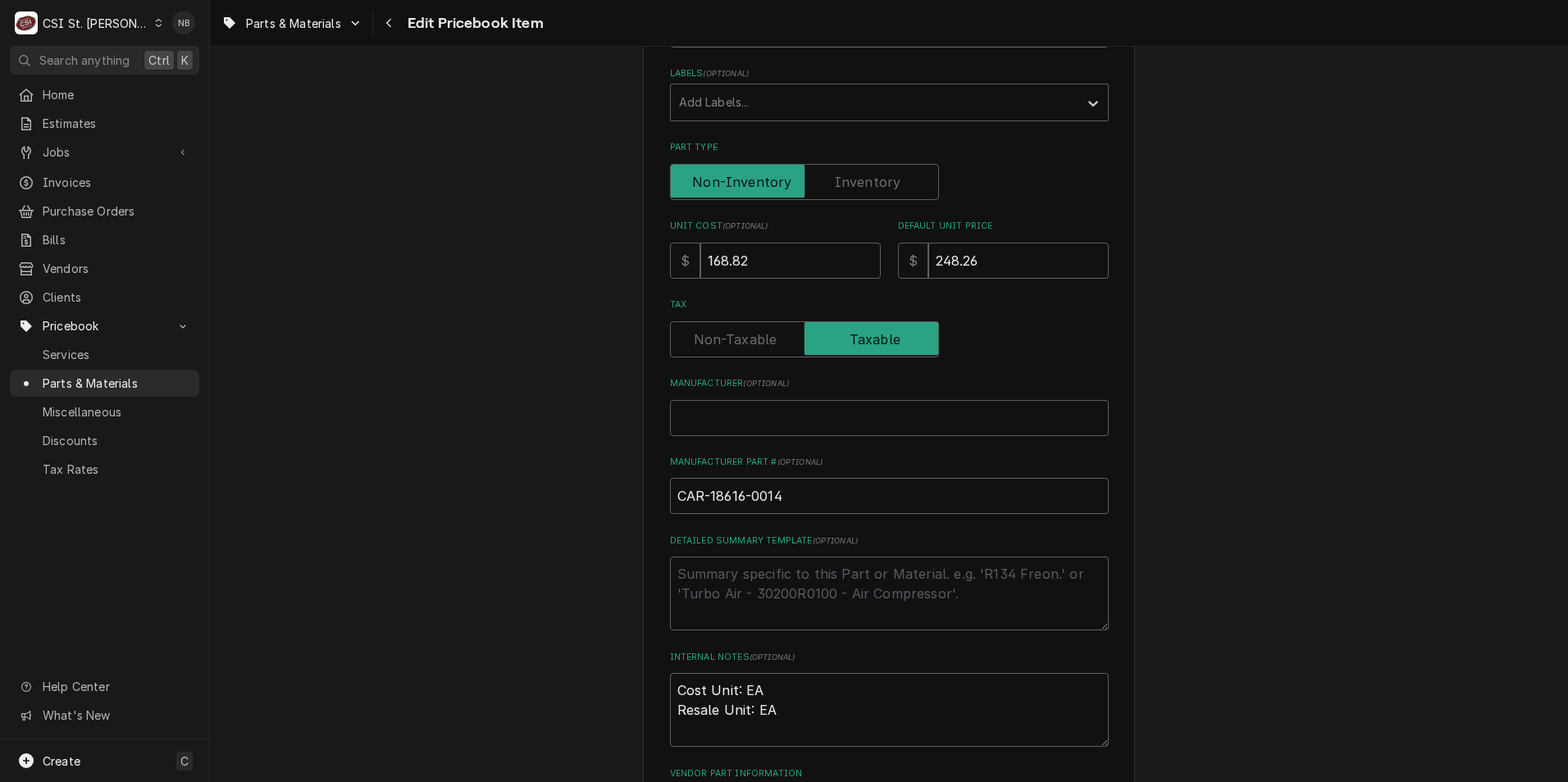
click at [1299, 348] on div "Use the fields below to edit this PriceBook item. Note that changes made here w…" at bounding box center [890, 404] width 1359 height 1500
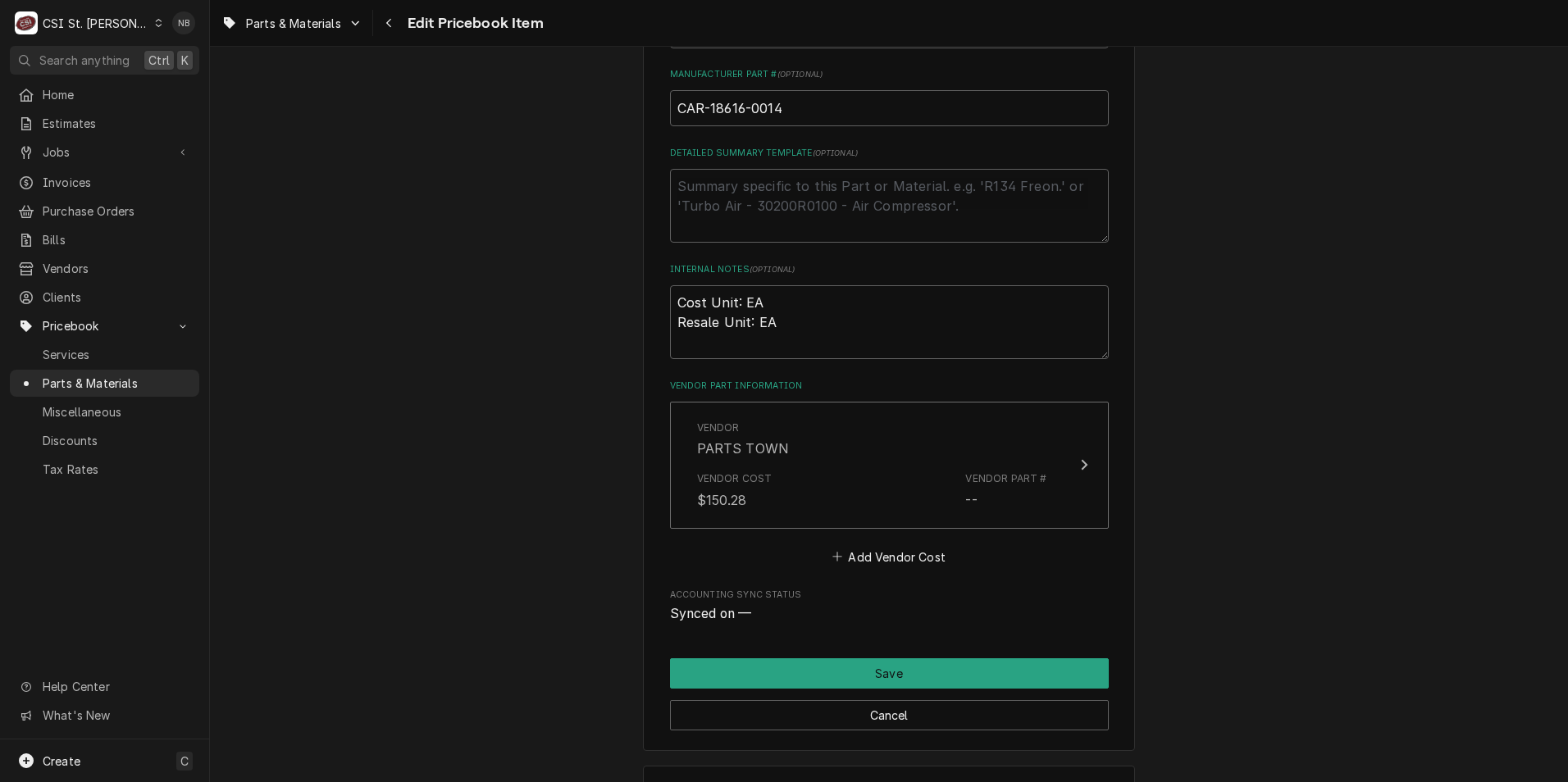
scroll to position [859, 0]
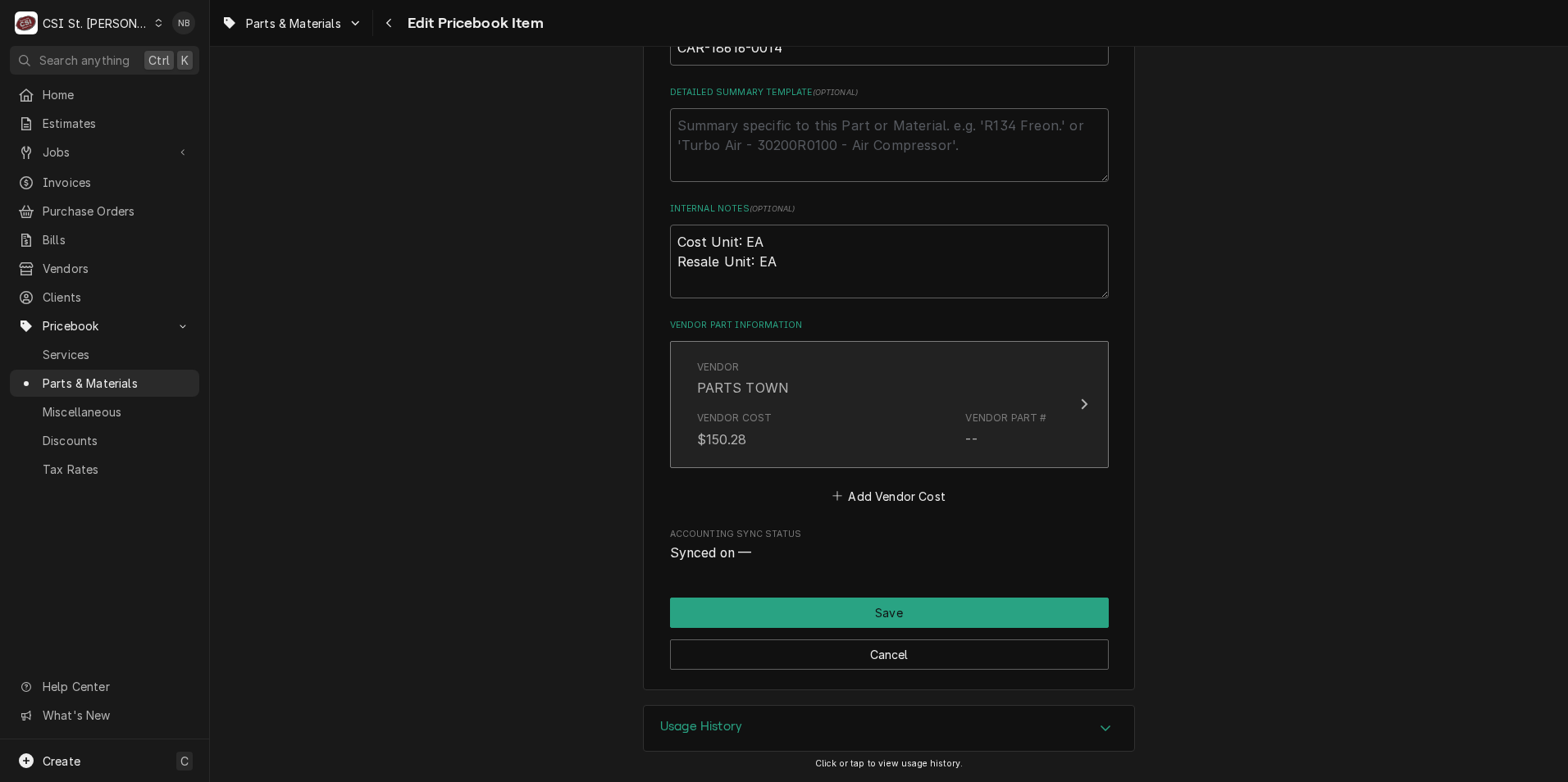
click at [853, 394] on div "Vendor PARTS TOWN" at bounding box center [872, 378] width 350 height 51
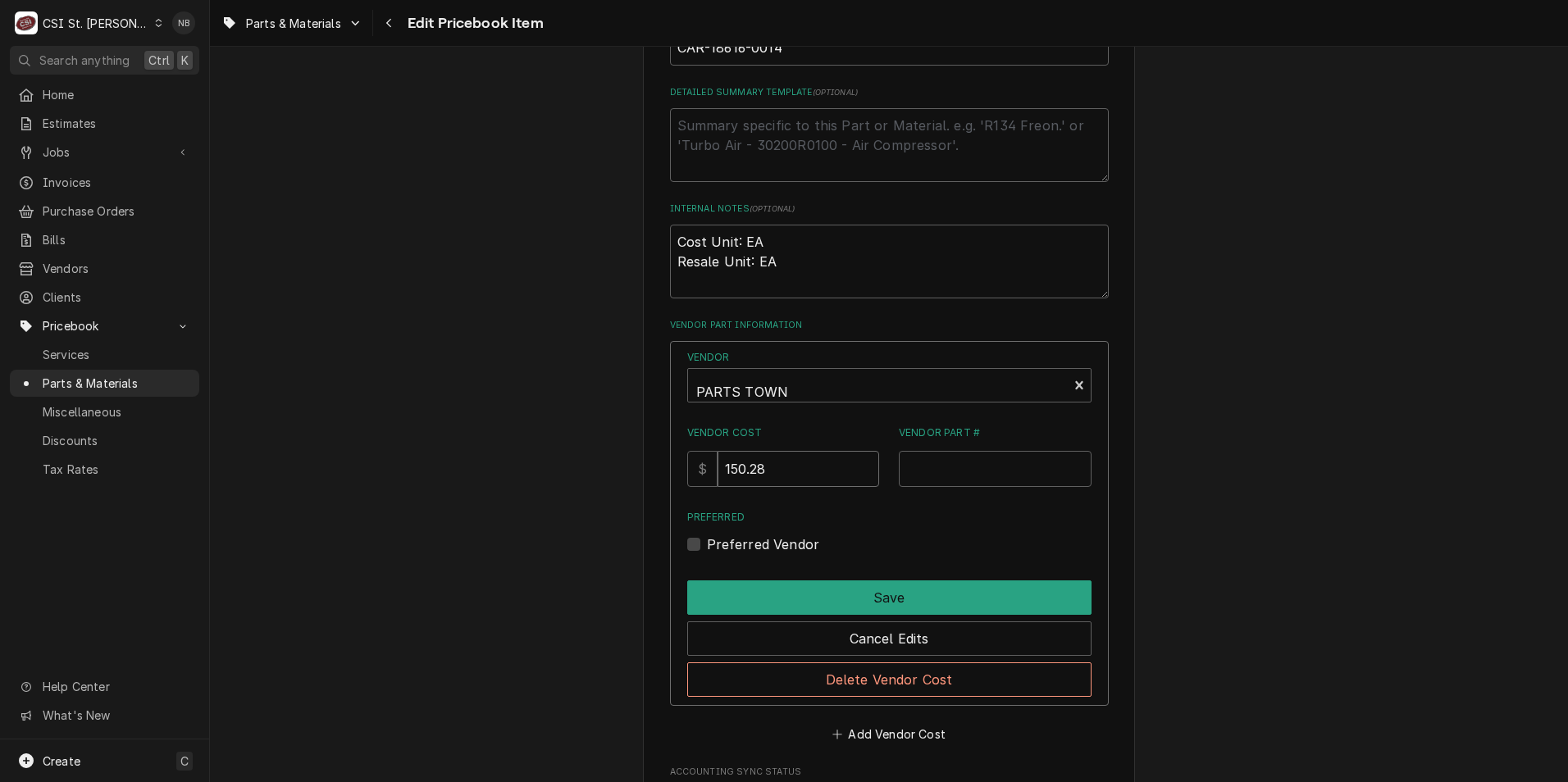
drag, startPoint x: 751, startPoint y: 469, endPoint x: 738, endPoint y: 477, distance: 15.3
click at [738, 477] on input "150.28" at bounding box center [798, 469] width 161 height 36
type input "168.82"
click at [707, 542] on label "Preferred Vendor" at bounding box center [764, 544] width 113 height 19
click at [707, 542] on input "Preferred" at bounding box center [909, 552] width 404 height 36
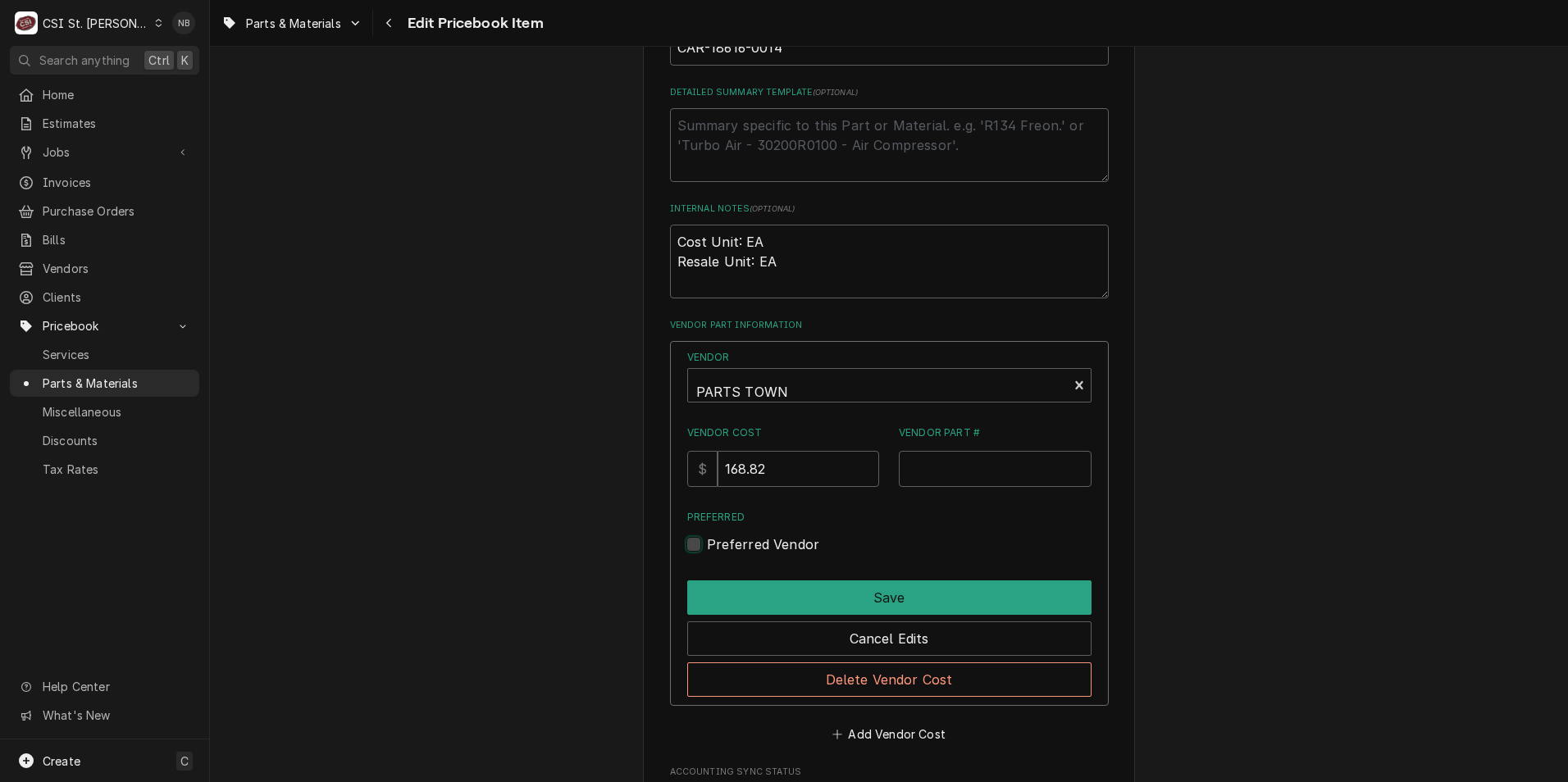
checkbox input "true"
click at [1013, 471] on input "Vendor Part #" at bounding box center [995, 469] width 193 height 36
paste input "18616-0014"
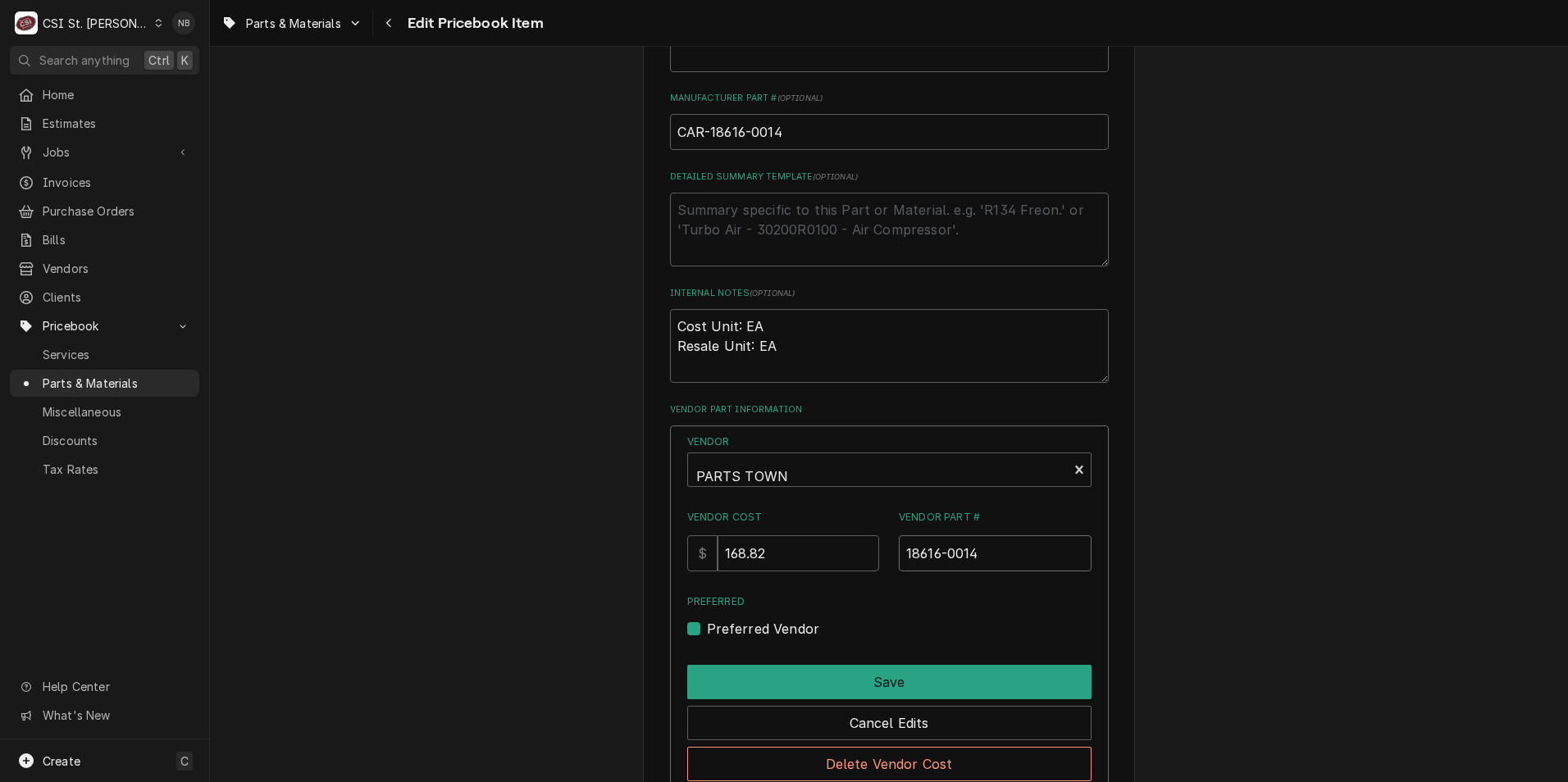
scroll to position [695, 0]
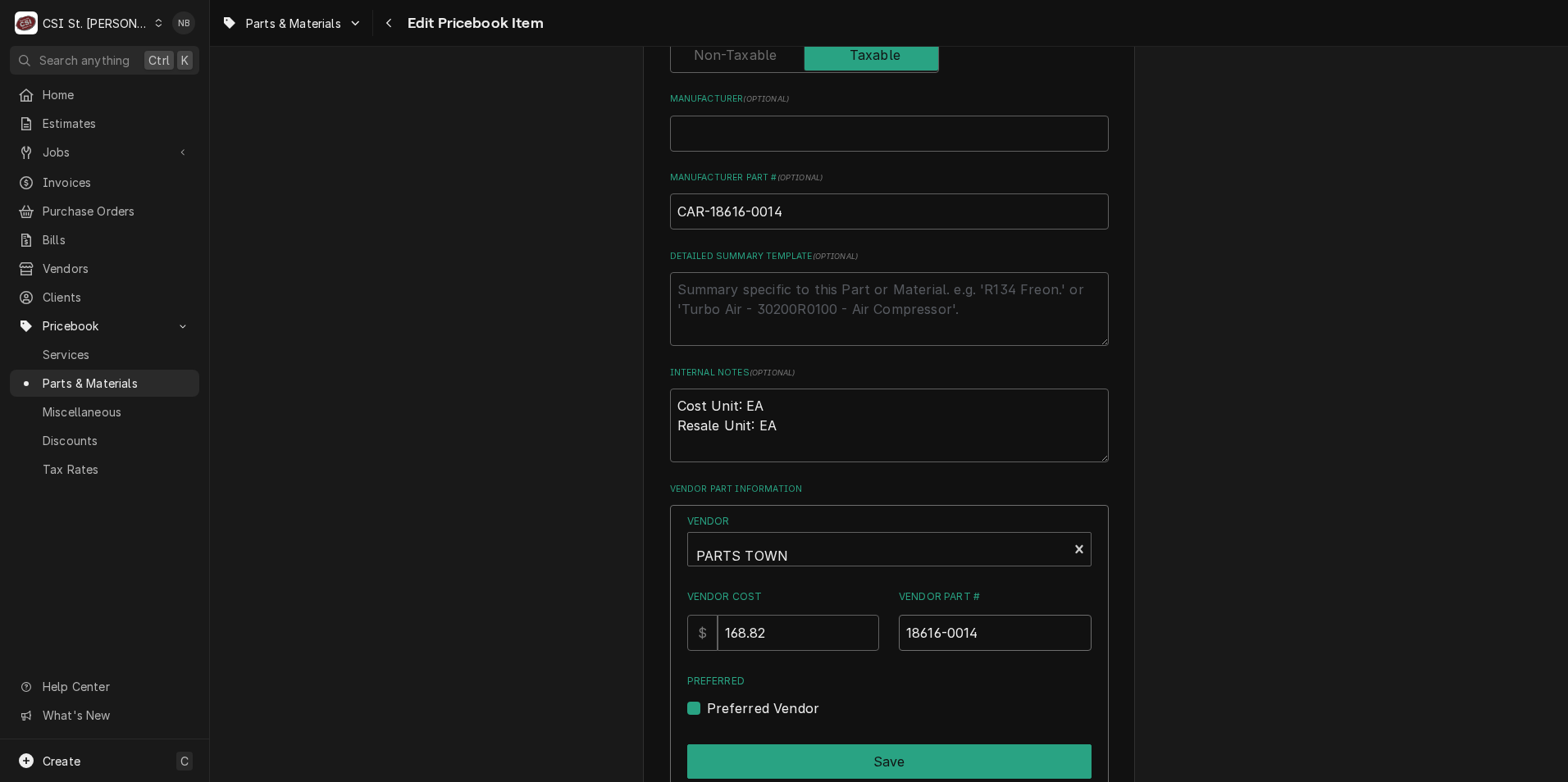
click at [901, 638] on input "18616-0014" at bounding box center [995, 633] width 193 height 36
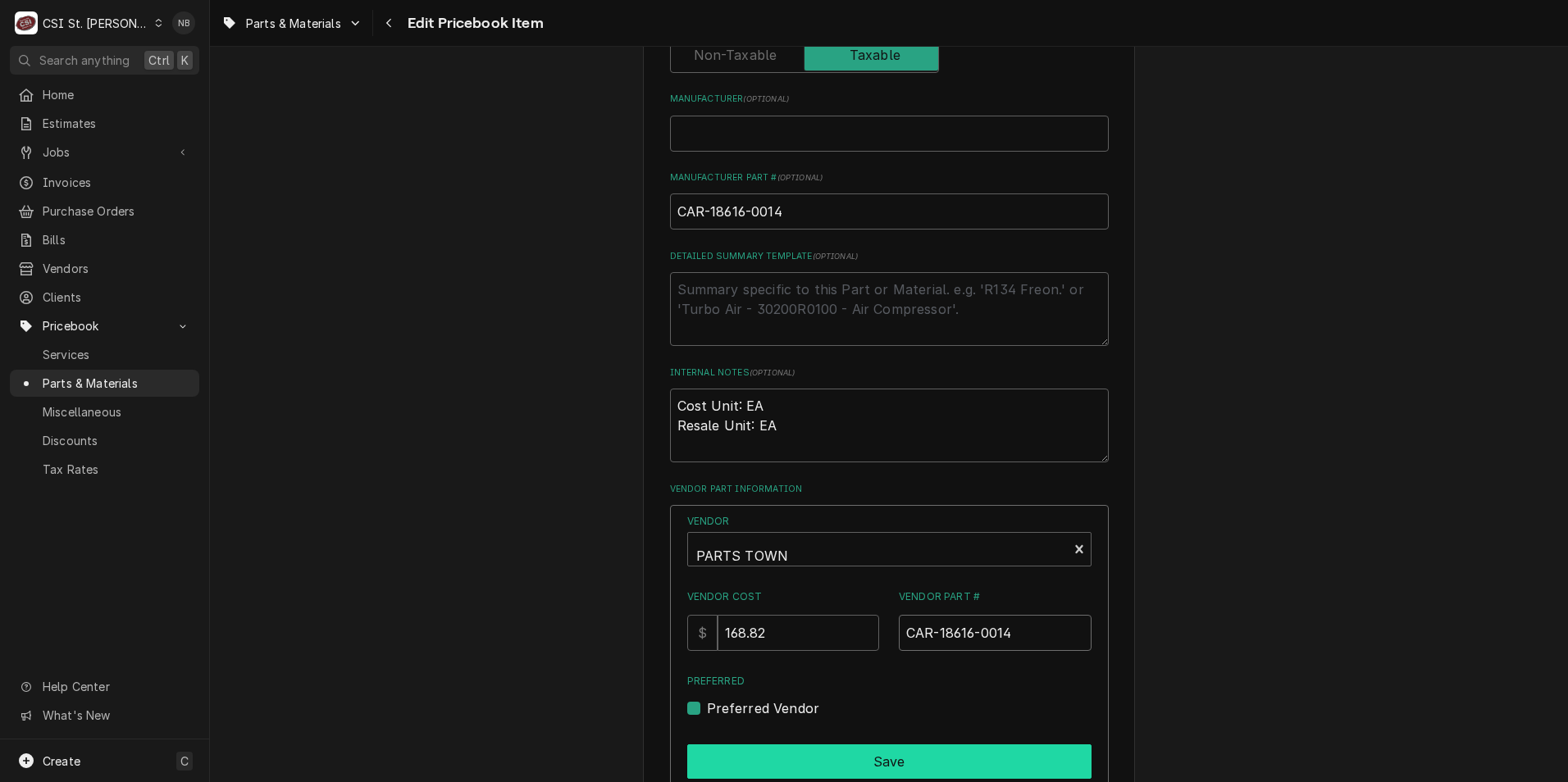
type input "CAR-18616-0014"
click at [891, 756] on button "Save" at bounding box center [890, 762] width 404 height 34
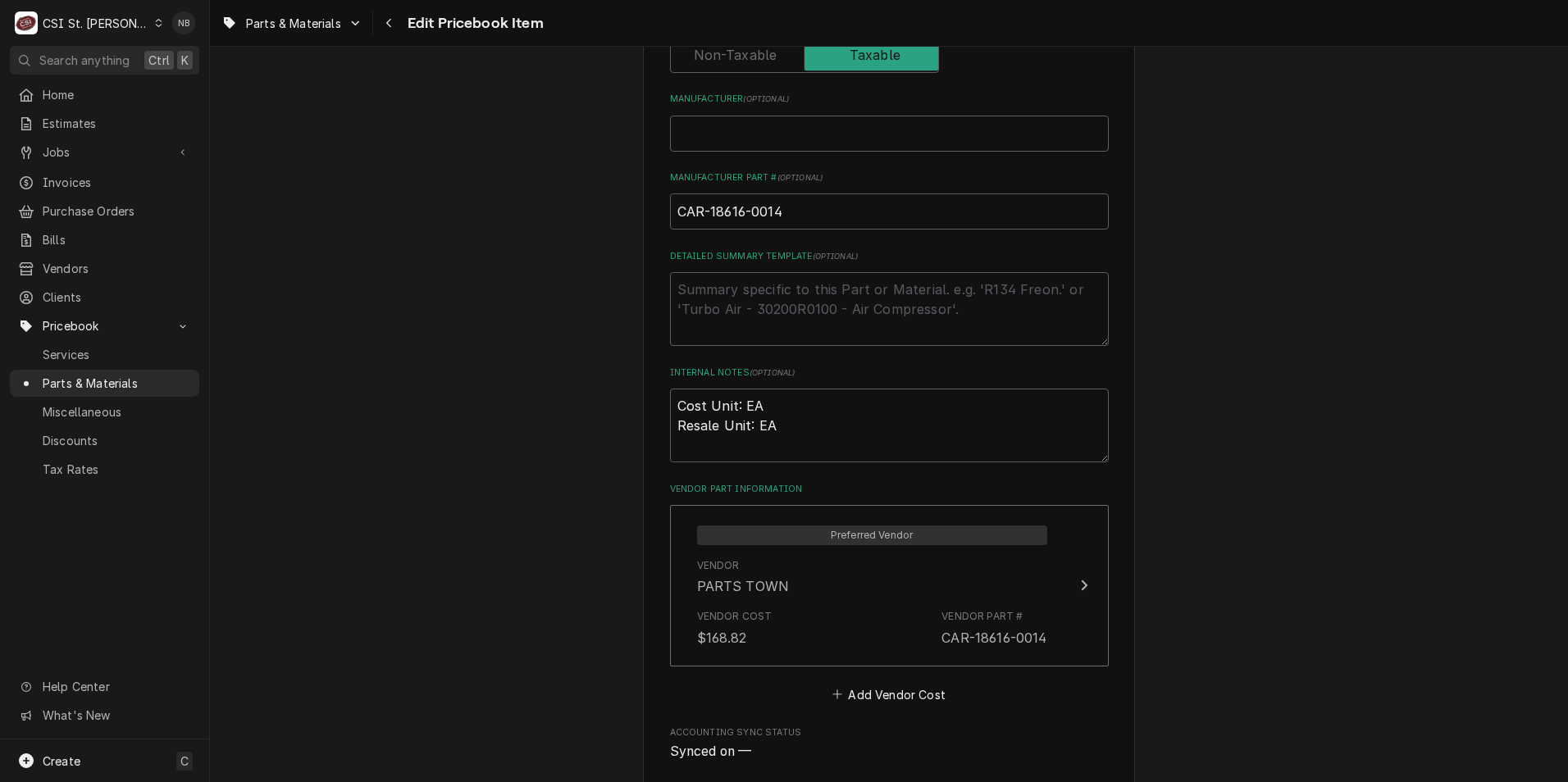
click at [1252, 570] on div "Use the fields below to edit this PriceBook item. Note that changes made here w…" at bounding box center [890, 136] width 1359 height 1534
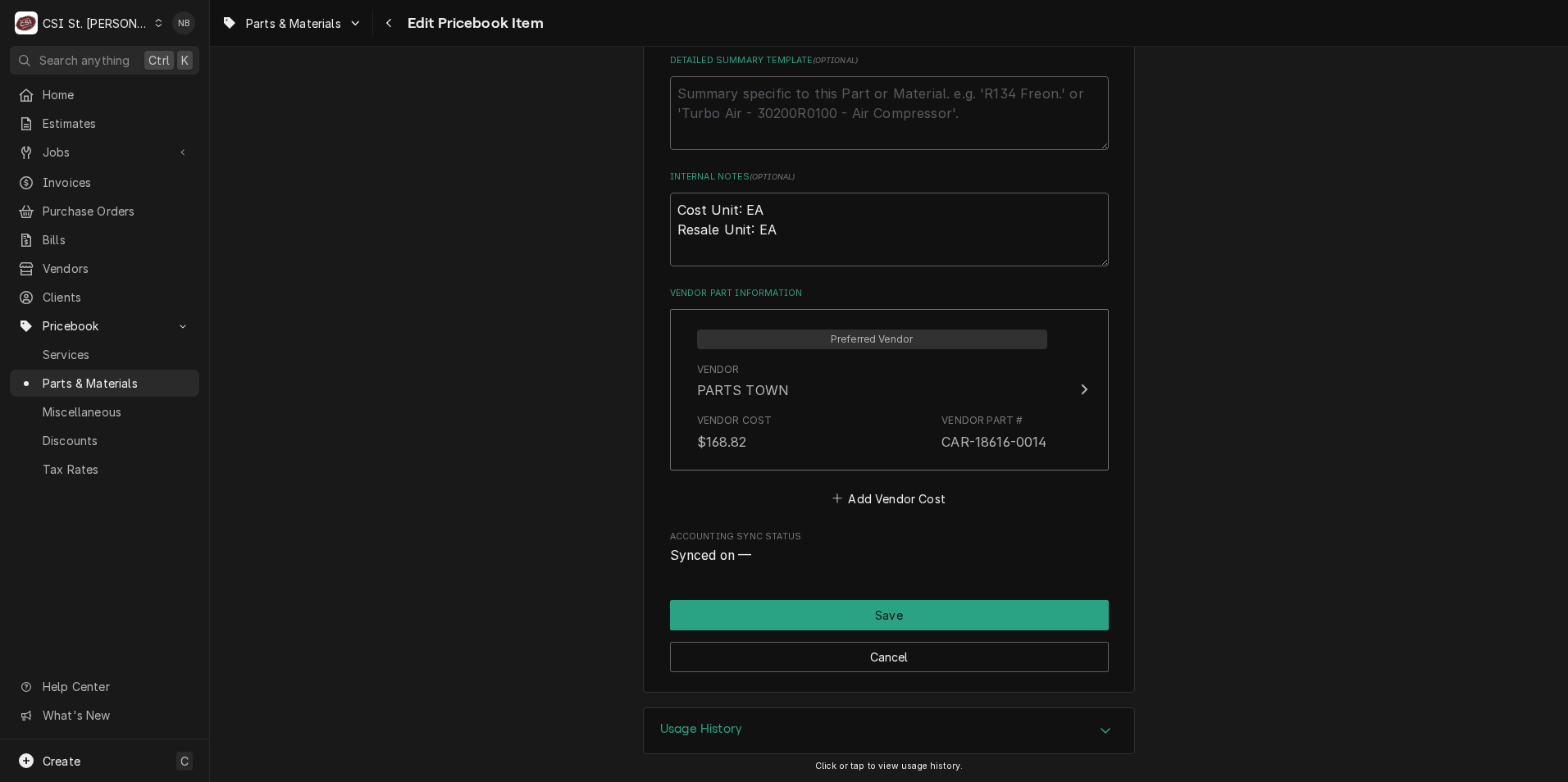
scroll to position [893, 0]
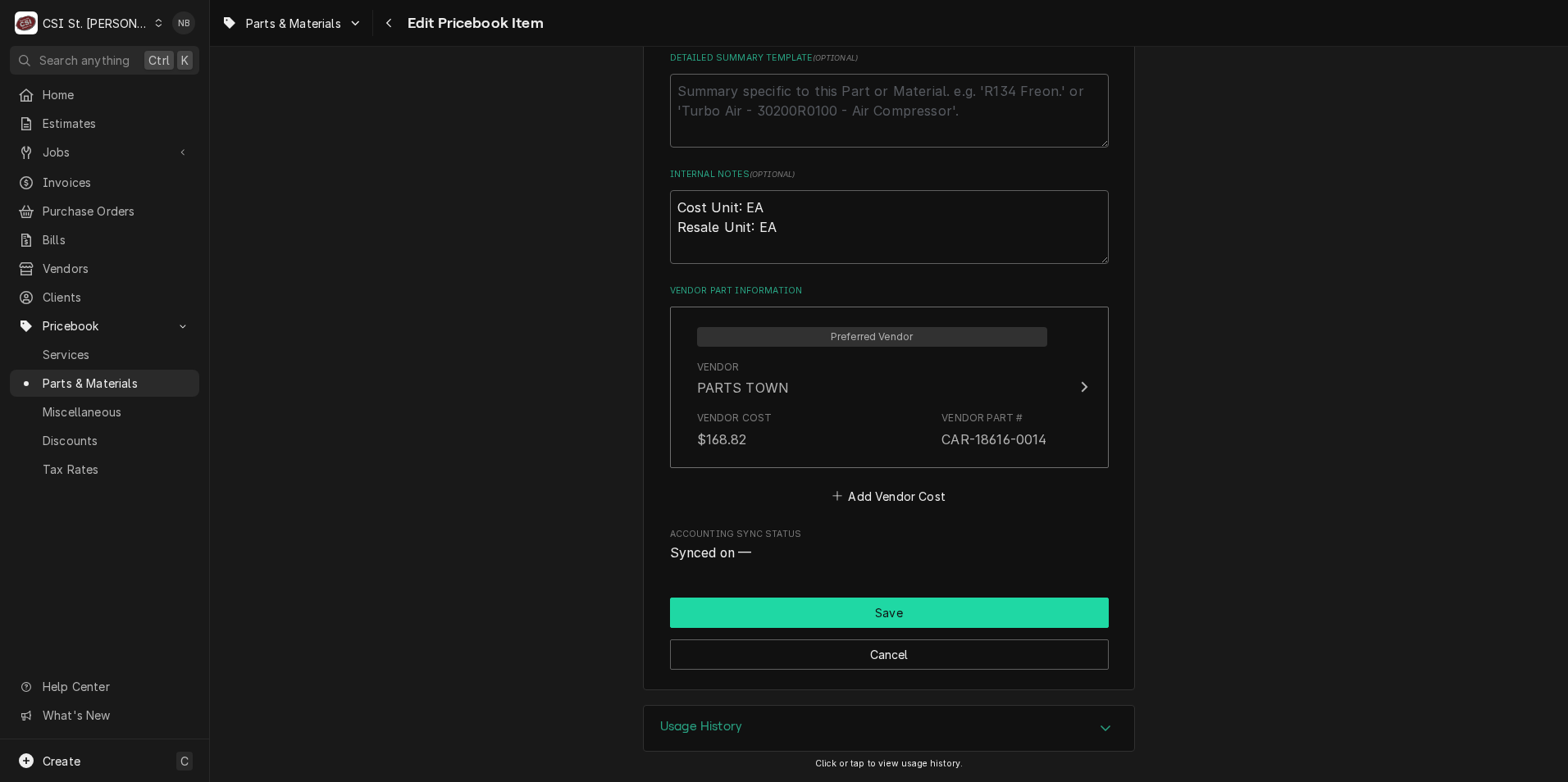
click at [918, 616] on button "Save" at bounding box center [889, 612] width 438 height 31
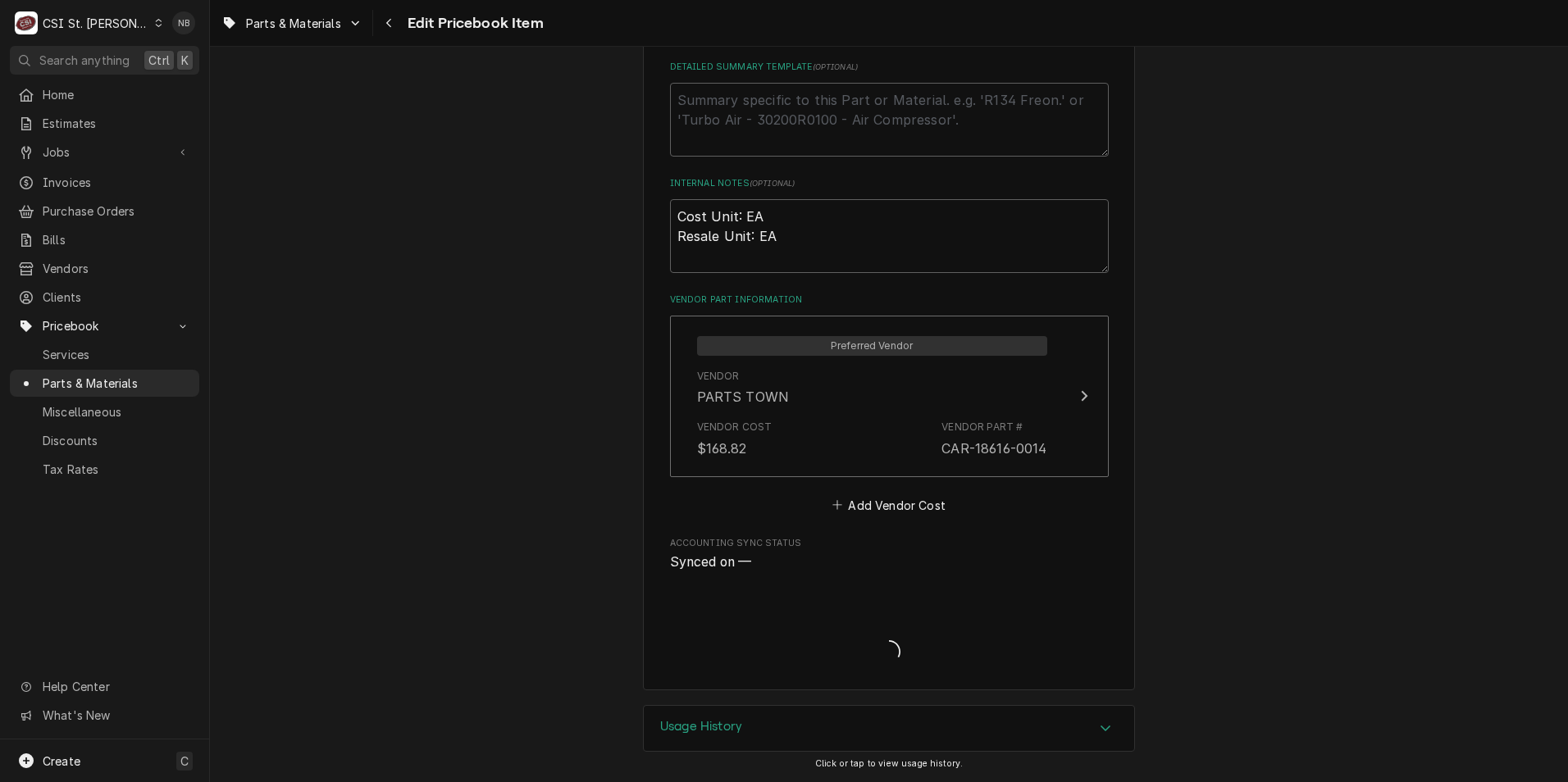
scroll to position [884, 0]
type textarea "x"
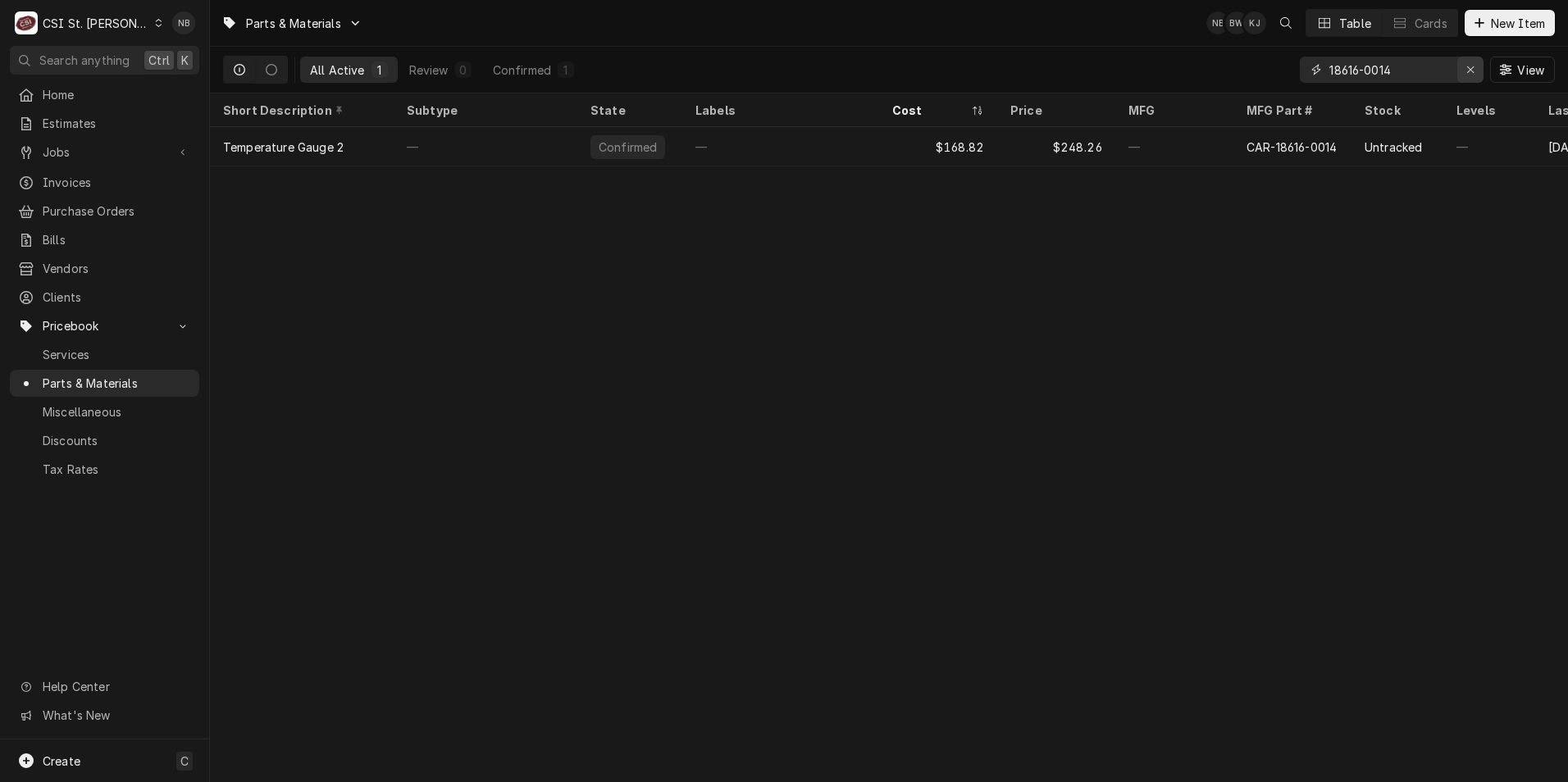
click at [1471, 61] on div "Erase input" at bounding box center [1471, 69] width 17 height 17
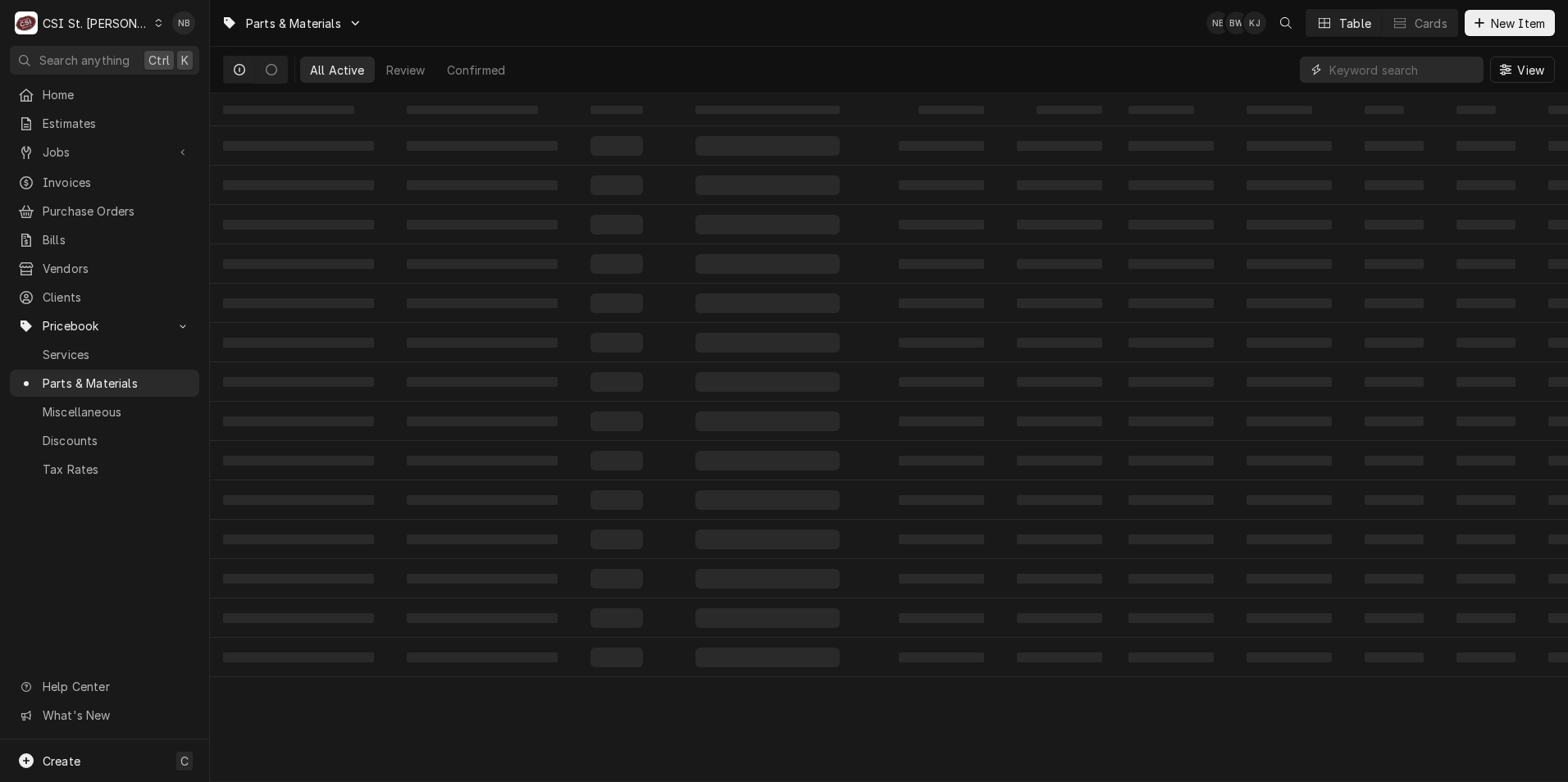
paste input "18600-0069"
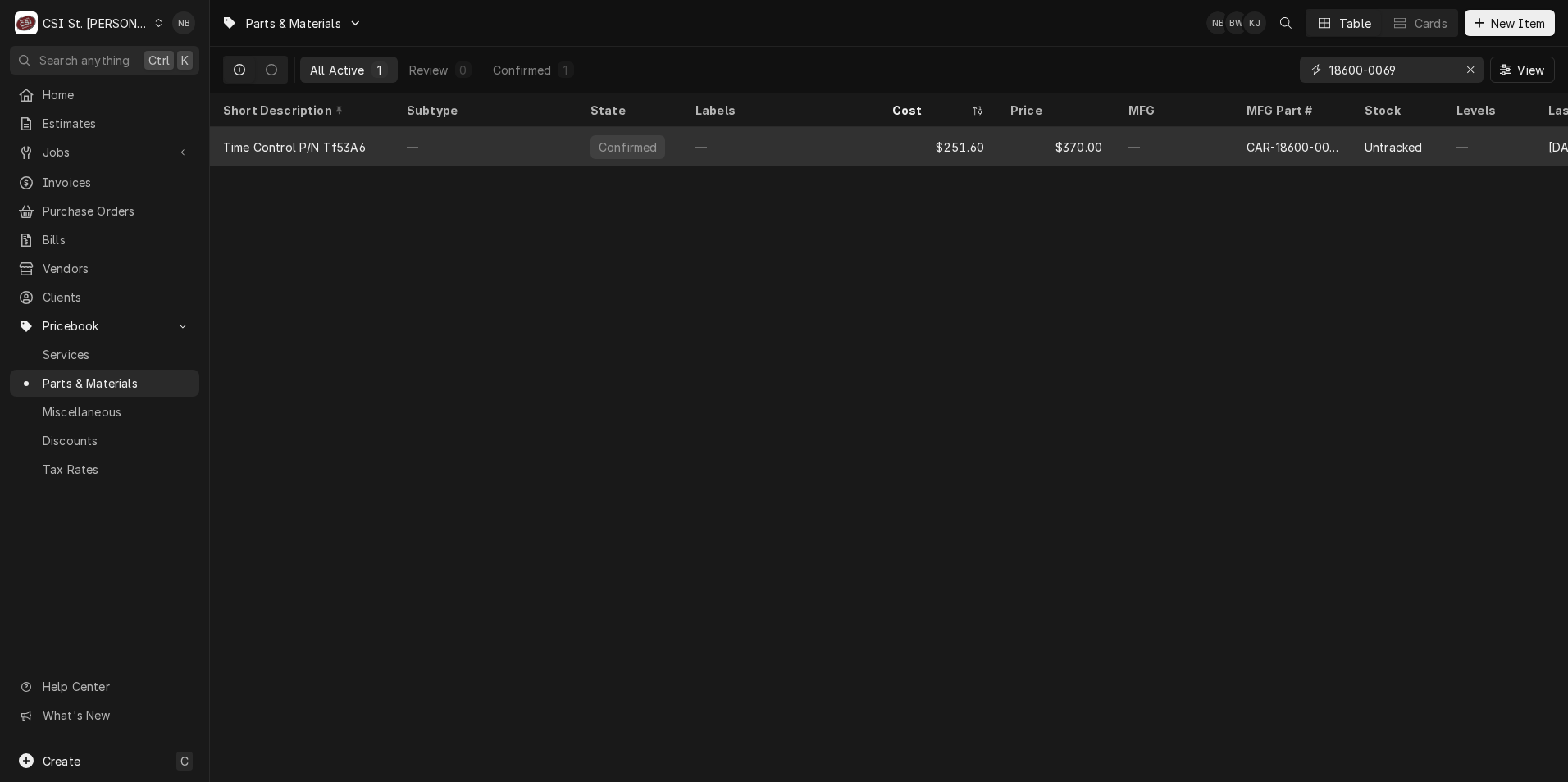
type input "18600-0069"
click at [828, 145] on div "—" at bounding box center [780, 146] width 196 height 39
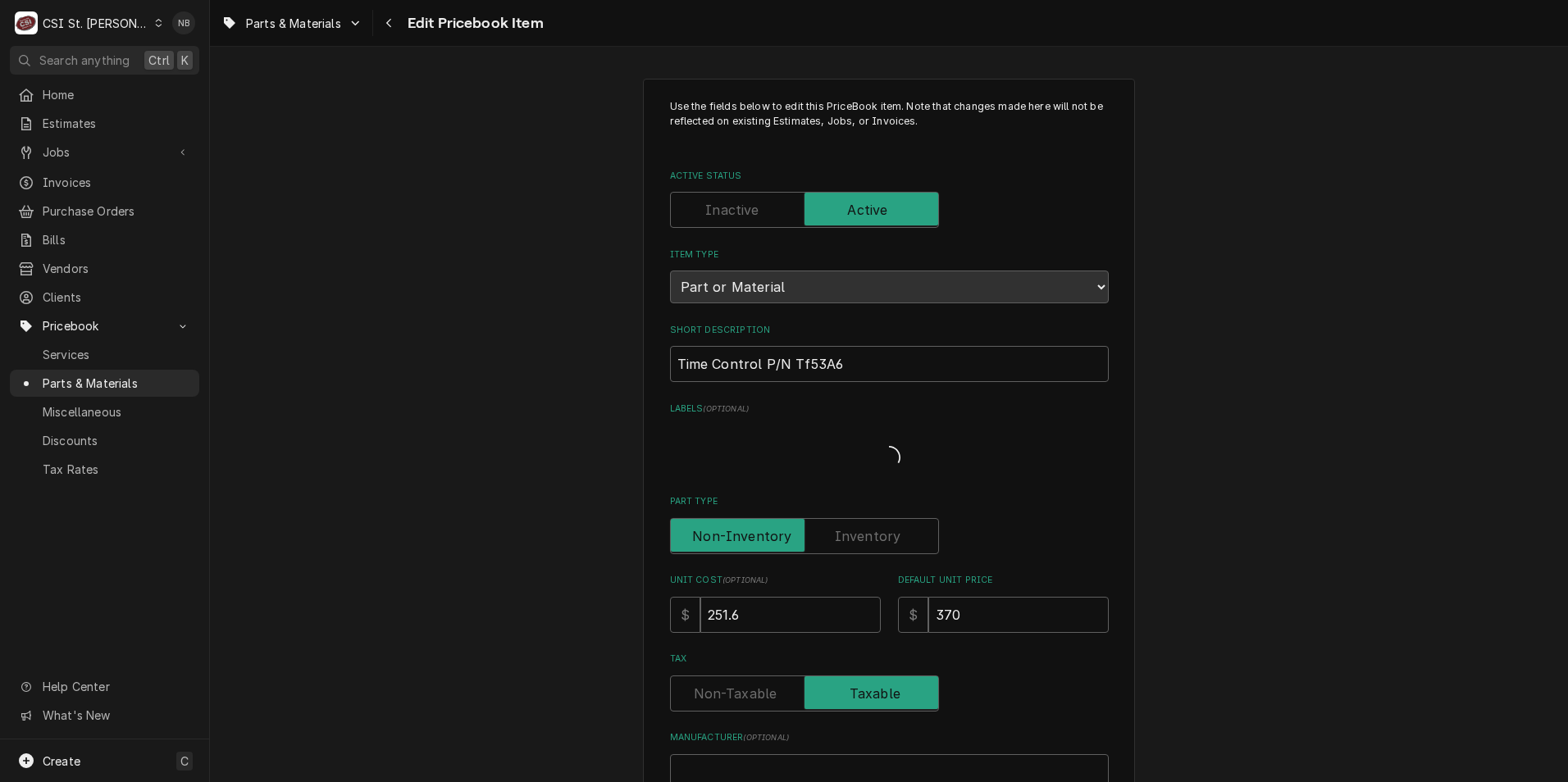
type textarea "x"
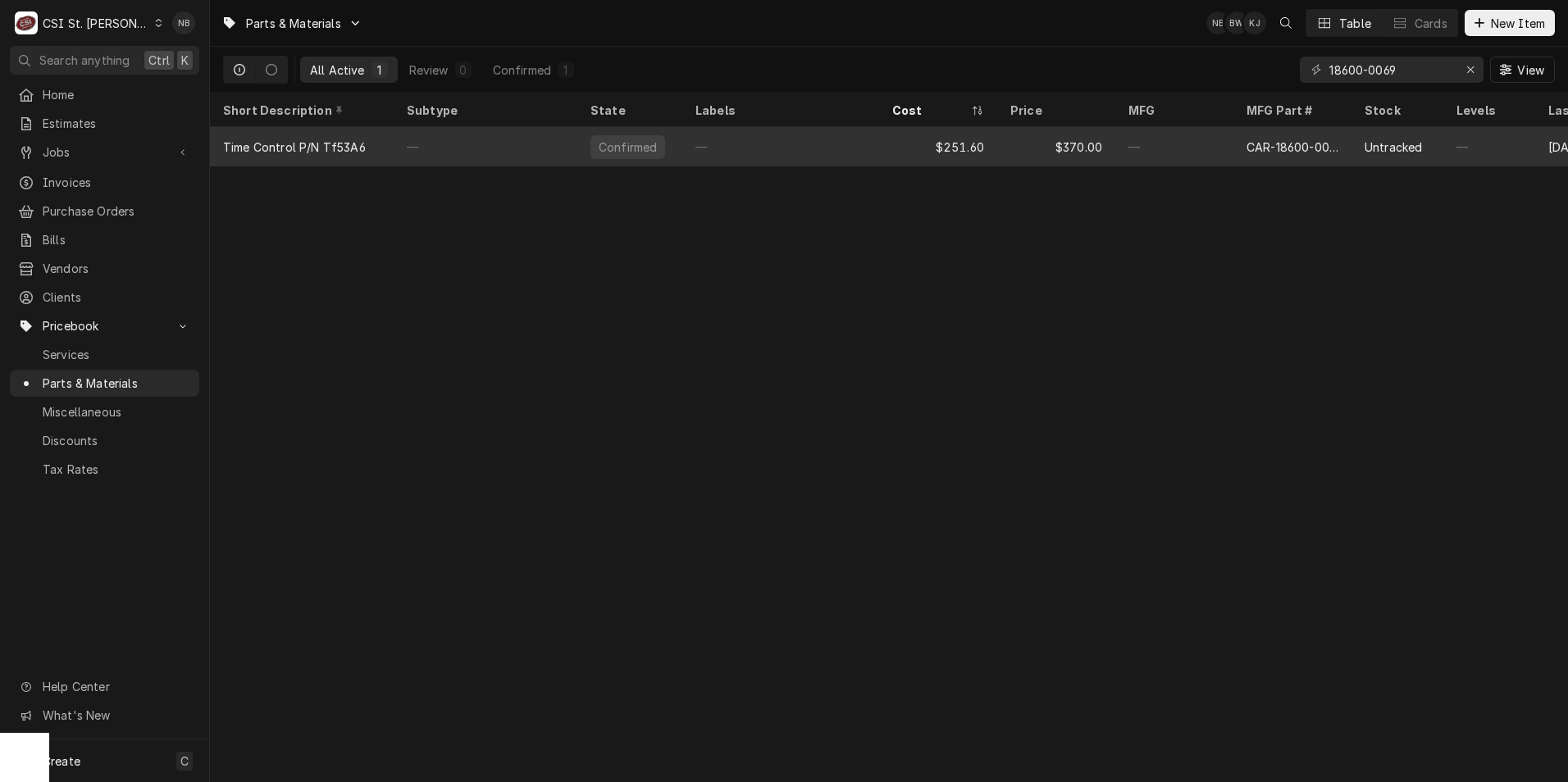
click at [752, 141] on div "—" at bounding box center [780, 146] width 196 height 39
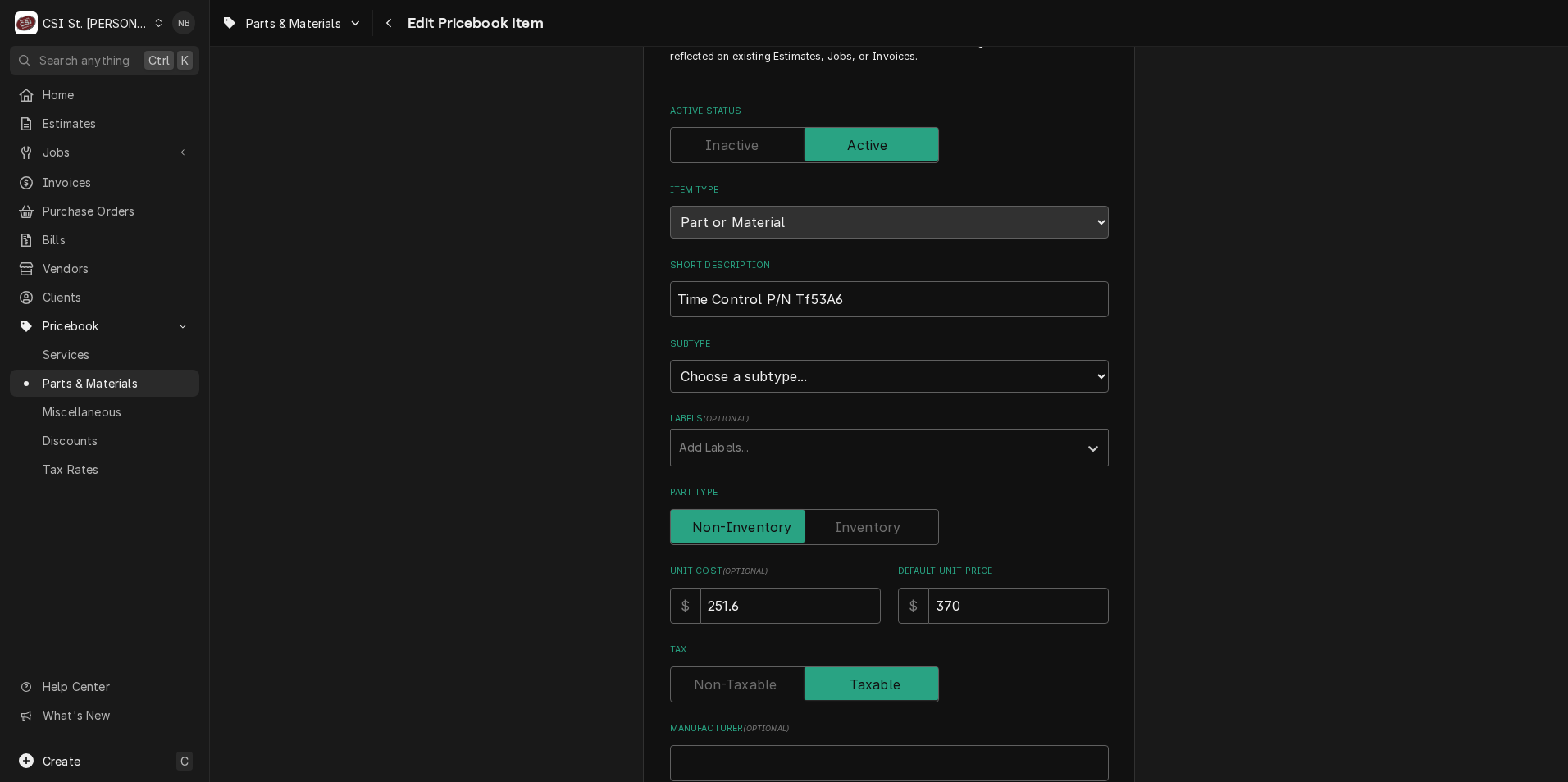
scroll to position [164, 0]
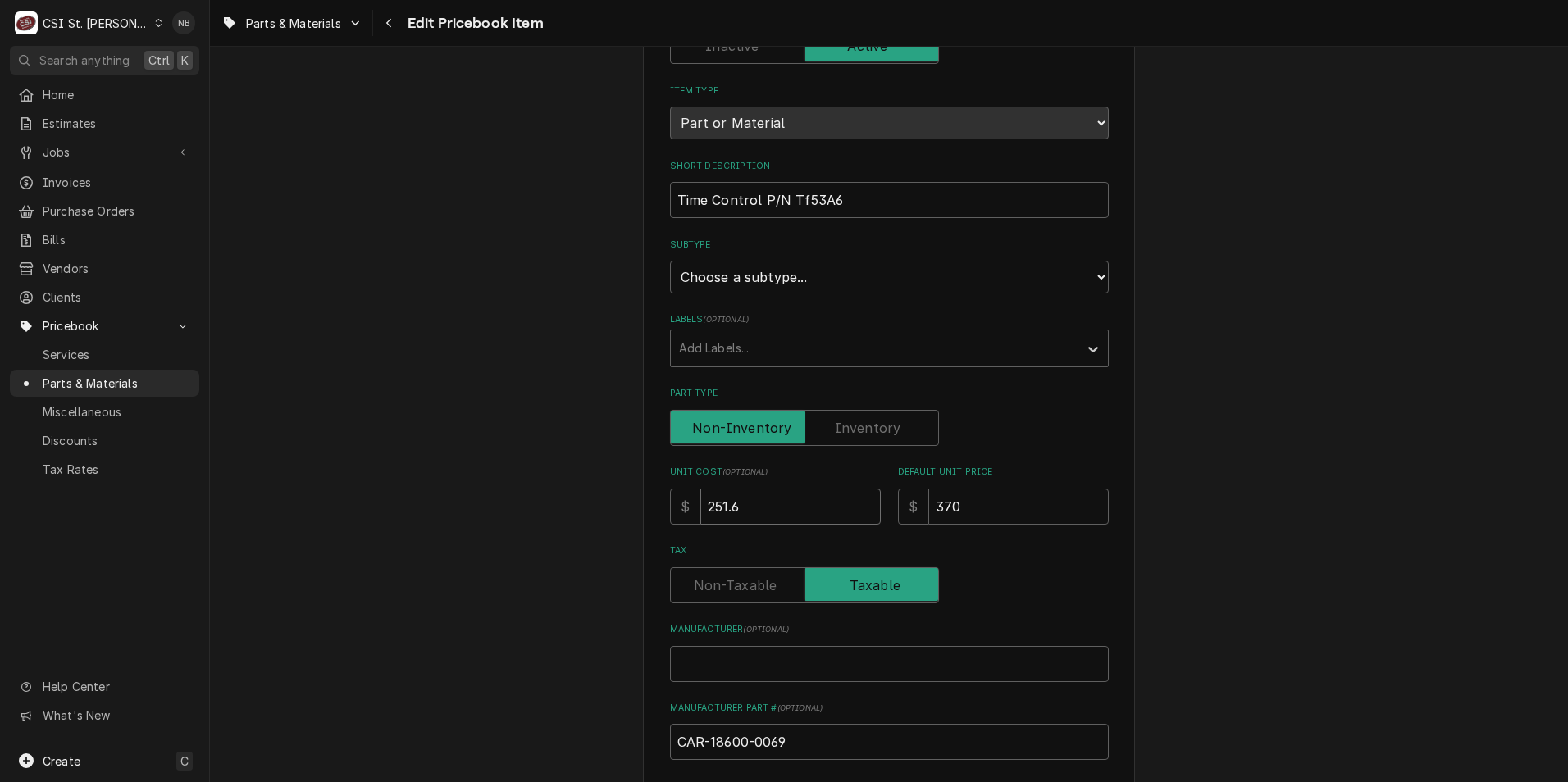
drag, startPoint x: 697, startPoint y: 510, endPoint x: 668, endPoint y: 507, distance: 29.2
click at [670, 507] on div "$ 251.6" at bounding box center [775, 506] width 210 height 36
type textarea "x"
type input "5"
type textarea "x"
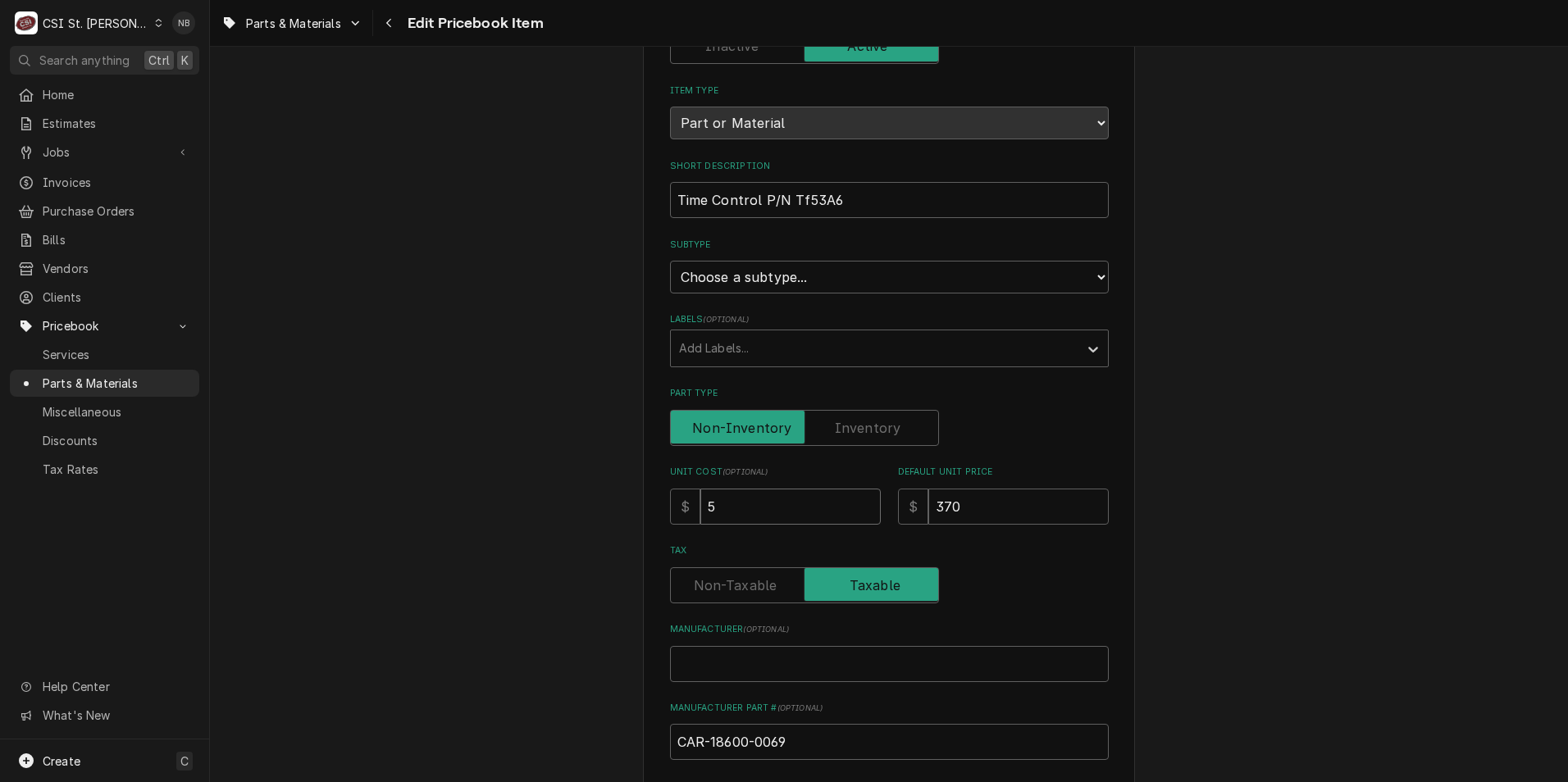
type input "57"
type textarea "x"
type input "570"
type textarea "x"
type input "570.0"
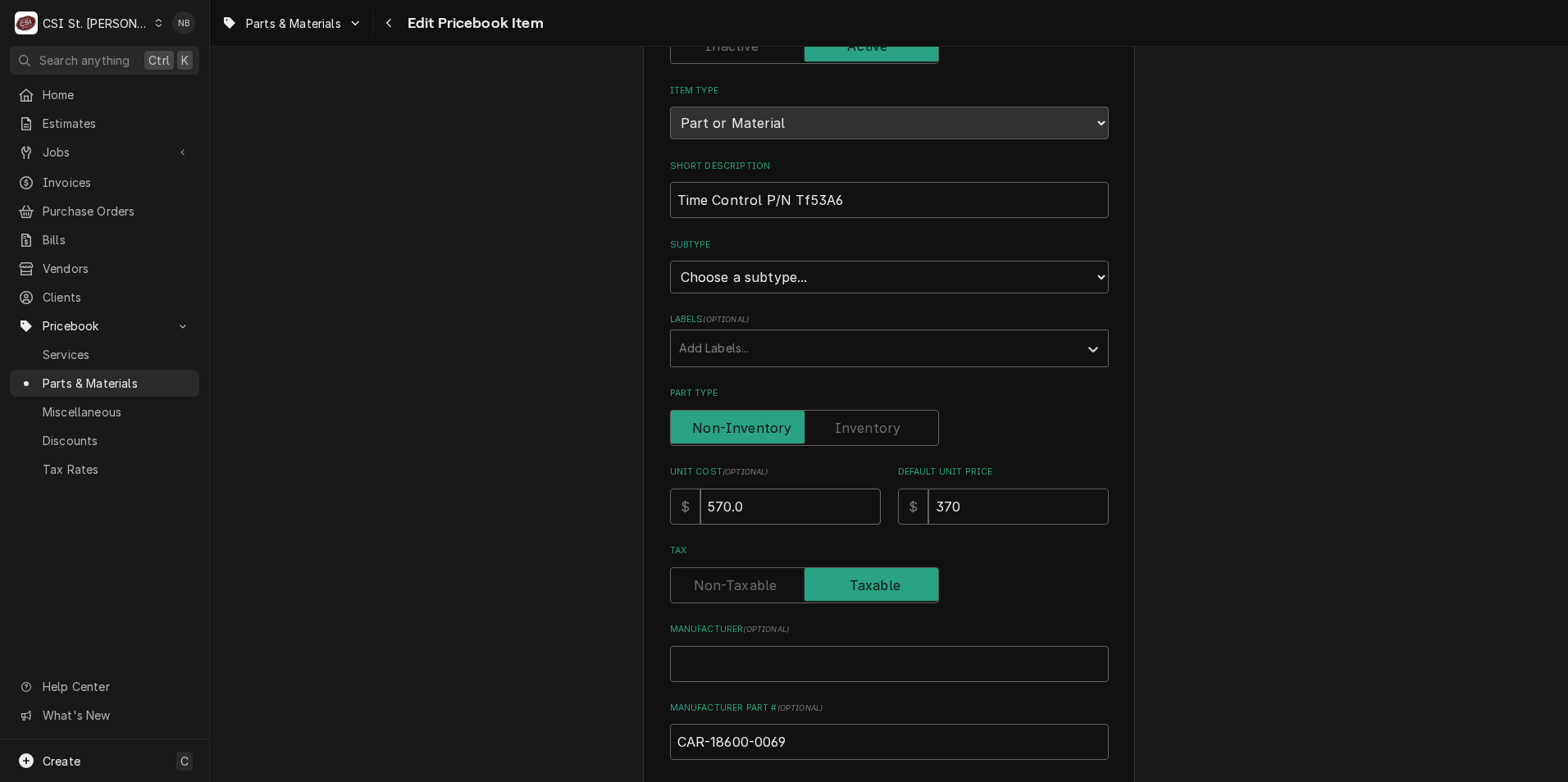
type textarea "x"
type input "570.04"
drag, startPoint x: 973, startPoint y: 506, endPoint x: 878, endPoint y: 510, distance: 95.1
click at [878, 510] on div "Unit Cost ( optional ) $ 570.04 Default Unit Price $ 370" at bounding box center [889, 495] width 438 height 58
type textarea "x"
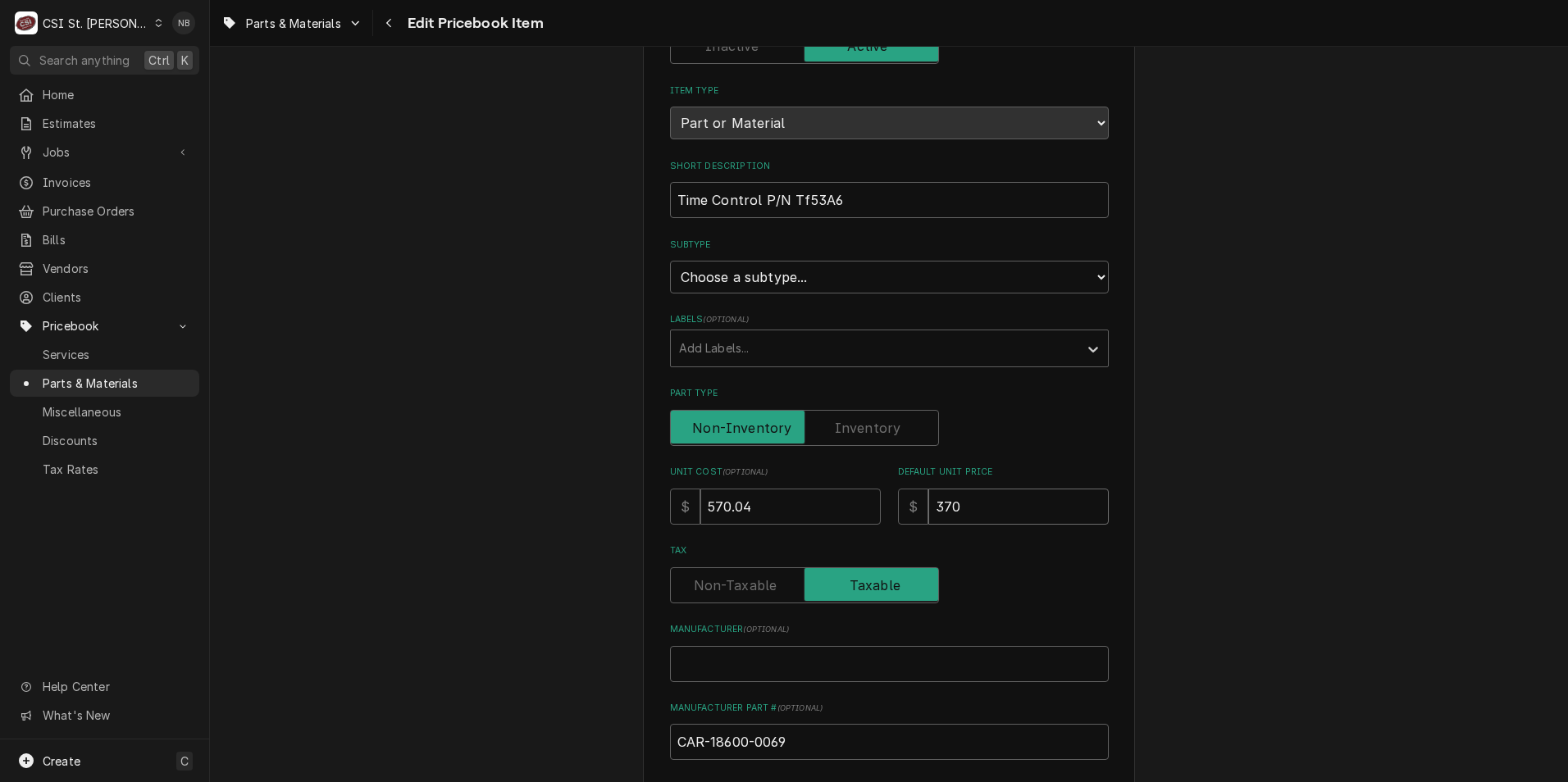
type input "8"
type textarea "x"
type input "83"
type textarea "x"
type input "838"
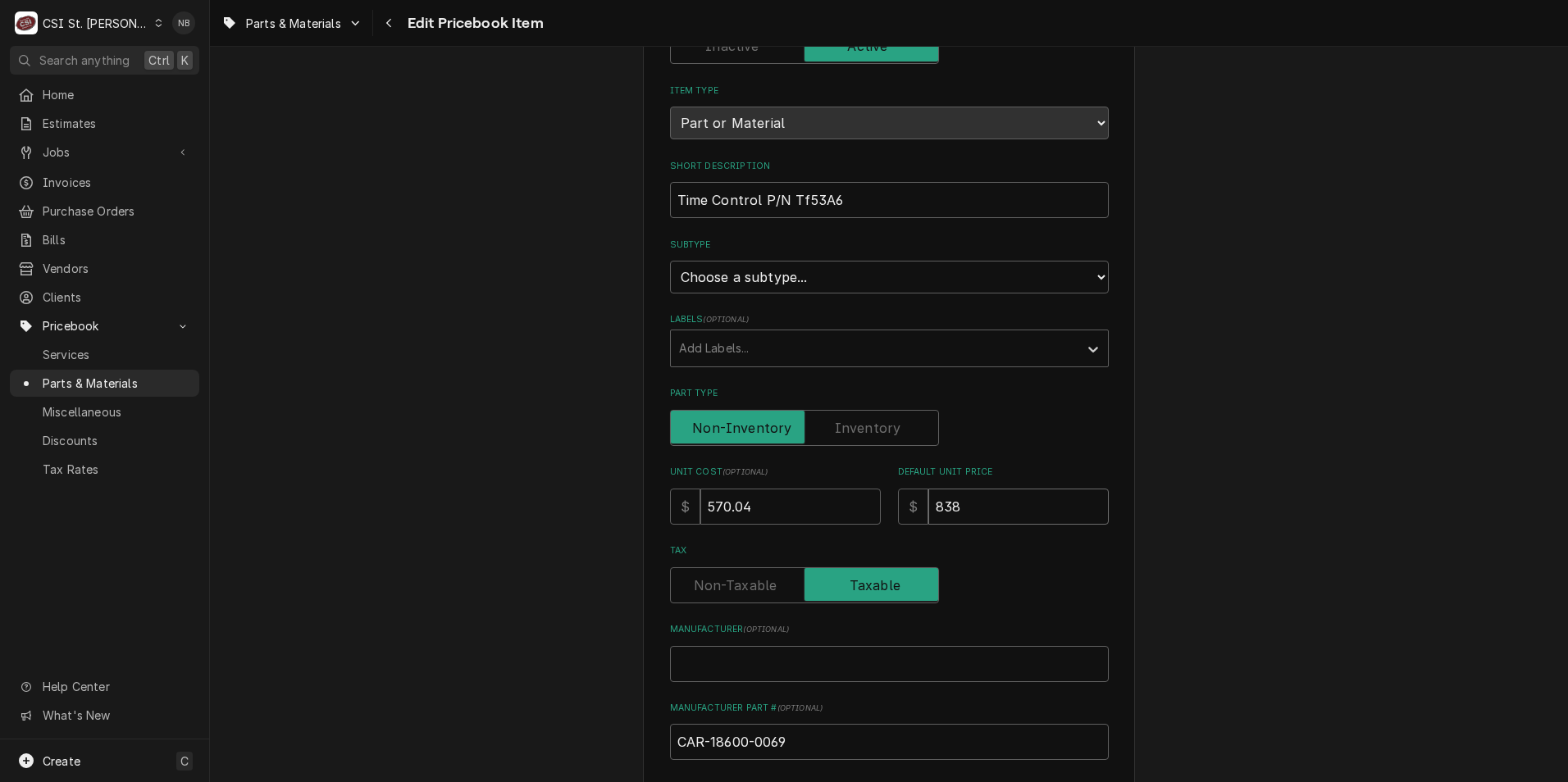
type textarea "x"
type input "838.2"
type textarea "x"
type input "838.29"
click at [1256, 565] on div "Use the fields below to edit this PriceBook item. Note that changes made here w…" at bounding box center [890, 650] width 1359 height 1500
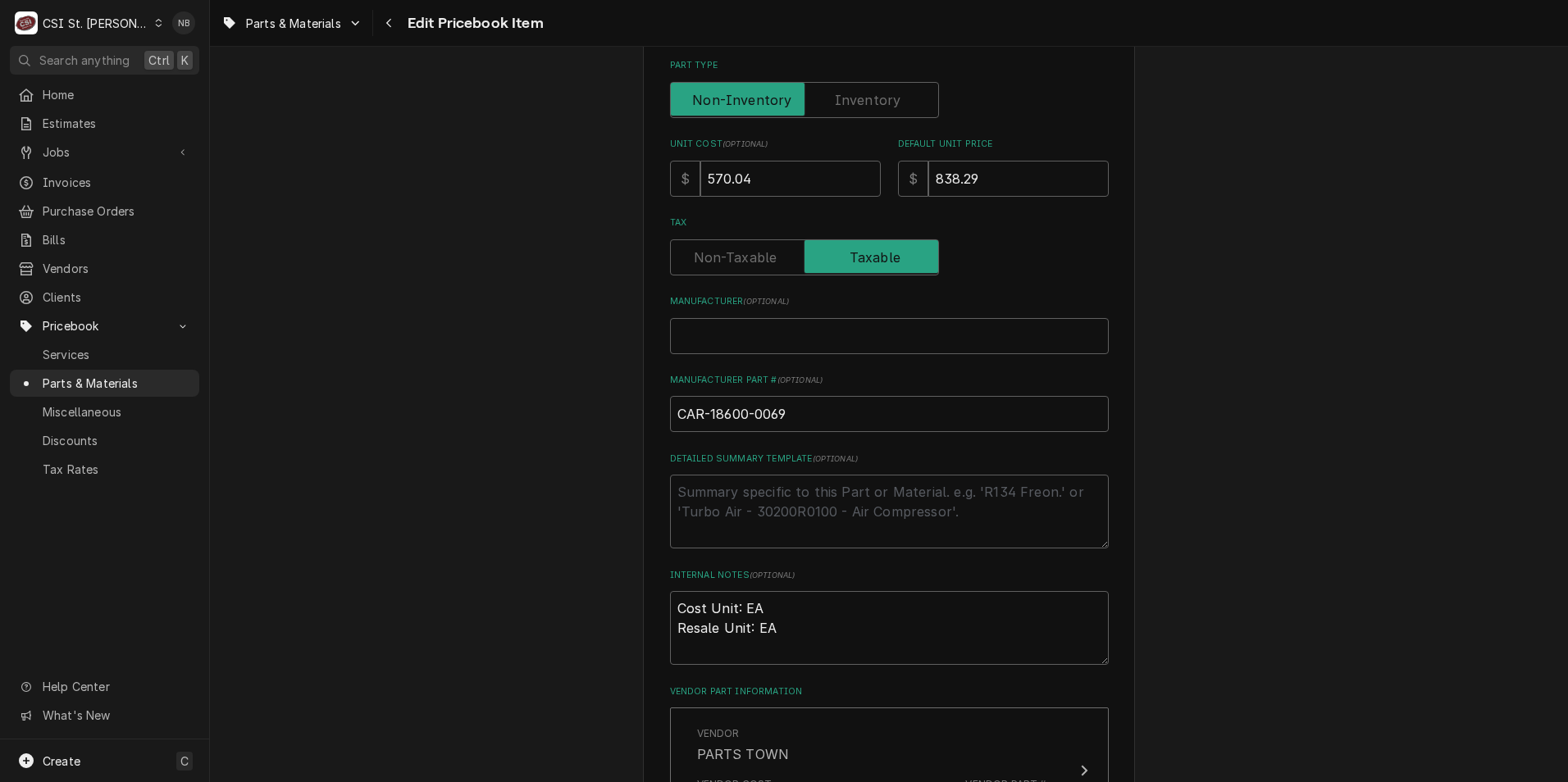
scroll to position [820, 0]
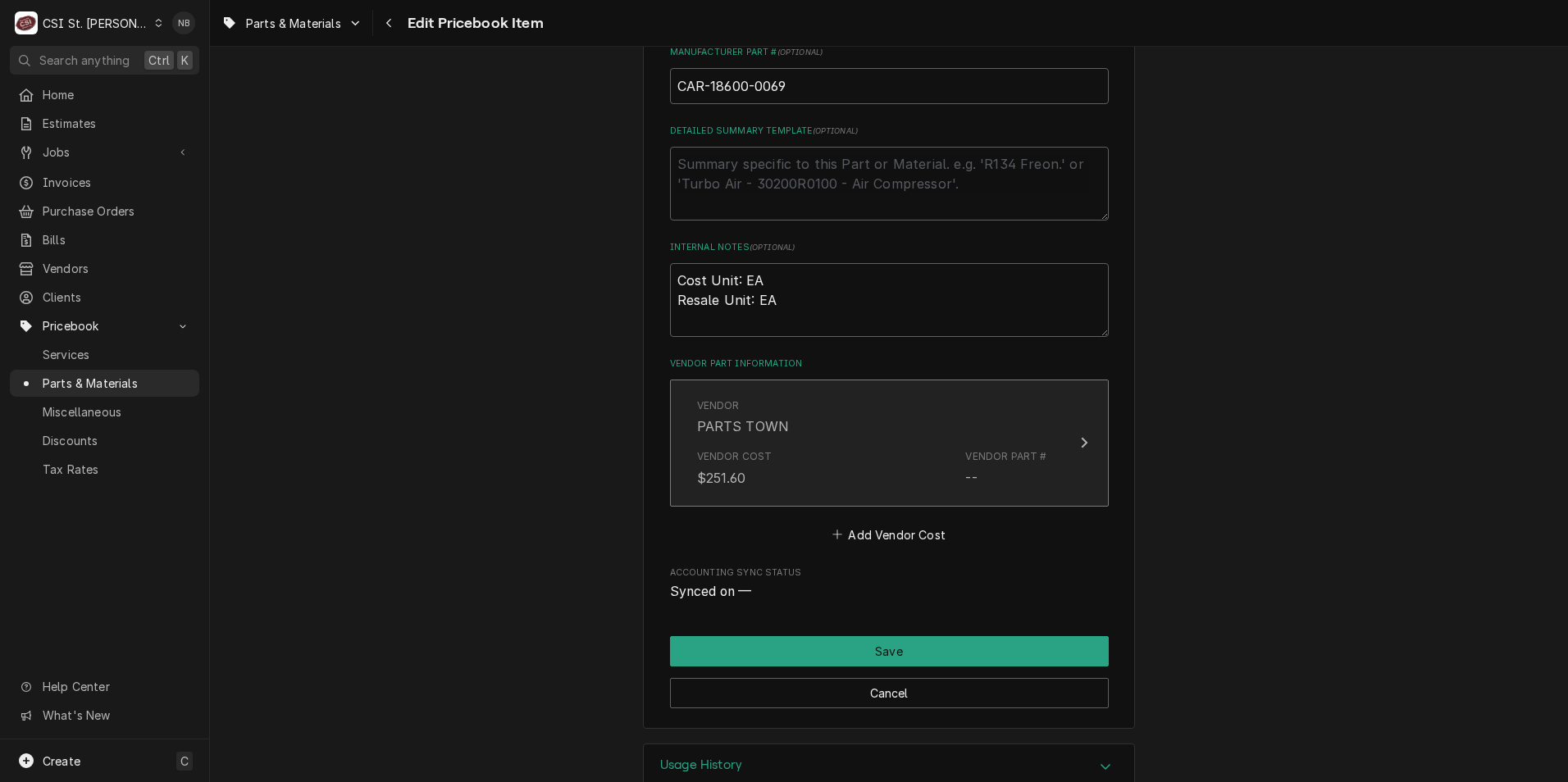
click at [873, 455] on div "Vendor Cost $251.60 Vendor Part # --" at bounding box center [872, 468] width 350 height 51
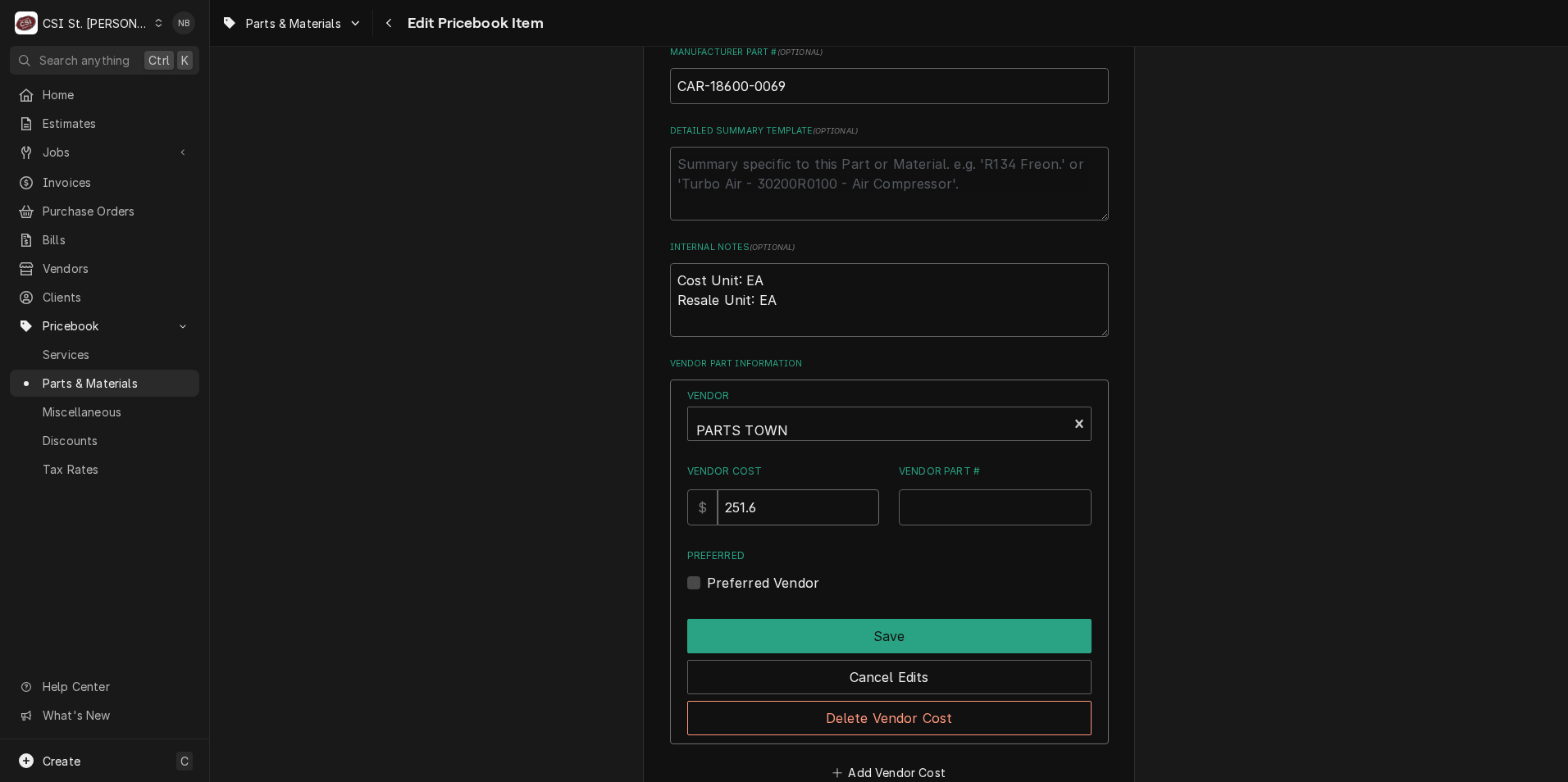
drag, startPoint x: 776, startPoint y: 515, endPoint x: 639, endPoint y: 481, distance: 141.2
click at [651, 498] on div "Use the fields below to edit this PriceBook item. Note that changes made here w…" at bounding box center [889, 113] width 492 height 1709
type input "570.04"
click at [707, 586] on label "Preferred Vendor" at bounding box center [764, 583] width 113 height 19
click at [707, 586] on input "Preferred" at bounding box center [909, 591] width 404 height 36
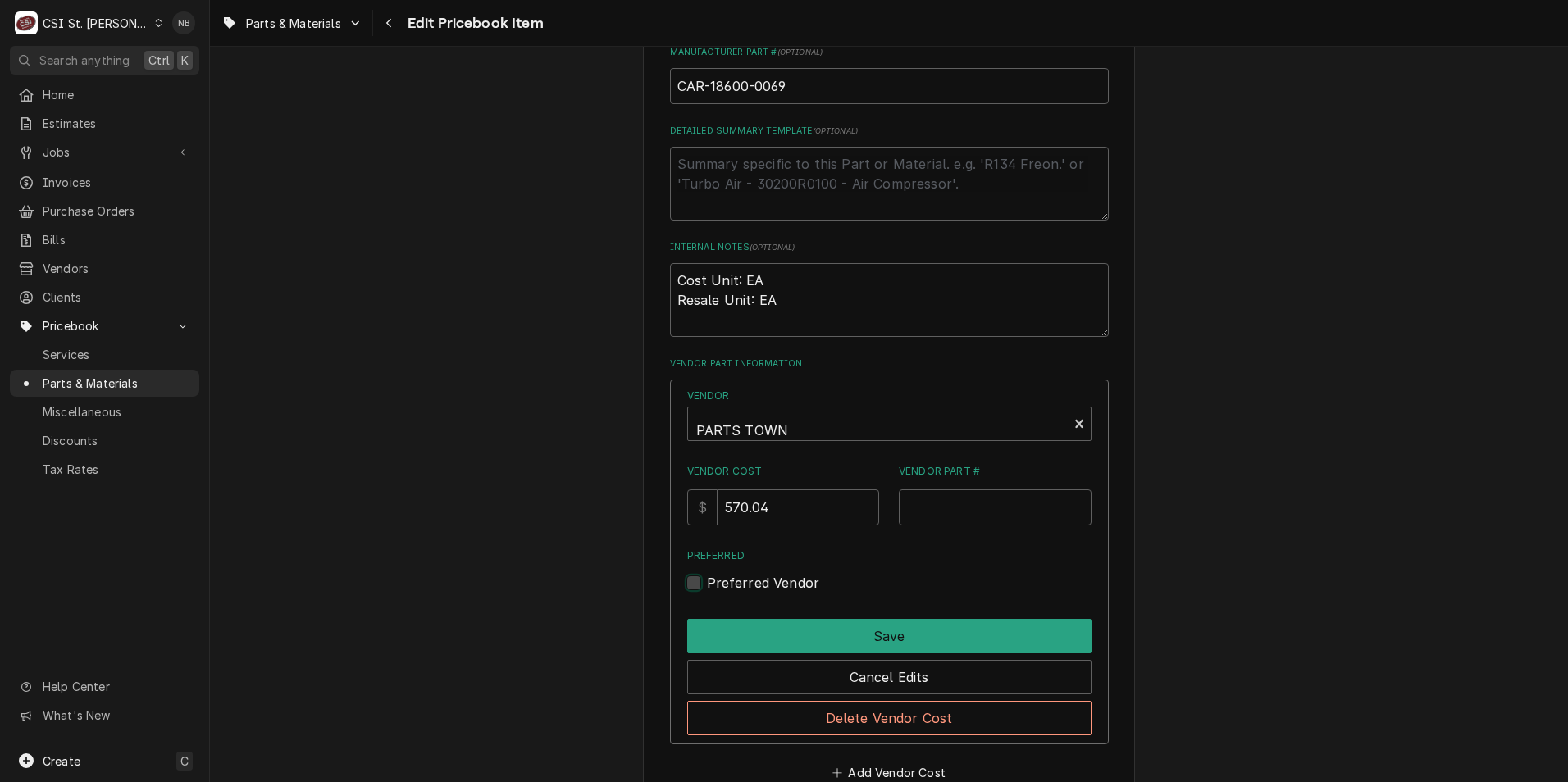
checkbox input "true"
click at [943, 511] on input "Vendor Part #" at bounding box center [995, 507] width 193 height 36
paste input "18600-0069"
click at [901, 515] on input "18600-0069" at bounding box center [995, 507] width 193 height 36
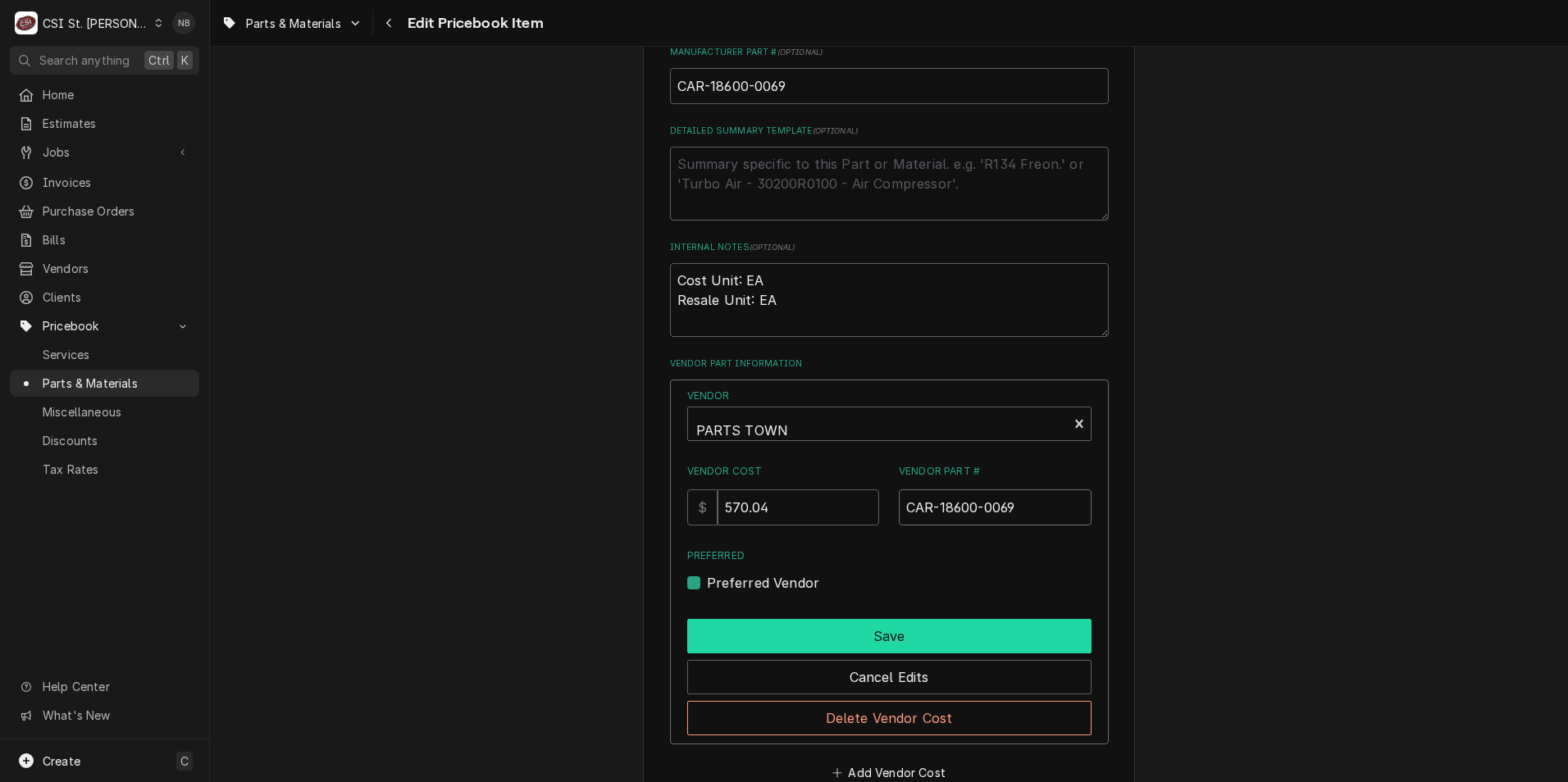
type input "CAR-18600-0069"
click at [908, 645] on button "Save" at bounding box center [890, 636] width 404 height 34
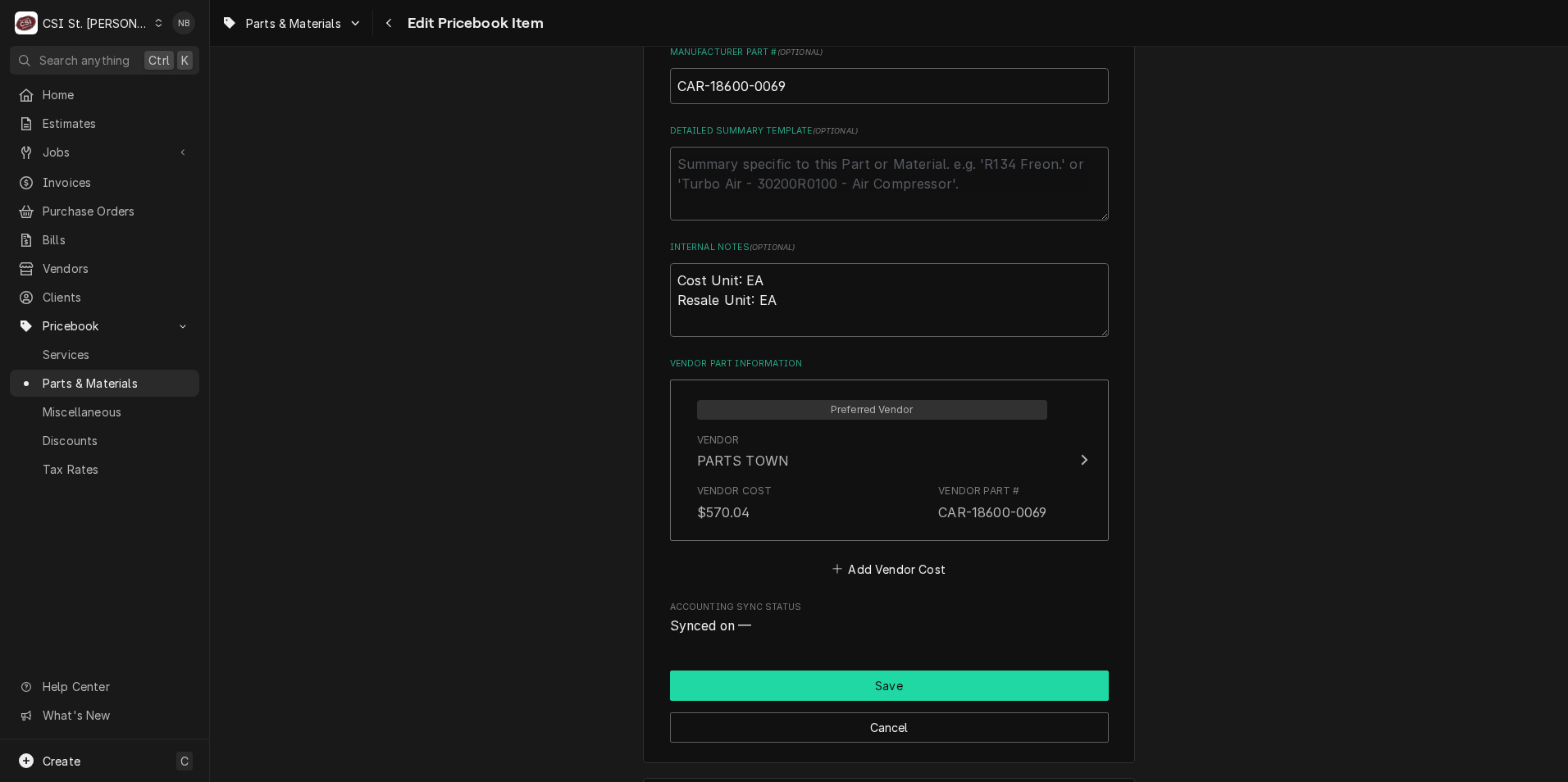
click at [955, 678] on button "Save" at bounding box center [889, 686] width 438 height 31
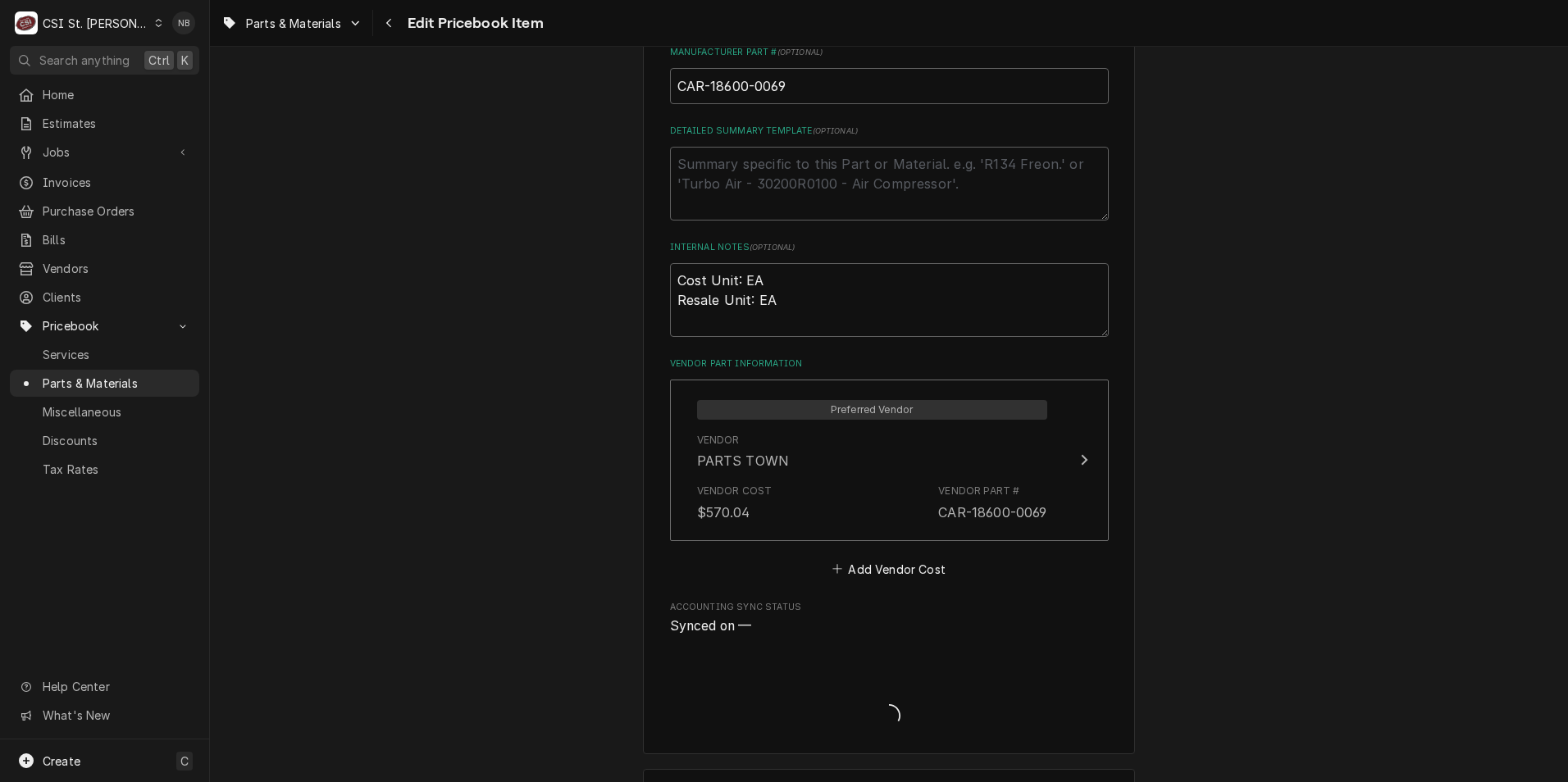
type textarea "x"
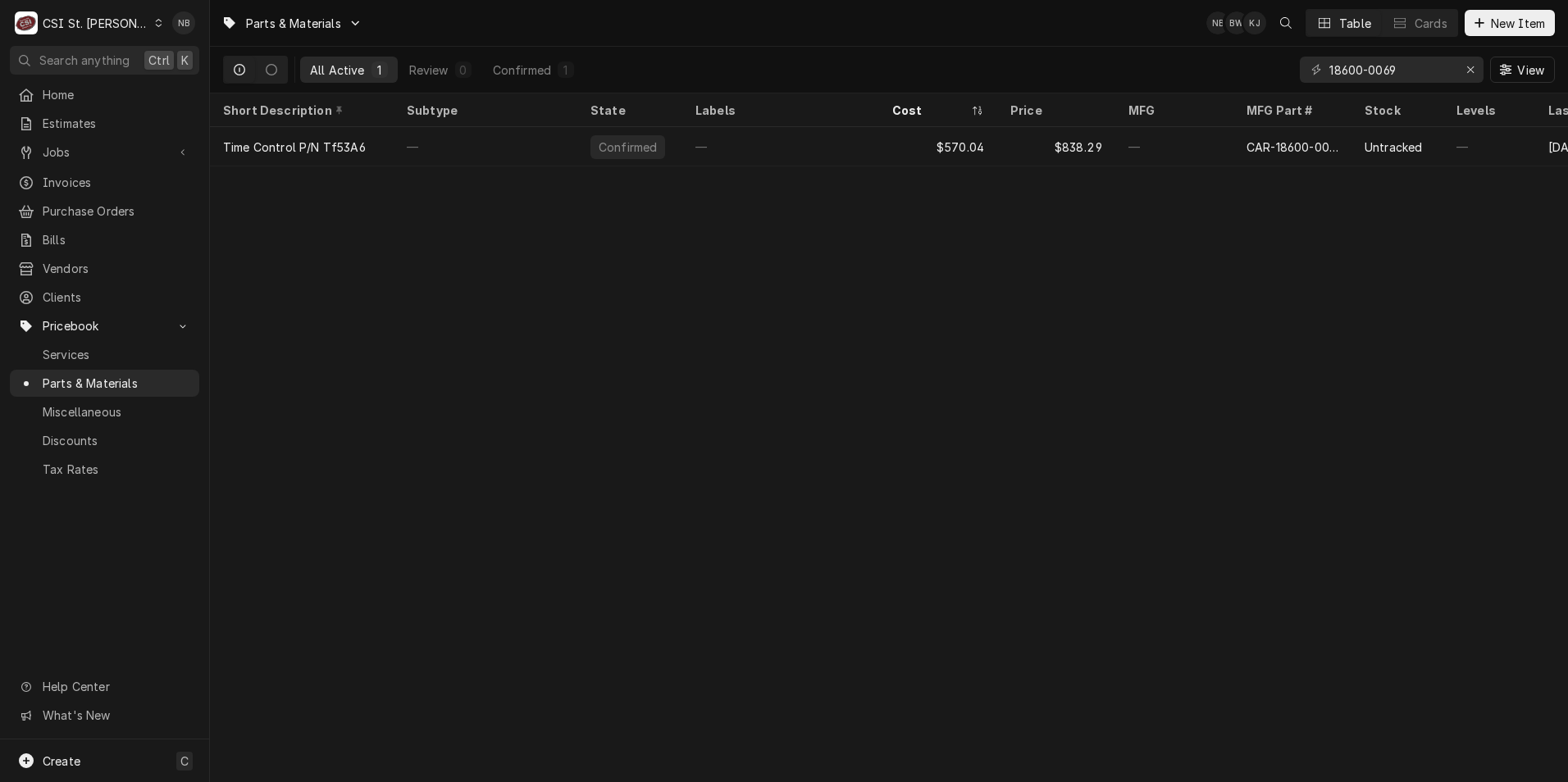
click at [1039, 272] on div "Parts & Materials NB BW KJ Table Cards New Item All Active 1 Review 0 Confirmed…" at bounding box center [890, 391] width 1359 height 782
click at [1473, 66] on icon "Erase input" at bounding box center [1471, 69] width 9 height 11
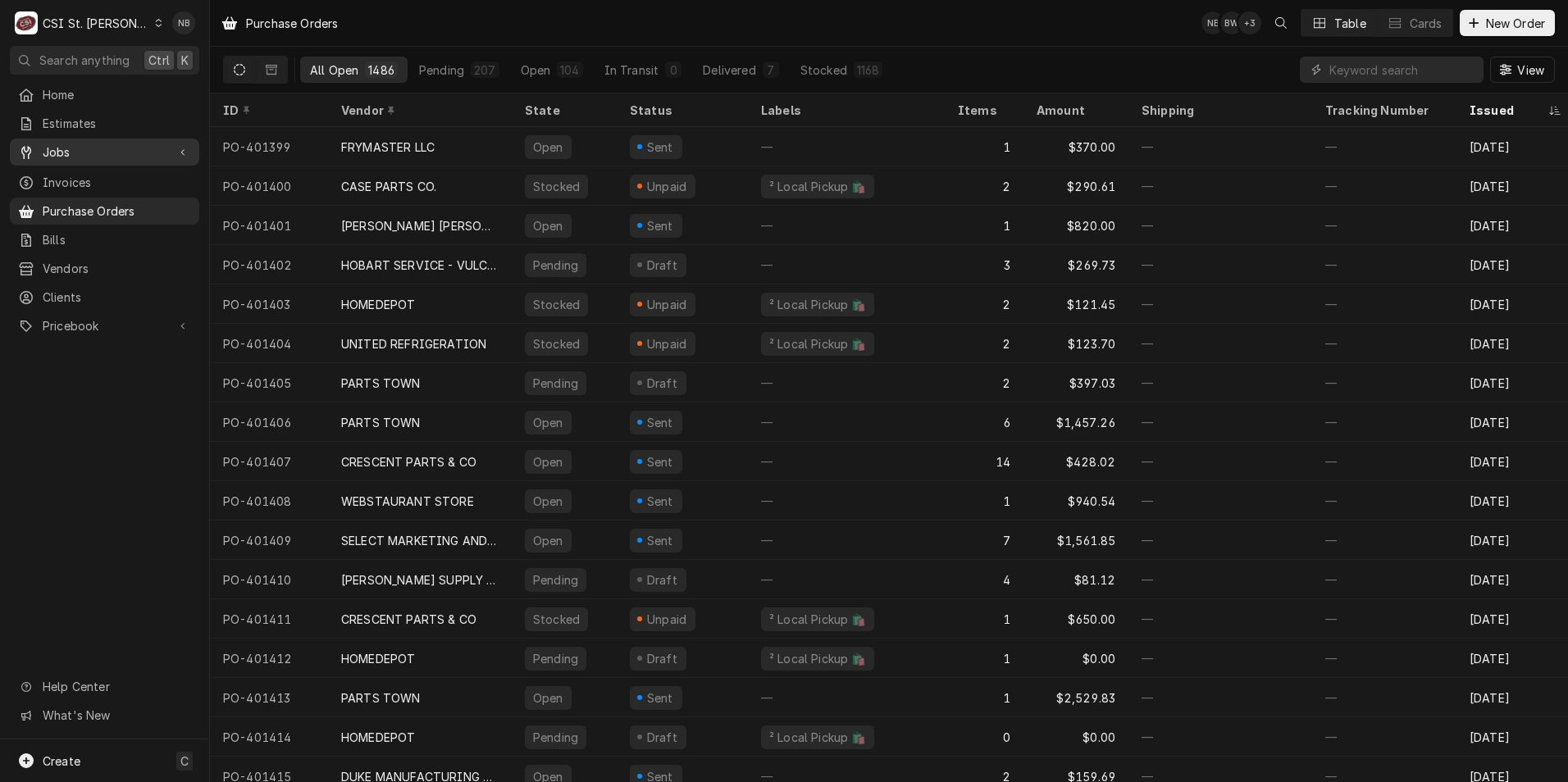
click at [88, 146] on span "Jobs" at bounding box center [105, 152] width 124 height 18
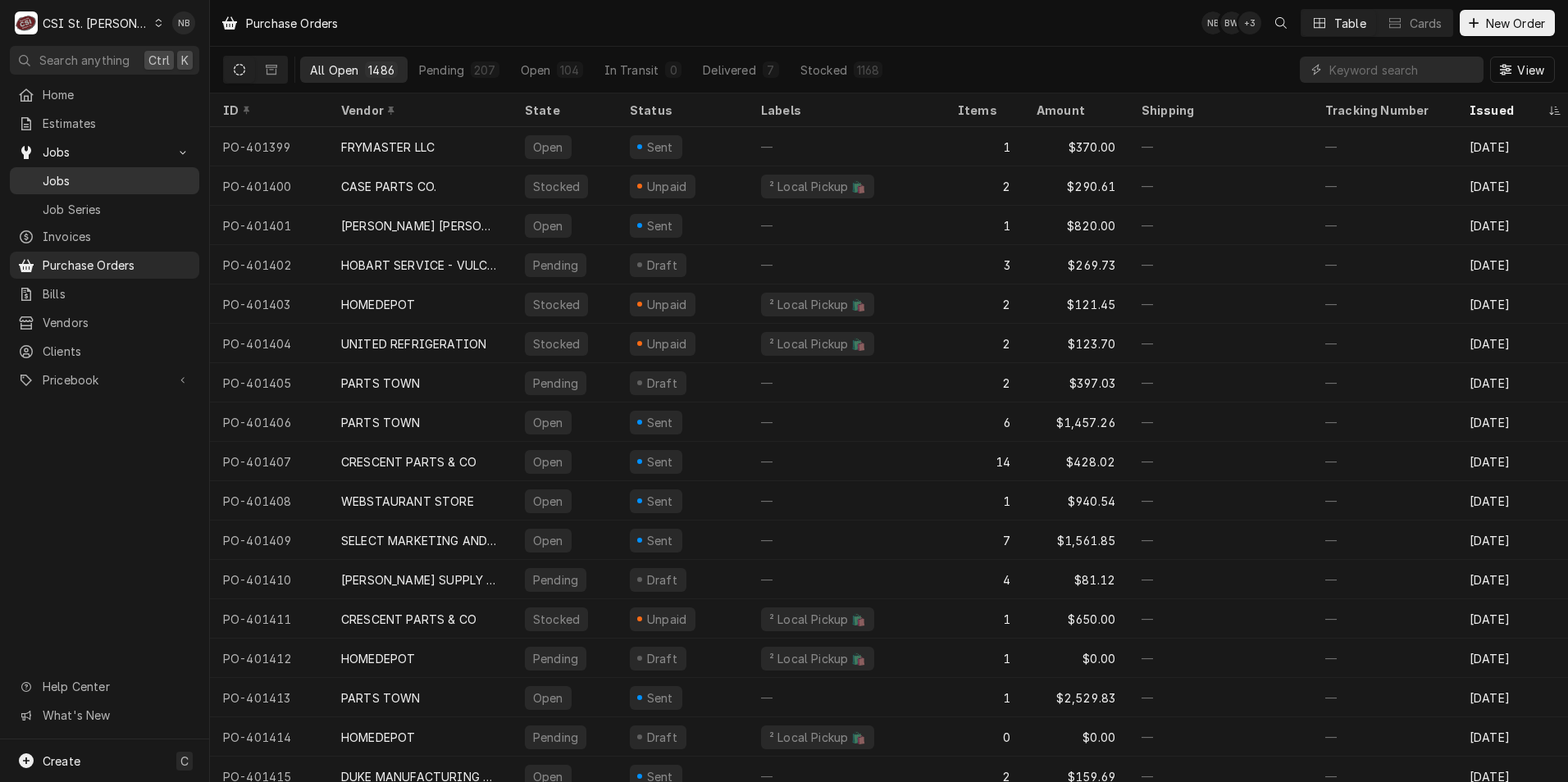
click at [88, 172] on span "Jobs" at bounding box center [117, 181] width 148 height 18
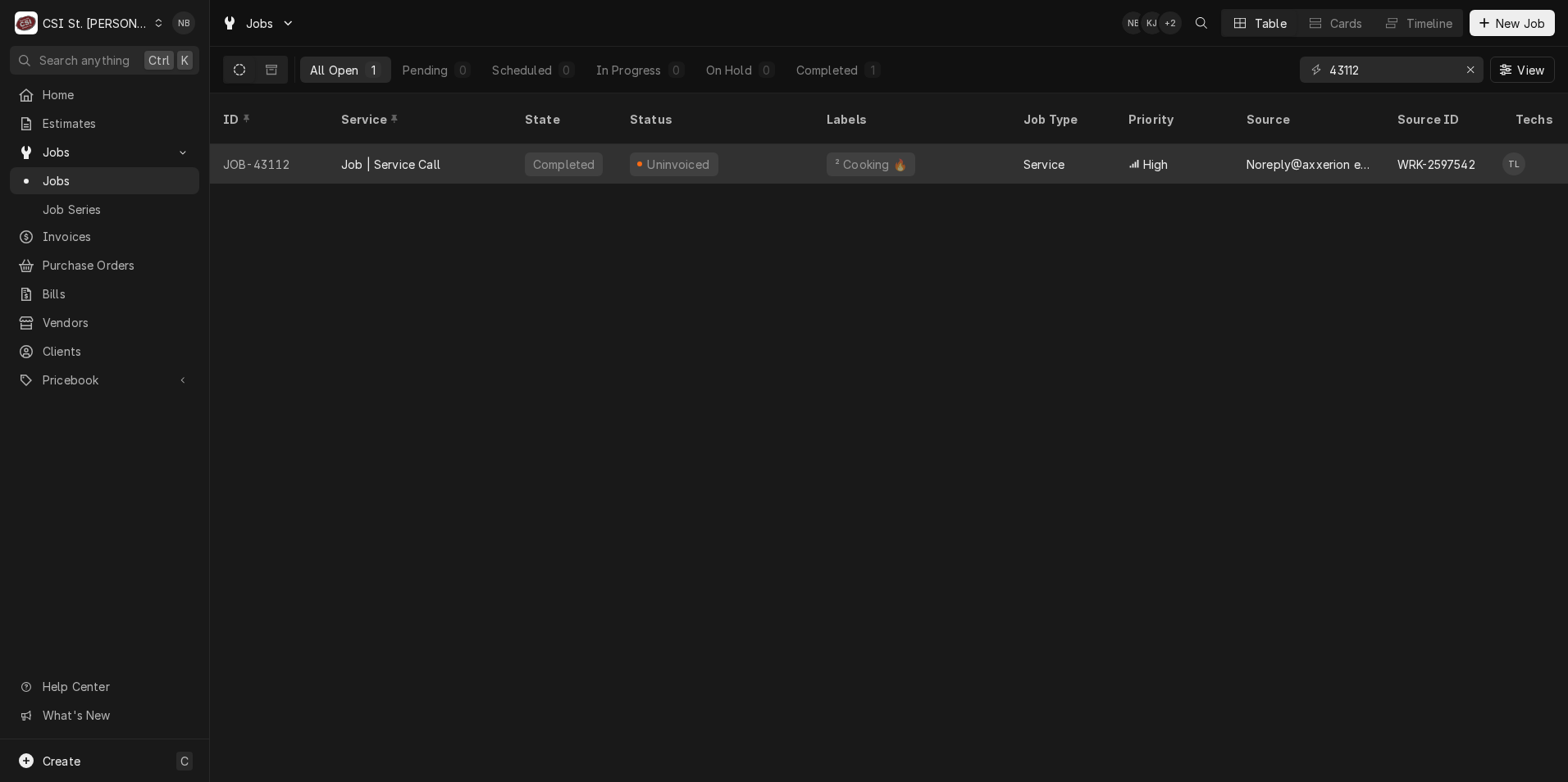
click at [752, 148] on div "Uninvoiced" at bounding box center [714, 164] width 196 height 39
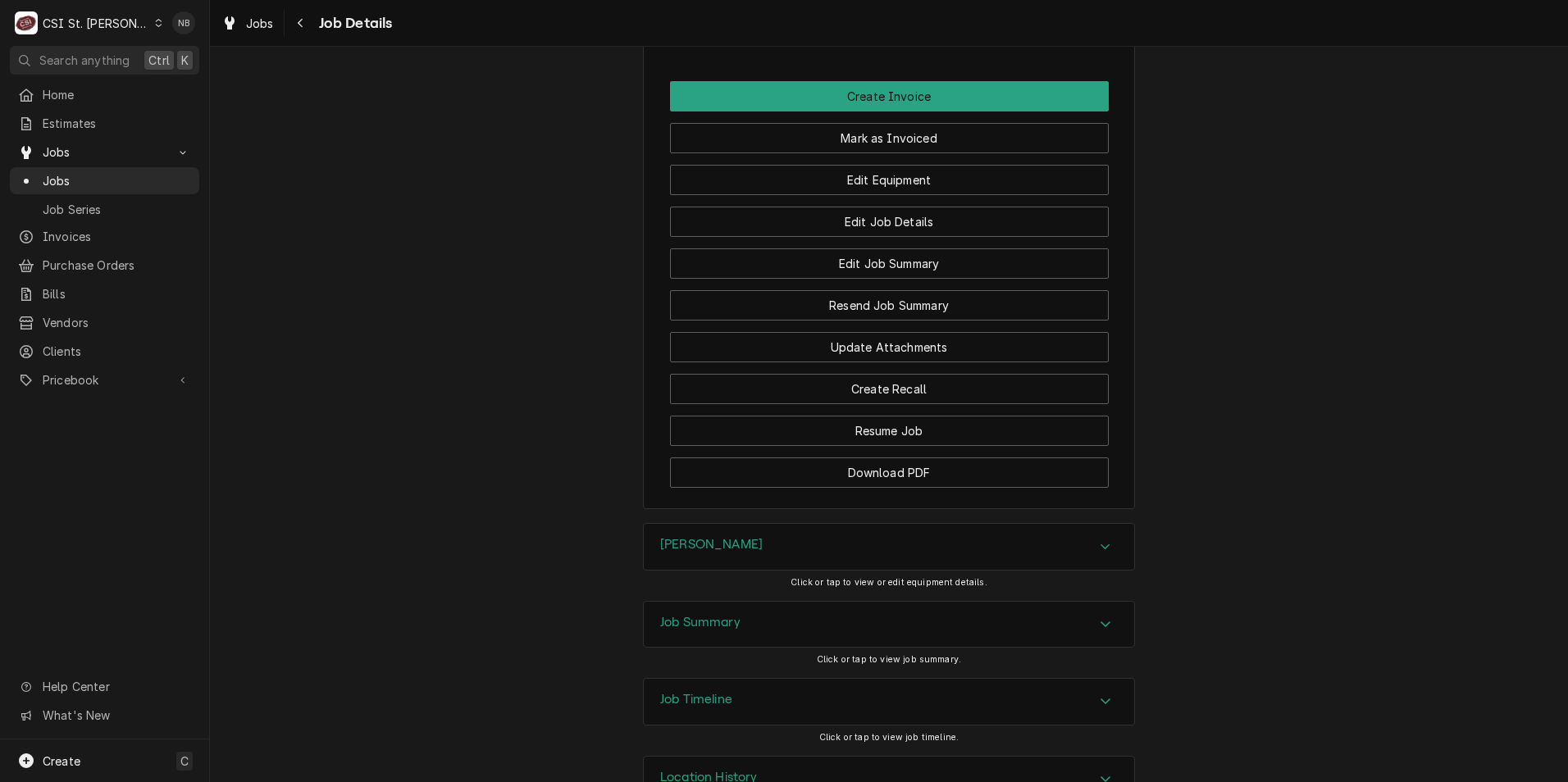
scroll to position [1939, 0]
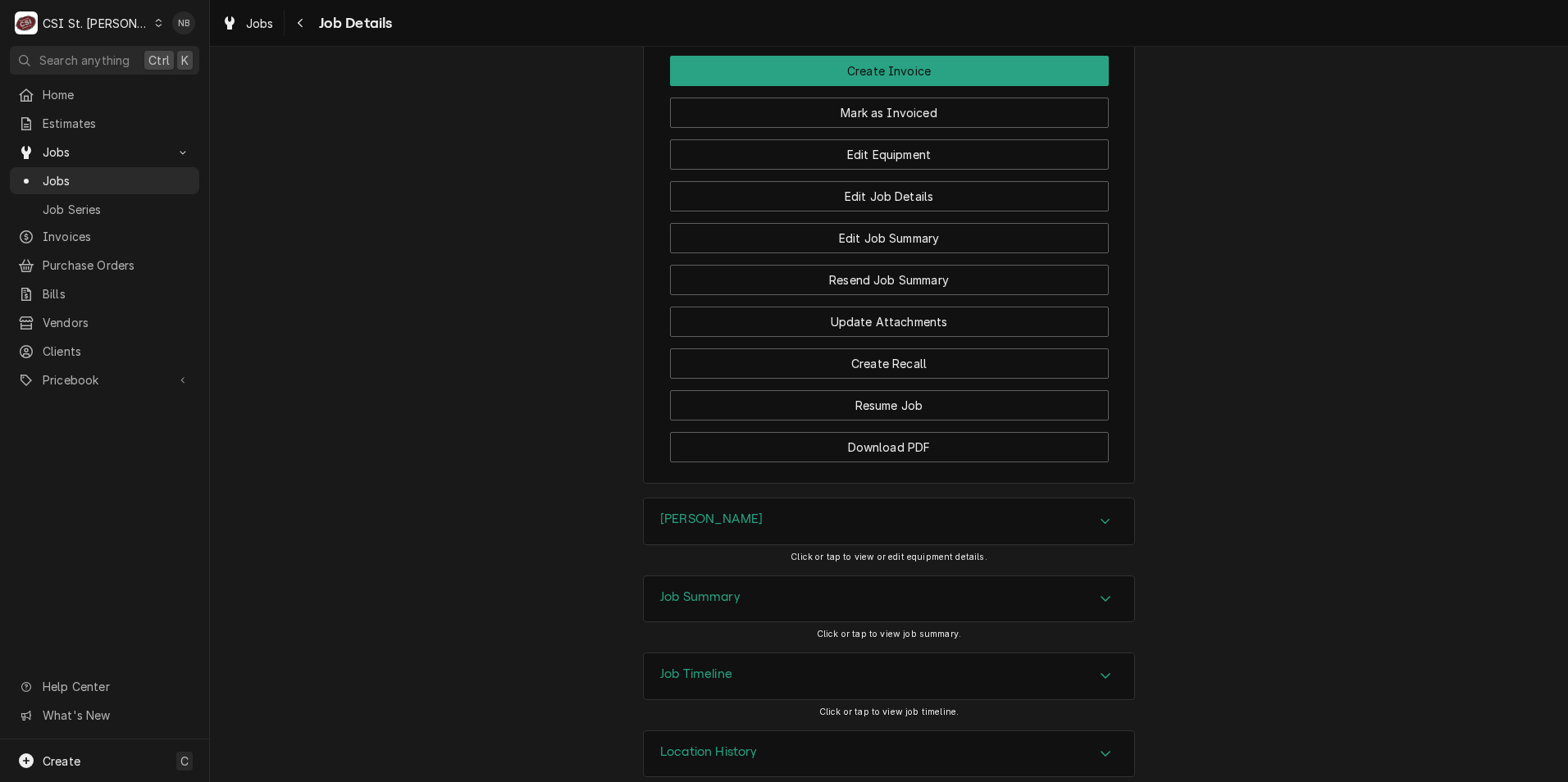
click at [841, 576] on div "Job Summary" at bounding box center [889, 599] width 490 height 46
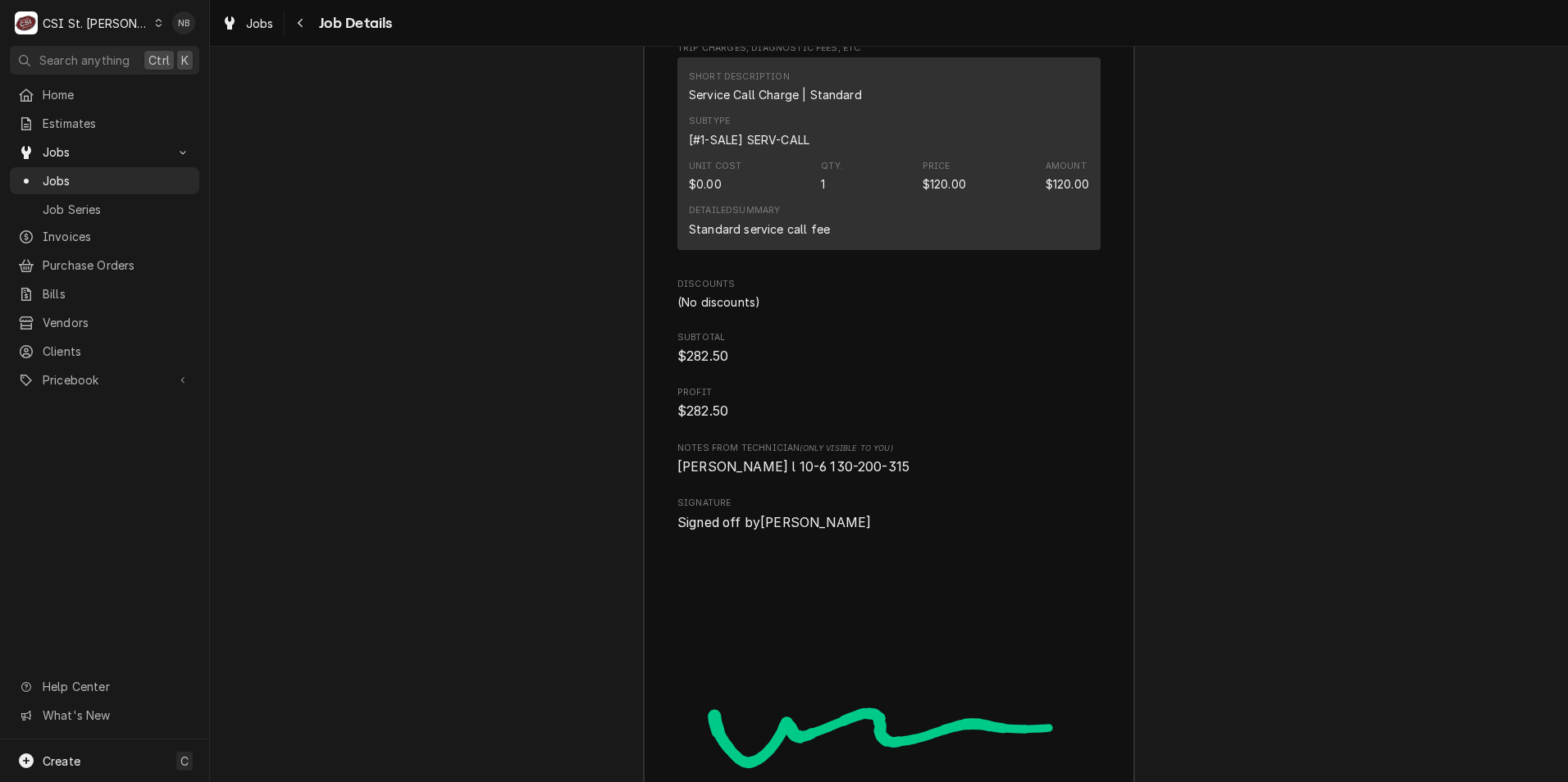
scroll to position [4399, 0]
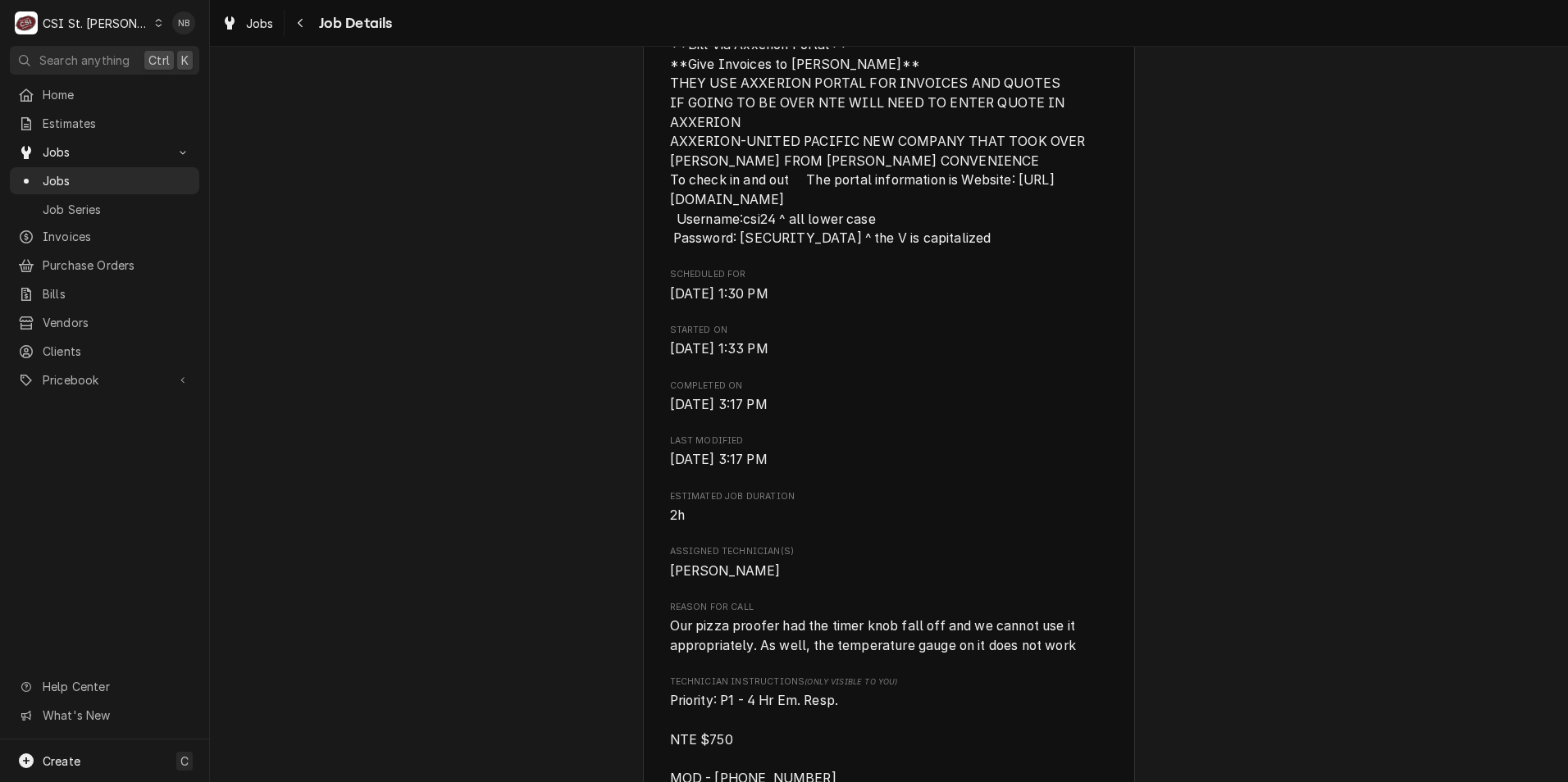
scroll to position [0, 0]
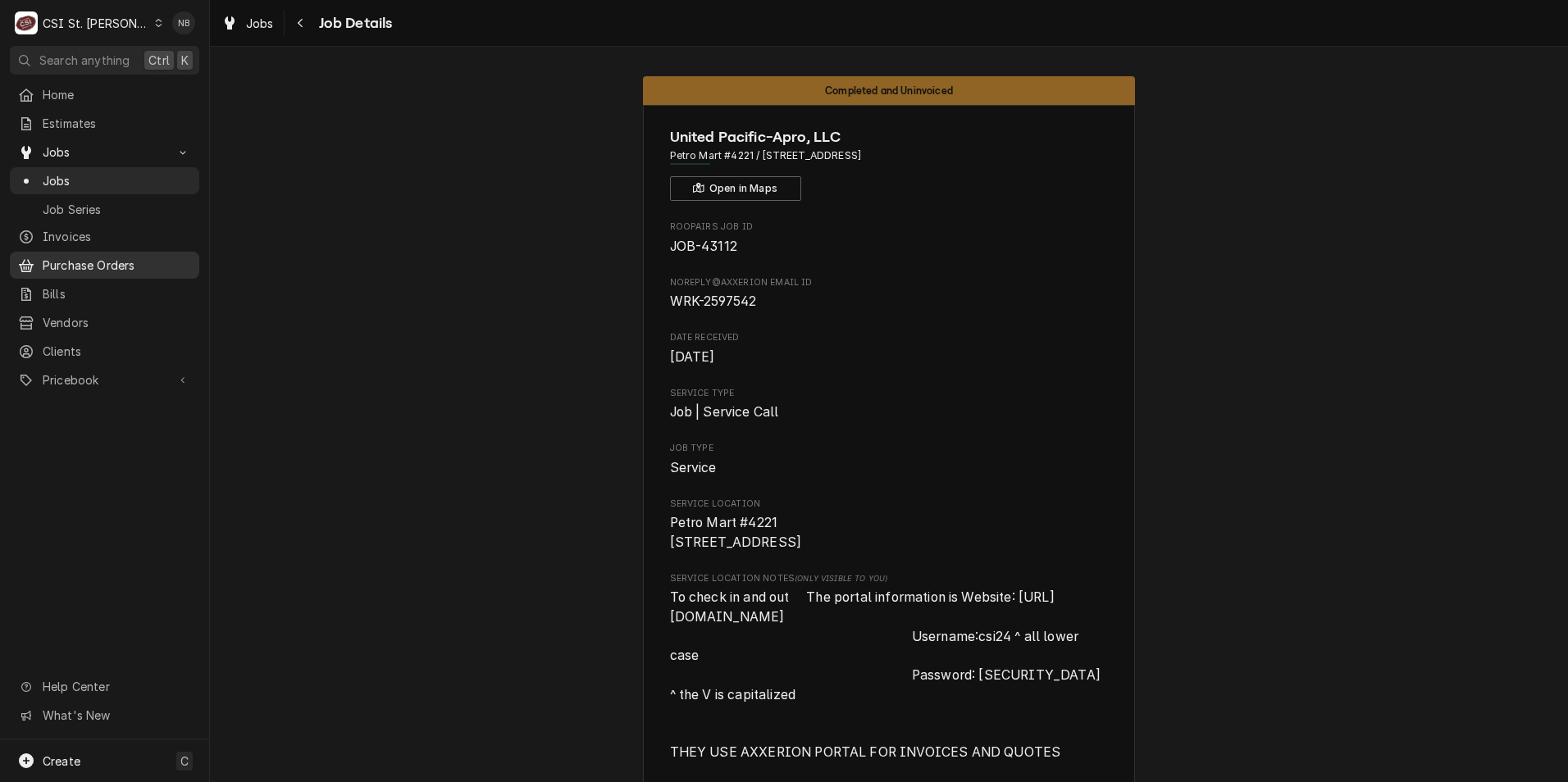
click at [131, 258] on span "Purchase Orders" at bounding box center [117, 265] width 148 height 18
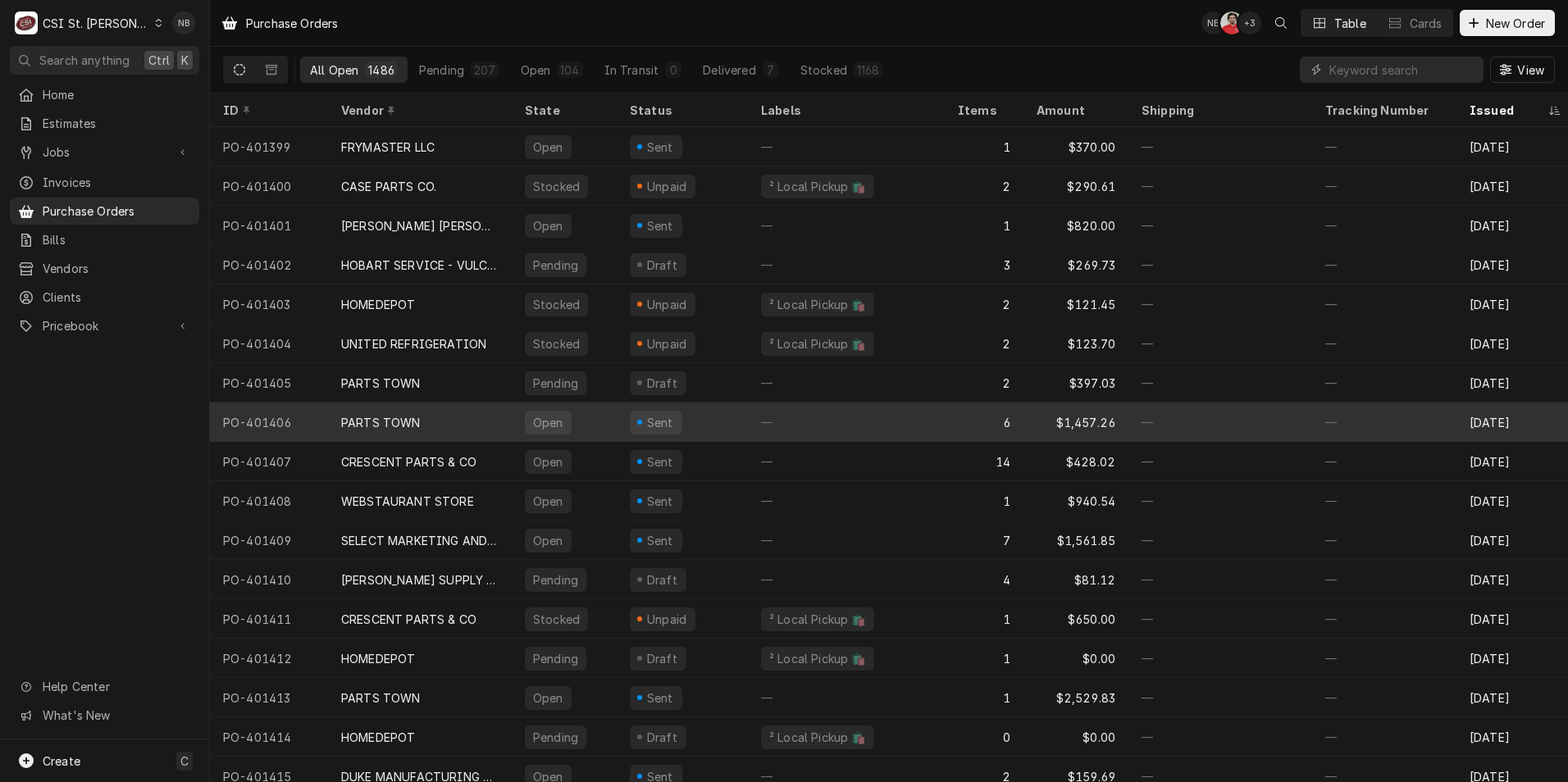
click at [774, 419] on div "—" at bounding box center [846, 423] width 196 height 39
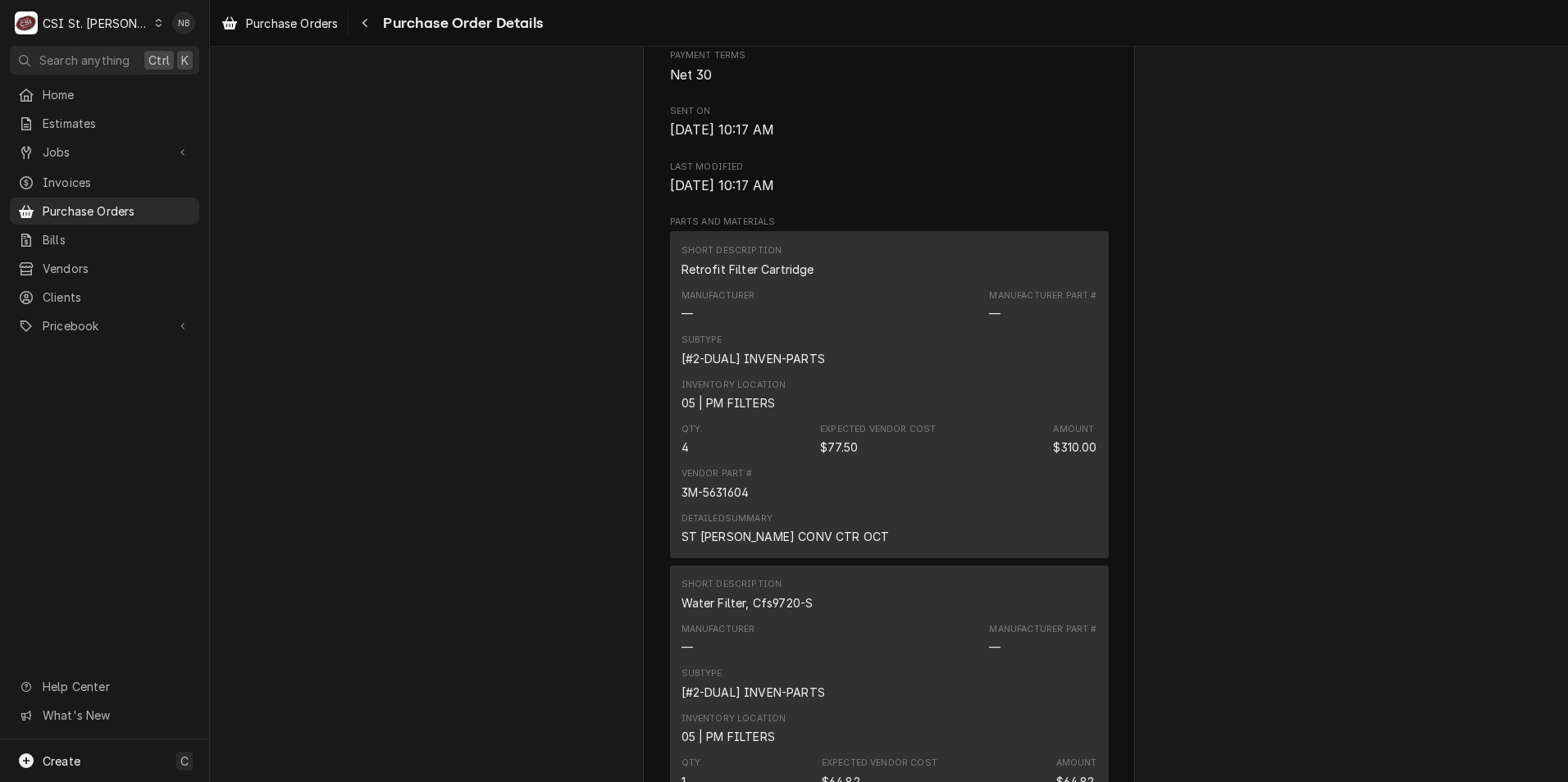
scroll to position [738, 0]
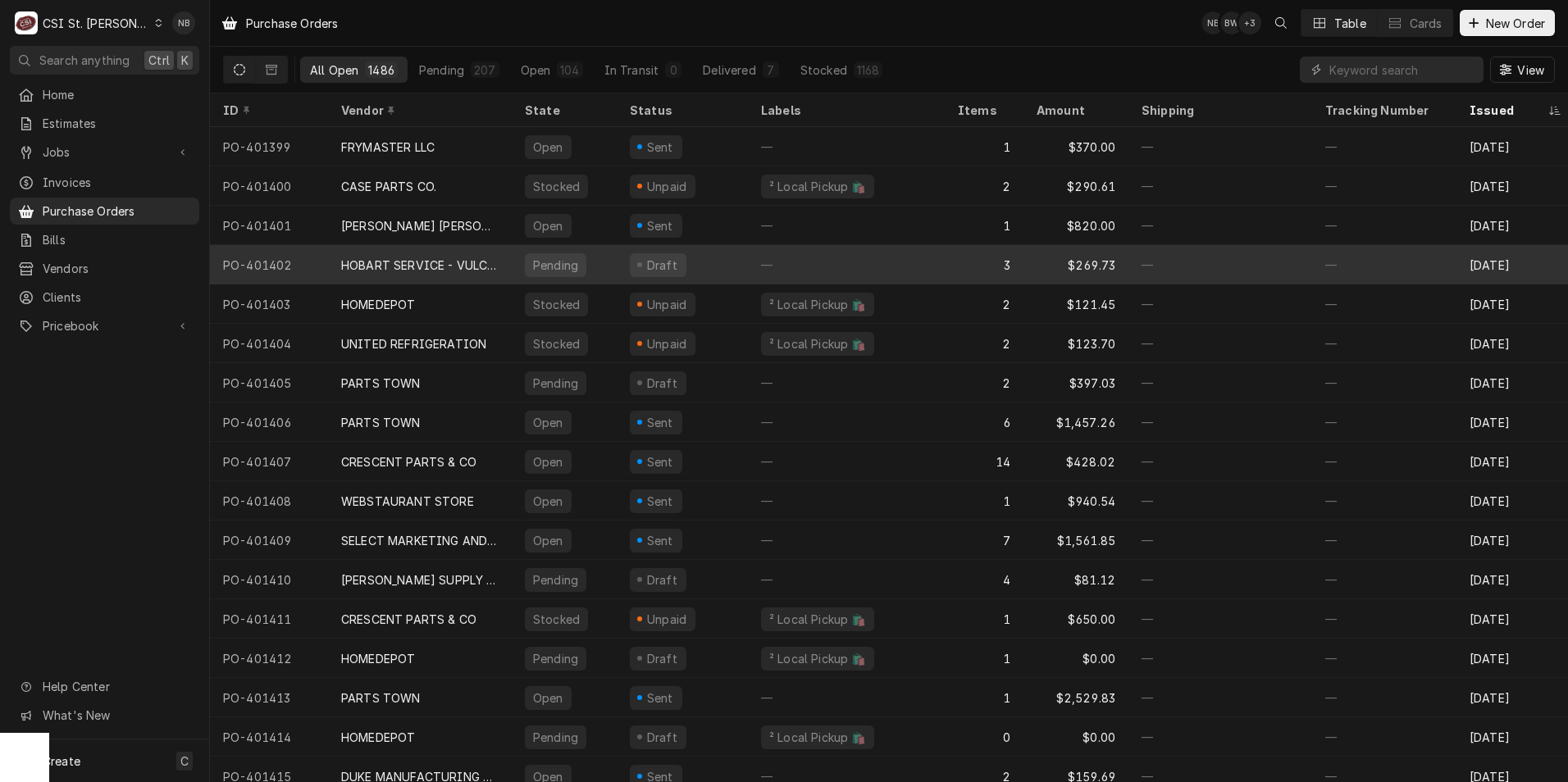
click at [754, 268] on div "—" at bounding box center [846, 265] width 196 height 39
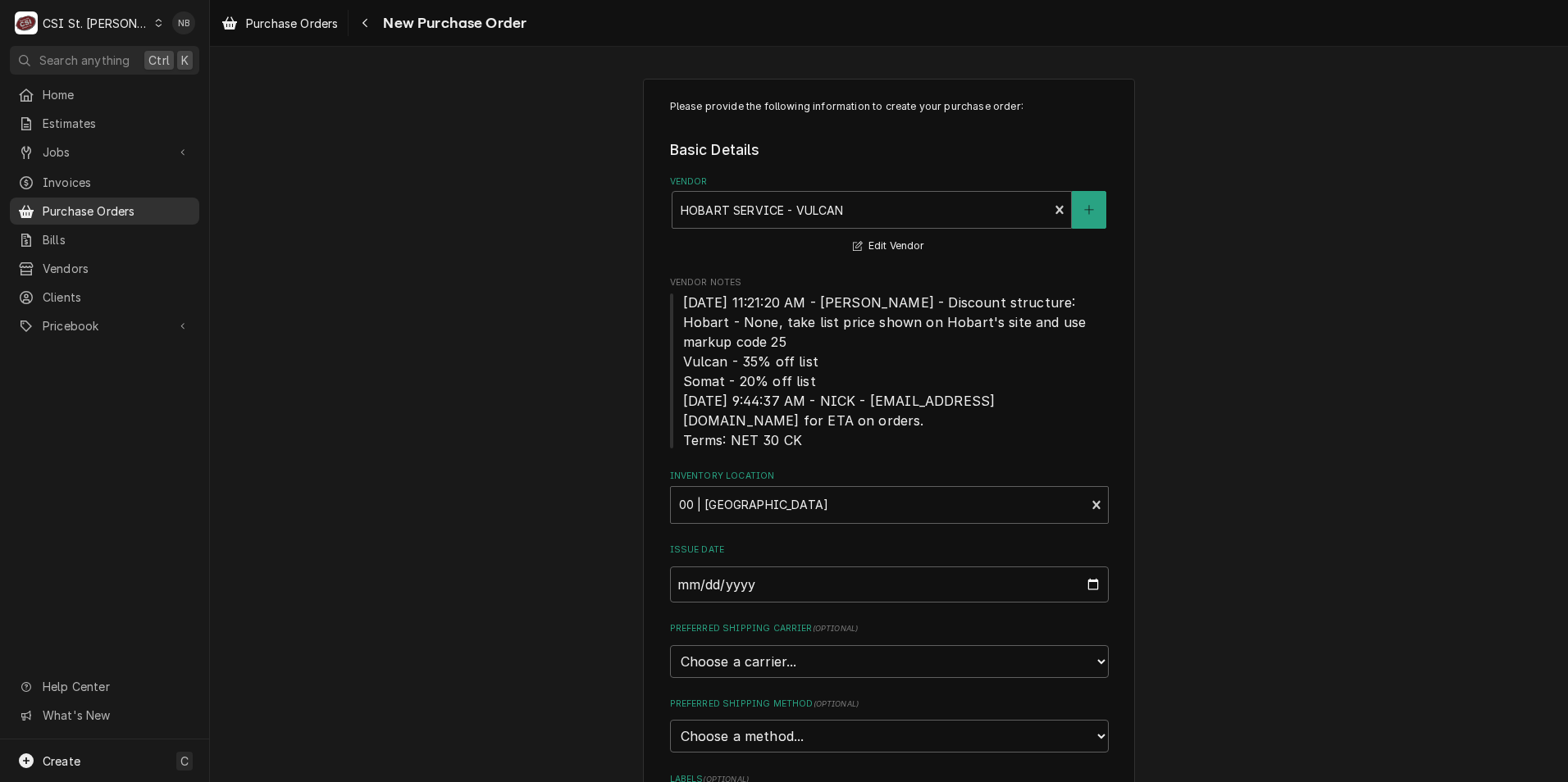
click at [84, 203] on span "Purchase Orders" at bounding box center [117, 211] width 148 height 18
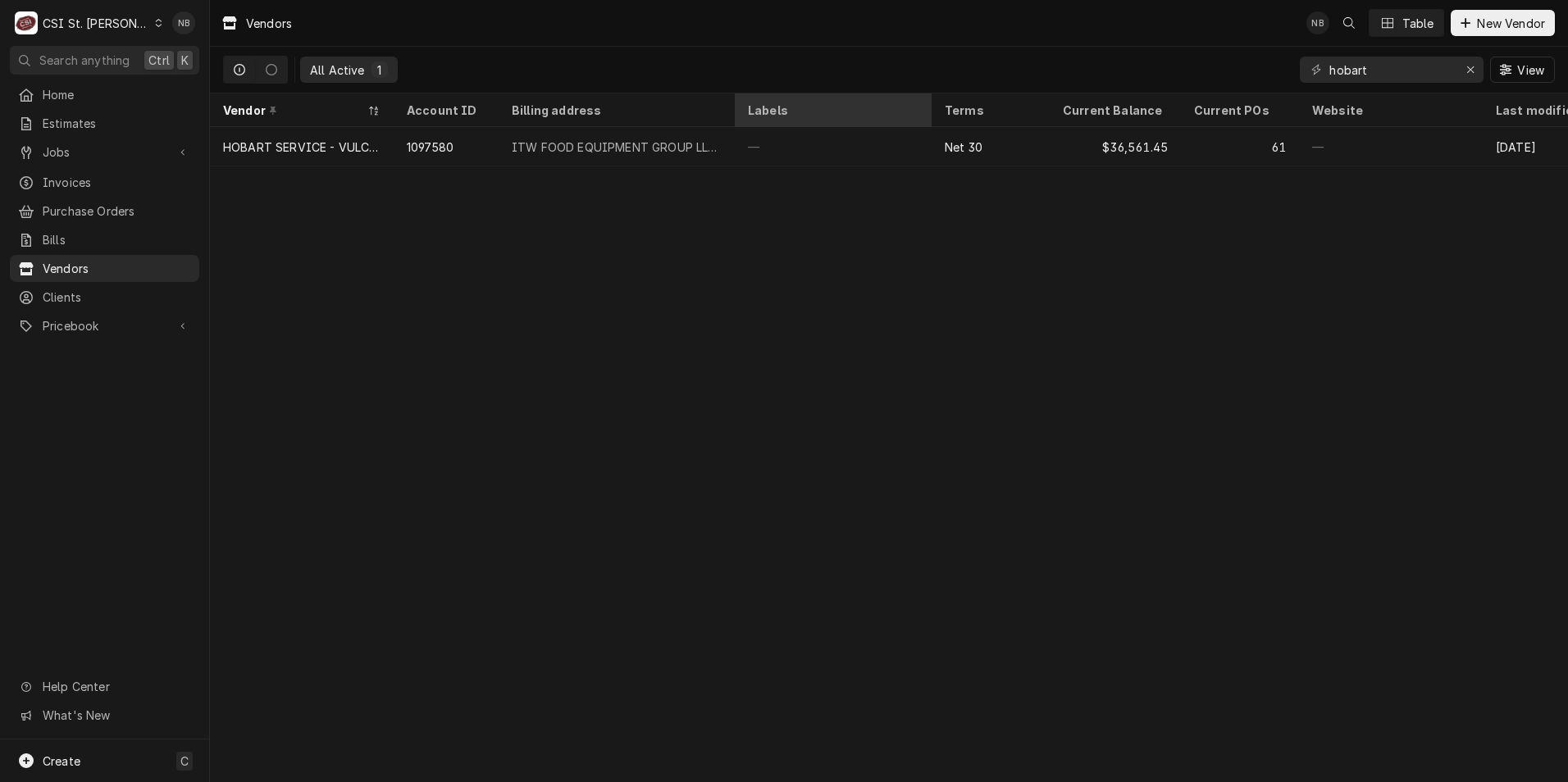
click at [862, 122] on th "Labels" at bounding box center [833, 110] width 196 height 33
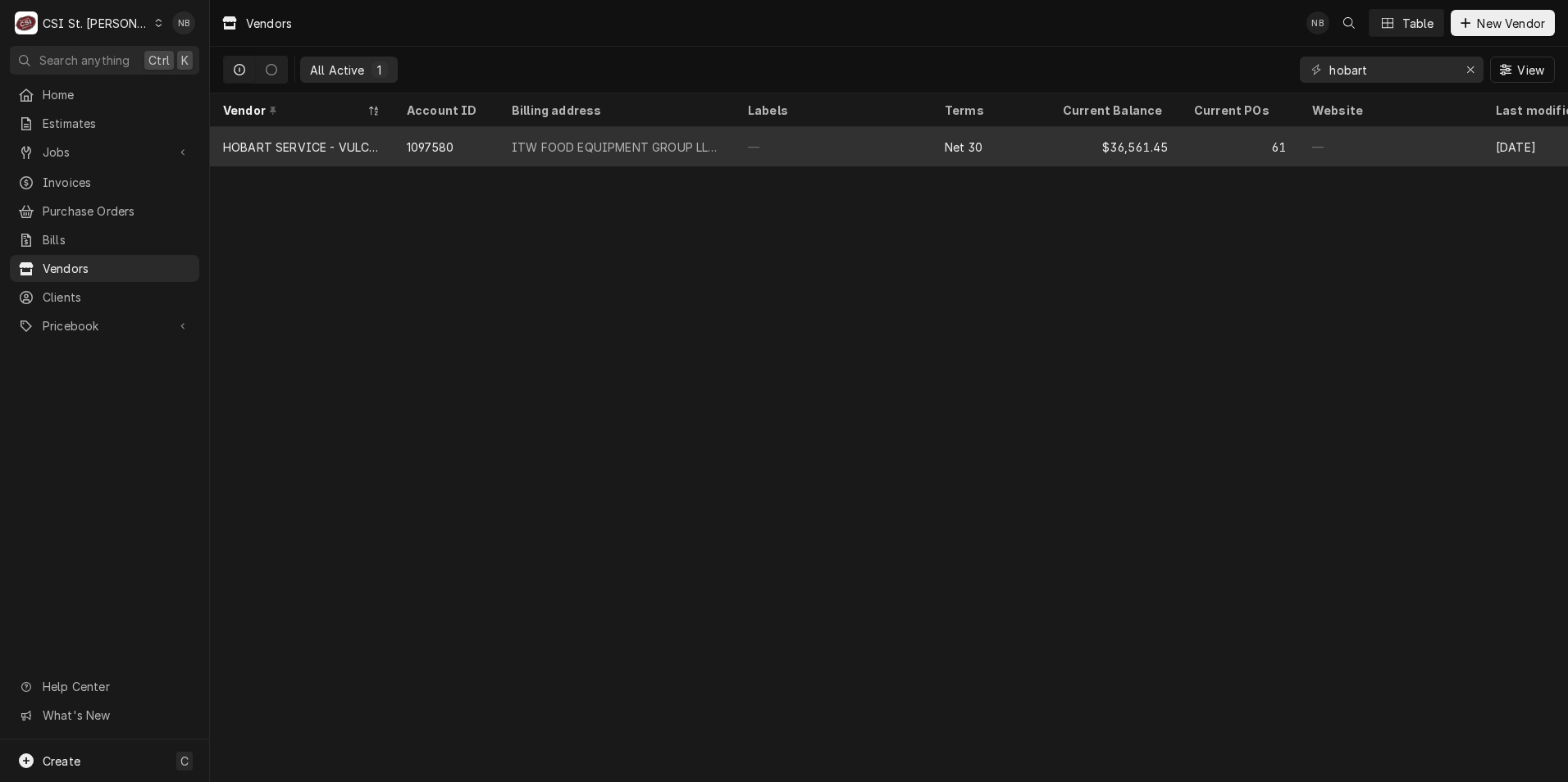
click at [859, 155] on div "—" at bounding box center [833, 146] width 196 height 39
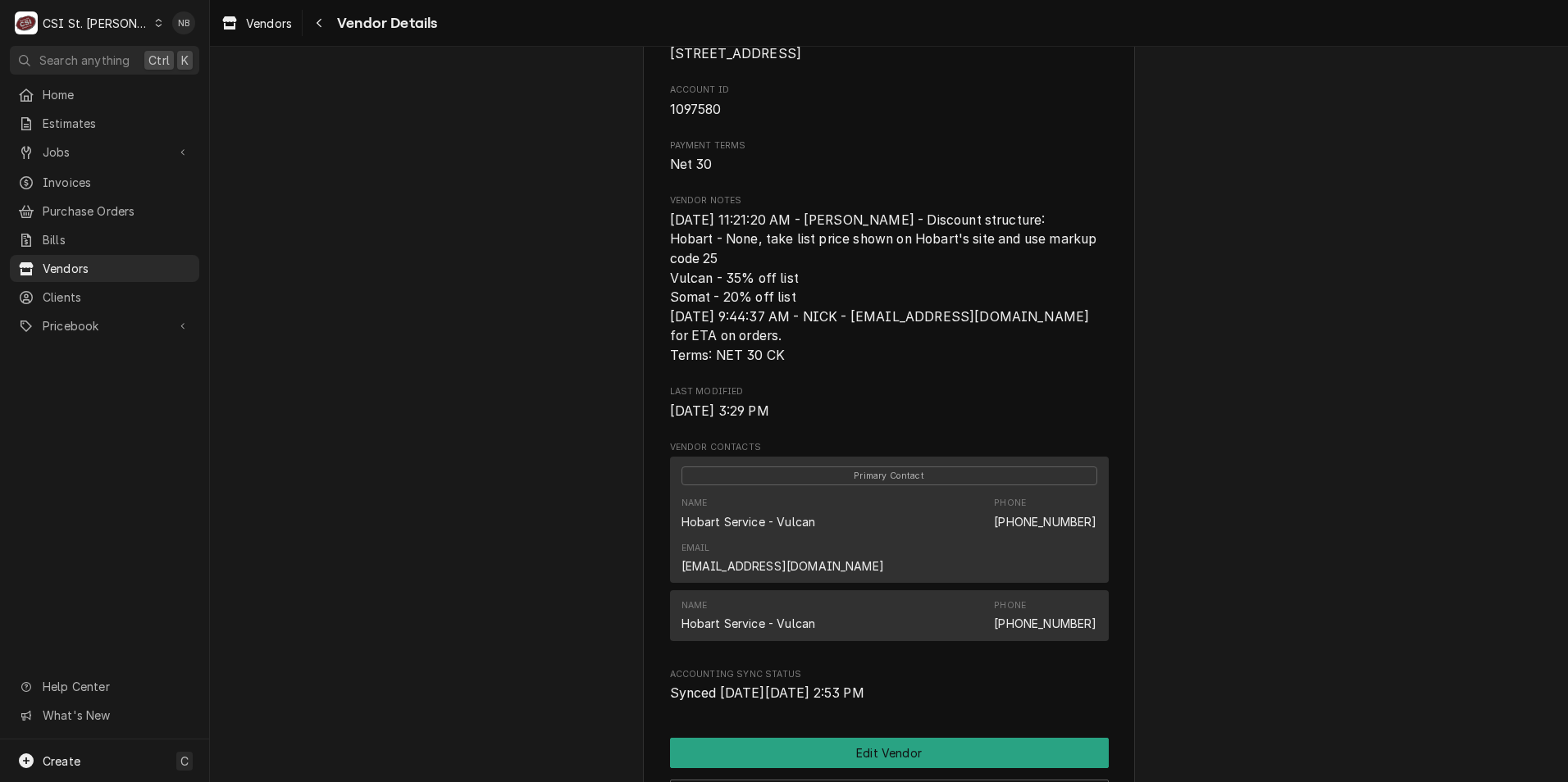
scroll to position [298, 0]
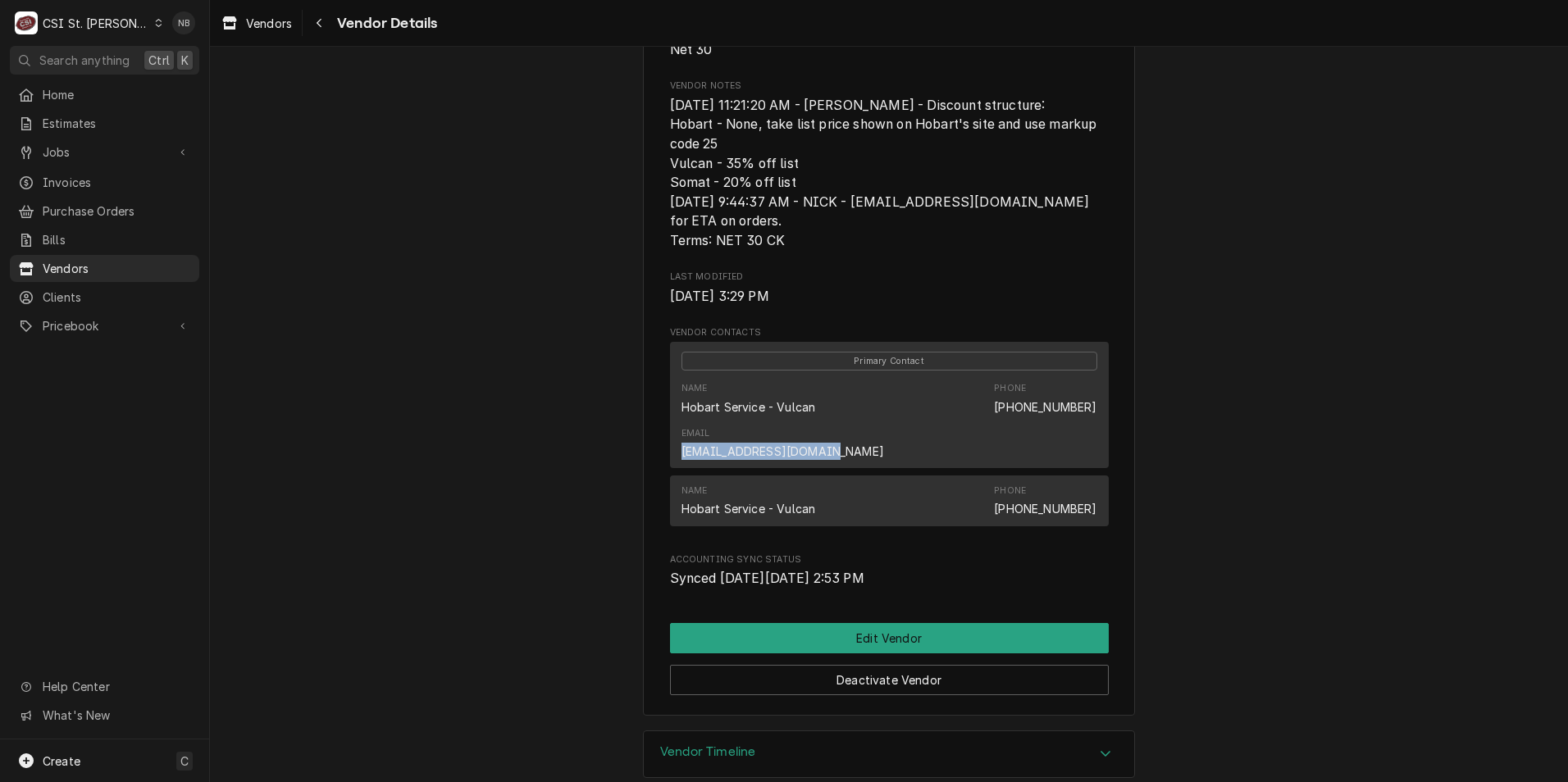
drag, startPoint x: 949, startPoint y: 423, endPoint x: 1088, endPoint y: 433, distance: 139.4
click at [1088, 433] on div "Name Hobart Service - Vulcan Phone (877) 333-1863 Email orders@hobartparts.com" at bounding box center [889, 421] width 416 height 89
drag, startPoint x: 1088, startPoint y: 433, endPoint x: 1081, endPoint y: 425, distance: 10.6
copy link "orders@hobartparts.com"
click at [410, 286] on div "HOBART SERVICE - VULCAN Website -- Billing Address ITW FOOD EQUIPMENT GROUP LLC…" at bounding box center [890, 239] width 1359 height 982
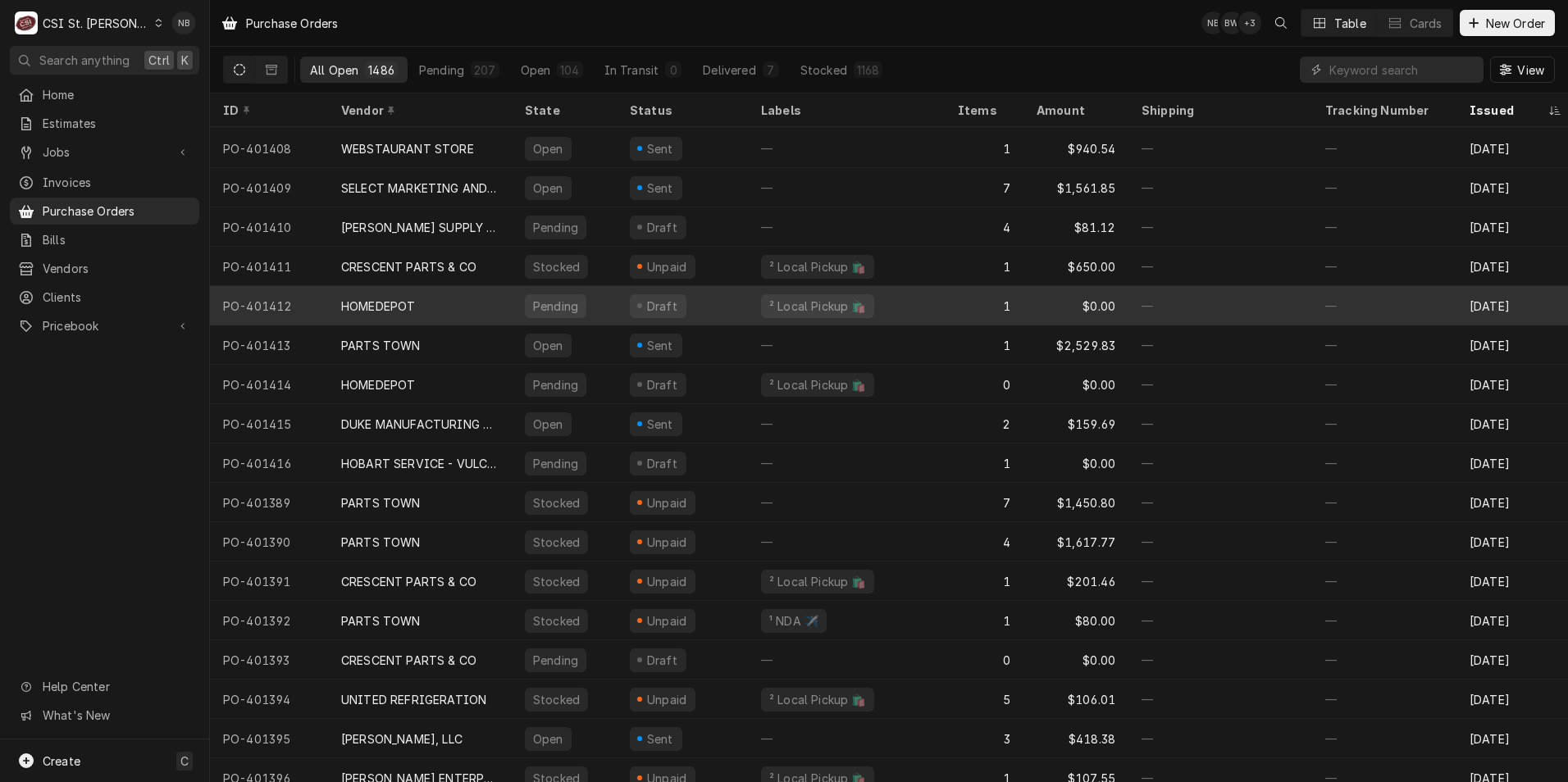
scroll to position [417, 0]
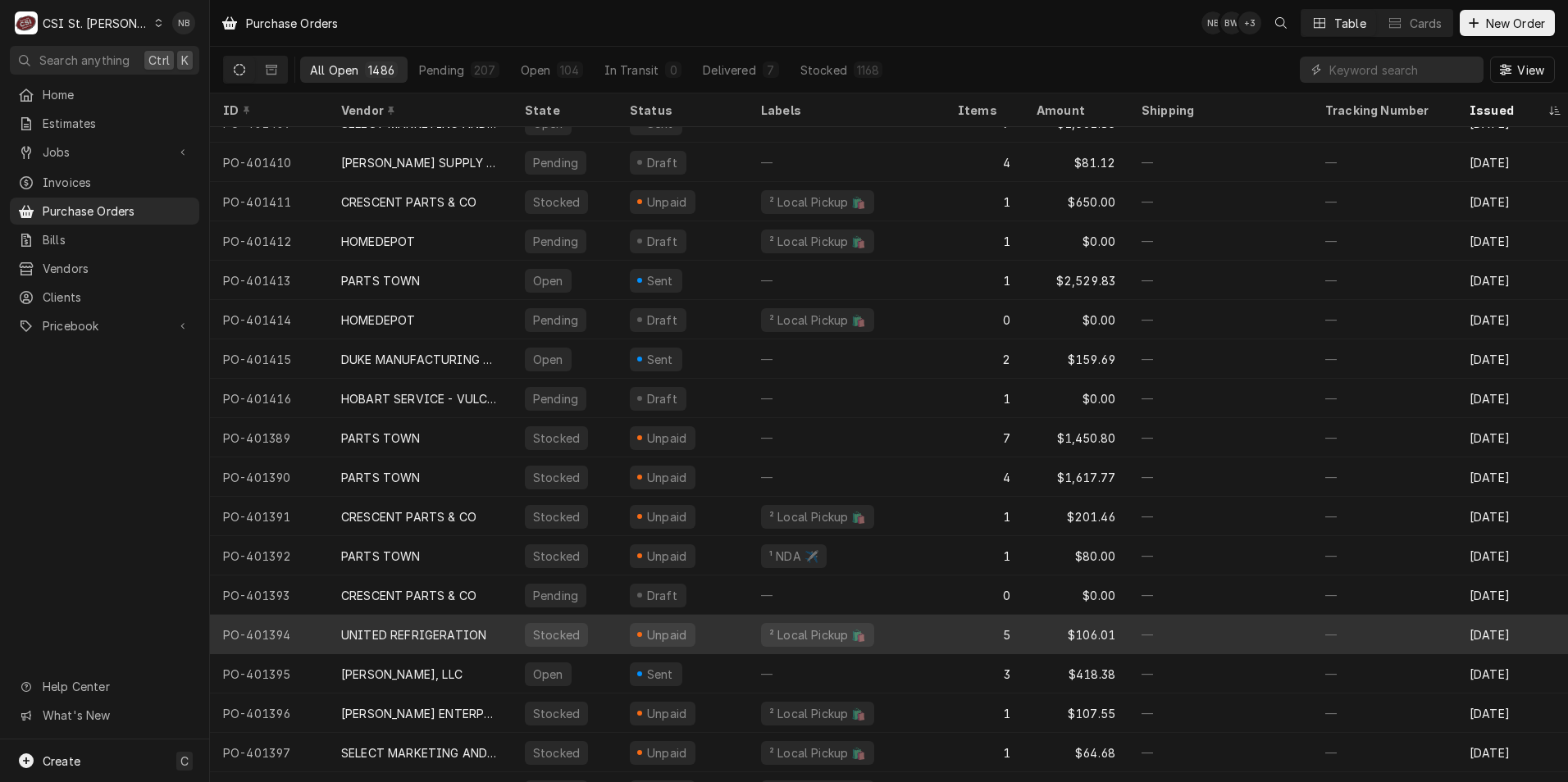
click at [489, 638] on div "UNITED REFRIGERATION" at bounding box center [420, 635] width 183 height 39
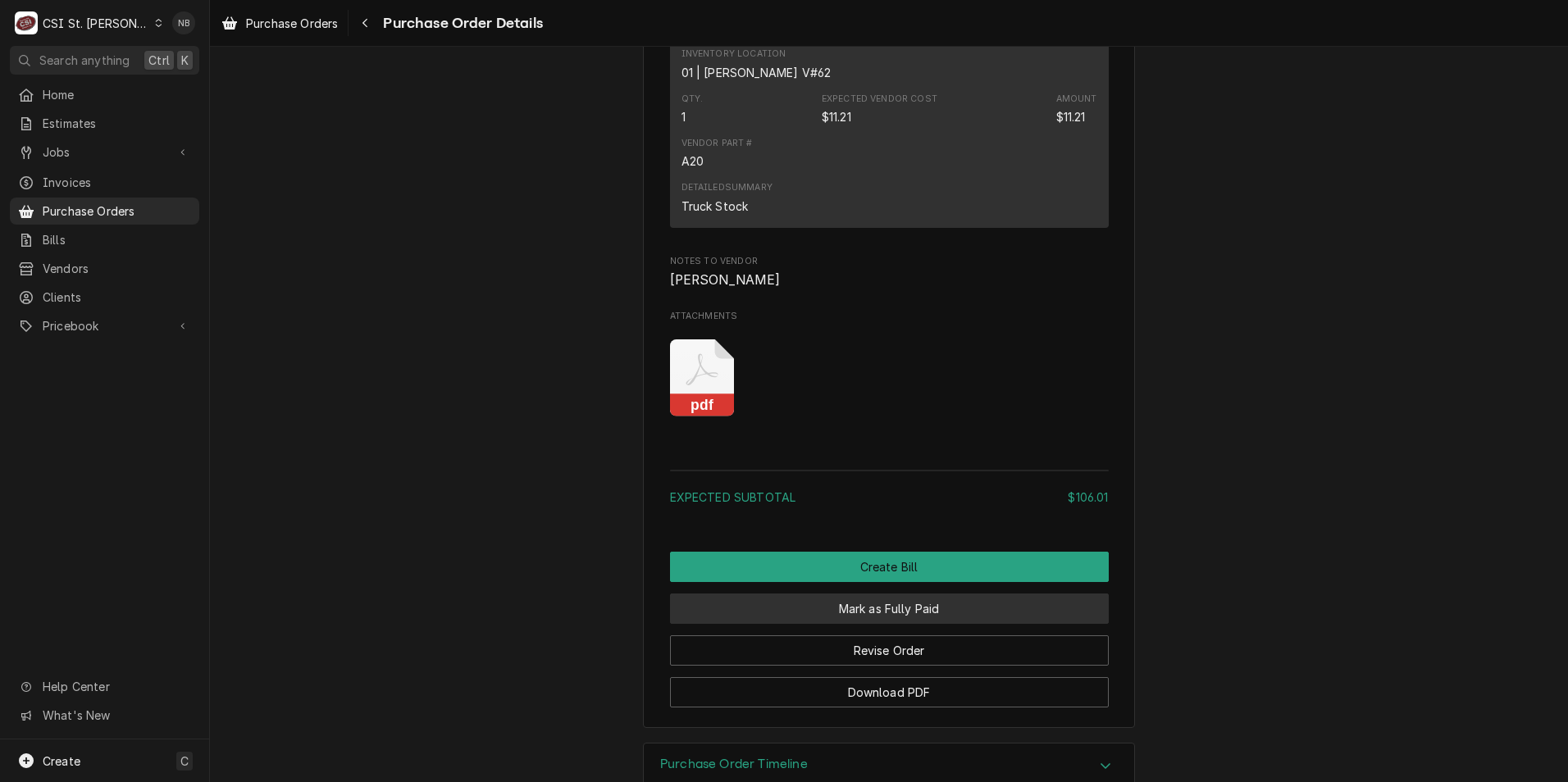
scroll to position [2758, 0]
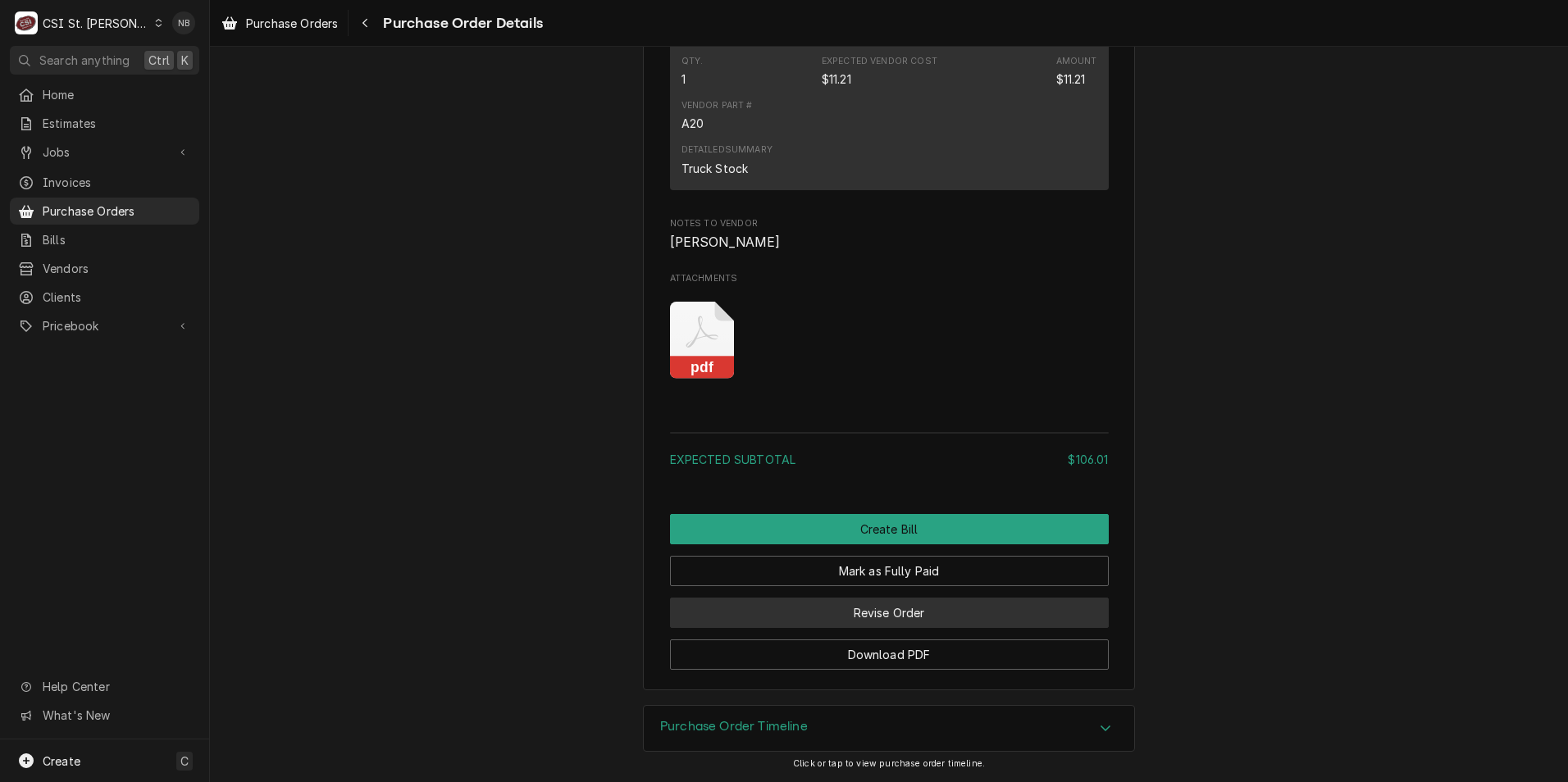
click at [916, 616] on button "Revise Order" at bounding box center [889, 612] width 438 height 31
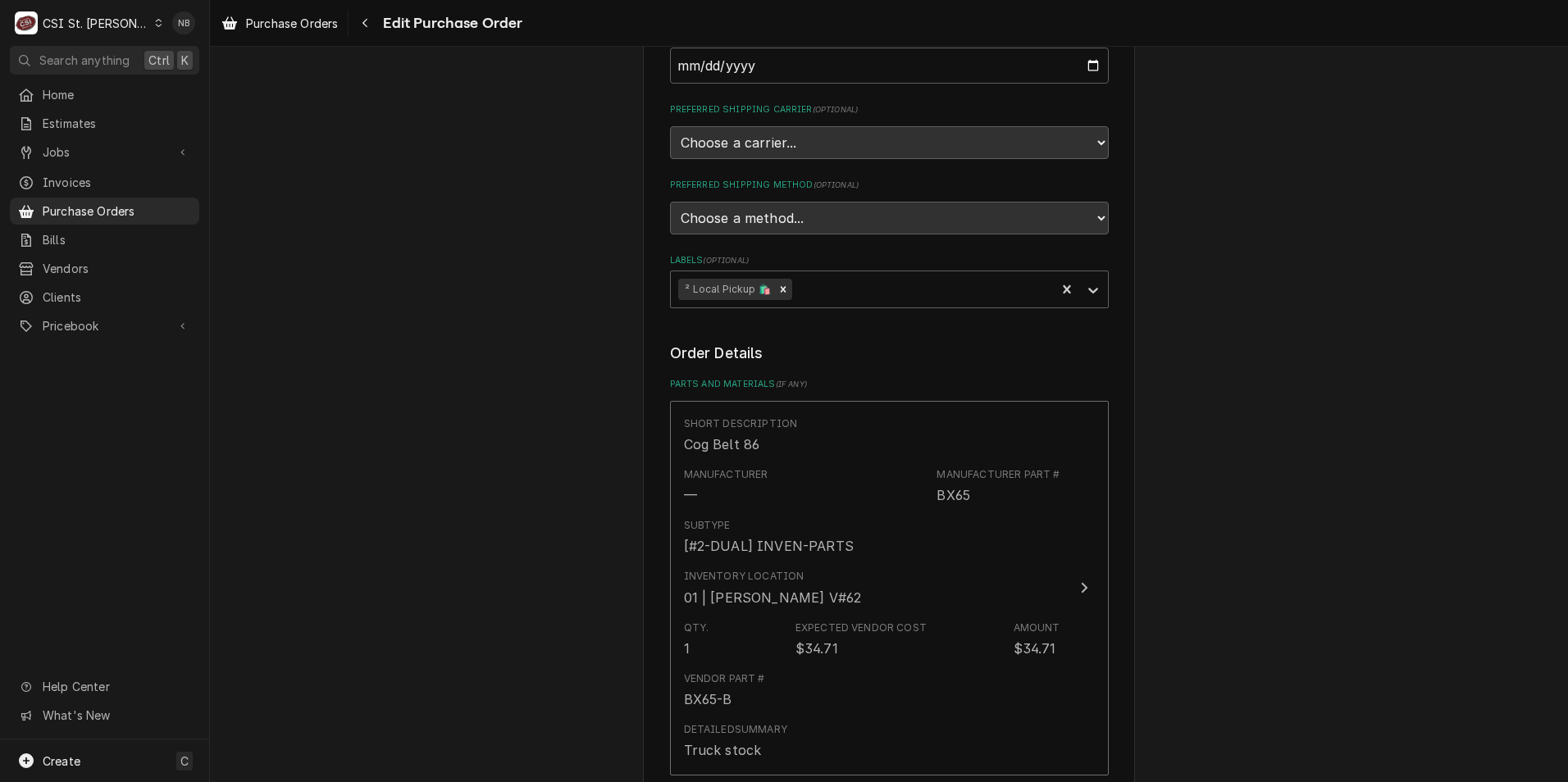
scroll to position [656, 0]
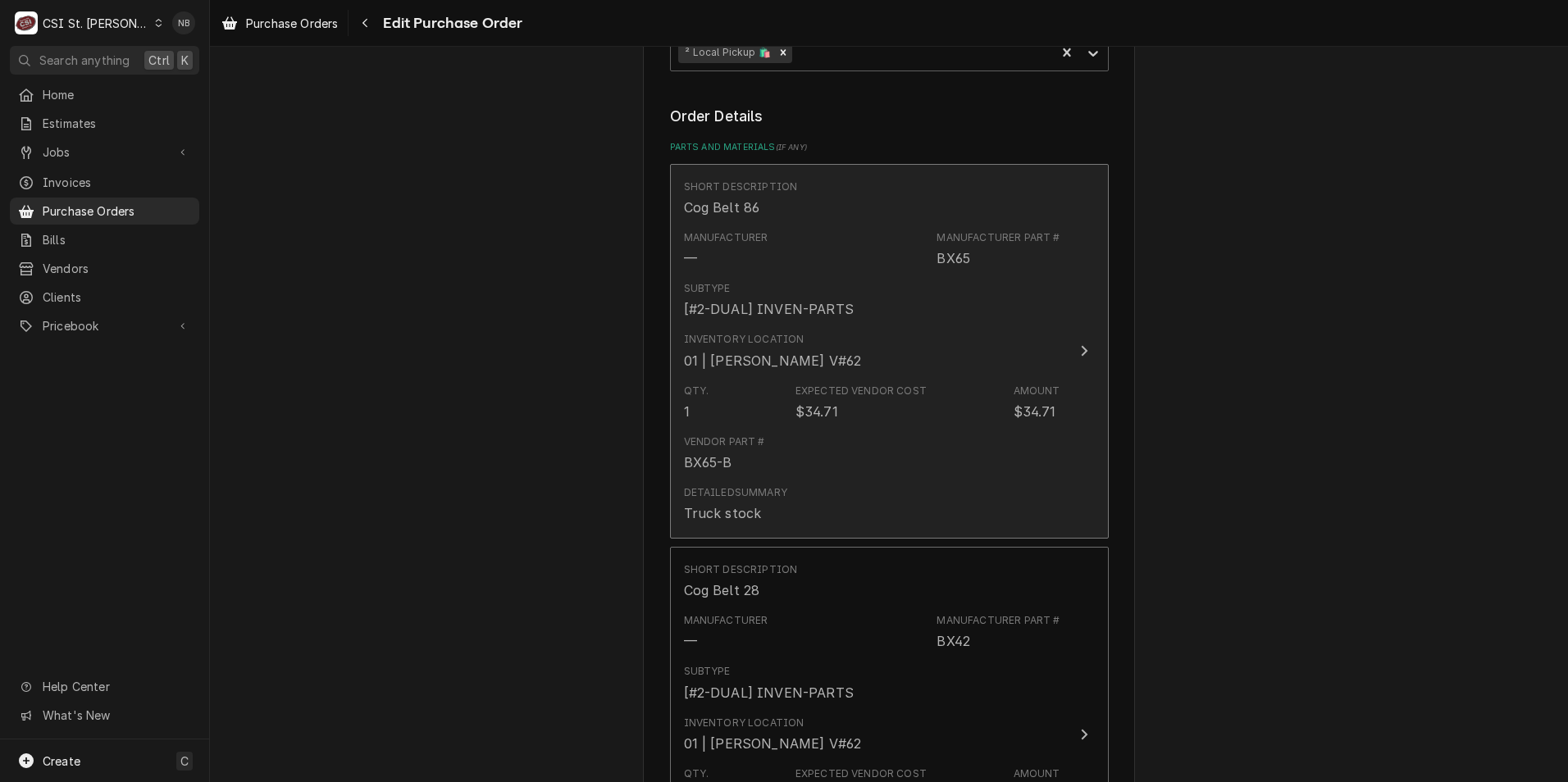
click at [902, 480] on div "Detailed Summary Truck stock" at bounding box center [872, 504] width 376 height 51
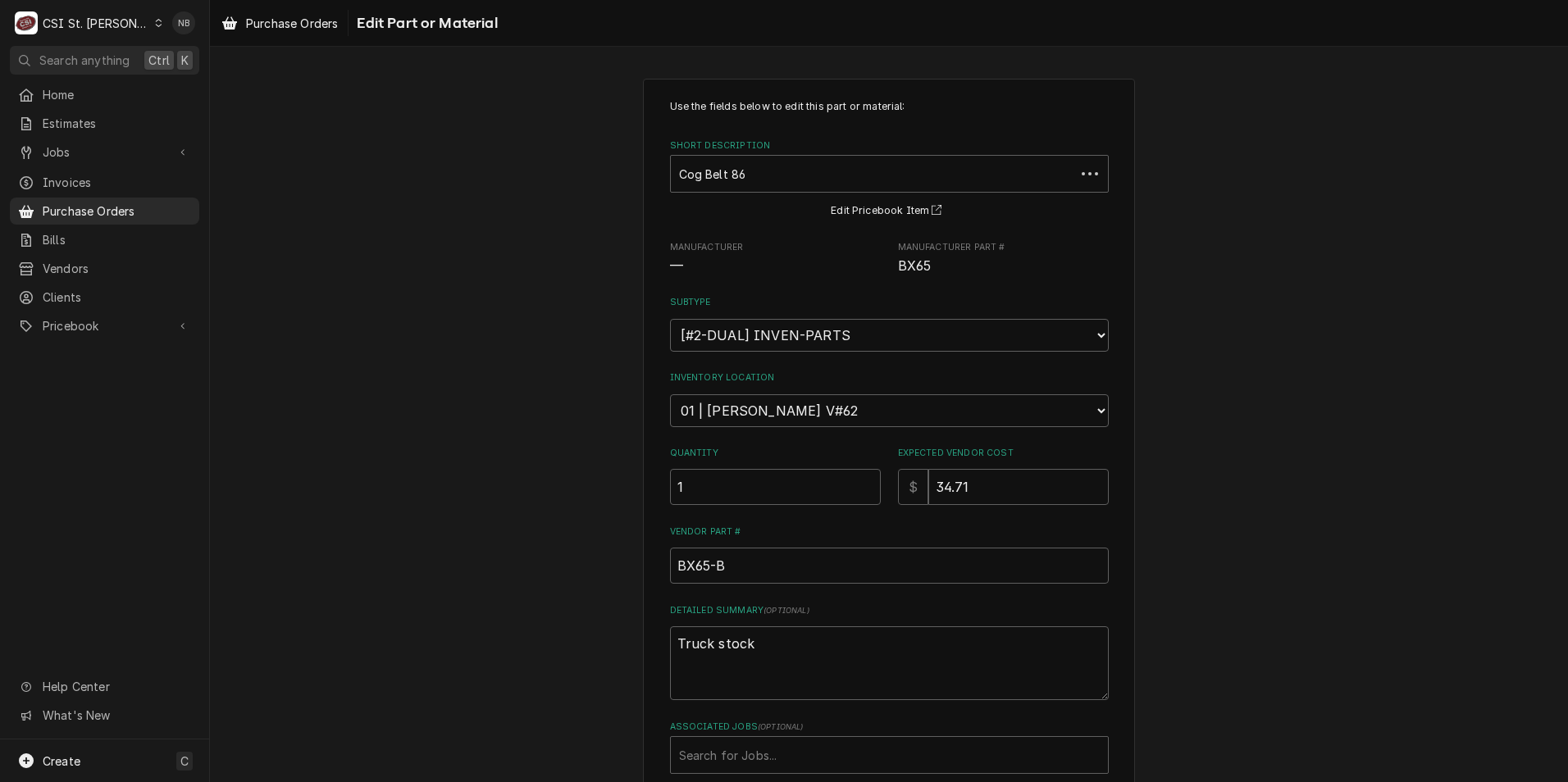
scroll to position [133, 0]
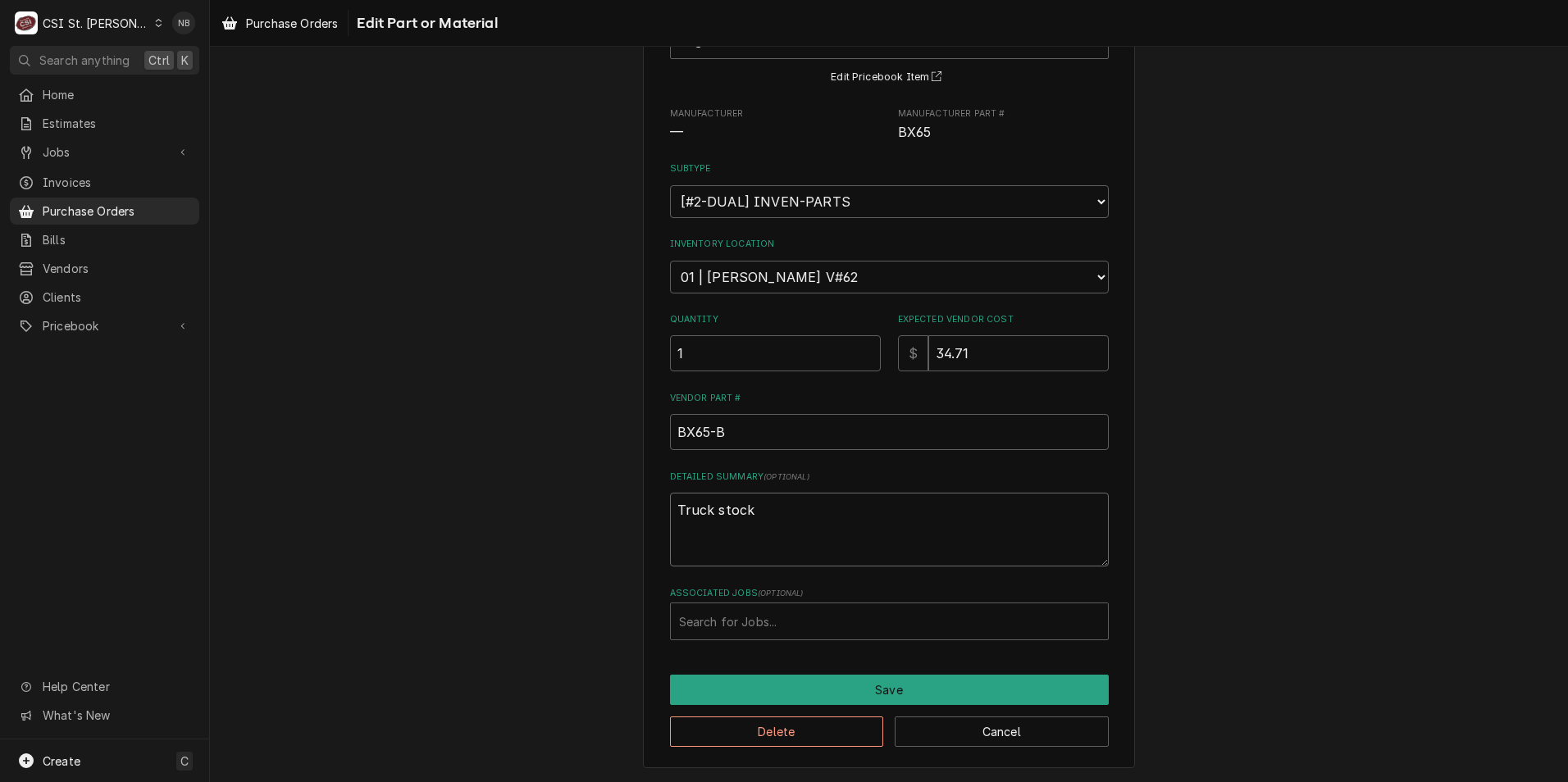
drag, startPoint x: 790, startPoint y: 529, endPoint x: 355, endPoint y: 484, distance: 437.3
click at [355, 484] on div "Use the fields below to edit this part or material: Short Description Cog Belt …" at bounding box center [890, 356] width 1359 height 851
type textarea "x"
type textarea "P"
type textarea "x"
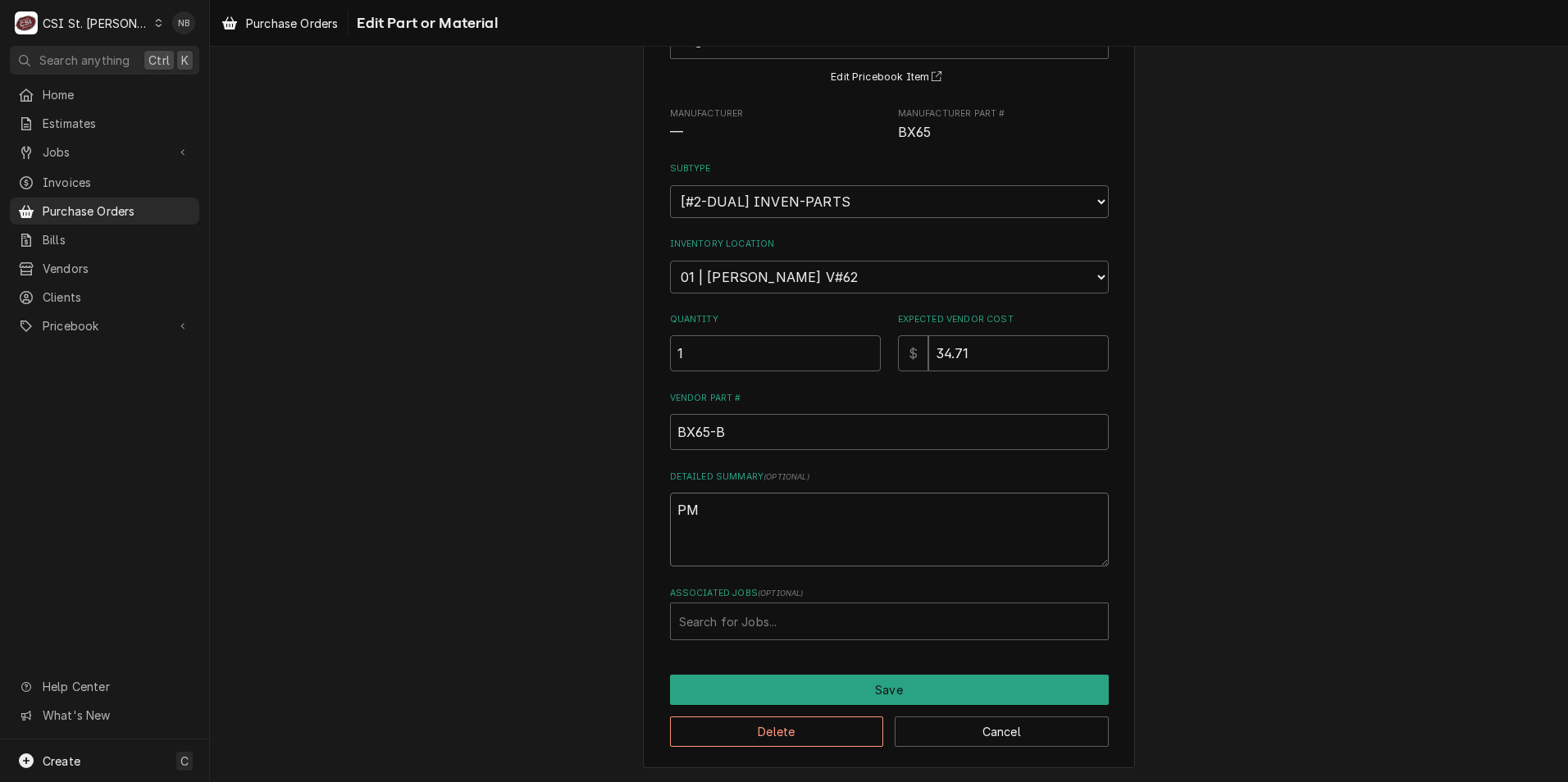
type textarea "PM"
type input "42816"
type textarea "x"
click at [743, 612] on div "Associated Jobs" at bounding box center [890, 622] width 421 height 30
type input "42816"
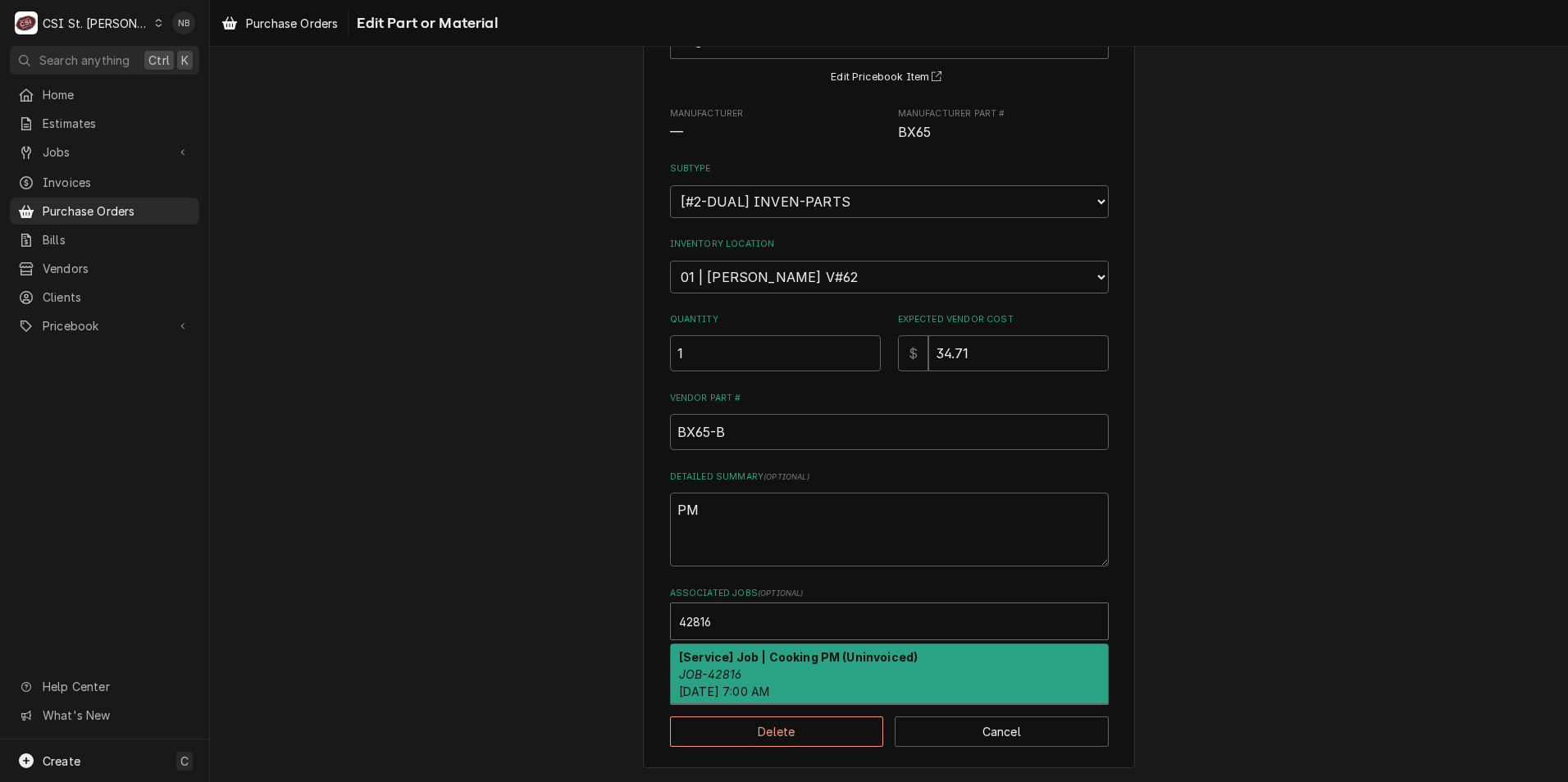
click at [774, 662] on strong "[Service] Job | Cooking PM (Uninvoiced)" at bounding box center [799, 657] width 239 height 14
type textarea "x"
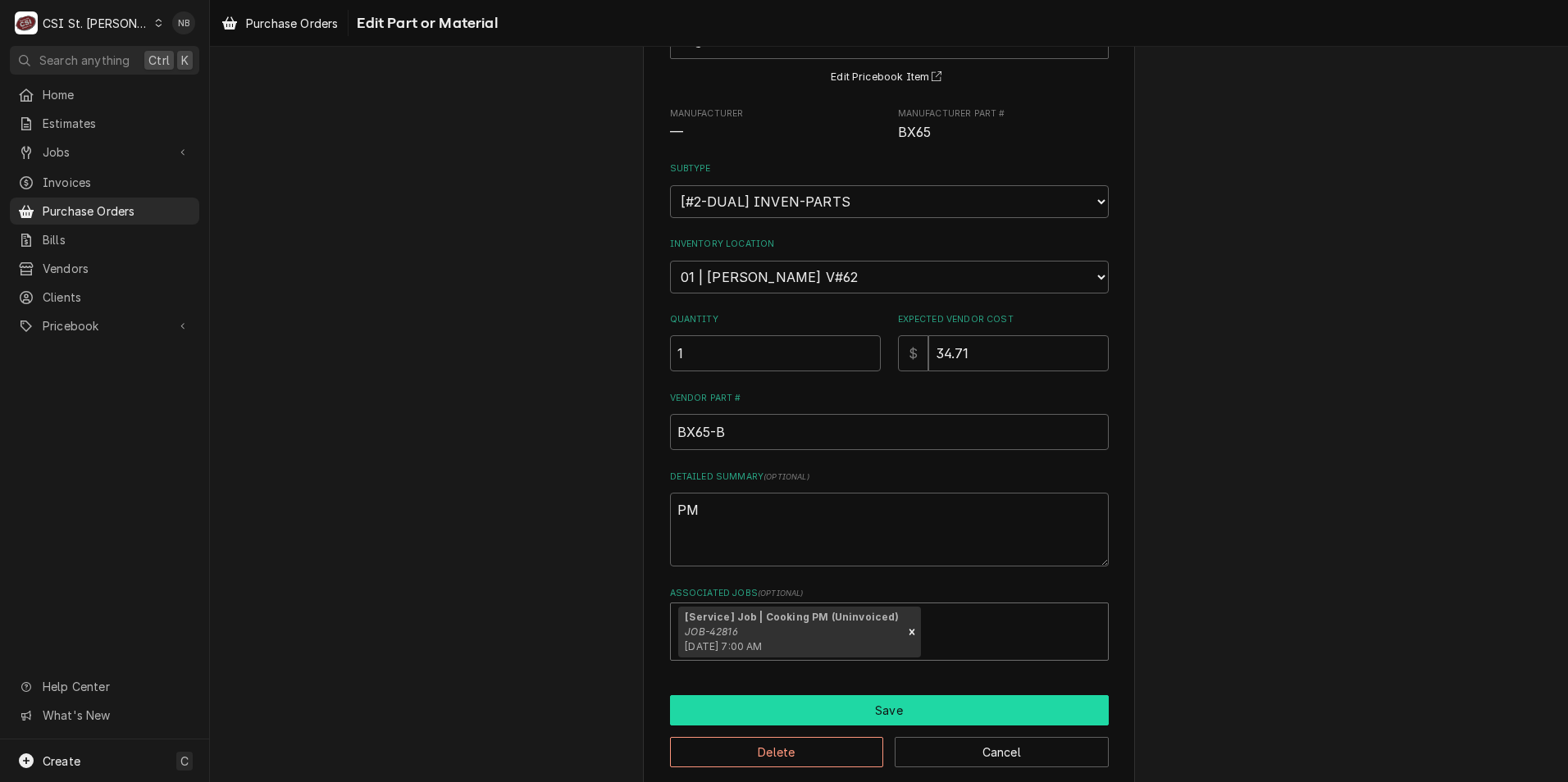
click at [808, 700] on button "Save" at bounding box center [889, 710] width 438 height 31
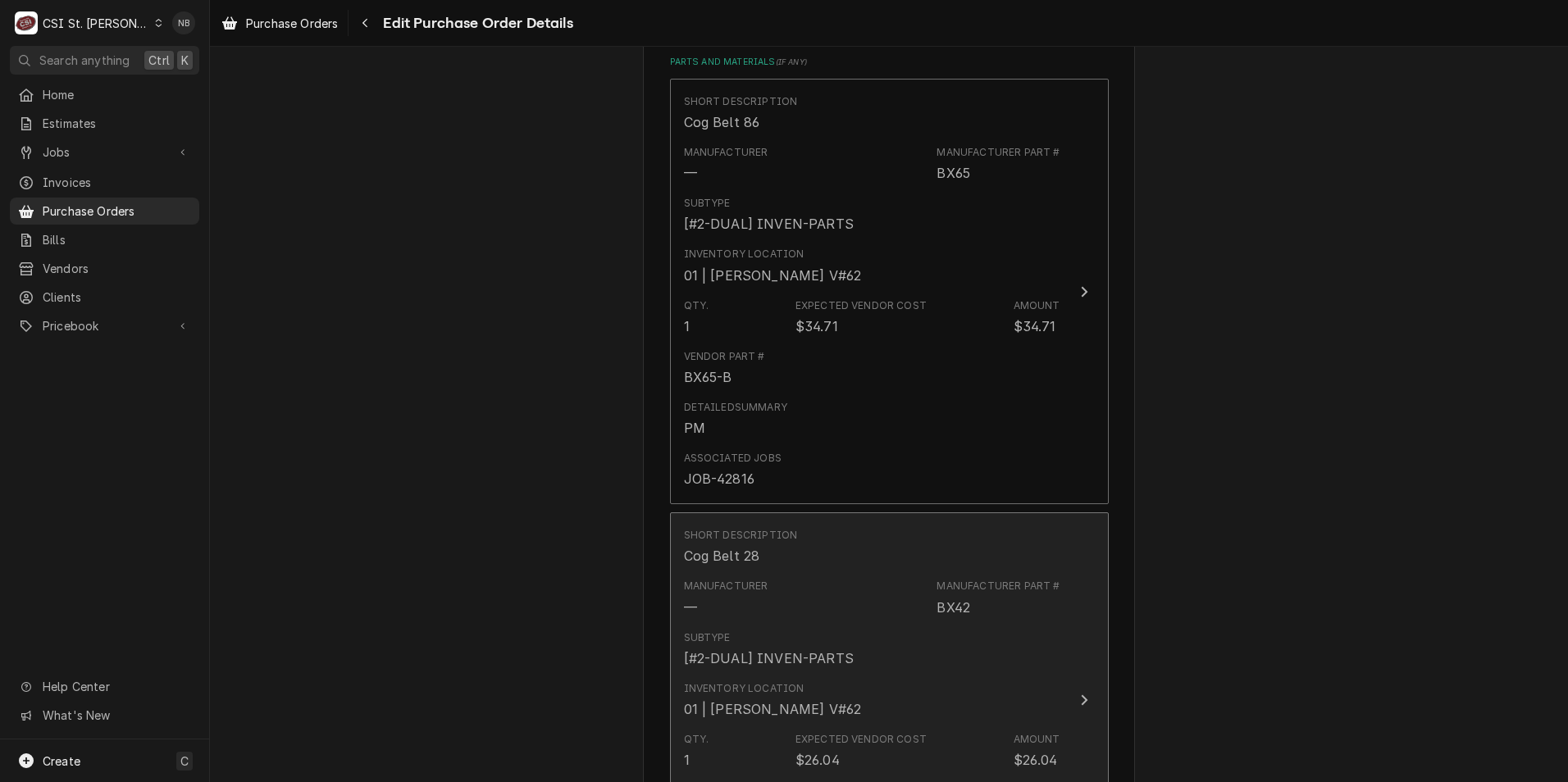
scroll to position [820, 0]
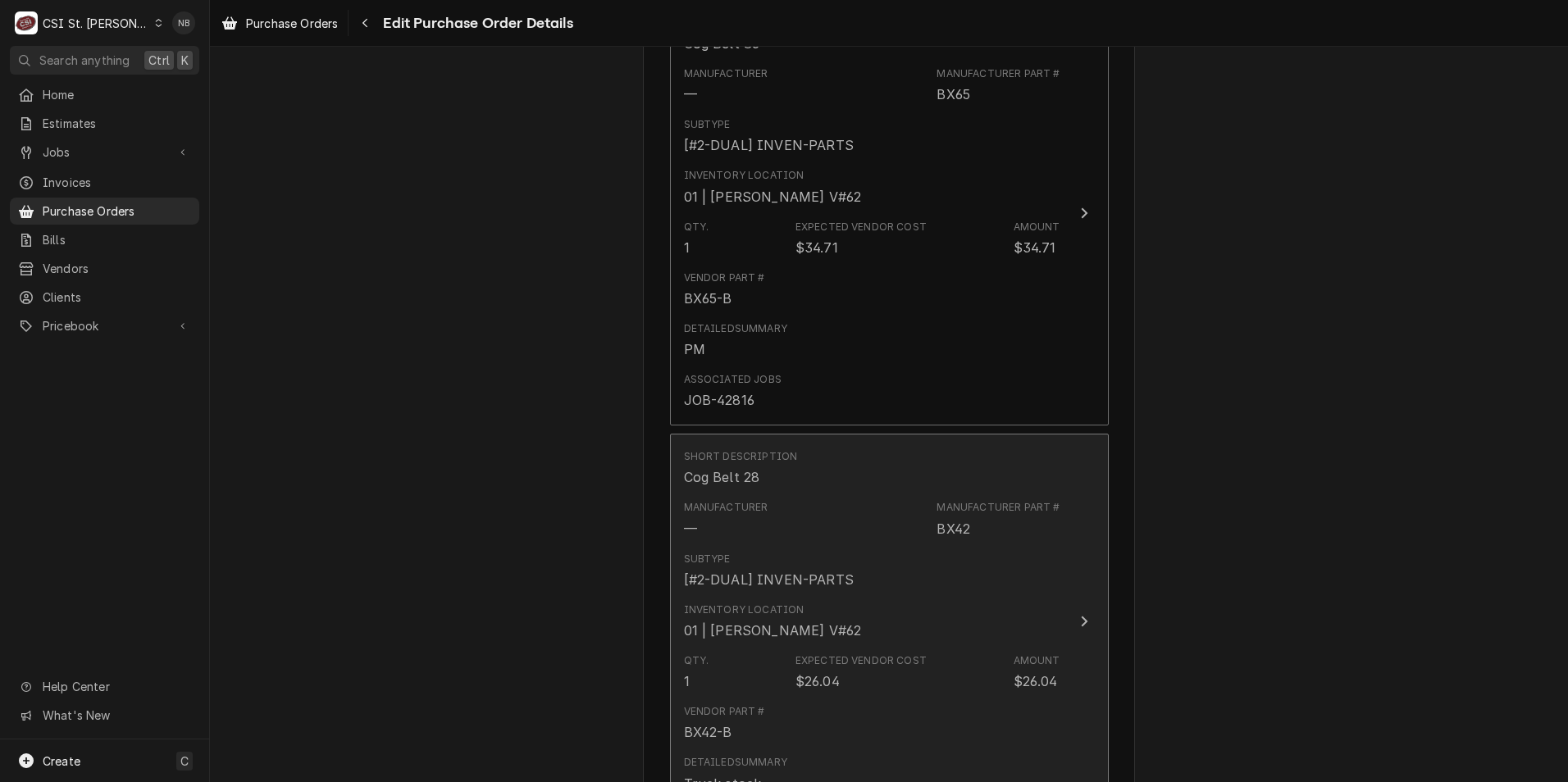
click at [835, 597] on div "Inventory Location 01 | RYAN POTTS V#62" at bounding box center [872, 621] width 376 height 51
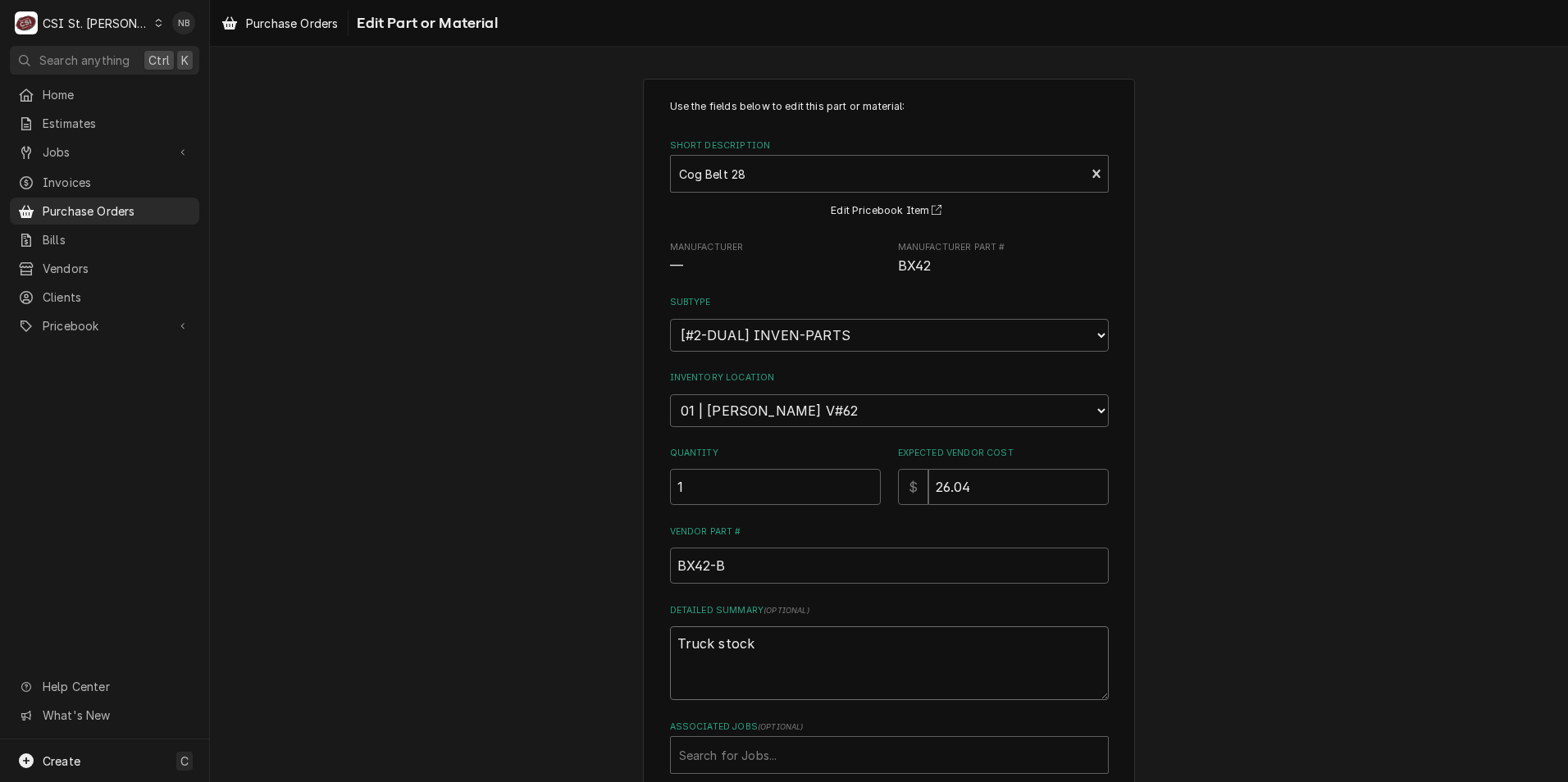
drag, startPoint x: 589, startPoint y: 625, endPoint x: 512, endPoint y: 621, distance: 77.1
click at [515, 625] on div "Use the fields below to edit this part or material: Short Description Cog Belt …" at bounding box center [890, 489] width 1359 height 851
type textarea "x"
type textarea "P"
type textarea "x"
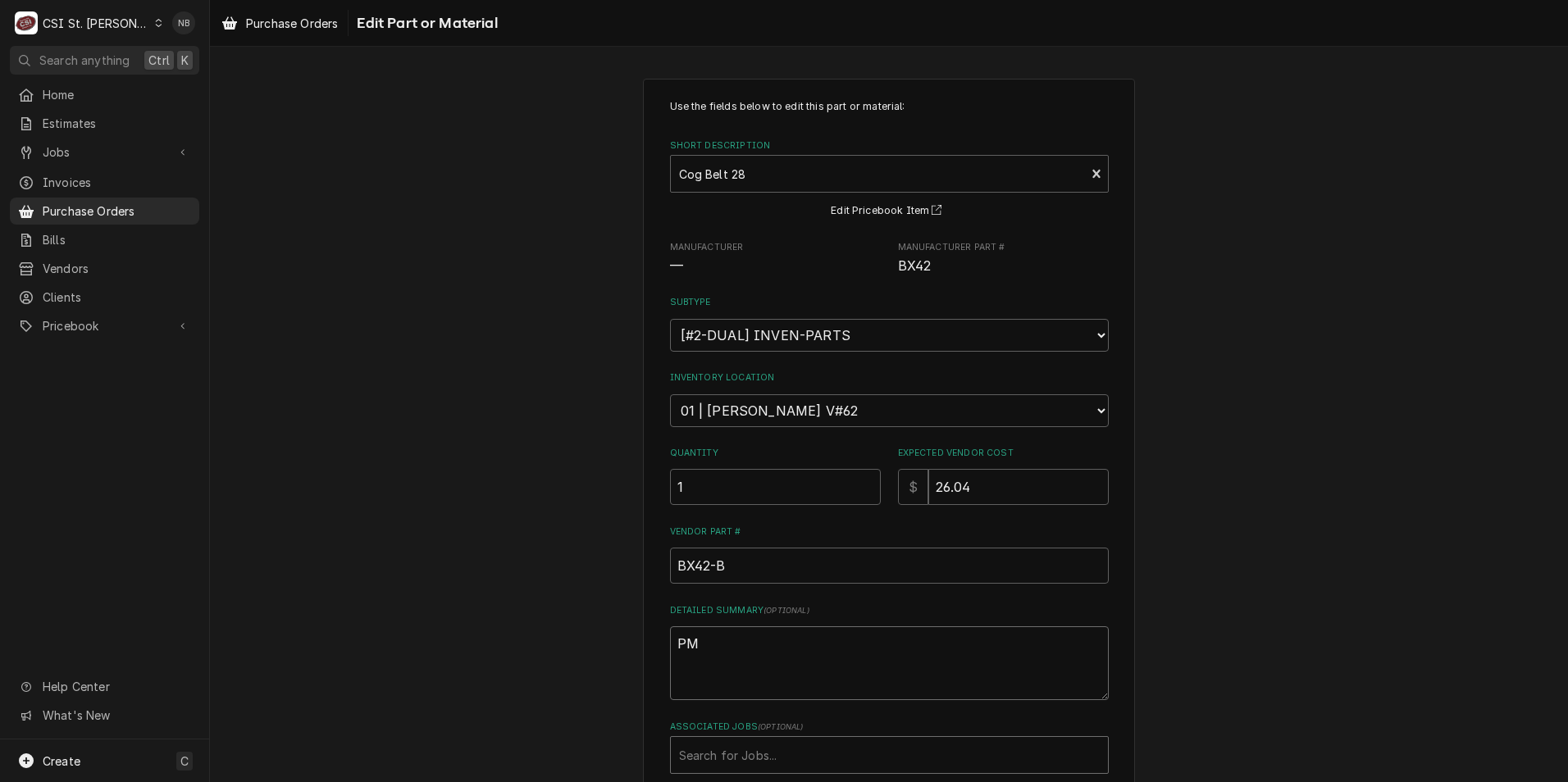
type textarea "PM"
click at [738, 748] on div "Associated Jobs" at bounding box center [890, 755] width 421 height 30
type input "42816"
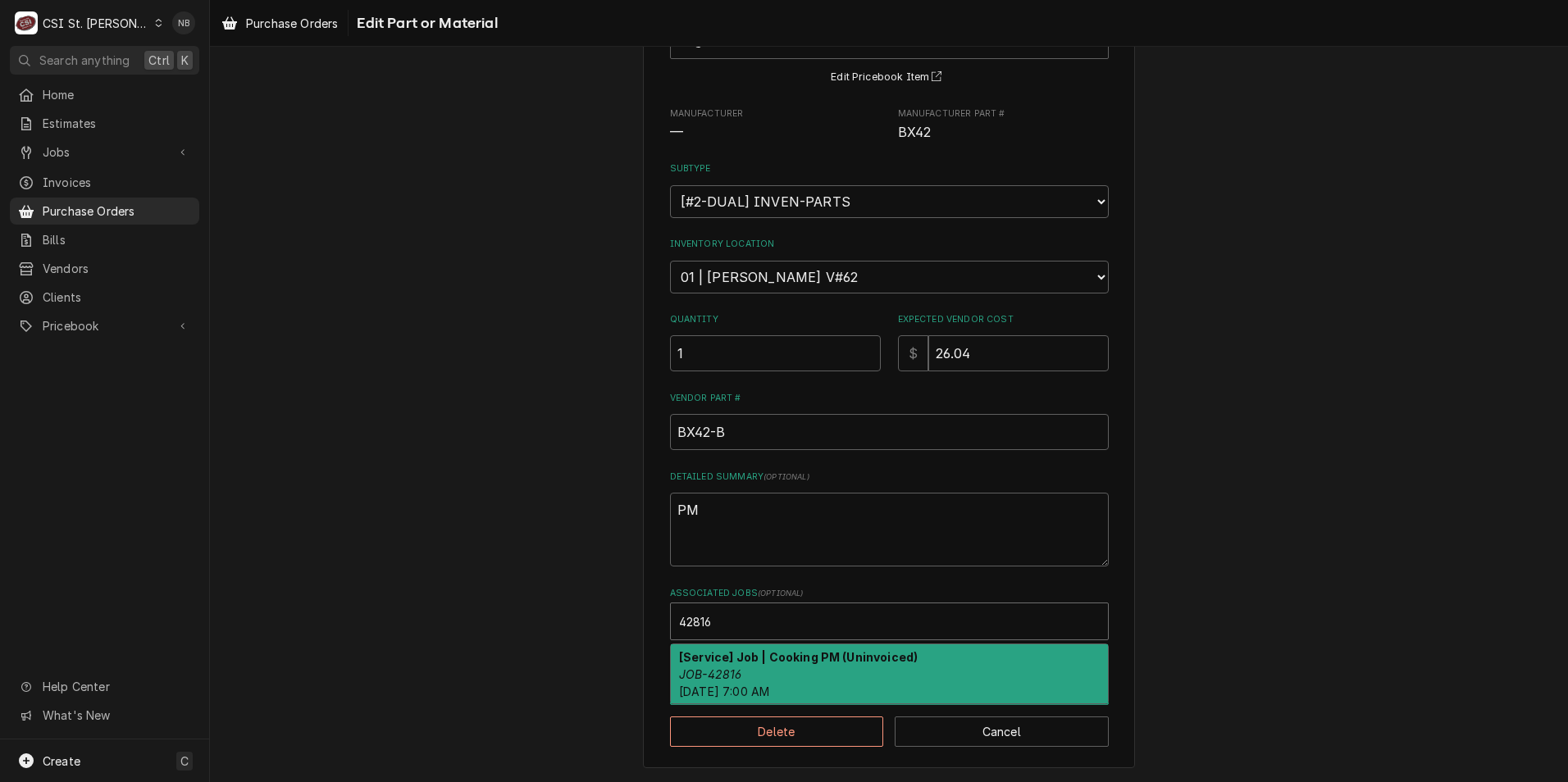
click at [781, 673] on div "[Service] Job | Cooking PM (Uninvoiced) JOB-42816 Fri, Oct 3rd, 2025 - 7:00 AM" at bounding box center [890, 675] width 437 height 60
type textarea "x"
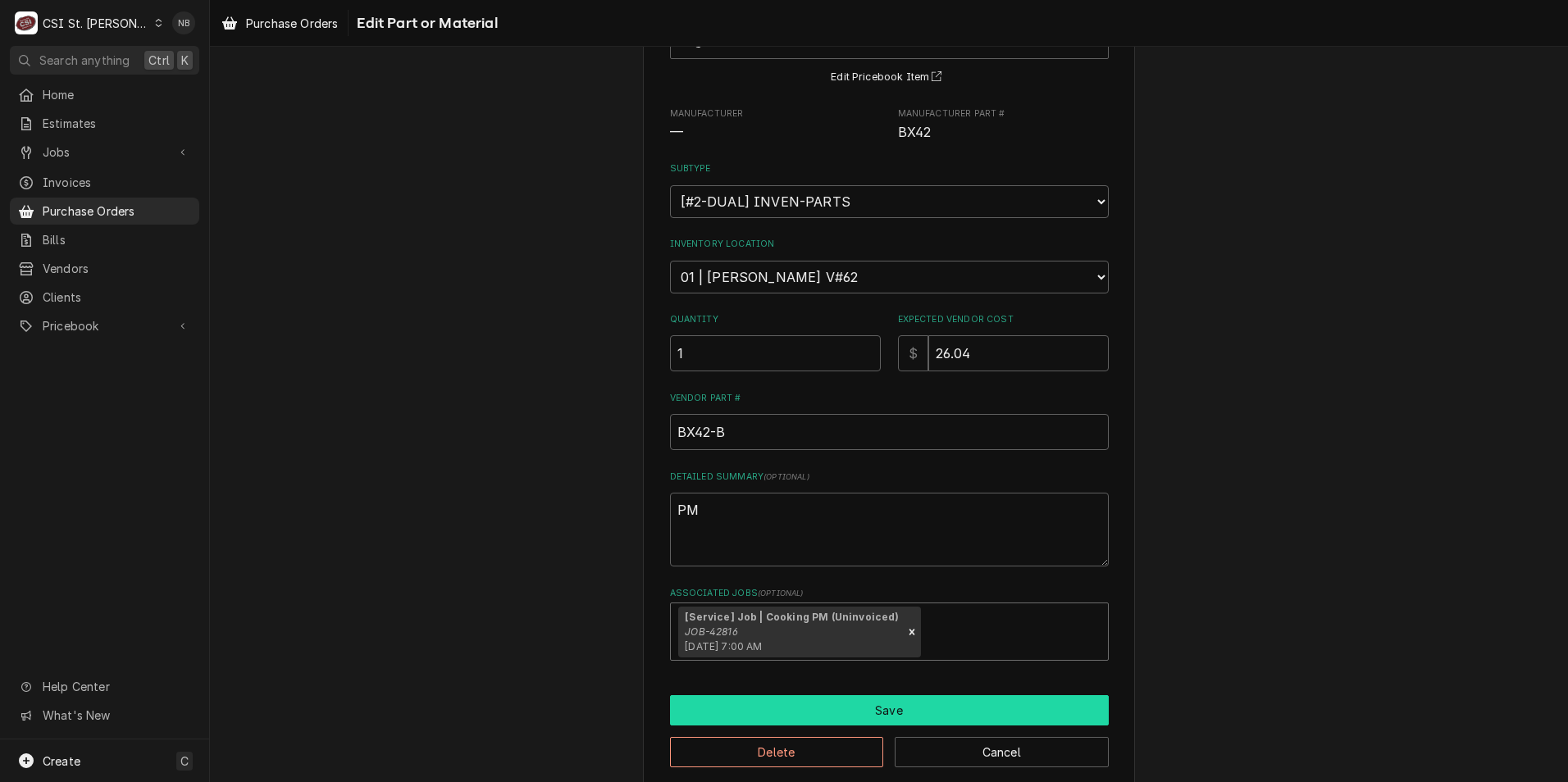
click at [826, 701] on button "Save" at bounding box center [889, 710] width 438 height 31
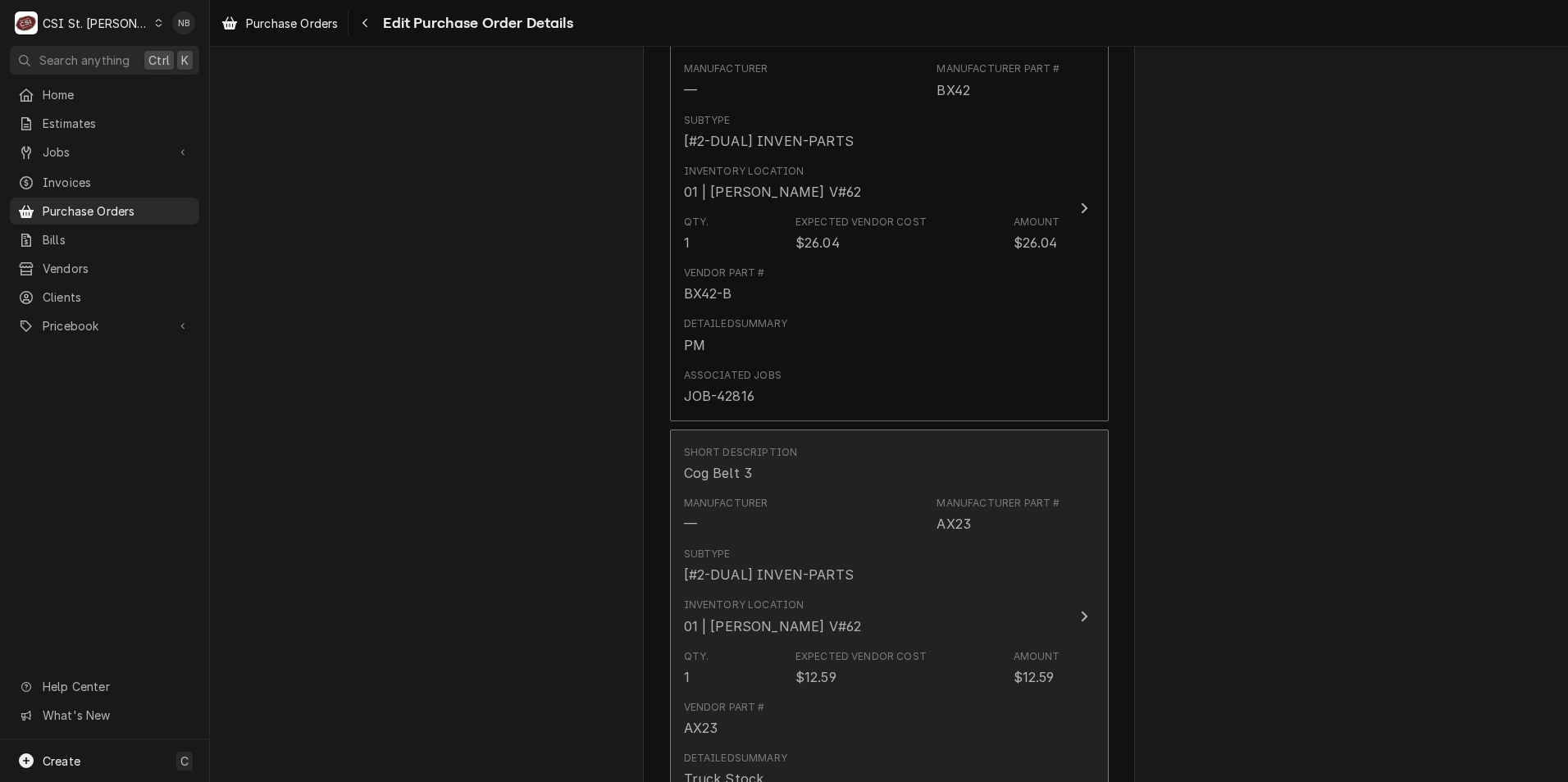
scroll to position [1374, 0]
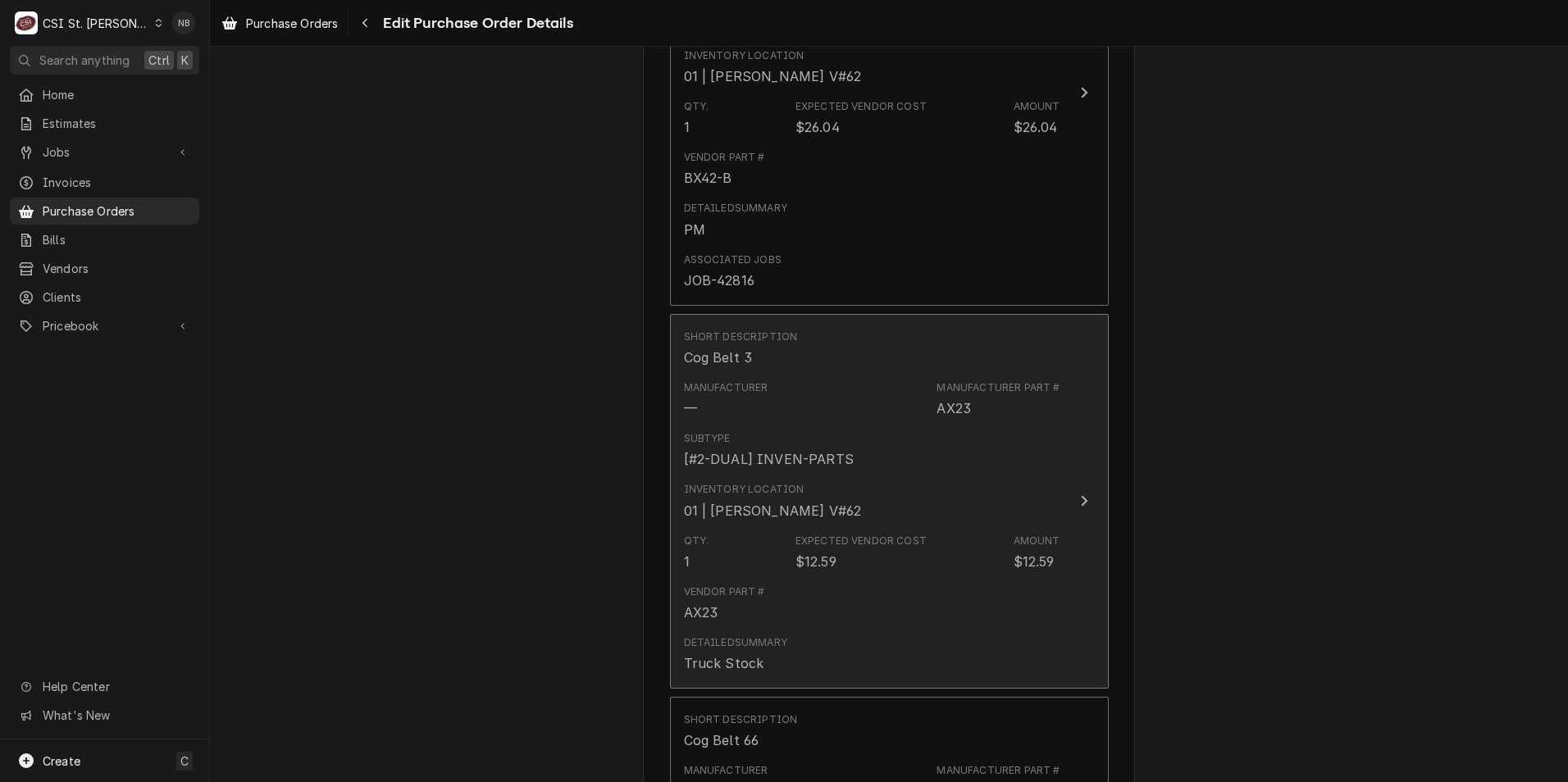
click at [795, 580] on div "Vendor Part # AX23" at bounding box center [872, 603] width 376 height 51
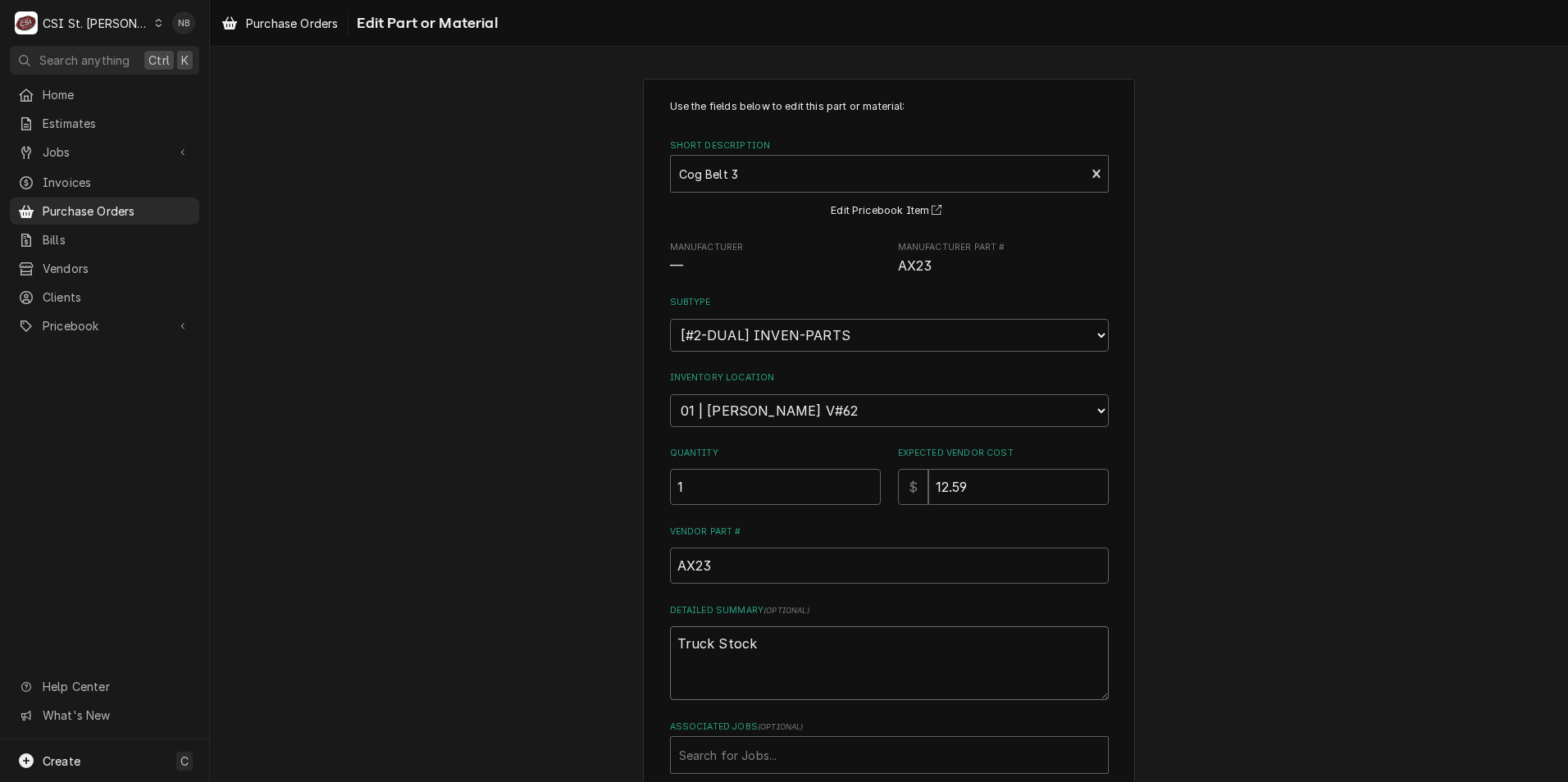
drag, startPoint x: 788, startPoint y: 650, endPoint x: 482, endPoint y: 624, distance: 307.1
click at [482, 624] on div "Use the fields below to edit this part or material: Short Description Cog Belt …" at bounding box center [890, 489] width 1359 height 851
type textarea "x"
type textarea "P"
type textarea "x"
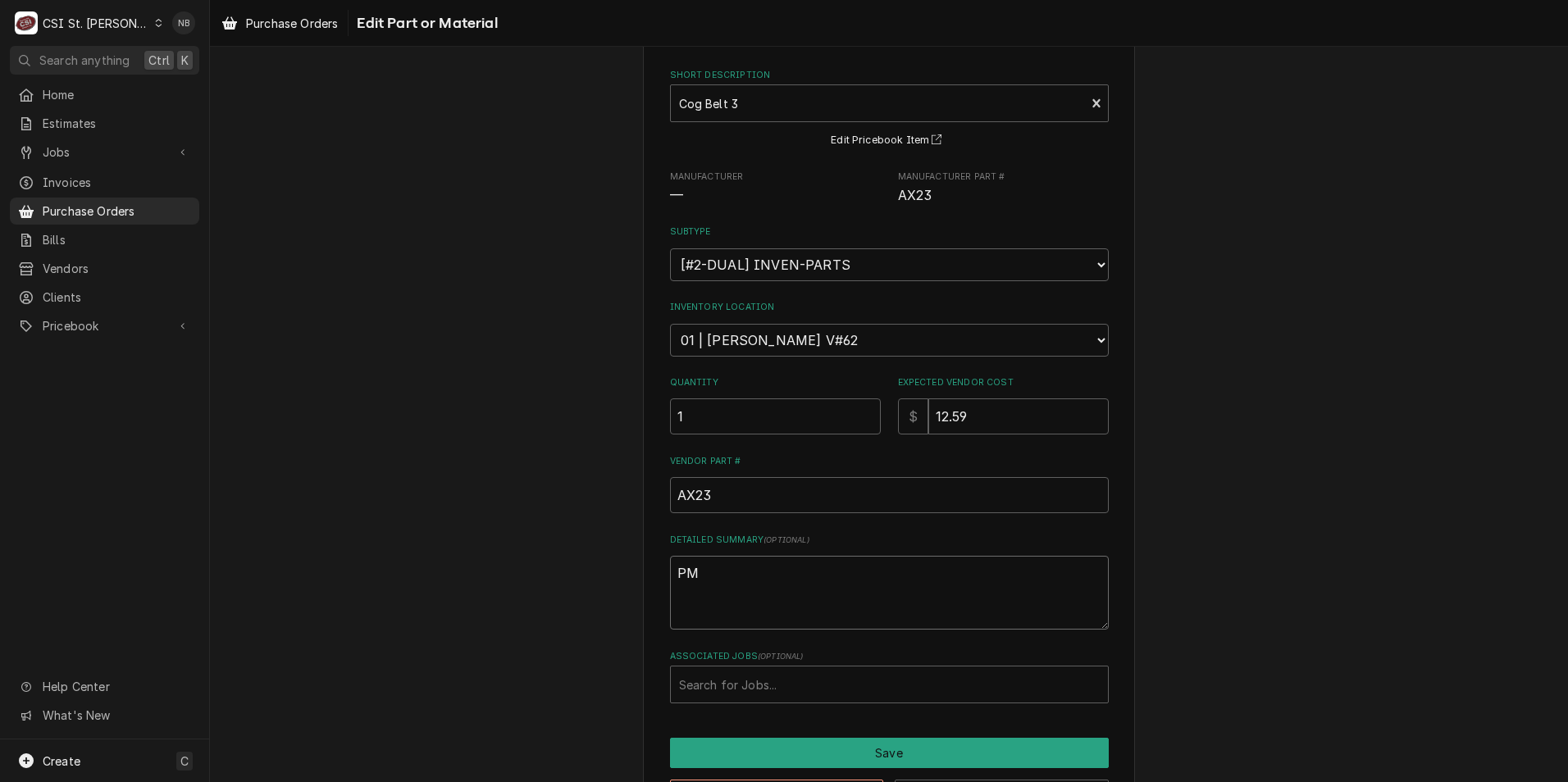
scroll to position [133, 0]
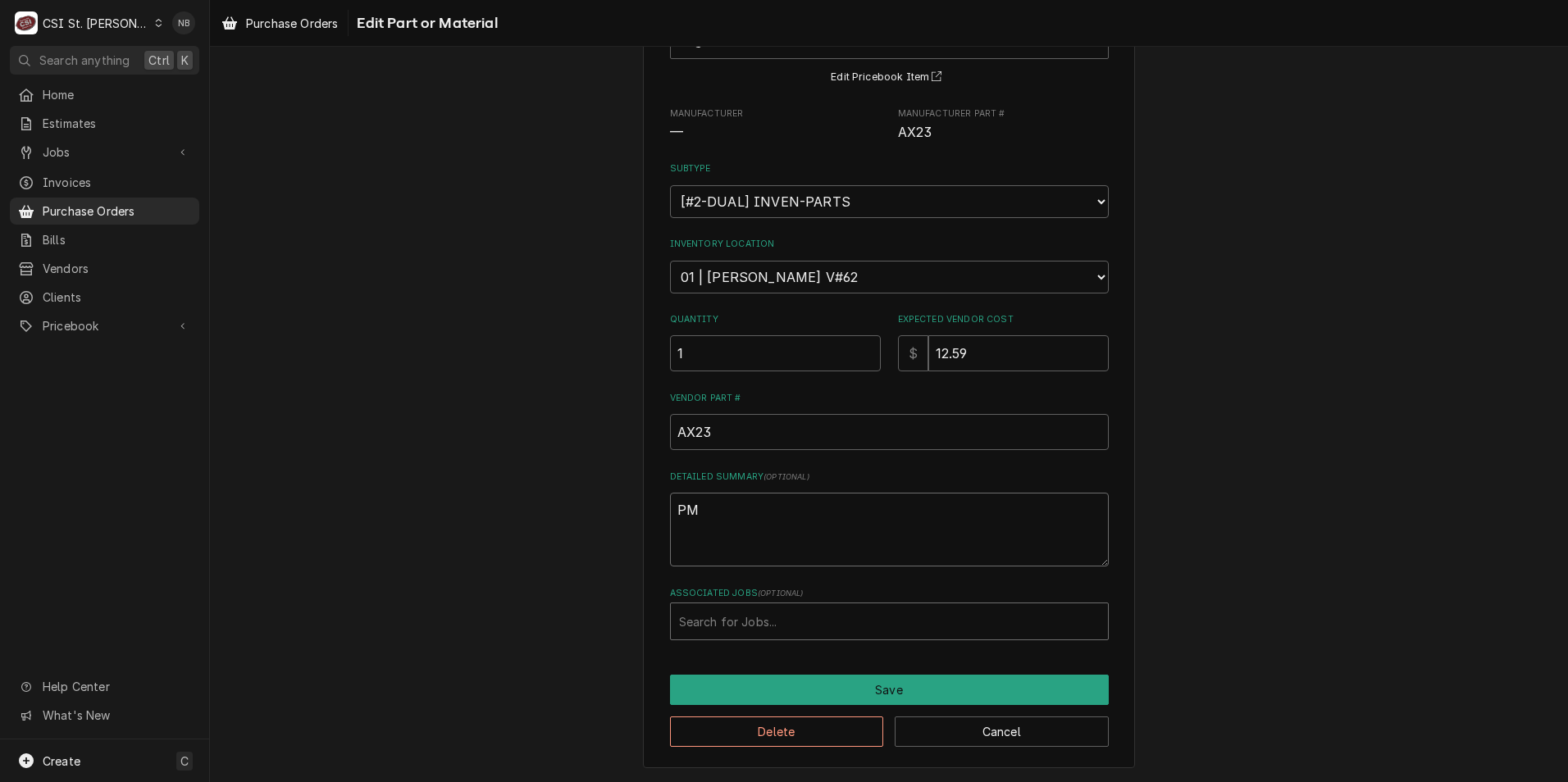
type textarea "PM"
click at [736, 625] on div "Associated Jobs" at bounding box center [890, 622] width 421 height 30
type input "42816"
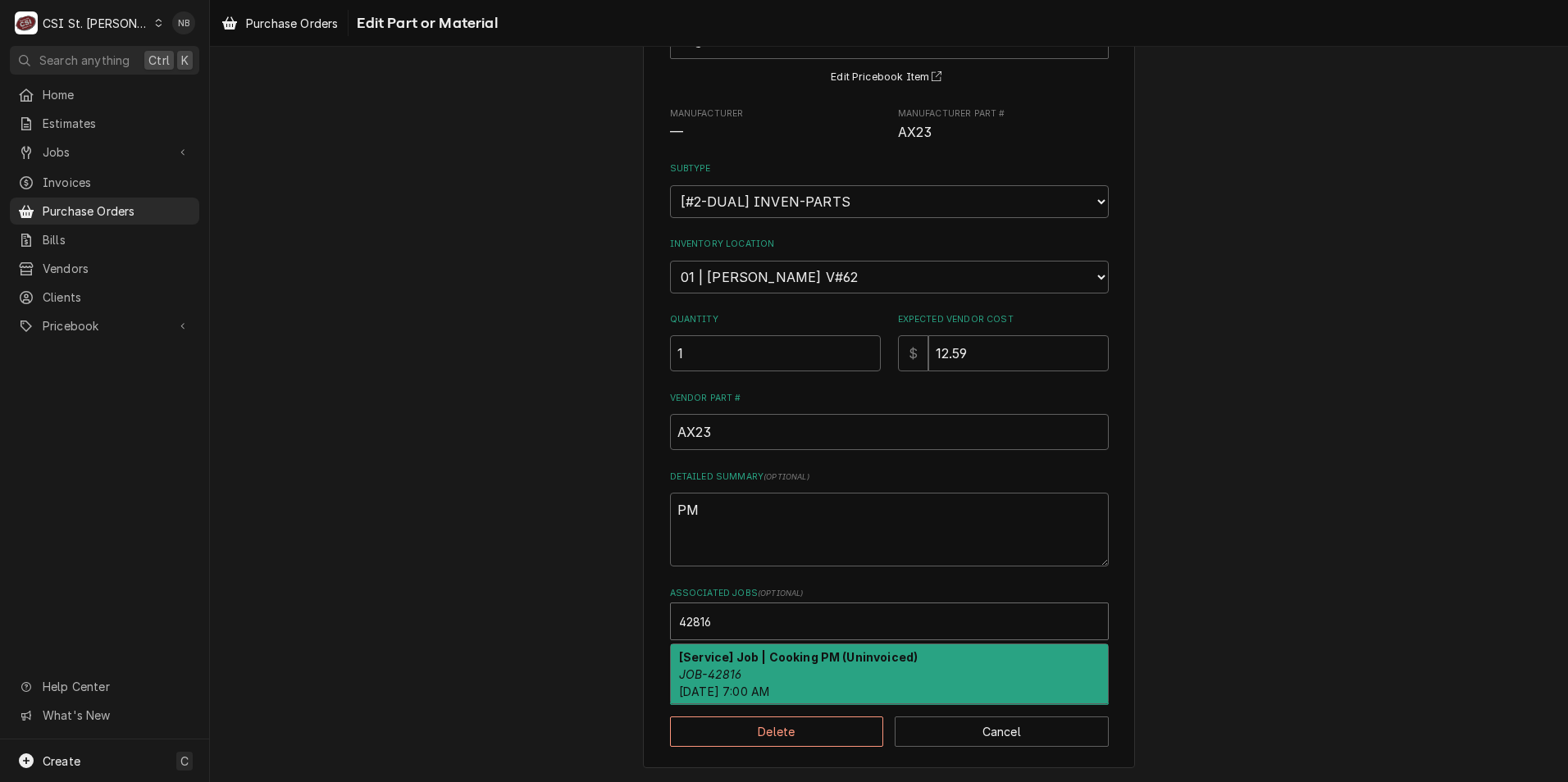
click at [749, 675] on div "[Service] Job | Cooking PM (Uninvoiced) JOB-42816 Fri, Oct 3rd, 2025 - 7:00 AM" at bounding box center [890, 675] width 437 height 60
type textarea "x"
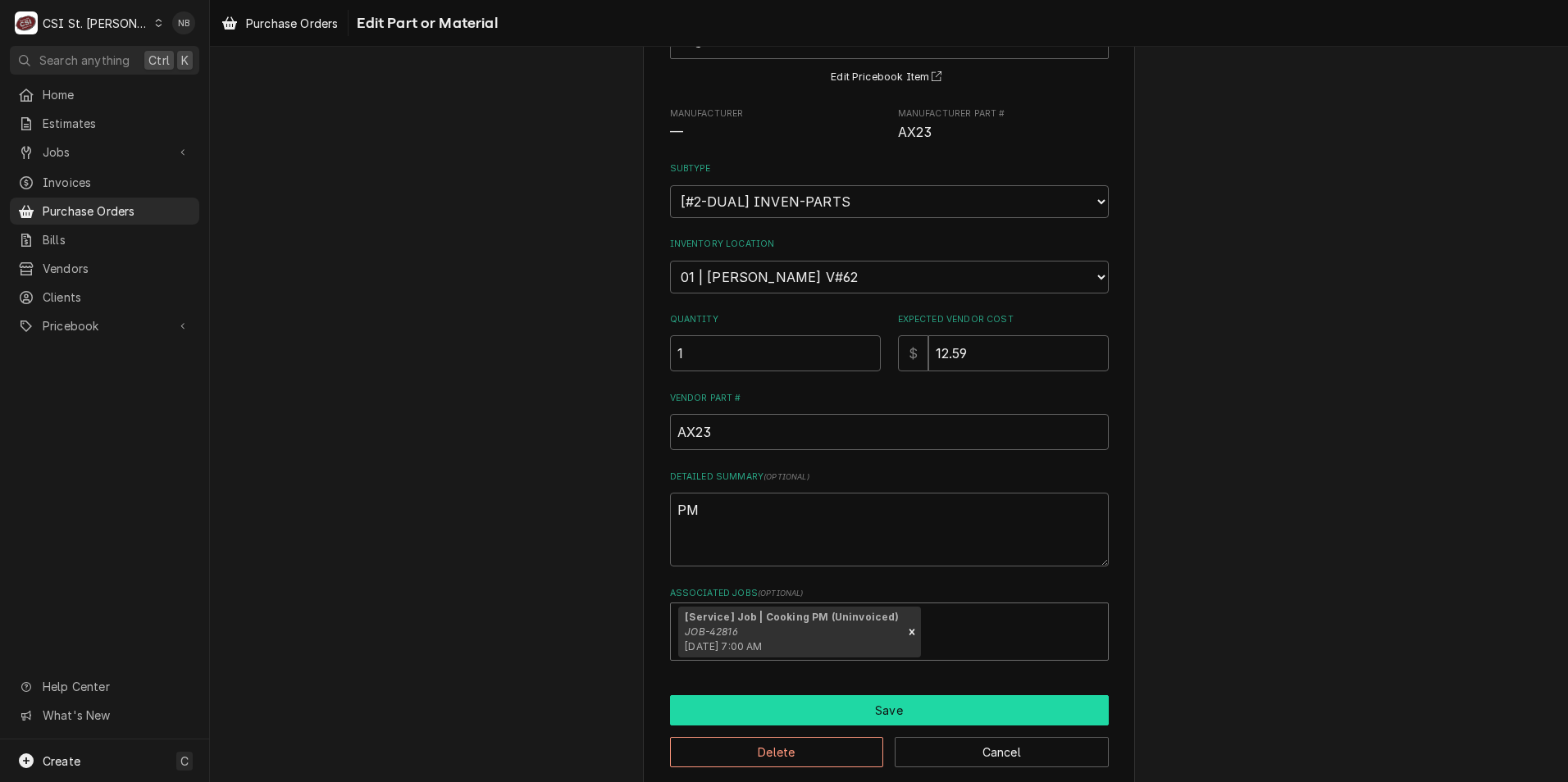
click at [773, 703] on button "Save" at bounding box center [889, 710] width 438 height 31
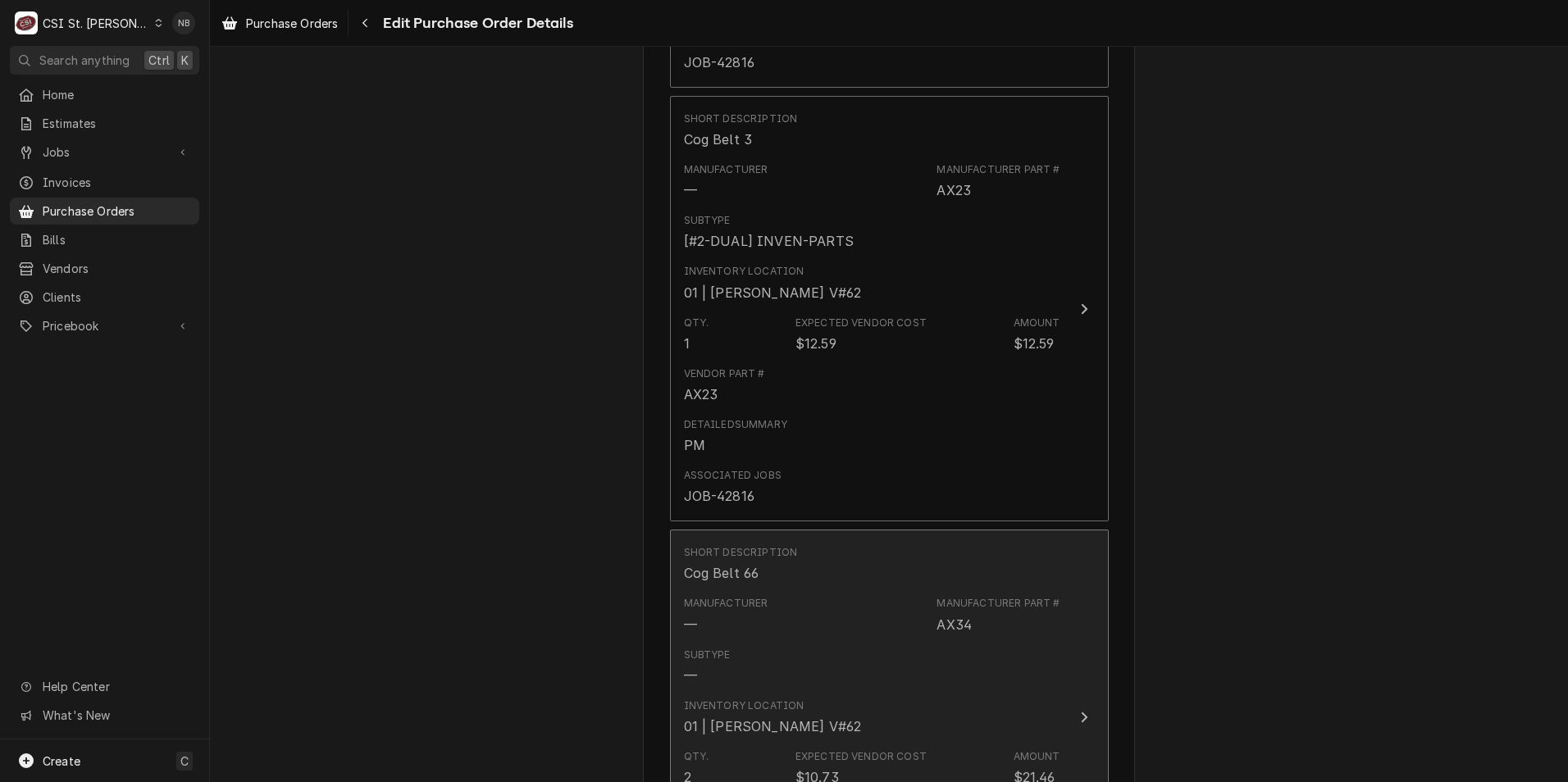
scroll to position [1785, 0]
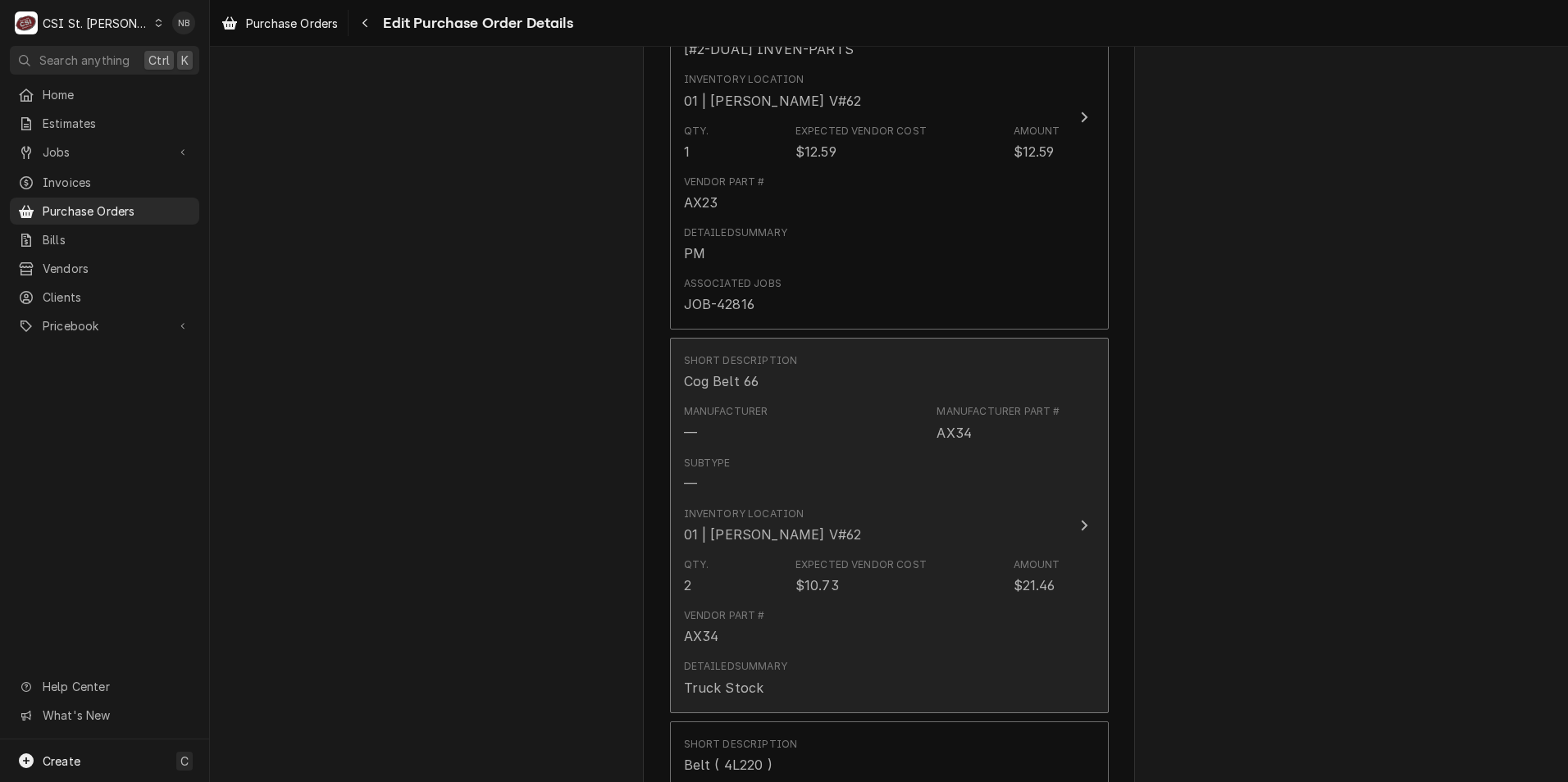
click at [806, 608] on div "Vendor Part # AX34" at bounding box center [872, 627] width 376 height 51
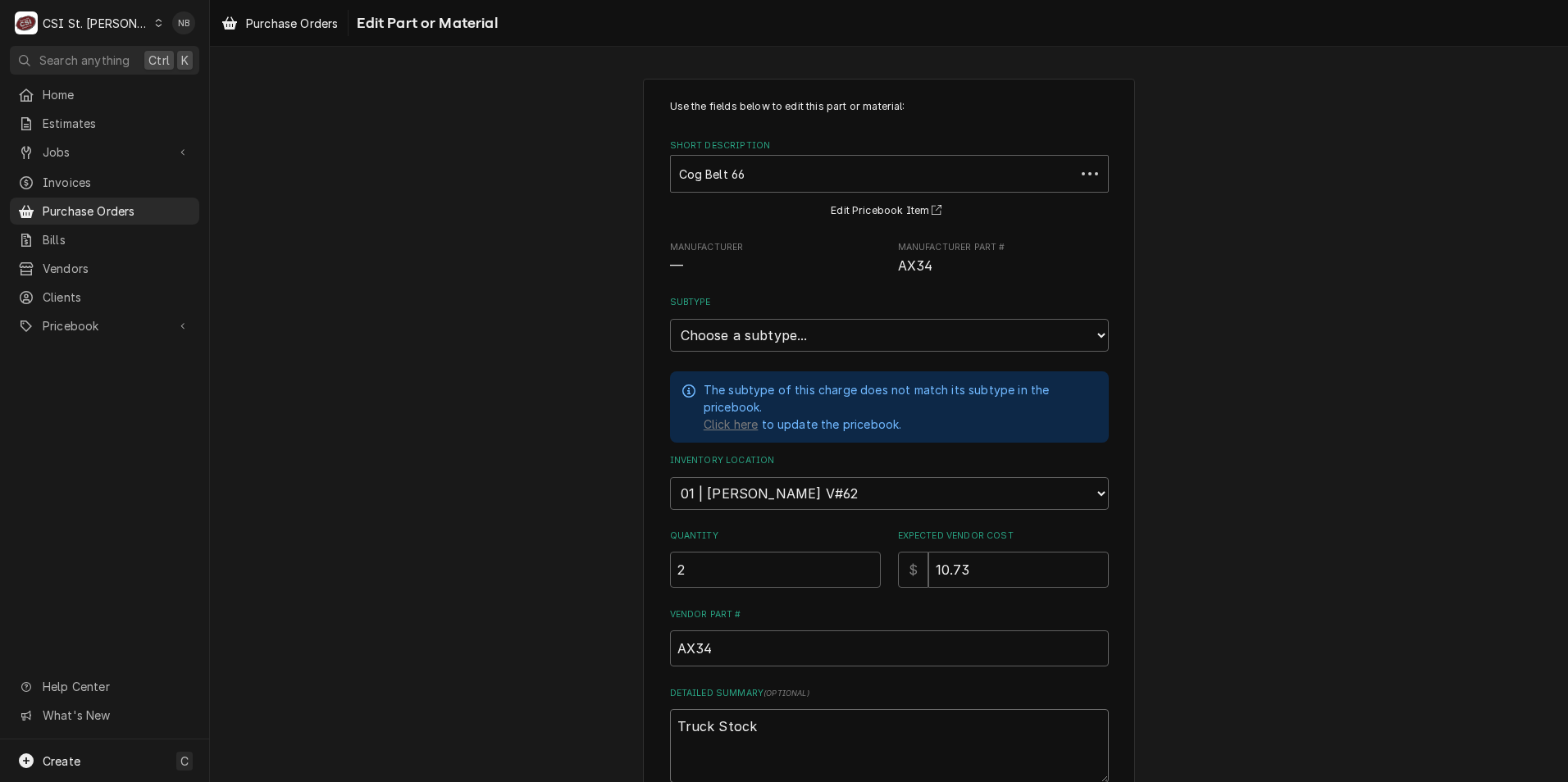
drag, startPoint x: 766, startPoint y: 716, endPoint x: 588, endPoint y: 725, distance: 178.2
click at [588, 725] on div "Use the fields below to edit this part or material: Short Description Cog Belt …" at bounding box center [890, 531] width 1359 height 935
type textarea "x"
type textarea "P"
type textarea "x"
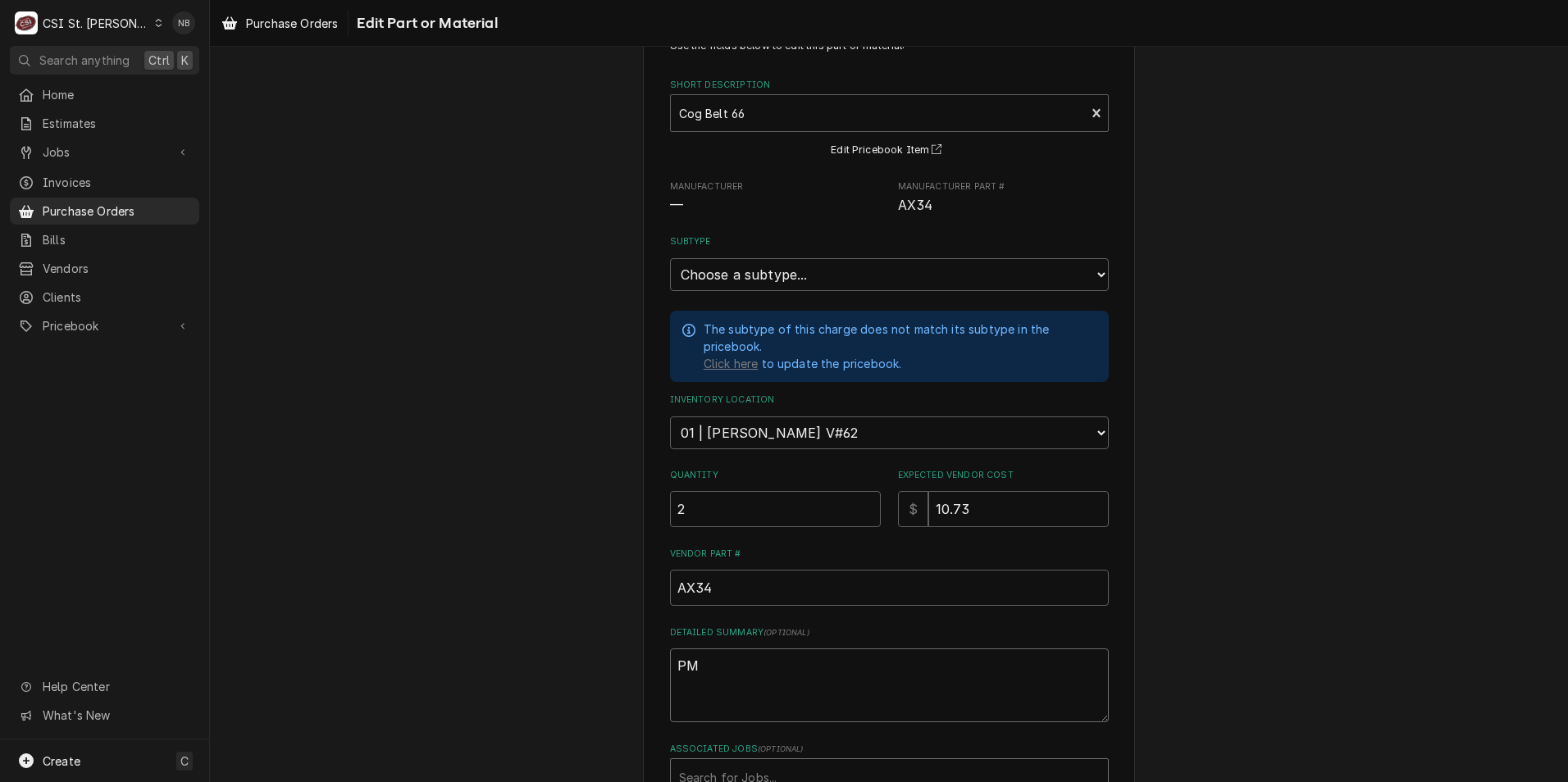
scroll to position [214, 0]
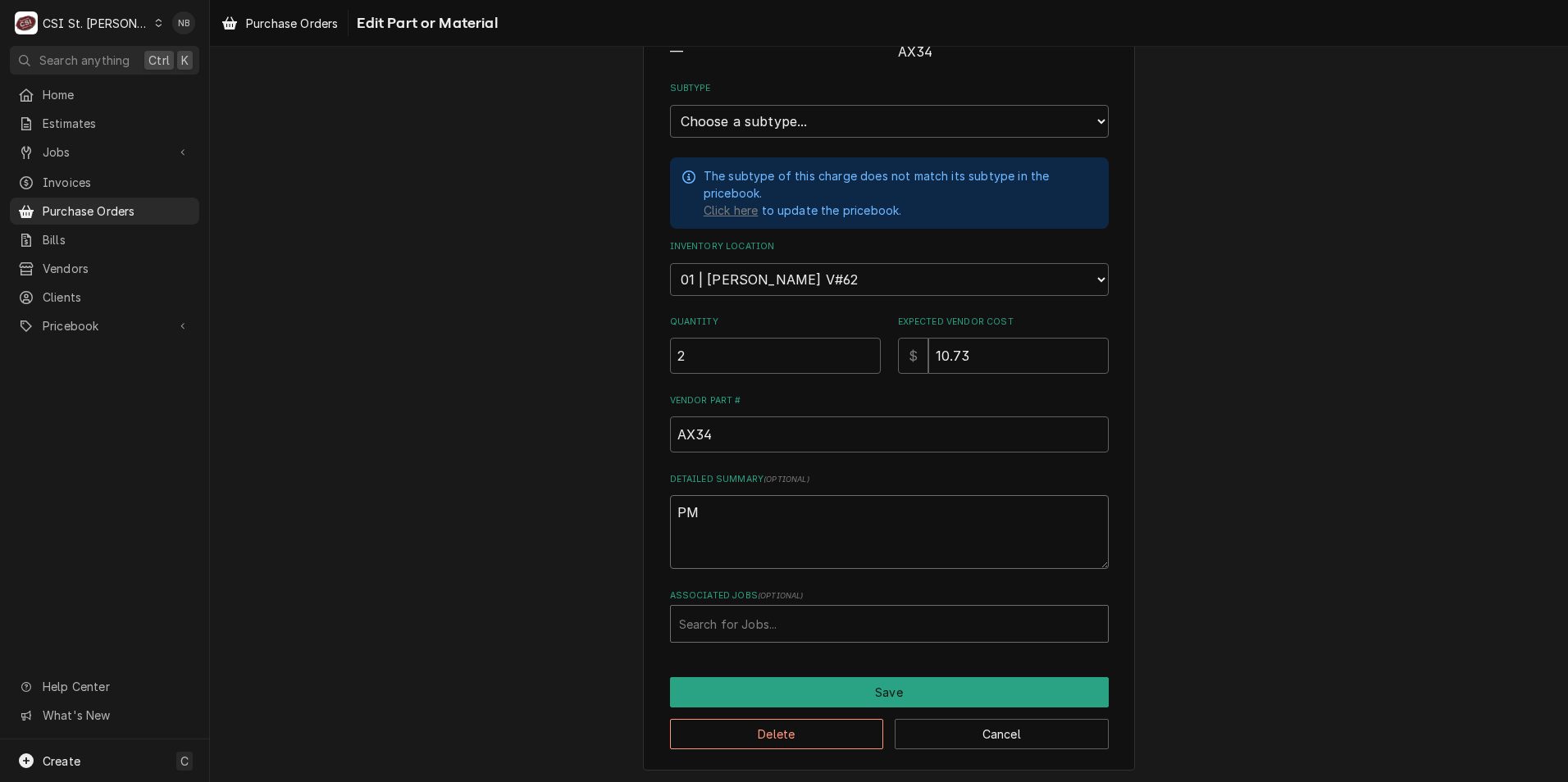
type textarea "PM"
click at [817, 623] on div "Associated Jobs" at bounding box center [890, 624] width 421 height 30
type input "42816"
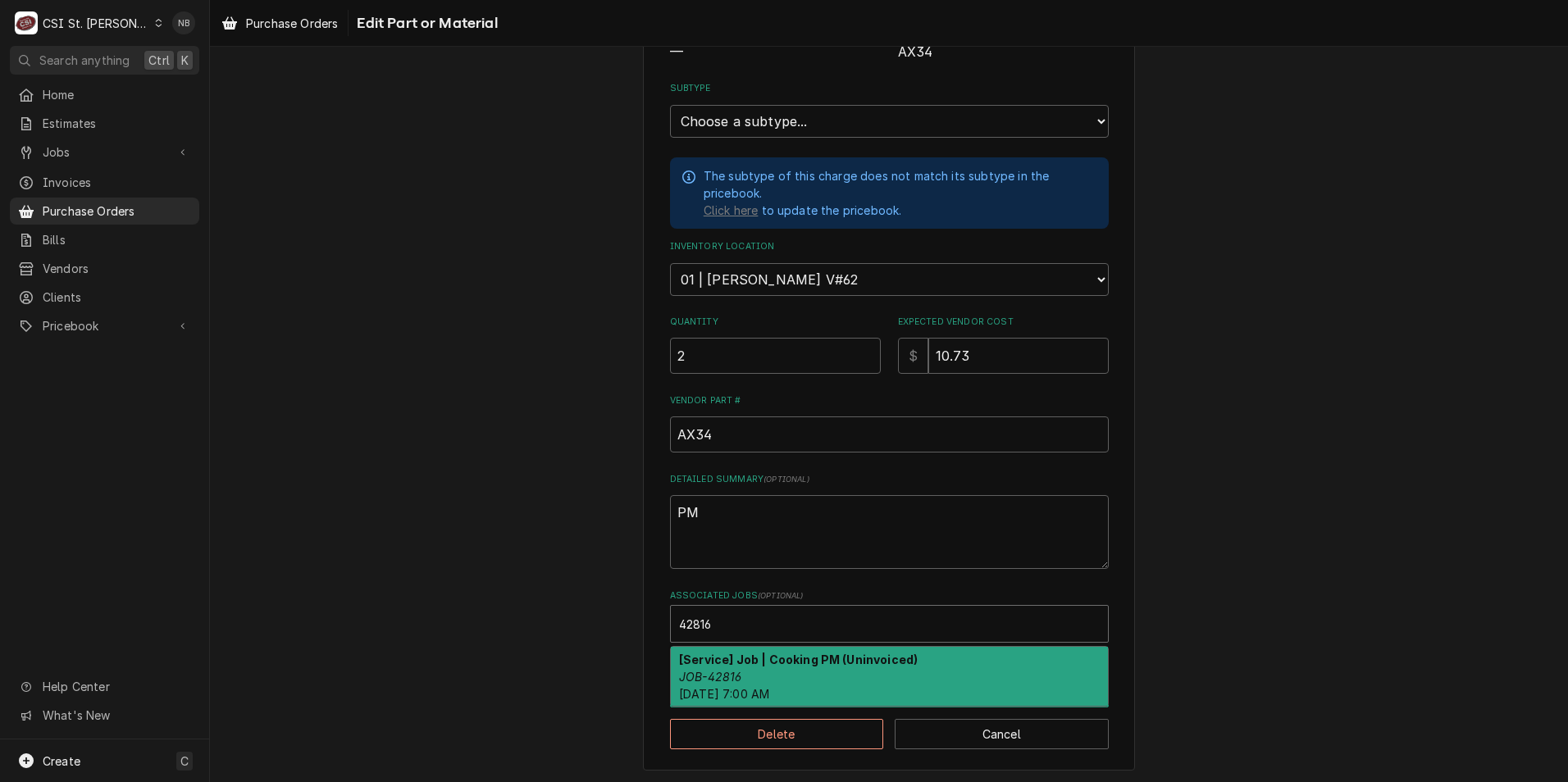
click at [822, 670] on div "[Service] Job | Cooking PM (Uninvoiced) JOB-42816 Fri, Oct 3rd, 2025 - 7:00 AM" at bounding box center [890, 676] width 437 height 60
type textarea "x"
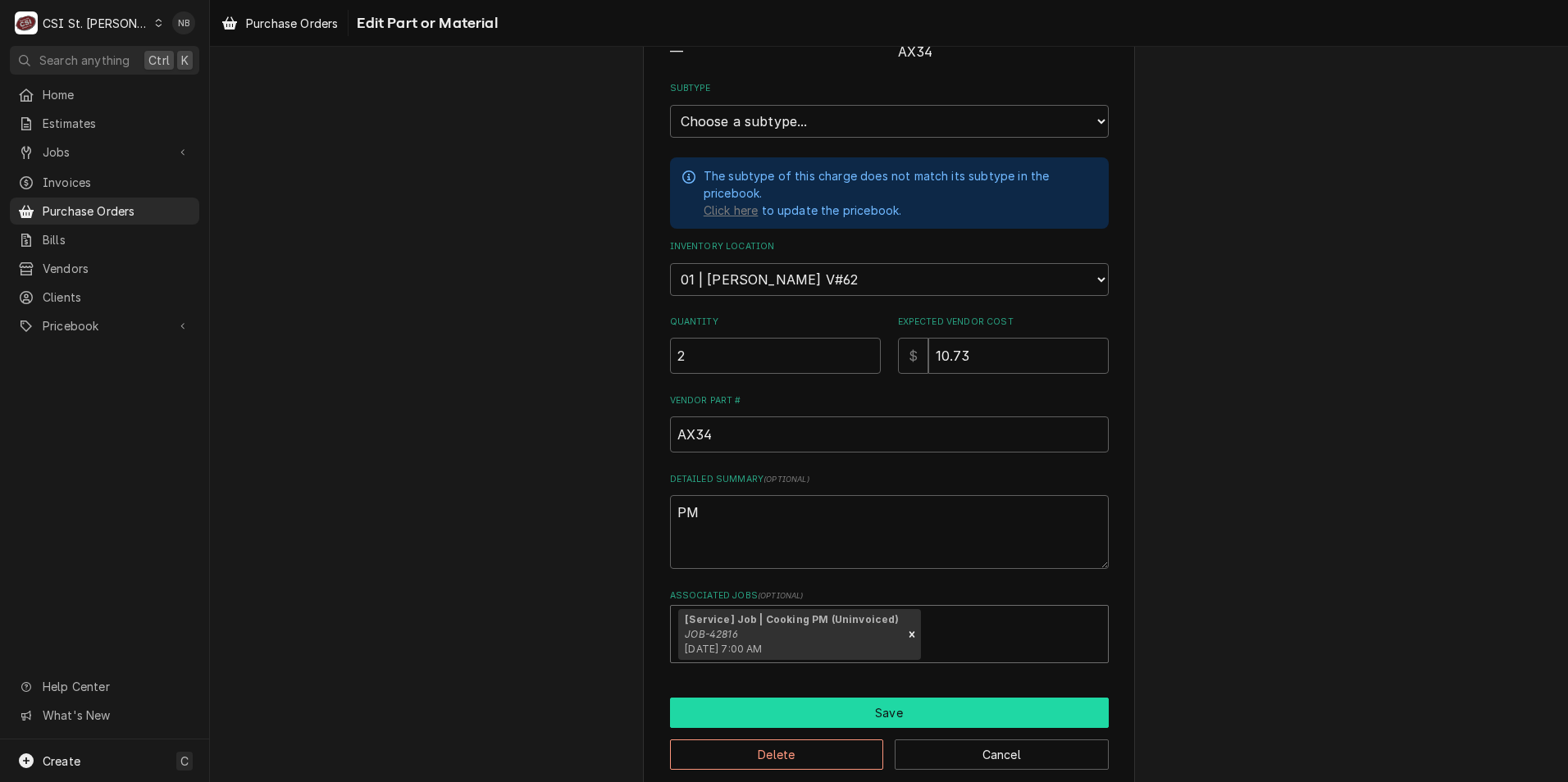
click at [794, 713] on button "Save" at bounding box center [889, 713] width 438 height 31
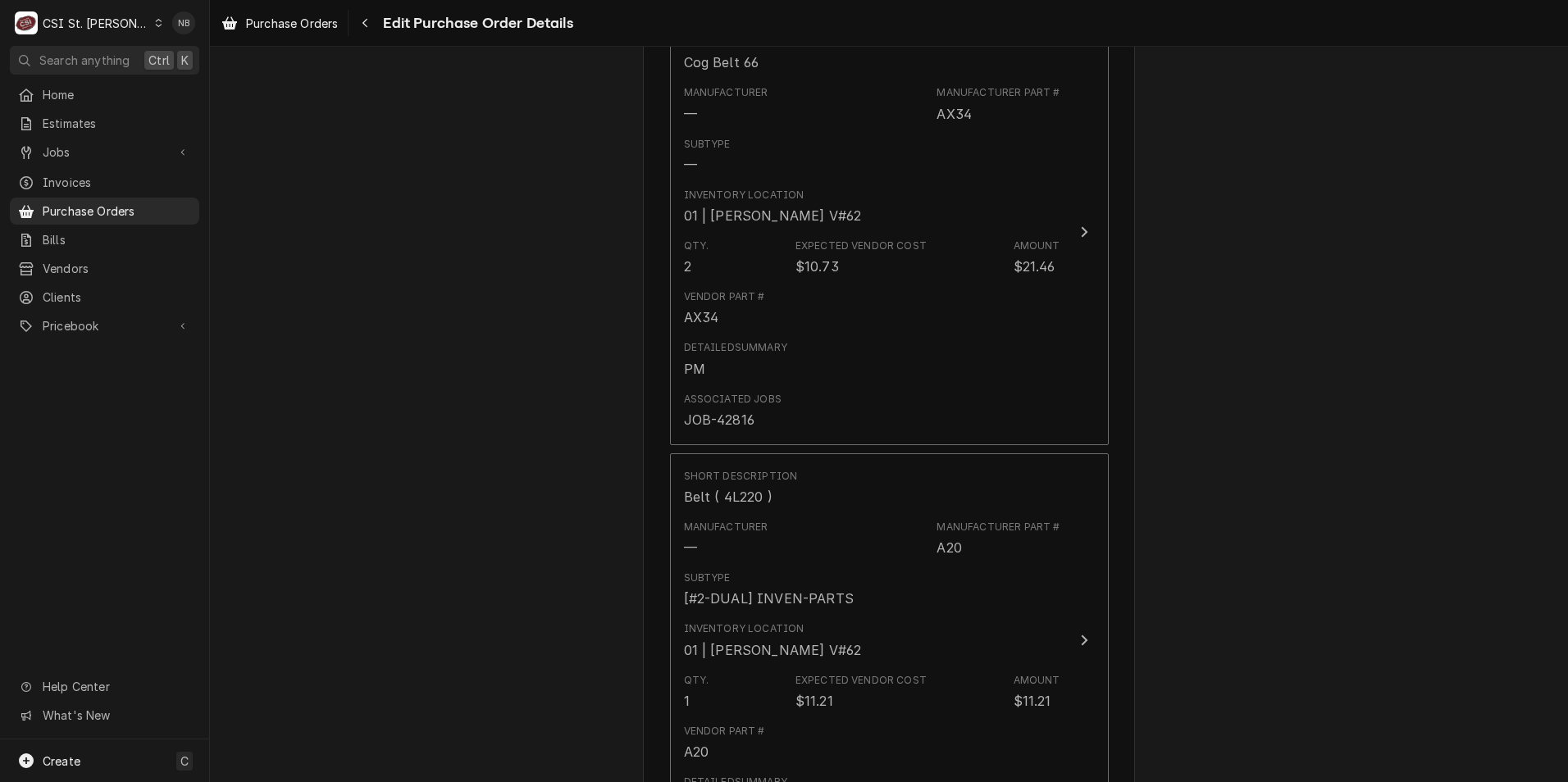
scroll to position [2246, 0]
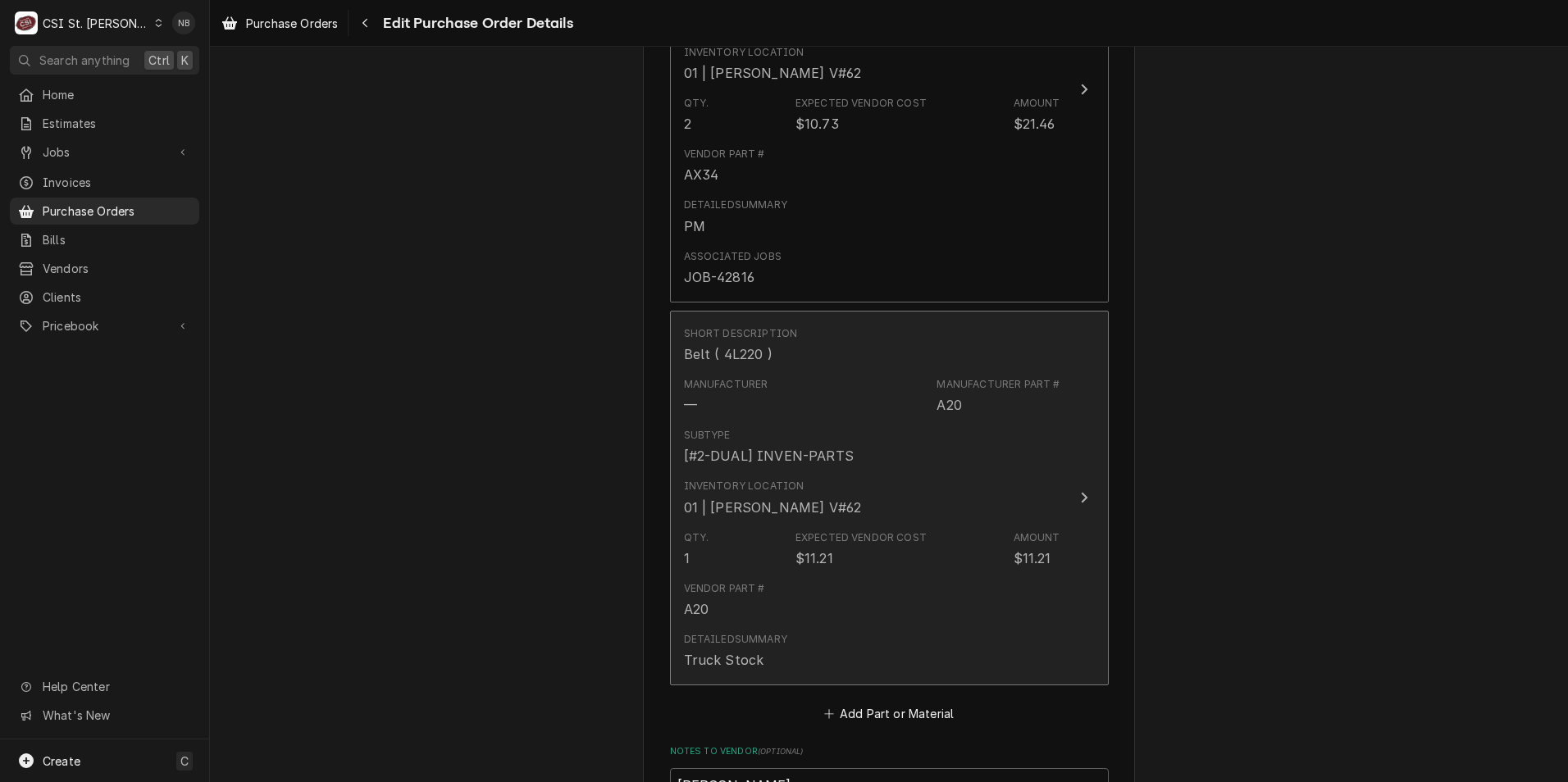
click at [829, 517] on div "Inventory Location 01 | RYAN POTTS V#62" at bounding box center [872, 498] width 376 height 51
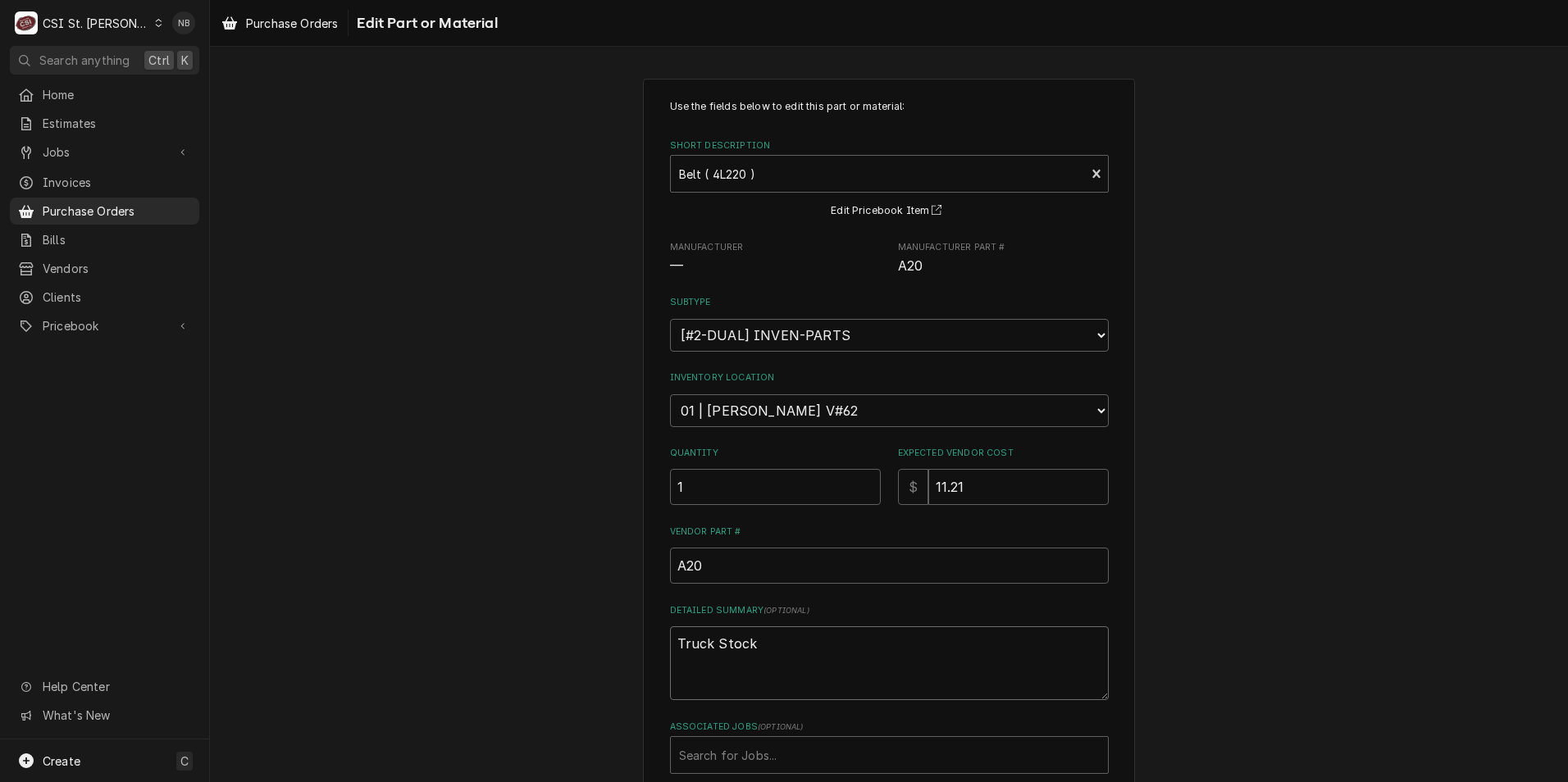
drag, startPoint x: 764, startPoint y: 657, endPoint x: 378, endPoint y: 613, distance: 388.5
click at [380, 613] on div "Use the fields below to edit this part or material: Short Description Belt ( 4L…" at bounding box center [890, 489] width 1359 height 851
type textarea "x"
type textarea "P"
type textarea "x"
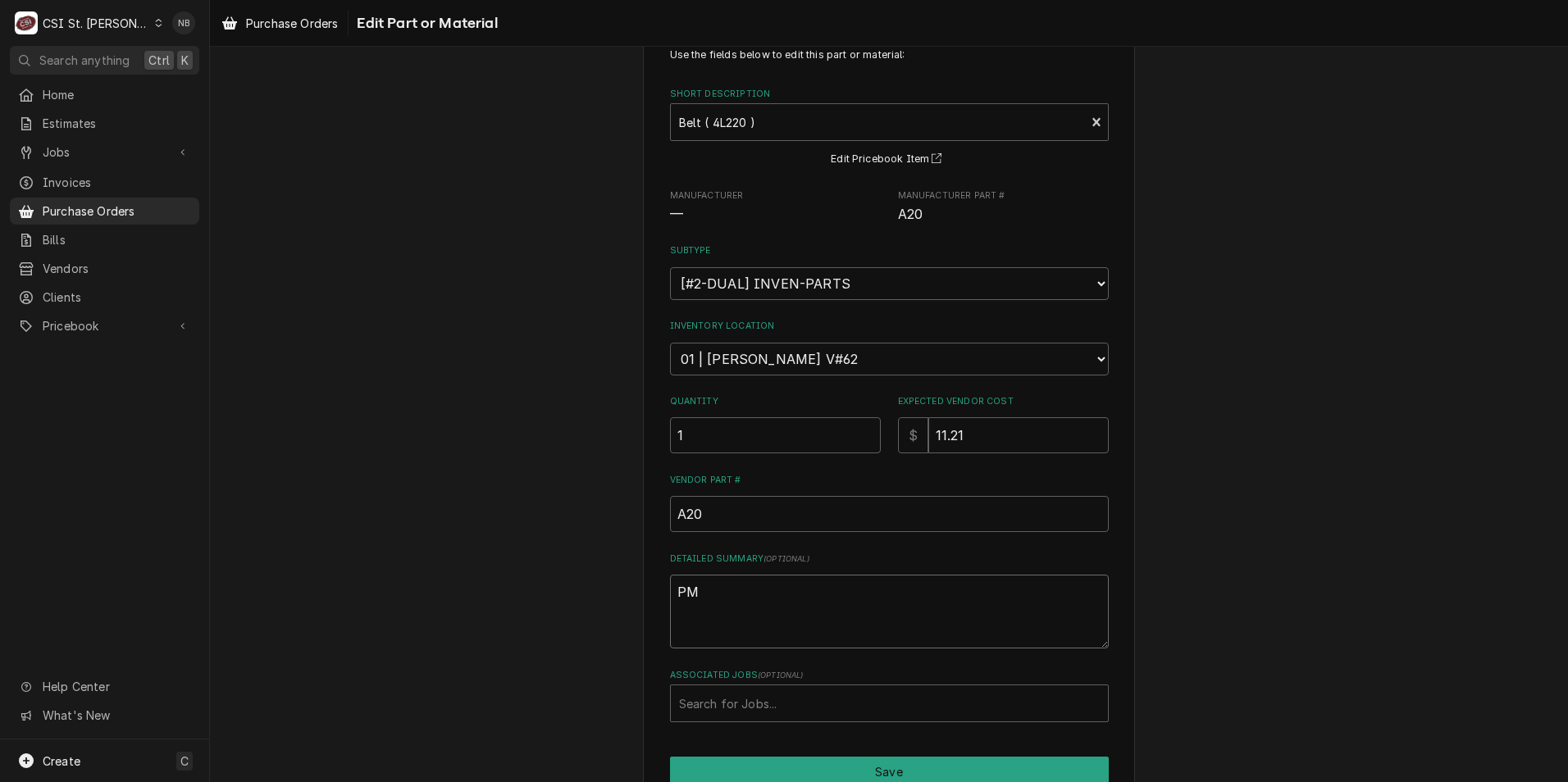
scroll to position [133, 0]
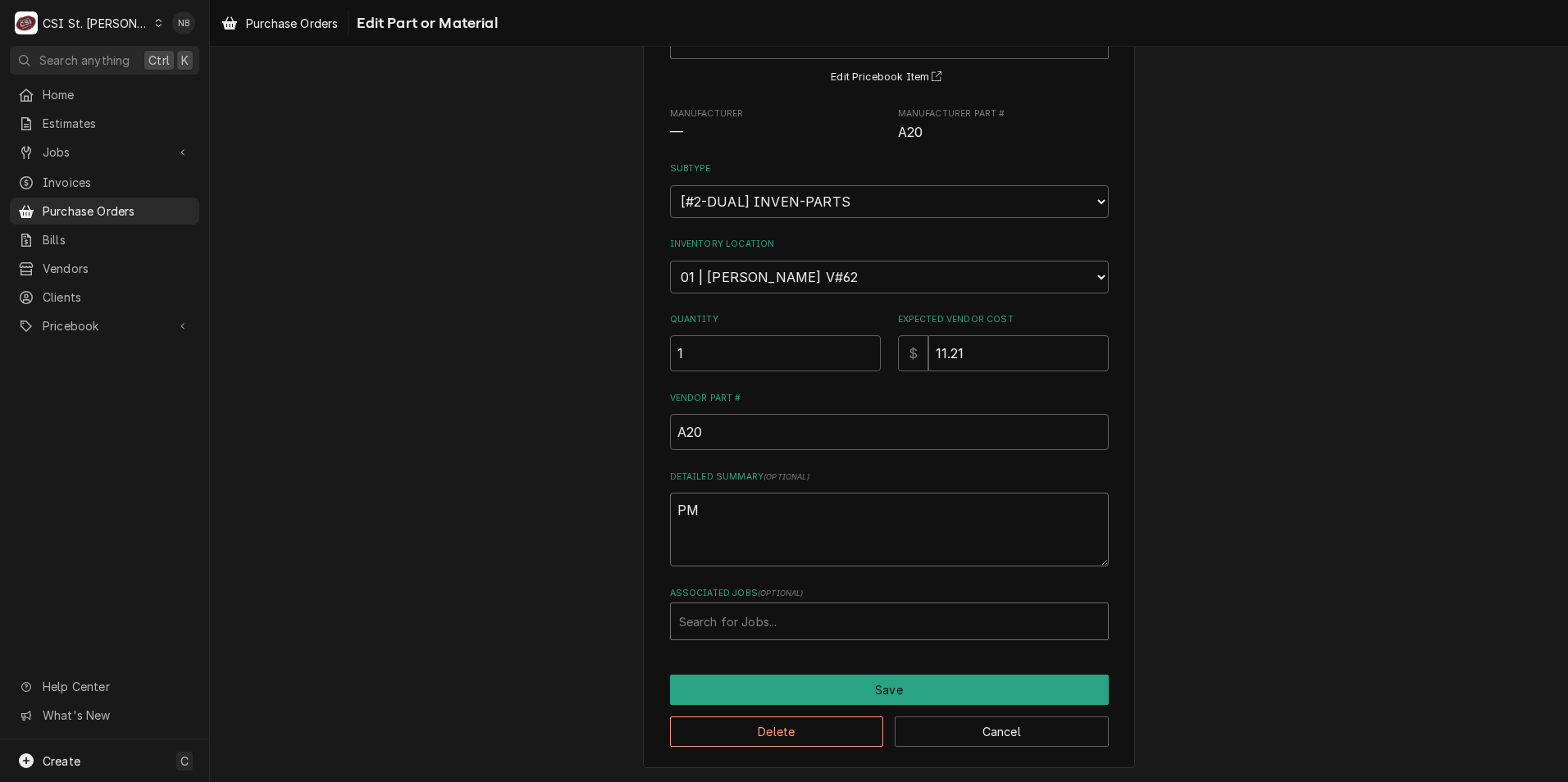
type textarea "PM"
click at [738, 626] on div "Associated Jobs" at bounding box center [890, 622] width 421 height 30
type input "42816"
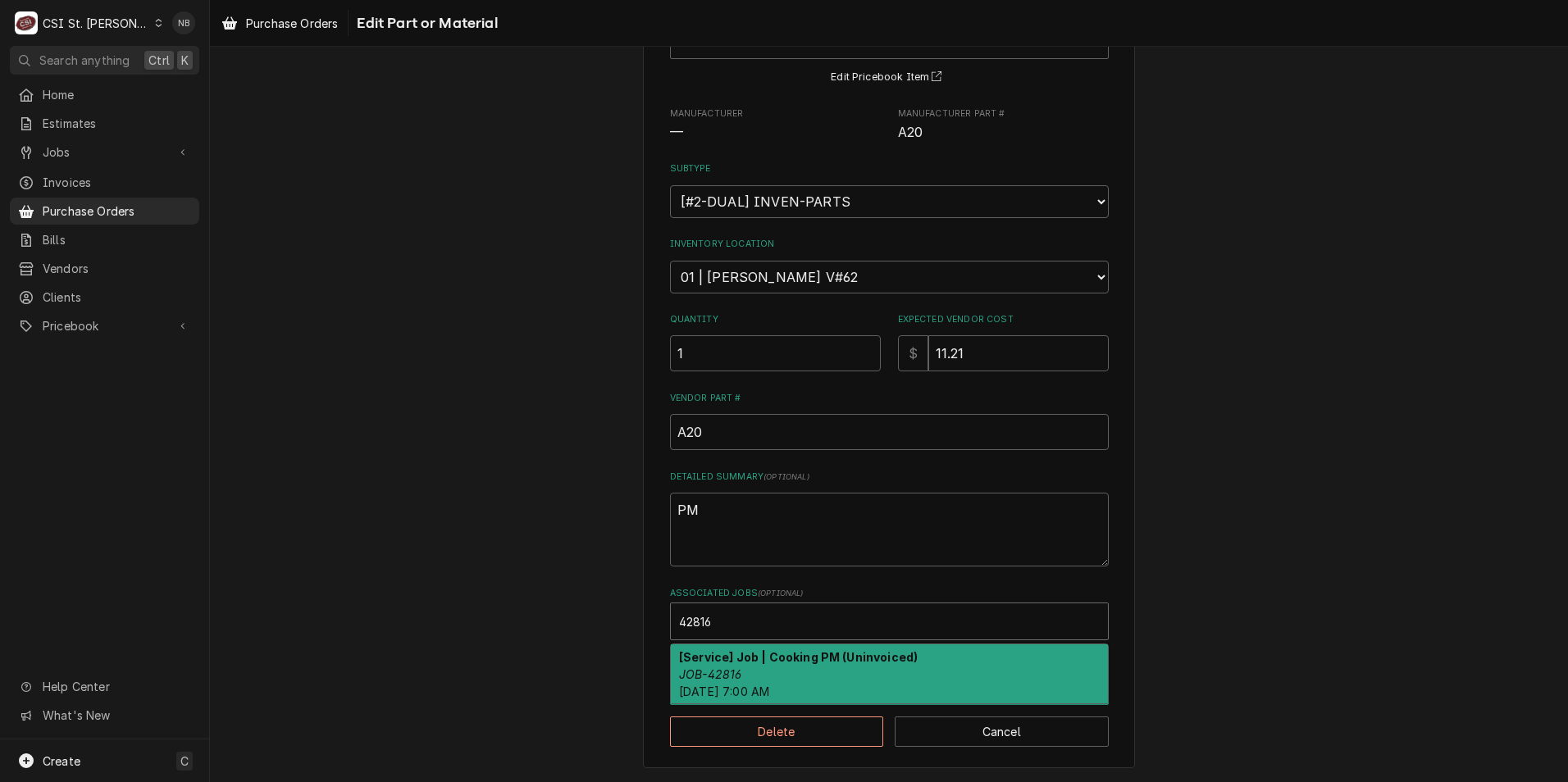
click at [765, 687] on span "Fri, Oct 3rd, 2025 - 7:00 AM" at bounding box center [724, 691] width 90 height 14
type textarea "x"
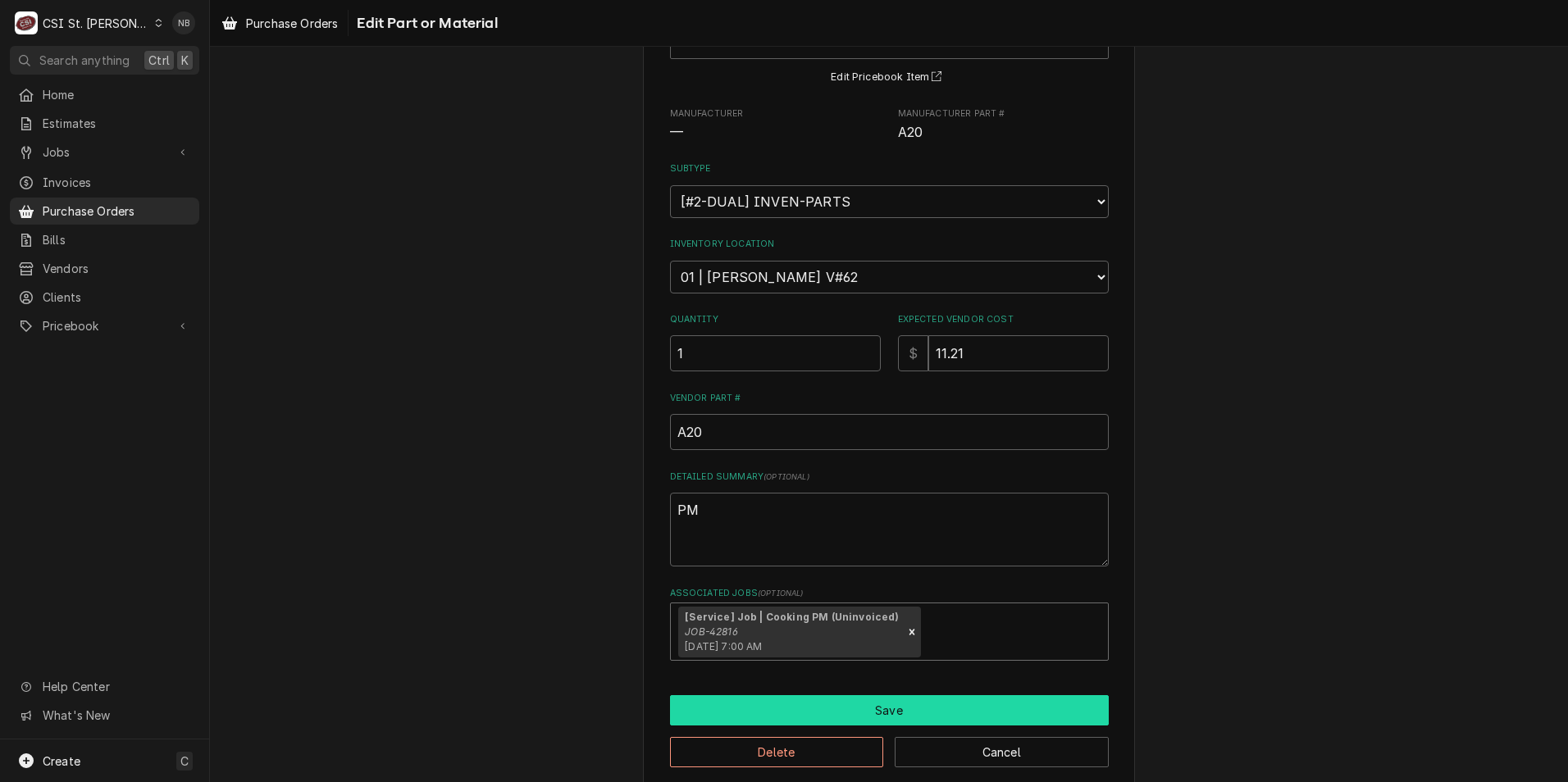
click at [779, 710] on button "Save" at bounding box center [889, 710] width 438 height 31
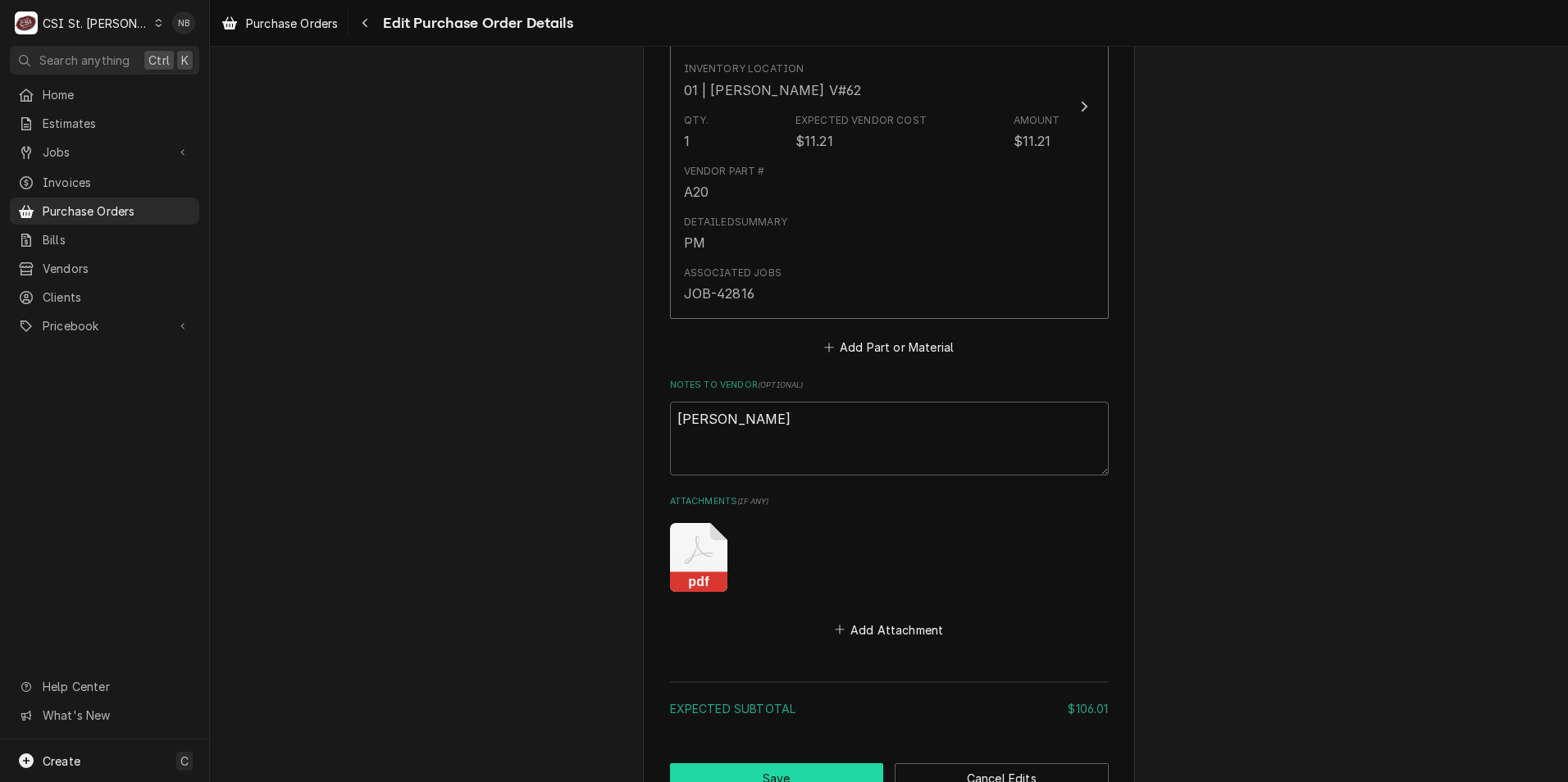
scroll to position [2788, 0]
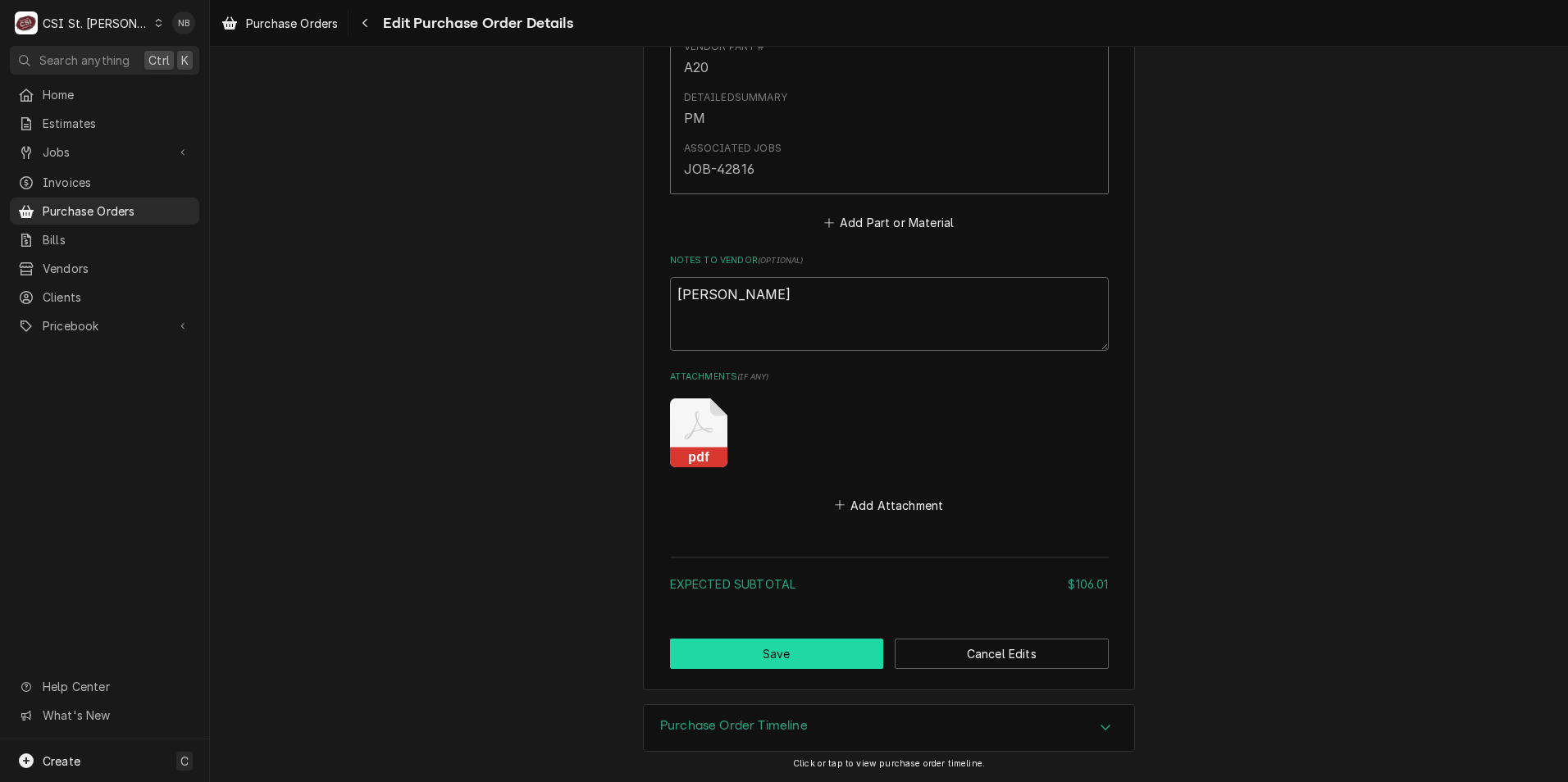
click at [782, 651] on button "Save" at bounding box center [777, 653] width 214 height 31
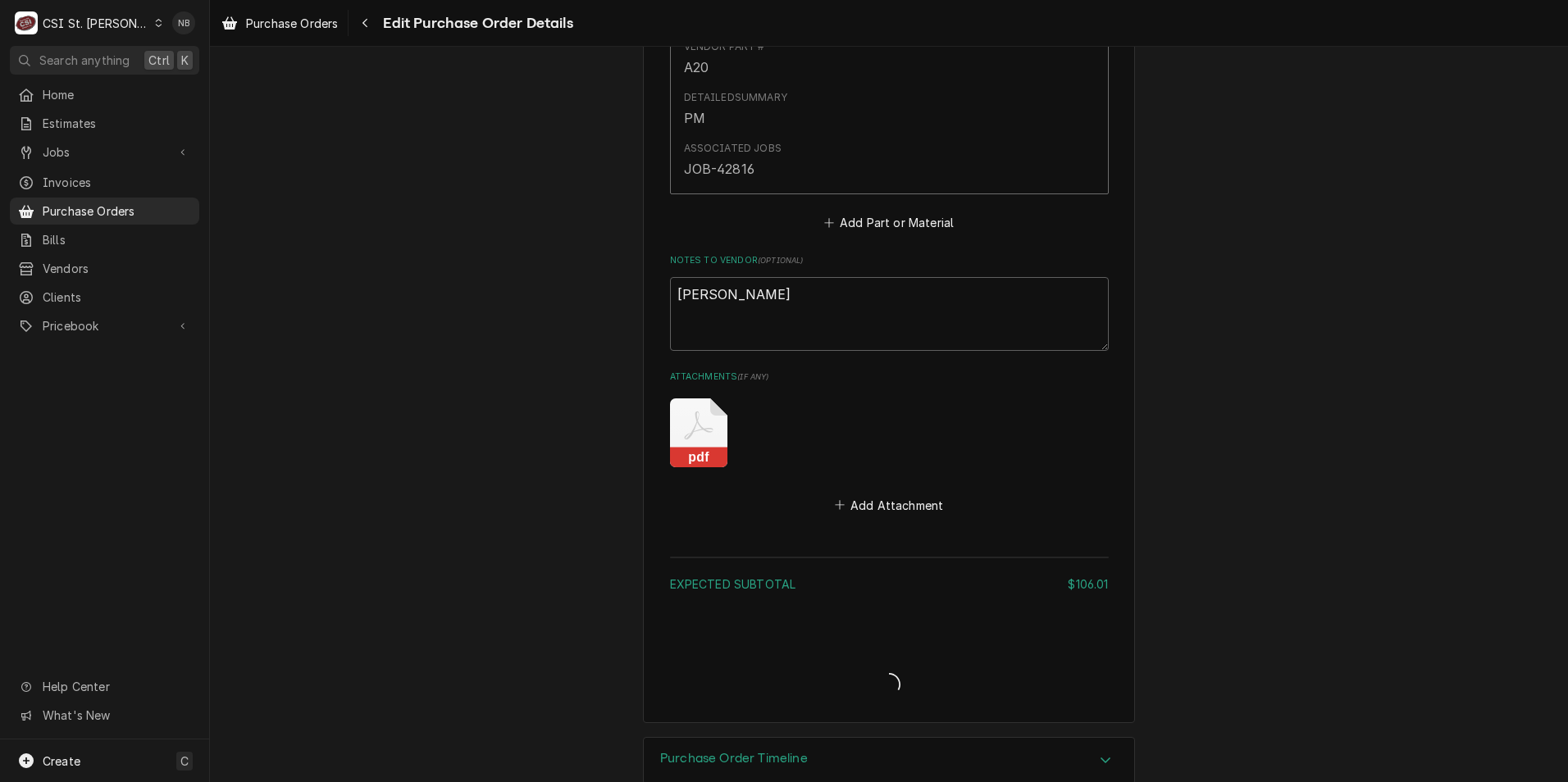
type textarea "x"
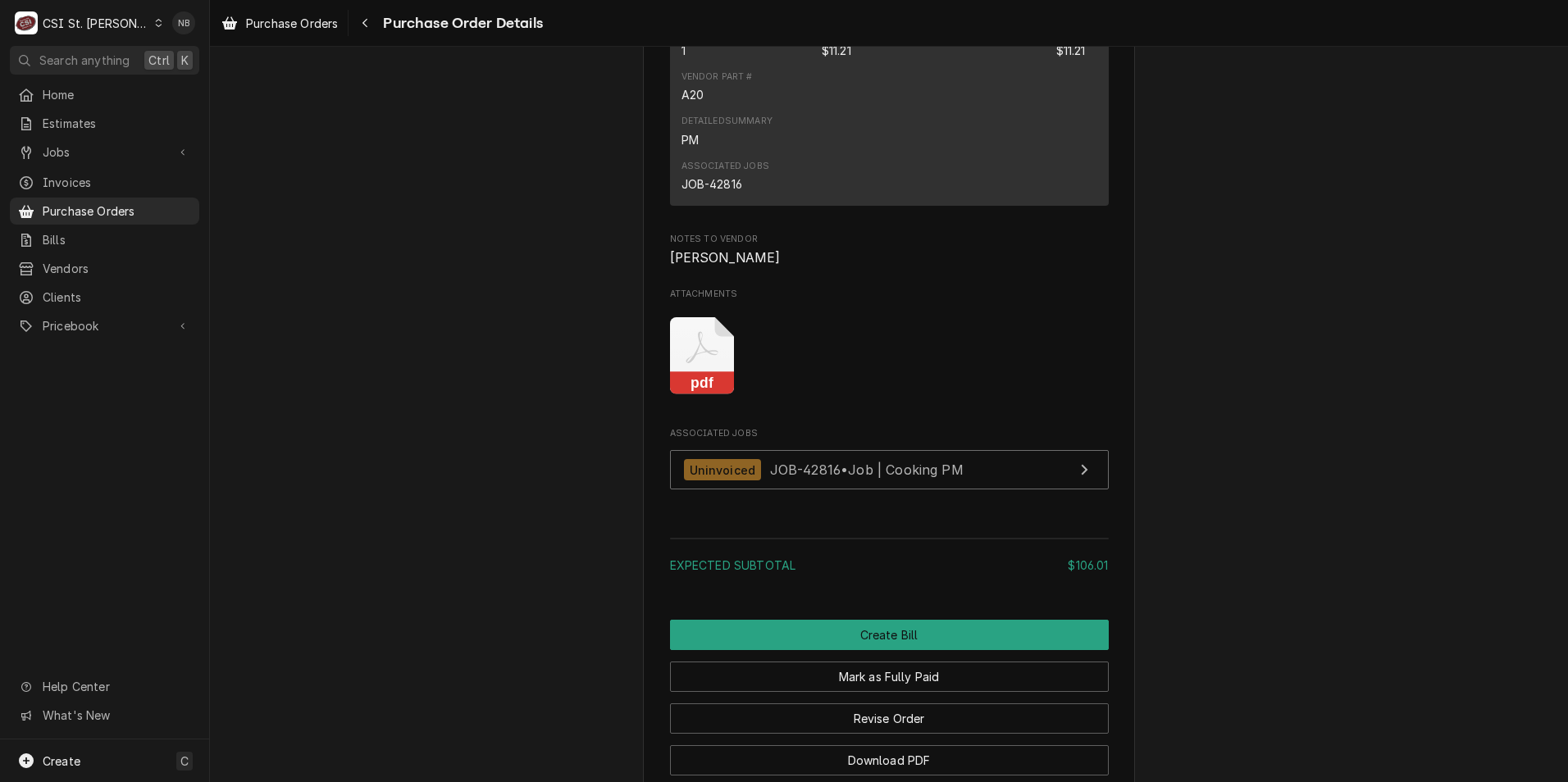
scroll to position [3072, 0]
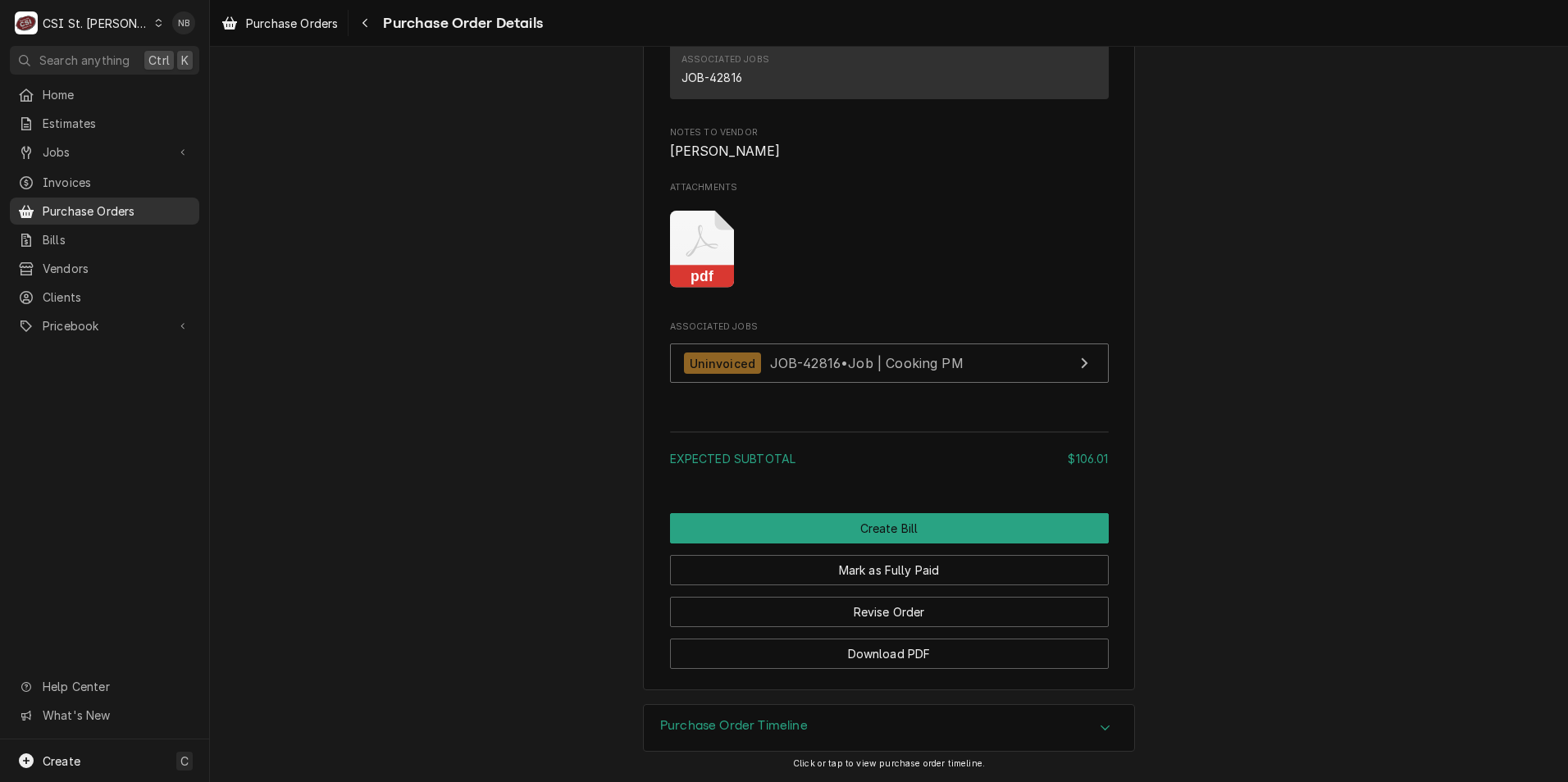
click at [125, 213] on div "Purchase Orders" at bounding box center [104, 211] width 183 height 20
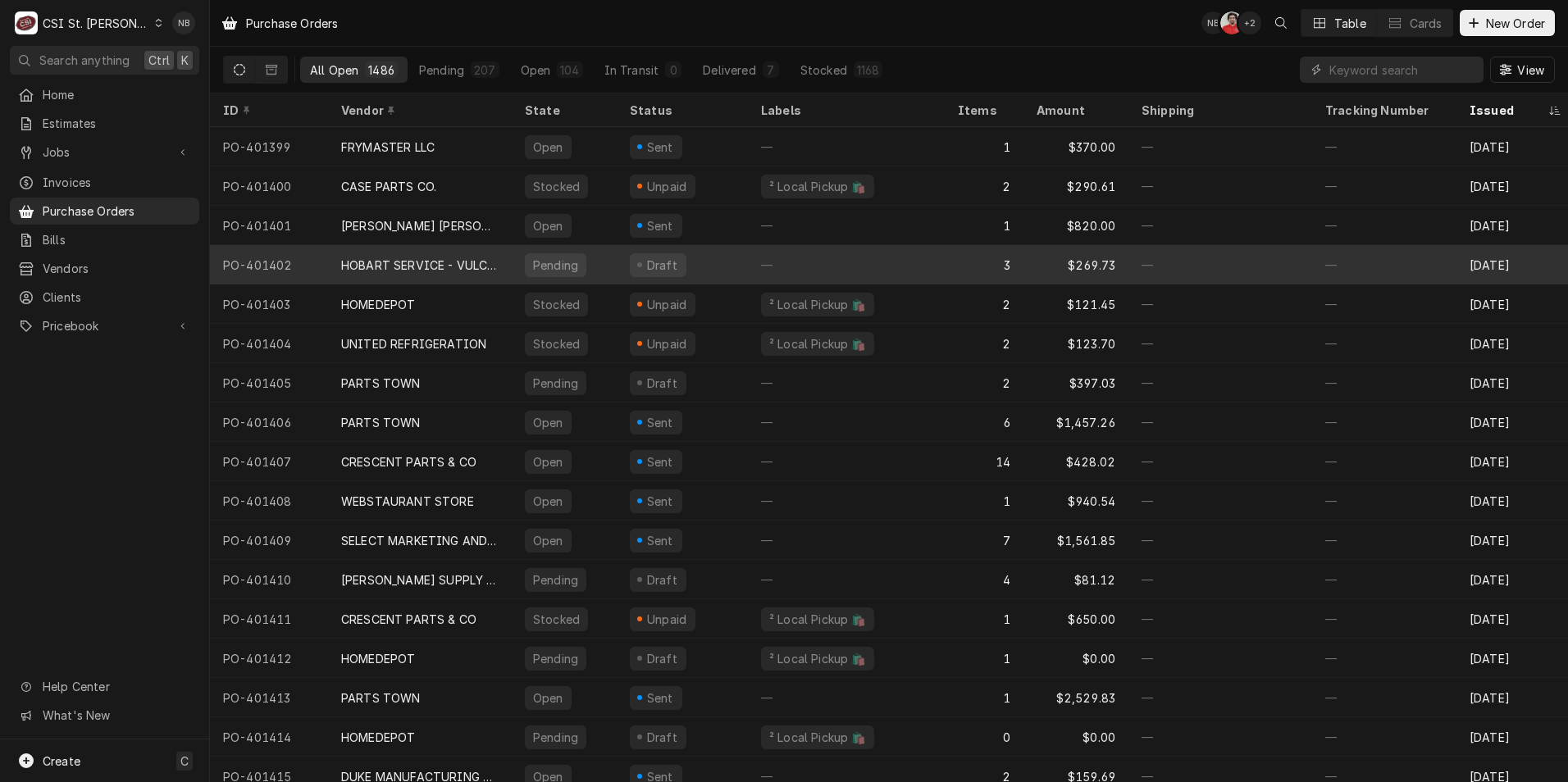
click at [479, 267] on div "HOBART SERVICE - VULCAN" at bounding box center [420, 265] width 158 height 18
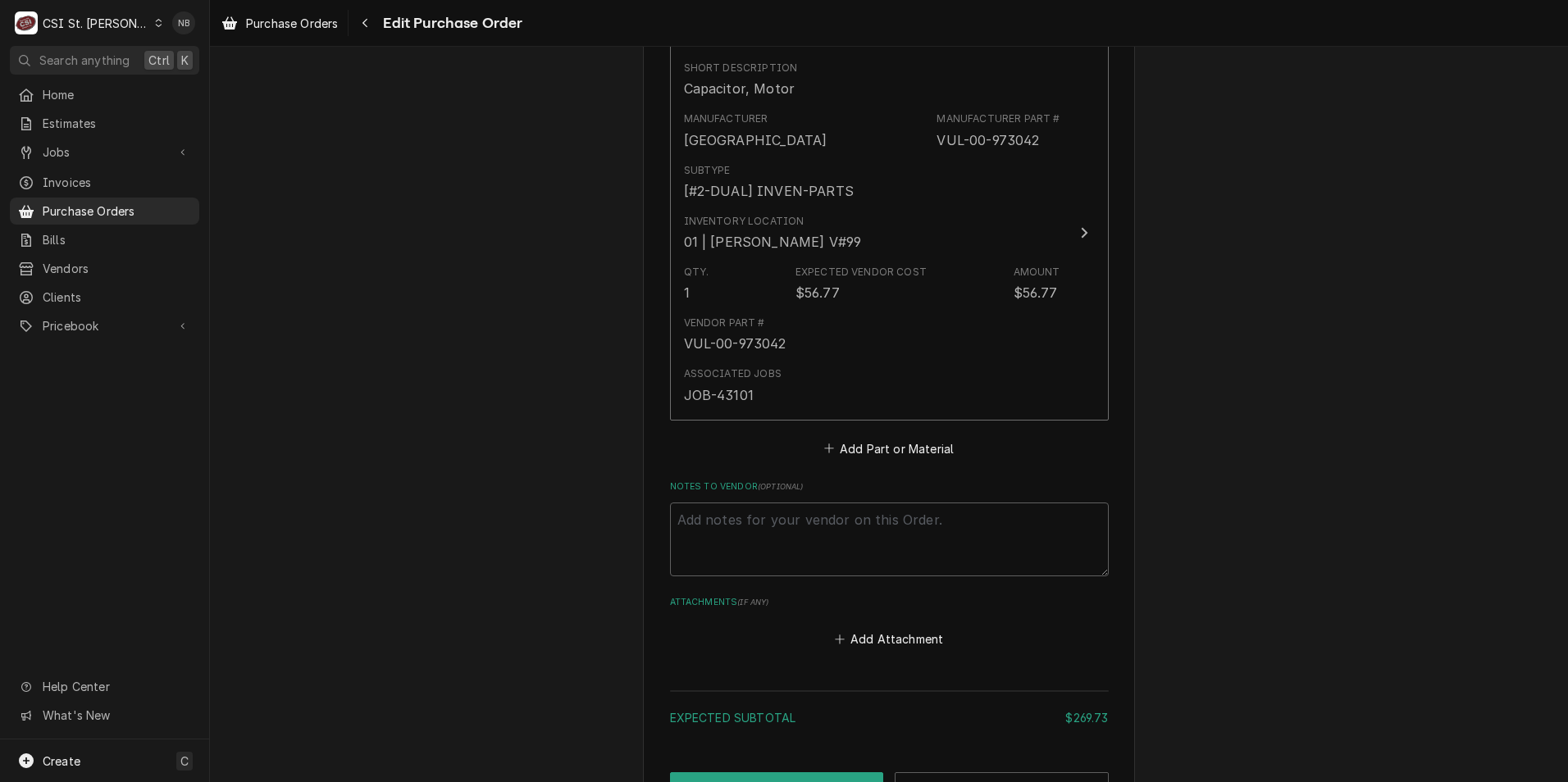
scroll to position [1774, 0]
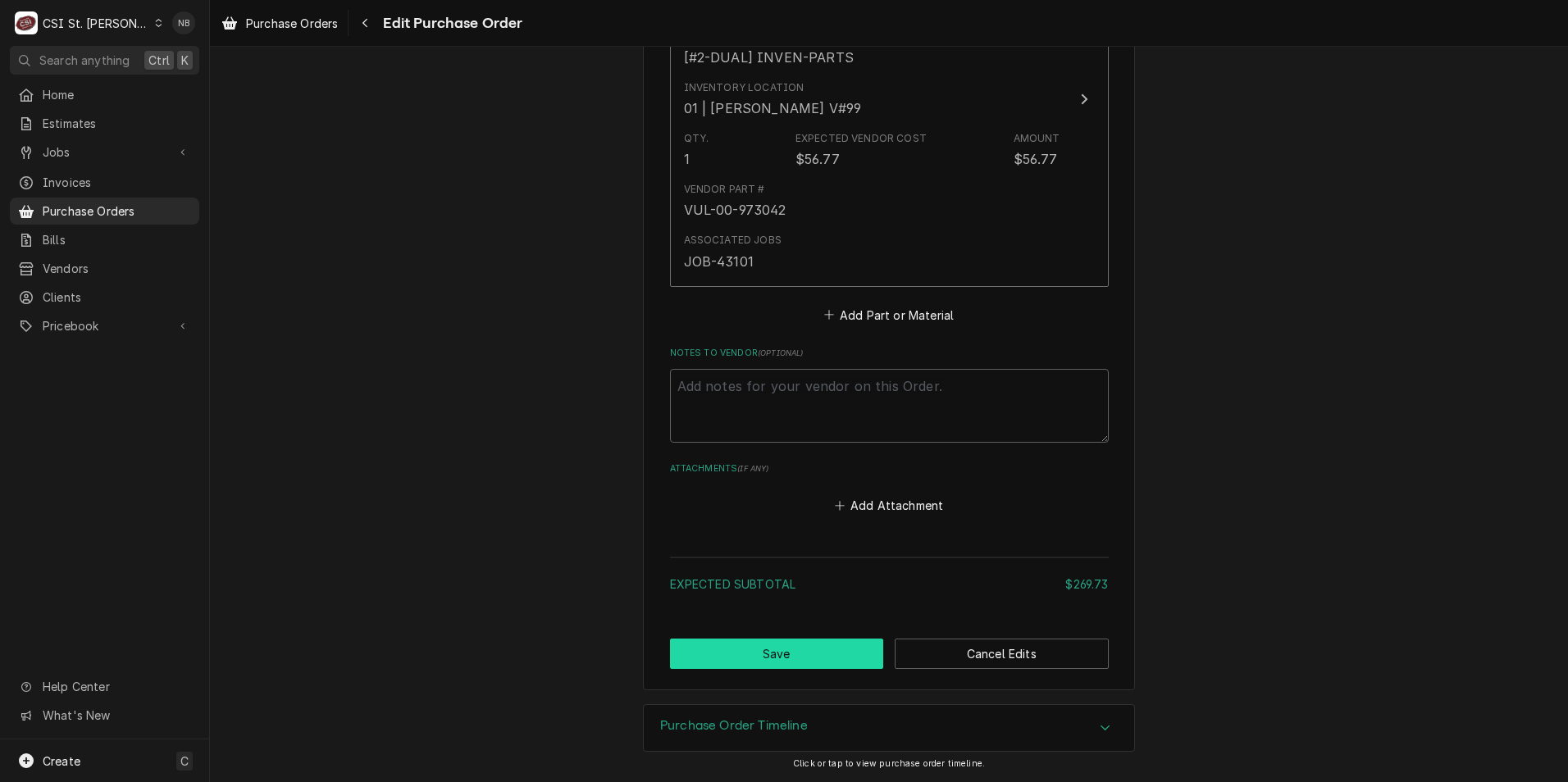
click at [778, 649] on button "Save" at bounding box center [777, 653] width 214 height 31
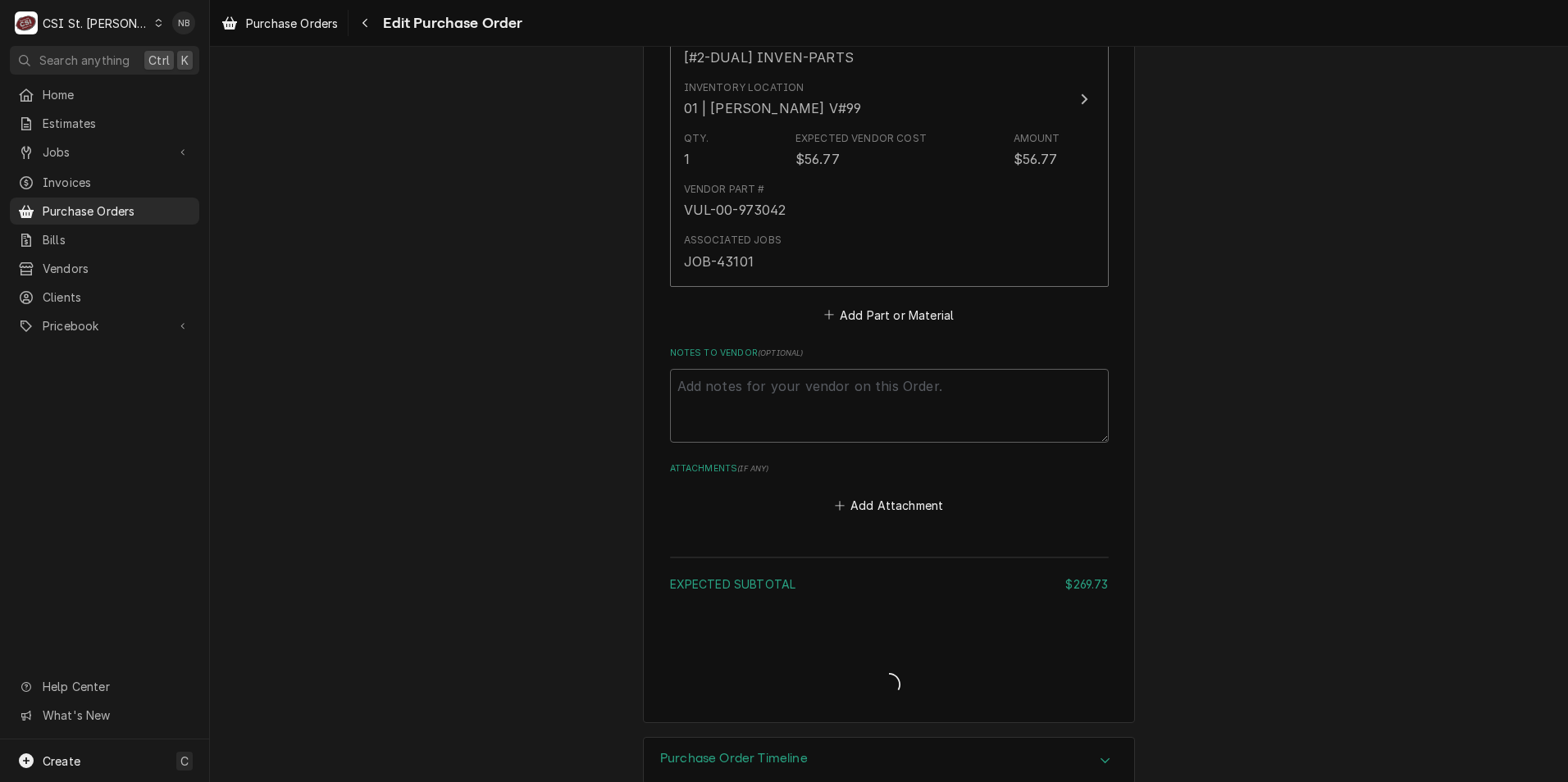
type textarea "x"
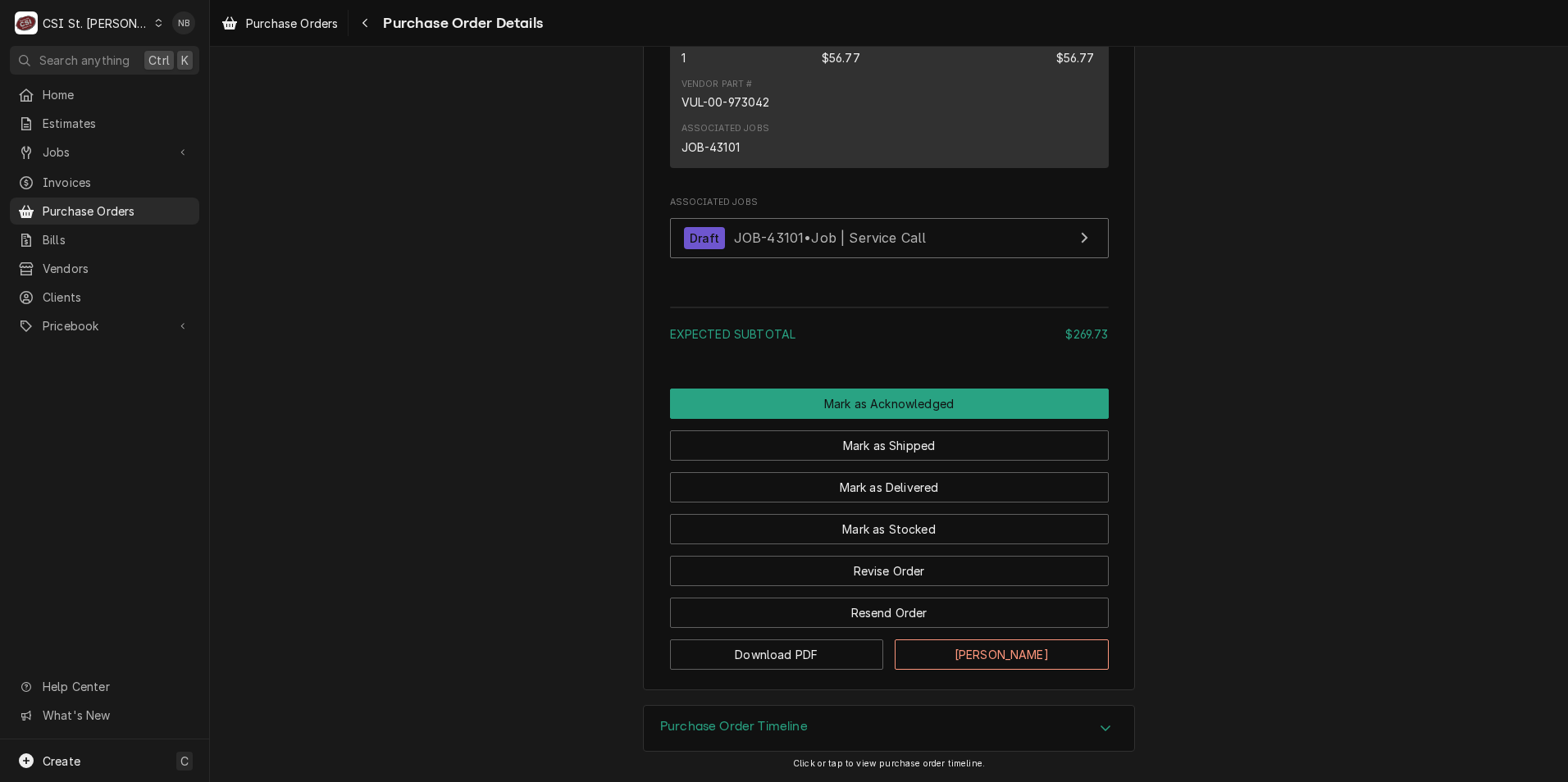
scroll to position [1844, 0]
click at [766, 726] on h3 "Purchase Order Timeline" at bounding box center [733, 726] width 147 height 16
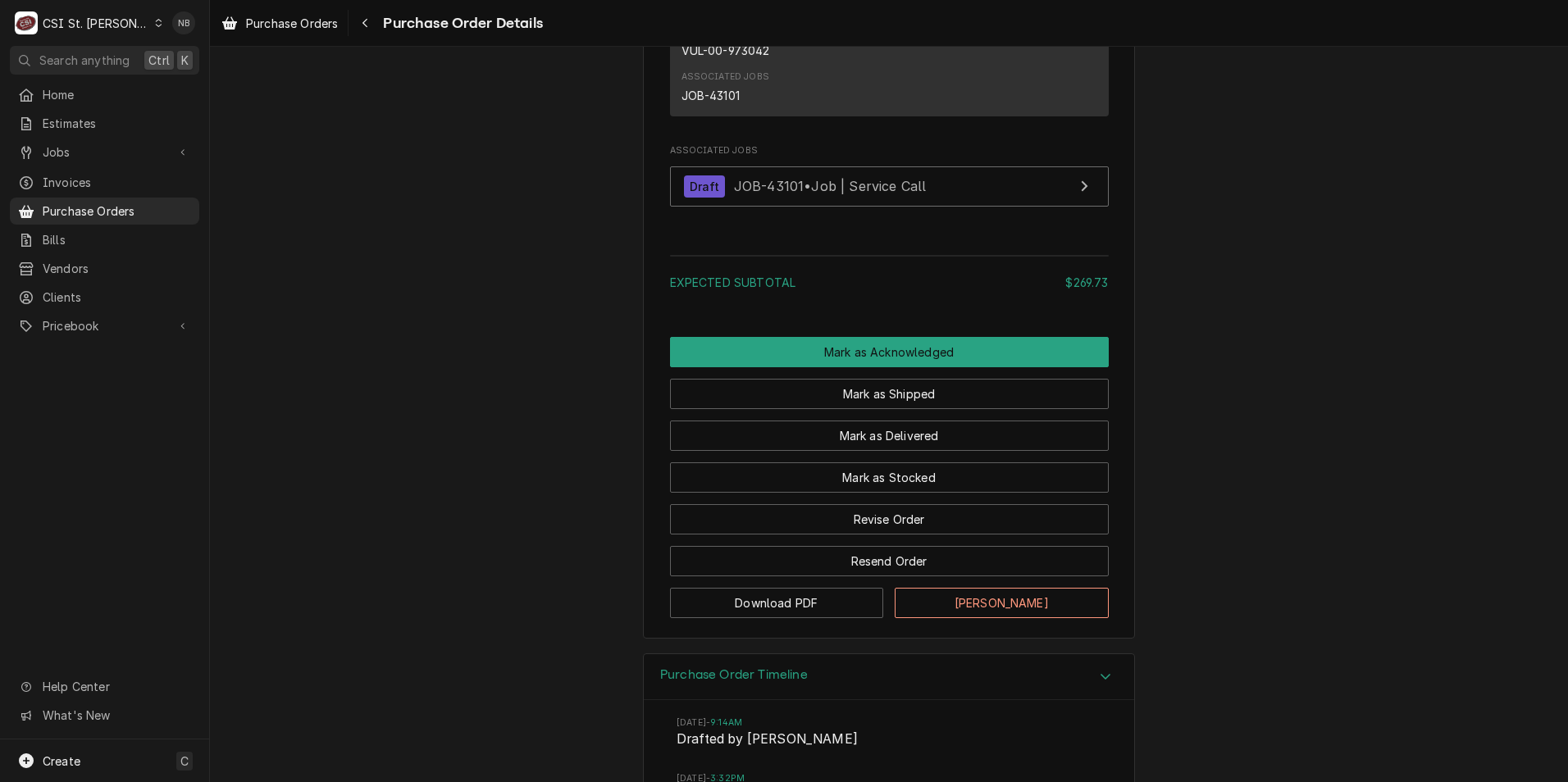
scroll to position [2088, 0]
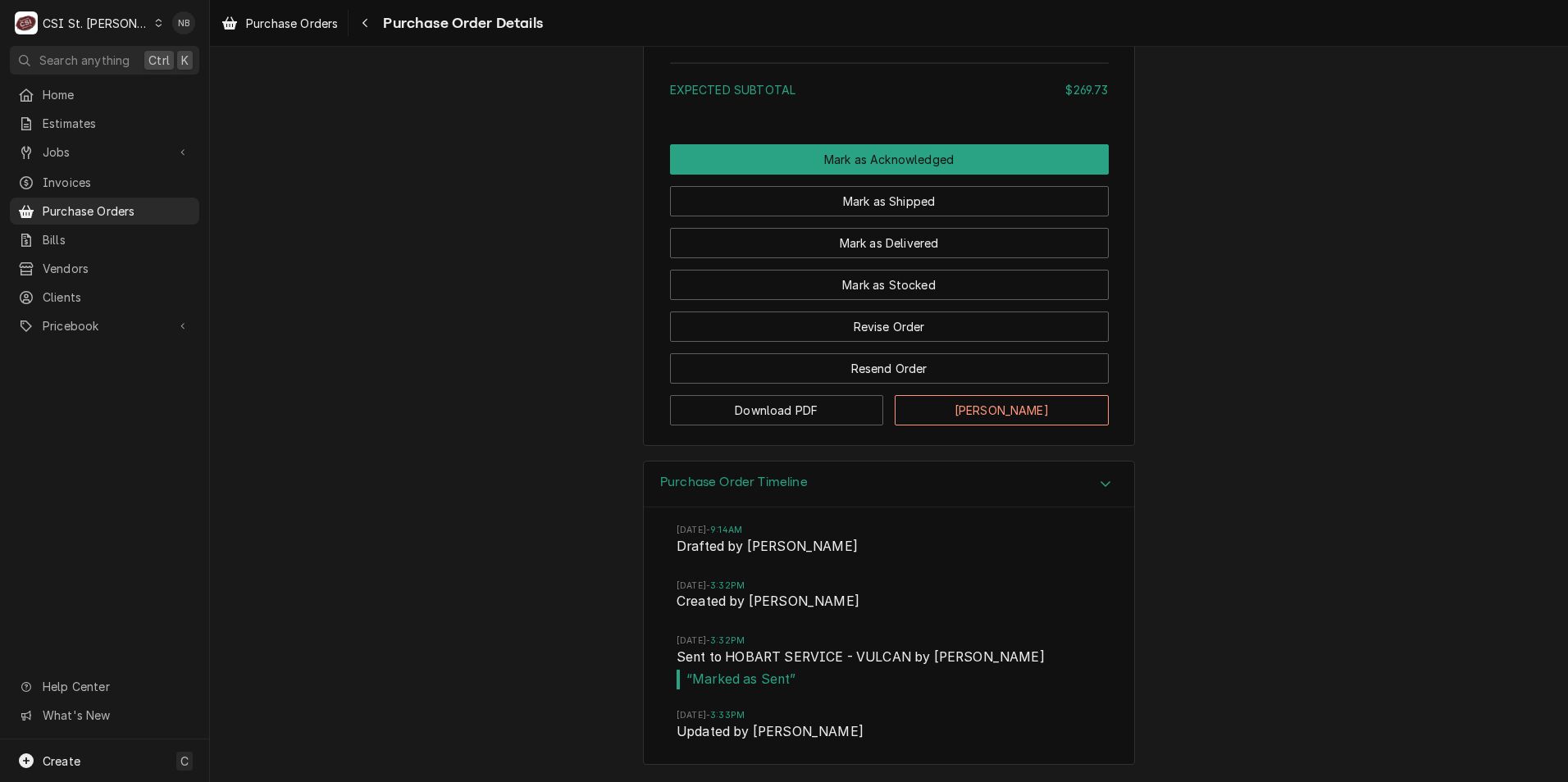
click at [885, 492] on div "Purchase Order Timeline" at bounding box center [889, 485] width 490 height 46
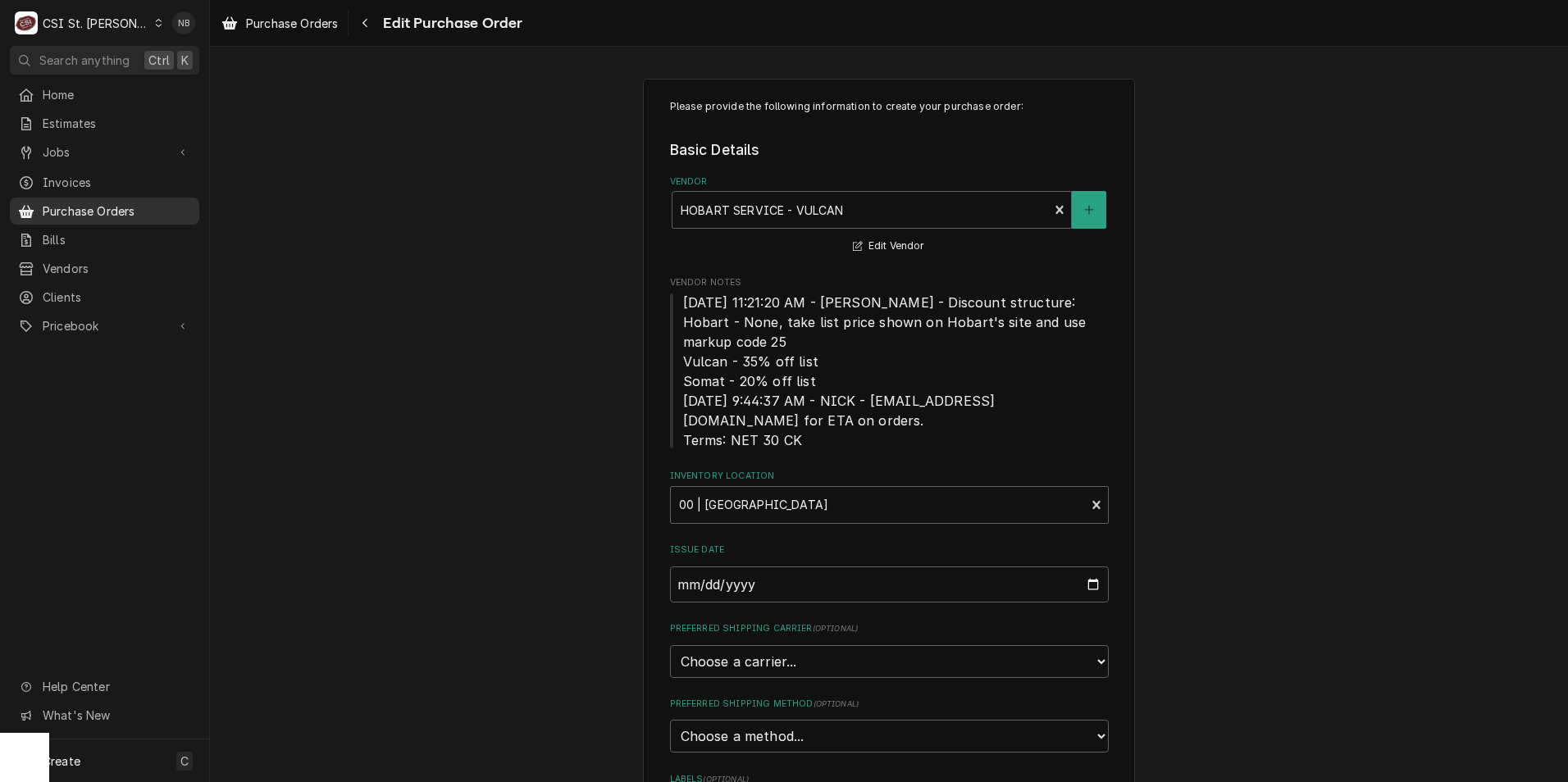
click at [123, 197] on link "Purchase Orders" at bounding box center [105, 210] width 189 height 27
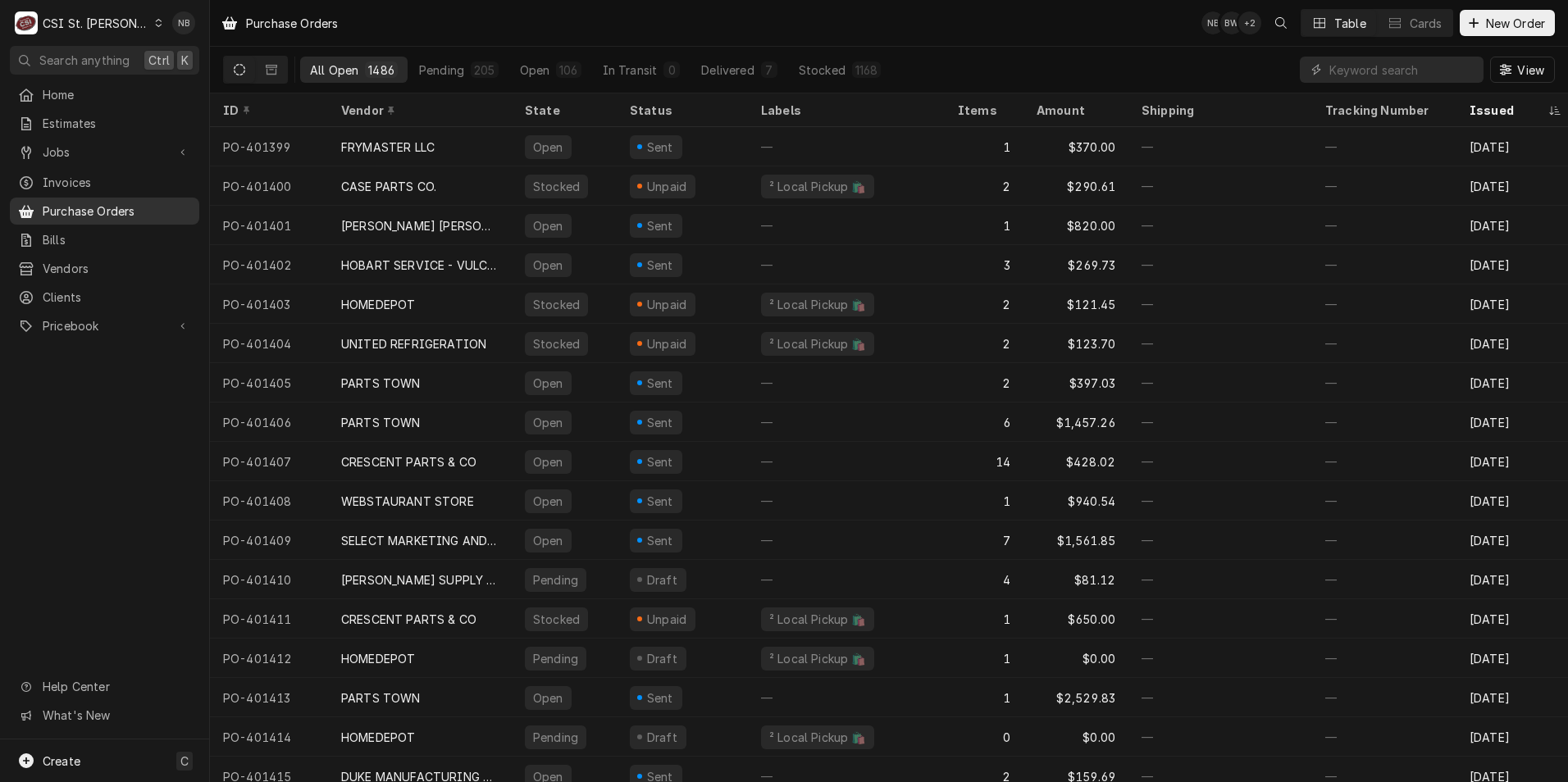
click at [96, 203] on span "Purchase Orders" at bounding box center [117, 211] width 148 height 18
click at [103, 169] on link "Invoices" at bounding box center [105, 182] width 189 height 27
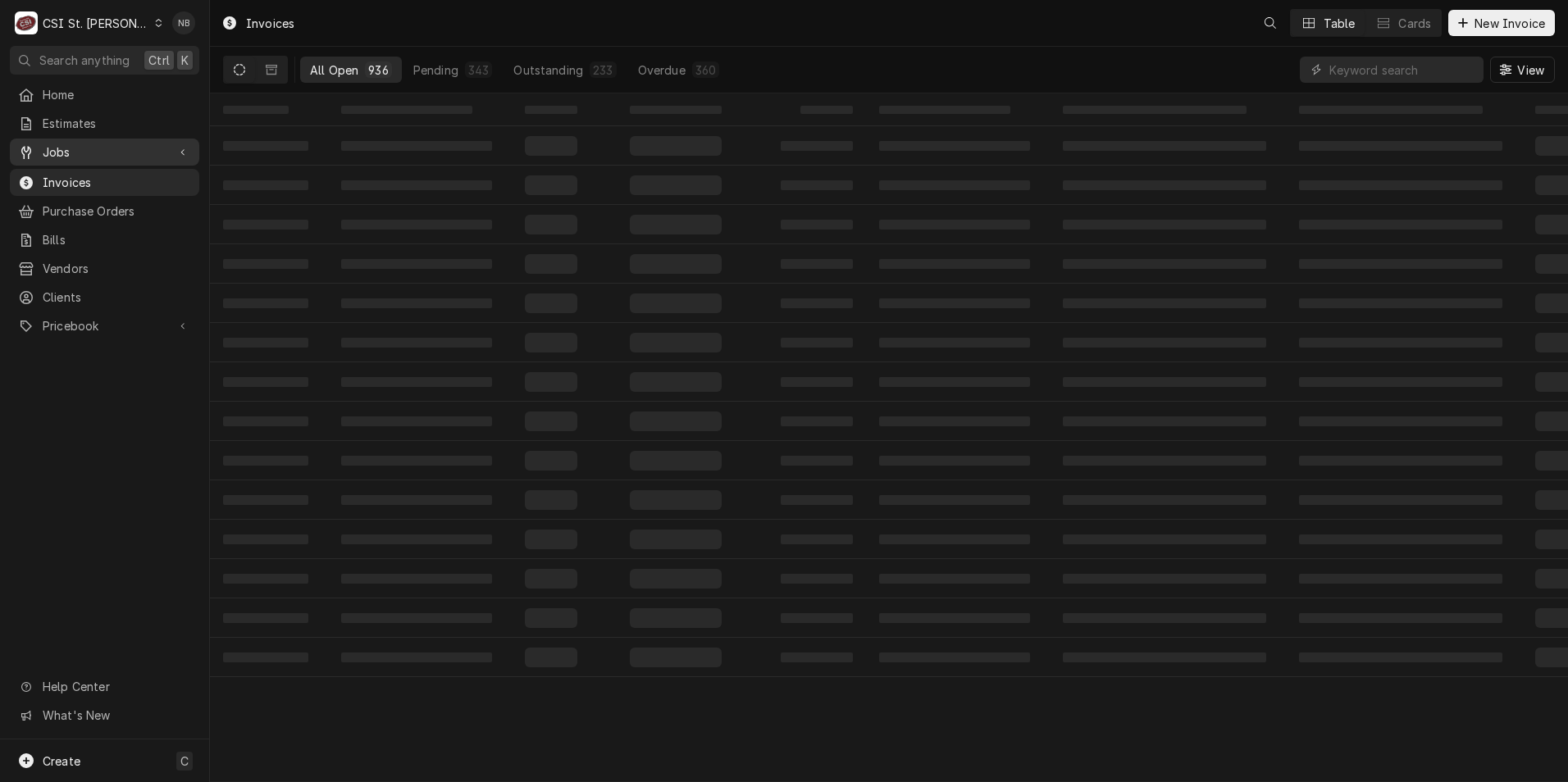
click at [123, 153] on span "Jobs" at bounding box center [105, 152] width 124 height 18
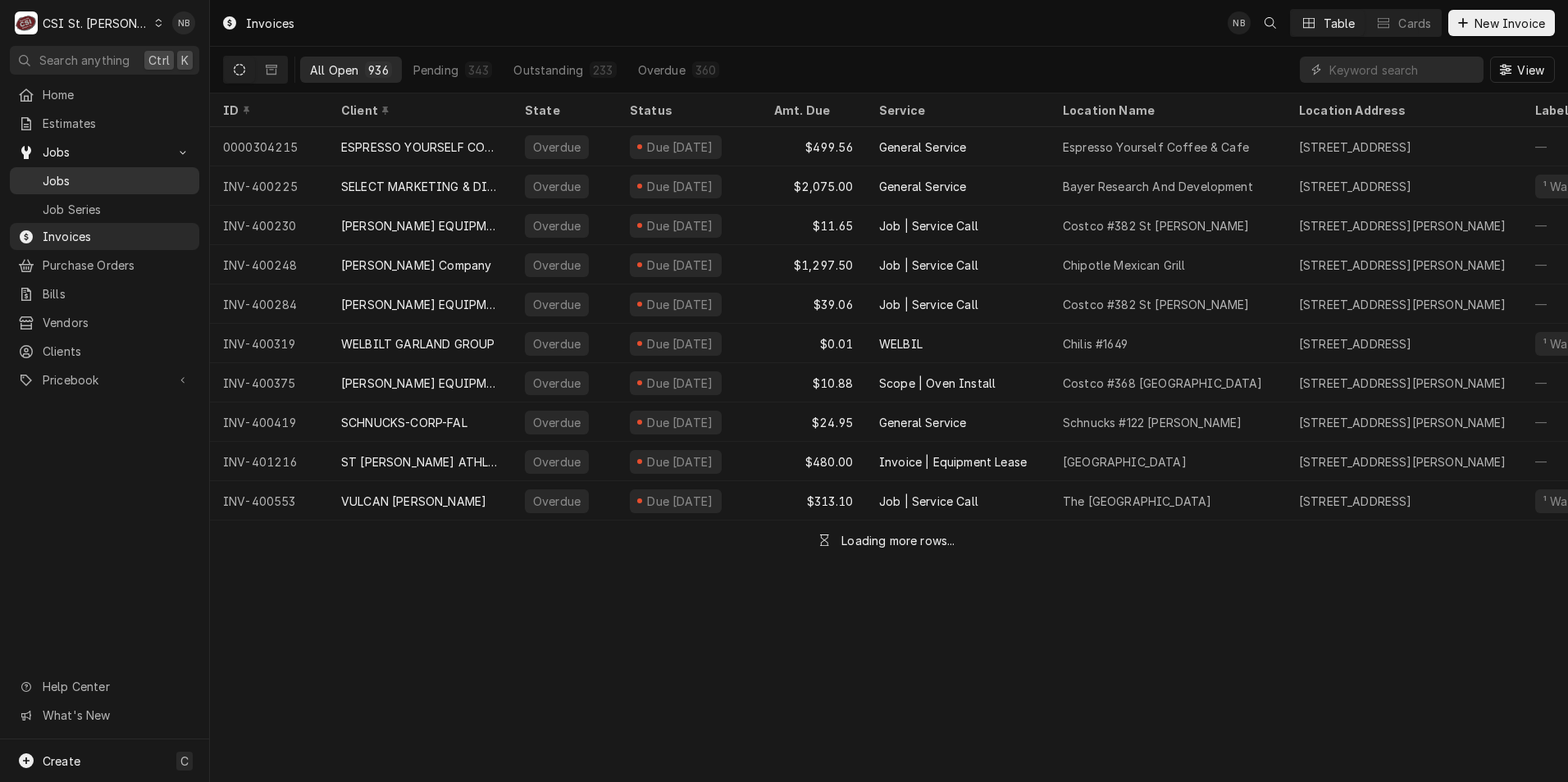
click at [110, 178] on span "Jobs" at bounding box center [117, 181] width 148 height 18
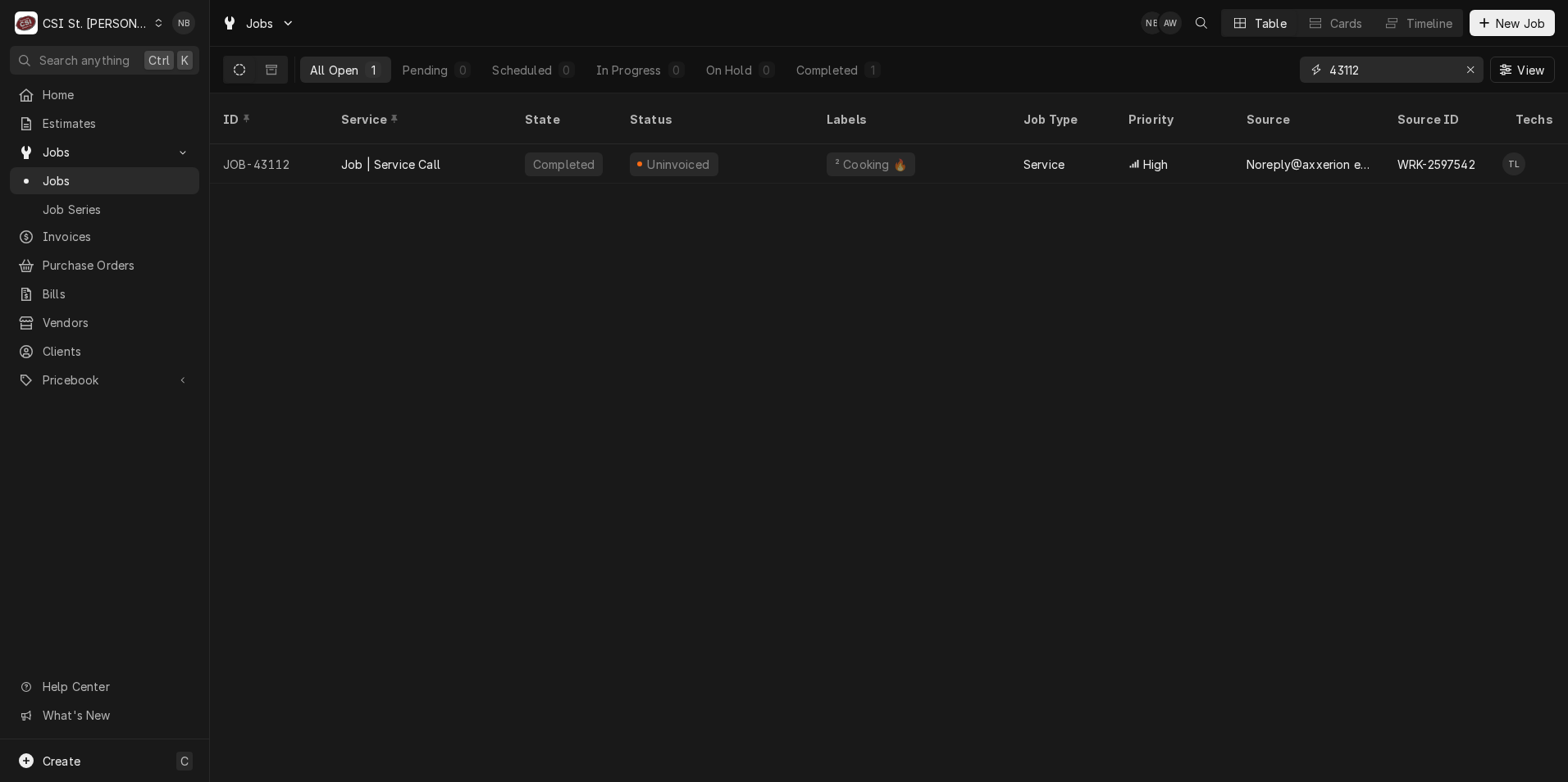
drag, startPoint x: 1370, startPoint y: 70, endPoint x: 1347, endPoint y: 76, distance: 23.8
click at [1347, 76] on input "43112" at bounding box center [1391, 69] width 123 height 26
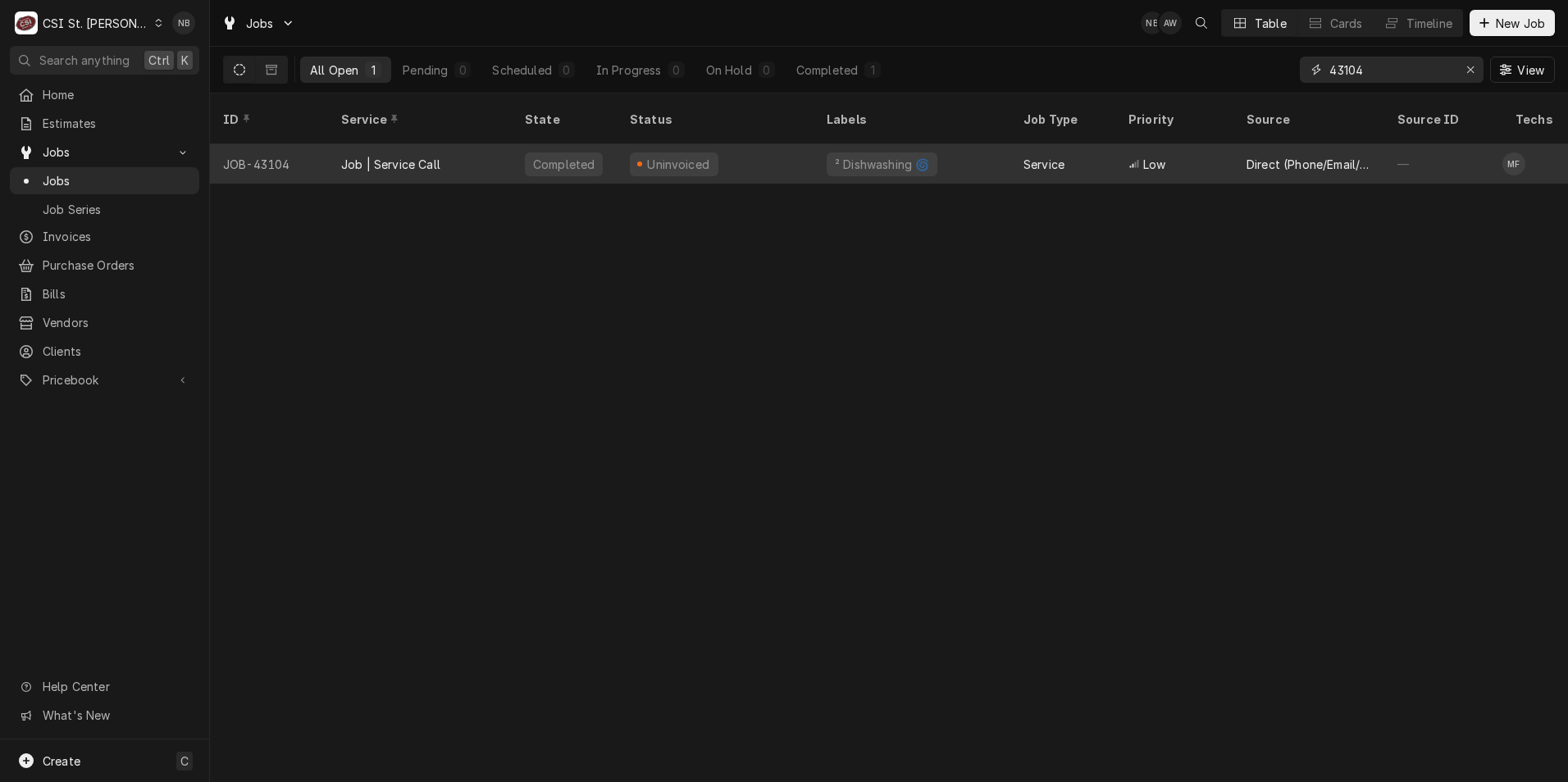
type input "43104"
click at [997, 150] on div "² Dishwashing 🌀" at bounding box center [912, 164] width 196 height 39
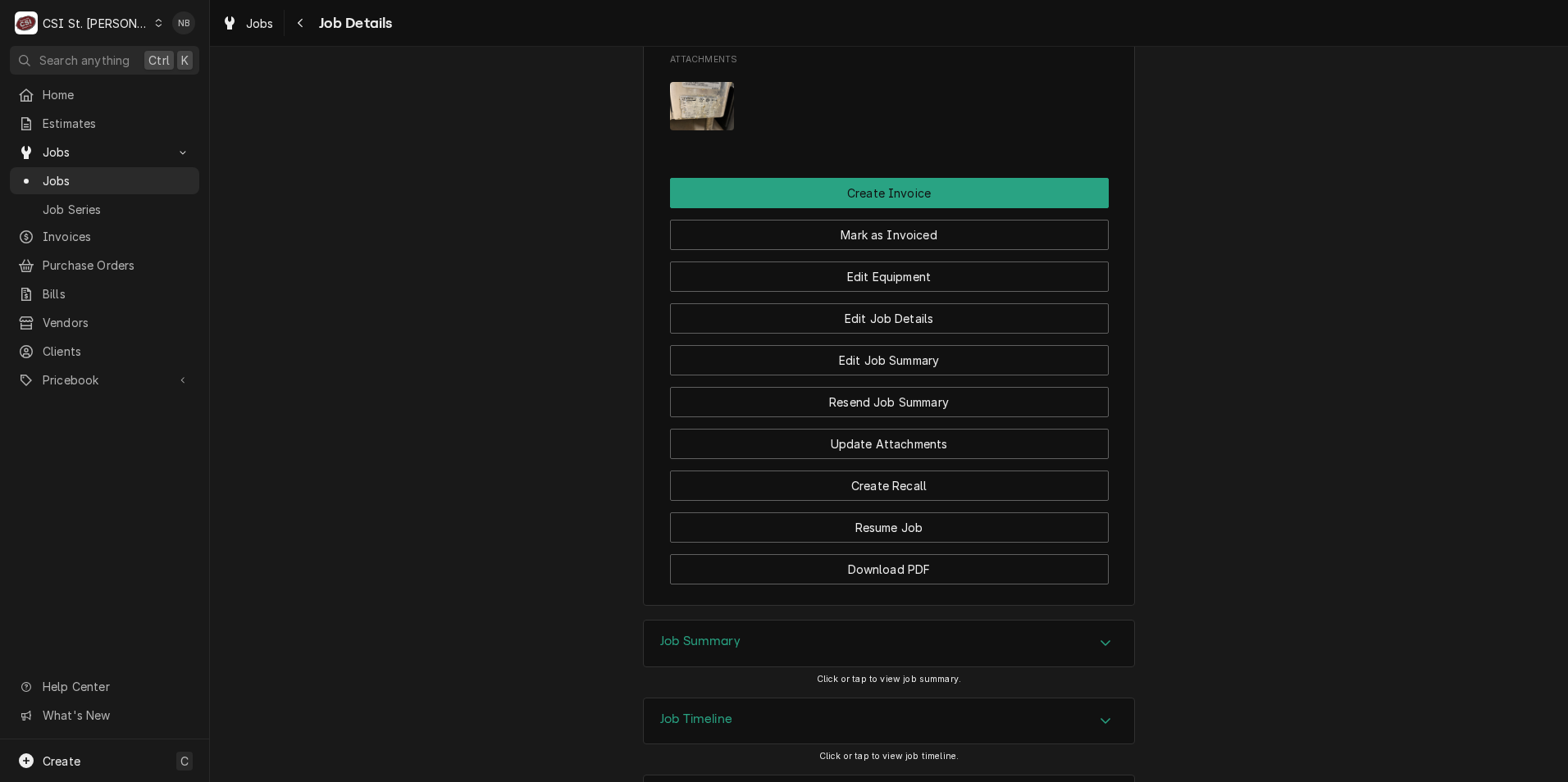
scroll to position [1650, 0]
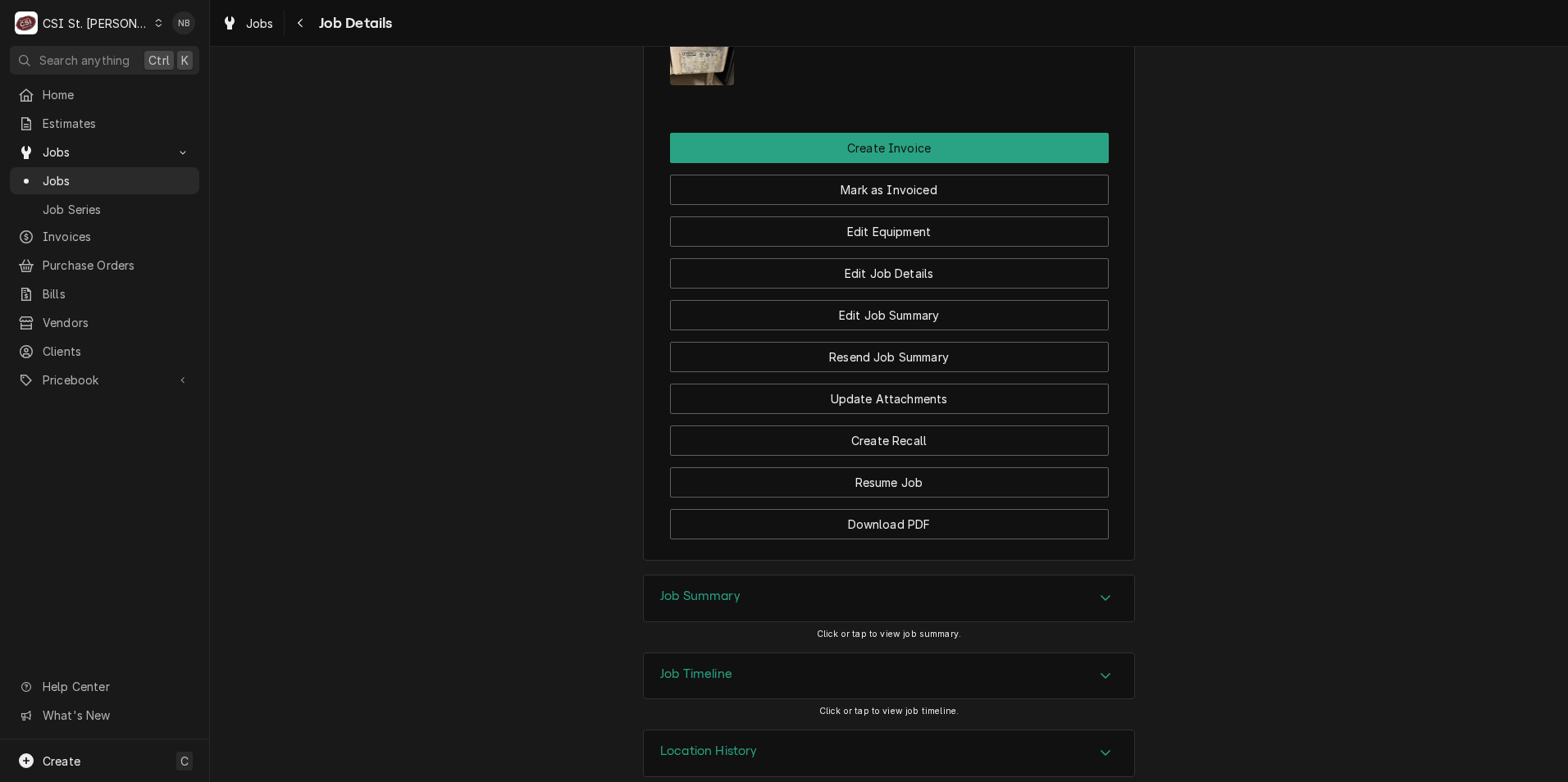
click at [1003, 580] on div "Job Summary" at bounding box center [889, 599] width 490 height 46
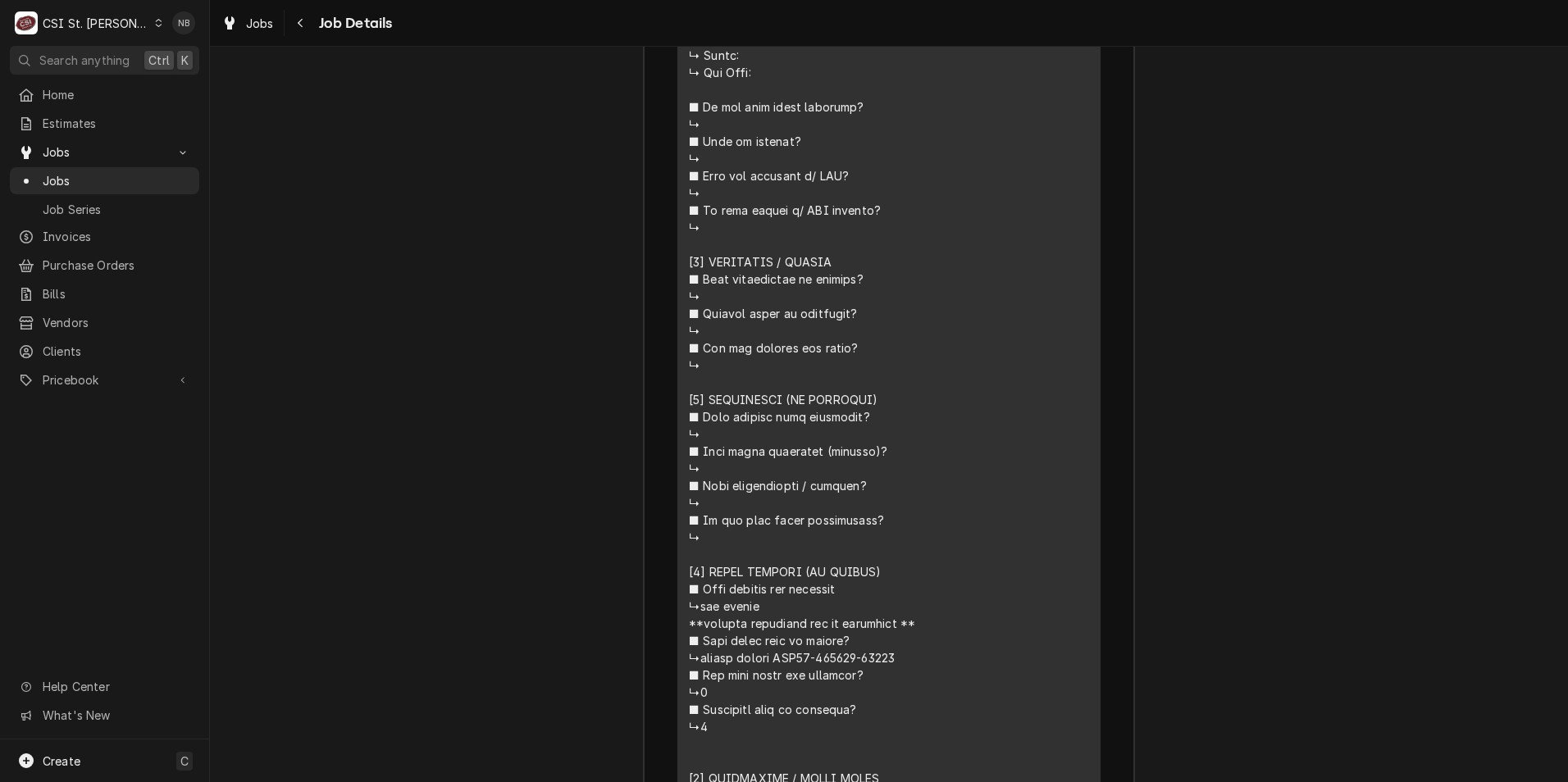
scroll to position [3536, 0]
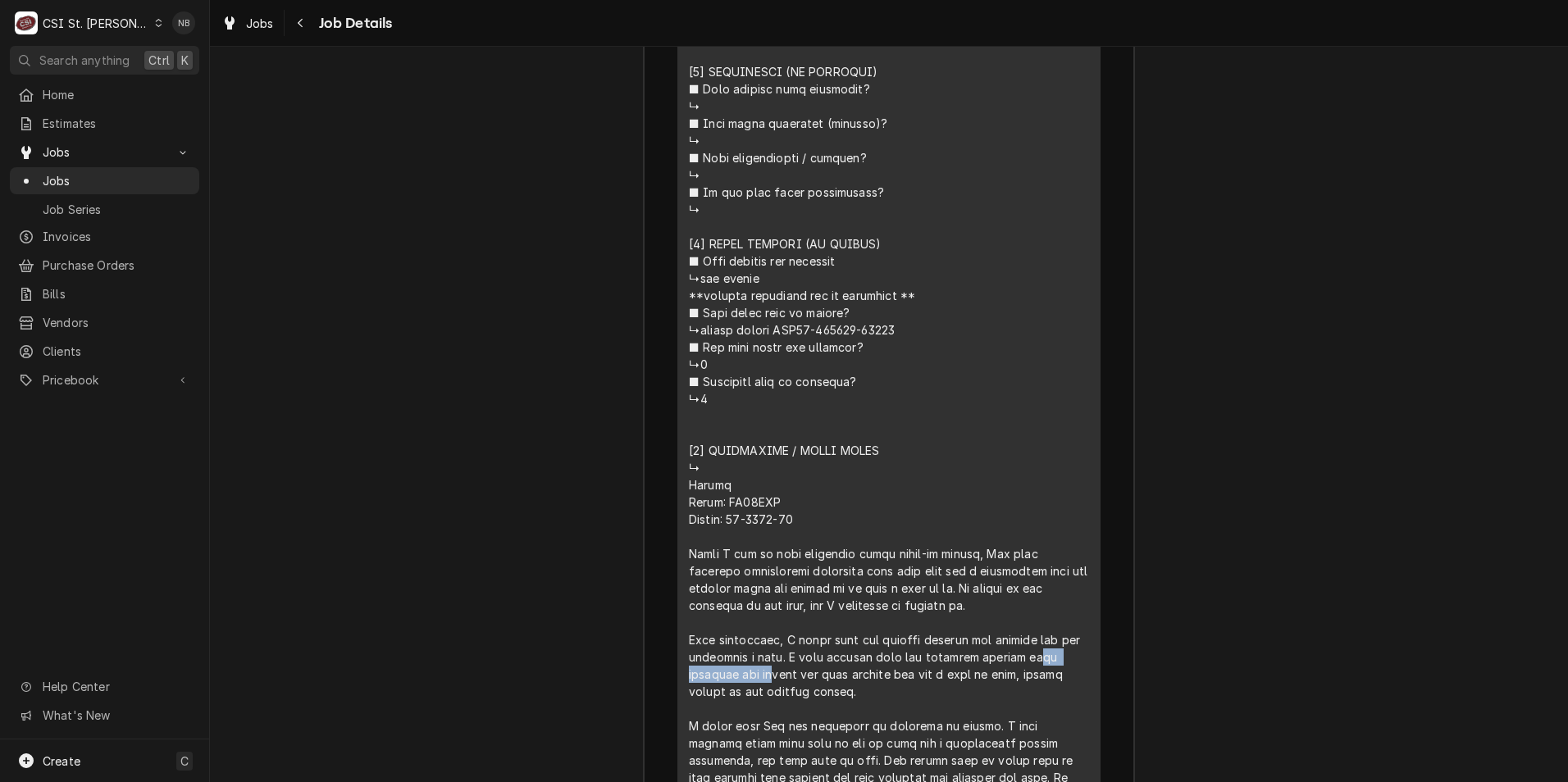
drag, startPoint x: 777, startPoint y: 305, endPoint x: 917, endPoint y: 306, distance: 140.0
click at [917, 306] on div "Line Item" at bounding box center [889, 158] width 400 height 1326
drag, startPoint x: 917, startPoint y: 306, endPoint x: 859, endPoint y: 301, distance: 58.2
copy div "at supports the he"
click at [113, 373] on span "Pricebook" at bounding box center [105, 380] width 124 height 18
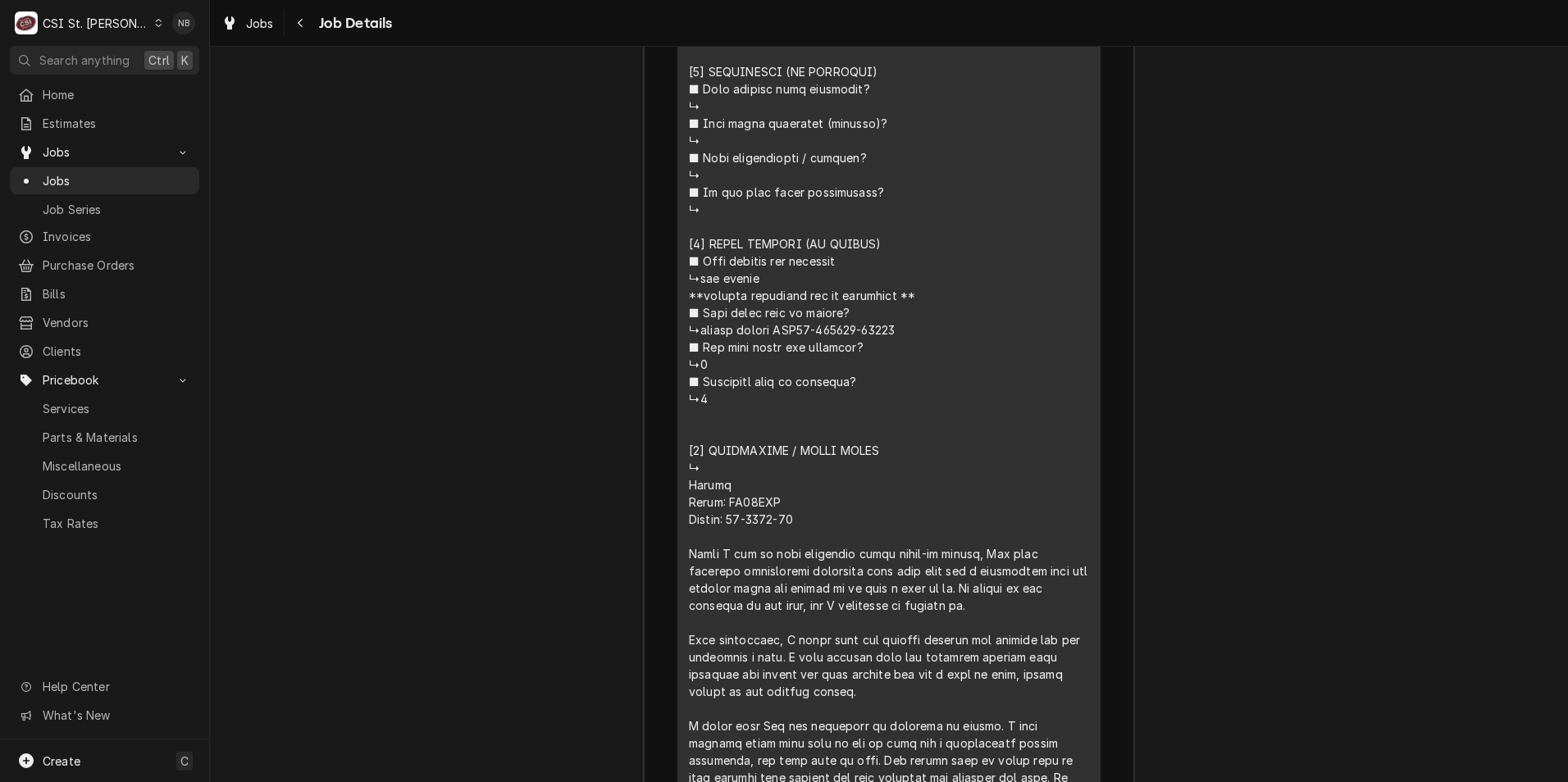
click at [439, 352] on div "Job Summary Roopairs Job ID JOB-43104 Service Type Job | Service Call Job Type …" at bounding box center [890, 237] width 1359 height 3097
click at [106, 174] on span "Jobs" at bounding box center [117, 181] width 148 height 18
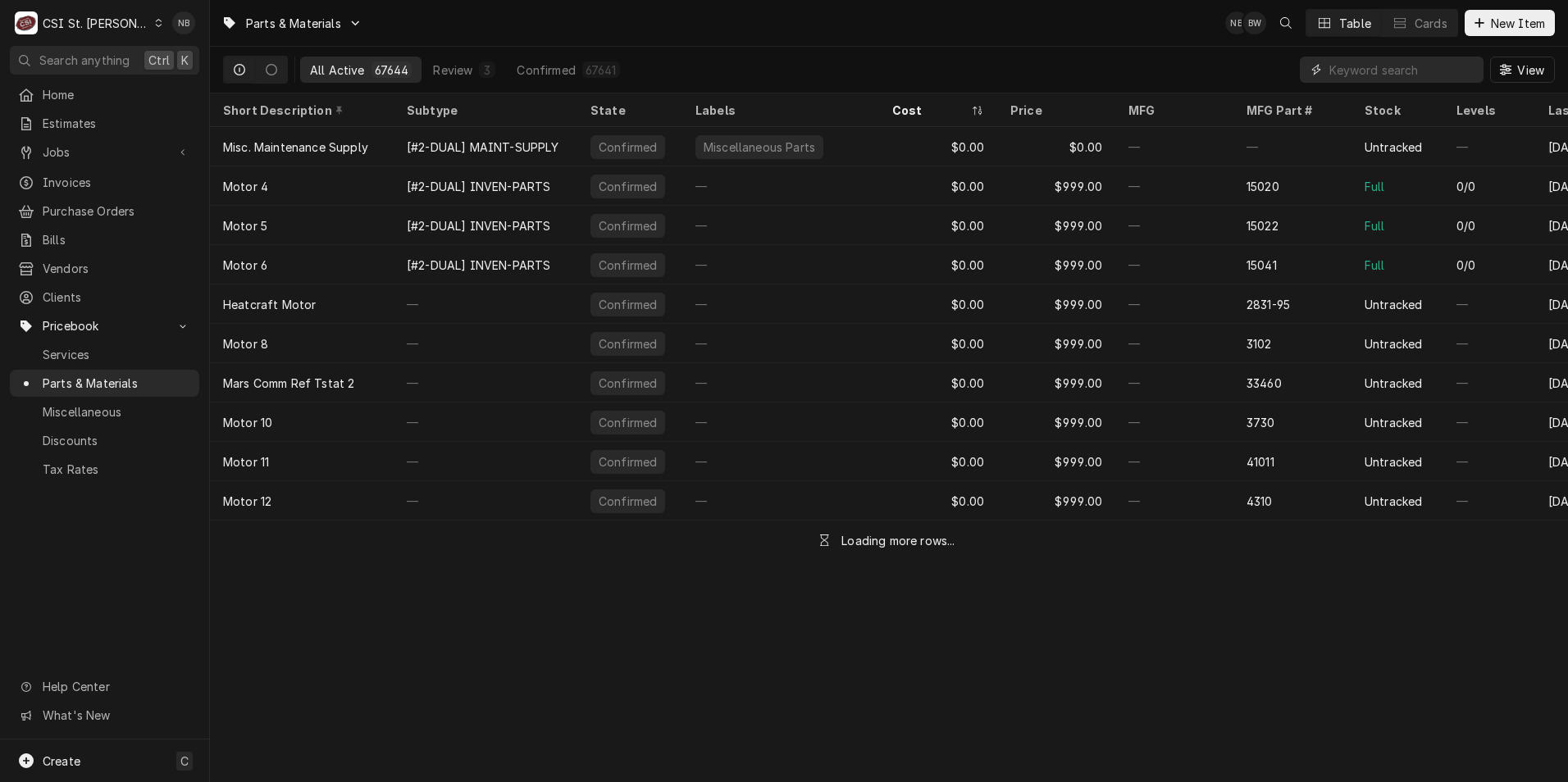
click at [1407, 61] on input "Dynamic Content Wrapper" at bounding box center [1403, 69] width 146 height 26
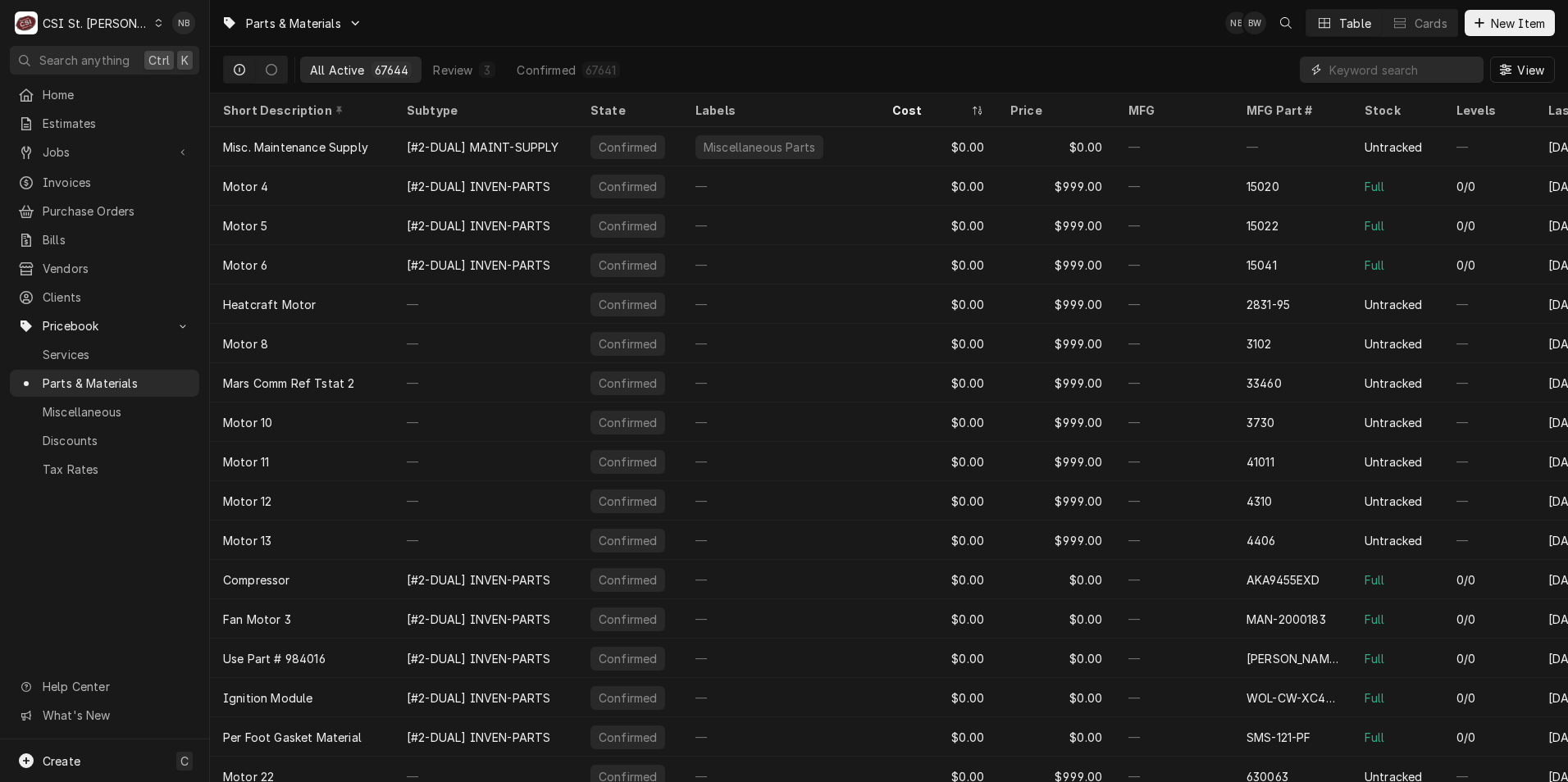
paste input "HOB00-893120-00001"
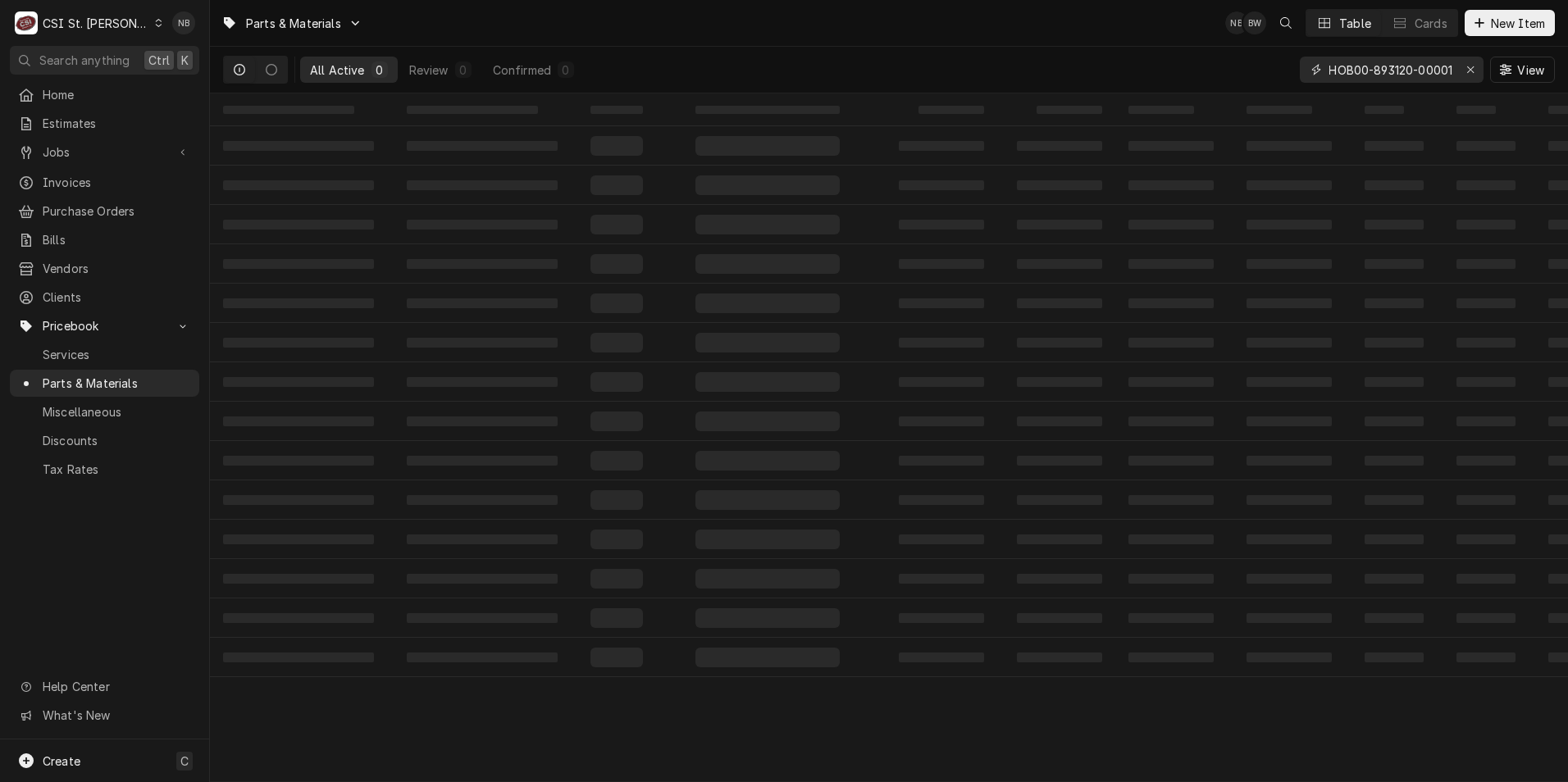
click at [1348, 70] on input "HOB00-893120-00001" at bounding box center [1391, 69] width 123 height 26
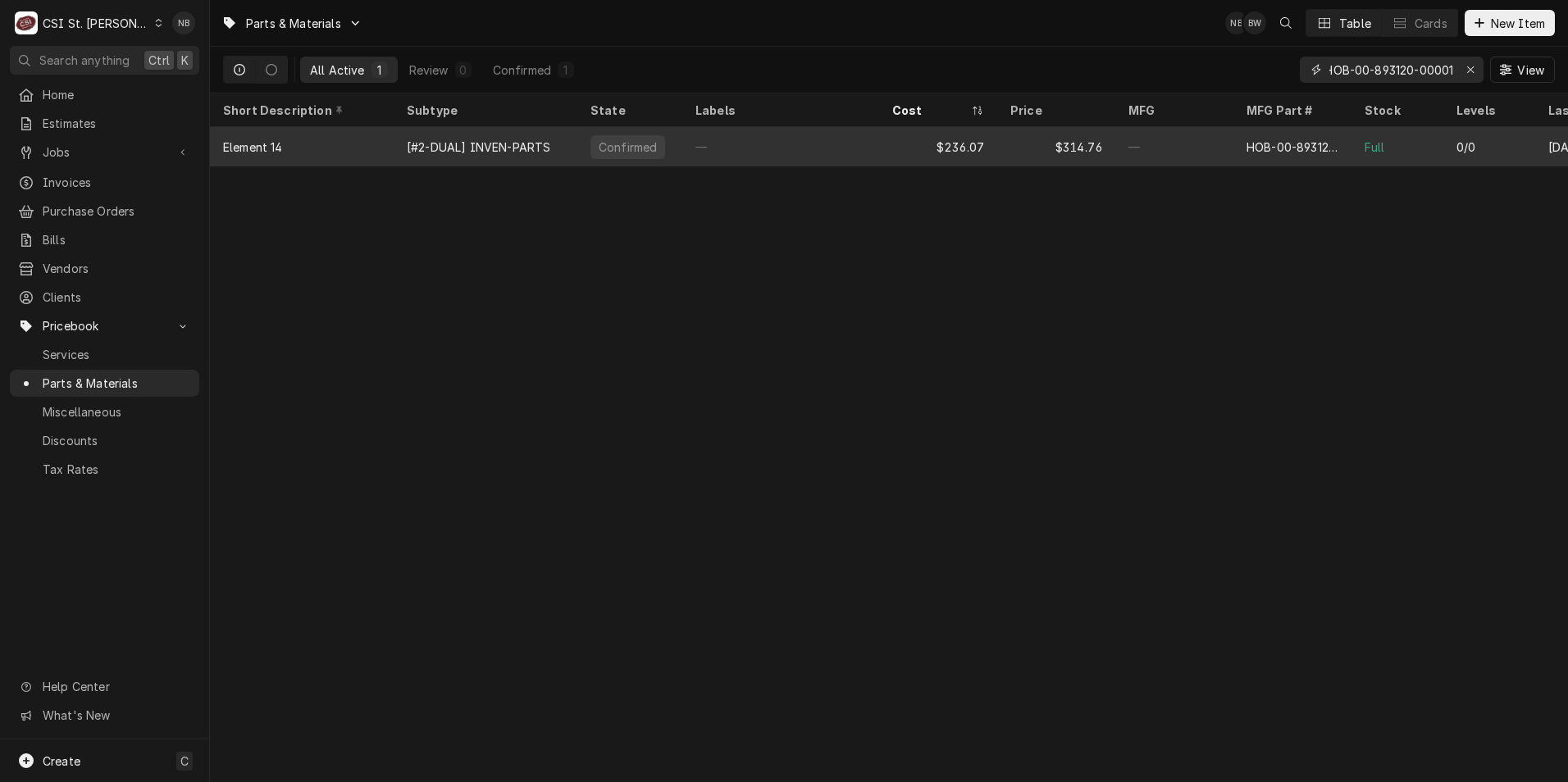
type input "HOB-00-893120-00001"
click at [825, 147] on div "—" at bounding box center [780, 146] width 196 height 39
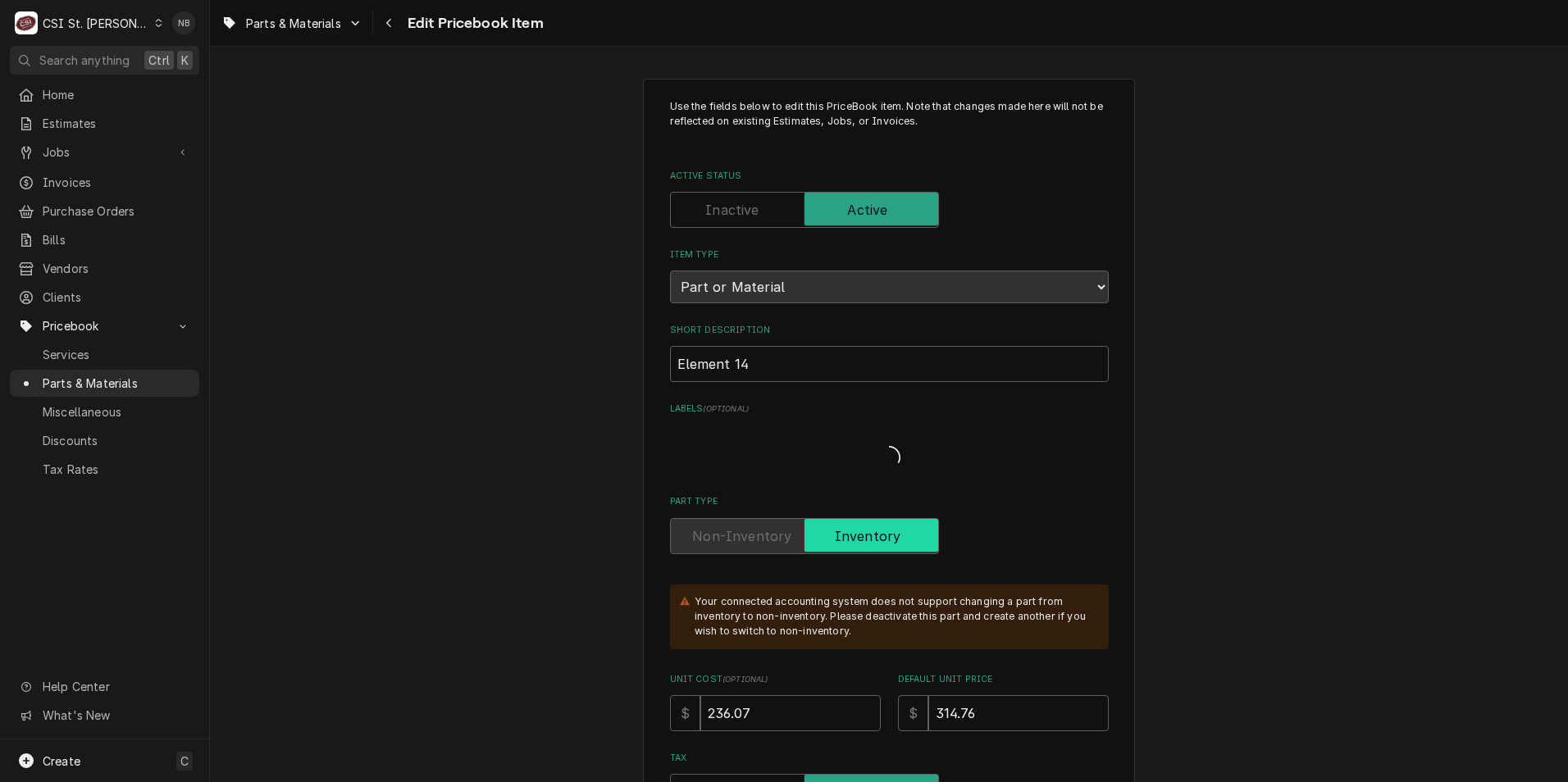
type textarea "x"
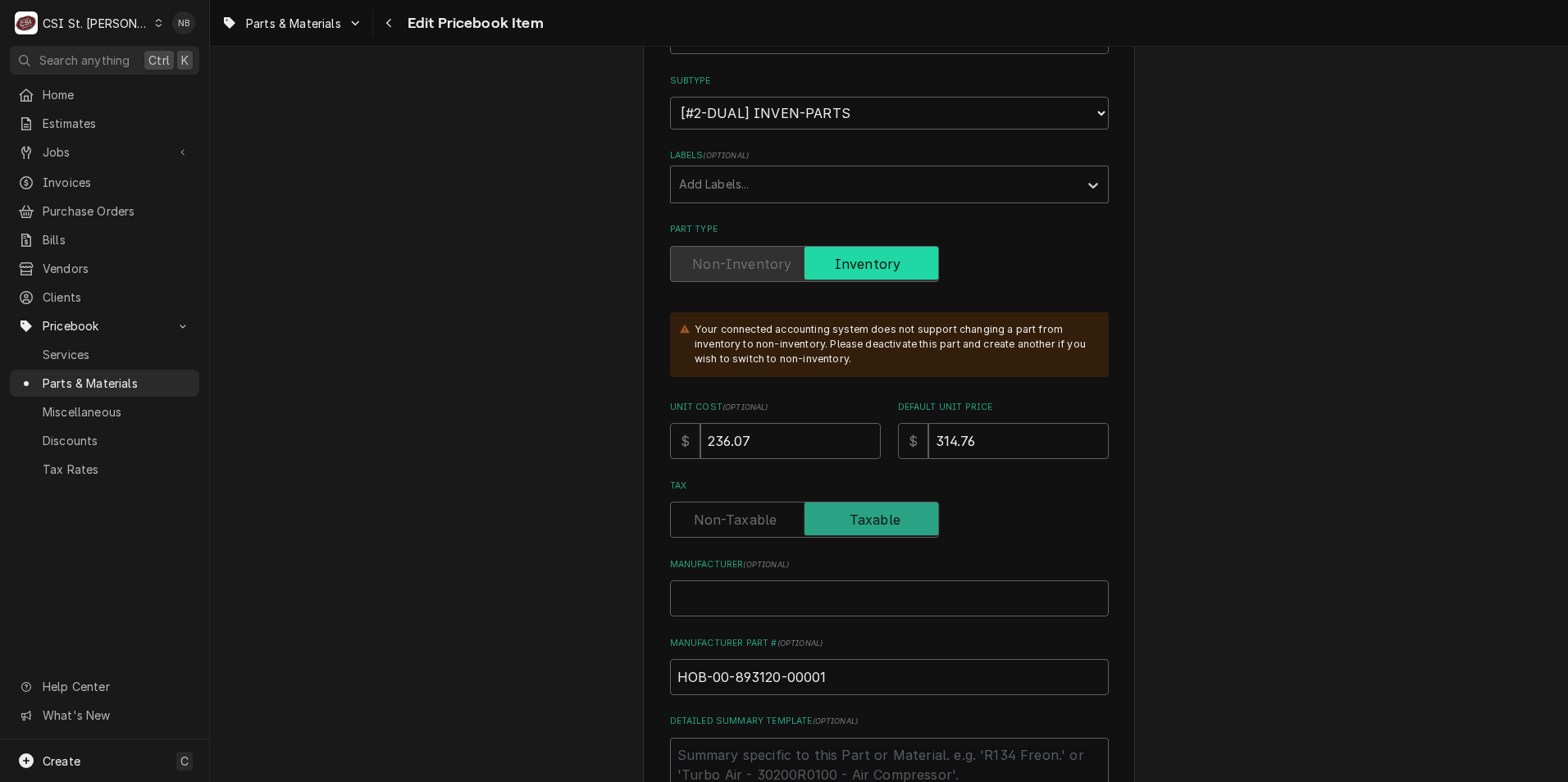
scroll to position [492, 0]
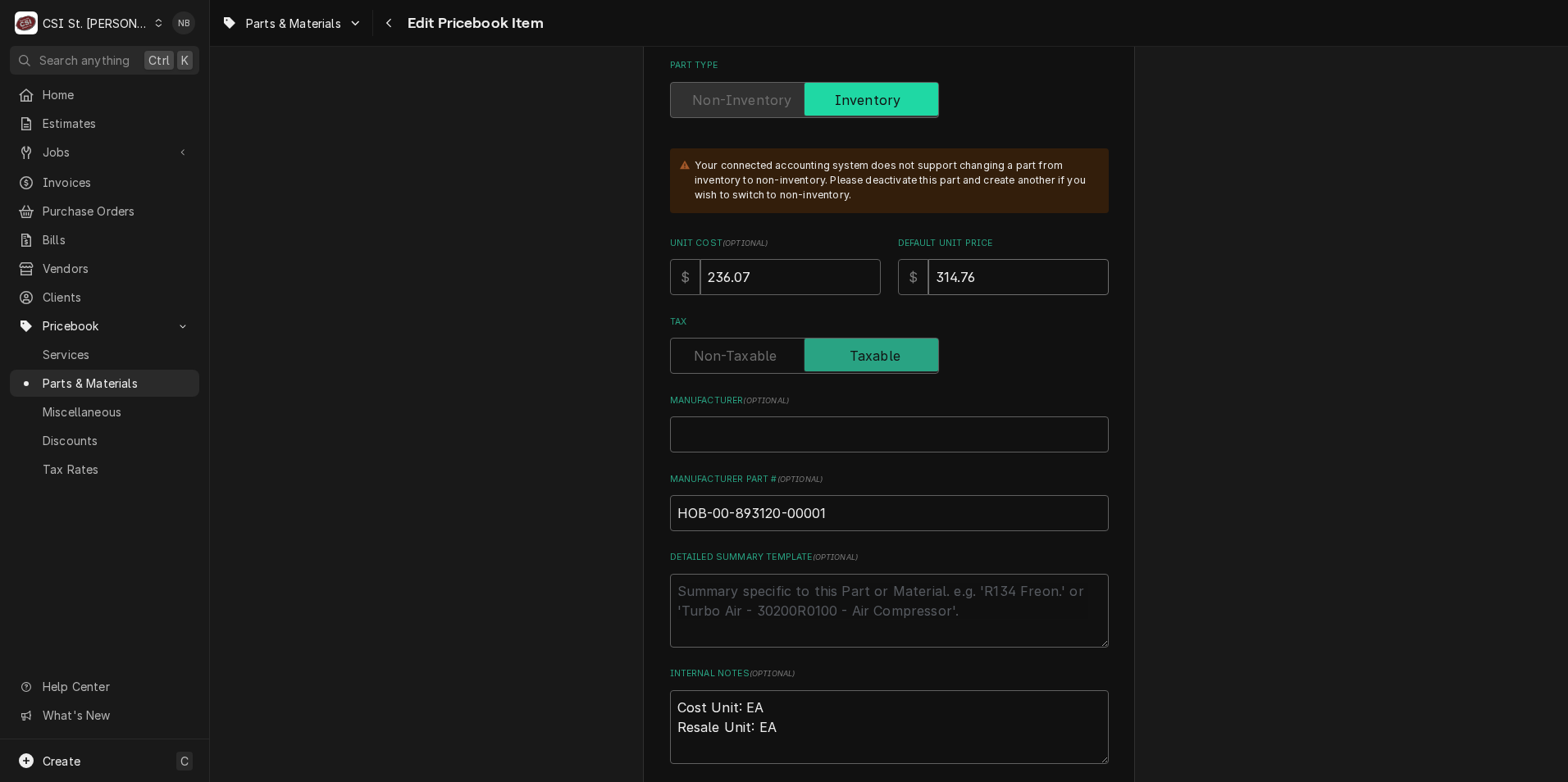
drag, startPoint x: 993, startPoint y: 281, endPoint x: 814, endPoint y: 273, distance: 179.2
click at [814, 273] on div "Unit Cost ( optional ) $ 236.07 Default Unit Price $ 314.76" at bounding box center [889, 266] width 438 height 58
type input "0"
type textarea "x"
type input "02"
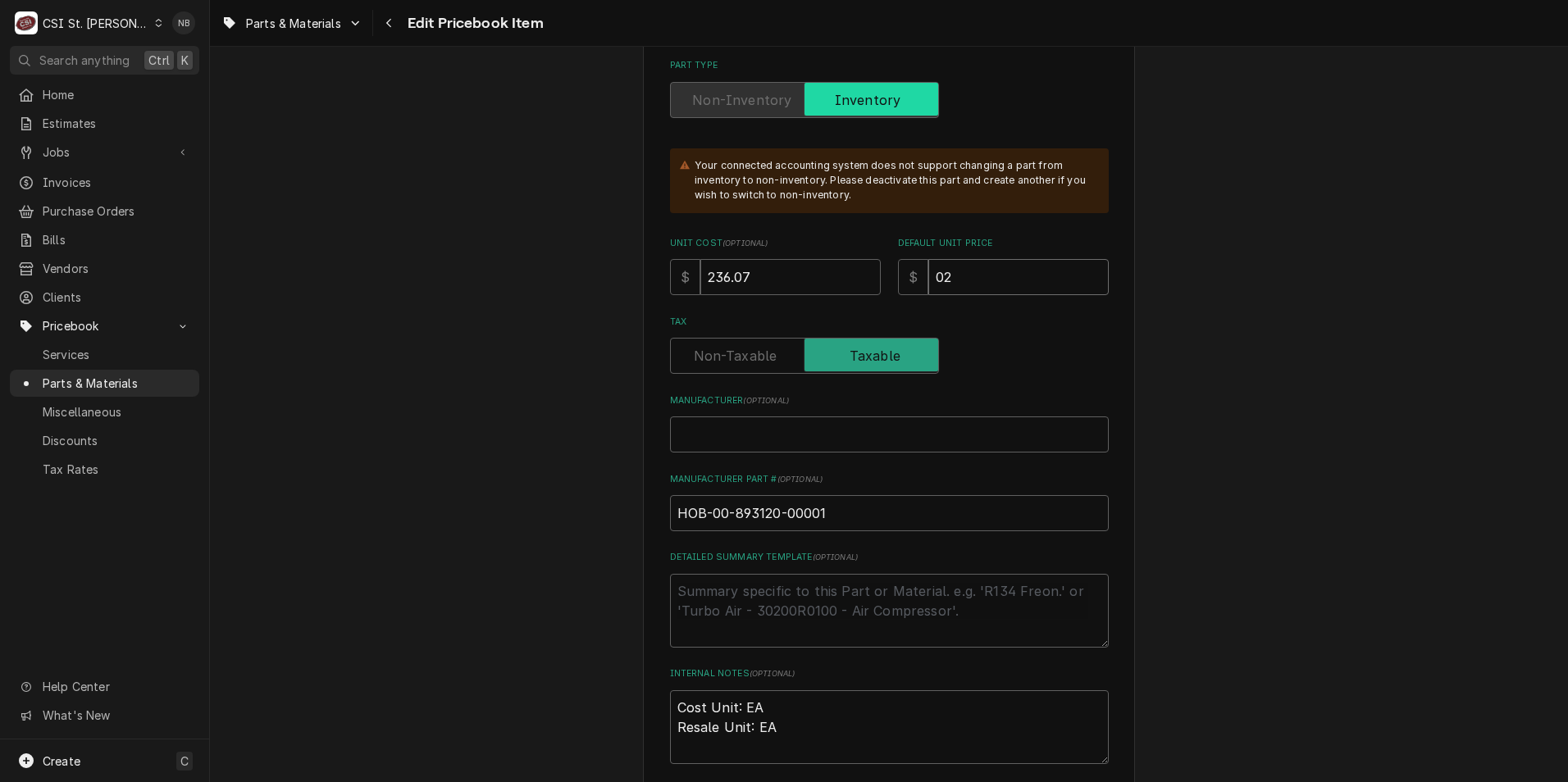
type textarea "x"
type input "027"
type textarea "x"
type input "0271"
type textarea "x"
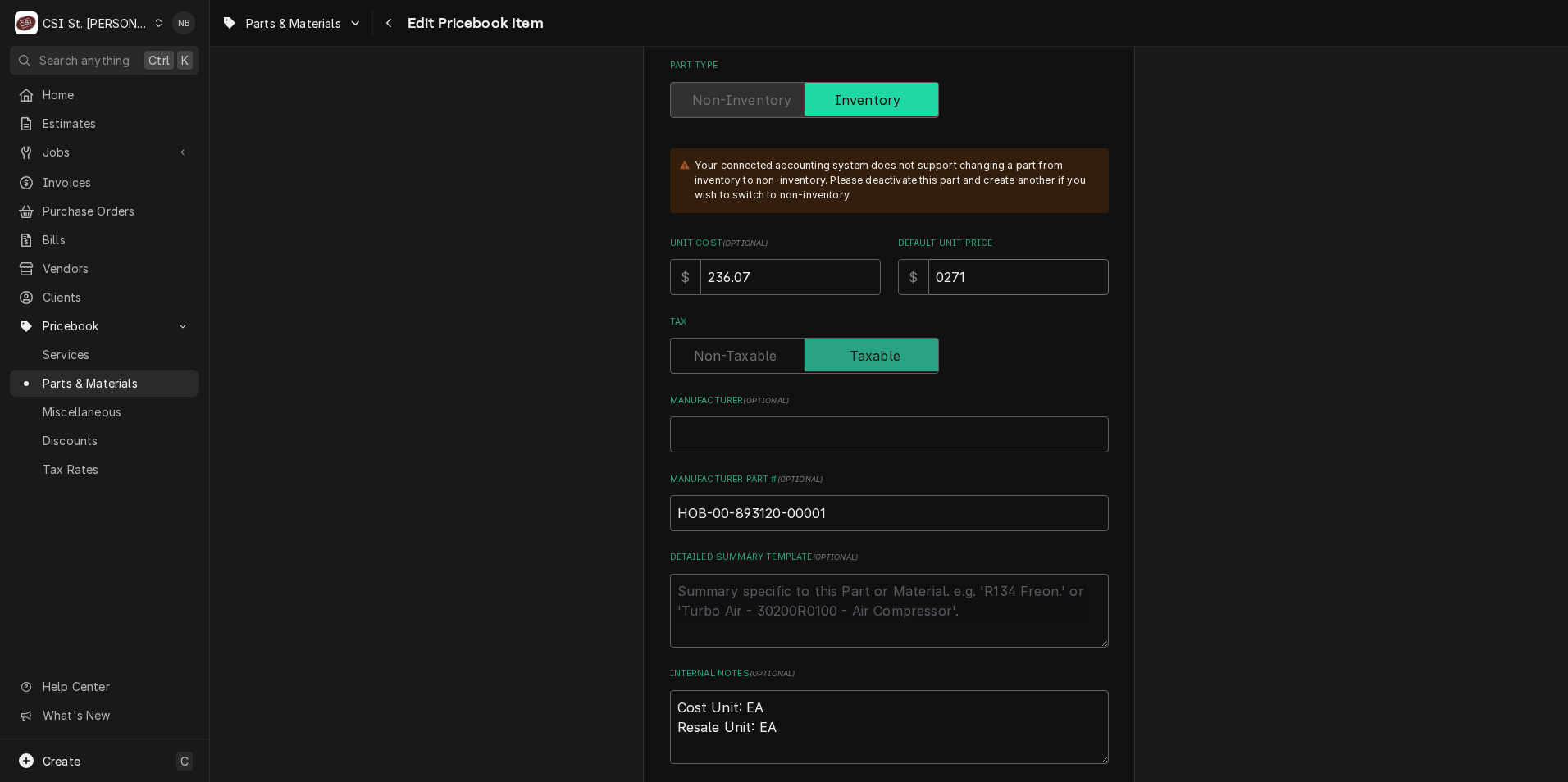
type input "027"
type textarea "x"
type input "02"
type textarea "x"
type input "0"
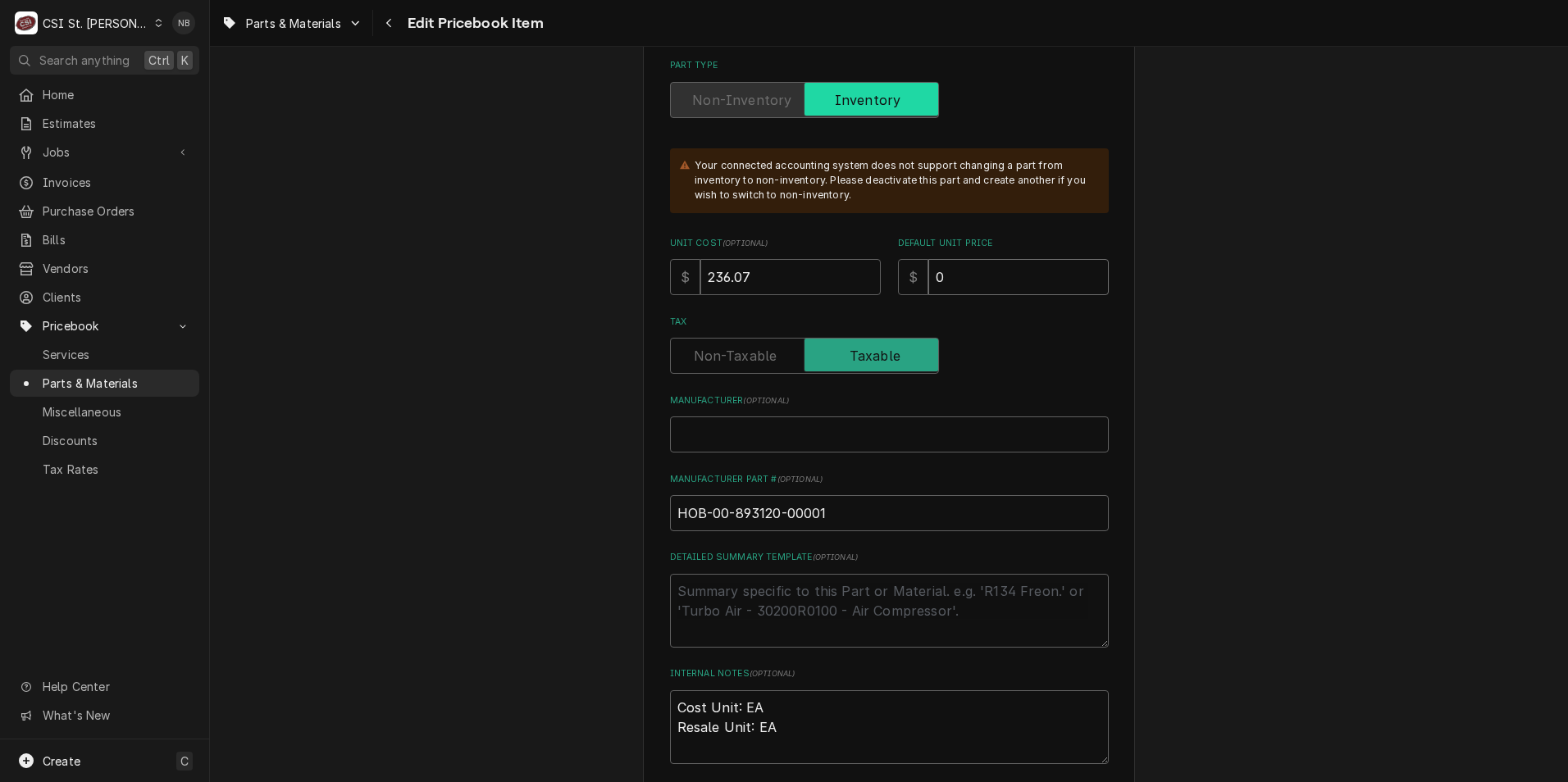
type textarea "x"
type input "2"
type textarea "x"
type input "27"
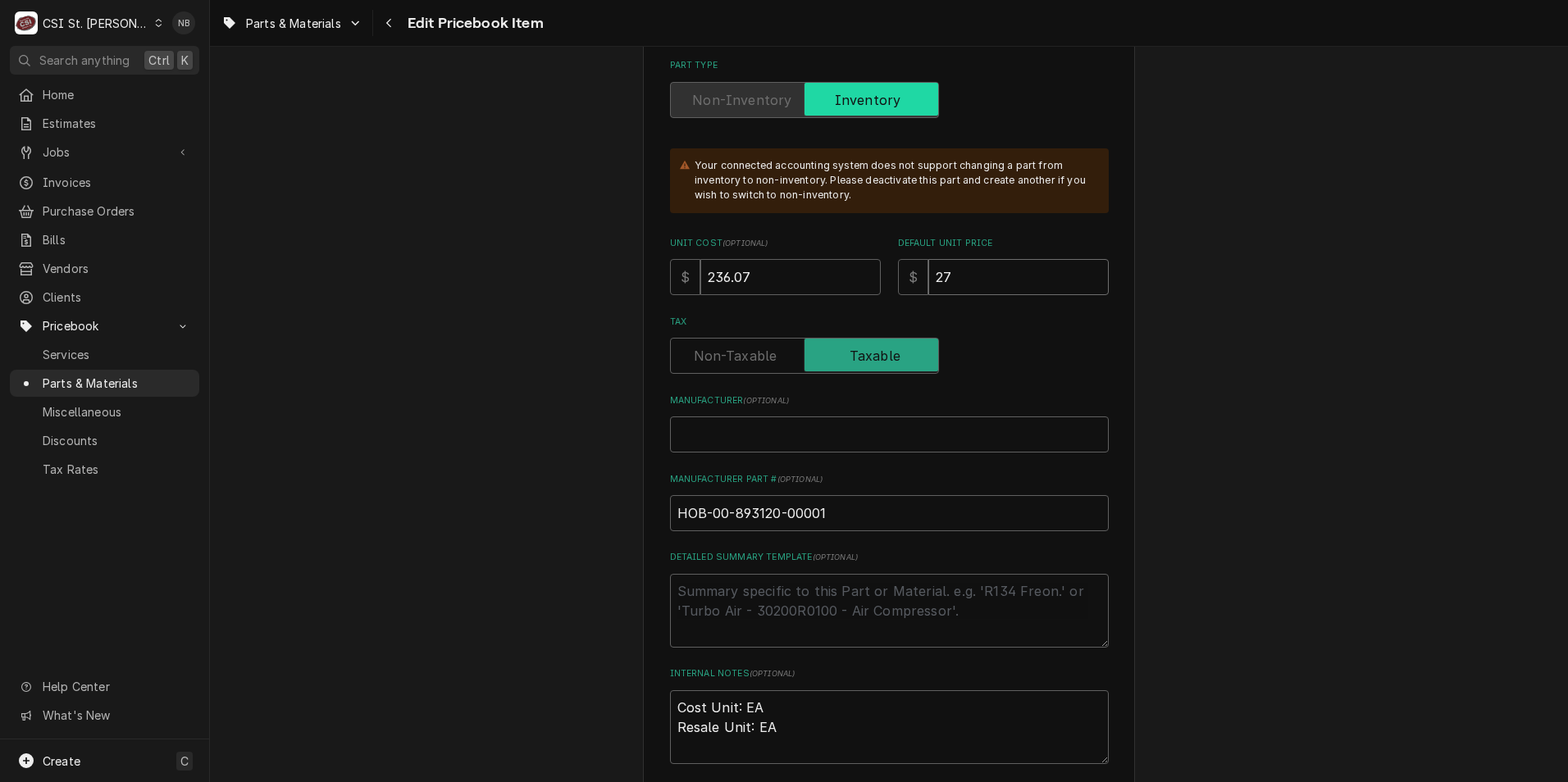
type textarea "x"
type input "271"
type textarea "x"
type input "271.4"
type textarea "x"
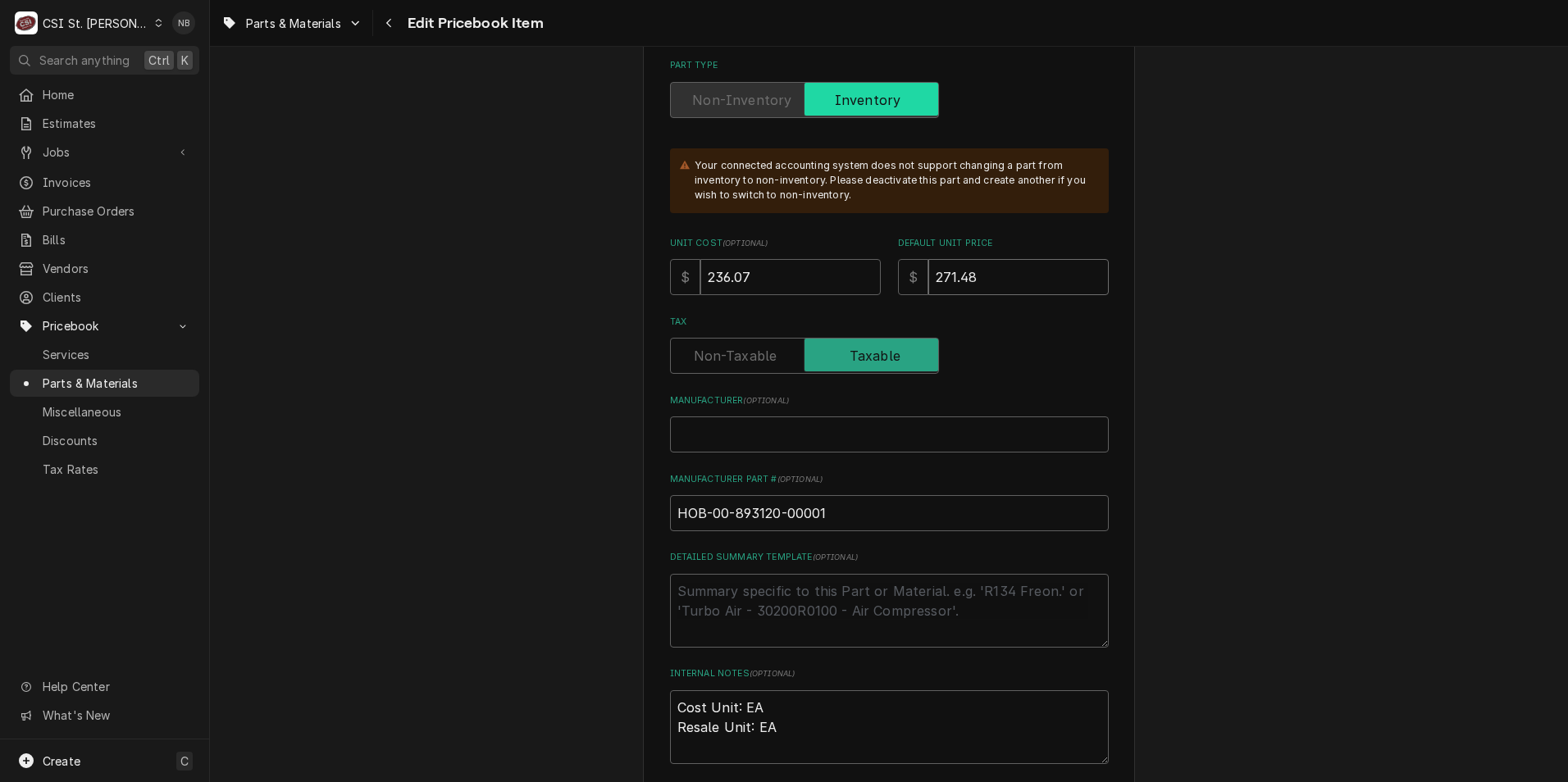
type input "271.48"
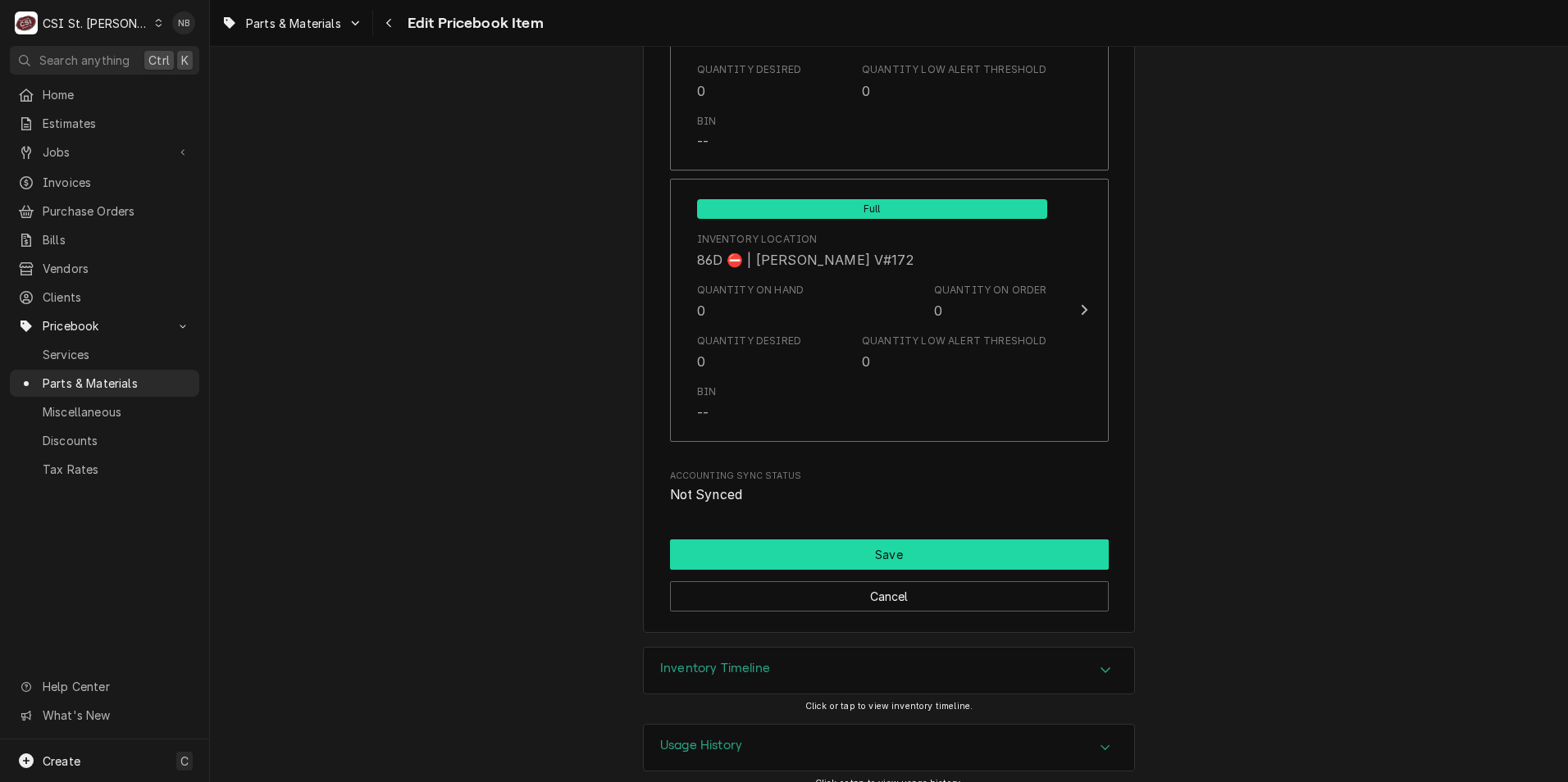
click at [977, 539] on button "Save" at bounding box center [889, 554] width 438 height 31
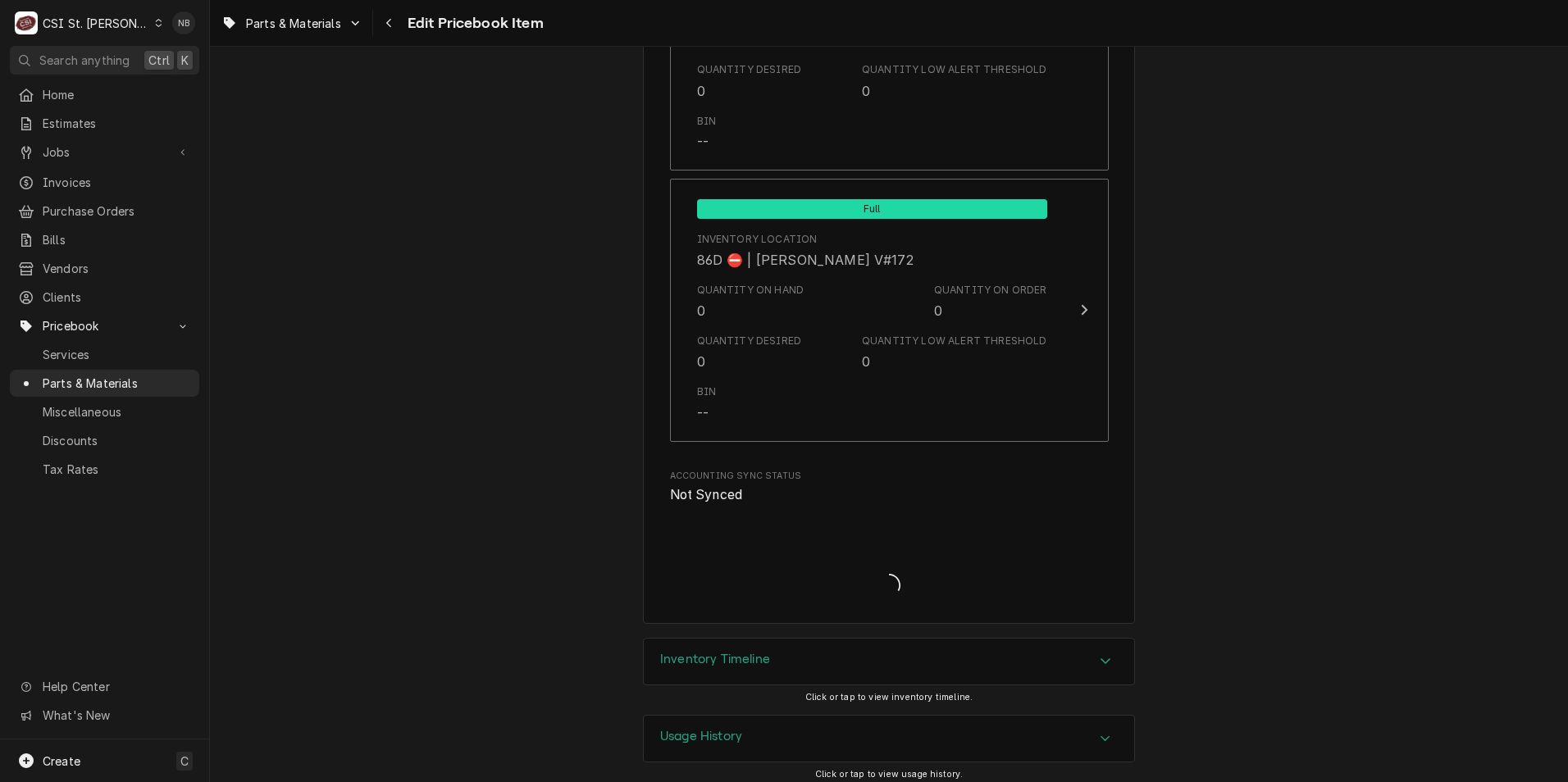
scroll to position [14120, 0]
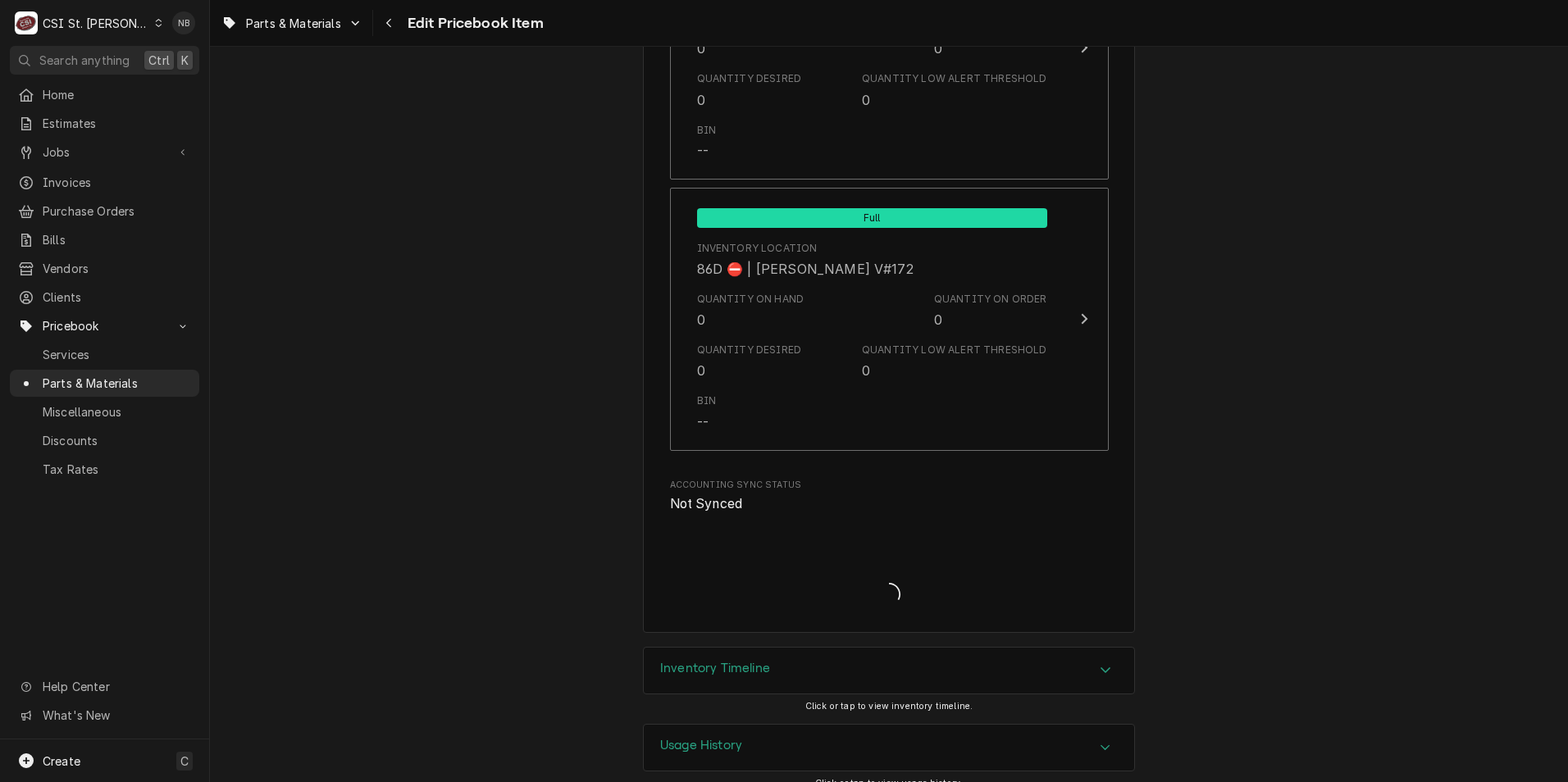
type textarea "x"
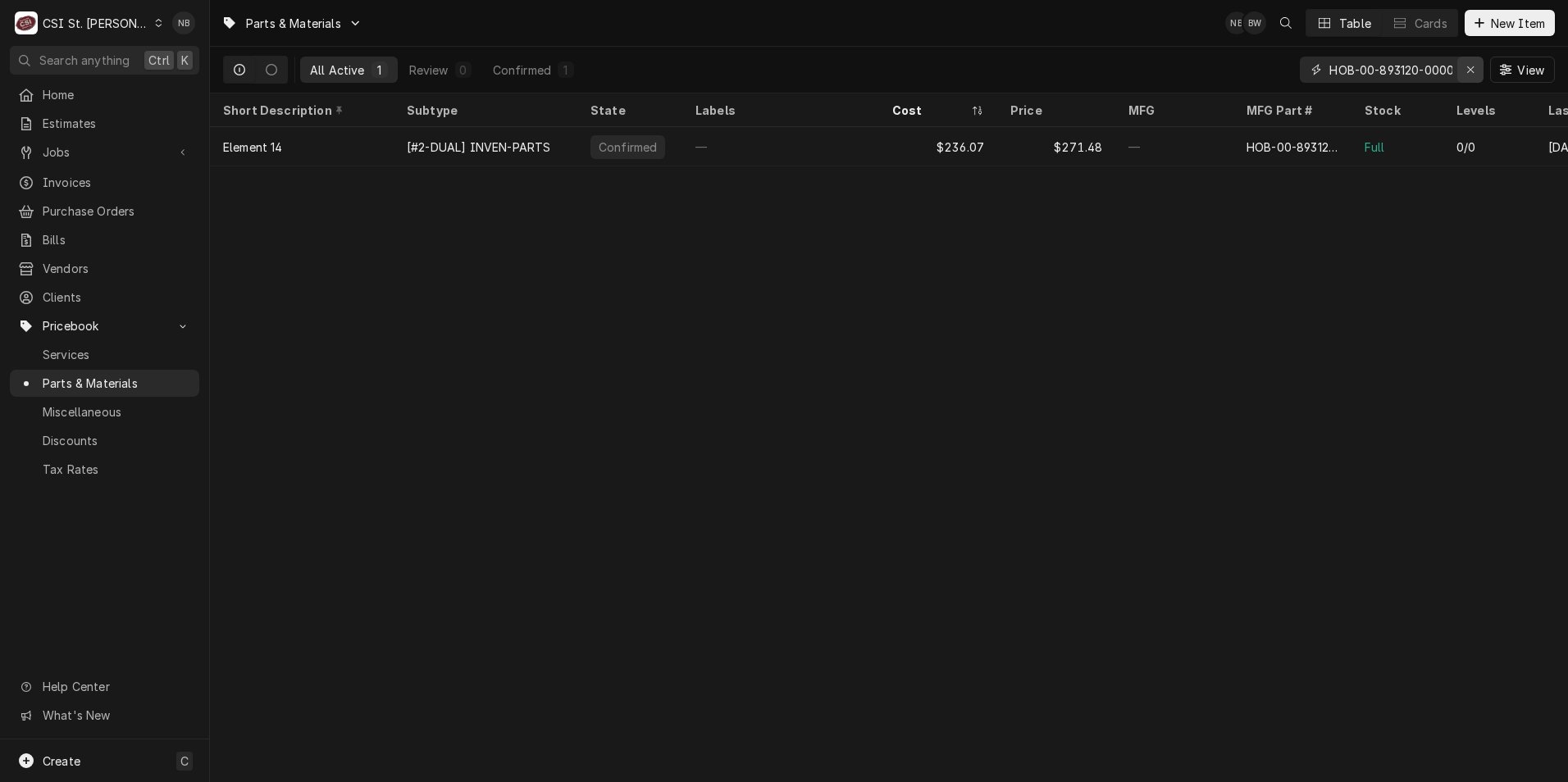
click at [1471, 69] on icon "Erase input" at bounding box center [1470, 69] width 6 height 6
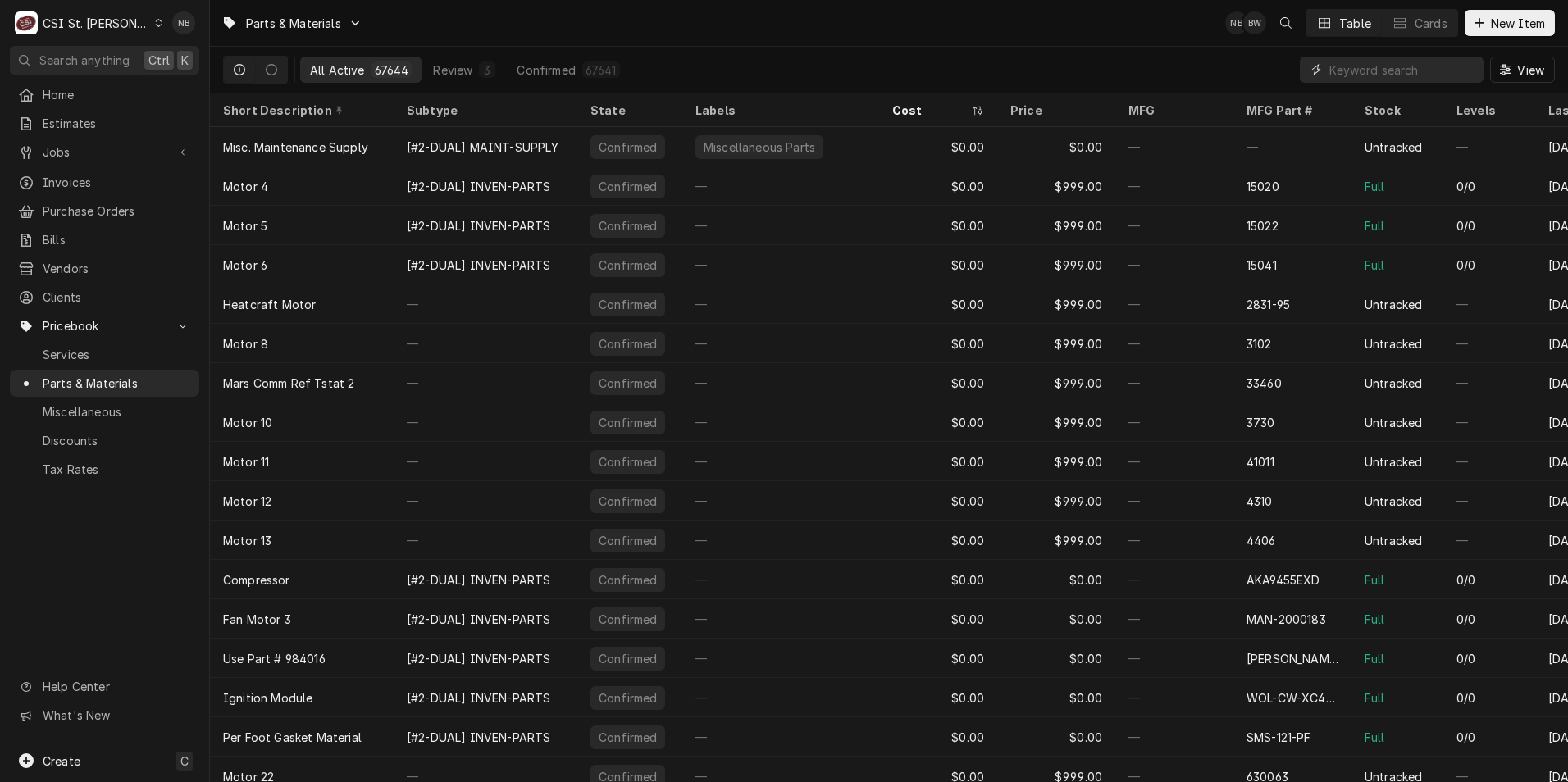
click at [1344, 63] on input "Dynamic Content Wrapper" at bounding box center [1403, 69] width 146 height 26
paste input "HOB00-893120-00001"
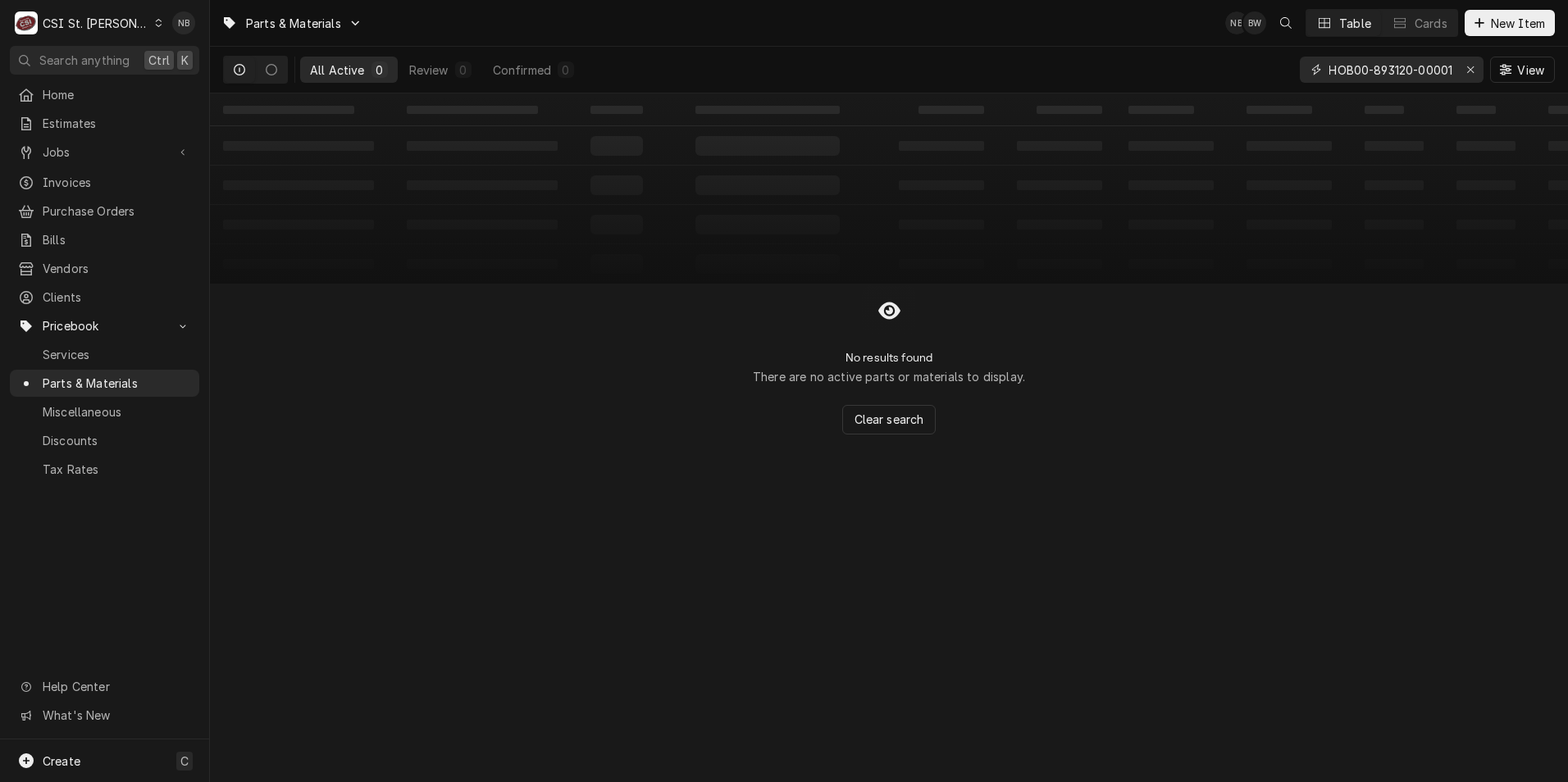
click at [1348, 68] on input "HOB00-893120-00001" at bounding box center [1391, 69] width 123 height 26
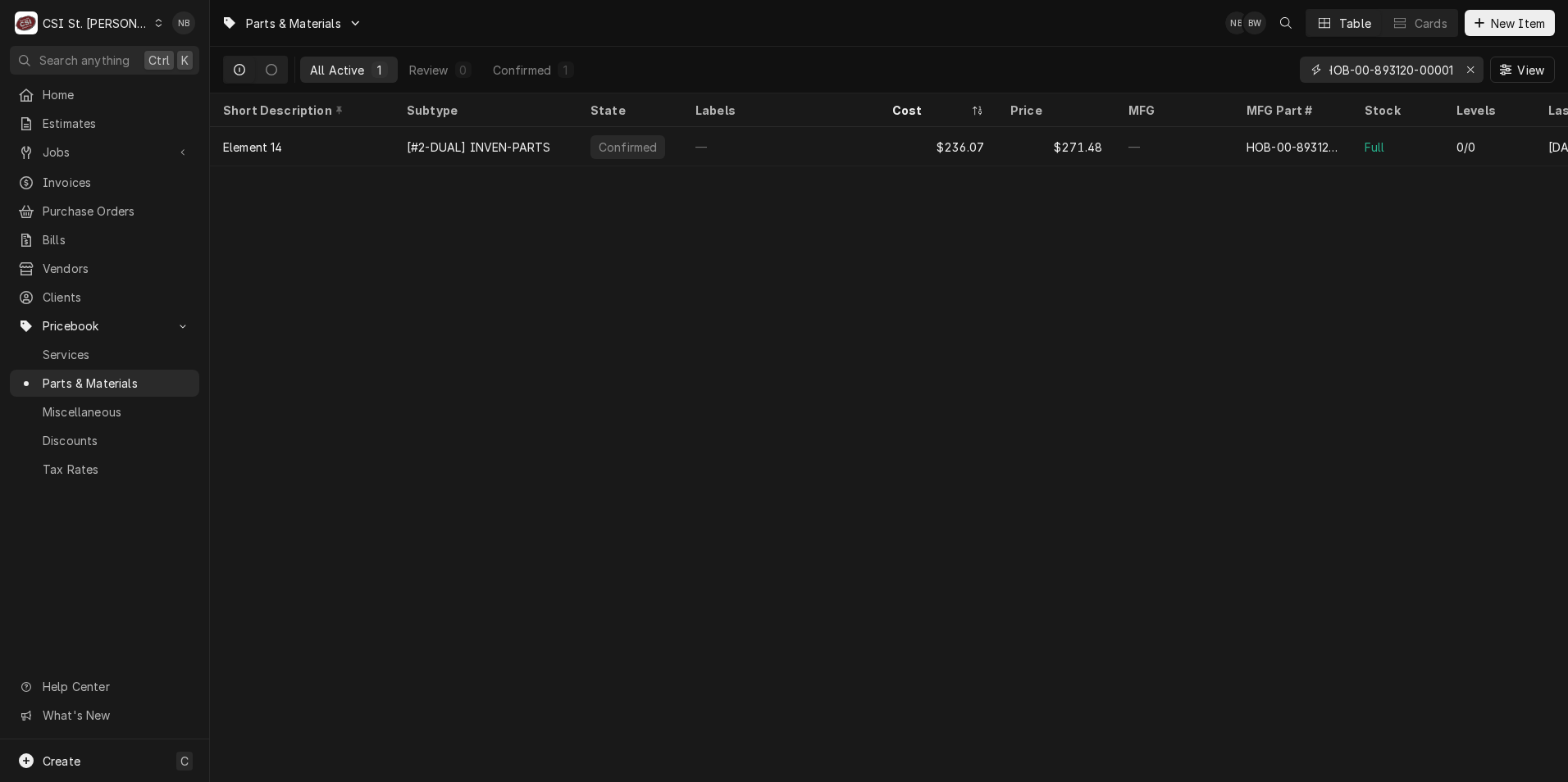
type input "HOB-00-893120-00001"
click at [102, 374] on span "Parts & Materials" at bounding box center [117, 383] width 148 height 18
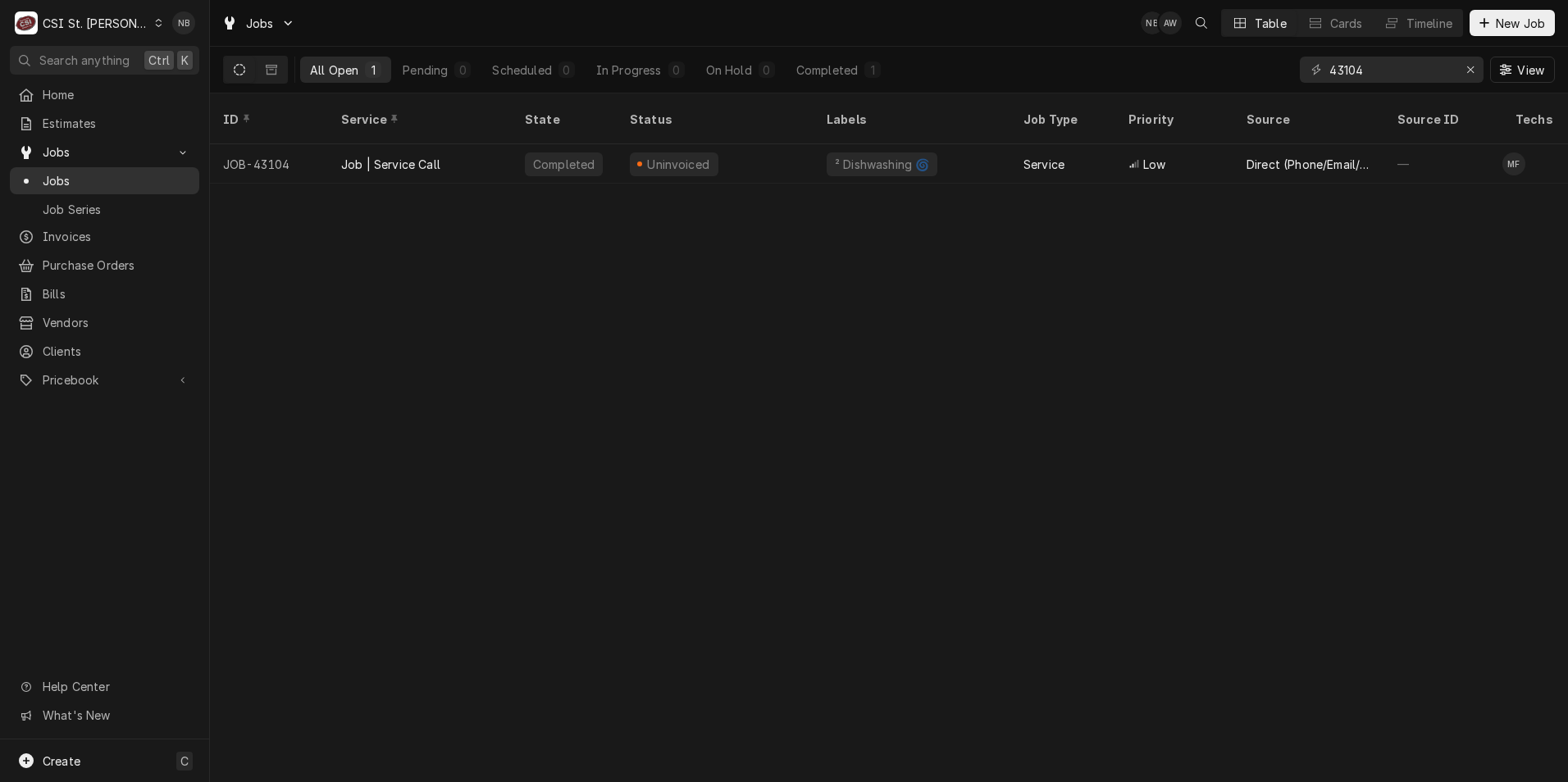
click at [109, 180] on span "Jobs" at bounding box center [117, 181] width 148 height 18
click at [1474, 65] on div "Erase input" at bounding box center [1471, 69] width 17 height 17
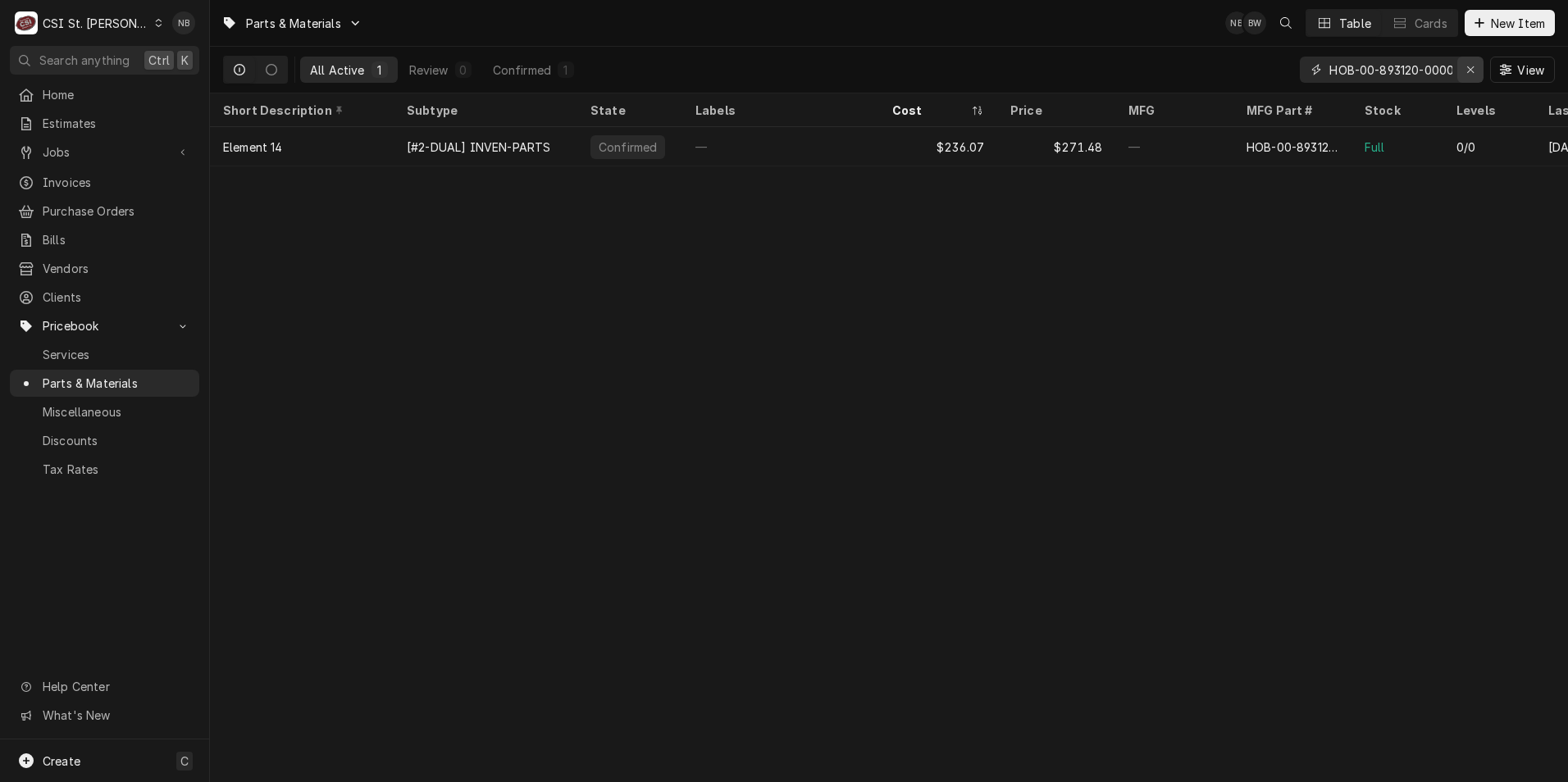
click at [1467, 65] on icon "Erase input" at bounding box center [1471, 69] width 9 height 11
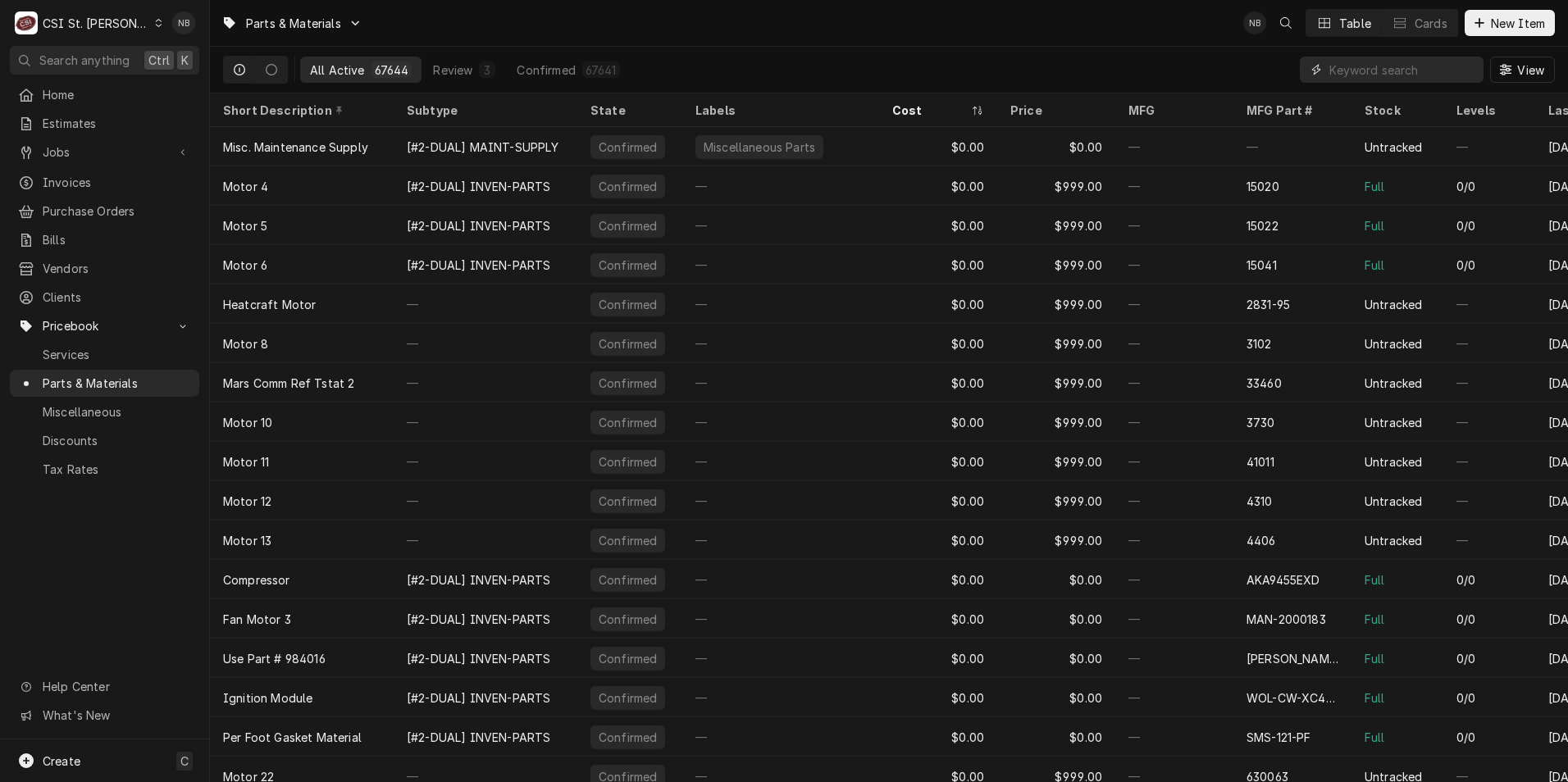
click at [1443, 65] on input "Dynamic Content Wrapper" at bounding box center [1403, 69] width 146 height 26
click at [1129, 48] on div "All Active 67644 Review 3 Confirmed 67641 View" at bounding box center [889, 69] width 1332 height 46
